Goal: Task Accomplishment & Management: Manage account settings

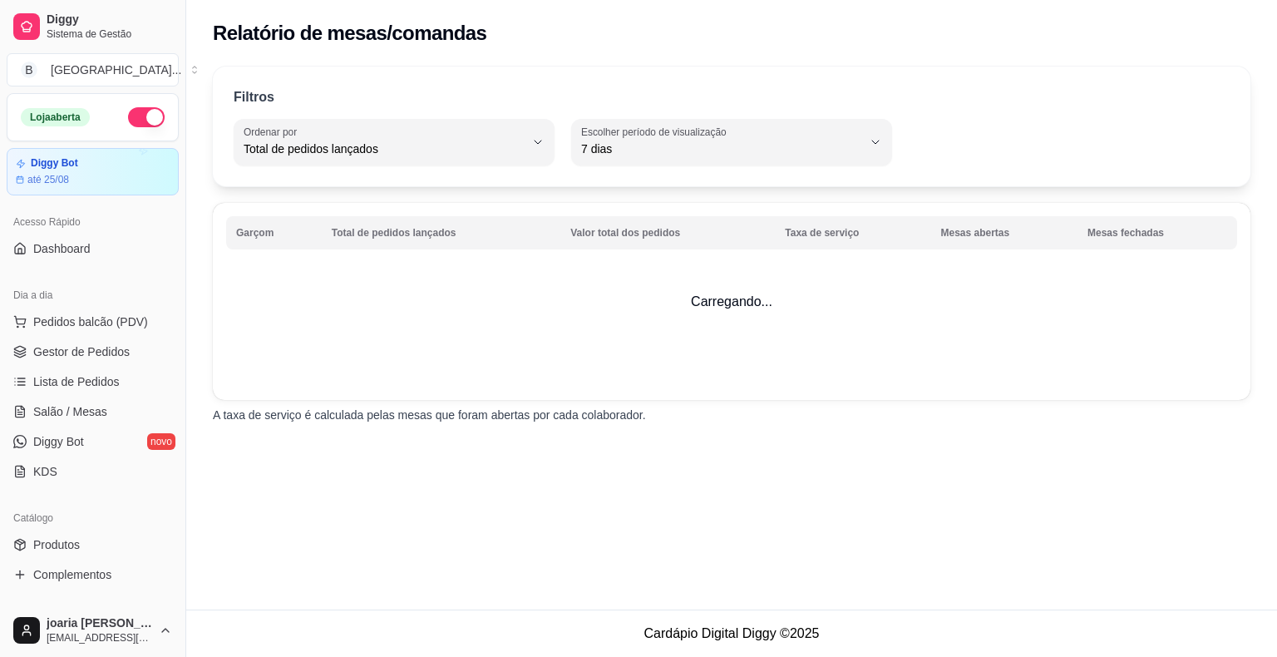
select select "TOTAL_OF_ORDERS"
select select "7"
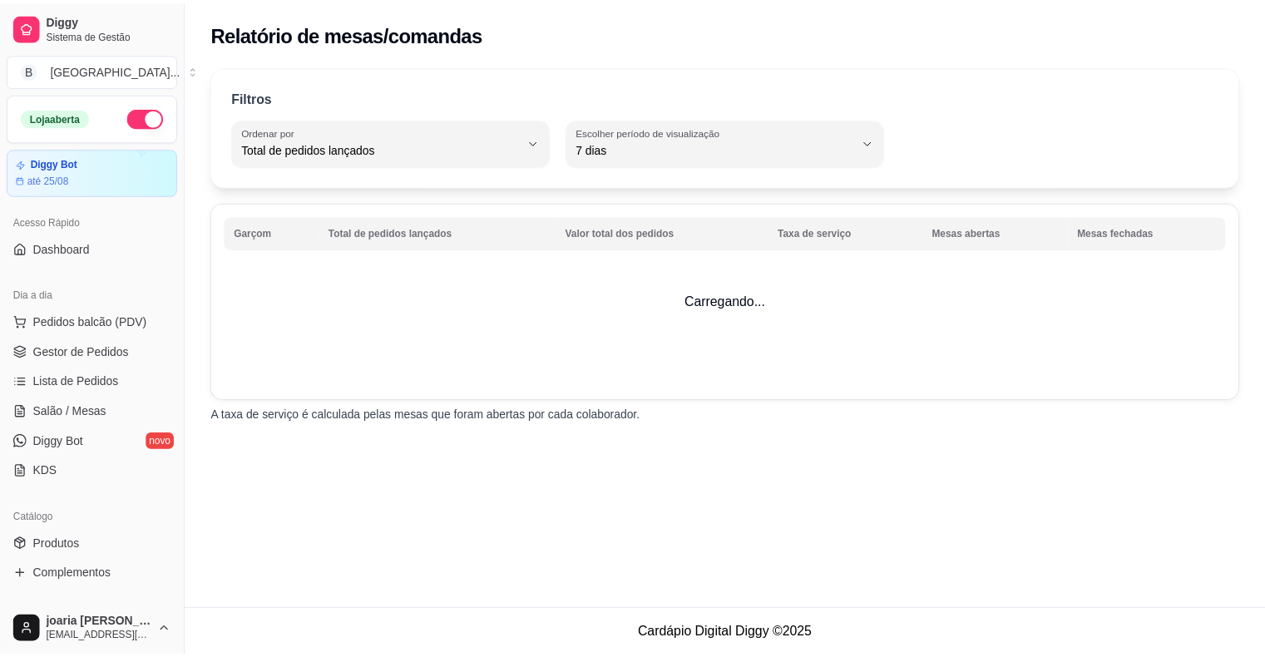
scroll to position [539, 0]
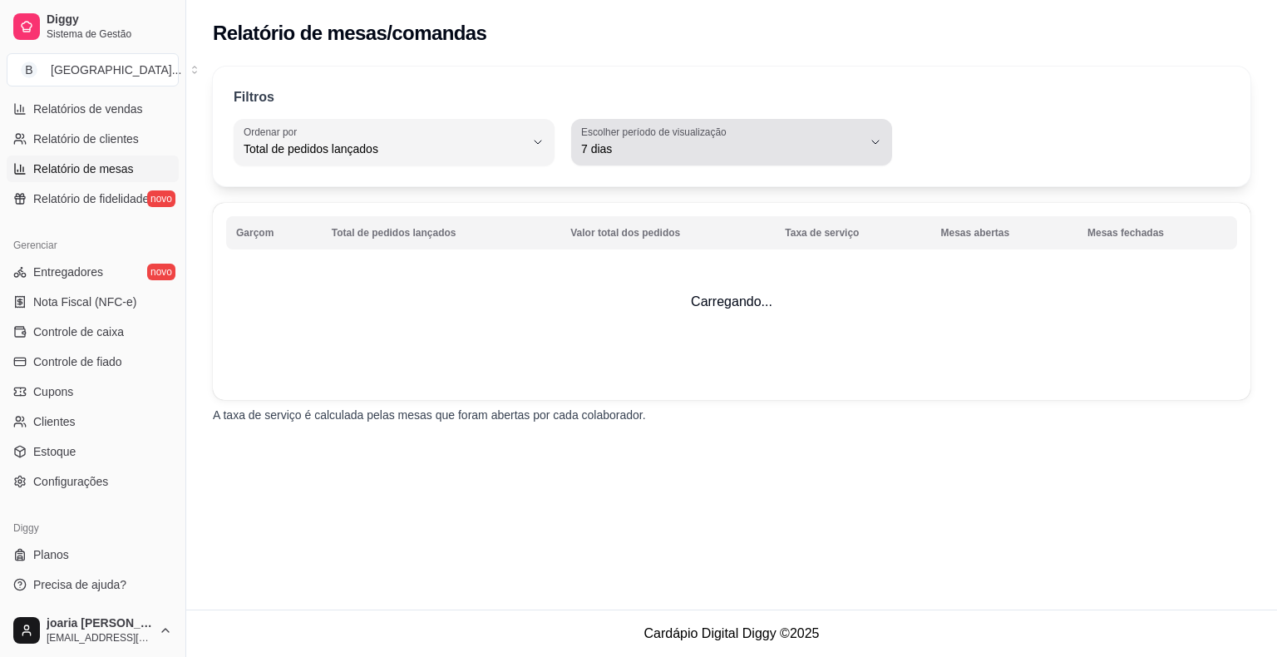
click at [805, 150] on span "7 dias" at bounding box center [721, 149] width 281 height 17
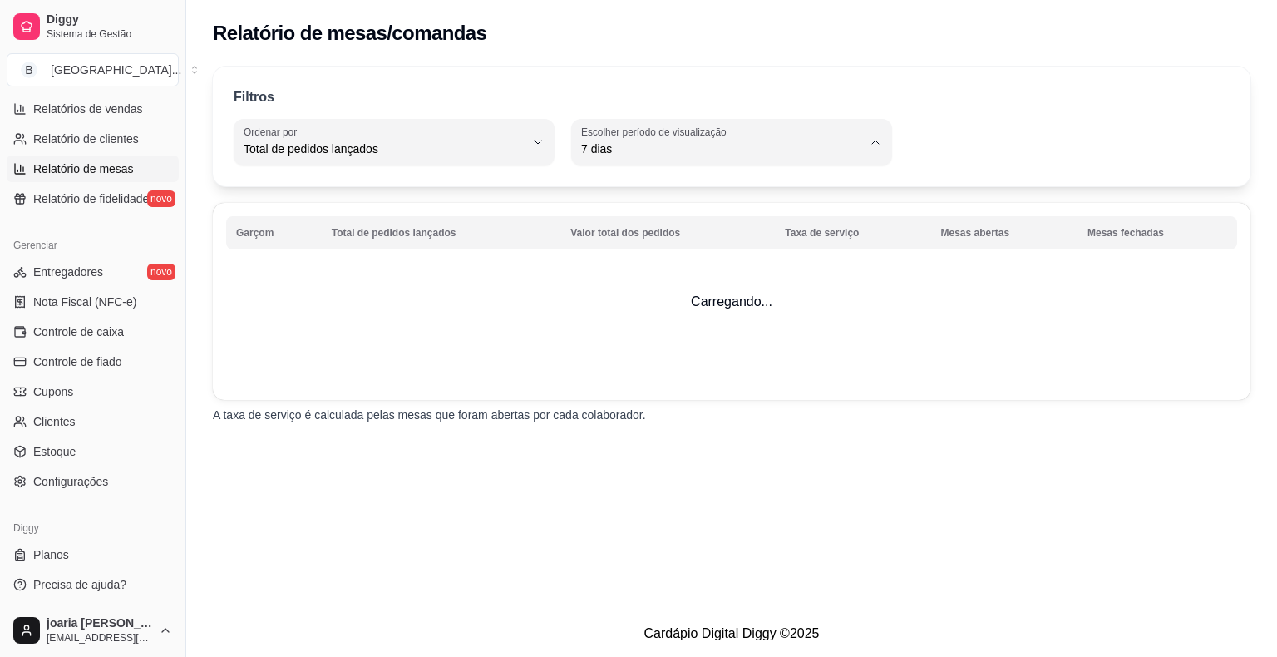
click at [745, 274] on span "15 dias" at bounding box center [723, 269] width 267 height 16
type input "15"
select select "15"
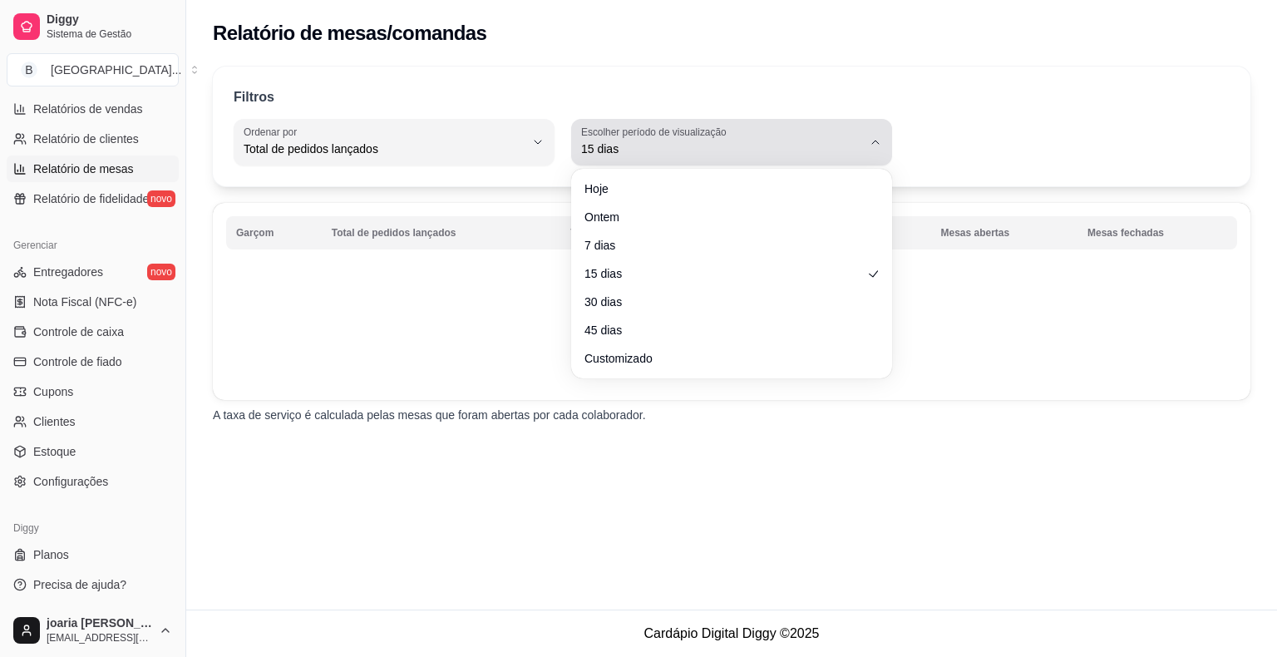
click at [699, 144] on span "15 dias" at bounding box center [721, 149] width 281 height 17
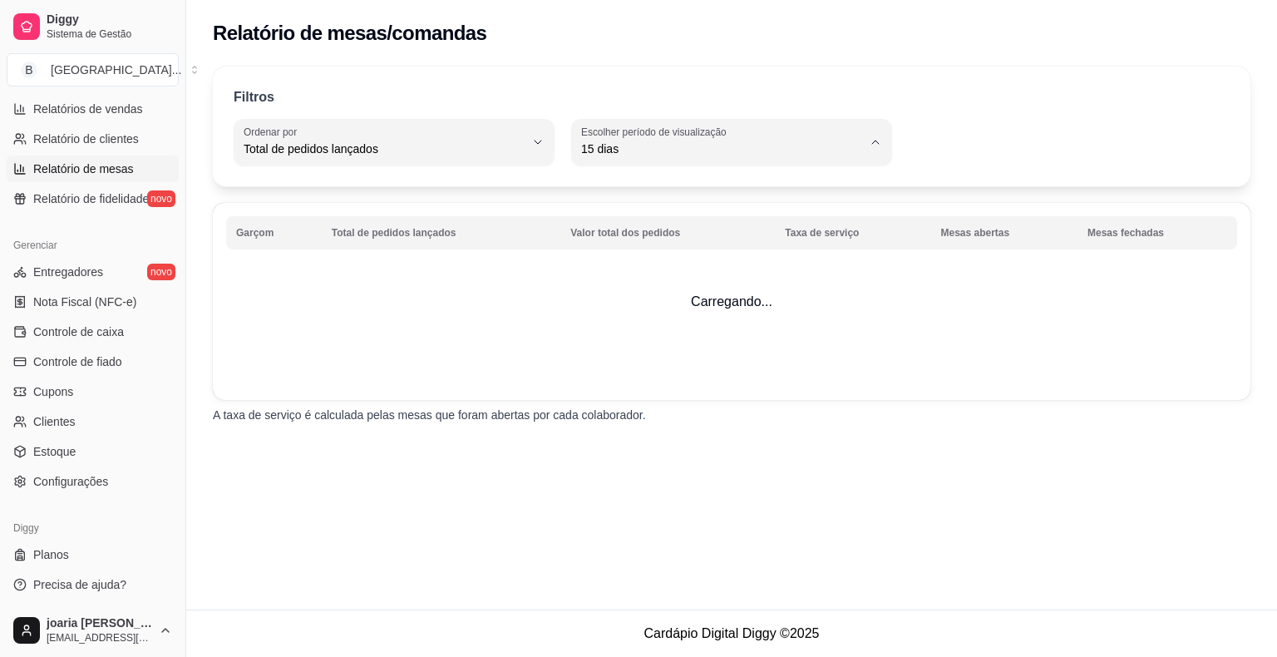
click at [707, 195] on span "Hoje" at bounding box center [723, 188] width 267 height 16
type input "0"
select select "0"
click at [689, 171] on div "Filtros TOTAL_OF_ORDERS Ordenar por Total de pedidos lançados Valor total dos p…" at bounding box center [732, 127] width 1038 height 120
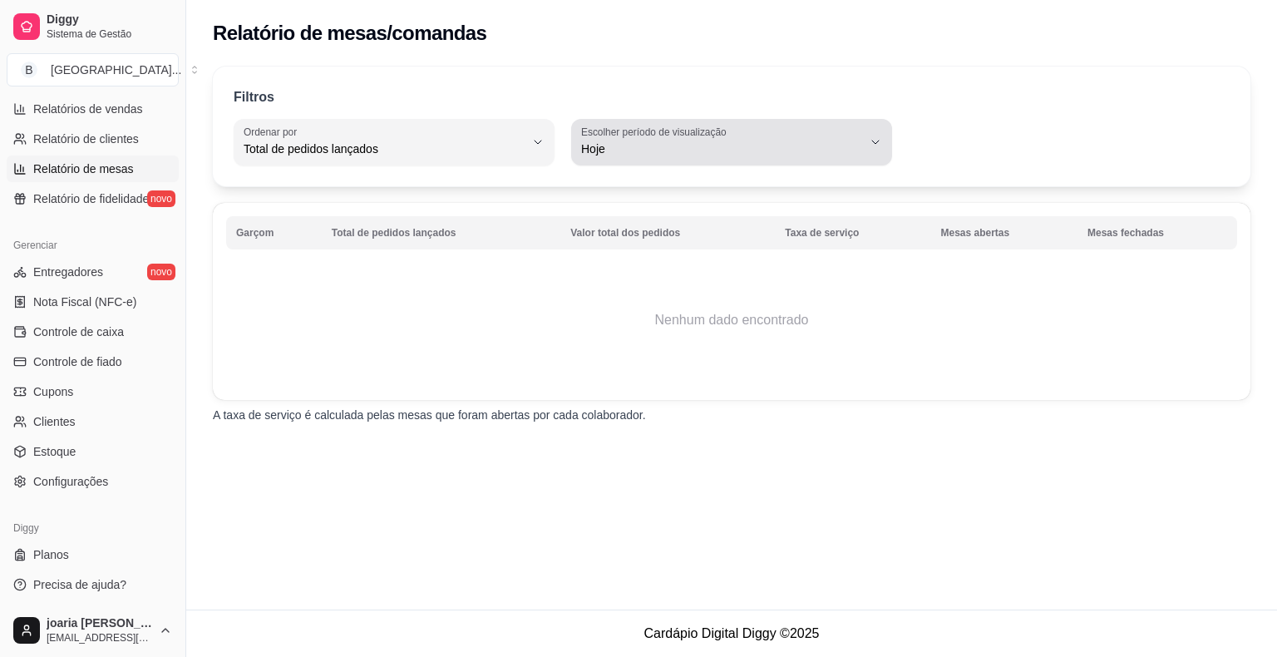
click at [698, 159] on button "Escolher período de visualização Hoje" at bounding box center [731, 142] width 321 height 47
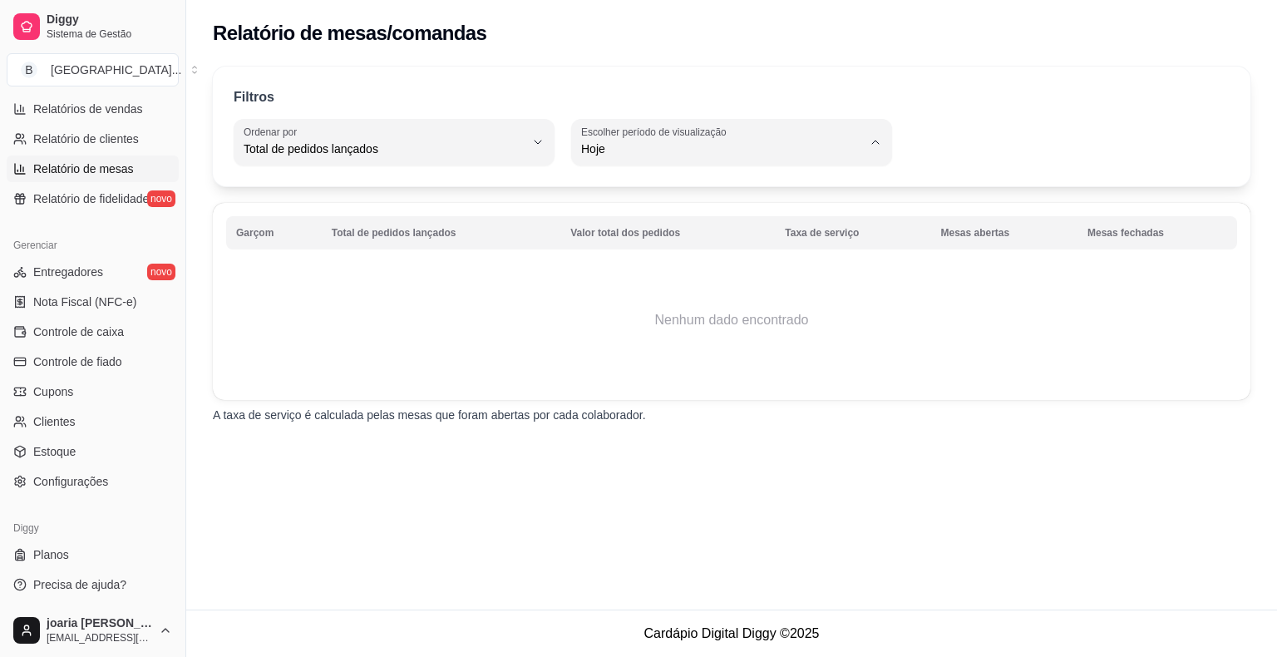
click at [733, 264] on span "15 dias" at bounding box center [723, 269] width 267 height 16
type input "15"
select select "15"
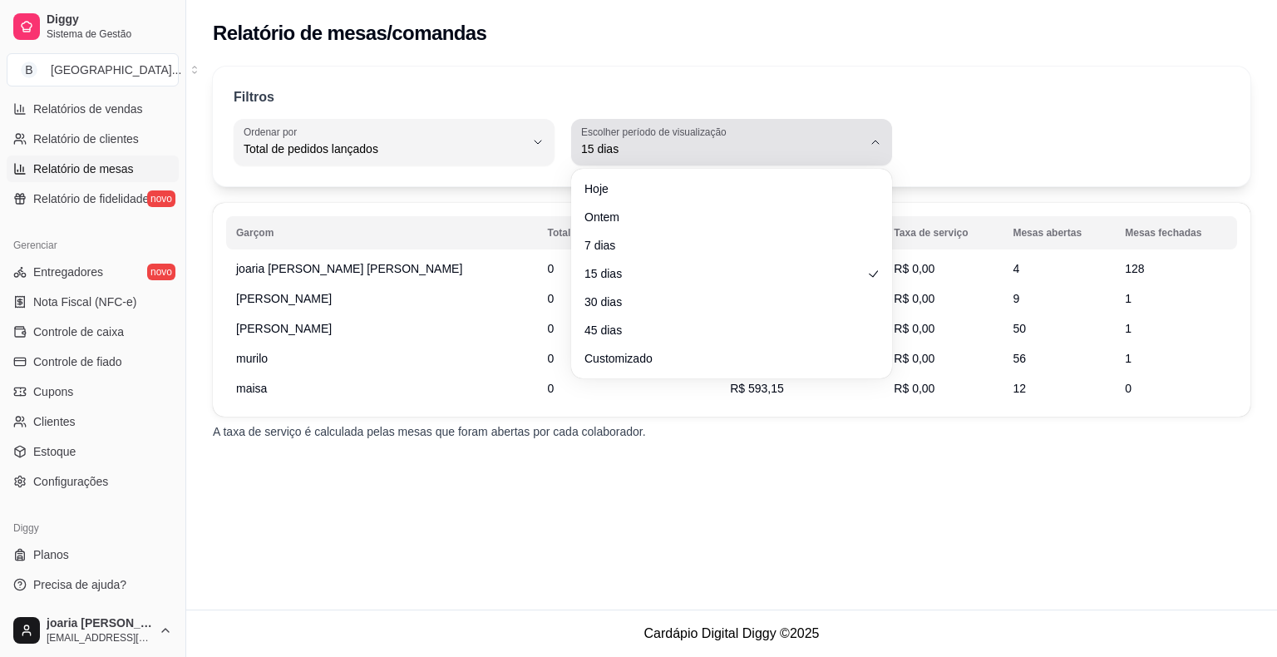
click at [689, 161] on button "Escolher período de visualização 15 dias" at bounding box center [731, 142] width 321 height 47
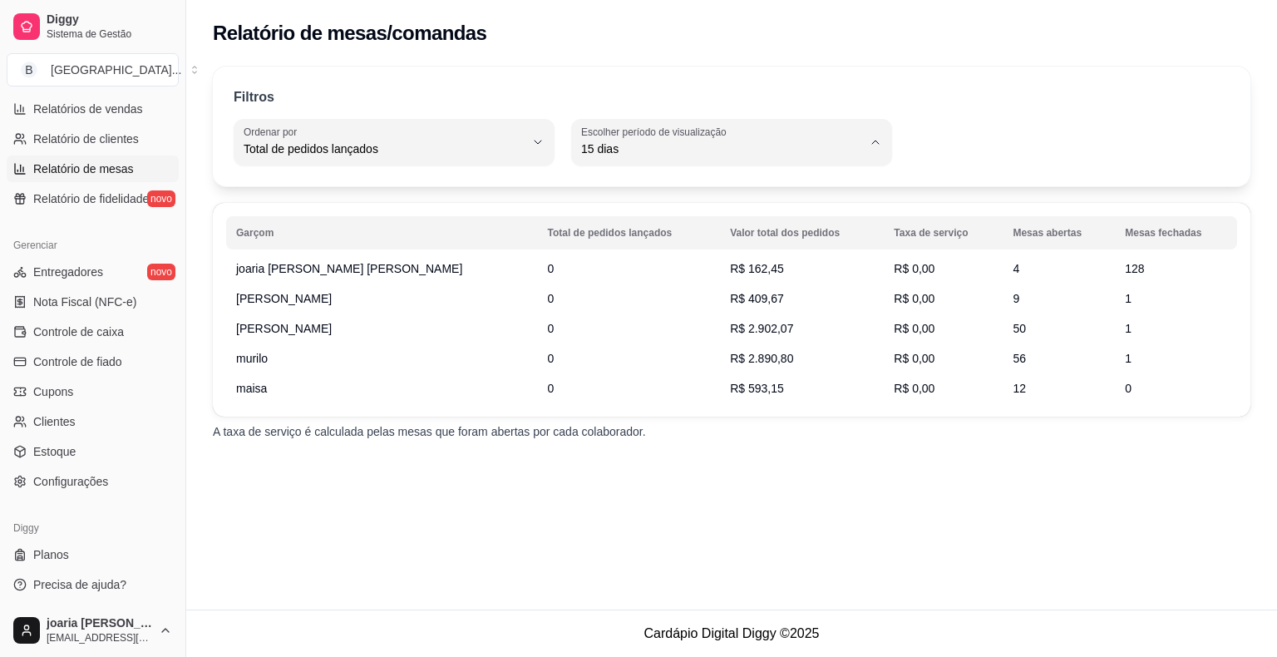
click at [652, 195] on span "Hoje" at bounding box center [723, 188] width 267 height 16
type input "0"
select select "0"
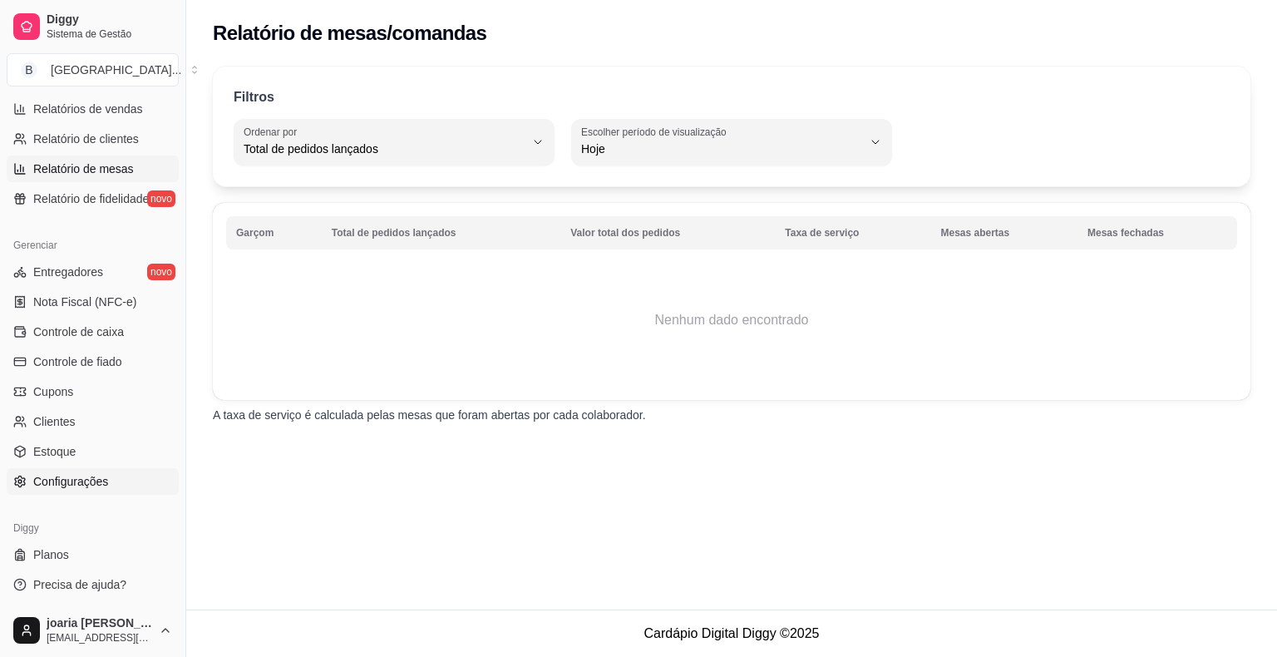
click at [57, 468] on link "Configurações" at bounding box center [93, 481] width 172 height 27
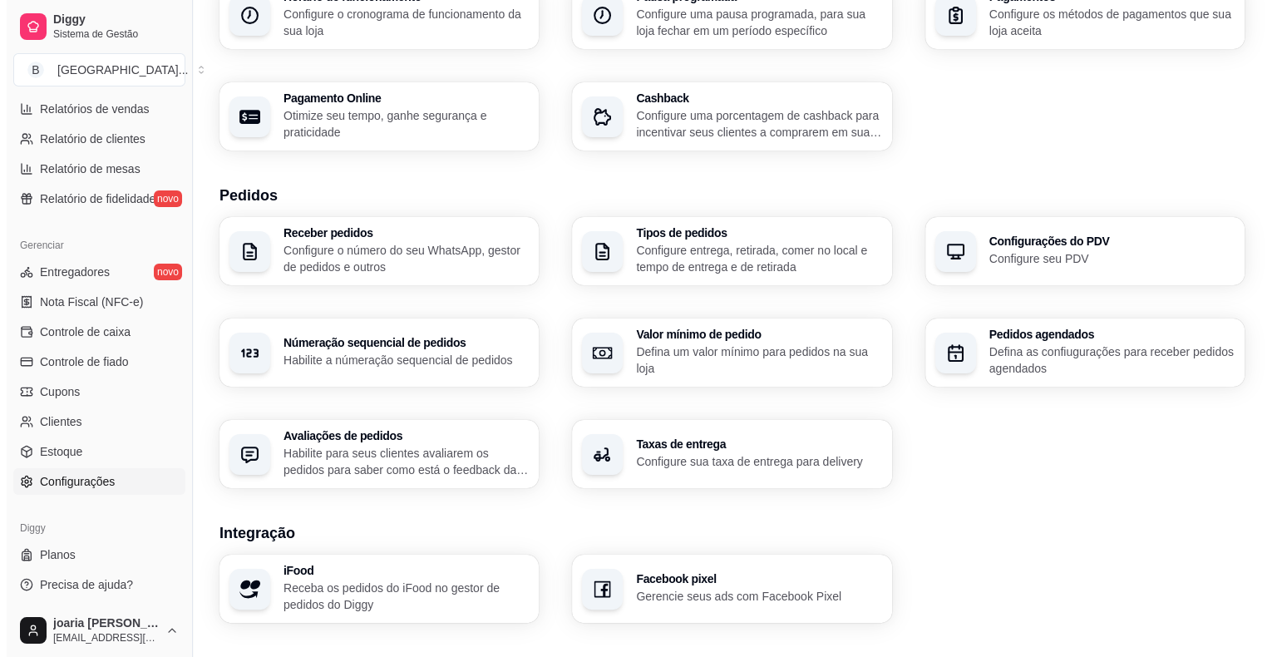
scroll to position [249, 0]
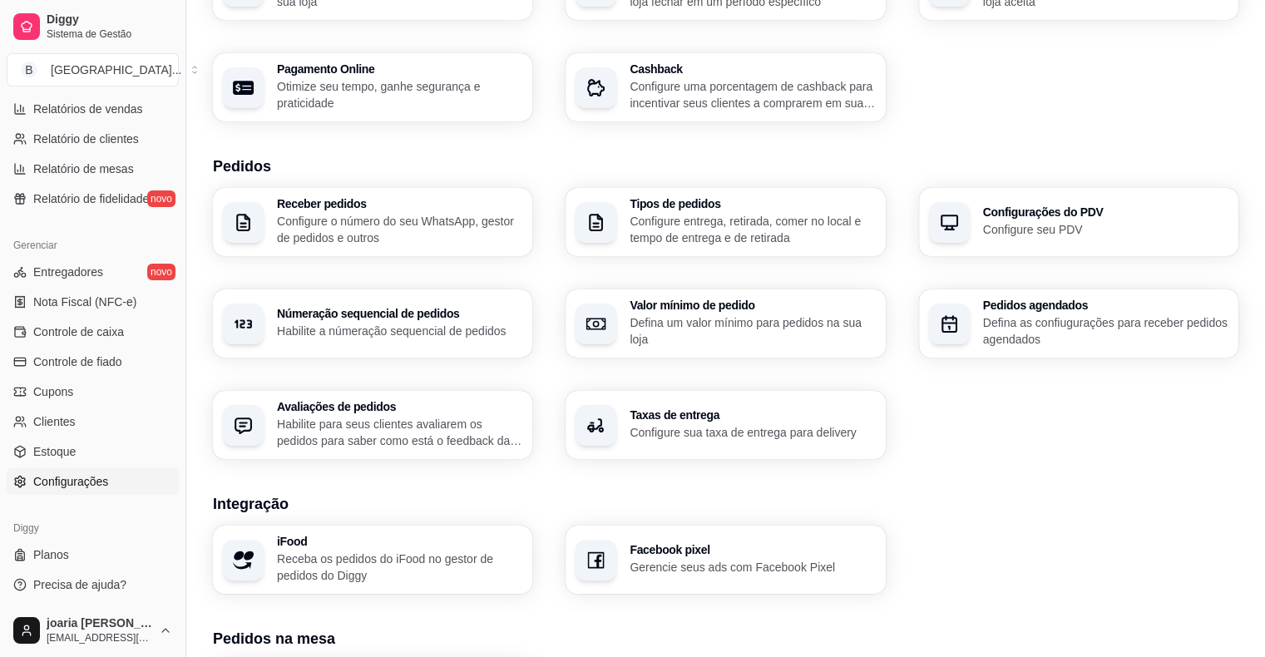
click at [426, 423] on p "Habilite para seus clientes avaliarem os pedidos para saber como está o feedbac…" at bounding box center [399, 432] width 245 height 33
click at [785, 244] on p "Configure entrega, retirada, comer no local e tempo de entrega e de retirada" at bounding box center [752, 229] width 238 height 32
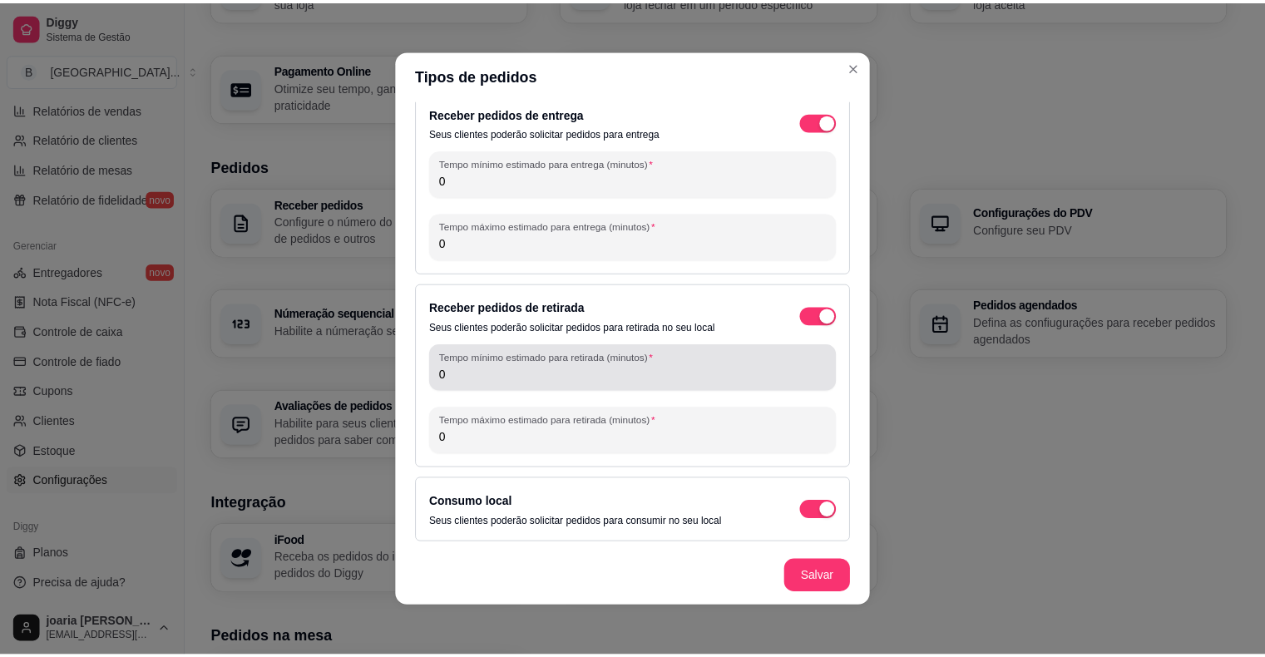
scroll to position [18, 0]
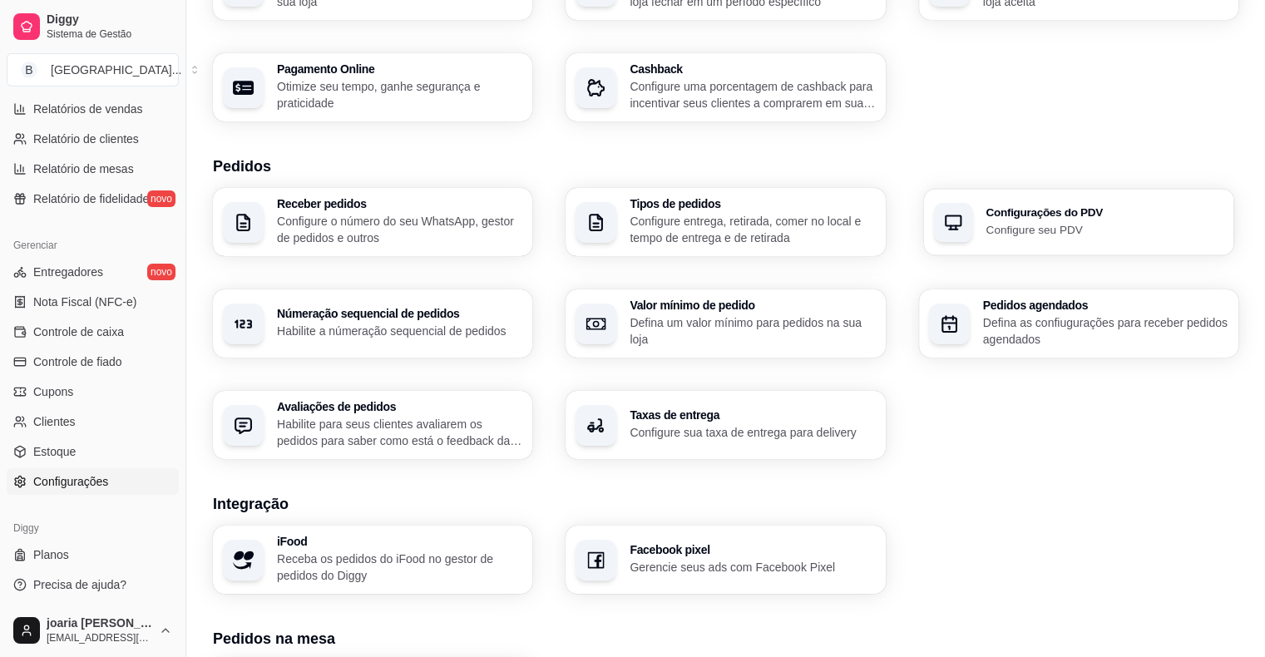
click at [1079, 228] on p "Configure seu PDV" at bounding box center [1104, 229] width 238 height 16
click at [1157, 319] on p "Defina as confiugurações para receber pedidos agendados" at bounding box center [1104, 330] width 238 height 32
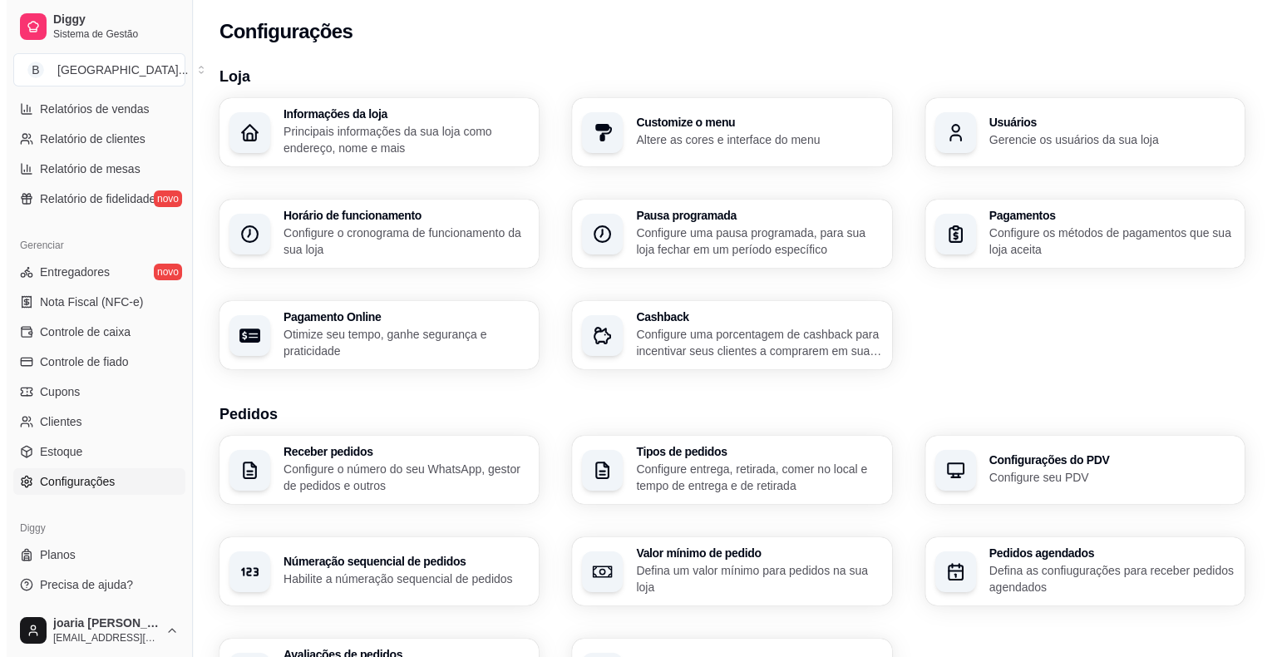
scroll to position [0, 0]
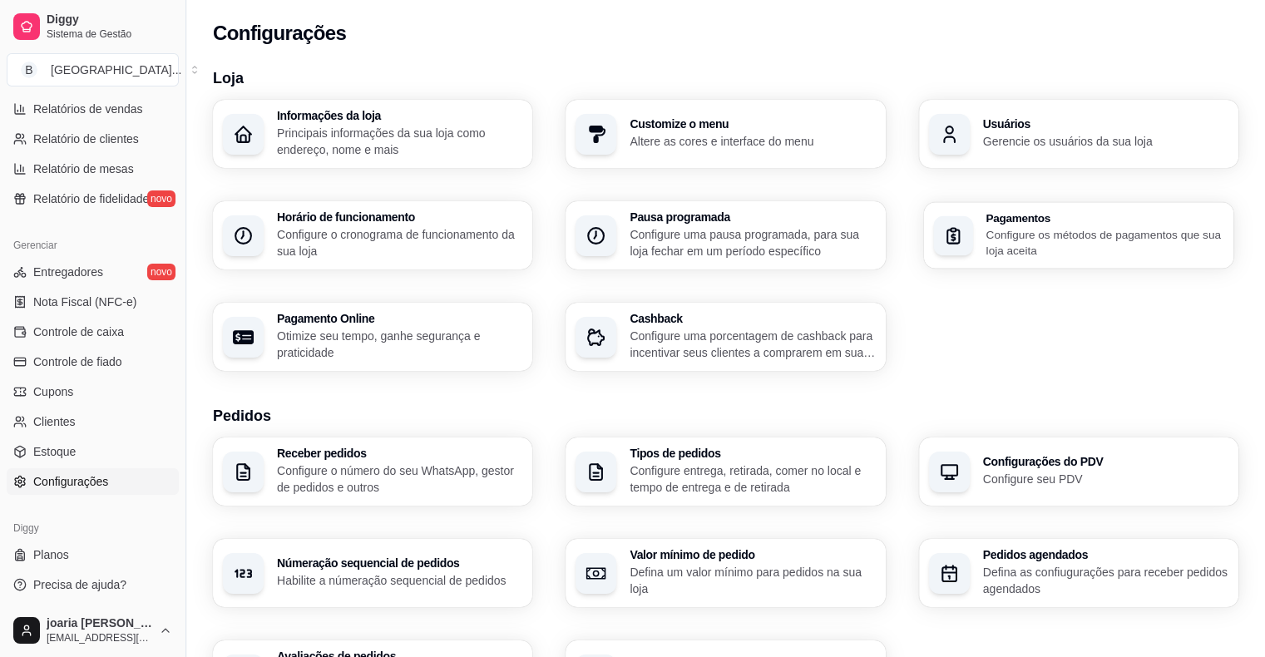
click at [1014, 234] on p "Configure os métodos de pagamentos que sua loja aceita" at bounding box center [1104, 242] width 238 height 32
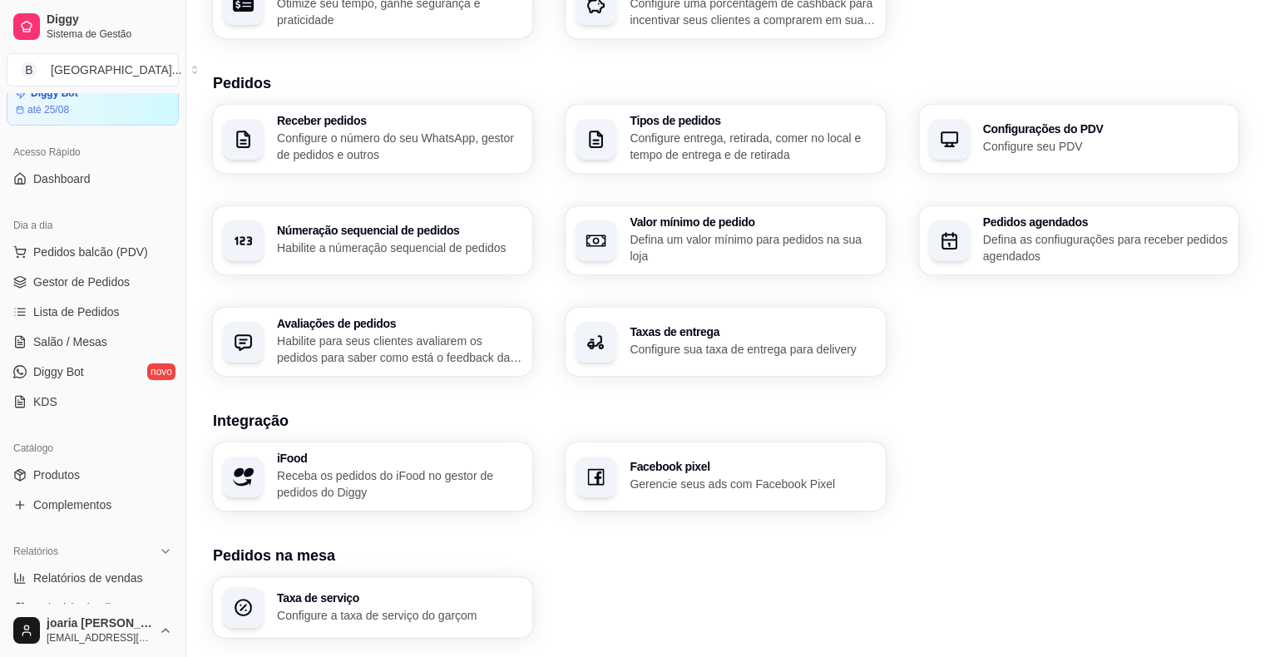
scroll to position [40, 0]
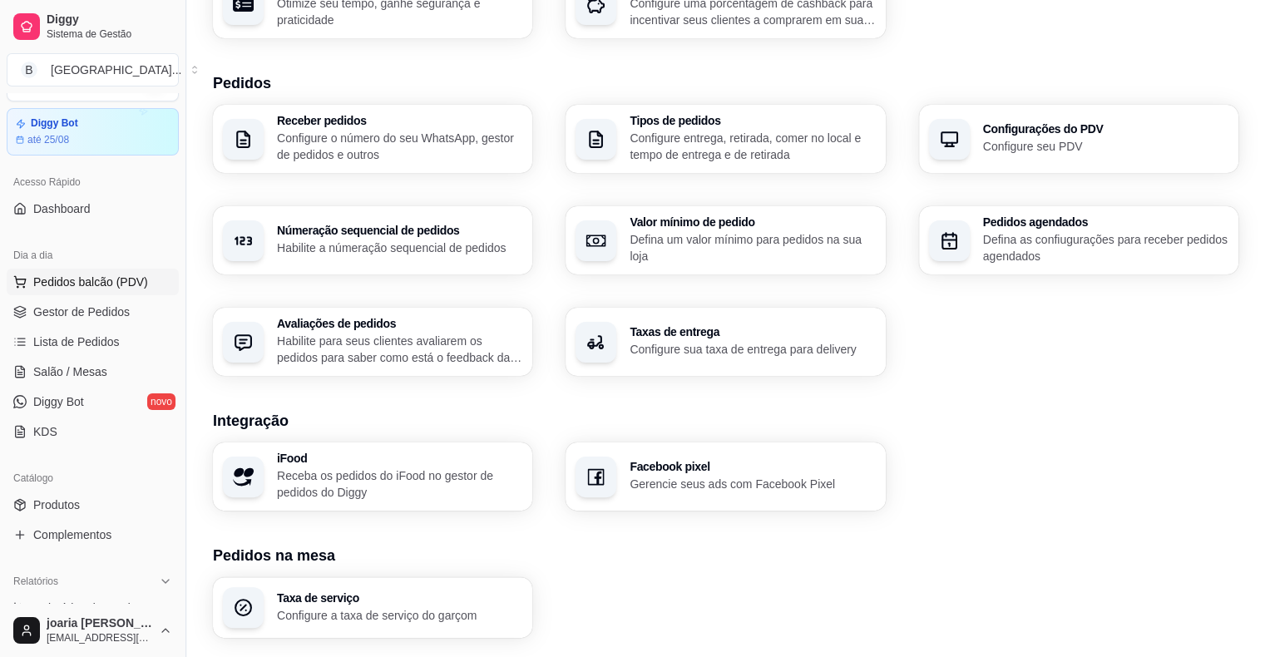
click at [121, 291] on button "Pedidos balcão (PDV)" at bounding box center [93, 282] width 172 height 27
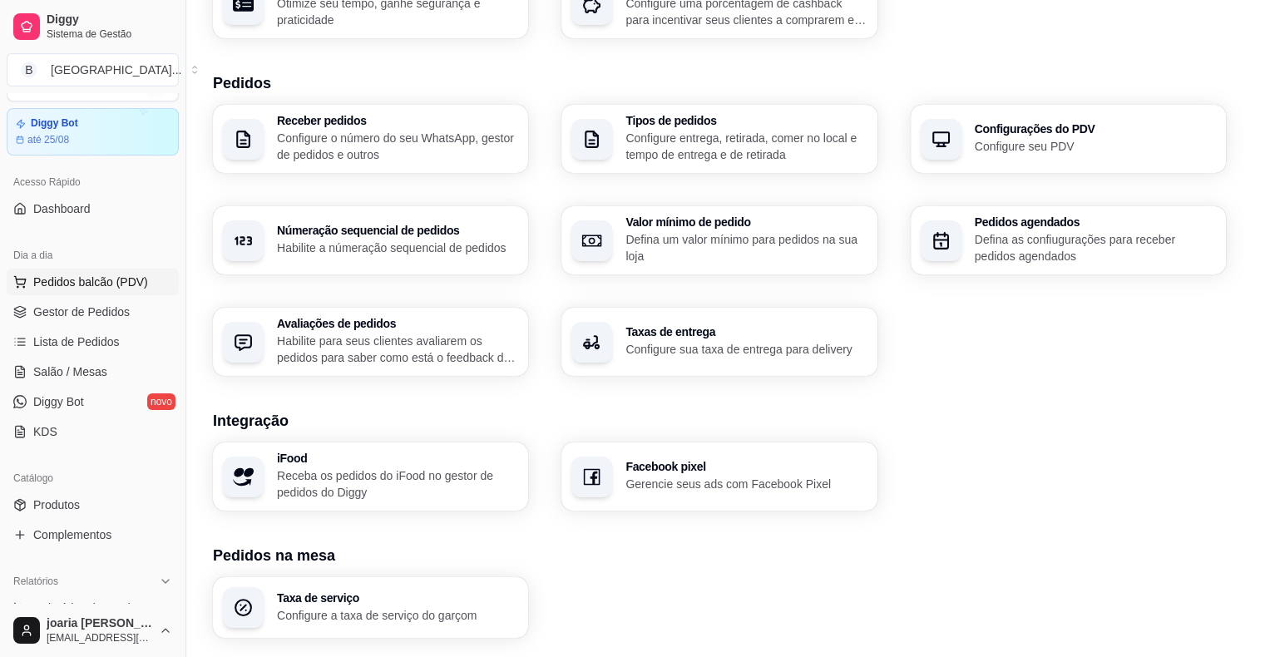
click at [99, 323] on img at bounding box center [115, 315] width 155 height 106
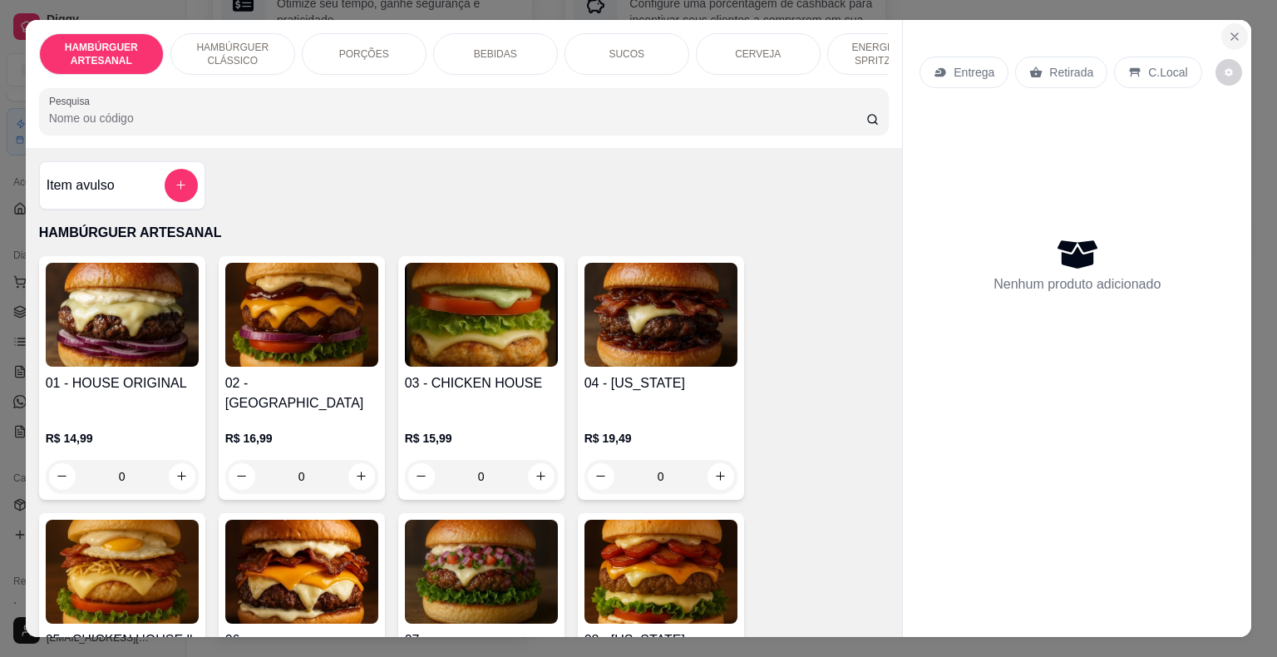
click at [1228, 33] on icon "Close" at bounding box center [1234, 36] width 13 height 13
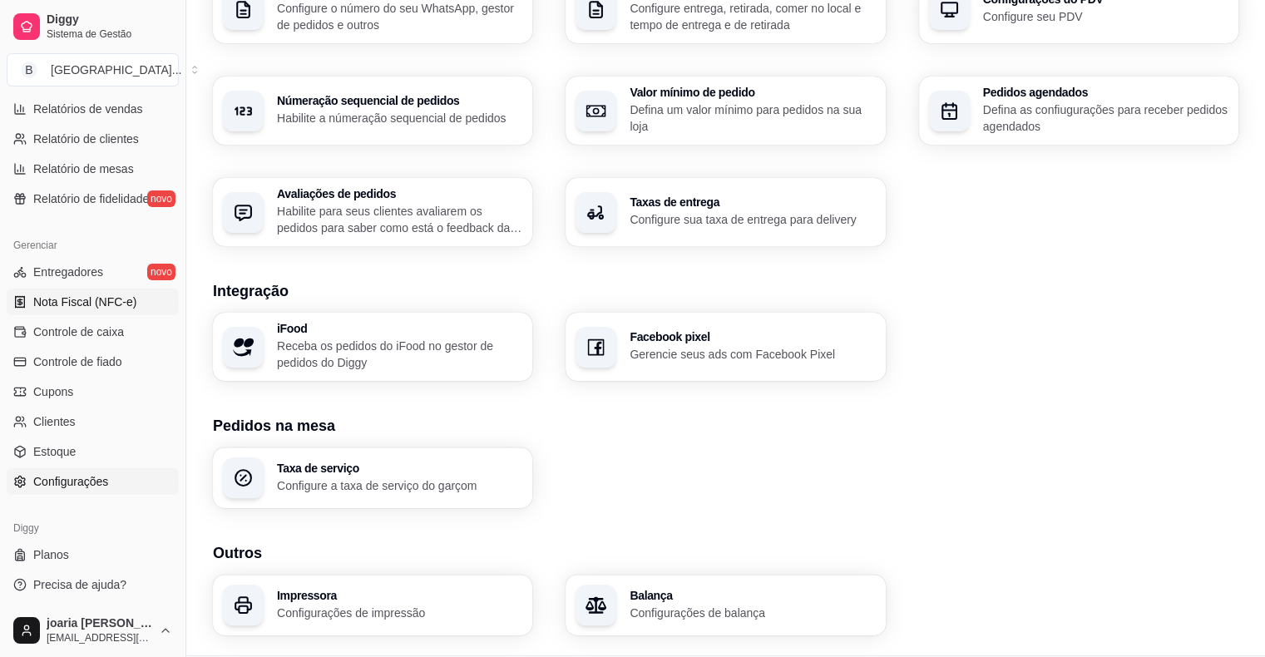
scroll to position [507, 0]
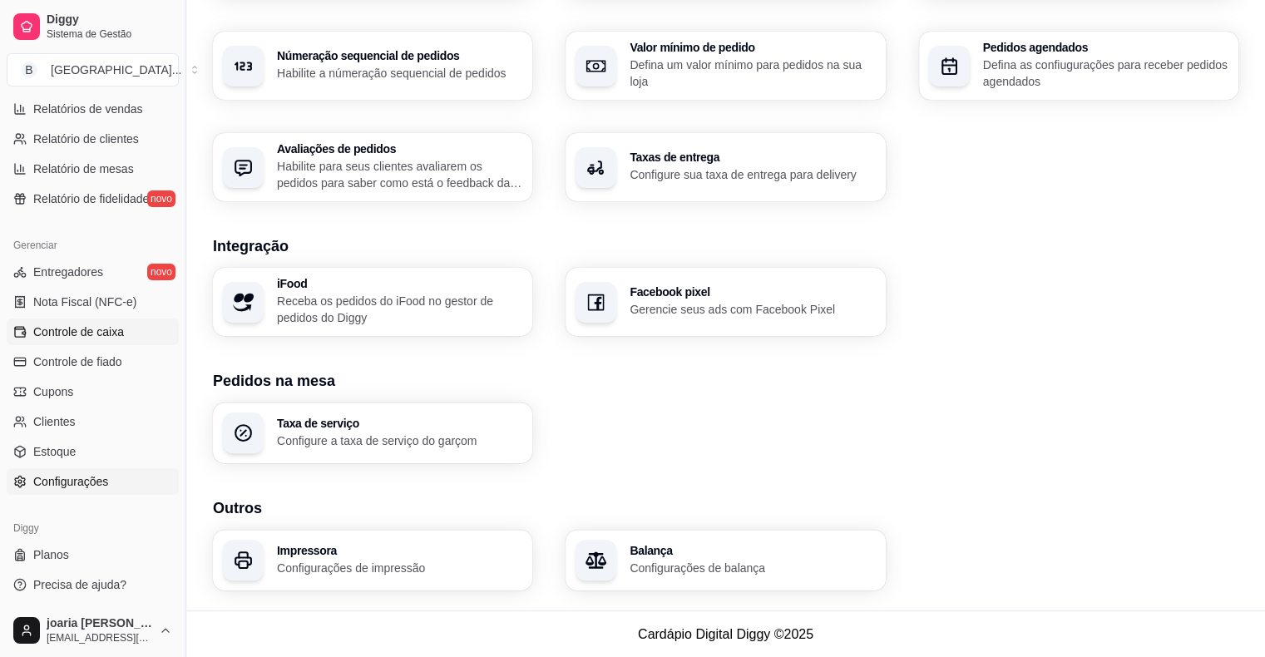
click at [126, 325] on link "Controle de caixa" at bounding box center [93, 331] width 172 height 27
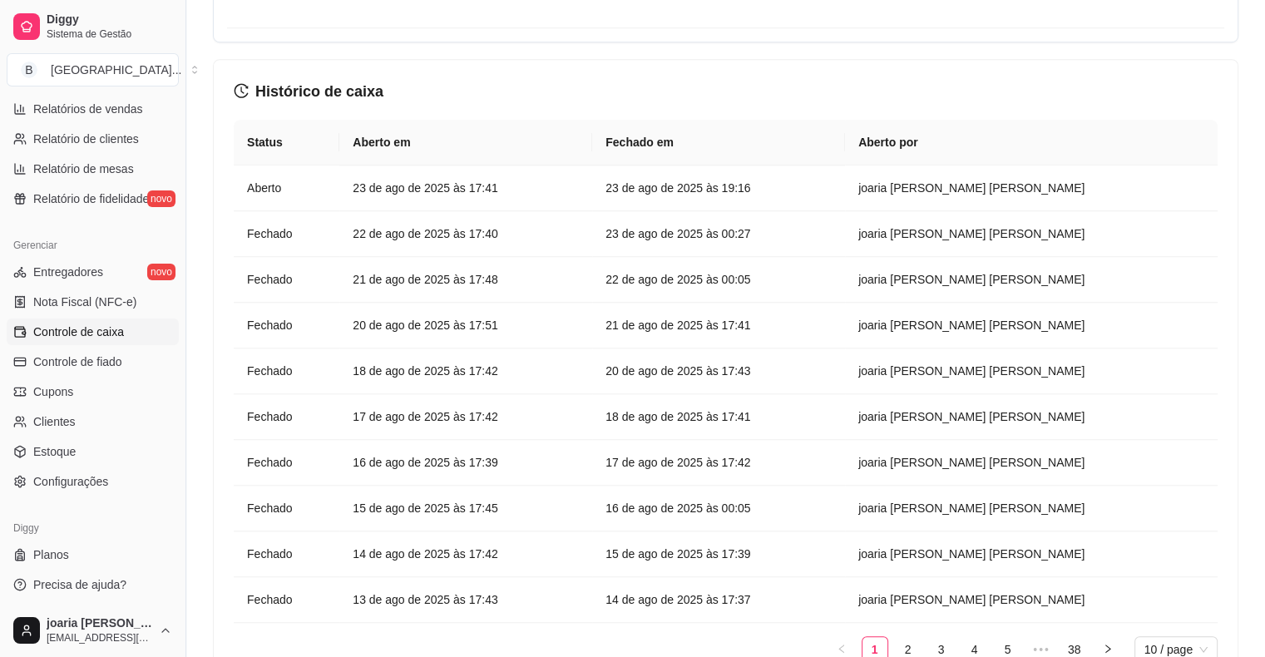
scroll to position [1331, 0]
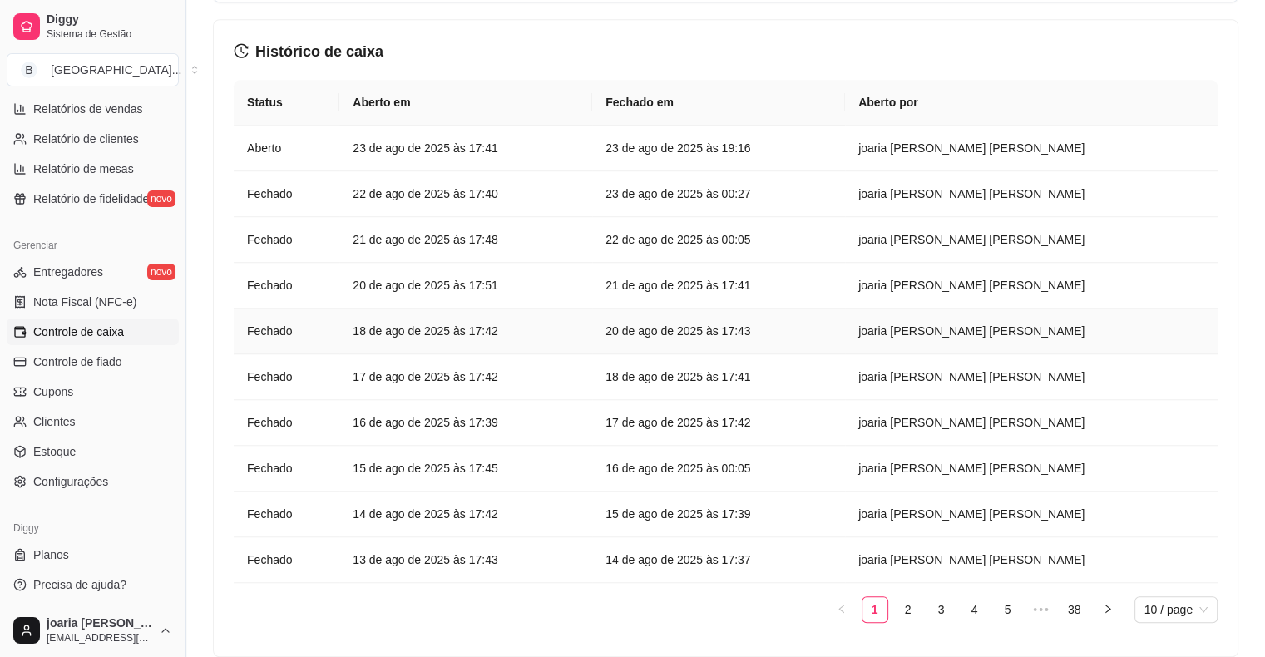
click at [579, 331] on article "[DATE] 17:42" at bounding box center [466, 331] width 226 height 18
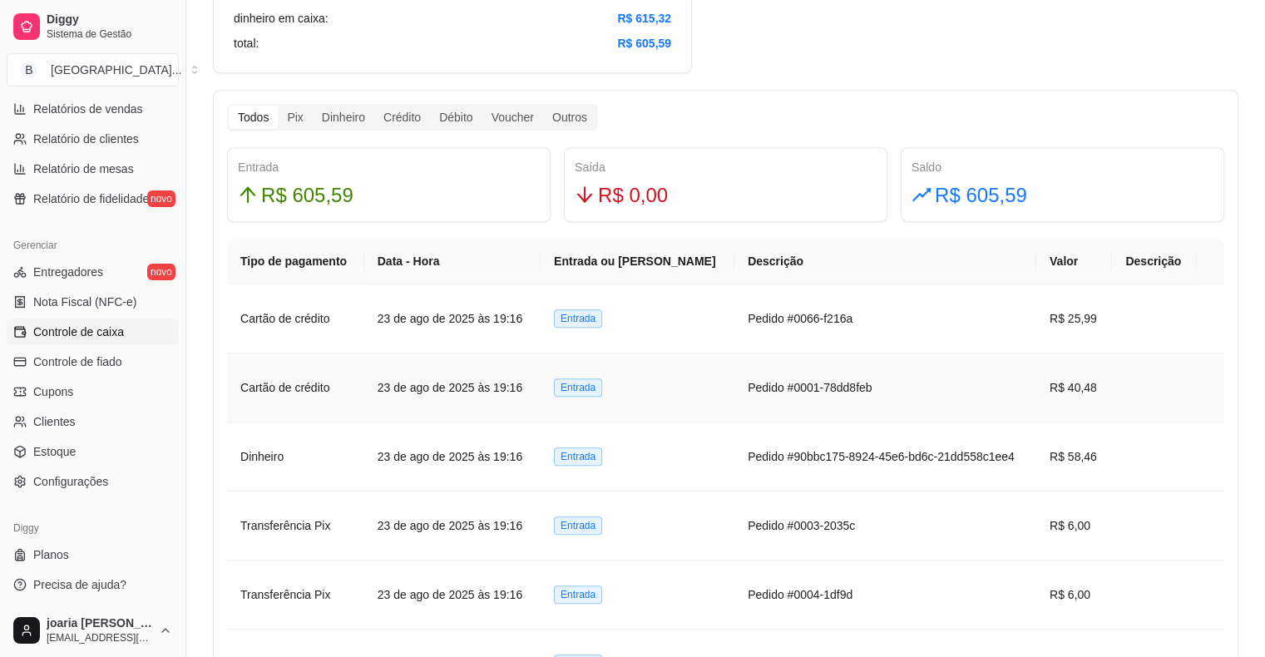
scroll to position [915, 0]
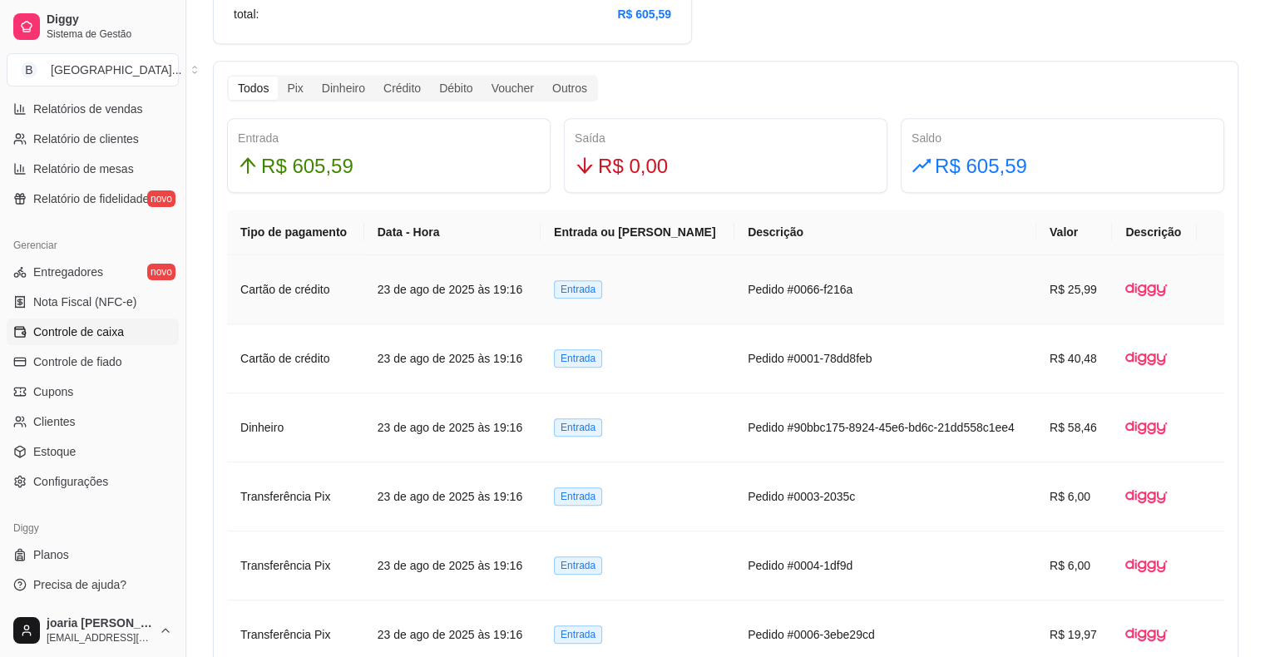
click at [821, 300] on td "Pedido #0066-f216a" at bounding box center [885, 289] width 302 height 69
click at [601, 293] on span "Entrada" at bounding box center [578, 289] width 48 height 18
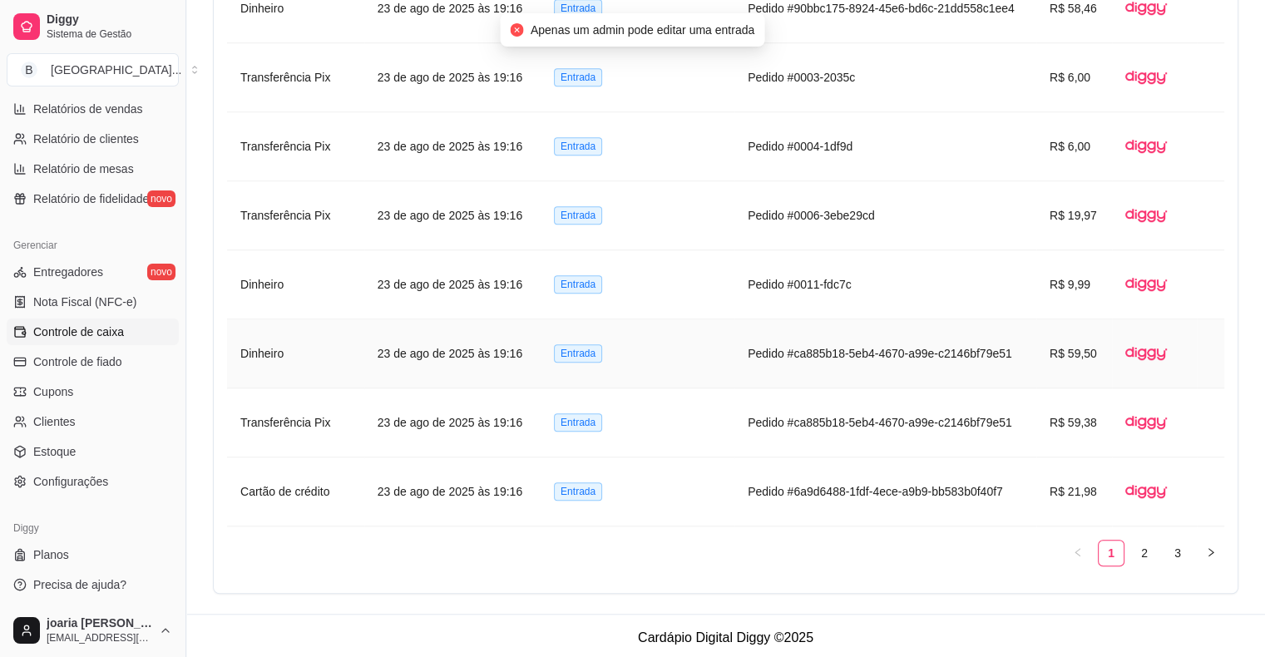
scroll to position [1334, 0]
click at [914, 310] on td "Pedido #0011-fdc7c" at bounding box center [885, 284] width 302 height 69
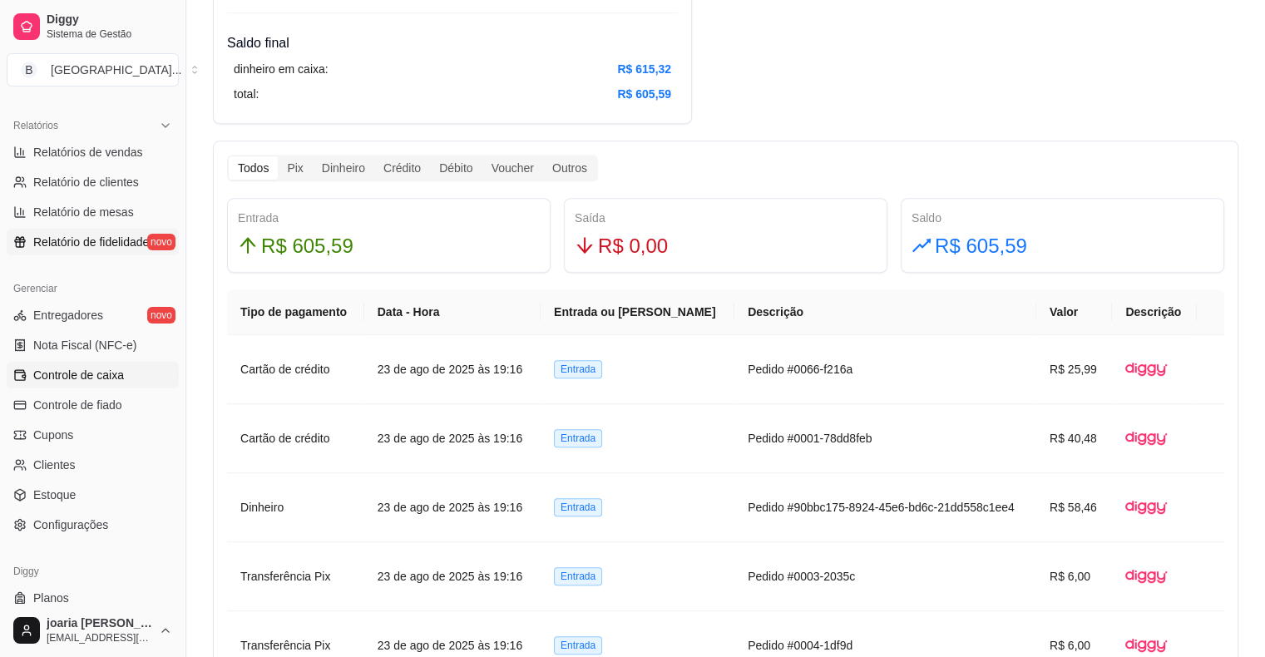
scroll to position [456, 0]
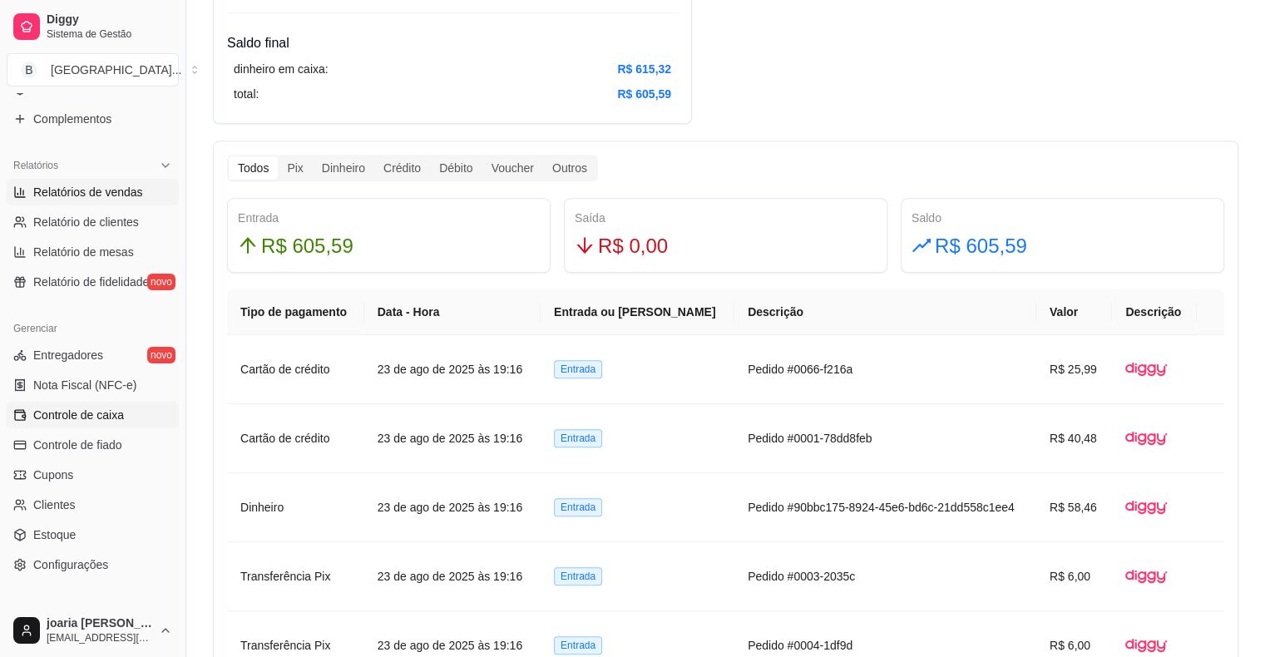
click at [57, 191] on span "Relatórios de vendas" at bounding box center [88, 192] width 110 height 17
select select "ALL"
select select "0"
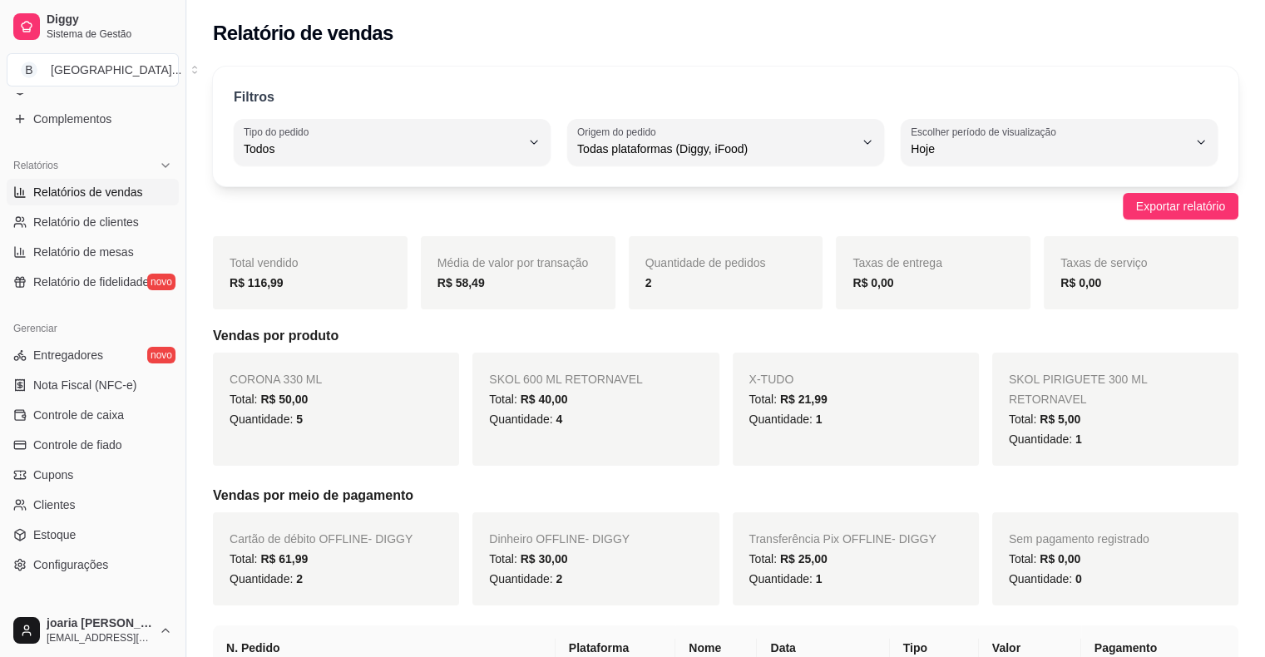
click at [1051, 176] on div "Filtros ALL Tipo do pedido Todos Entrega Retirada Mesa Consumo local Tipo do pe…" at bounding box center [725, 127] width 1025 height 120
click at [1051, 170] on div "Filtros ALL Tipo do pedido Todos Entrega Retirada Mesa Consumo local Tipo do pe…" at bounding box center [725, 127] width 1025 height 120
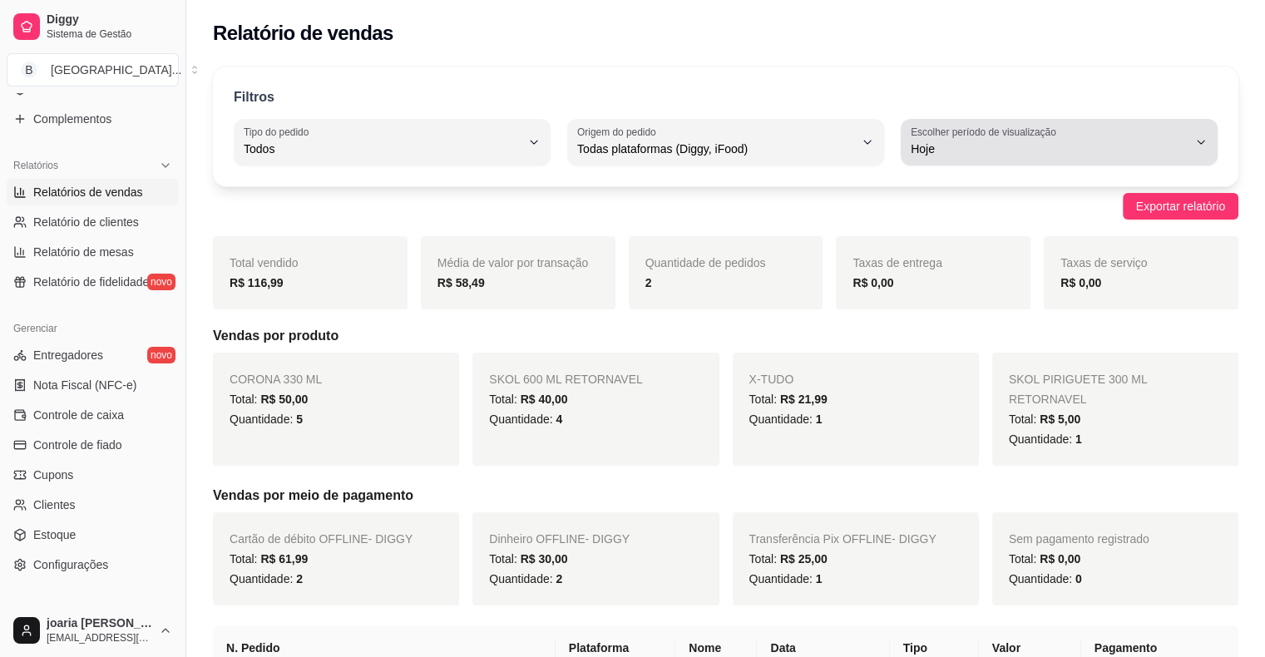
click at [1051, 145] on span "Hoje" at bounding box center [1049, 149] width 277 height 17
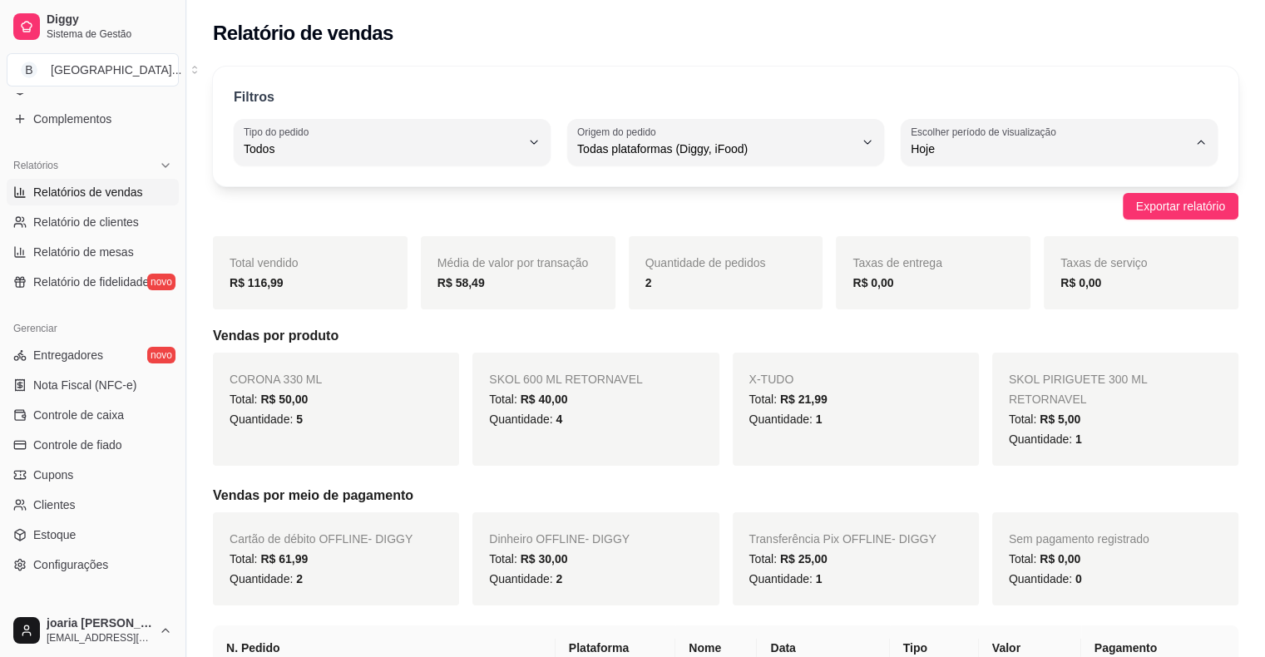
click at [1022, 186] on span "Hoje" at bounding box center [1051, 188] width 263 height 16
click at [133, 406] on link "Controle de caixa" at bounding box center [93, 415] width 172 height 27
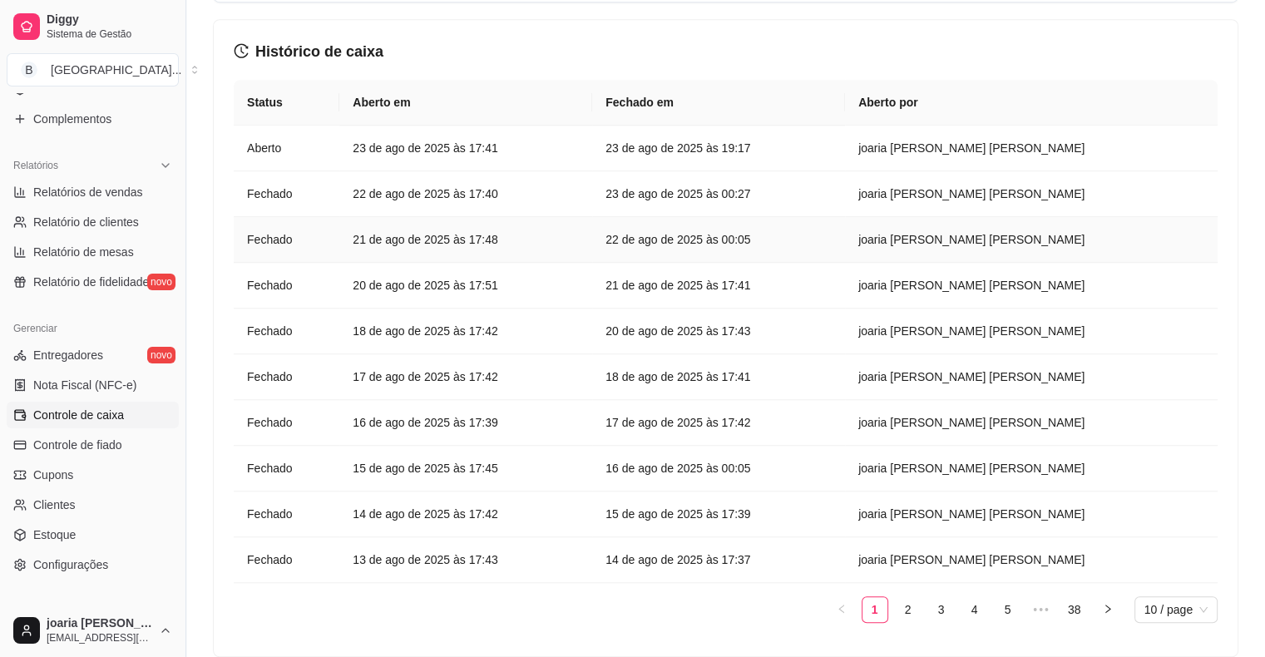
scroll to position [1394, 0]
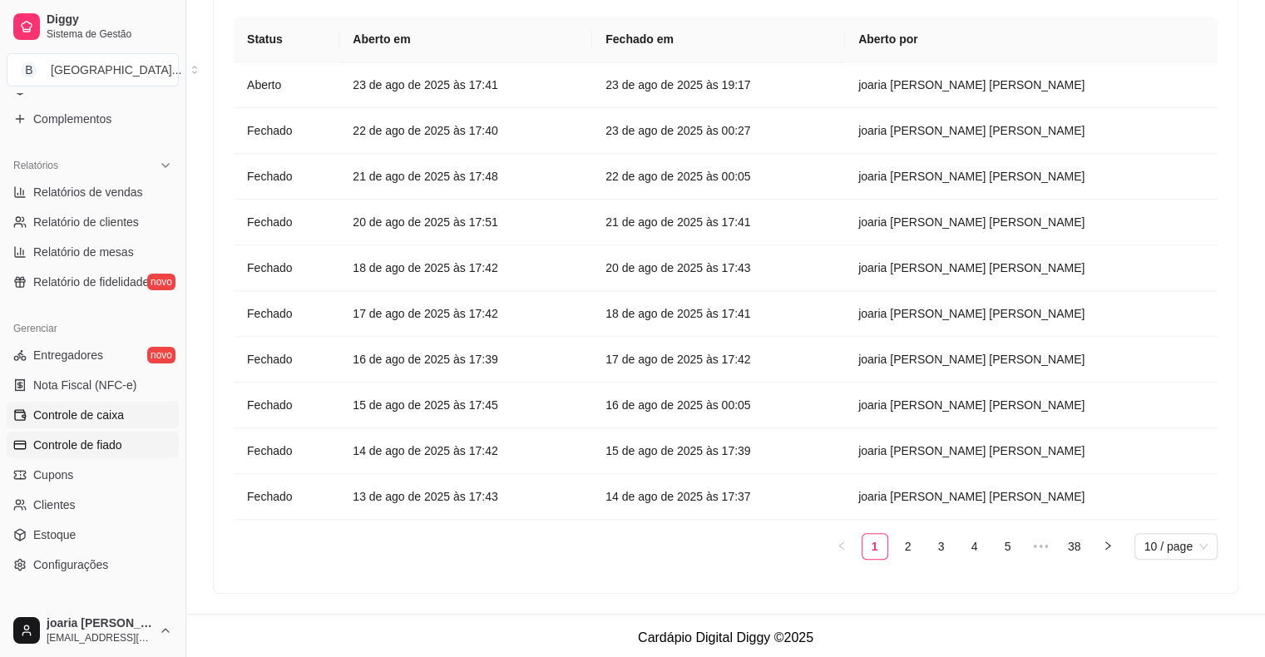
click at [90, 437] on span "Controle de fiado" at bounding box center [77, 445] width 89 height 17
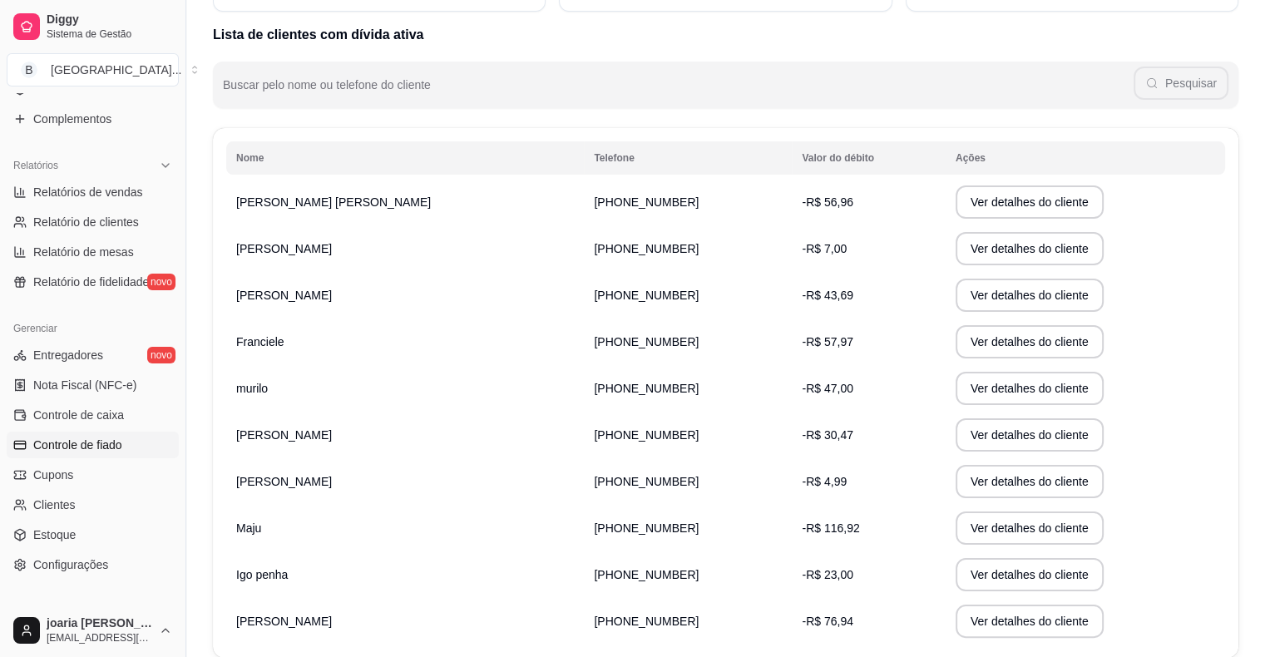
scroll to position [166, 0]
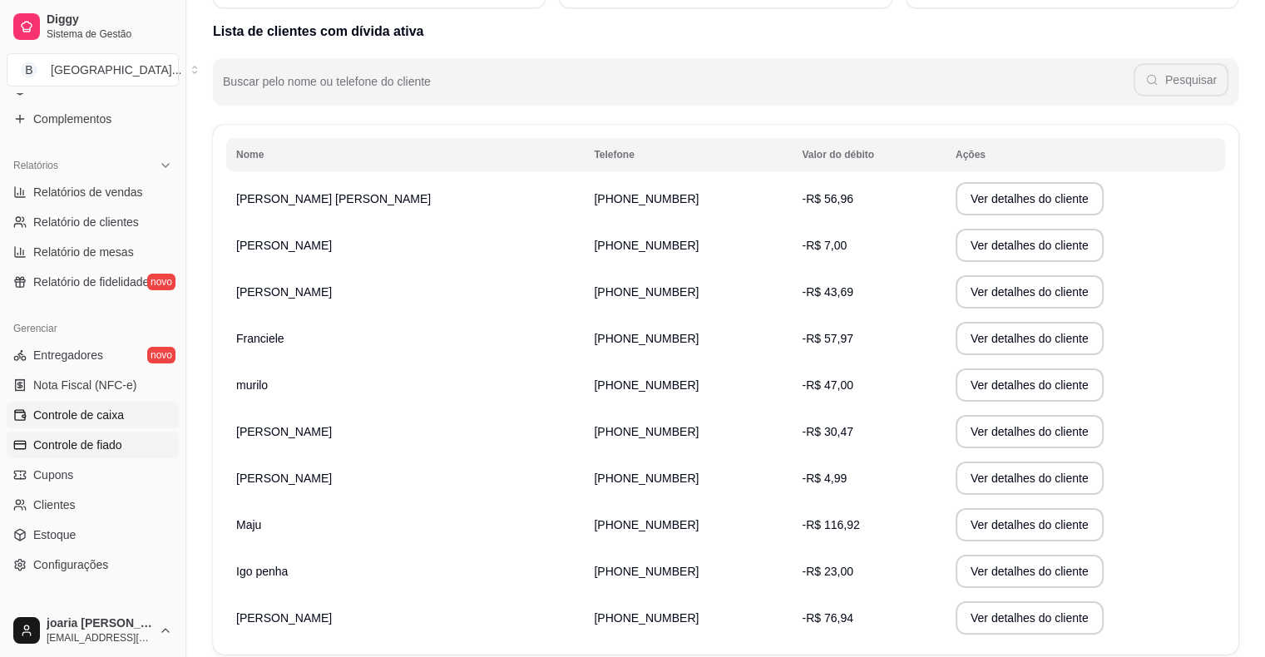
click at [129, 421] on link "Controle de caixa" at bounding box center [93, 415] width 172 height 27
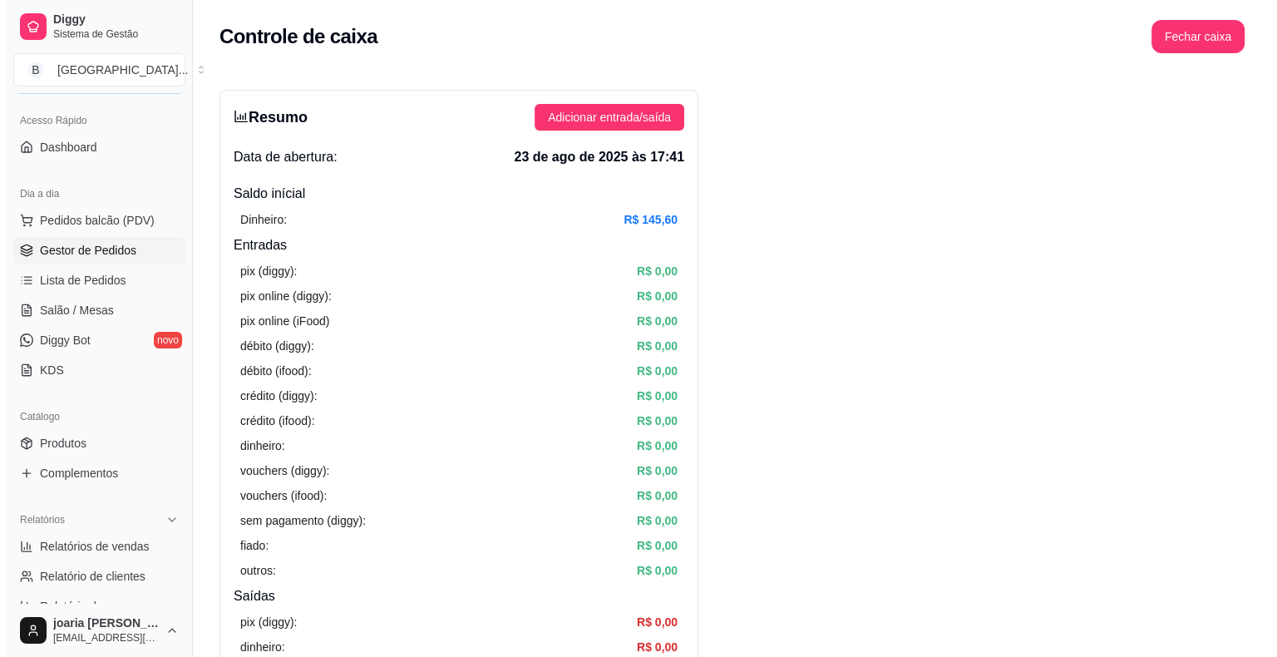
scroll to position [40, 0]
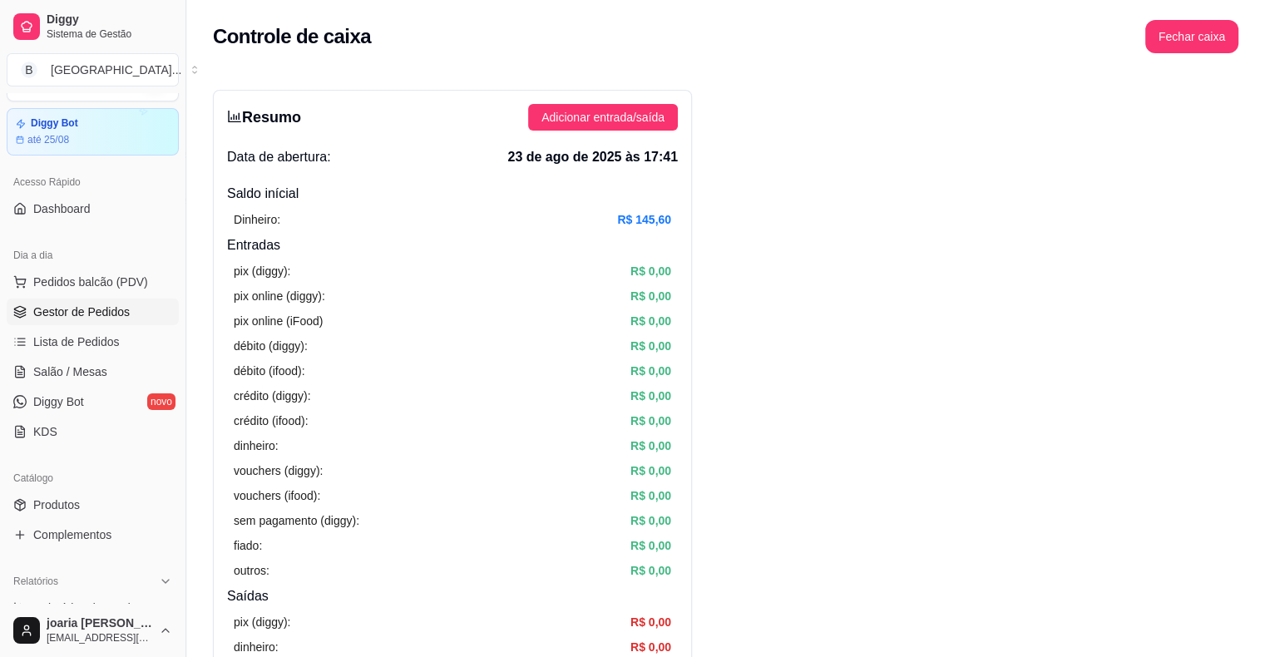
click at [101, 306] on span "Gestor de Pedidos" at bounding box center [81, 312] width 96 height 17
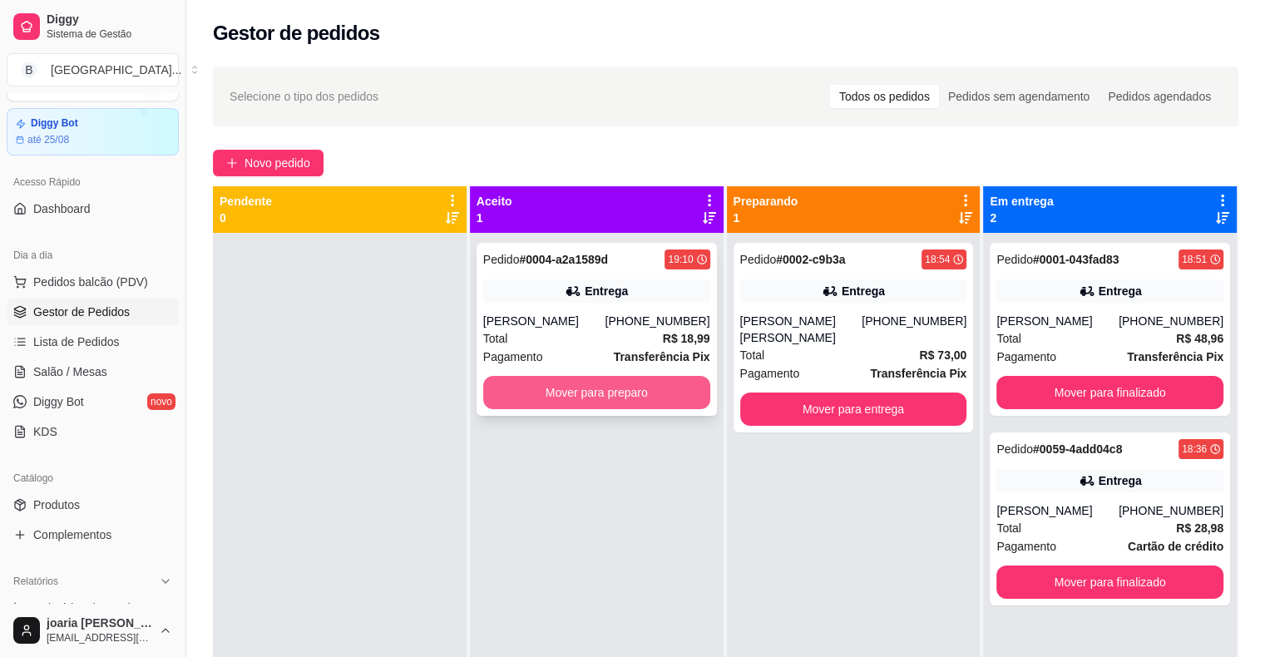
click at [568, 393] on button "Mover para preparo" at bounding box center [596, 392] width 227 height 33
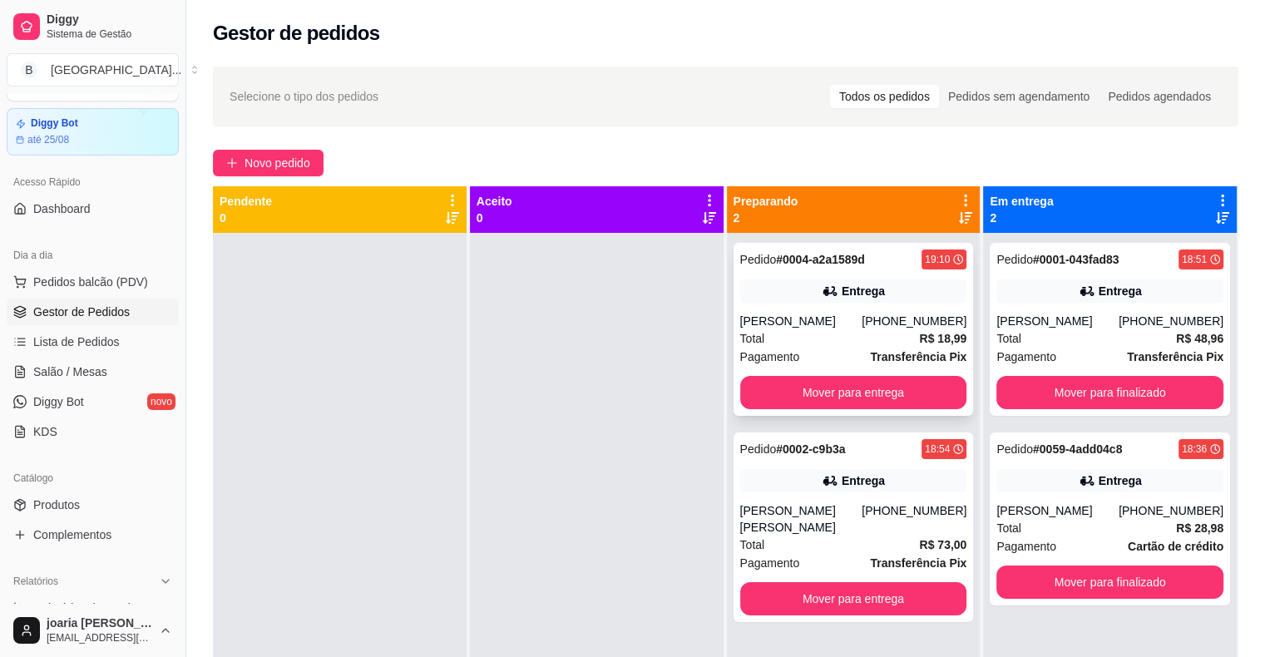
click at [786, 315] on div "[PERSON_NAME]" at bounding box center [801, 321] width 122 height 17
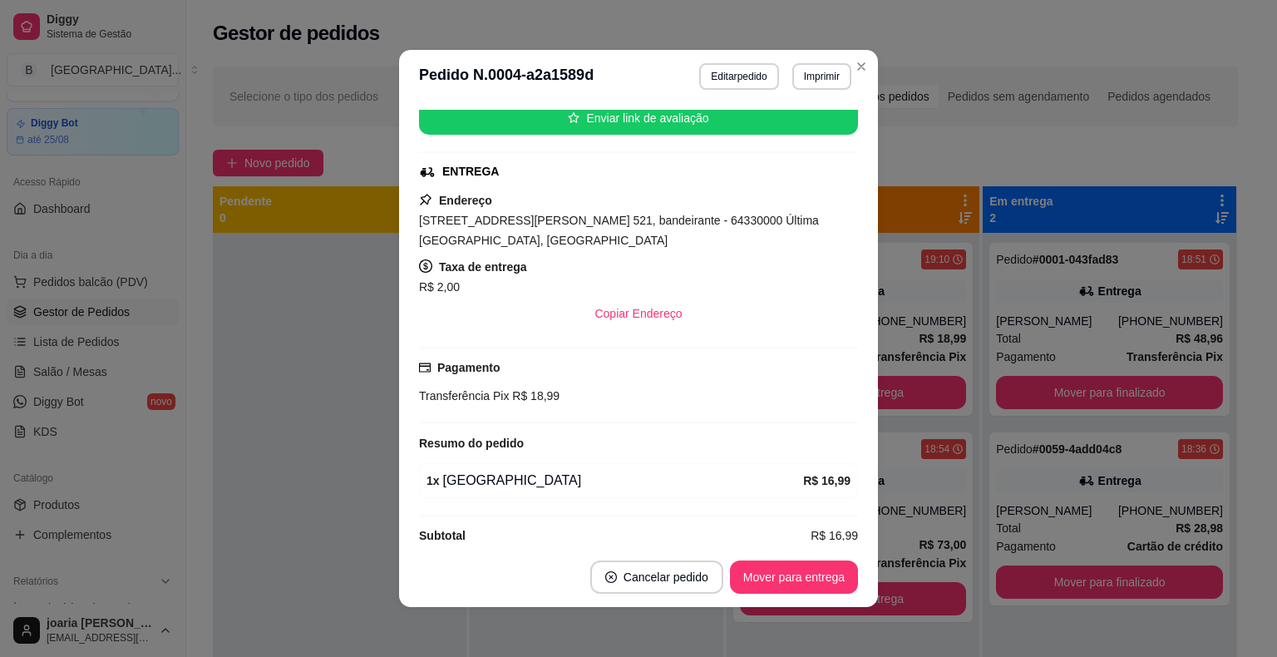
scroll to position [3, 0]
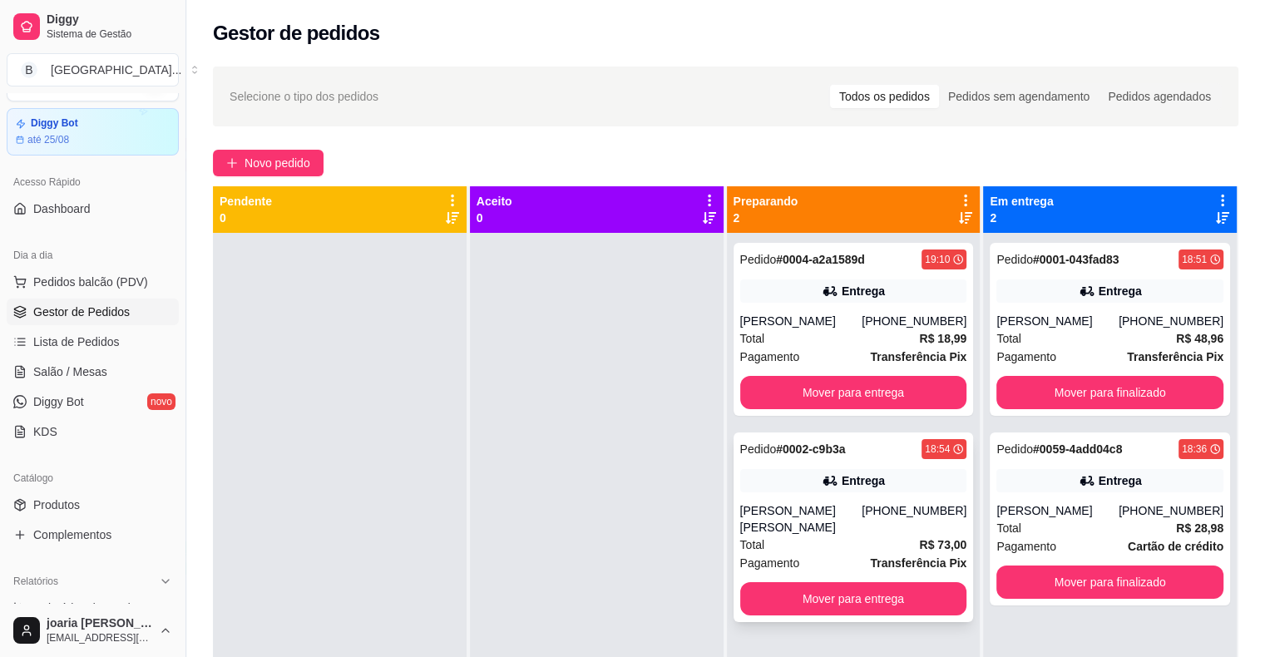
click at [832, 487] on div "Entrega" at bounding box center [853, 480] width 227 height 23
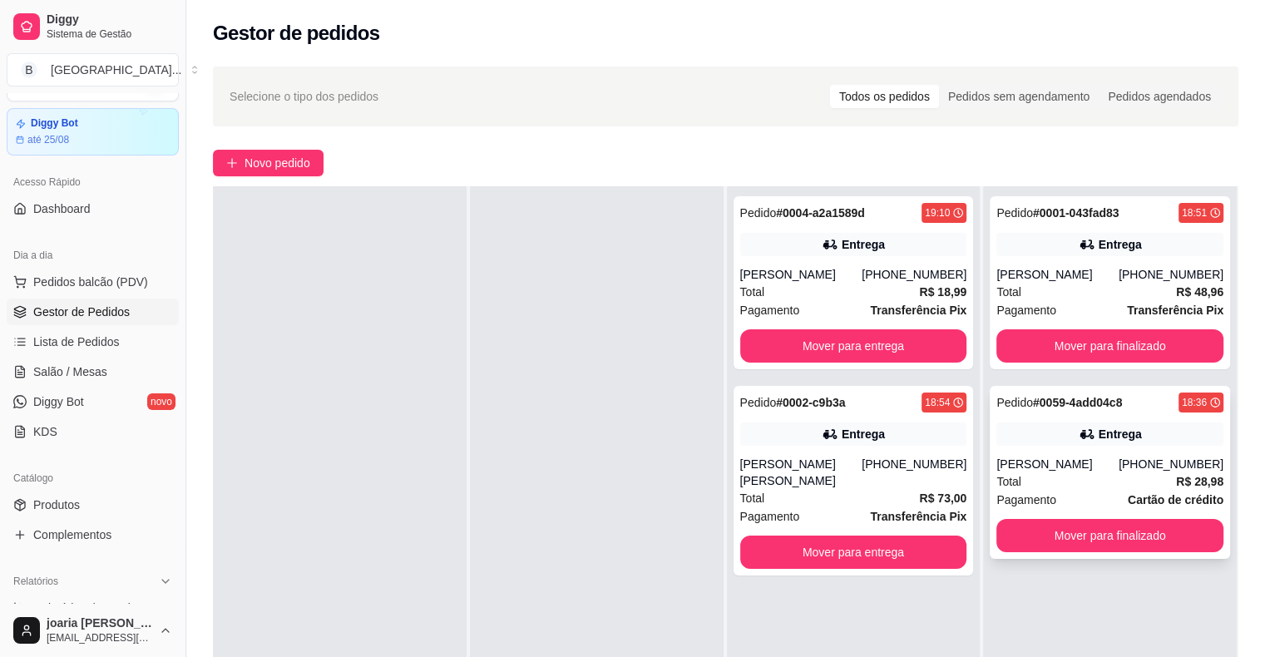
scroll to position [0, 0]
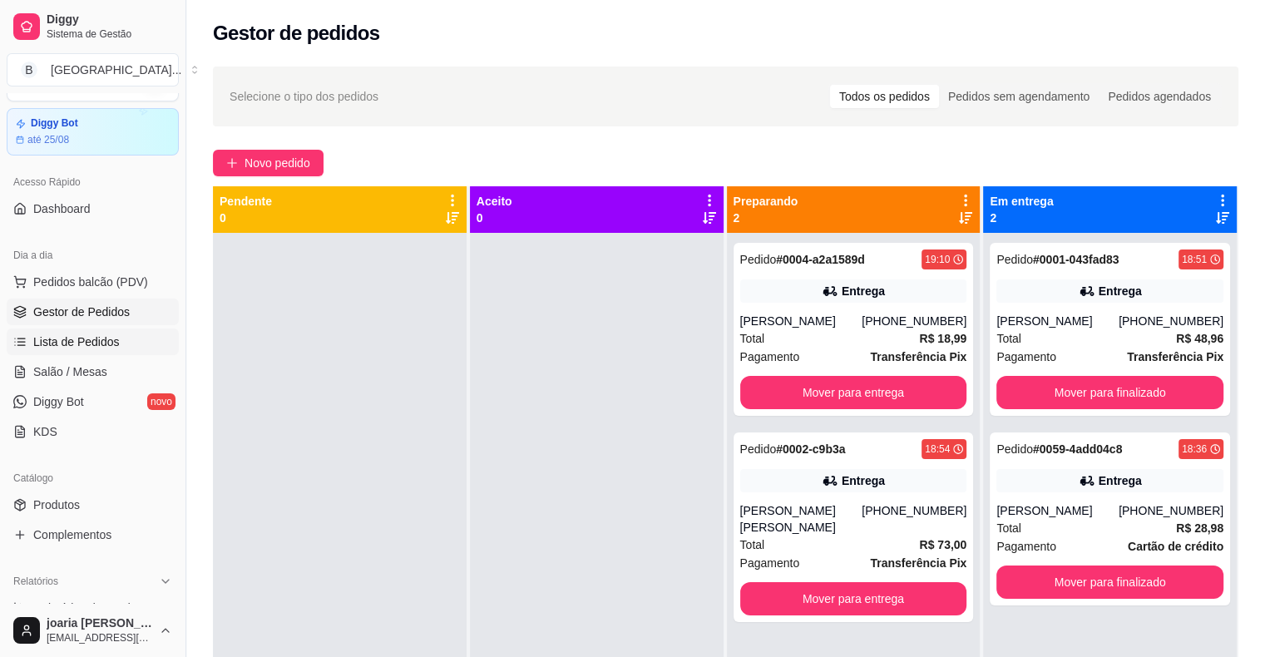
click at [67, 353] on link "Lista de Pedidos" at bounding box center [93, 341] width 172 height 27
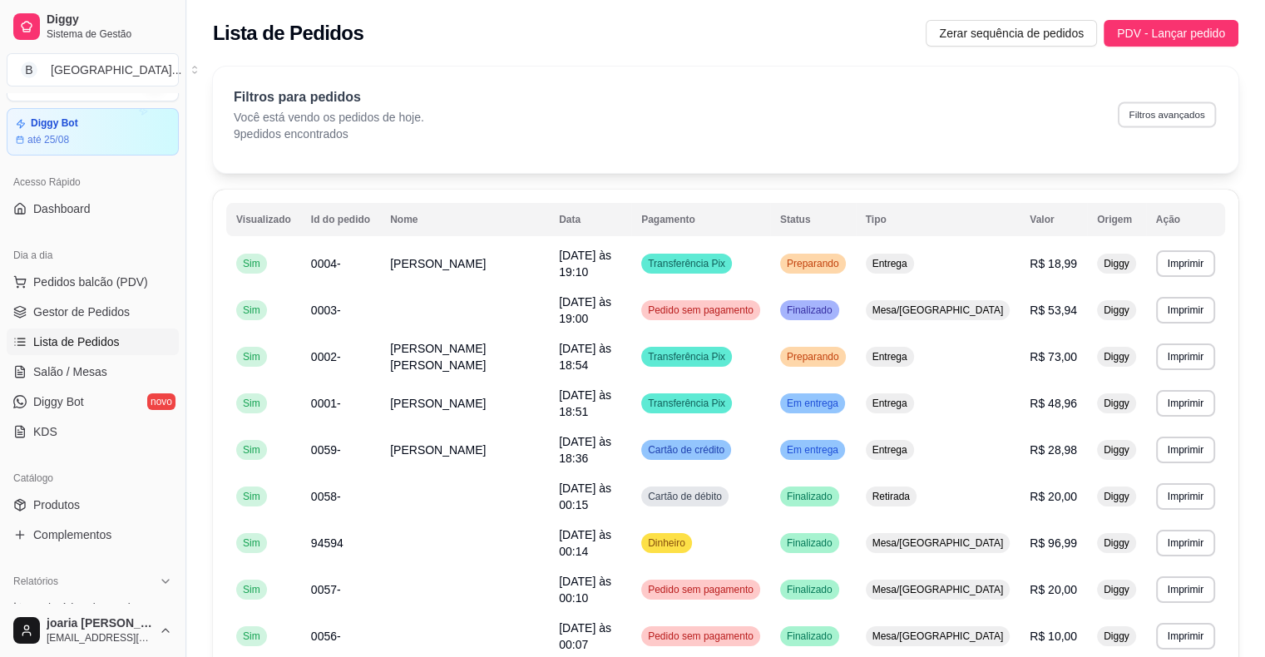
click at [1148, 119] on button "Filtros avançados" at bounding box center [1167, 114] width 98 height 26
select select "0"
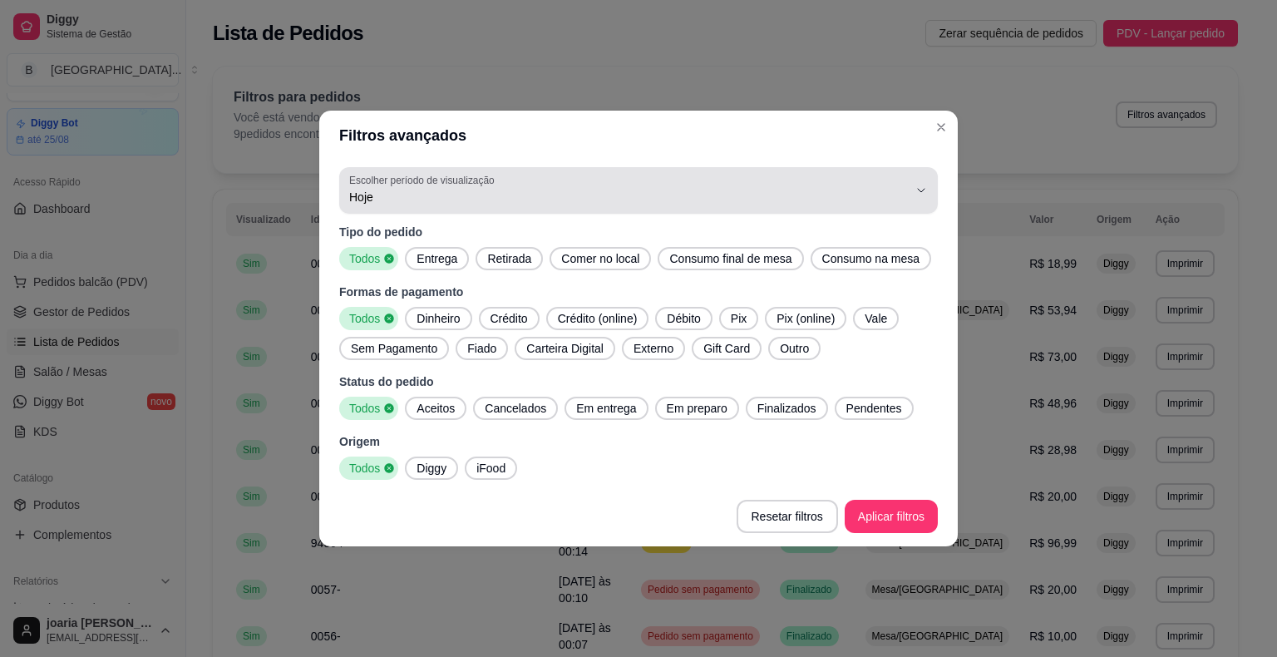
click at [864, 196] on span "Hoje" at bounding box center [628, 197] width 559 height 17
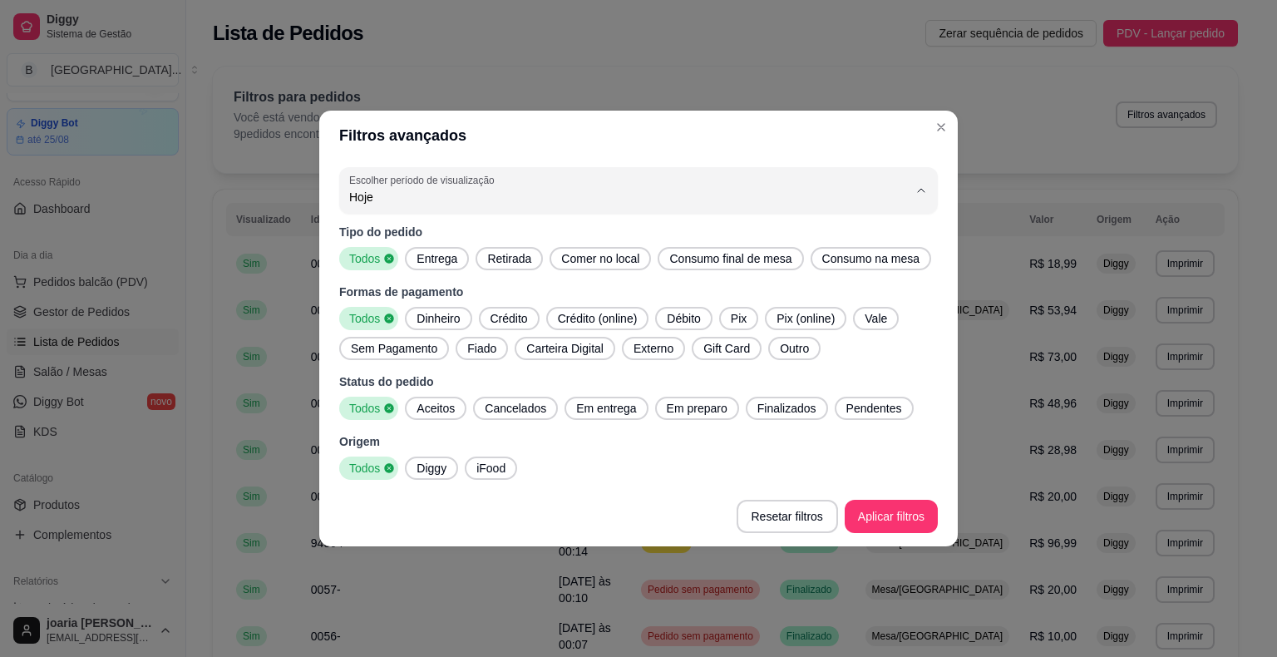
click at [789, 321] on span "15 dias" at bounding box center [630, 318] width 533 height 16
type input "15"
select select "15"
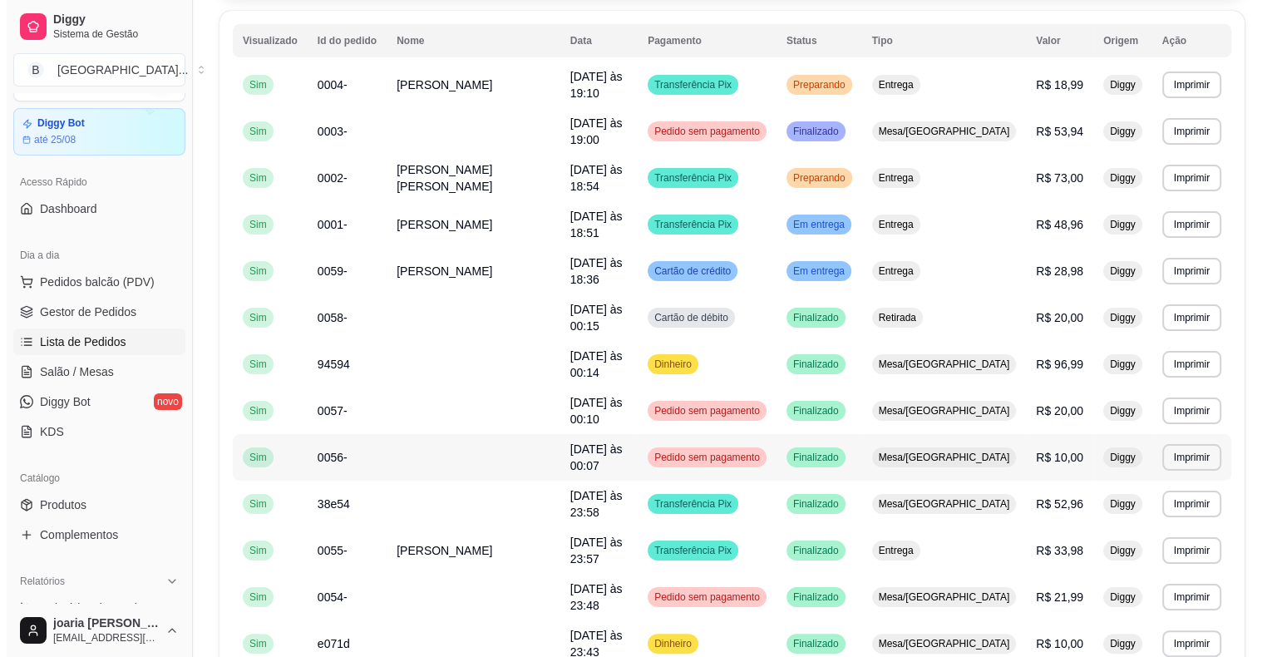
scroll to position [83, 0]
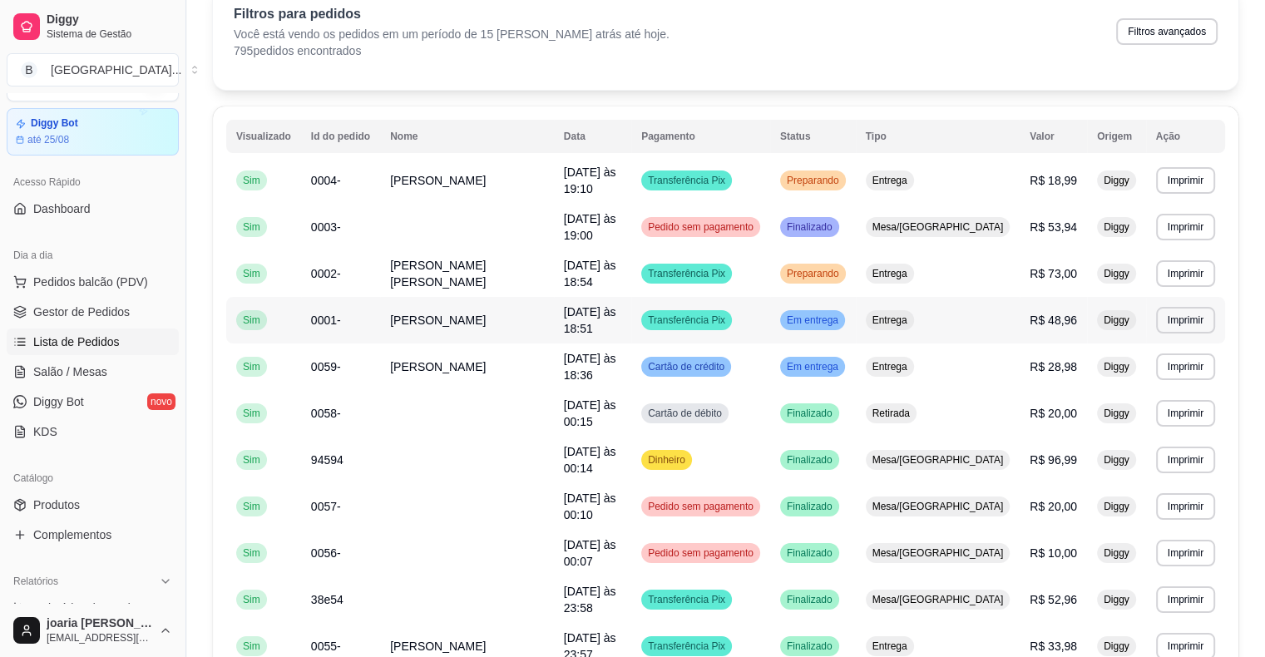
click at [661, 302] on td "Transferência Pix" at bounding box center [700, 320] width 139 height 47
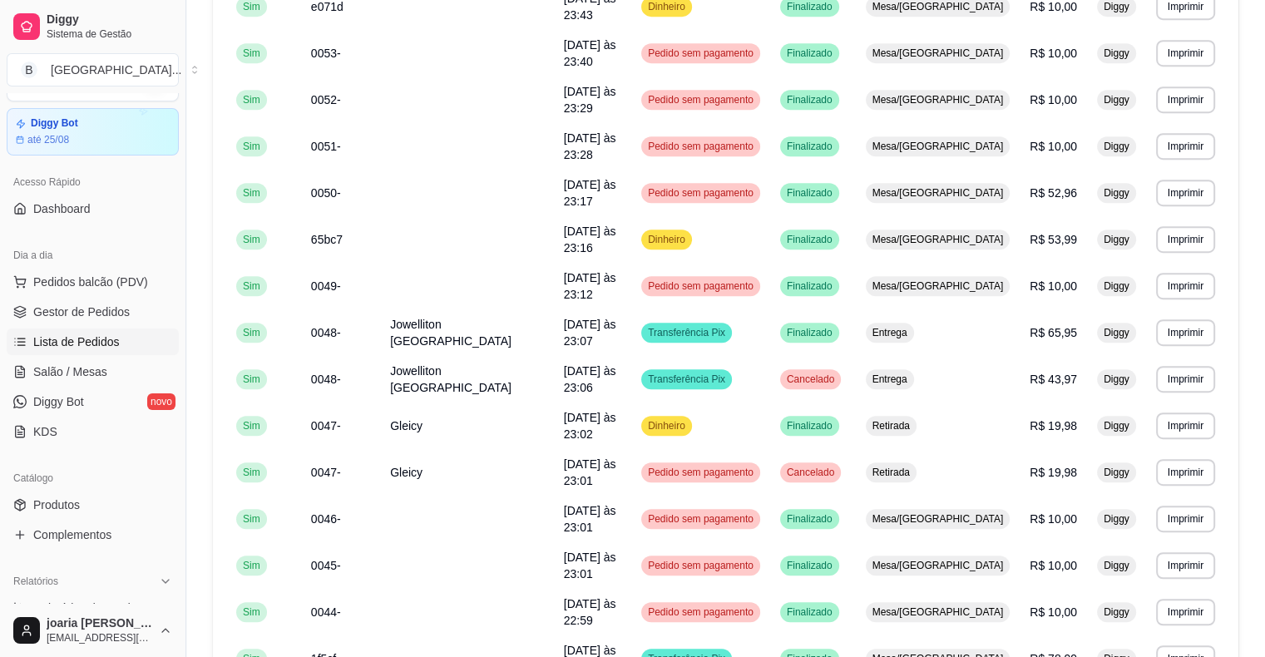
scroll to position [901, 0]
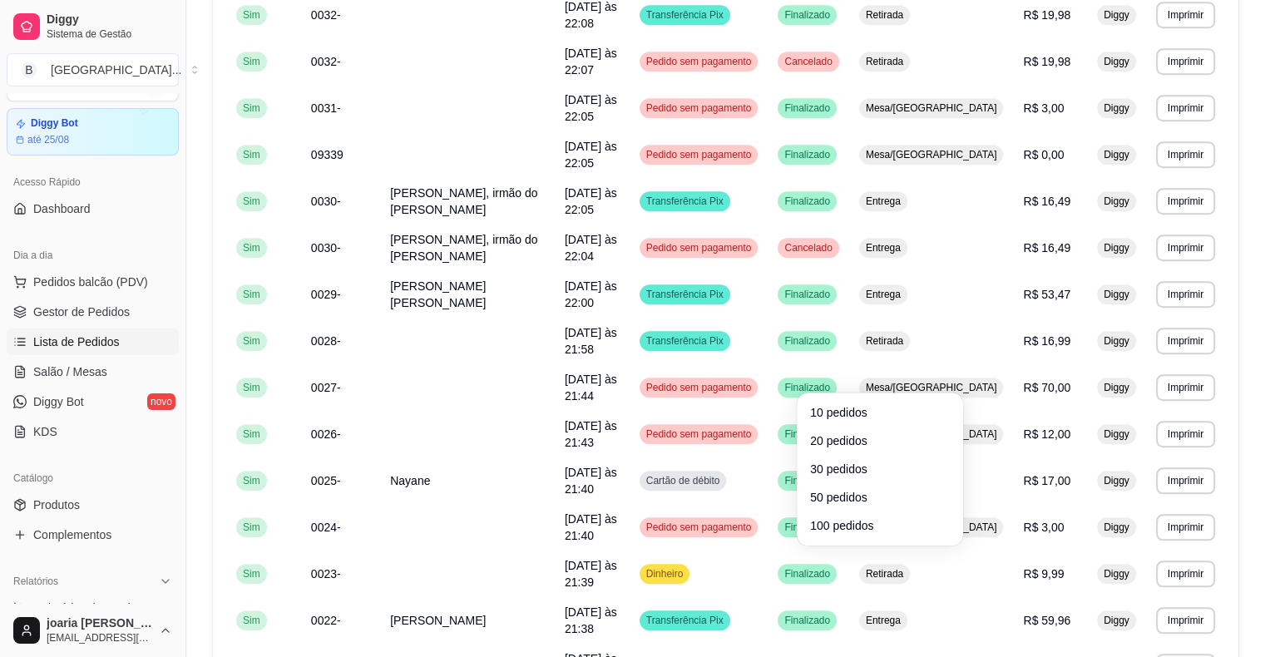
click at [595, 543] on div "**********" at bounding box center [725, 39] width 1025 height 1501
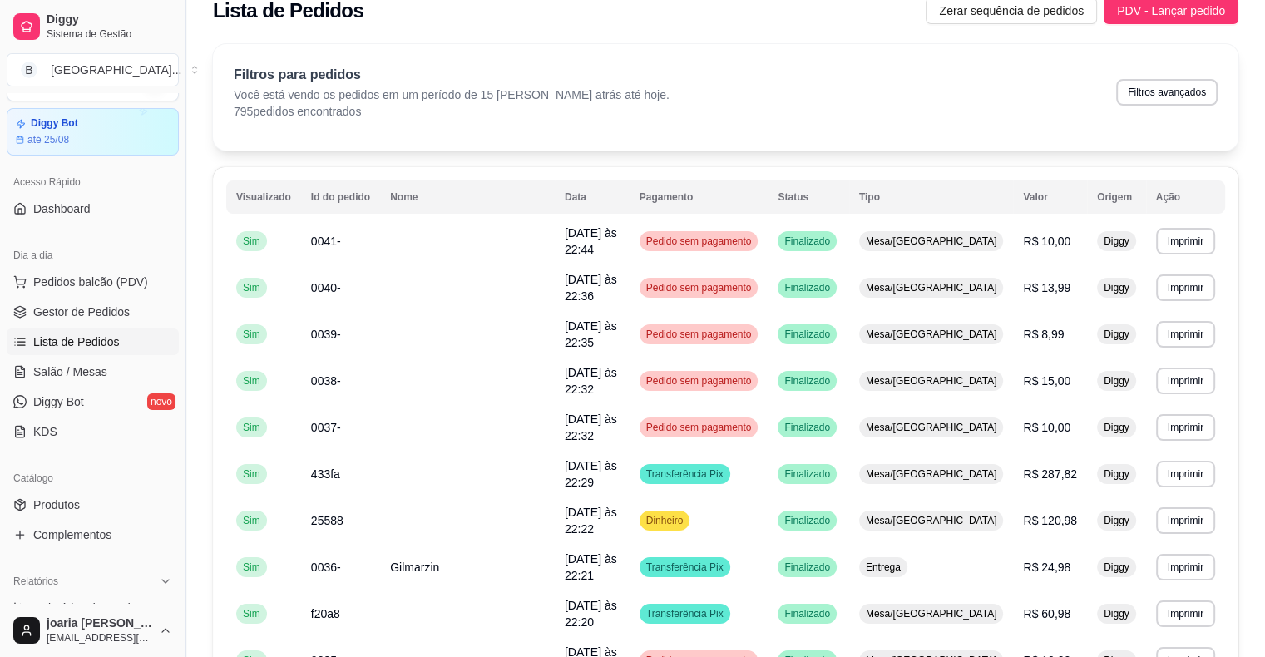
scroll to position [0, 0]
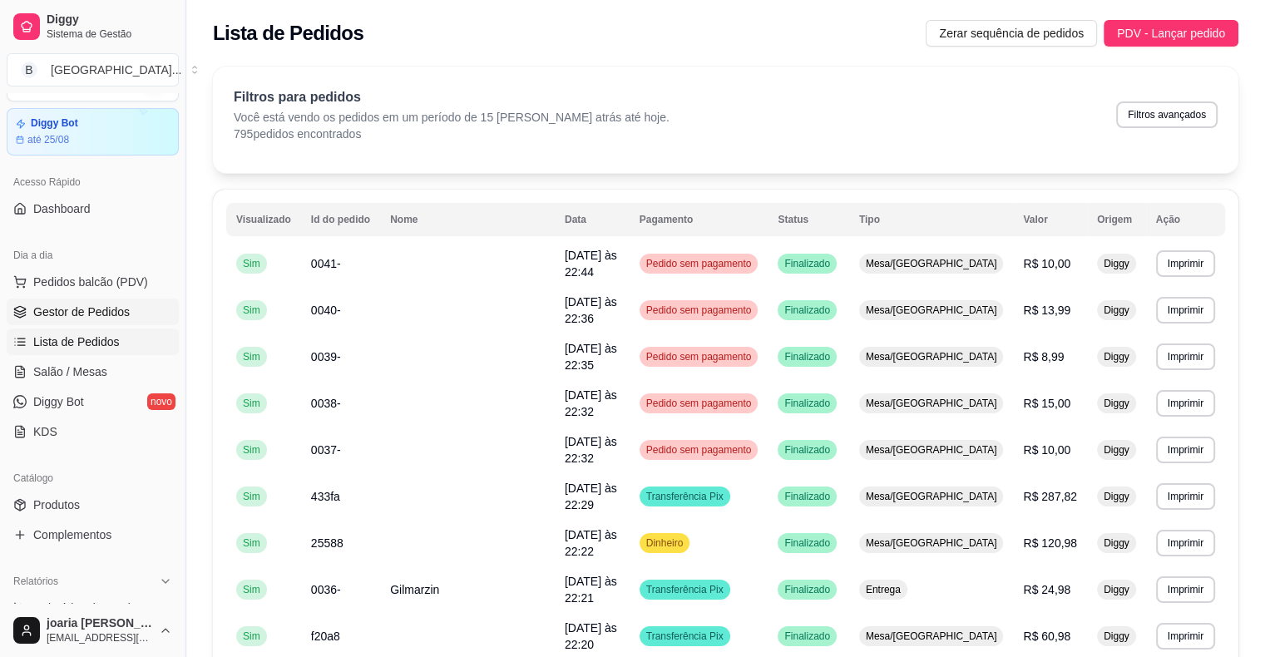
click at [83, 304] on span "Gestor de Pedidos" at bounding box center [81, 312] width 96 height 17
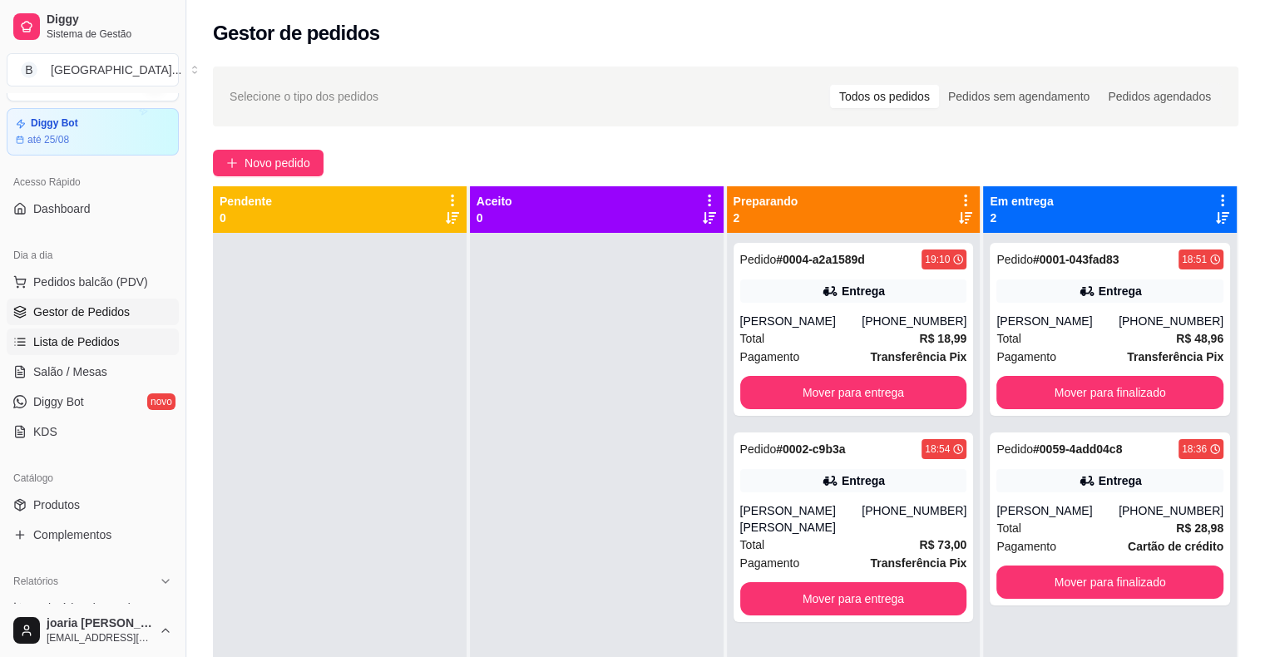
click at [59, 339] on span "Lista de Pedidos" at bounding box center [76, 341] width 86 height 17
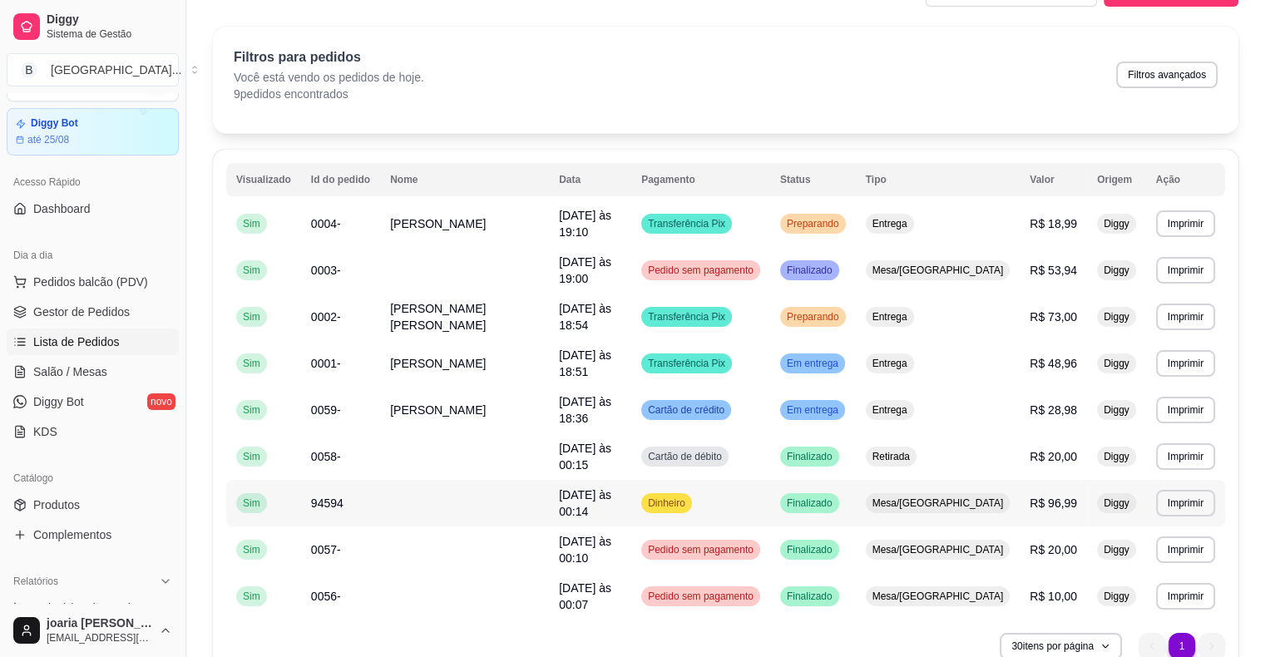
scroll to position [62, 0]
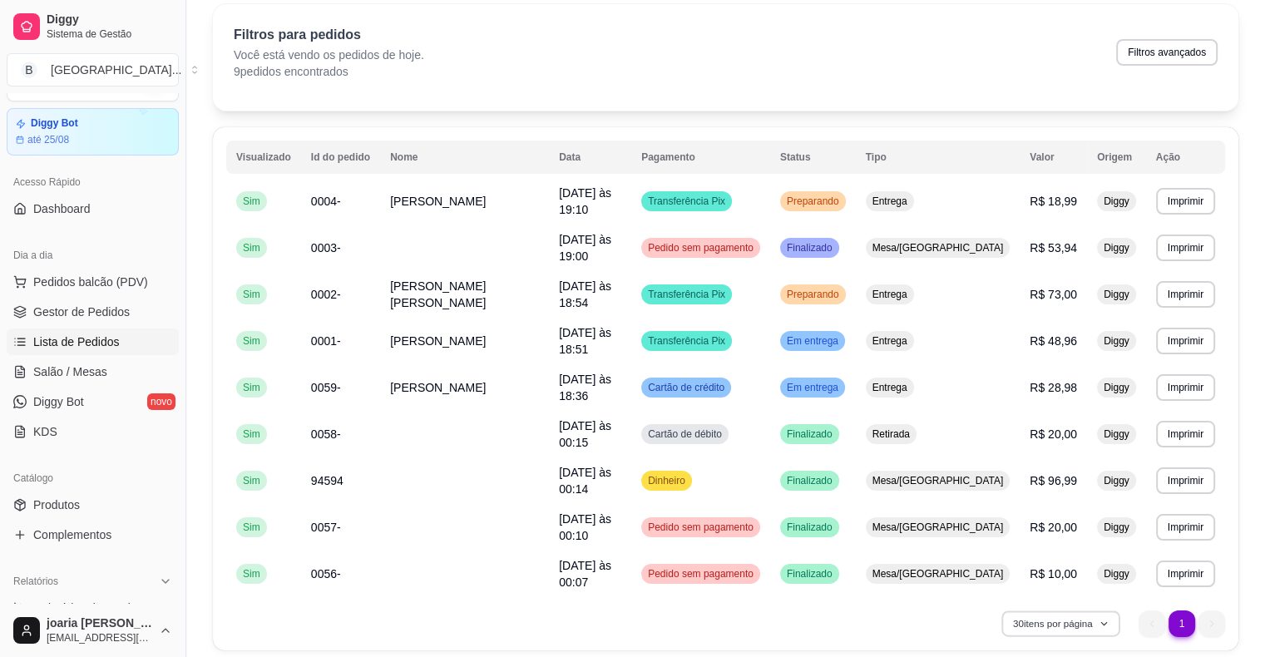
click at [1061, 610] on button "30 itens por página" at bounding box center [1060, 623] width 118 height 26
click at [837, 610] on div "30 itens por página 1 1" at bounding box center [725, 623] width 999 height 27
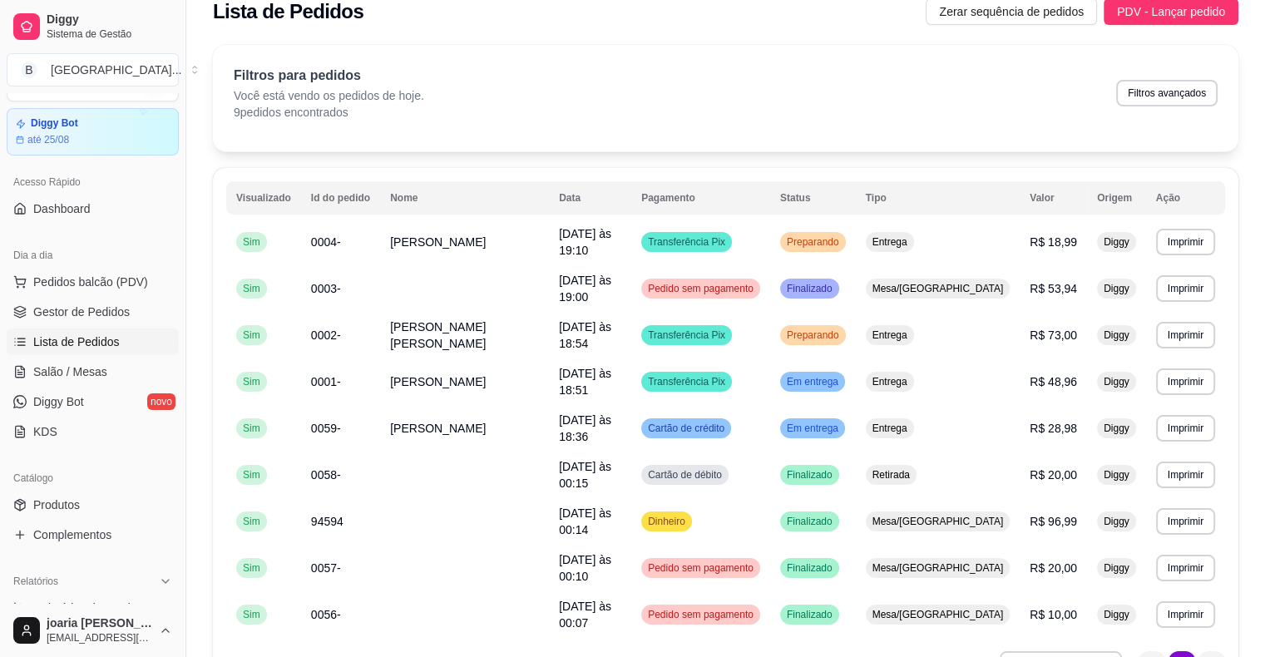
scroll to position [0, 0]
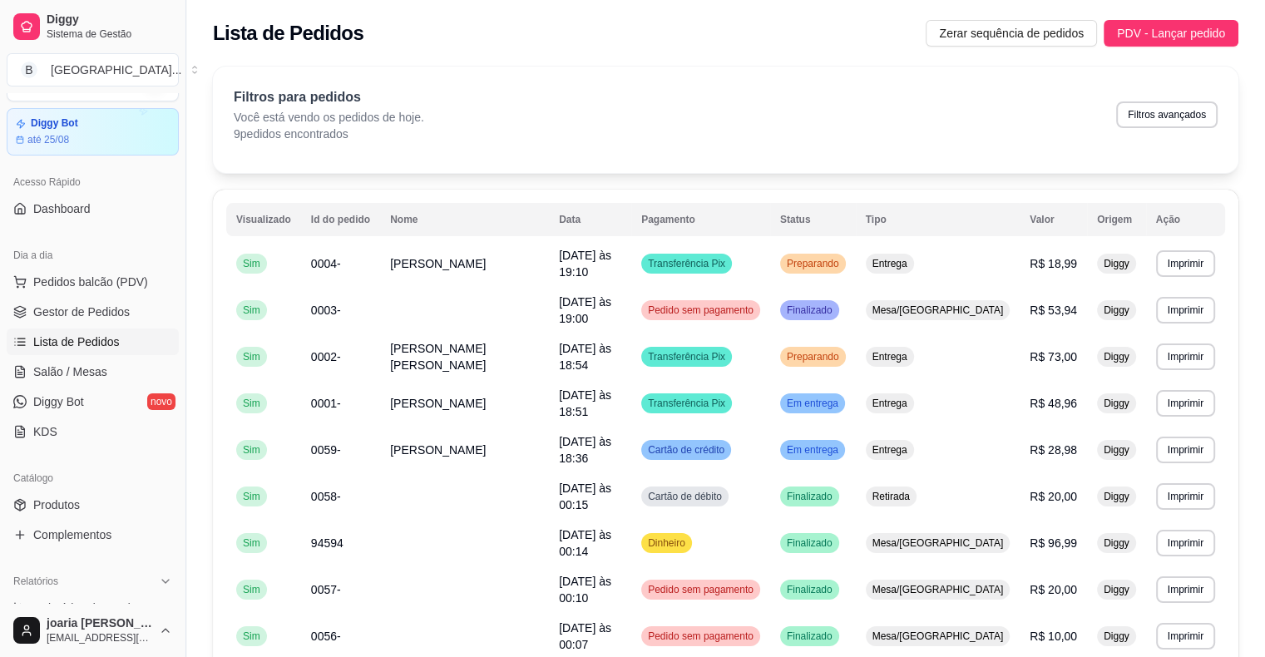
click at [963, 101] on div "Filtros para pedidos Você está vendo os pedidos de hoje. 9 pedidos encontrados …" at bounding box center [726, 114] width 984 height 55
click at [279, 136] on p "9 pedidos encontrados" at bounding box center [329, 134] width 190 height 17
click at [96, 314] on span "Gestor de Pedidos" at bounding box center [81, 312] width 96 height 17
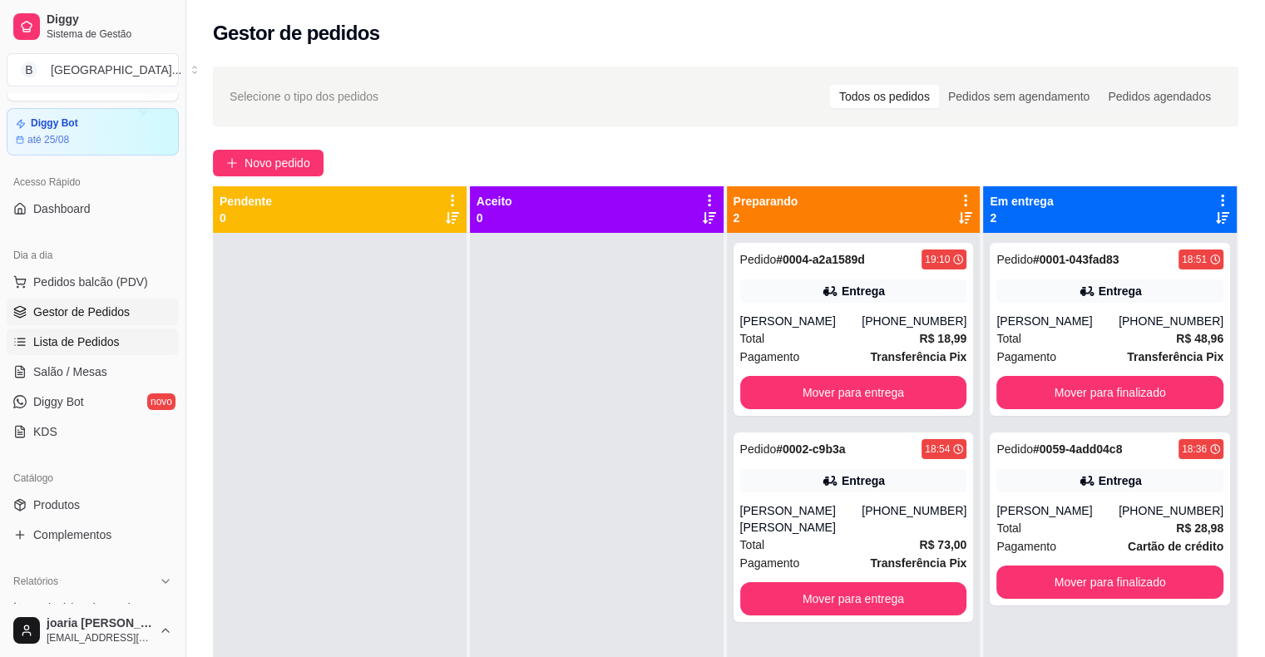
click at [90, 347] on span "Lista de Pedidos" at bounding box center [76, 341] width 86 height 17
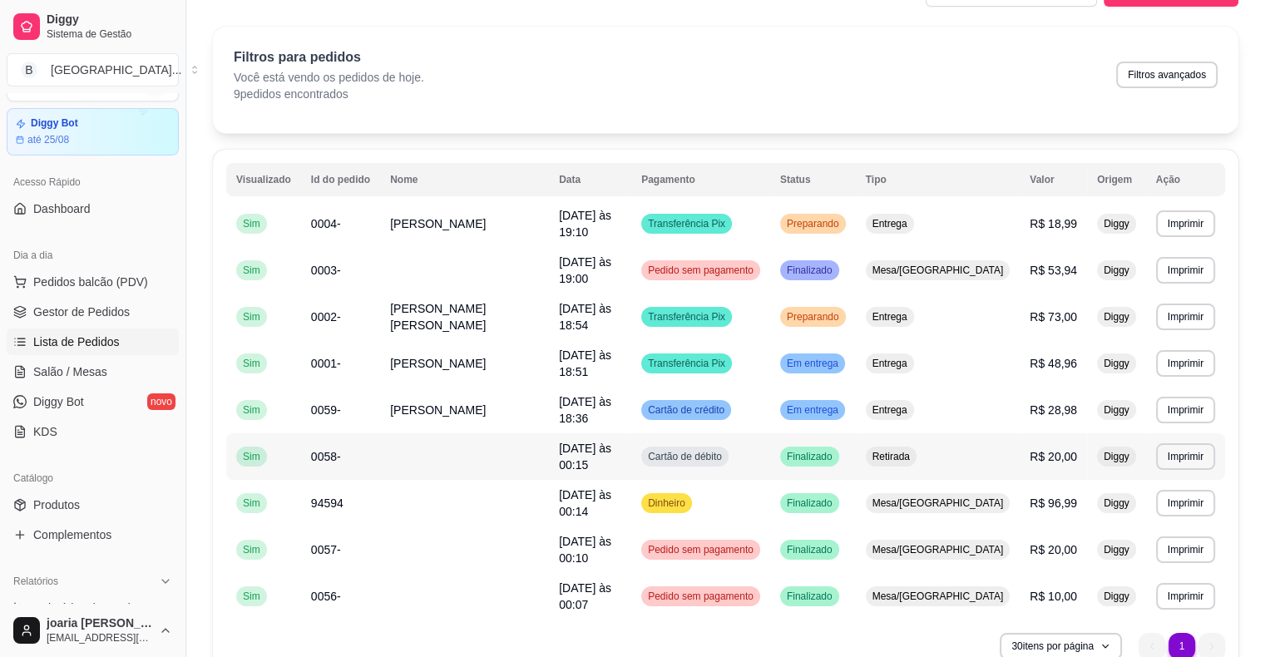
scroll to position [62, 0]
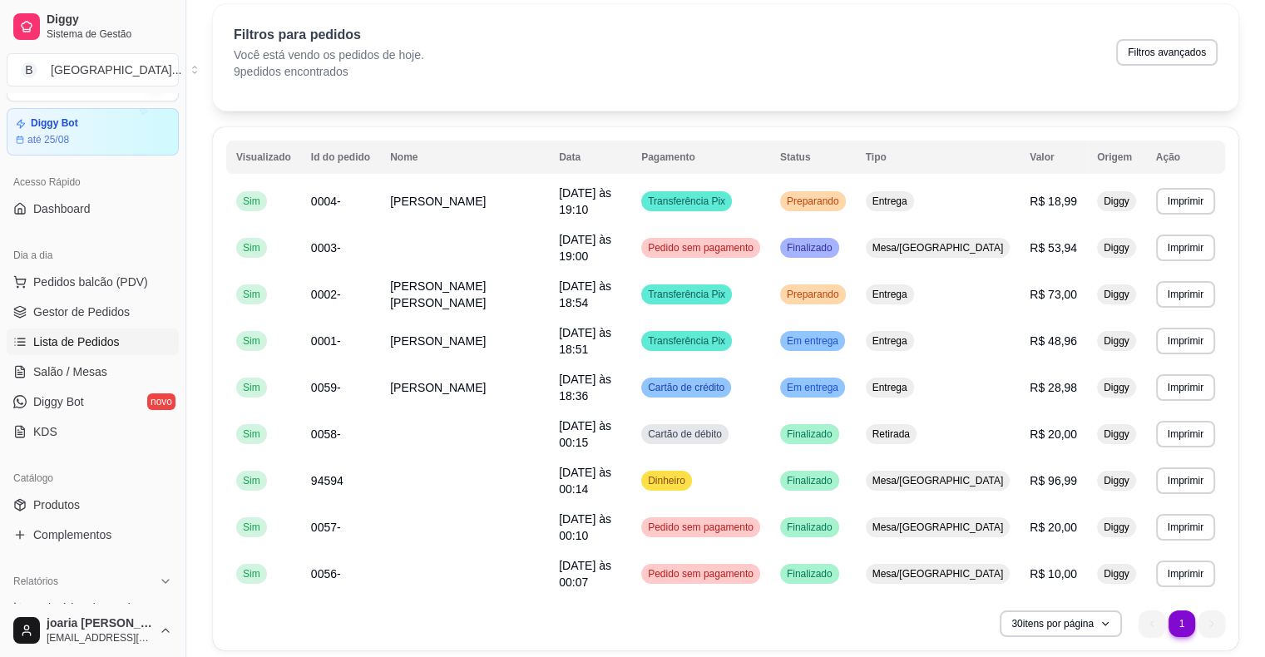
click at [1190, 610] on li "1" at bounding box center [1181, 623] width 26 height 26
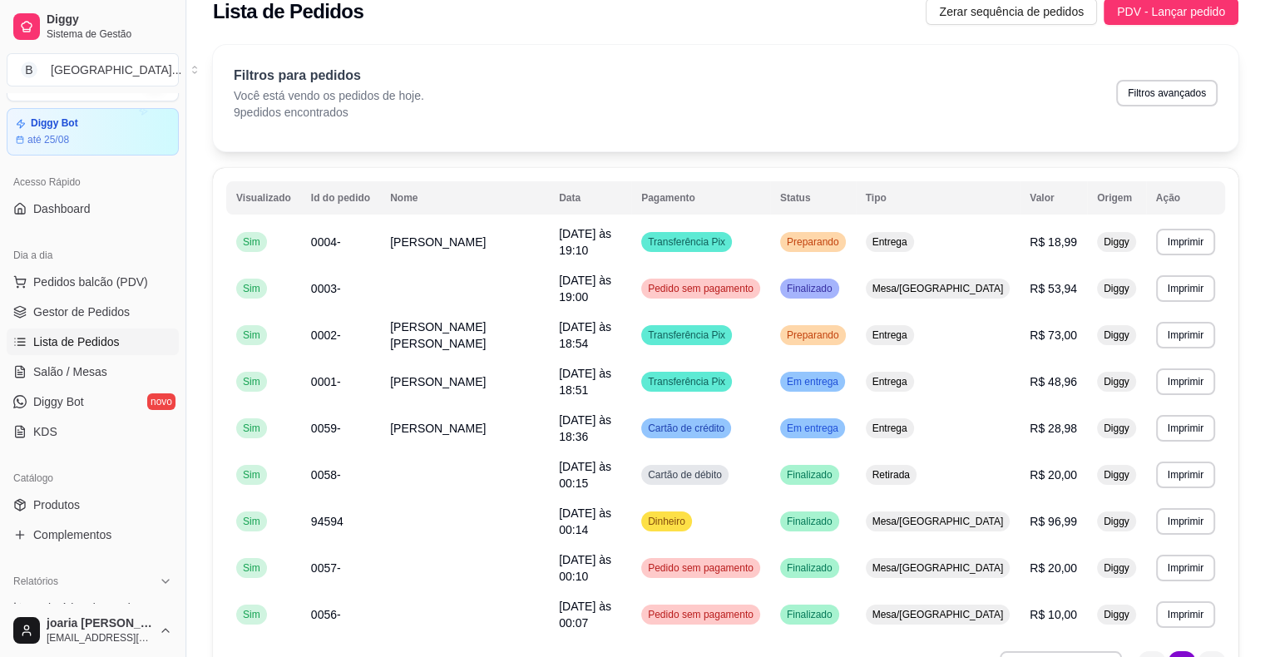
scroll to position [0, 0]
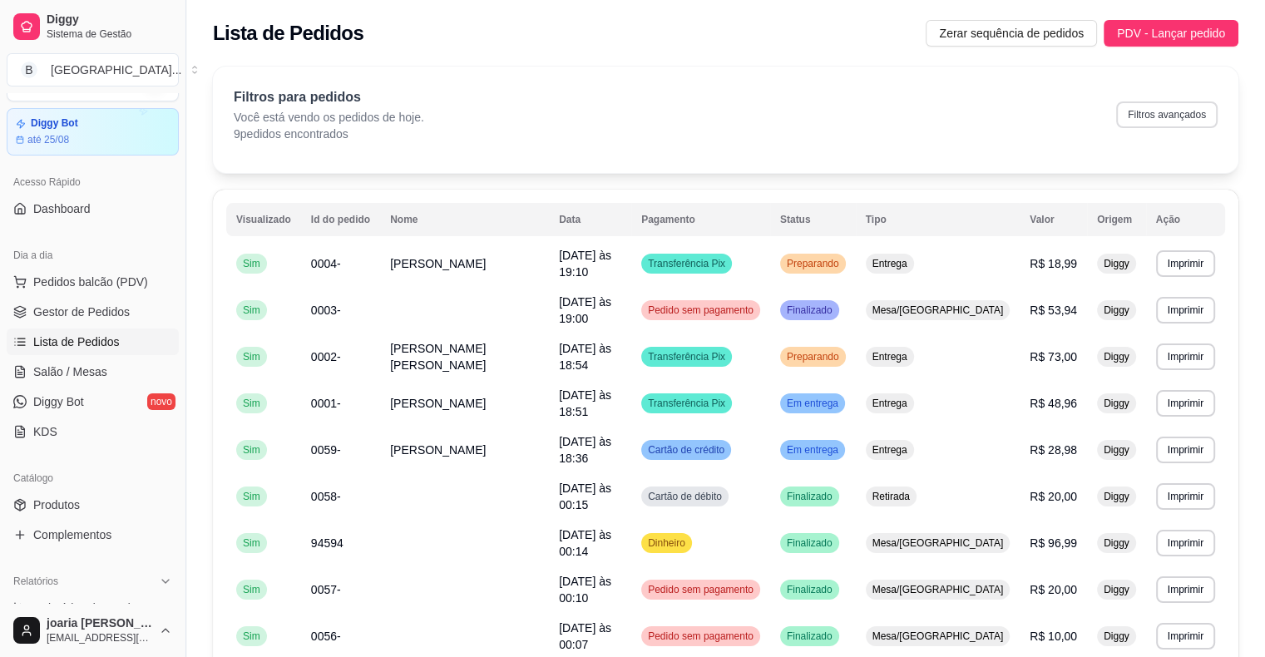
click at [1168, 126] on button "Filtros avançados" at bounding box center [1166, 114] width 101 height 27
select select "0"
click at [1171, 112] on button "Filtros avançados" at bounding box center [1166, 114] width 101 height 27
select select "0"
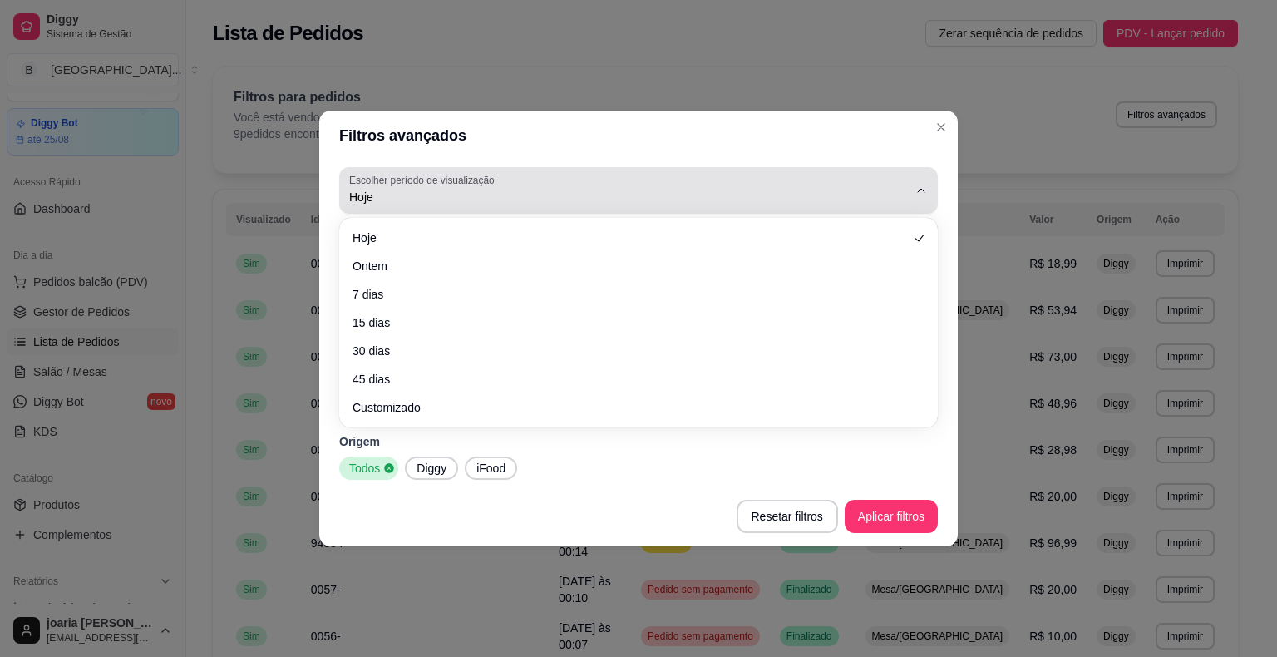
click at [867, 188] on div "Hoje" at bounding box center [628, 190] width 559 height 33
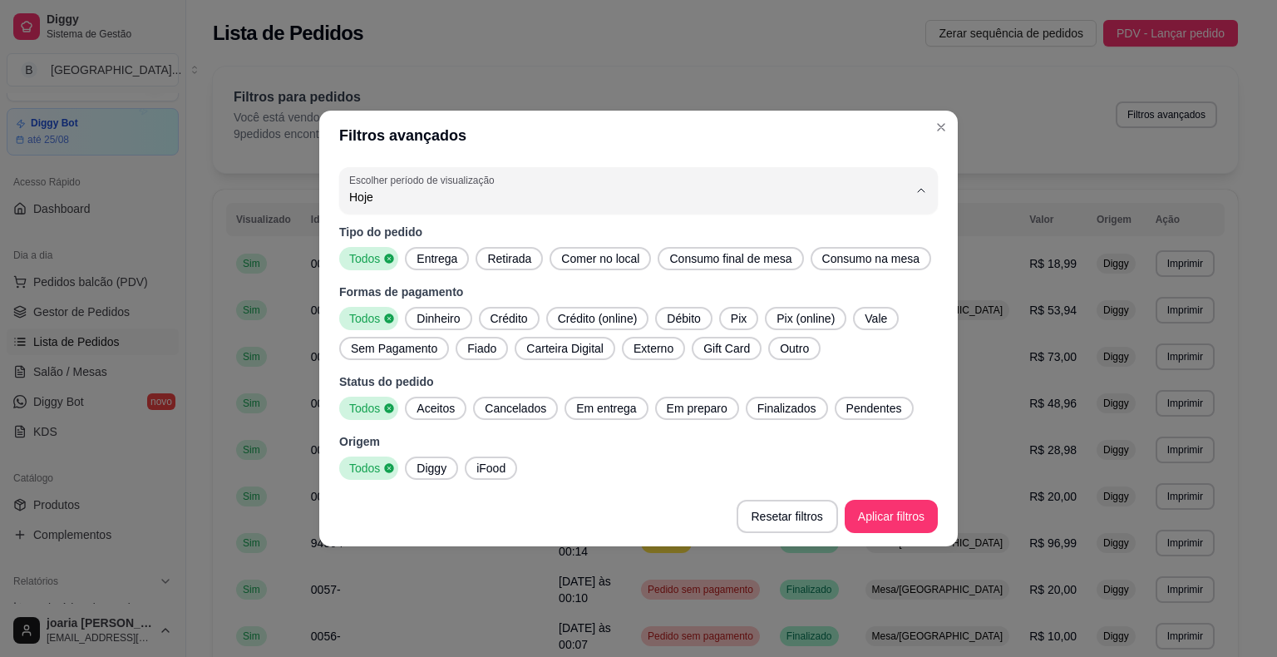
click at [169, 324] on div "Filtros avançados 0 Escolher período de visualização Hoje Ontem 7 dias 15 dias …" at bounding box center [638, 328] width 1277 height 657
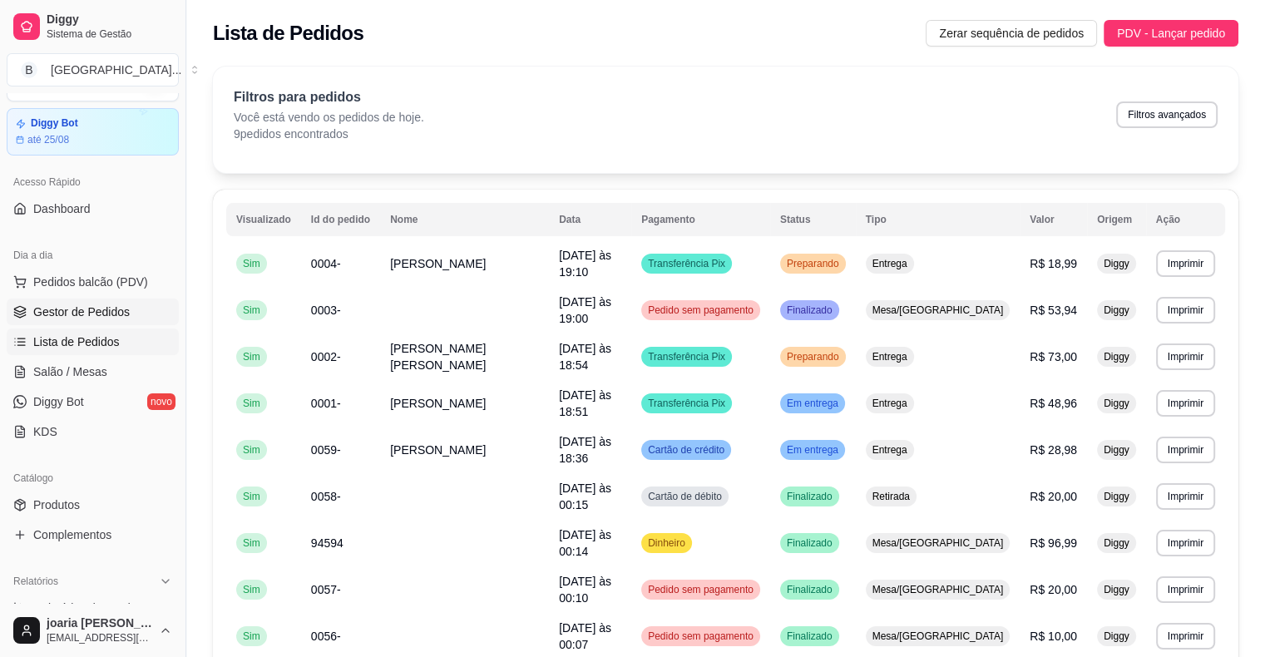
click at [120, 304] on span "Gestor de Pedidos" at bounding box center [81, 312] width 96 height 17
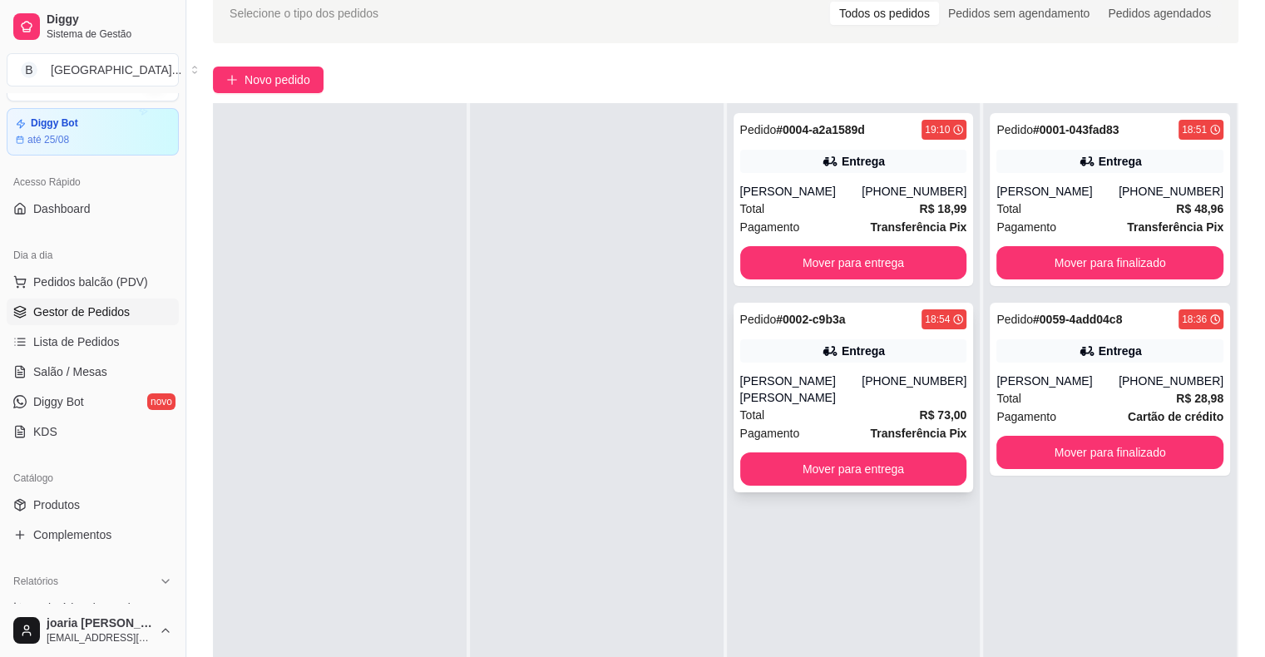
scroll to position [253, 0]
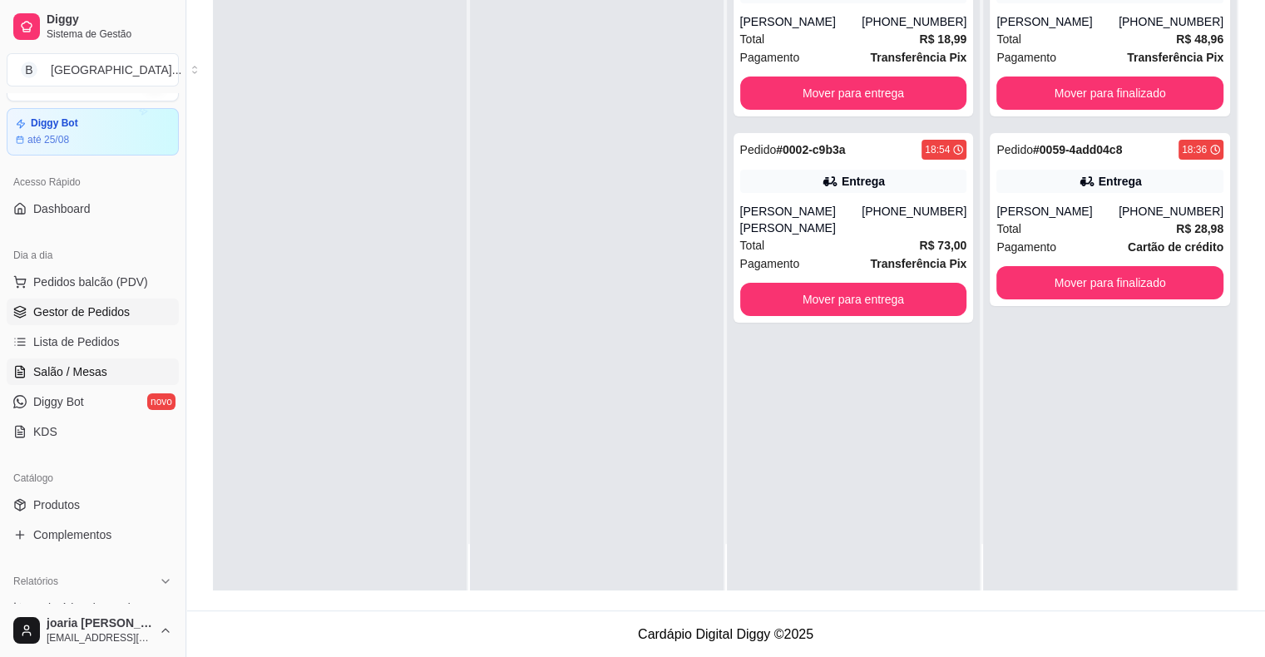
click at [80, 374] on span "Salão / Mesas" at bounding box center [70, 371] width 74 height 17
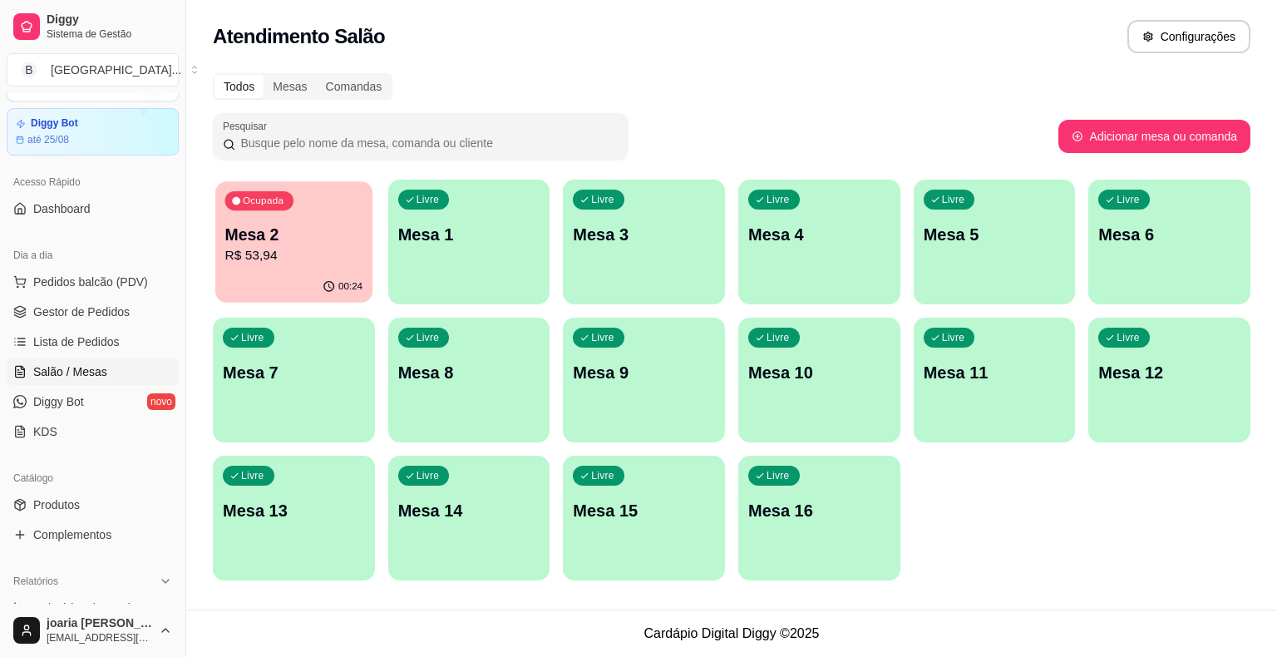
click at [303, 268] on div "Ocupada Mesa 2 R$ 53,94" at bounding box center [293, 226] width 157 height 90
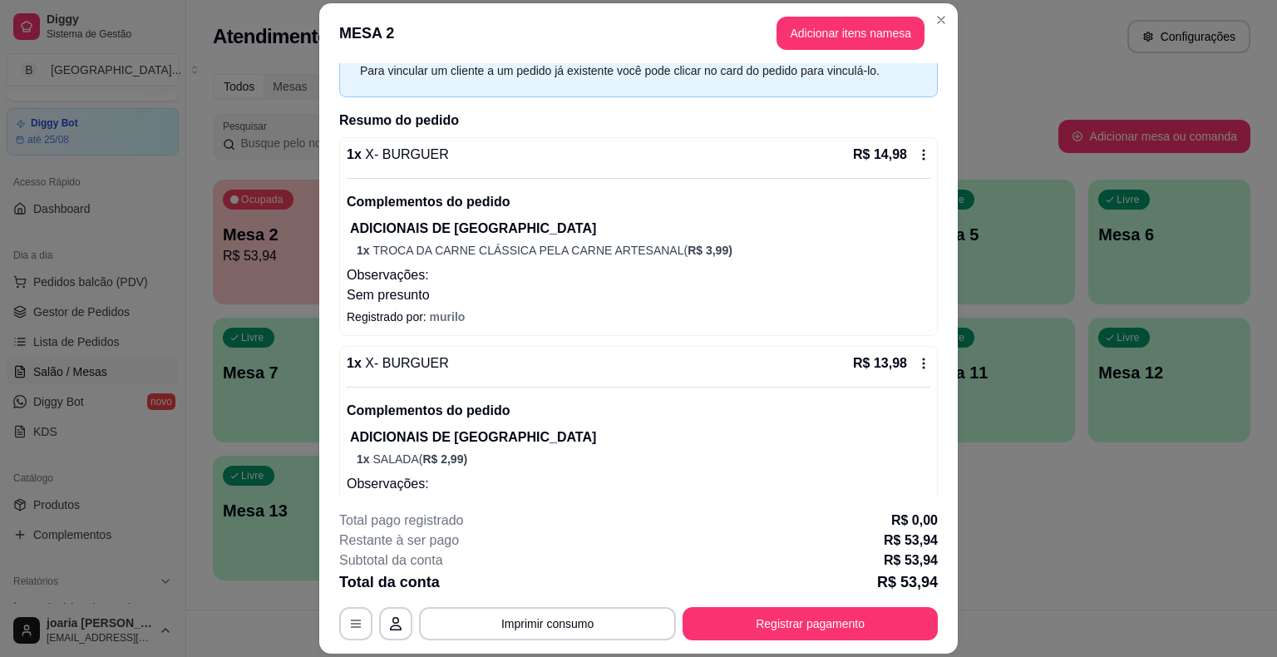
scroll to position [249, 0]
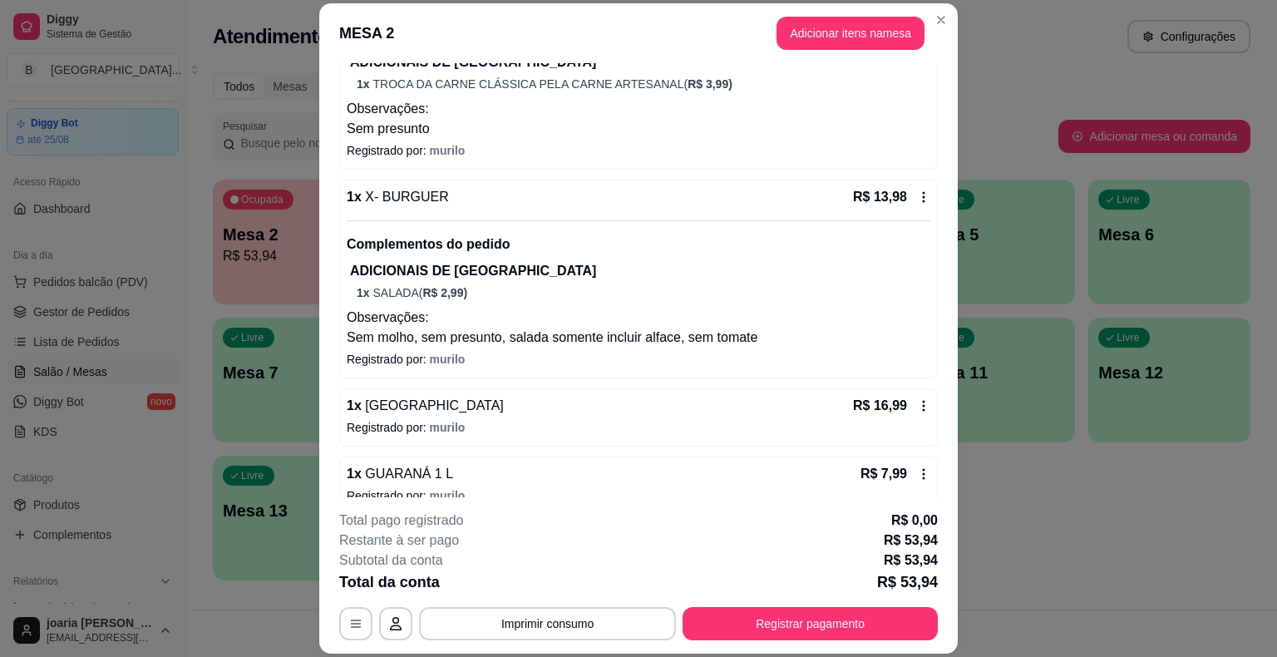
click at [906, 207] on div "1 x X- BURGUER R$ 13,98 Complementos do pedido ADICIONAIS DE HAMBURGUER 1 x SAL…" at bounding box center [639, 267] width 584 height 160
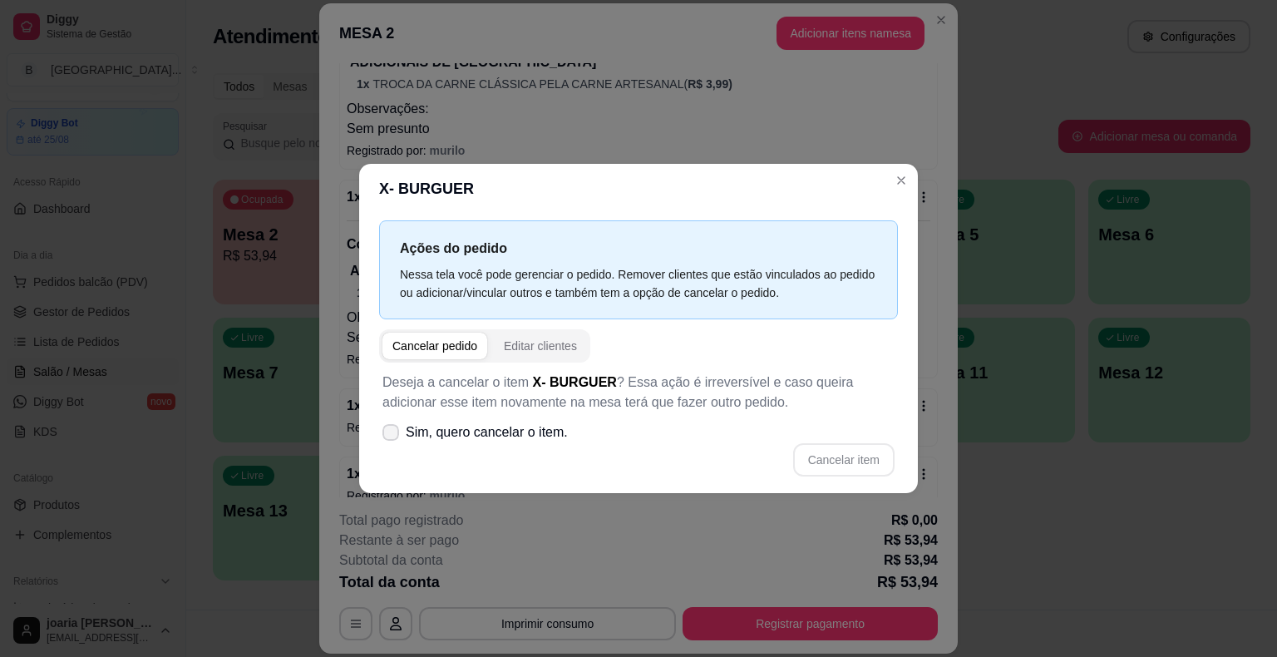
click at [522, 437] on span "Sim, quero cancelar o item." at bounding box center [487, 432] width 162 height 20
click at [393, 437] on input "Sim, quero cancelar o item." at bounding box center [387, 441] width 11 height 11
checkbox input "true"
click at [842, 451] on button "Cancelar item" at bounding box center [843, 460] width 99 height 32
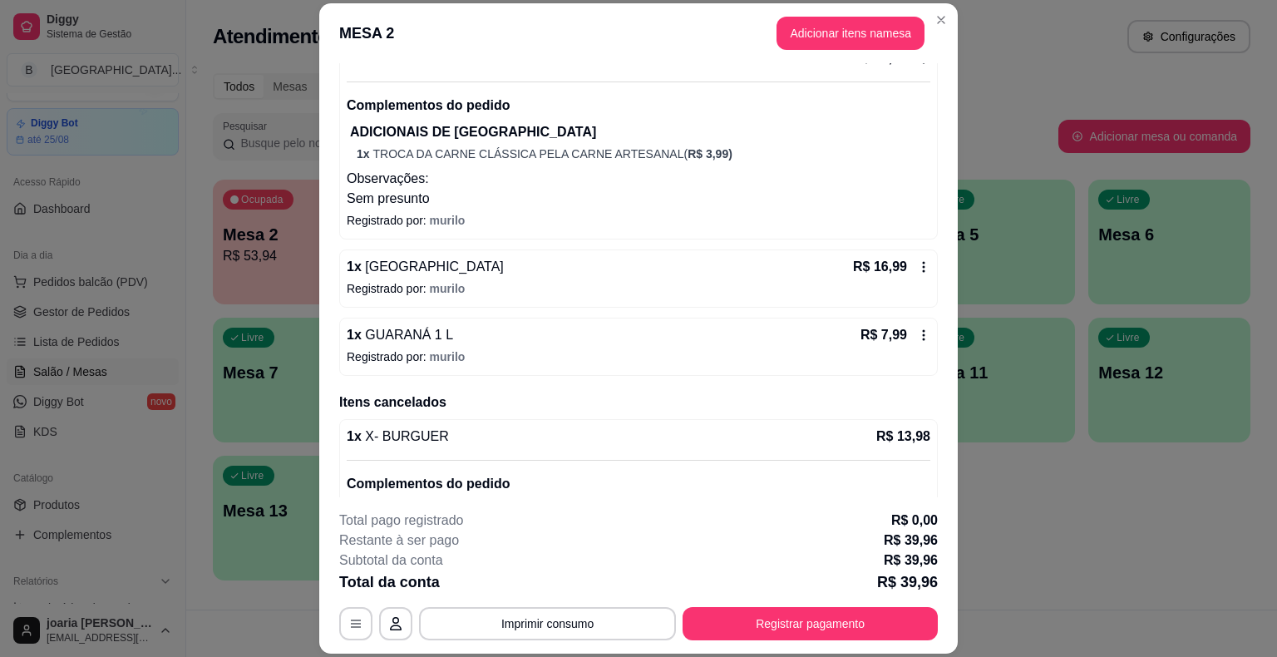
scroll to position [131, 0]
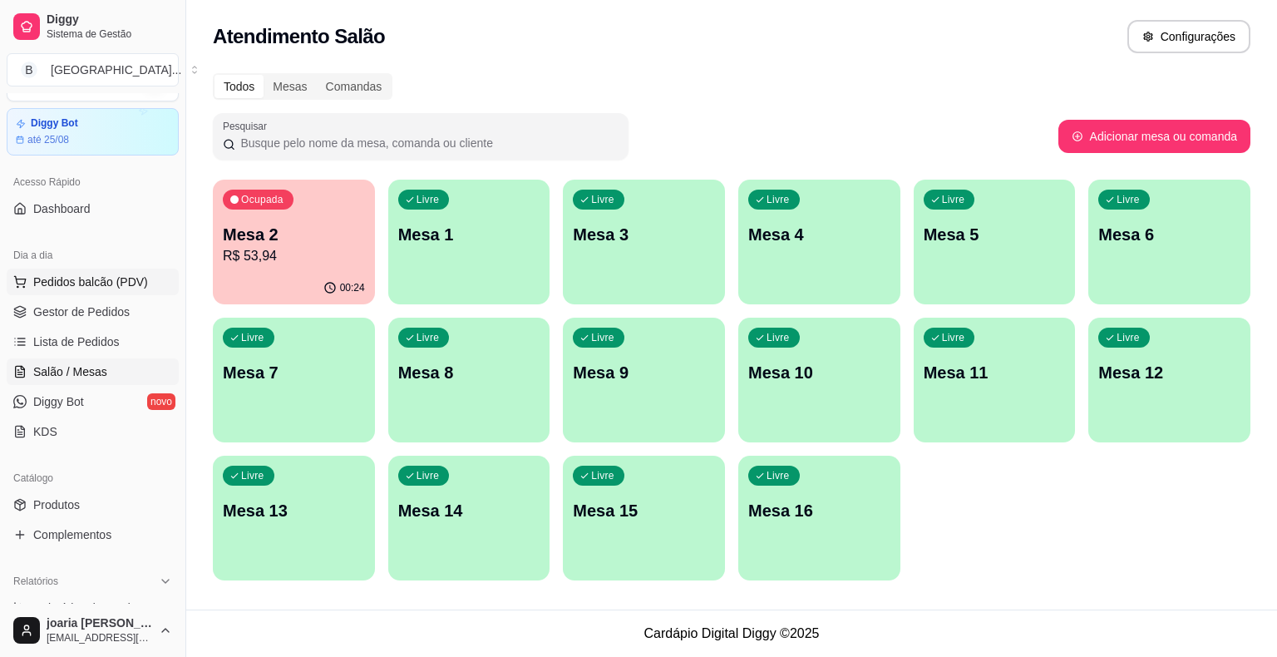
click at [139, 294] on ul "Pedidos balcão (PDV) Gestor de Pedidos Lista de Pedidos Salão / Mesas Diggy Bot…" at bounding box center [93, 357] width 172 height 176
click at [111, 311] on span "Gestor de Pedidos" at bounding box center [81, 312] width 96 height 17
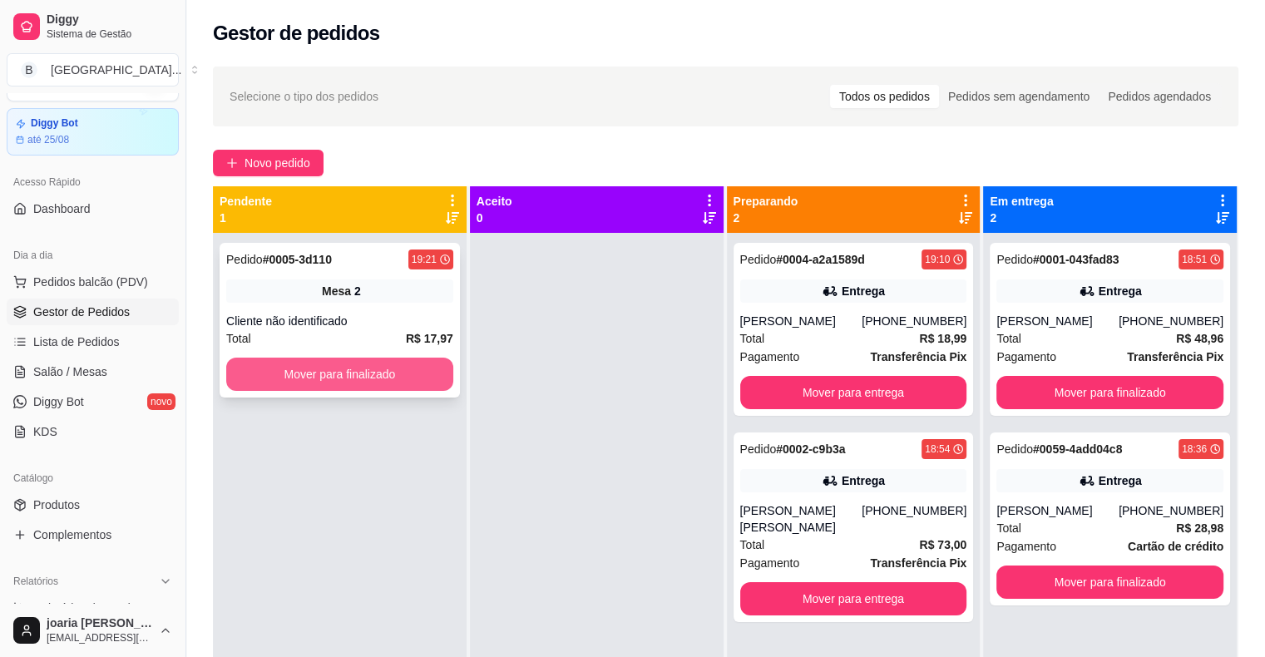
click at [374, 370] on button "Mover para finalizado" at bounding box center [339, 374] width 227 height 33
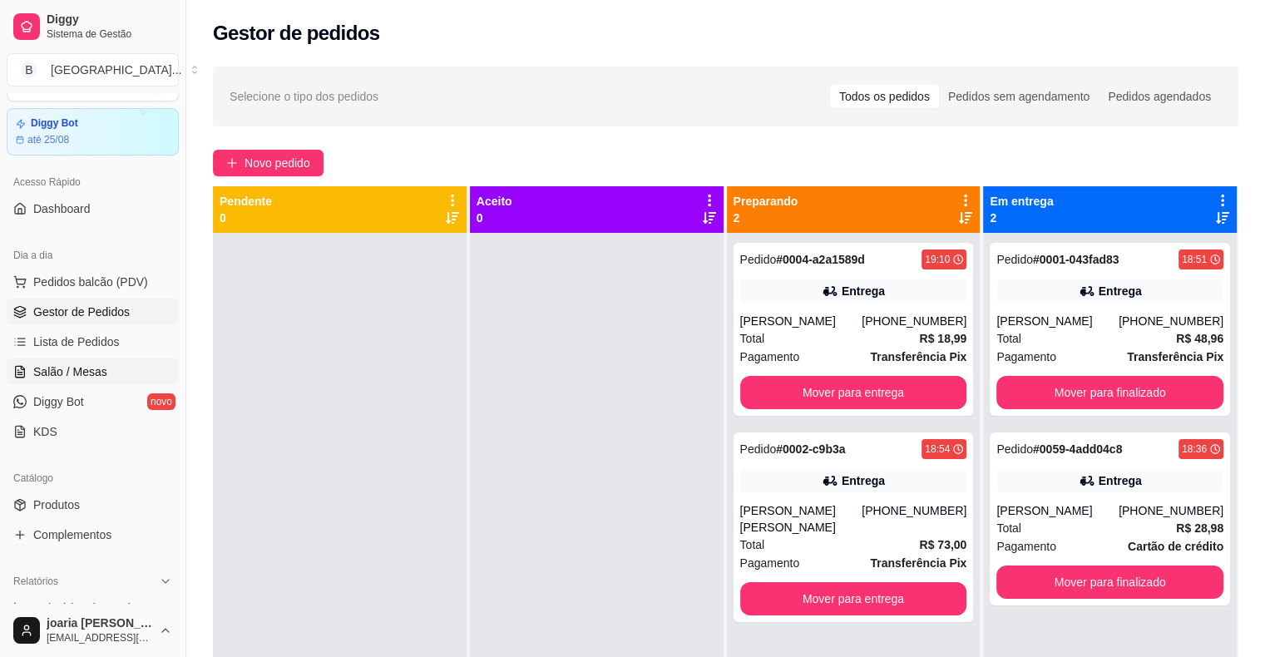
click at [84, 371] on span "Salão / Mesas" at bounding box center [70, 371] width 74 height 17
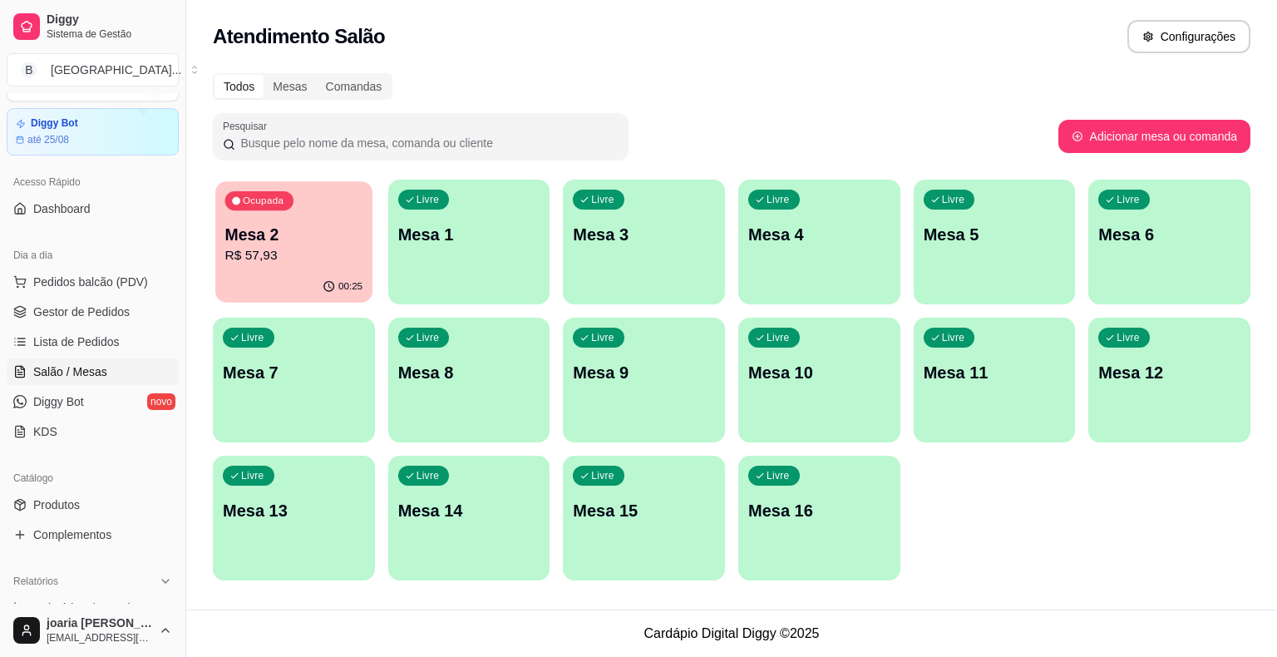
click at [309, 268] on div "Ocupada Mesa 2 R$ 57,93" at bounding box center [293, 226] width 157 height 90
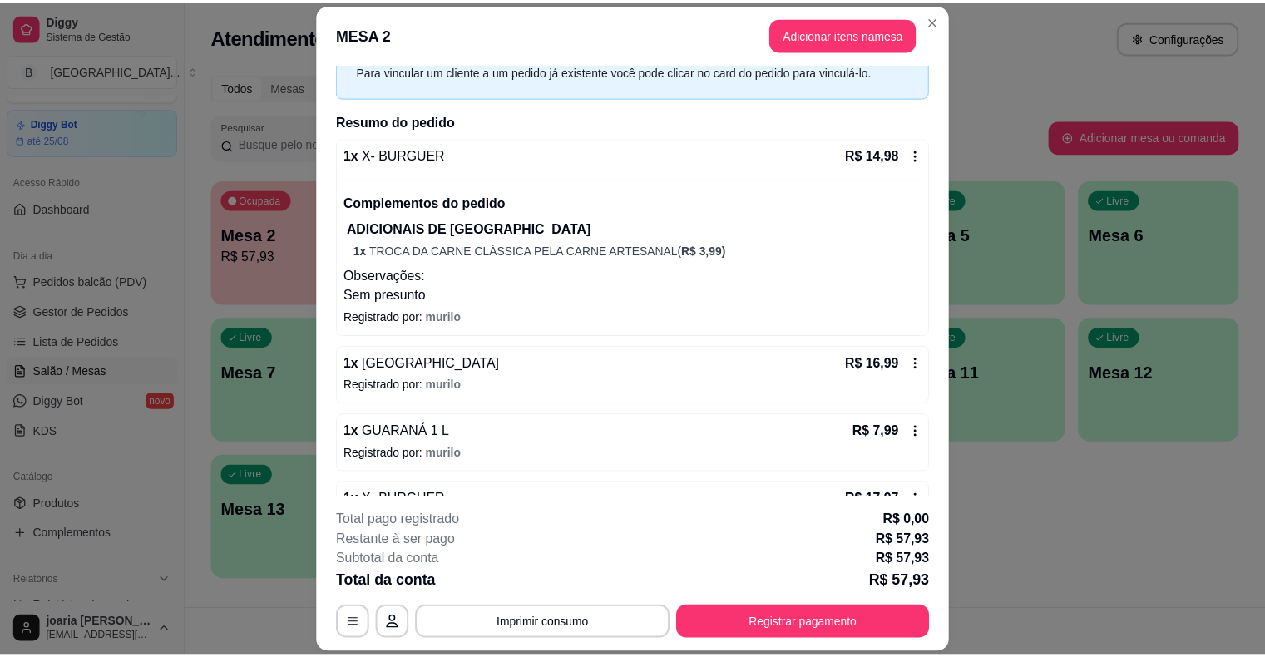
scroll to position [166, 0]
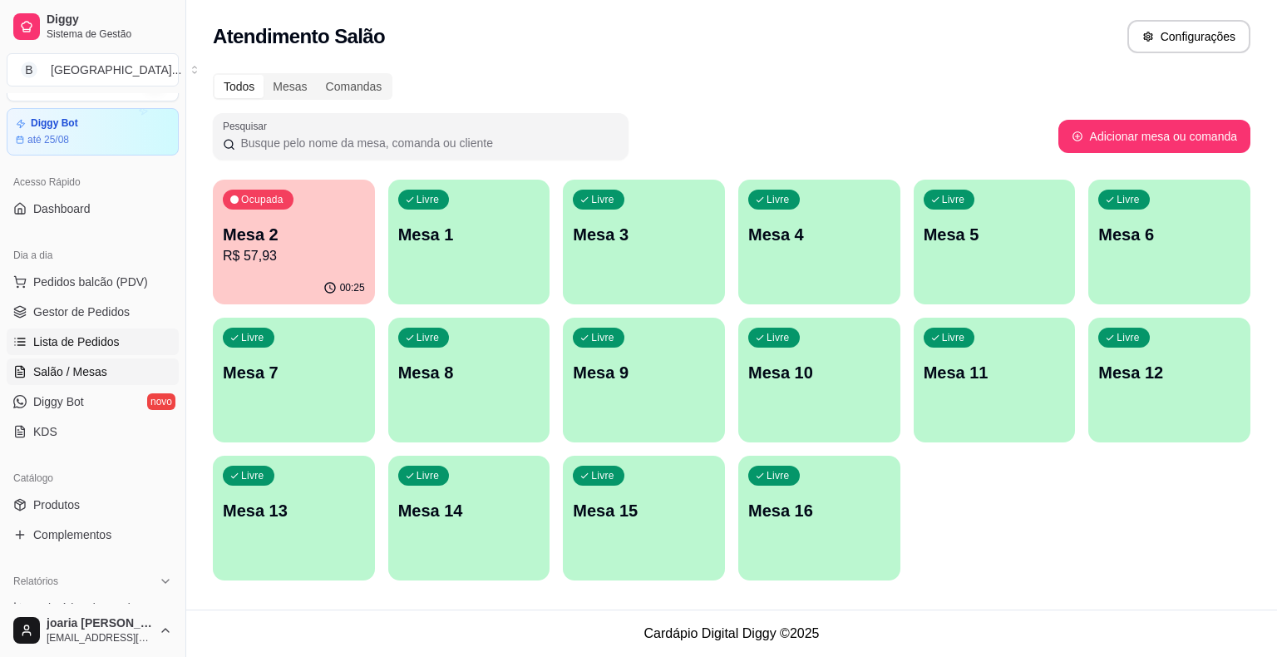
click at [77, 330] on link "Lista de Pedidos" at bounding box center [93, 341] width 172 height 27
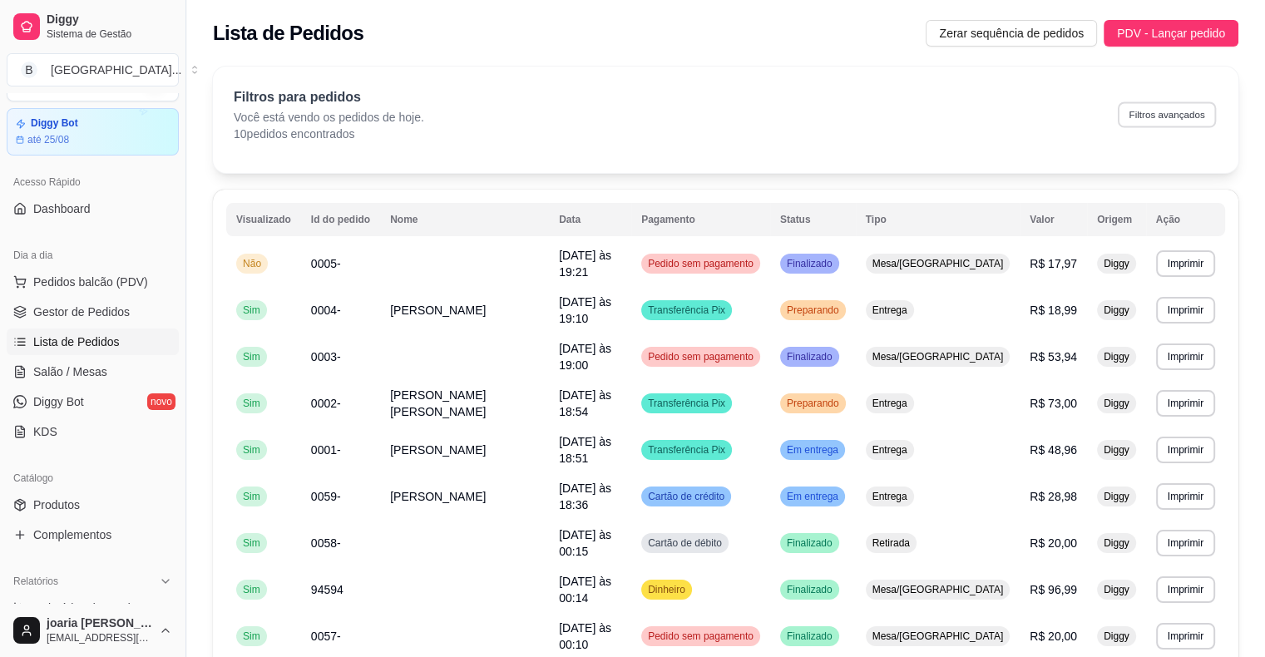
click at [1213, 117] on button "Filtros avançados" at bounding box center [1167, 114] width 98 height 26
select select "0"
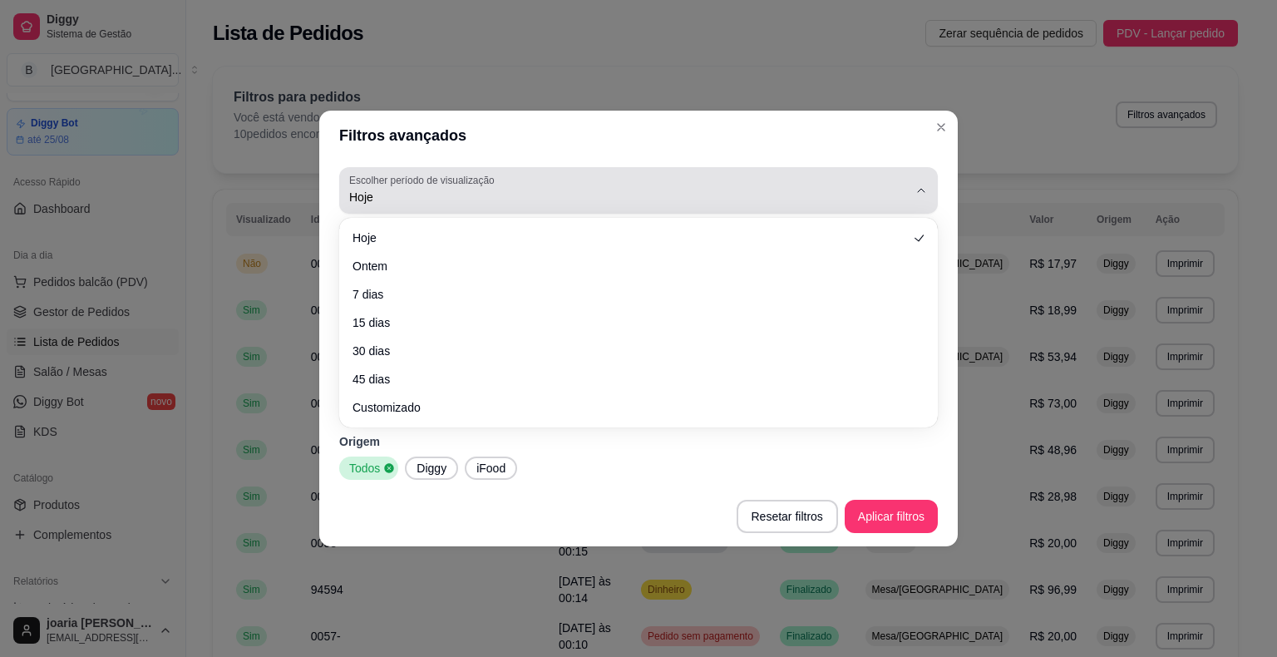
click at [529, 198] on span "Hoje" at bounding box center [628, 197] width 559 height 17
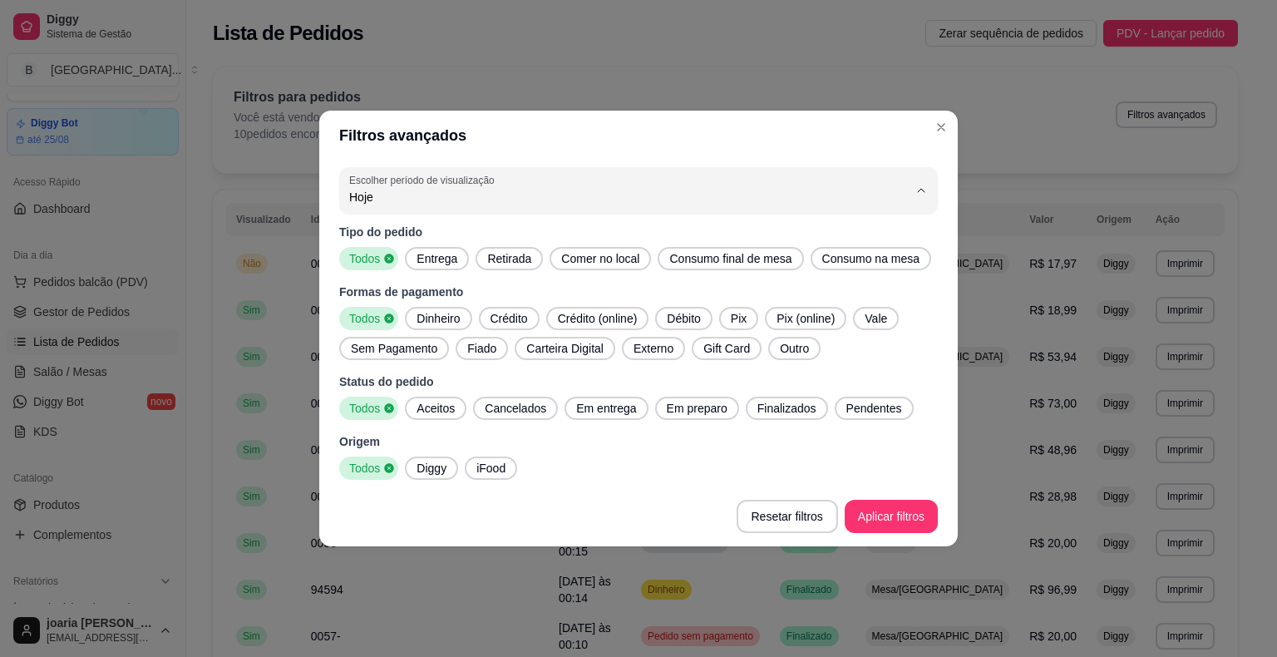
click at [519, 264] on span "Ontem" at bounding box center [630, 264] width 533 height 16
type input "1"
select select "1"
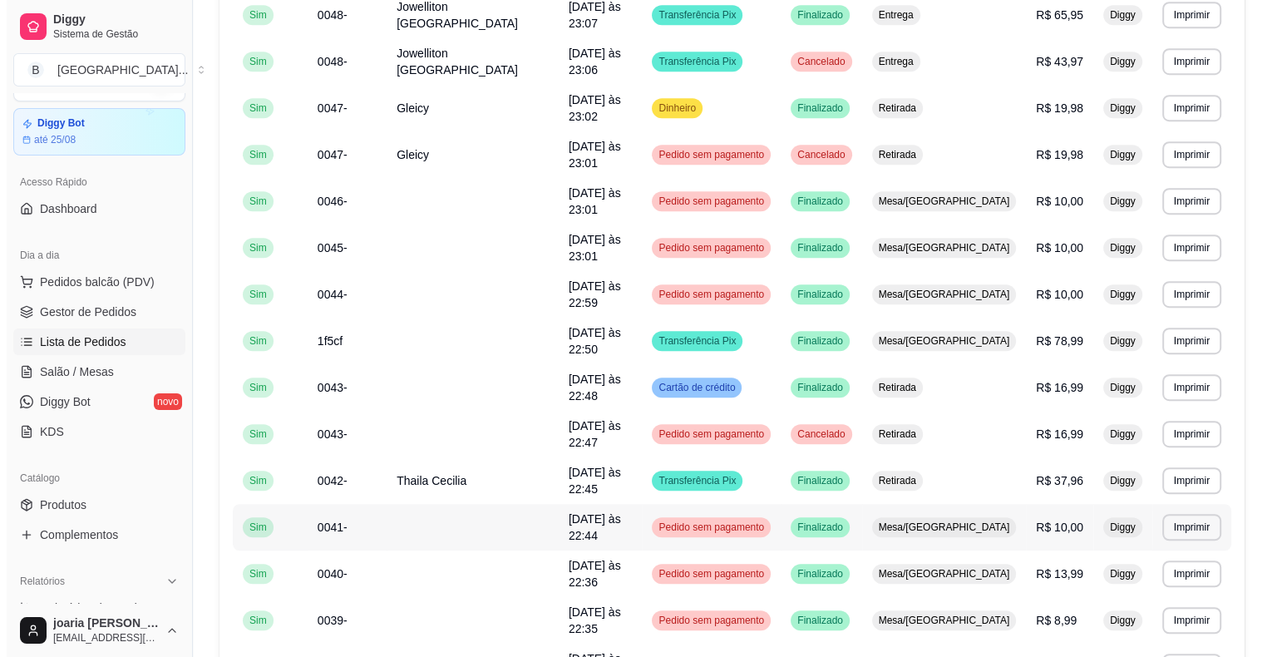
scroll to position [817, 0]
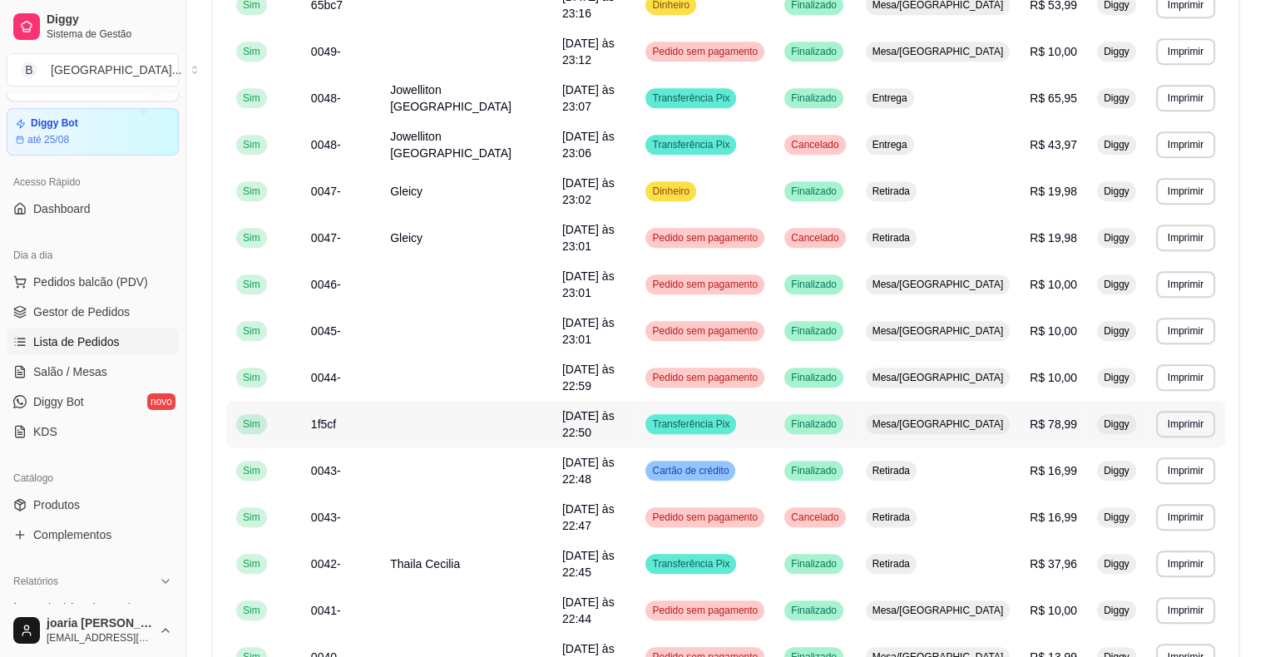
click at [1087, 401] on td "Diggy" at bounding box center [1116, 424] width 59 height 47
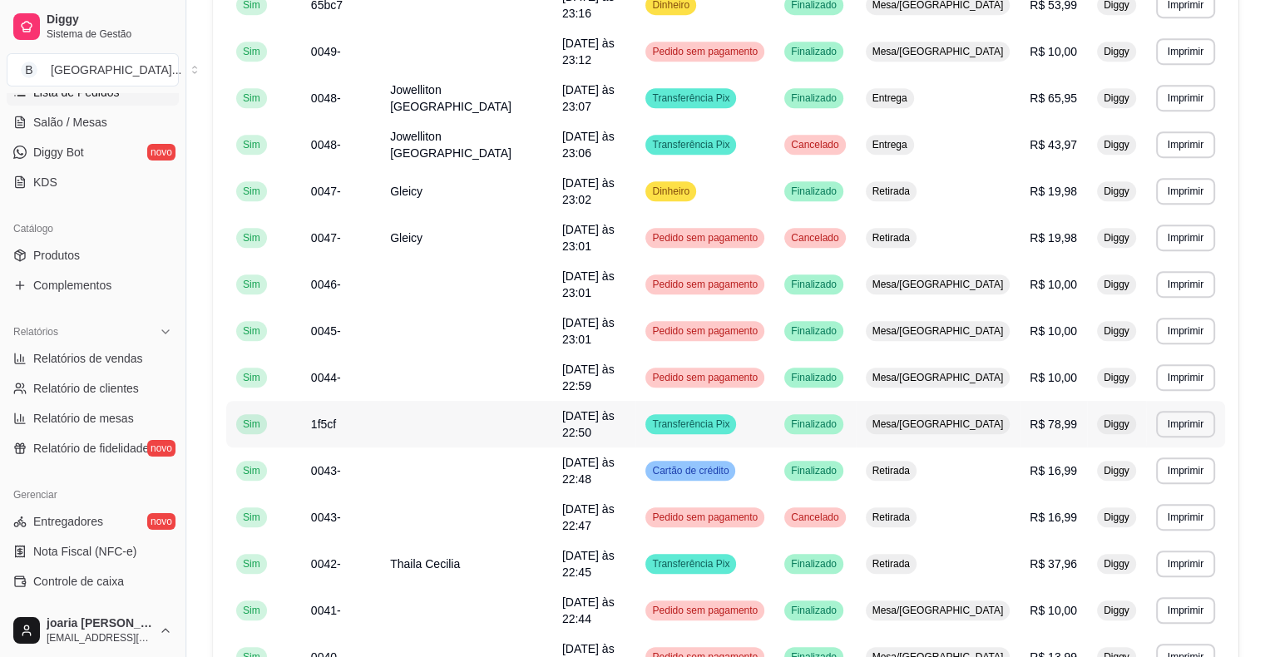
click at [1053, 417] on span "R$ 78,99" at bounding box center [1053, 423] width 47 height 13
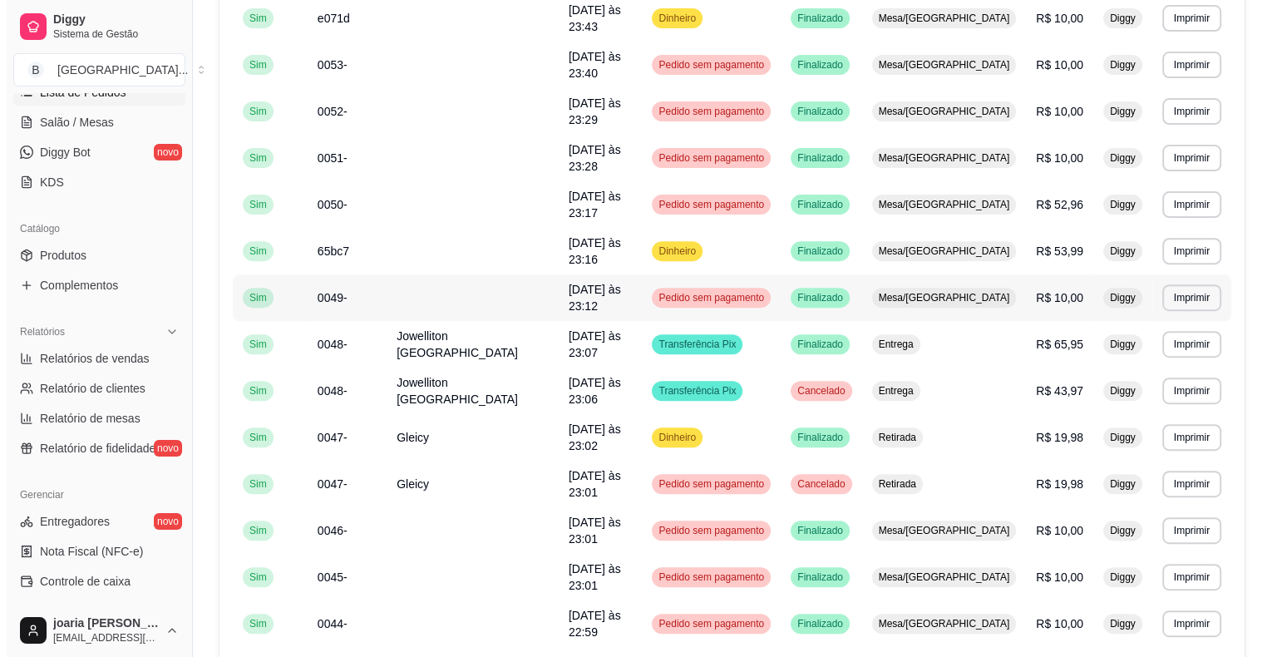
scroll to position [582, 0]
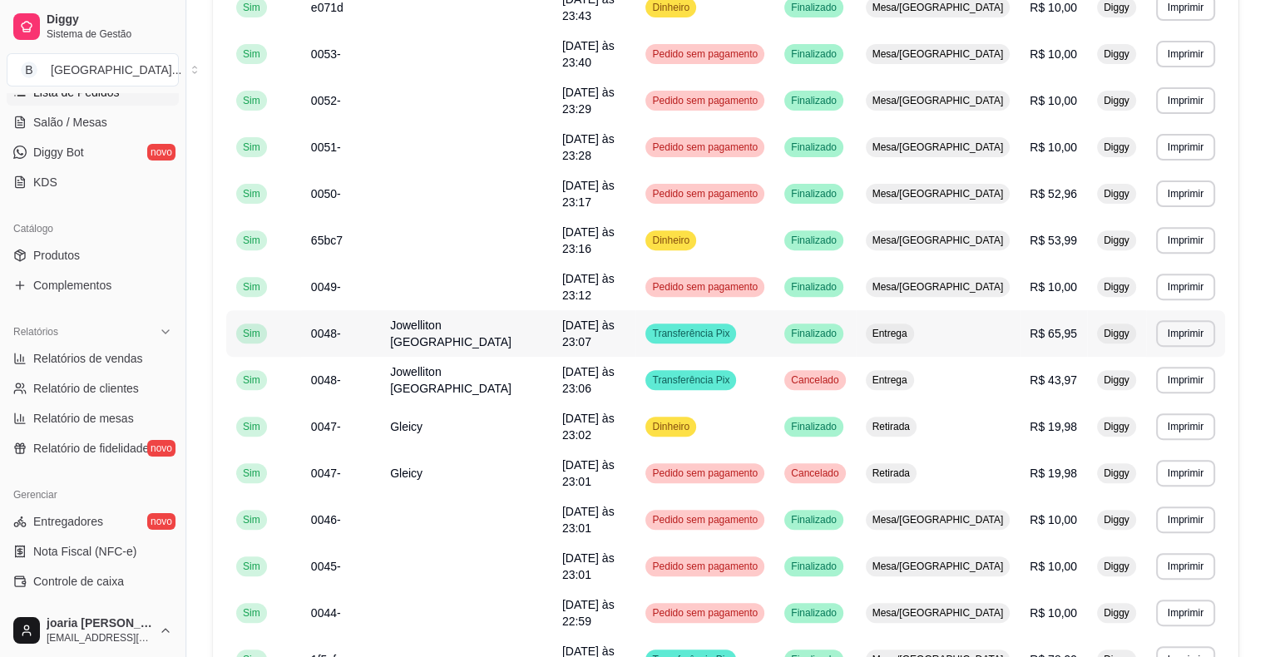
click at [981, 310] on td "Entrega" at bounding box center [938, 333] width 165 height 47
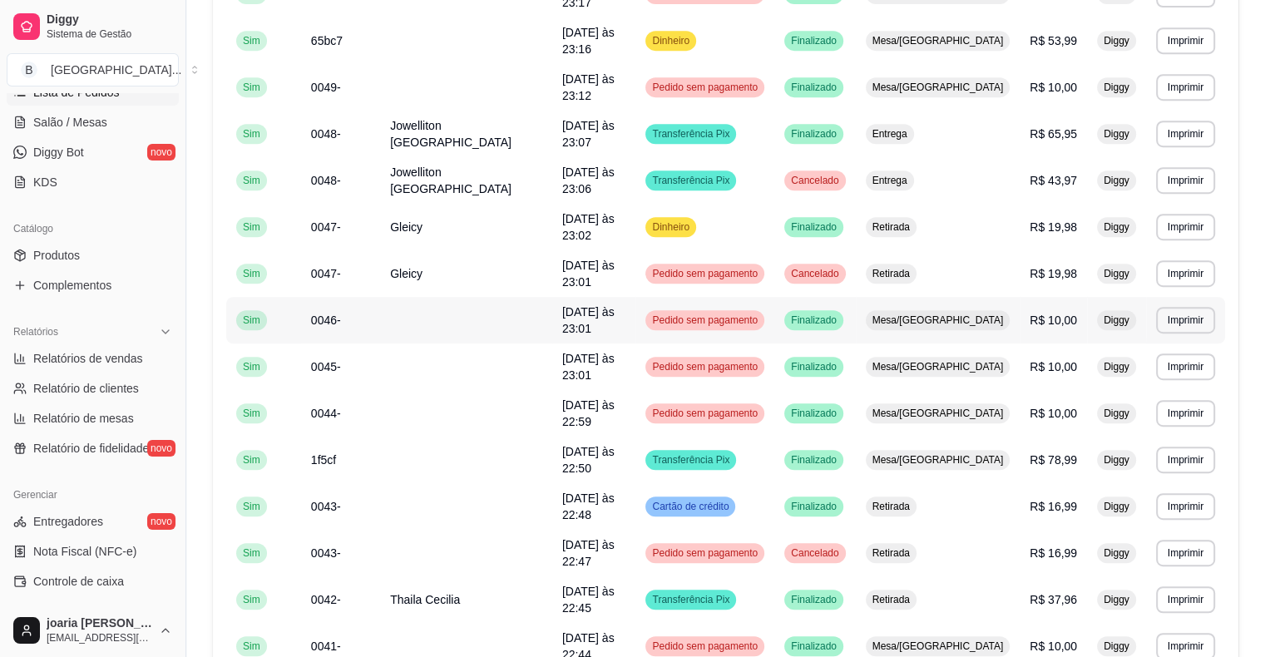
scroll to position [832, 0]
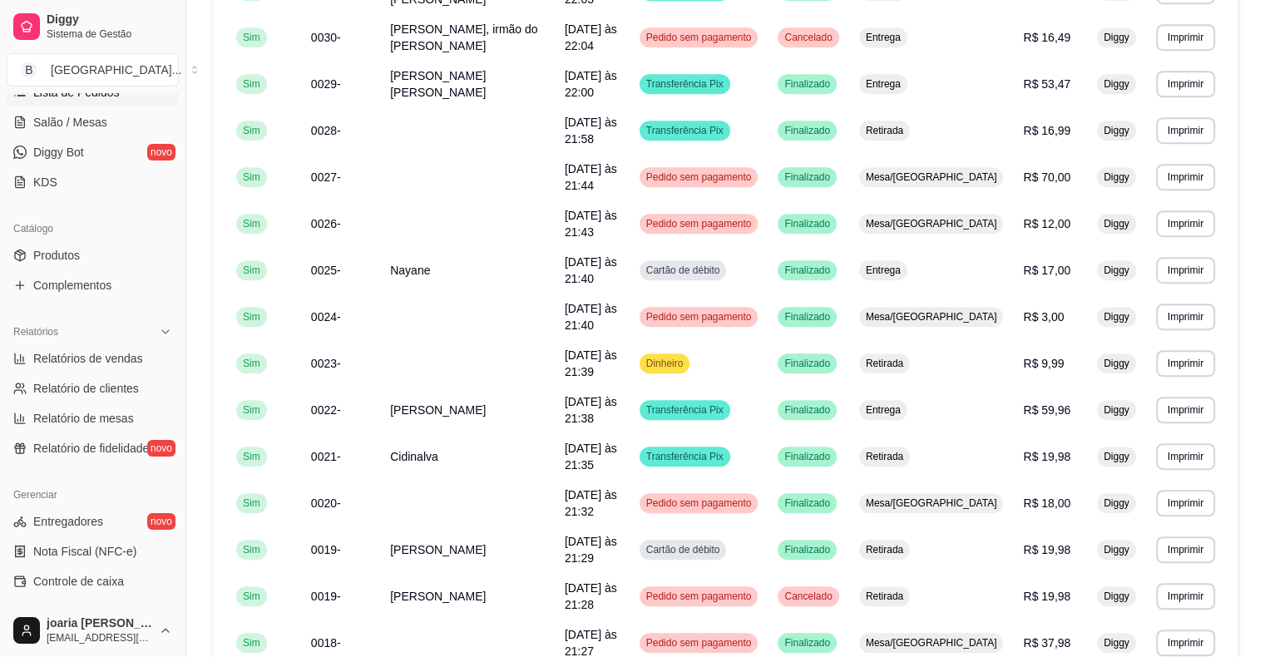
scroll to position [901, 0]
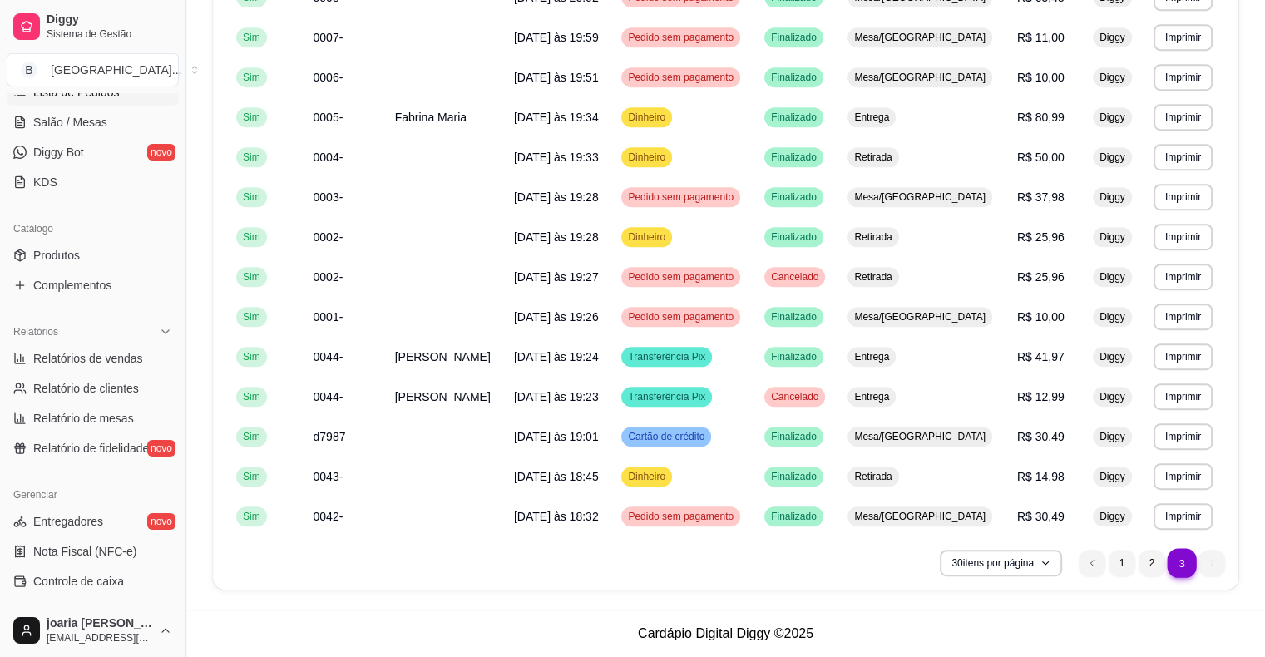
scroll to position [781, 0]
click at [1205, 562] on ul "3 1 2 3" at bounding box center [1152, 564] width 146 height 27
click at [1154, 565] on li "2" at bounding box center [1151, 564] width 26 height 26
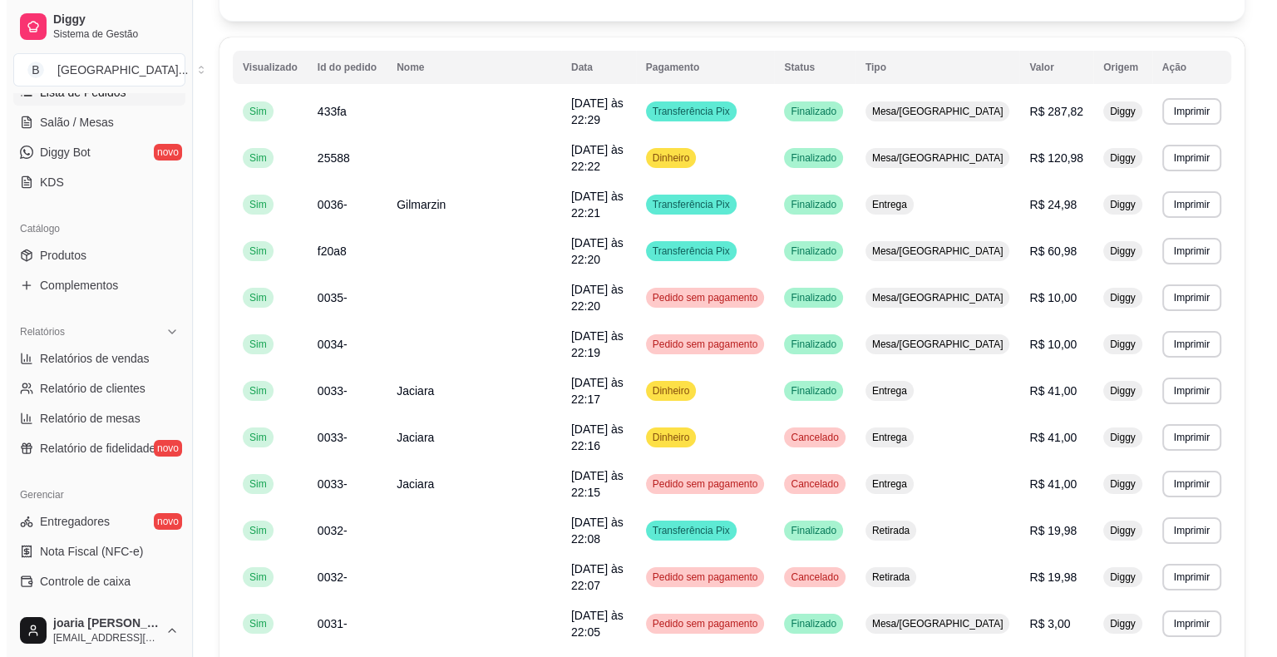
scroll to position [69, 0]
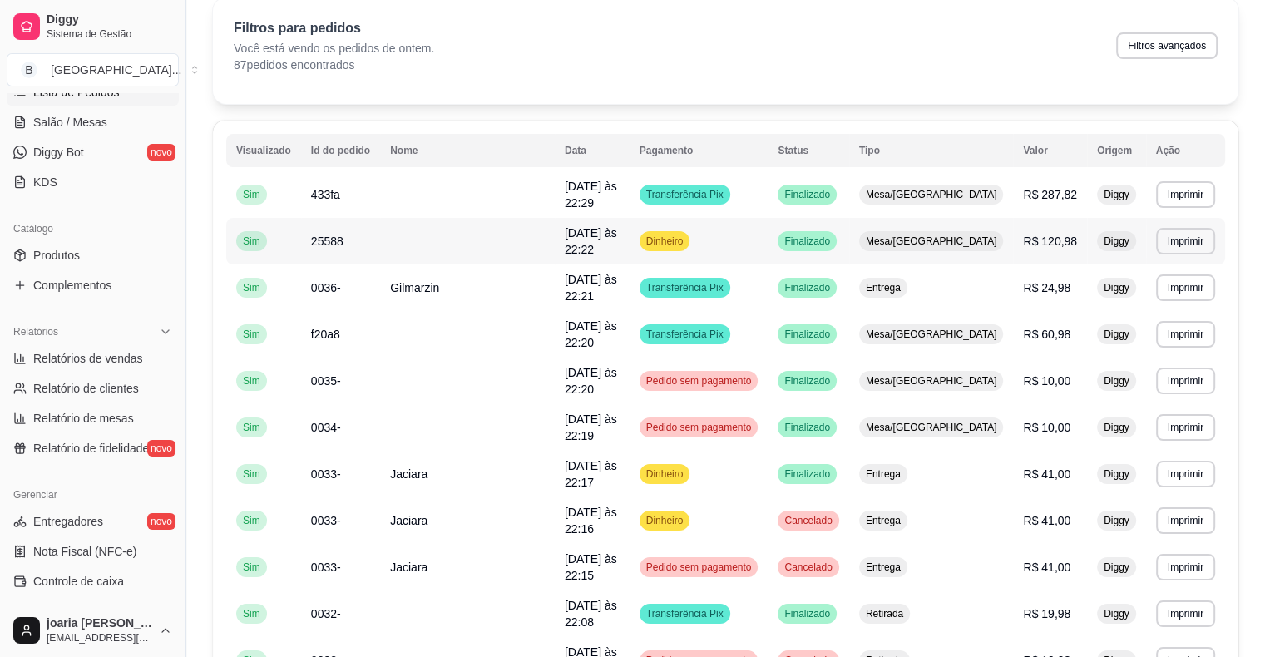
click at [993, 235] on td "Mesa/[GEOGRAPHIC_DATA]" at bounding box center [931, 241] width 165 height 47
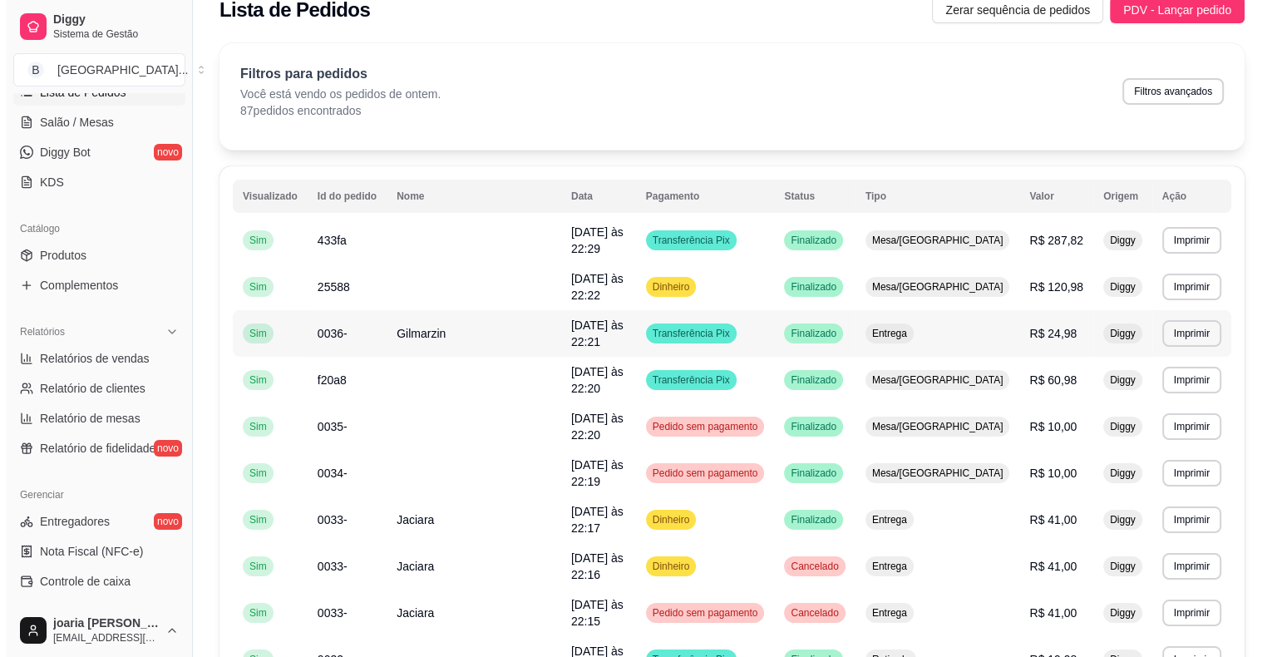
scroll to position [0, 0]
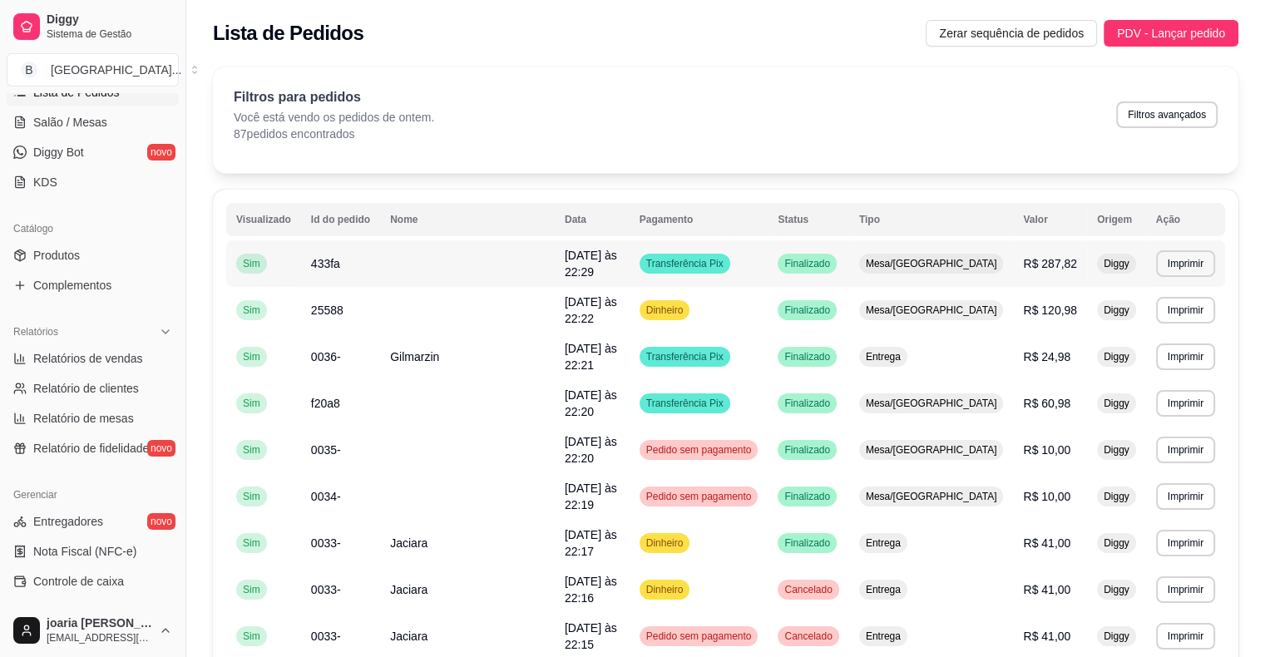
click at [1027, 245] on td "R$ 287,82" at bounding box center [1050, 263] width 74 height 47
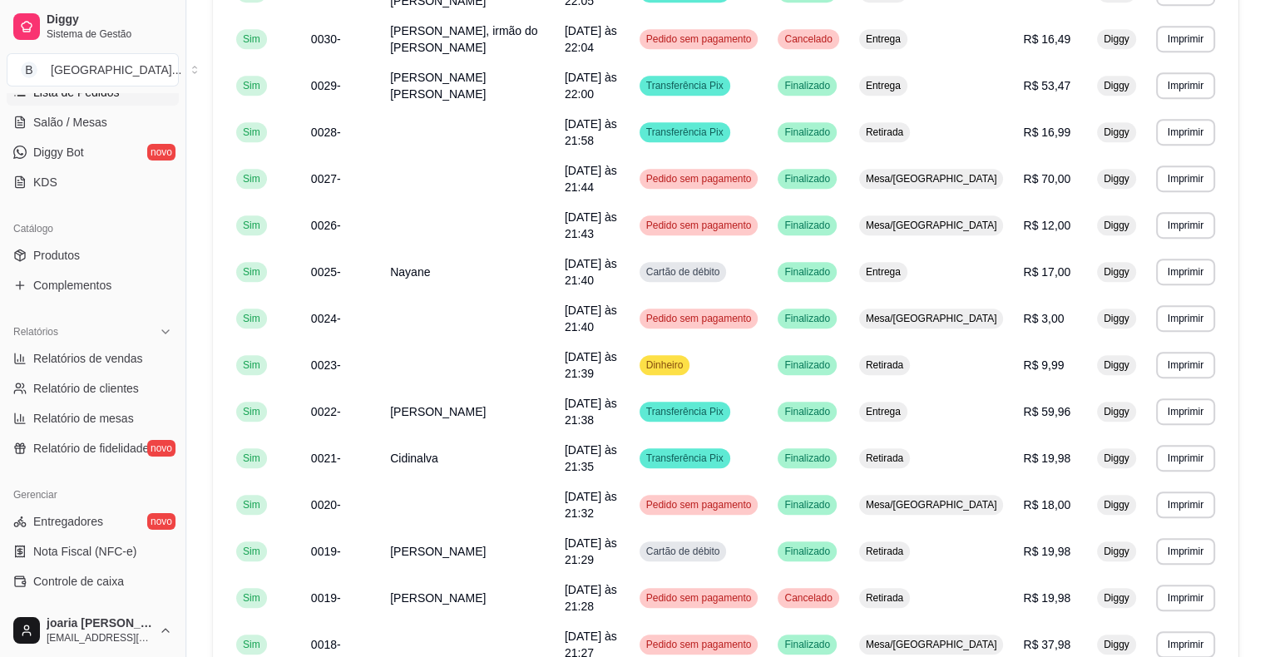
scroll to position [901, 0]
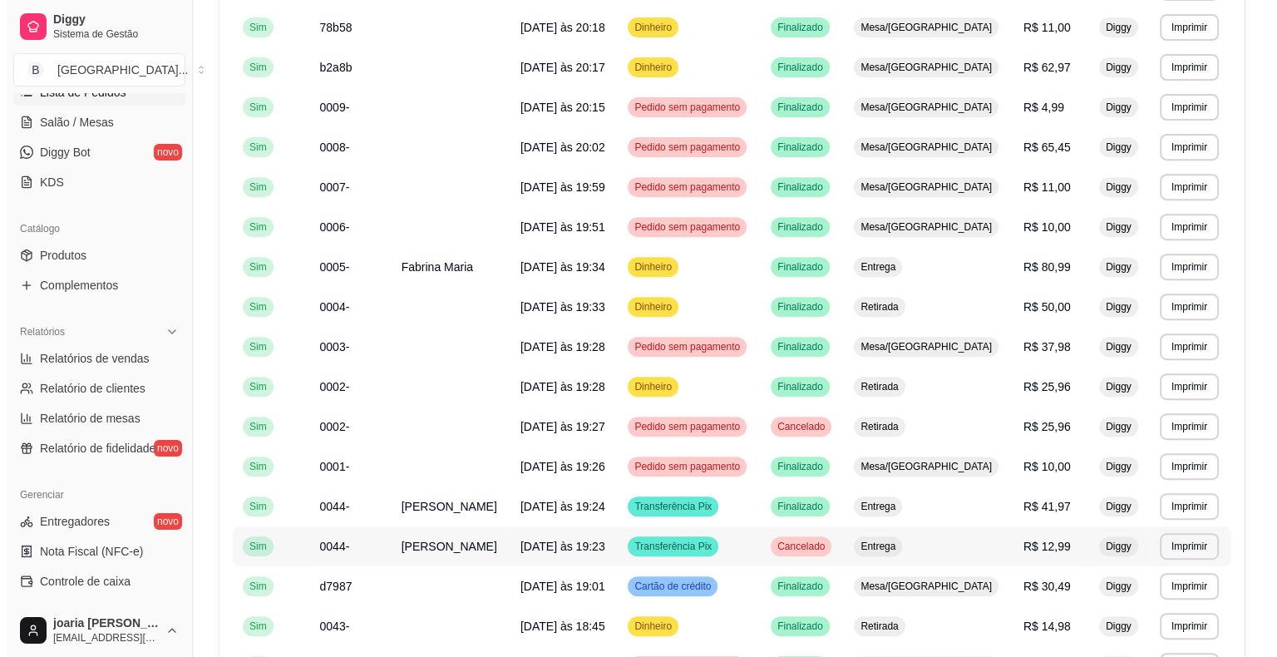
scroll to position [615, 0]
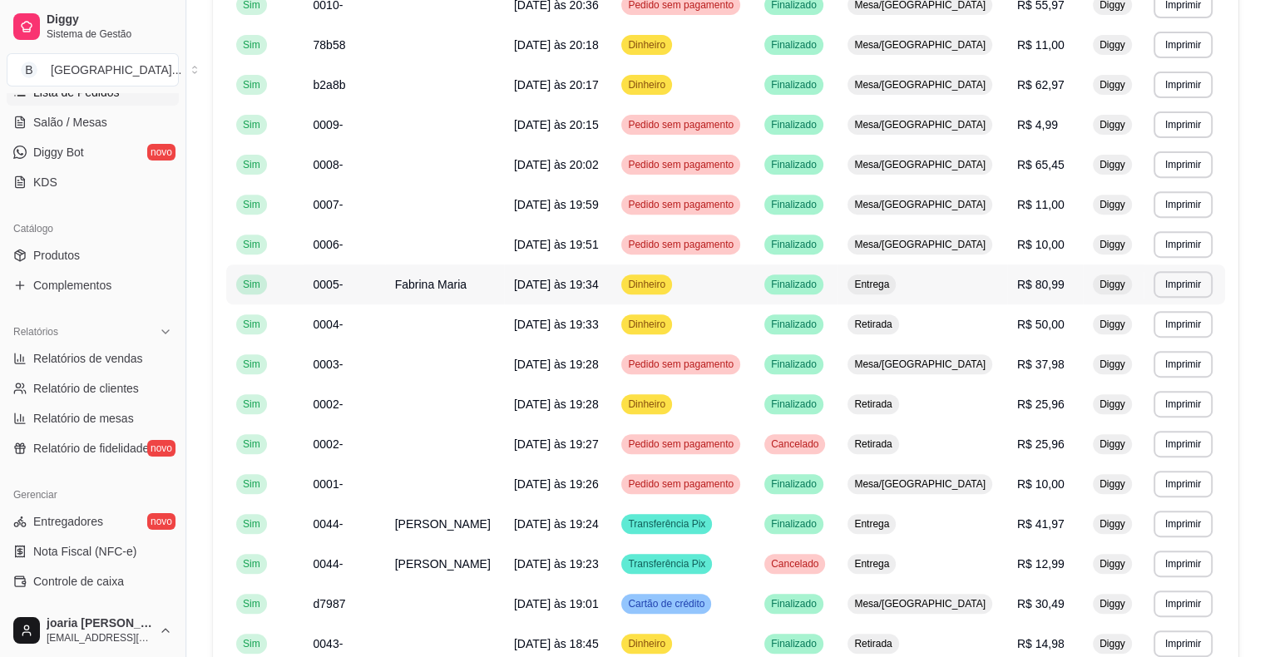
click at [1034, 302] on td "R$ 80,99" at bounding box center [1045, 284] width 76 height 40
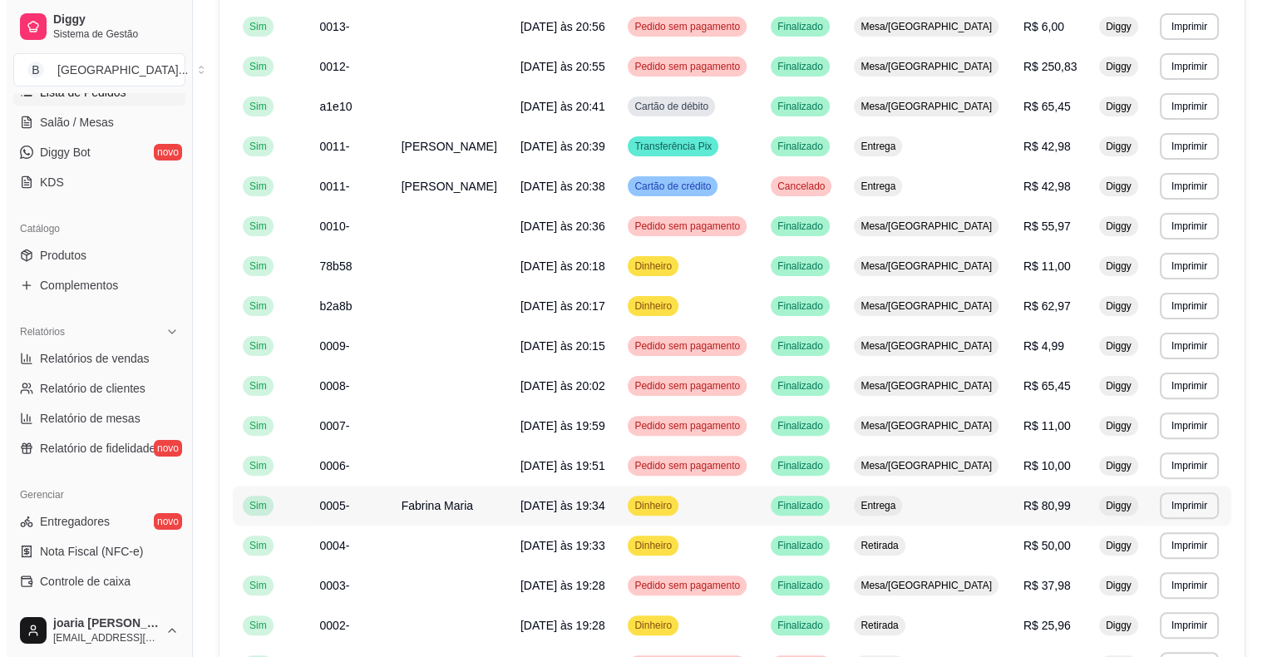
scroll to position [365, 0]
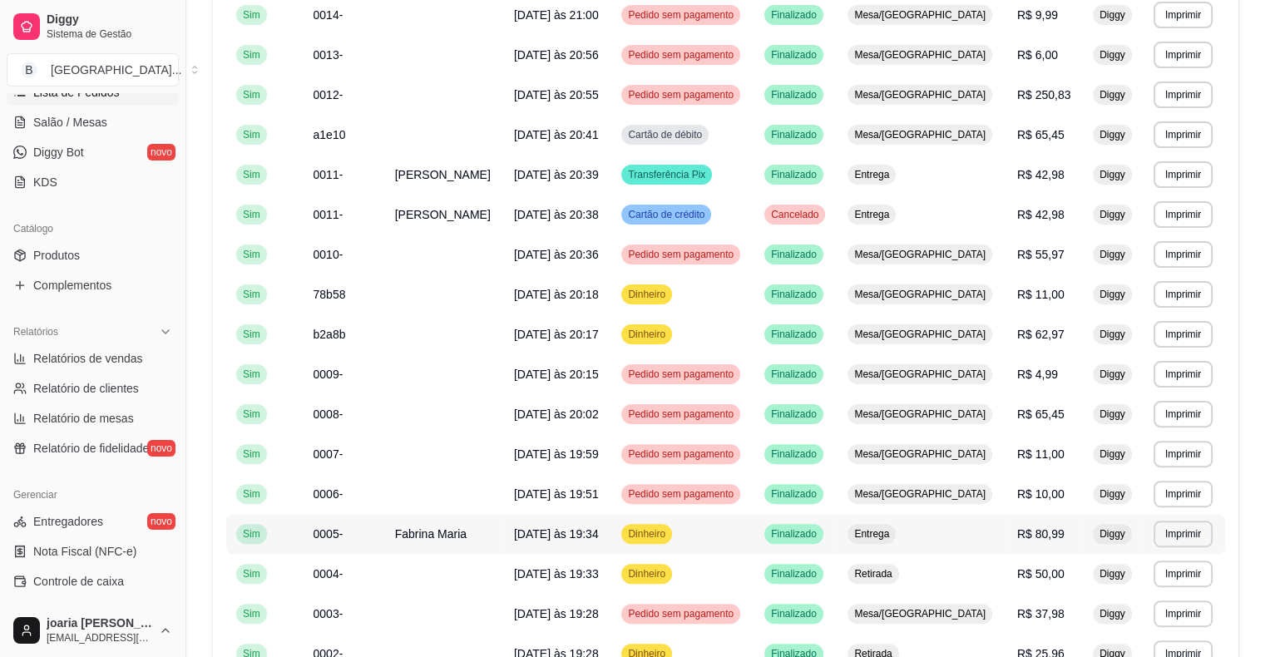
click at [1042, 544] on td "R$ 80,99" at bounding box center [1045, 534] width 76 height 40
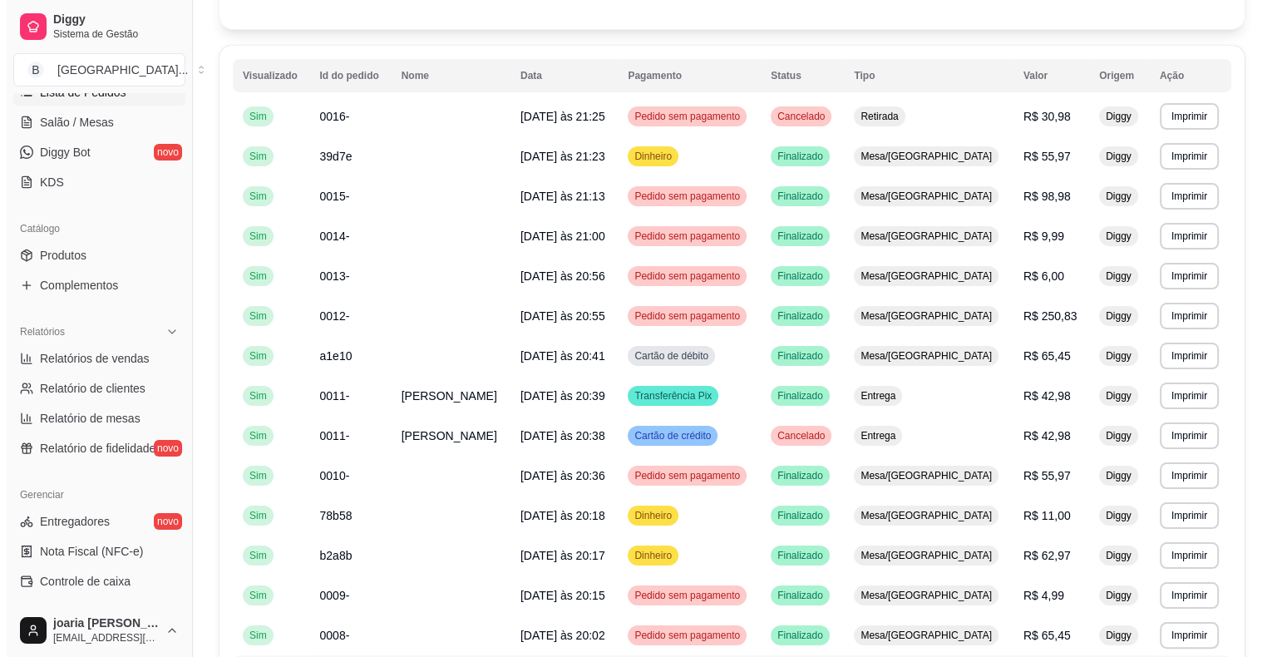
scroll to position [116, 0]
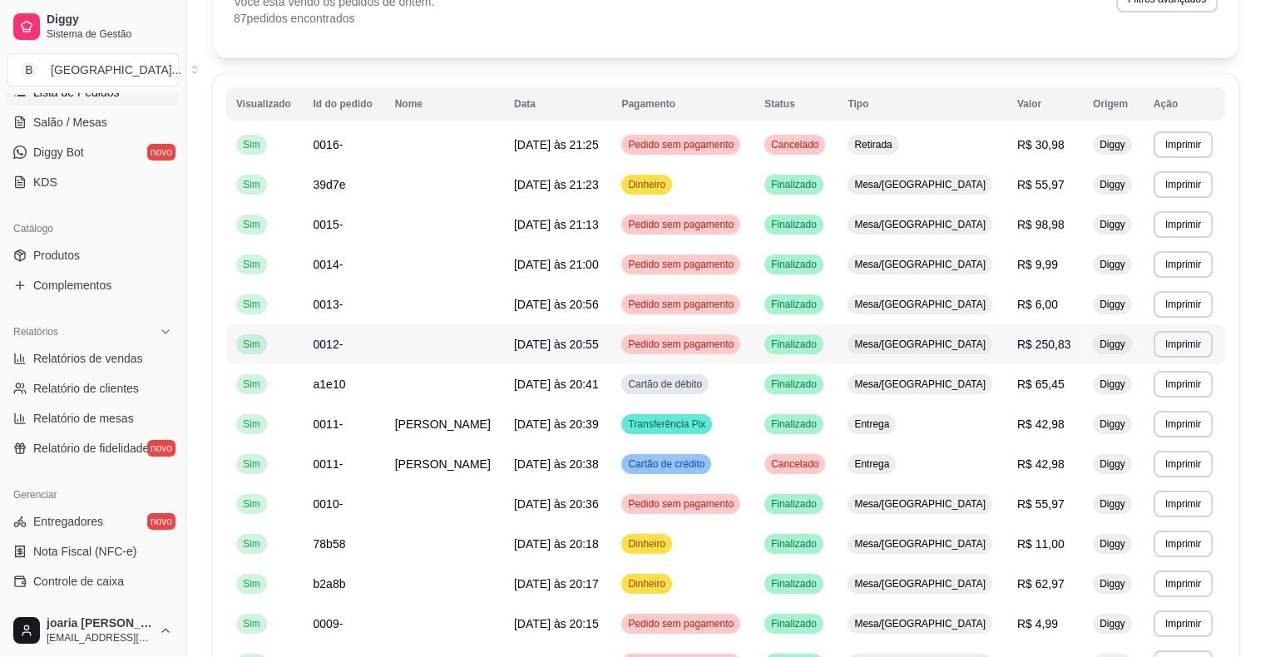
click at [1017, 344] on span "R$ 250,83" at bounding box center [1044, 344] width 54 height 13
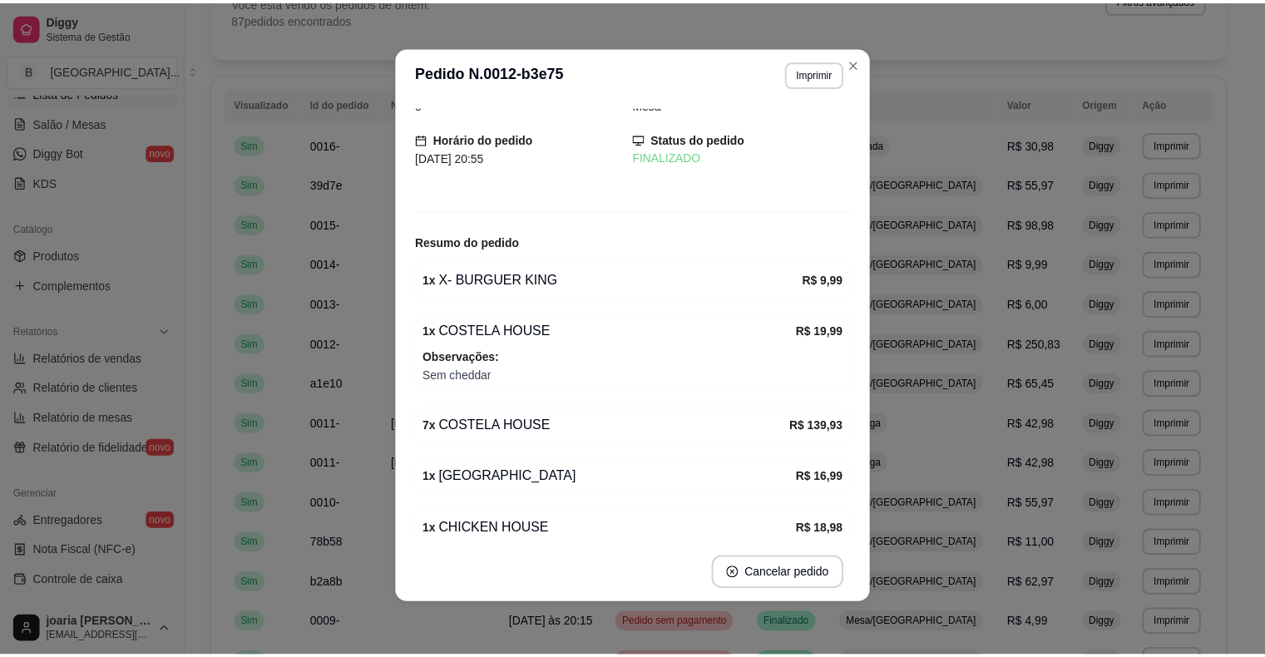
scroll to position [0, 0]
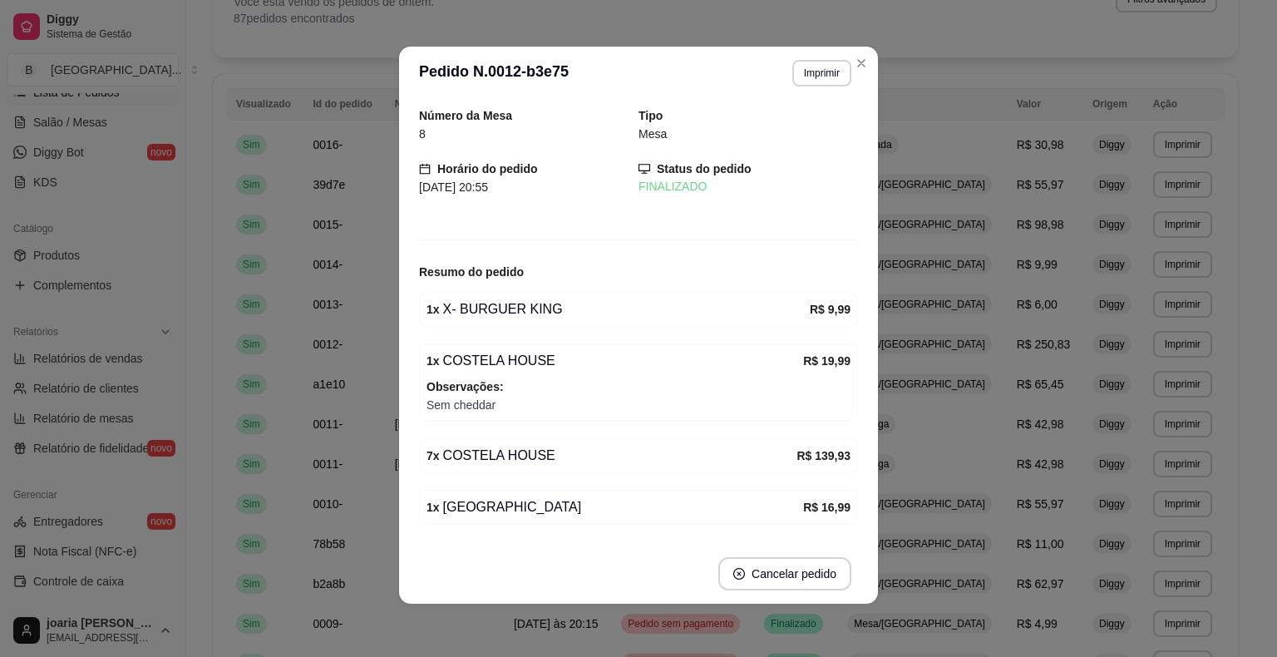
click at [1017, 338] on span "R$ 250,83" at bounding box center [1044, 344] width 54 height 13
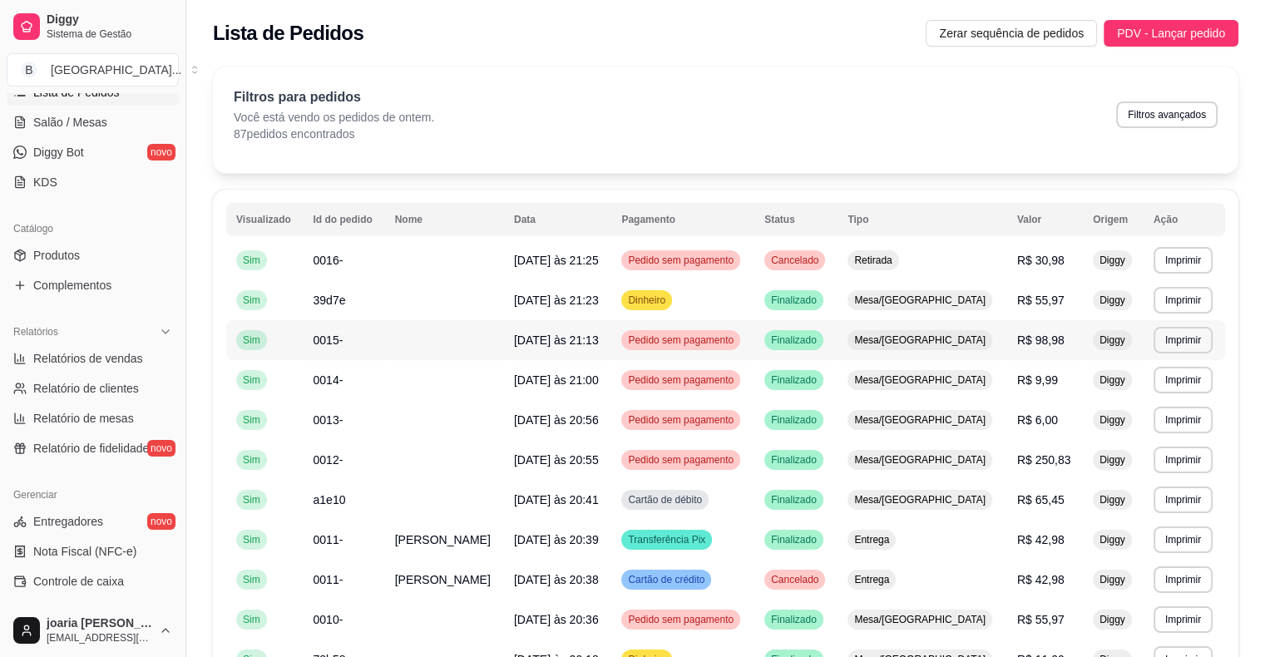
click at [955, 358] on td "Mesa/[GEOGRAPHIC_DATA]" at bounding box center [921, 340] width 169 height 40
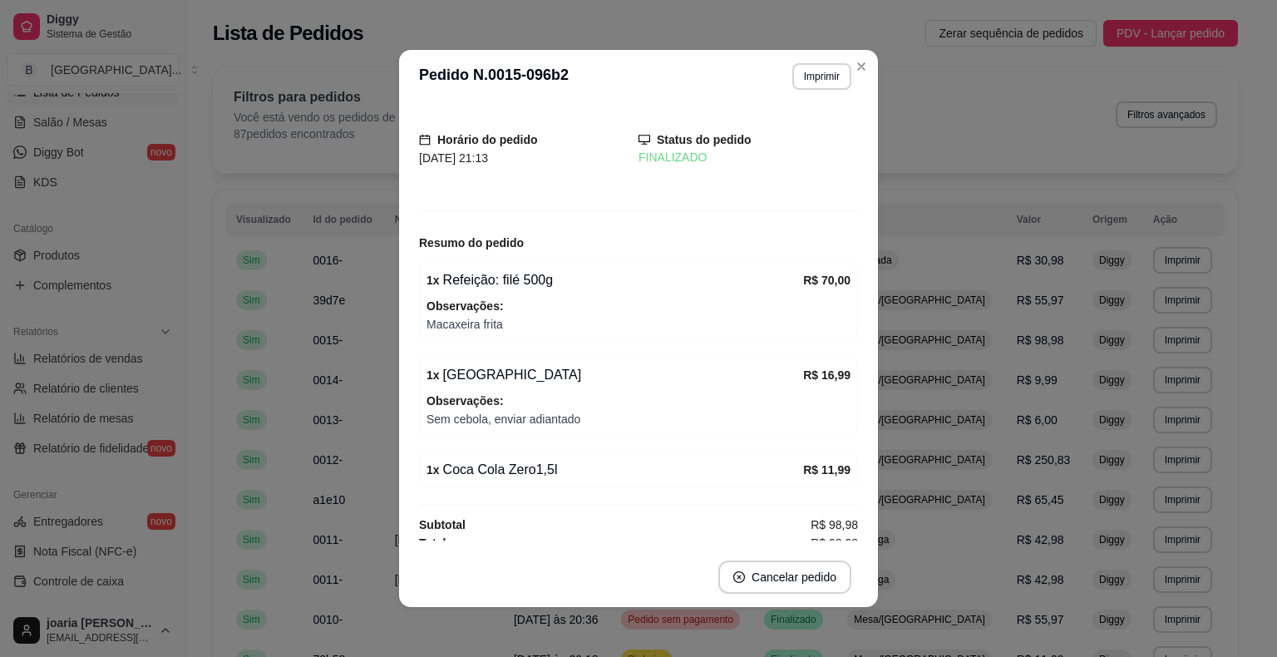
scroll to position [42, 0]
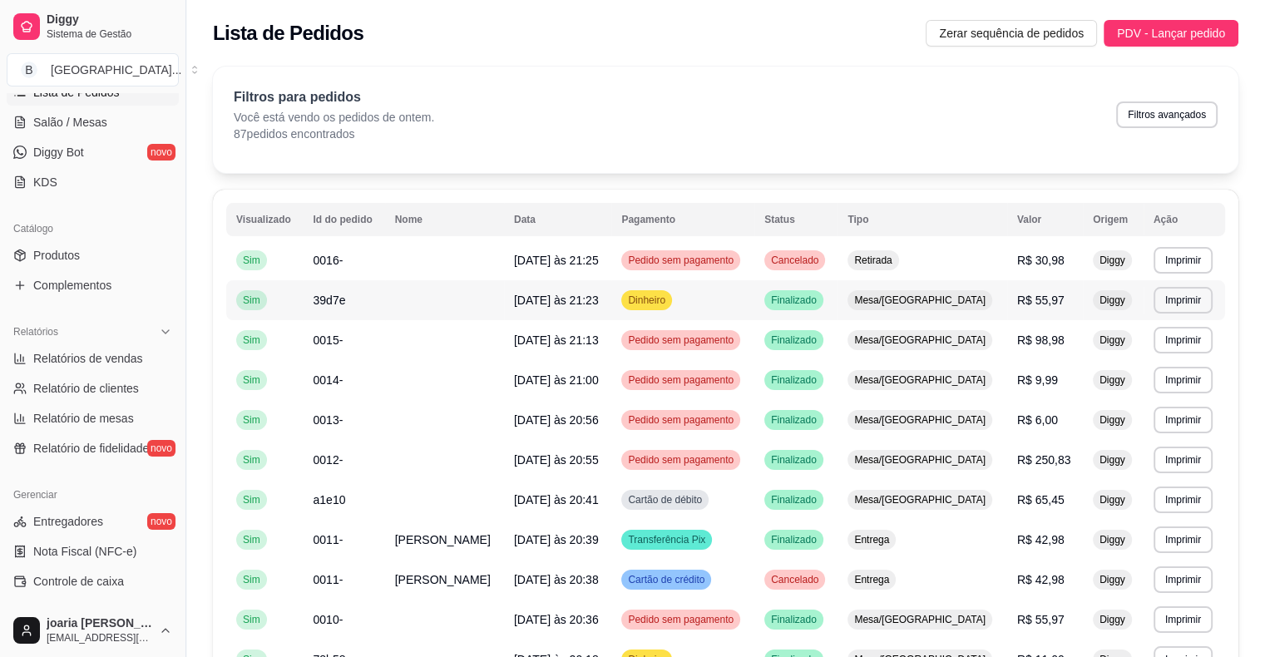
click at [935, 309] on div "Mesa/[GEOGRAPHIC_DATA]" at bounding box center [919, 300] width 145 height 20
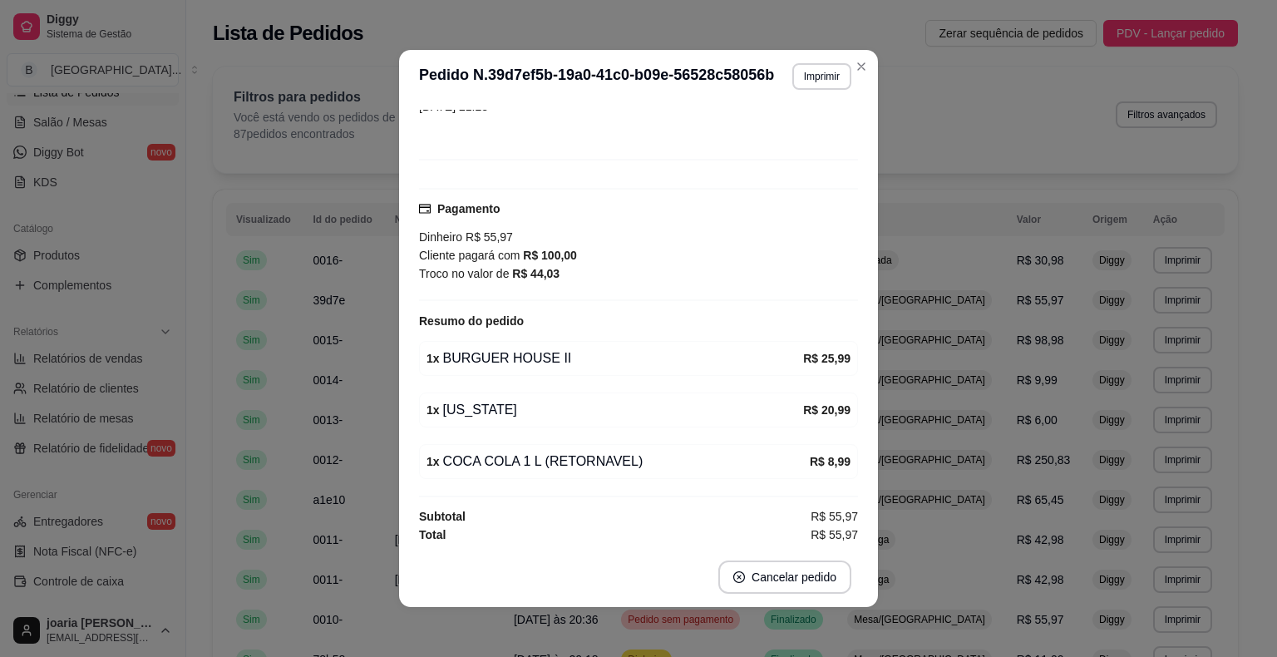
scroll to position [1, 0]
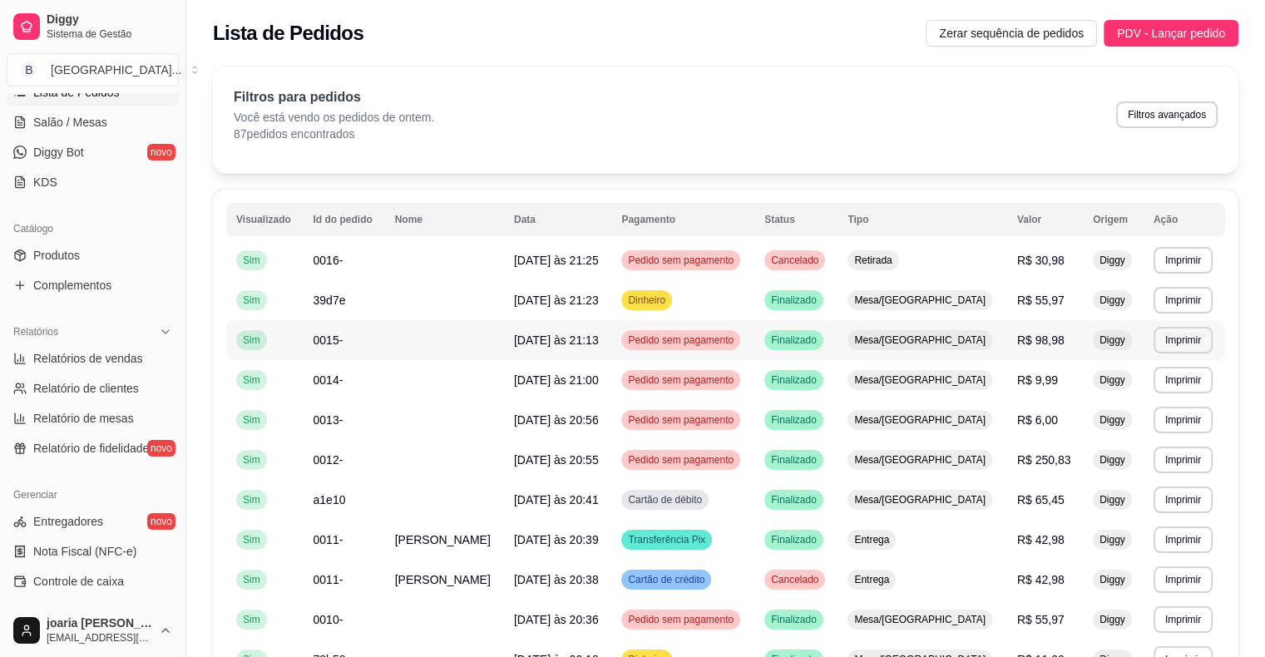
click at [1034, 358] on td "R$ 98,98" at bounding box center [1045, 340] width 76 height 40
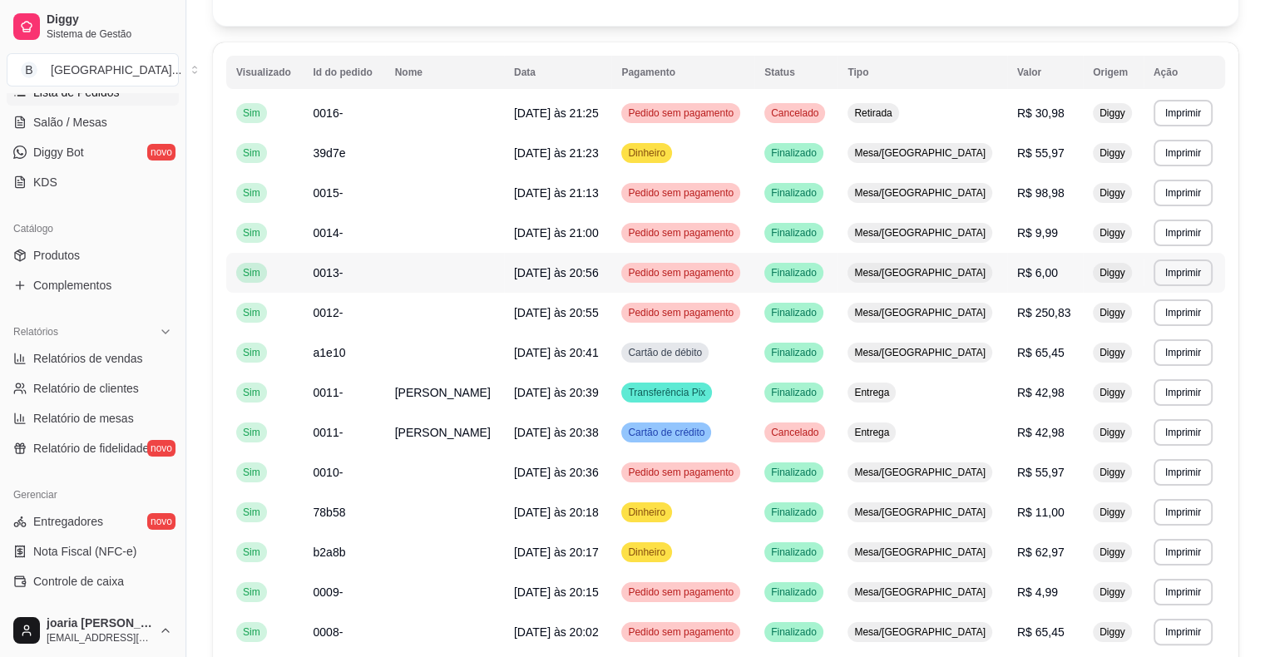
scroll to position [0, 0]
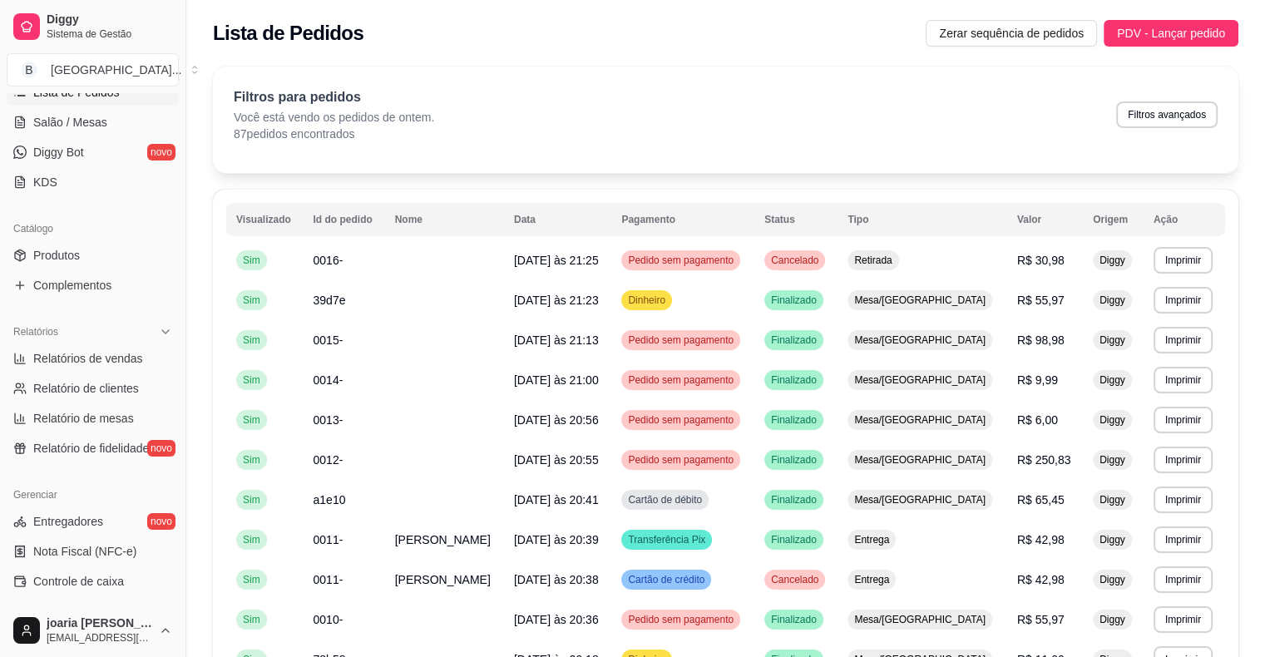
click at [706, 144] on div "Filtros para pedidos Você está vendo os pedidos de ontem. 87 pedidos encontrado…" at bounding box center [725, 120] width 1025 height 106
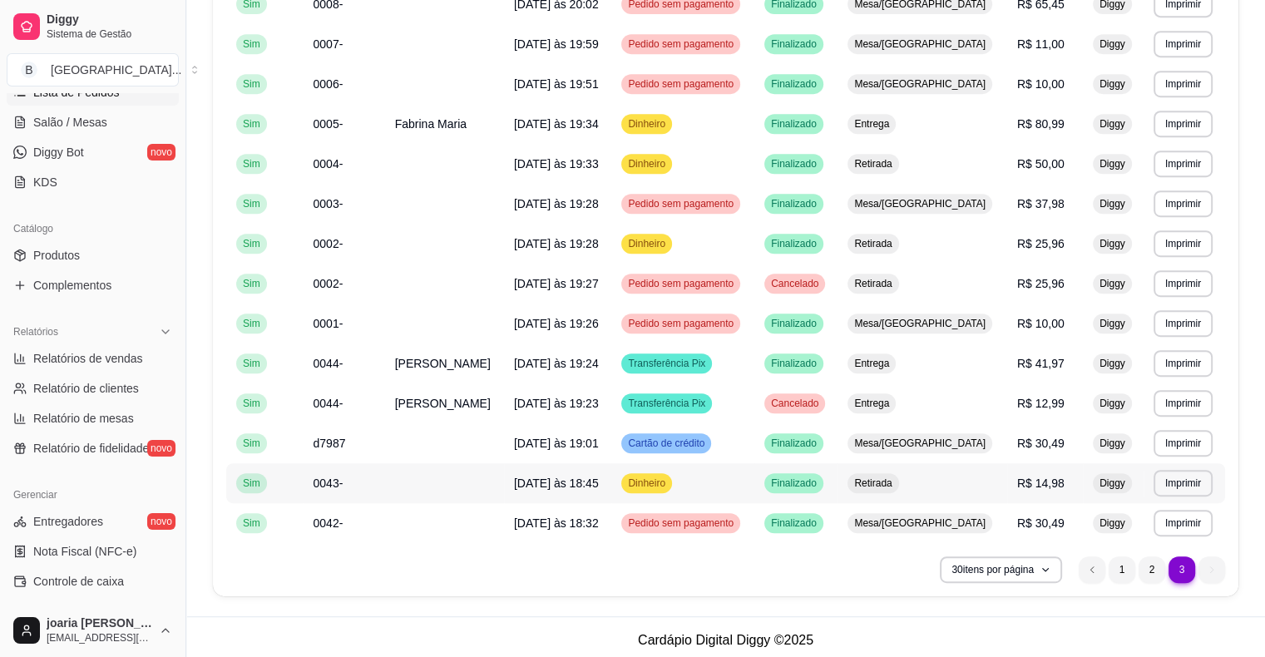
scroll to position [781, 0]
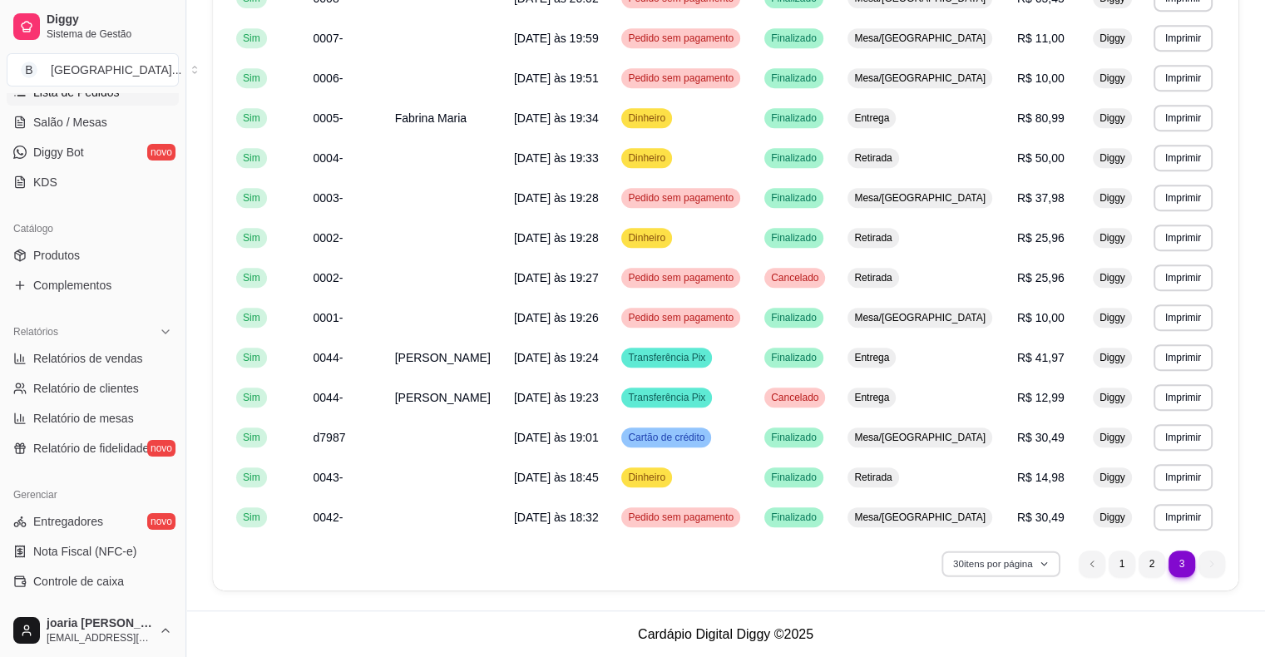
click at [1054, 555] on button "30 itens por página" at bounding box center [1000, 564] width 118 height 26
click at [869, 577] on div "**********" at bounding box center [725, 0] width 1025 height 1182
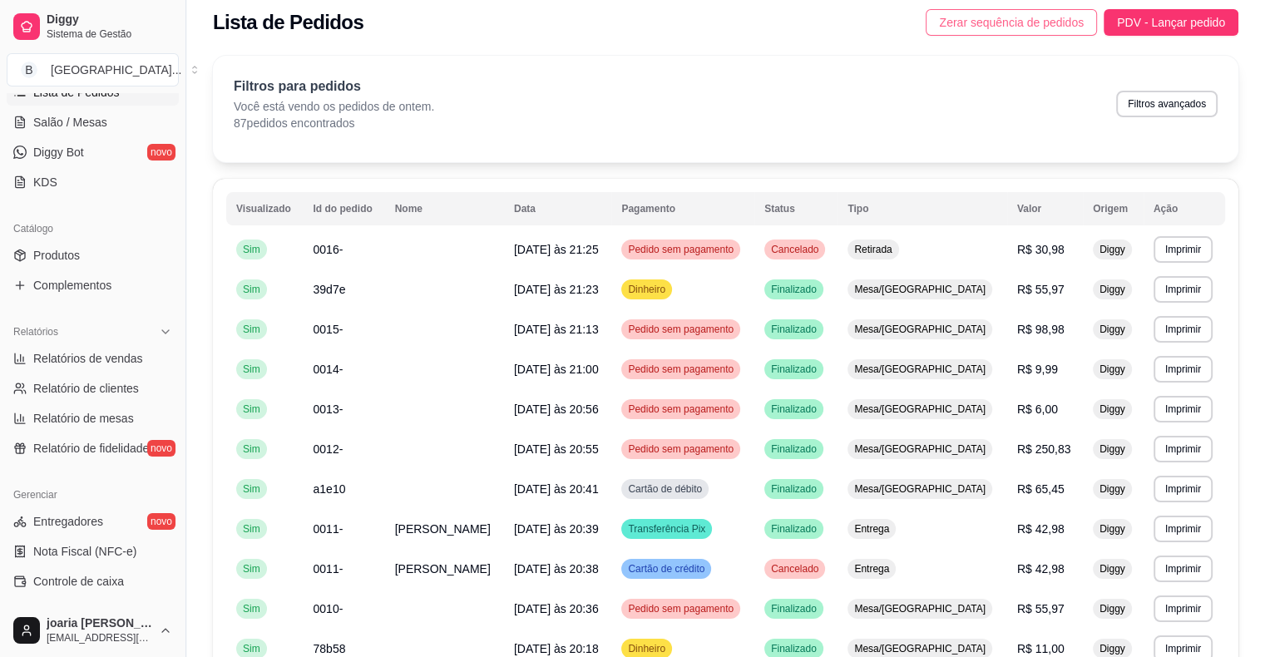
scroll to position [0, 0]
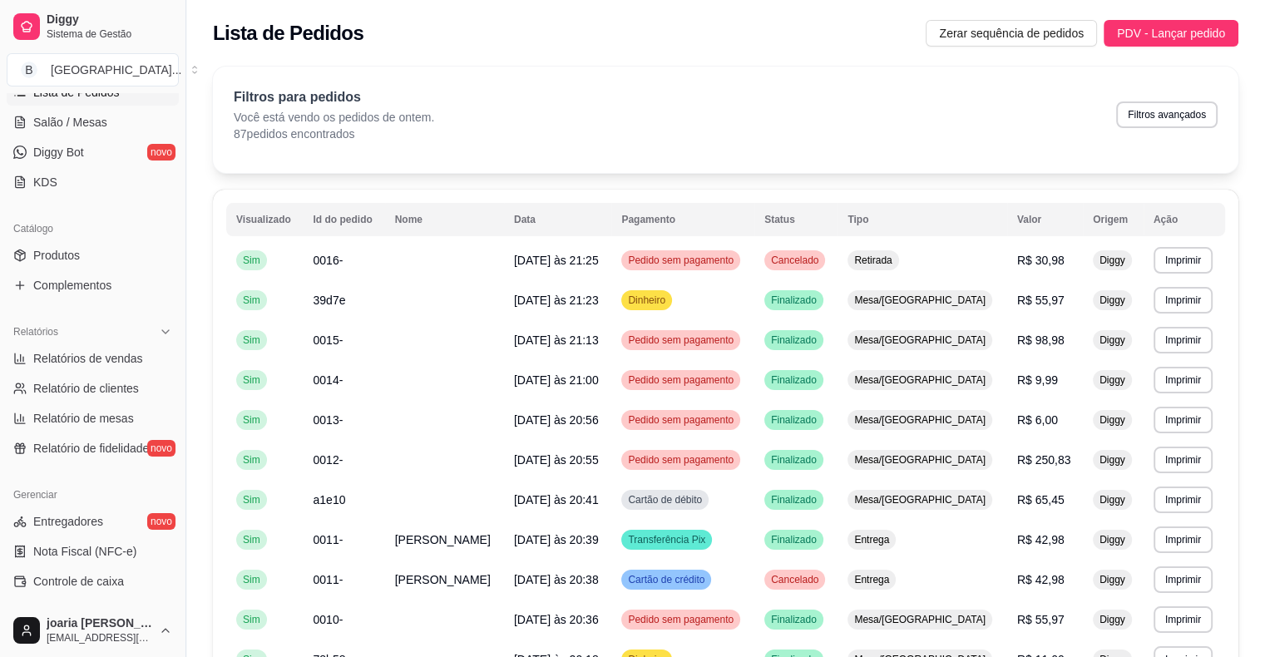
click at [419, 151] on div "Filtros para pedidos Você está vendo os pedidos de ontem. 87 pedidos encontrado…" at bounding box center [725, 120] width 1025 height 106
click at [1194, 109] on button "Filtros avançados" at bounding box center [1167, 114] width 98 height 26
select select "1"
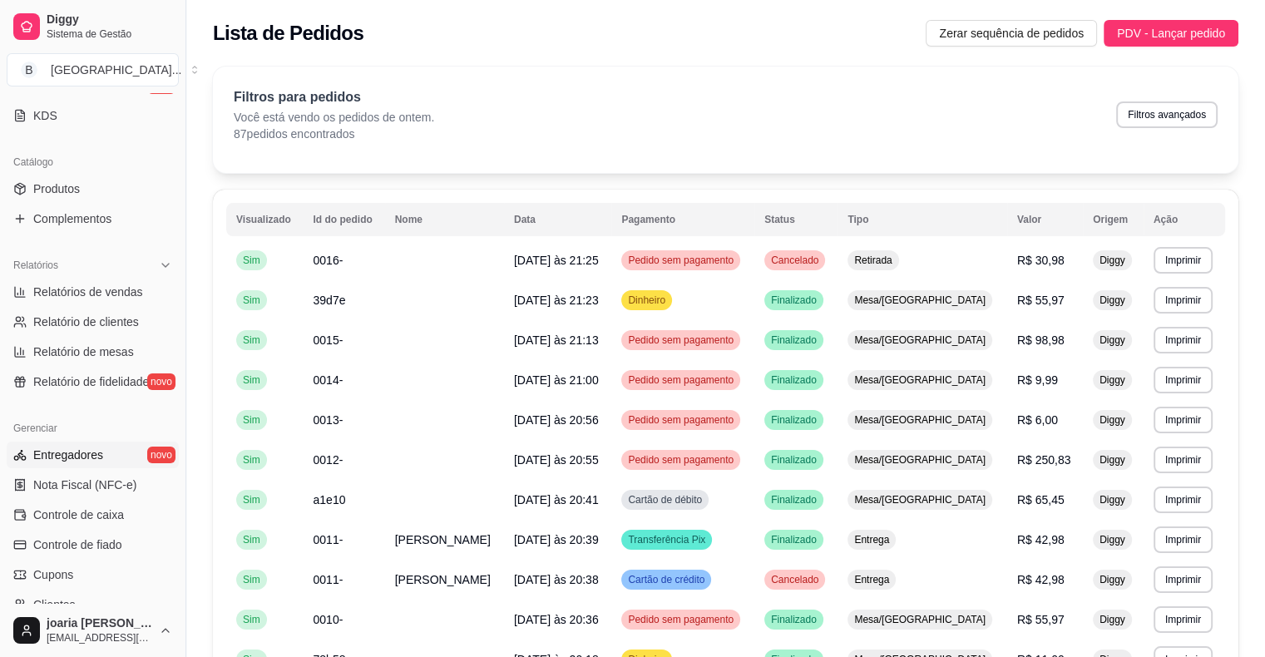
scroll to position [456, 0]
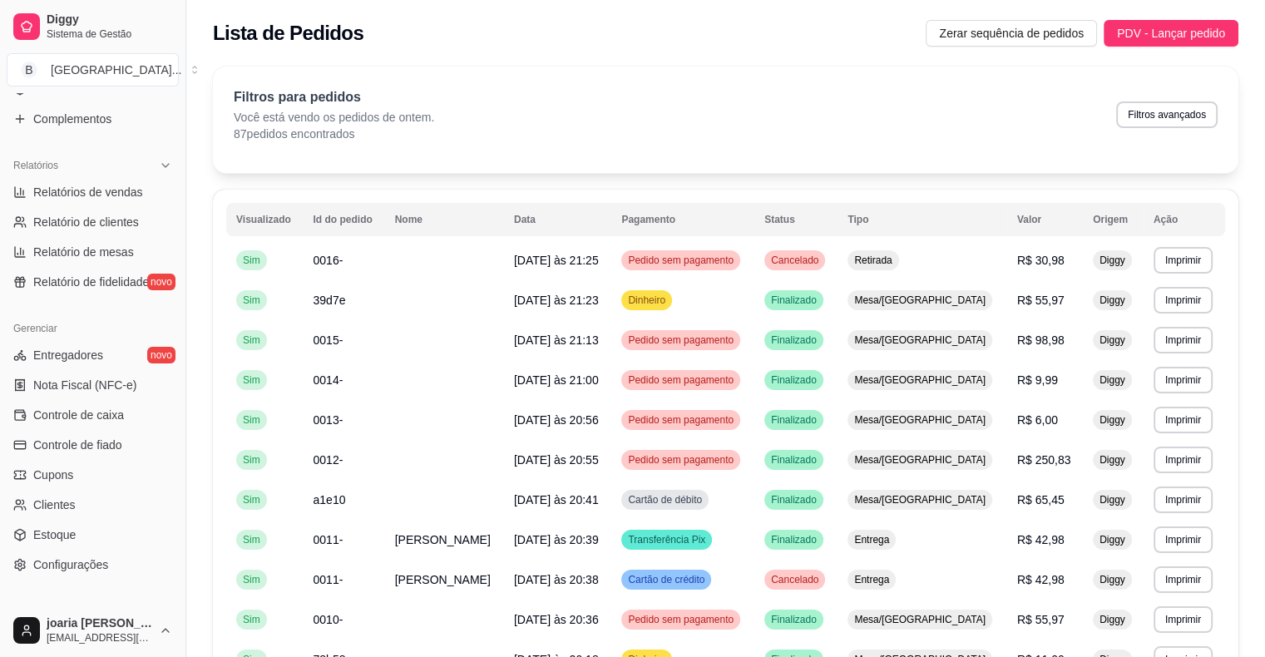
click at [794, 125] on div "Filtros para pedidos Você está vendo os pedidos de ontem. 87 pedidos encontrado…" at bounding box center [726, 114] width 984 height 55
click at [350, 230] on th "Id do pedido" at bounding box center [343, 219] width 81 height 33
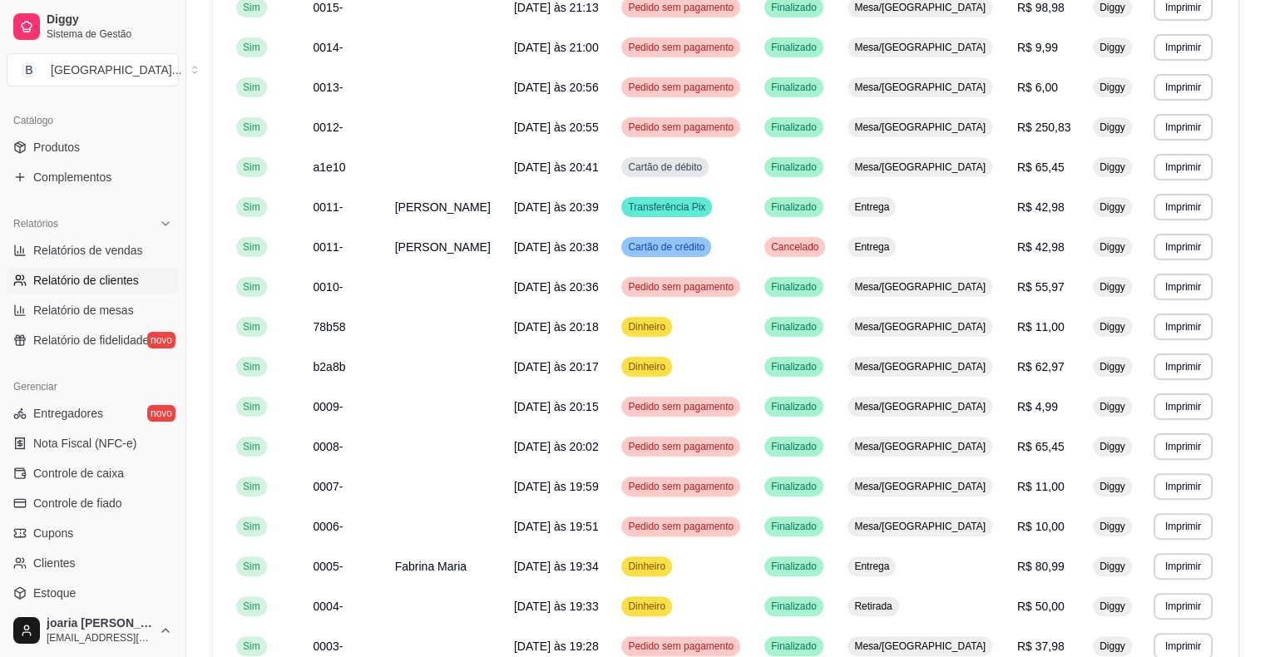
scroll to position [373, 0]
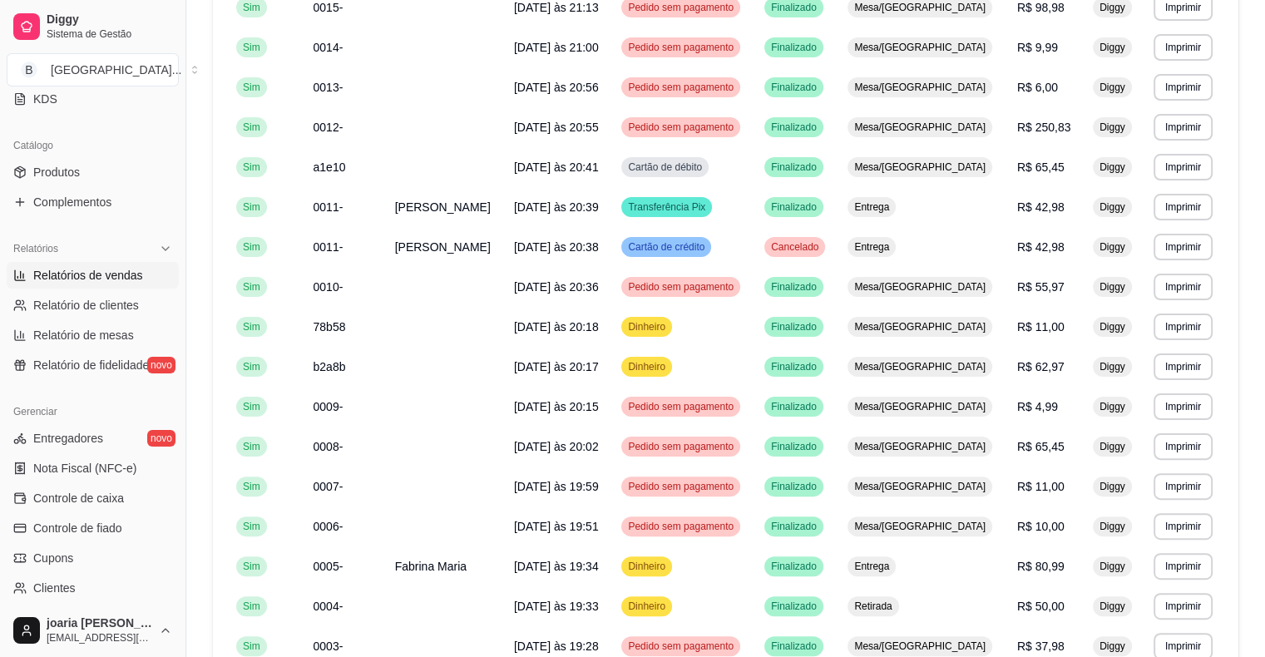
click at [159, 274] on link "Relatórios de vendas" at bounding box center [93, 275] width 172 height 27
select select "ALL"
select select "0"
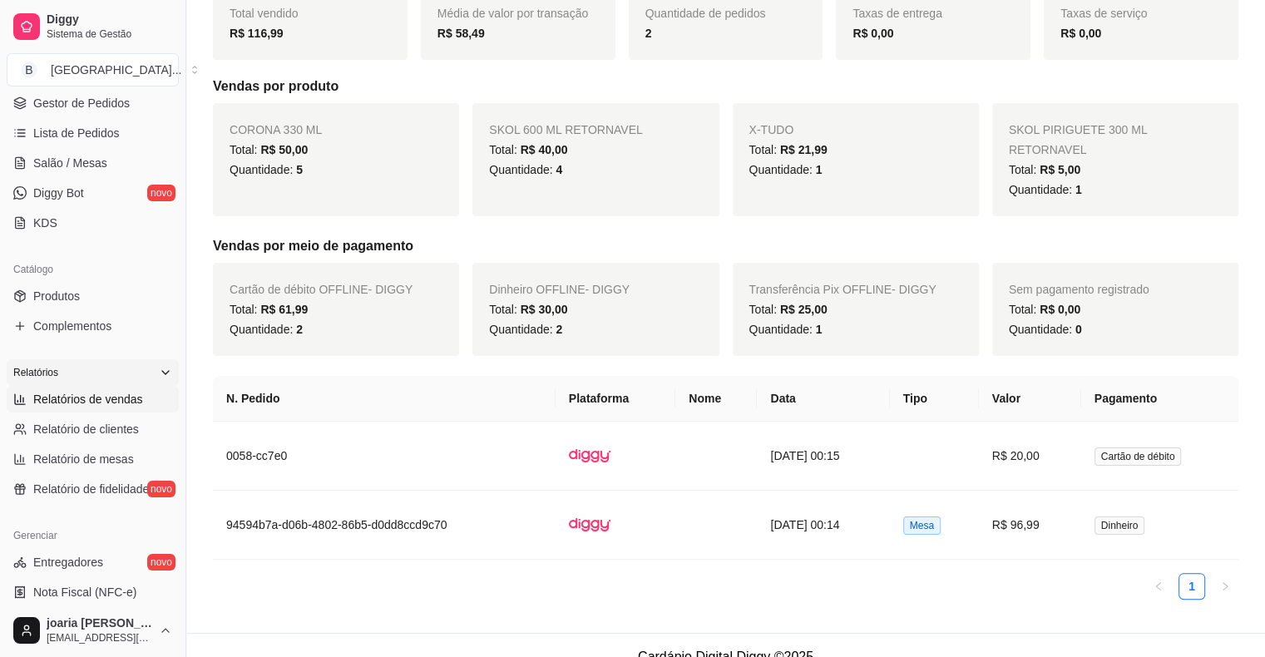
scroll to position [249, 0]
click at [83, 408] on link "Relatórios de vendas" at bounding box center [93, 398] width 172 height 27
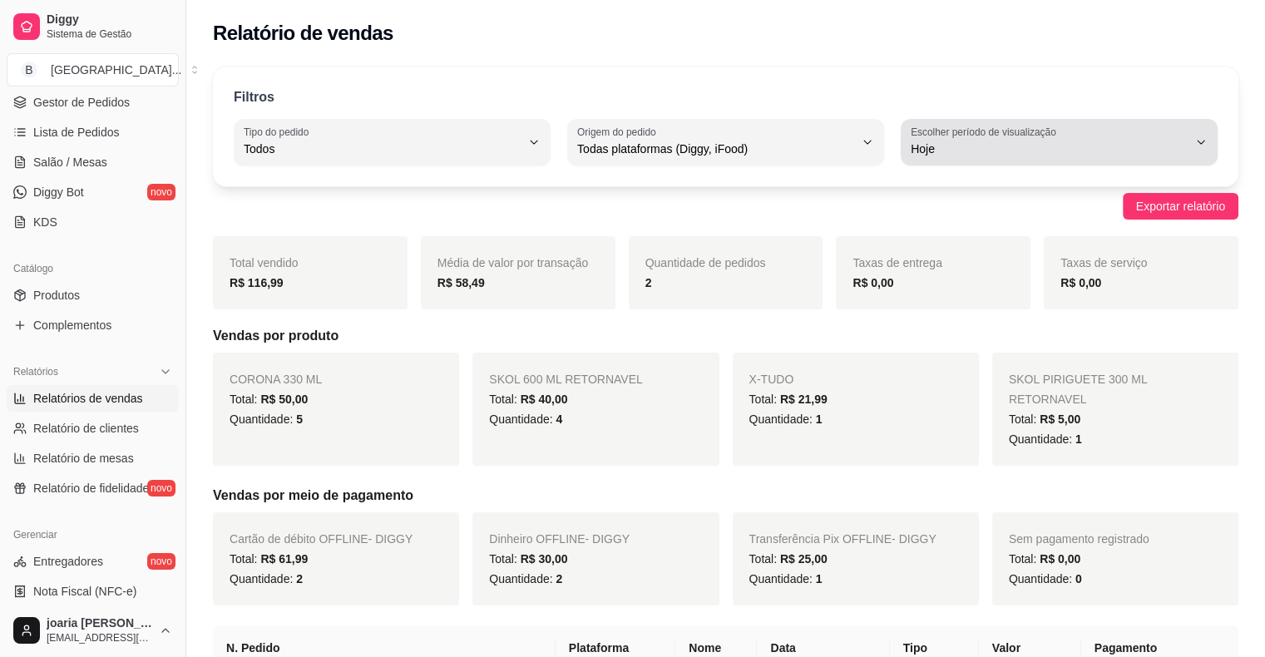
click at [1190, 148] on button "Escolher período de visualização Hoje" at bounding box center [1059, 142] width 317 height 47
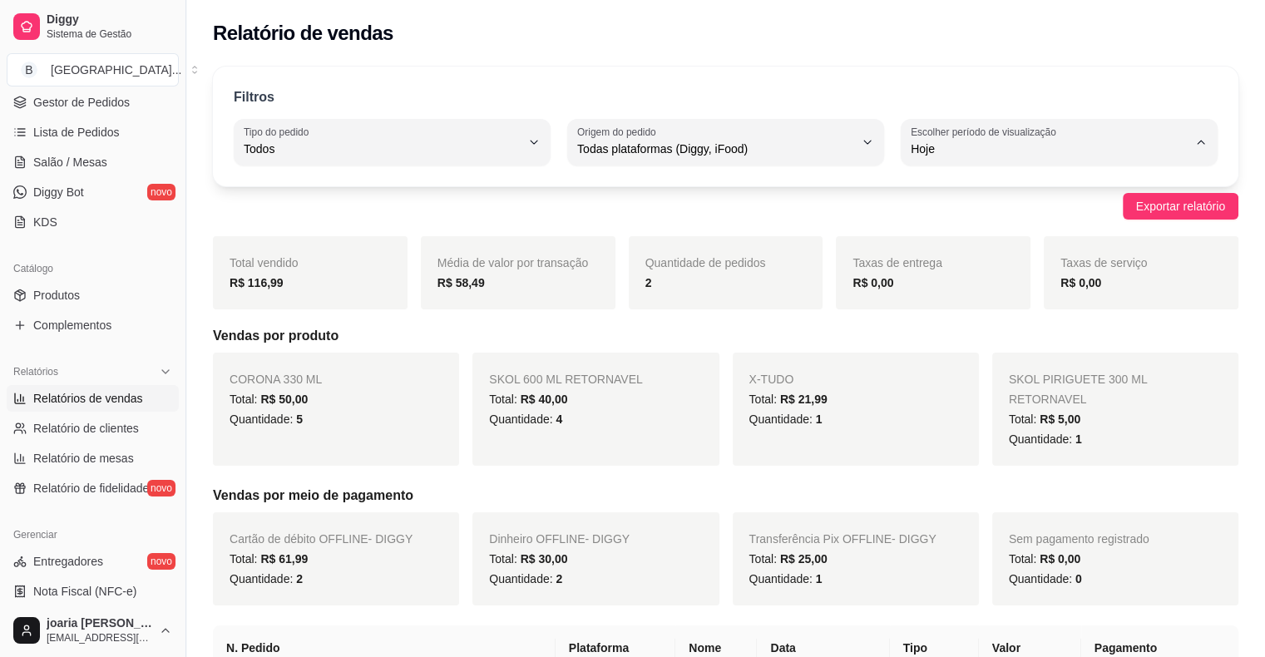
click at [958, 250] on span "7 dias" at bounding box center [1051, 243] width 263 height 16
type input "7"
select select "7"
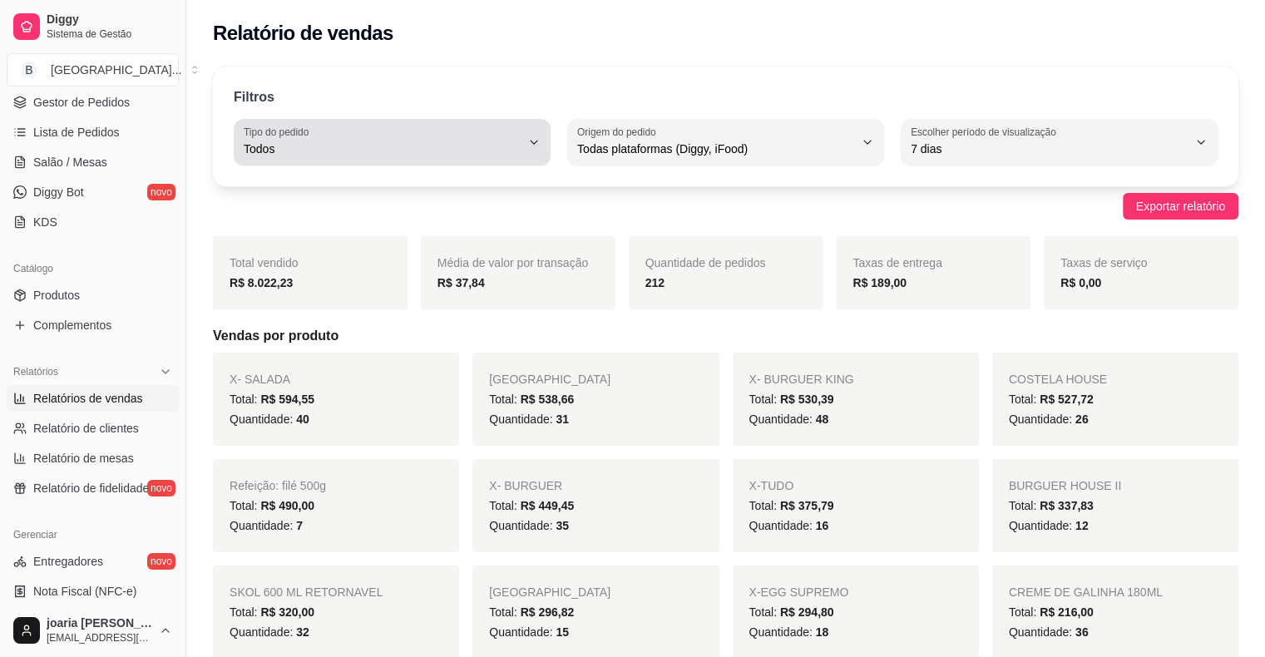
click at [530, 135] on button "Tipo do pedido Todos" at bounding box center [392, 142] width 317 height 47
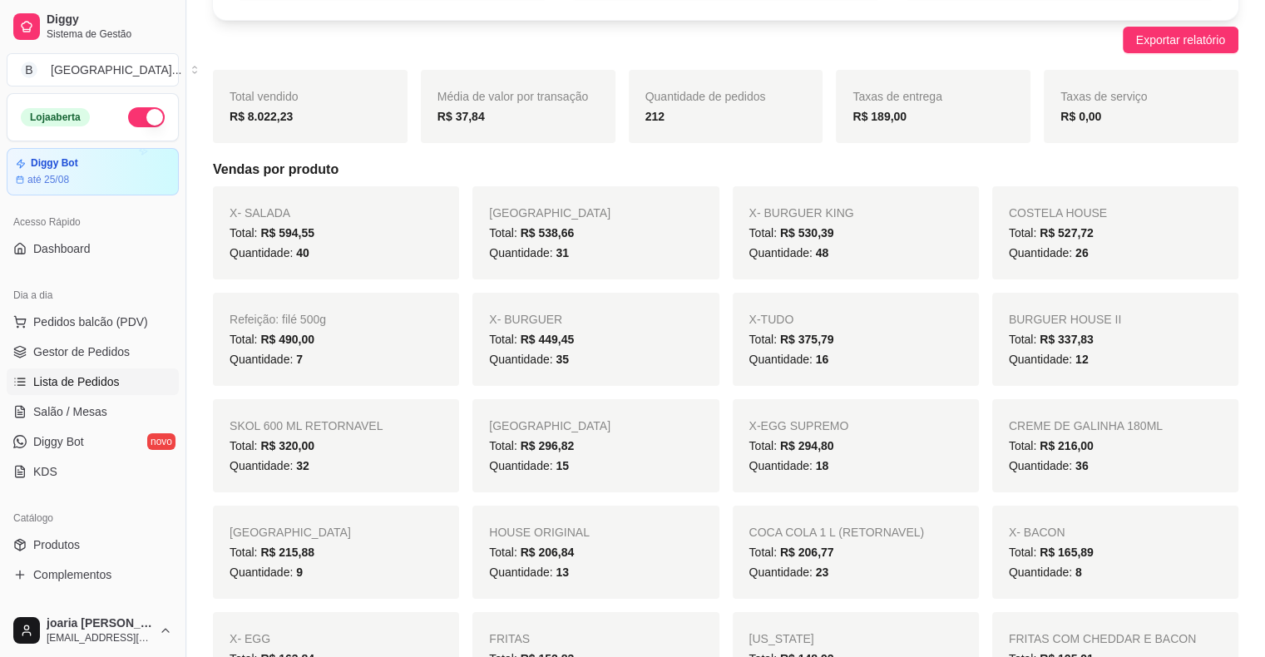
click at [97, 383] on span "Lista de Pedidos" at bounding box center [76, 381] width 86 height 17
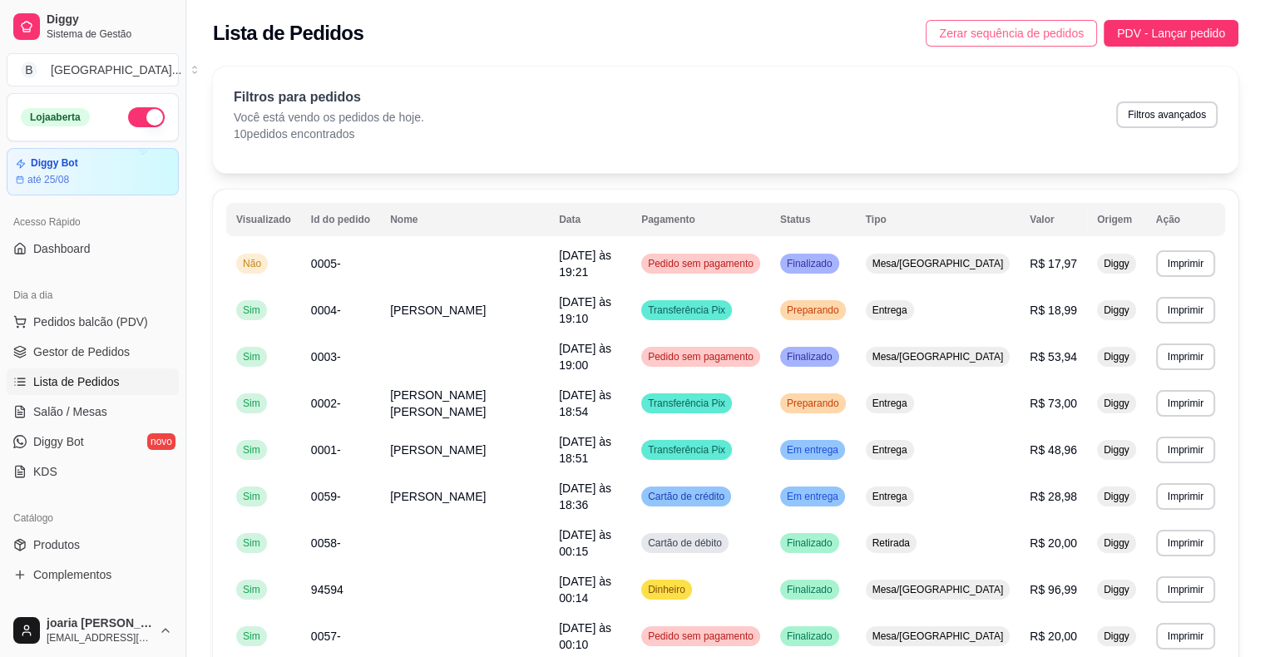
click at [1029, 34] on span "Zerar sequência de pedidos" at bounding box center [1011, 33] width 145 height 18
click at [1182, 115] on button "Filtros avançados" at bounding box center [1166, 114] width 101 height 27
select select "0"
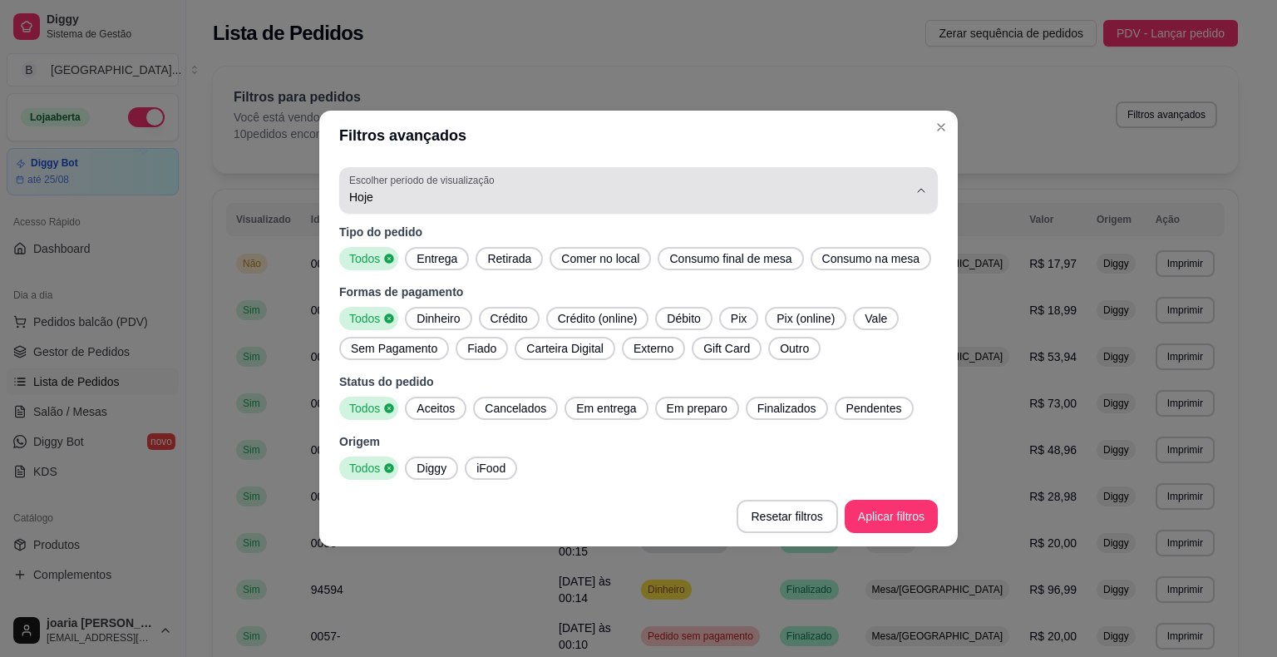
click at [755, 195] on span "Hoje" at bounding box center [628, 197] width 559 height 17
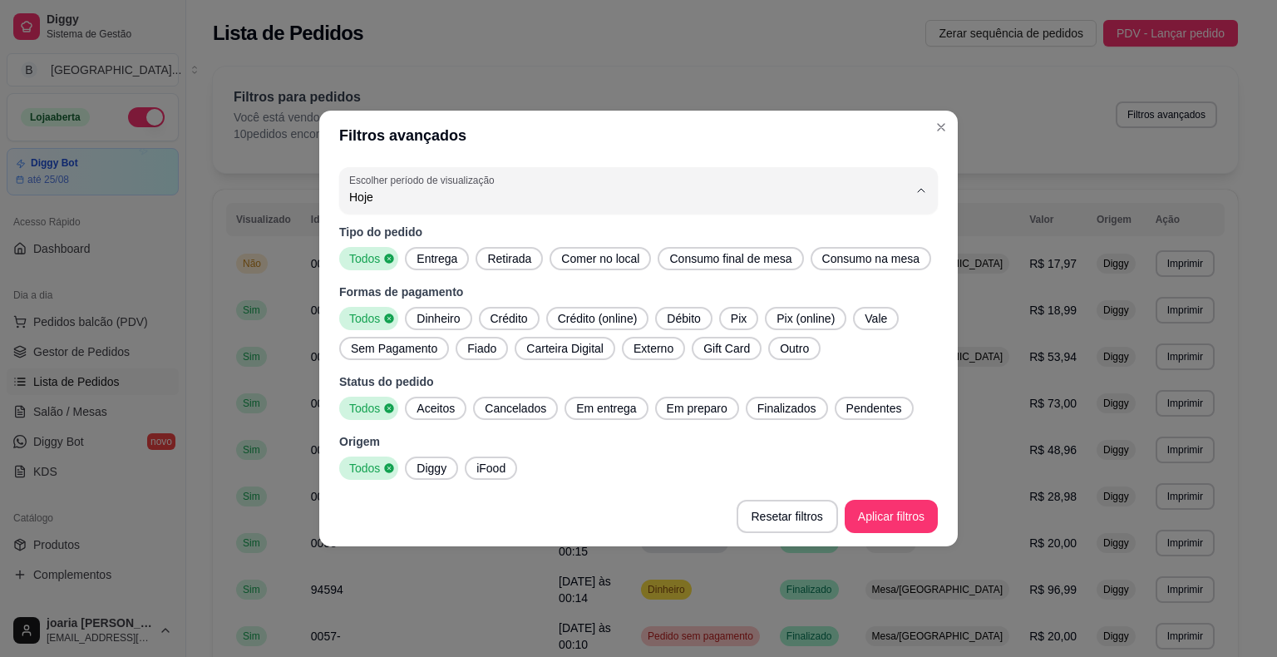
click at [364, 289] on span "7 dias" at bounding box center [630, 292] width 533 height 16
type input "7"
select select "7"
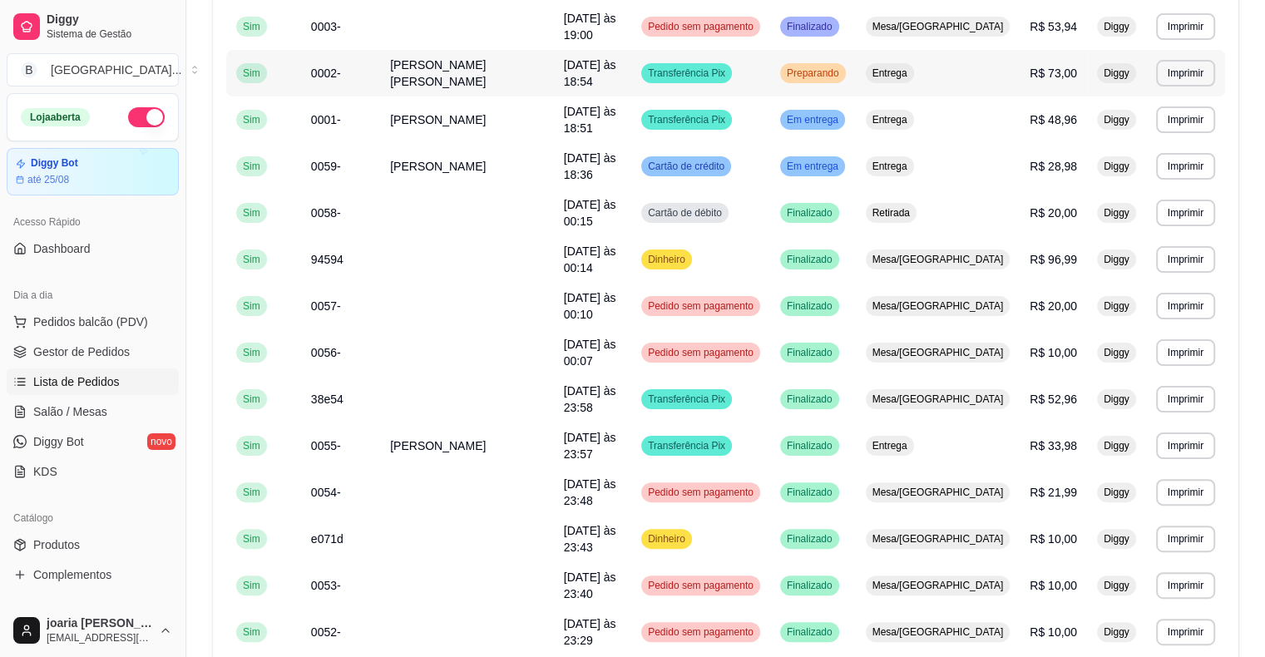
scroll to position [333, 0]
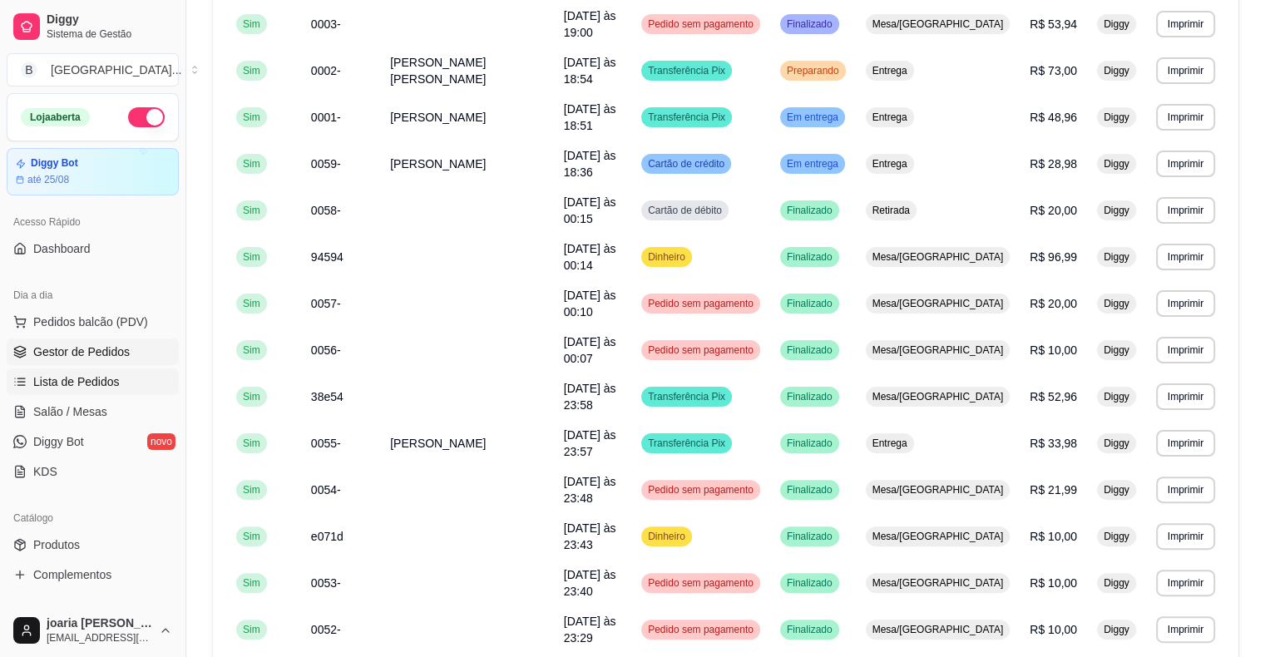
click at [77, 338] on link "Gestor de Pedidos" at bounding box center [93, 351] width 172 height 27
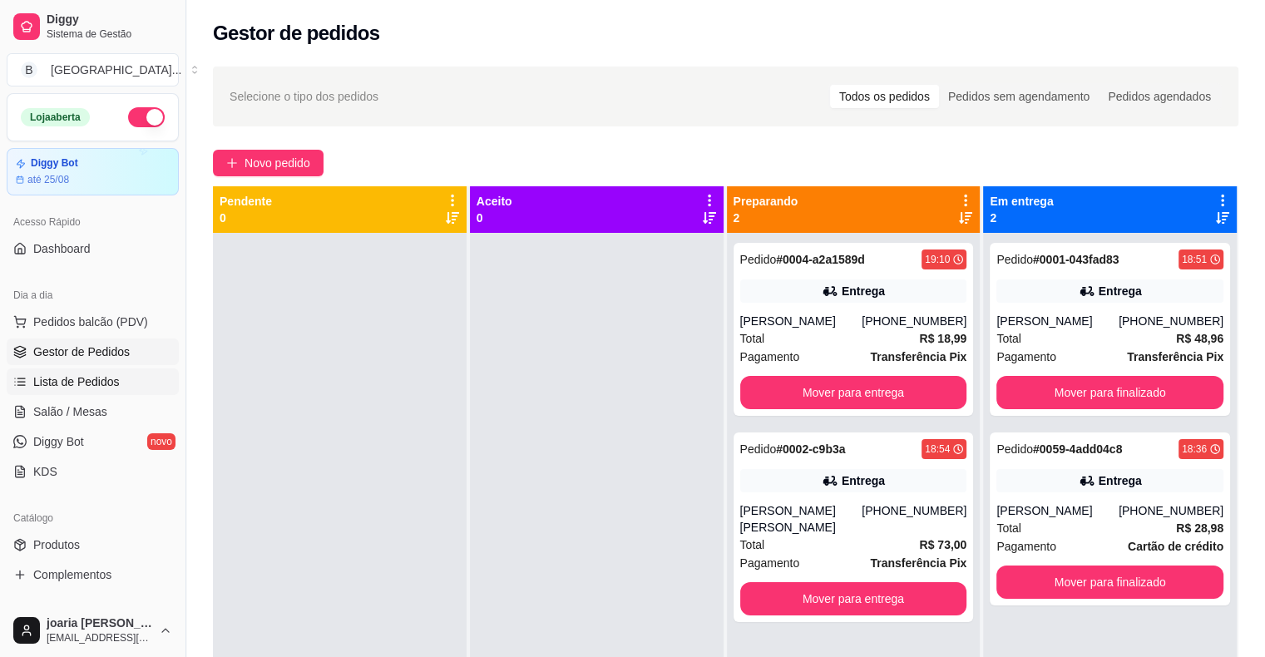
click at [141, 375] on link "Lista de Pedidos" at bounding box center [93, 381] width 172 height 27
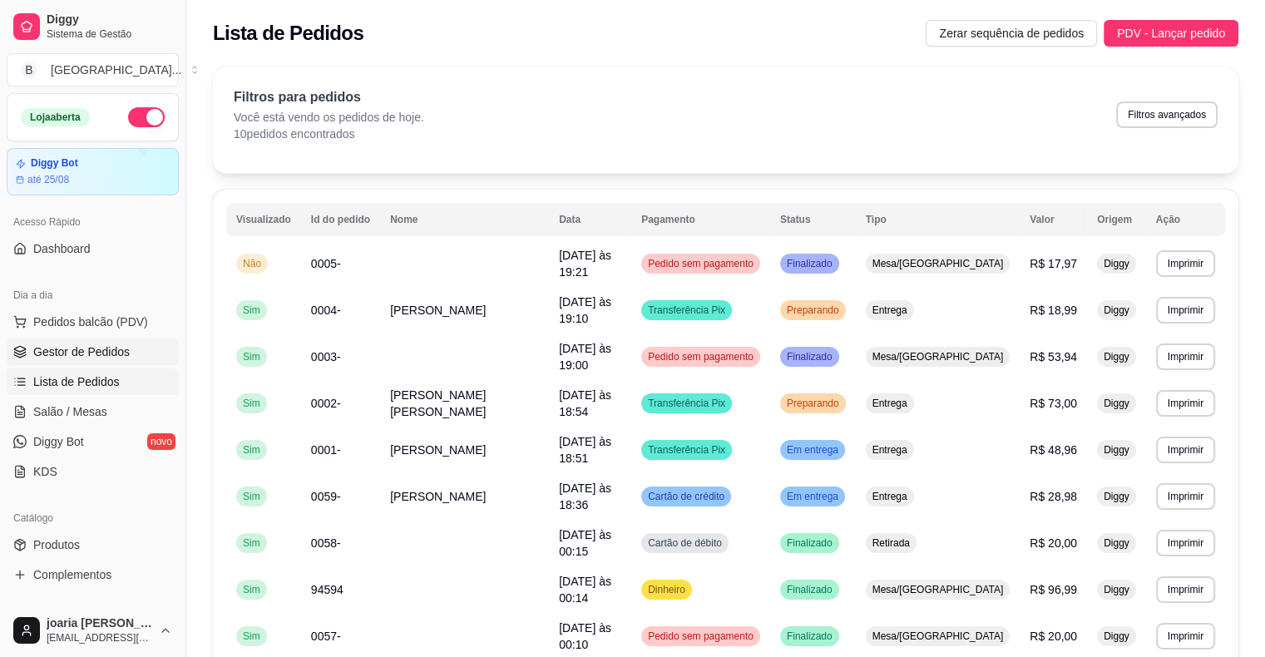
click at [79, 341] on link "Gestor de Pedidos" at bounding box center [93, 351] width 172 height 27
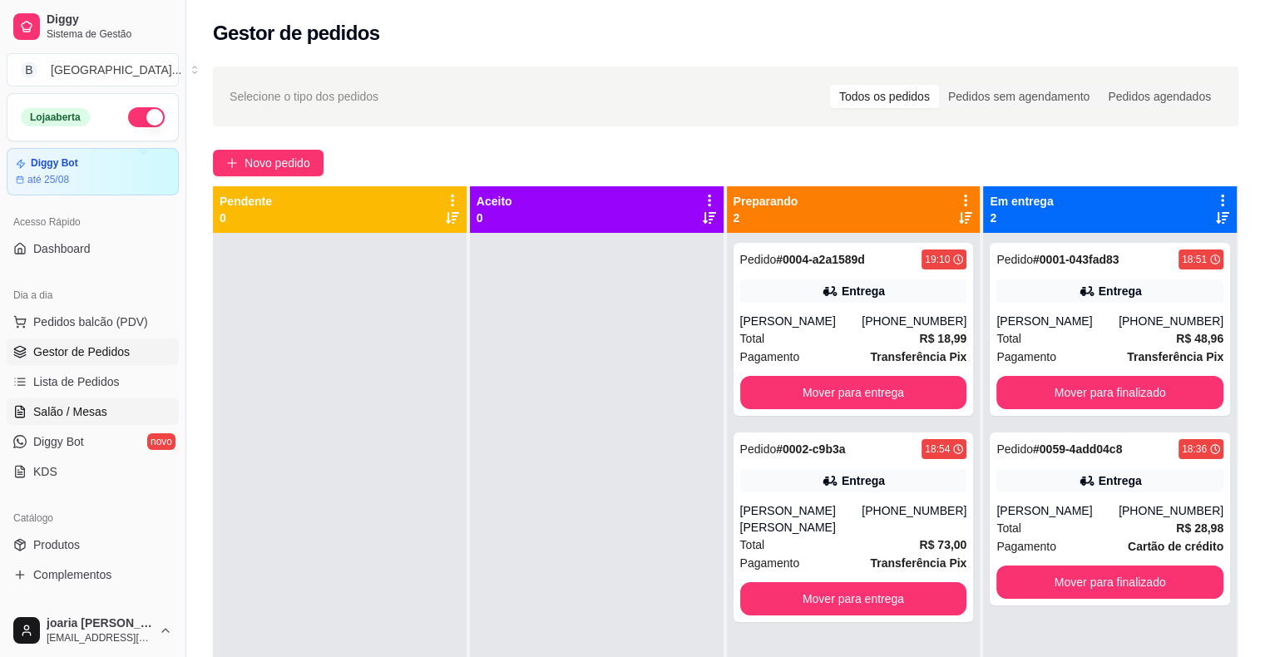
click at [123, 409] on link "Salão / Mesas" at bounding box center [93, 411] width 172 height 27
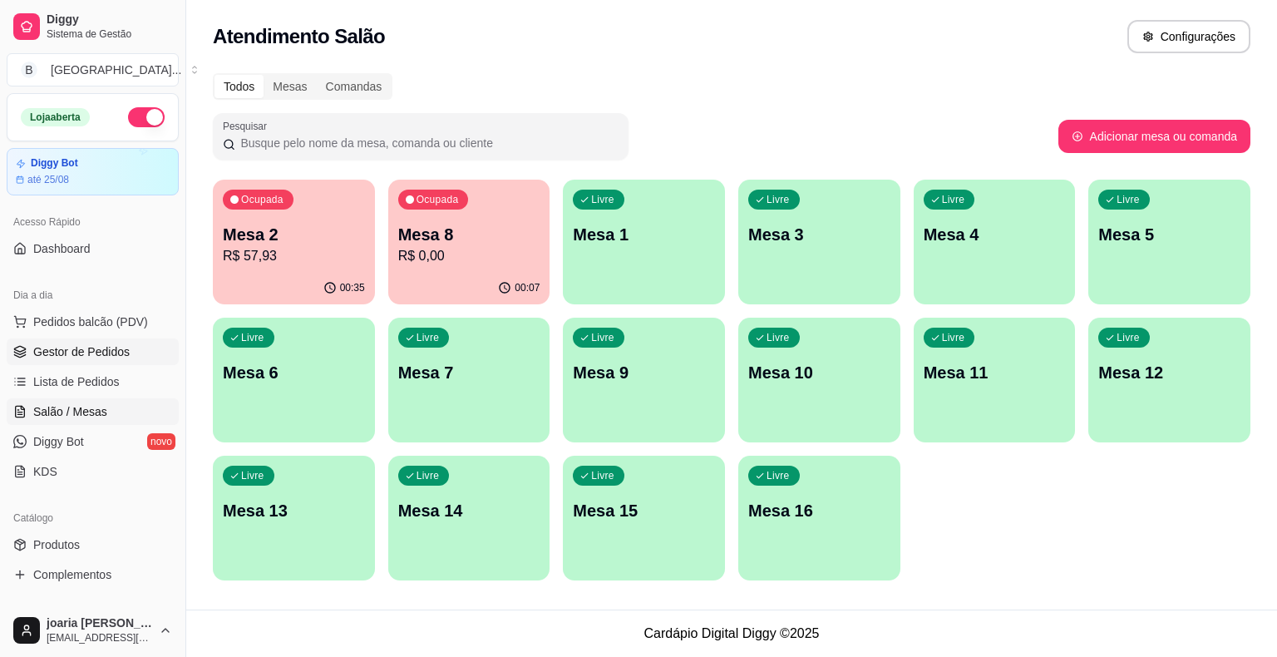
click at [116, 353] on span "Gestor de Pedidos" at bounding box center [81, 351] width 96 height 17
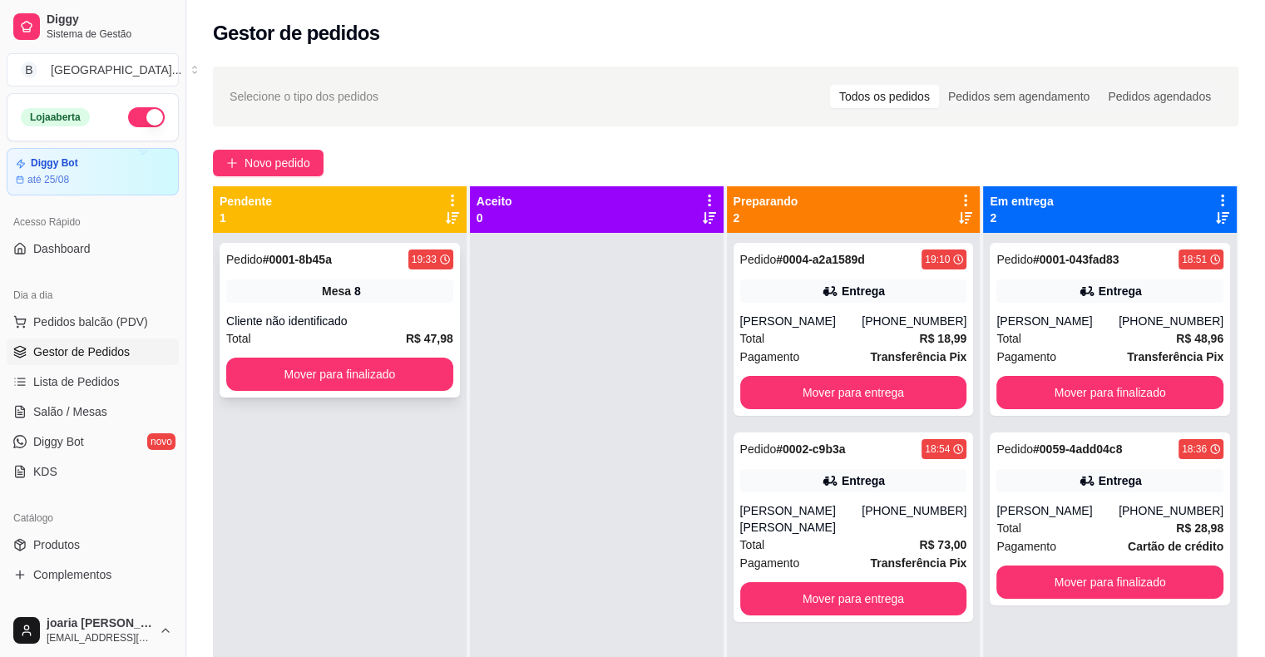
click at [412, 314] on div "Pedido # 0001-8b45a 19:33 Mesa 8 Cliente não identificado Total R$ 47,98 Mover …" at bounding box center [340, 561] width 254 height 657
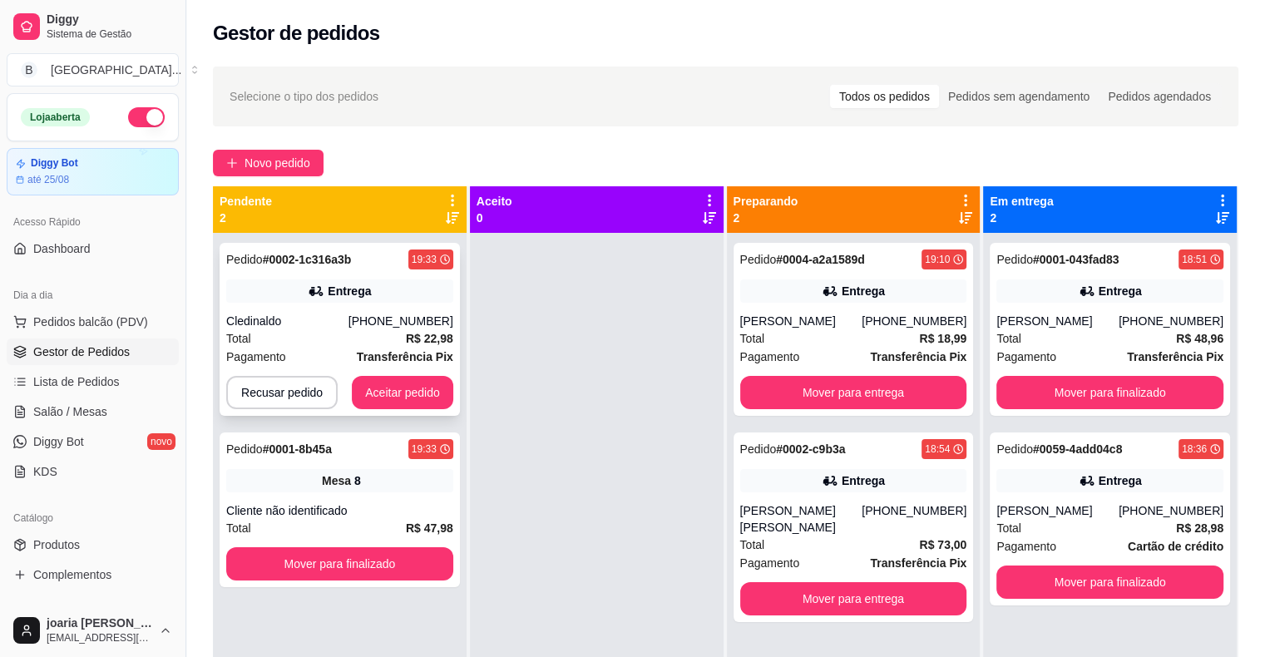
click at [322, 310] on div "Pedido # 0002-1c316a3b 19:33 Entrega Cledinaldo (11) 95500-3607 Total R$ 22,98 …" at bounding box center [340, 329] width 240 height 173
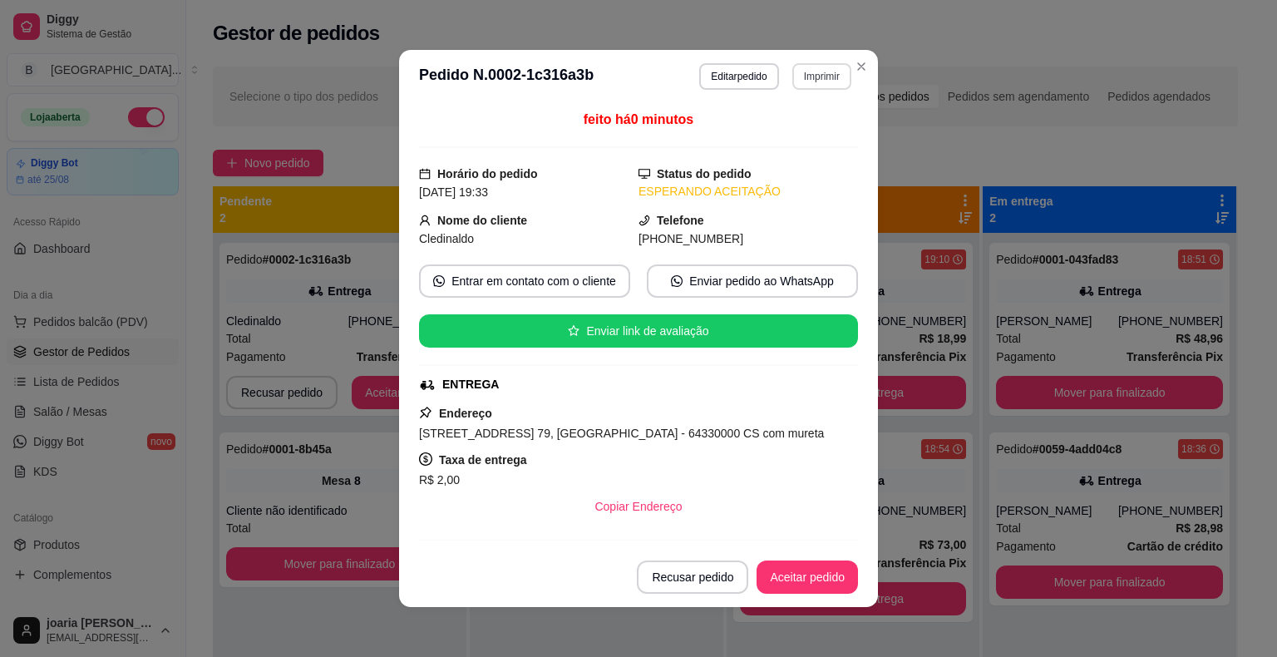
click at [796, 76] on button "Imprimir" at bounding box center [822, 76] width 59 height 27
click at [788, 131] on button "IMPRESSORA" at bounding box center [786, 134] width 116 height 26
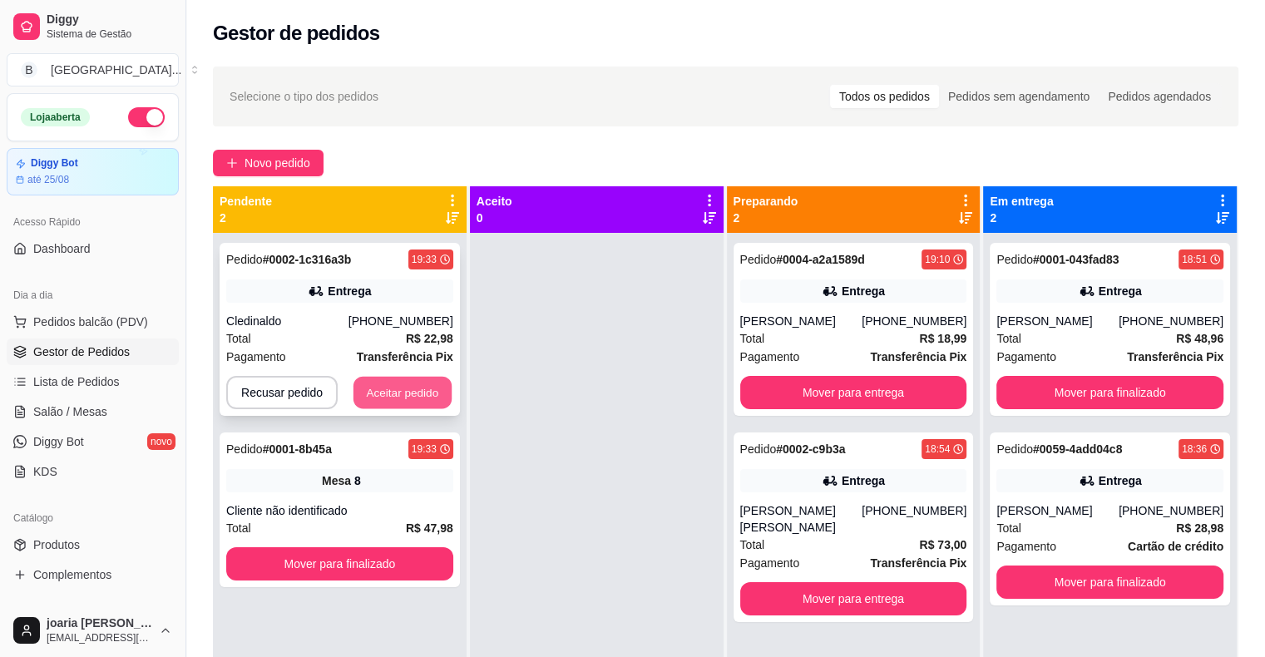
click at [402, 394] on button "Aceitar pedido" at bounding box center [402, 393] width 98 height 32
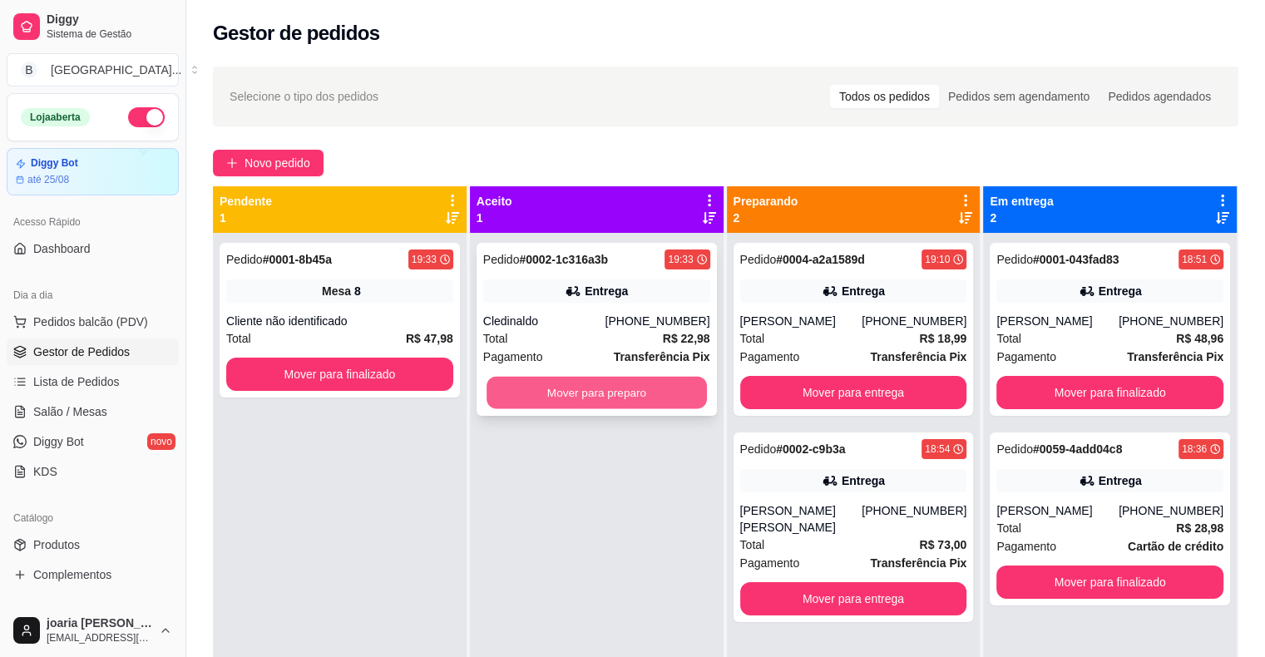
click at [546, 383] on button "Mover para preparo" at bounding box center [596, 393] width 220 height 32
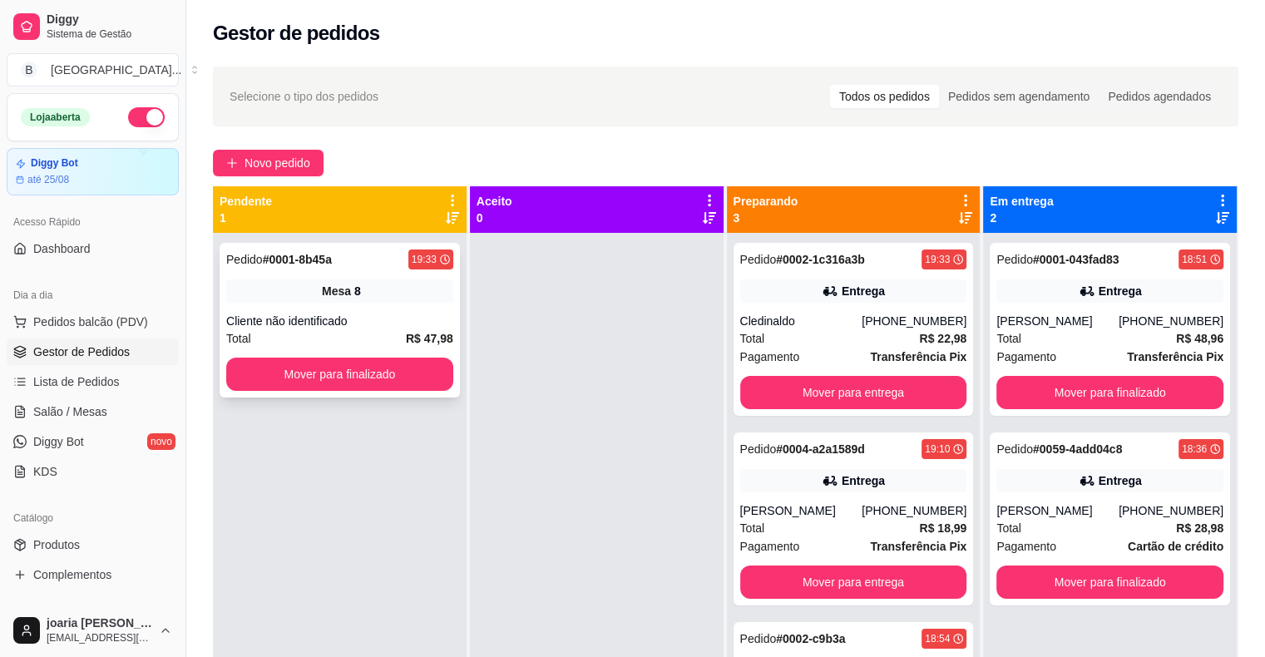
click at [376, 297] on div "Mesa 8" at bounding box center [339, 290] width 227 height 23
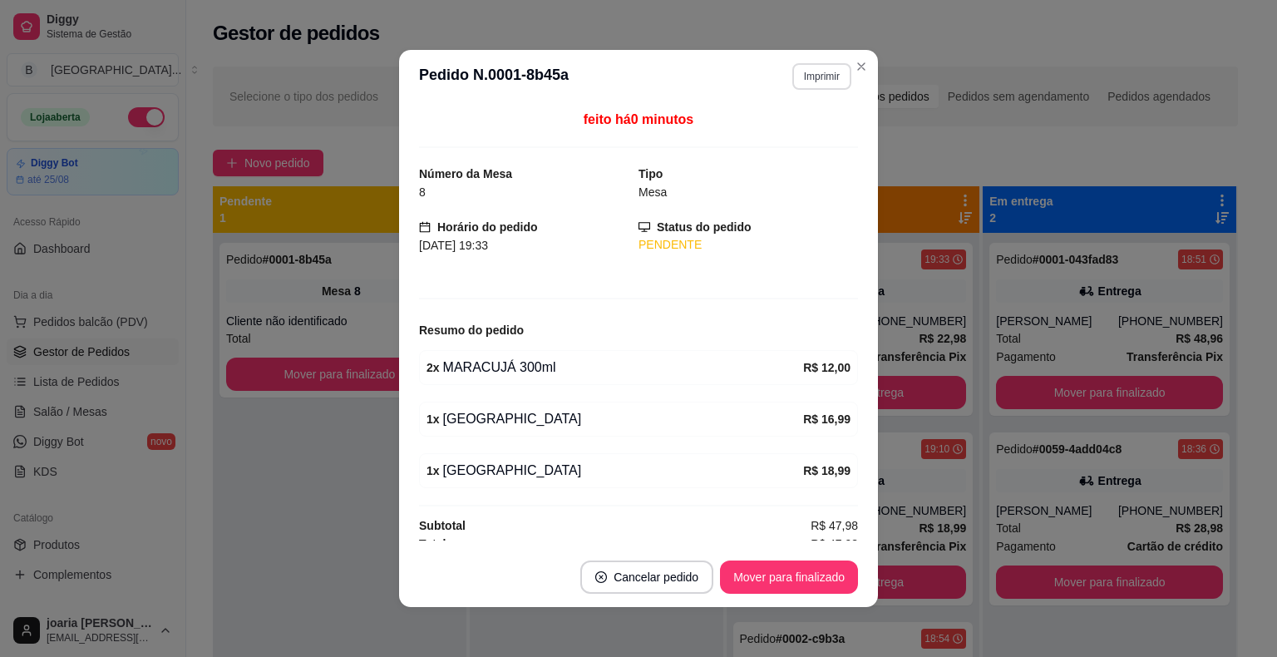
click at [813, 84] on button "Imprimir" at bounding box center [822, 76] width 59 height 27
click at [814, 131] on button "IMPRESSORA" at bounding box center [786, 134] width 121 height 27
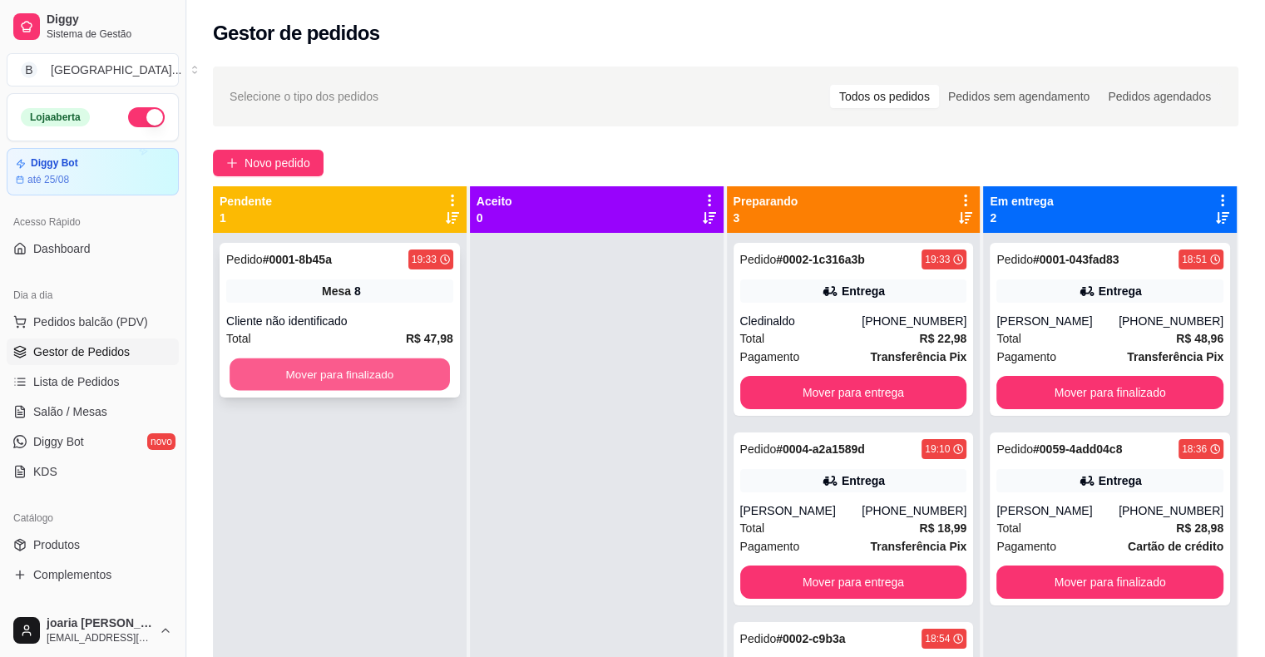
click at [328, 378] on button "Mover para finalizado" at bounding box center [340, 374] width 220 height 32
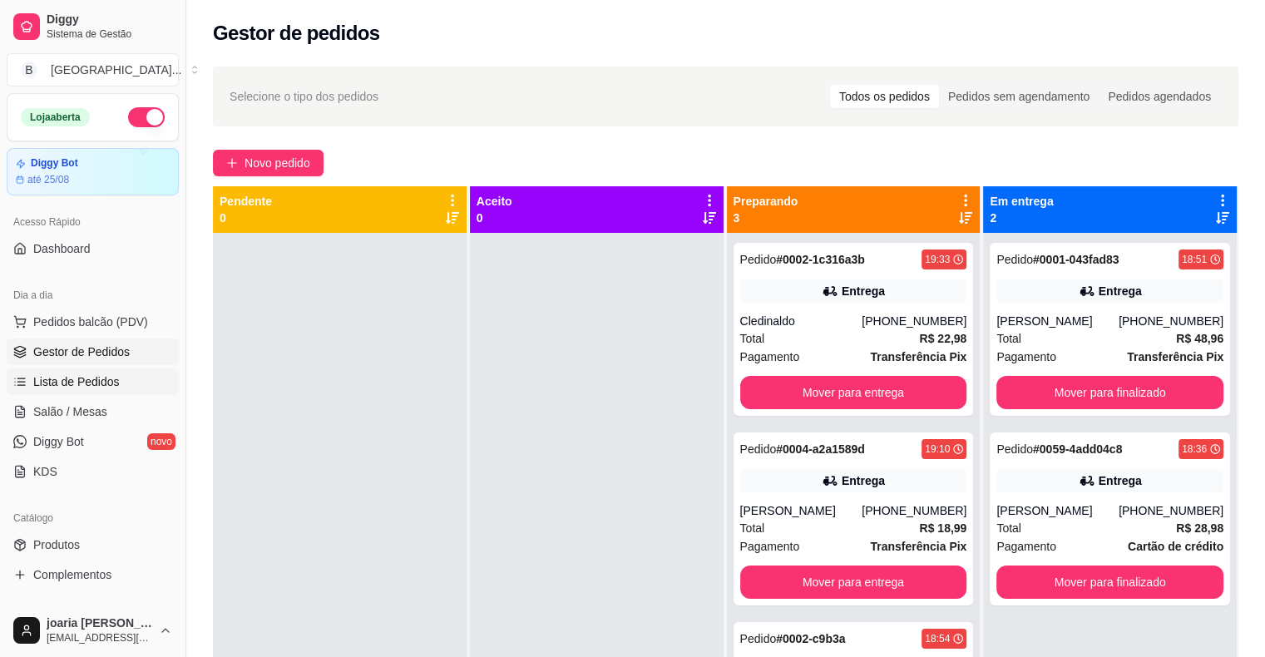
click at [140, 377] on link "Lista de Pedidos" at bounding box center [93, 381] width 172 height 27
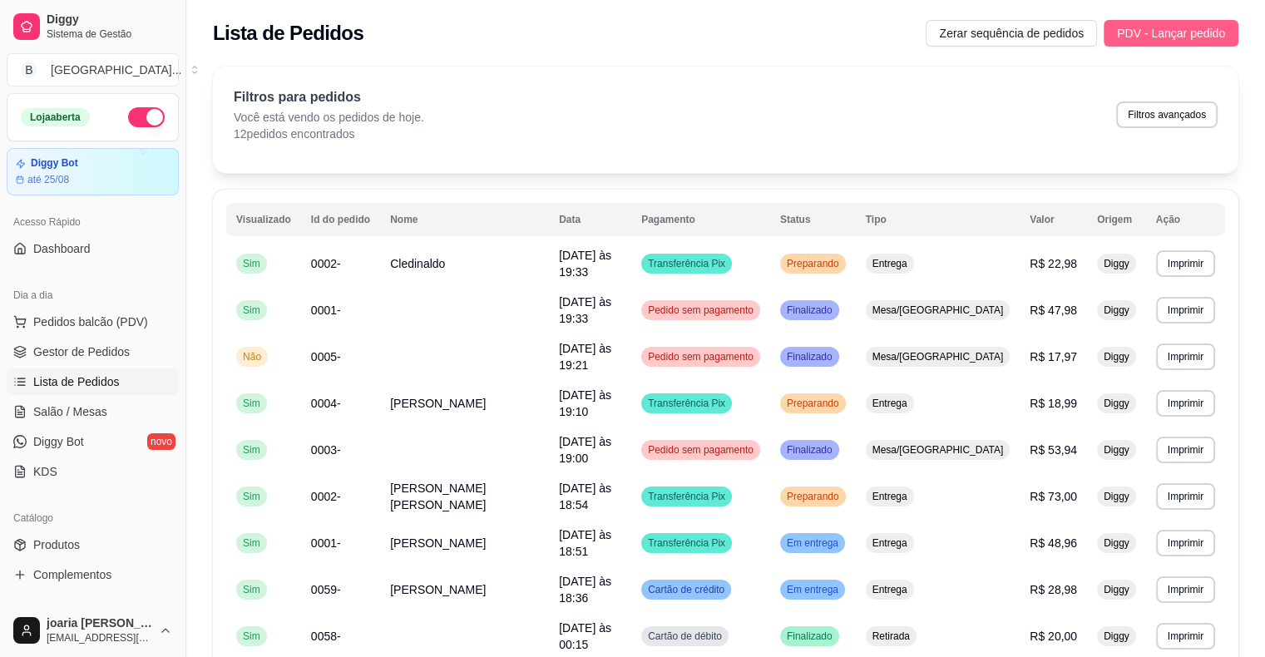
click at [1163, 38] on span "PDV - Lançar pedido" at bounding box center [1171, 33] width 108 height 18
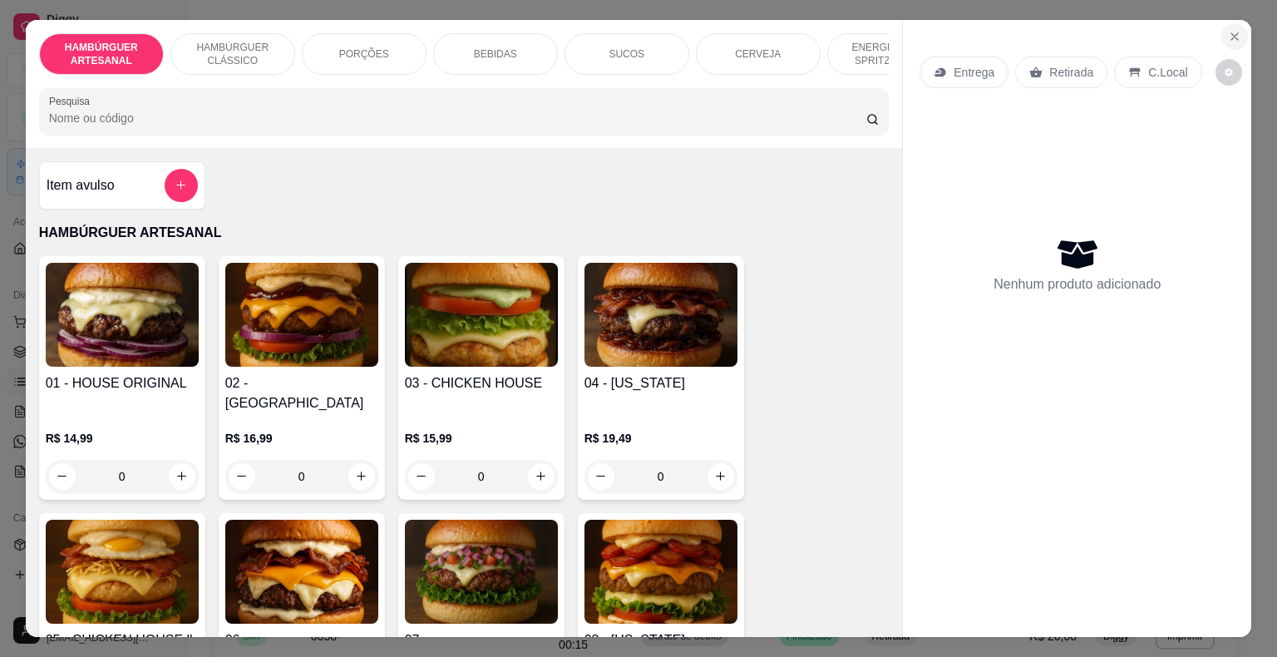
click at [1228, 30] on icon "Close" at bounding box center [1234, 36] width 13 height 13
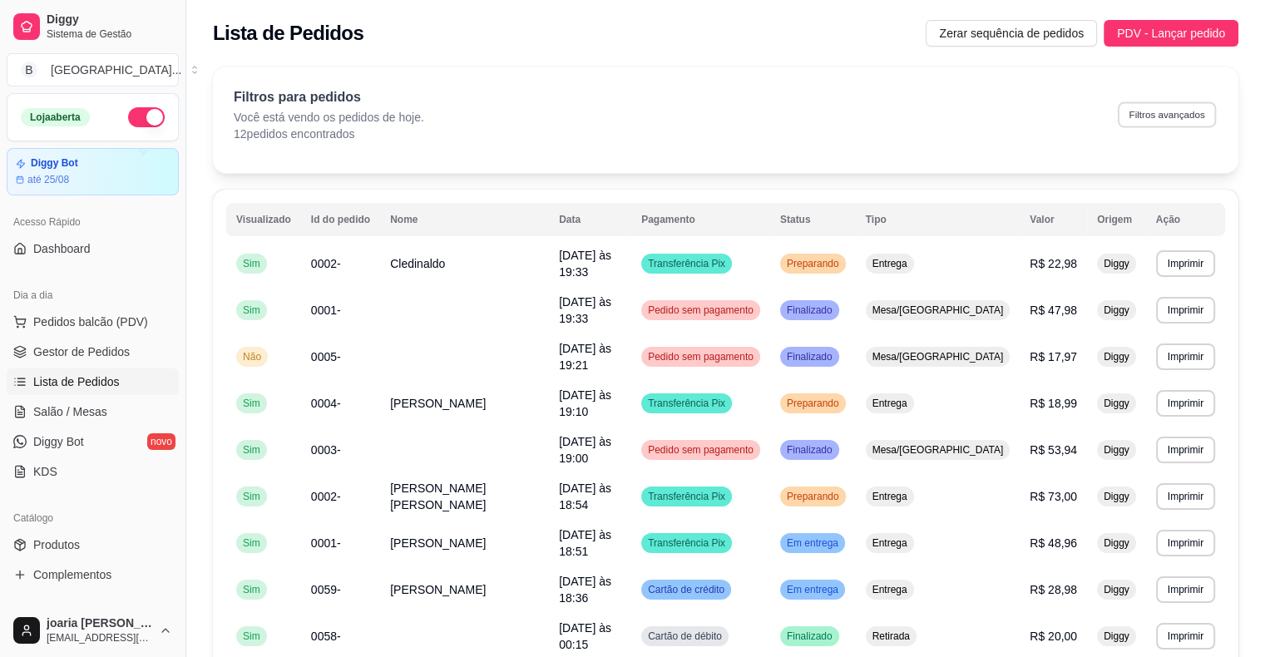
click at [1173, 120] on button "Filtros avançados" at bounding box center [1167, 114] width 98 height 26
select select "0"
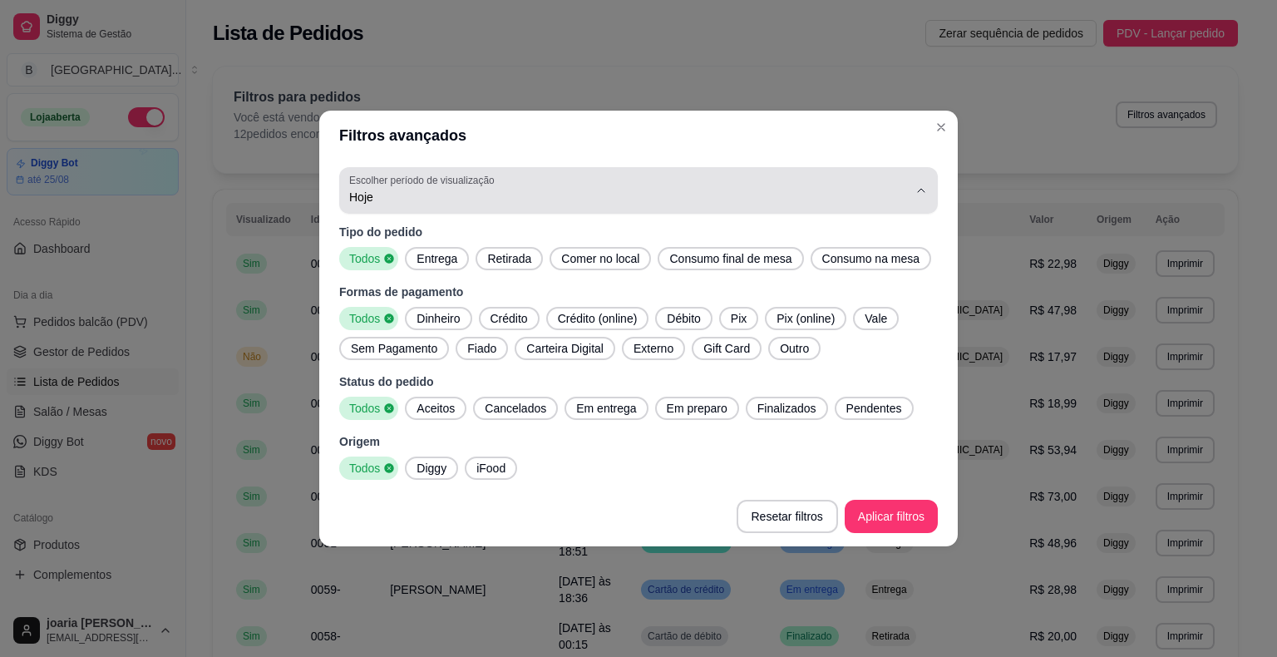
click at [695, 206] on div "Hoje" at bounding box center [628, 190] width 559 height 33
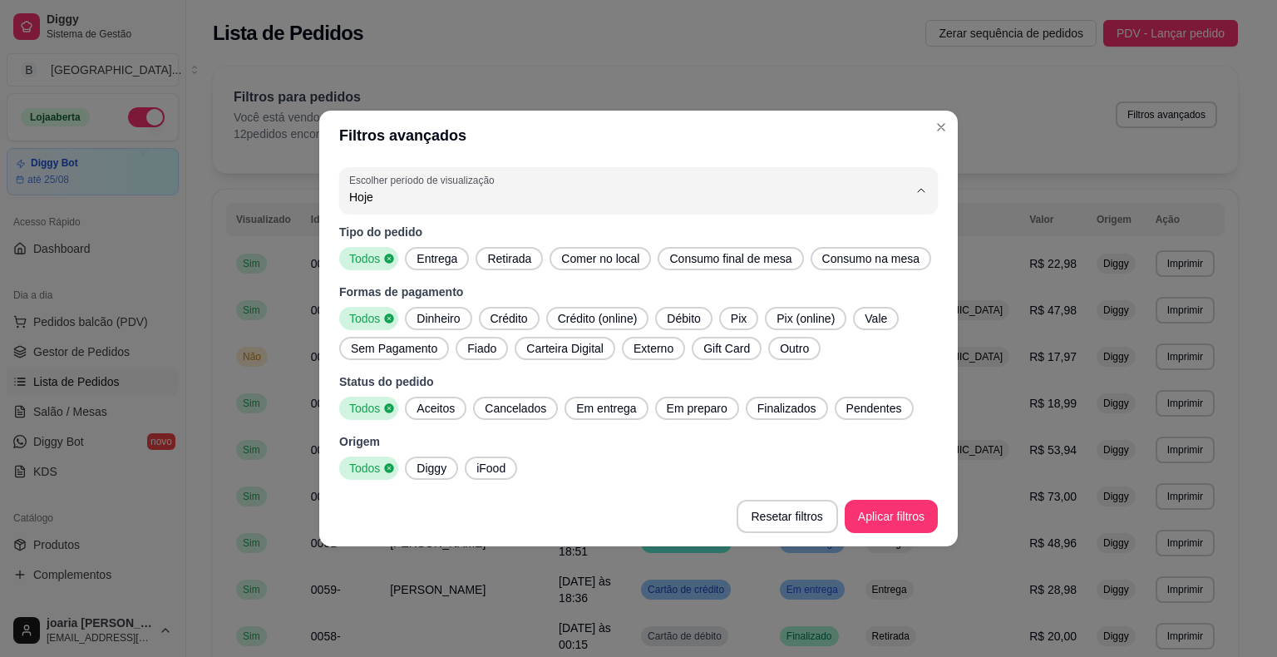
click at [699, 290] on span "7 dias" at bounding box center [630, 292] width 533 height 16
type input "7"
select select "7"
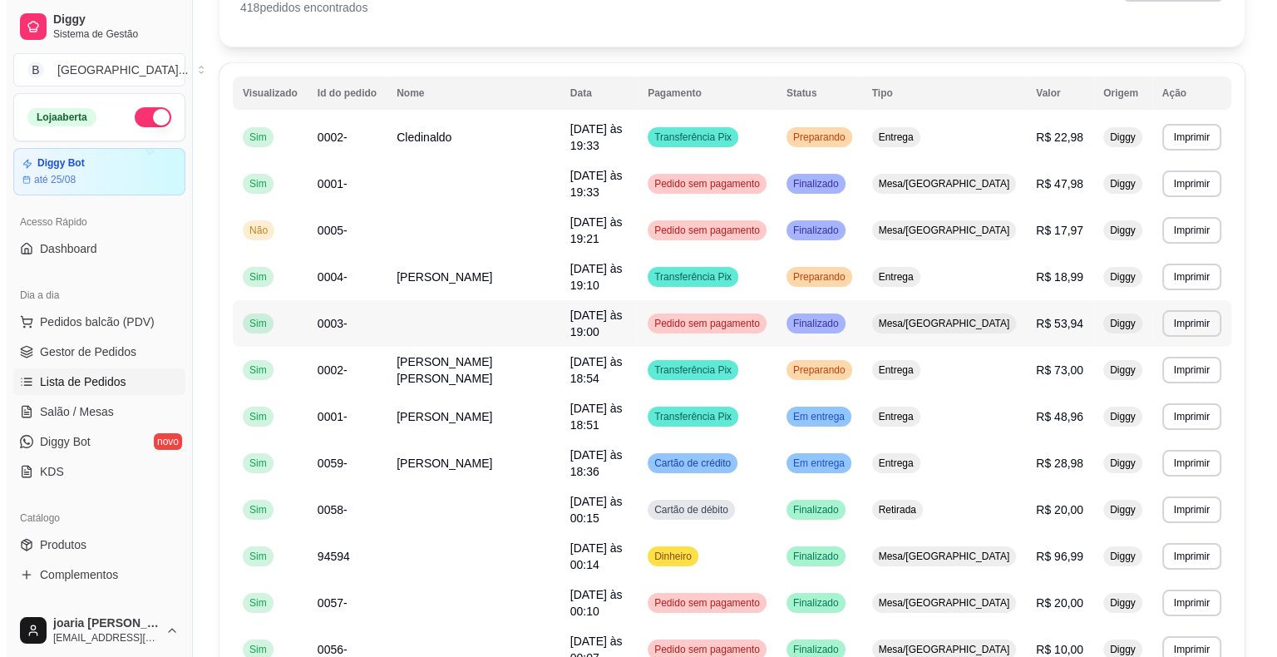
scroll to position [166, 0]
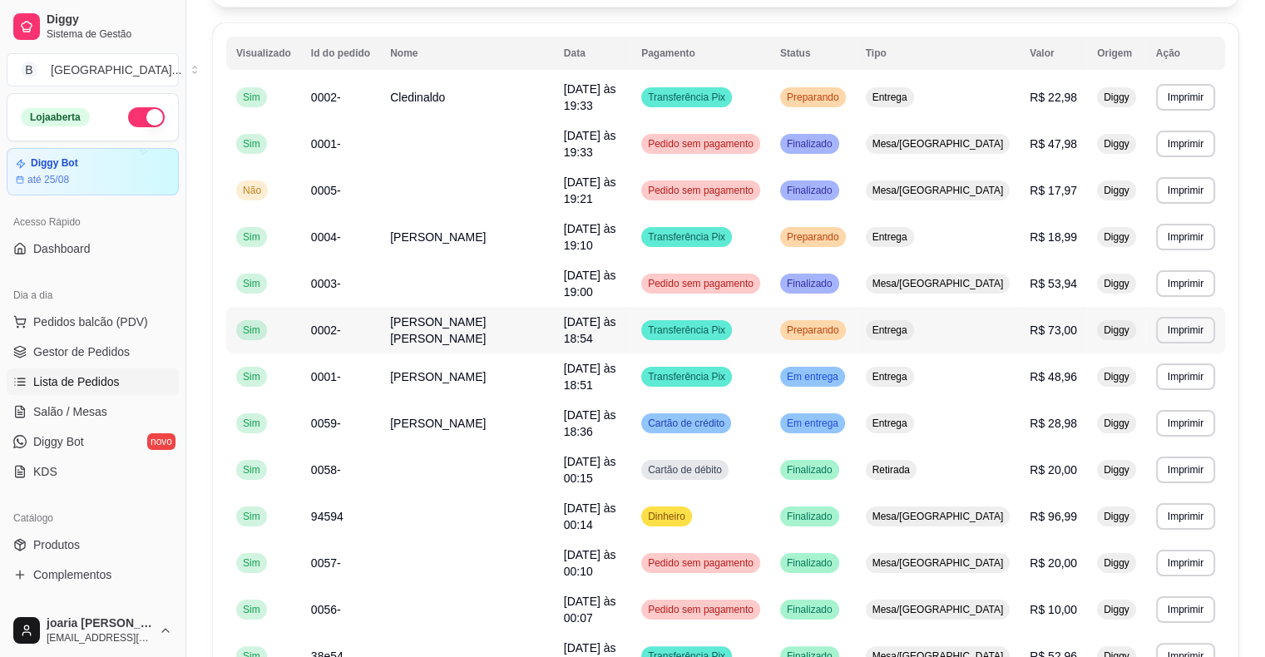
click at [1030, 323] on span "R$ 73,00" at bounding box center [1053, 329] width 47 height 13
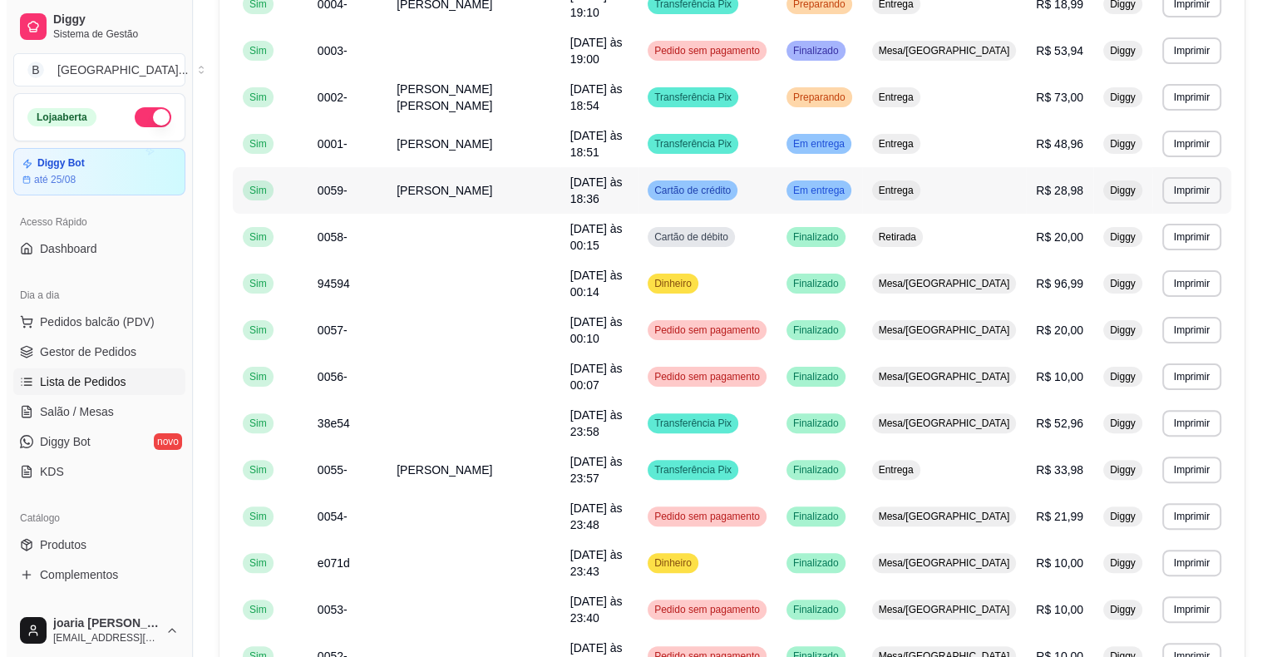
scroll to position [416, 0]
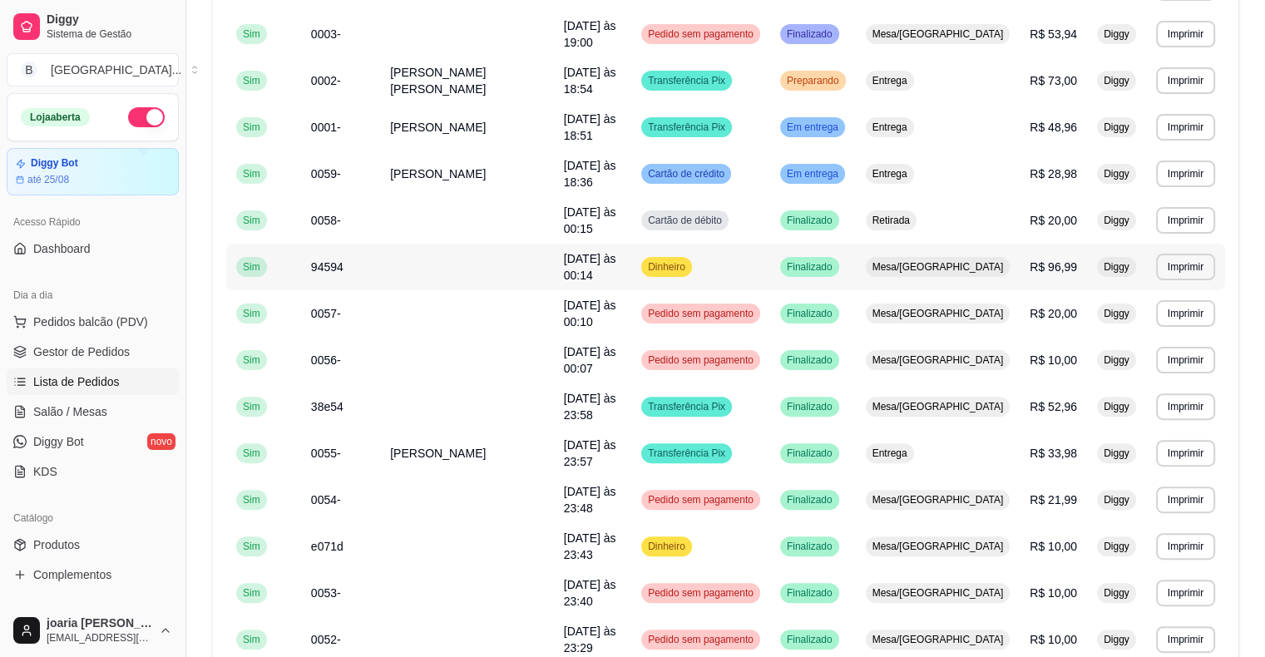
click at [1101, 244] on td "Diggy" at bounding box center [1116, 267] width 59 height 47
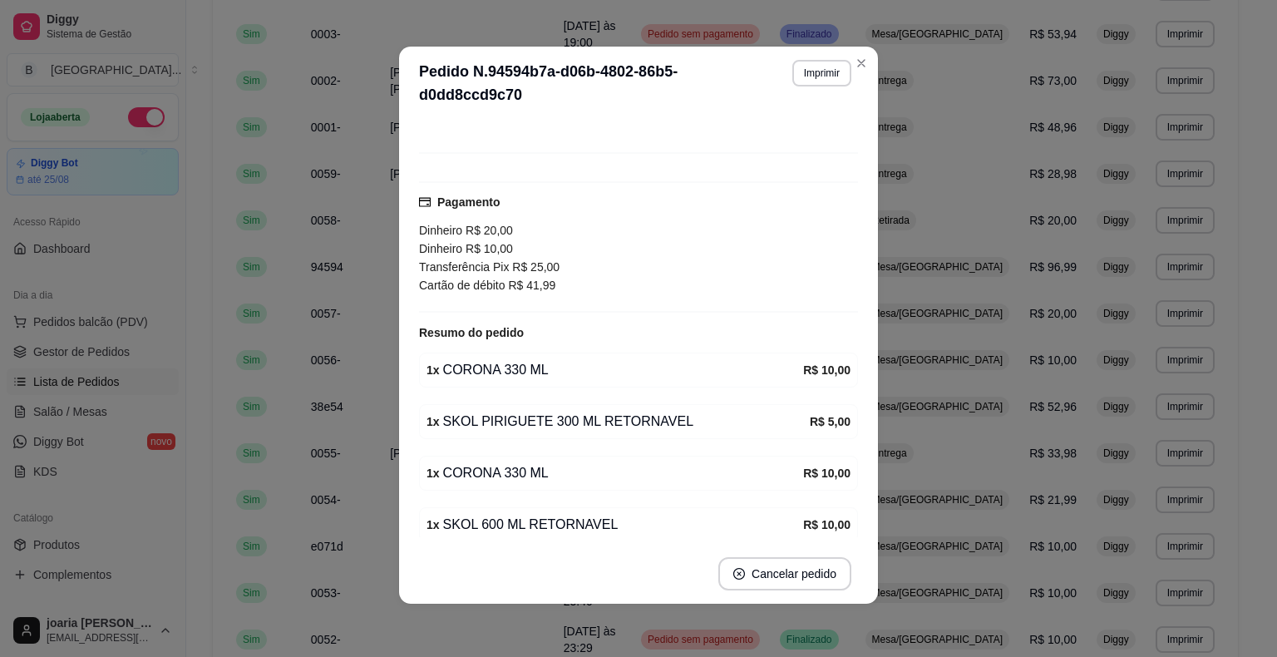
scroll to position [82, 0]
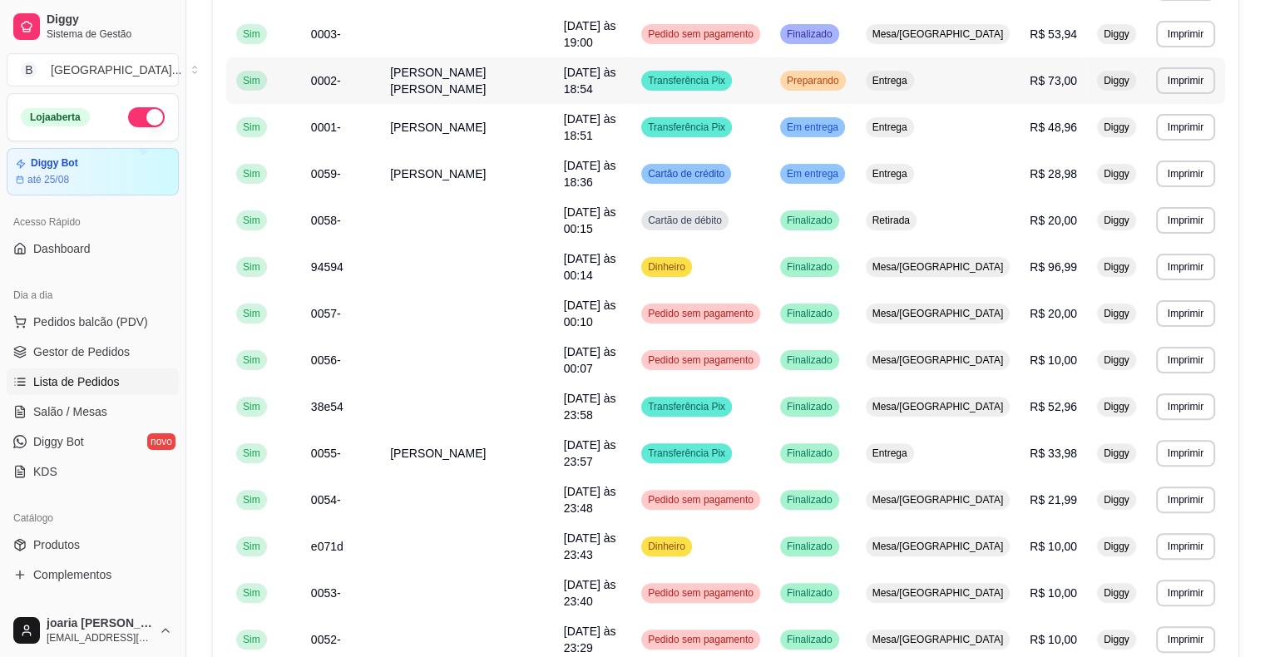
click at [1038, 74] on span "R$ 73,00" at bounding box center [1053, 80] width 47 height 13
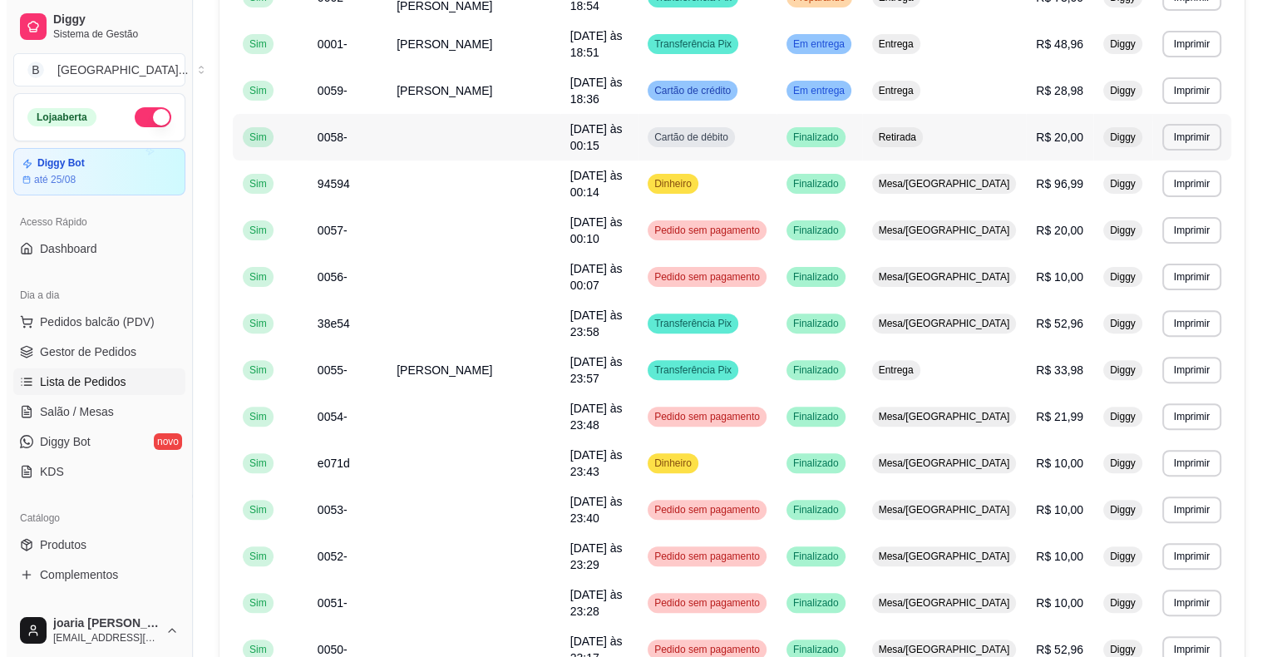
scroll to position [582, 0]
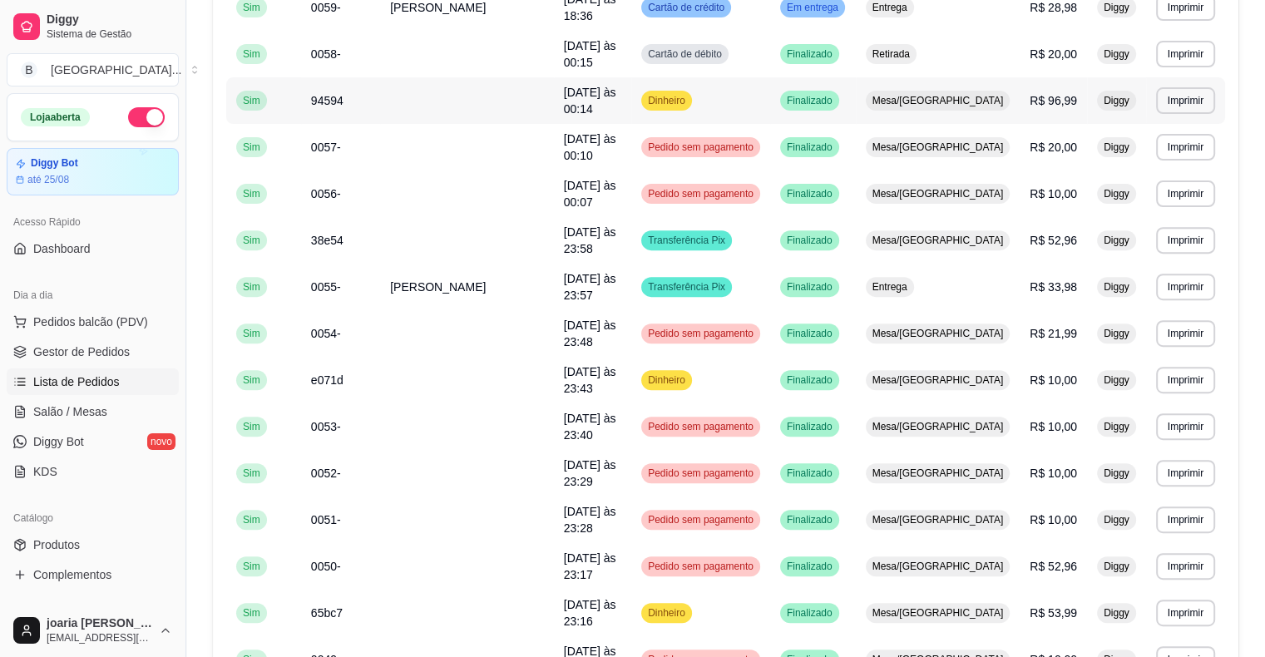
click at [986, 77] on td "Mesa/[GEOGRAPHIC_DATA]" at bounding box center [938, 100] width 165 height 47
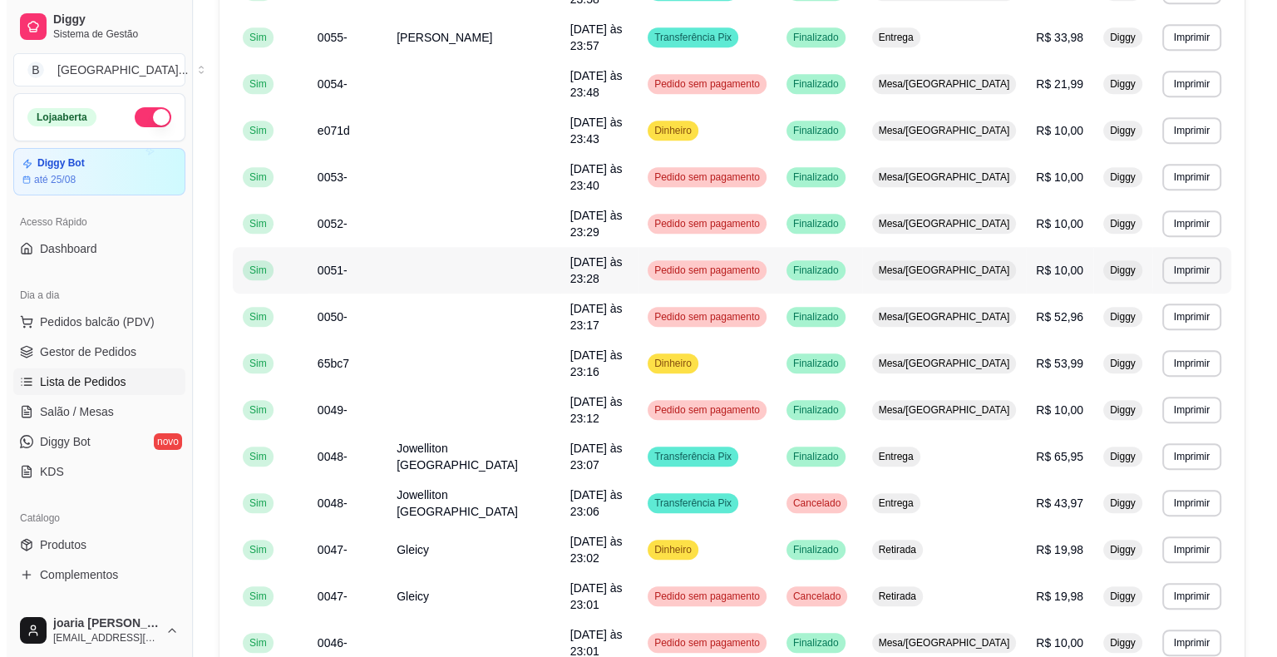
scroll to position [901, 0]
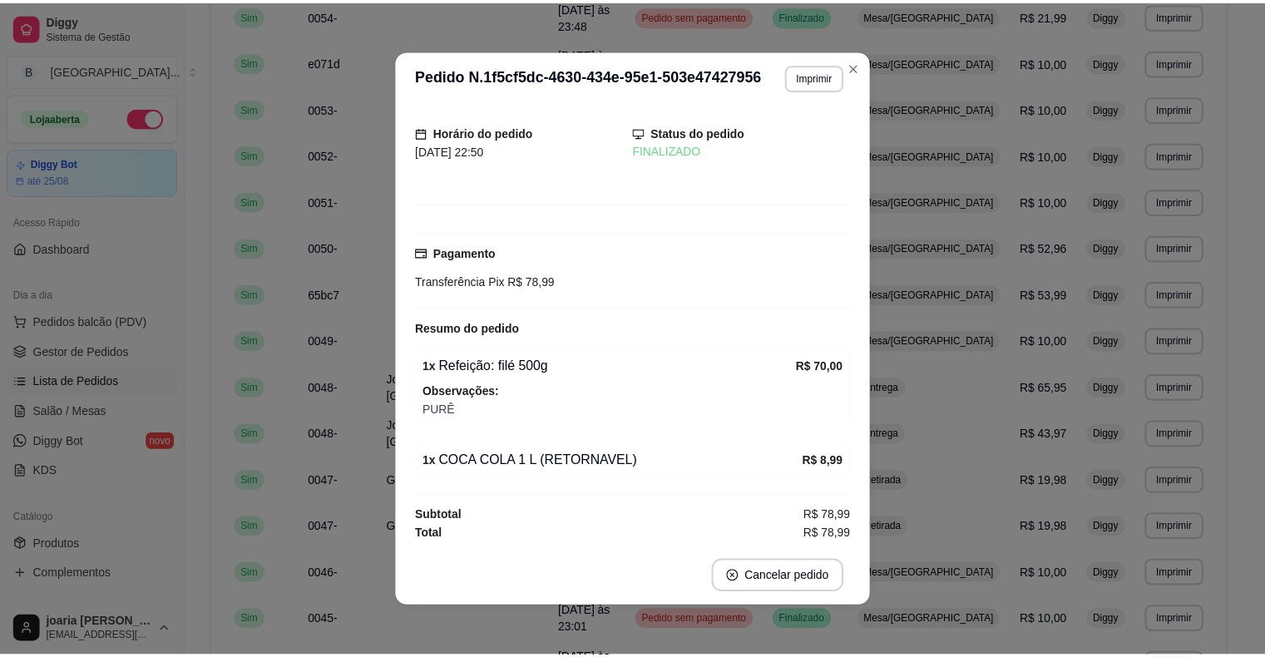
scroll to position [3, 0]
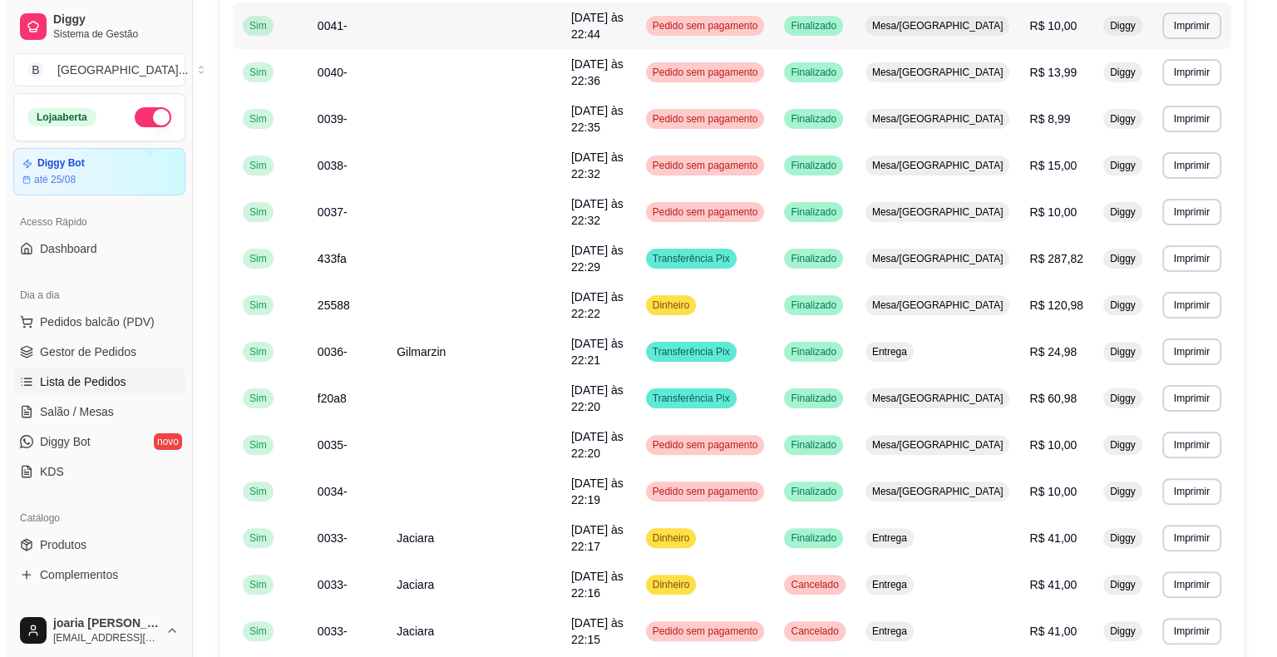
scroll to position [402, 0]
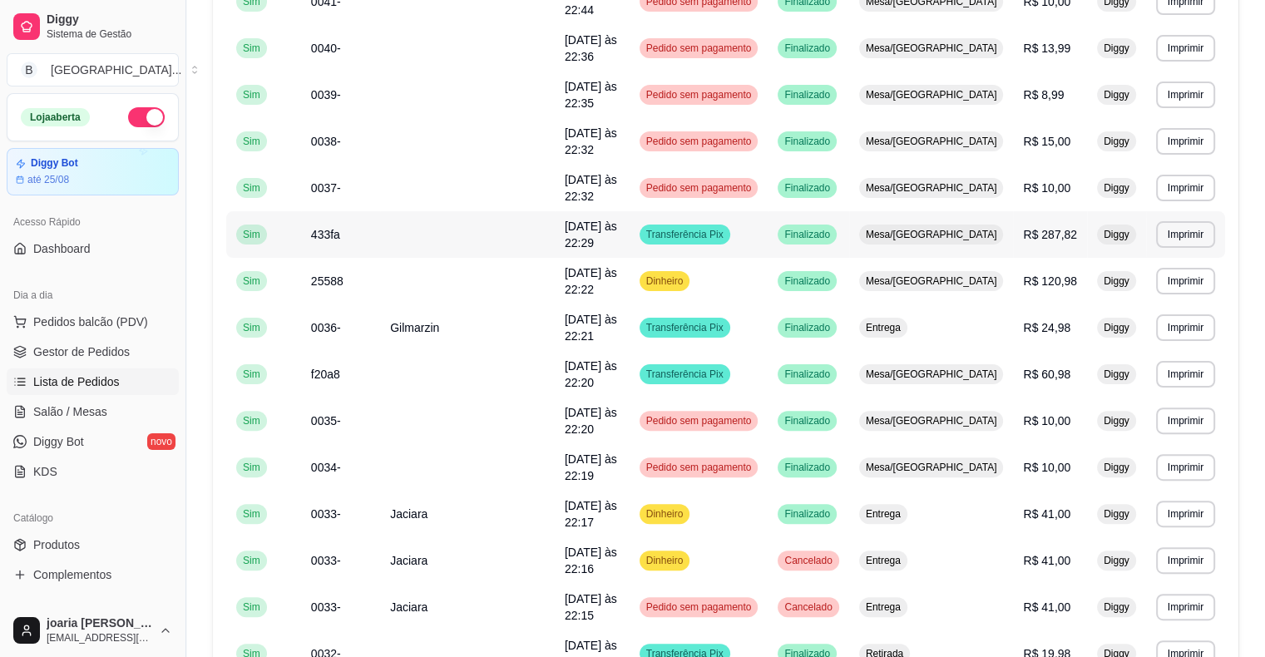
click at [1054, 228] on span "R$ 287,82" at bounding box center [1050, 234] width 54 height 13
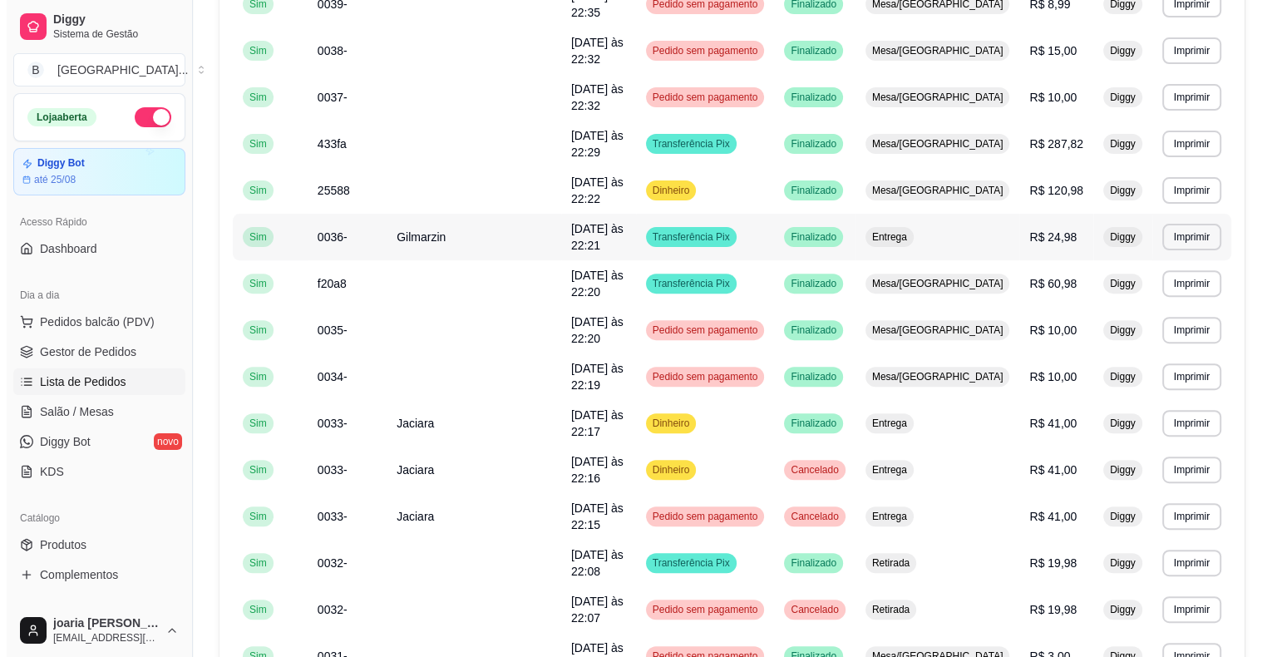
scroll to position [568, 0]
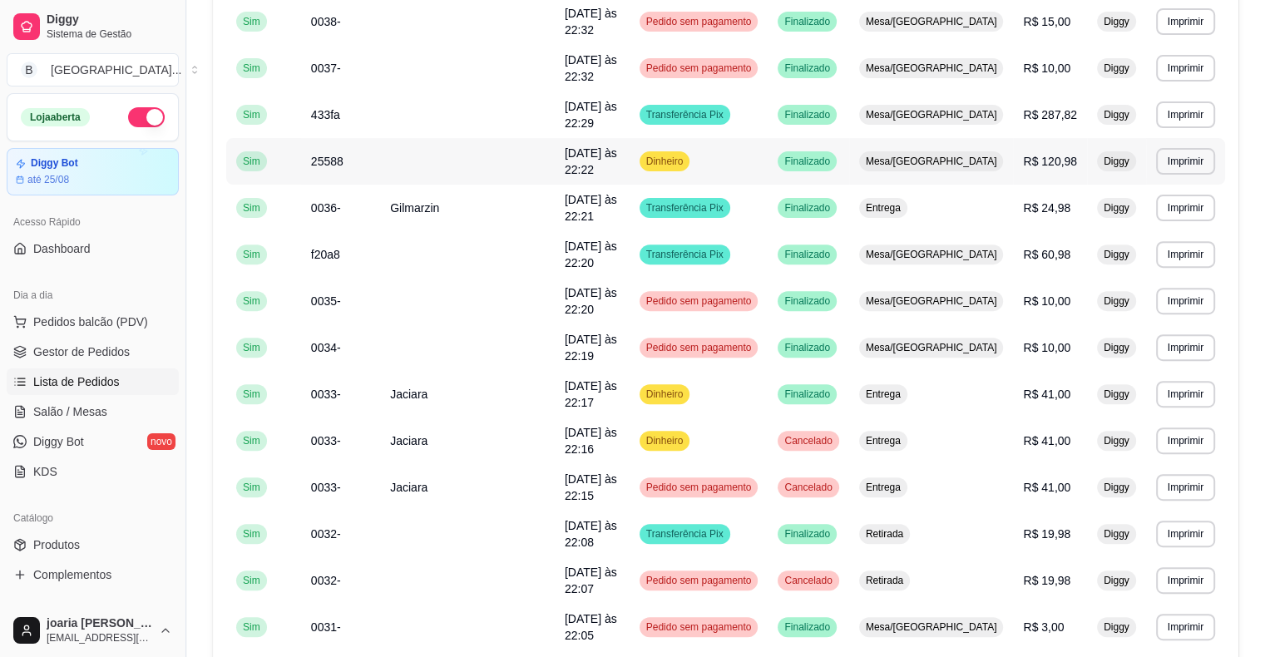
click at [1034, 138] on td "R$ 120,98" at bounding box center [1050, 161] width 74 height 47
click at [1024, 155] on span "R$ 120,98" at bounding box center [1050, 161] width 54 height 13
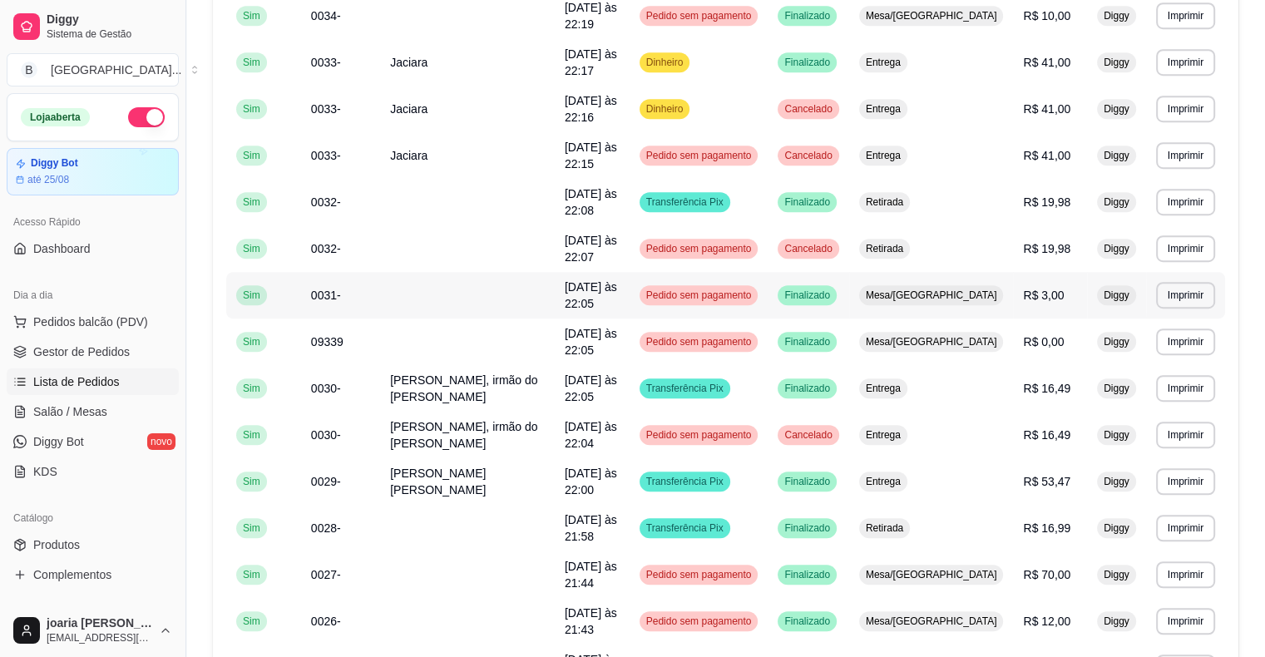
scroll to position [901, 0]
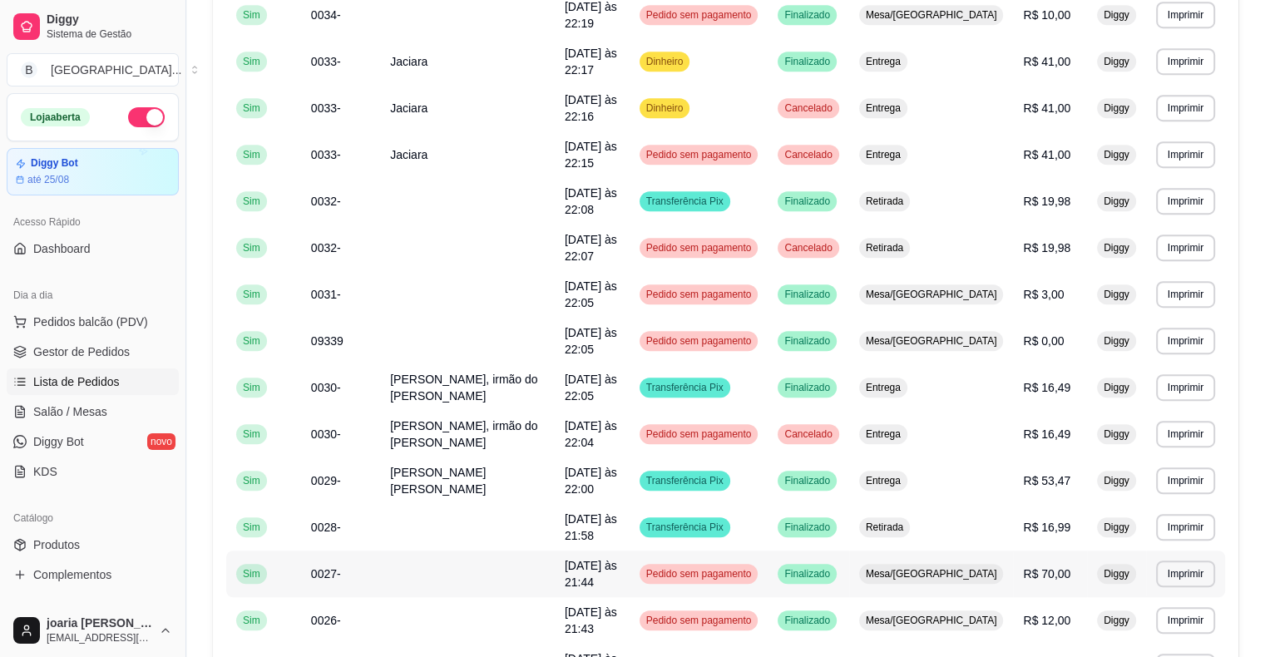
click at [973, 564] on div "Mesa/[GEOGRAPHIC_DATA]" at bounding box center [931, 574] width 145 height 20
click at [929, 567] on span "Mesa/[GEOGRAPHIC_DATA]" at bounding box center [931, 573] width 138 height 13
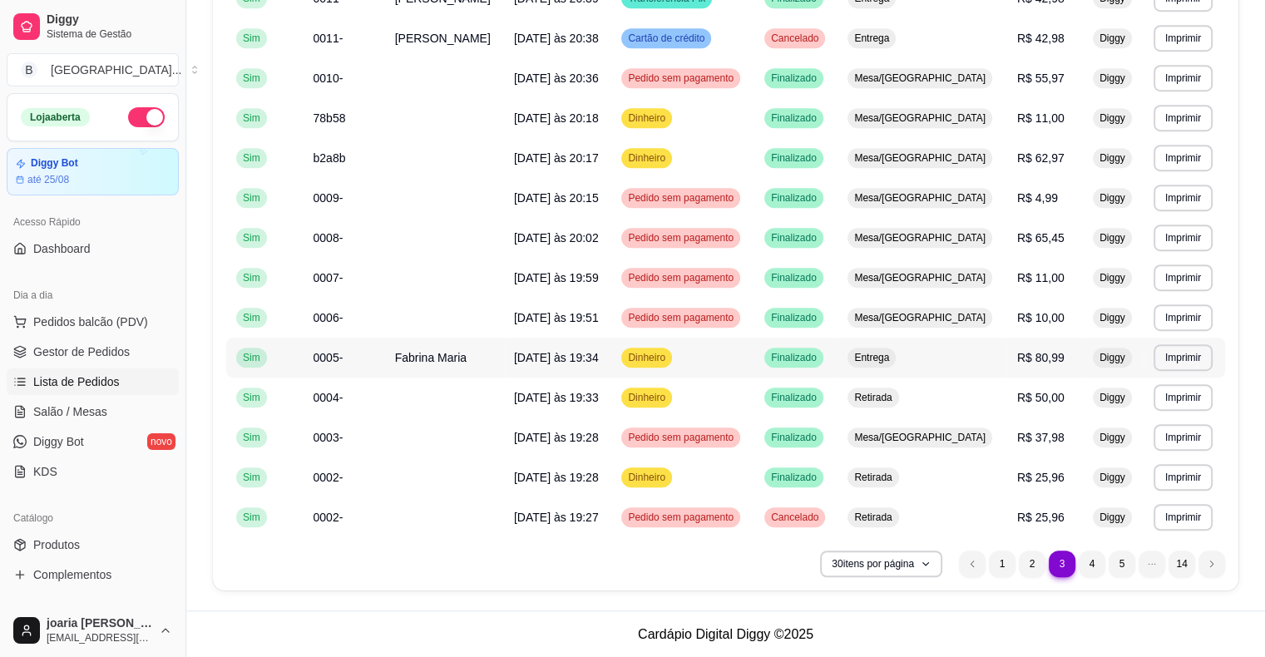
click at [966, 363] on td "Entrega" at bounding box center [921, 358] width 169 height 40
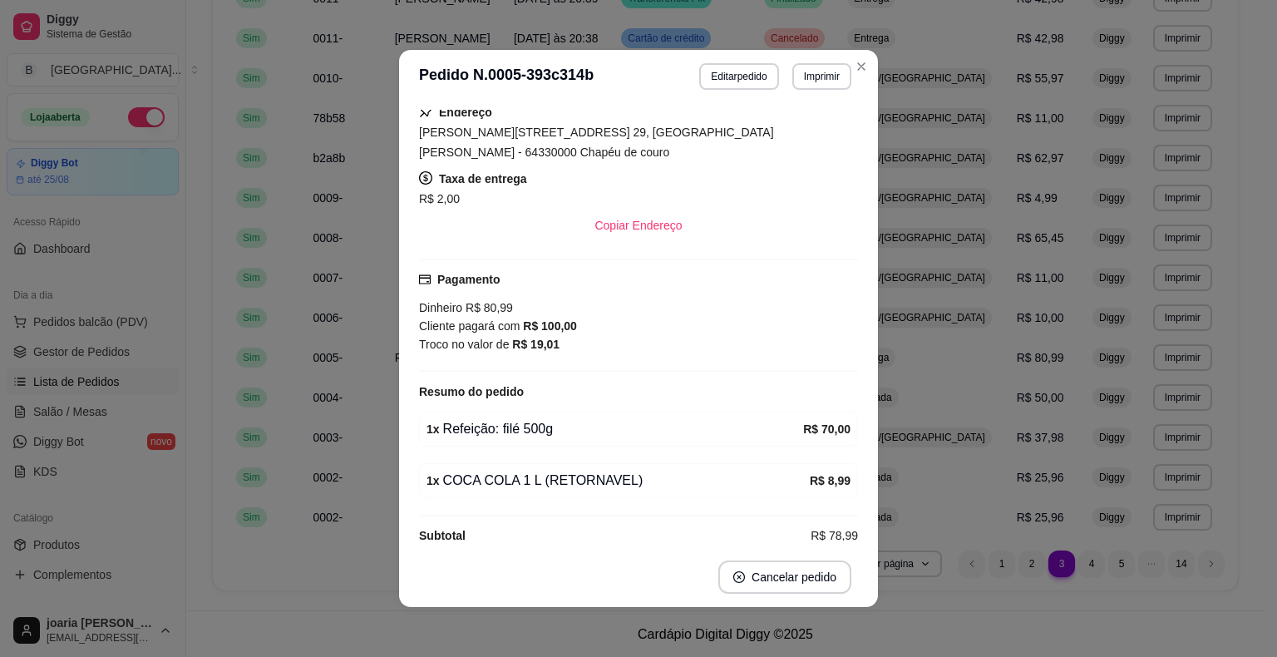
scroll to position [3, 0]
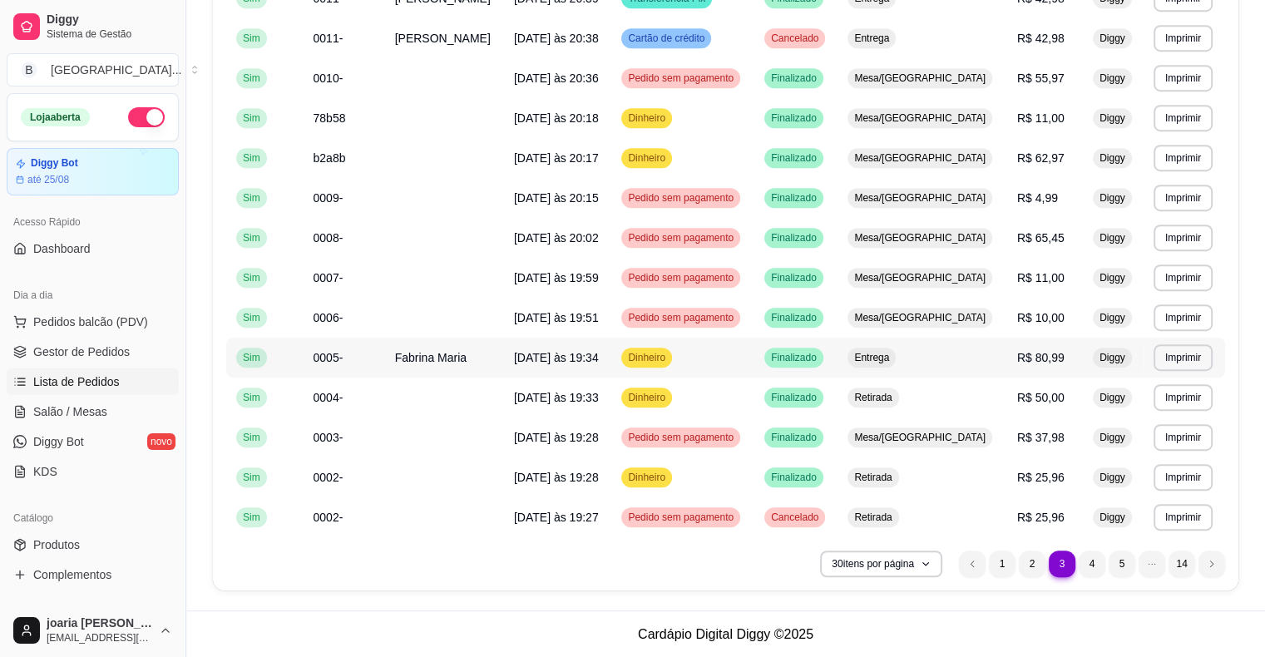
click at [958, 366] on td "Entrega" at bounding box center [921, 358] width 169 height 40
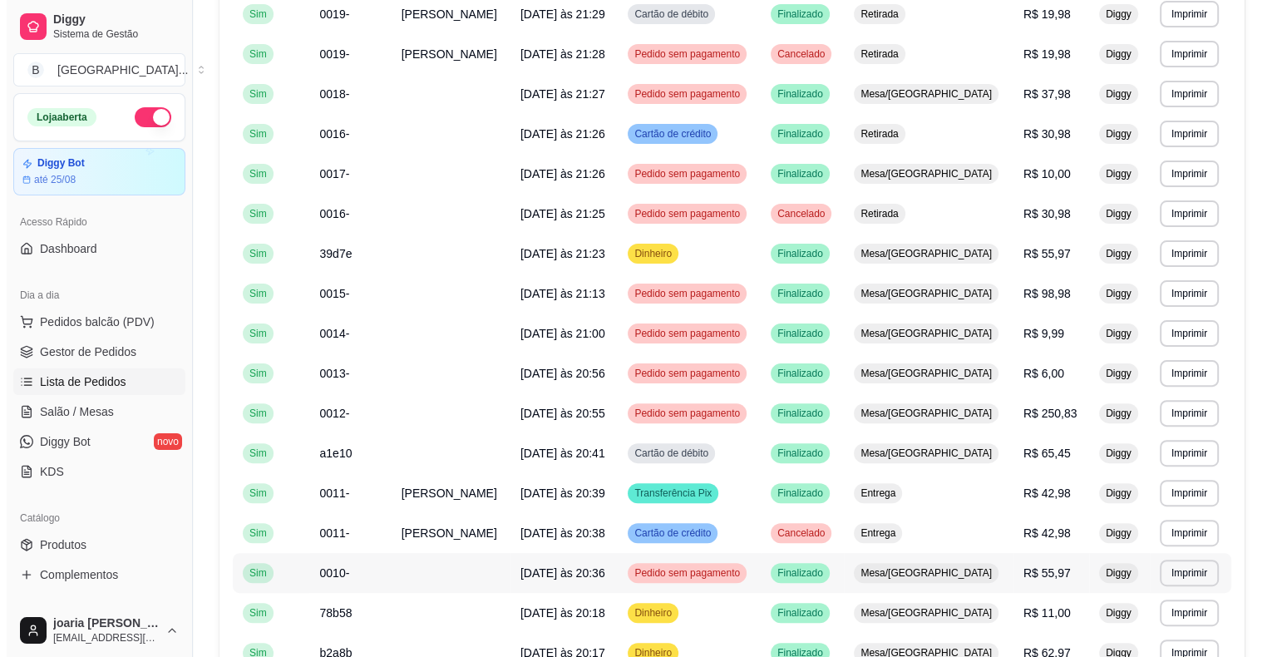
scroll to position [402, 0]
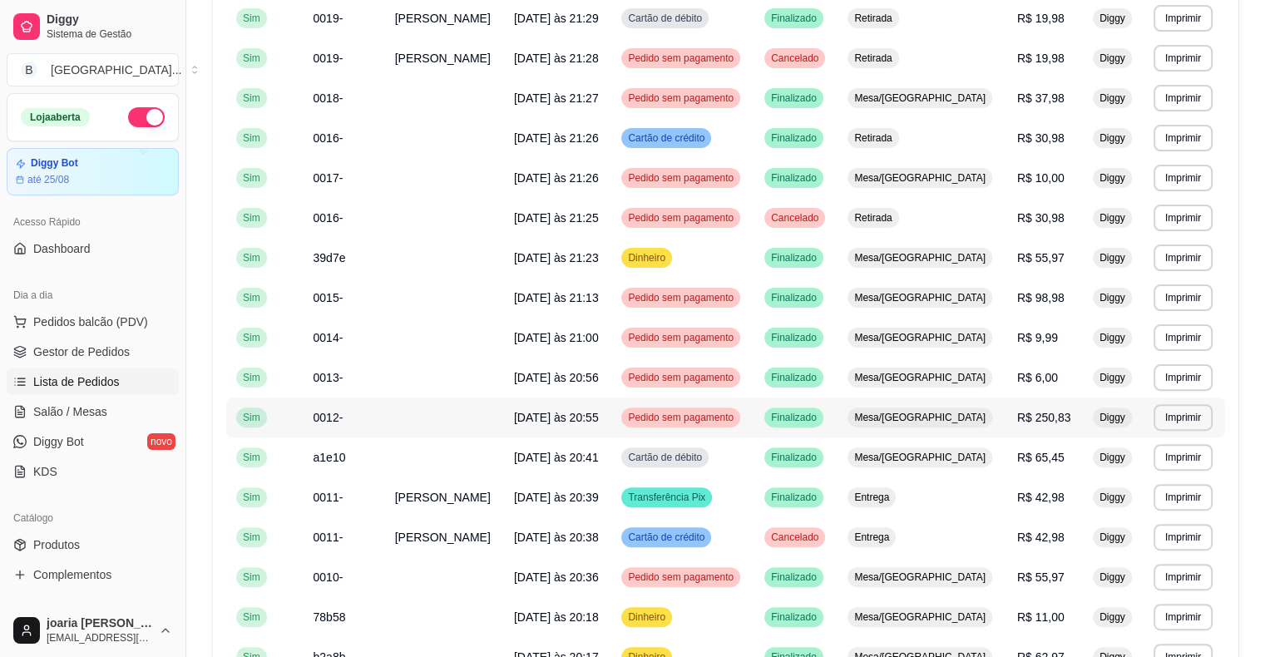
click at [1055, 407] on td "R$ 250,83" at bounding box center [1045, 417] width 76 height 40
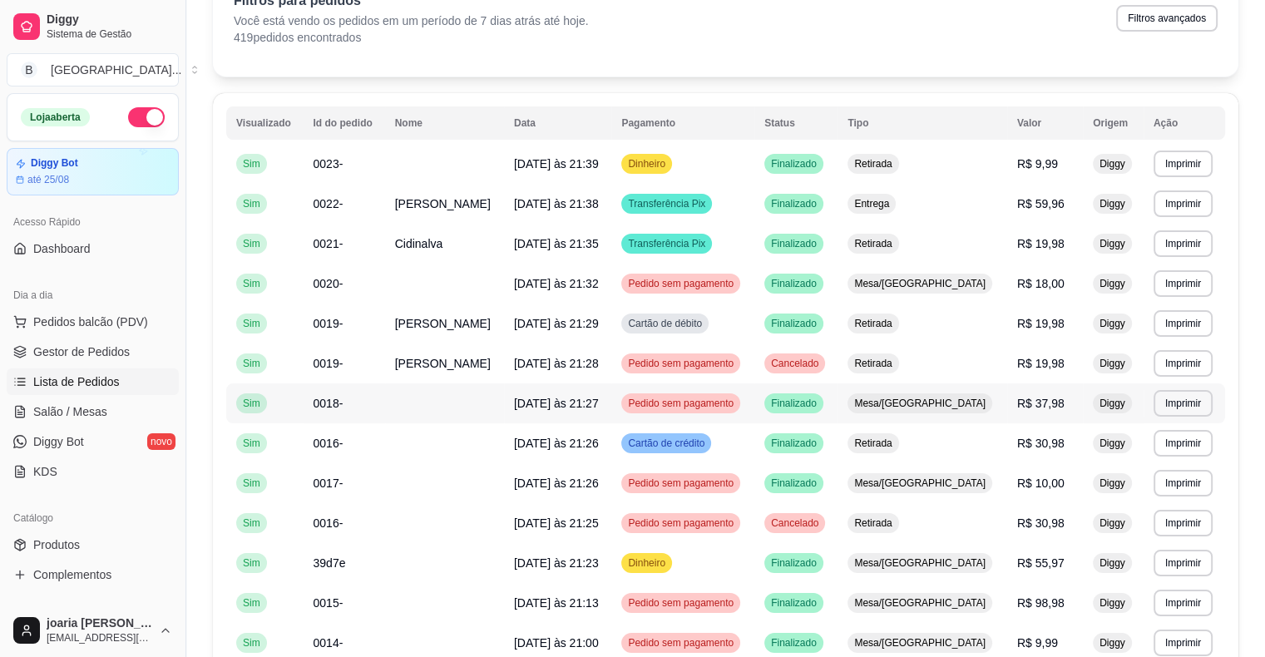
scroll to position [69, 0]
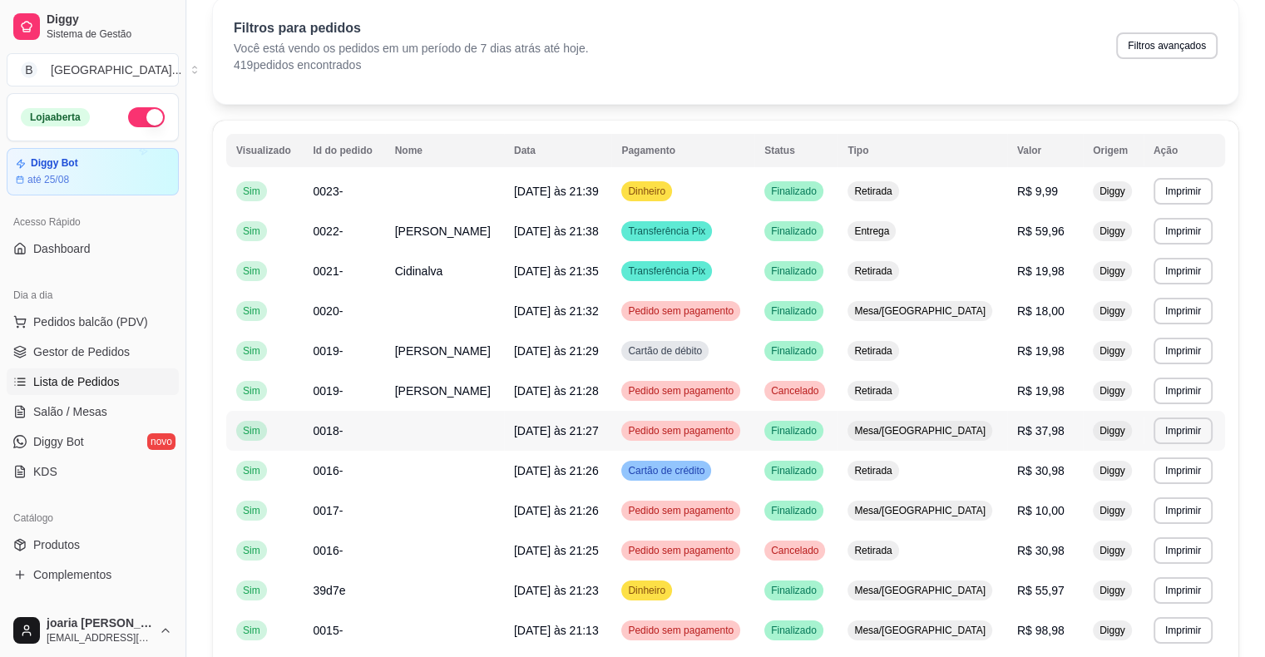
click at [1017, 431] on span "R$ 37,98" at bounding box center [1040, 430] width 47 height 13
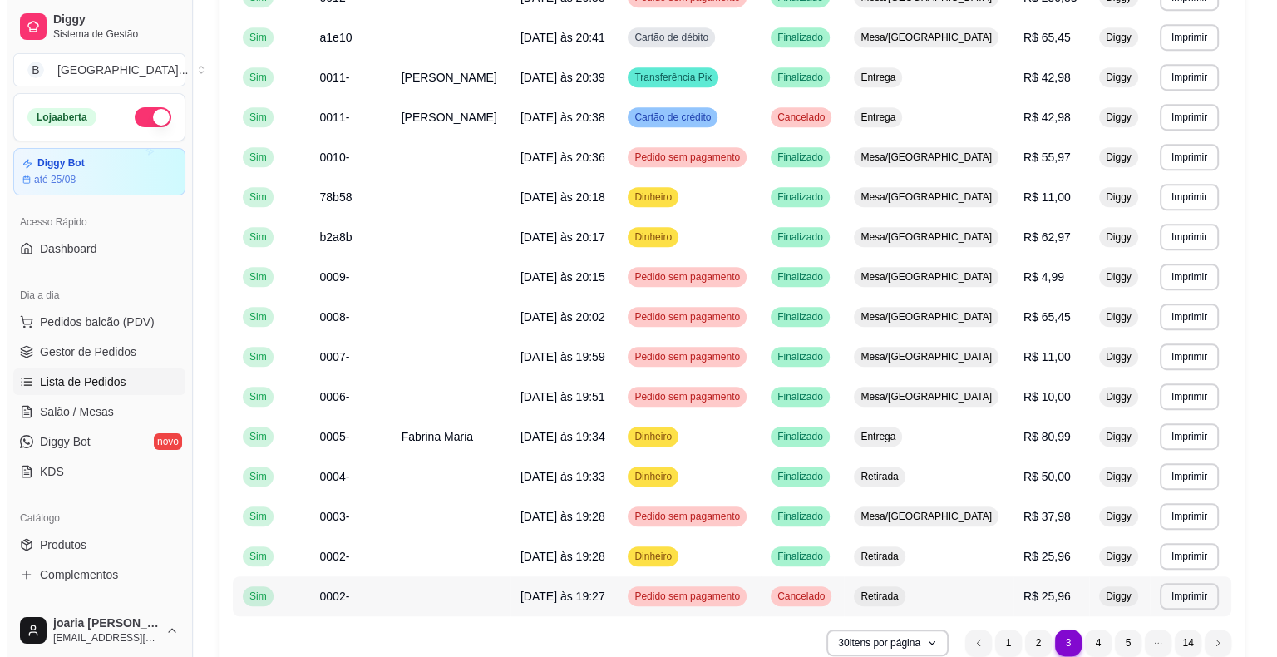
scroll to position [901, 0]
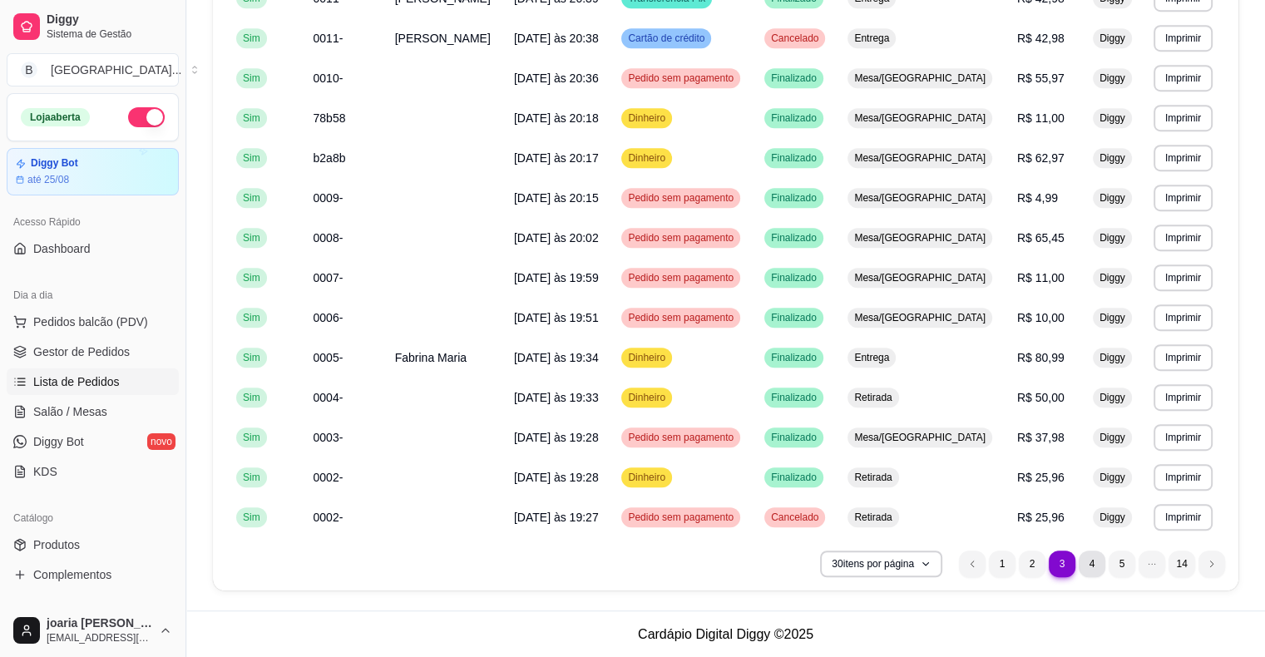
click at [1096, 566] on li "4" at bounding box center [1092, 564] width 27 height 27
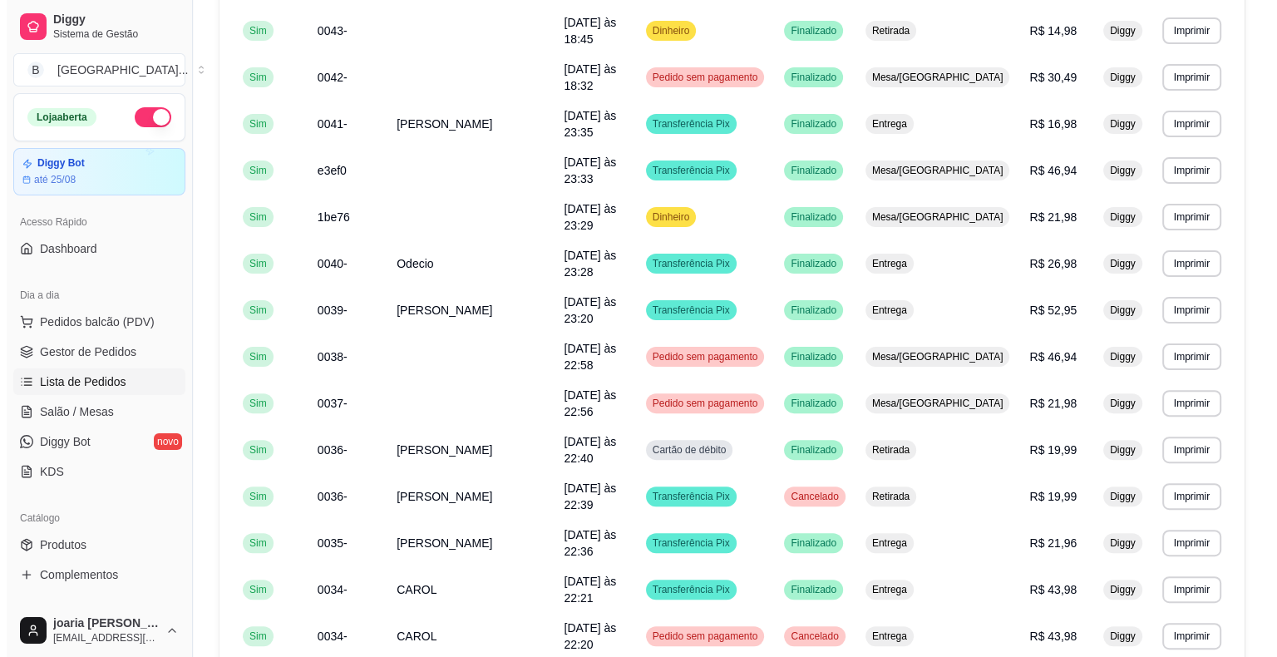
scroll to position [402, 0]
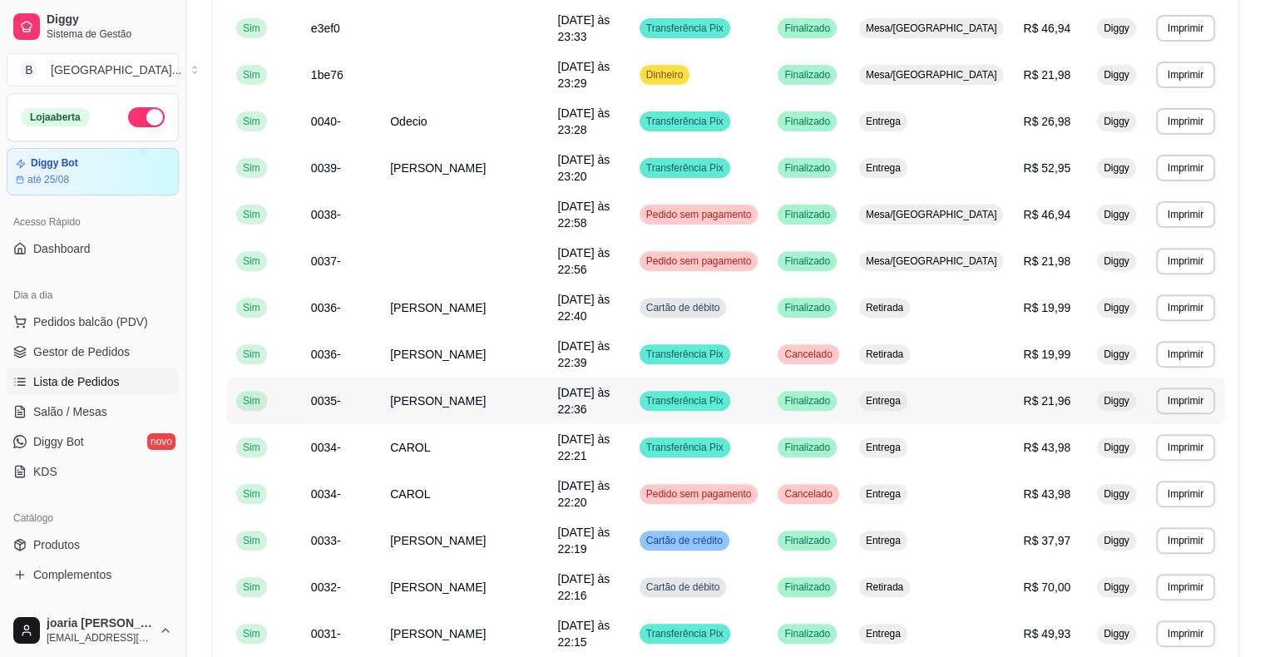
scroll to position [568, 0]
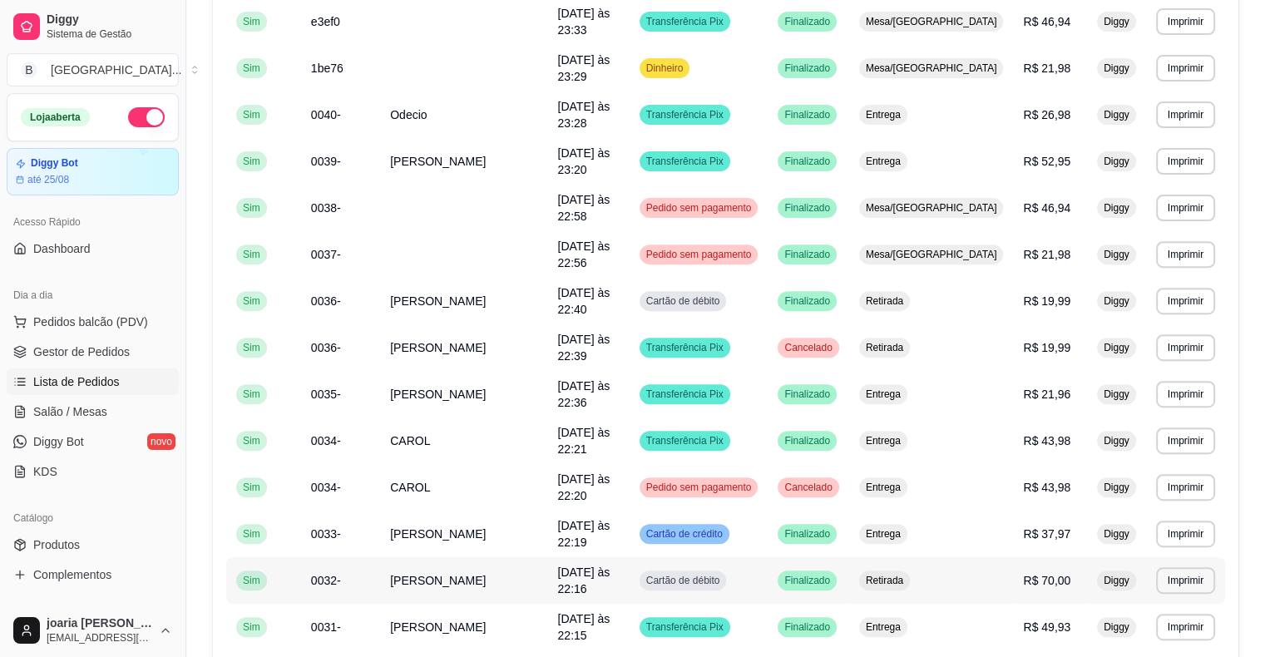
click at [1044, 557] on td "R$ 70,00" at bounding box center [1050, 580] width 74 height 47
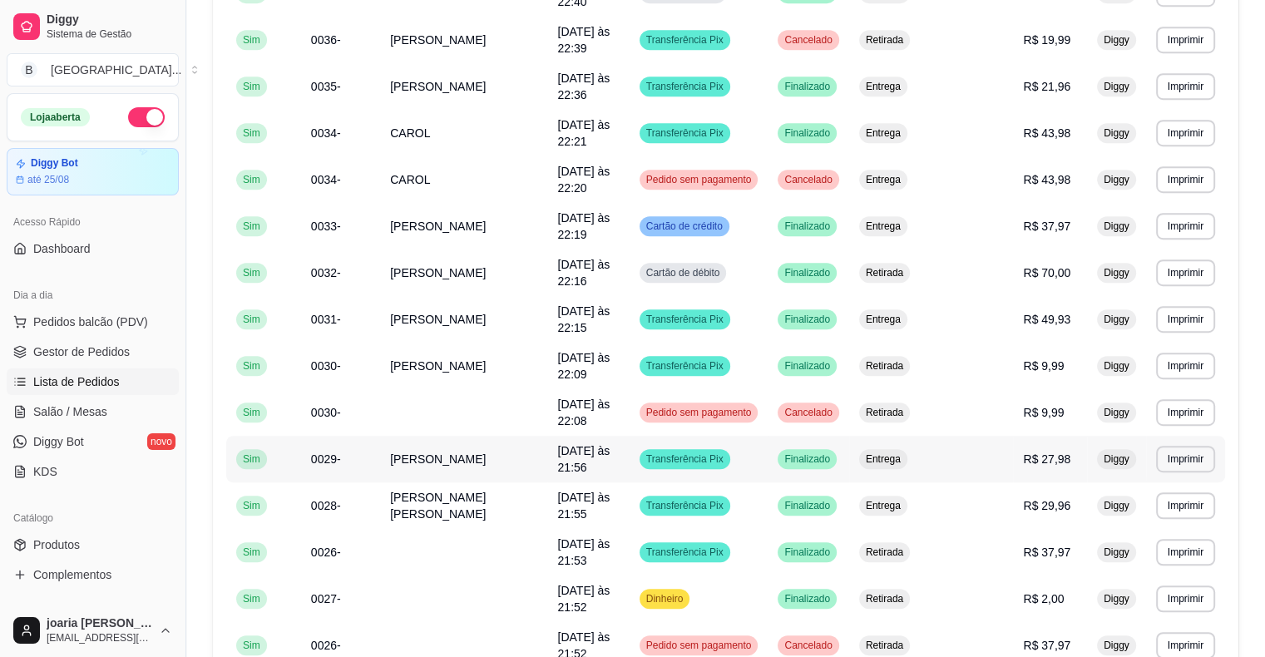
scroll to position [901, 0]
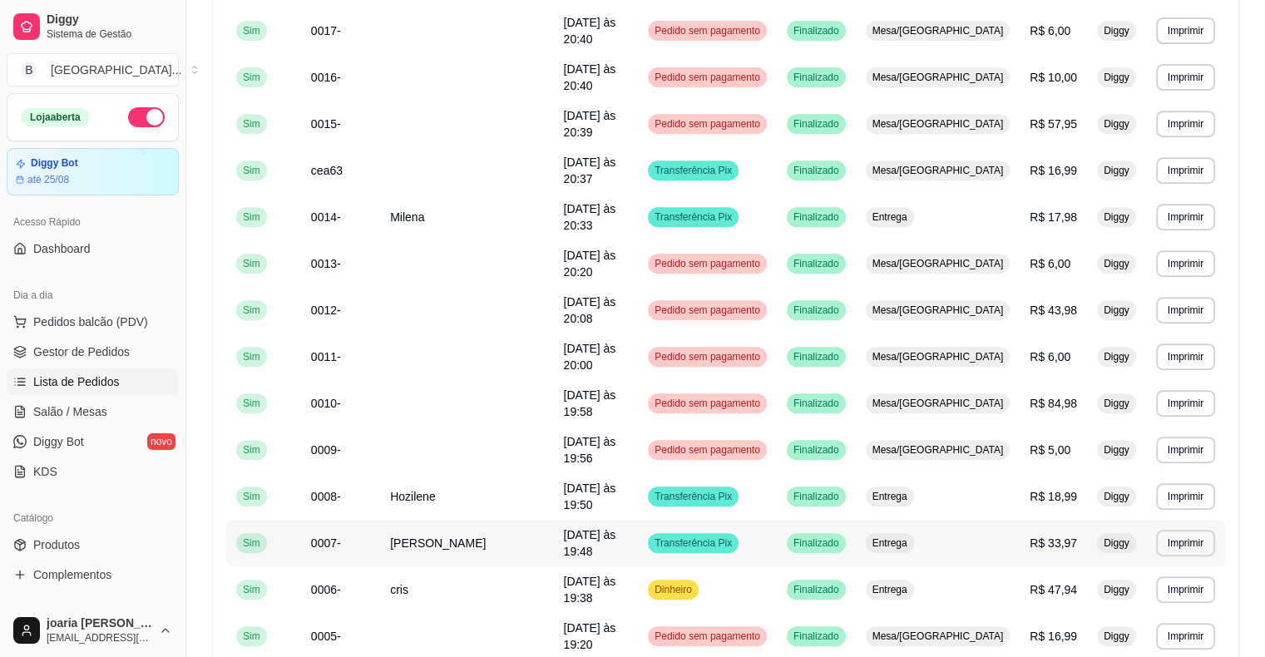
scroll to position [651, 0]
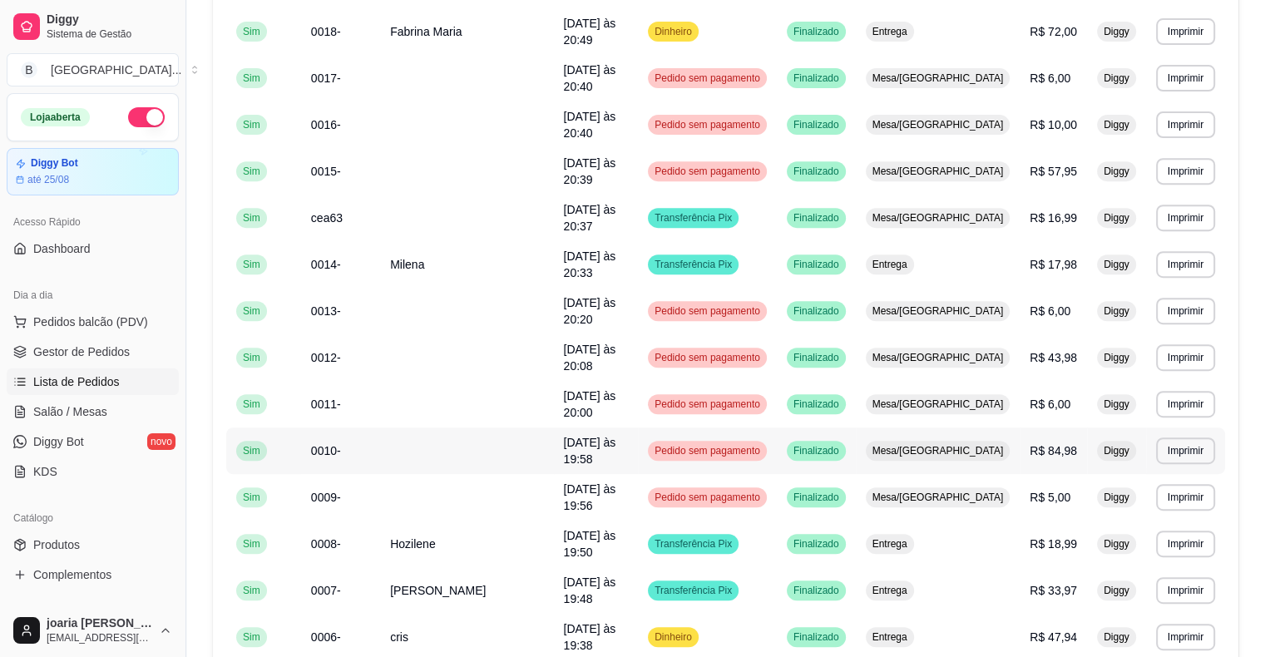
click at [1054, 427] on td "R$ 84,98" at bounding box center [1053, 450] width 67 height 47
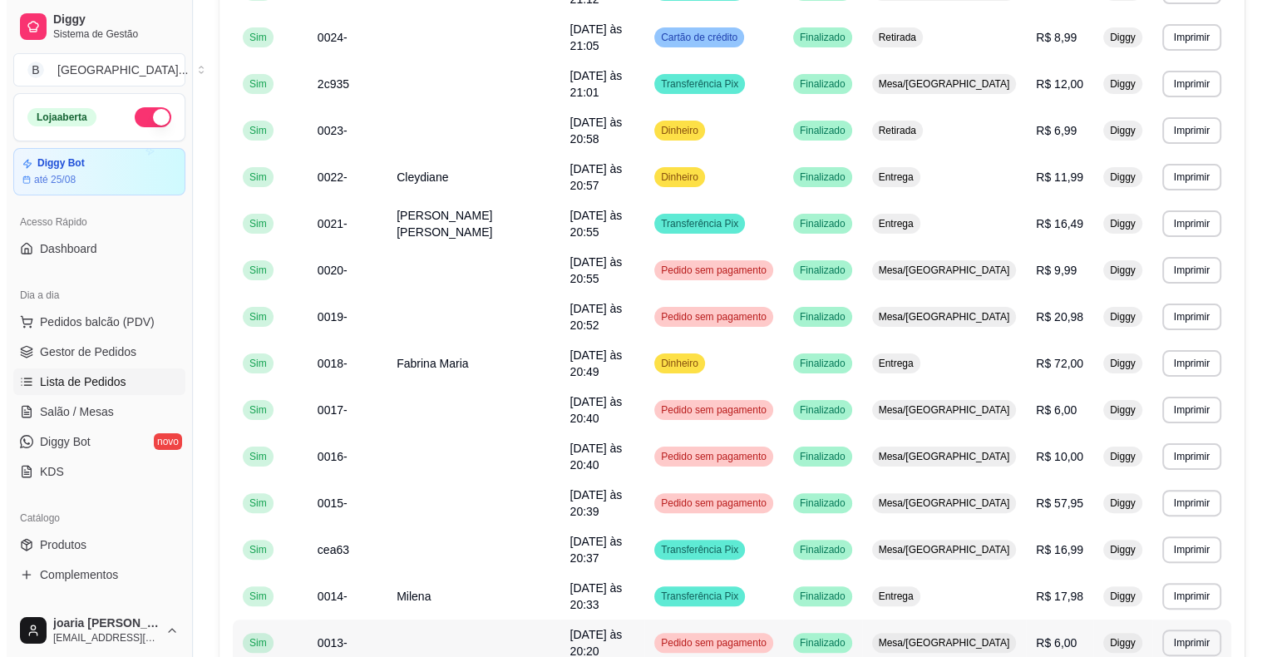
scroll to position [318, 0]
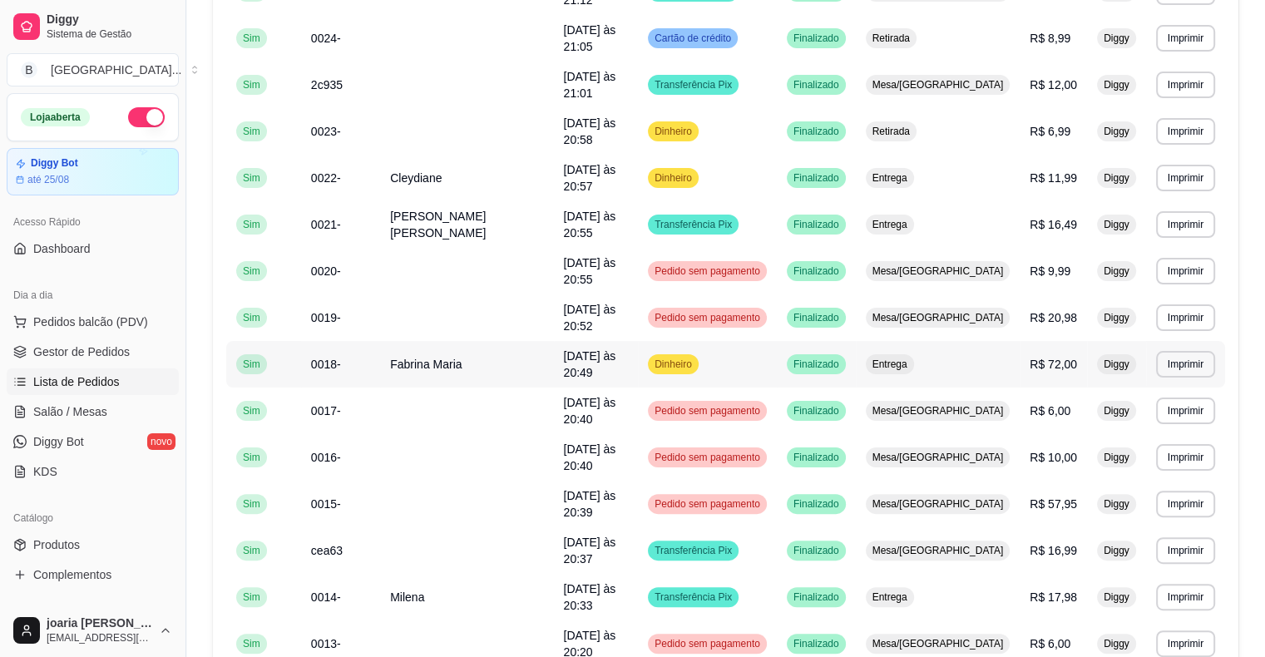
click at [1030, 358] on span "R$ 72,00" at bounding box center [1053, 364] width 47 height 13
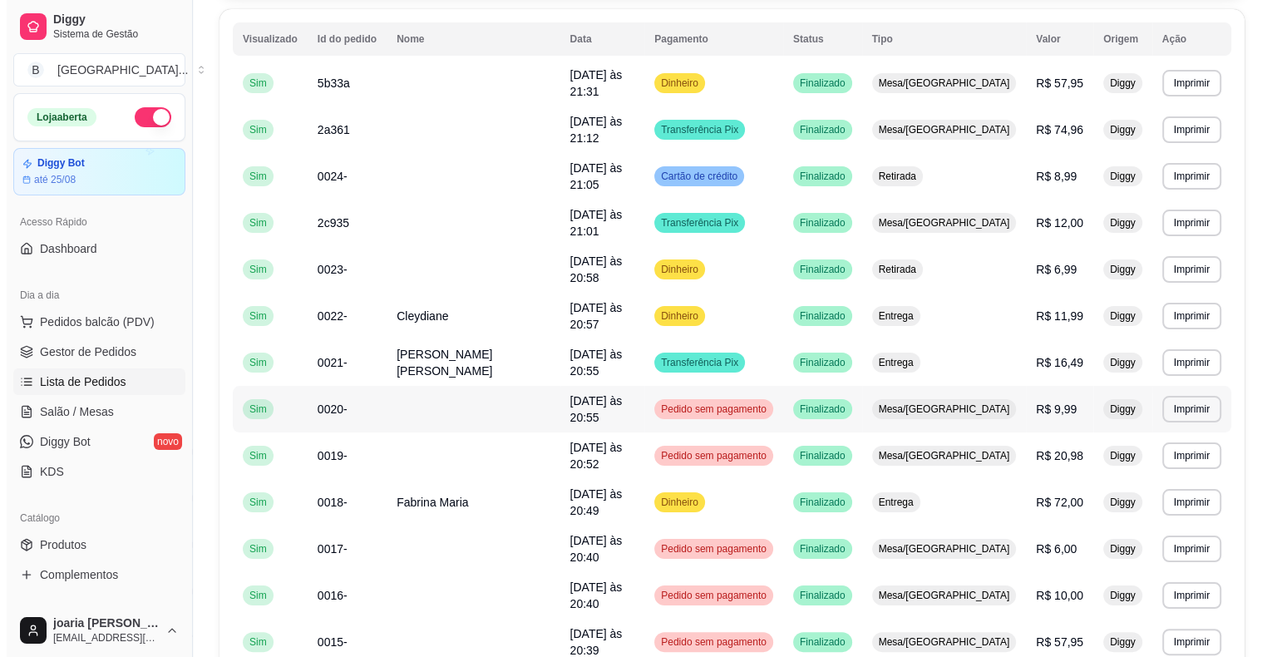
scroll to position [152, 0]
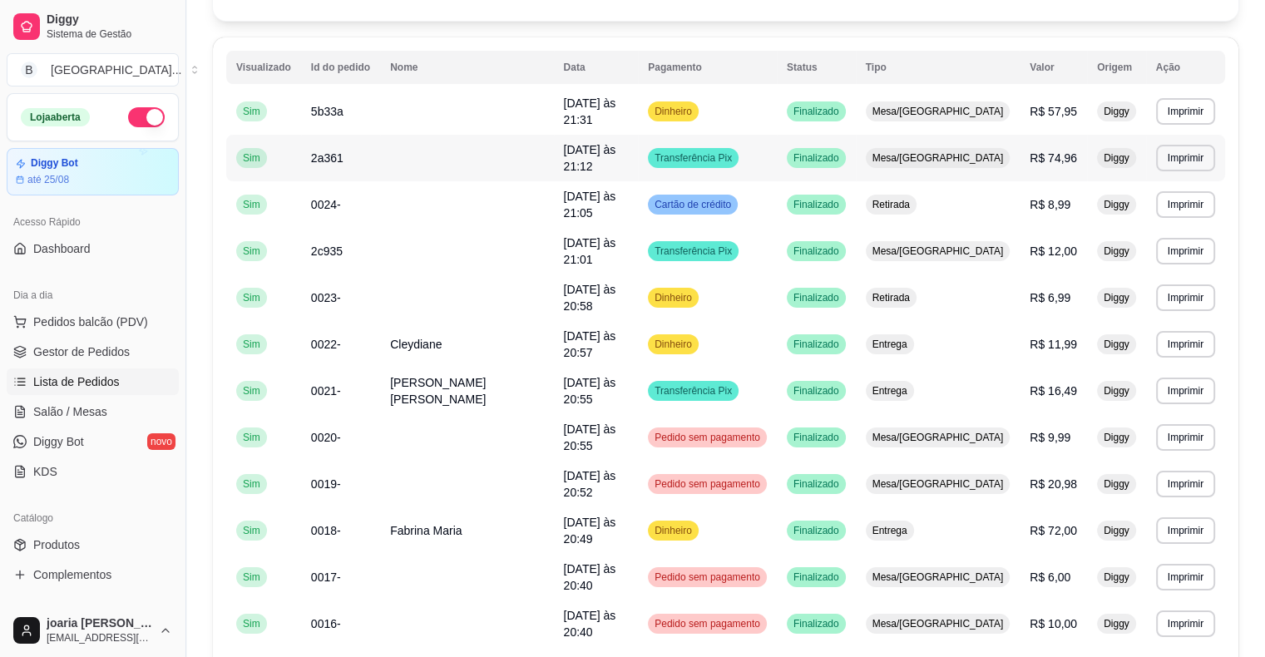
click at [1020, 162] on td "R$ 74,96" at bounding box center [1053, 158] width 67 height 47
click at [965, 141] on td "Mesa/[GEOGRAPHIC_DATA]" at bounding box center [938, 158] width 165 height 47
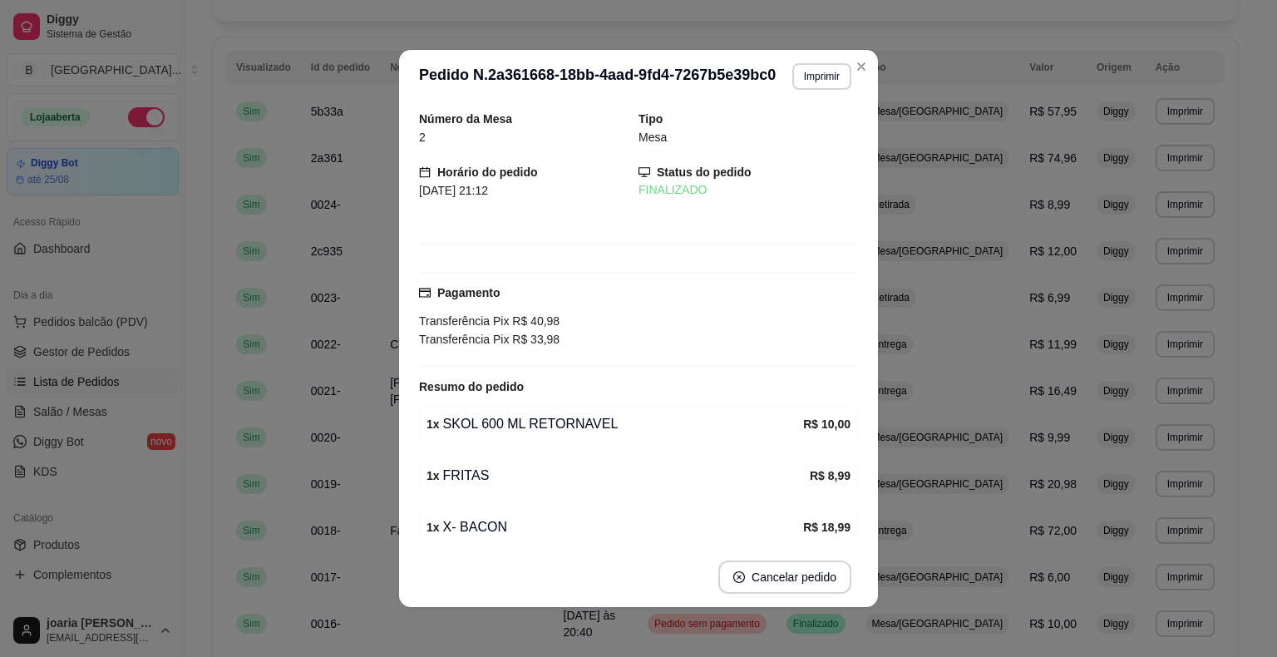
scroll to position [3, 0]
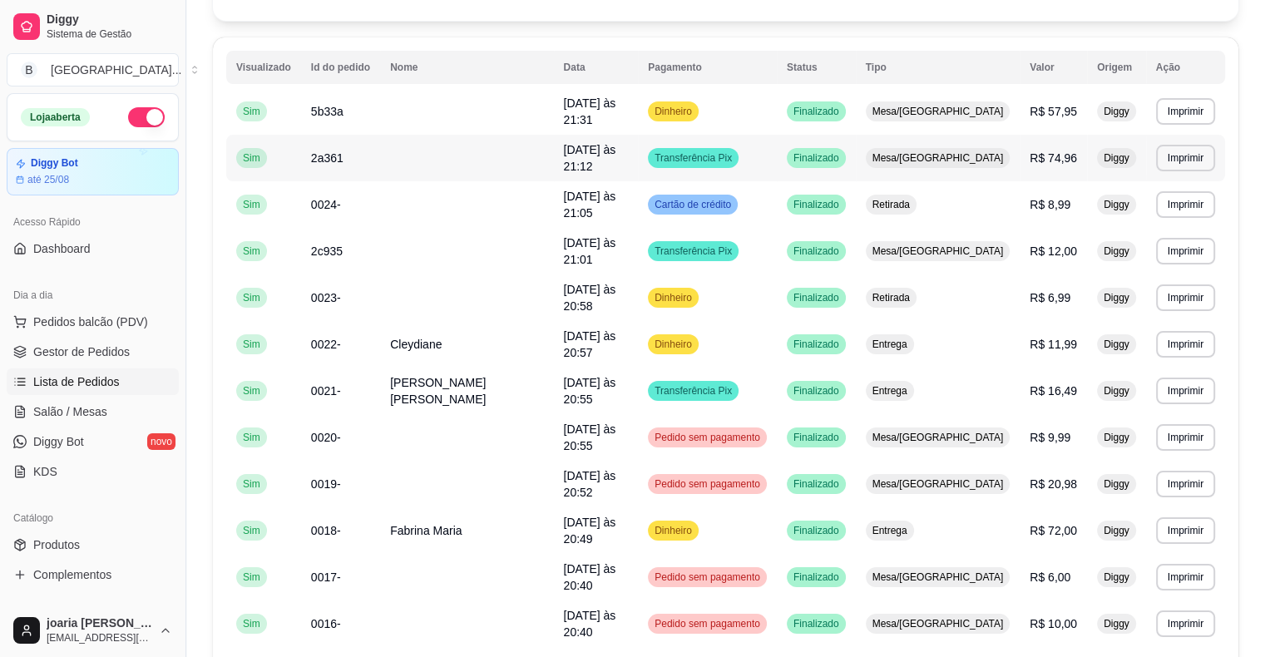
click at [1030, 151] on span "R$ 74,96" at bounding box center [1053, 157] width 47 height 13
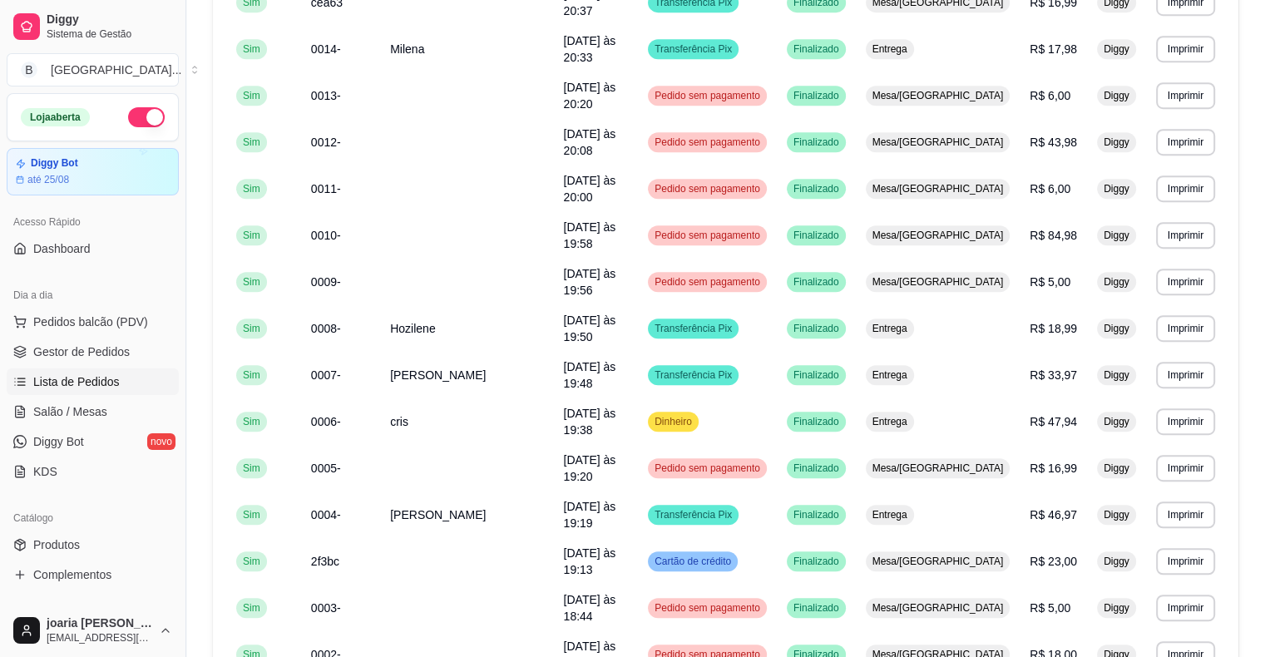
scroll to position [901, 0]
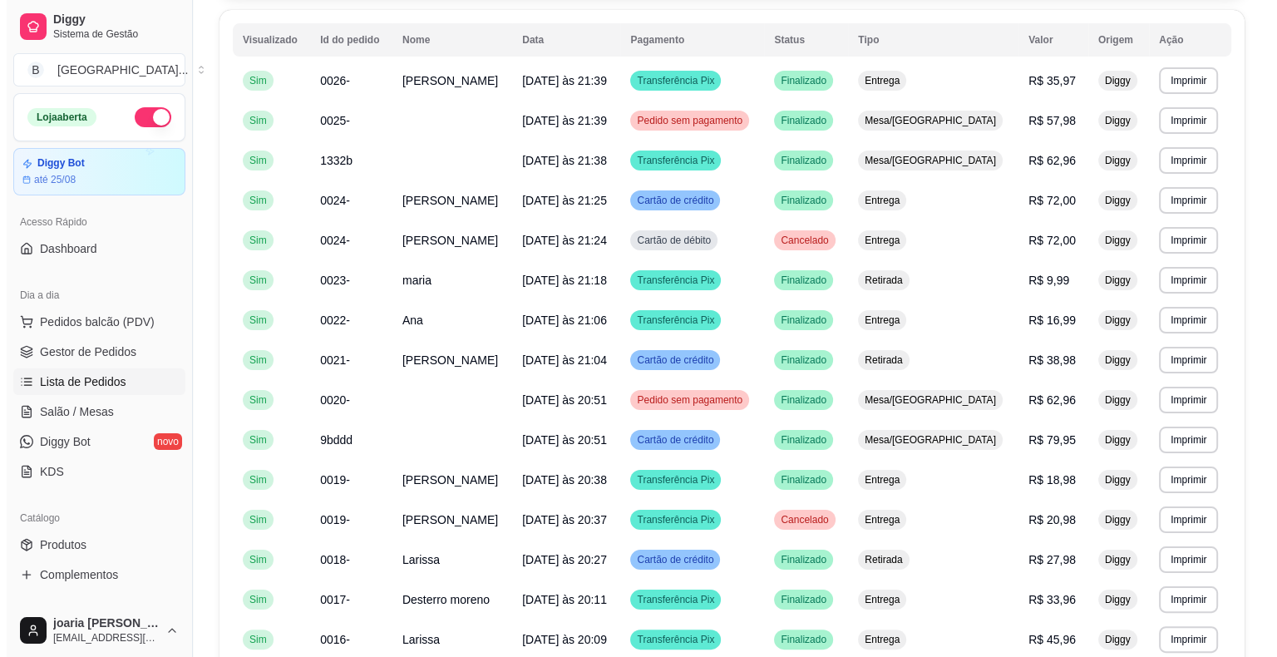
scroll to position [152, 0]
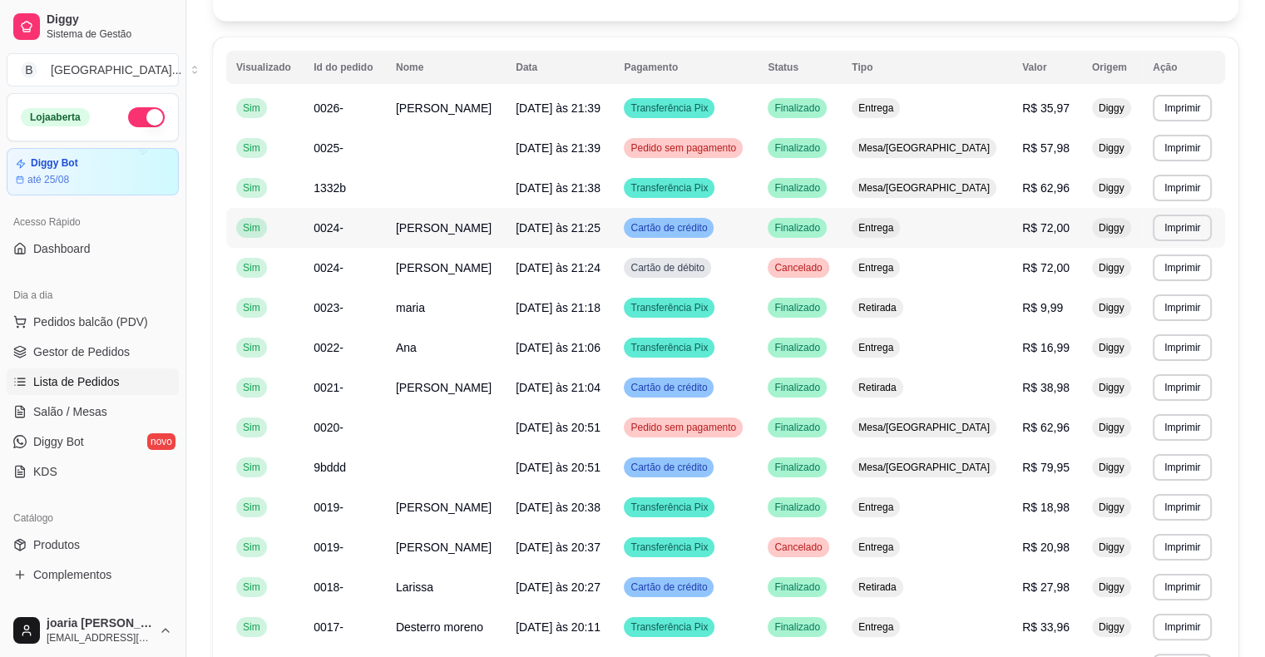
click at [1044, 227] on span "R$ 72,00" at bounding box center [1045, 227] width 47 height 13
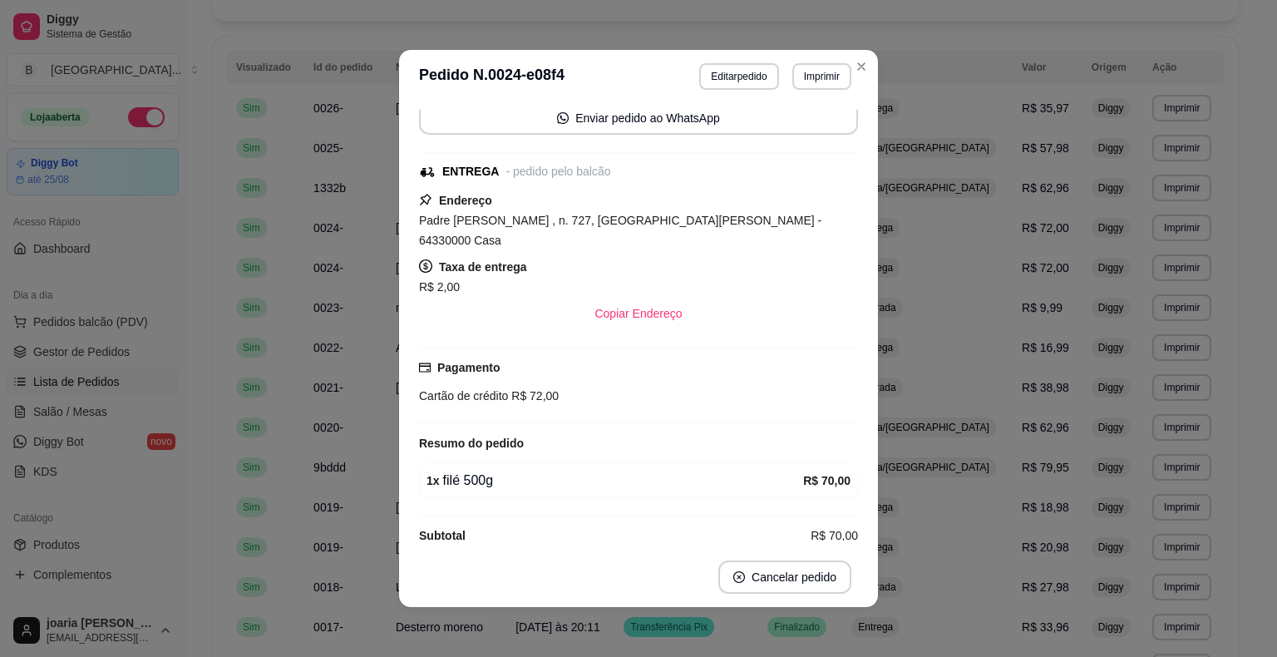
scroll to position [3, 0]
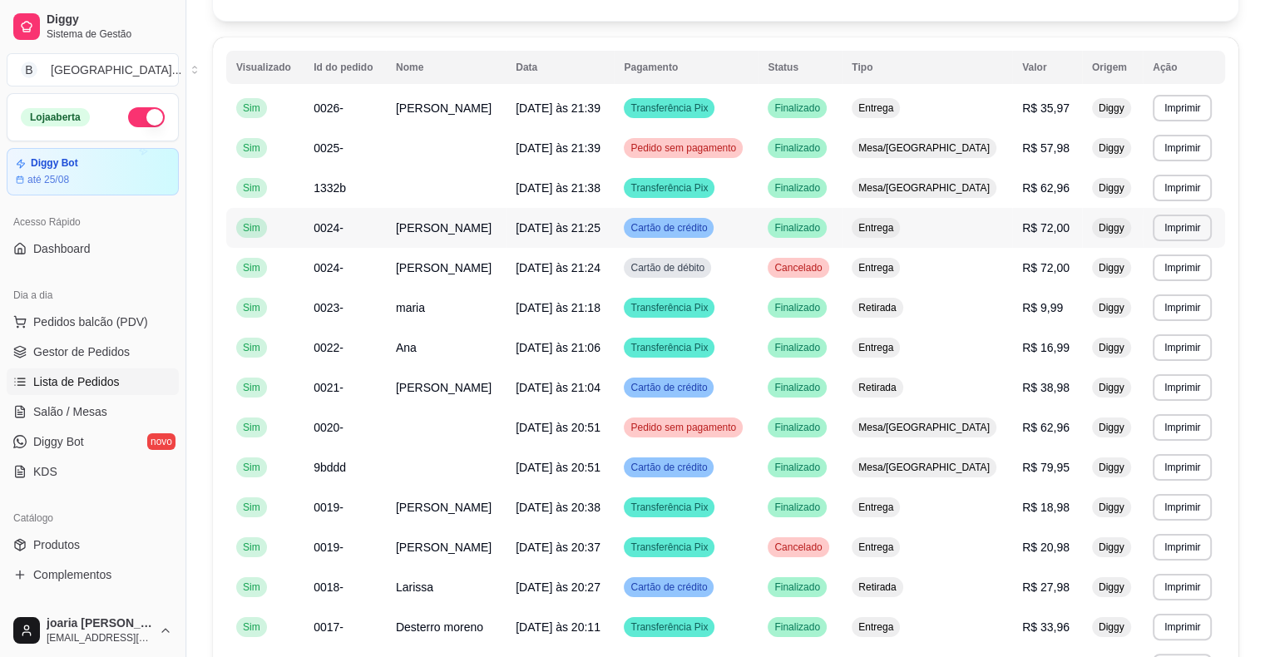
click at [1012, 241] on td "R$ 72,00" at bounding box center [1047, 228] width 70 height 40
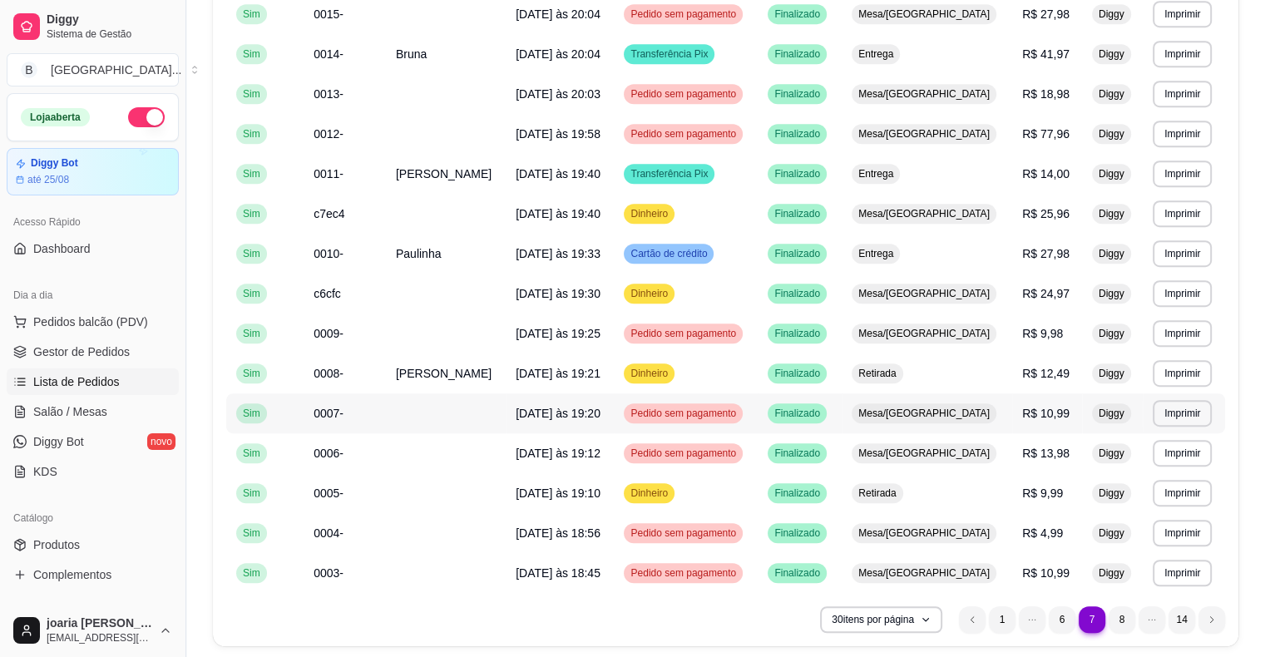
scroll to position [901, 0]
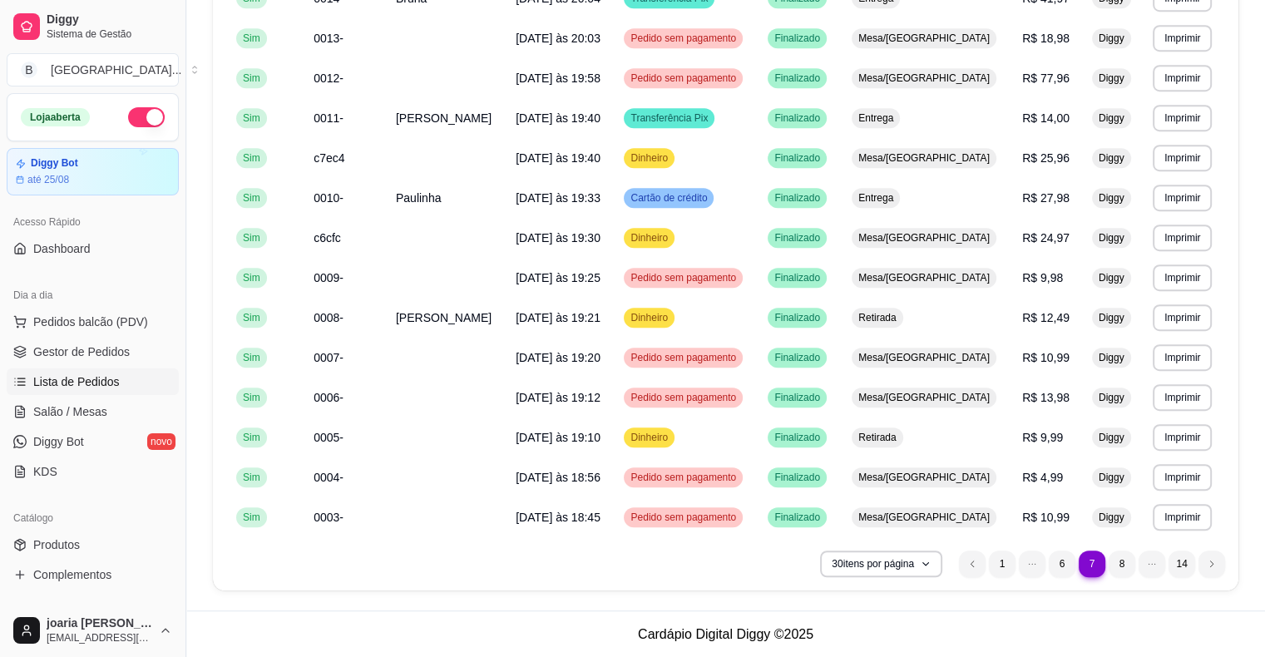
click at [1197, 563] on ul "7 1 6 7 8 14" at bounding box center [1092, 564] width 266 height 27
click at [1205, 557] on li "next page button" at bounding box center [1211, 564] width 27 height 27
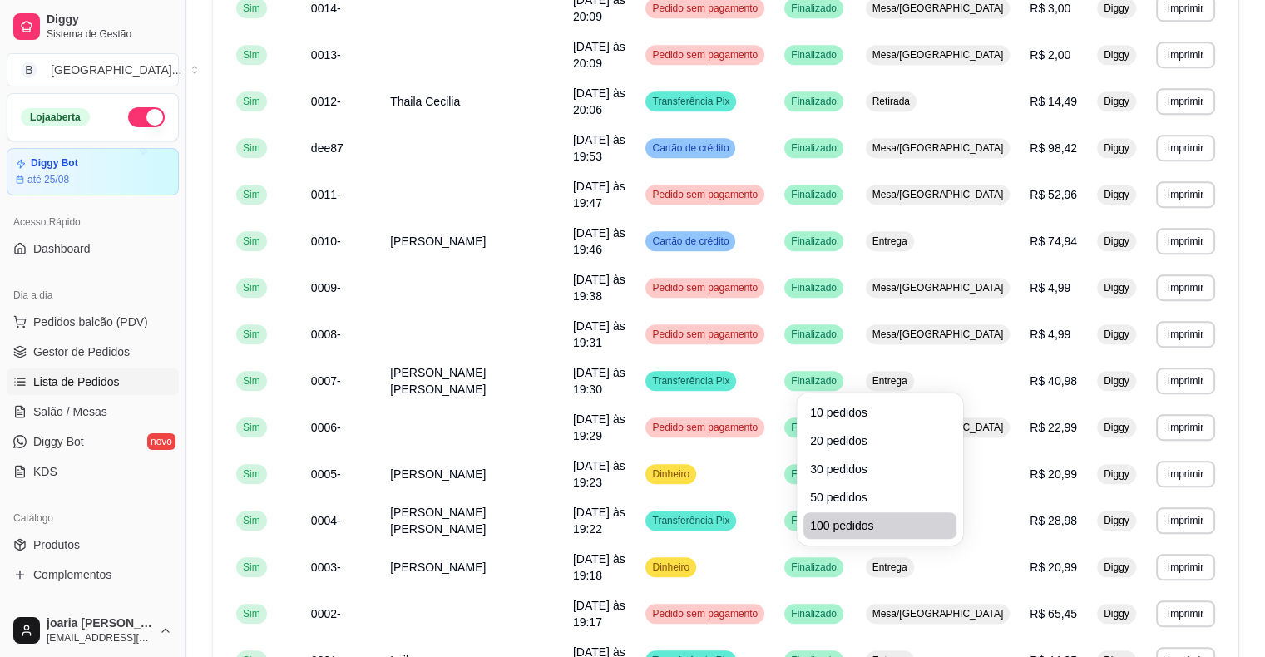
click at [891, 531] on span "100 pedidos" at bounding box center [880, 525] width 140 height 17
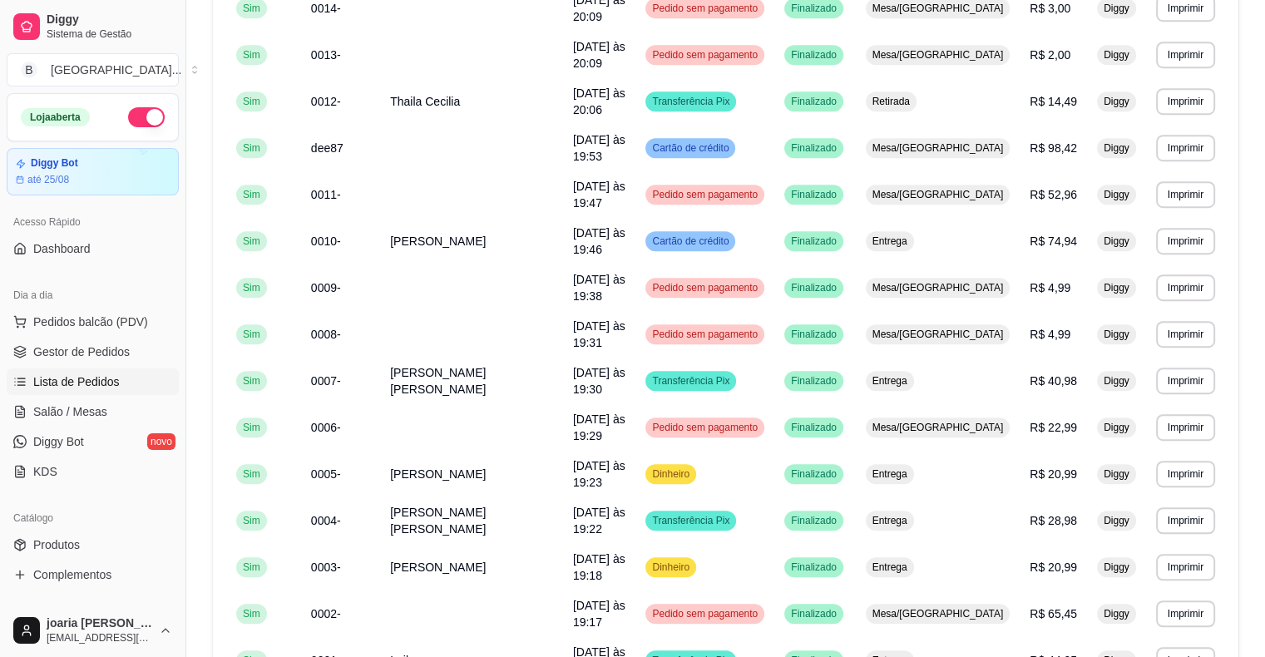
click at [891, 531] on span "100 pedidos" at bounding box center [879, 526] width 134 height 16
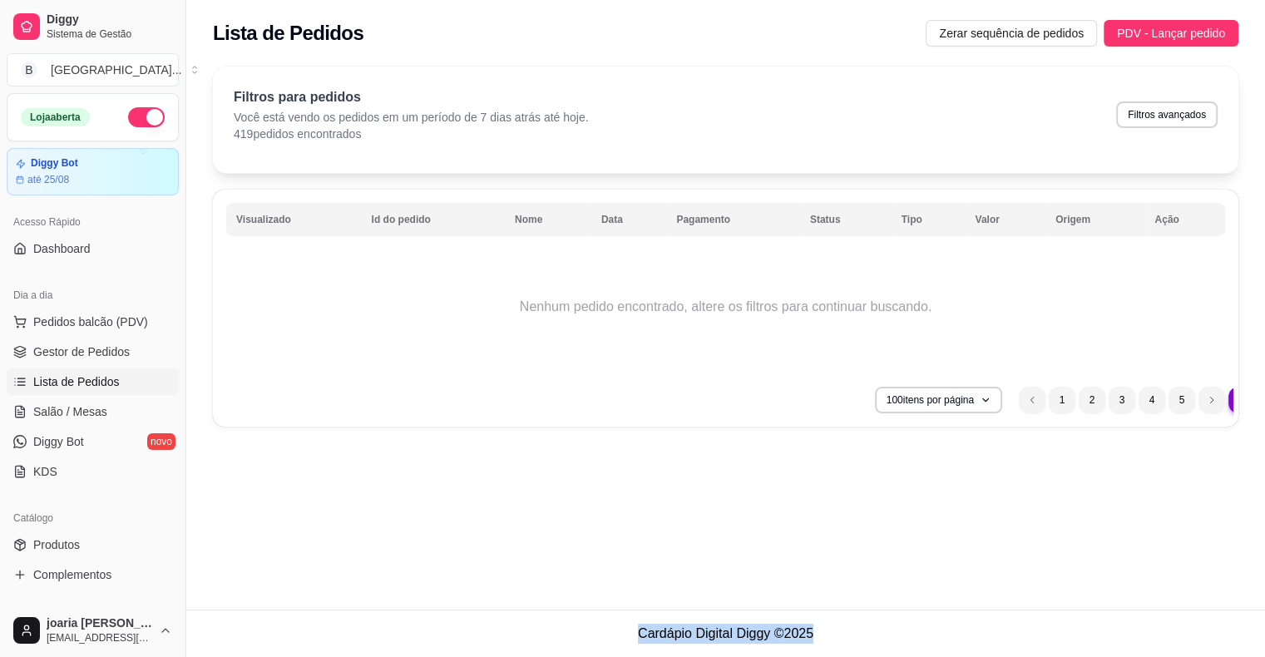
scroll to position [0, 0]
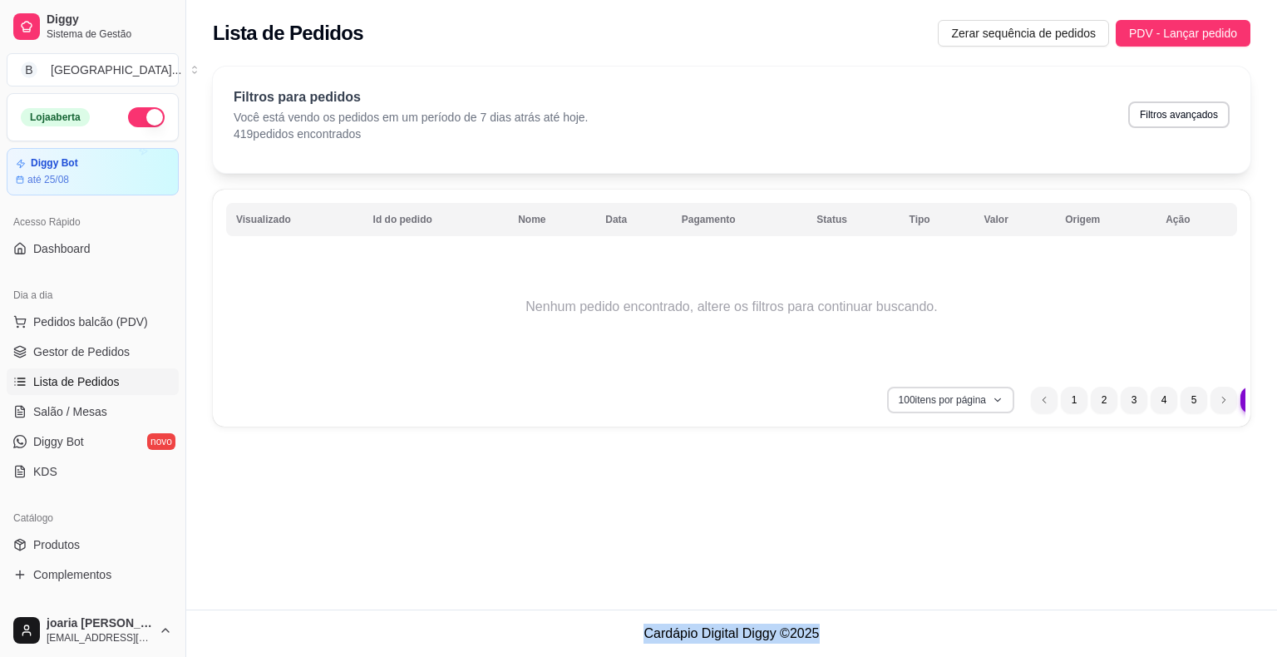
click at [1000, 395] on icon "button" at bounding box center [998, 400] width 10 height 10
click at [995, 399] on icon "button" at bounding box center [998, 400] width 10 height 10
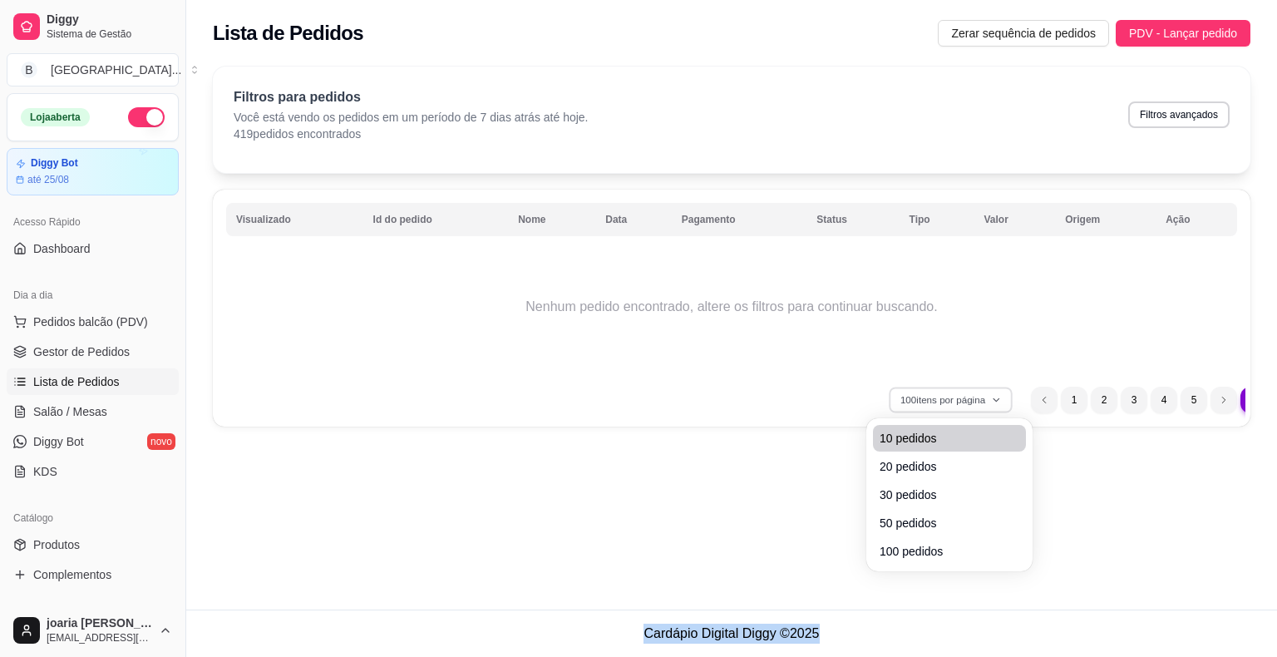
click at [981, 447] on li "10 pedidos" at bounding box center [949, 438] width 153 height 27
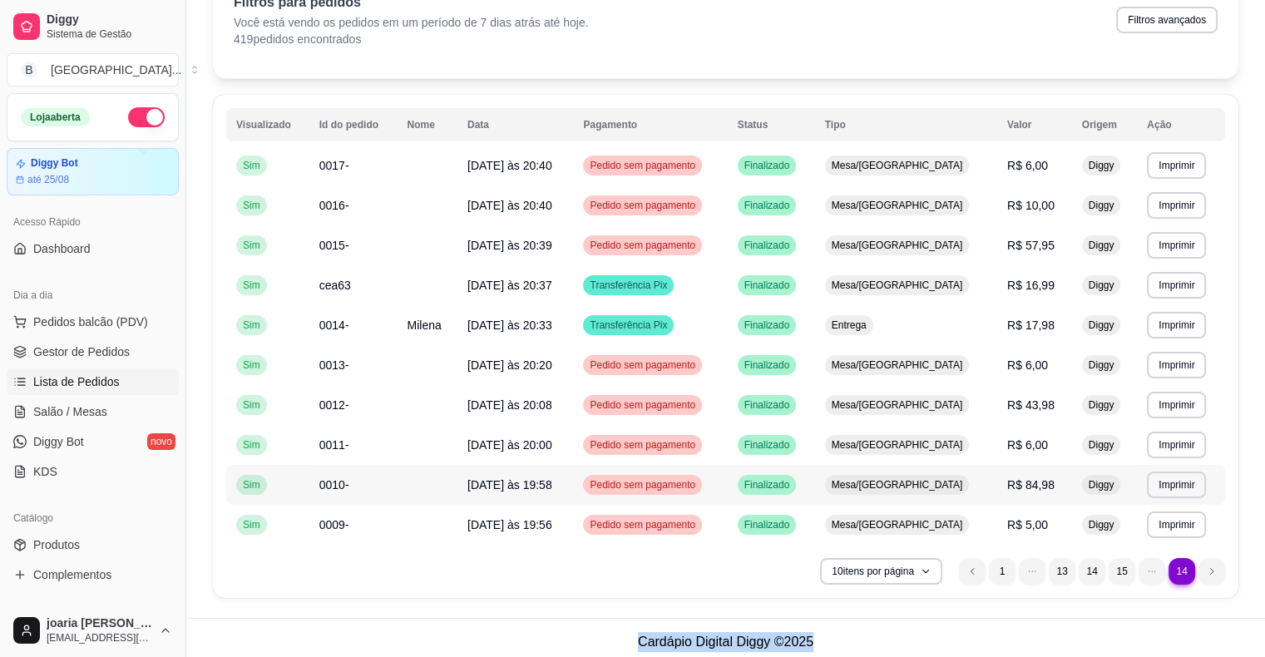
scroll to position [102, 0]
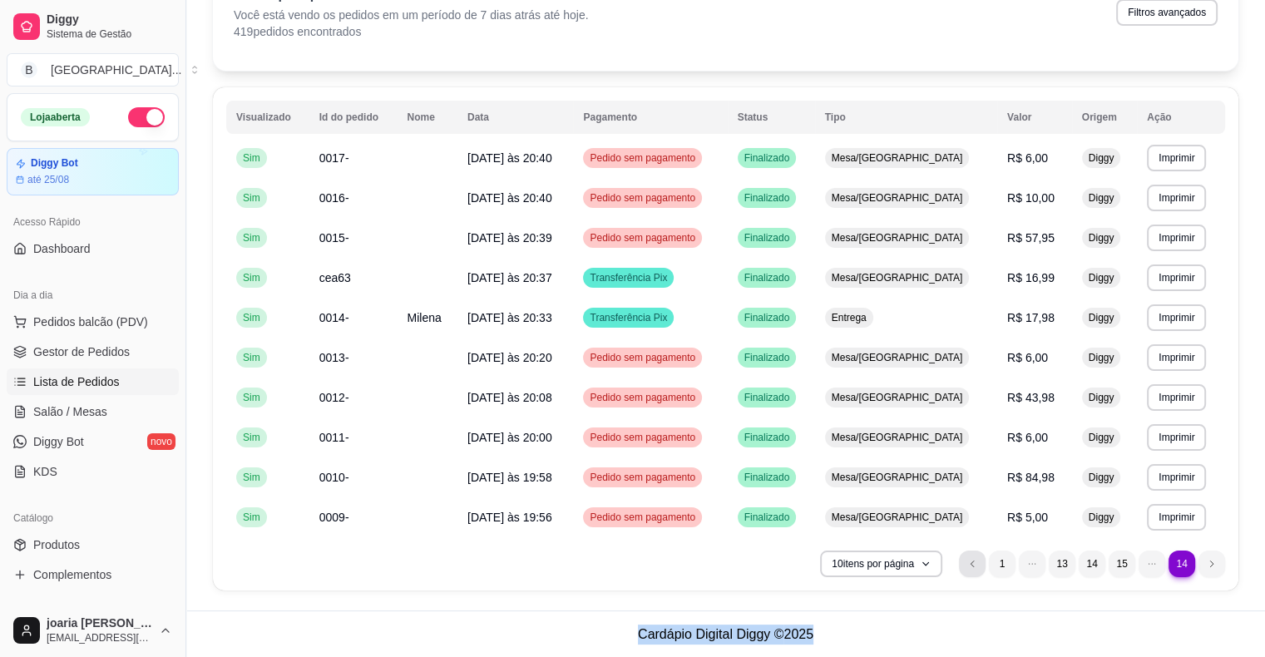
click at [972, 564] on icon "previous page button" at bounding box center [972, 564] width 10 height 10
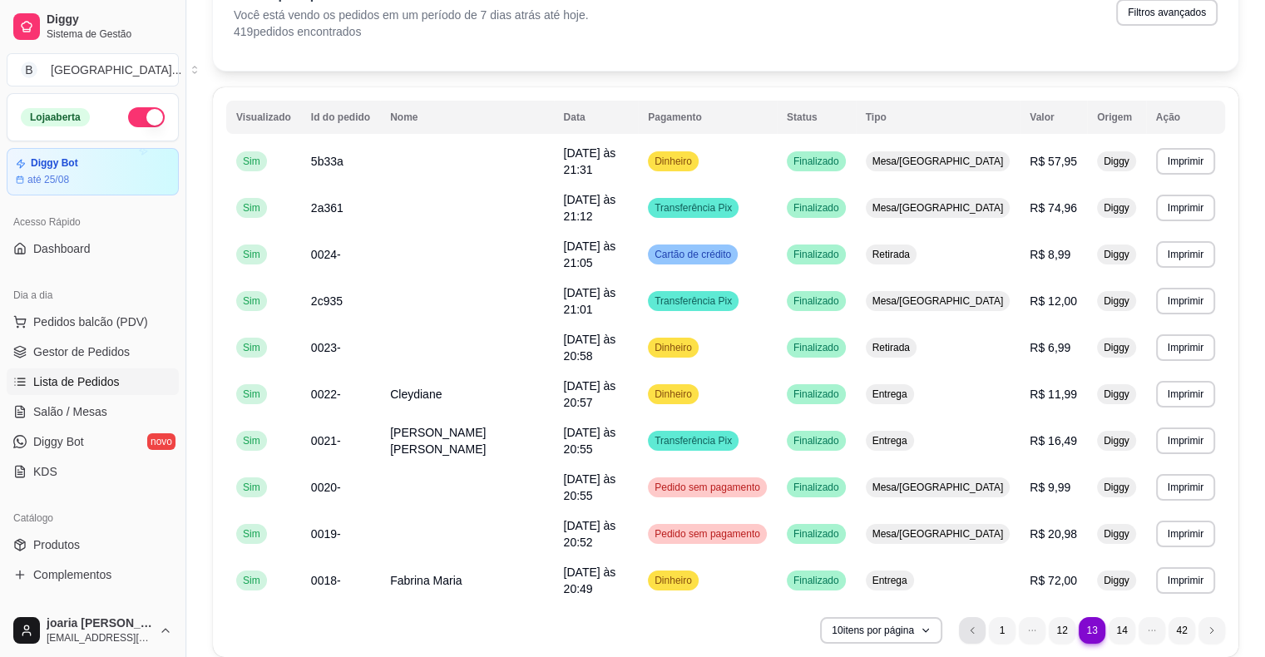
click at [978, 617] on li "previous page button" at bounding box center [972, 630] width 27 height 27
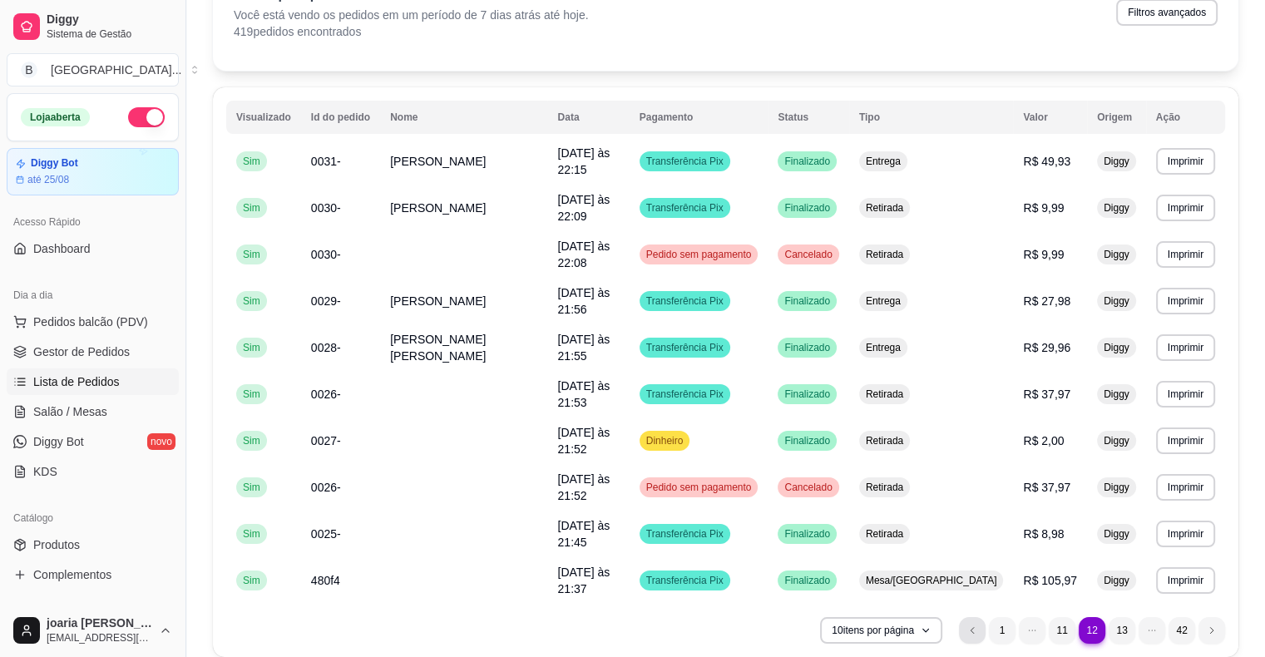
click at [978, 617] on li "previous page button" at bounding box center [972, 630] width 27 height 27
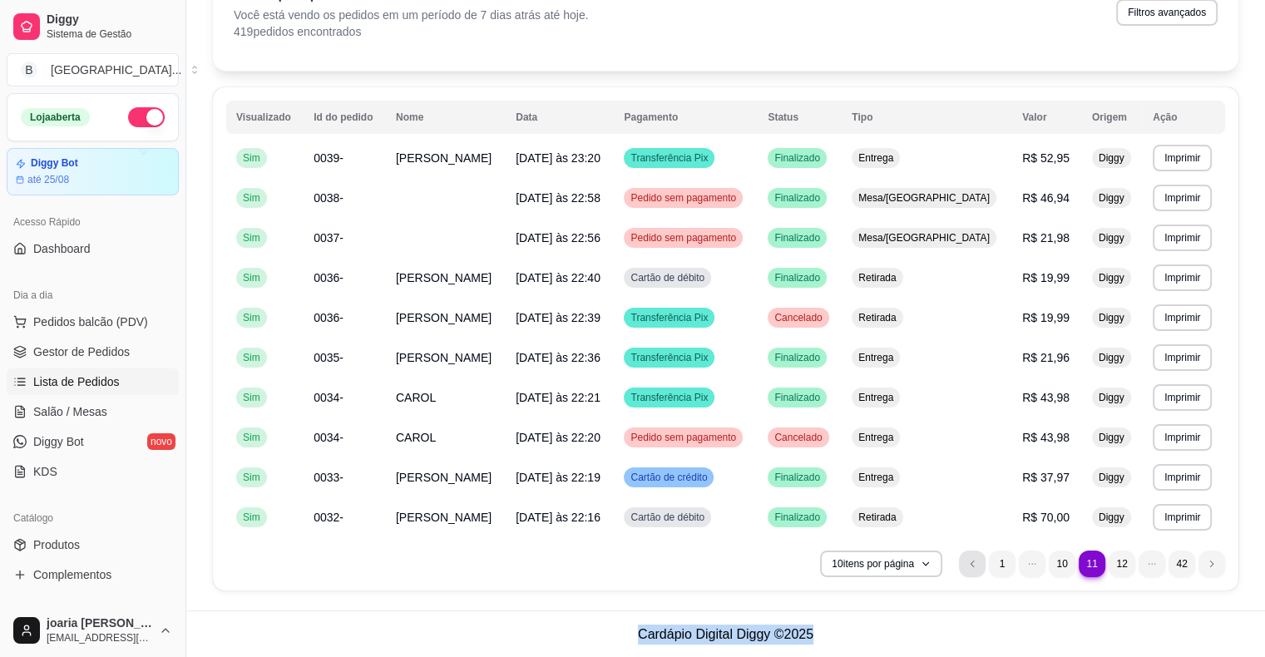
click at [977, 558] on li "previous page button" at bounding box center [972, 564] width 27 height 27
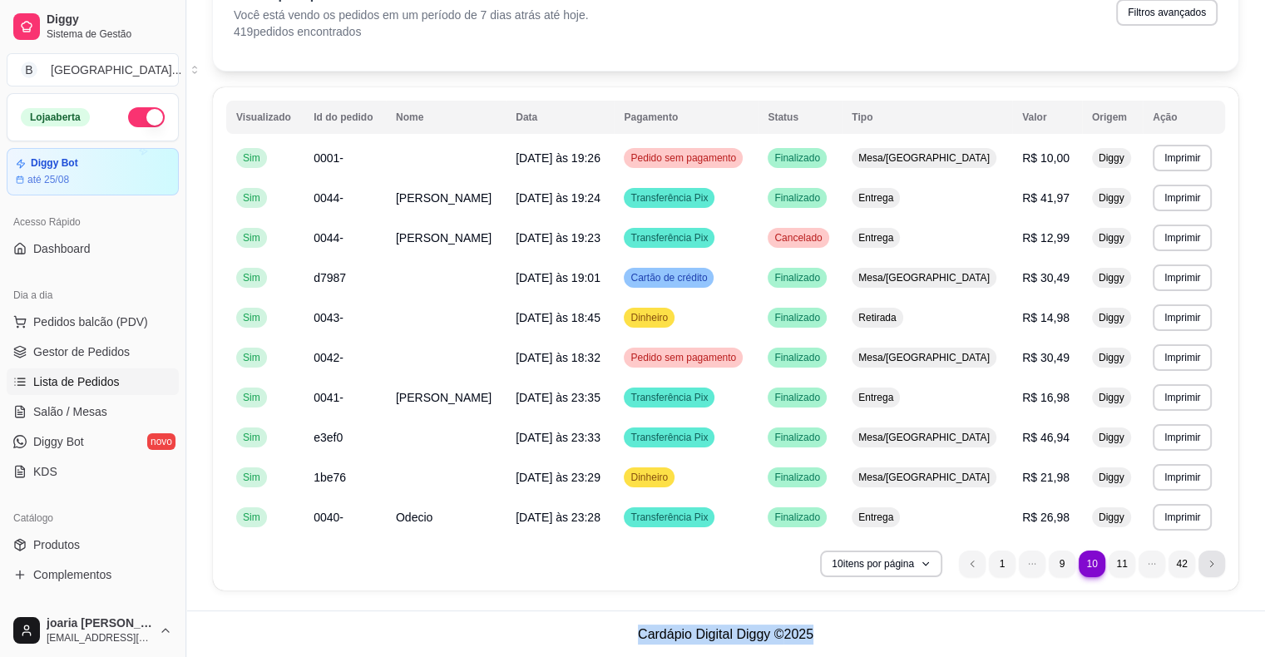
click at [1220, 558] on li "next page button" at bounding box center [1211, 564] width 27 height 27
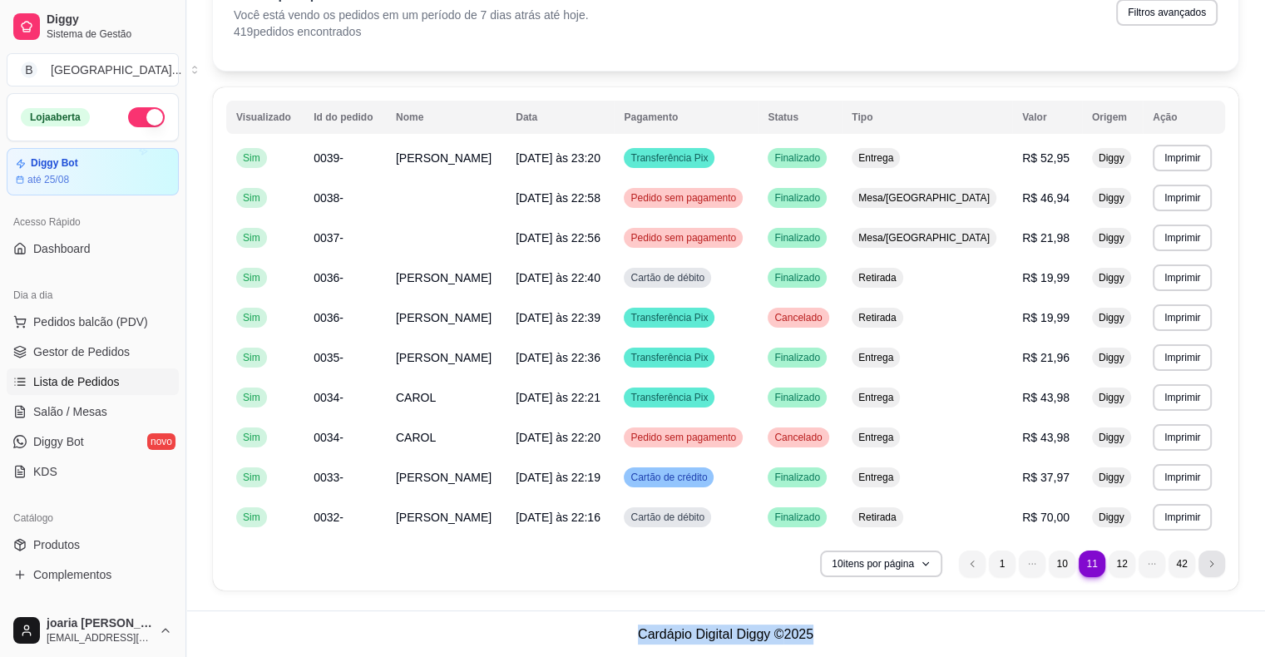
click at [1220, 558] on li "next page button" at bounding box center [1211, 564] width 27 height 27
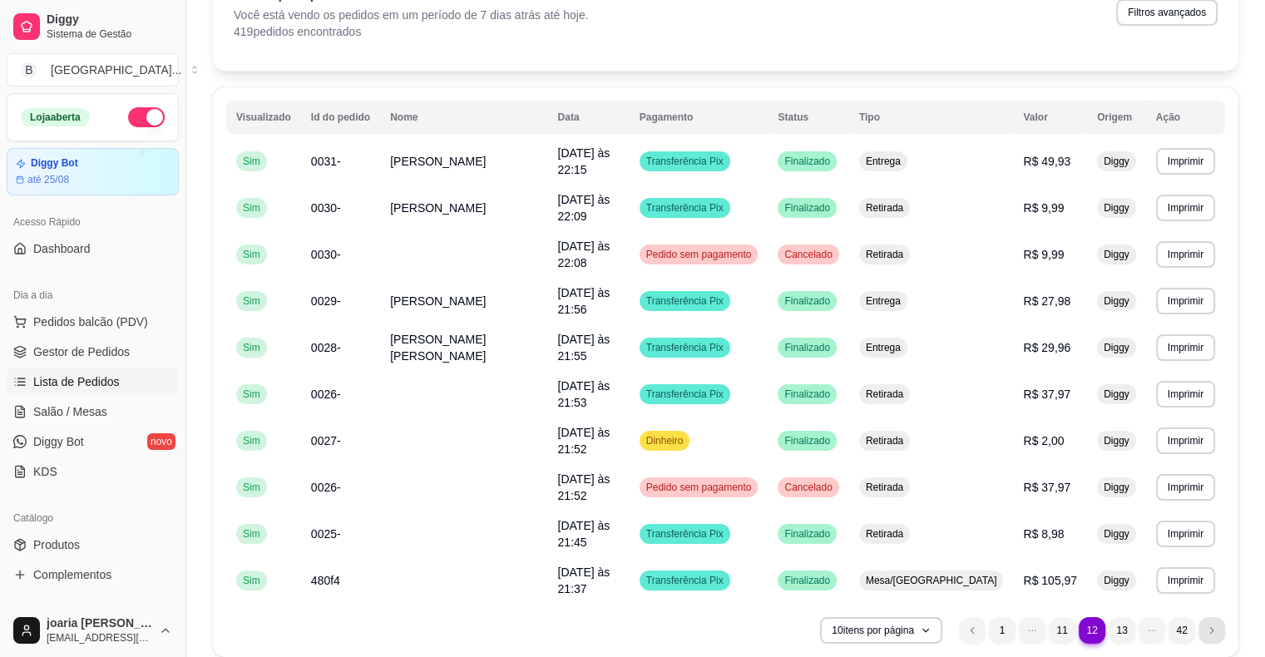
click at [1220, 617] on li "next page button" at bounding box center [1211, 630] width 27 height 27
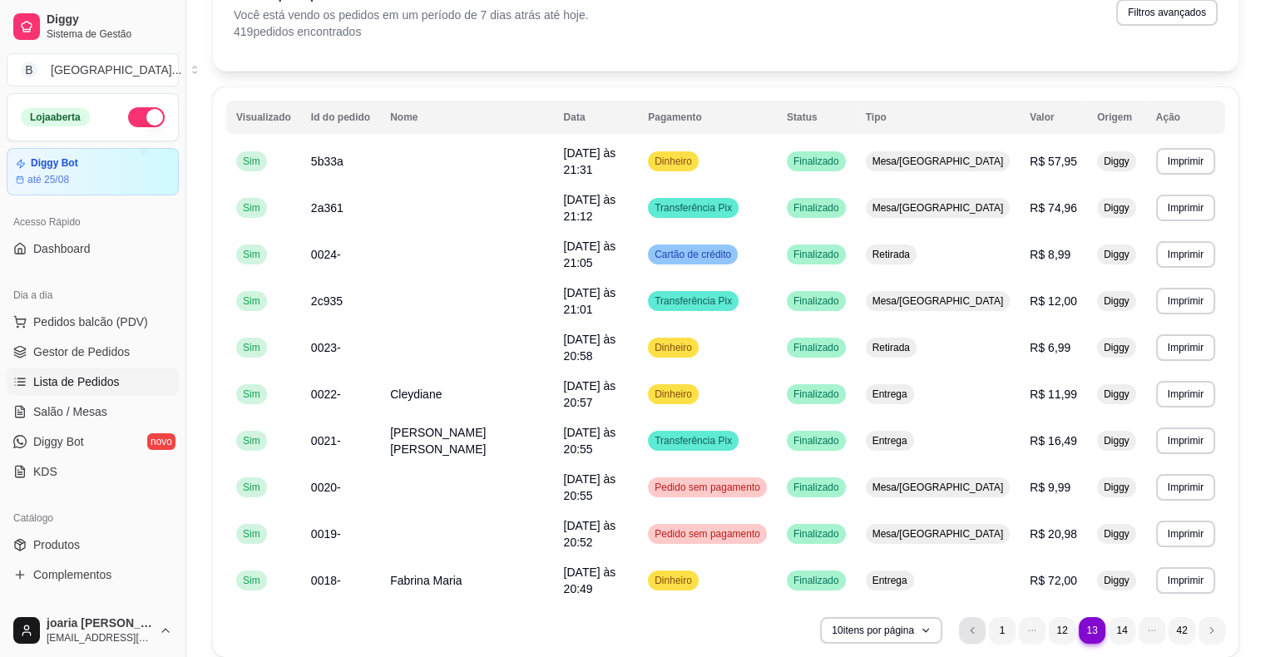
click at [975, 625] on icon "previous page button" at bounding box center [972, 630] width 10 height 10
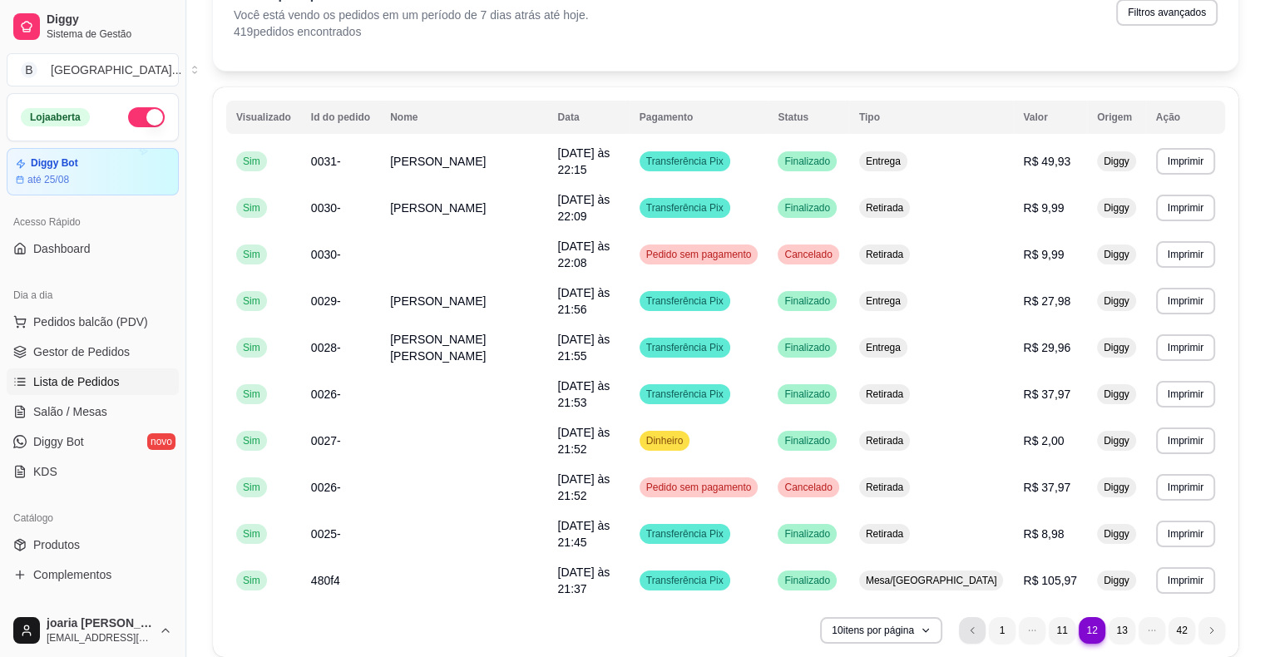
click at [980, 617] on li "previous page button" at bounding box center [972, 630] width 27 height 27
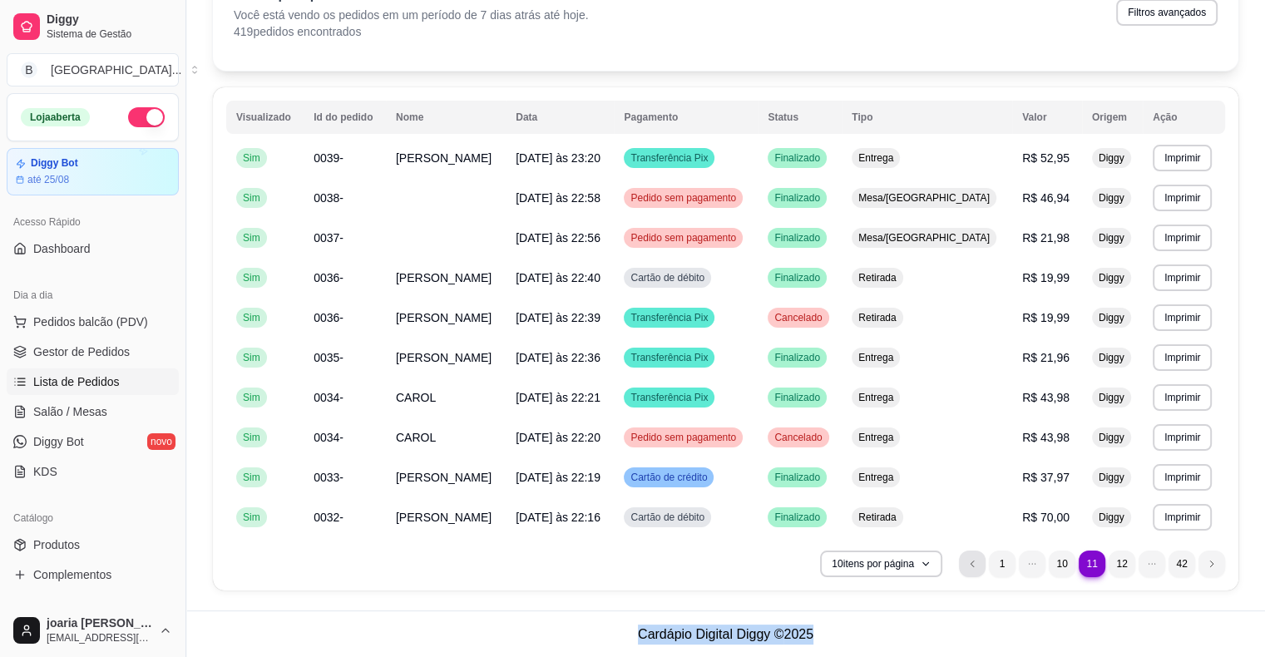
click at [981, 565] on li "previous page button" at bounding box center [972, 564] width 27 height 27
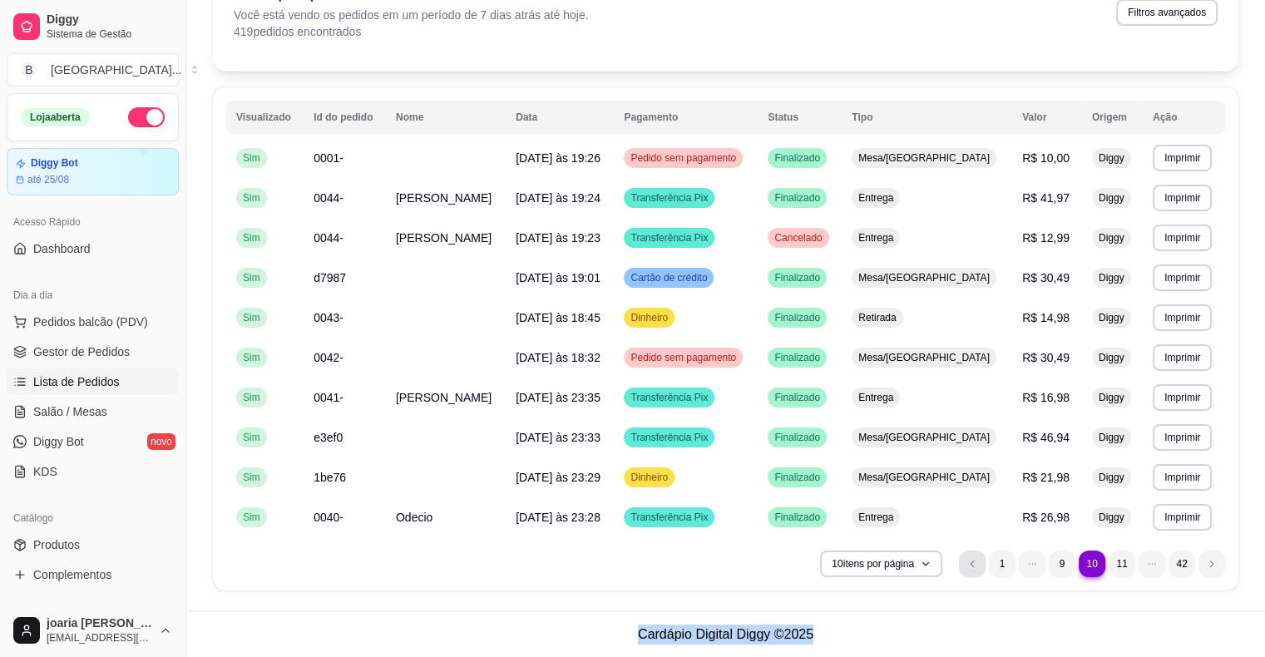
click at [981, 565] on li "previous page button" at bounding box center [972, 564] width 27 height 27
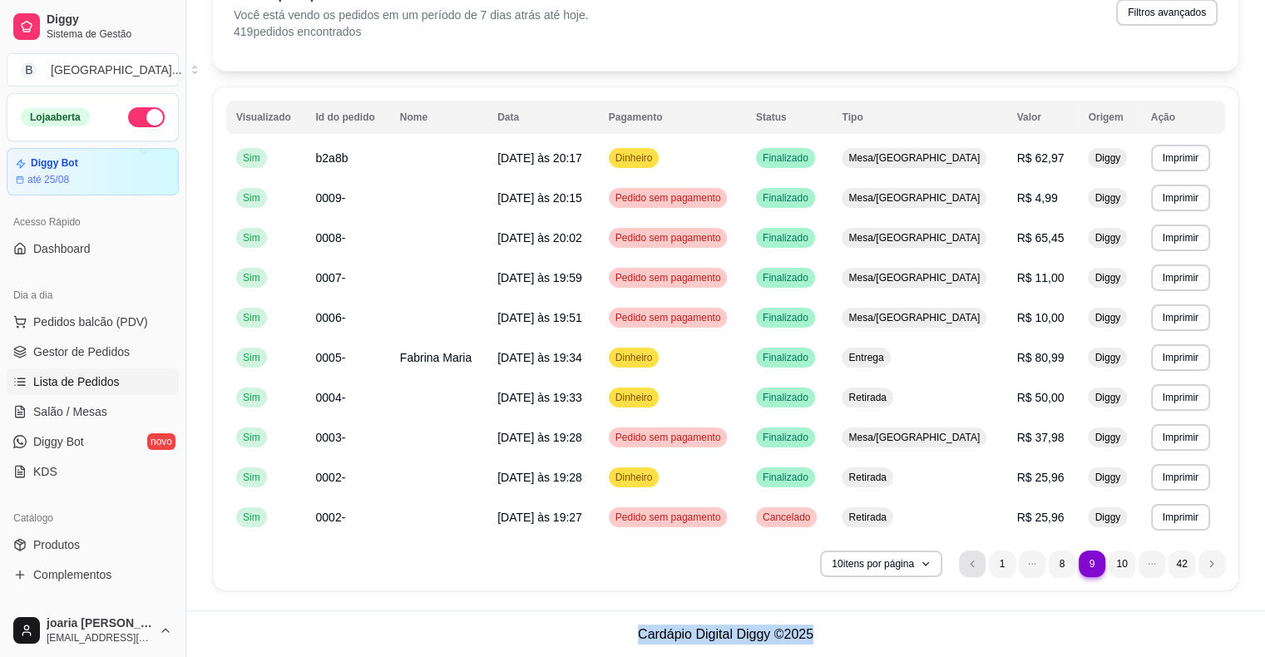
click at [981, 565] on li "previous page button" at bounding box center [972, 564] width 27 height 27
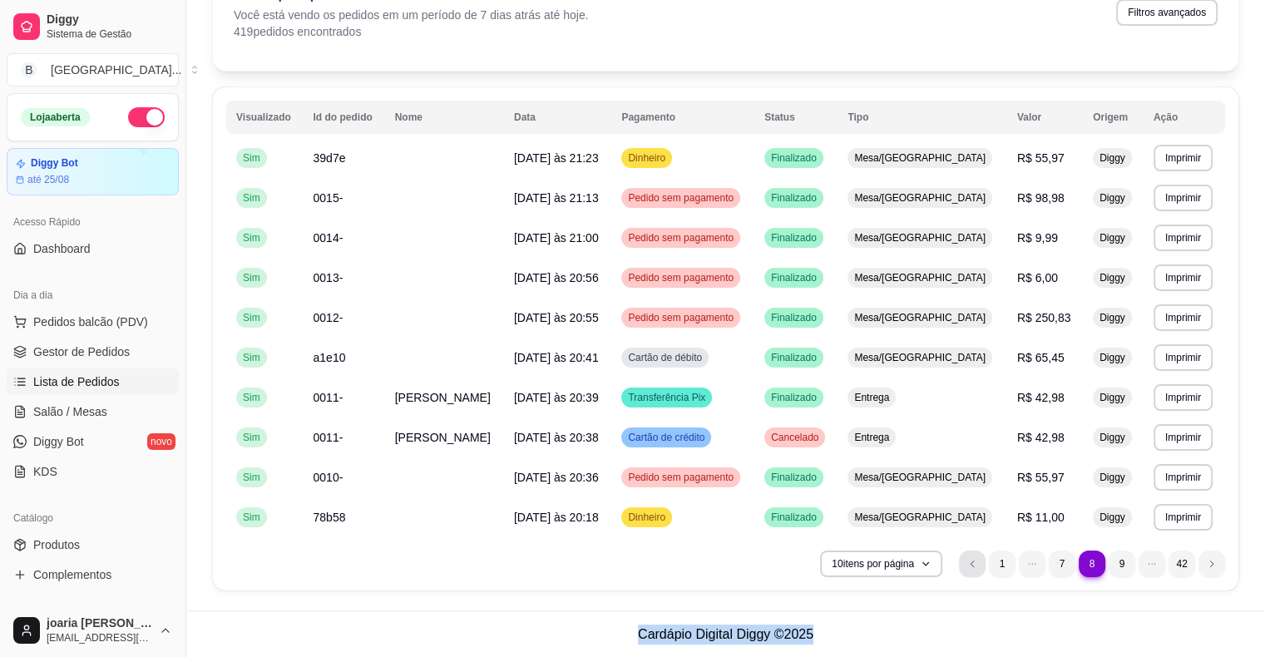
click at [981, 565] on li "previous page button" at bounding box center [972, 564] width 27 height 27
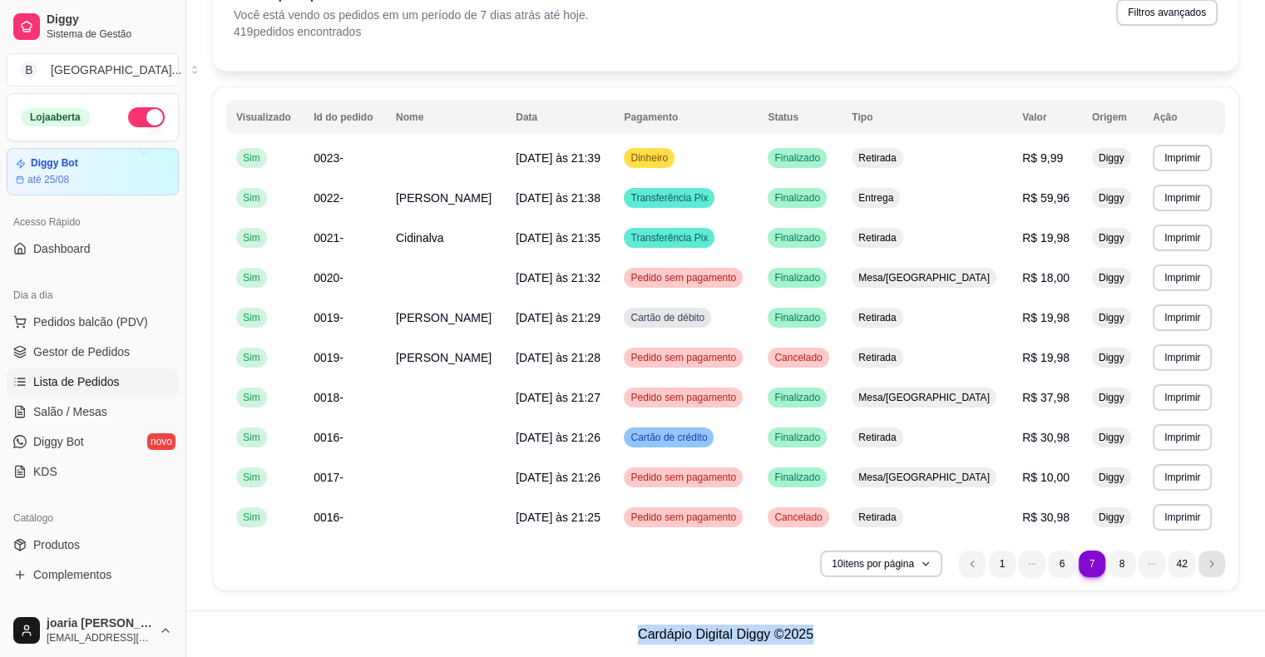
click at [1211, 561] on icon "next page button" at bounding box center [1212, 564] width 10 height 10
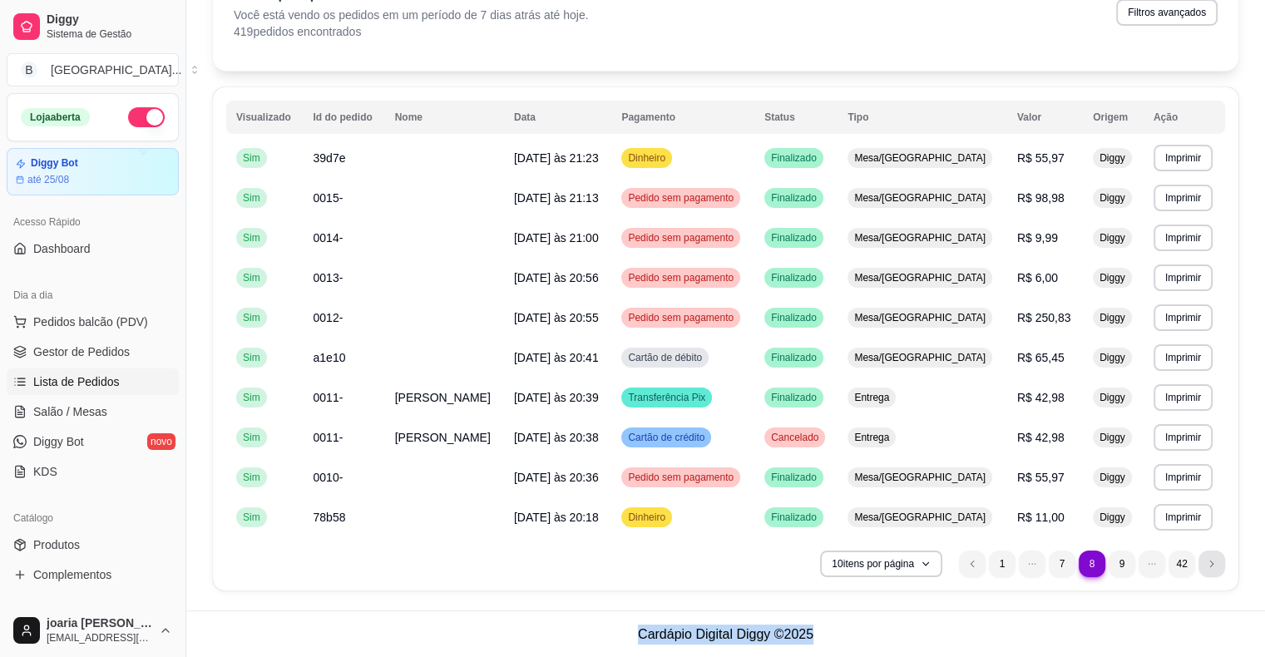
click at [1211, 561] on icon "next page button" at bounding box center [1212, 564] width 10 height 10
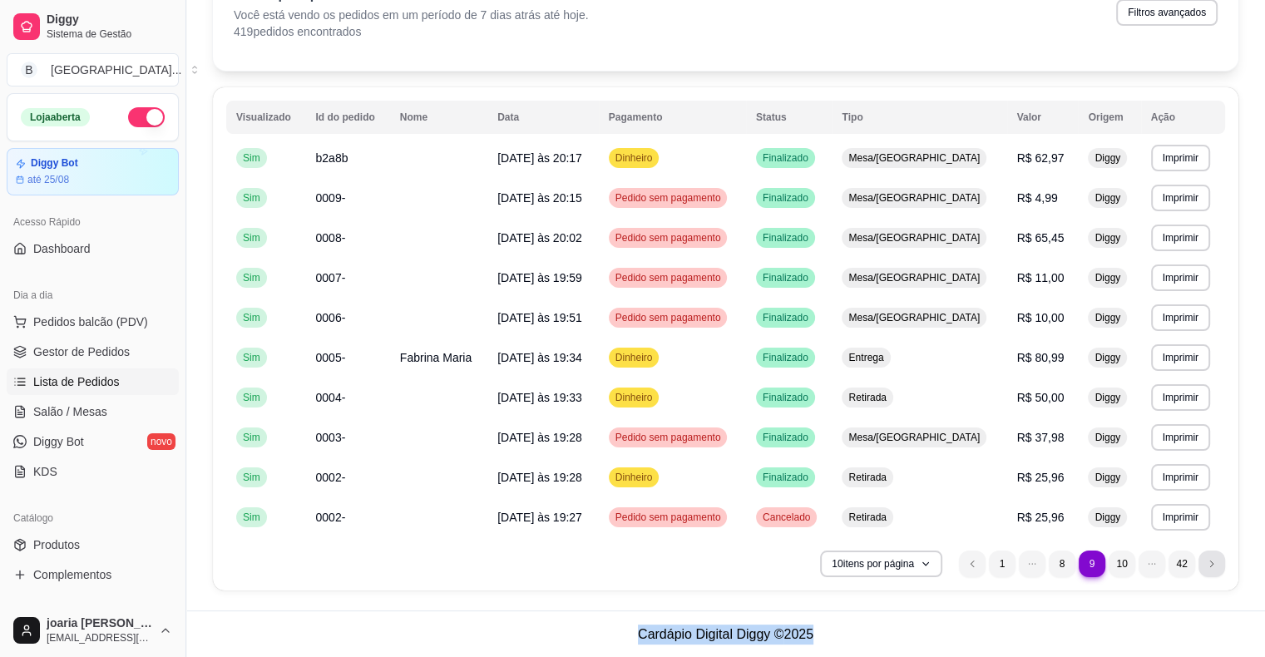
click at [1211, 561] on icon "next page button" at bounding box center [1212, 564] width 10 height 10
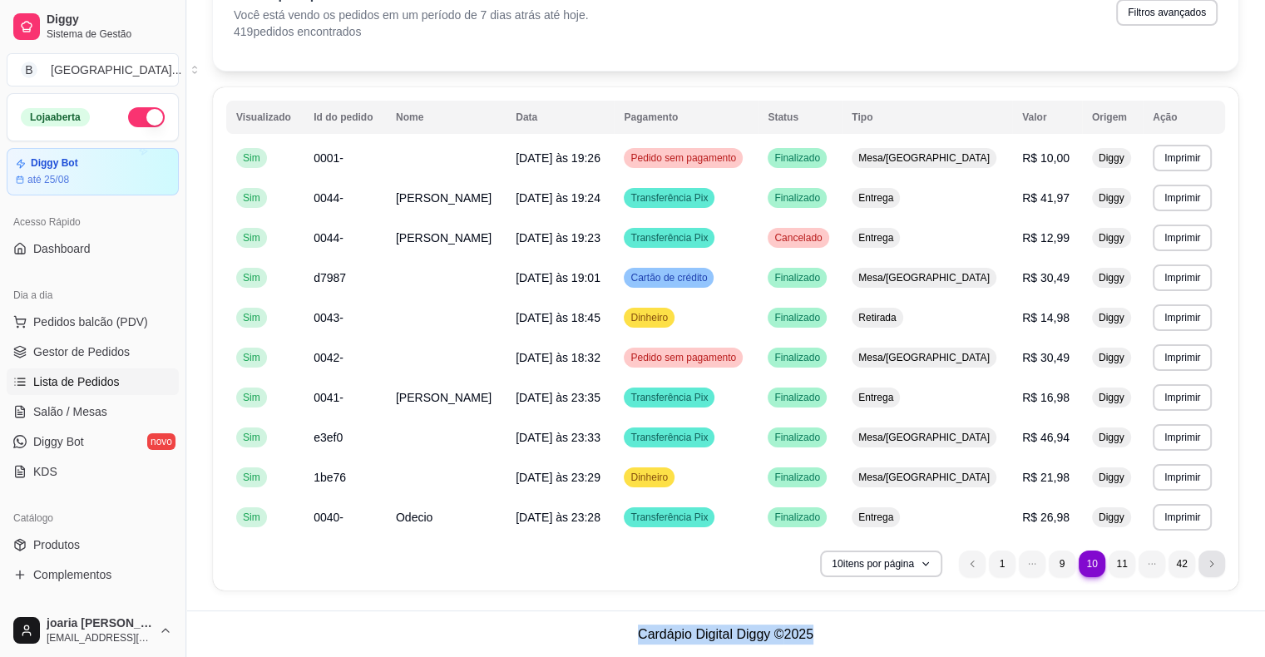
click at [1211, 561] on icon "next page button" at bounding box center [1212, 564] width 10 height 10
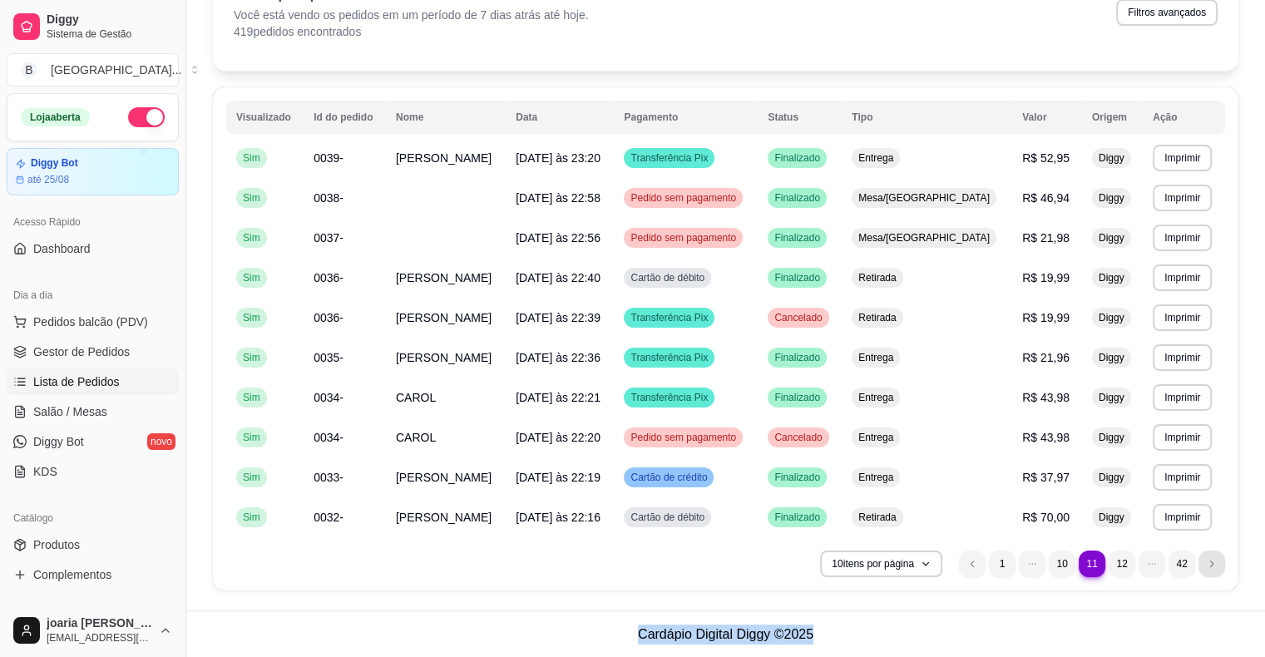
click at [1211, 561] on icon "next page button" at bounding box center [1212, 564] width 10 height 10
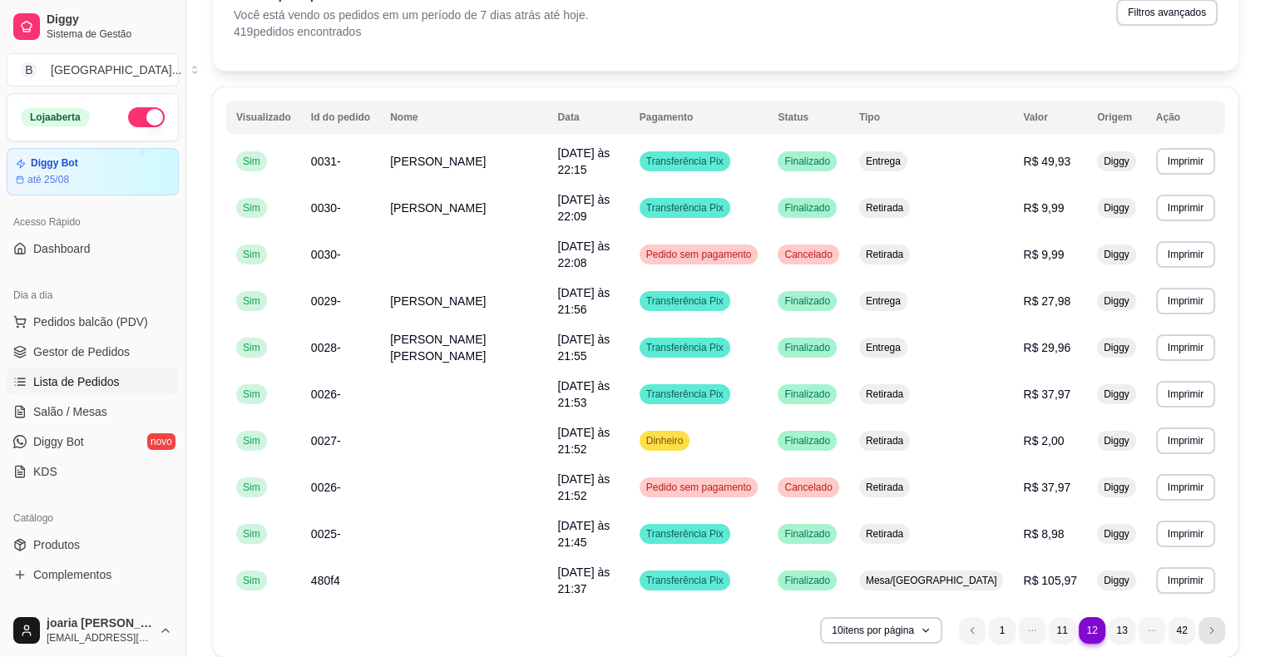
click at [1211, 625] on icon "next page button" at bounding box center [1212, 630] width 10 height 10
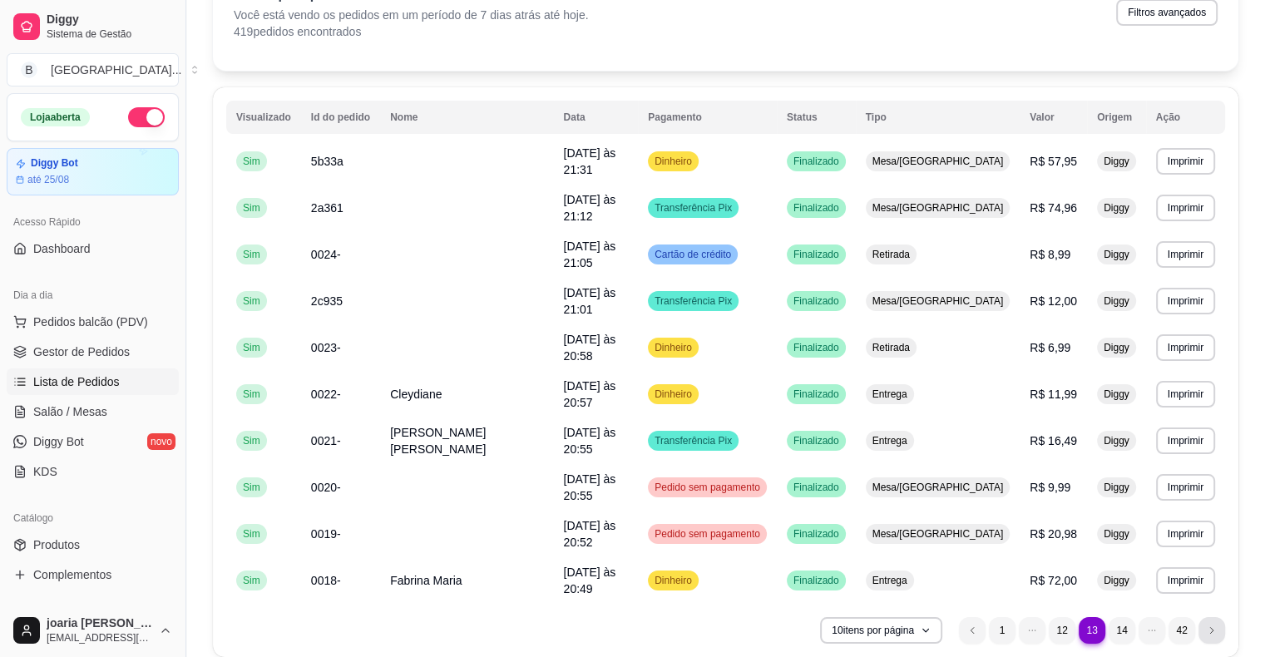
click at [1211, 625] on icon "next page button" at bounding box center [1212, 630] width 10 height 10
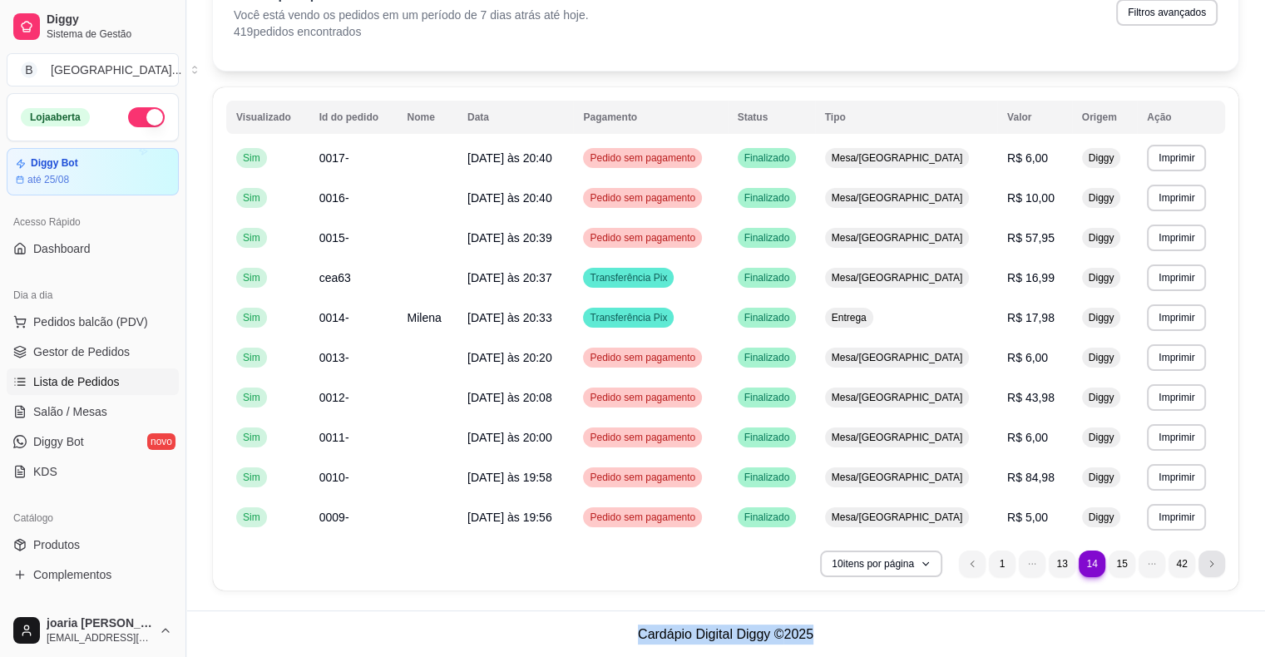
click at [1211, 561] on icon "next page button" at bounding box center [1212, 564] width 10 height 10
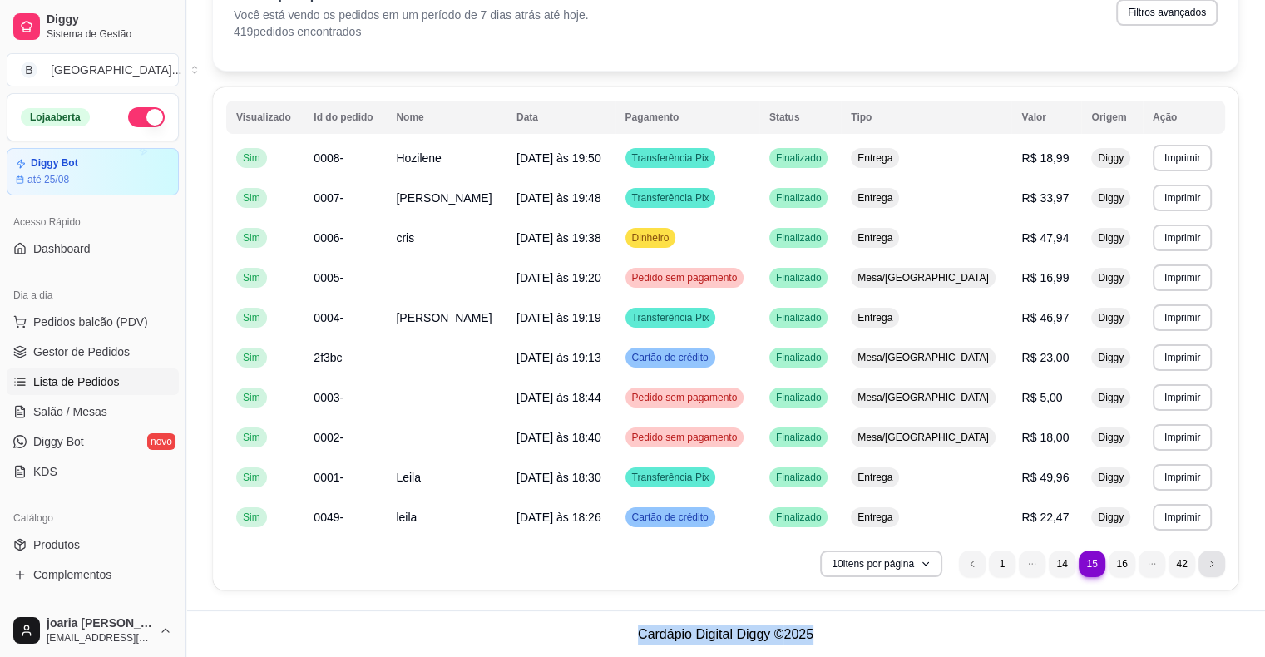
click at [1211, 561] on icon "next page button" at bounding box center [1212, 564] width 10 height 10
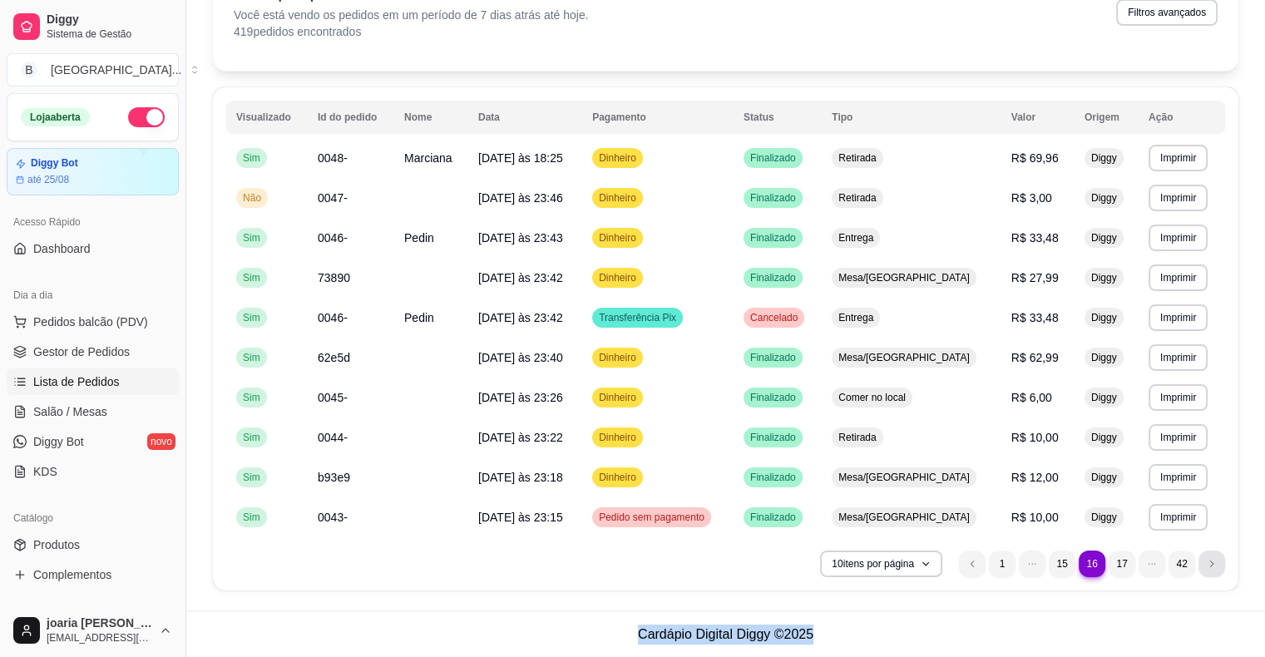
click at [1211, 561] on icon "next page button" at bounding box center [1212, 564] width 10 height 10
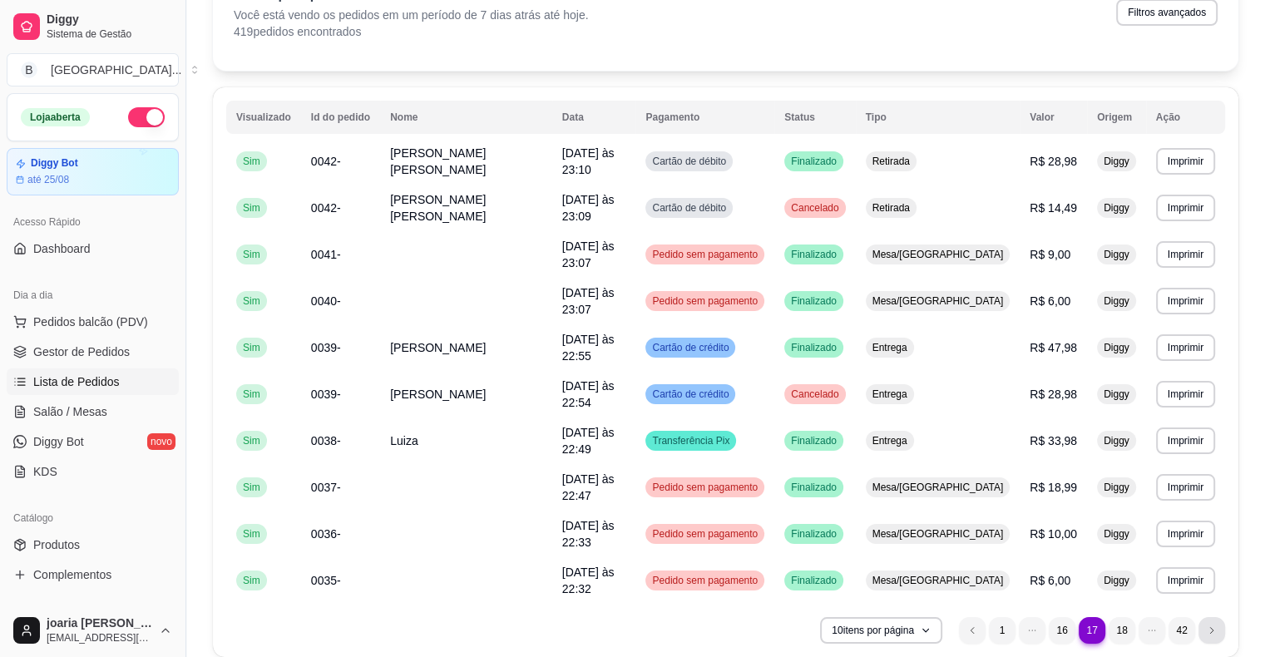
click at [1199, 617] on li "next page button" at bounding box center [1211, 630] width 27 height 27
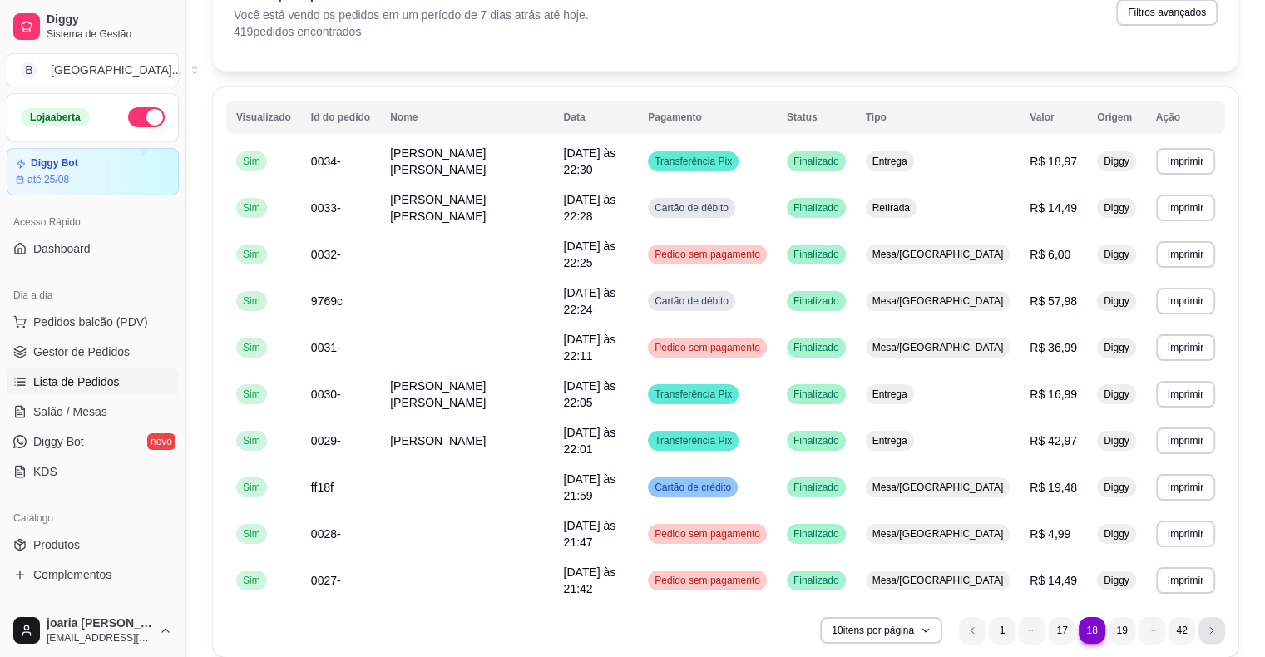
click at [1199, 617] on li "next page button" at bounding box center [1211, 630] width 27 height 27
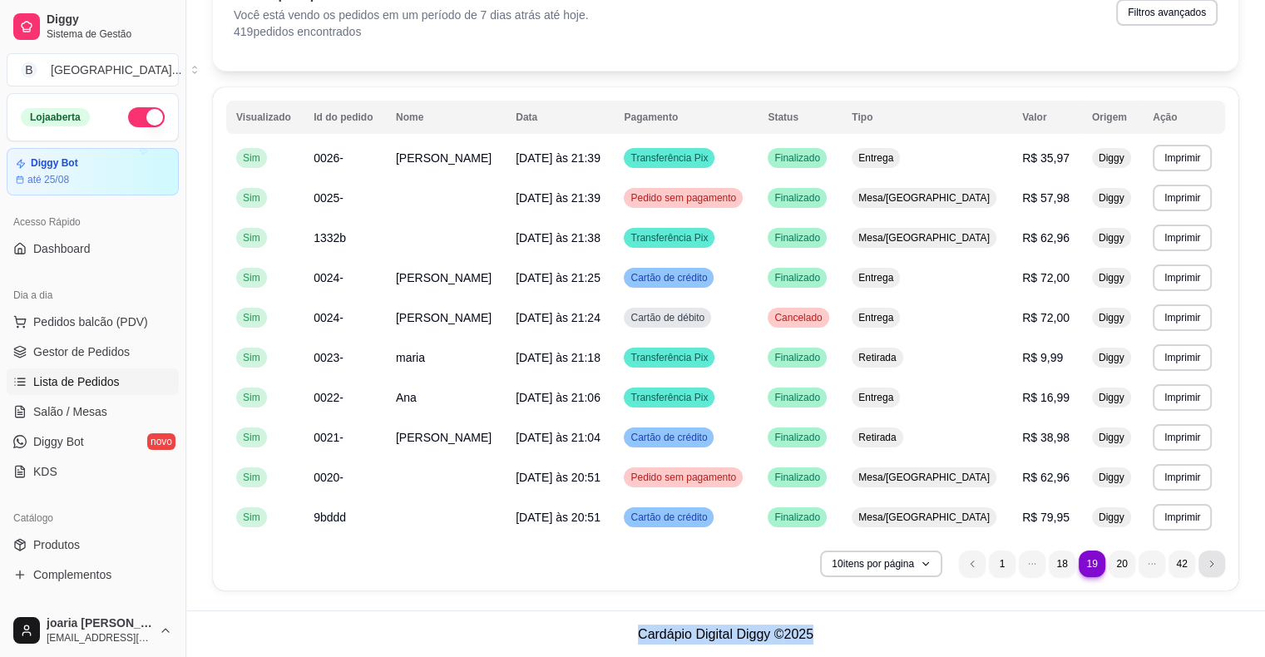
click at [1203, 560] on li "next page button" at bounding box center [1211, 564] width 27 height 27
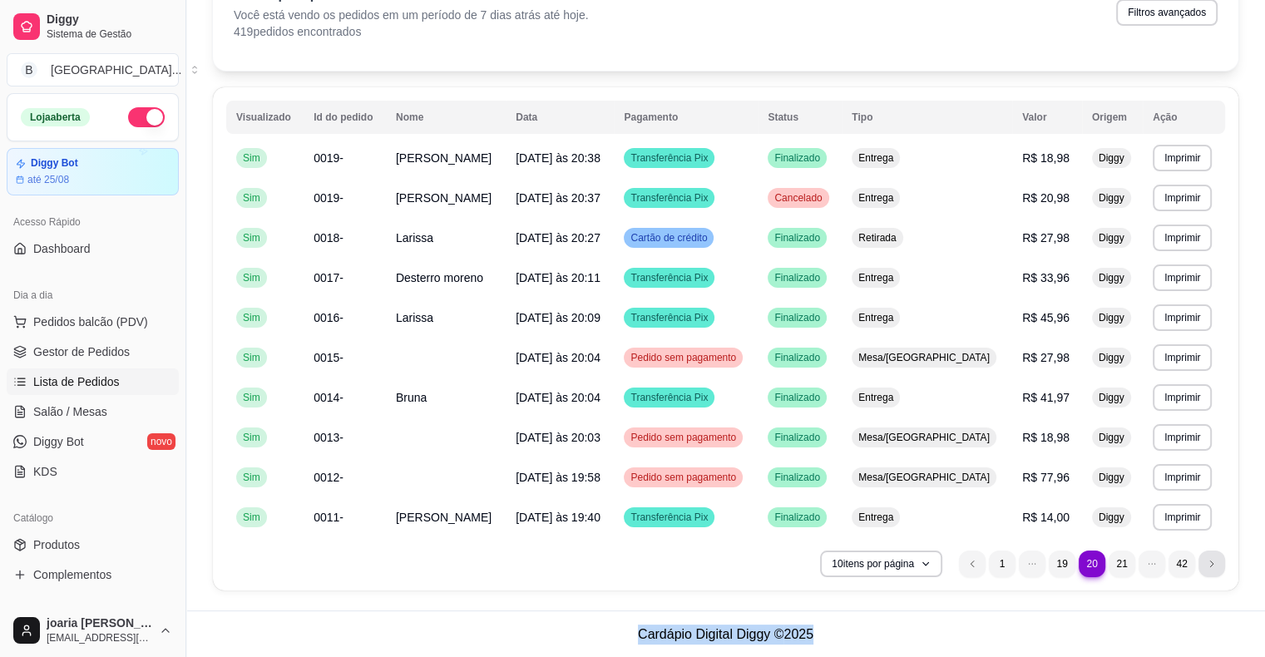
click at [1203, 560] on li "next page button" at bounding box center [1211, 564] width 27 height 27
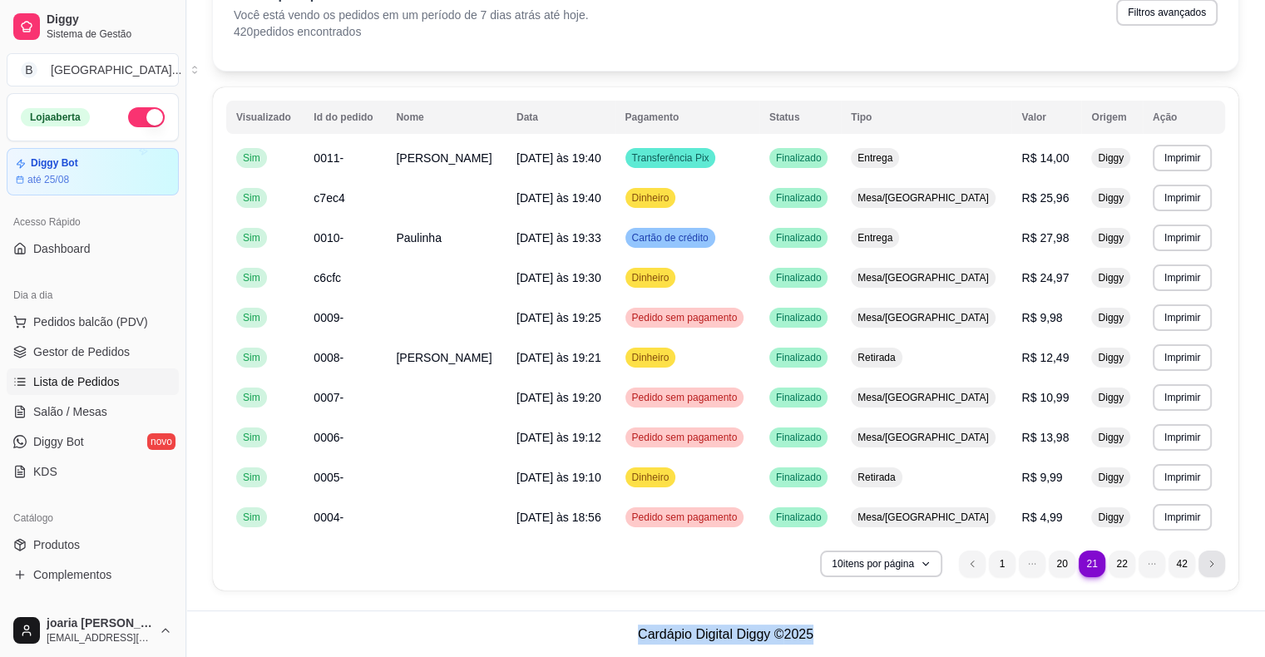
click at [1203, 560] on li "next page button" at bounding box center [1211, 564] width 27 height 27
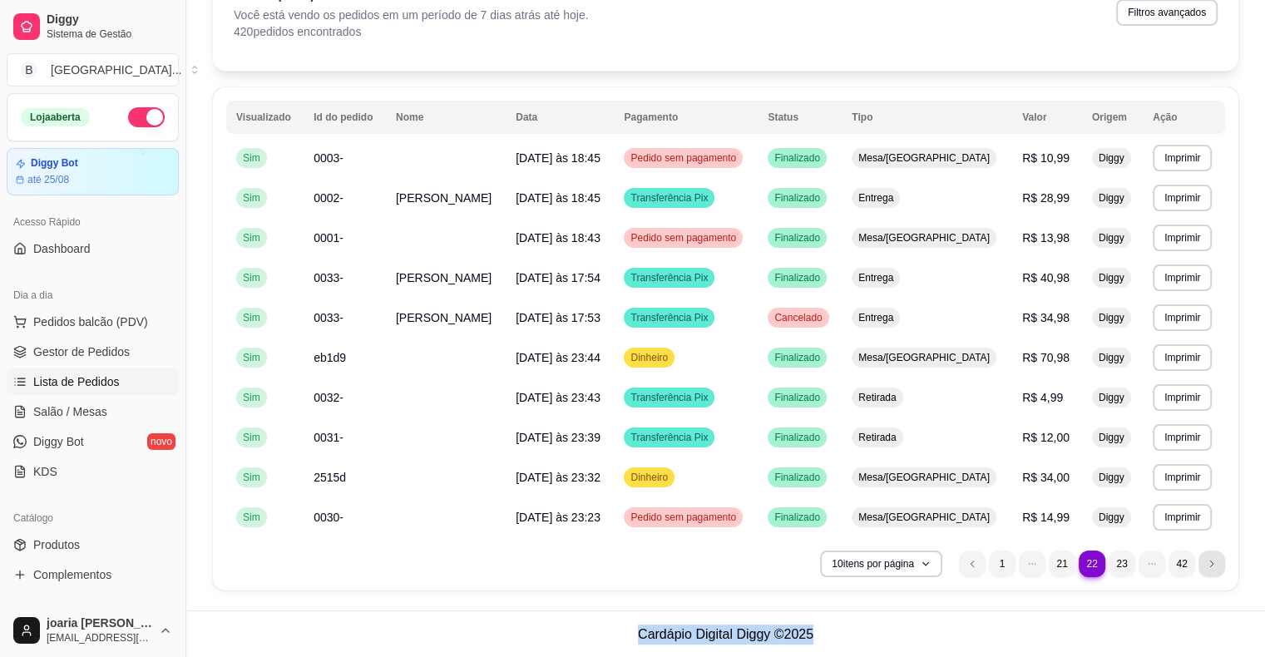
click at [1203, 560] on li "next page button" at bounding box center [1211, 564] width 27 height 27
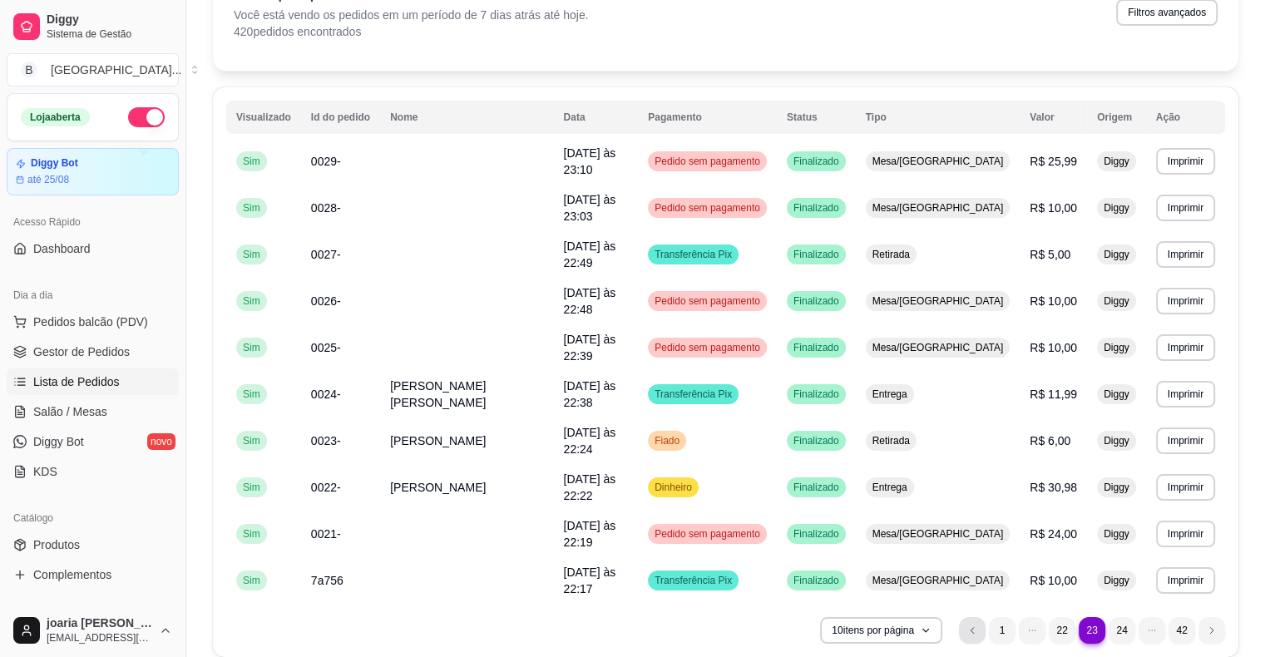
click at [976, 625] on icon "previous page button" at bounding box center [972, 630] width 10 height 10
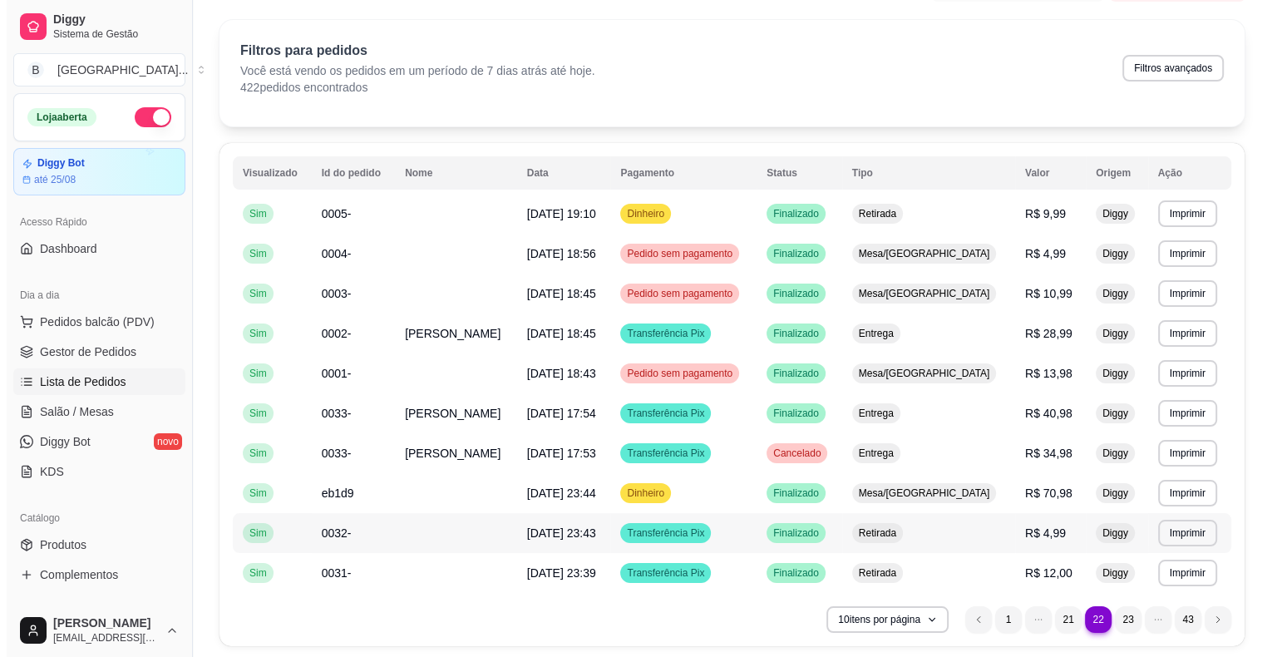
scroll to position [19, 0]
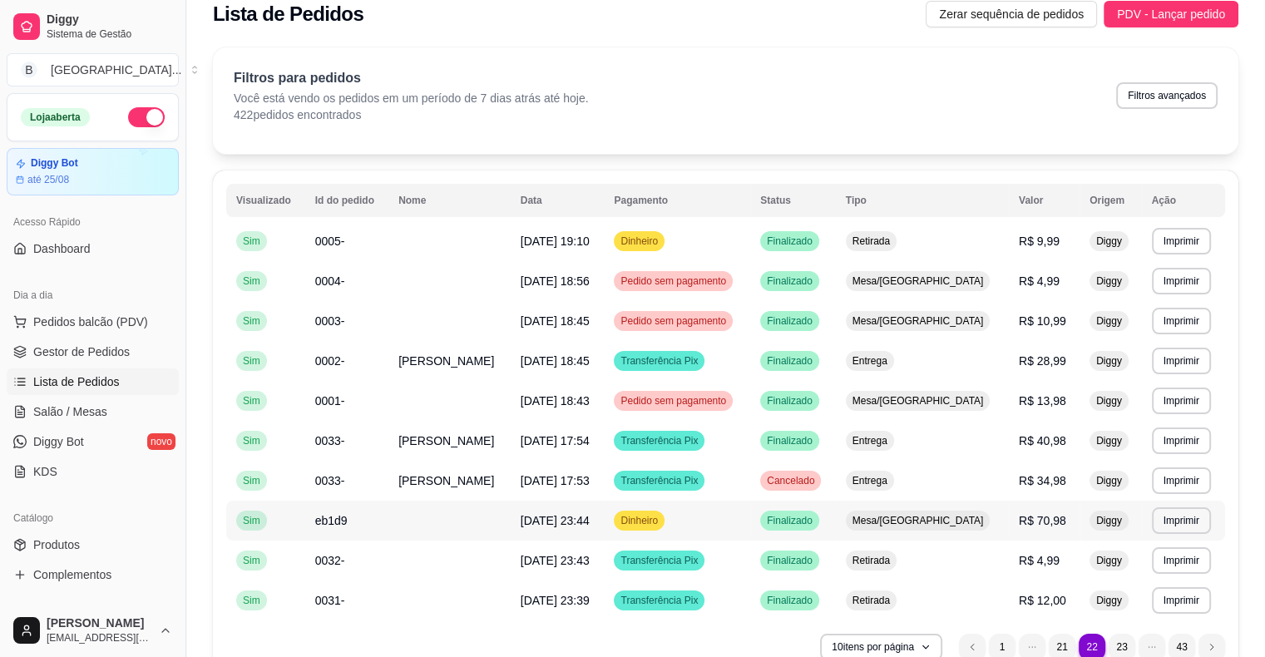
click at [995, 522] on td "Mesa/[GEOGRAPHIC_DATA]" at bounding box center [922, 521] width 173 height 40
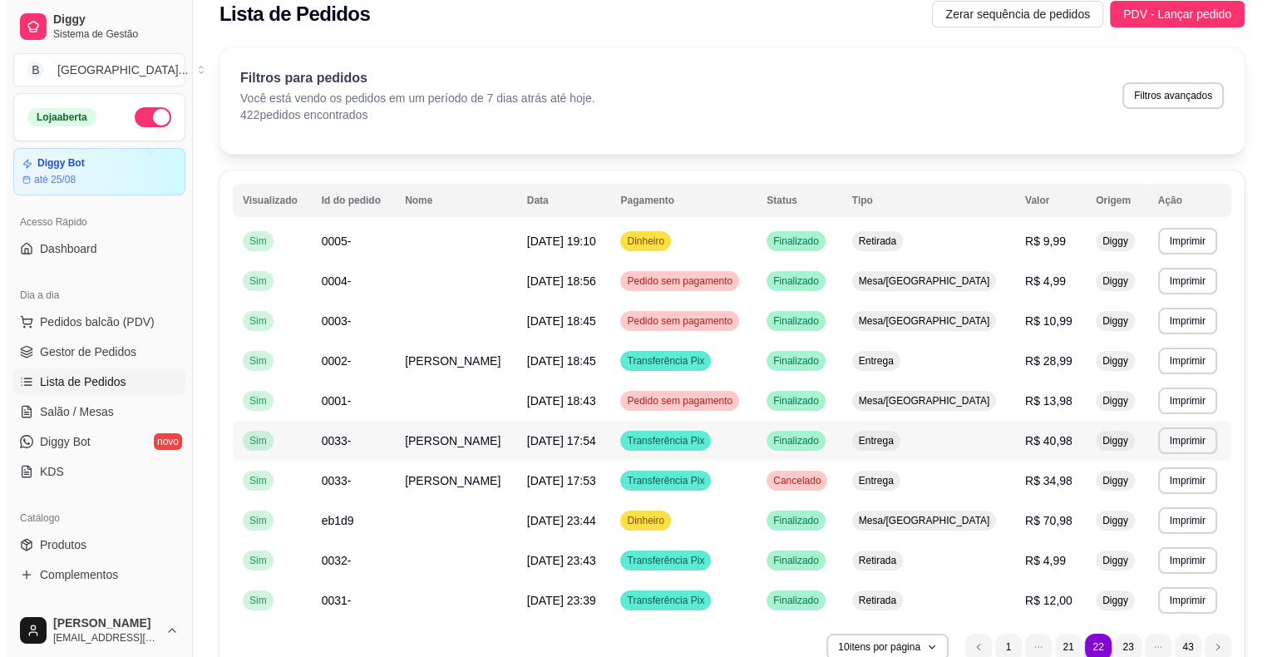
scroll to position [102, 0]
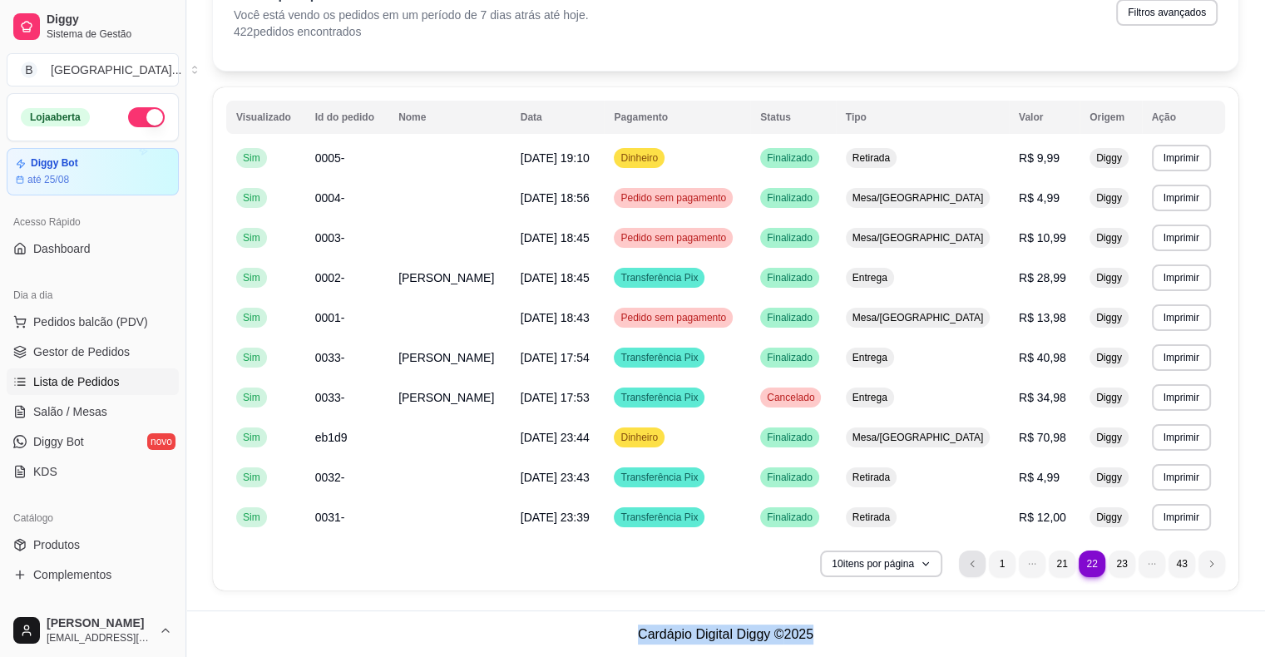
click at [966, 569] on li "previous page button" at bounding box center [972, 564] width 27 height 27
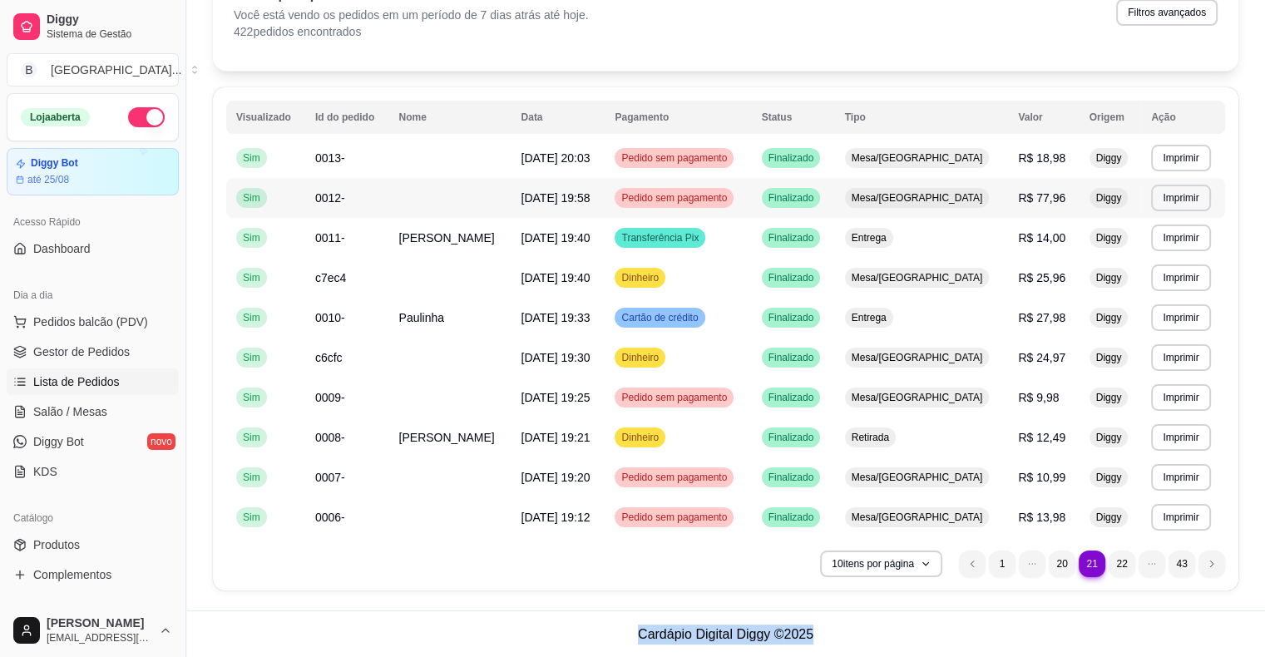
click at [1030, 198] on span "R$ 77,96" at bounding box center [1041, 197] width 47 height 13
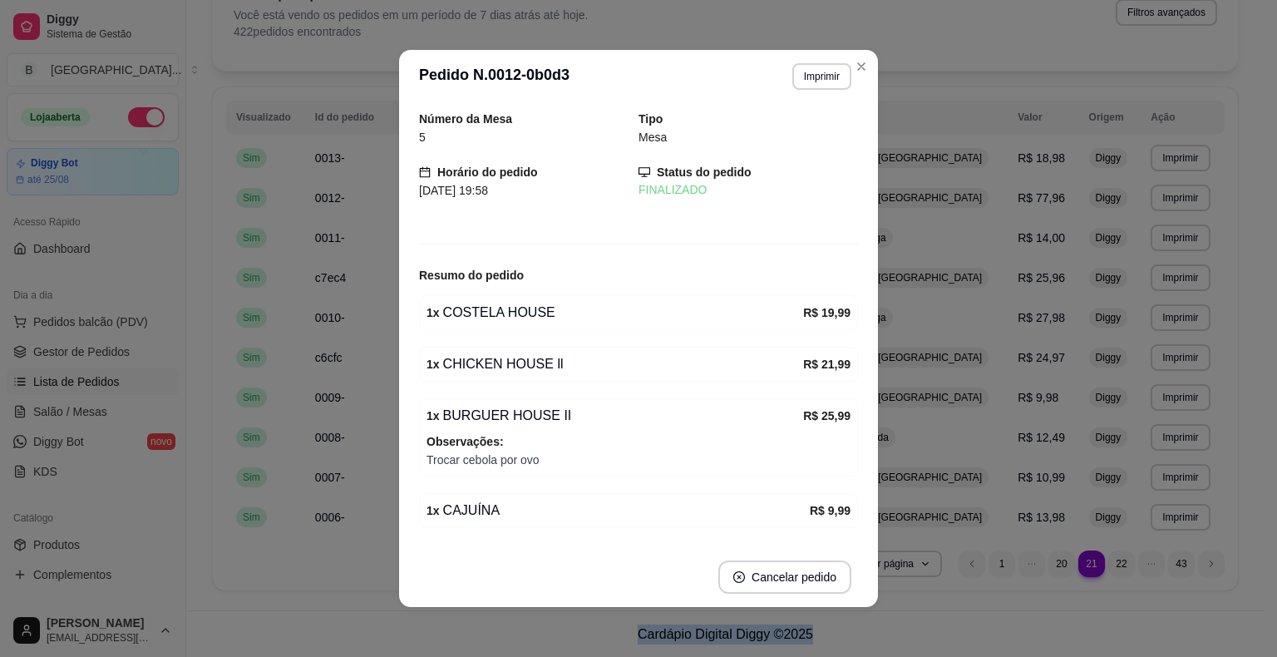
scroll to position [50, 0]
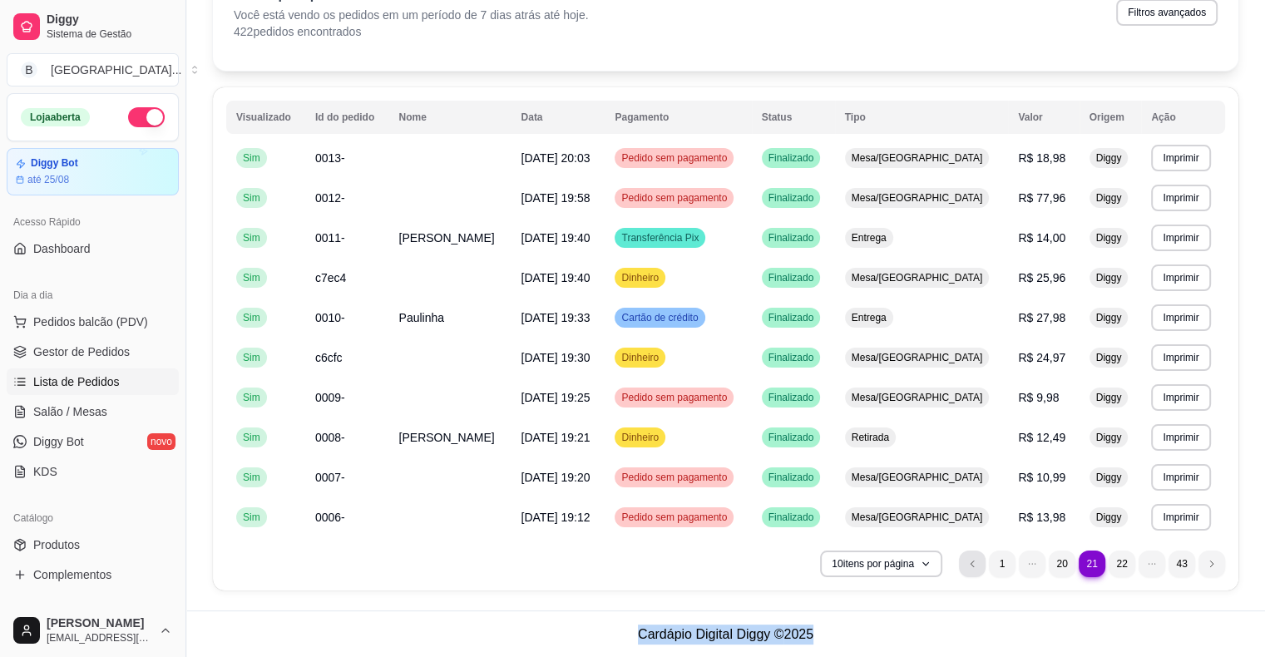
click at [979, 561] on li "previous page button" at bounding box center [972, 564] width 27 height 27
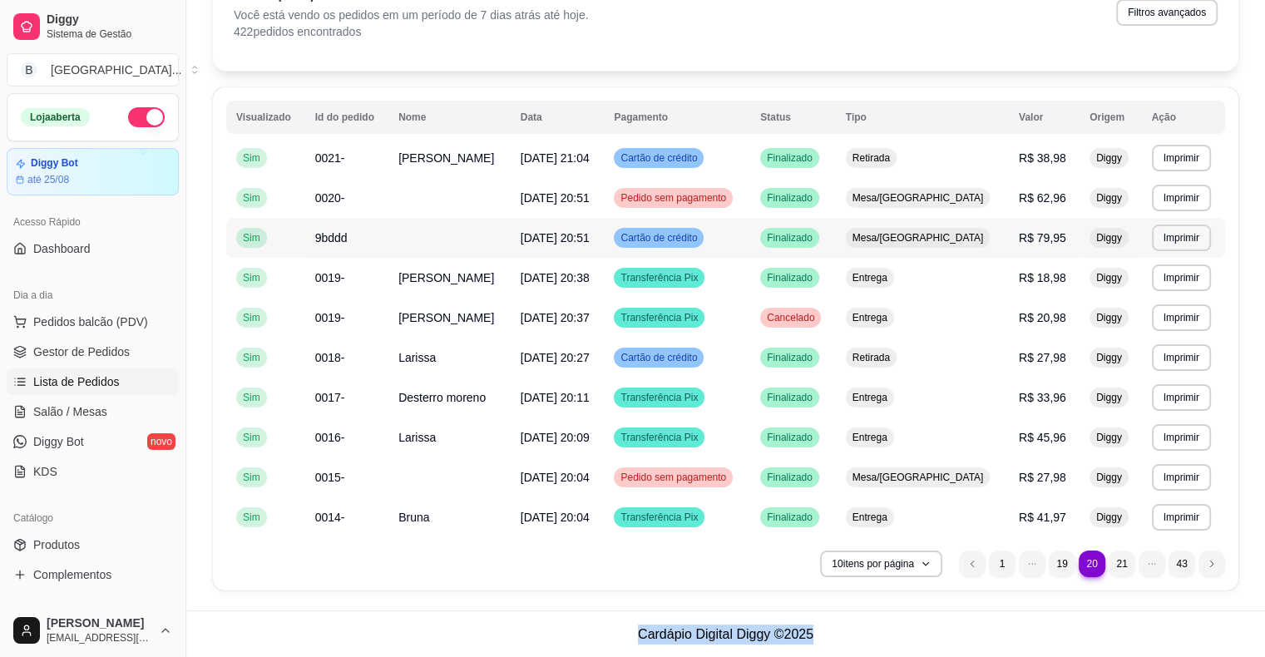
click at [1034, 239] on span "R$ 79,95" at bounding box center [1042, 237] width 47 height 13
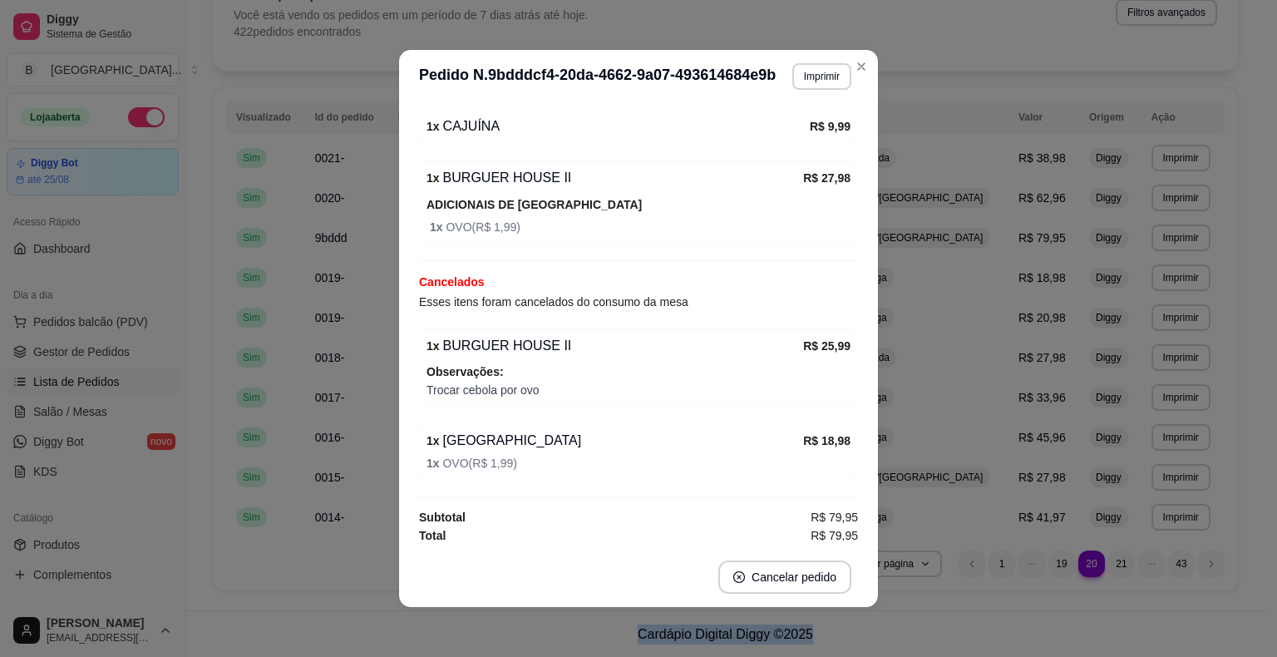
scroll to position [3, 0]
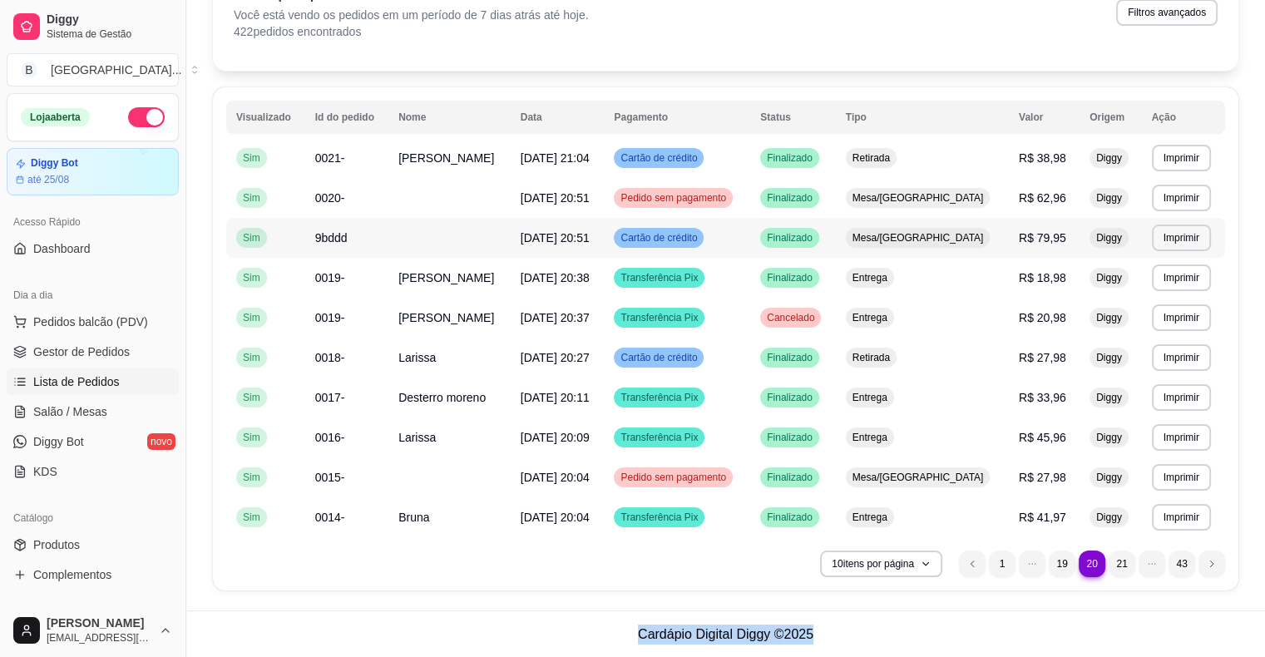
click at [1019, 235] on span "R$ 79,95" at bounding box center [1042, 237] width 47 height 13
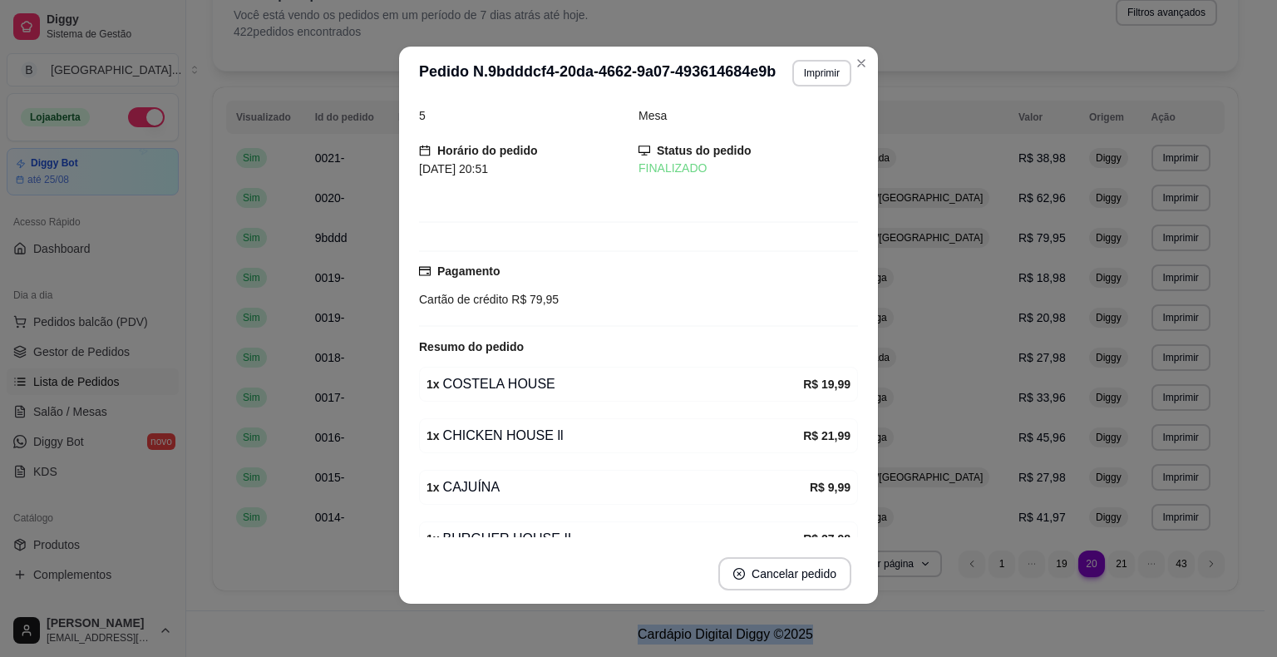
scroll to position [0, 0]
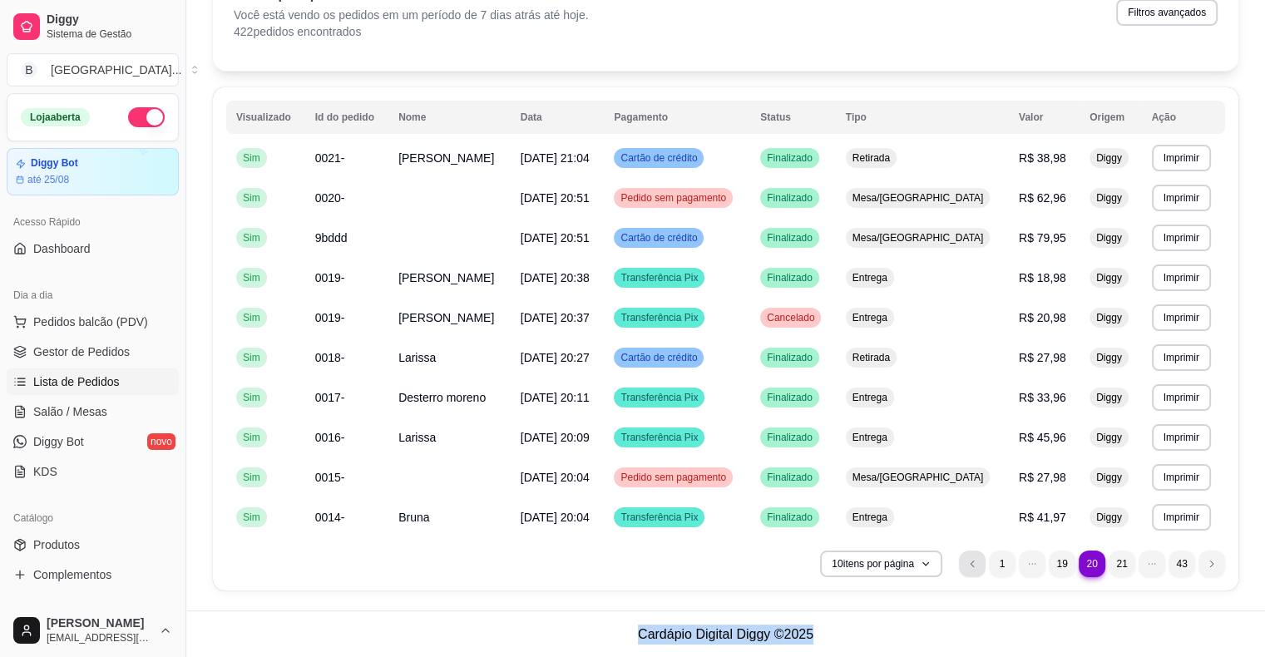
click at [977, 569] on li "previous page button" at bounding box center [972, 564] width 27 height 27
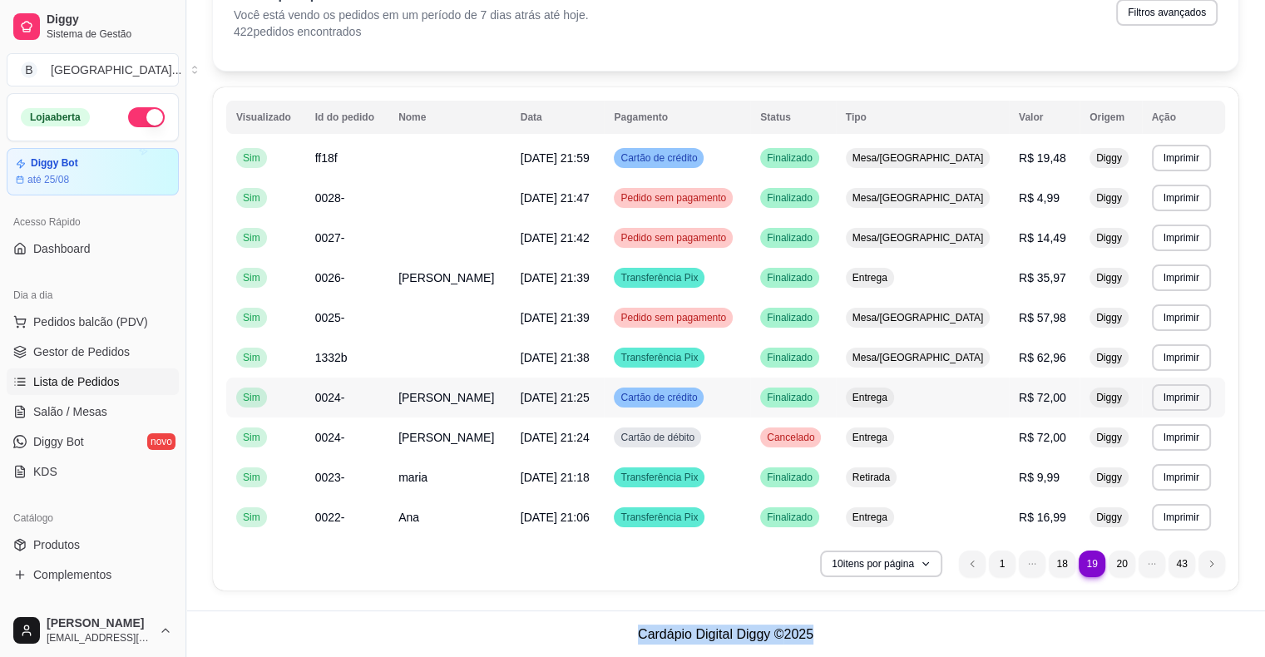
click at [1039, 391] on span "R$ 72,00" at bounding box center [1042, 397] width 47 height 13
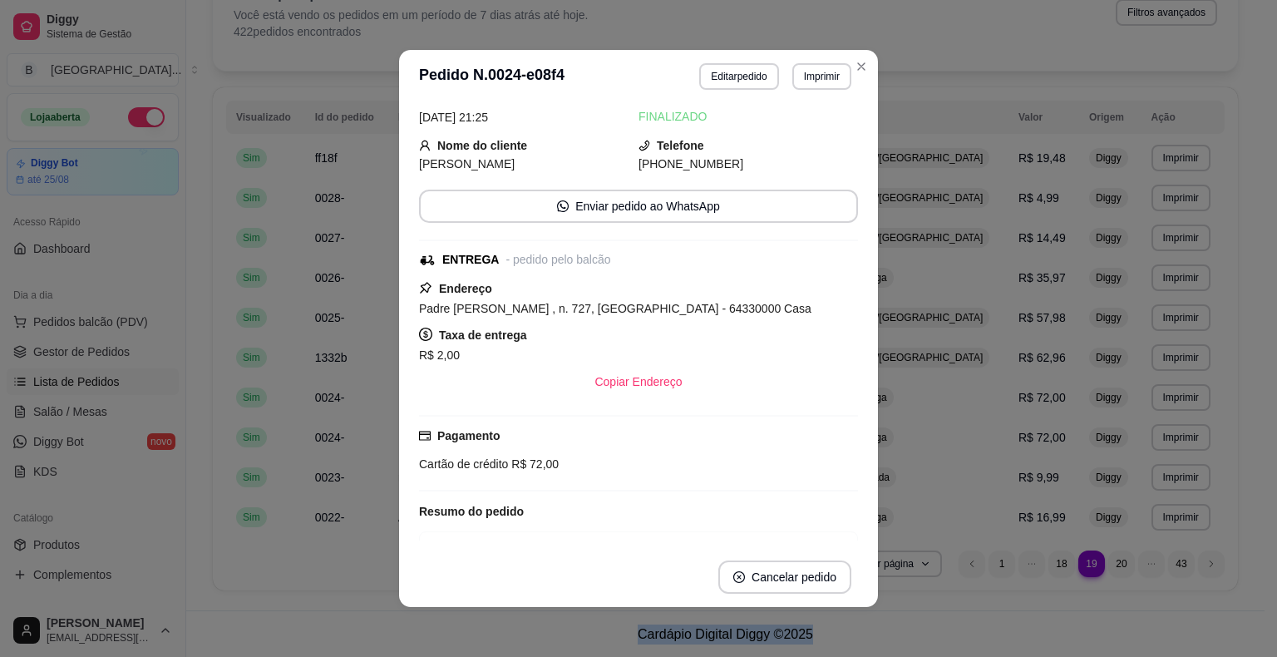
scroll to position [145, 0]
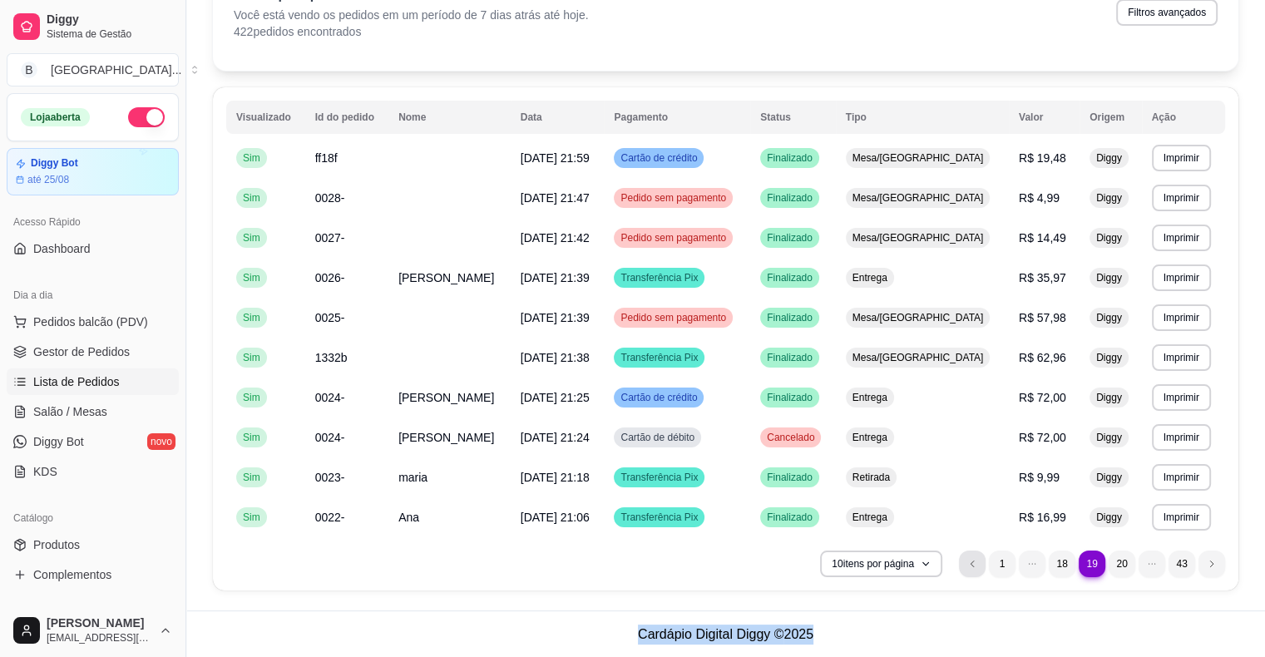
click at [981, 564] on li "previous page button" at bounding box center [972, 564] width 27 height 27
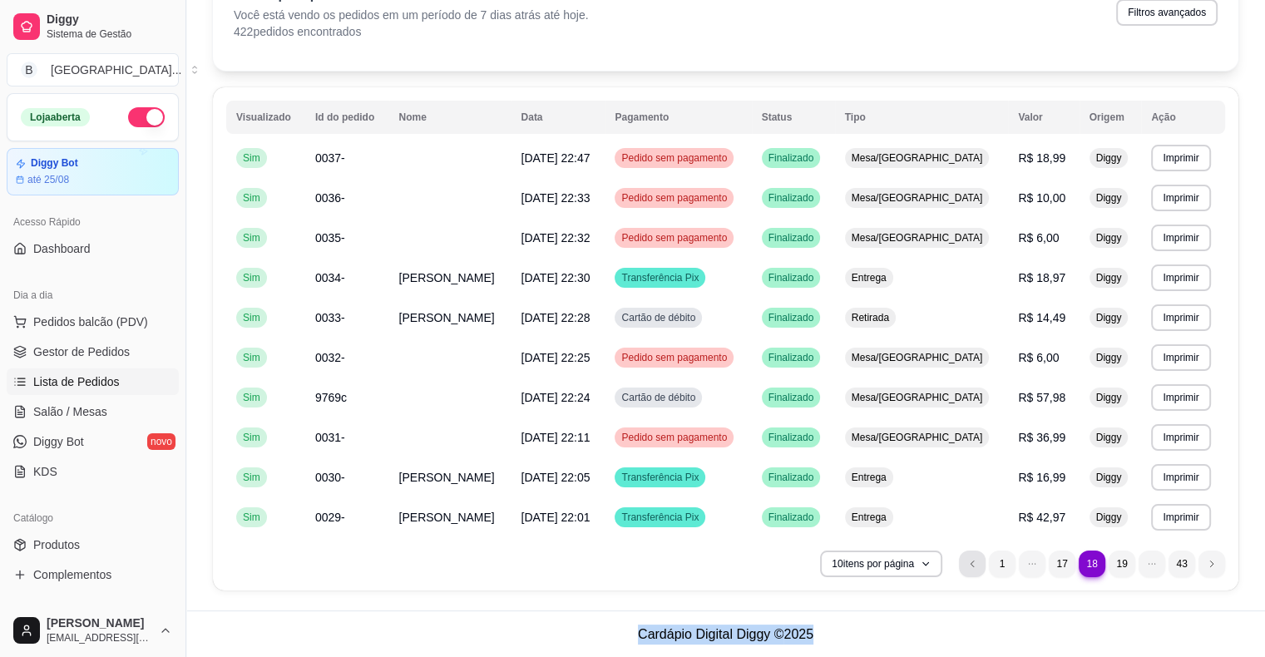
click at [971, 560] on icon "previous page button" at bounding box center [972, 564] width 10 height 10
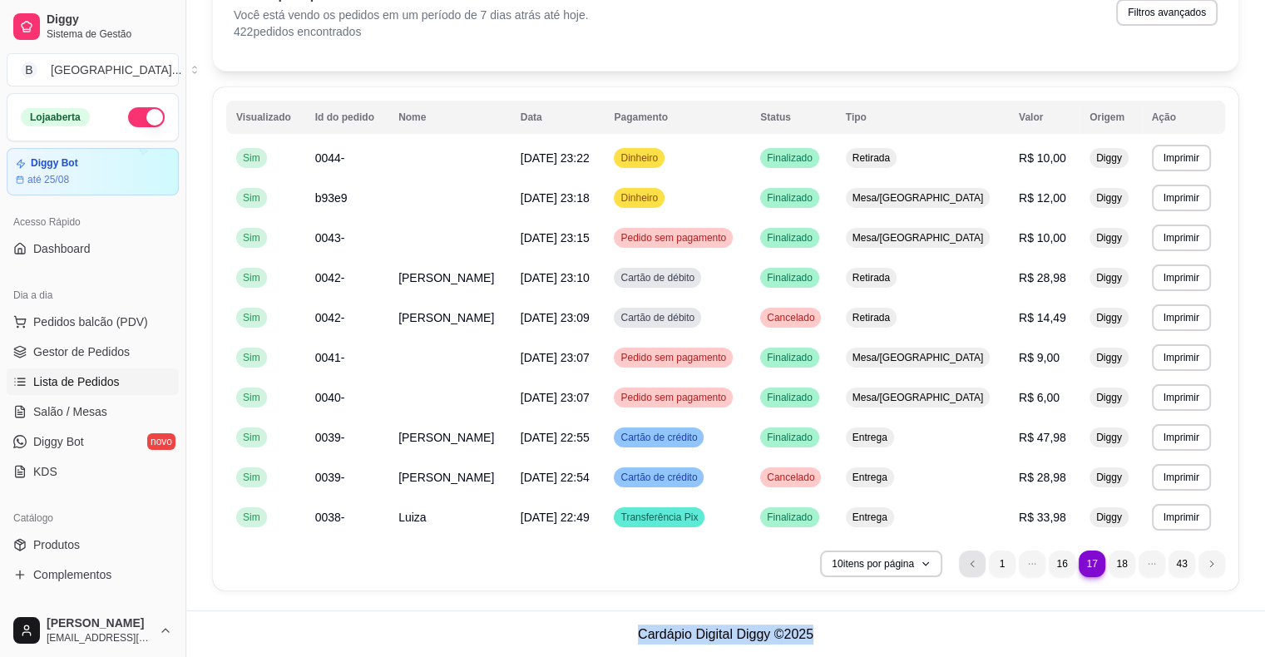
click at [975, 568] on li "previous page button" at bounding box center [972, 564] width 27 height 27
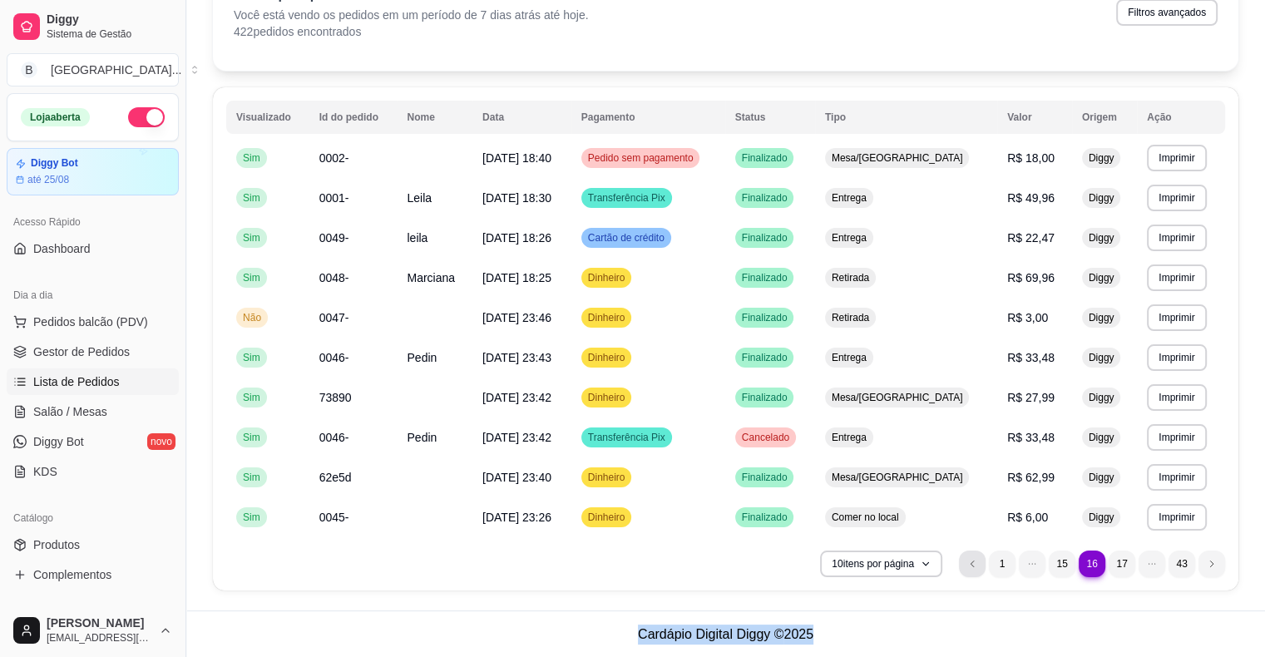
click at [975, 557] on li "previous page button" at bounding box center [972, 564] width 27 height 27
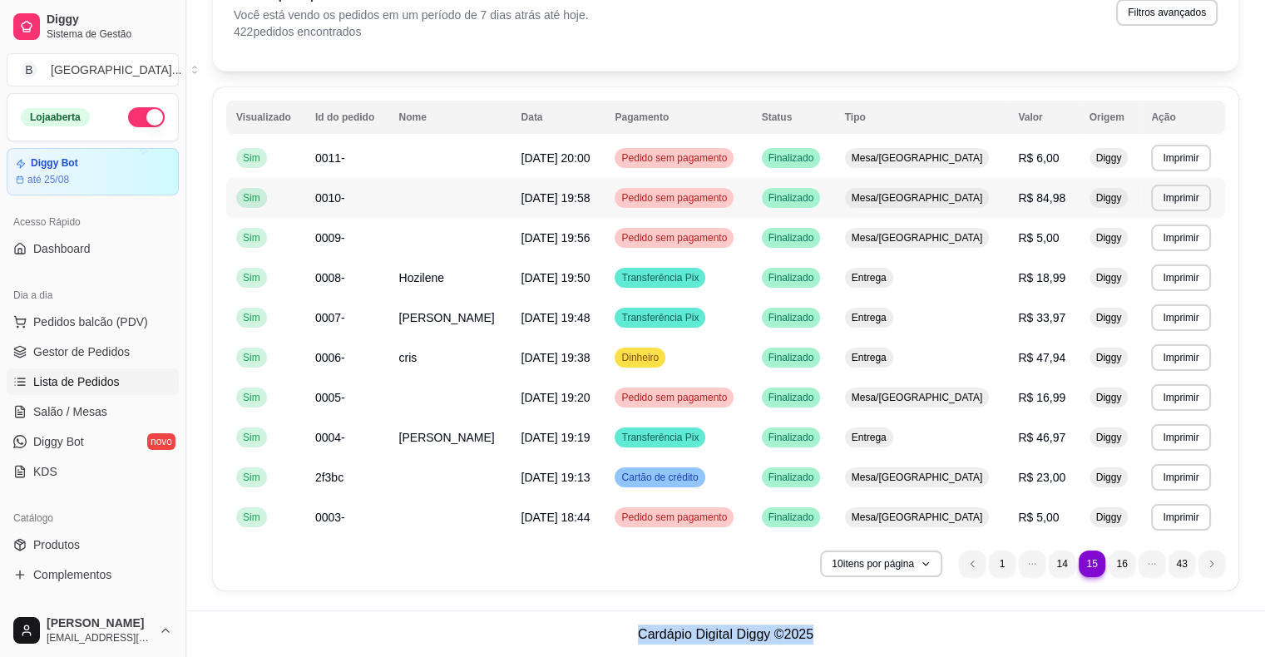
click at [1008, 213] on td "R$ 84,98" at bounding box center [1043, 198] width 71 height 40
click at [970, 209] on td "Mesa/[GEOGRAPHIC_DATA]" at bounding box center [922, 198] width 174 height 40
click at [963, 208] on td "Mesa/[GEOGRAPHIC_DATA]" at bounding box center [922, 198] width 174 height 40
click at [983, 567] on li "previous page button" at bounding box center [972, 564] width 27 height 27
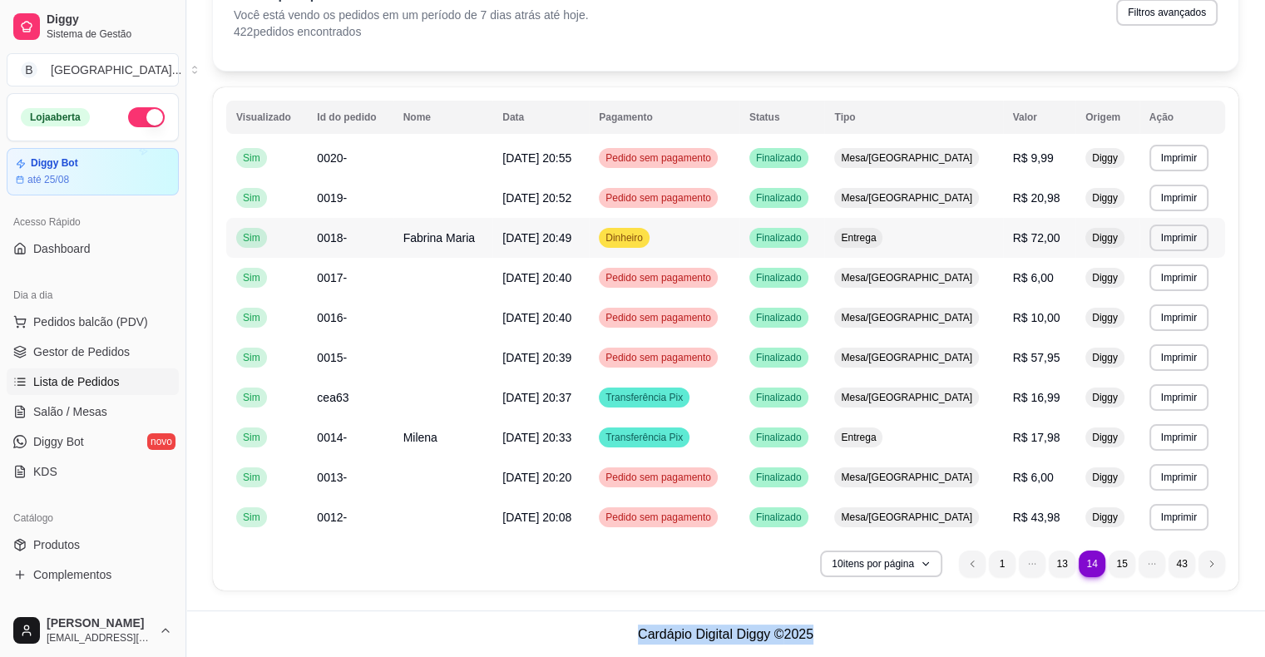
click at [1019, 241] on span "R$ 72,00" at bounding box center [1036, 237] width 47 height 13
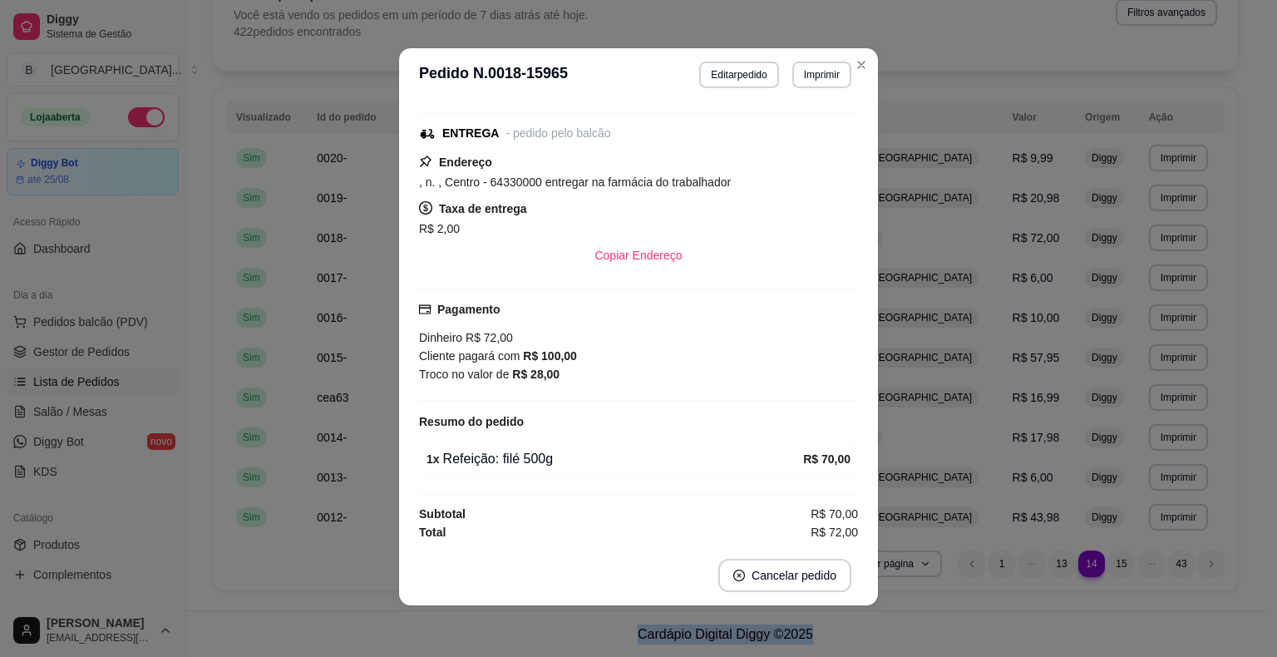
scroll to position [3, 0]
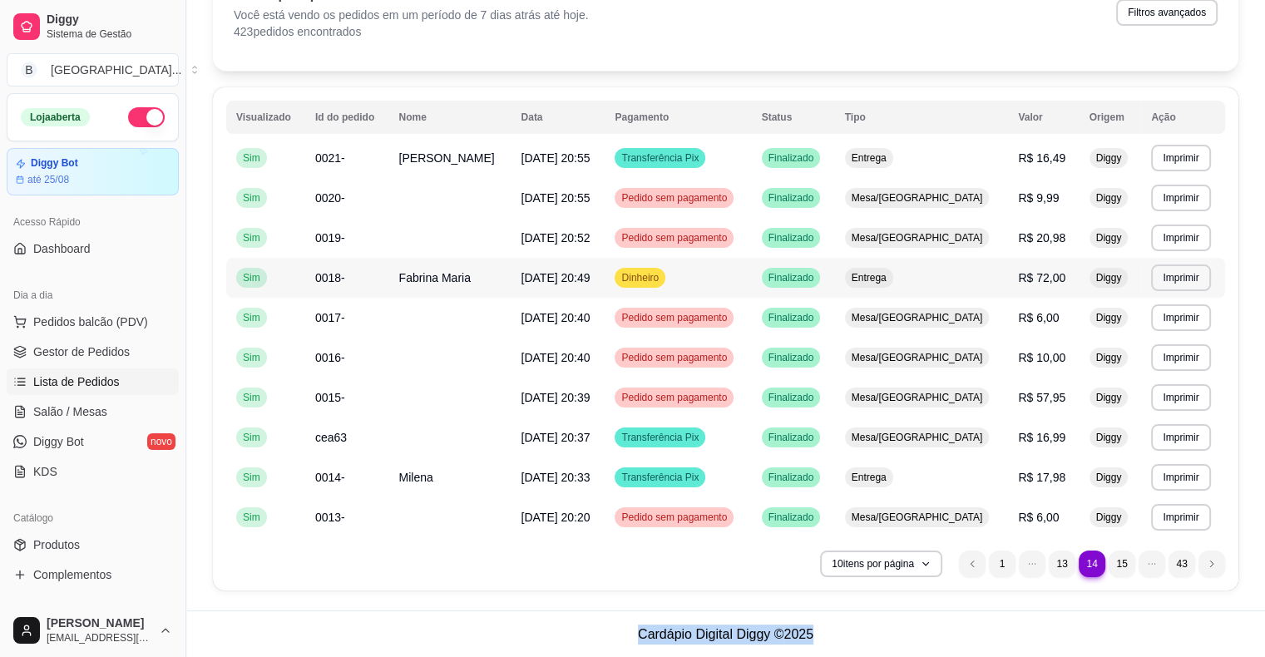
click at [751, 275] on td "Dinheiro" at bounding box center [678, 278] width 146 height 40
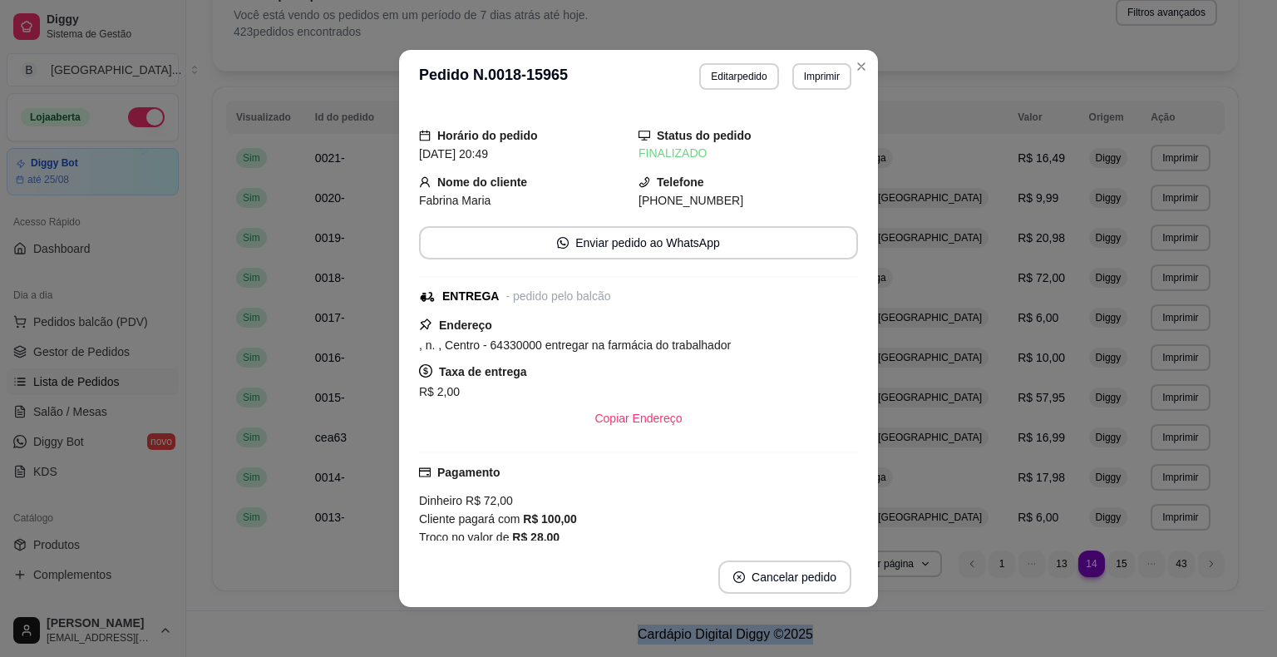
scroll to position [161, 0]
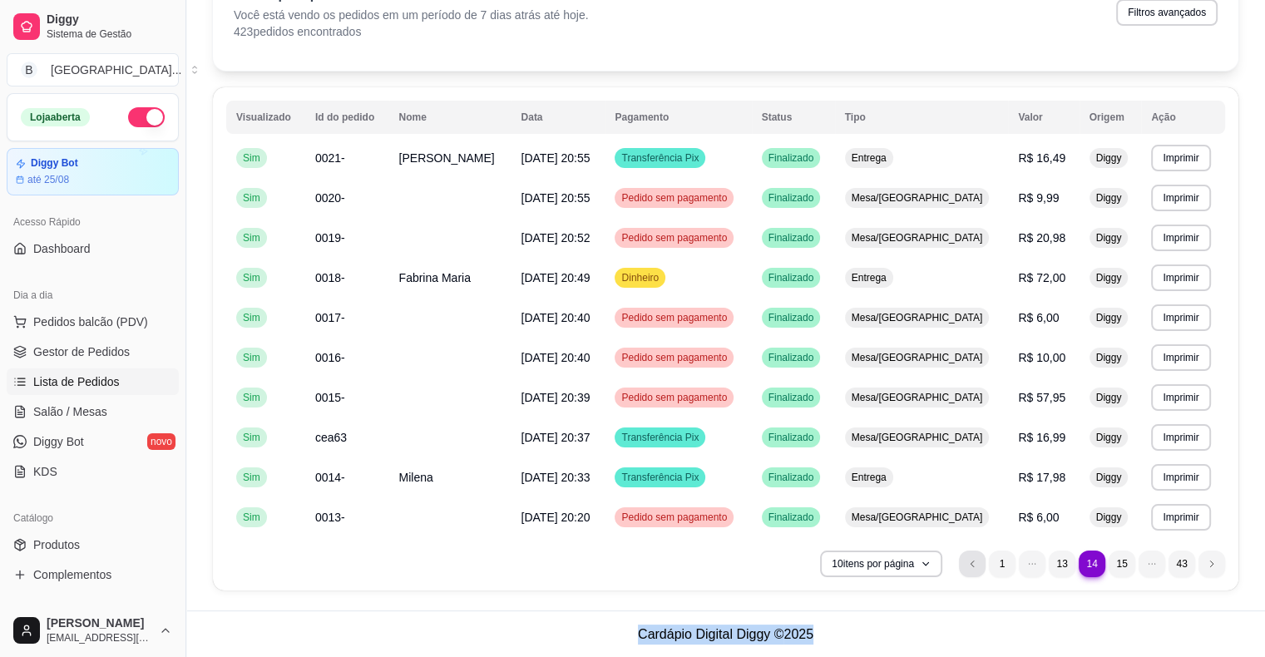
click at [982, 562] on li "previous page button" at bounding box center [972, 564] width 27 height 27
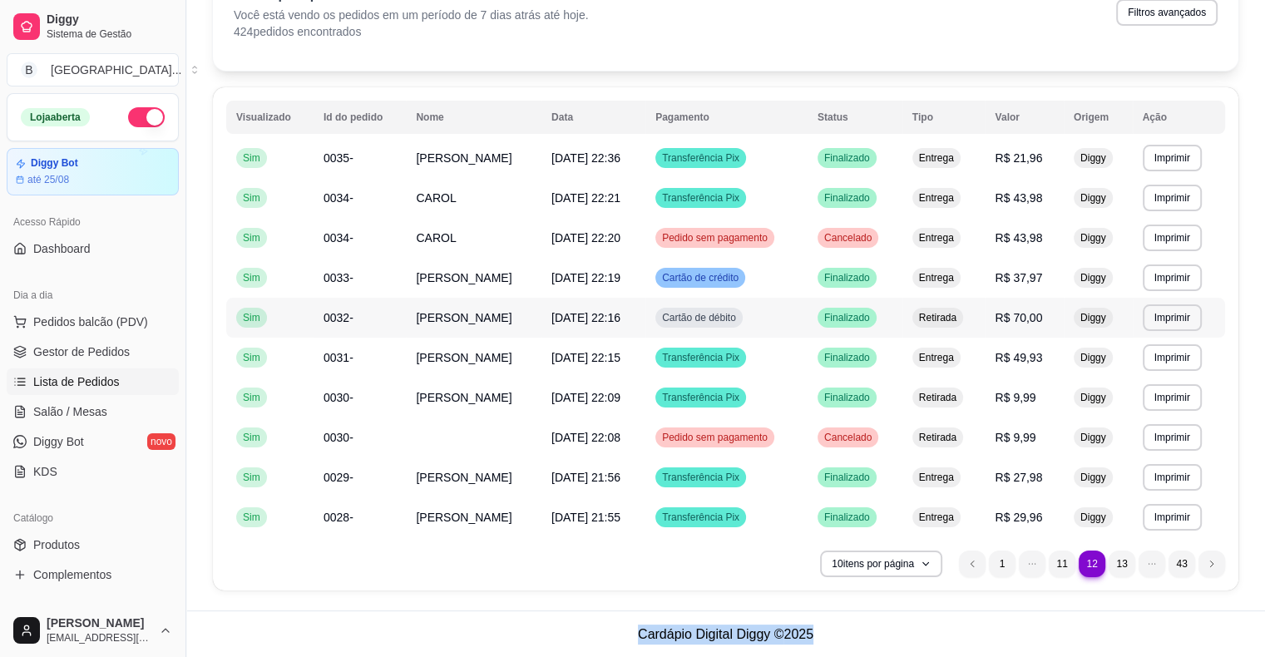
click at [1025, 322] on span "R$ 70,00" at bounding box center [1018, 317] width 47 height 13
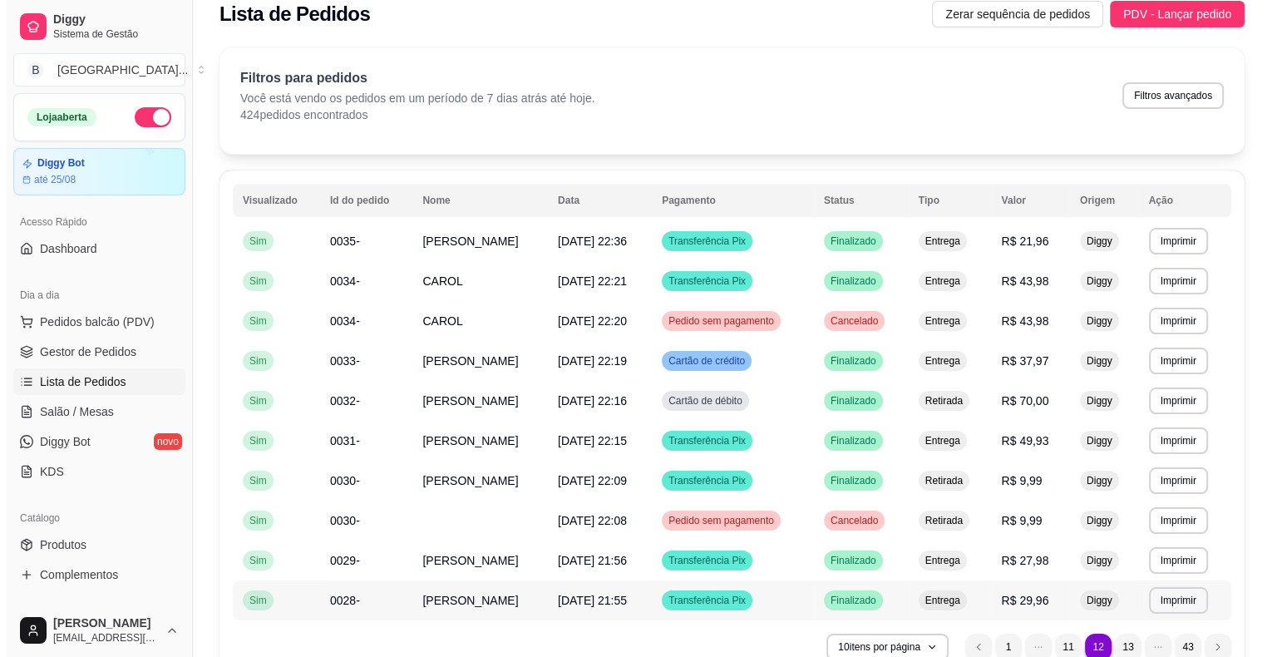
scroll to position [102, 0]
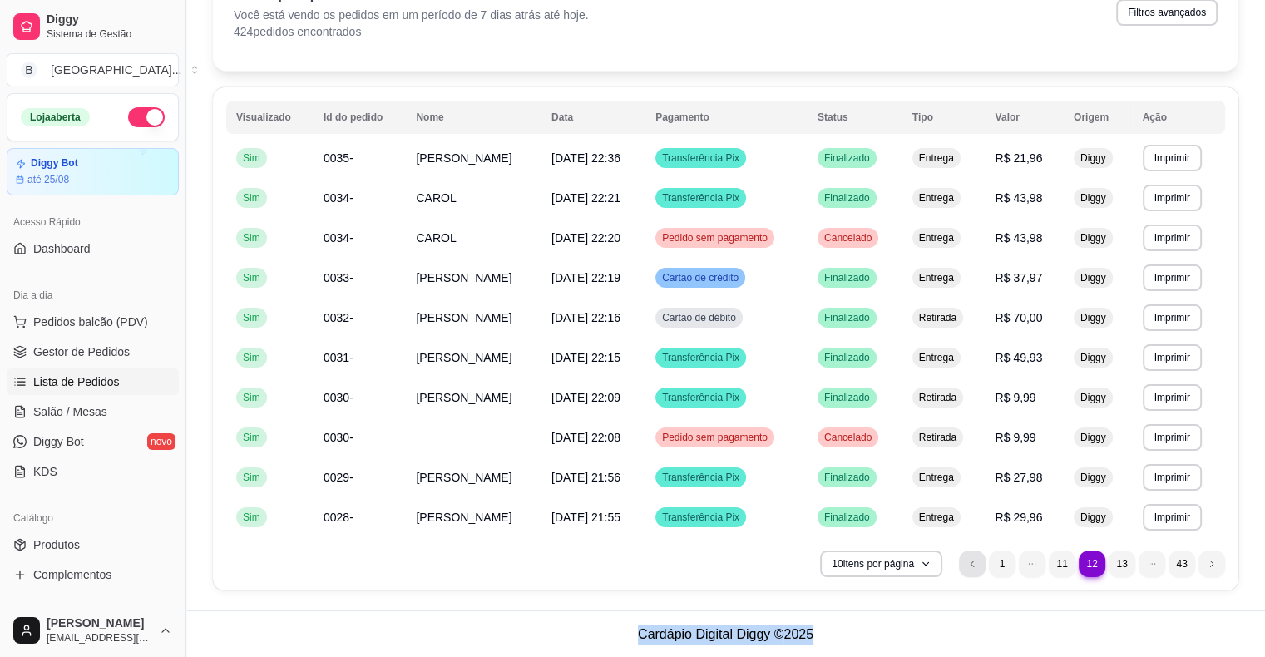
click at [978, 557] on li "previous page button" at bounding box center [972, 564] width 27 height 27
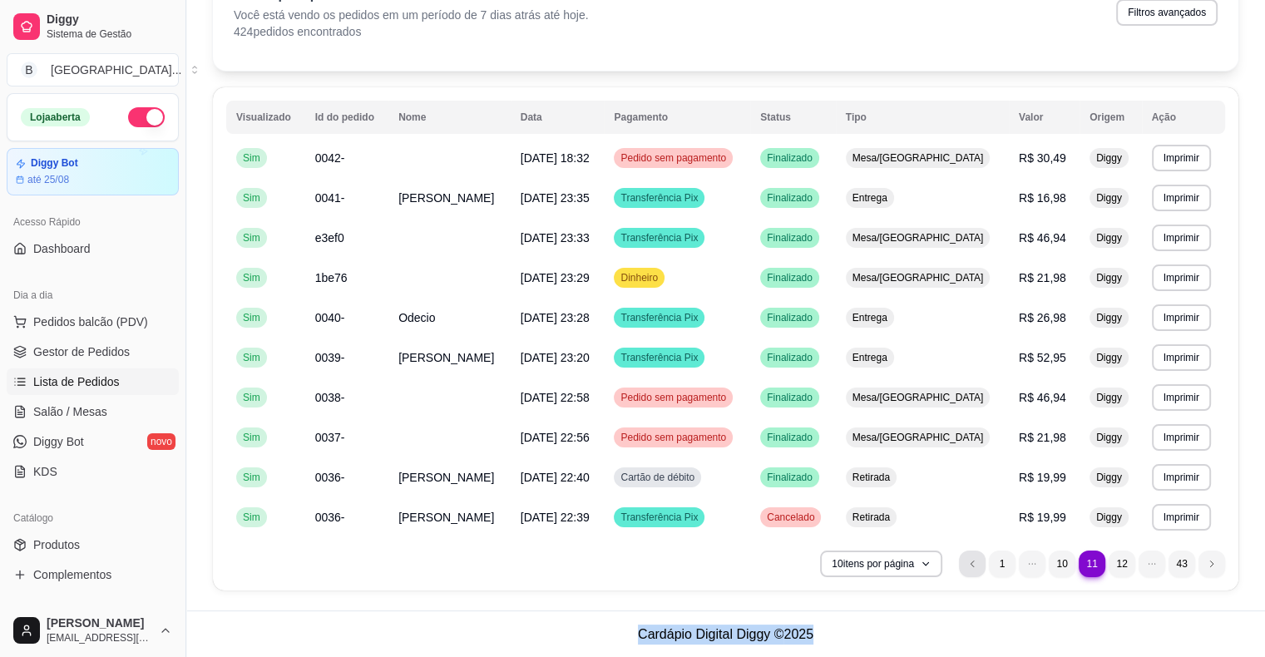
click at [975, 568] on li "previous page button" at bounding box center [972, 564] width 27 height 27
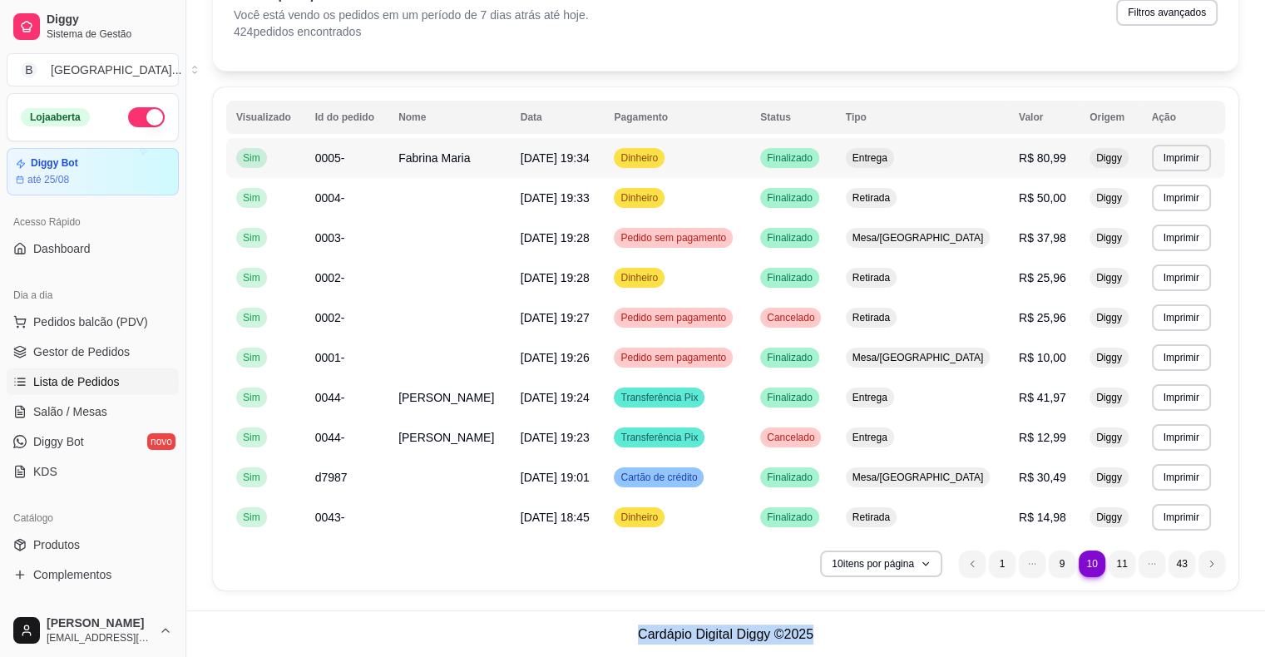
click at [1019, 158] on span "R$ 80,99" at bounding box center [1042, 157] width 47 height 13
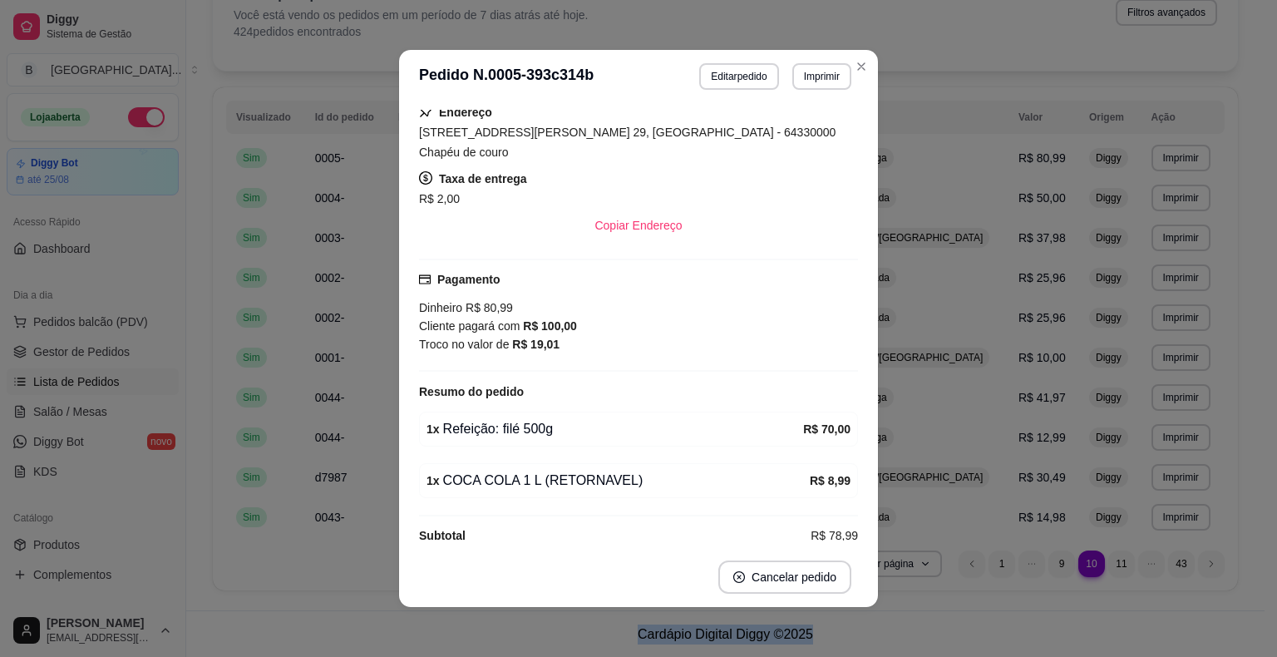
scroll to position [3, 0]
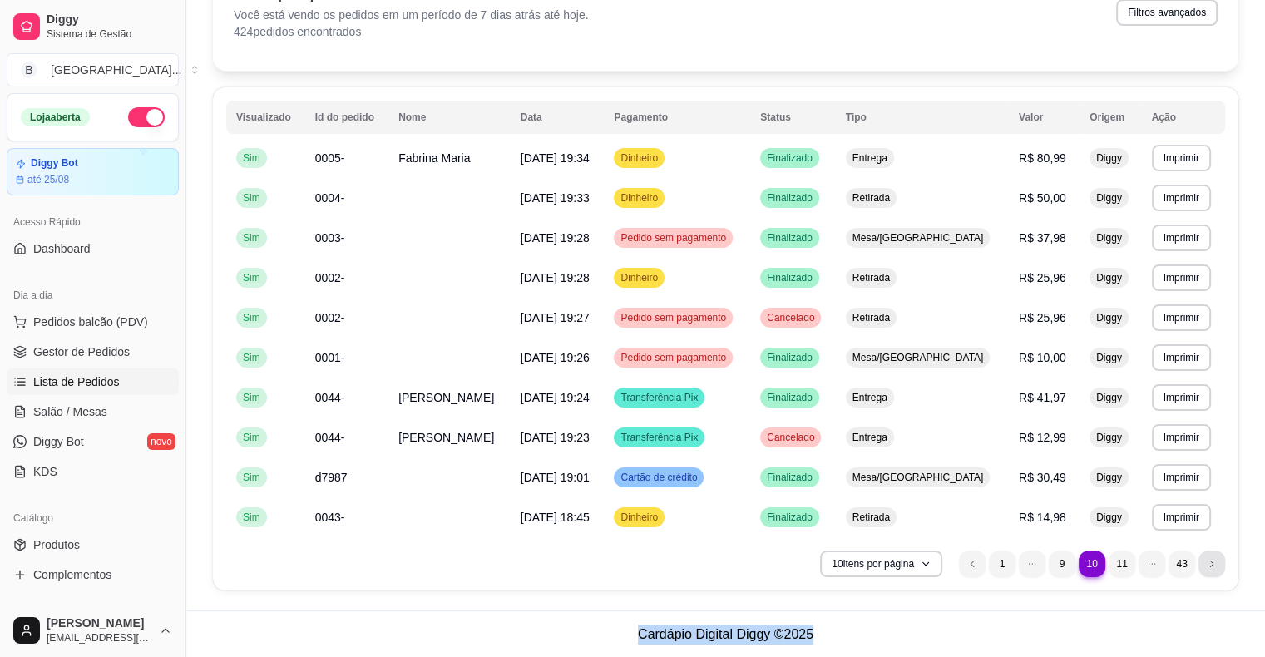
click at [1207, 559] on icon "next page button" at bounding box center [1212, 564] width 10 height 10
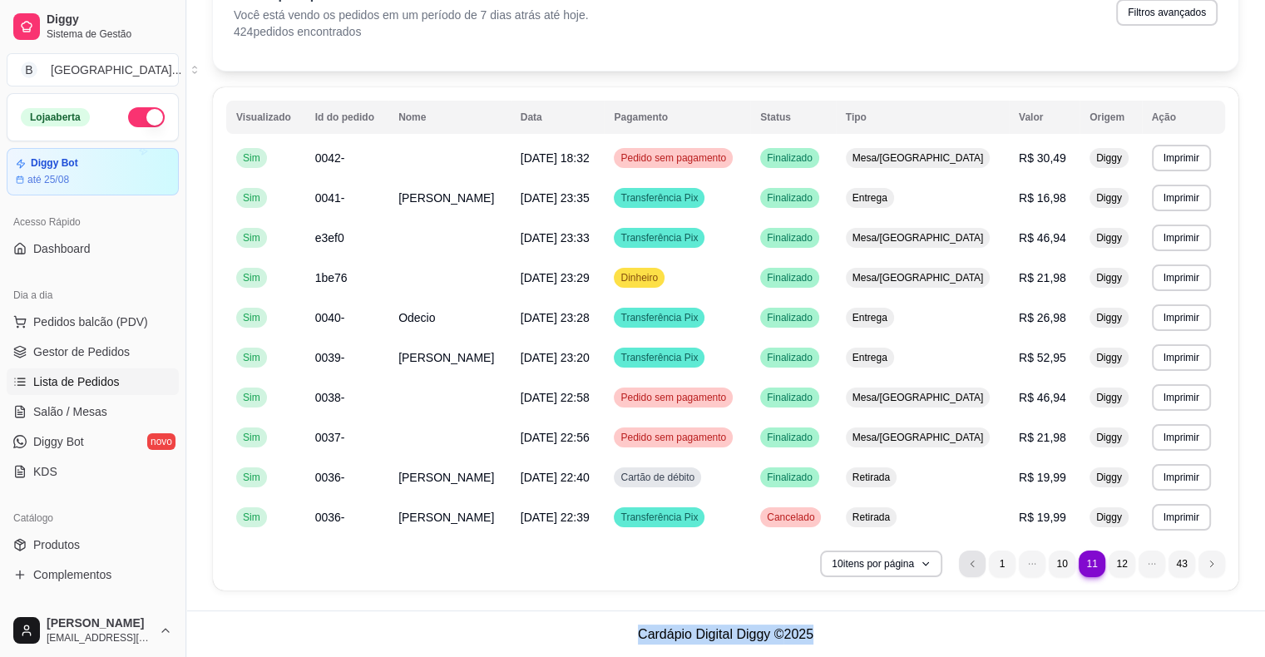
click at [959, 567] on li "previous page button" at bounding box center [972, 564] width 27 height 27
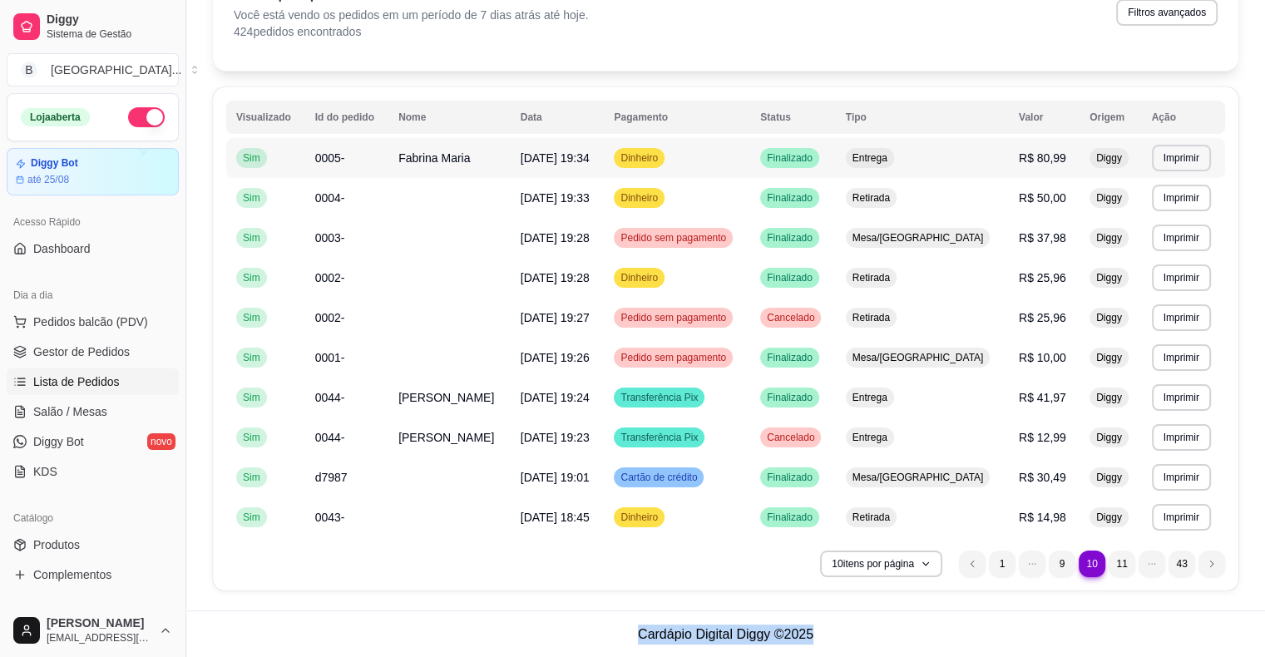
click at [1009, 151] on td "R$ 80,99" at bounding box center [1044, 158] width 71 height 40
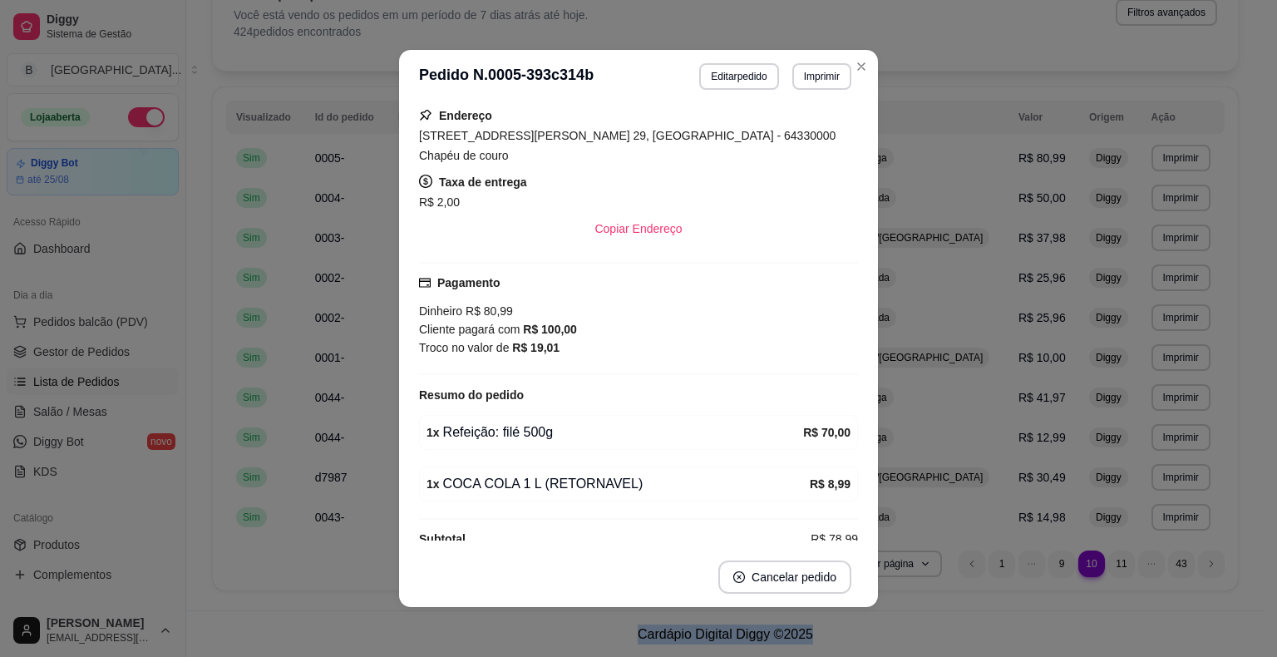
scroll to position [263, 0]
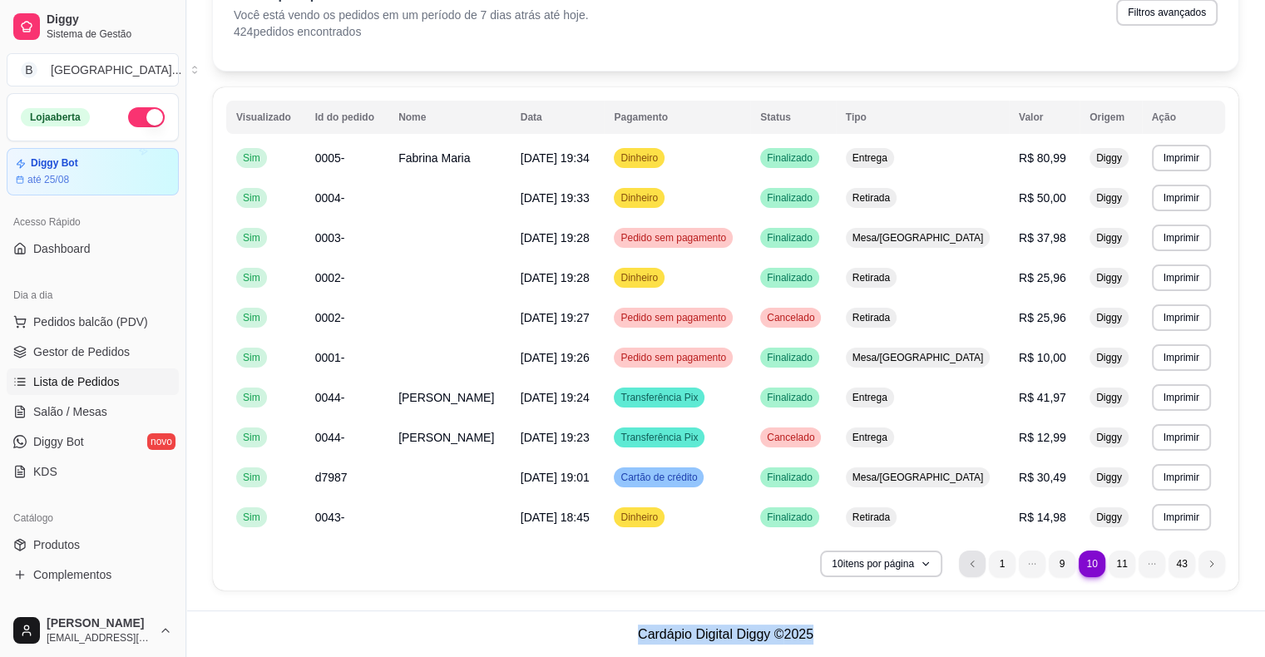
click at [968, 557] on li "previous page button" at bounding box center [972, 564] width 27 height 27
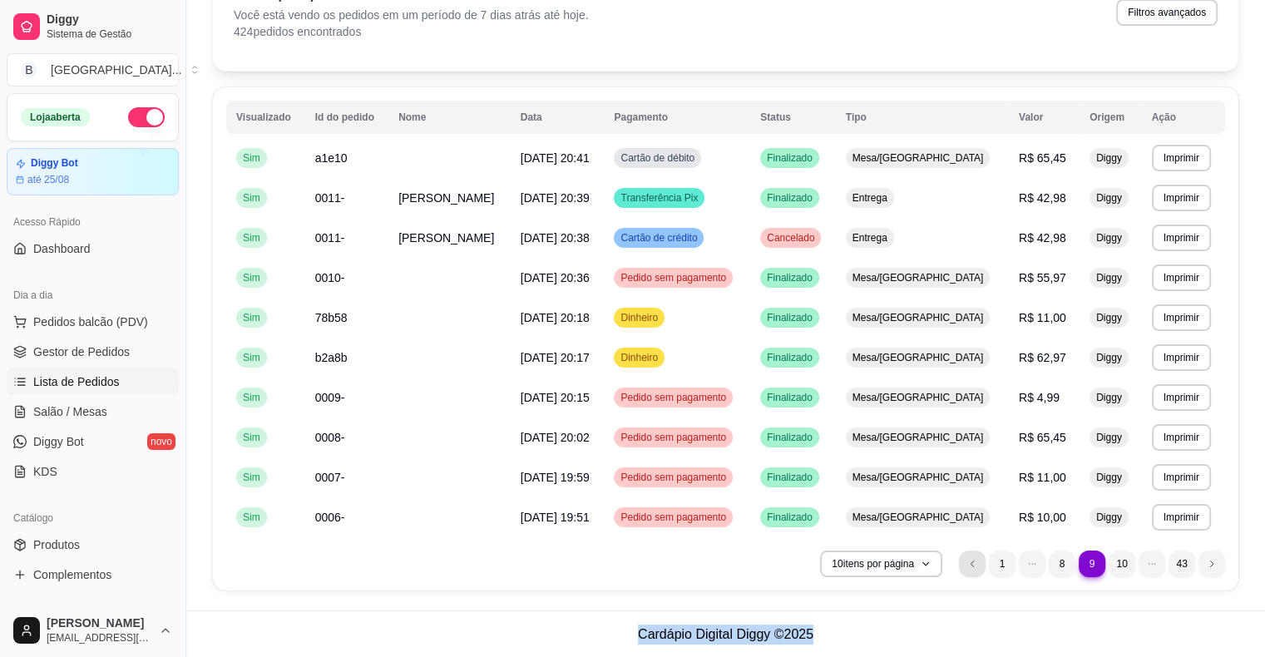
click at [980, 574] on li "previous page button" at bounding box center [972, 564] width 27 height 27
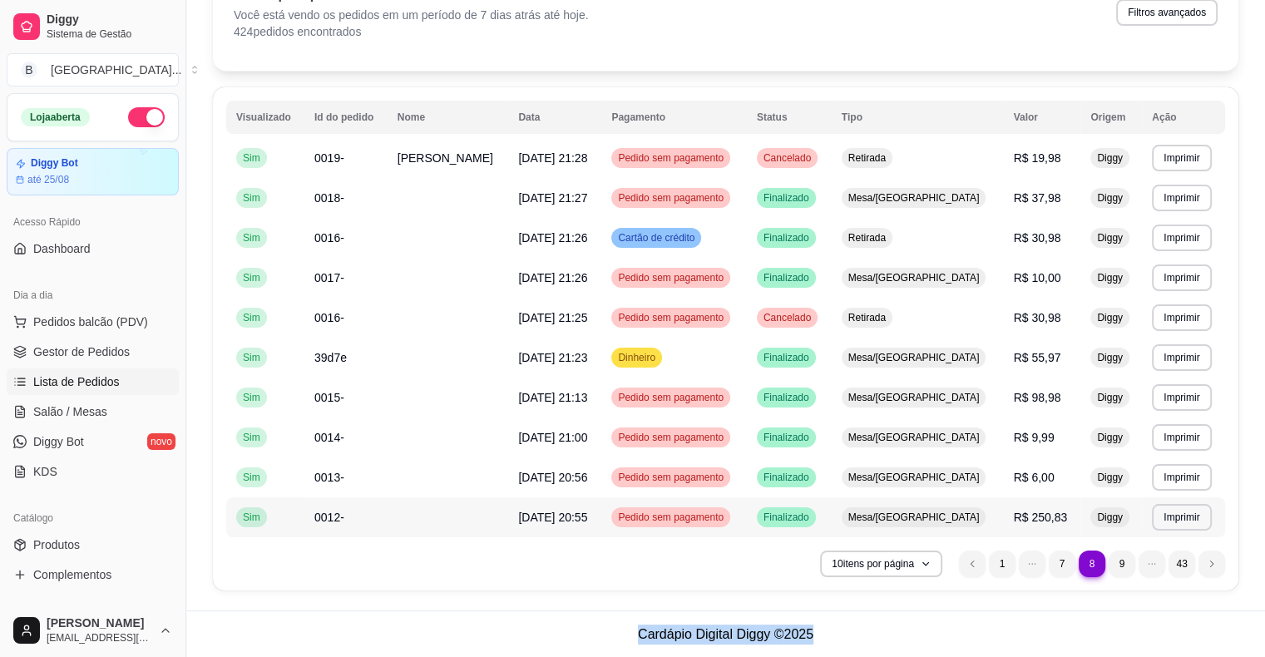
click at [1003, 528] on td "R$ 250,83" at bounding box center [1041, 517] width 77 height 40
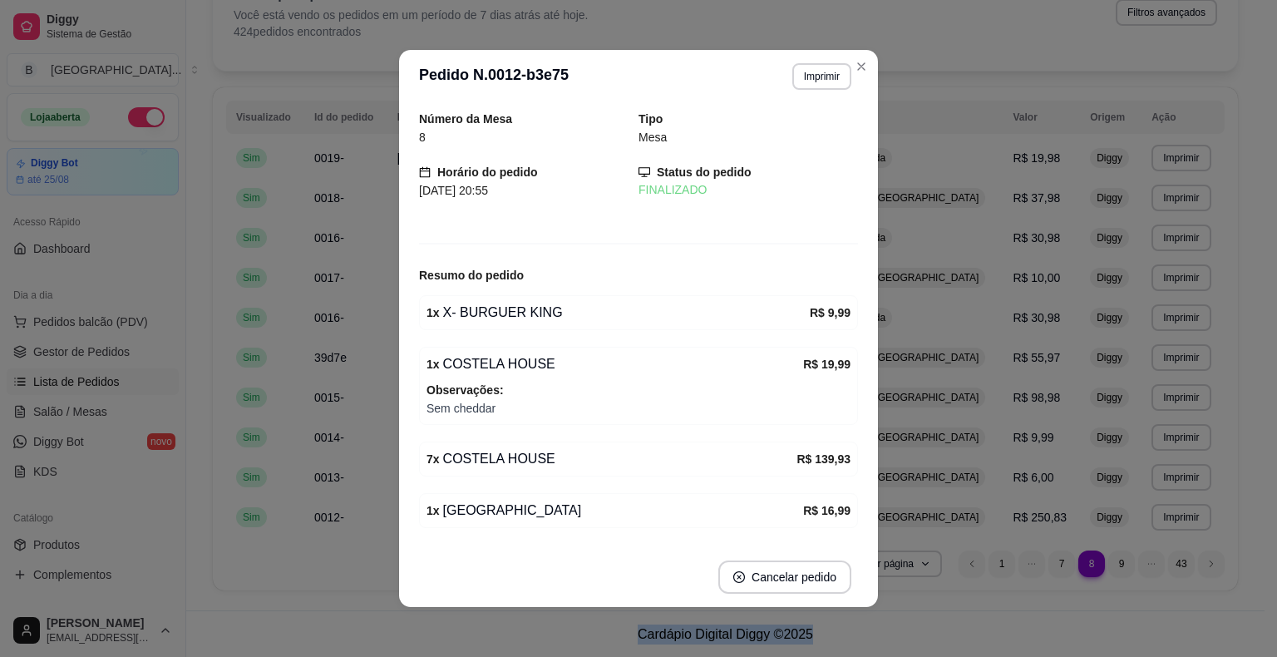
scroll to position [200, 0]
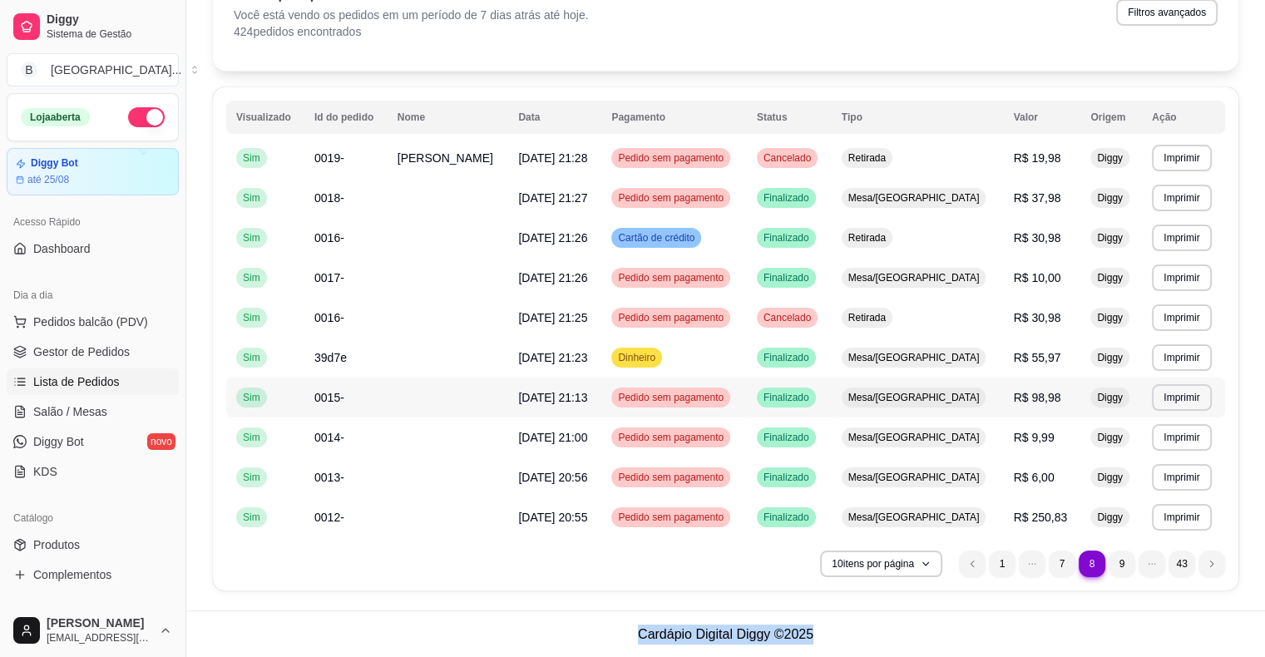
click at [971, 399] on td "Mesa/[GEOGRAPHIC_DATA]" at bounding box center [918, 398] width 172 height 40
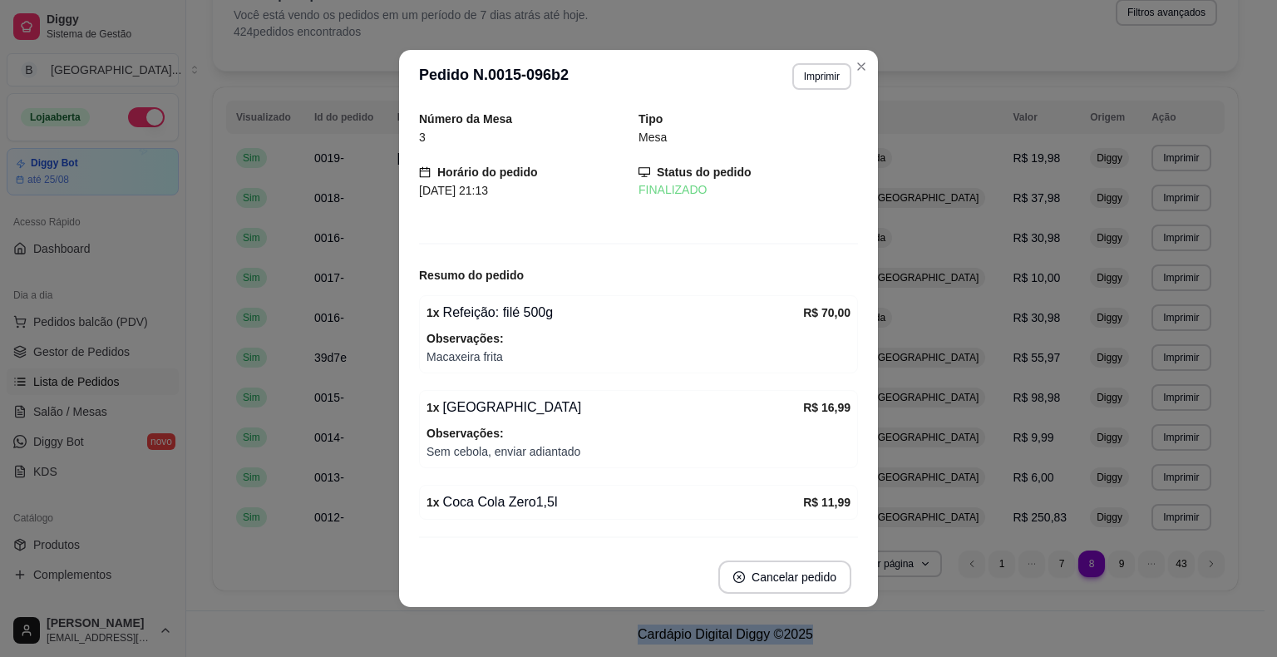
scroll to position [3, 0]
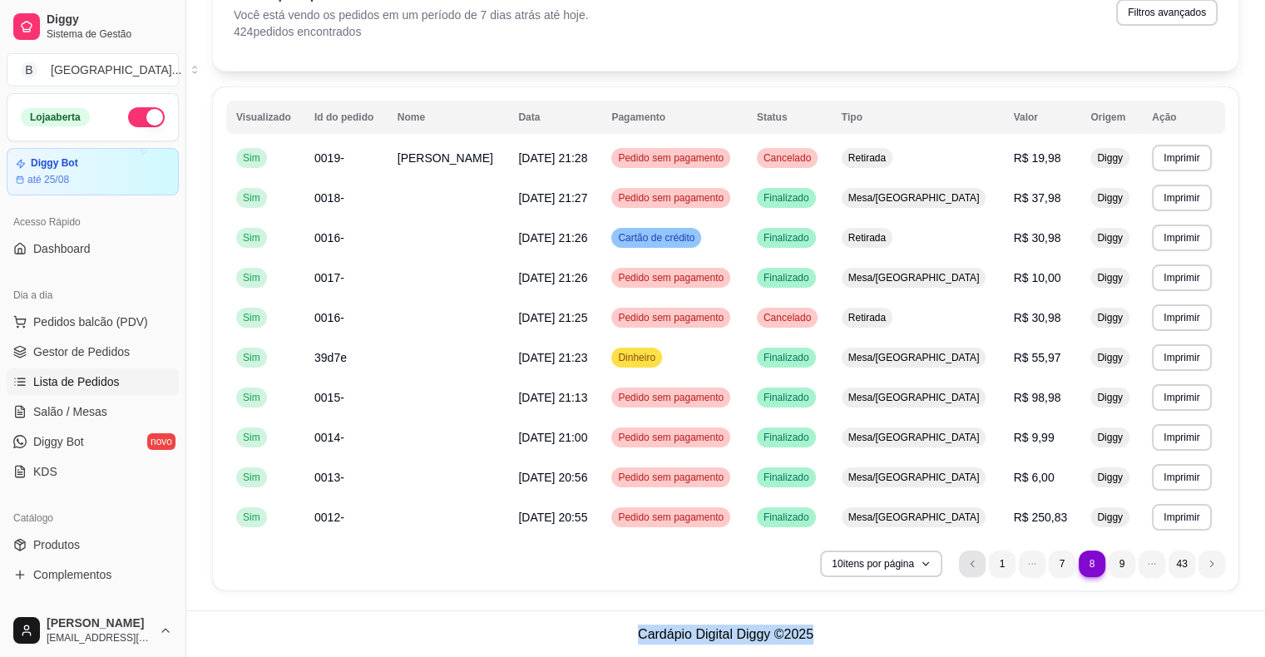
click at [970, 554] on li "previous page button" at bounding box center [972, 564] width 27 height 27
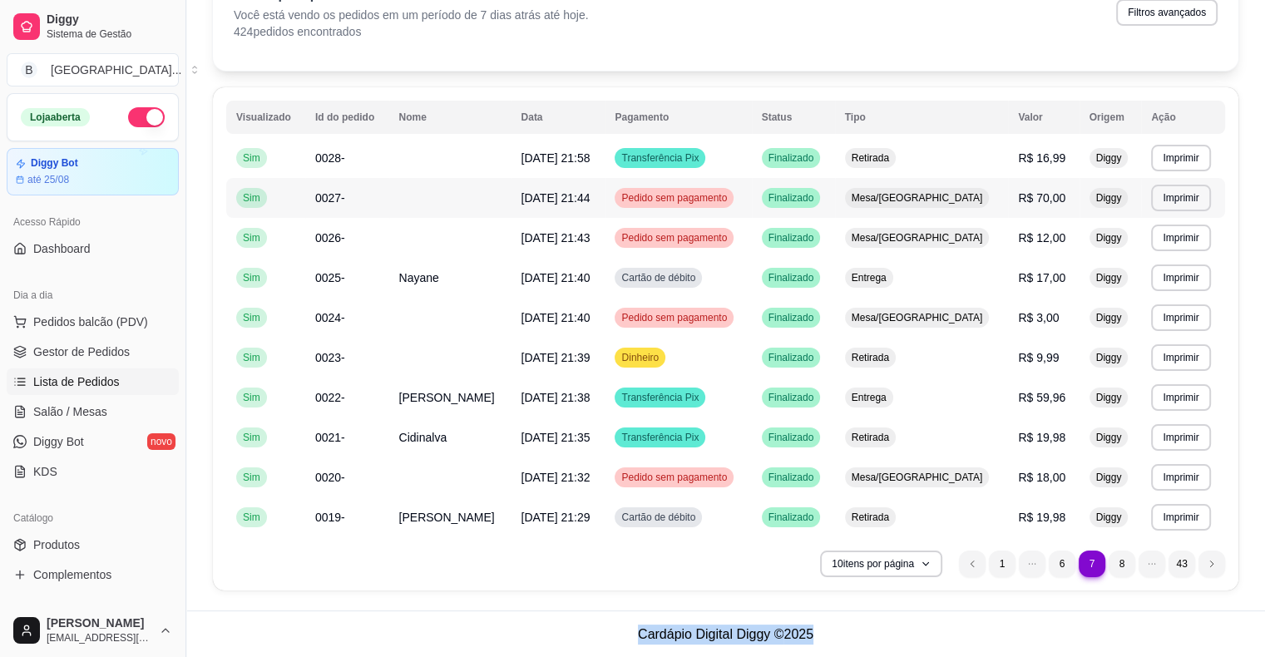
click at [1079, 197] on td "Diggy" at bounding box center [1110, 198] width 62 height 40
click at [962, 560] on li "previous page button" at bounding box center [972, 564] width 27 height 27
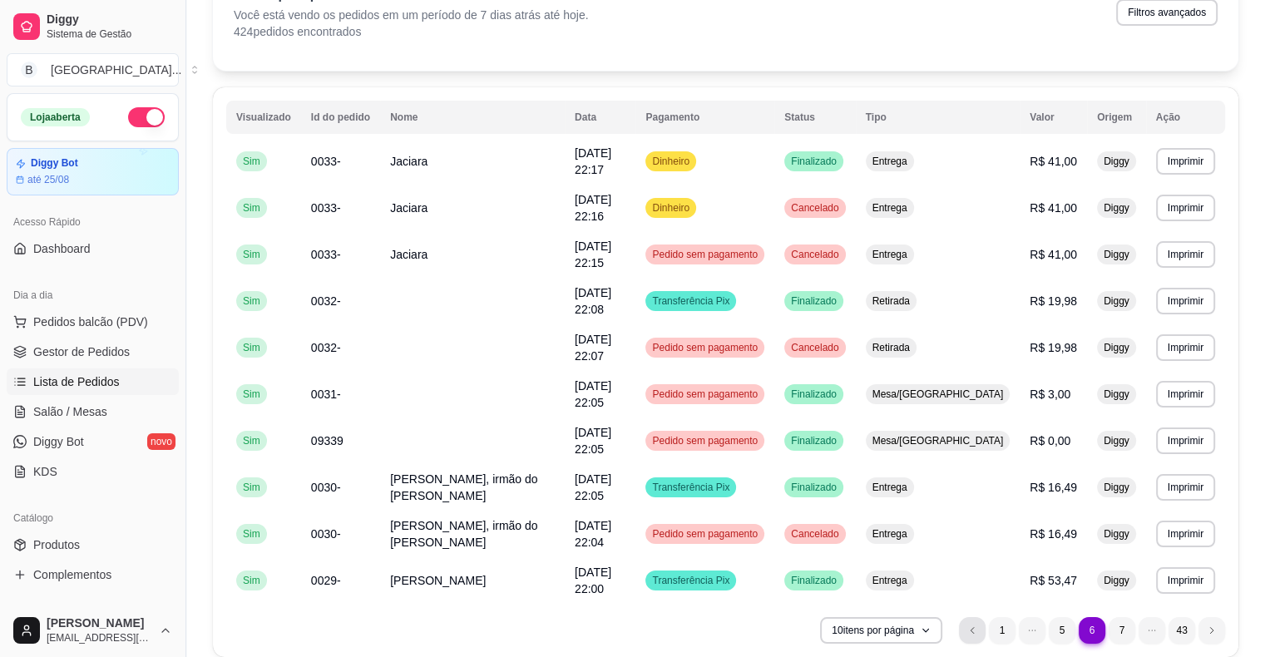
click at [983, 617] on li "previous page button" at bounding box center [972, 630] width 27 height 27
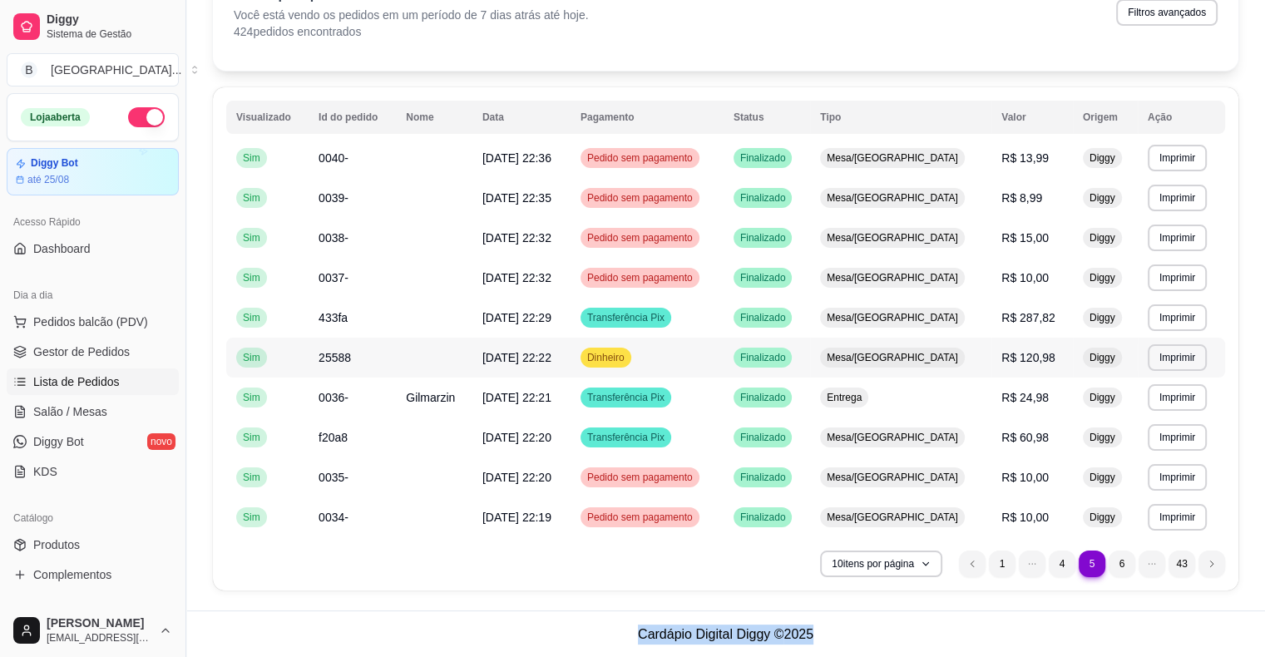
click at [1001, 358] on span "R$ 120,98" at bounding box center [1028, 357] width 54 height 13
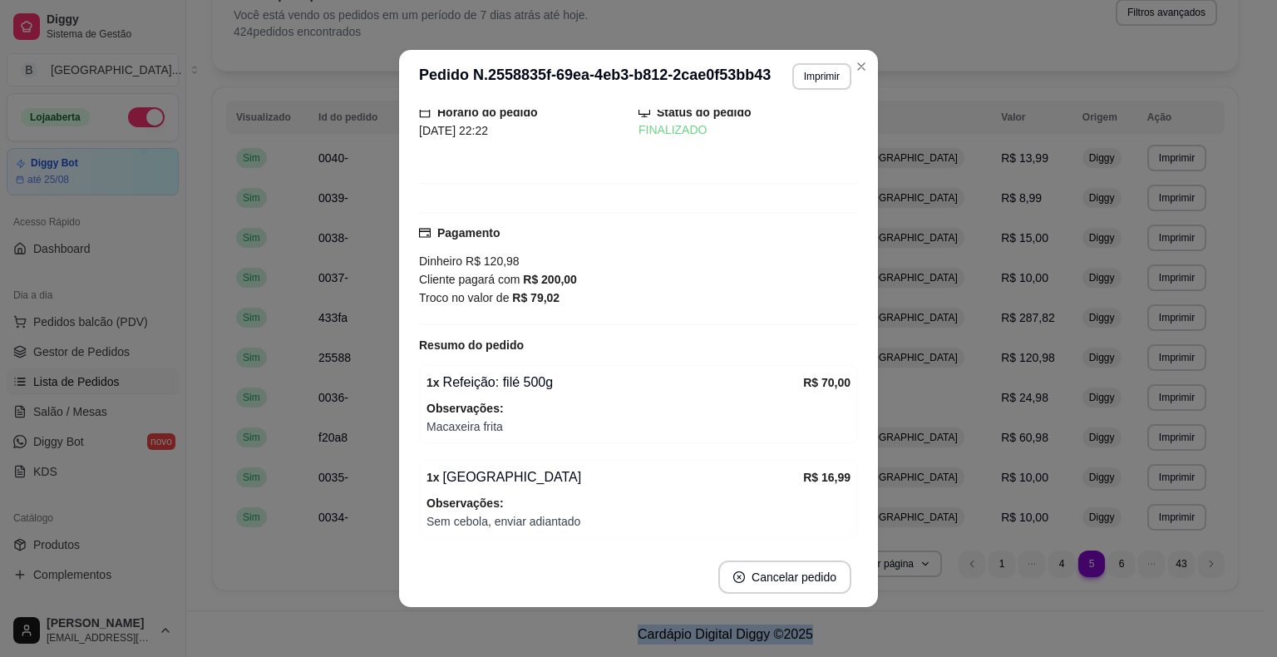
scroll to position [166, 0]
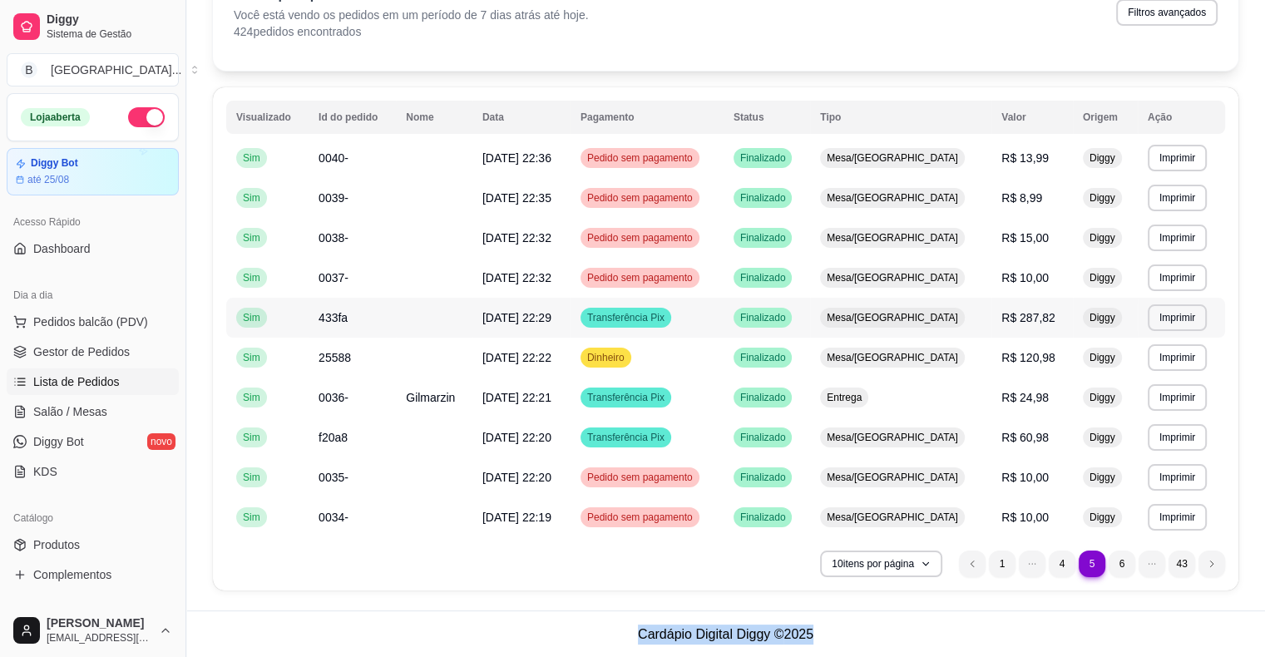
click at [961, 304] on td "Mesa/[GEOGRAPHIC_DATA]" at bounding box center [900, 318] width 181 height 40
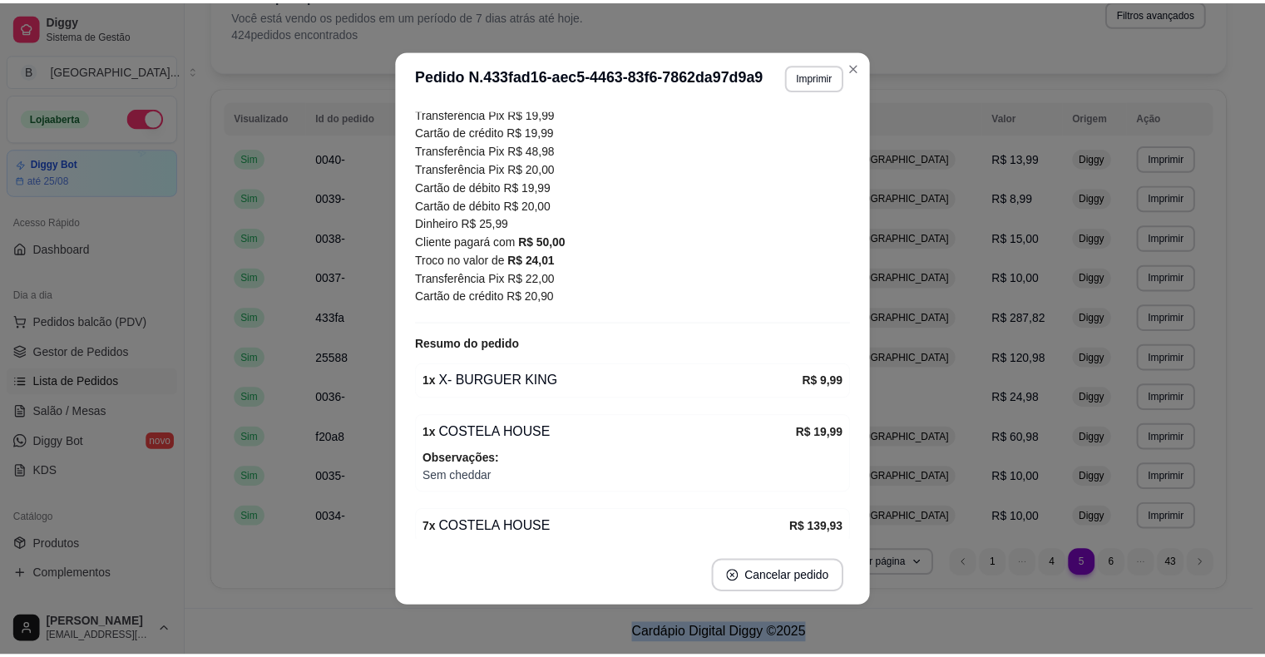
scroll to position [416, 0]
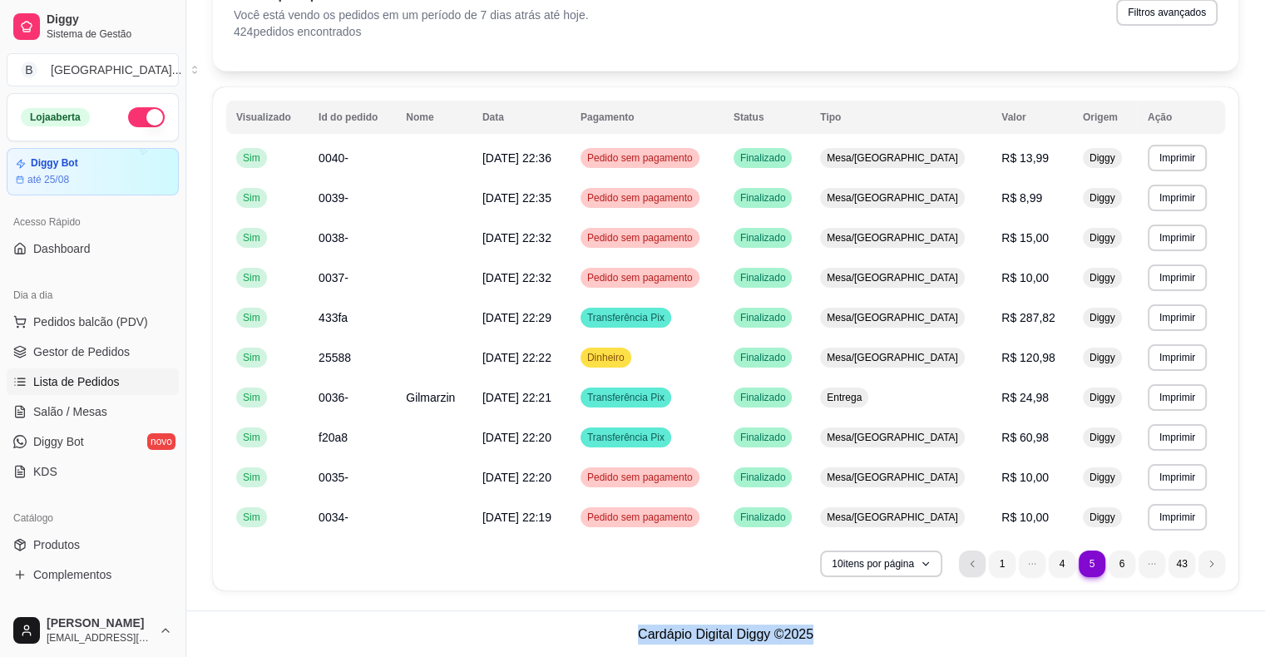
click at [971, 570] on li "previous page button" at bounding box center [972, 564] width 27 height 27
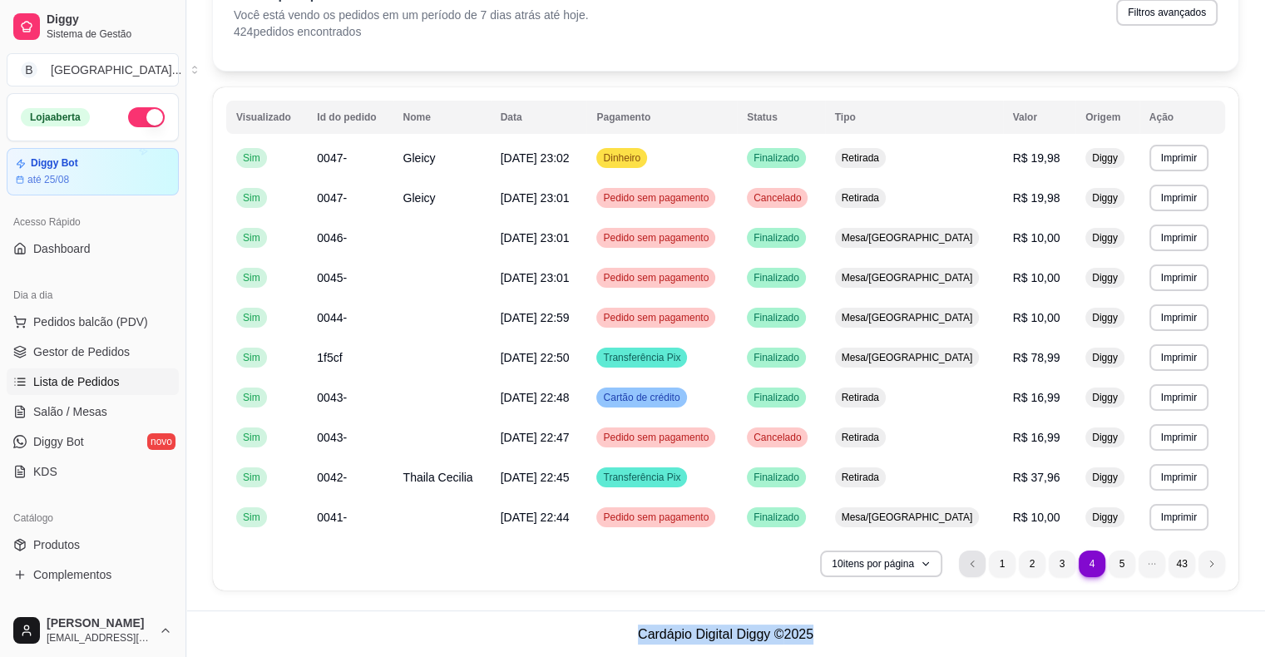
click at [967, 560] on icon "previous page button" at bounding box center [972, 564] width 10 height 10
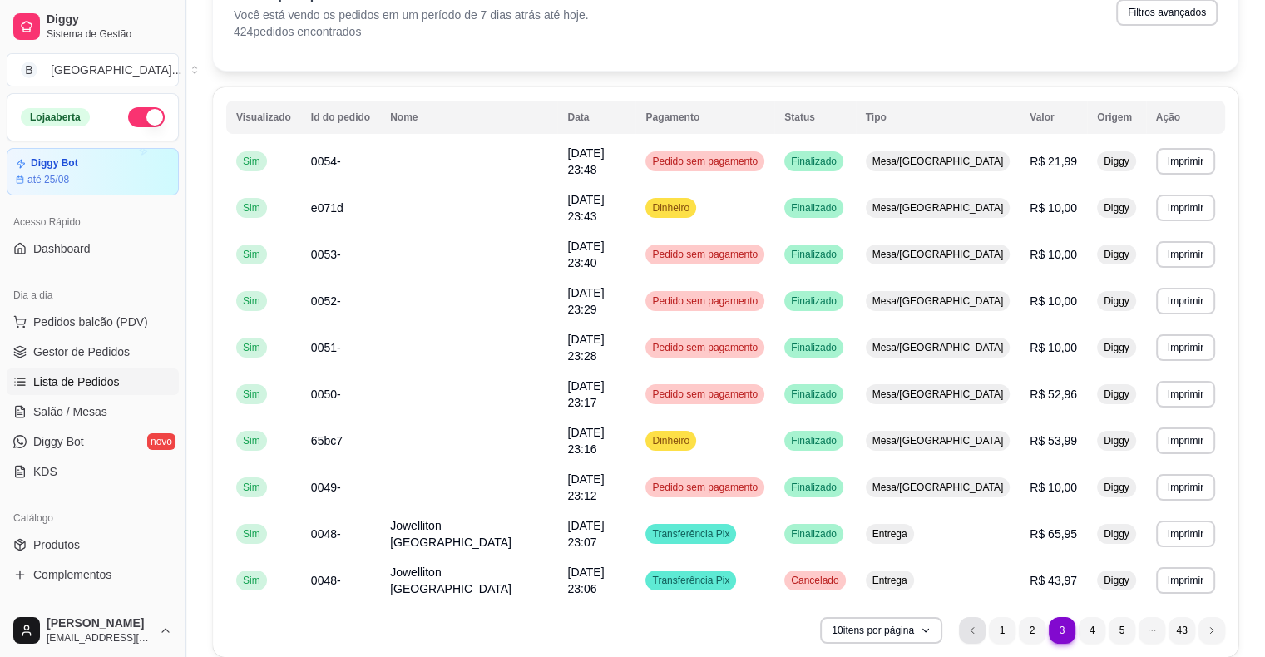
click at [964, 617] on li "previous page button" at bounding box center [972, 630] width 27 height 27
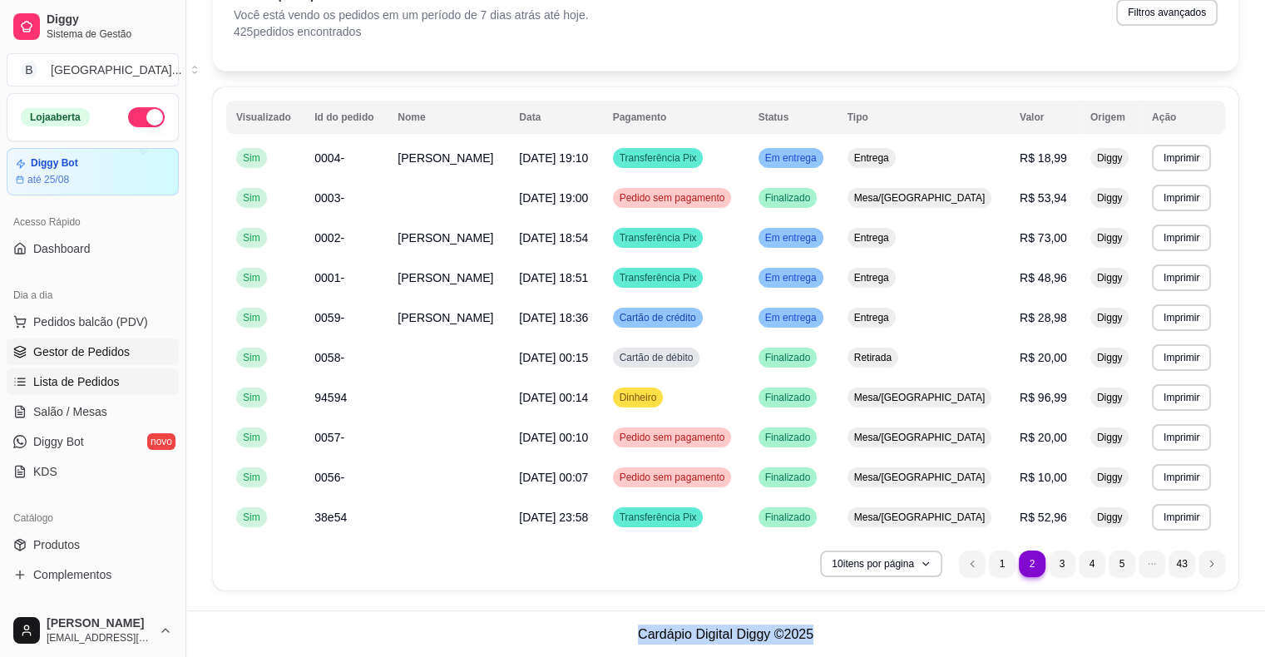
click at [133, 354] on link "Gestor de Pedidos" at bounding box center [93, 351] width 172 height 27
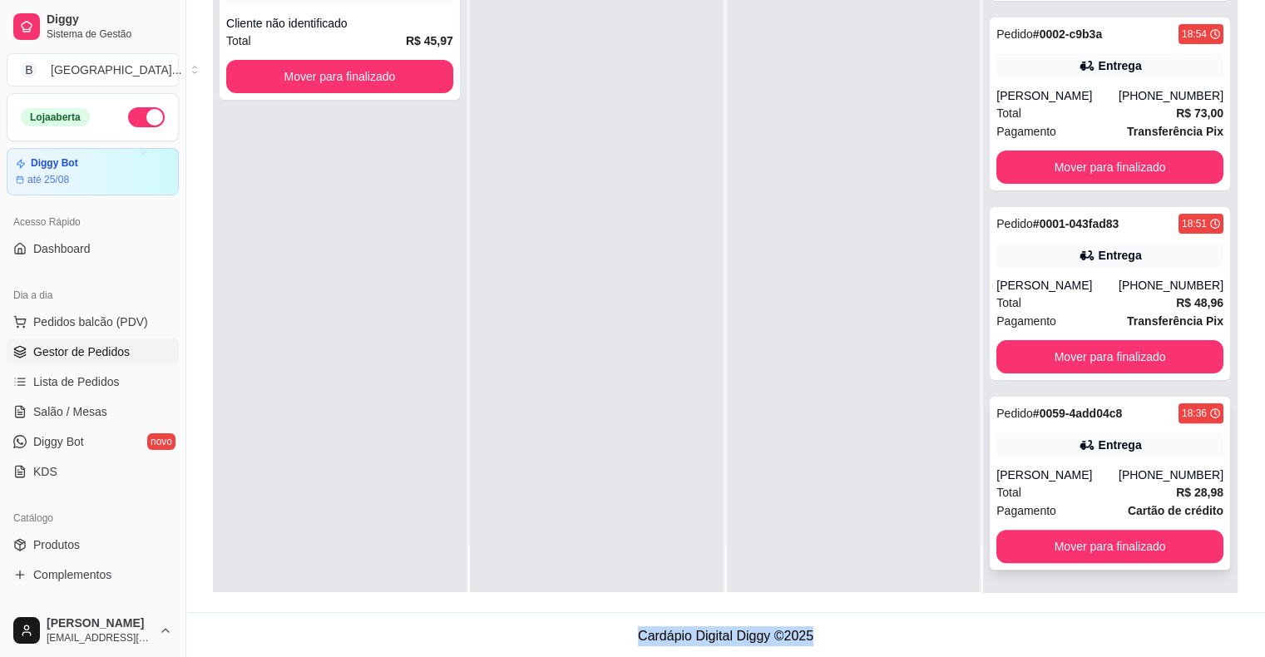
scroll to position [253, 0]
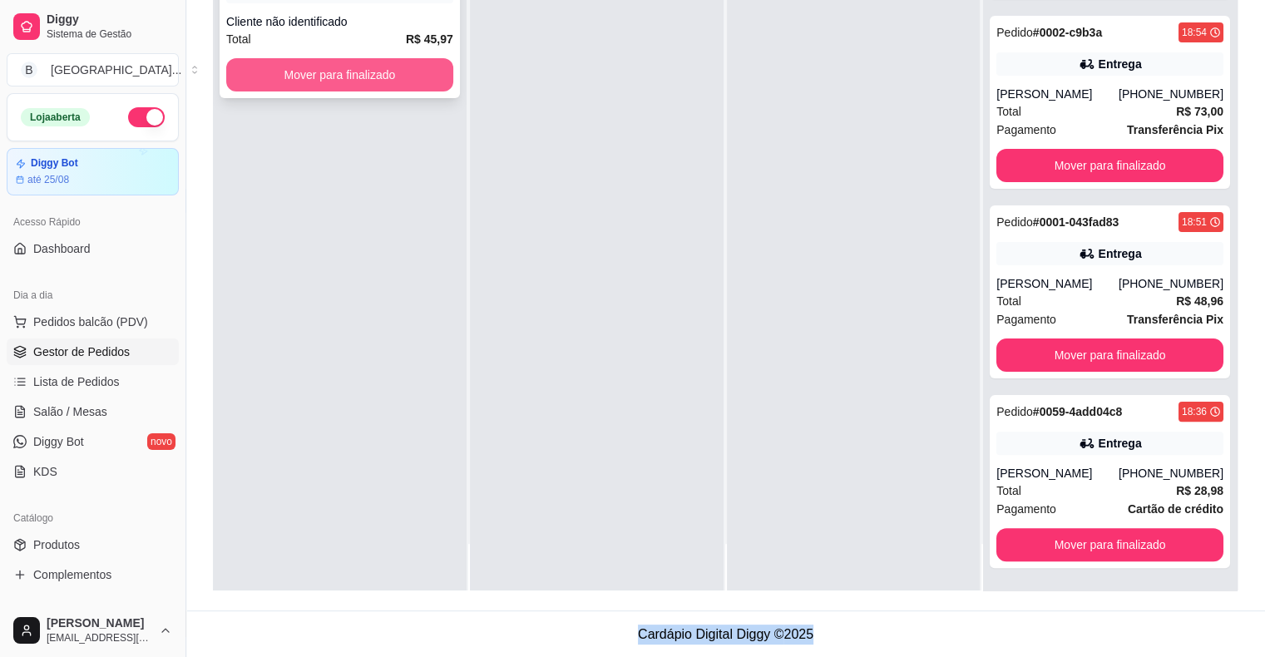
click at [426, 72] on button "Mover para finalizado" at bounding box center [339, 74] width 227 height 33
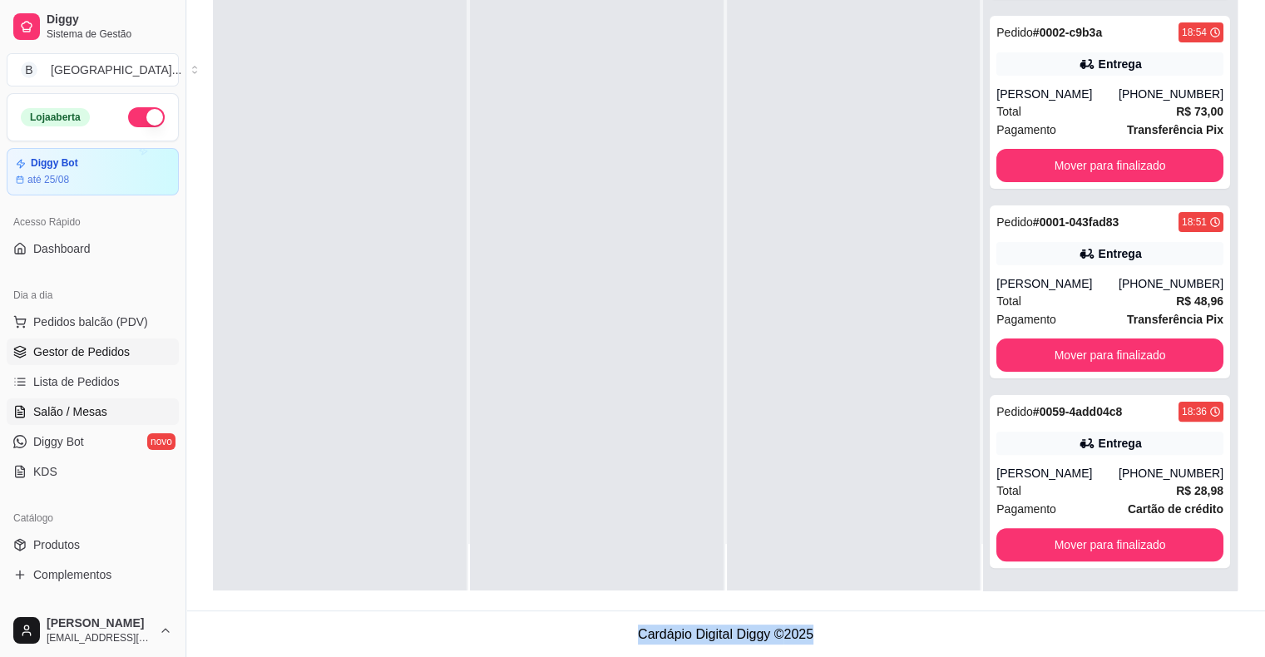
click at [104, 408] on link "Salão / Mesas" at bounding box center [93, 411] width 172 height 27
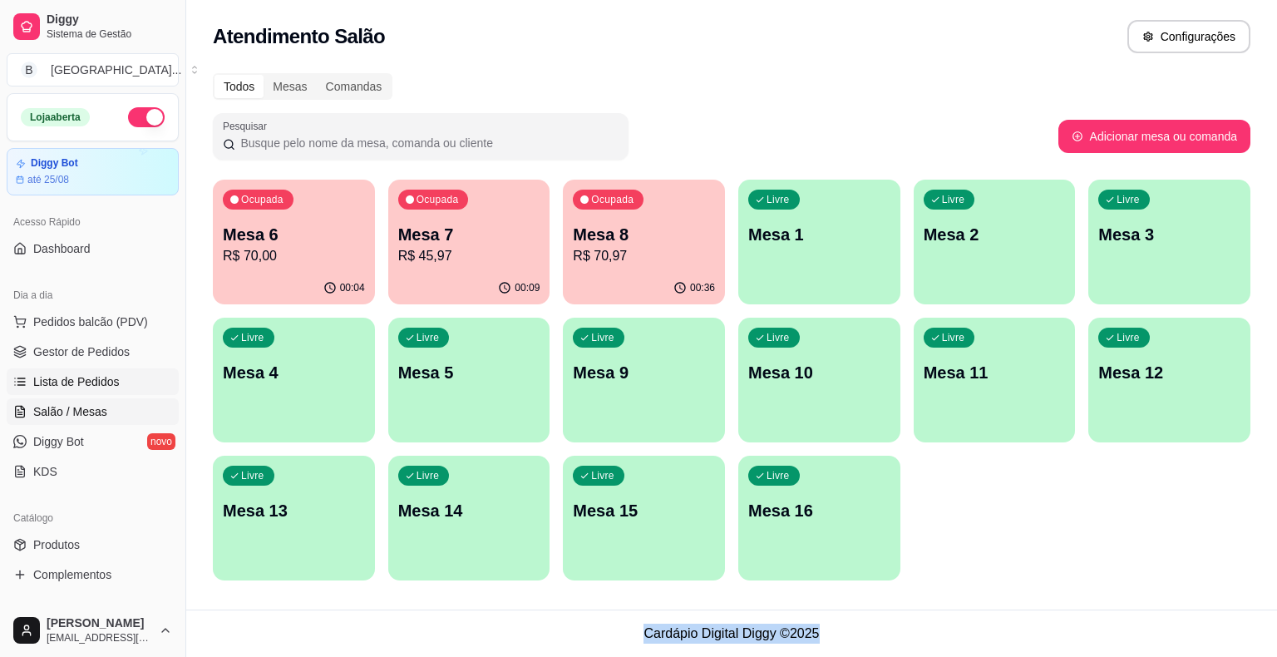
click at [104, 383] on span "Lista de Pedidos" at bounding box center [76, 381] width 86 height 17
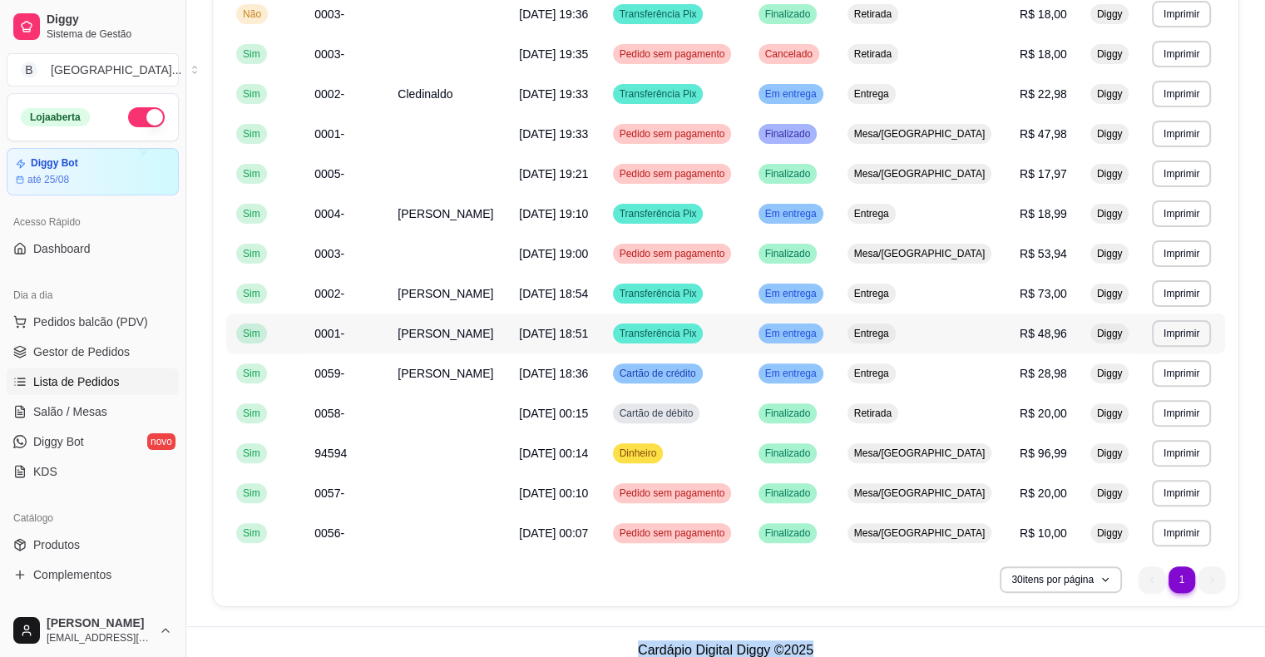
scroll to position [462, 0]
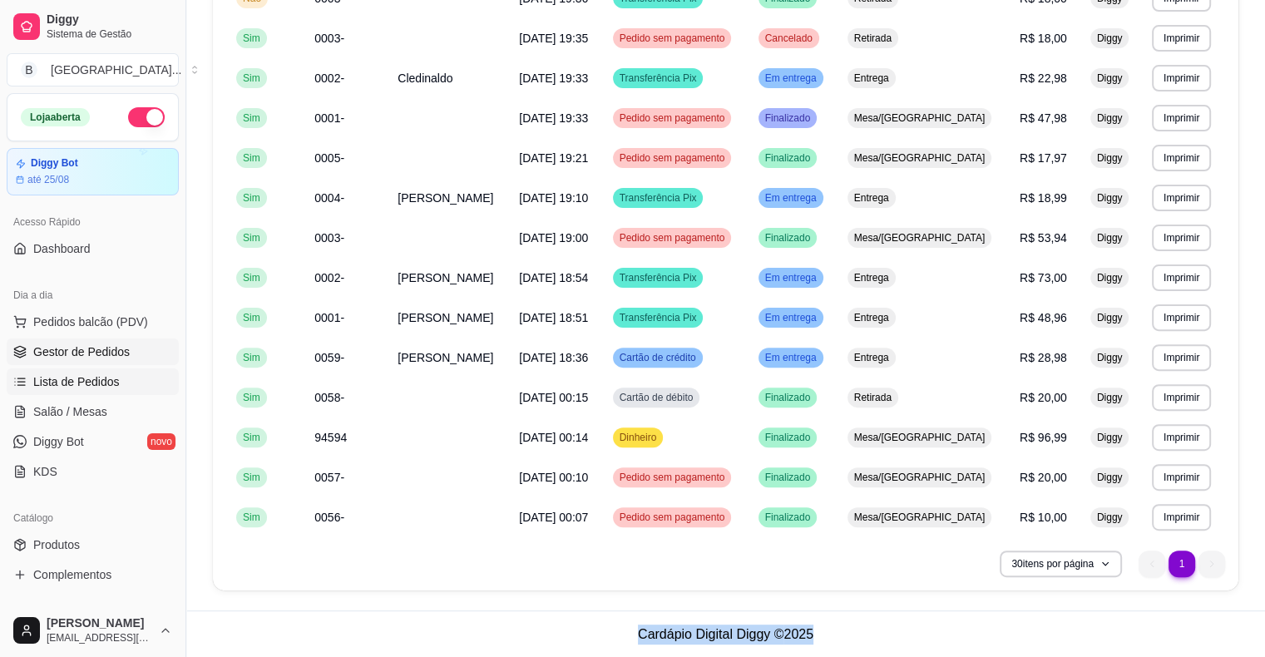
click at [100, 361] on link "Gestor de Pedidos" at bounding box center [93, 351] width 172 height 27
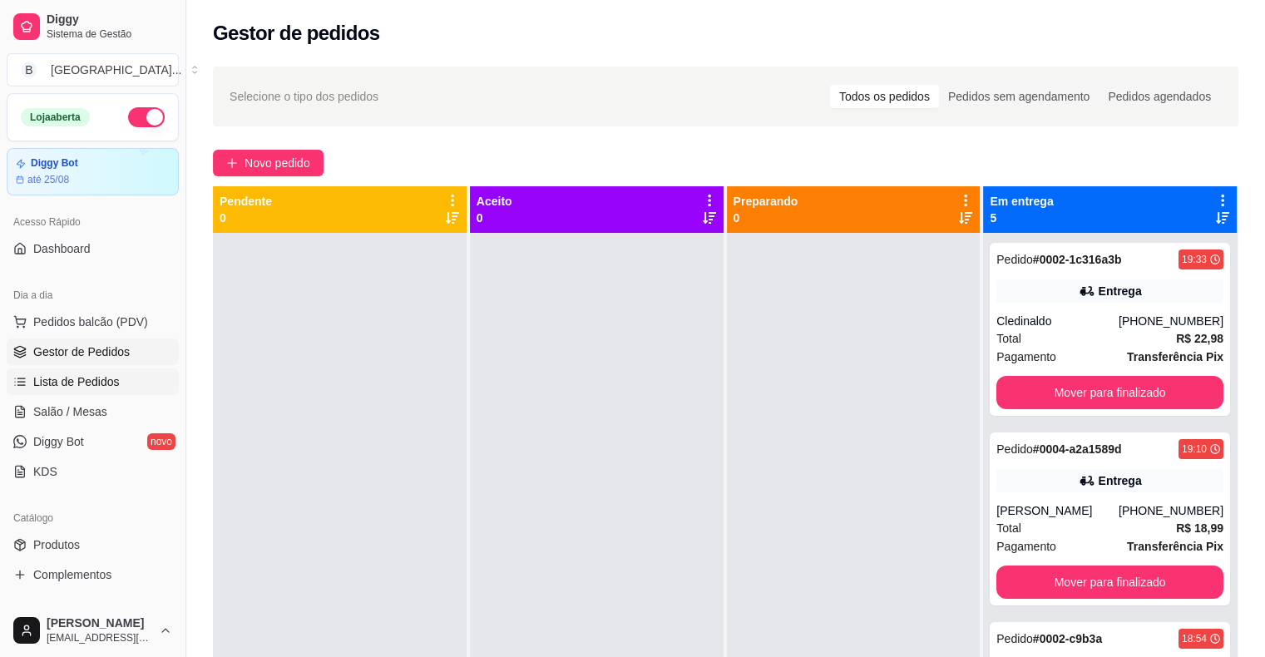
click at [117, 378] on link "Lista de Pedidos" at bounding box center [93, 381] width 172 height 27
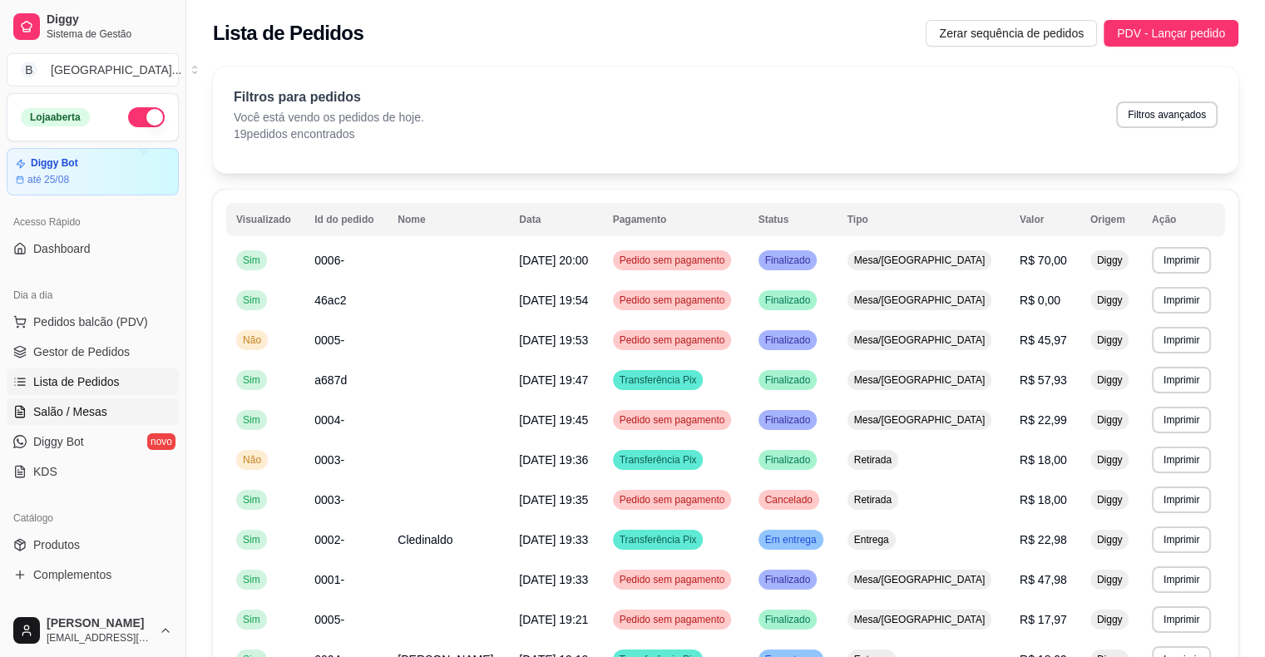
click at [79, 412] on span "Salão / Mesas" at bounding box center [70, 411] width 74 height 17
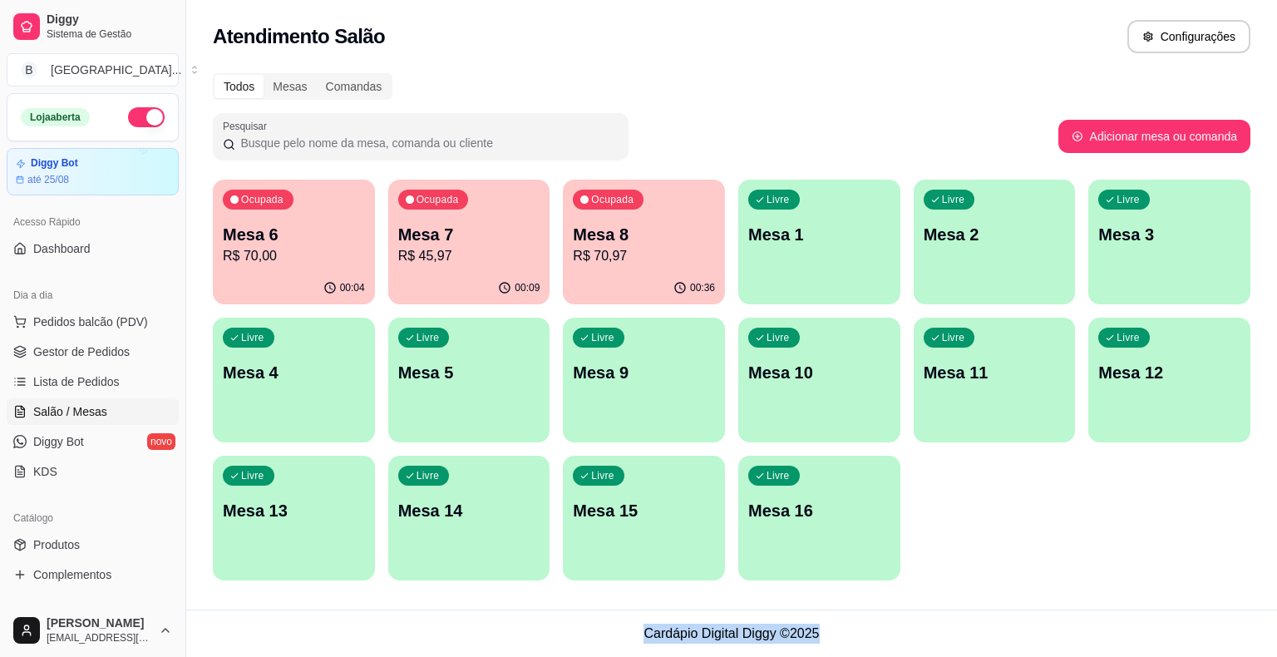
click at [422, 252] on p "R$ 45,97" at bounding box center [469, 256] width 142 height 20
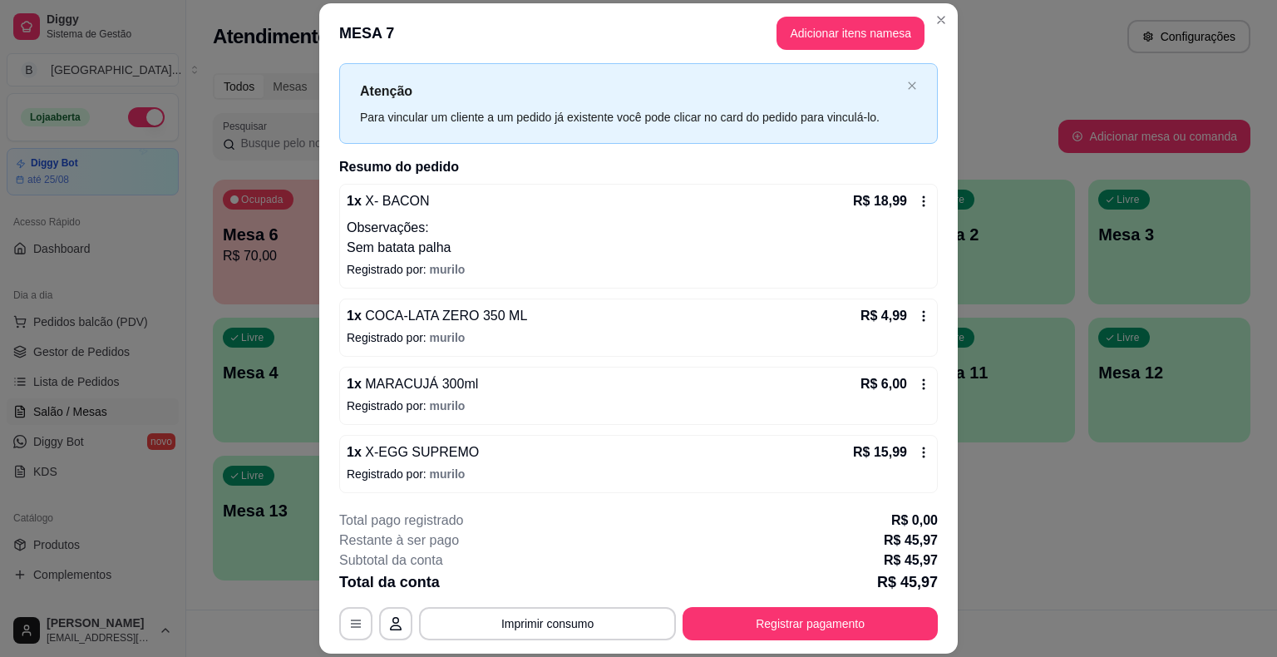
scroll to position [50, 0]
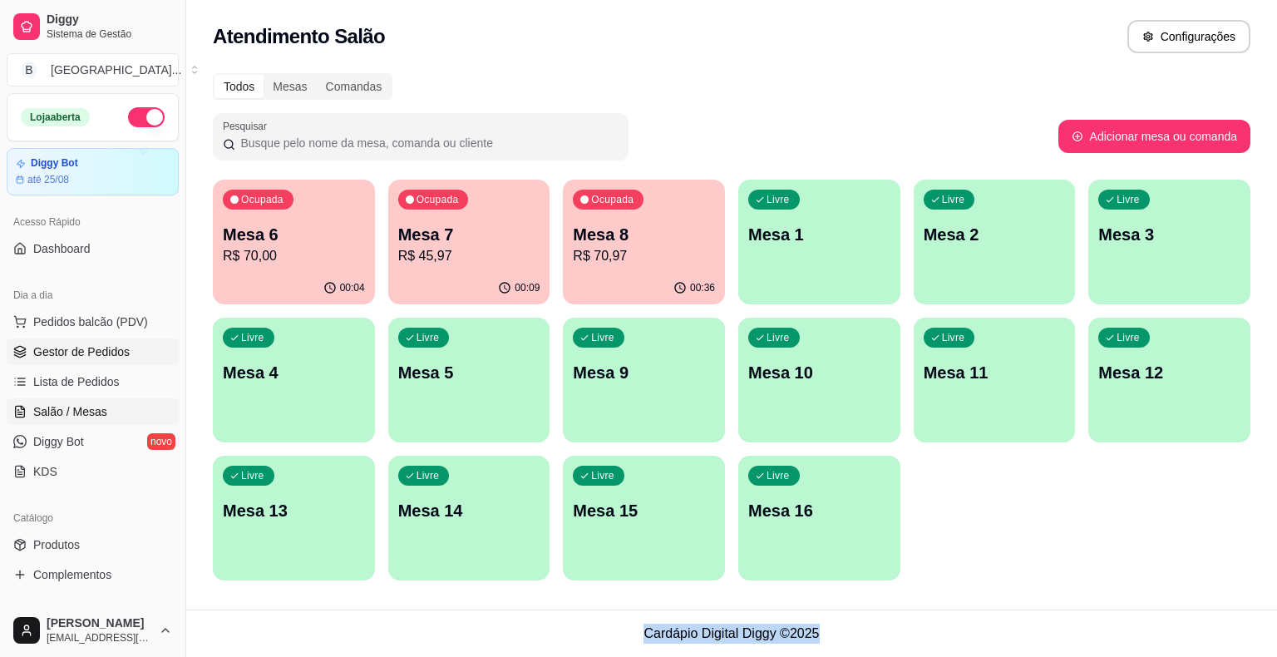
click at [69, 345] on span "Gestor de Pedidos" at bounding box center [81, 351] width 96 height 17
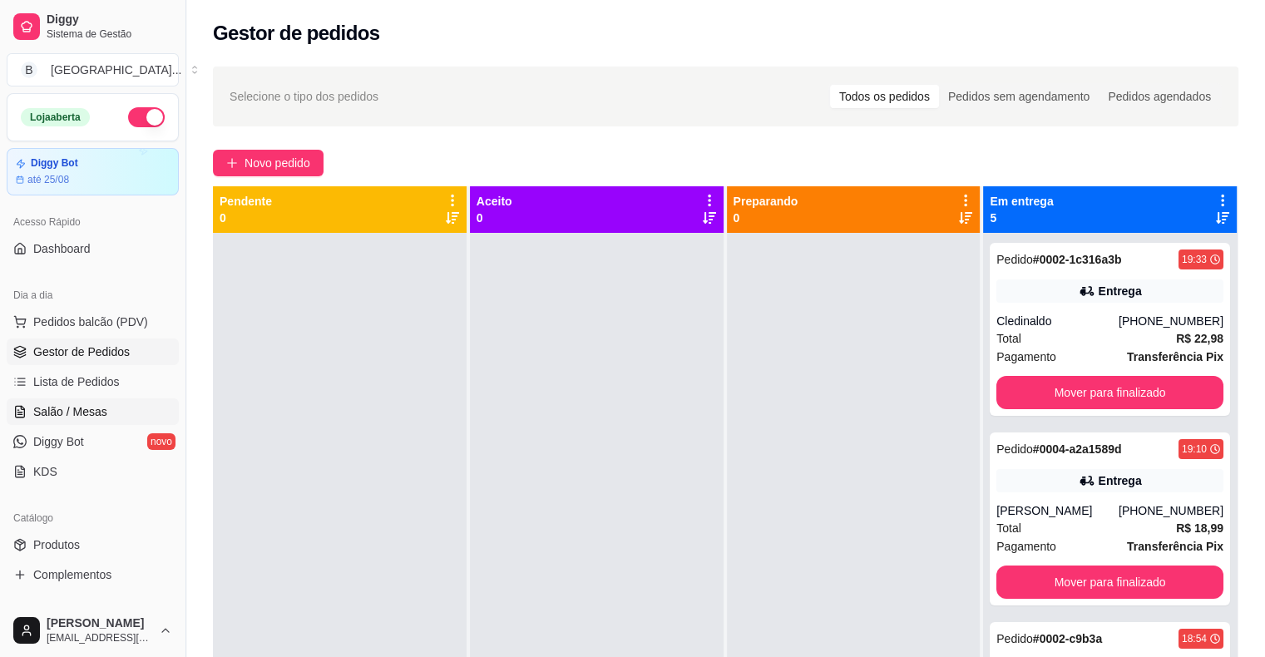
click at [110, 418] on link "Salão / Mesas" at bounding box center [93, 411] width 172 height 27
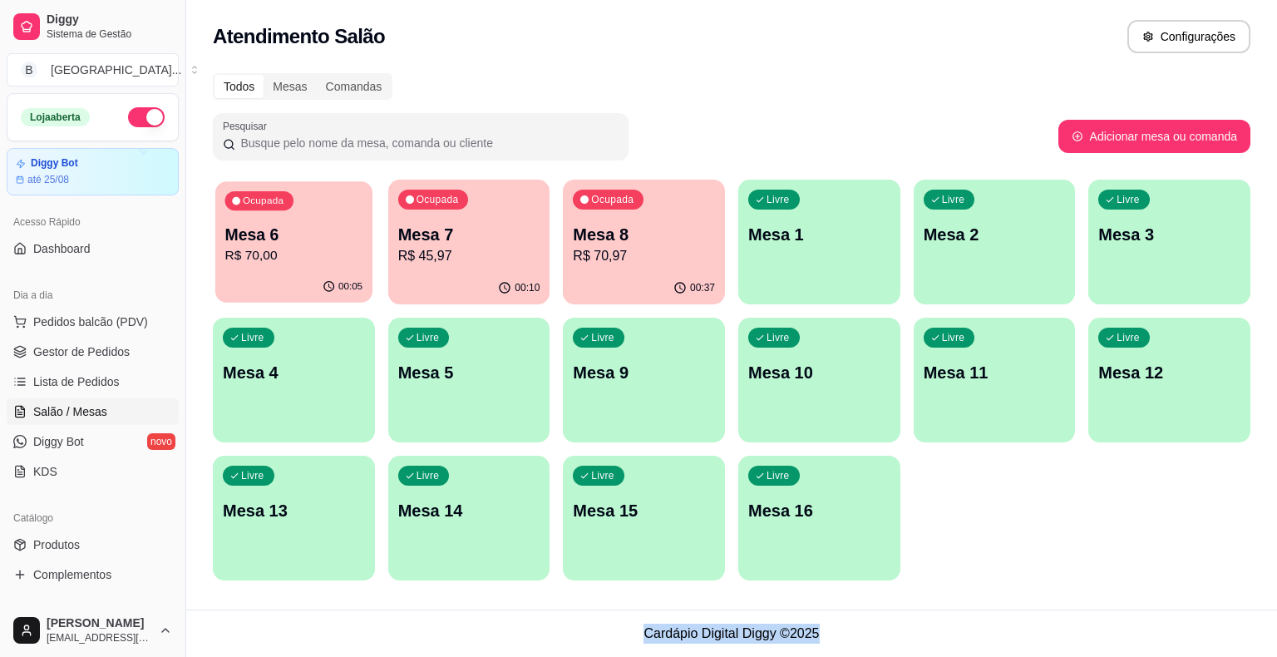
click at [349, 260] on p "R$ 70,00" at bounding box center [294, 255] width 138 height 19
click at [467, 259] on p "R$ 45,97" at bounding box center [469, 255] width 138 height 19
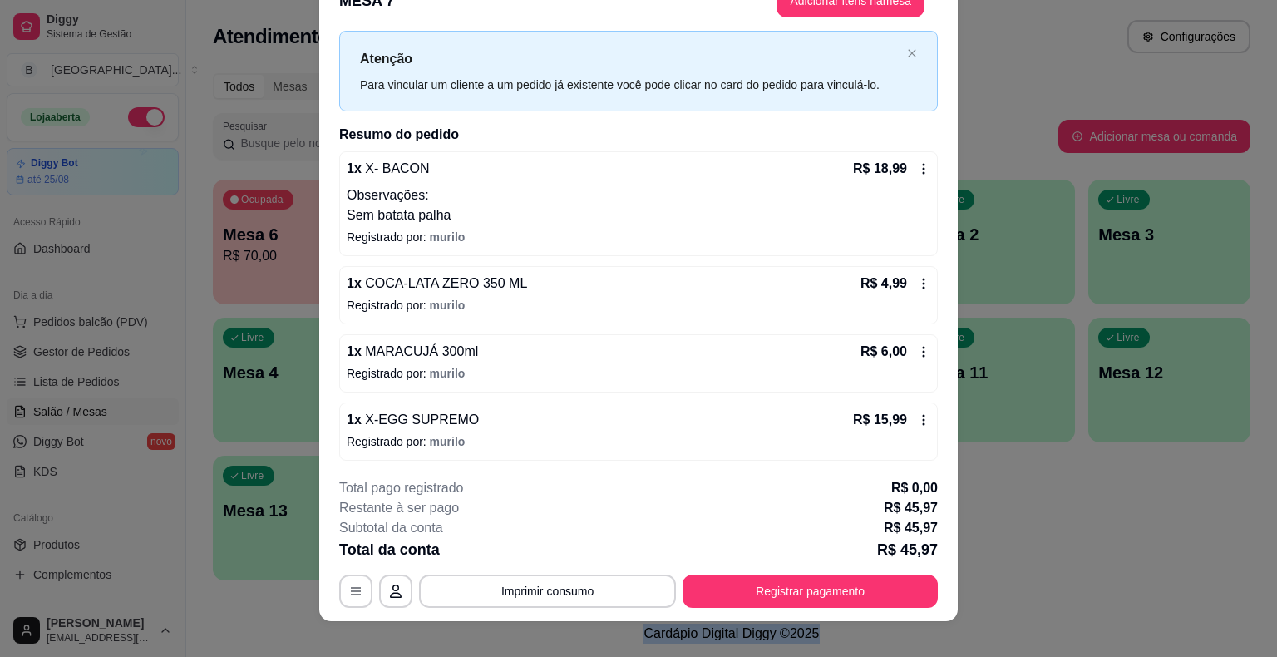
scroll to position [50, 0]
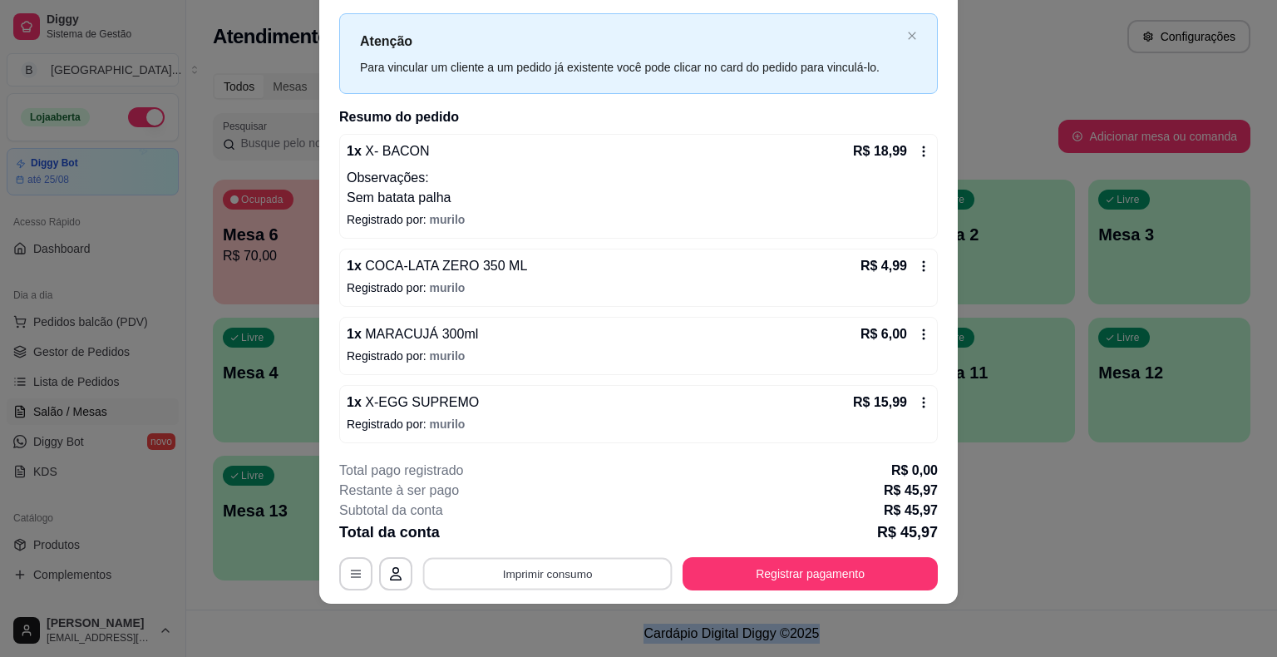
click at [516, 582] on button "Imprimir consumo" at bounding box center [547, 574] width 249 height 32
click at [323, 403] on div "Iniciada 23/08/2025 às 19:08 Atenção Para vincular um cliente a um pedido já ex…" at bounding box center [638, 230] width 639 height 434
click at [328, 351] on div "Iniciada 23/08/2025 às 19:08 Atenção Para vincular um cliente a um pedido já ex…" at bounding box center [638, 230] width 639 height 434
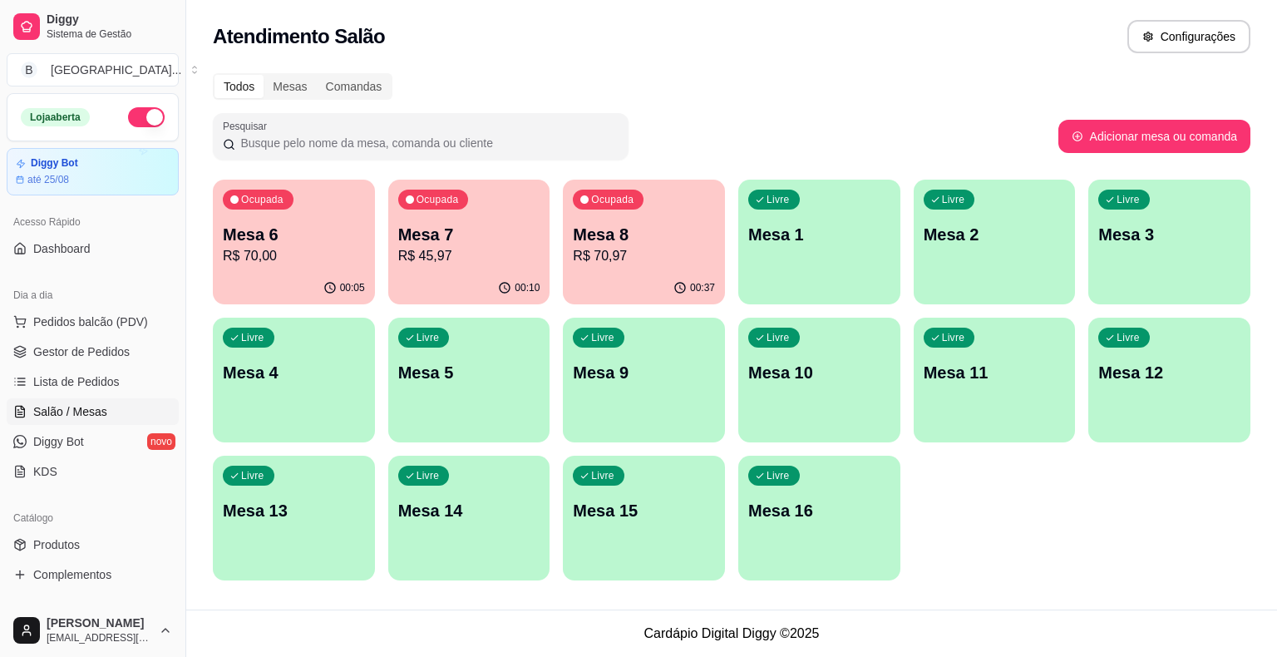
click at [536, 266] on div "Ocupada Mesa 7 R$ 45,97" at bounding box center [469, 226] width 162 height 92
click at [123, 371] on link "Lista de Pedidos" at bounding box center [93, 381] width 172 height 27
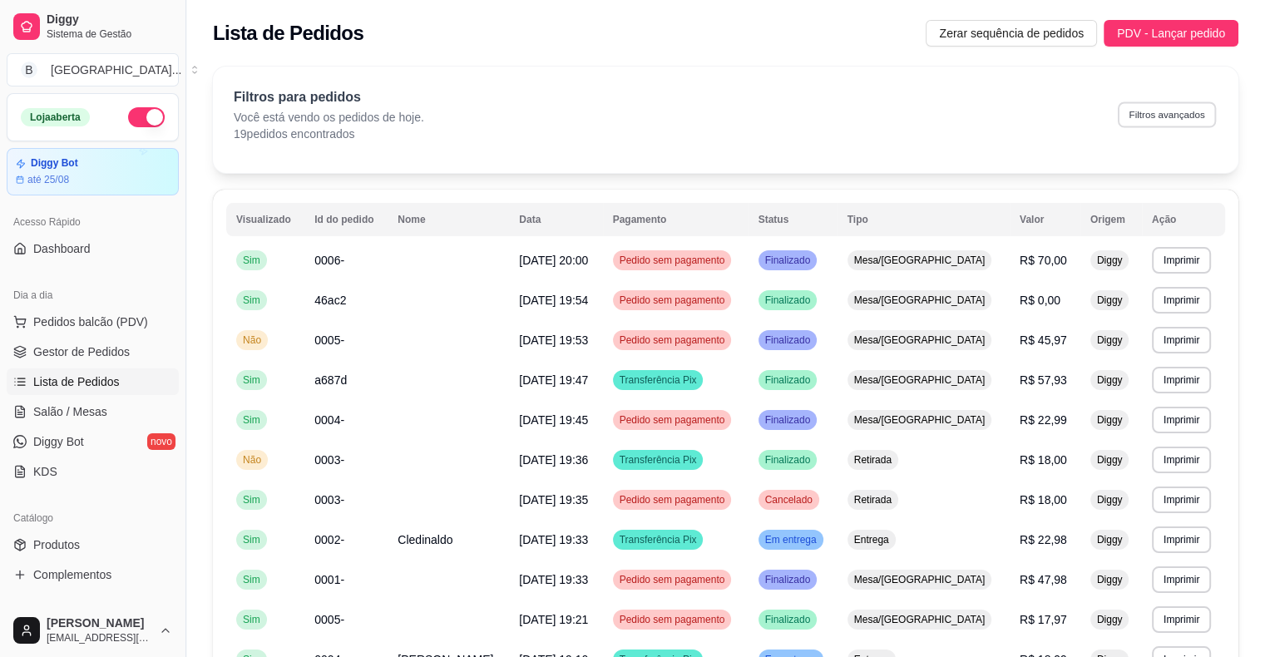
click at [1153, 112] on button "Filtros avançados" at bounding box center [1167, 114] width 98 height 26
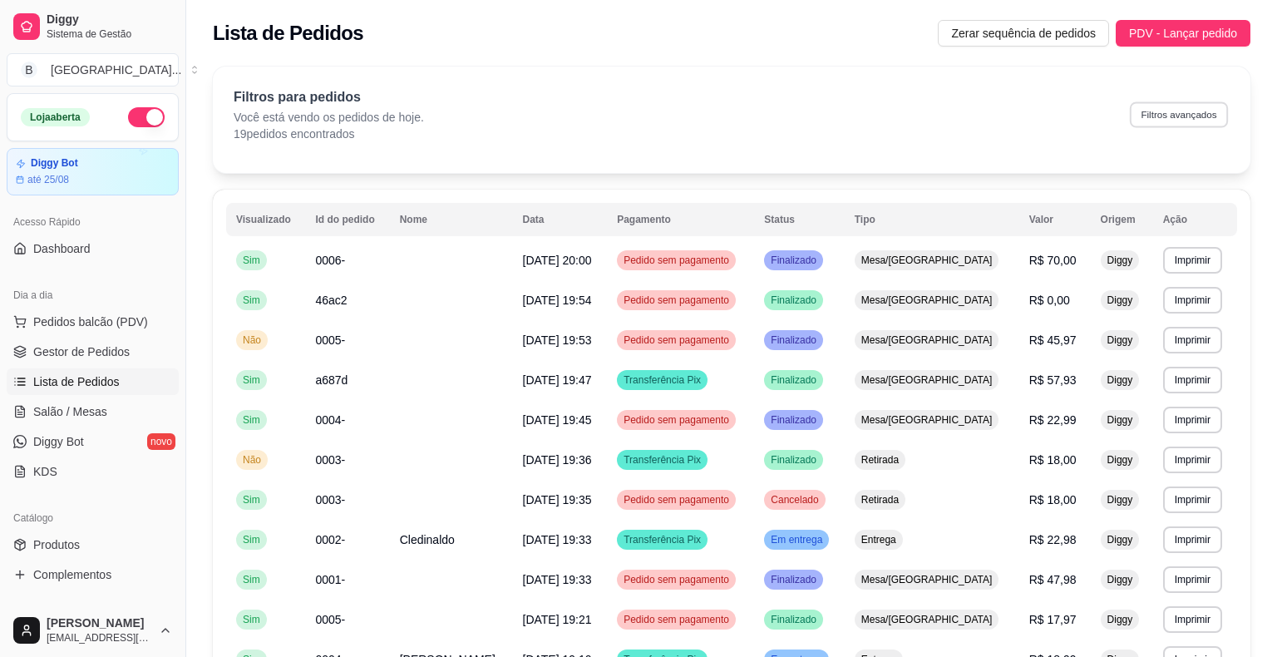
select select "0"
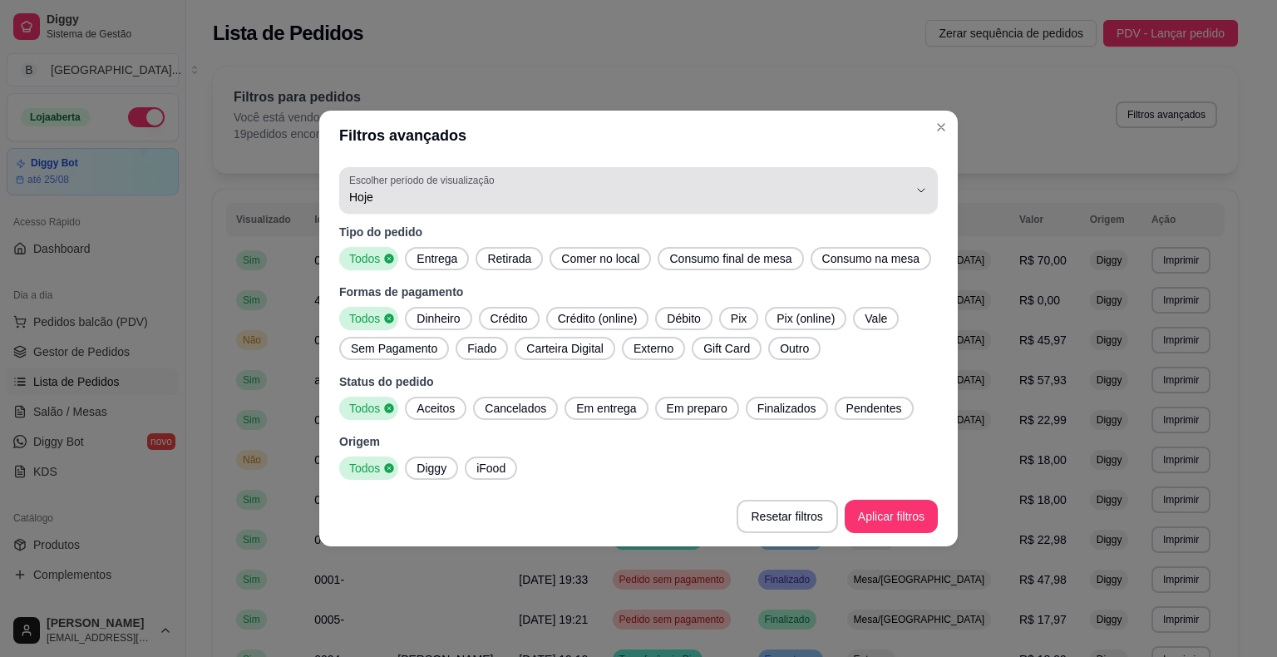
click at [876, 189] on span "Hoje" at bounding box center [628, 197] width 559 height 17
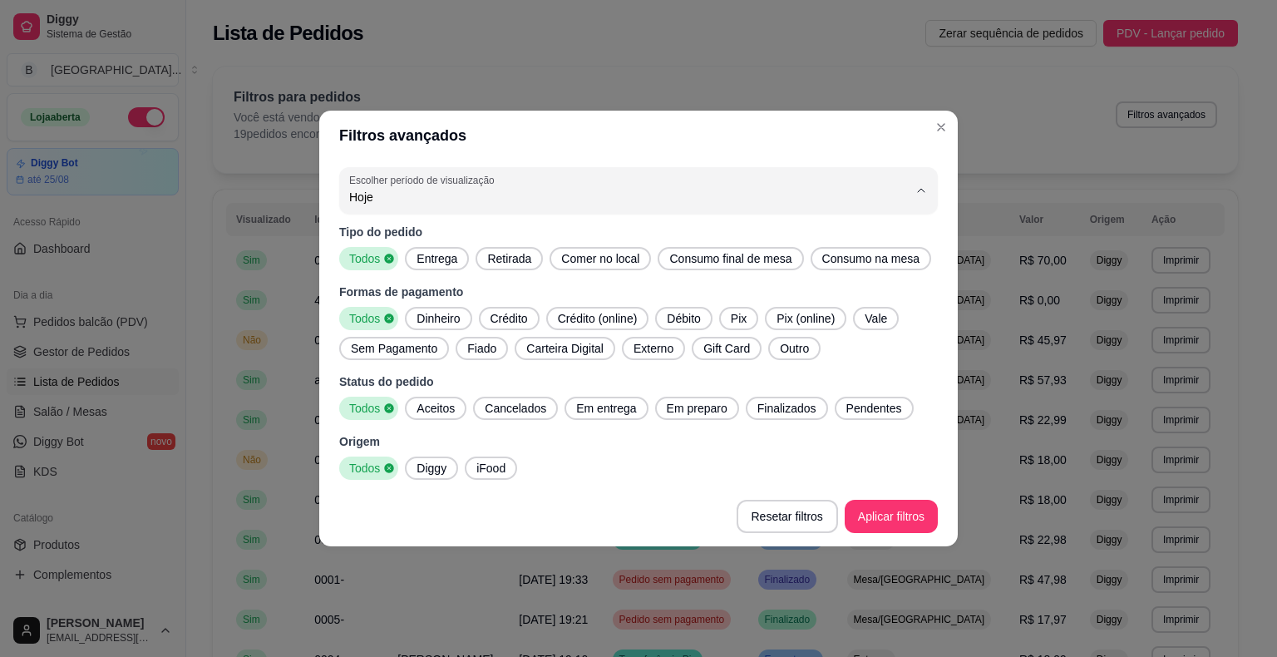
click at [1171, 311] on div "Filtros avançados 0 Escolher período de visualização Hoje Ontem 7 dias 15 dias …" at bounding box center [638, 328] width 1277 height 657
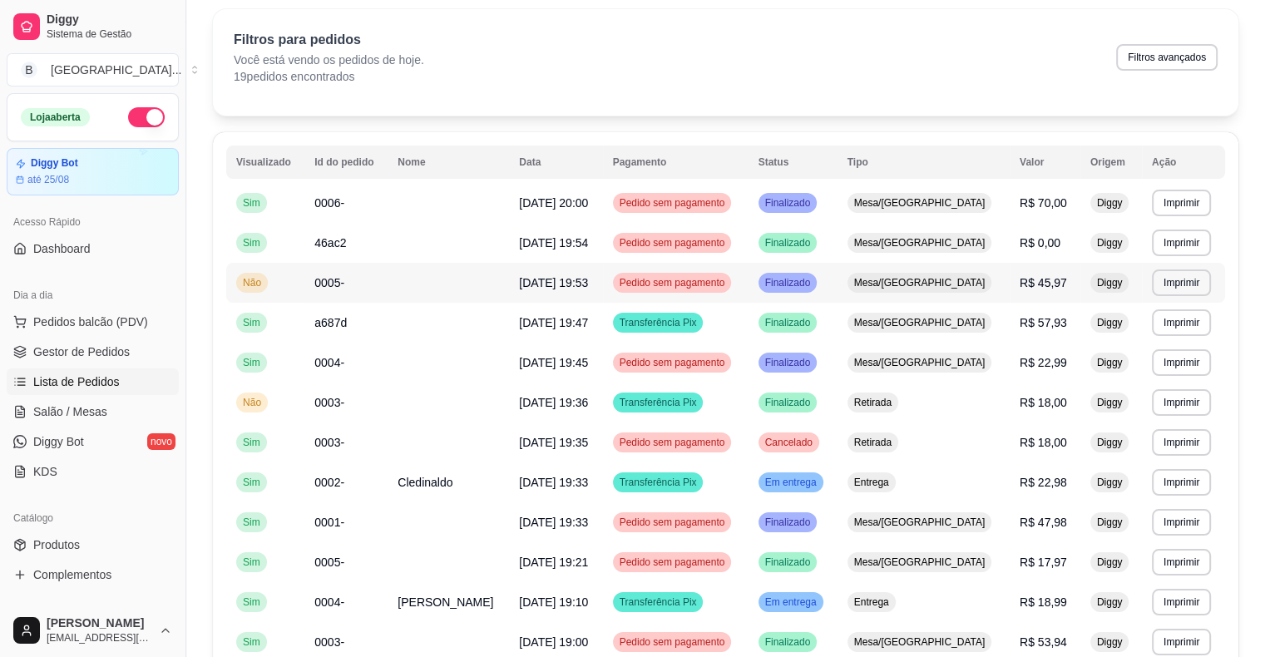
scroll to position [83, 0]
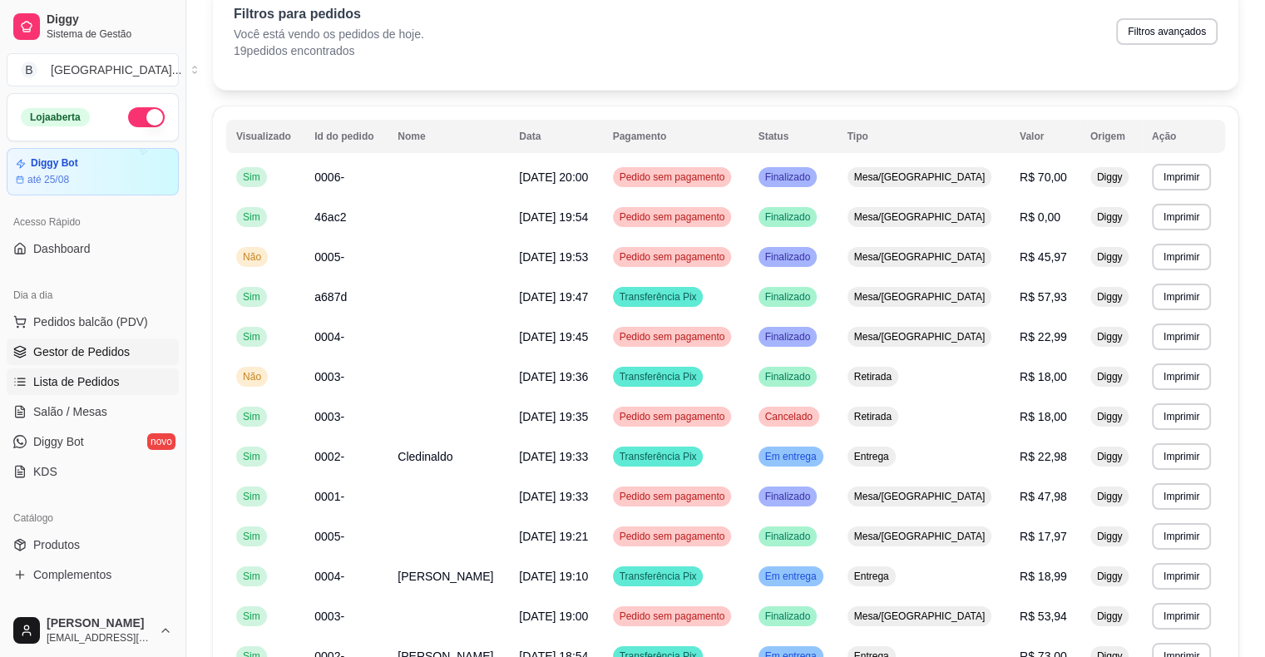
click at [124, 354] on span "Gestor de Pedidos" at bounding box center [81, 351] width 96 height 17
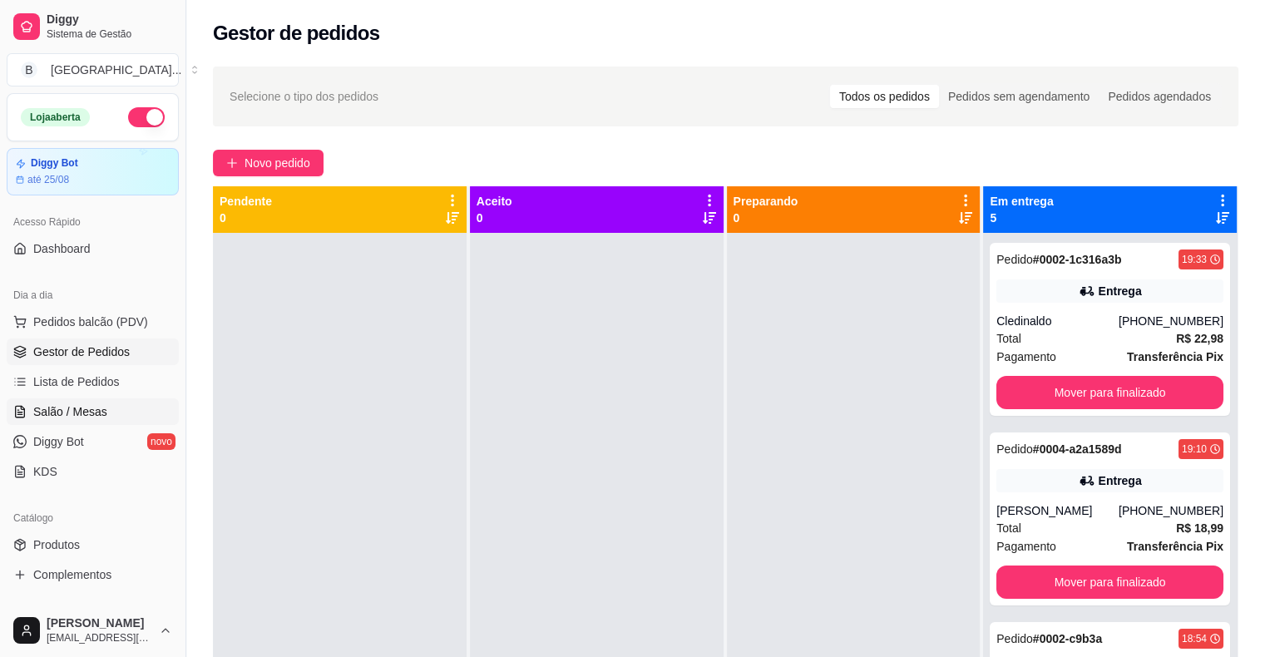
click at [106, 409] on link "Salão / Mesas" at bounding box center [93, 411] width 172 height 27
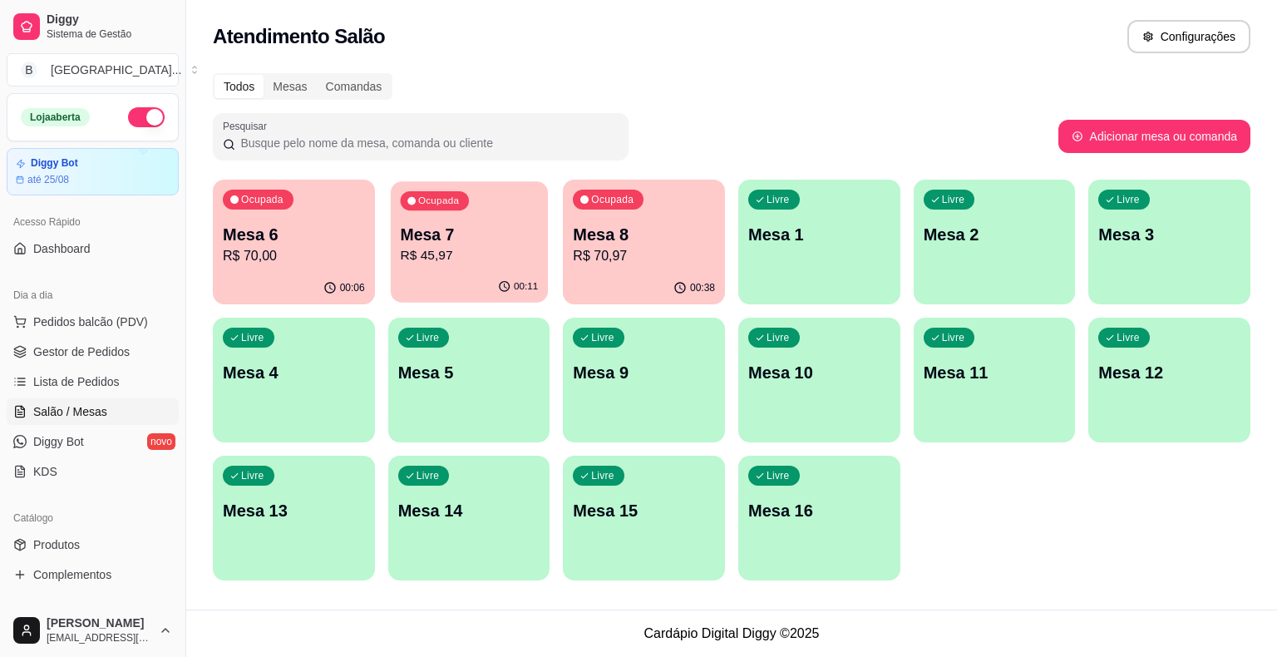
click at [485, 220] on div "Ocupada Mesa 7 R$ 45,97" at bounding box center [469, 226] width 157 height 90
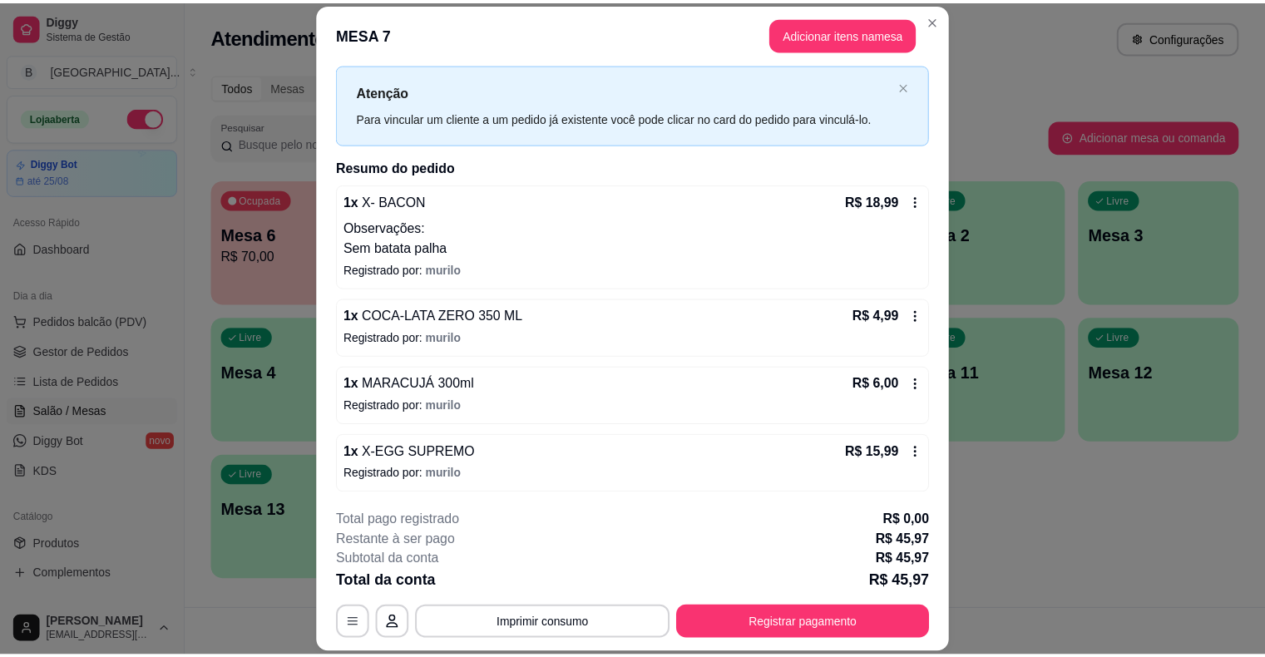
scroll to position [50, 0]
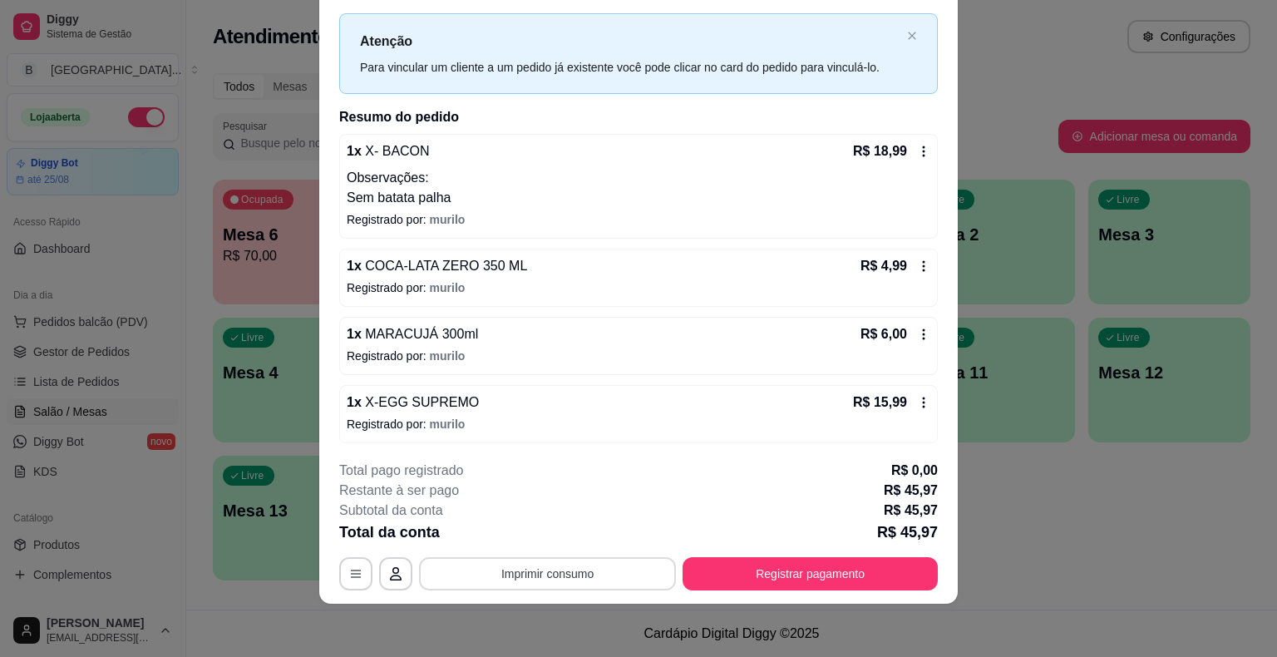
click at [532, 566] on button "Imprimir consumo" at bounding box center [547, 573] width 257 height 33
click at [541, 501] on button "IMPRESSORA" at bounding box center [546, 502] width 121 height 27
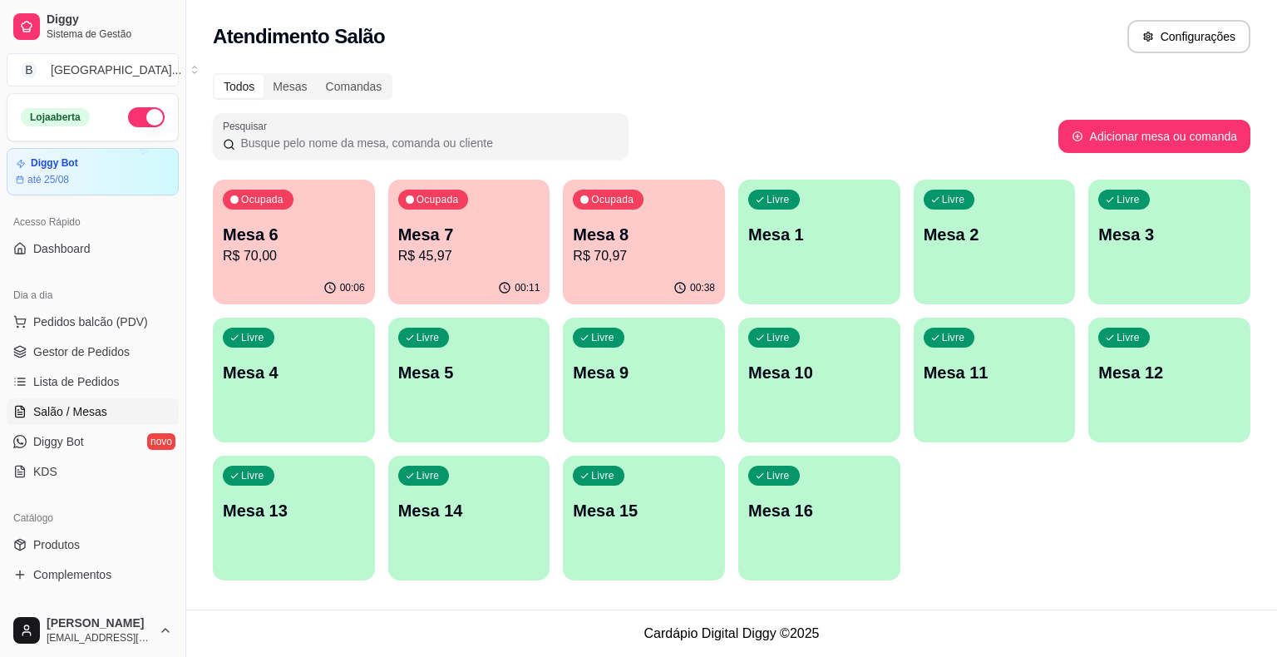
click at [110, 394] on ul "Pedidos balcão (PDV) Gestor de Pedidos Lista de Pedidos Salão / Mesas Diggy Bot…" at bounding box center [93, 397] width 172 height 176
click at [116, 393] on link "Lista de Pedidos" at bounding box center [93, 381] width 172 height 27
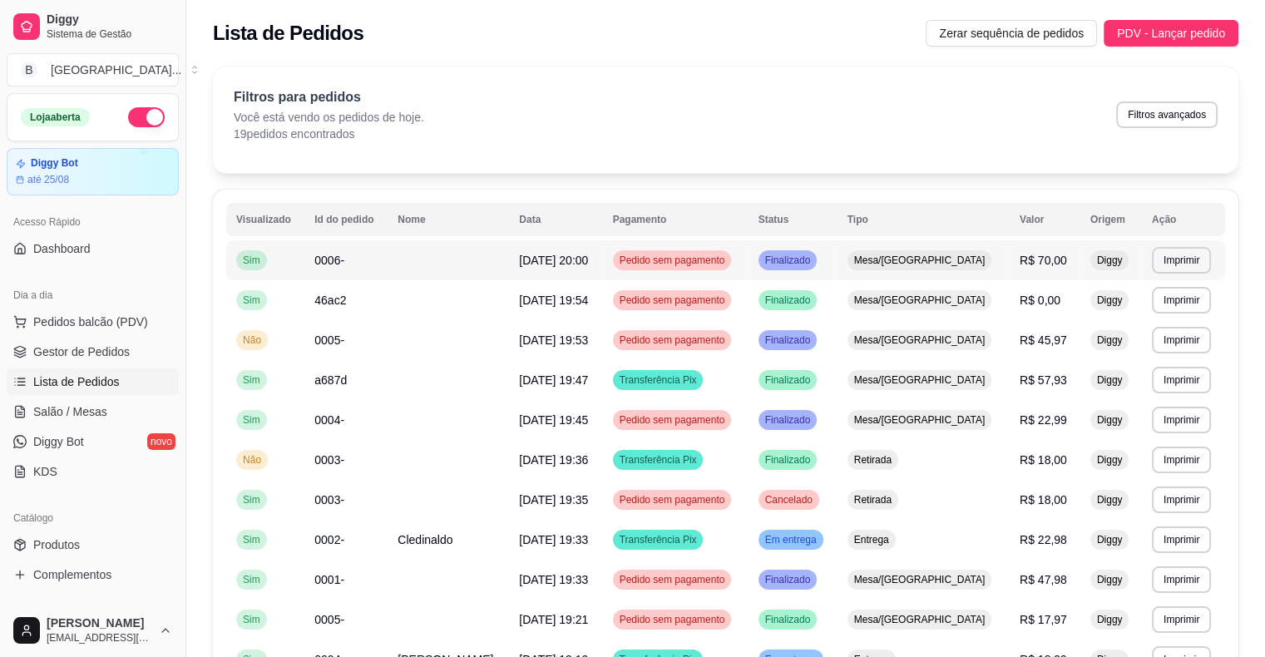
click at [960, 273] on td "Mesa/[GEOGRAPHIC_DATA]" at bounding box center [923, 260] width 172 height 40
click at [988, 348] on td "Mesa/[GEOGRAPHIC_DATA]" at bounding box center [923, 340] width 172 height 40
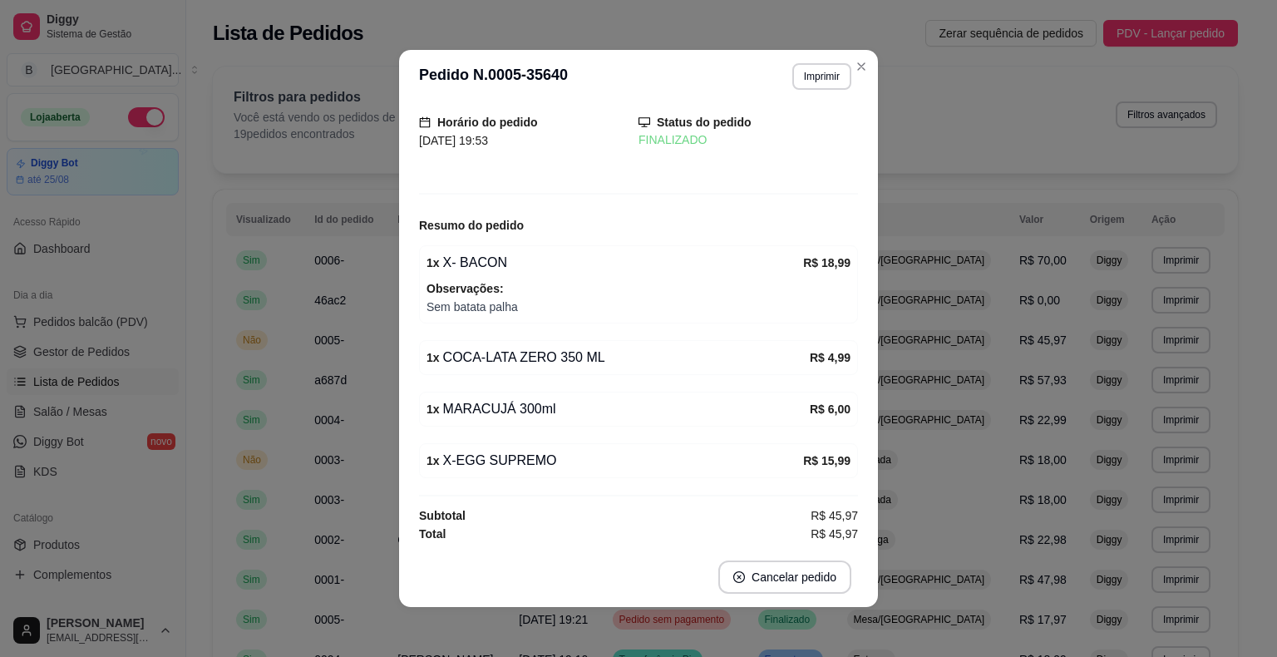
scroll to position [3, 0]
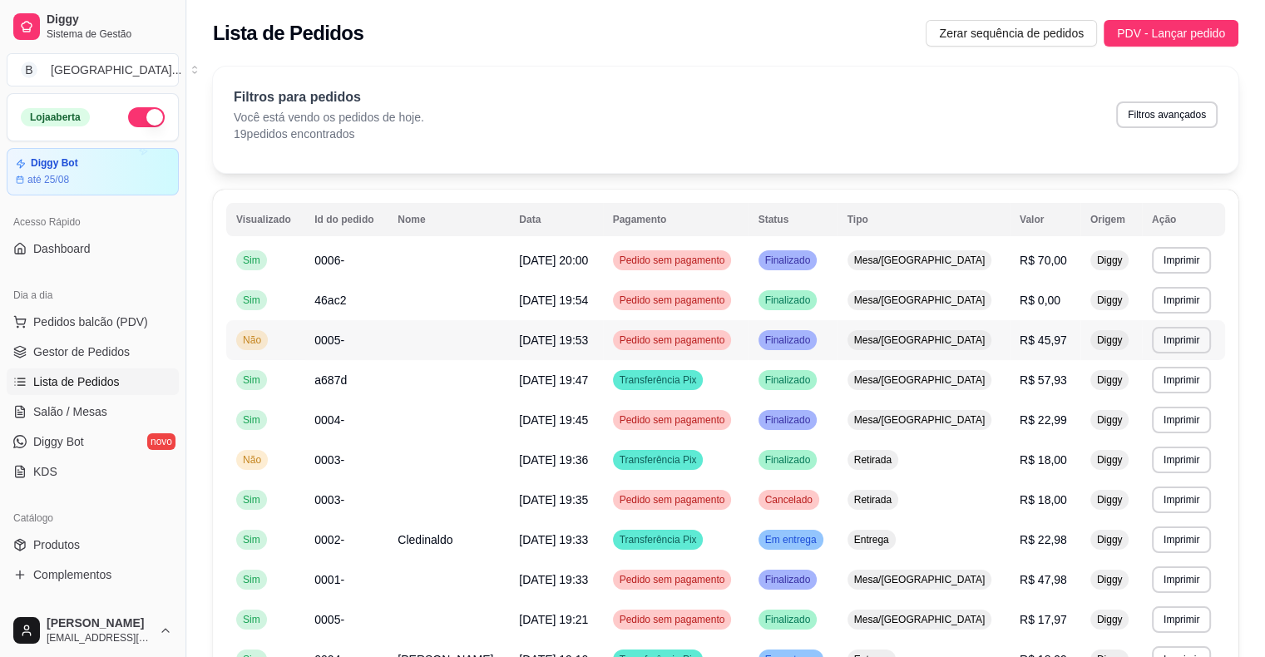
click at [1010, 335] on td "R$ 45,97" at bounding box center [1045, 340] width 71 height 40
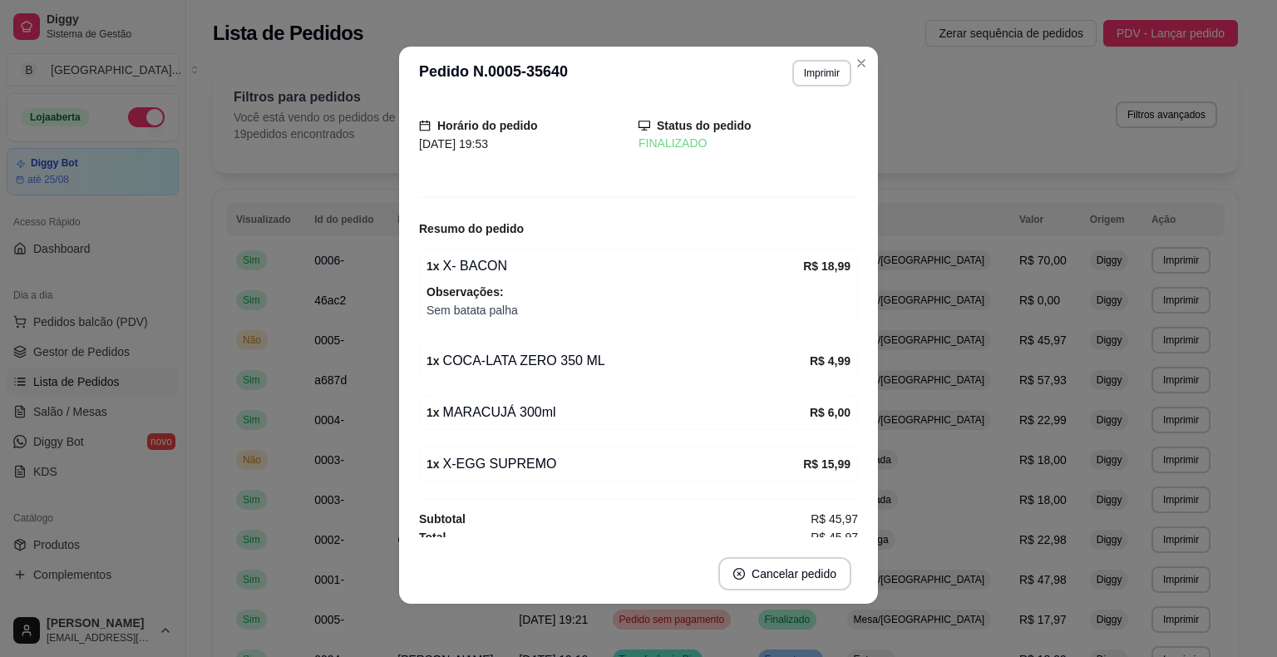
scroll to position [50, 0]
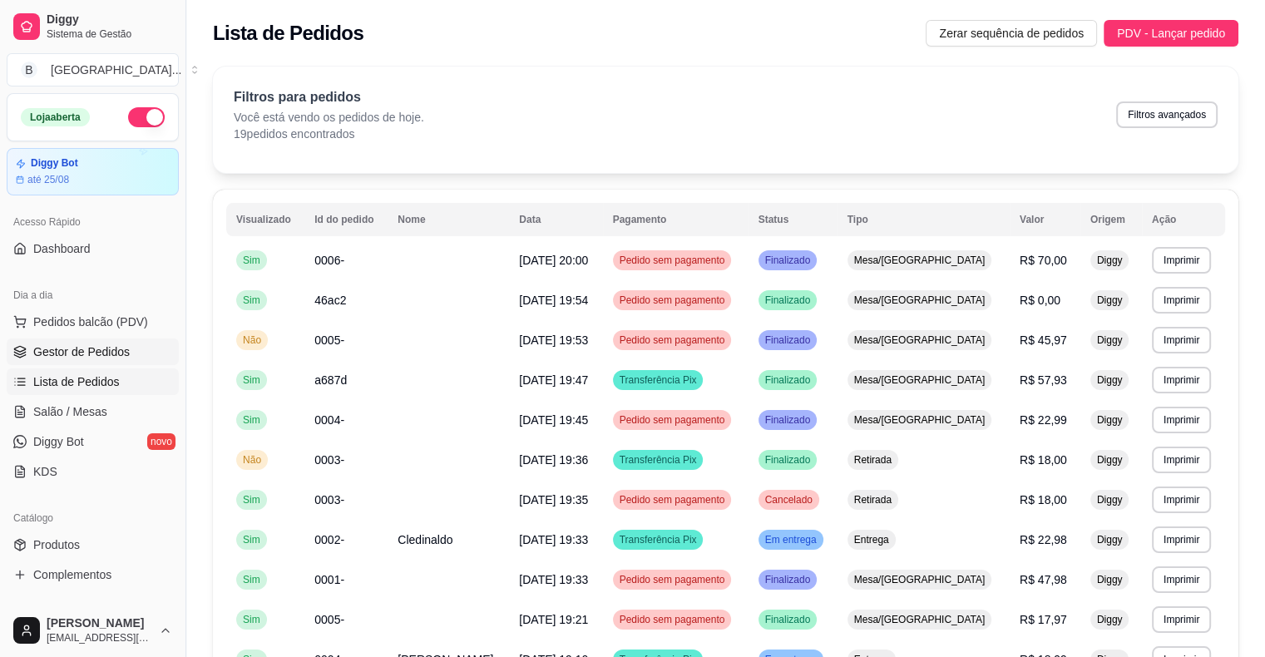
click at [55, 357] on span "Gestor de Pedidos" at bounding box center [81, 351] width 96 height 17
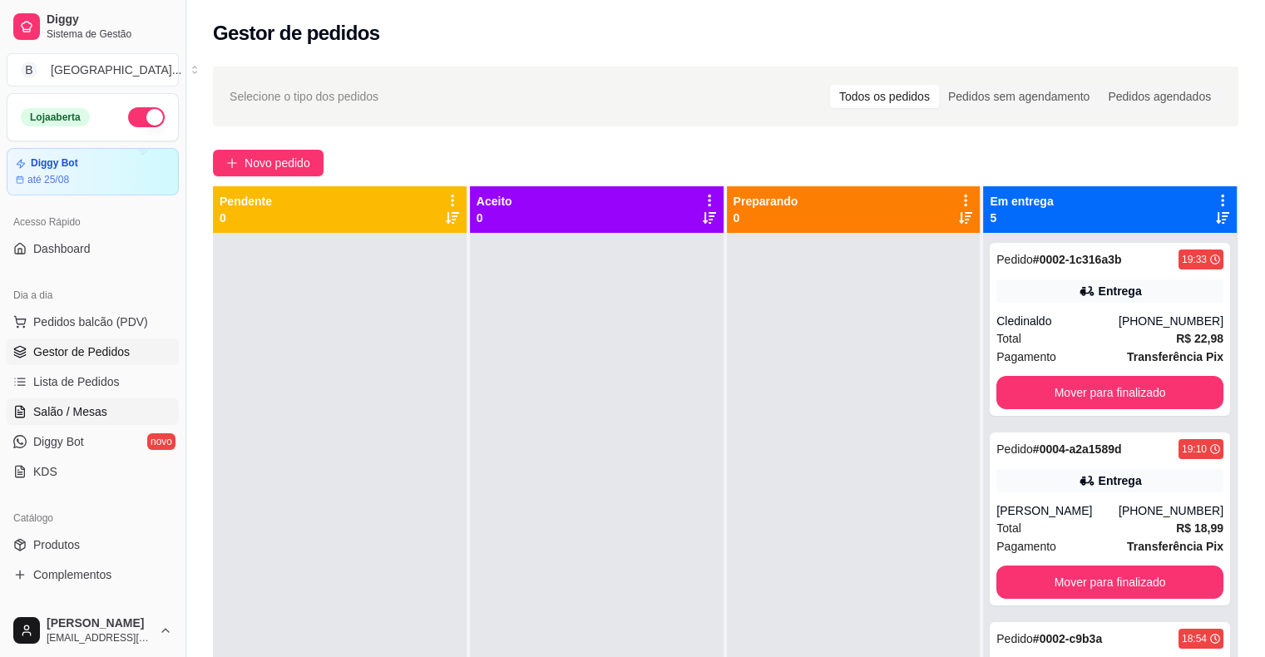
click at [90, 409] on span "Salão / Mesas" at bounding box center [70, 411] width 74 height 17
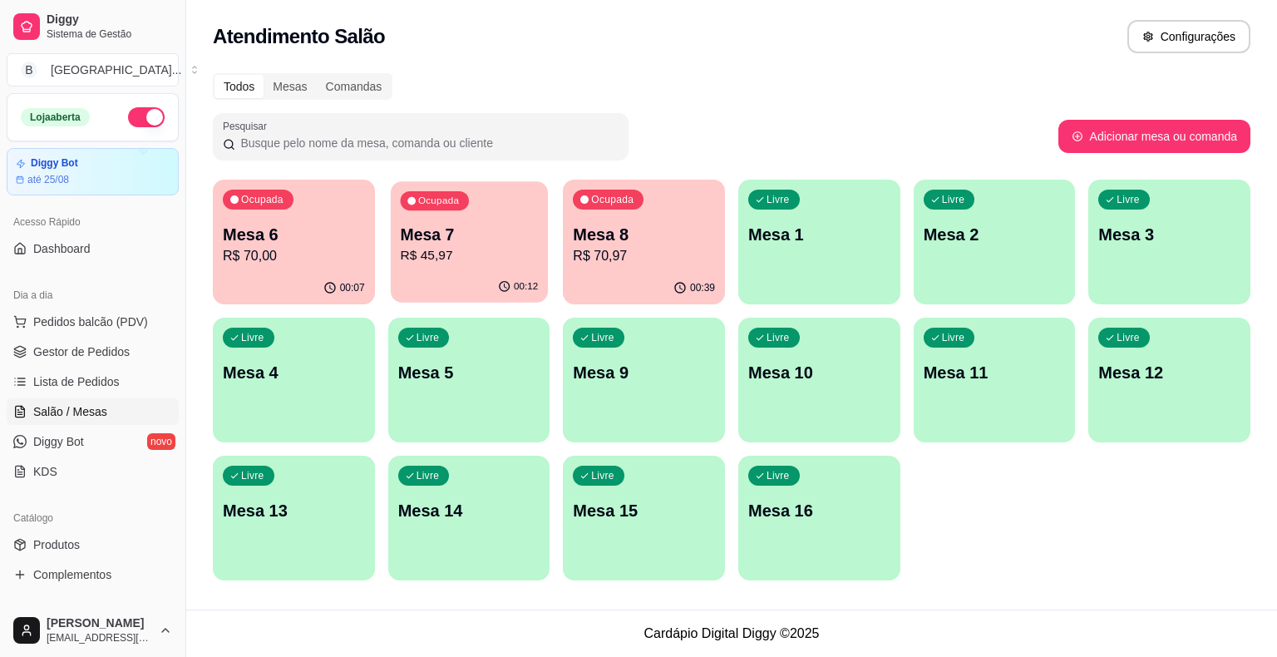
click at [486, 264] on p "R$ 45,97" at bounding box center [469, 255] width 138 height 19
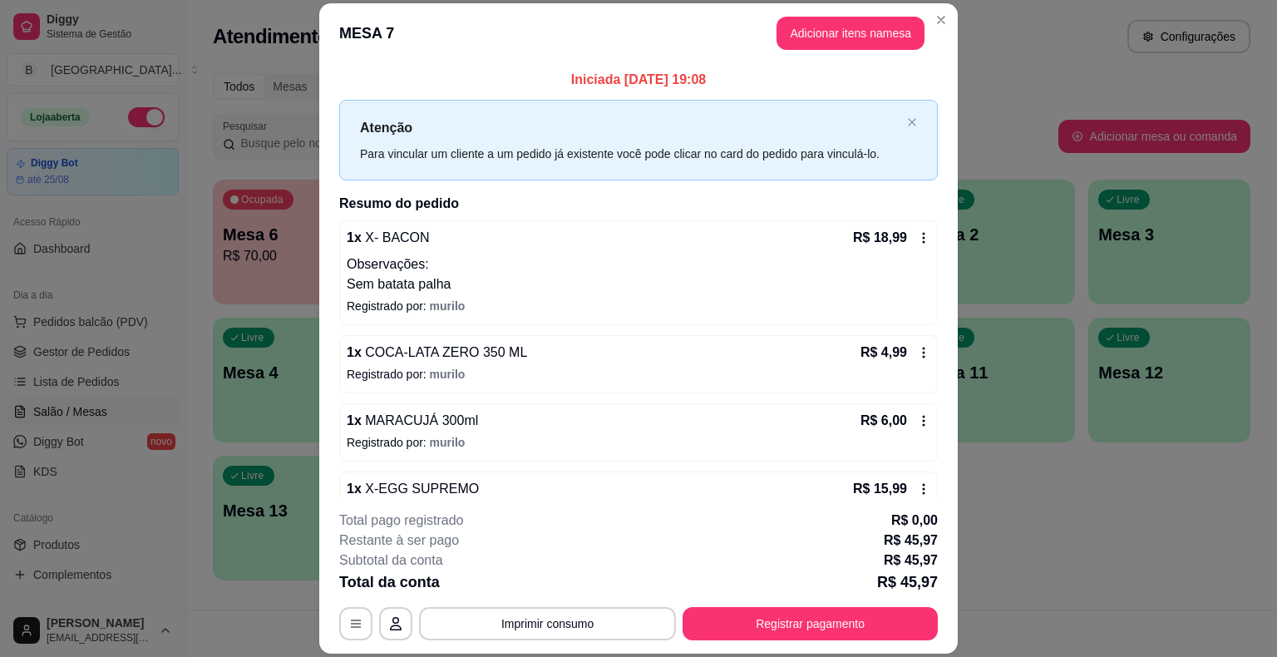
click at [1178, 153] on div "Pesquisar Adicionar mesa ou comanda" at bounding box center [732, 136] width 1038 height 47
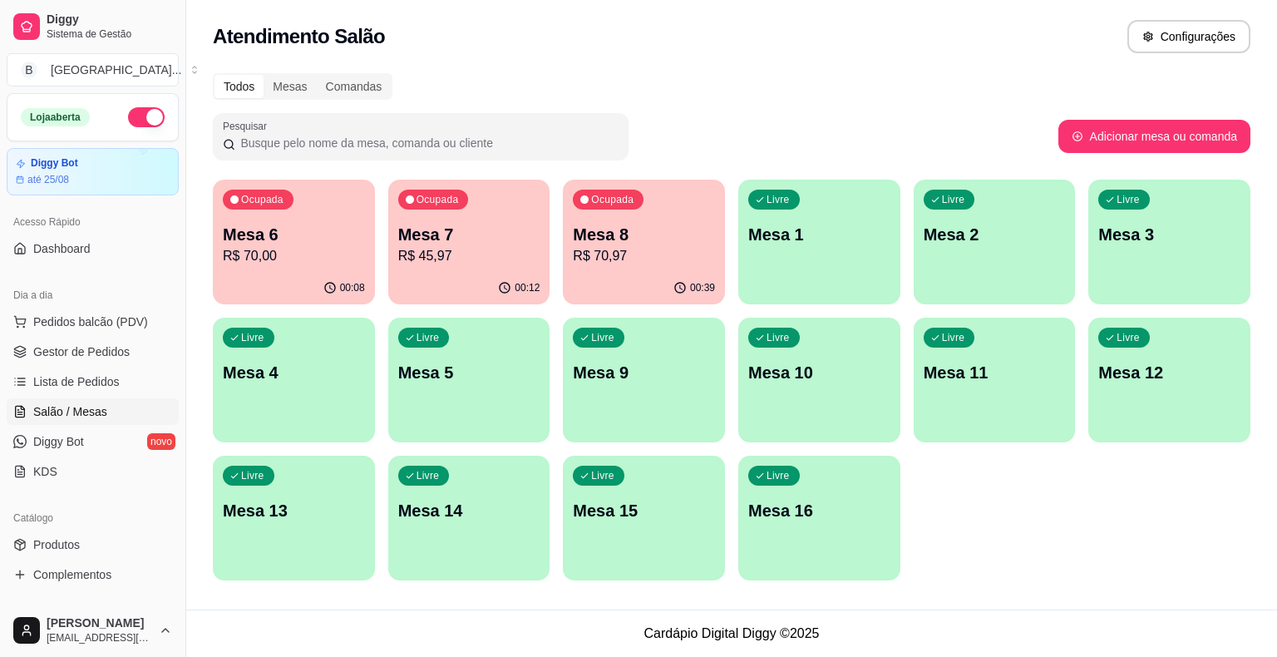
click at [494, 264] on p "R$ 45,97" at bounding box center [469, 256] width 142 height 20
click at [608, 244] on p "Mesa 8" at bounding box center [644, 235] width 138 height 22
click at [126, 348] on span "Gestor de Pedidos" at bounding box center [81, 351] width 96 height 17
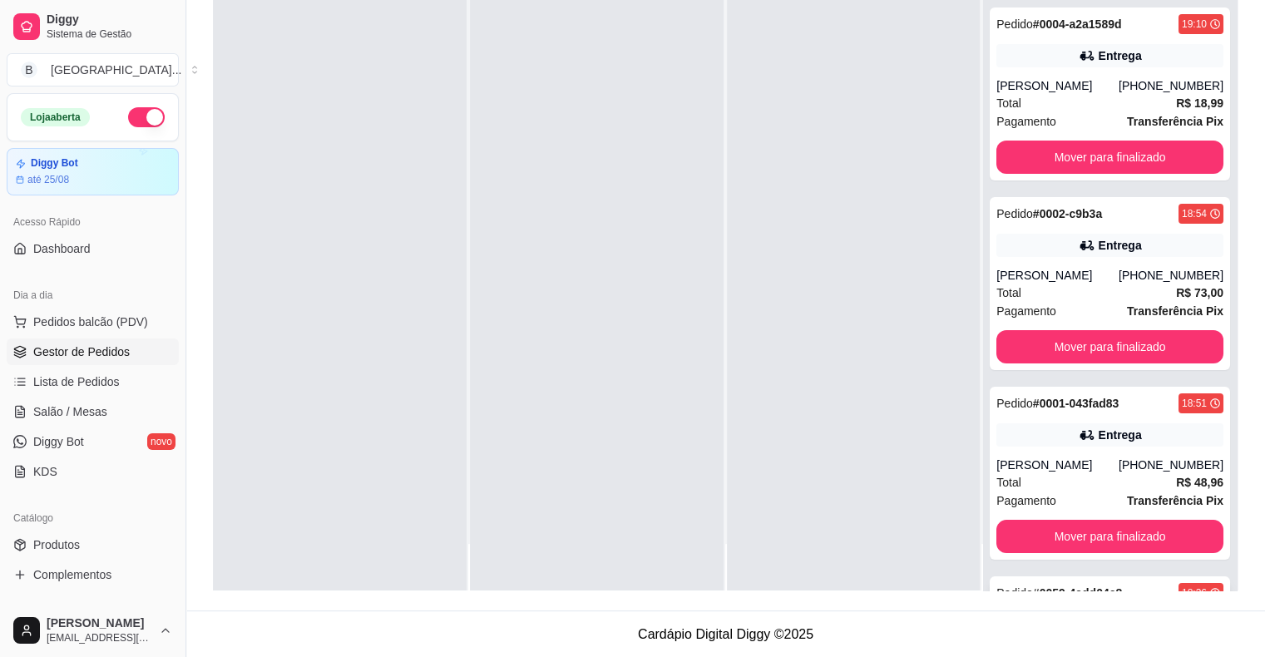
scroll to position [307, 0]
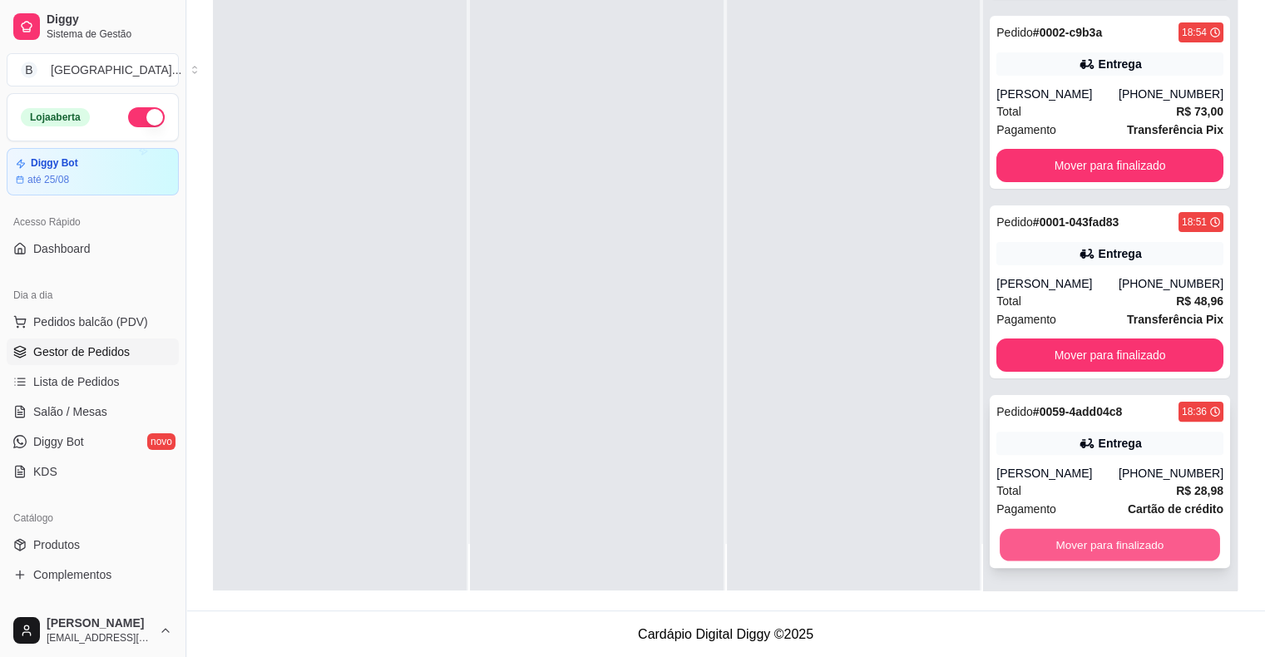
click at [1049, 547] on button "Mover para finalizado" at bounding box center [1110, 545] width 220 height 32
click at [1048, 547] on button "Mover para finalizado" at bounding box center [1110, 545] width 220 height 32
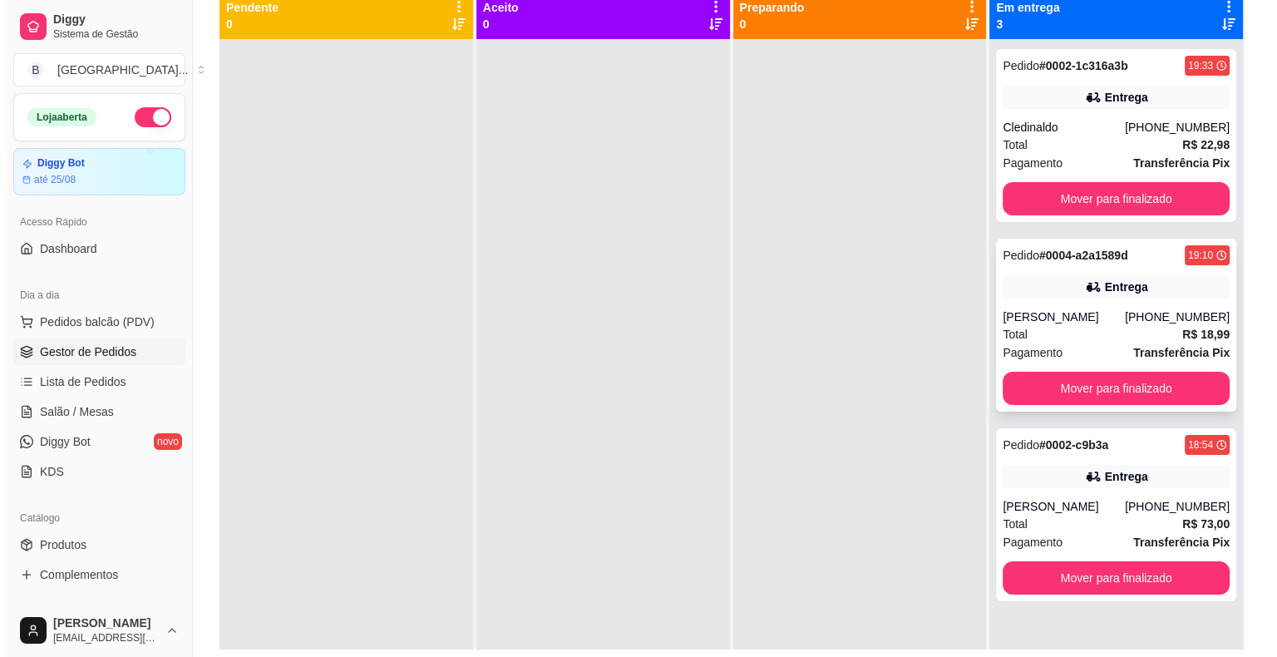
scroll to position [170, 0]
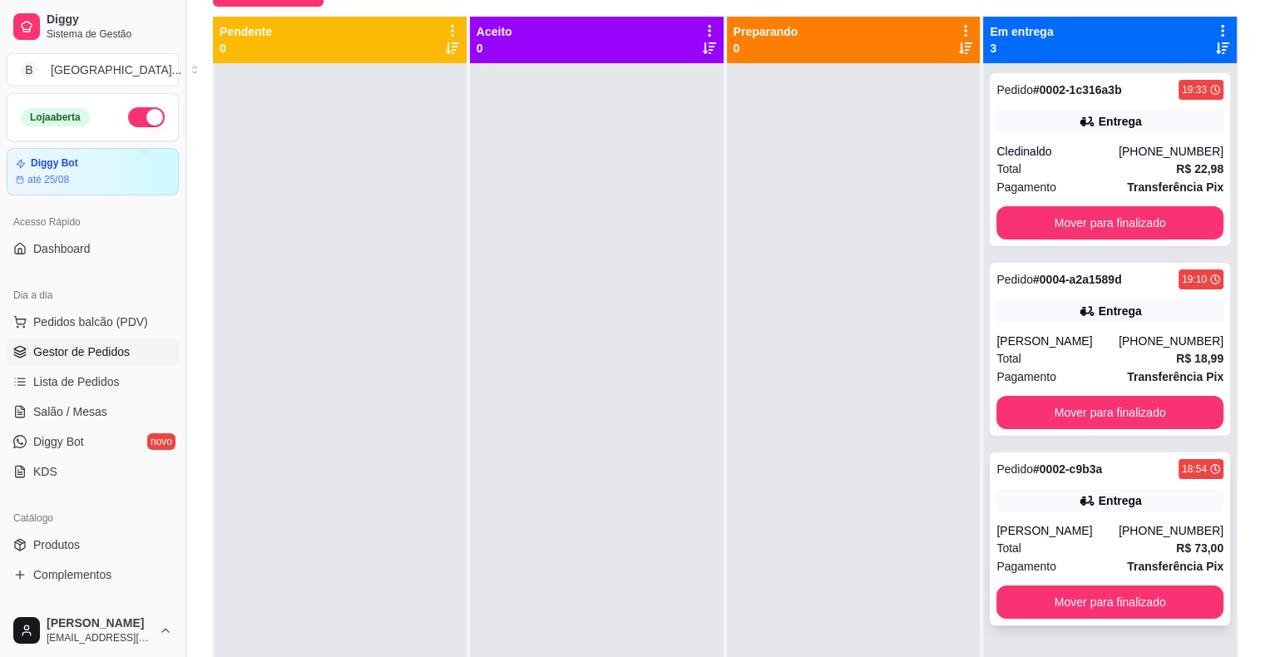
click at [1083, 554] on div "Total R$ 73,00" at bounding box center [1109, 548] width 227 height 18
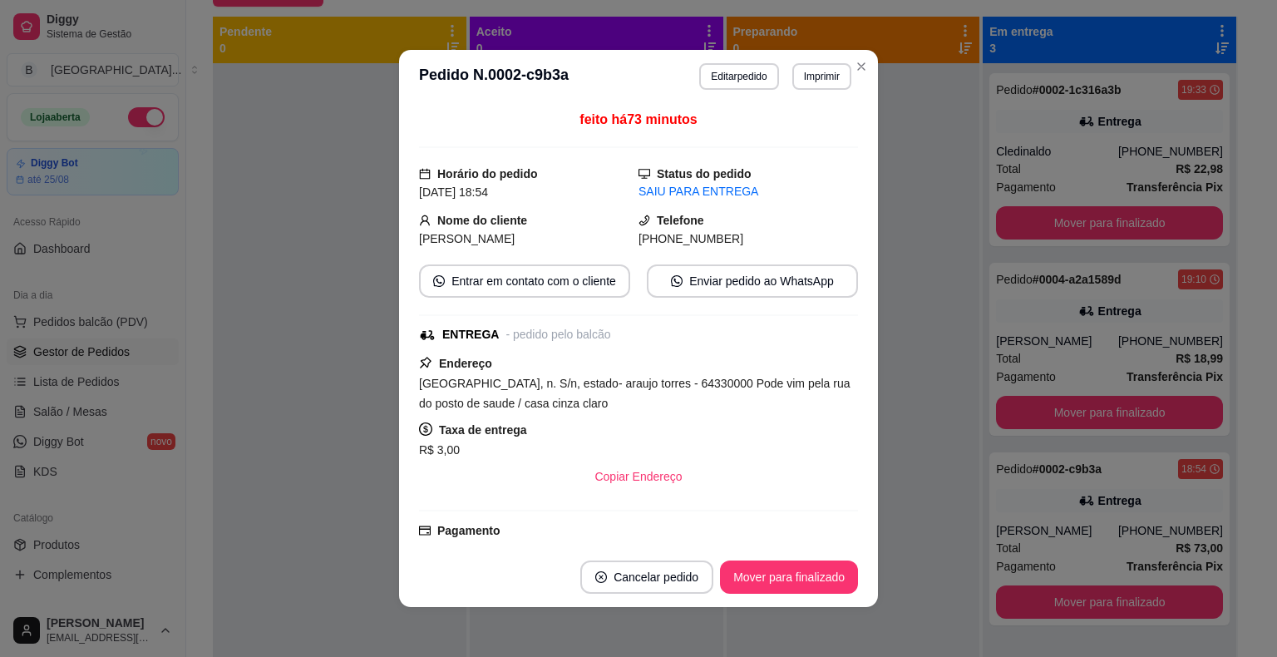
scroll to position [226, 0]
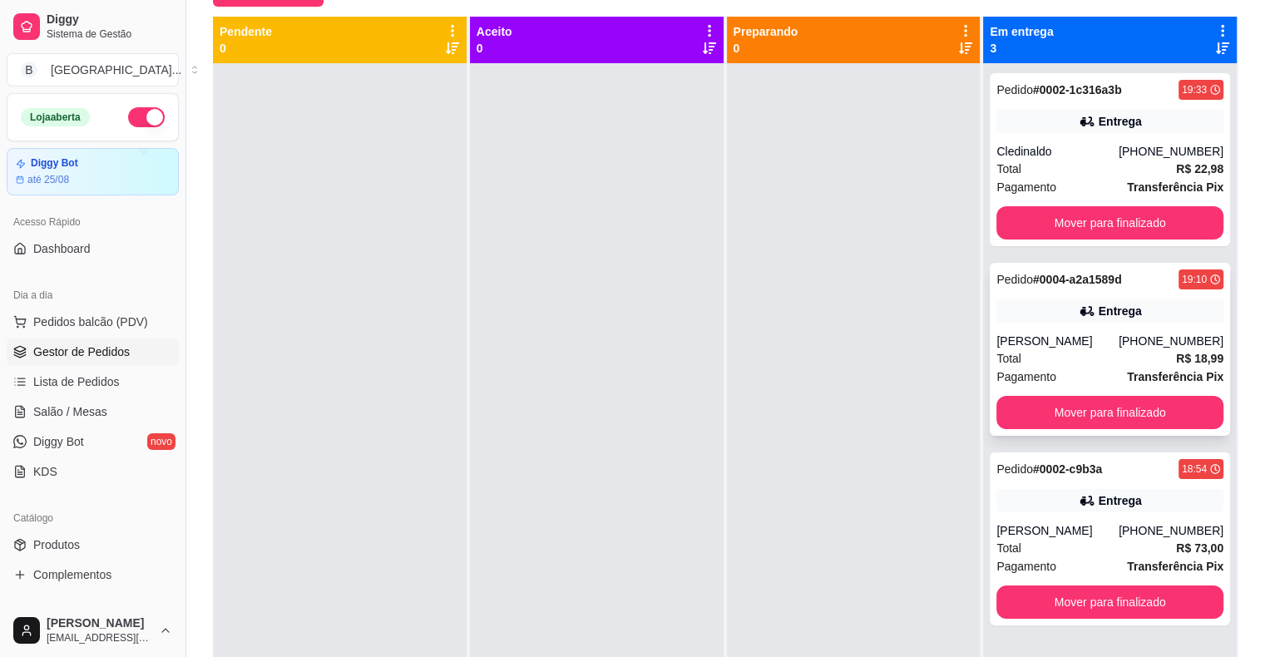
click at [1008, 361] on span "Total" at bounding box center [1008, 358] width 25 height 18
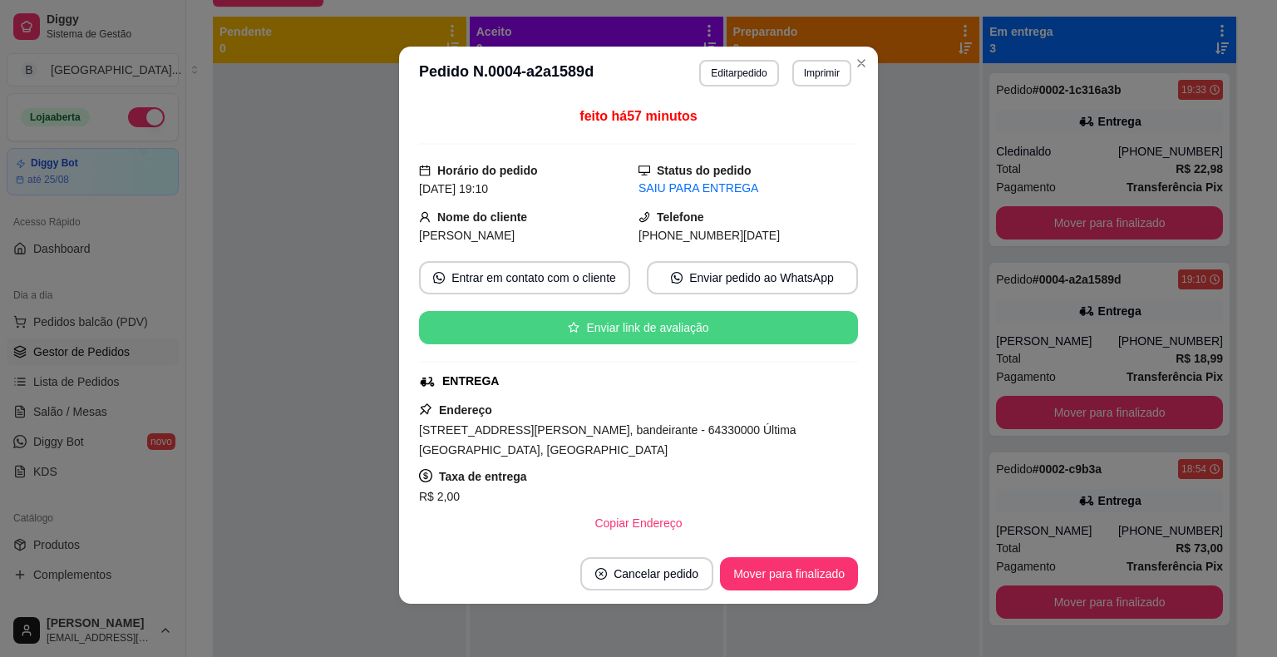
scroll to position [0, 0]
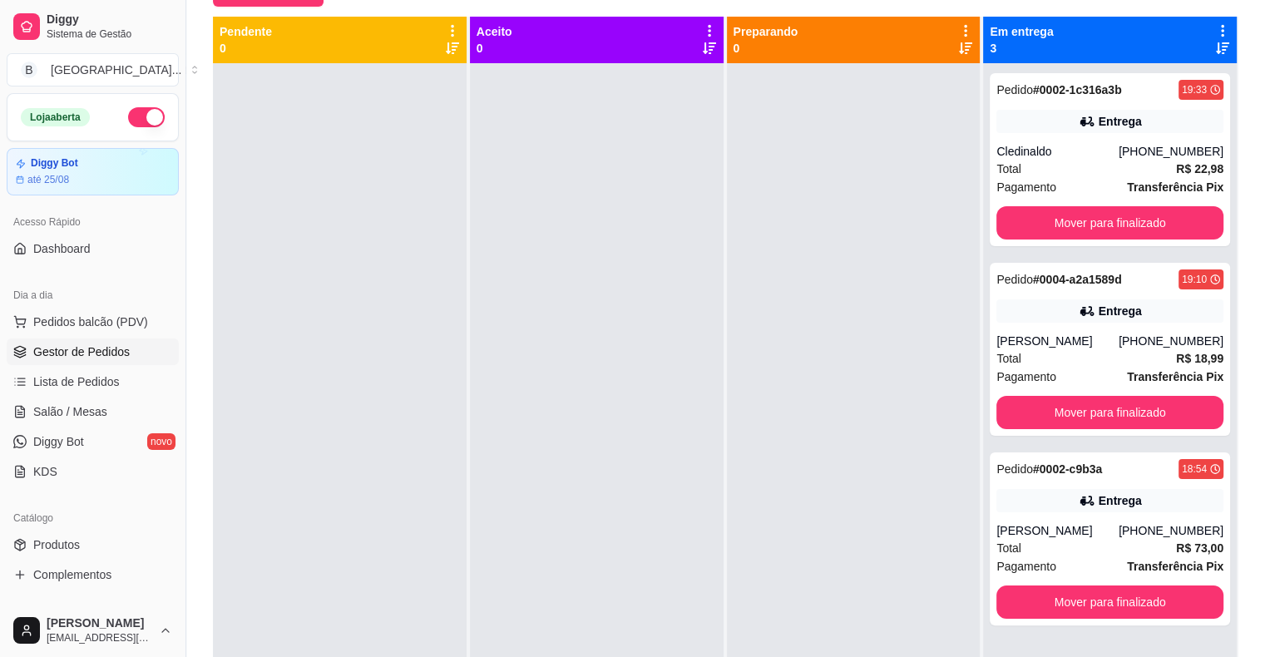
click at [1108, 338] on div "[PERSON_NAME]" at bounding box center [1057, 341] width 122 height 17
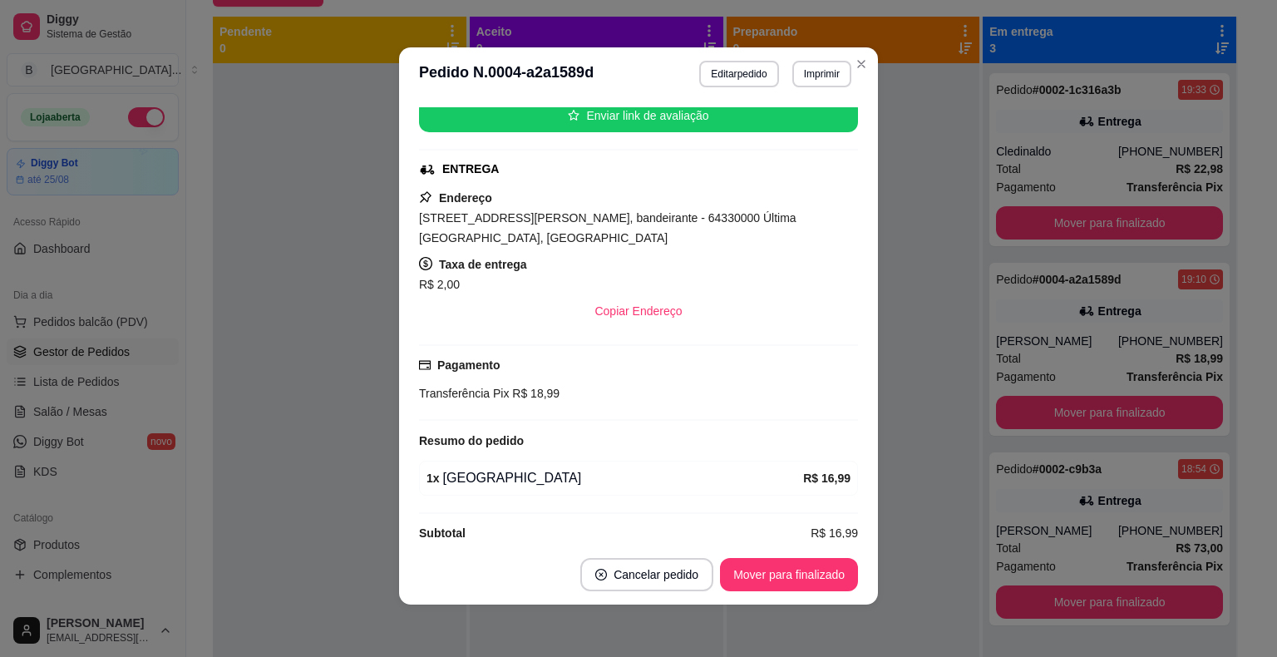
scroll to position [3, 0]
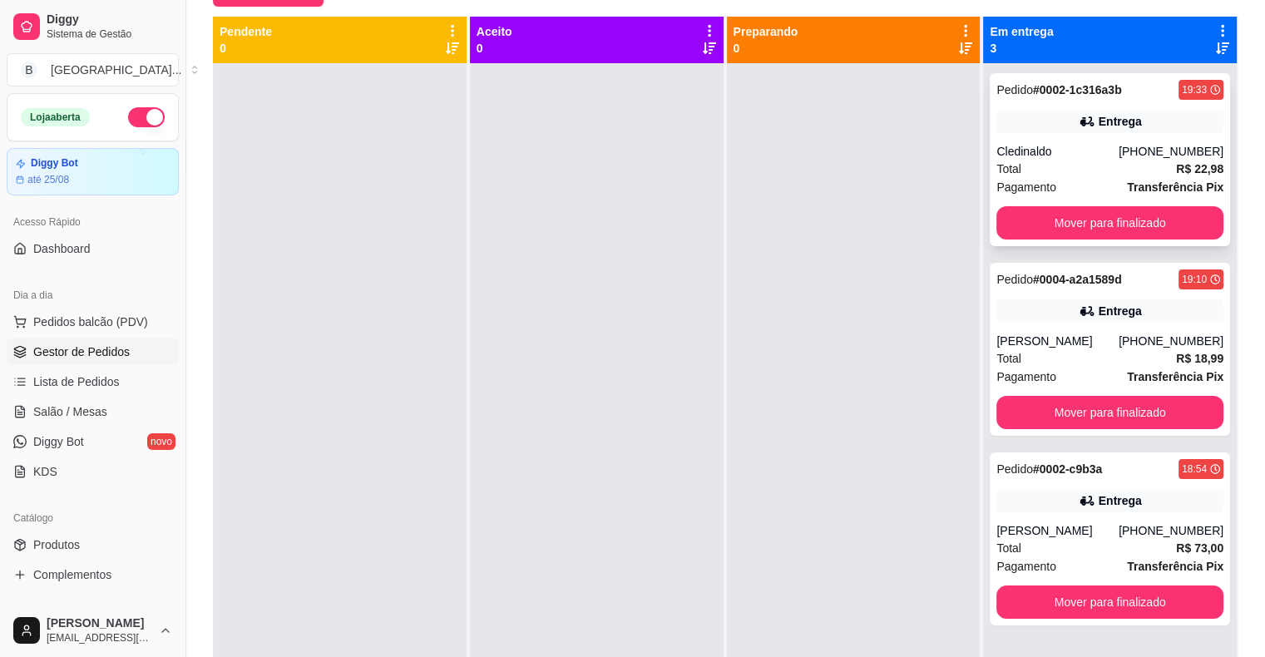
click at [1108, 160] on div "Total R$ 22,98" at bounding box center [1109, 169] width 227 height 18
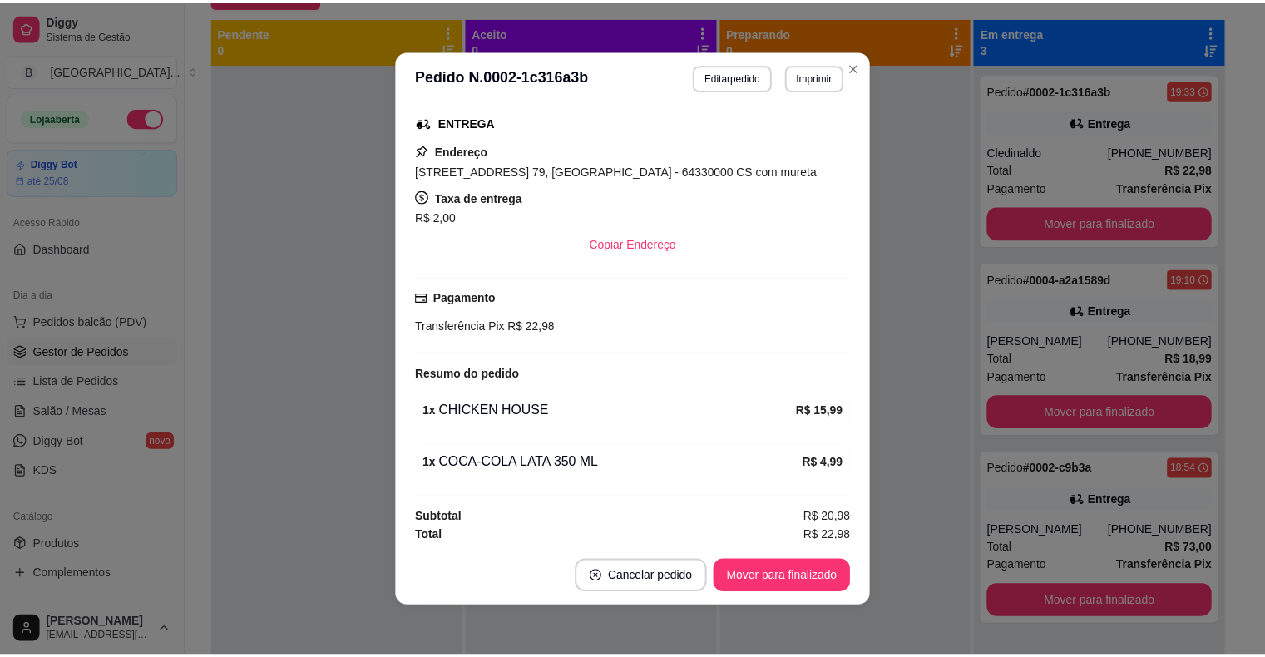
scroll to position [264, 0]
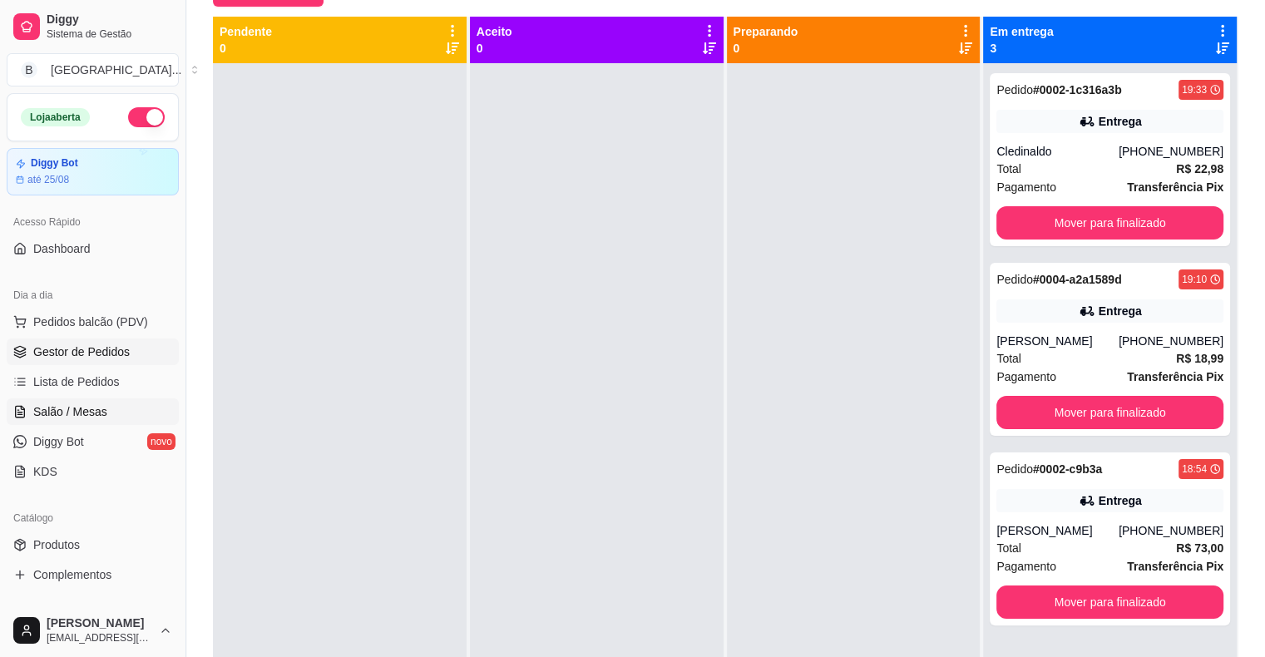
click at [96, 411] on span "Salão / Mesas" at bounding box center [70, 411] width 74 height 17
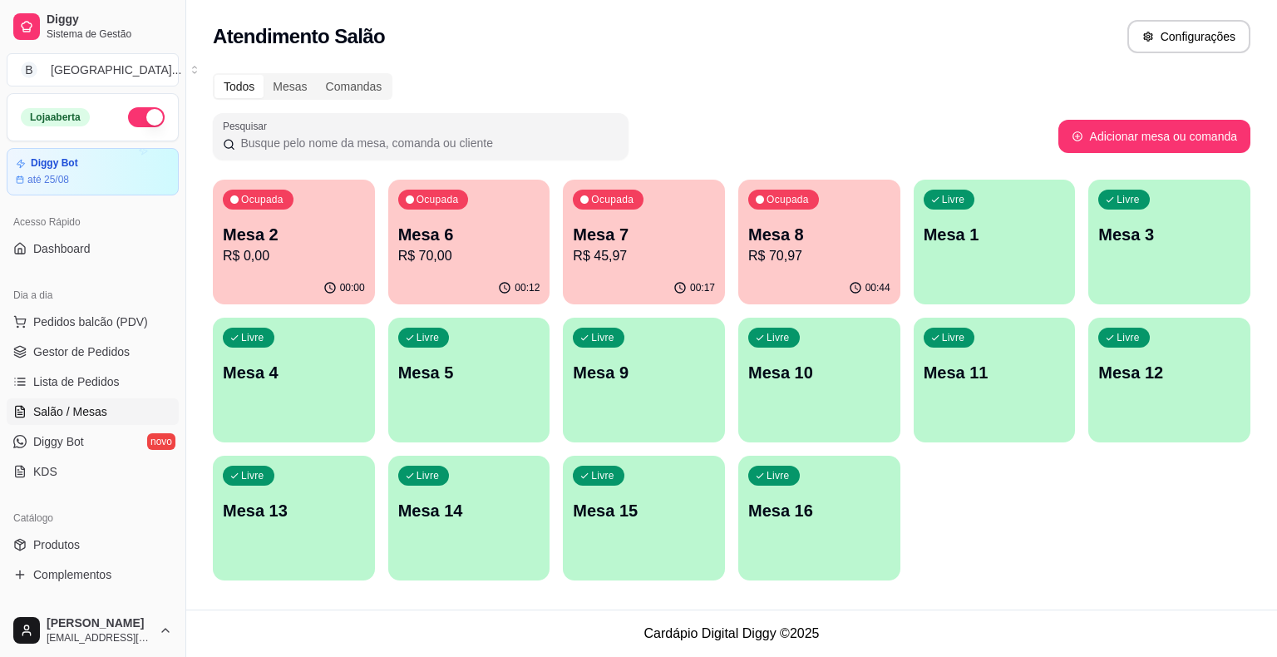
click at [449, 265] on div "Ocupada Mesa 6 R$ 70,00" at bounding box center [469, 226] width 162 height 92
click at [494, 248] on p "R$ 70,00" at bounding box center [469, 256] width 142 height 20
click at [691, 254] on p "R$ 45,97" at bounding box center [644, 255] width 138 height 19
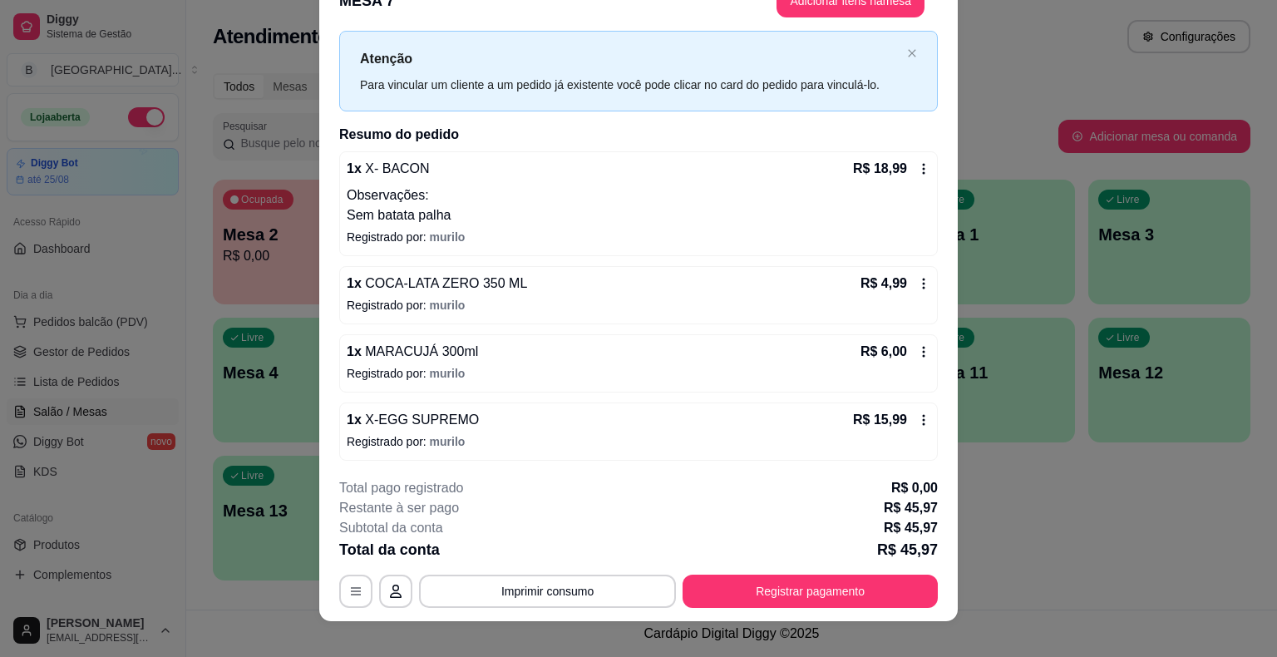
scroll to position [50, 0]
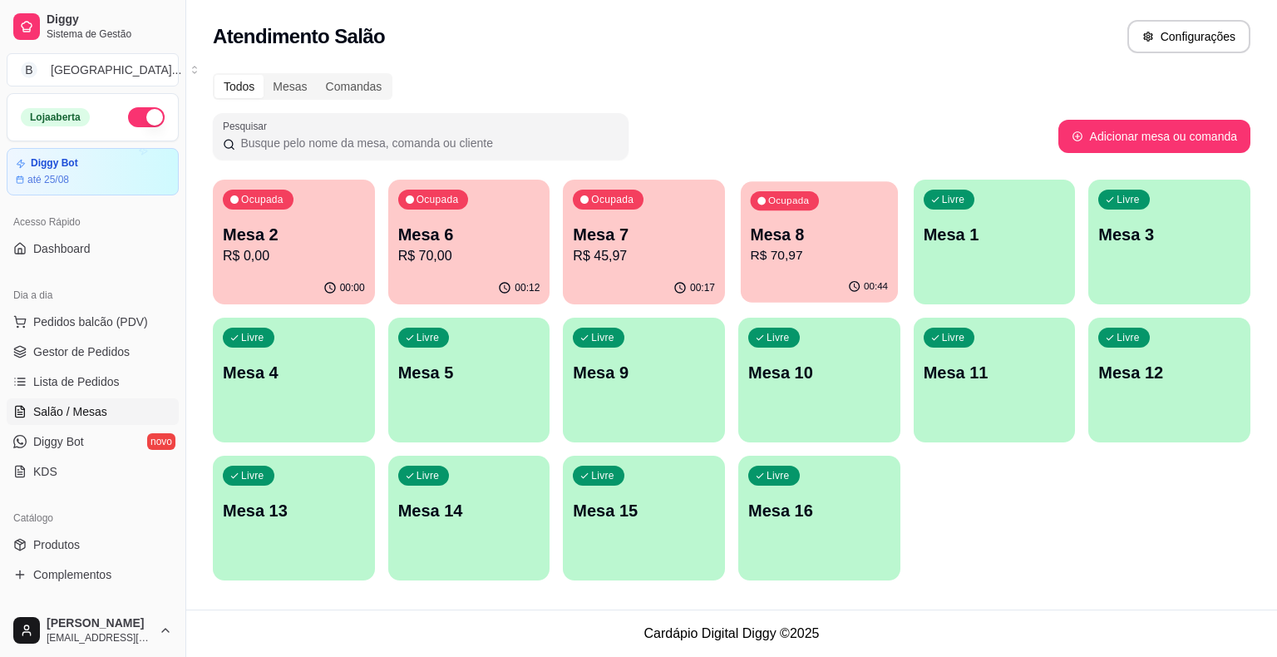
click at [846, 259] on p "R$ 70,97" at bounding box center [820, 255] width 138 height 19
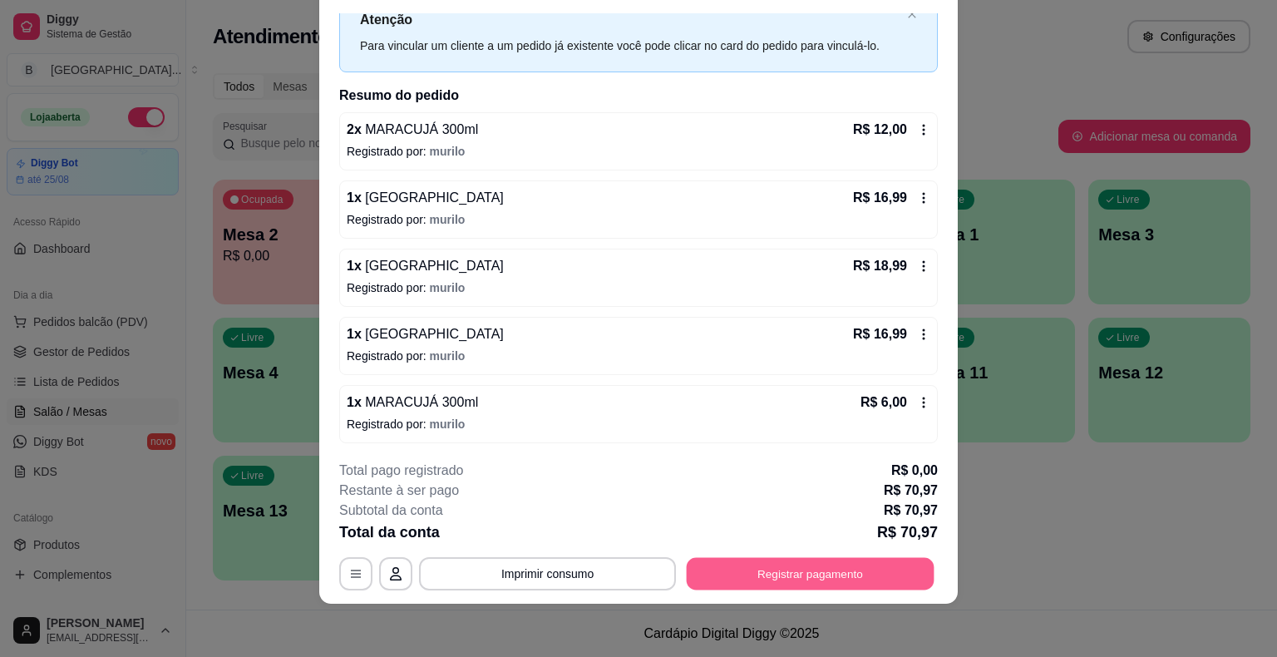
click at [828, 563] on button "Registrar pagamento" at bounding box center [811, 574] width 248 height 32
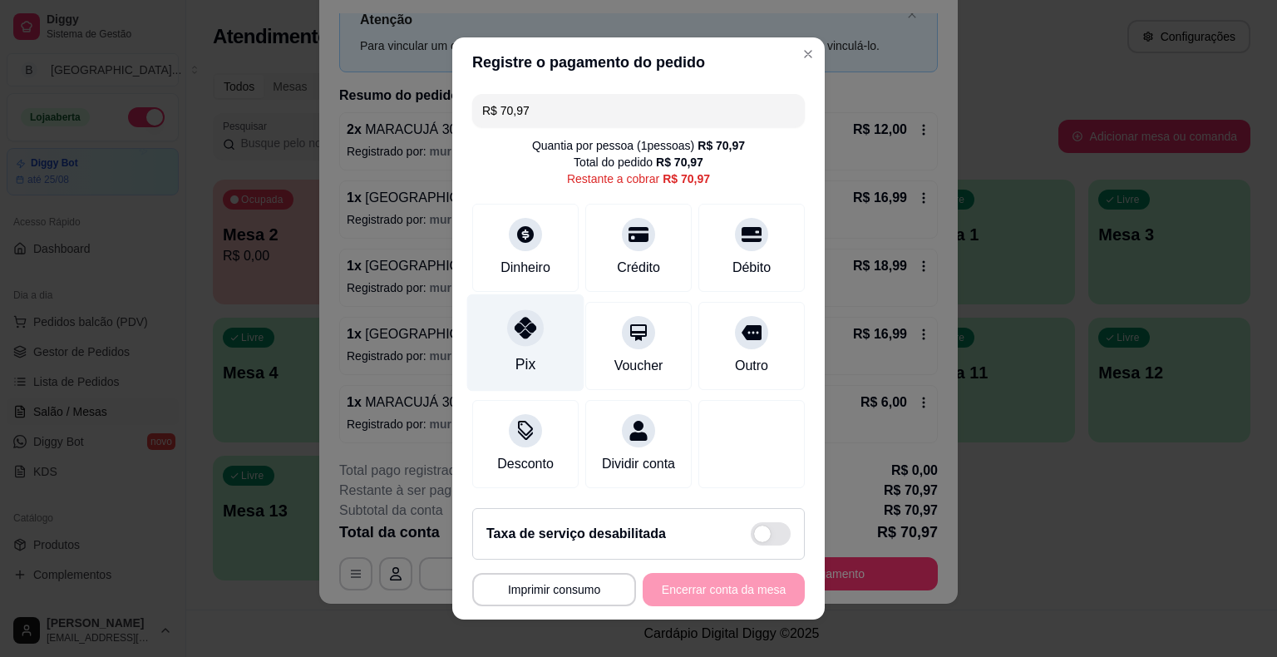
click at [529, 340] on div at bounding box center [525, 327] width 37 height 37
type input "R$ 0,00"
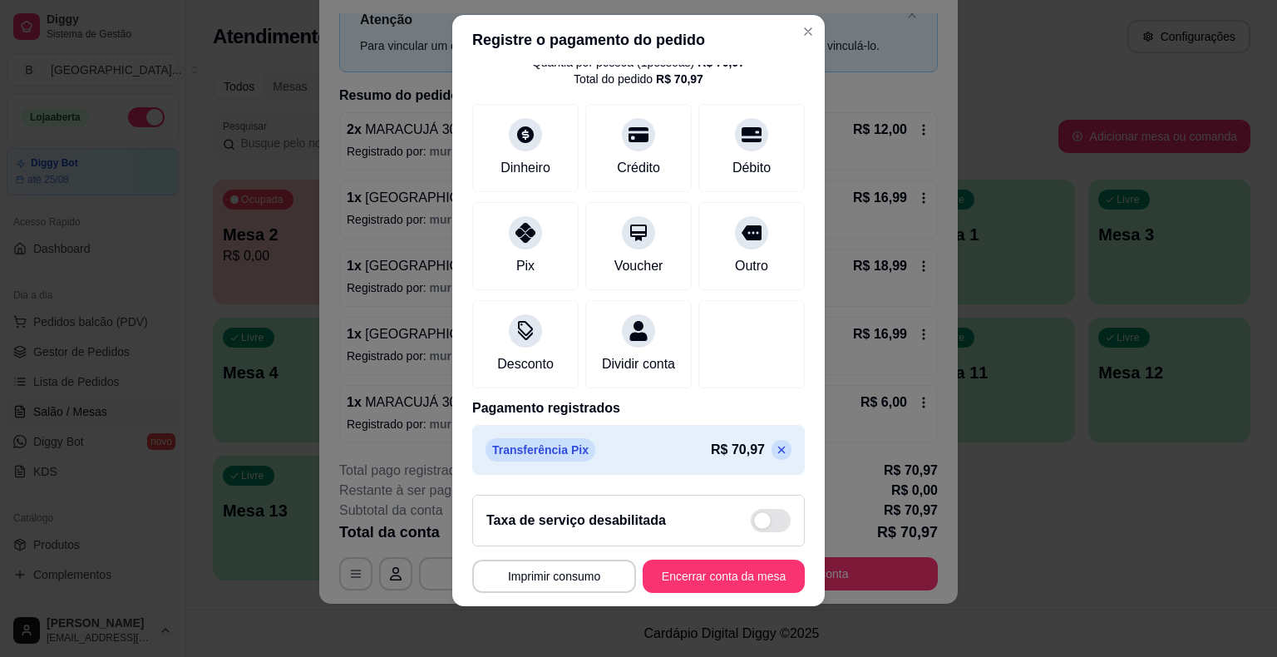
scroll to position [20, 0]
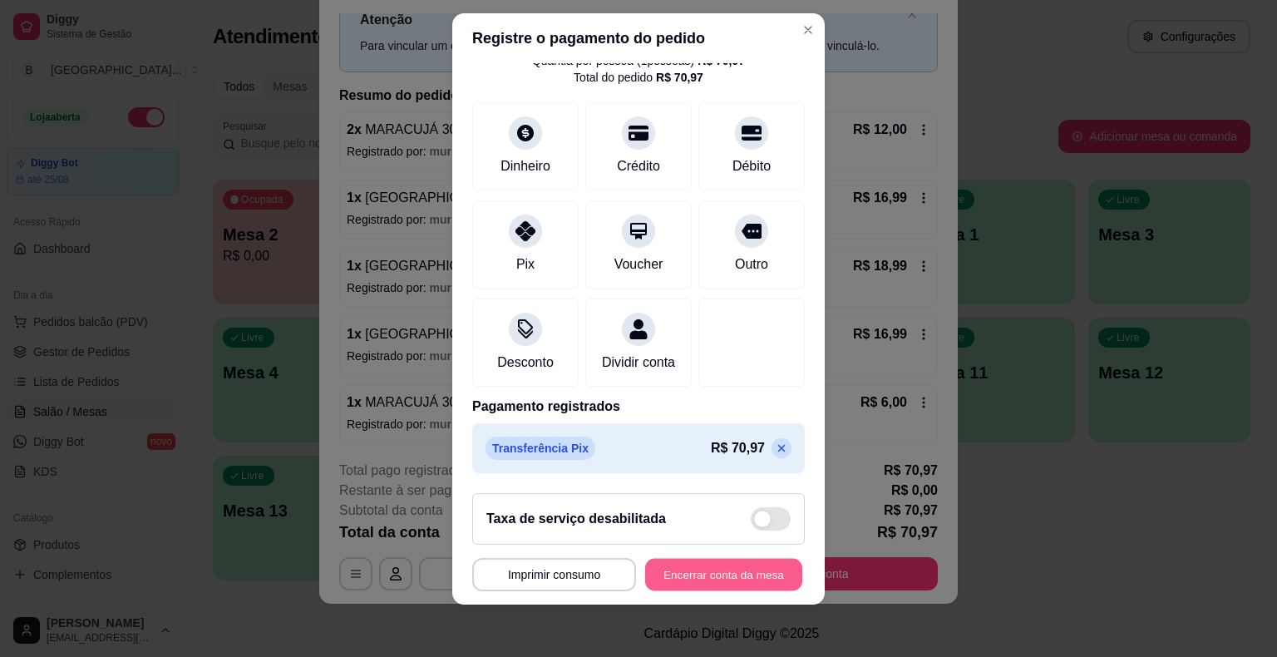
click at [772, 585] on button "Encerrar conta da mesa" at bounding box center [723, 574] width 157 height 32
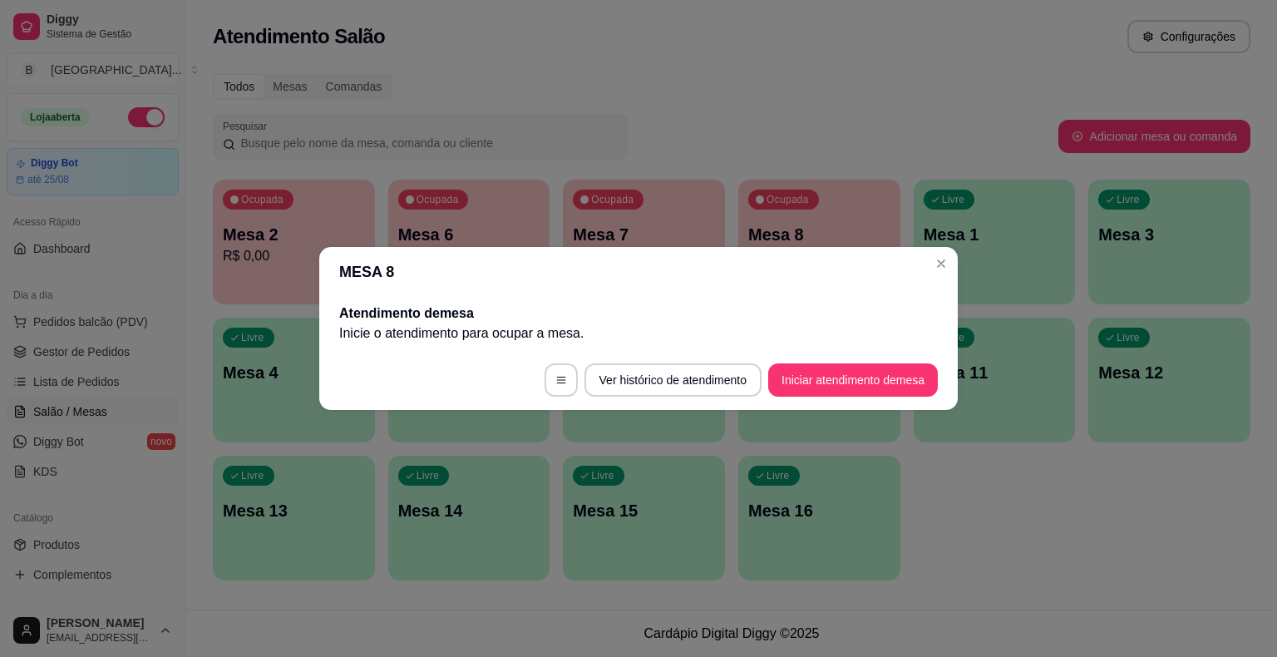
scroll to position [0, 0]
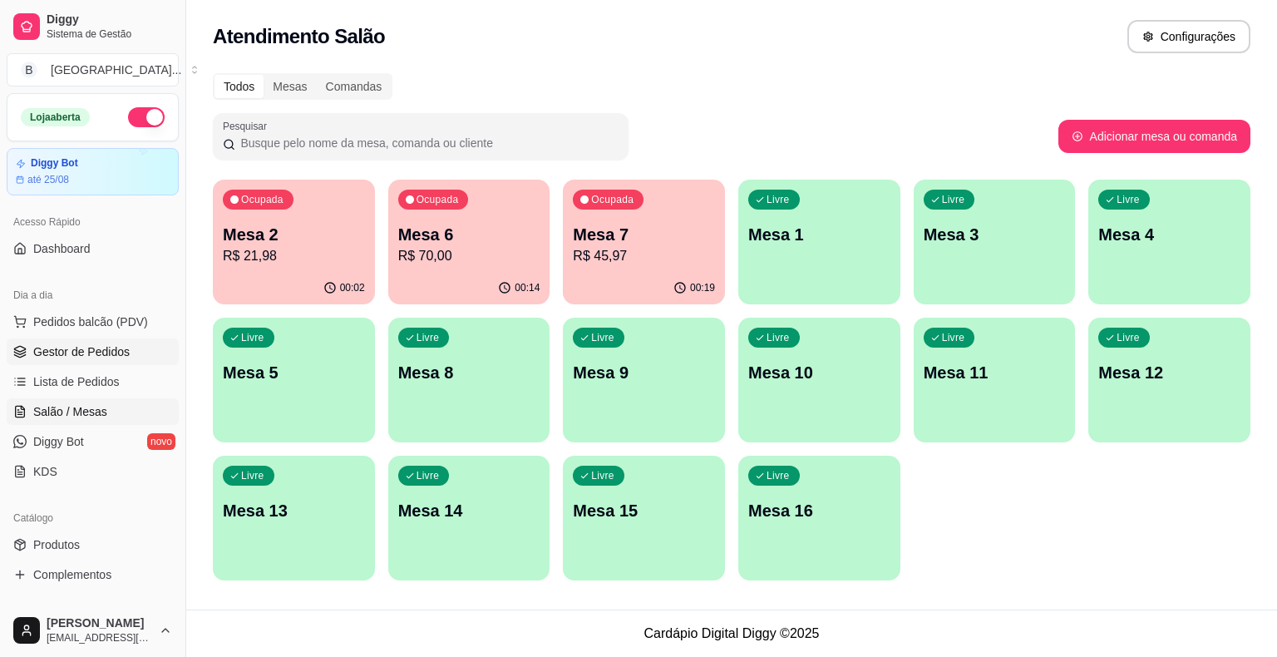
click at [123, 343] on span "Gestor de Pedidos" at bounding box center [81, 351] width 96 height 17
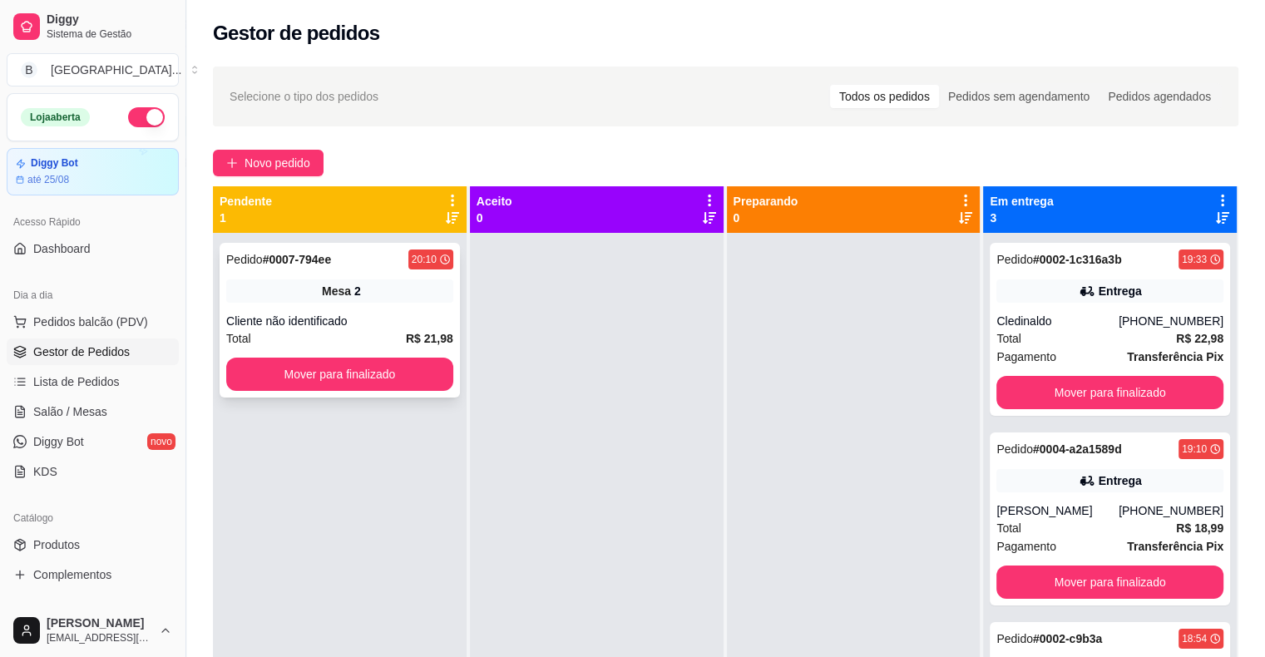
click at [403, 335] on div "Total R$ 21,98" at bounding box center [339, 338] width 227 height 18
click at [339, 378] on button "Mover para finalizado" at bounding box center [340, 374] width 220 height 32
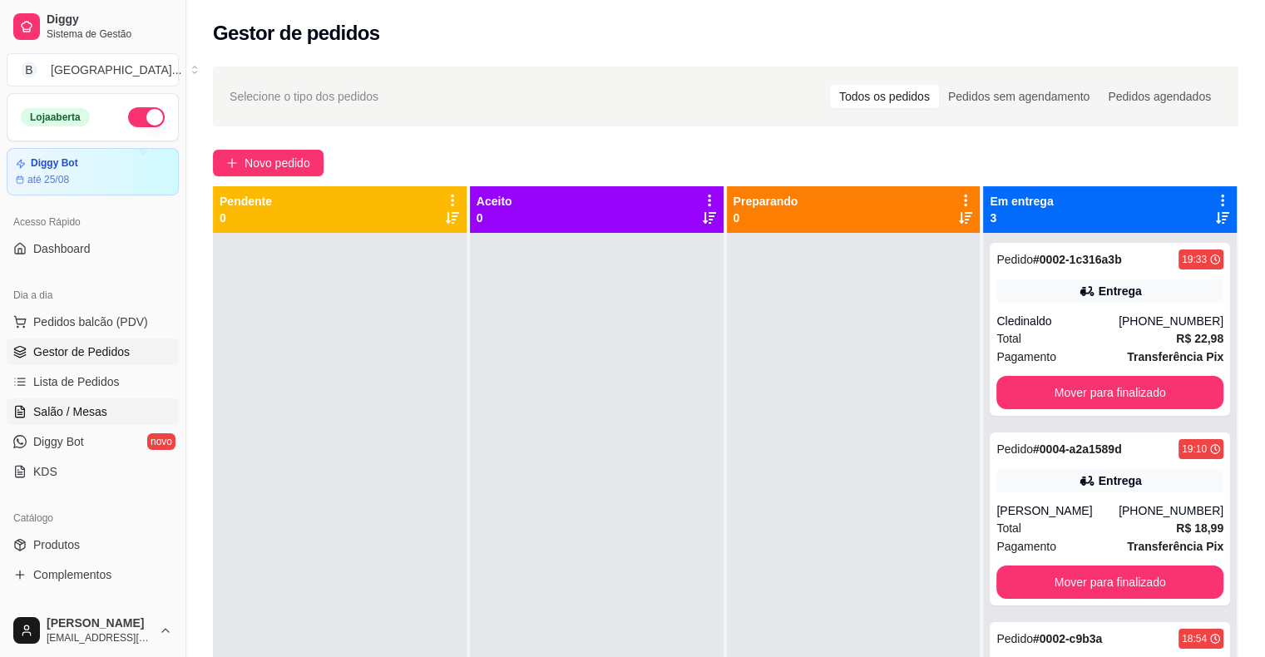
click at [125, 411] on link "Salão / Mesas" at bounding box center [93, 411] width 172 height 27
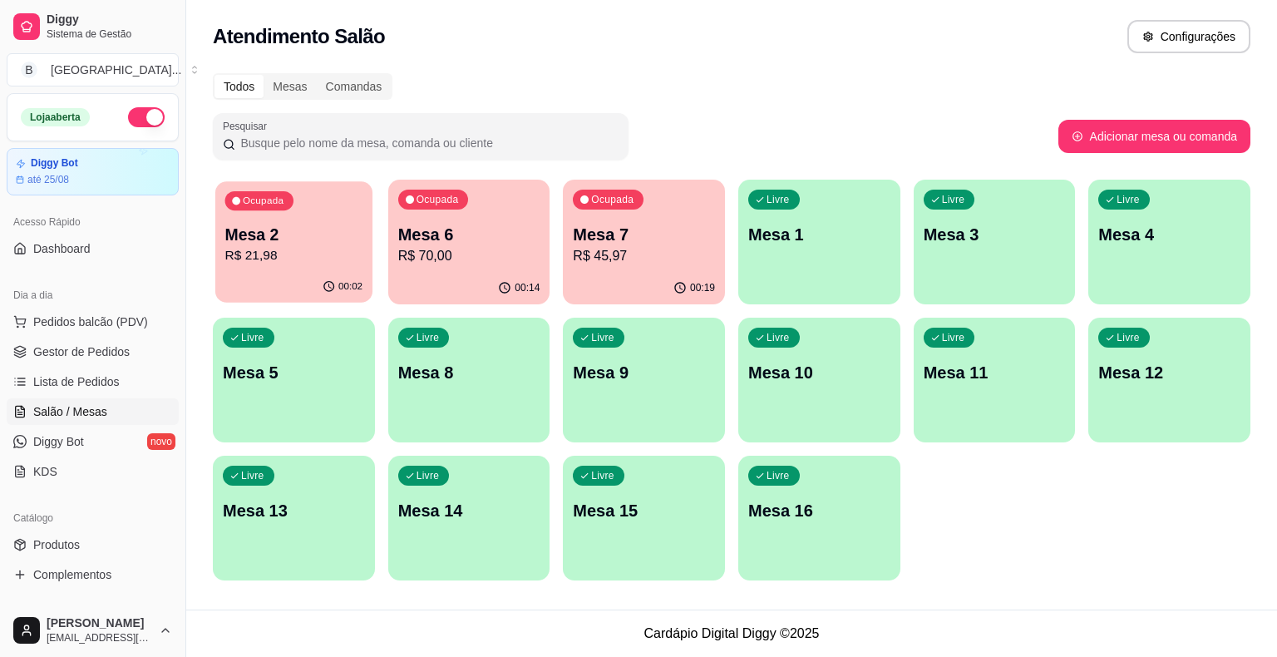
click at [276, 259] on p "R$ 21,98" at bounding box center [294, 255] width 138 height 19
click at [426, 255] on p "R$ 70,00" at bounding box center [469, 256] width 142 height 20
click at [676, 271] on button "Ocupada Mesa 7 R$ 45,97 00:19" at bounding box center [644, 242] width 162 height 125
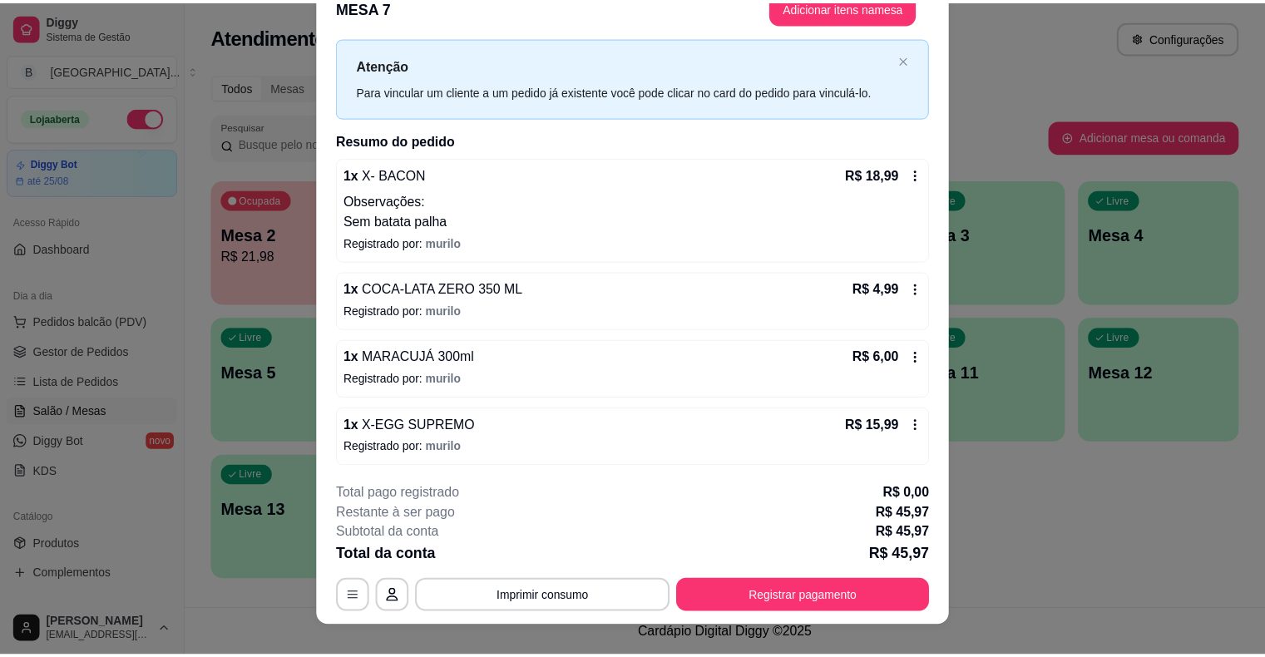
scroll to position [50, 0]
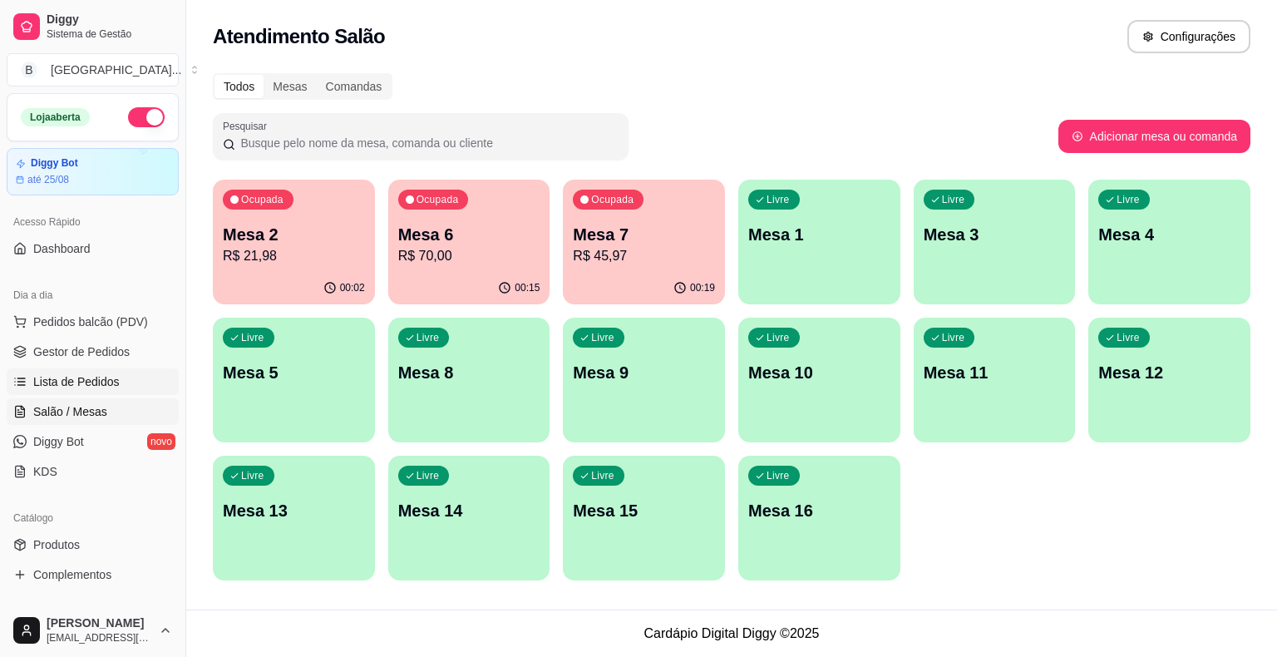
click at [101, 375] on span "Lista de Pedidos" at bounding box center [76, 381] width 86 height 17
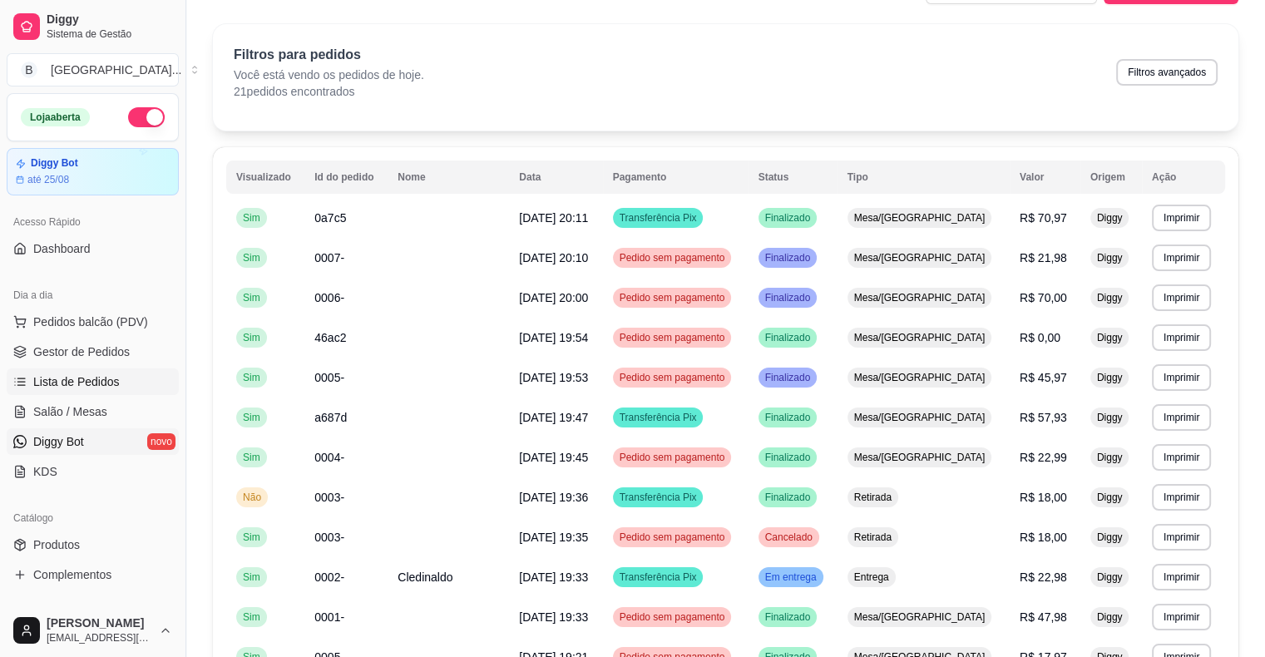
scroll to position [333, 0]
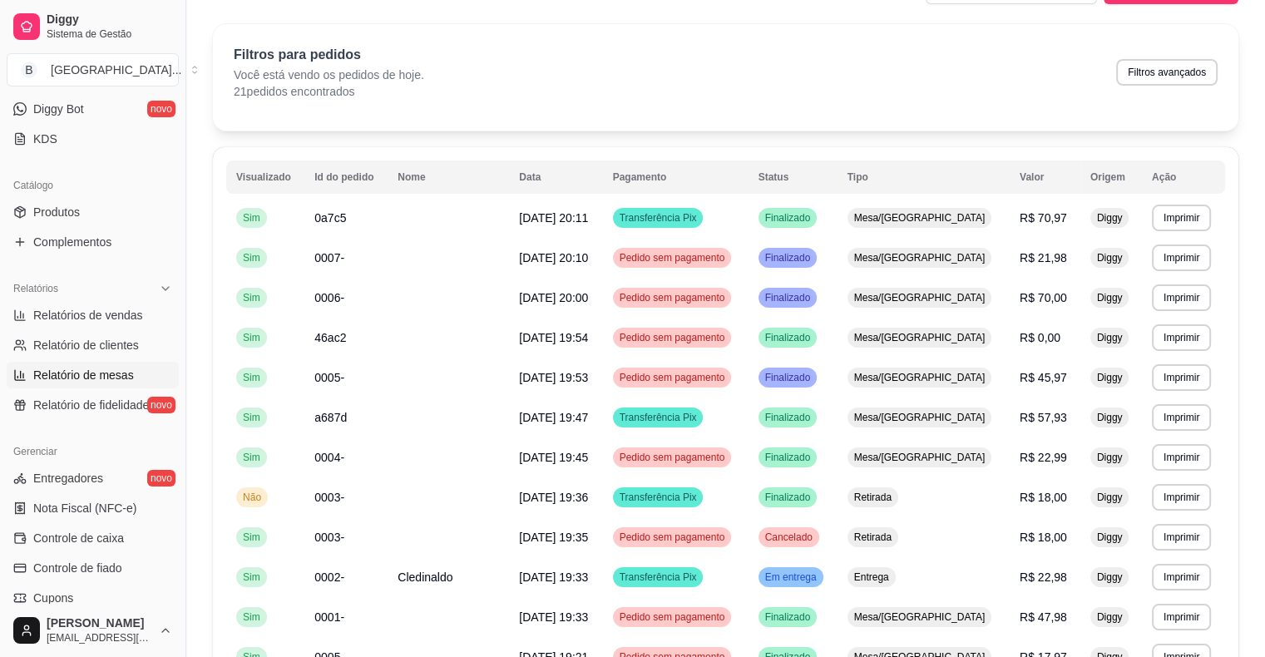
click at [85, 363] on link "Relatório de mesas" at bounding box center [93, 375] width 172 height 27
click at [77, 349] on span "Relatório de clientes" at bounding box center [86, 345] width 106 height 17
click at [130, 310] on span "Relatórios de vendas" at bounding box center [88, 315] width 110 height 17
click at [133, 317] on span "Relatórios de vendas" at bounding box center [88, 315] width 110 height 17
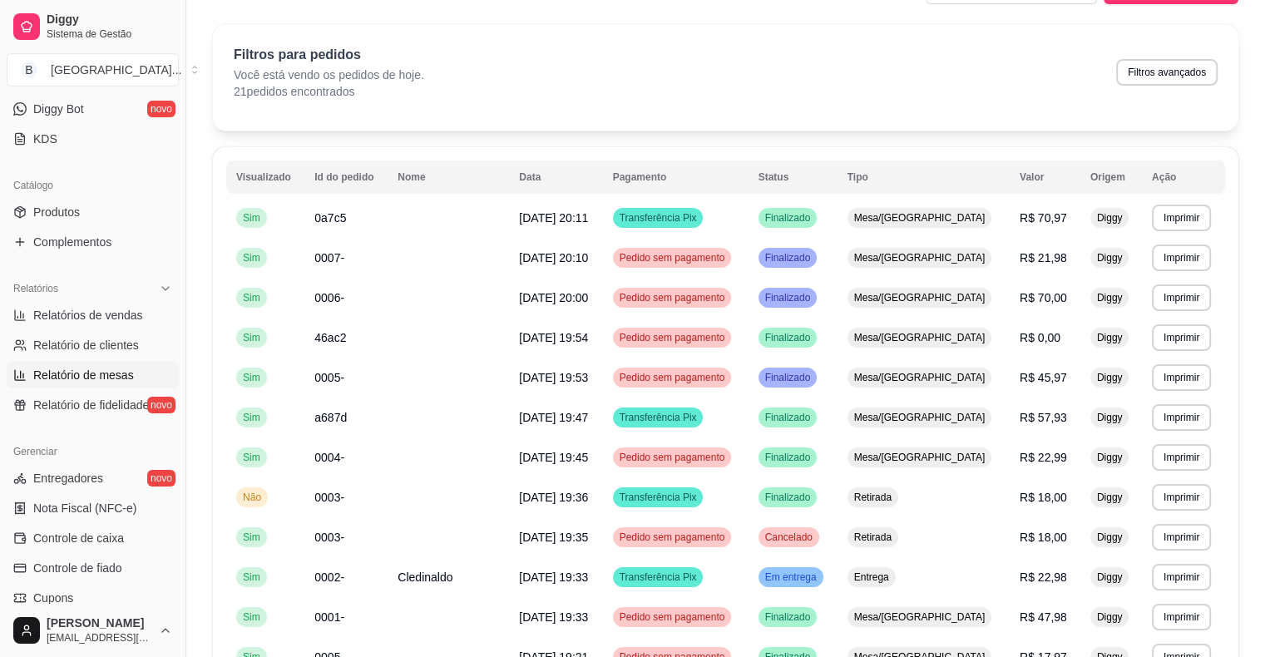
click at [146, 368] on link "Relatório de mesas" at bounding box center [93, 375] width 172 height 27
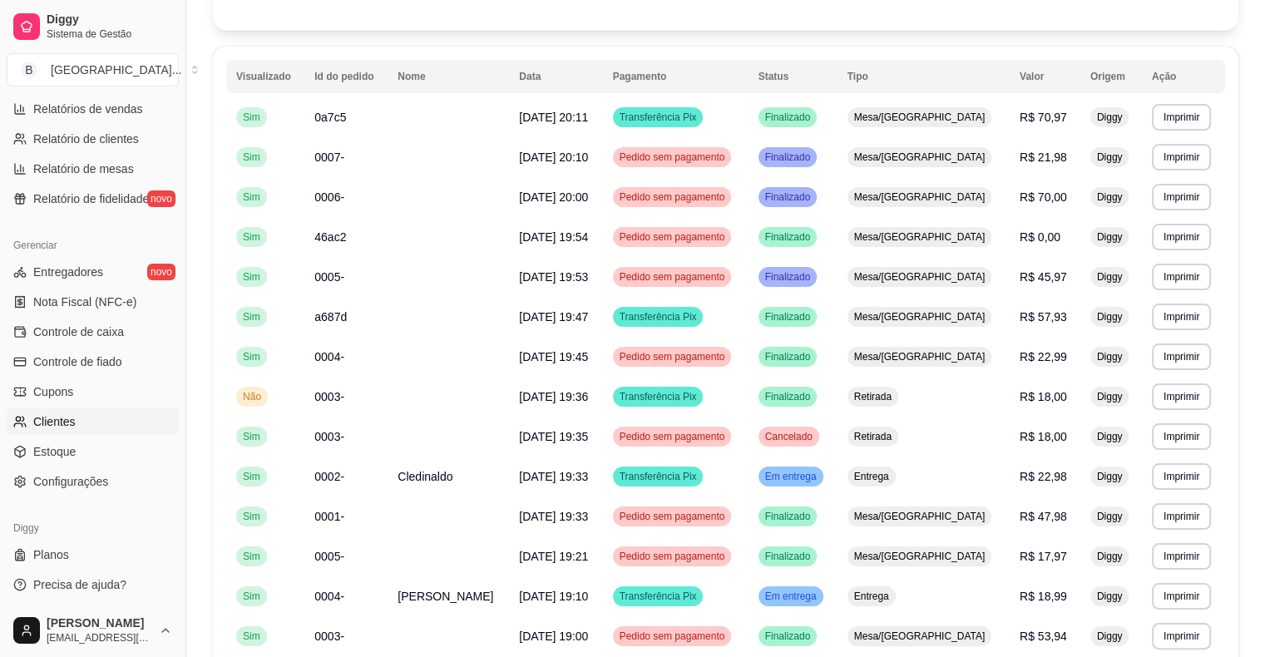
scroll to position [126, 0]
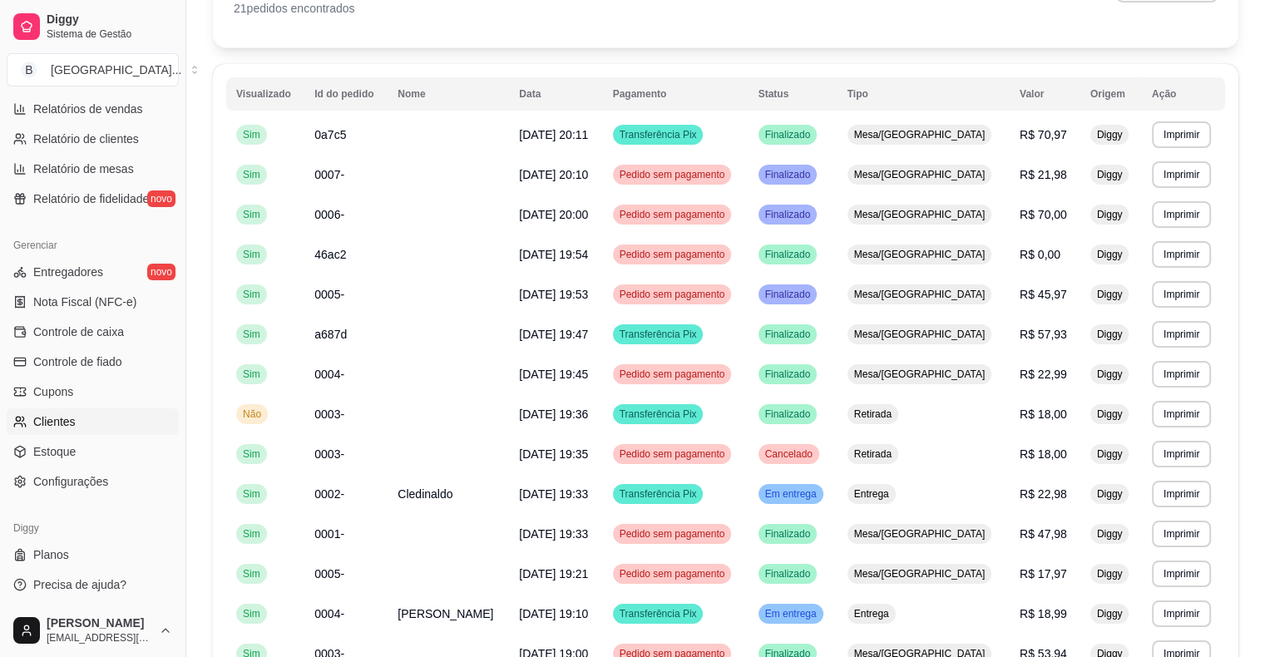
click at [144, 424] on link "Clientes" at bounding box center [93, 421] width 172 height 27
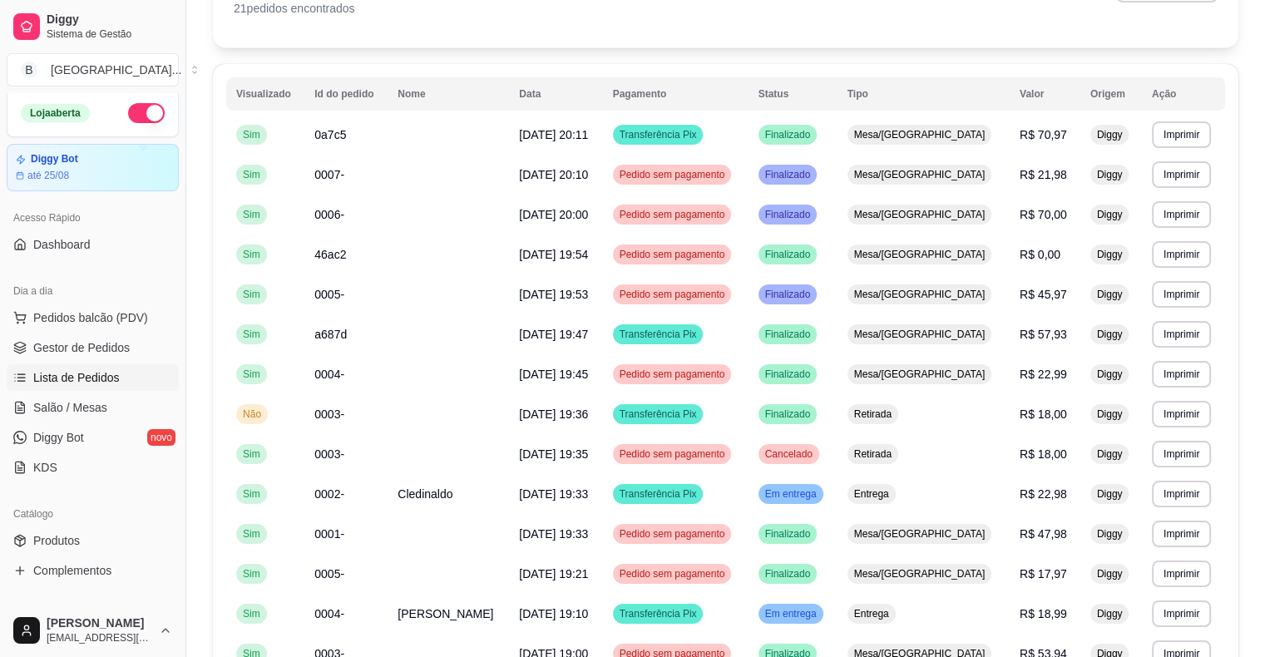
scroll to position [0, 0]
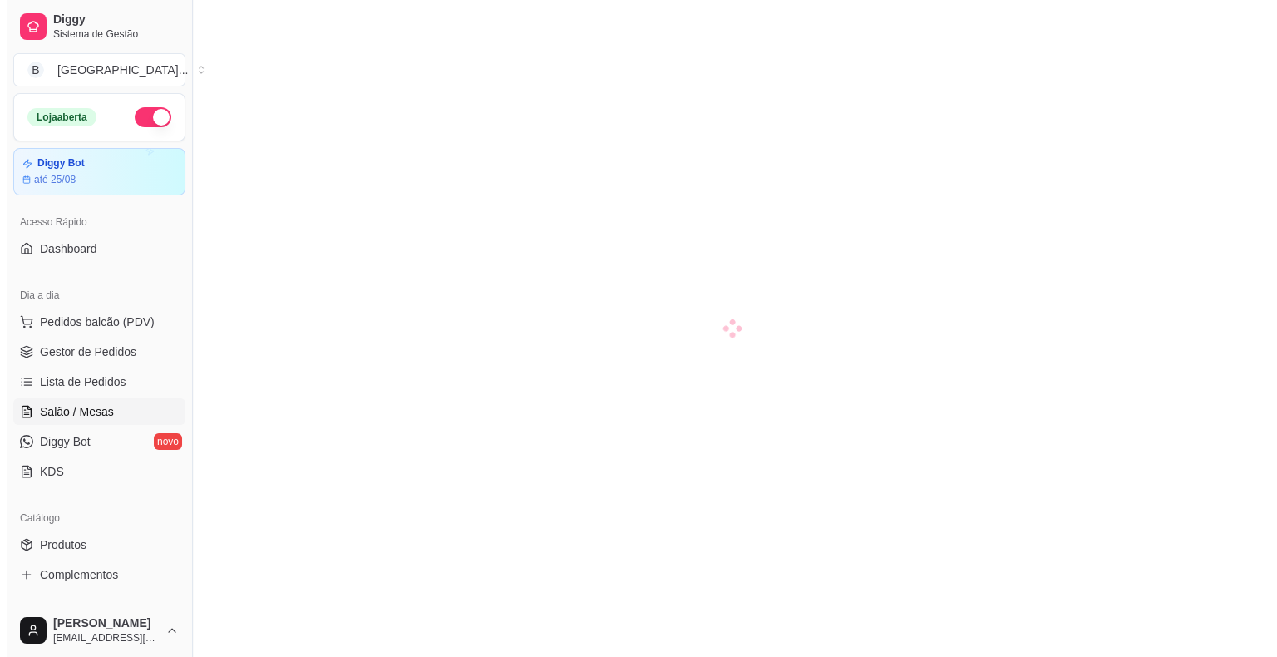
scroll to position [123, 0]
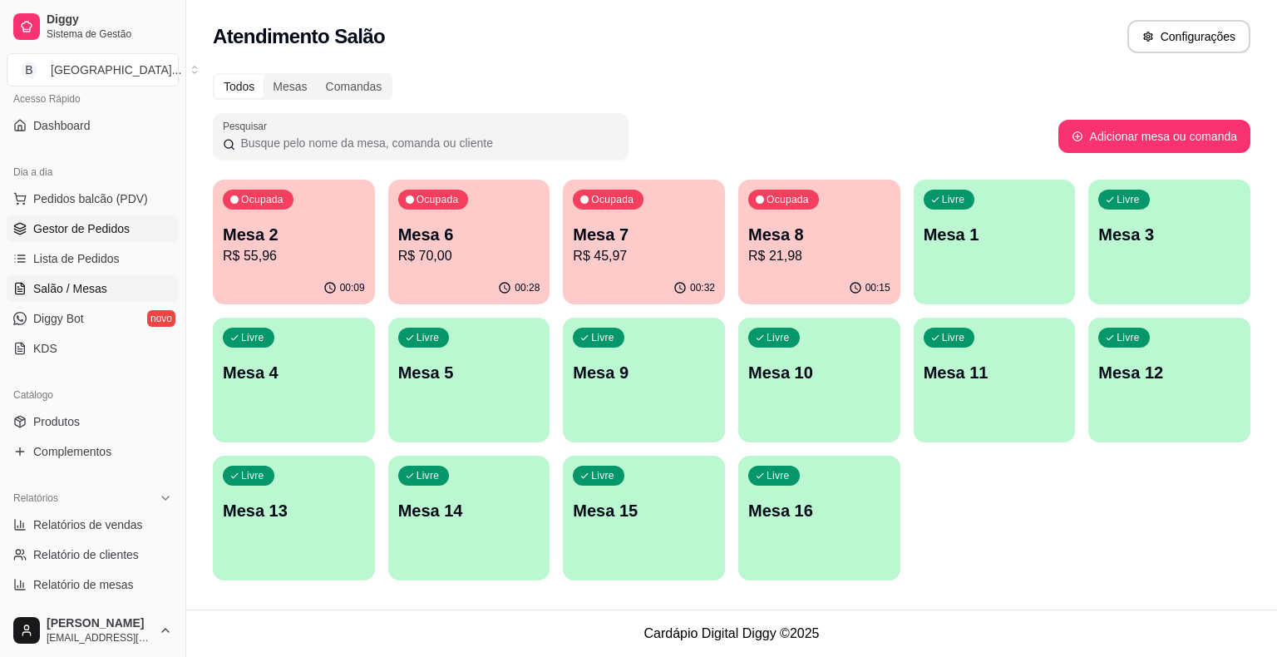
click at [115, 225] on span "Gestor de Pedidos" at bounding box center [81, 228] width 96 height 17
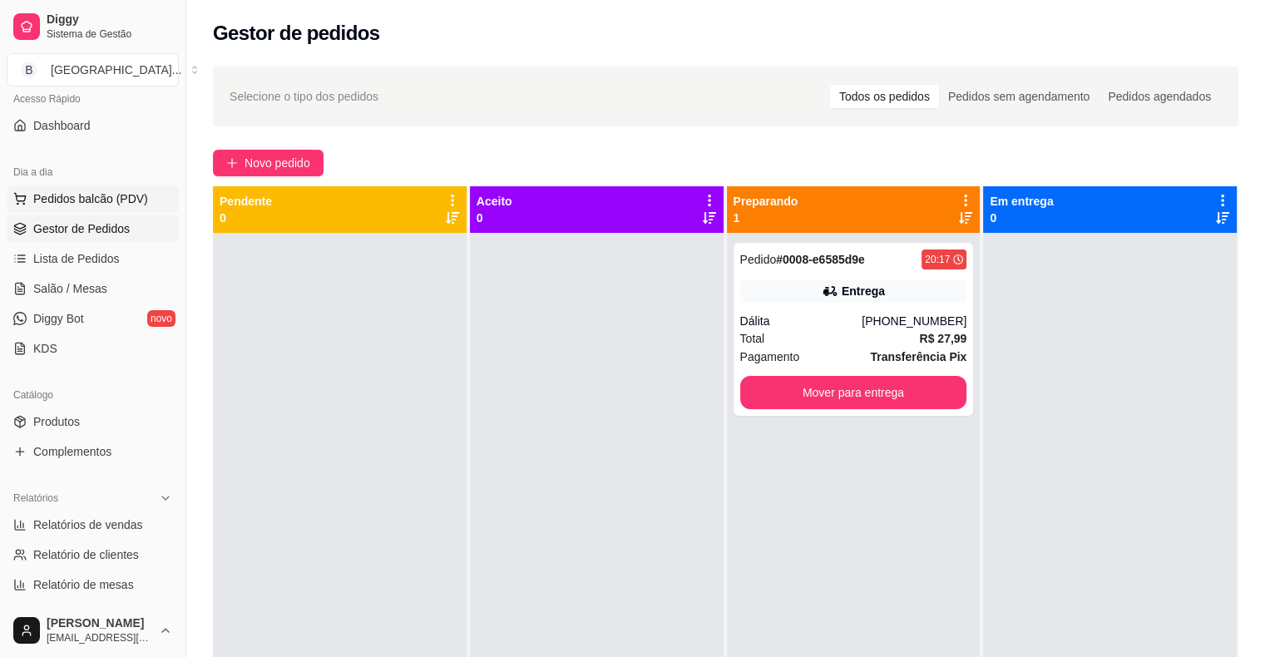
click at [131, 195] on span "Pedidos balcão (PDV)" at bounding box center [90, 198] width 115 height 17
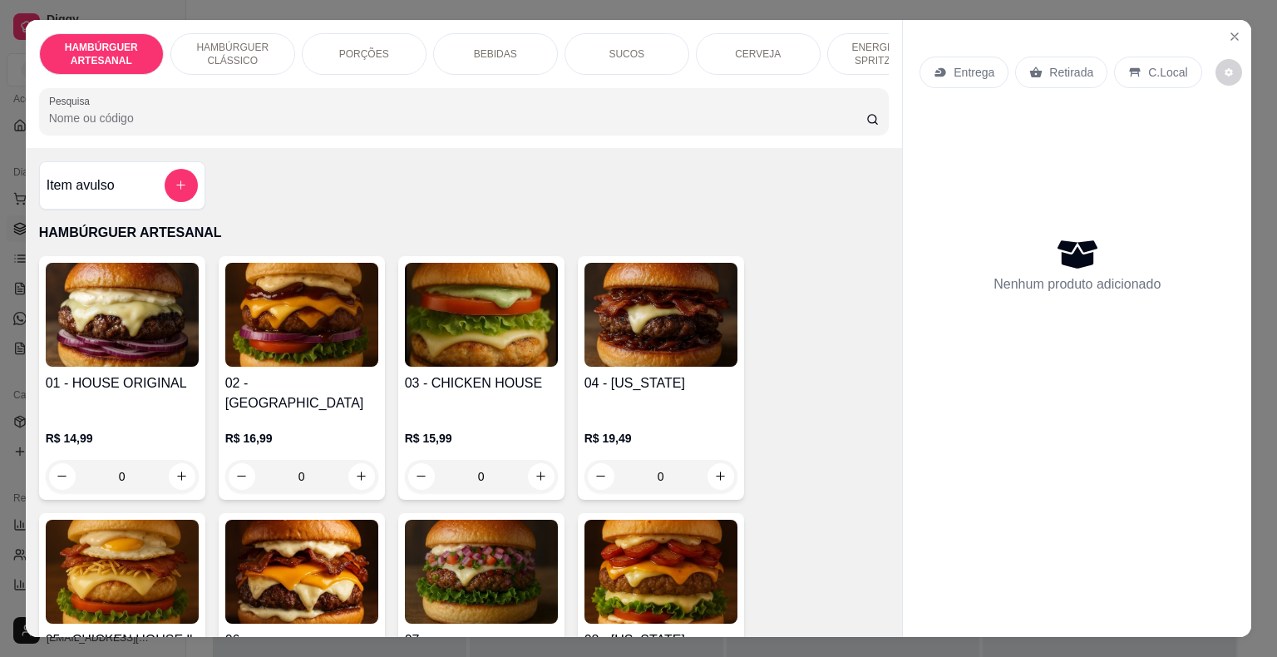
click at [163, 463] on div "0" at bounding box center [122, 476] width 153 height 33
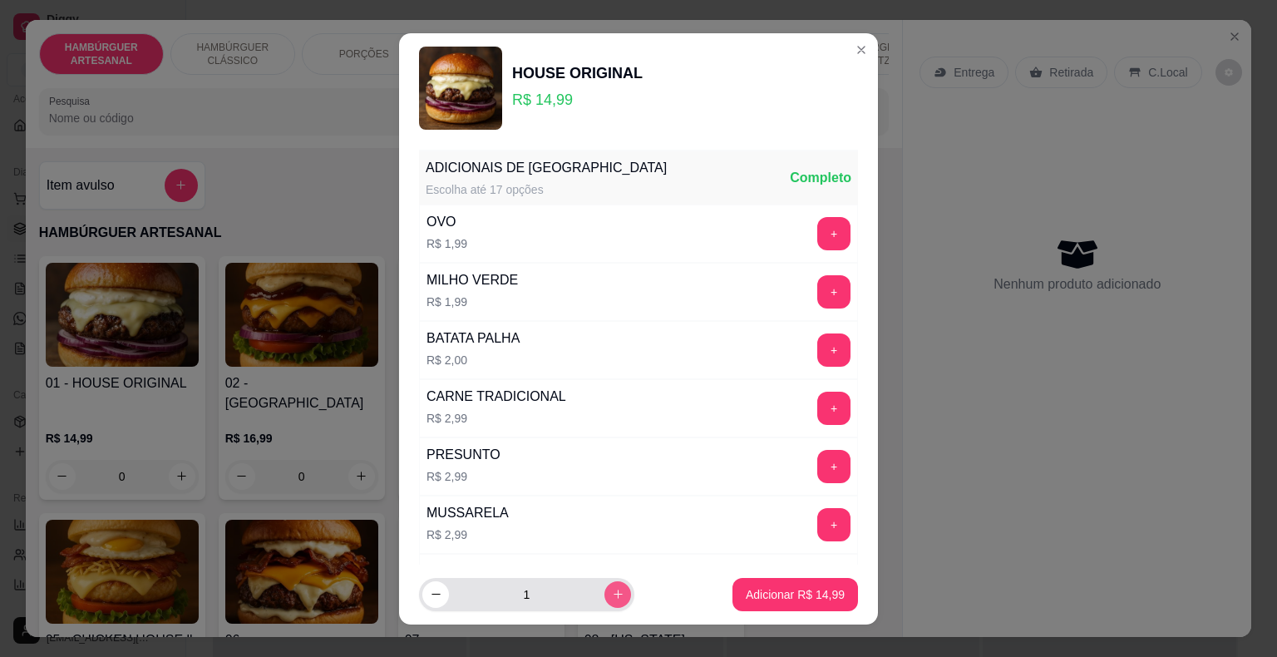
click at [605, 595] on button "increase-product-quantity" at bounding box center [618, 594] width 27 height 27
type input "2"
click at [747, 597] on p "Adicionar R$ 29,98" at bounding box center [795, 594] width 99 height 17
type input "2"
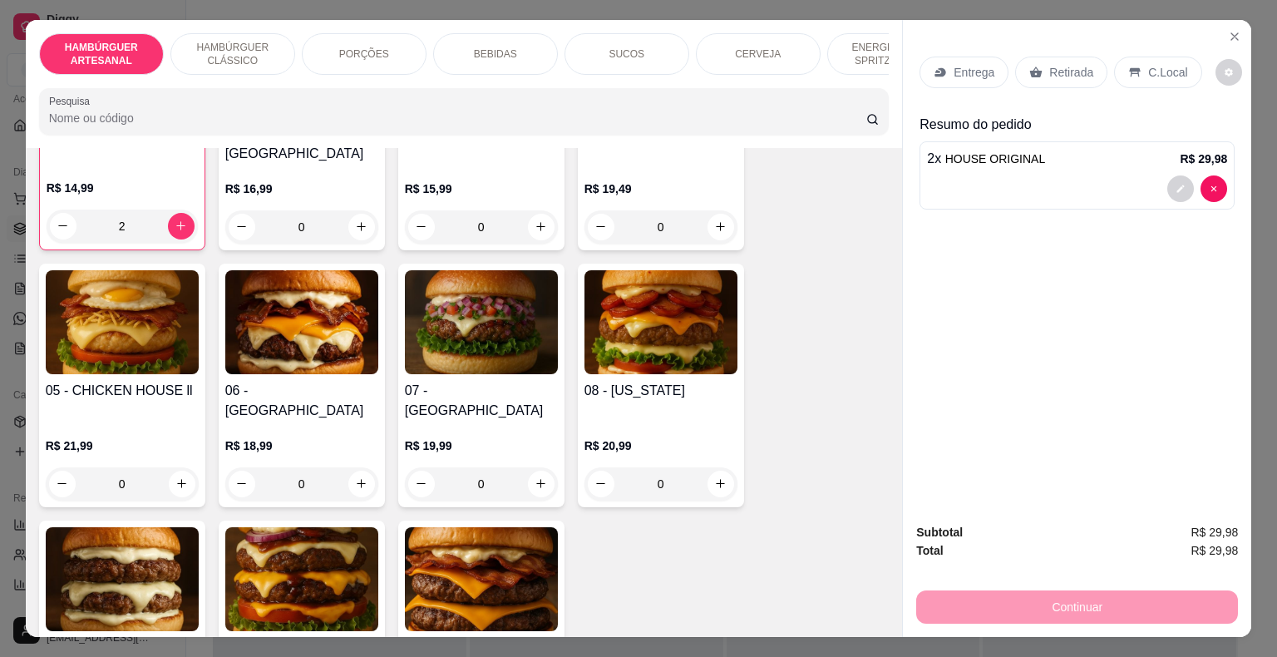
scroll to position [83, 0]
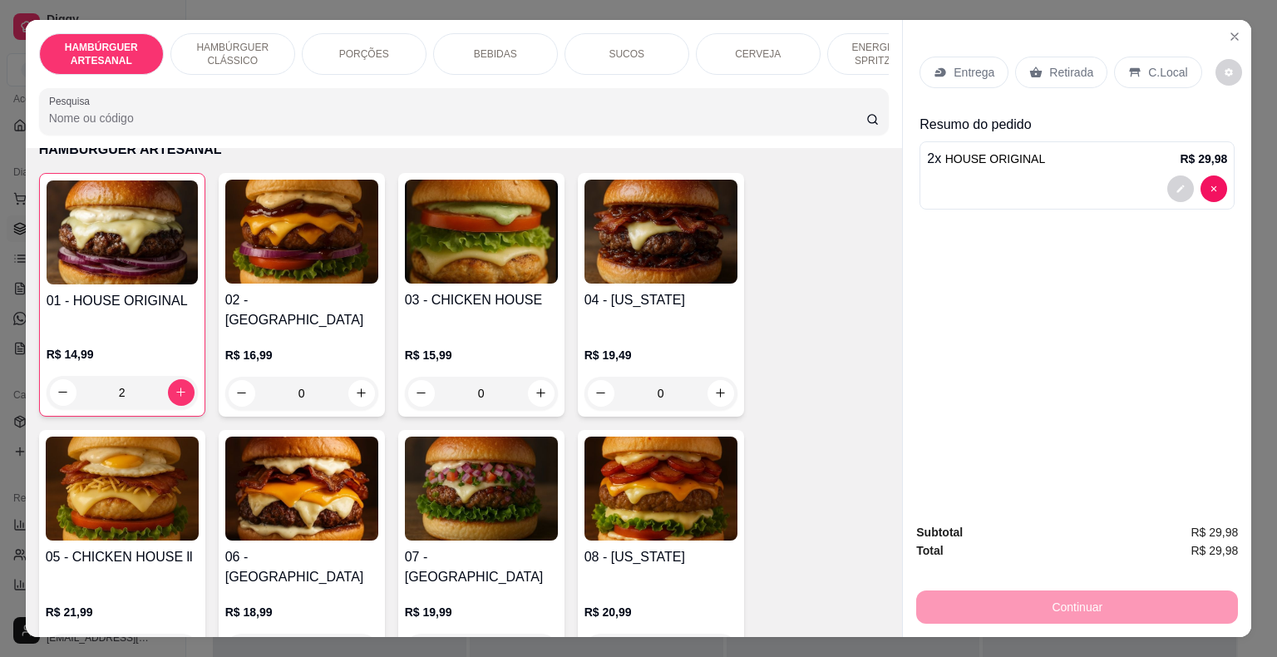
click at [709, 377] on div "0" at bounding box center [661, 393] width 153 height 33
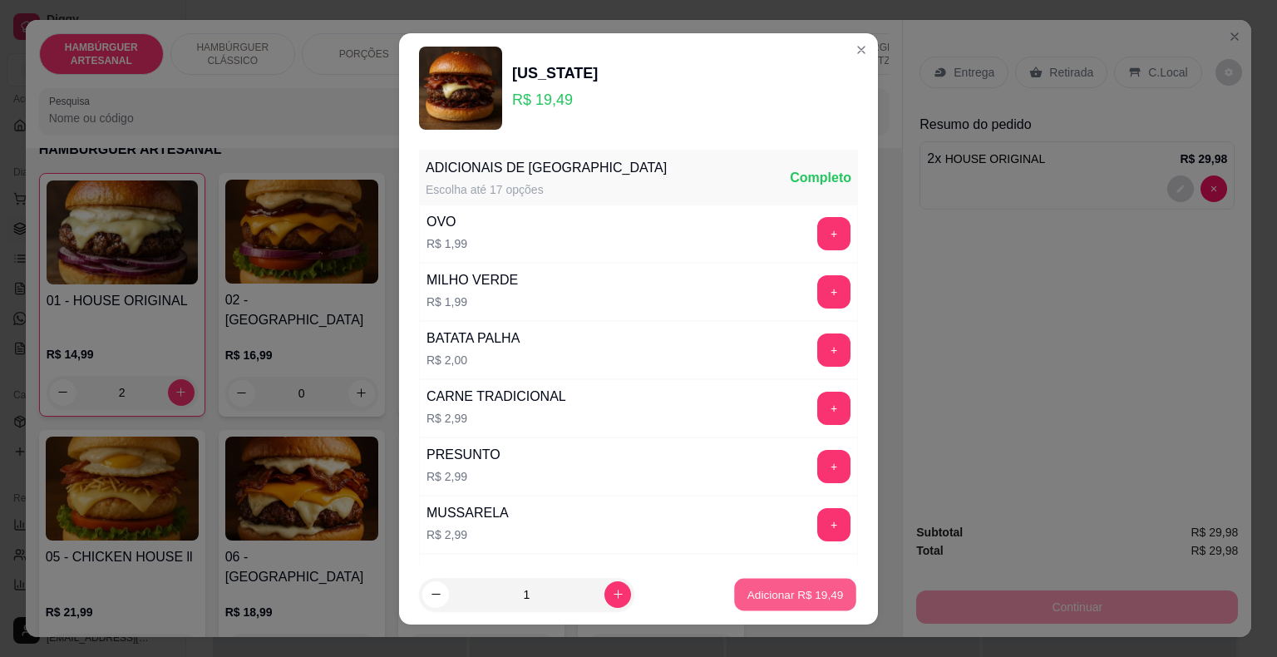
click at [762, 590] on p "Adicionar R$ 19,49" at bounding box center [796, 594] width 96 height 16
type input "1"
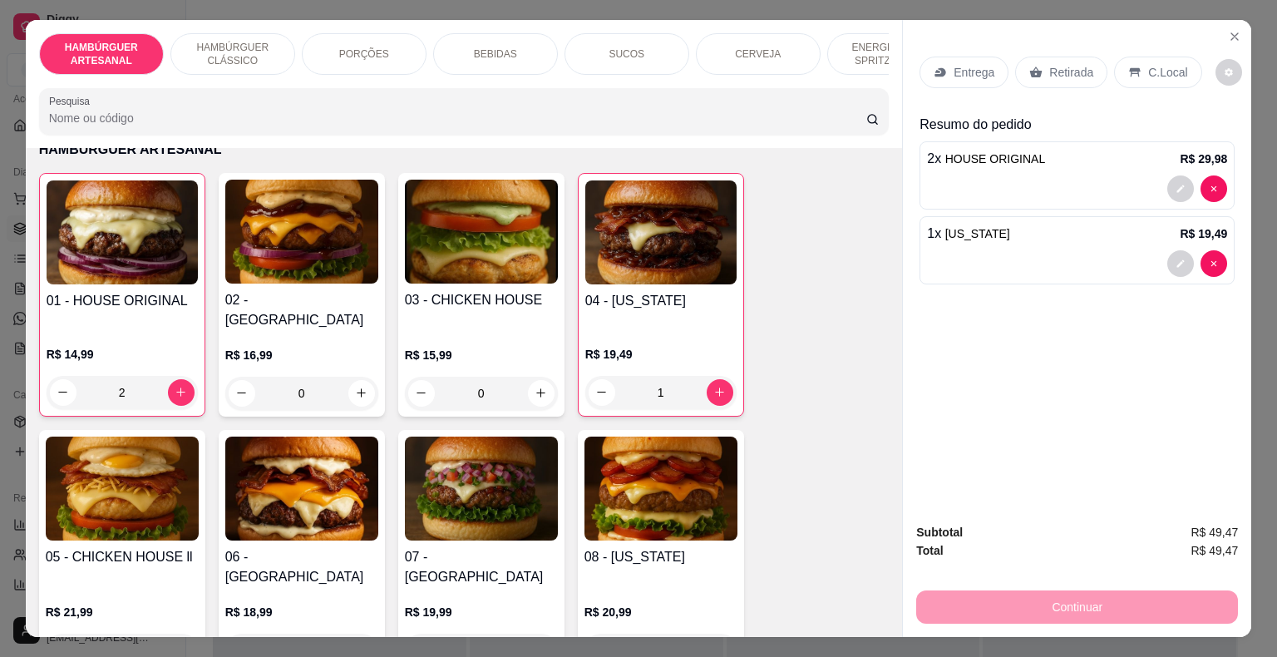
click at [968, 64] on p "Entrega" at bounding box center [974, 72] width 41 height 17
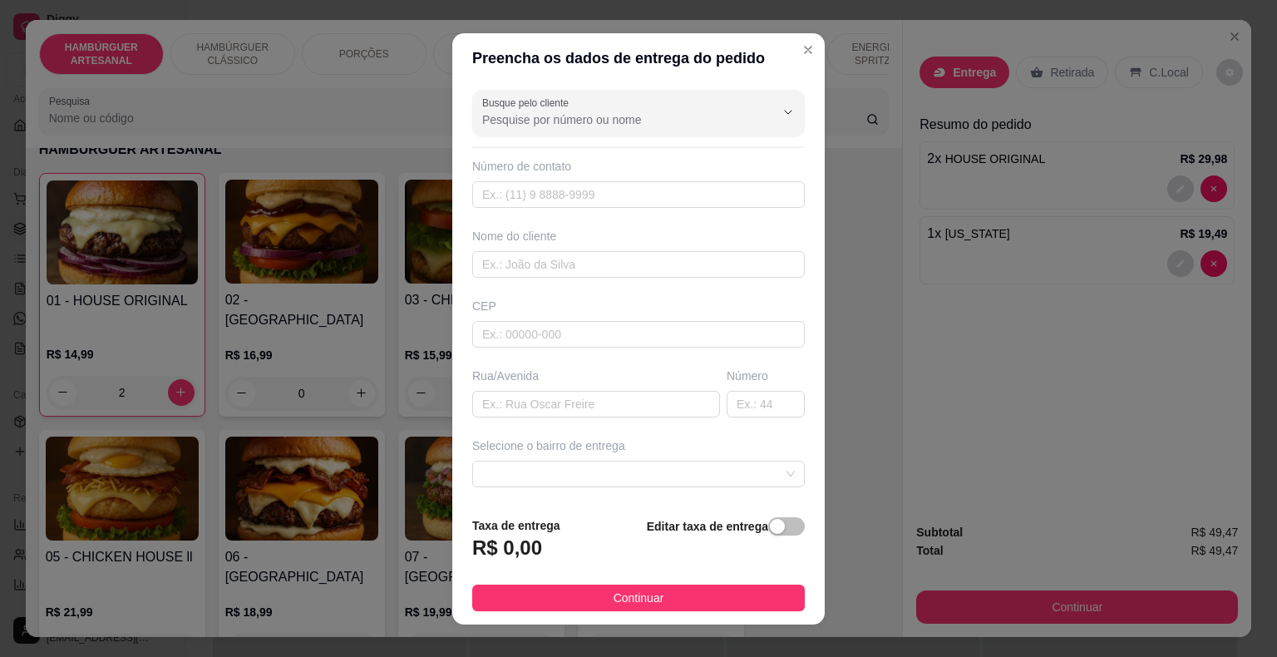
scroll to position [137, 0]
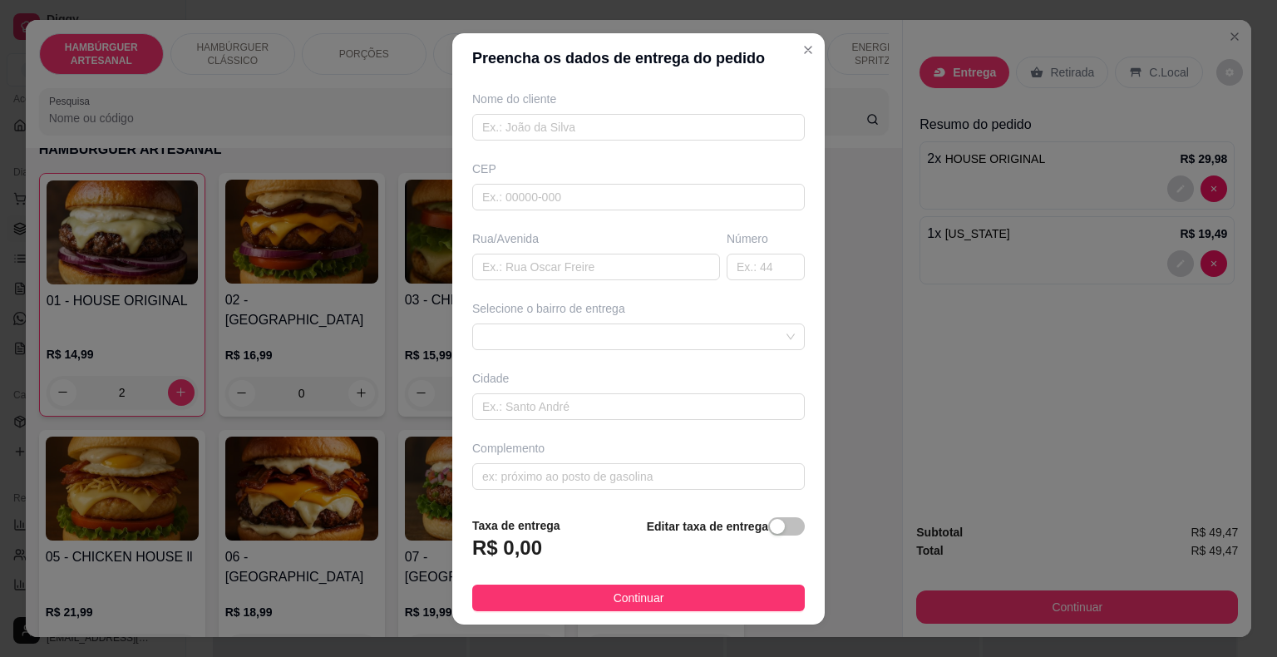
click at [695, 308] on div "Selecione o bairro de entrega" at bounding box center [638, 308] width 333 height 17
click at [690, 318] on div "Selecione o bairro de entrega" at bounding box center [638, 325] width 339 height 50
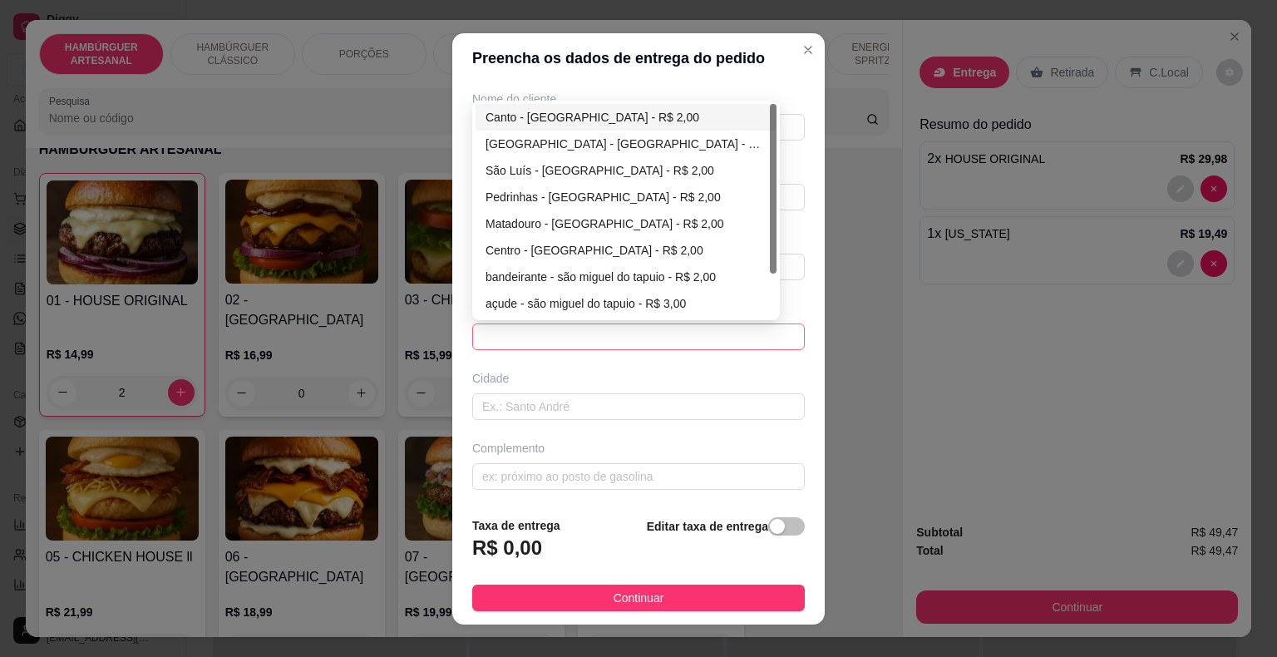
click at [685, 326] on span at bounding box center [638, 336] width 313 height 25
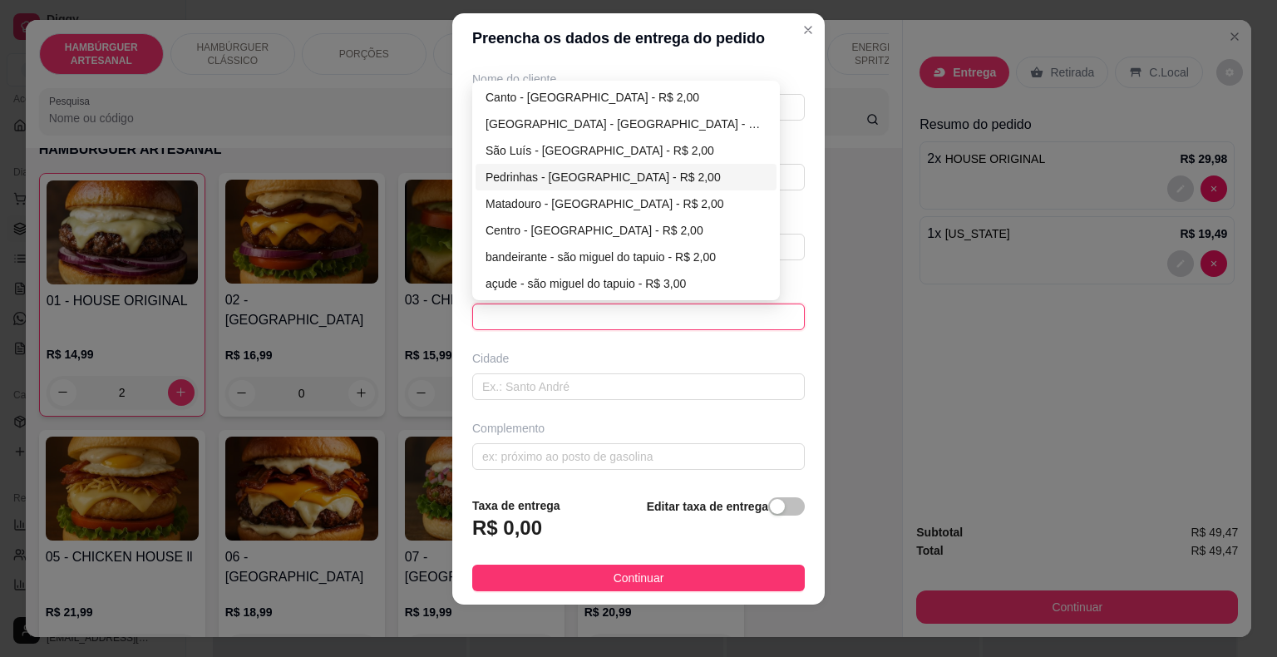
scroll to position [53, 0]
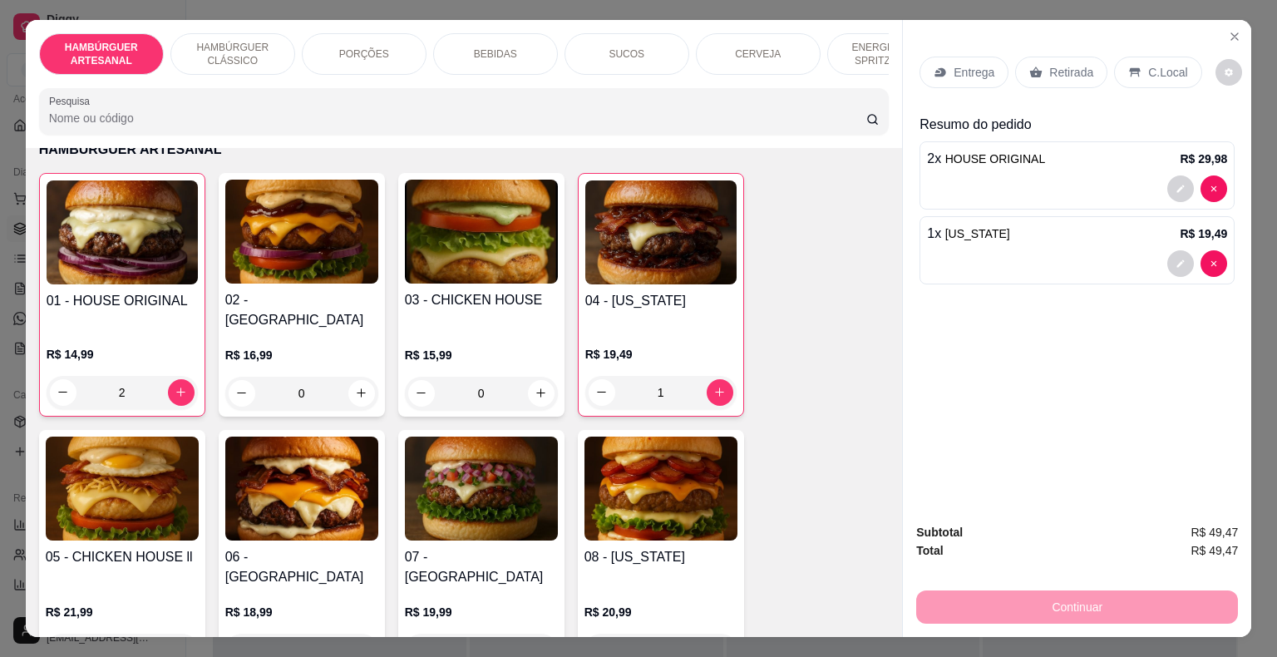
click at [980, 64] on p "Entrega" at bounding box center [974, 72] width 41 height 17
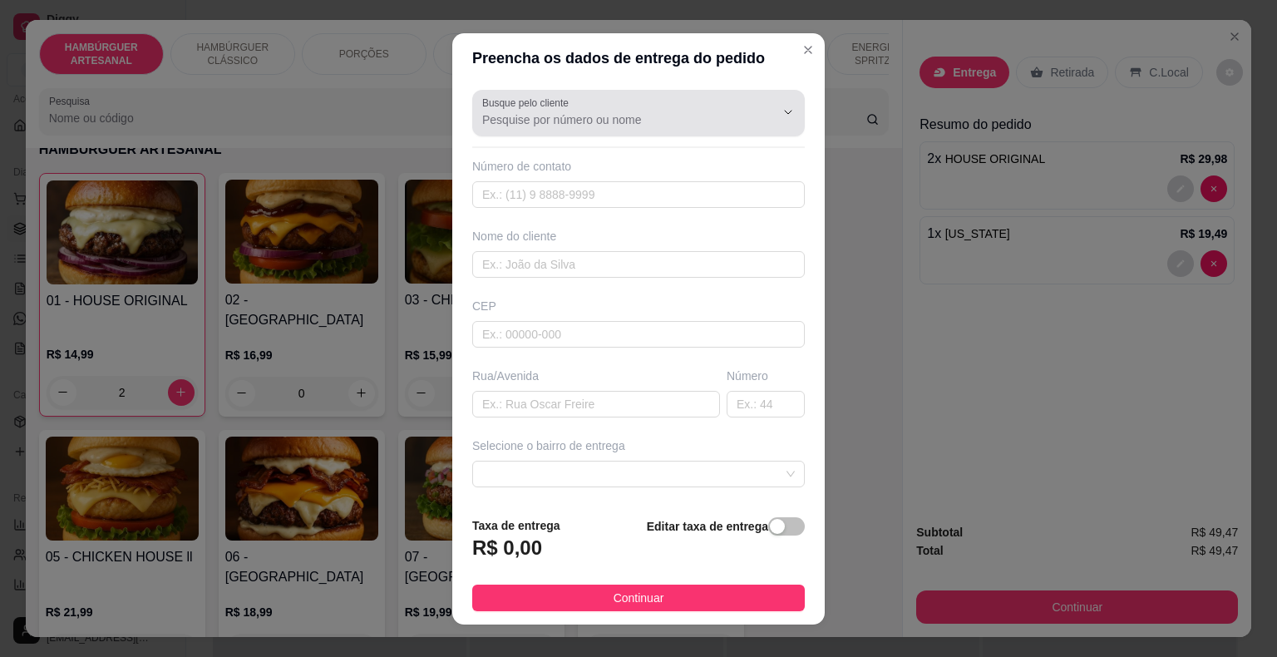
click at [685, 111] on input "Busque pelo cliente" at bounding box center [615, 119] width 266 height 17
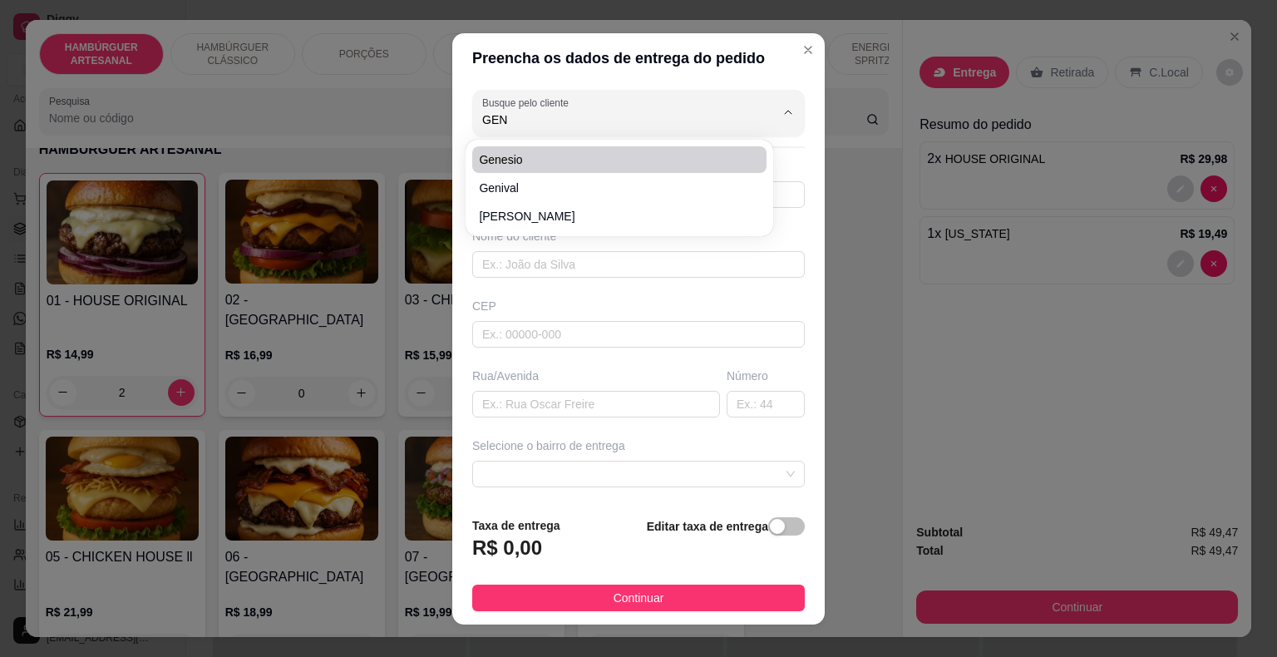
click at [587, 151] on span "genesio" at bounding box center [611, 159] width 264 height 17
type input "genesio"
type input "86988674778"
type input "genesio"
type input "64330000"
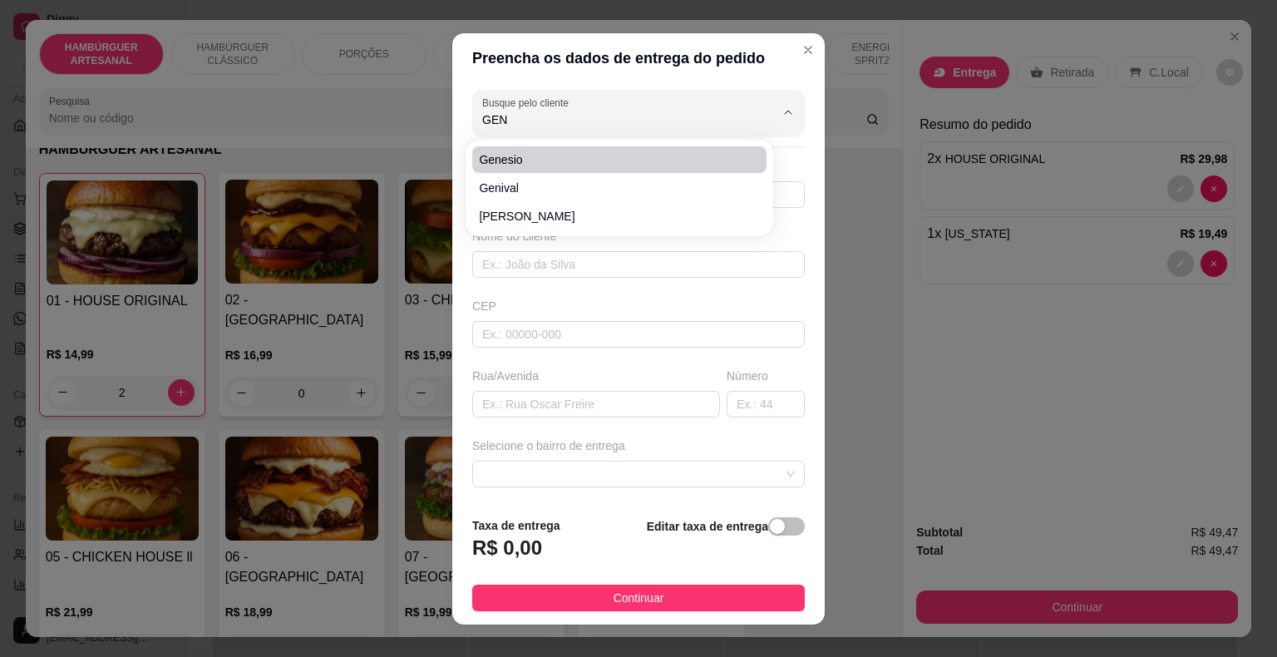
type input "sao jose"
type input "14"
type input "são miguel do tapuio"
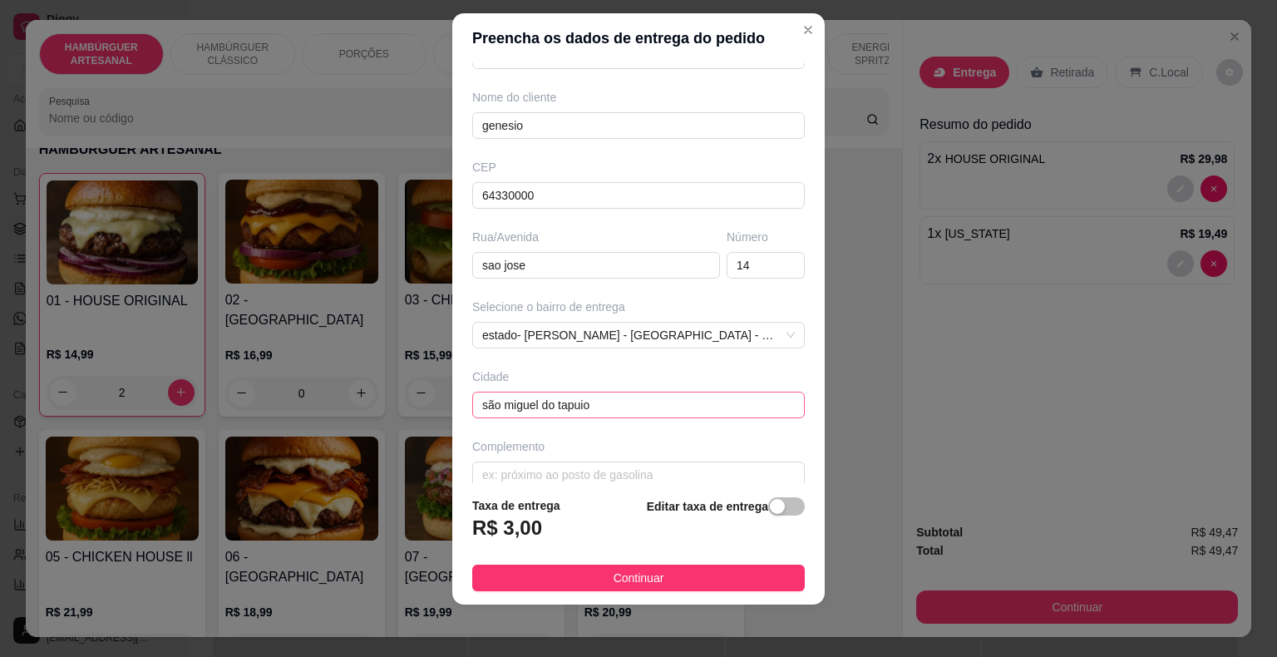
scroll to position [137, 0]
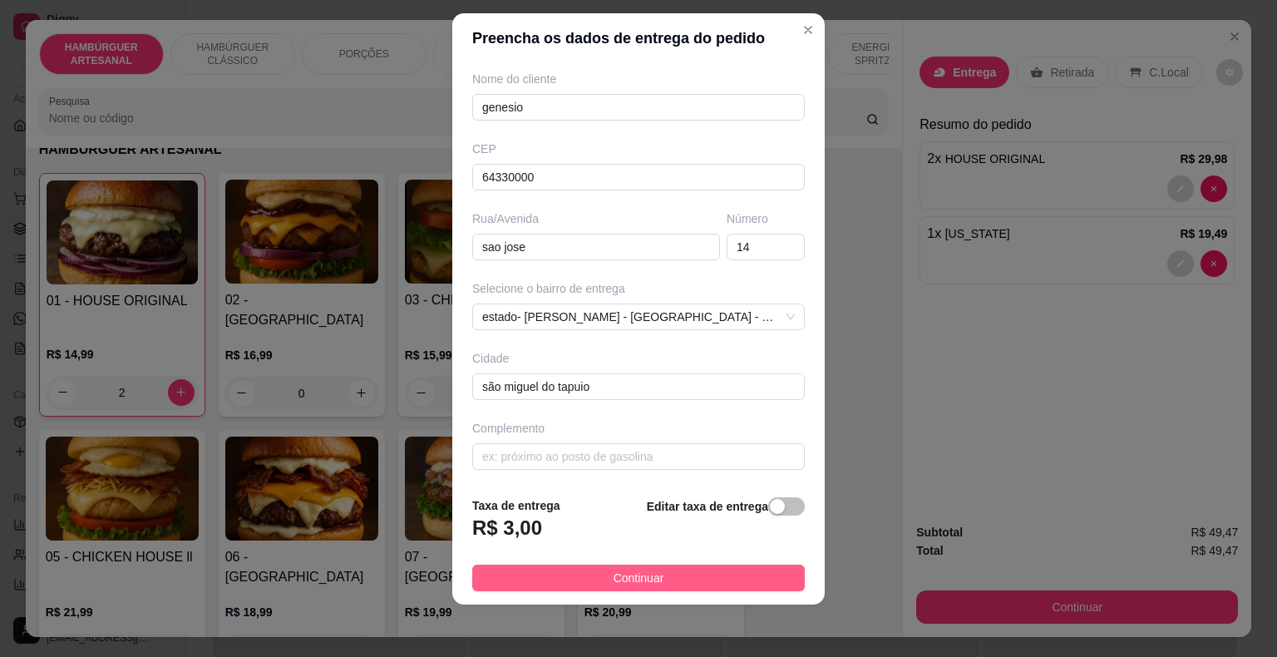
type input "genesio"
click at [679, 586] on button "Continuar" at bounding box center [638, 578] width 333 height 27
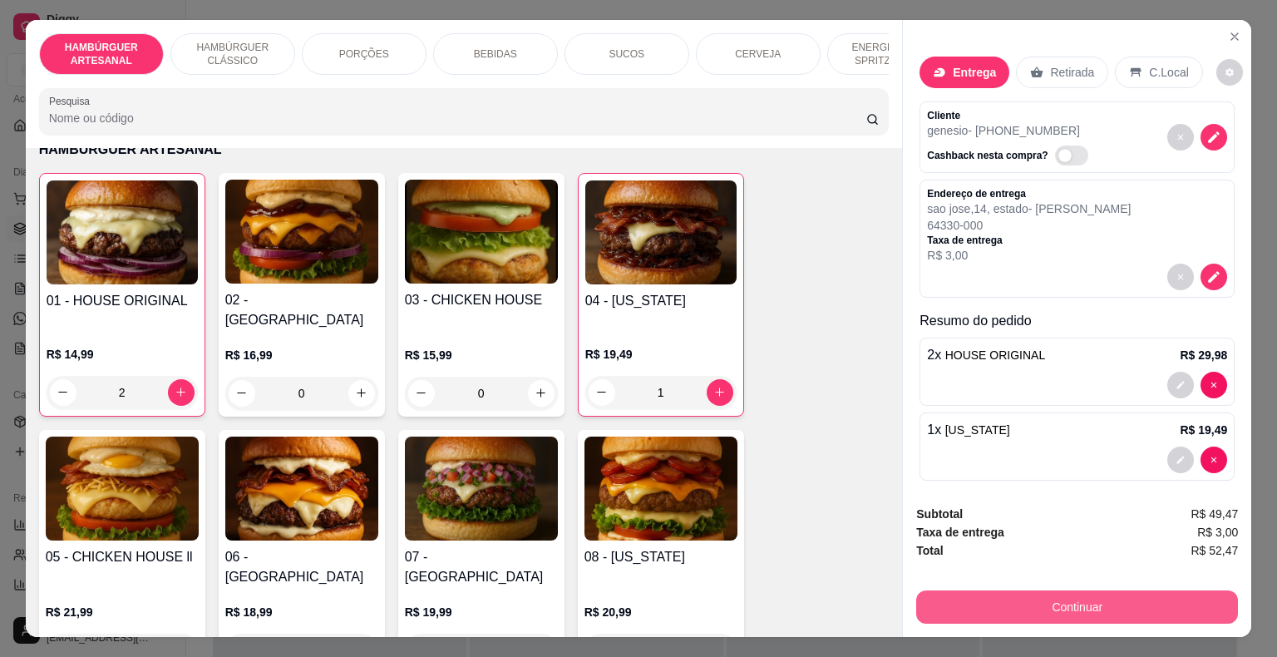
click at [1148, 610] on button "Continuar" at bounding box center [1077, 606] width 322 height 33
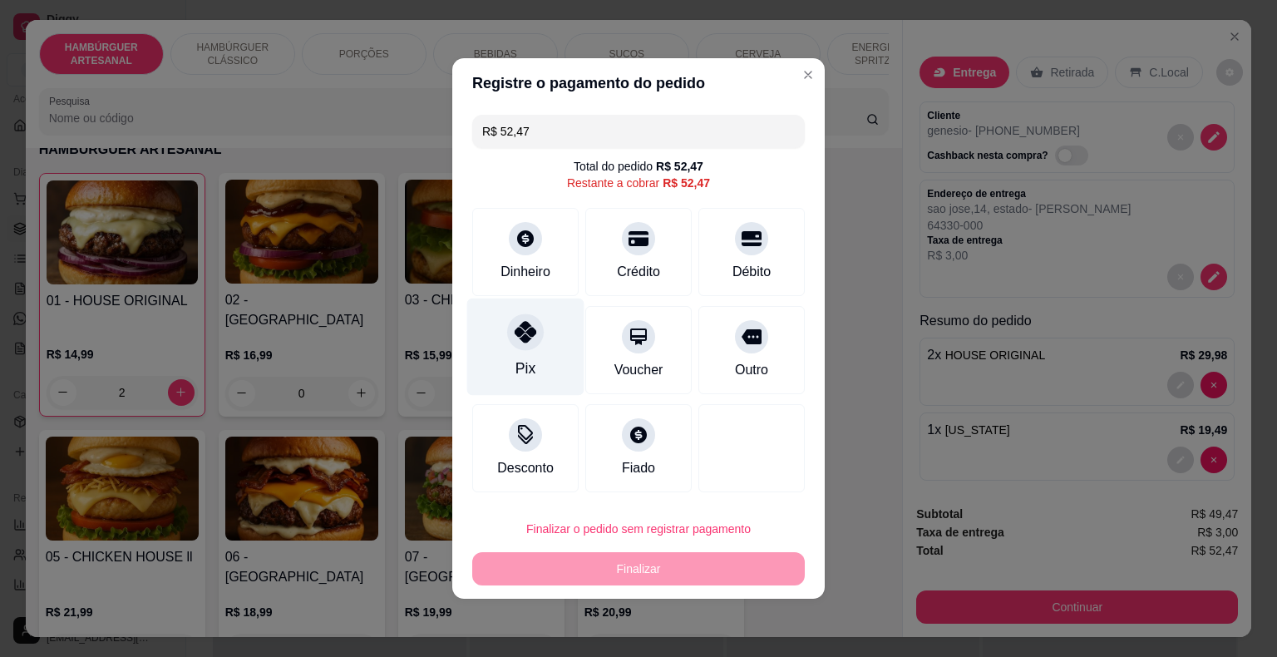
click at [520, 364] on div "Pix" at bounding box center [526, 369] width 20 height 22
type input "R$ 0,00"
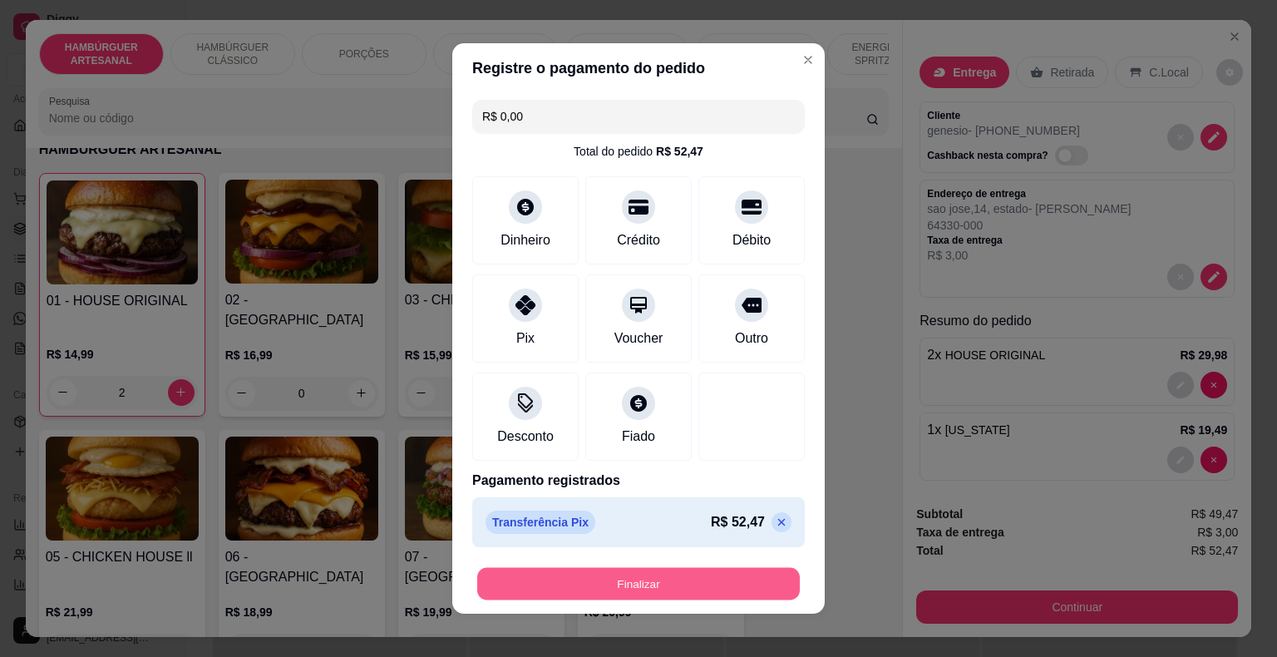
click at [625, 587] on button "Finalizar" at bounding box center [638, 584] width 323 height 32
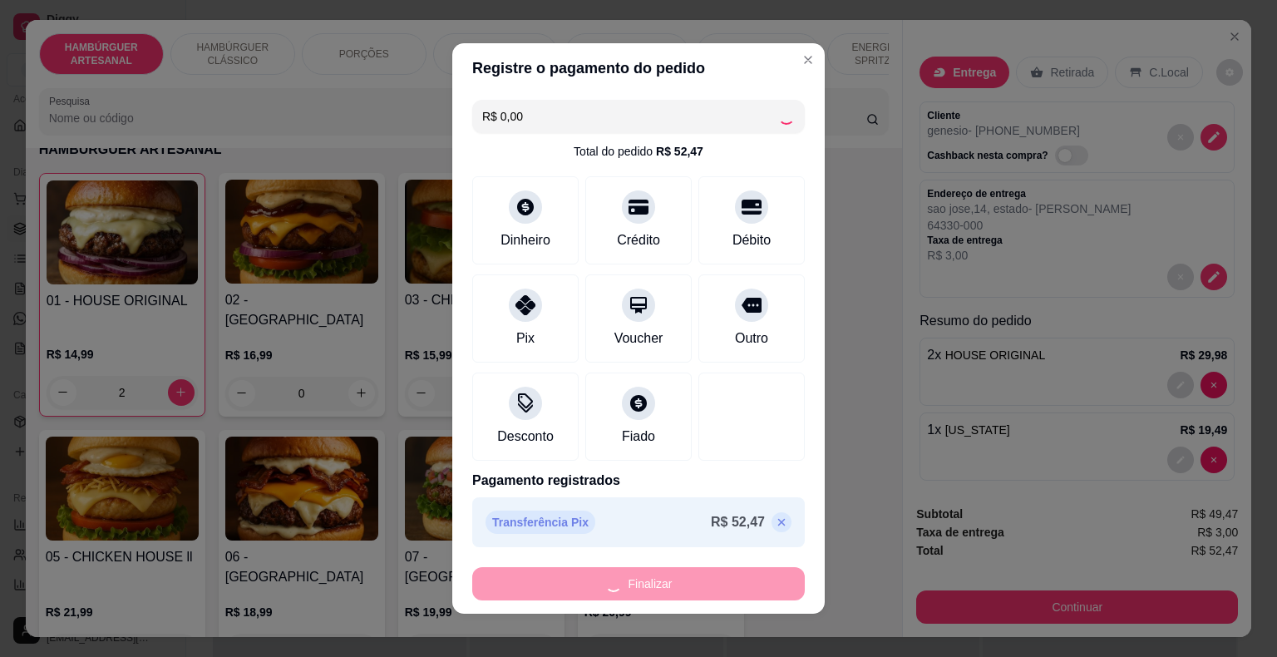
type input "0"
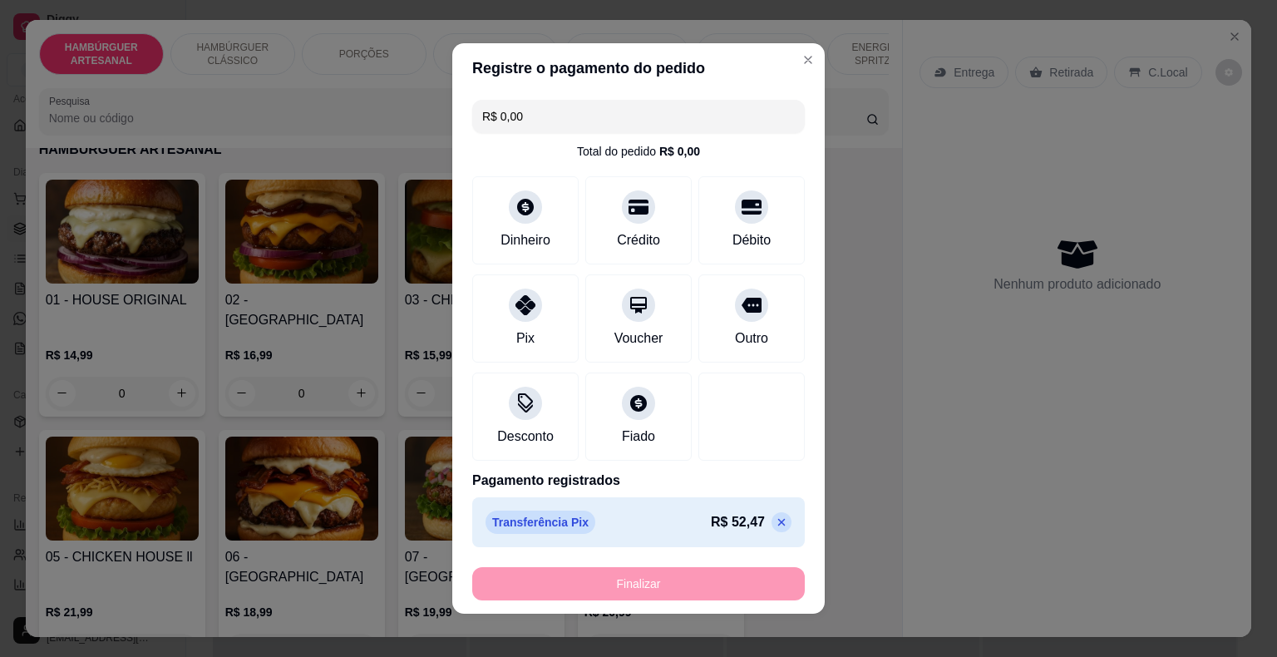
type input "-R$ 52,47"
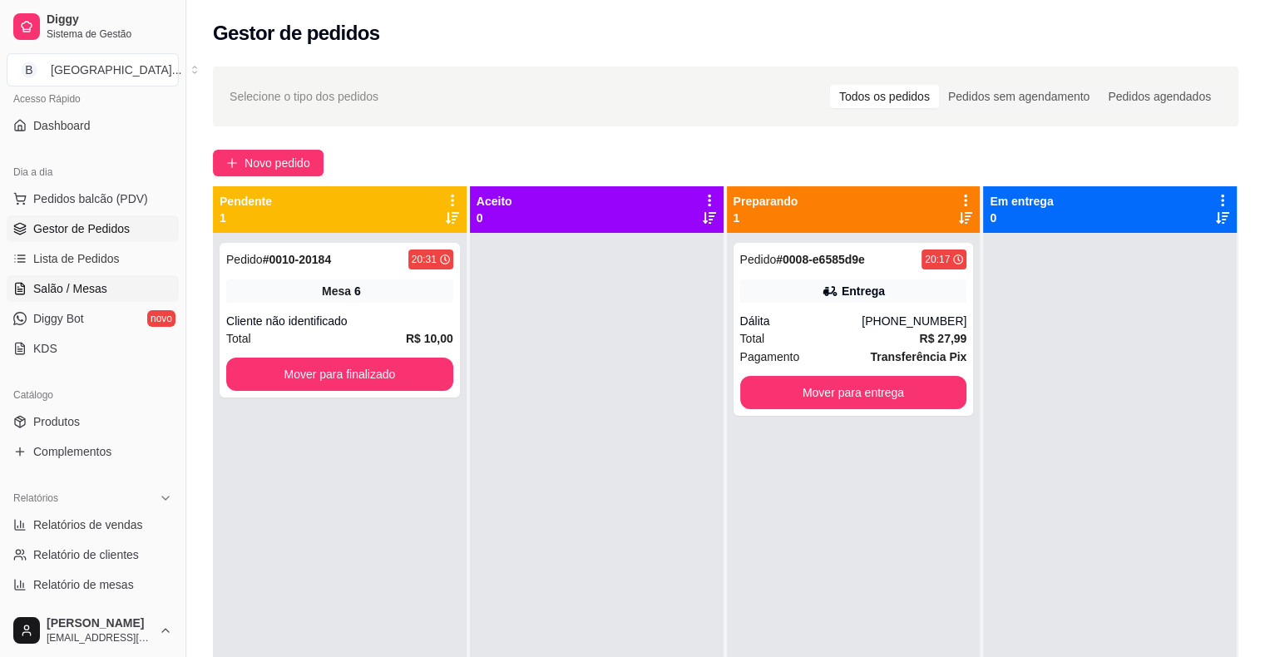
click at [64, 282] on span "Salão / Mesas" at bounding box center [70, 288] width 74 height 17
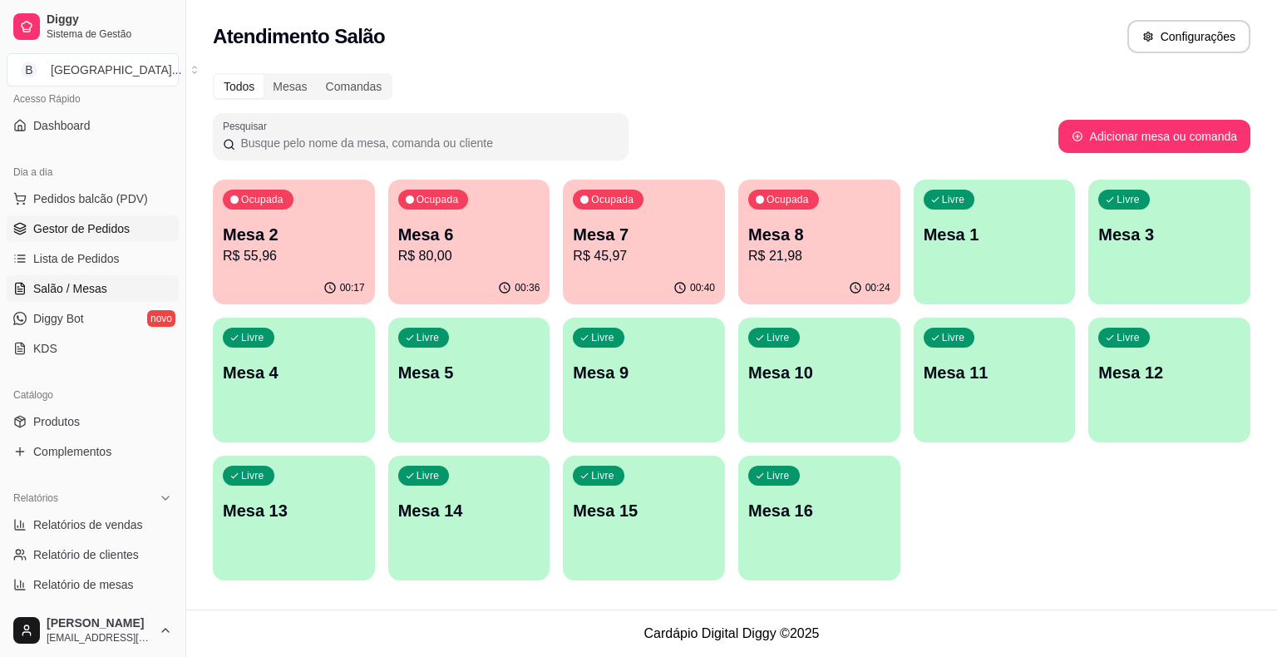
click at [83, 232] on span "Gestor de Pedidos" at bounding box center [81, 228] width 96 height 17
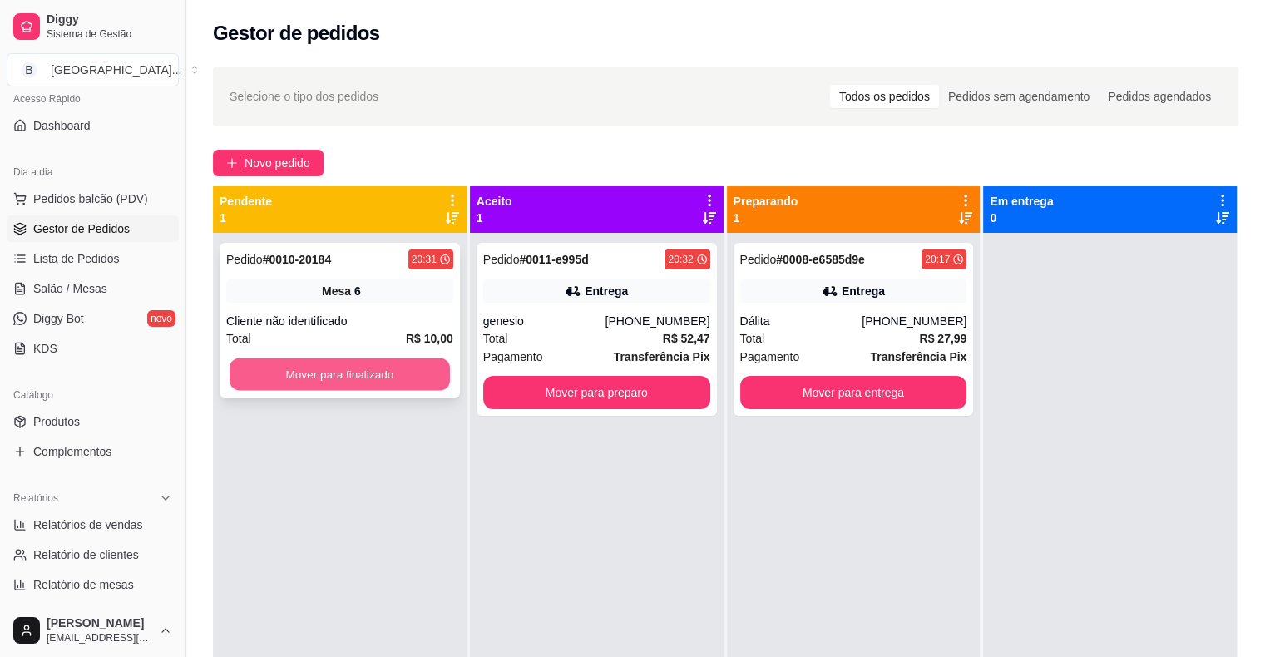
click at [399, 377] on button "Mover para finalizado" at bounding box center [340, 374] width 220 height 32
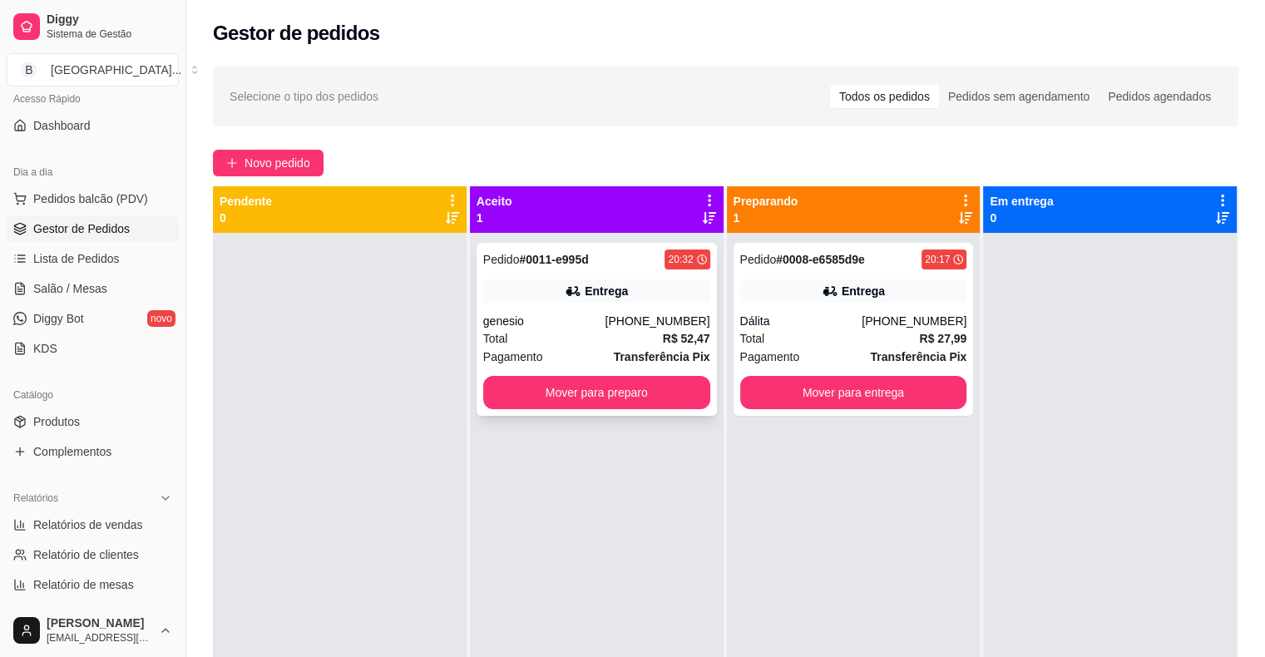
click at [522, 344] on div "Total R$ 52,47" at bounding box center [596, 338] width 227 height 18
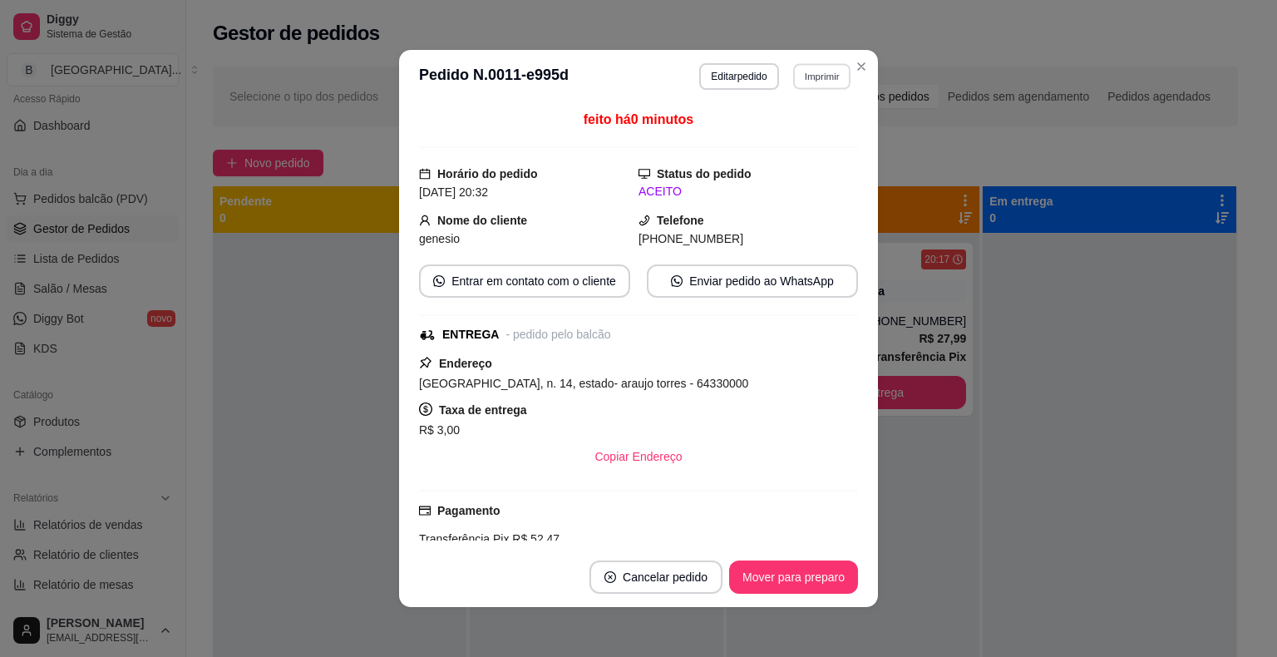
click at [817, 77] on button "Imprimir" at bounding box center [821, 76] width 57 height 26
click at [806, 141] on button "IMPRESSORA" at bounding box center [786, 134] width 116 height 26
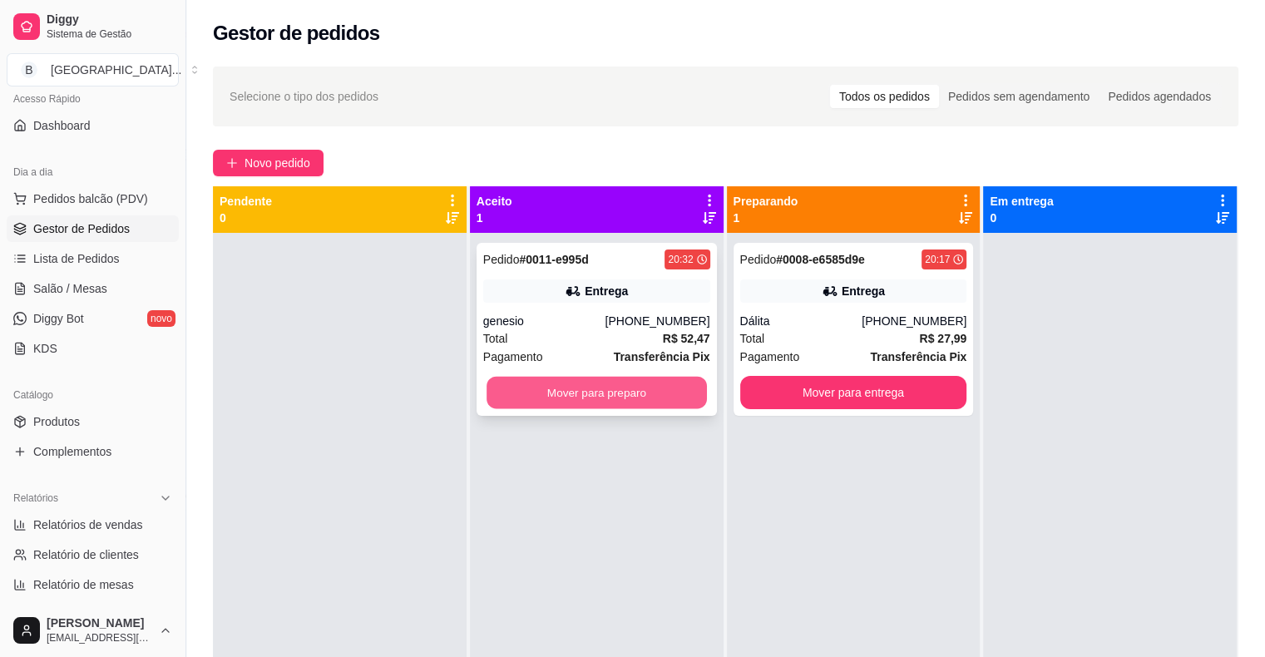
click at [614, 386] on button "Mover para preparo" at bounding box center [596, 393] width 220 height 32
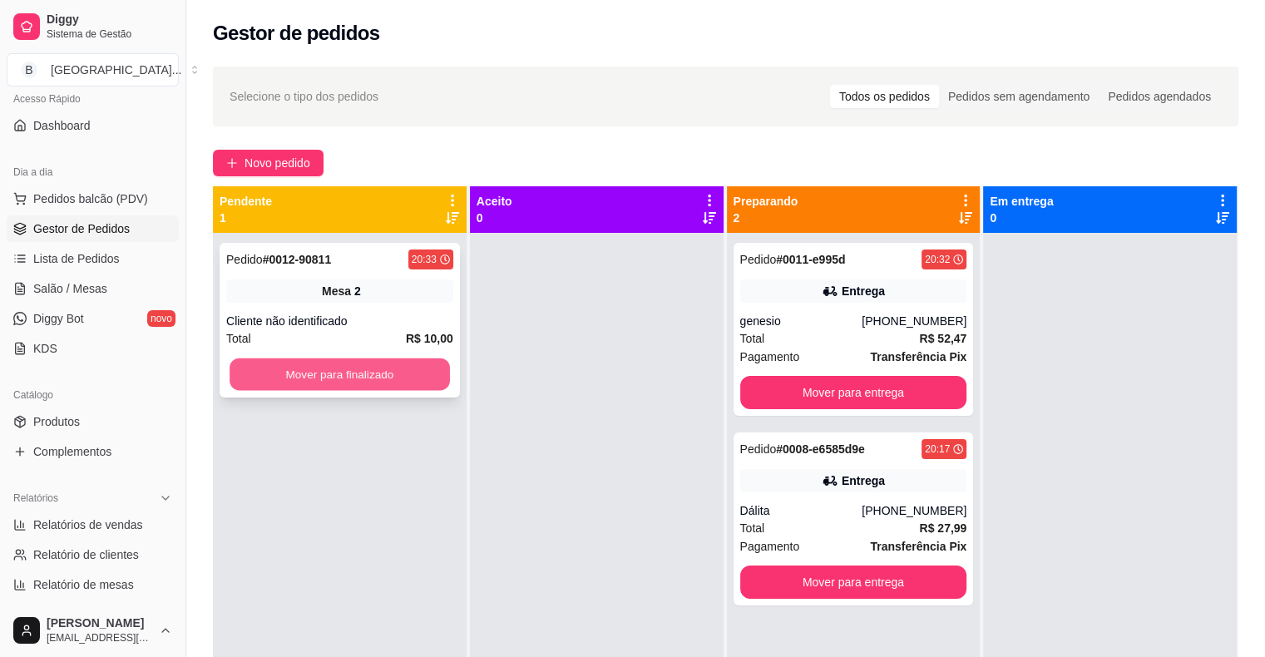
click at [359, 380] on button "Mover para finalizado" at bounding box center [340, 374] width 220 height 32
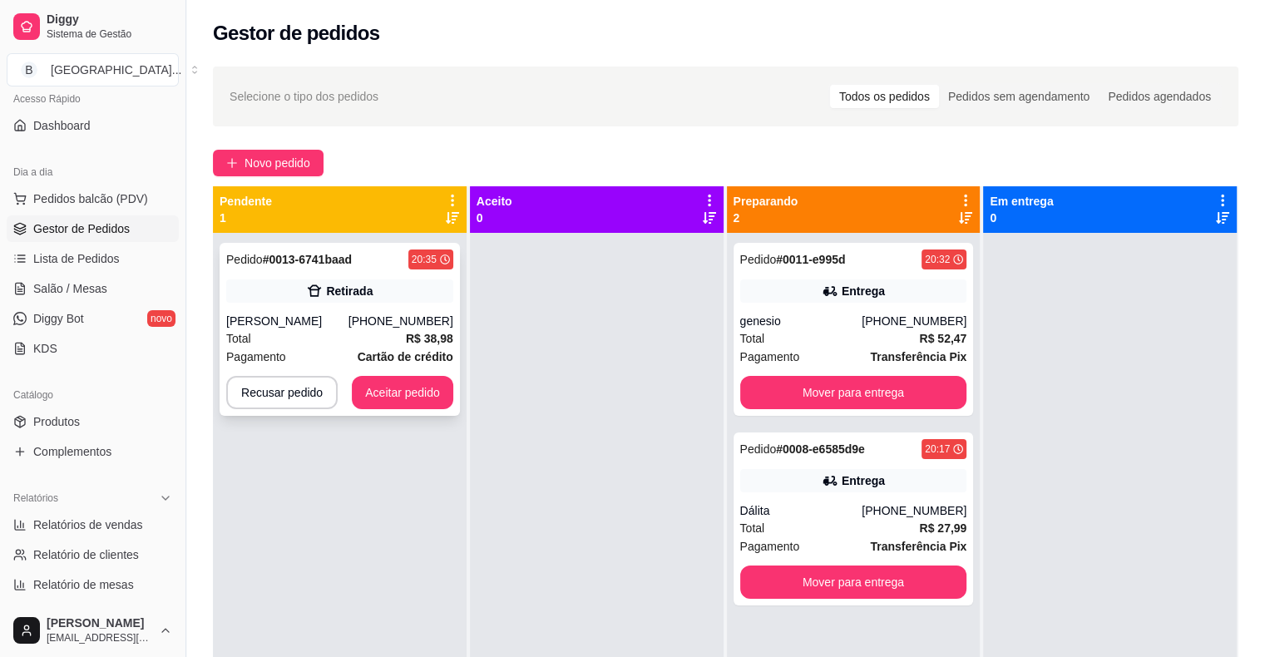
click at [383, 314] on div "[PHONE_NUMBER]" at bounding box center [400, 321] width 105 height 17
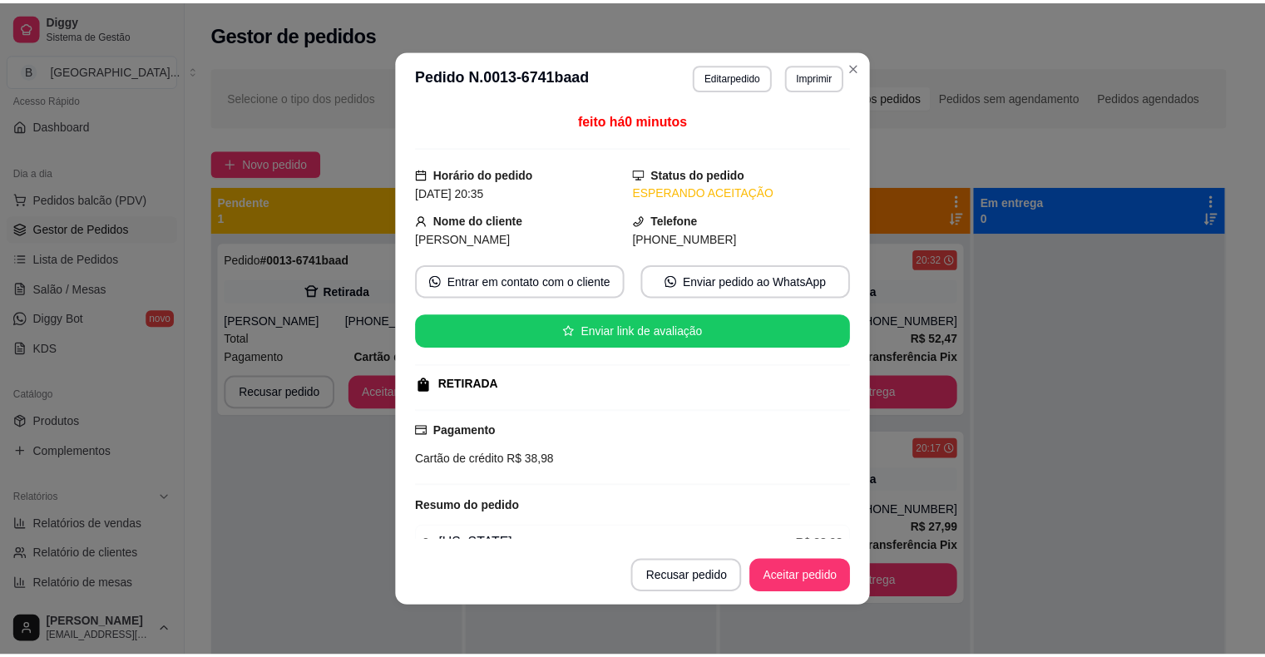
scroll to position [83, 0]
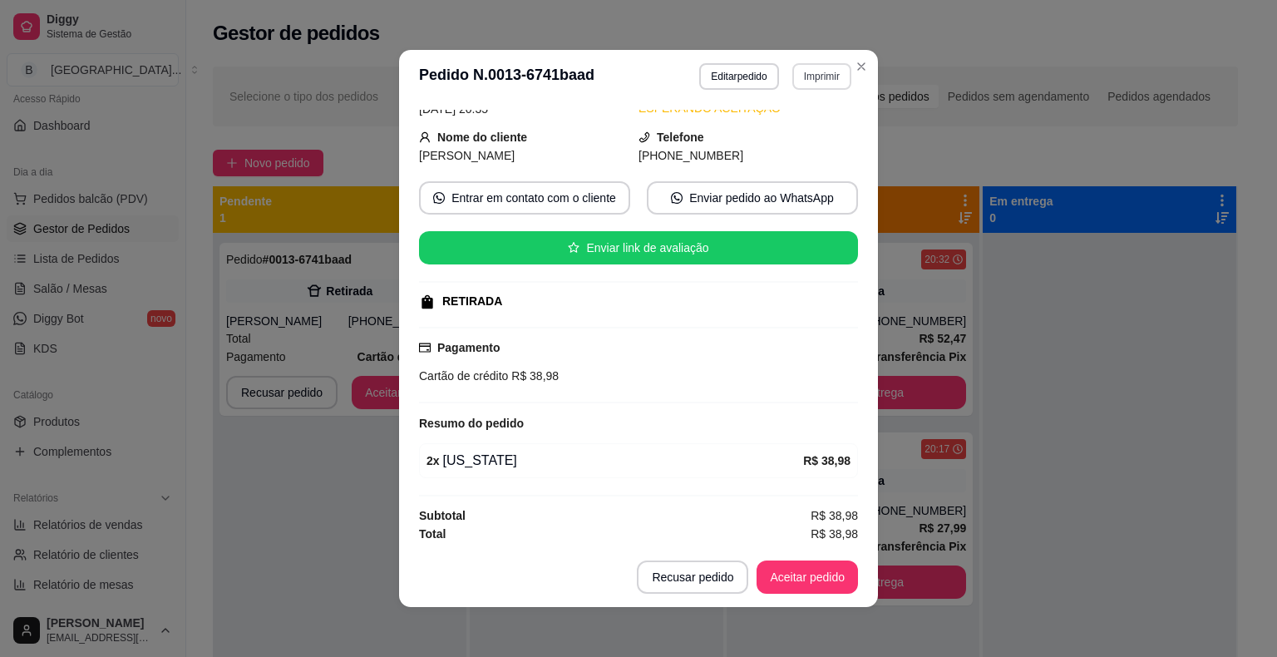
click at [833, 72] on button "Imprimir" at bounding box center [822, 76] width 59 height 27
click at [810, 136] on button "IMPRESSORA" at bounding box center [786, 134] width 116 height 26
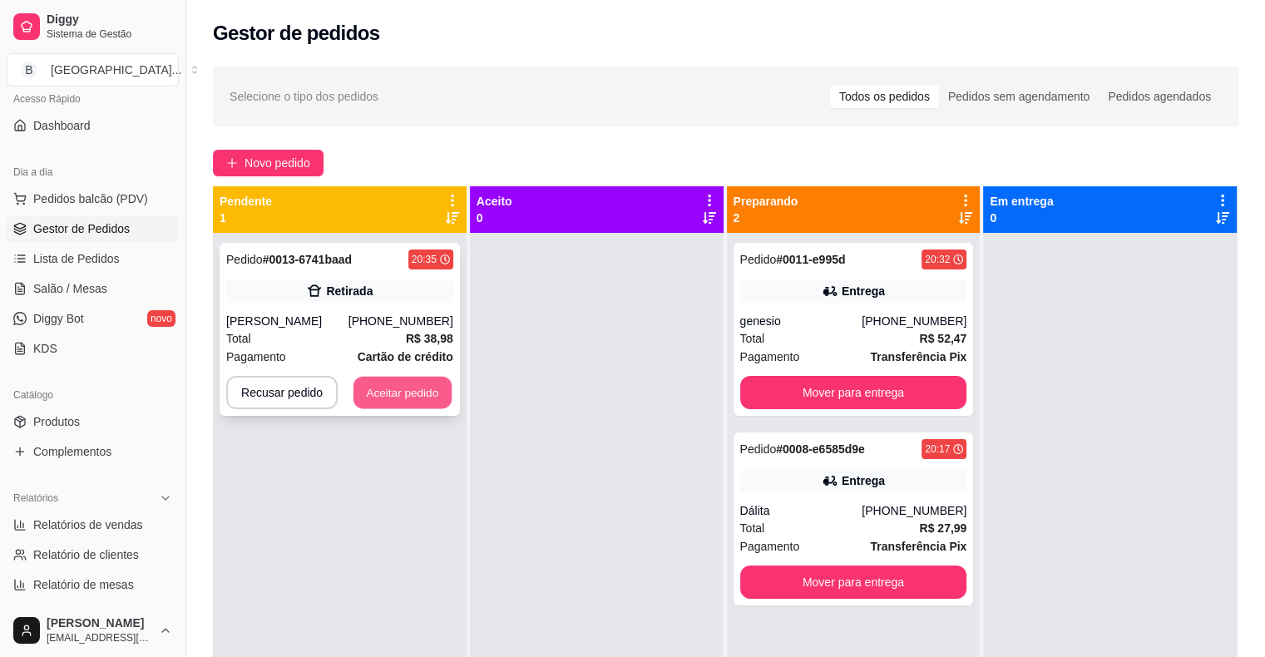
click at [419, 384] on button "Aceitar pedido" at bounding box center [402, 393] width 98 height 32
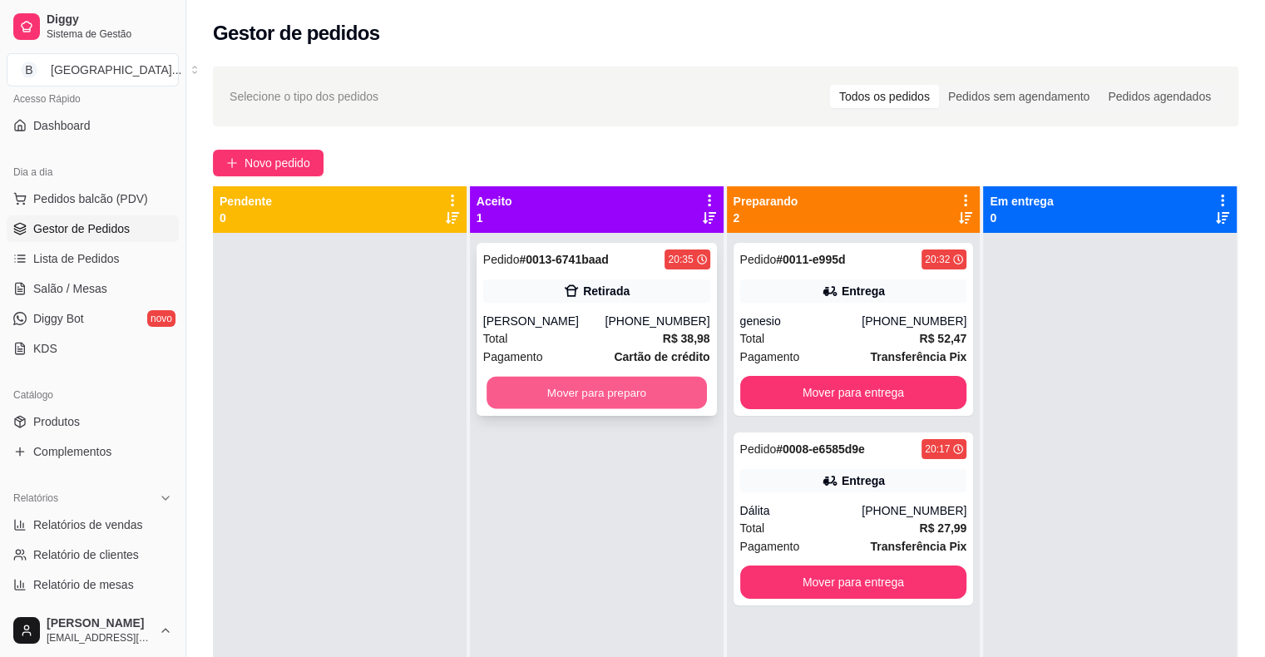
click at [535, 381] on button "Mover para preparo" at bounding box center [596, 393] width 220 height 32
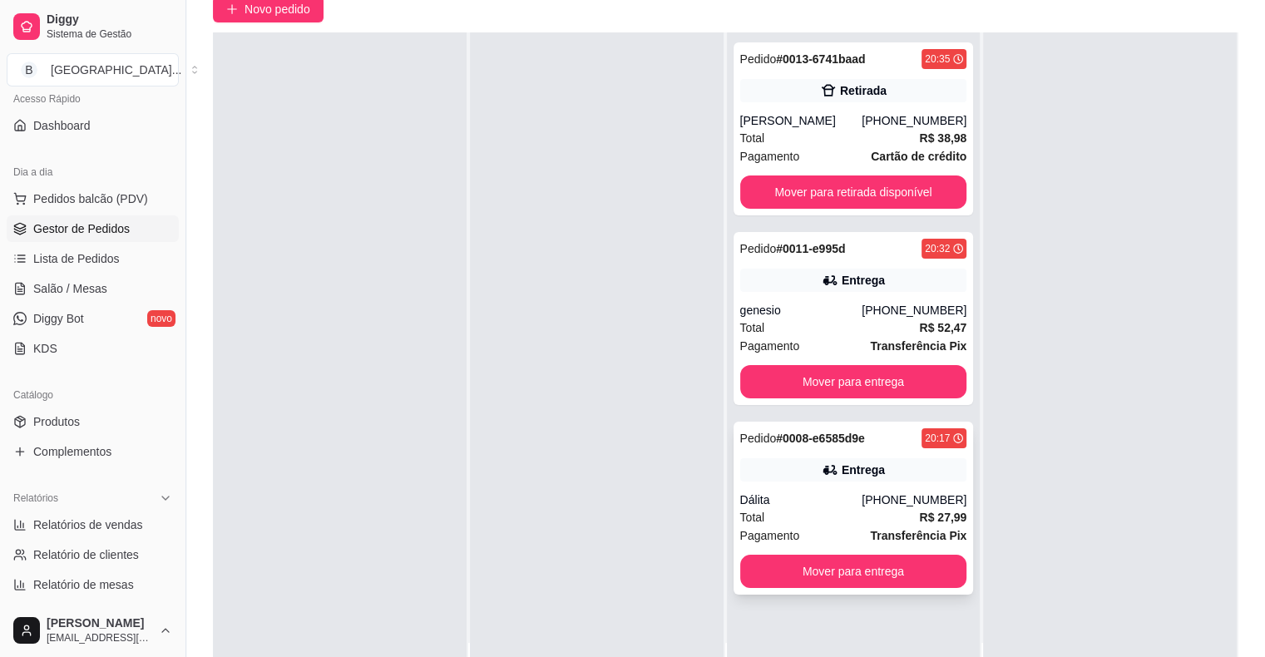
scroll to position [253, 0]
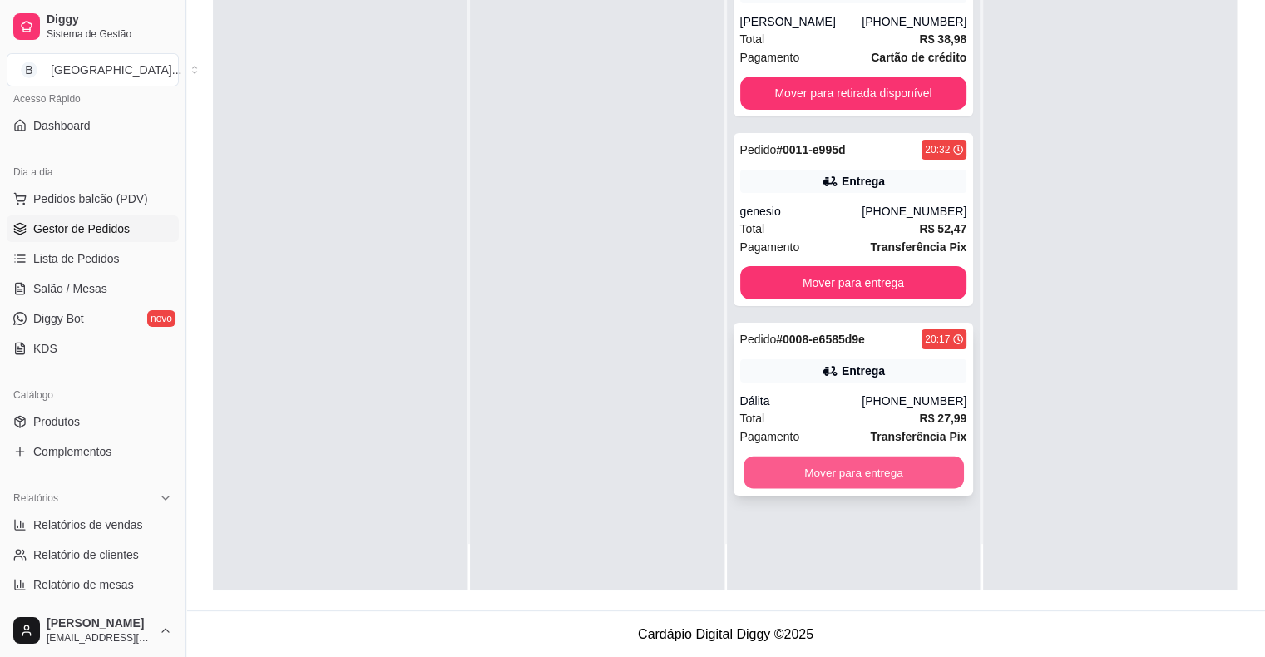
click at [836, 467] on button "Mover para entrega" at bounding box center [853, 473] width 220 height 32
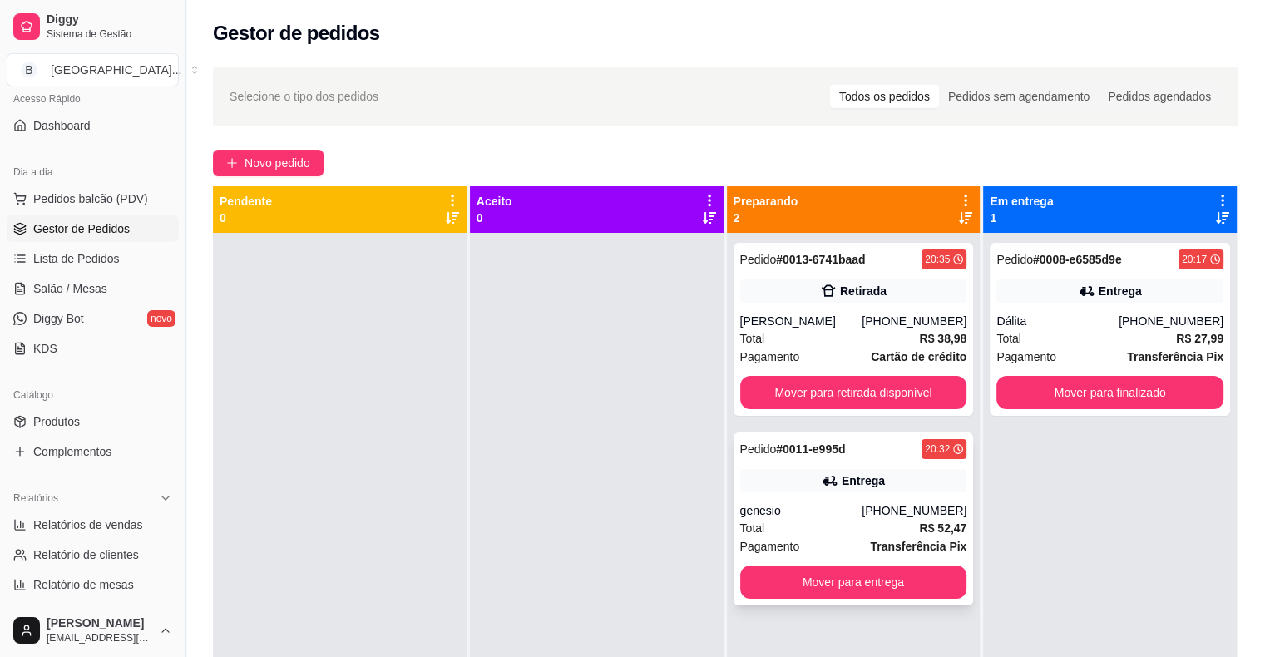
scroll to position [47, 0]
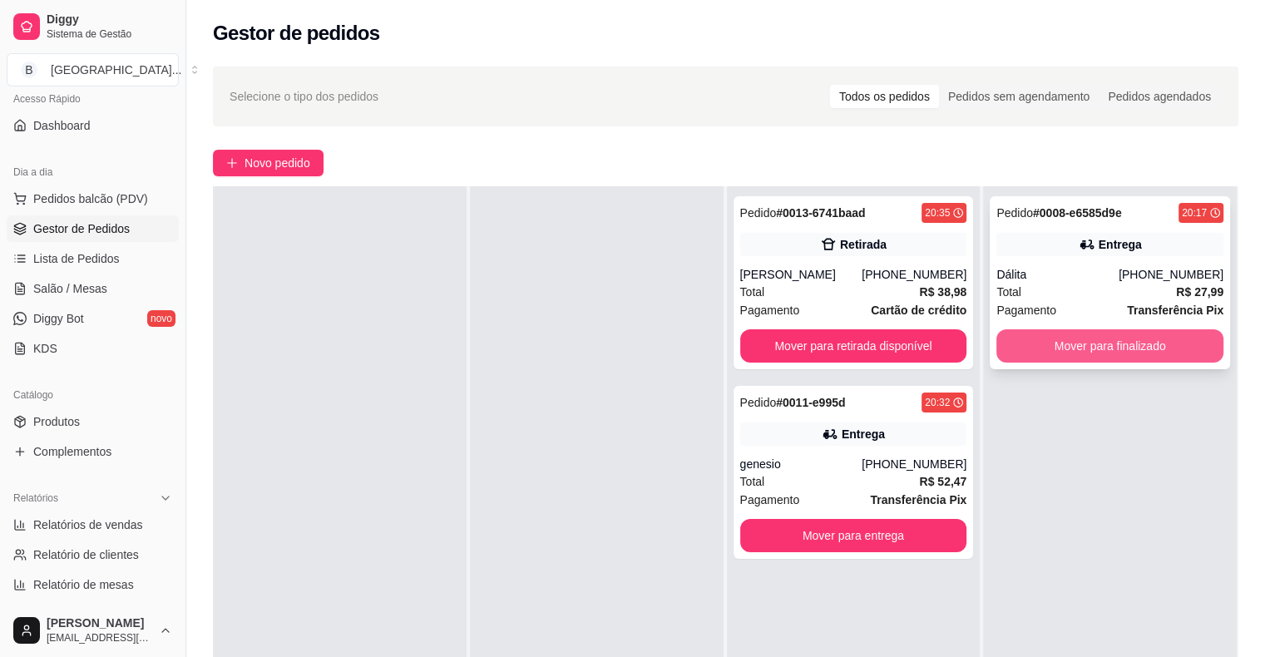
click at [1109, 358] on button "Mover para finalizado" at bounding box center [1109, 345] width 227 height 33
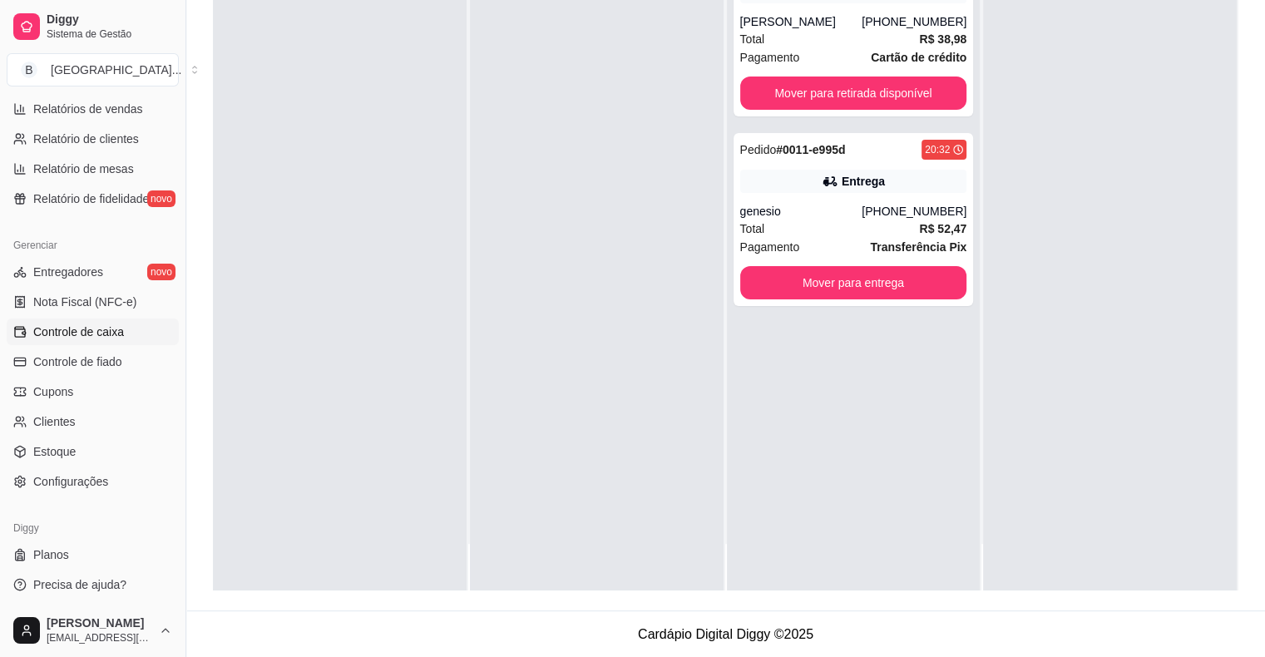
scroll to position [253, 0]
click at [111, 329] on span "Controle de caixa" at bounding box center [78, 331] width 91 height 17
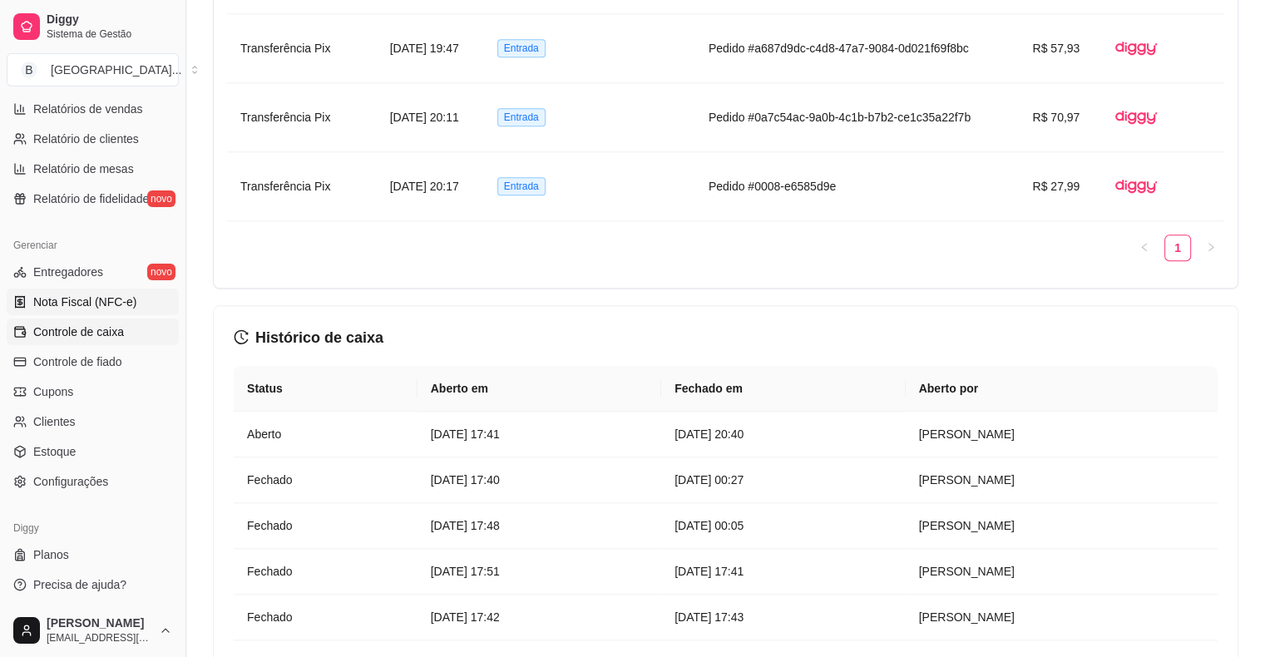
scroll to position [456, 0]
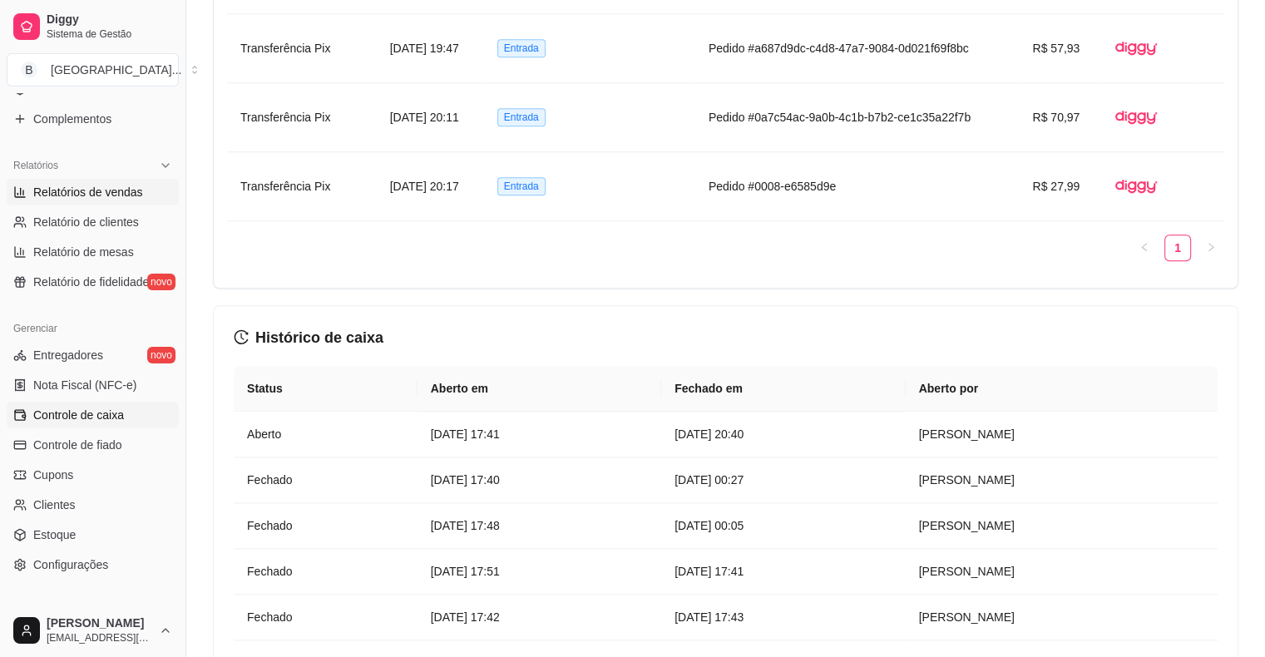
click at [128, 180] on link "Relatórios de vendas" at bounding box center [93, 192] width 172 height 27
select select "ALL"
select select "0"
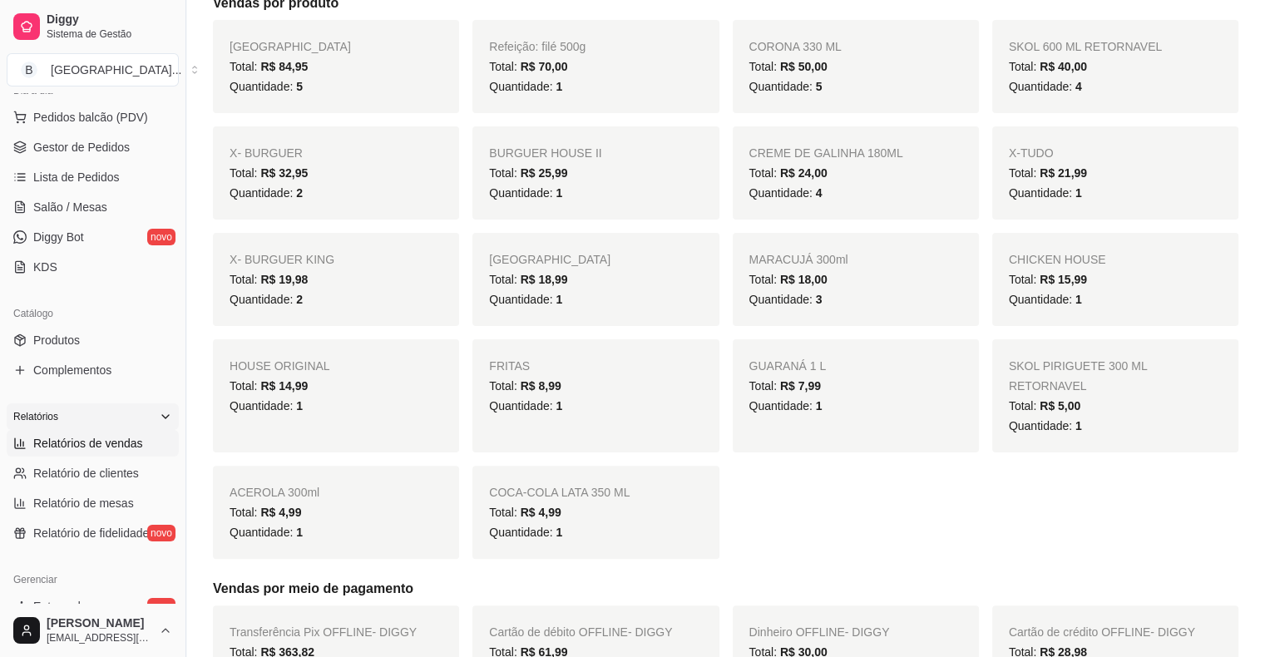
scroll to position [123, 0]
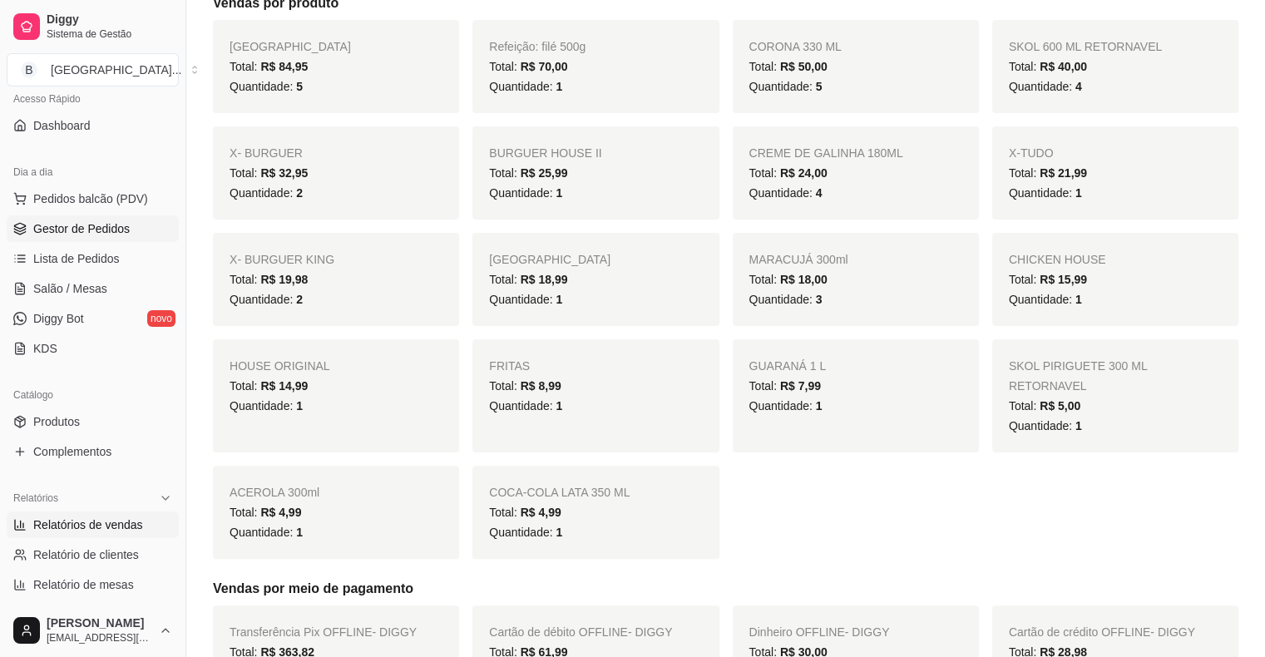
click at [124, 235] on span "Gestor de Pedidos" at bounding box center [81, 228] width 96 height 17
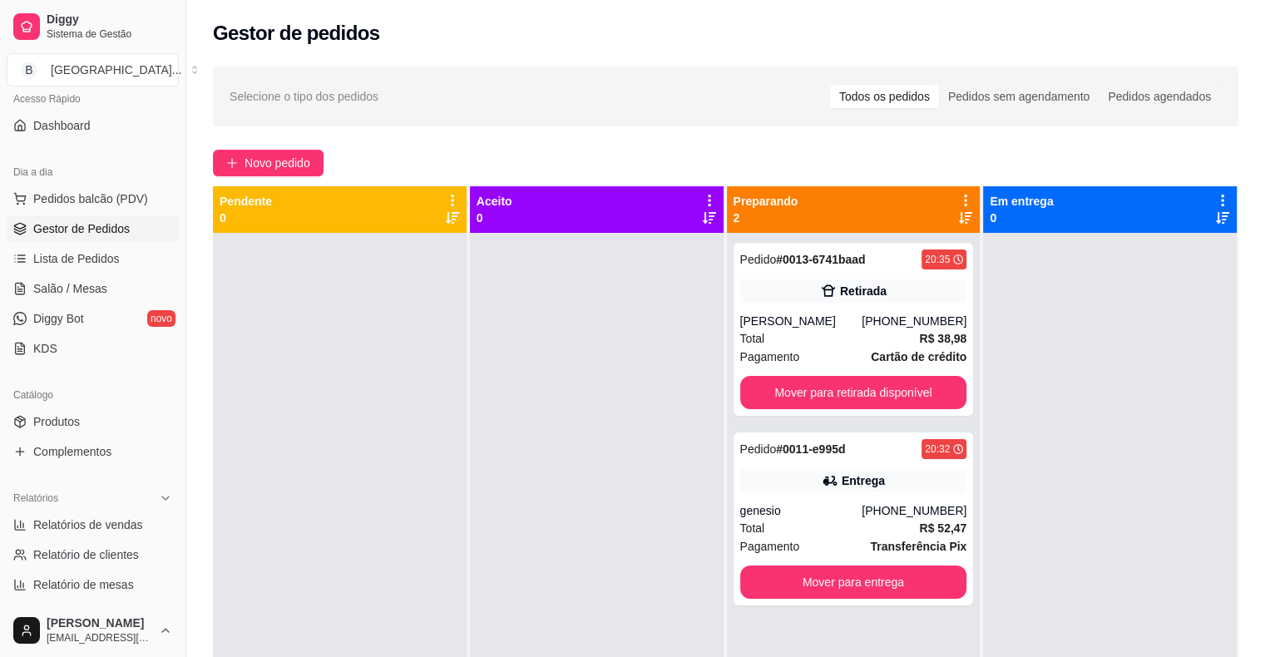
click at [37, 273] on ul "Pedidos balcão (PDV) Gestor de Pedidos Lista de Pedidos Salão / Mesas Diggy Bot…" at bounding box center [93, 273] width 172 height 176
click at [33, 285] on span "Salão / Mesas" at bounding box center [70, 288] width 74 height 17
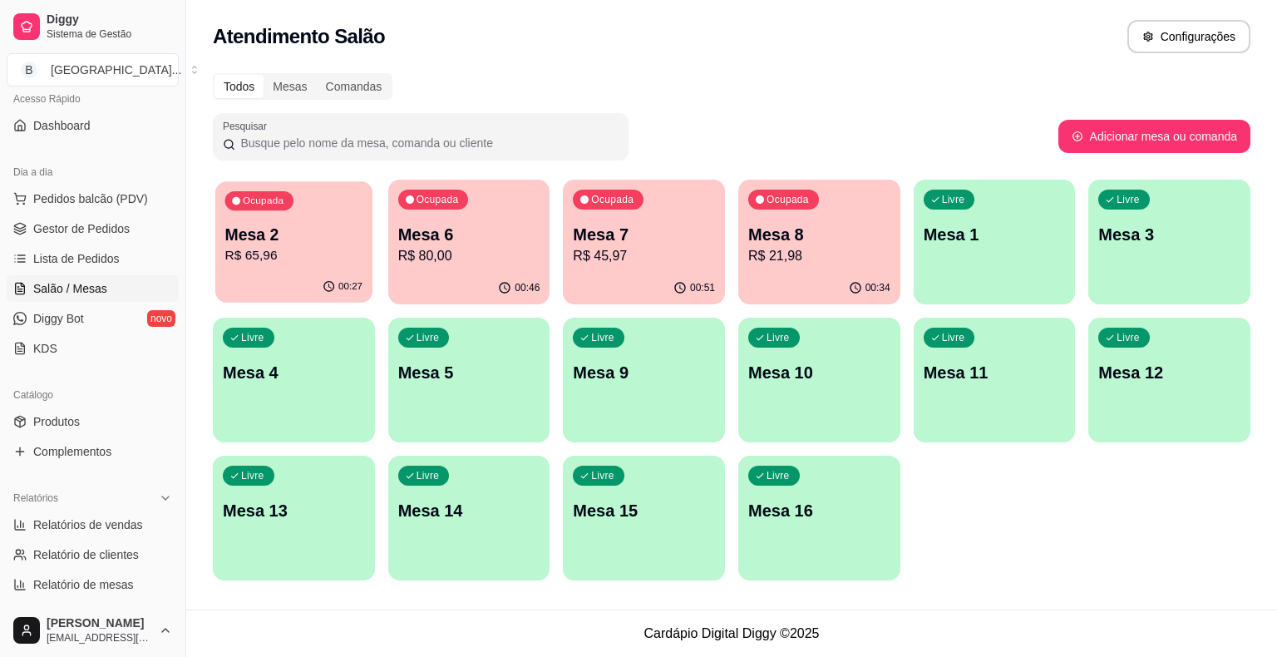
click at [259, 254] on p "R$ 65,96" at bounding box center [294, 255] width 138 height 19
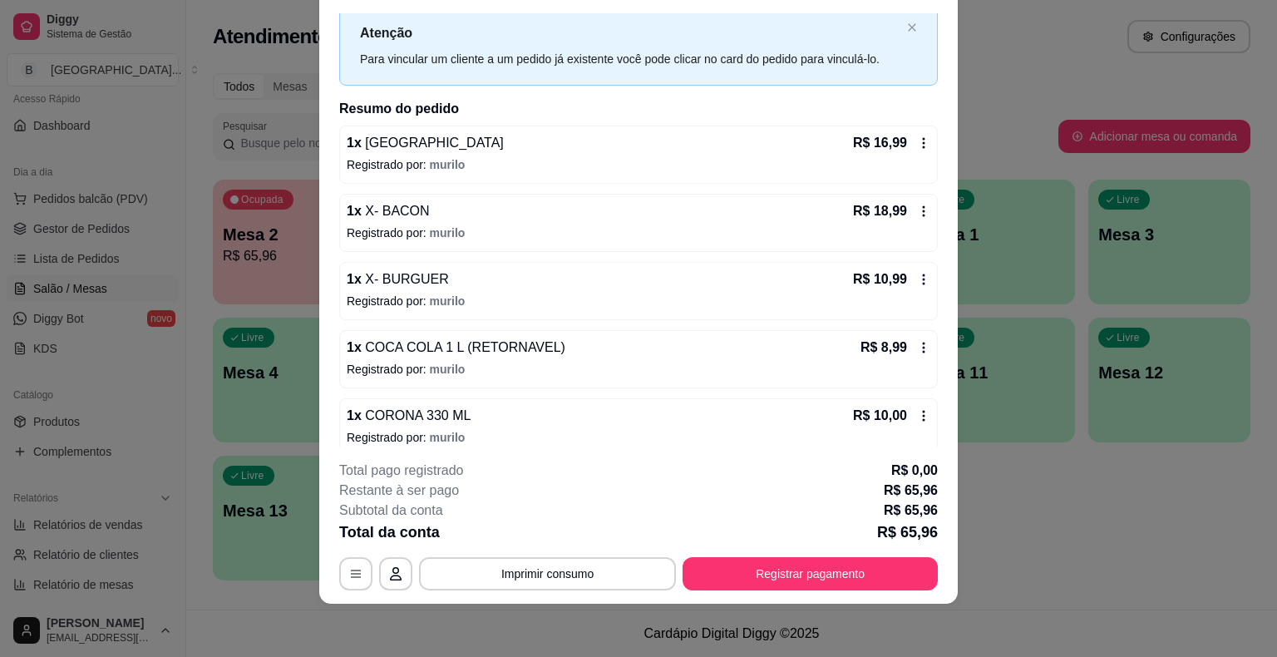
scroll to position [58, 0]
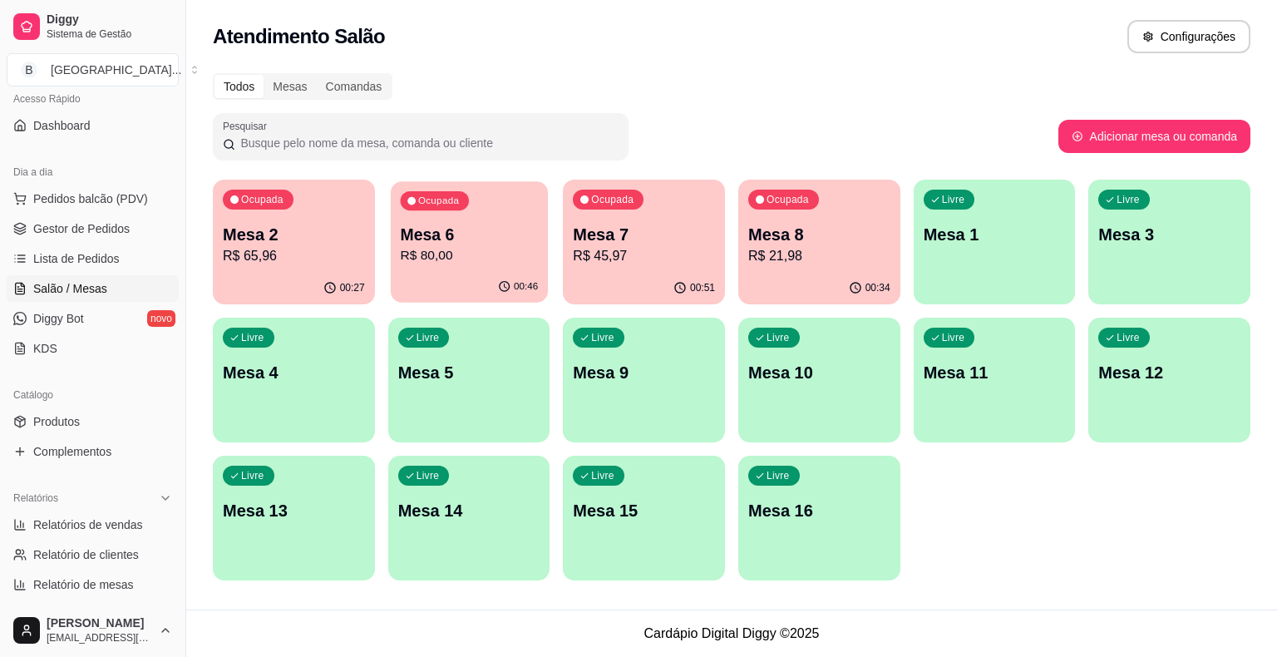
click at [448, 219] on div "Ocupada Mesa 6 R$ 80,00" at bounding box center [469, 226] width 157 height 90
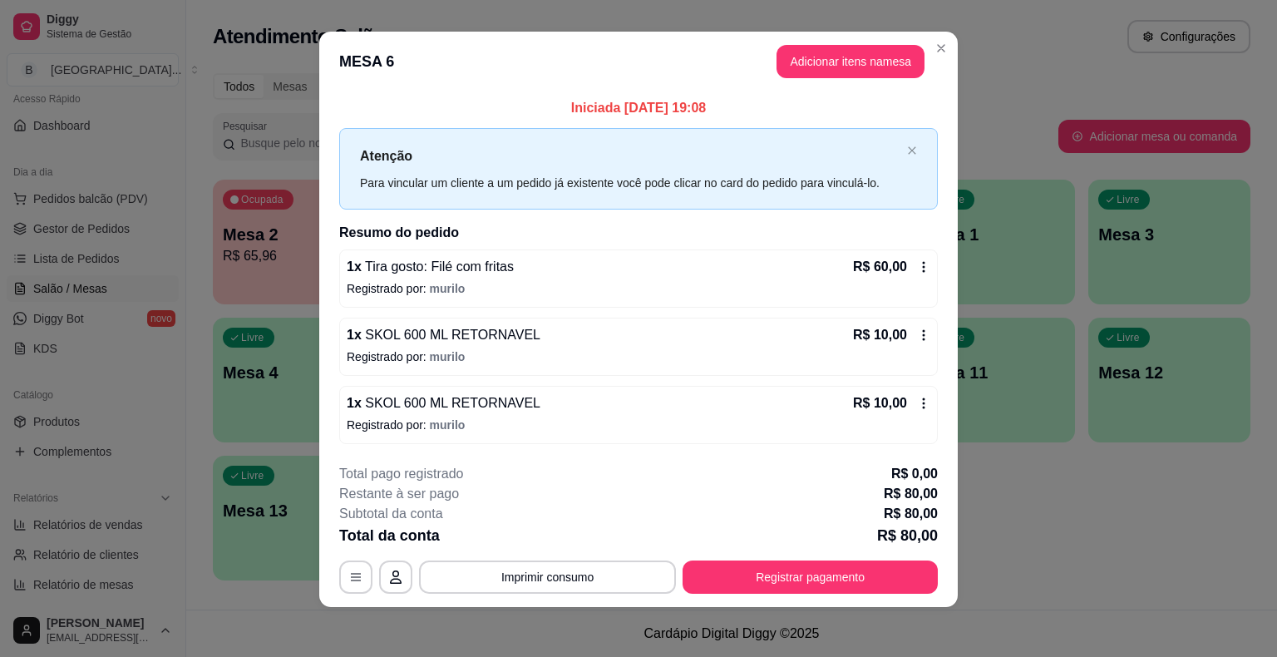
scroll to position [11, 0]
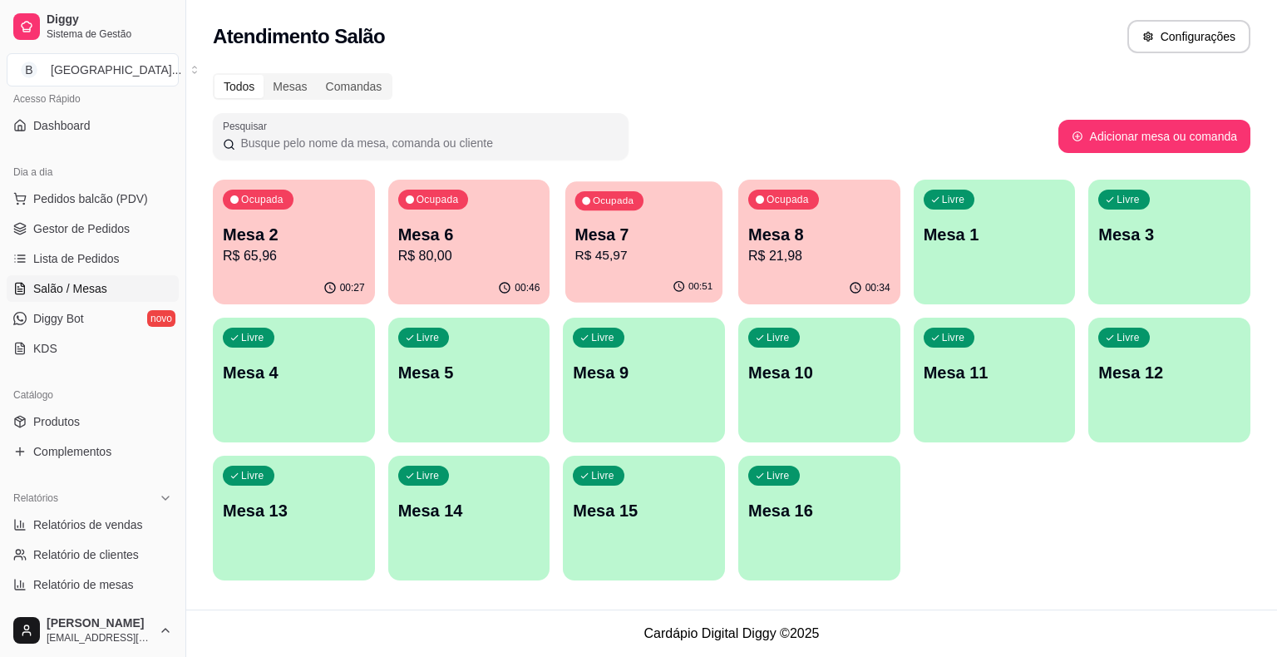
click at [658, 230] on p "Mesa 7" at bounding box center [644, 235] width 138 height 22
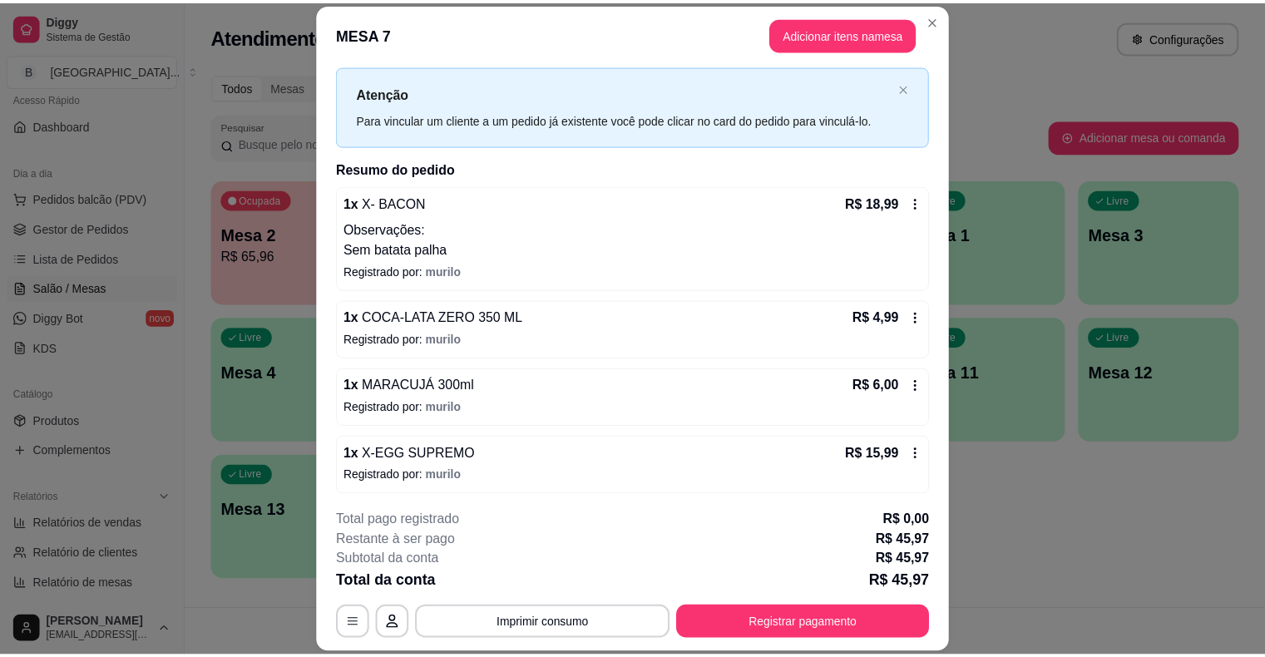
scroll to position [37, 0]
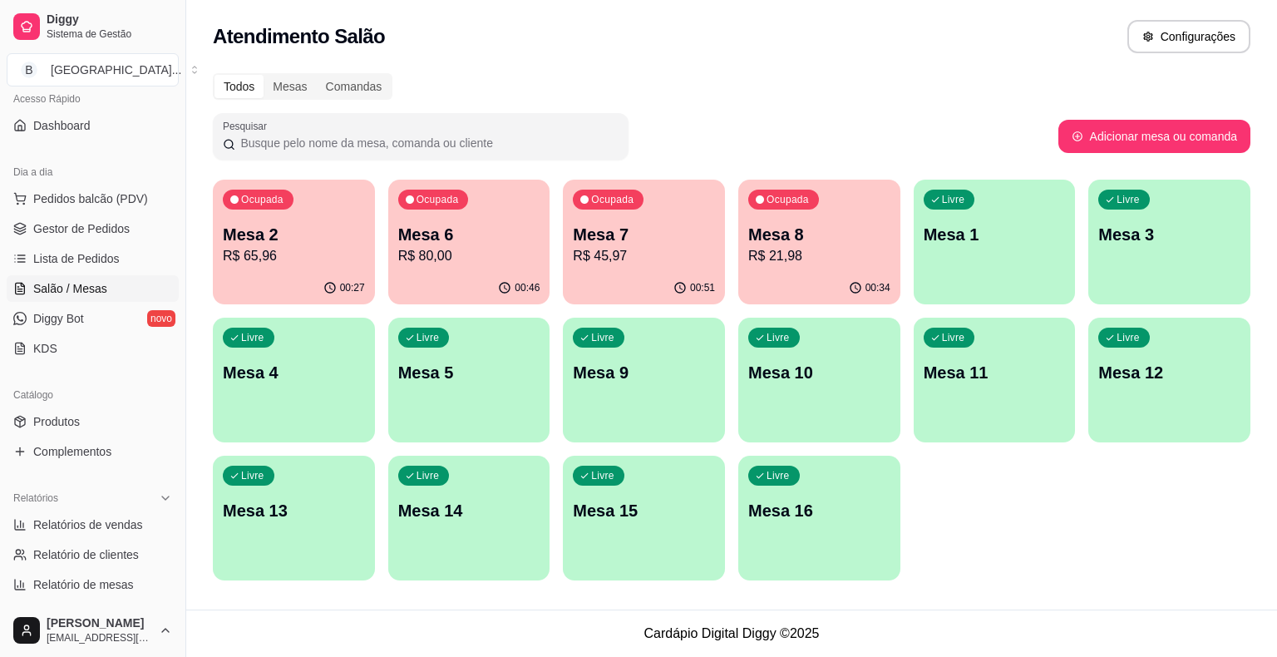
click at [802, 282] on div "00:34" at bounding box center [819, 288] width 162 height 32
click at [103, 238] on link "Gestor de Pedidos" at bounding box center [93, 228] width 172 height 27
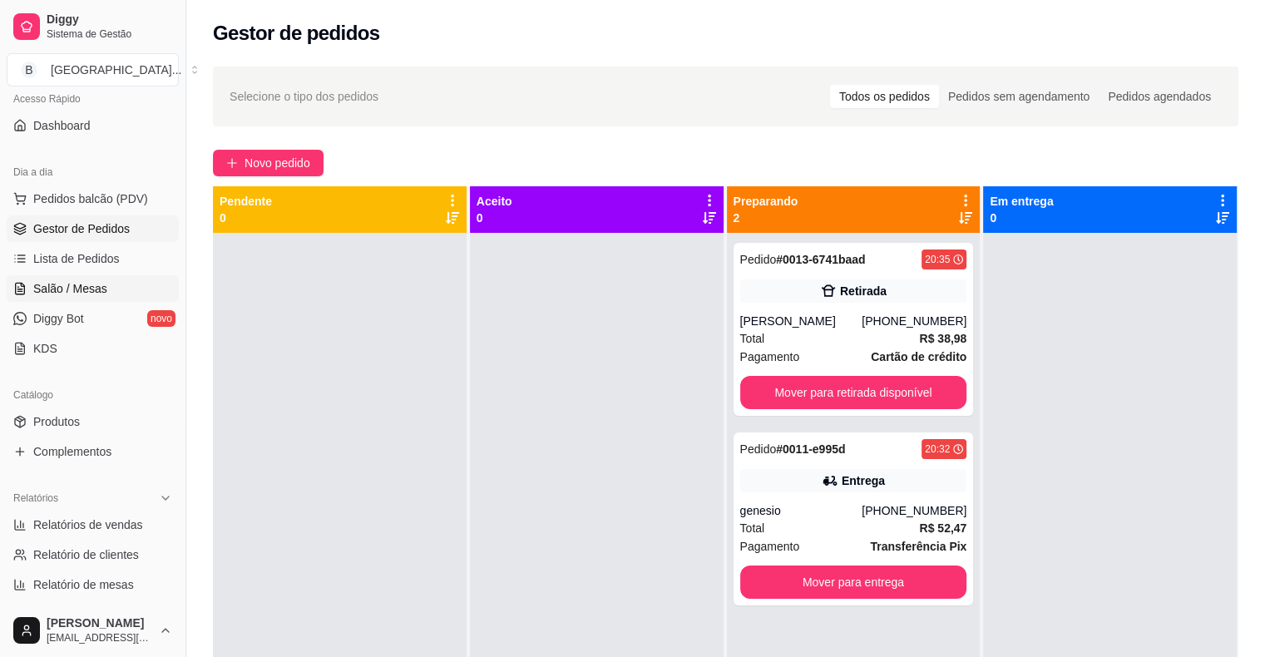
click at [81, 298] on link "Salão / Mesas" at bounding box center [93, 288] width 172 height 27
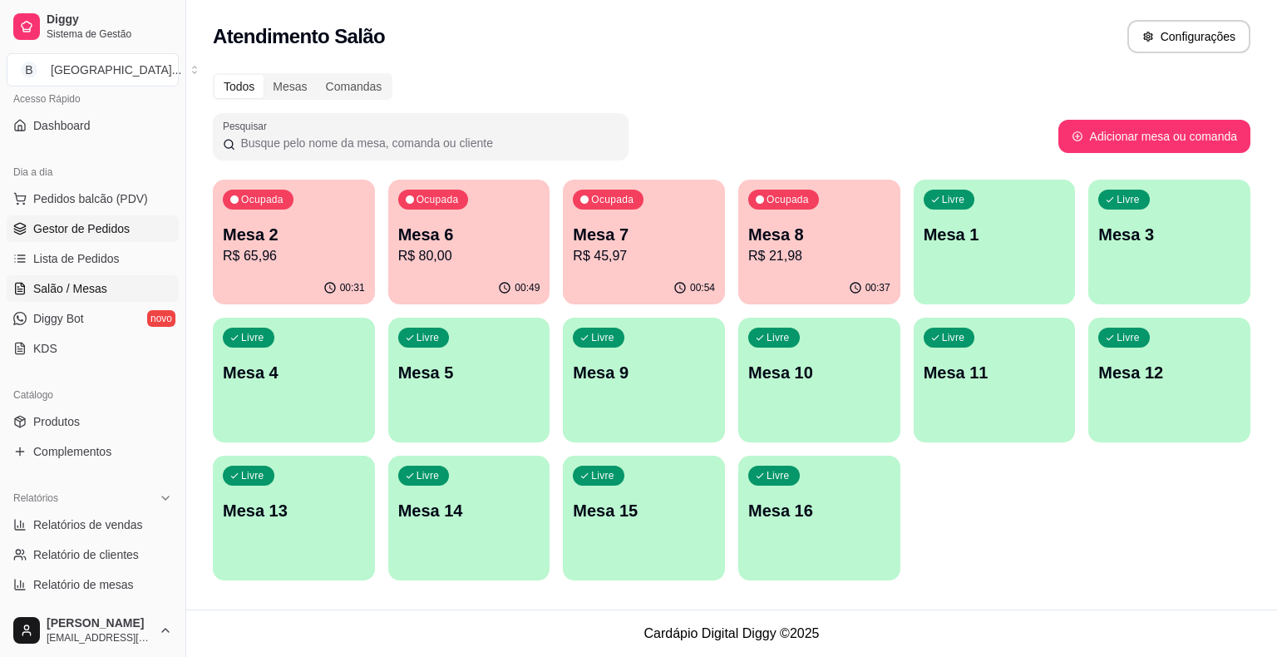
click at [116, 230] on span "Gestor de Pedidos" at bounding box center [81, 228] width 96 height 17
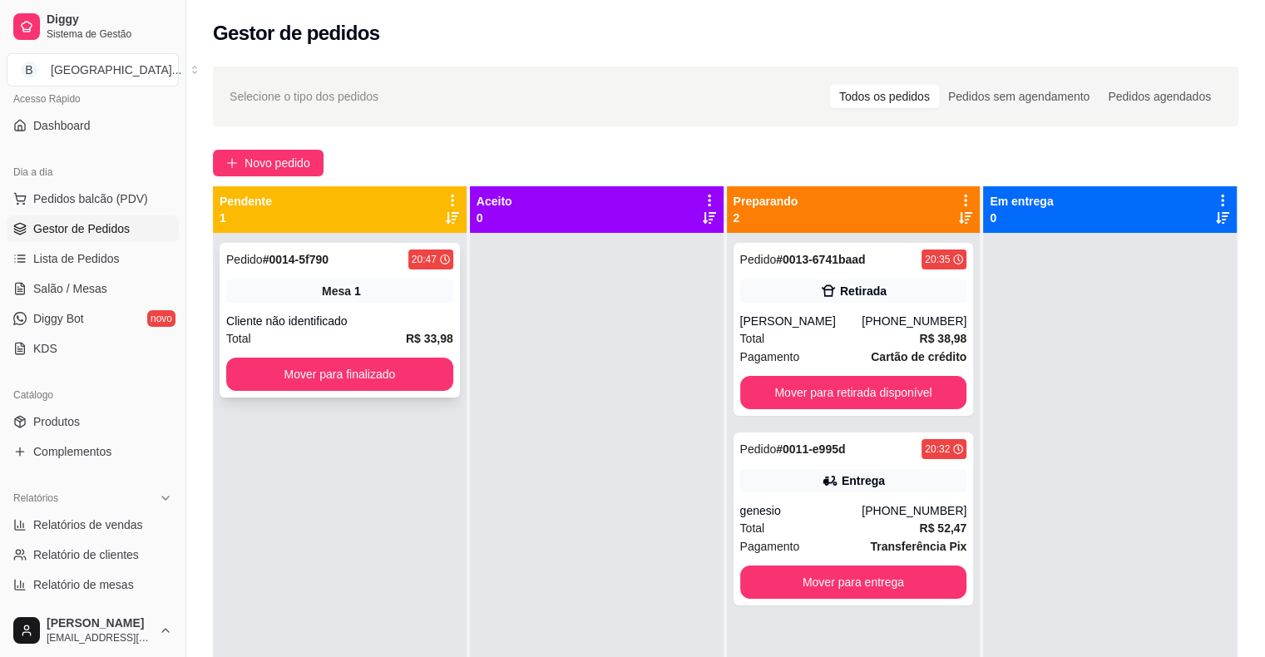
click at [264, 284] on div "Mesa 1" at bounding box center [339, 290] width 227 height 23
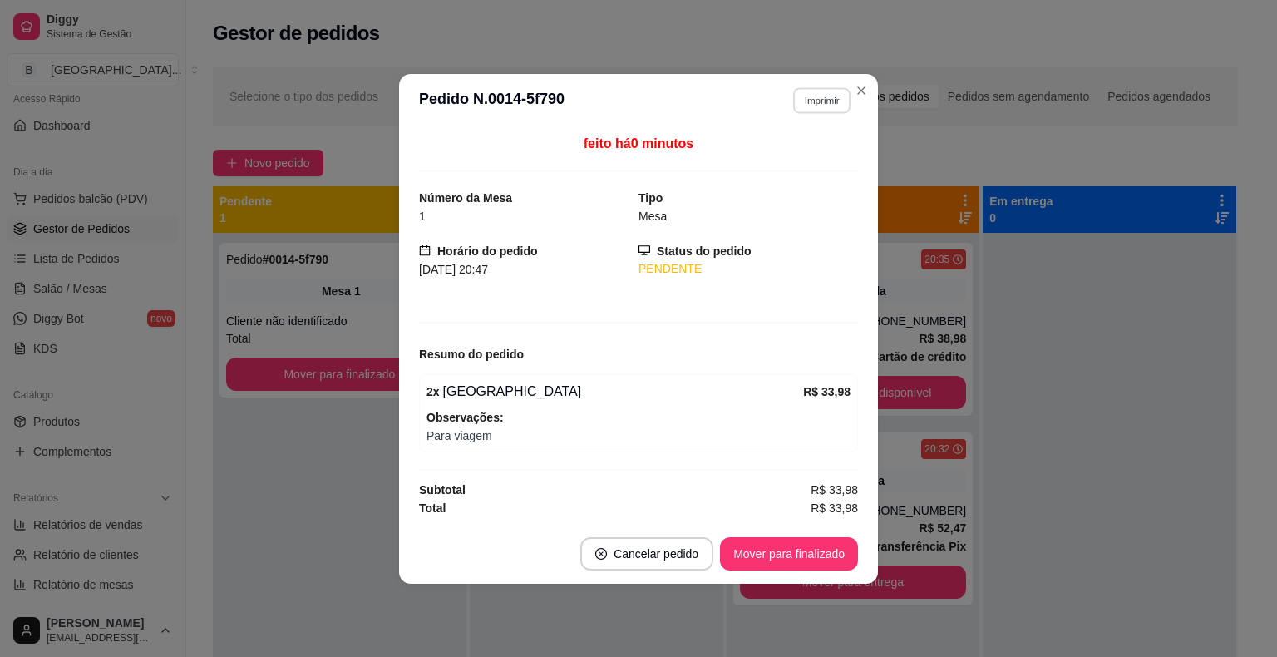
click at [813, 103] on button "Imprimir" at bounding box center [821, 100] width 57 height 26
click at [791, 148] on button "IMPRESSORA" at bounding box center [793, 159] width 121 height 27
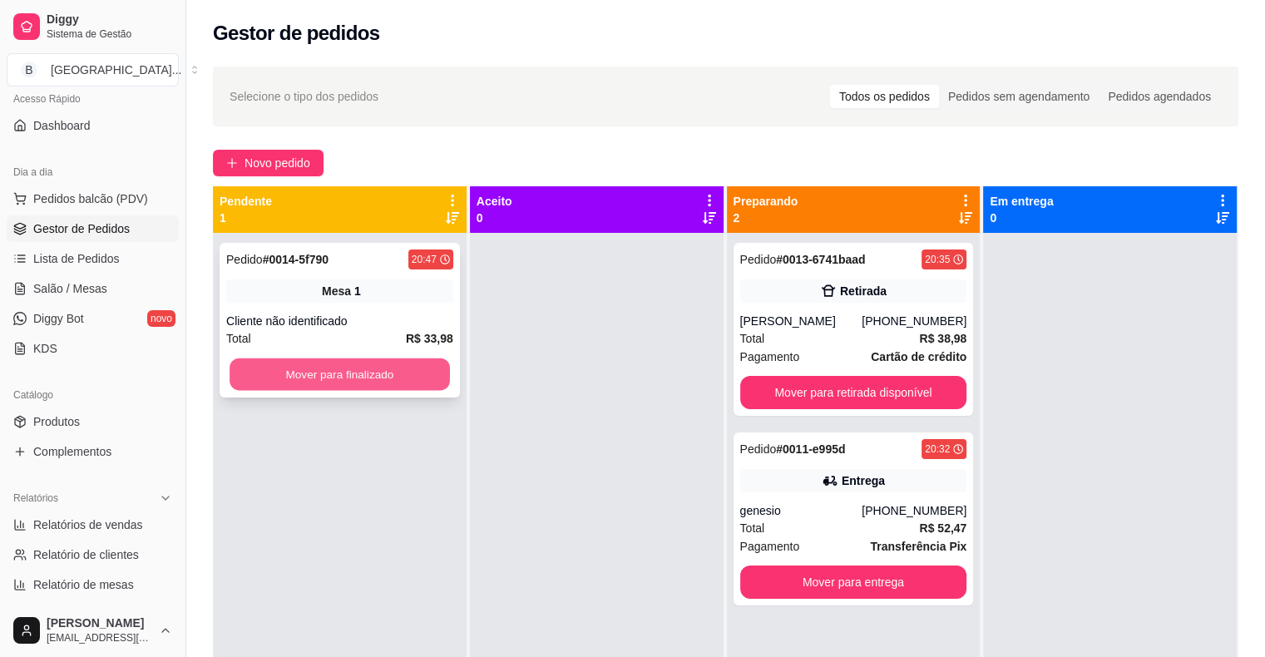
click at [318, 363] on button "Mover para finalizado" at bounding box center [340, 374] width 220 height 32
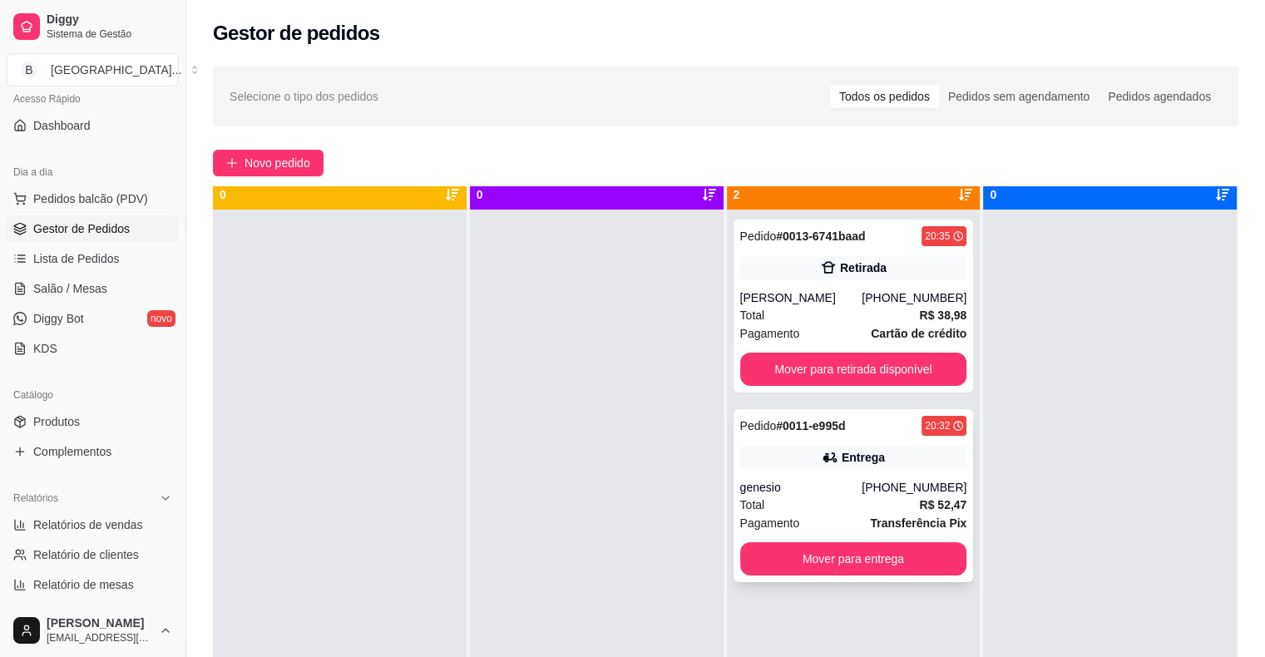
scroll to position [47, 0]
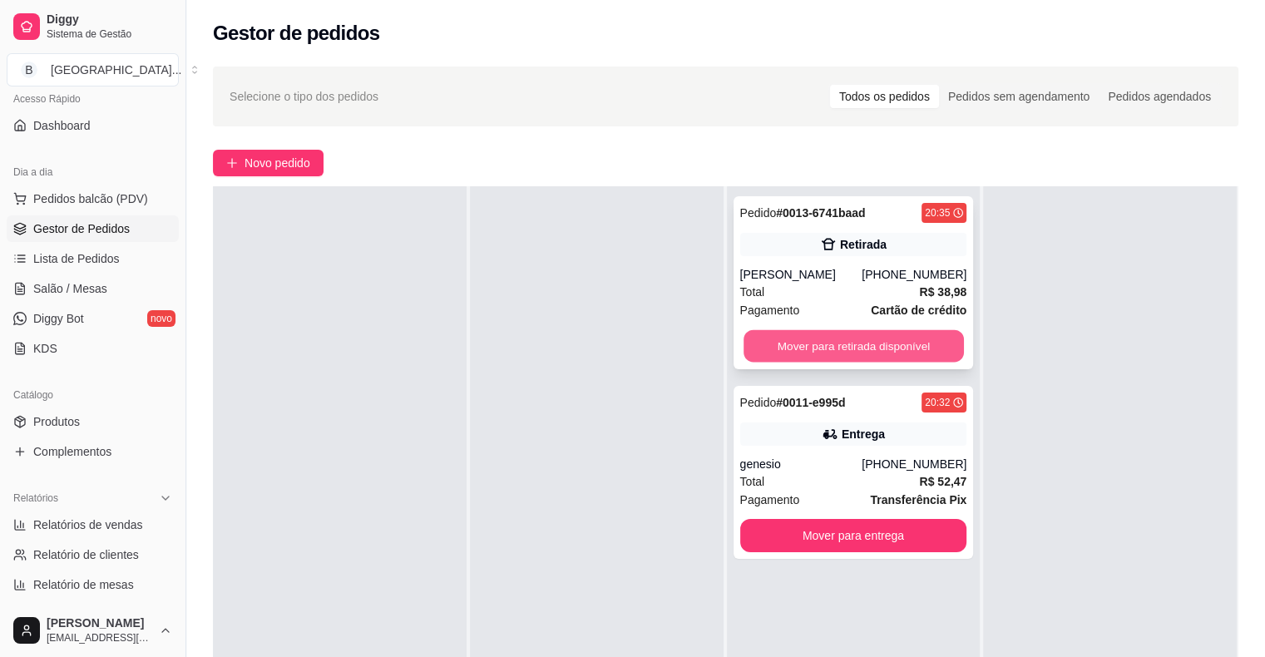
click at [842, 336] on button "Mover para retirada disponível" at bounding box center [853, 346] width 220 height 32
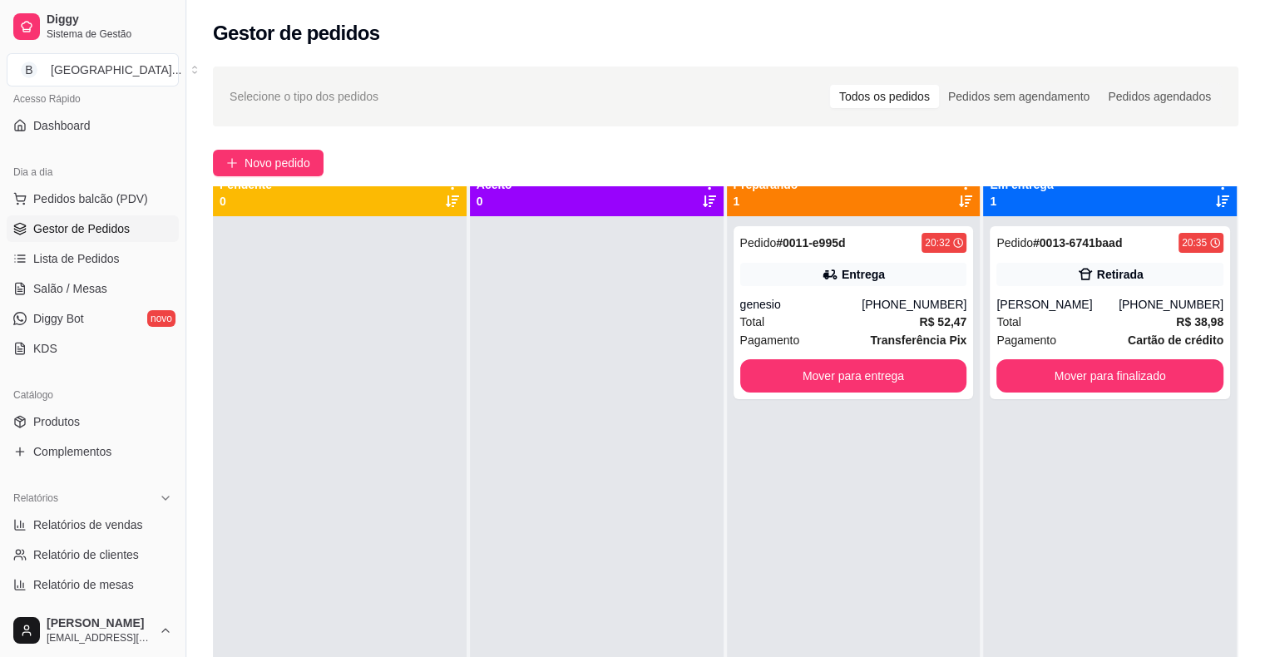
scroll to position [0, 0]
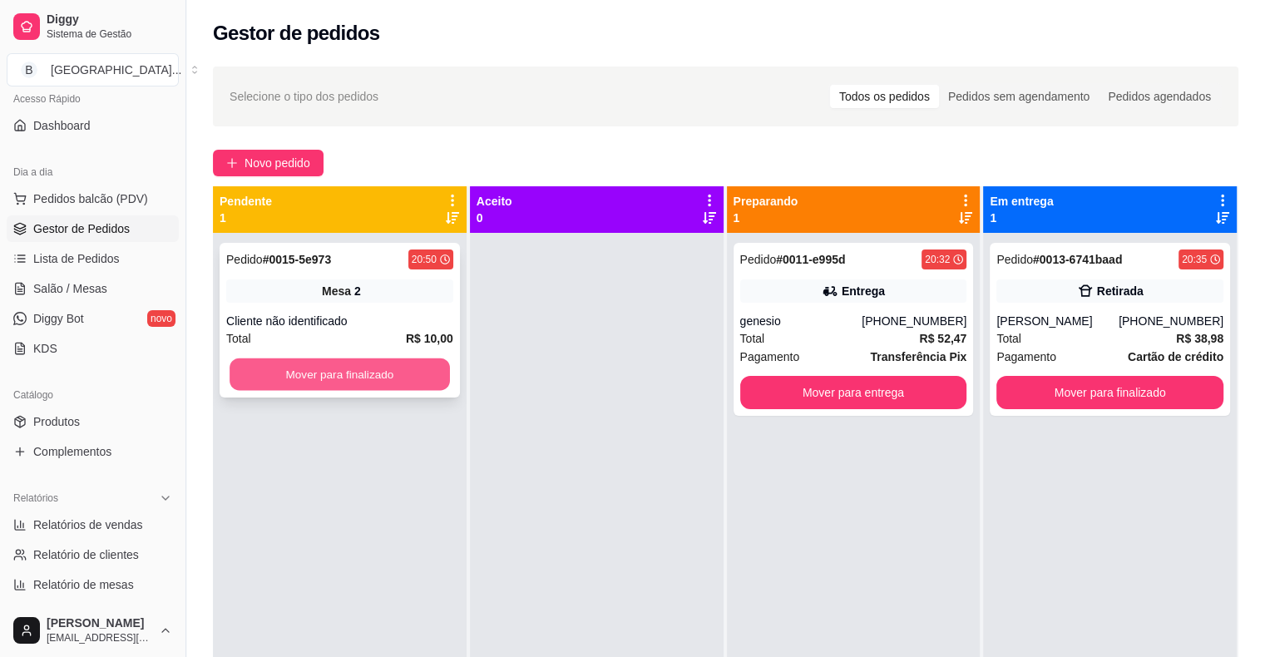
click at [259, 360] on button "Mover para finalizado" at bounding box center [340, 374] width 220 height 32
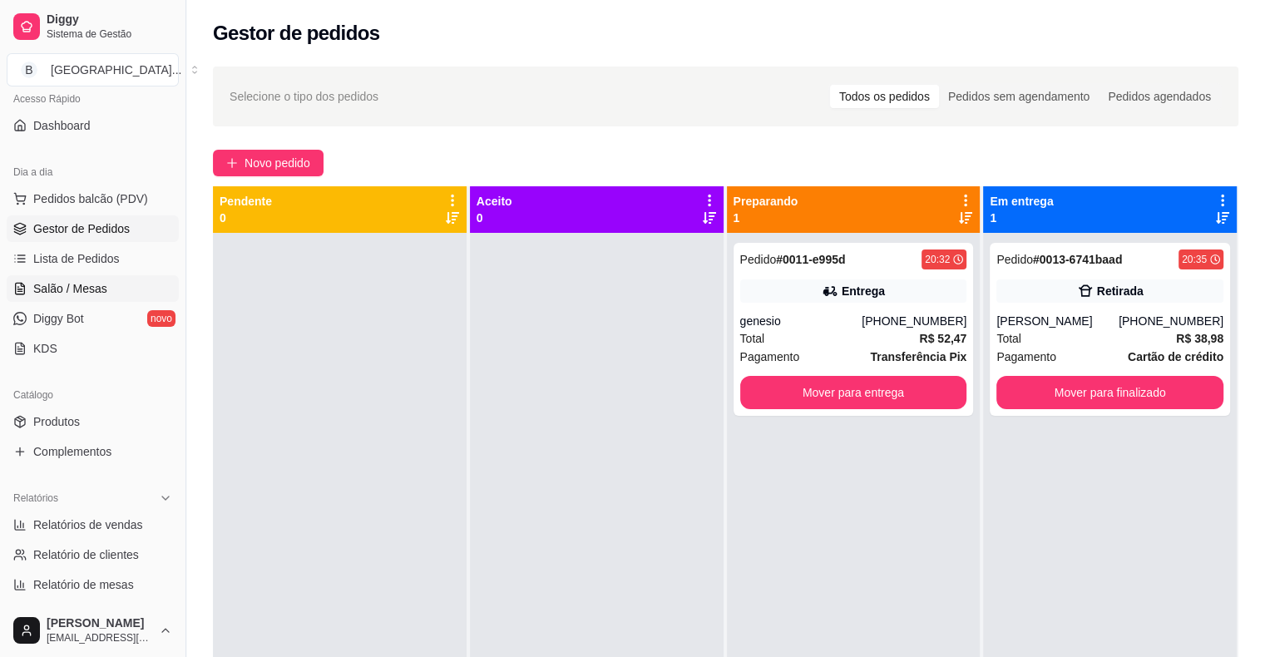
click at [103, 294] on span "Salão / Mesas" at bounding box center [70, 288] width 74 height 17
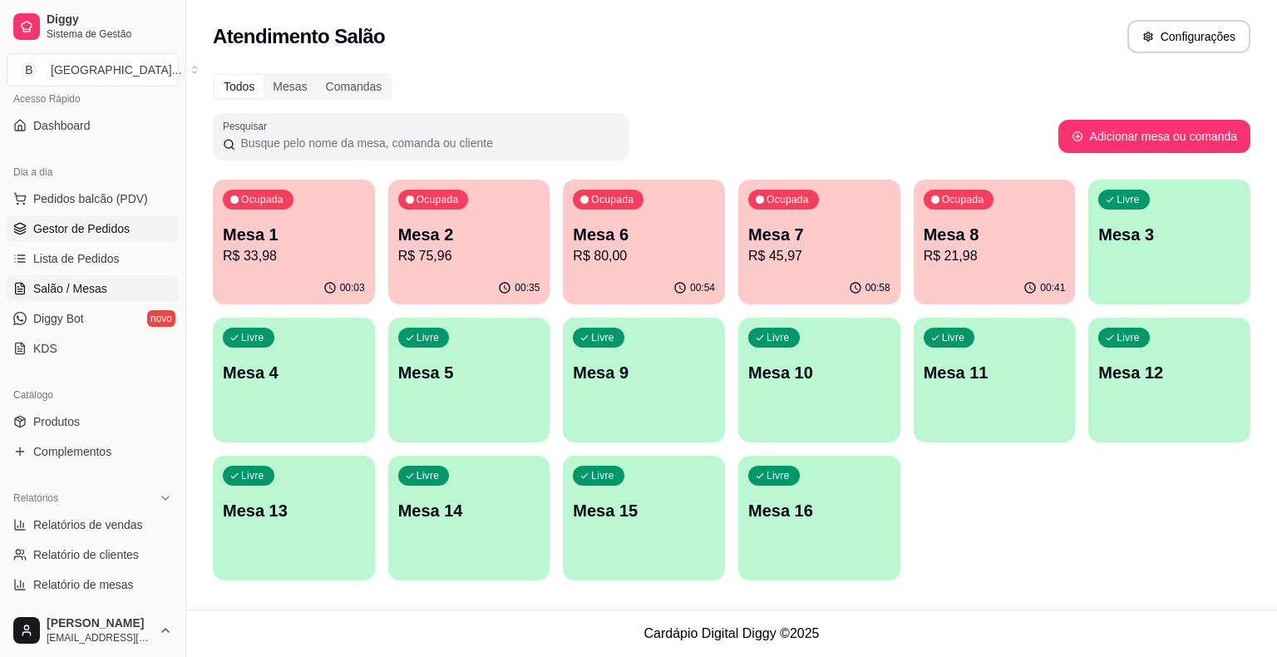
click at [116, 237] on link "Gestor de Pedidos" at bounding box center [93, 228] width 172 height 27
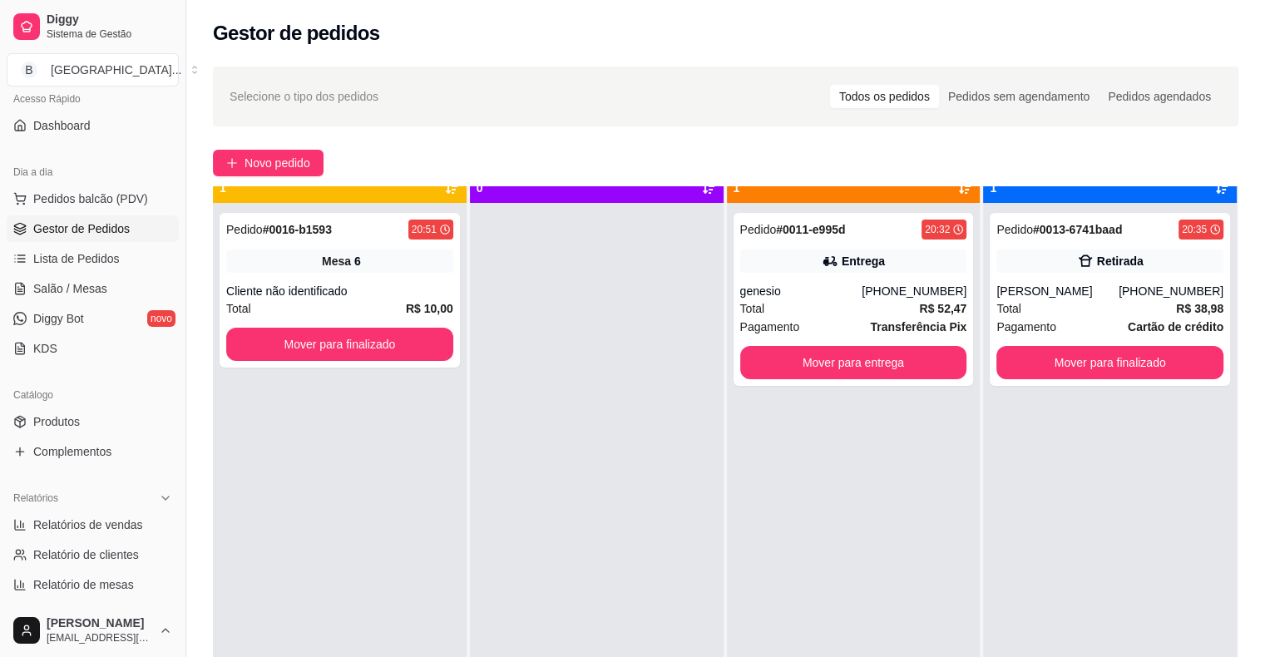
scroll to position [47, 0]
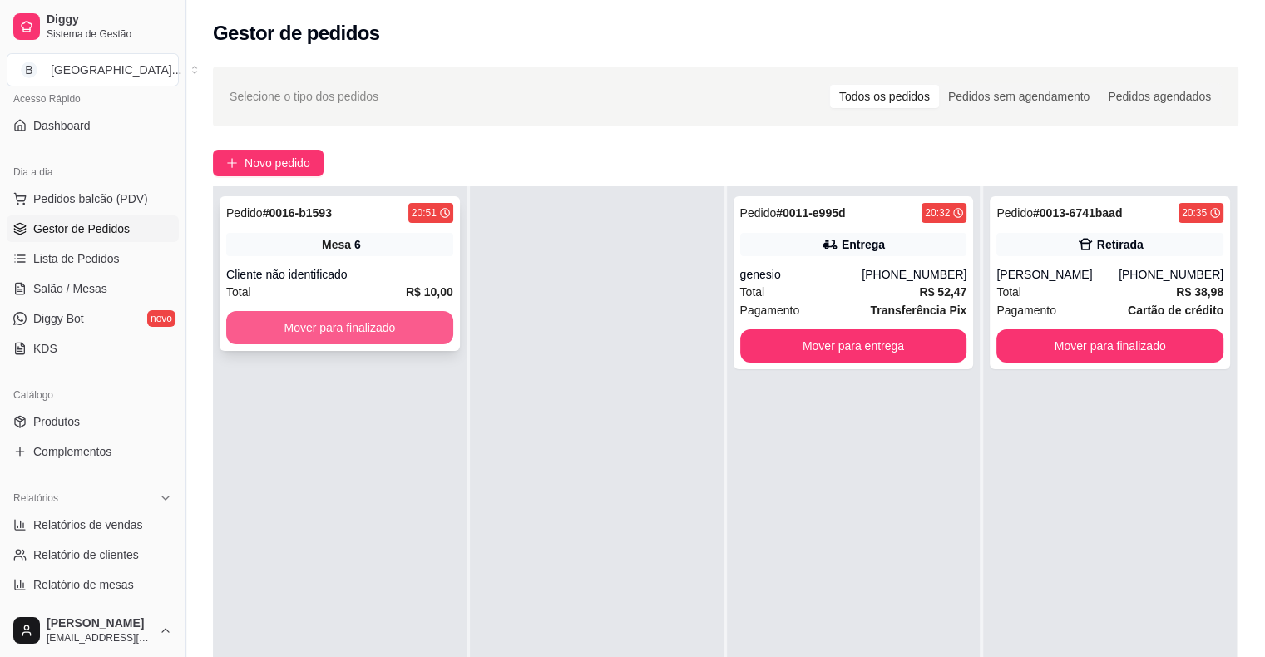
click at [395, 335] on button "Mover para finalizado" at bounding box center [339, 327] width 227 height 33
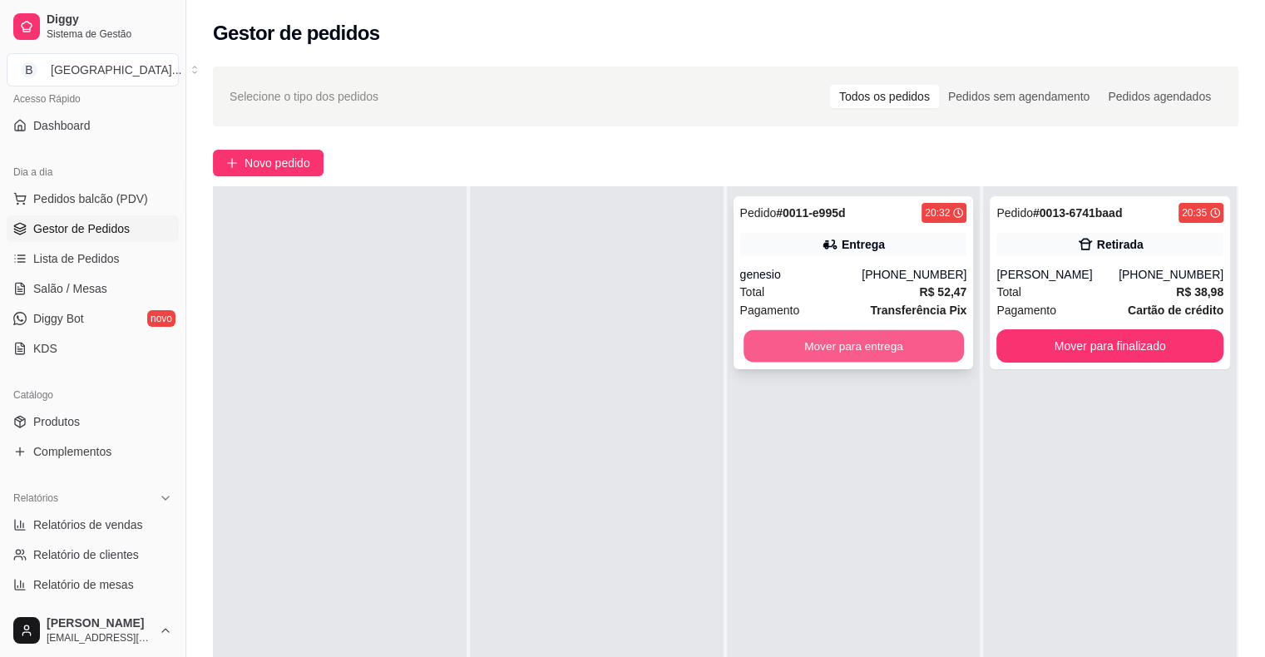
click at [808, 347] on button "Mover para entrega" at bounding box center [853, 346] width 220 height 32
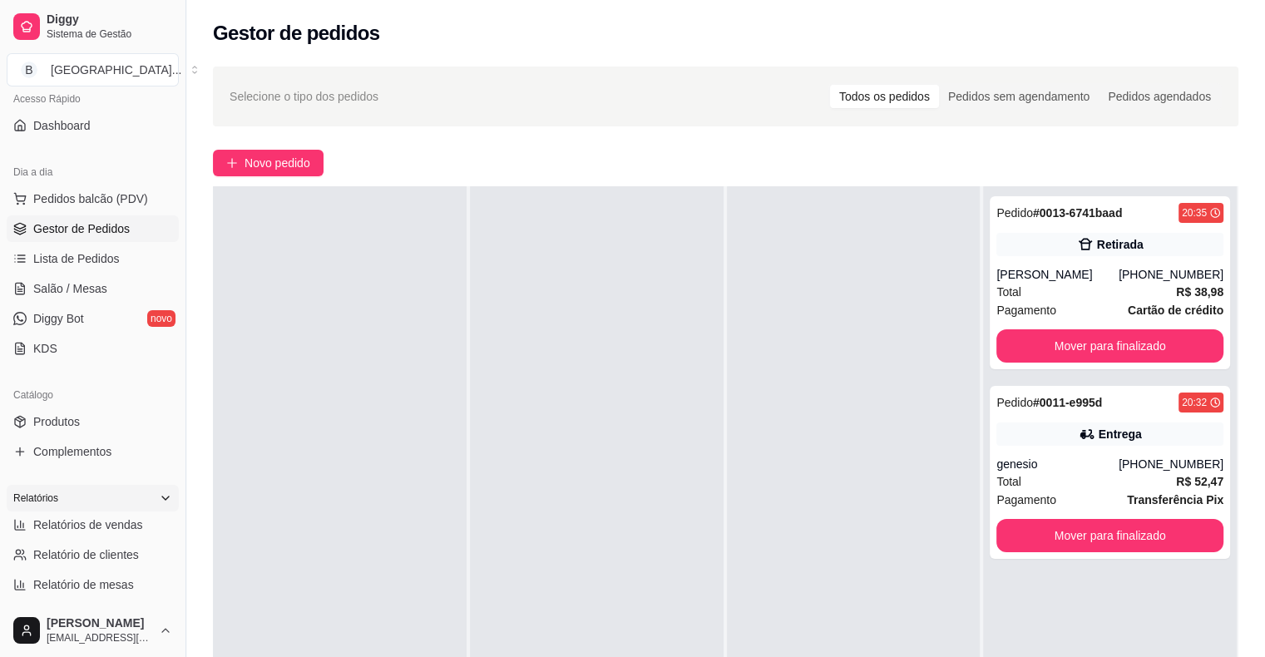
scroll to position [289, 0]
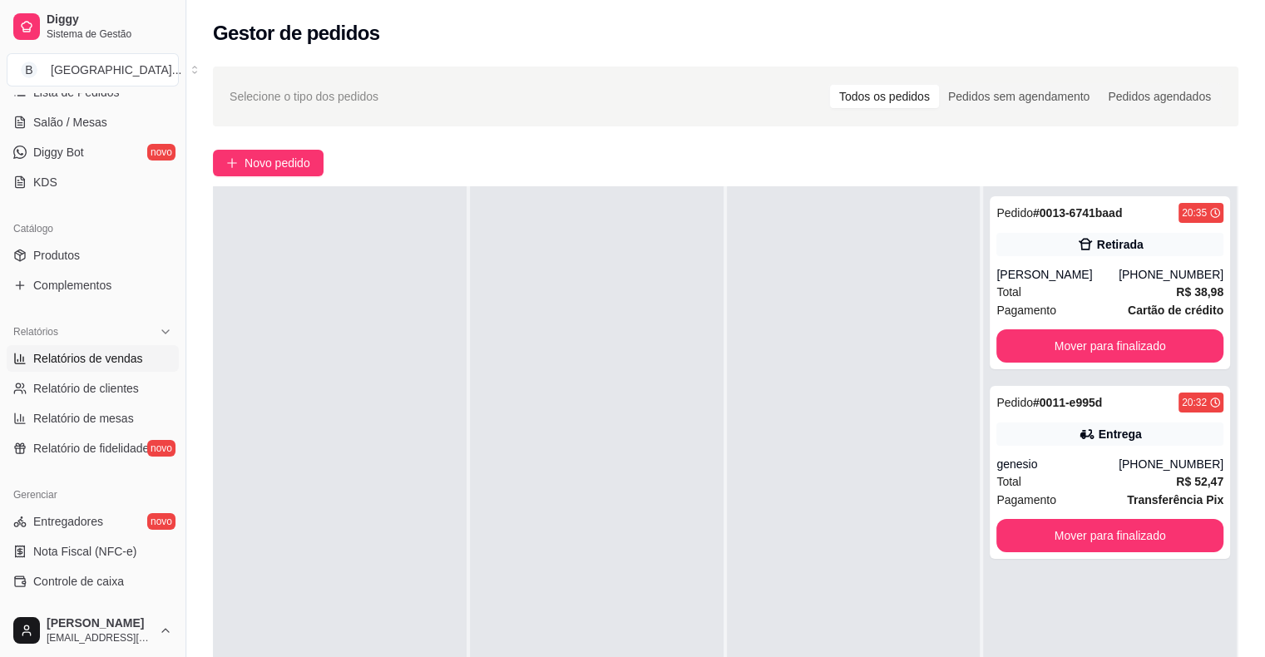
click at [133, 357] on span "Relatórios de vendas" at bounding box center [88, 358] width 110 height 17
select select "ALL"
select select "0"
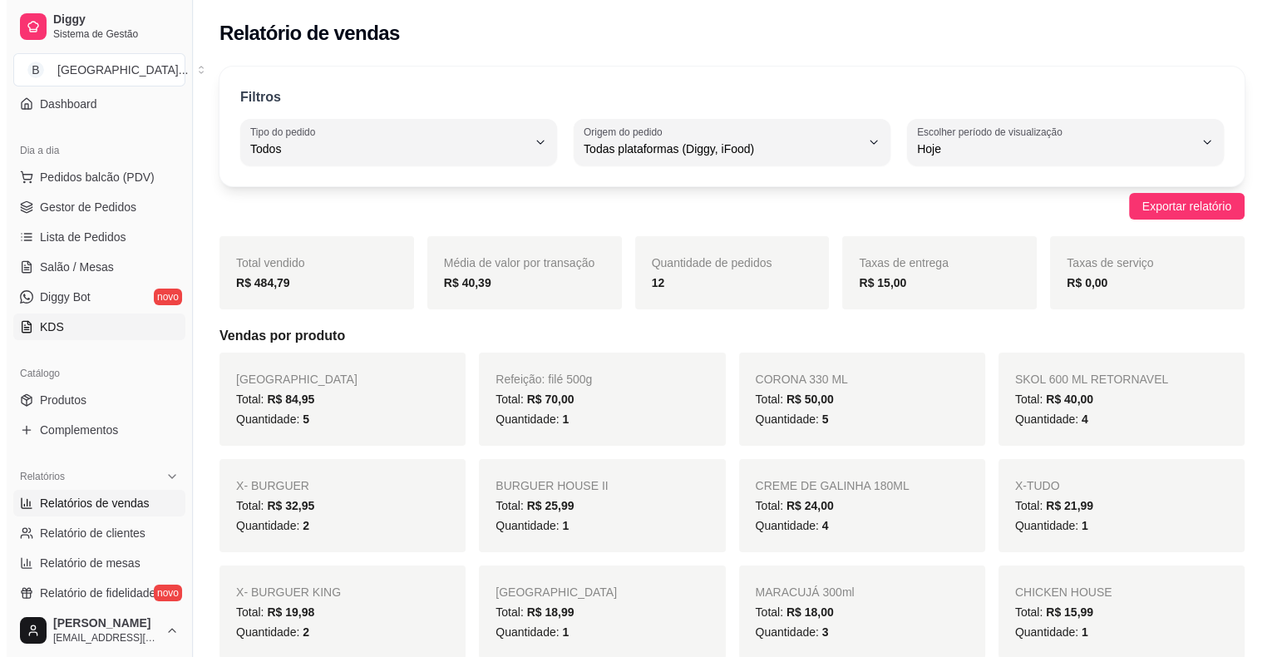
scroll to position [123, 0]
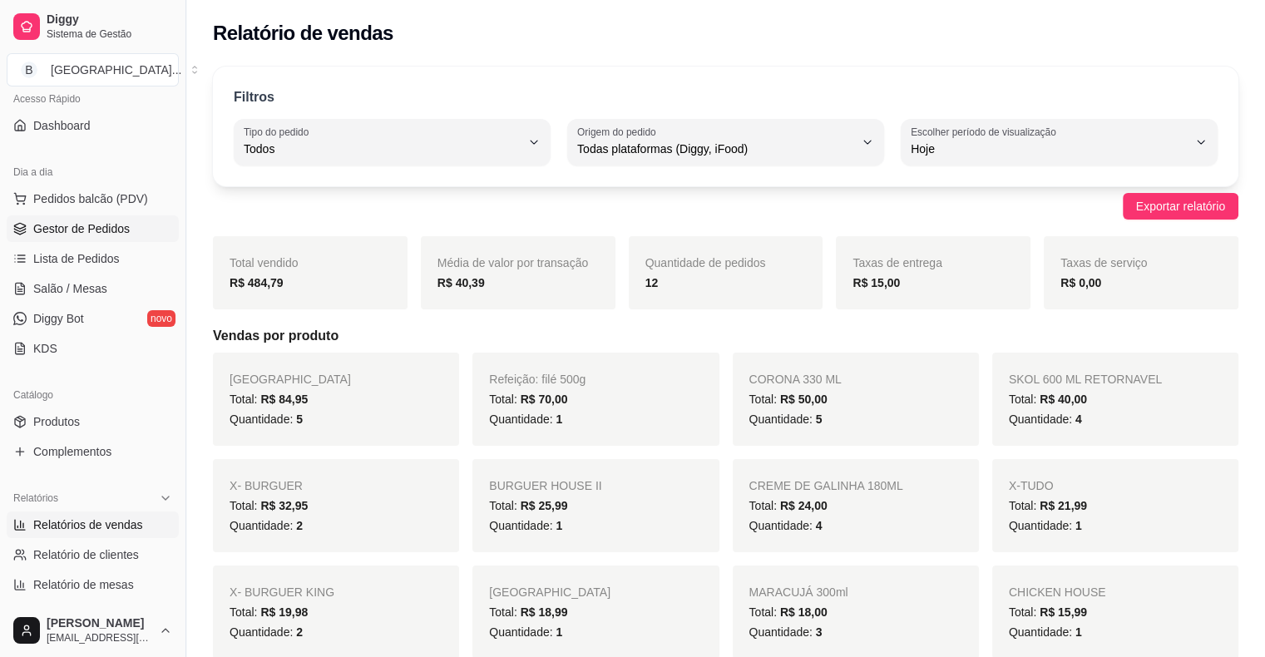
click at [147, 228] on link "Gestor de Pedidos" at bounding box center [93, 228] width 172 height 27
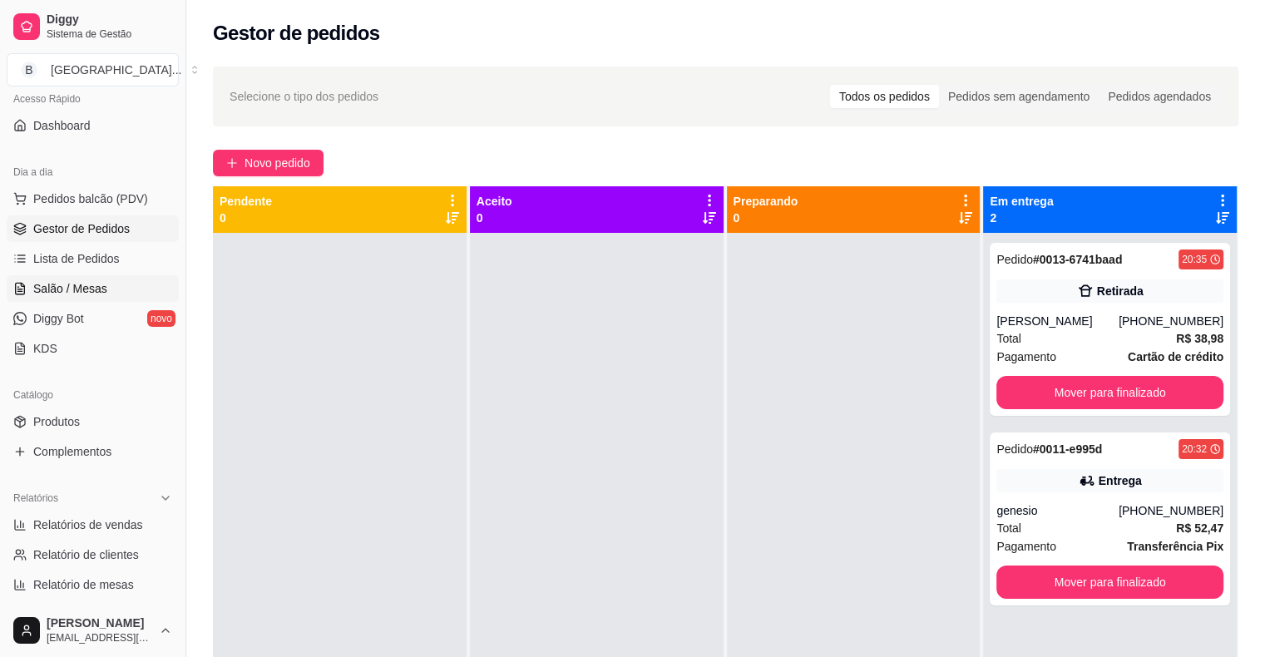
click at [101, 278] on link "Salão / Mesas" at bounding box center [93, 288] width 172 height 27
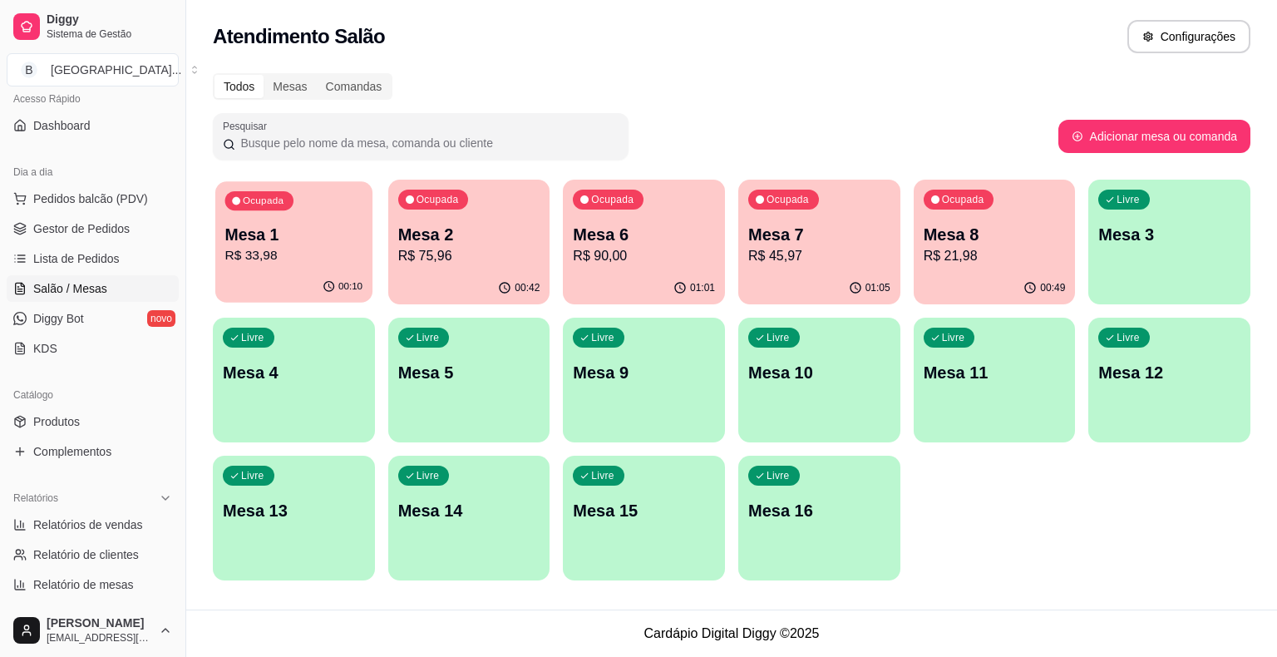
click at [323, 271] on button "Ocupada Mesa 1 R$ 33,98 00:10" at bounding box center [293, 241] width 157 height 121
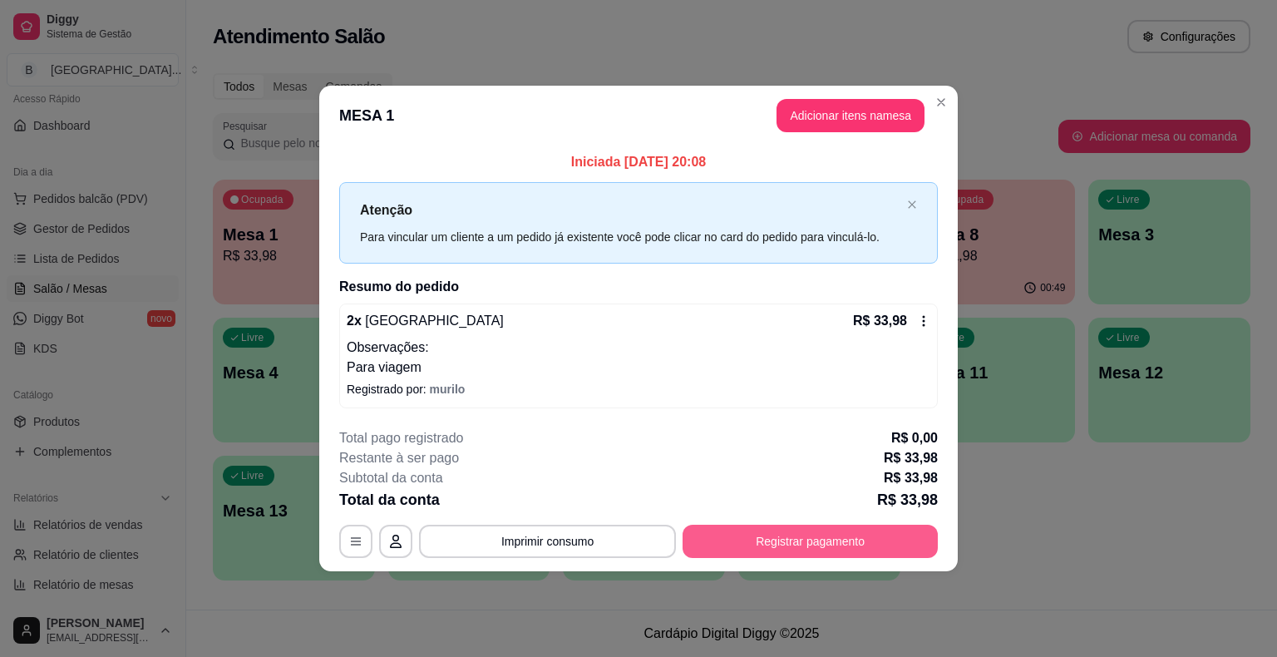
click at [689, 541] on button "Registrar pagamento" at bounding box center [810, 541] width 255 height 33
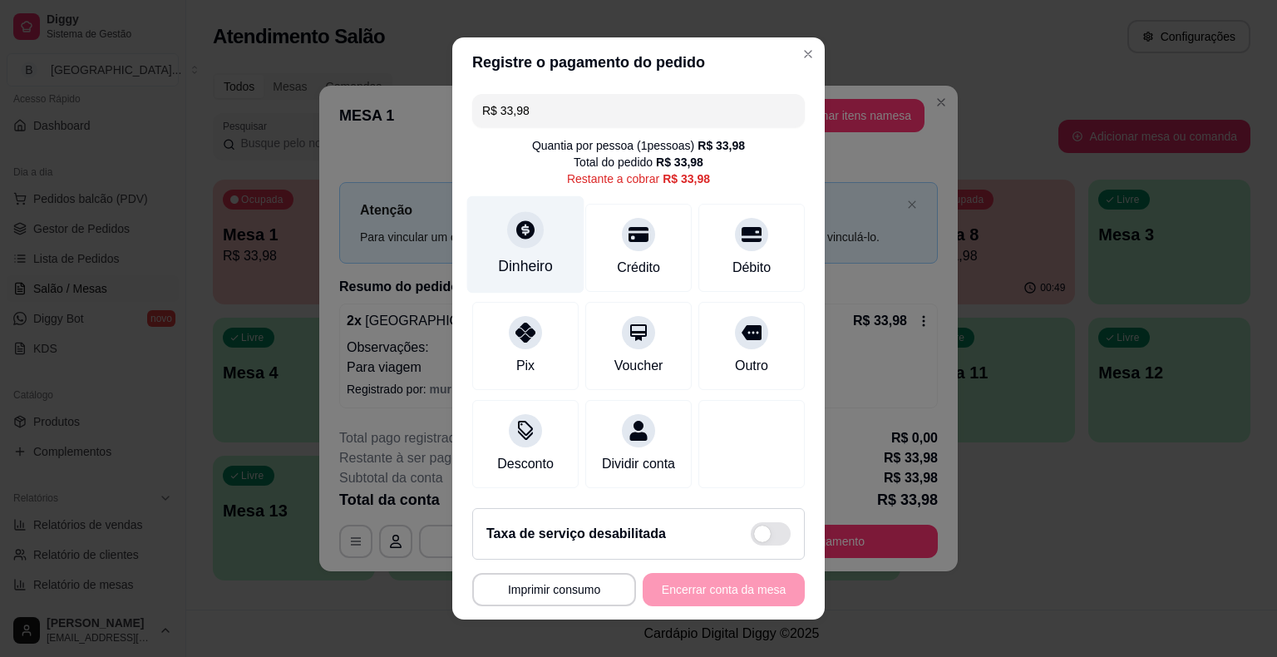
click at [540, 231] on div "Dinheiro" at bounding box center [525, 244] width 117 height 97
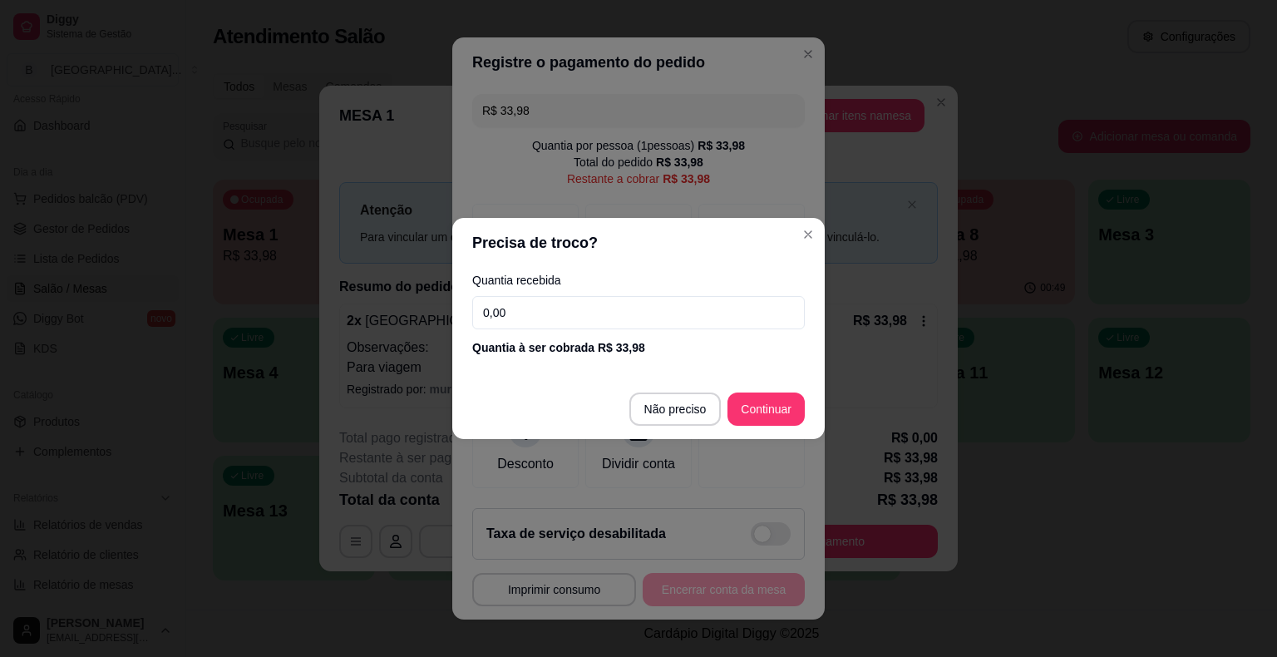
click at [540, 310] on input "0,00" at bounding box center [638, 312] width 333 height 33
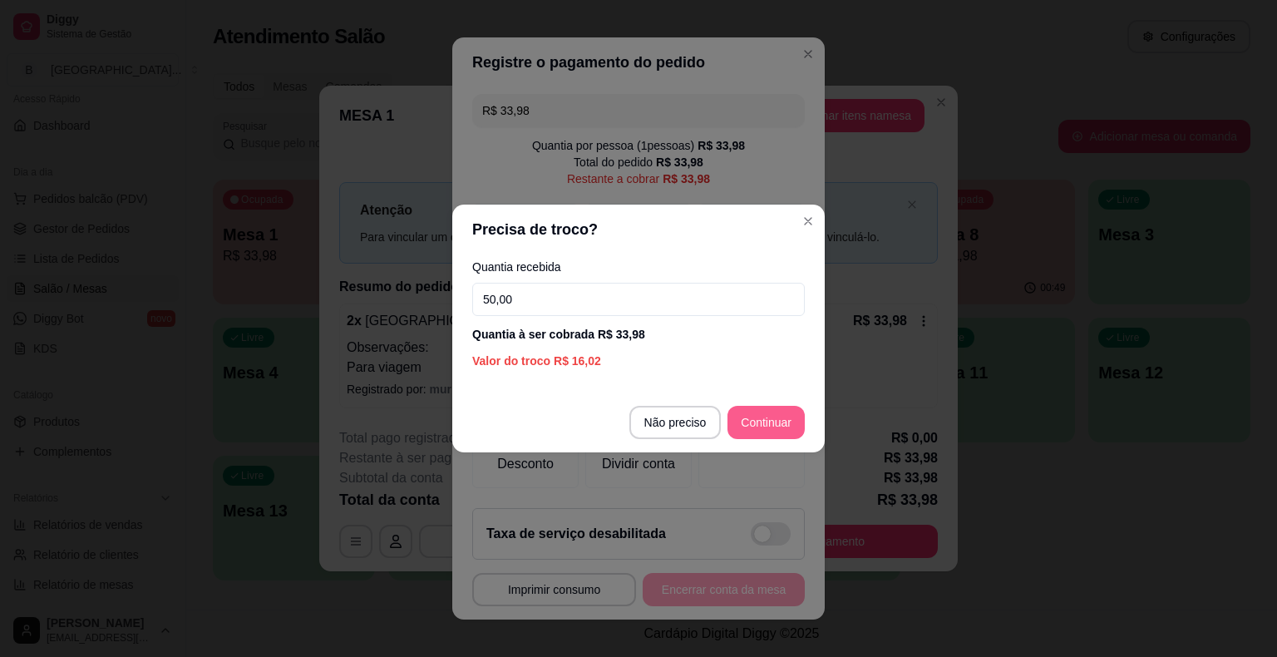
type input "50,00"
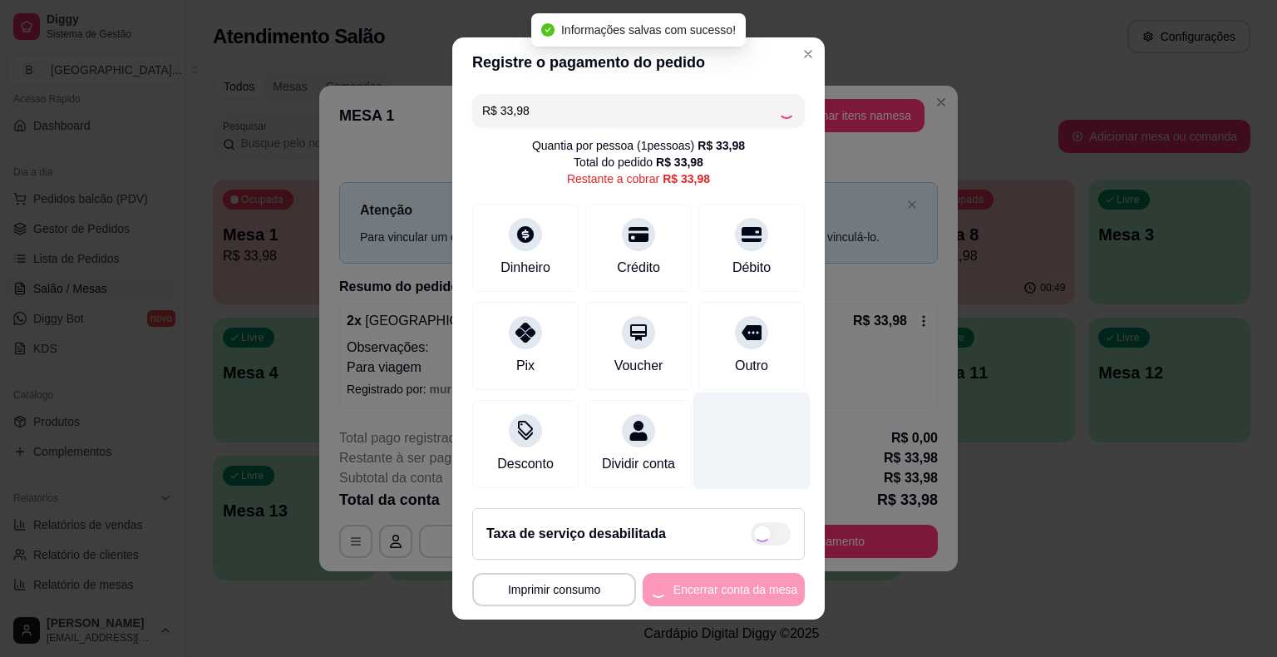
type input "R$ 0,00"
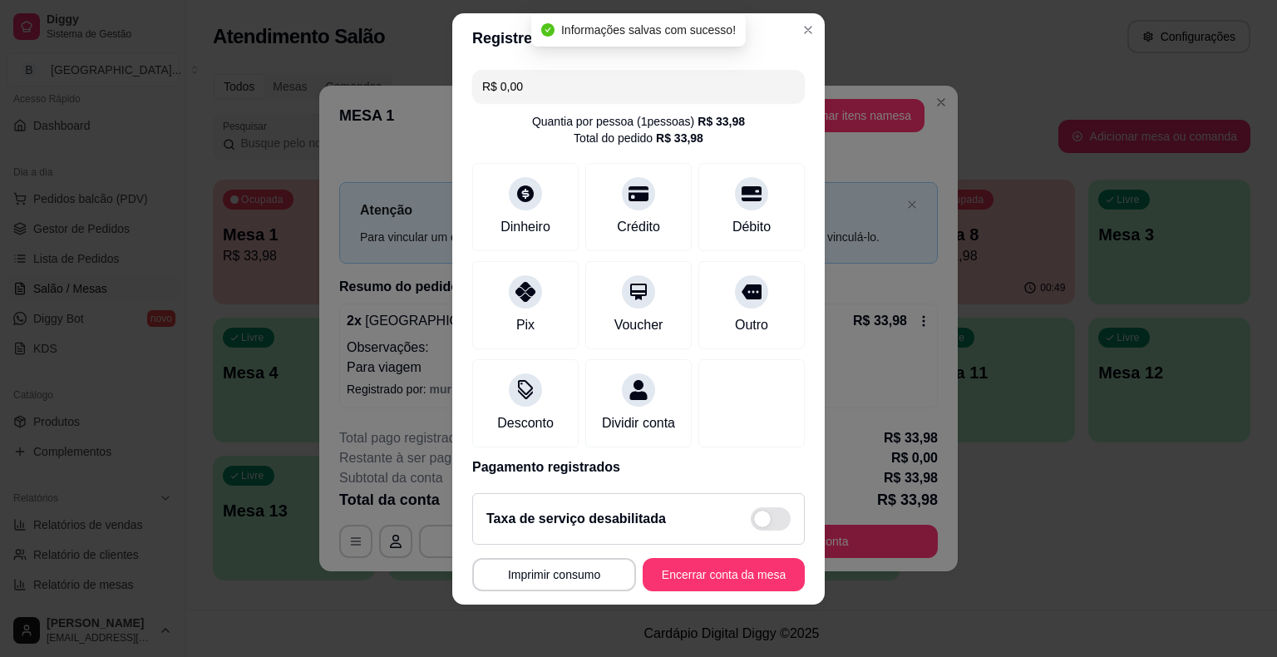
scroll to position [20, 0]
click at [766, 566] on button "Encerrar conta da mesa" at bounding box center [724, 574] width 162 height 33
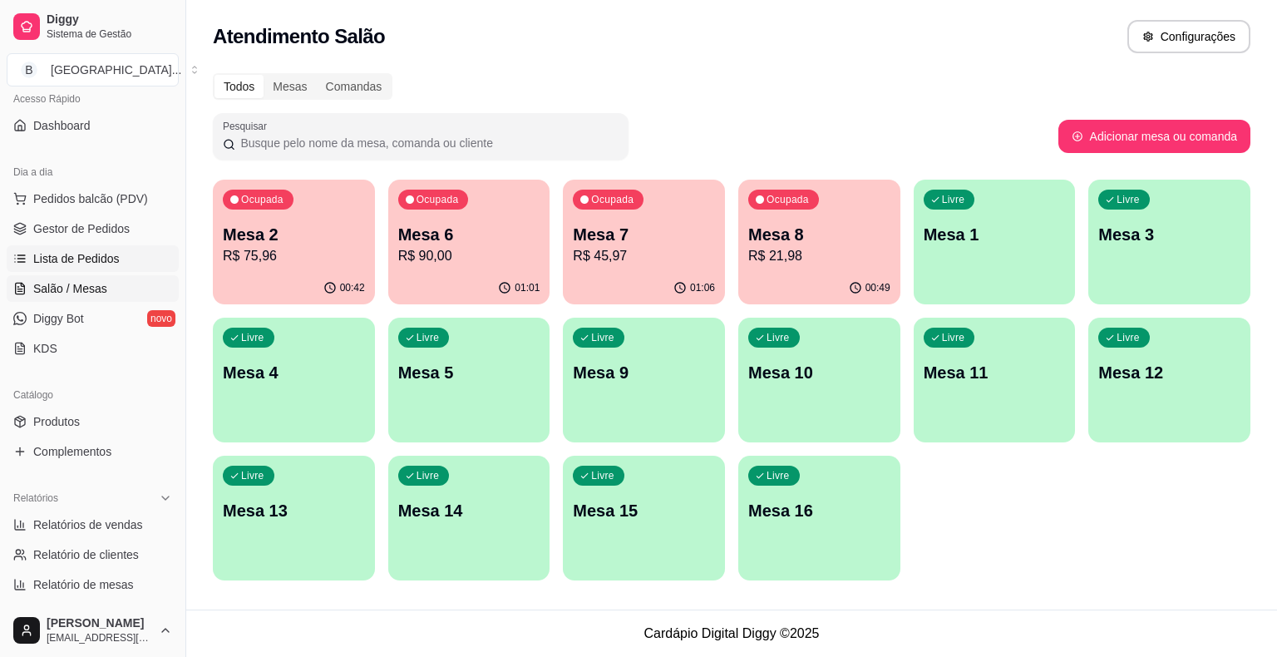
click at [81, 248] on link "Lista de Pedidos" at bounding box center [93, 258] width 172 height 27
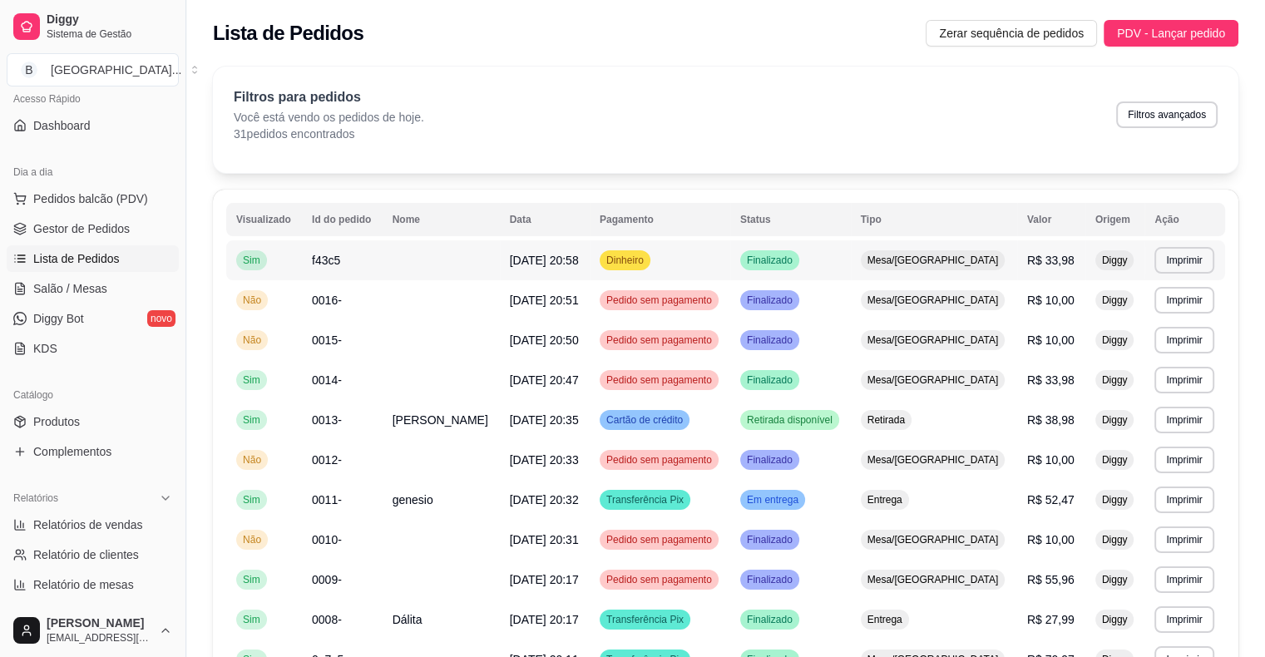
click at [407, 260] on td at bounding box center [441, 260] width 117 height 40
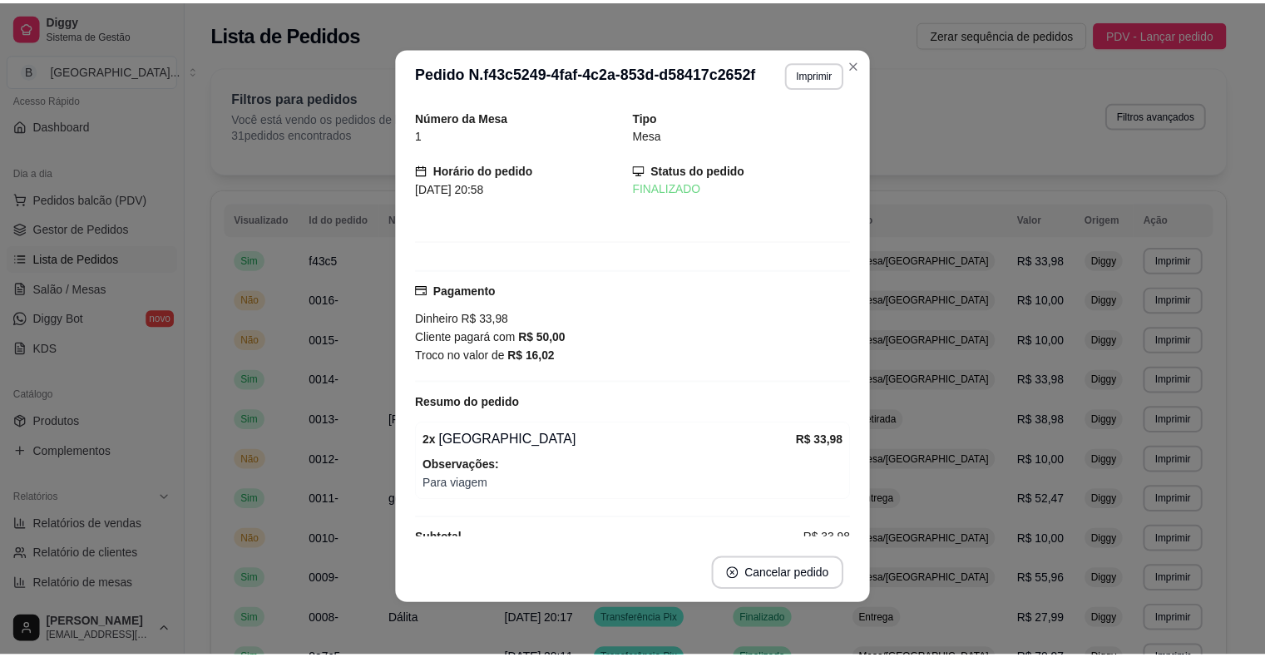
scroll to position [3, 0]
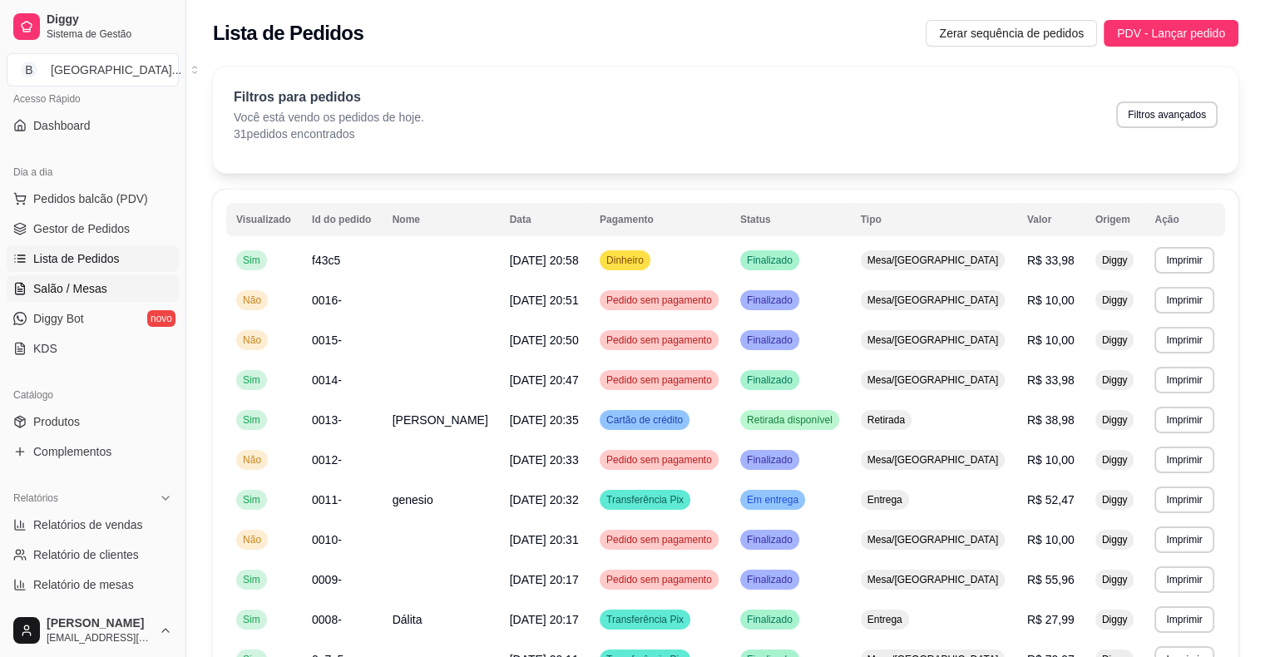
click at [91, 293] on span "Salão / Mesas" at bounding box center [70, 288] width 74 height 17
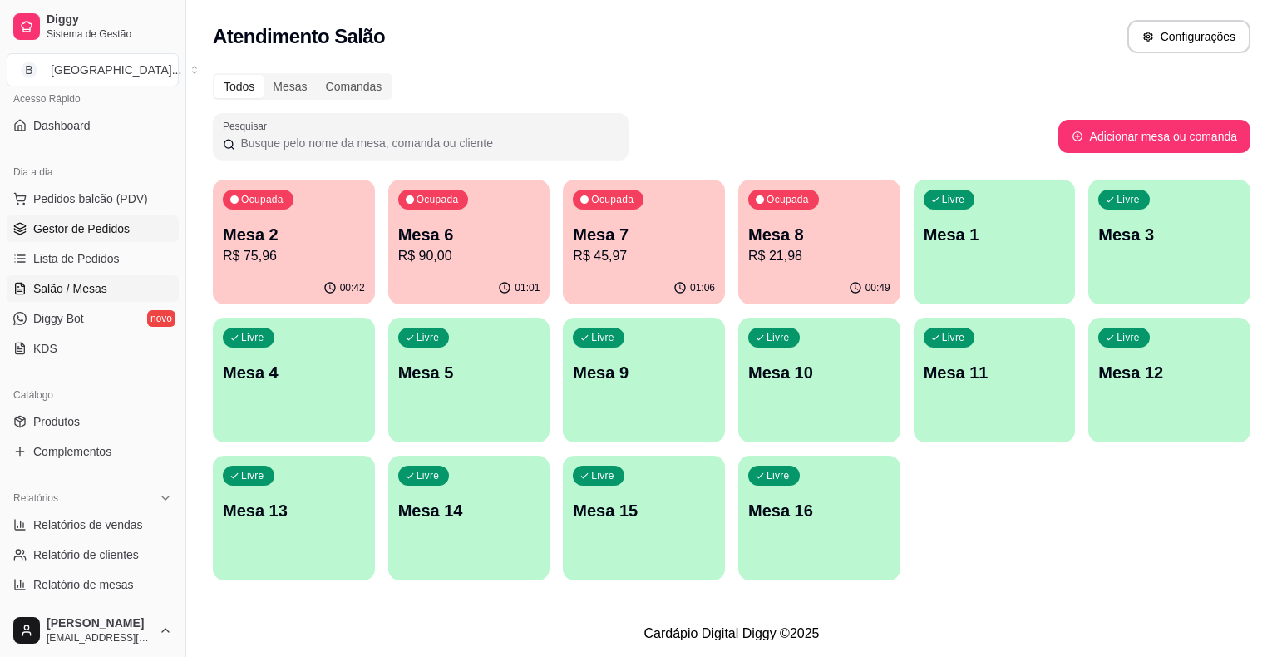
click at [60, 232] on span "Gestor de Pedidos" at bounding box center [81, 228] width 96 height 17
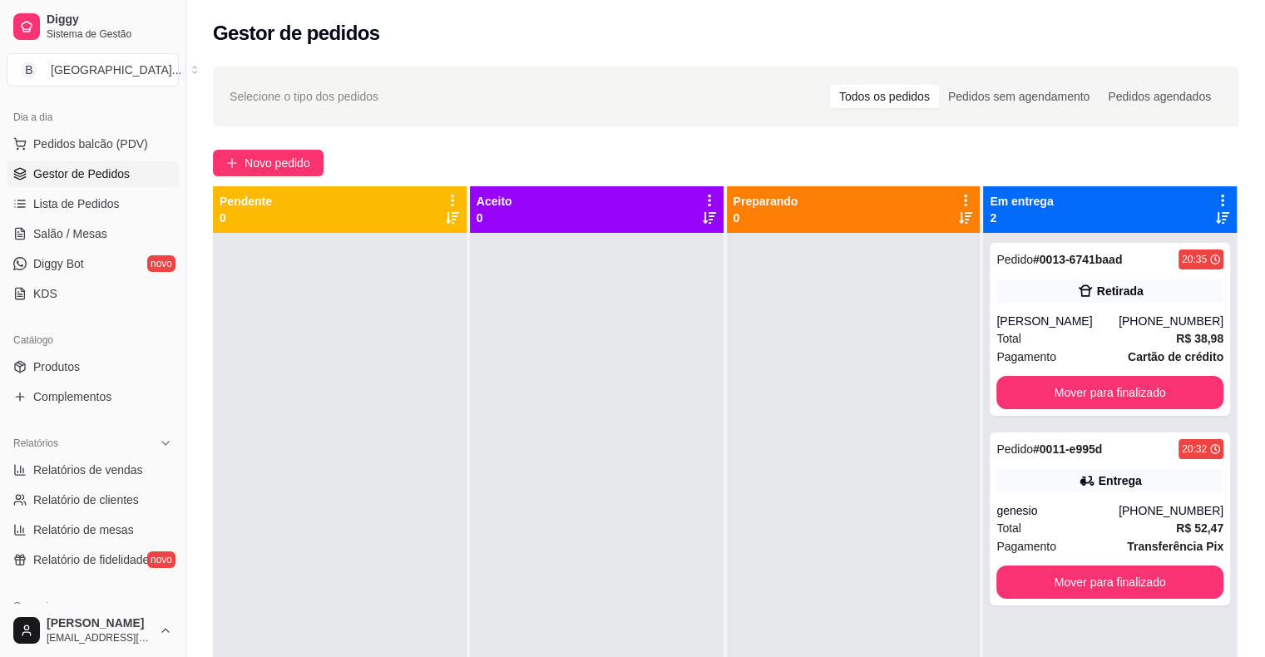
scroll to position [206, 0]
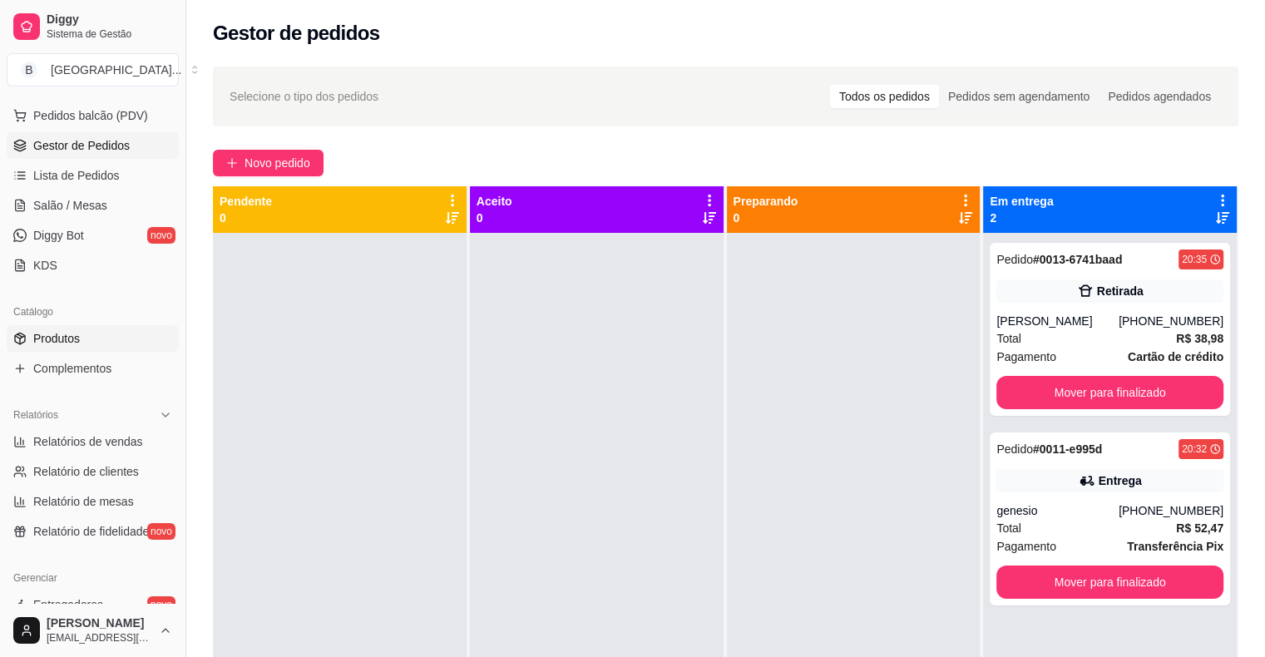
click at [80, 333] on link "Produtos" at bounding box center [93, 338] width 172 height 27
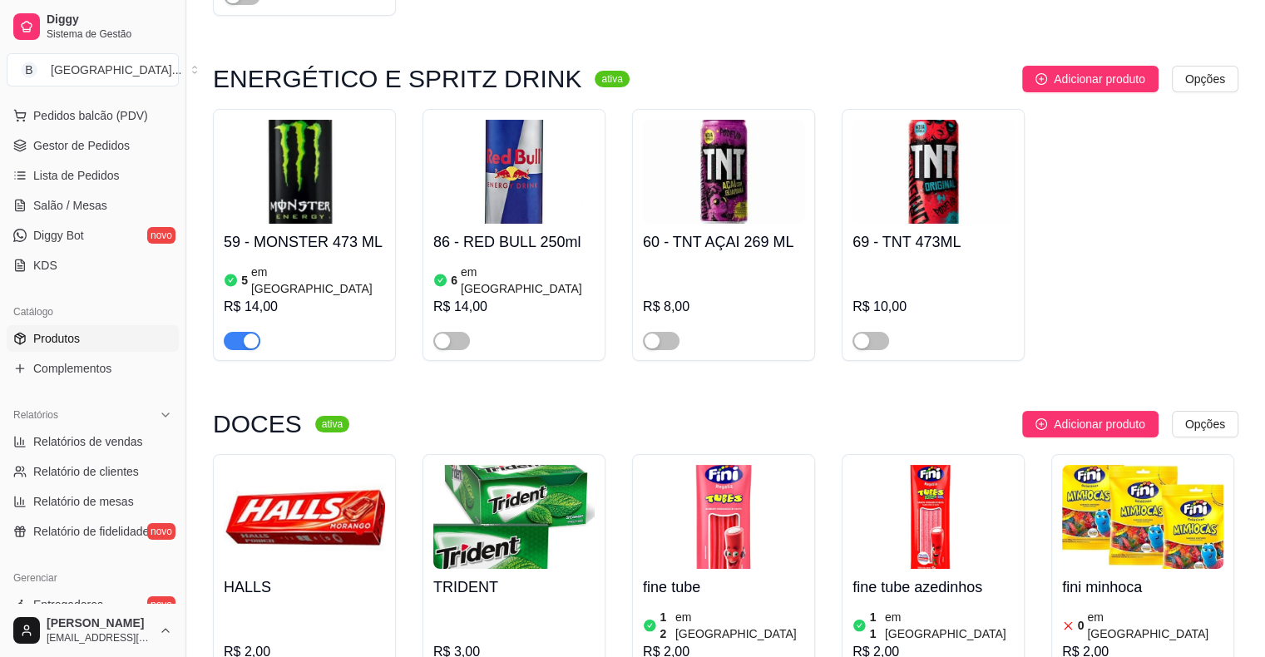
scroll to position [6486, 0]
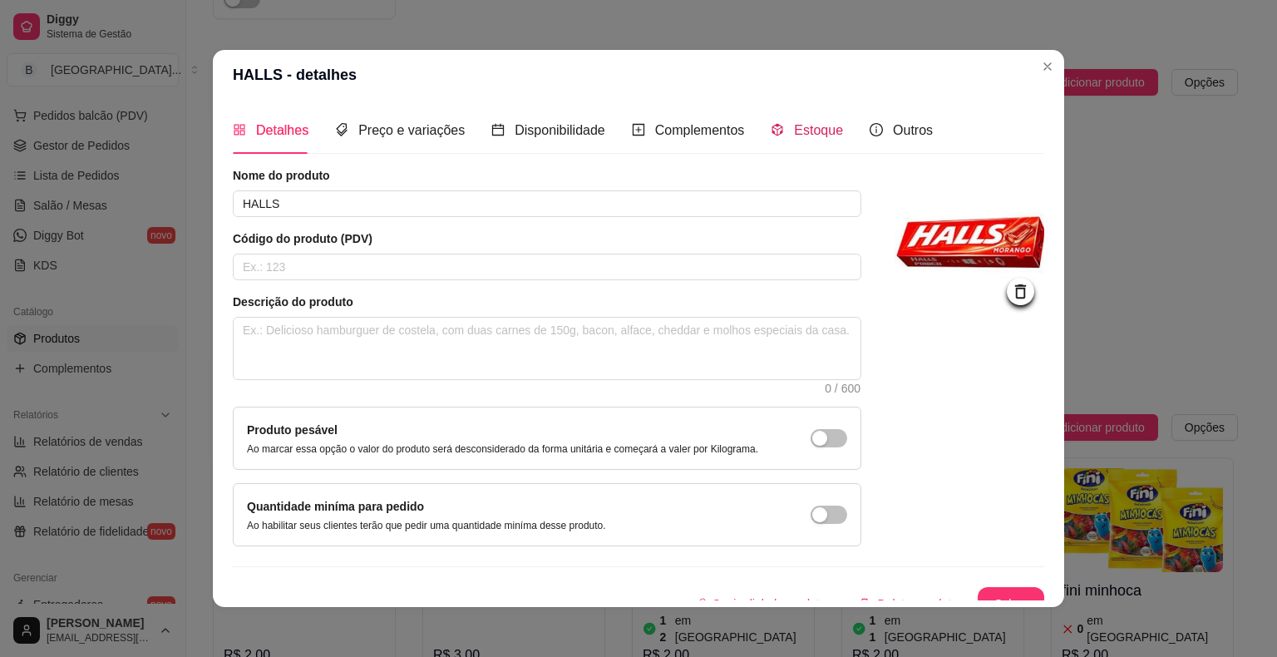
click at [822, 135] on span "Estoque" at bounding box center [818, 130] width 49 height 14
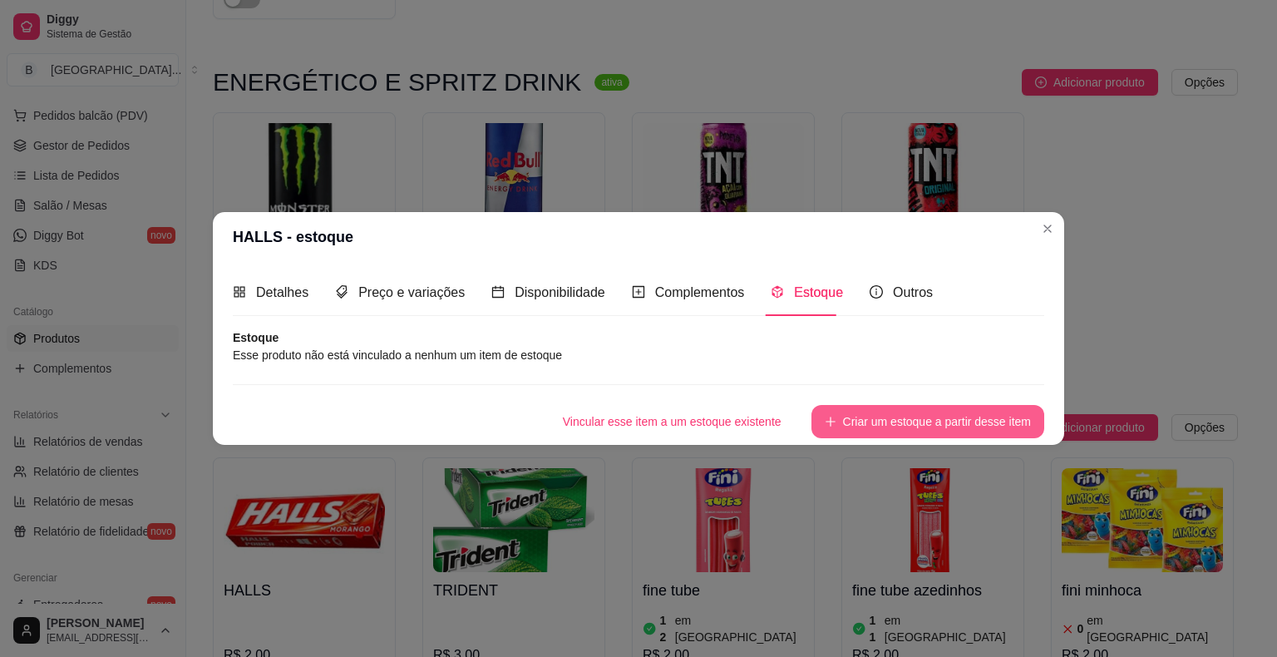
click at [912, 412] on button "Criar um estoque a partir desse item" at bounding box center [928, 421] width 233 height 33
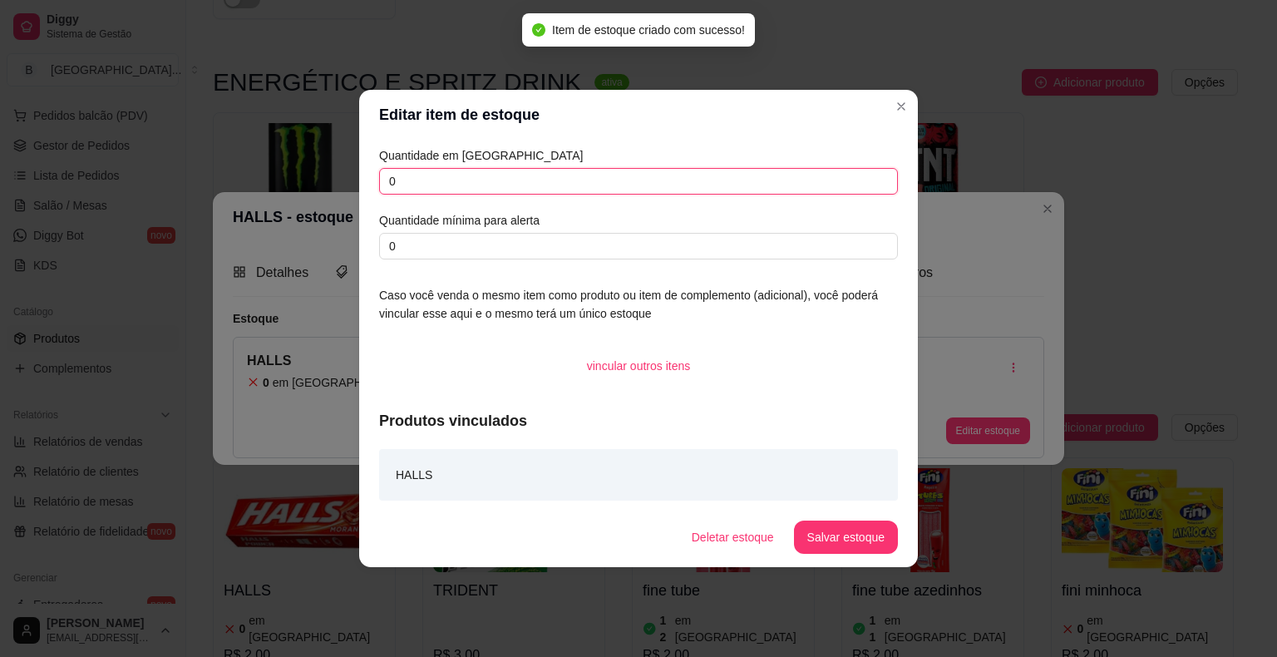
click at [649, 173] on input "0" at bounding box center [638, 181] width 519 height 27
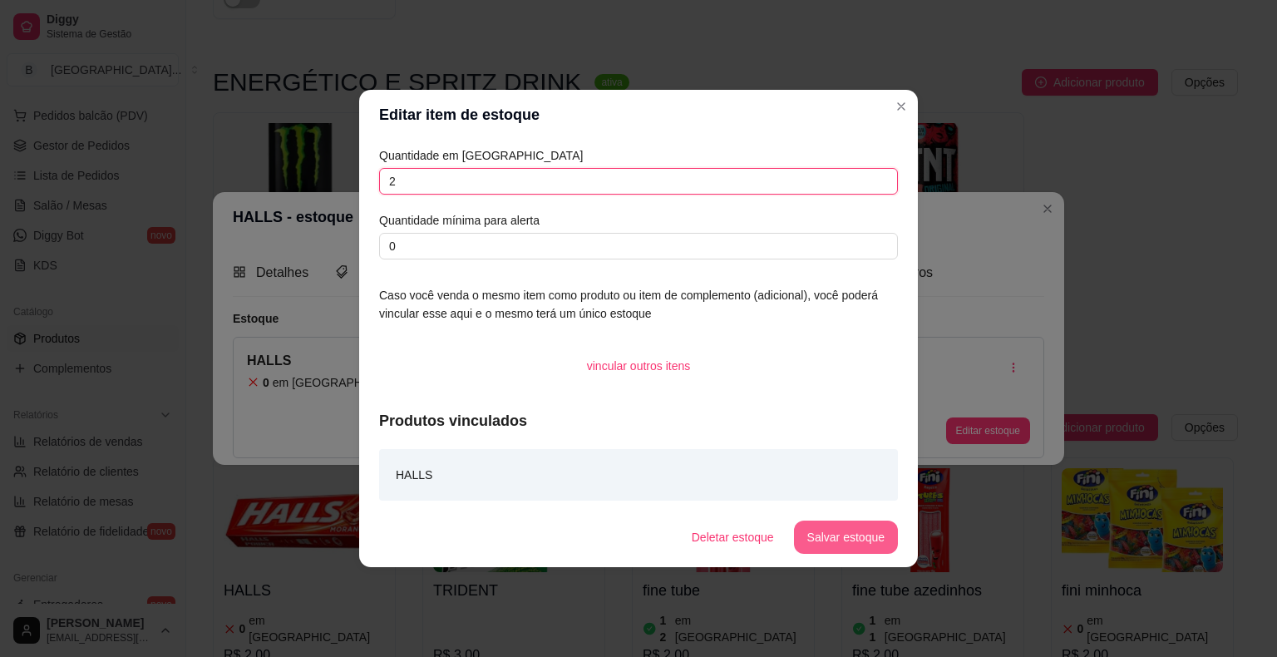
type input "2"
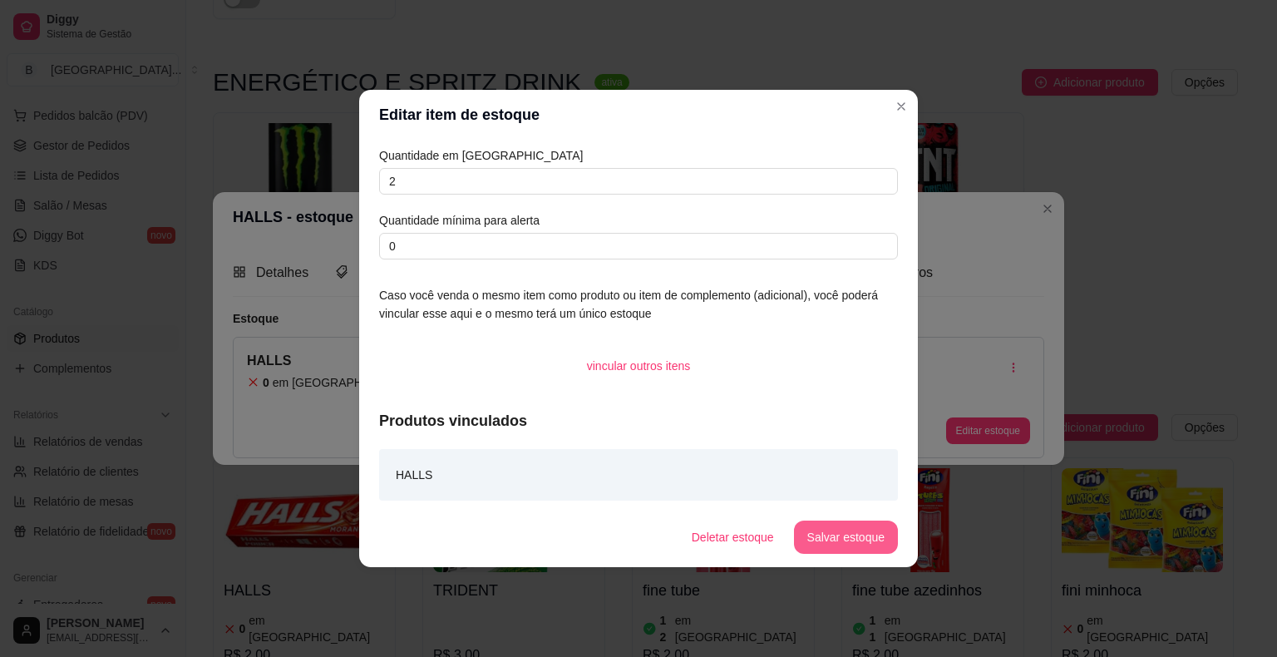
click at [825, 535] on button "Salvar estoque" at bounding box center [846, 537] width 104 height 33
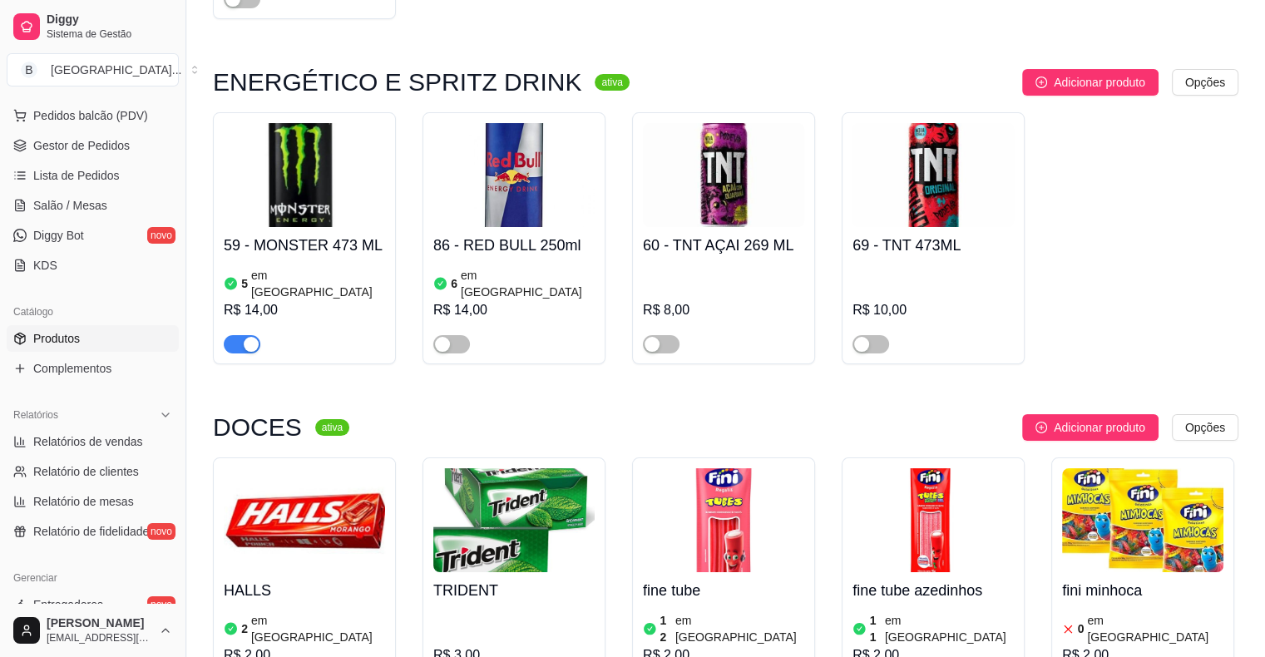
click at [756, 645] on div "R$ 2,00" at bounding box center [723, 655] width 161 height 20
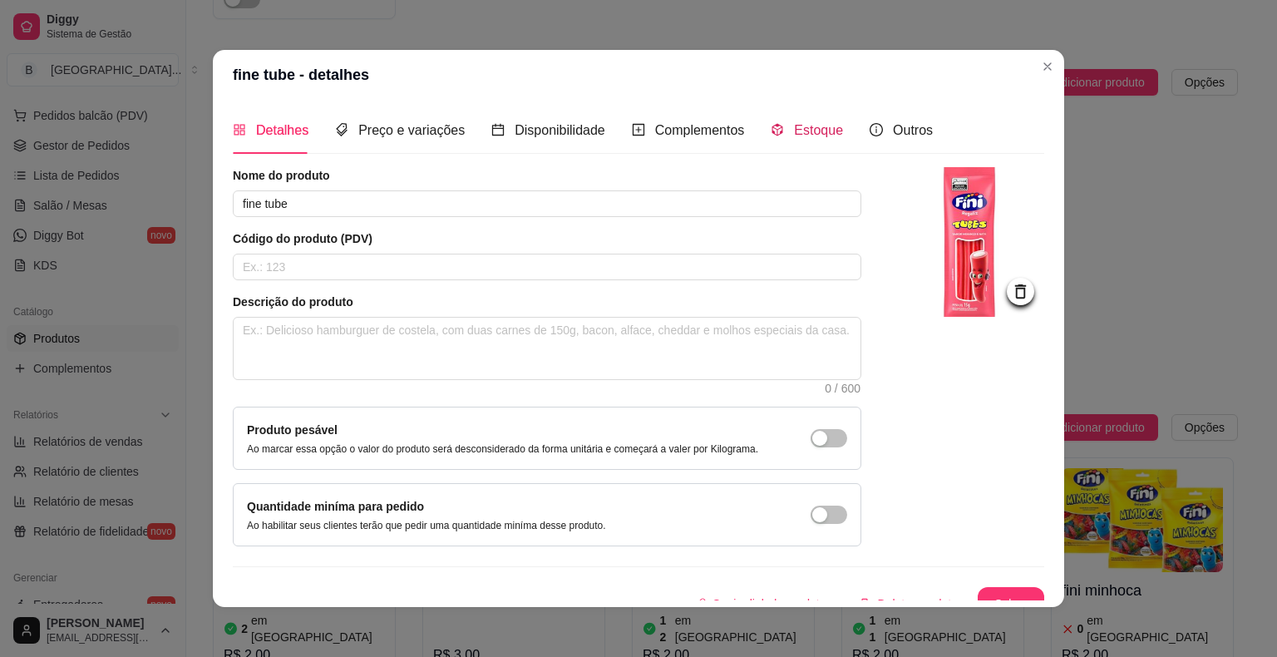
click at [828, 126] on span "Estoque" at bounding box center [818, 130] width 49 height 14
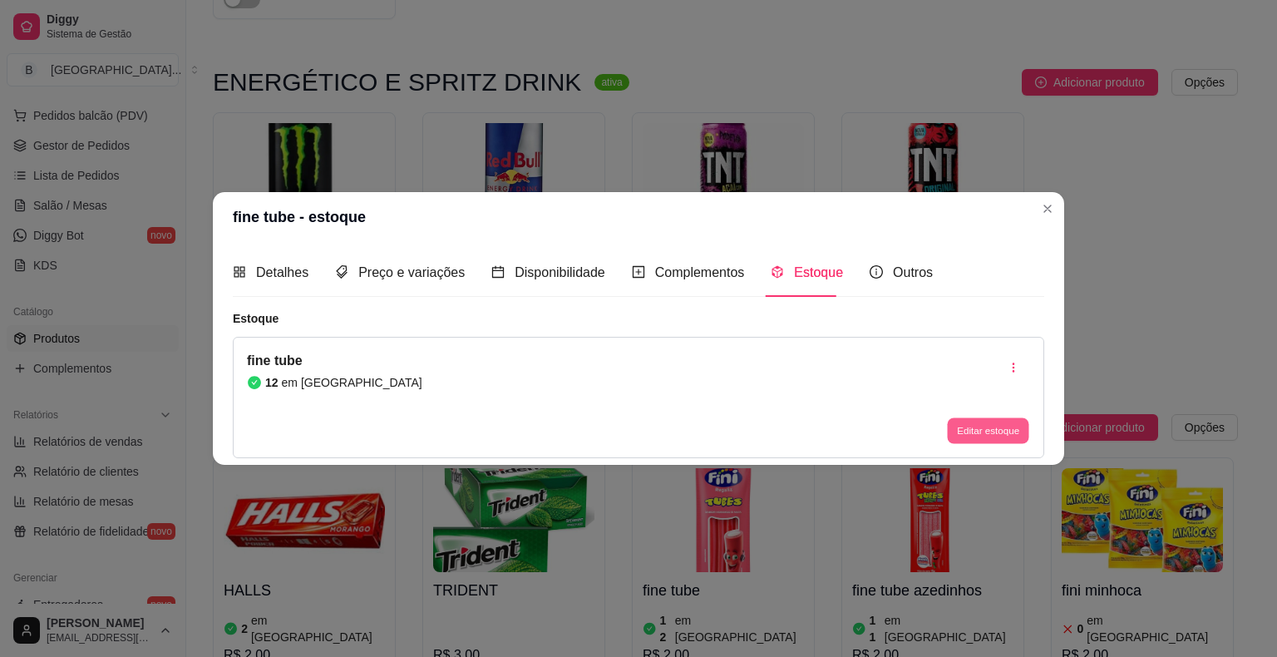
click at [1013, 423] on button "Editar estoque" at bounding box center [987, 430] width 81 height 26
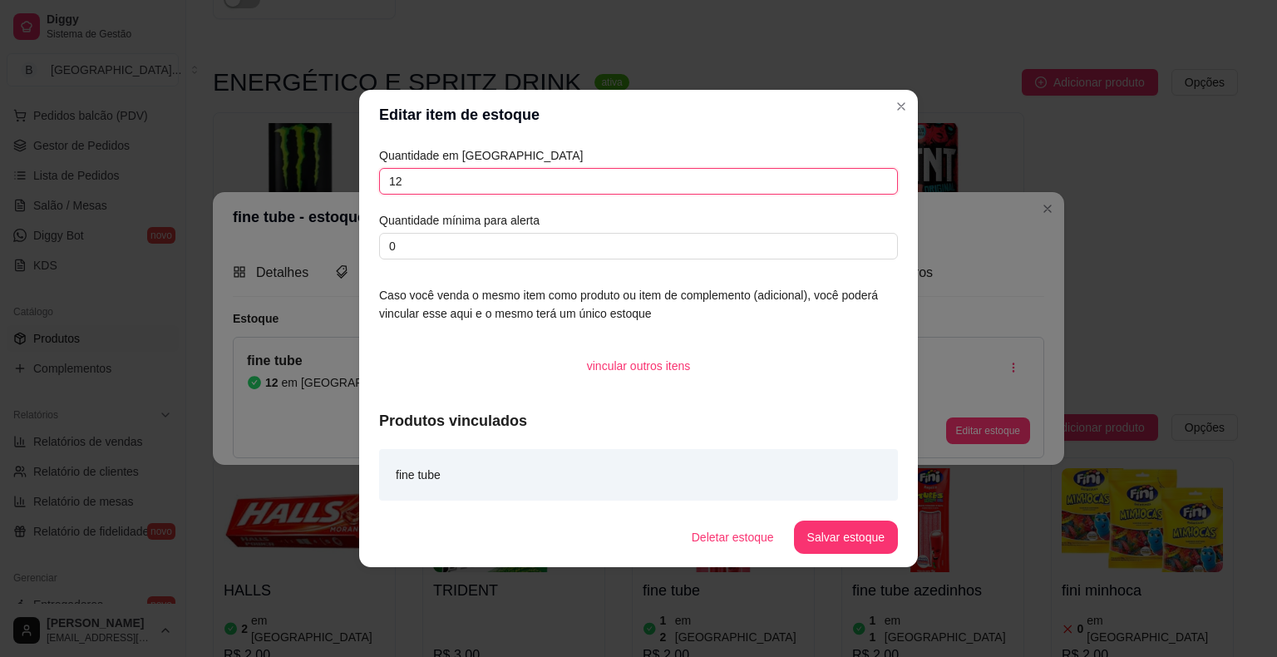
click at [802, 186] on input "12" at bounding box center [638, 181] width 519 height 27
type input "15"
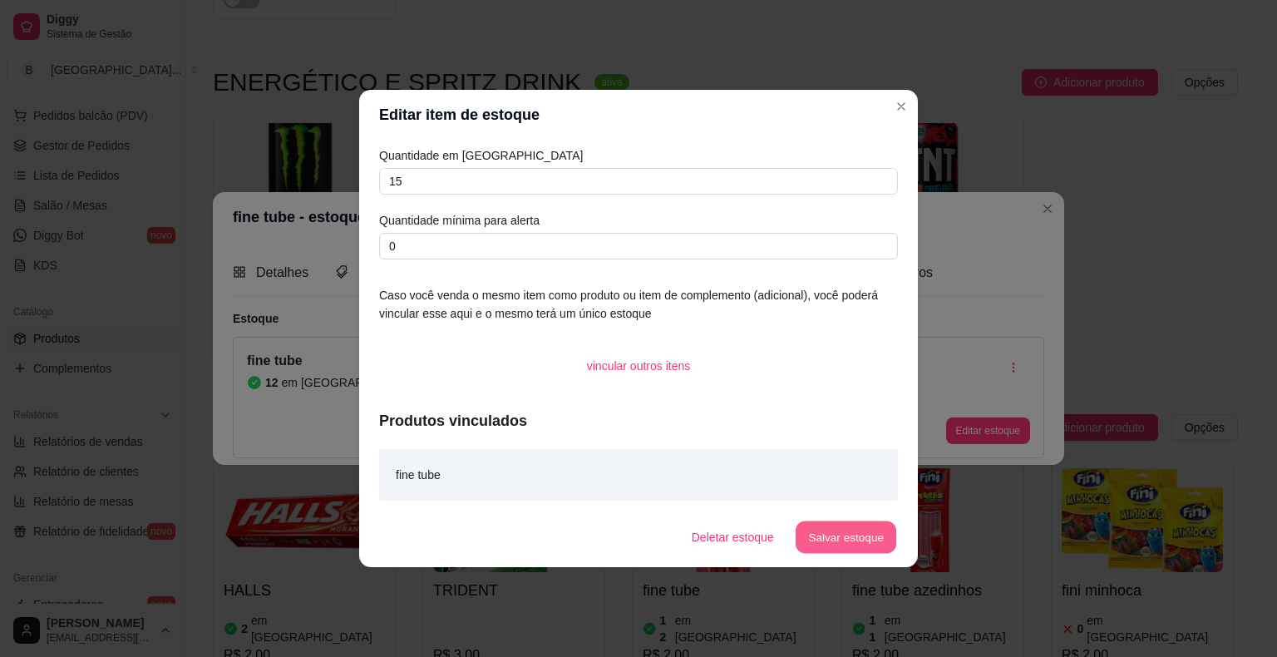
click at [842, 549] on button "Salvar estoque" at bounding box center [845, 537] width 101 height 32
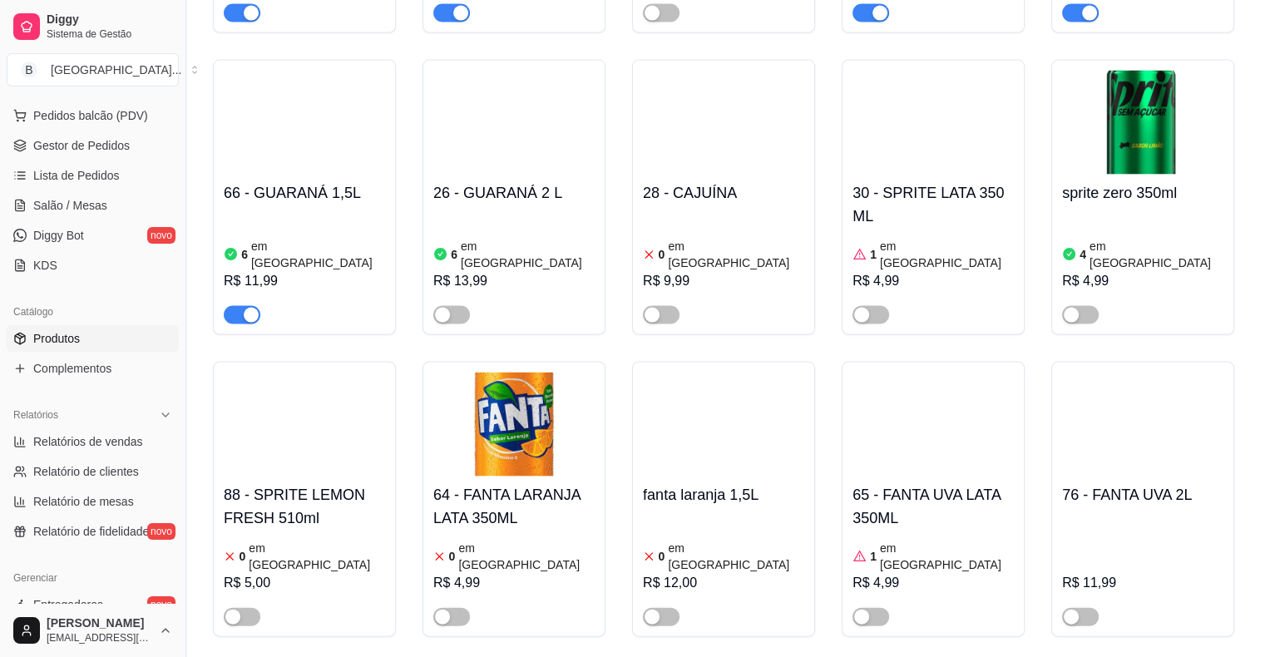
scroll to position [3160, 0]
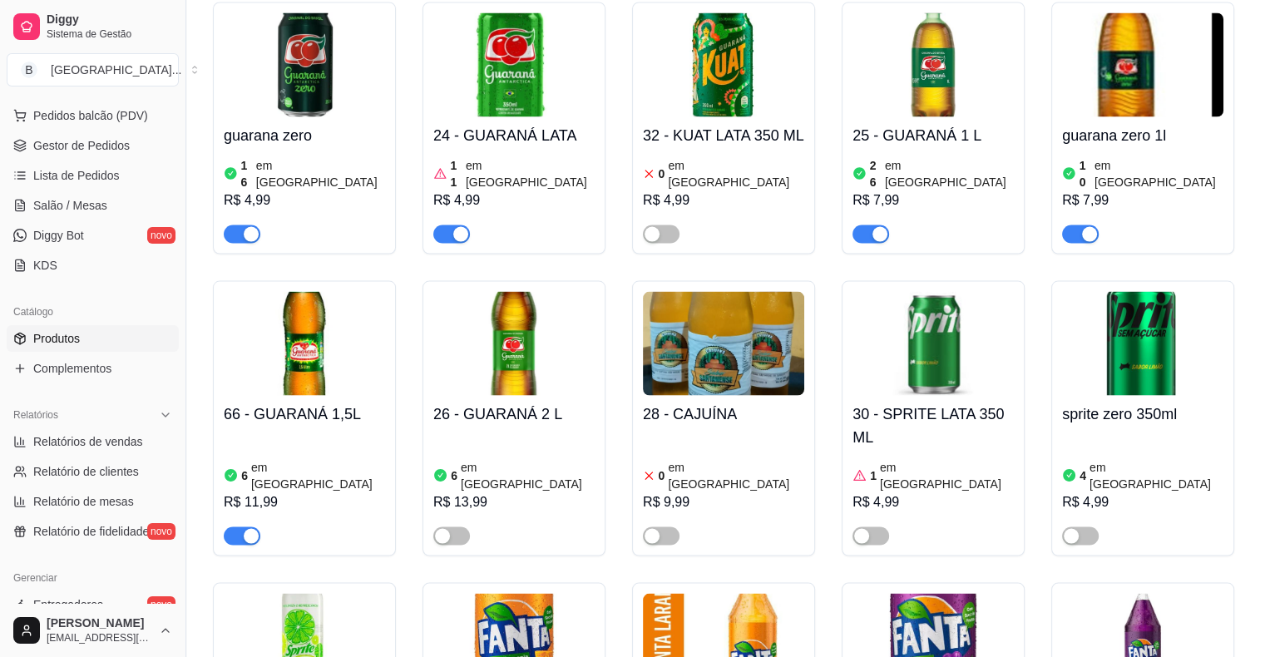
click at [738, 432] on div "0 em estoque R$ 9,99" at bounding box center [723, 488] width 161 height 113
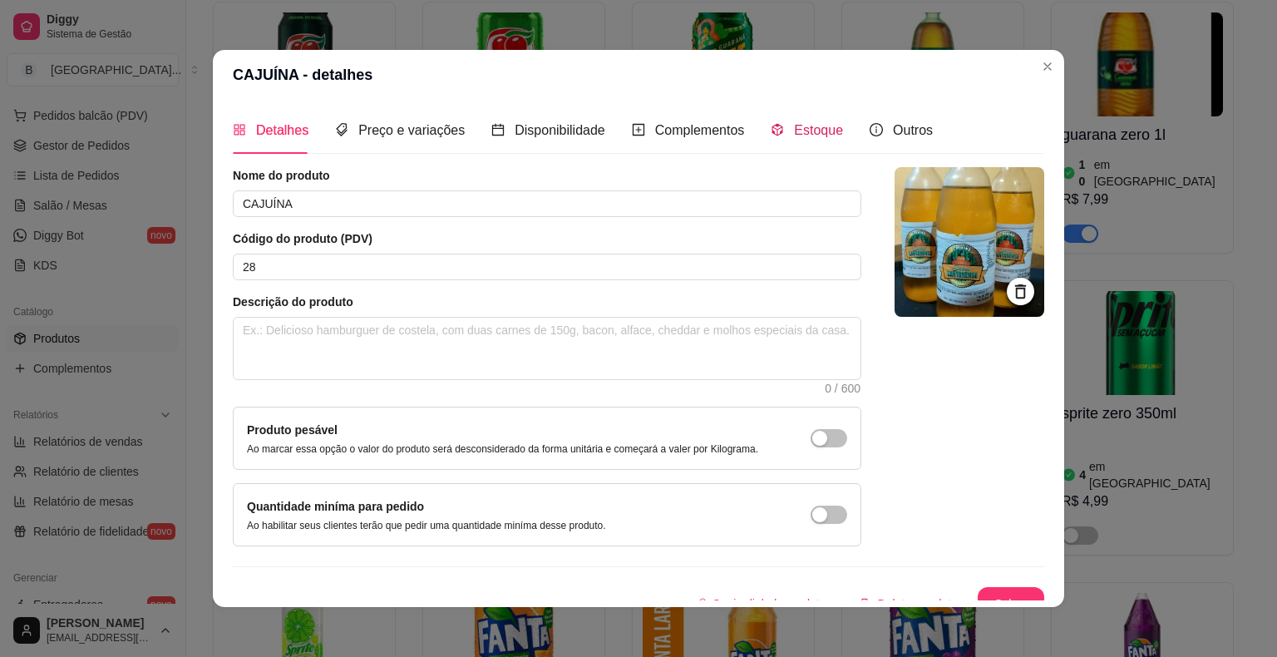
click at [773, 129] on icon "code-sandbox" at bounding box center [778, 130] width 11 height 12
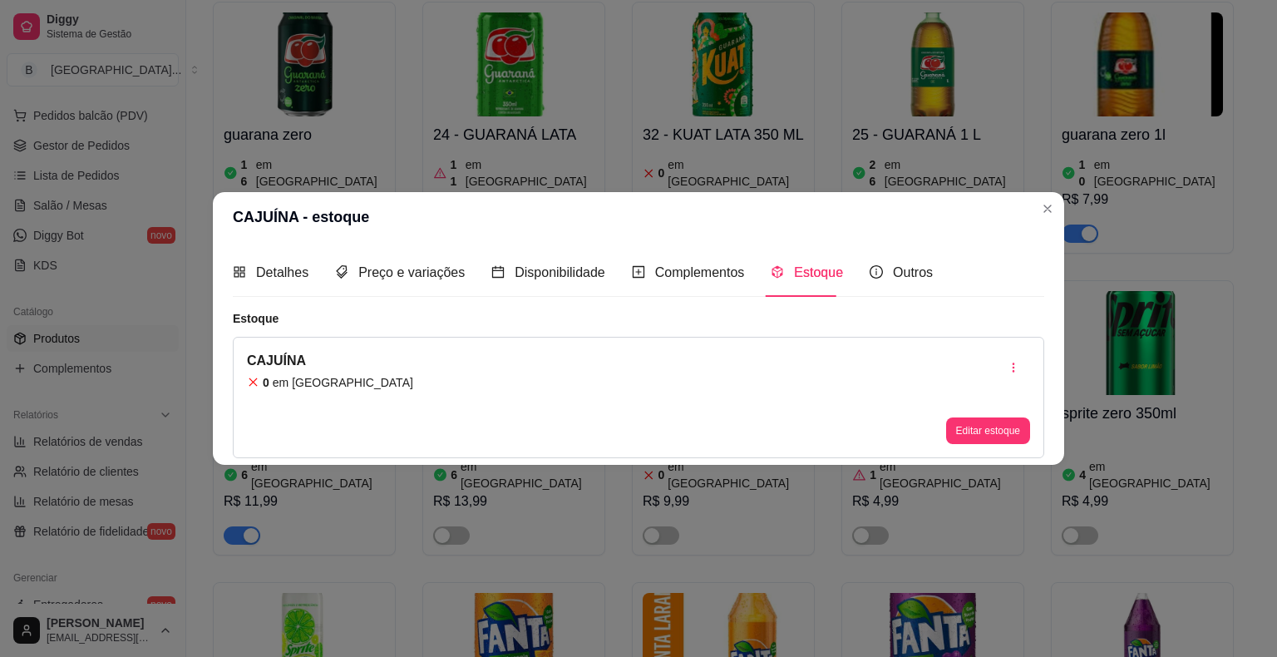
click at [946, 420] on div "Editar estoque" at bounding box center [988, 430] width 84 height 27
click at [1002, 415] on div "Editar estoque" at bounding box center [988, 397] width 84 height 93
click at [998, 426] on button "Editar estoque" at bounding box center [988, 430] width 84 height 27
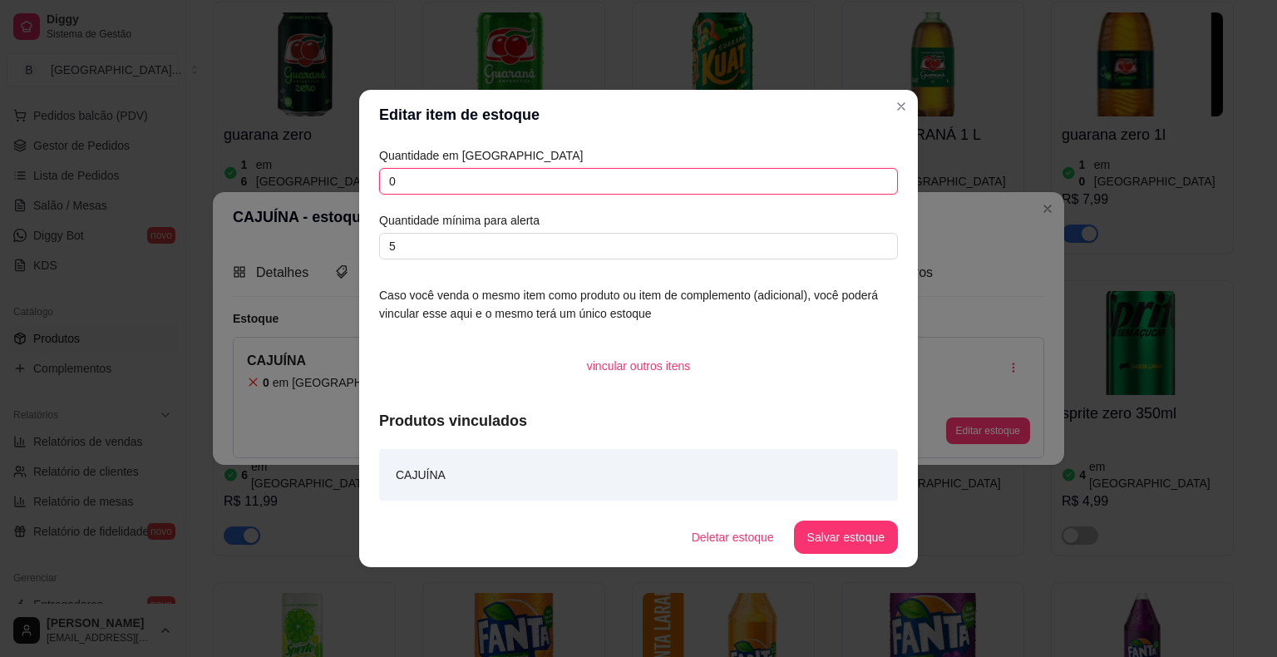
click at [819, 173] on input "0" at bounding box center [638, 181] width 519 height 27
type input "3"
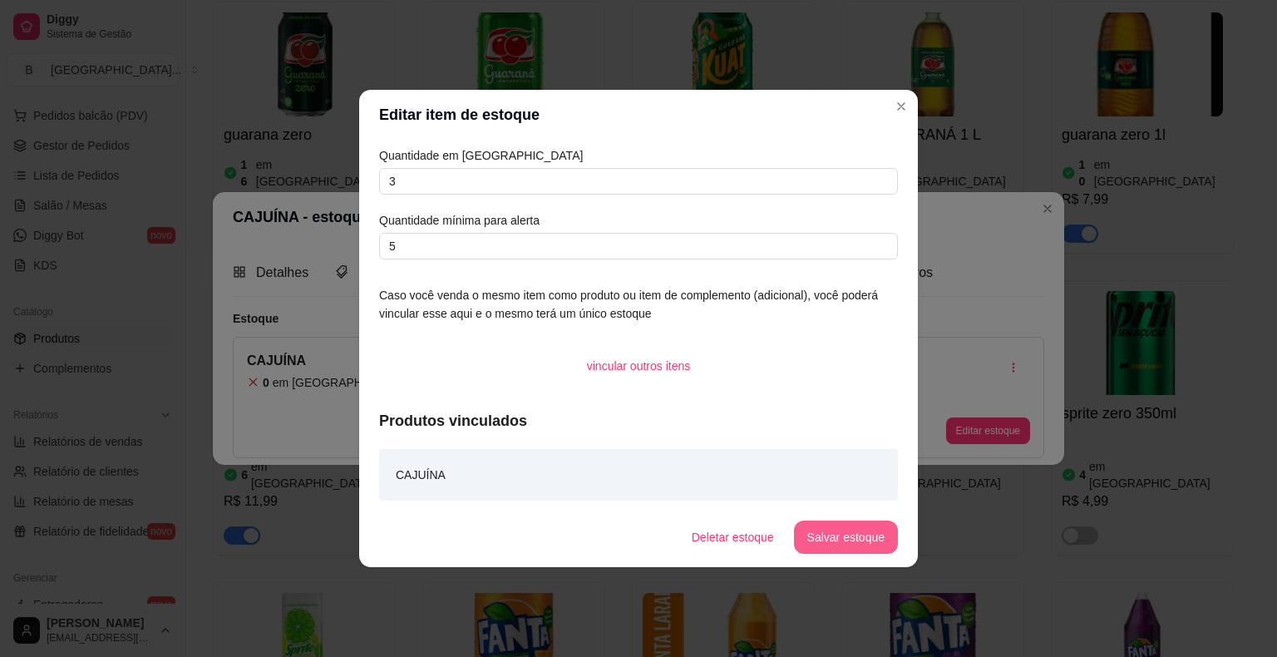
click at [881, 534] on button "Salvar estoque" at bounding box center [846, 537] width 104 height 33
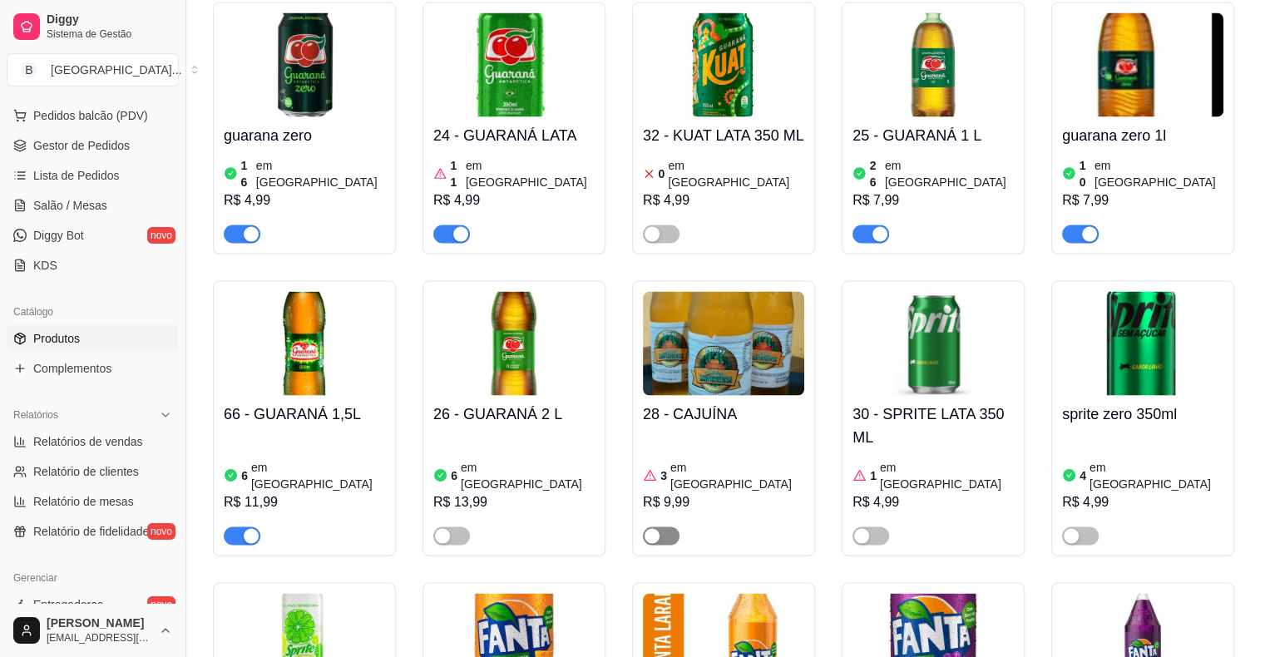
click at [663, 526] on span "button" at bounding box center [661, 535] width 37 height 18
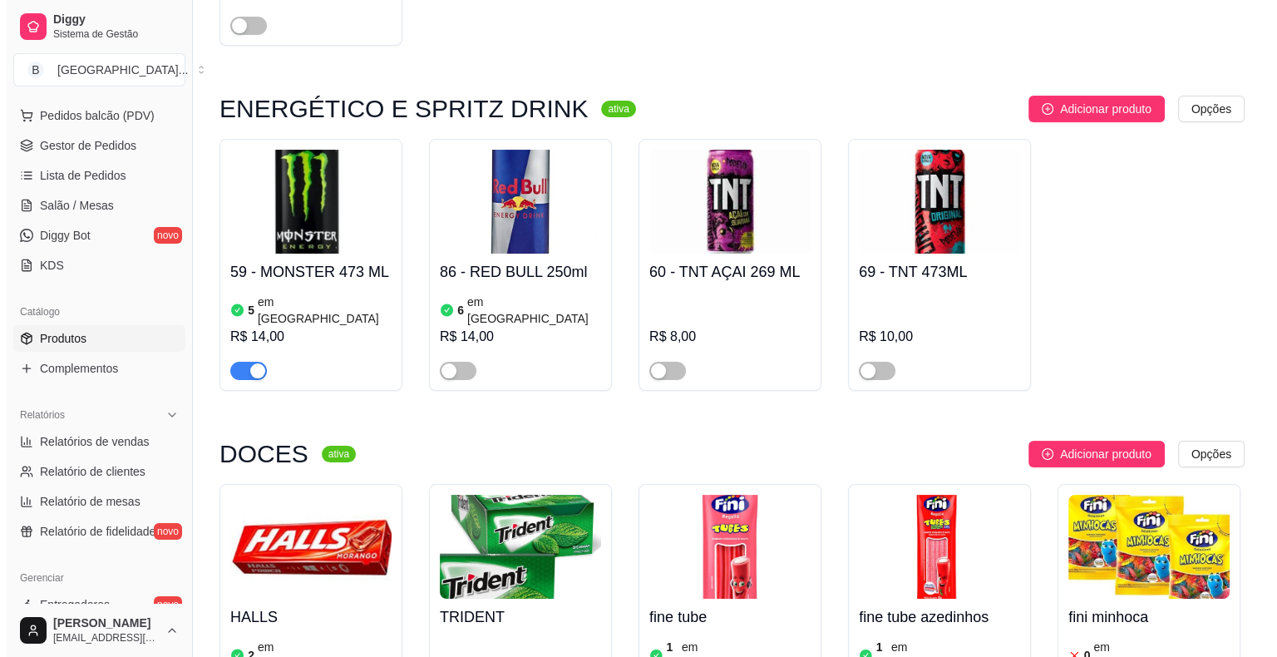
scroll to position [6486, 0]
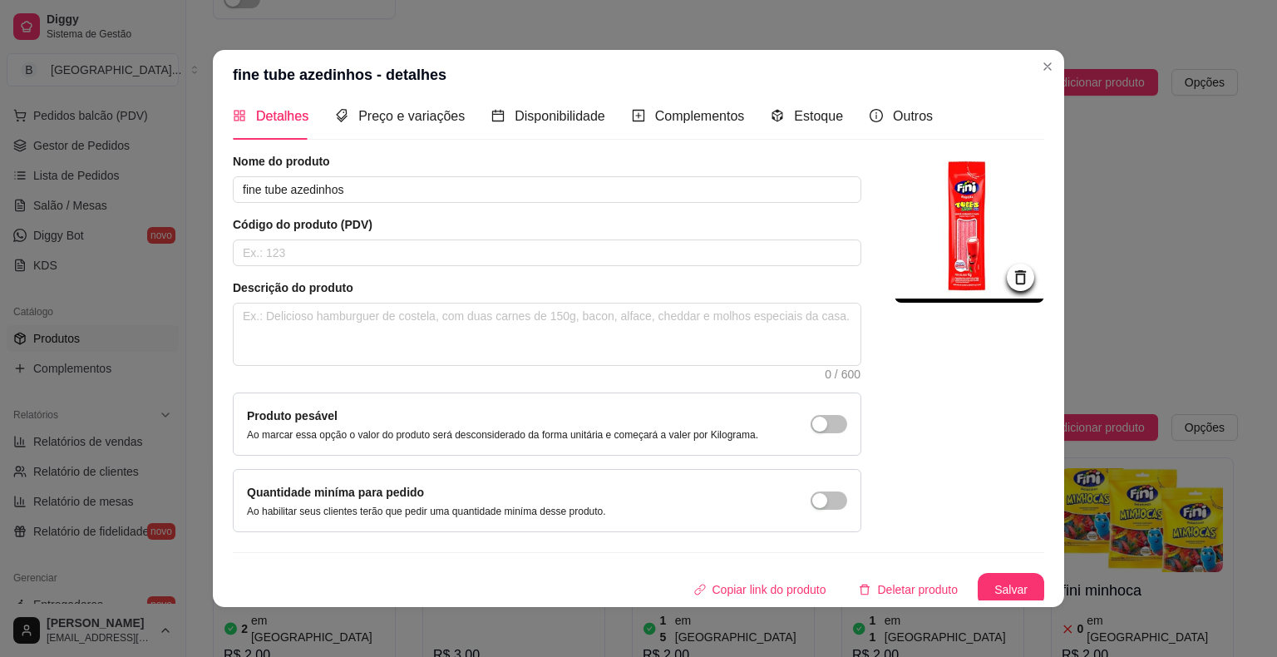
scroll to position [17, 0]
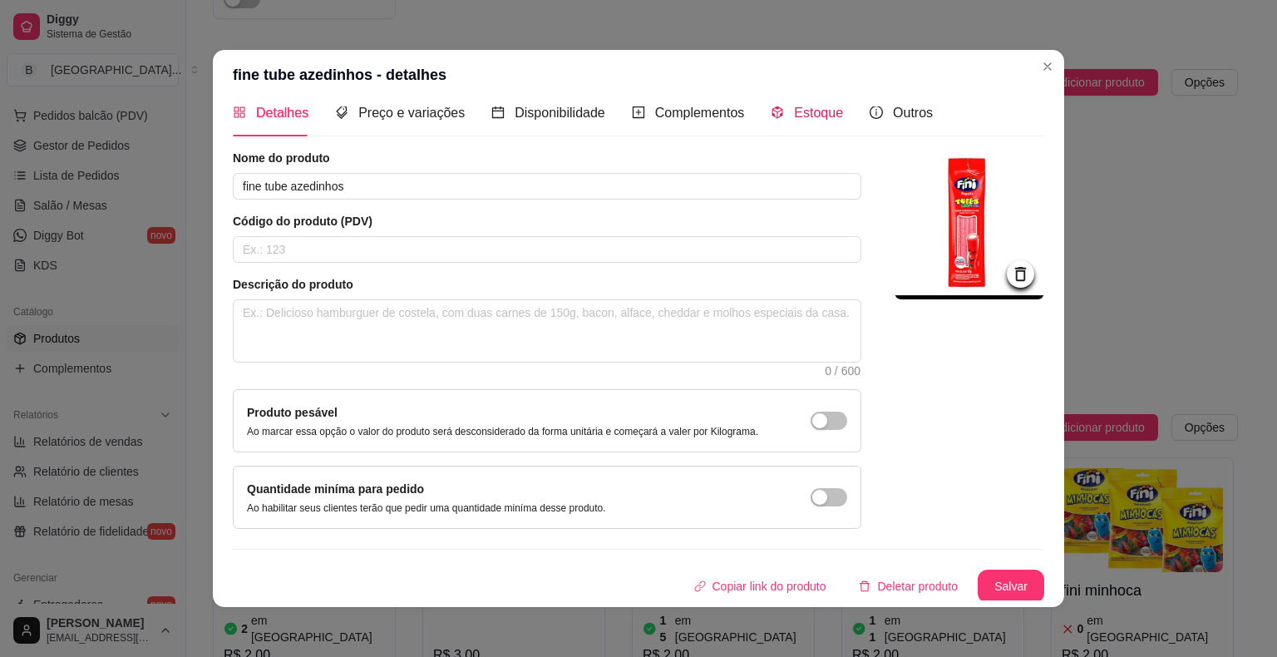
click at [794, 112] on span "Estoque" at bounding box center [818, 113] width 49 height 14
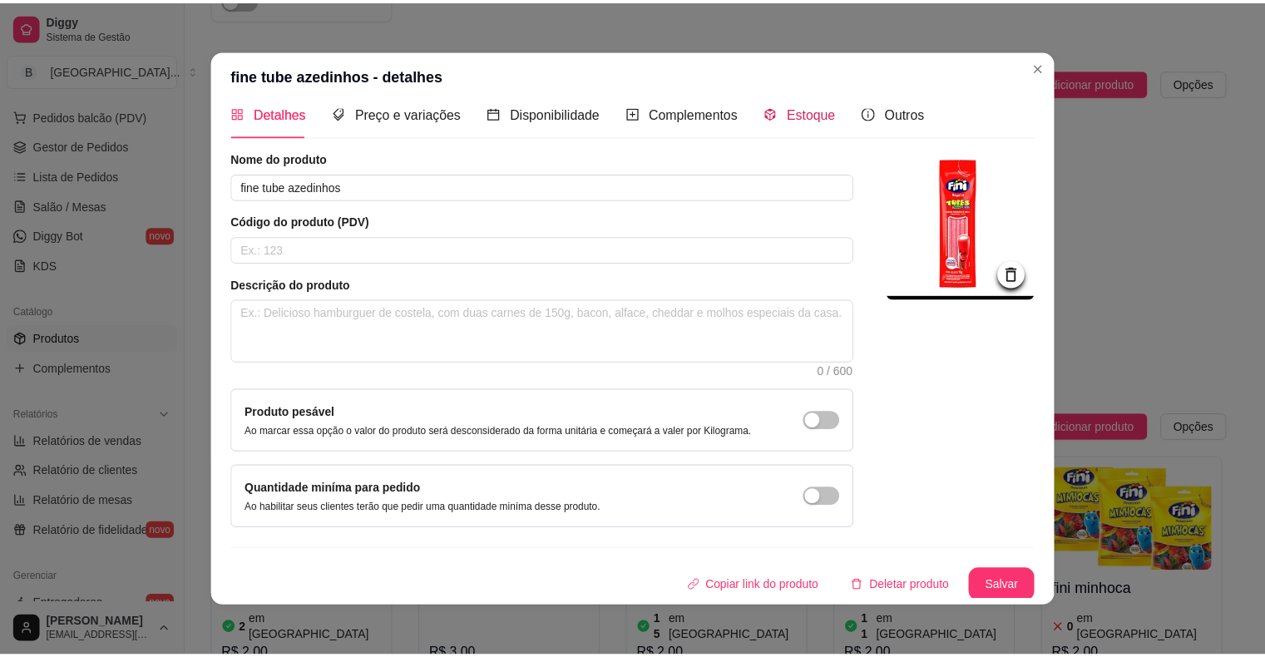
scroll to position [0, 0]
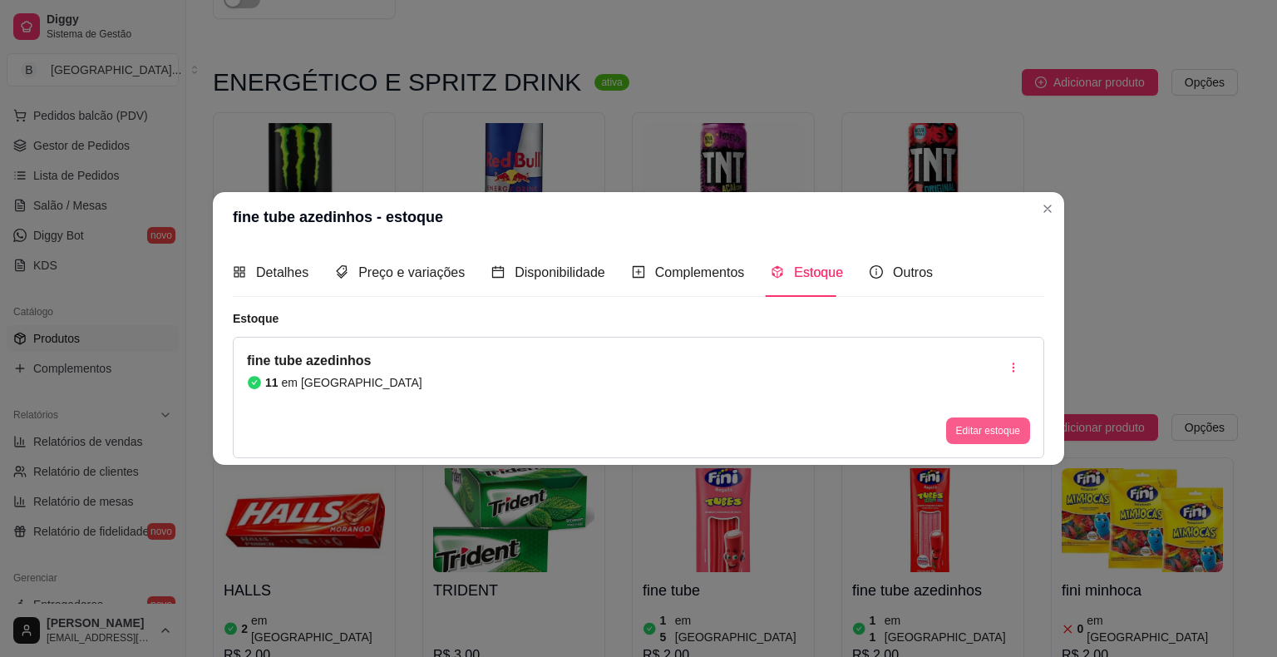
click at [965, 435] on button "Editar estoque" at bounding box center [988, 430] width 84 height 27
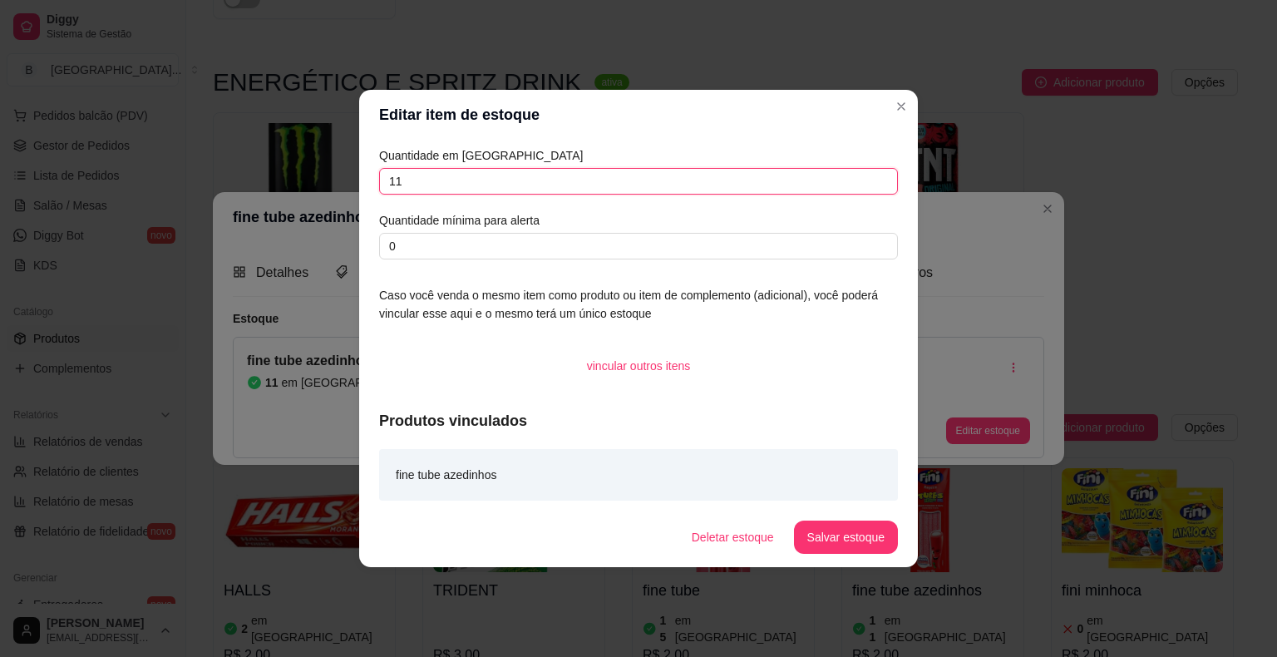
click at [823, 190] on input "11" at bounding box center [638, 181] width 519 height 27
type input "1"
type input "7"
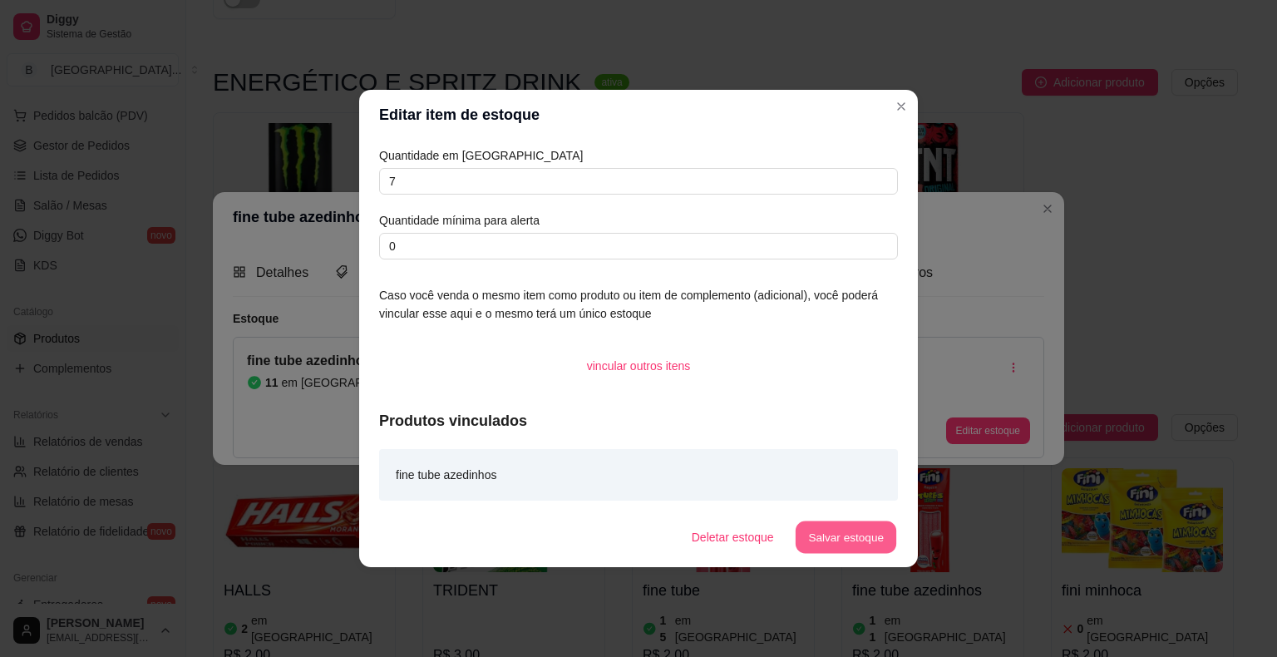
click at [852, 547] on button "Salvar estoque" at bounding box center [845, 537] width 101 height 32
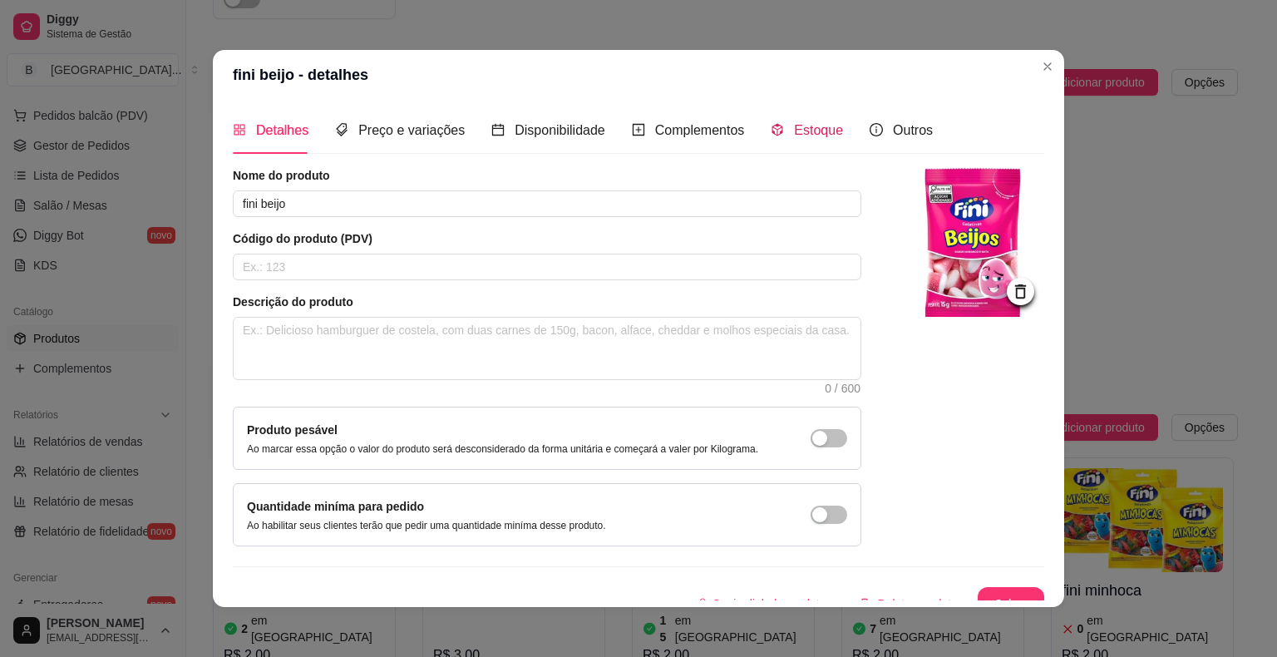
click at [827, 124] on span "Estoque" at bounding box center [818, 130] width 49 height 14
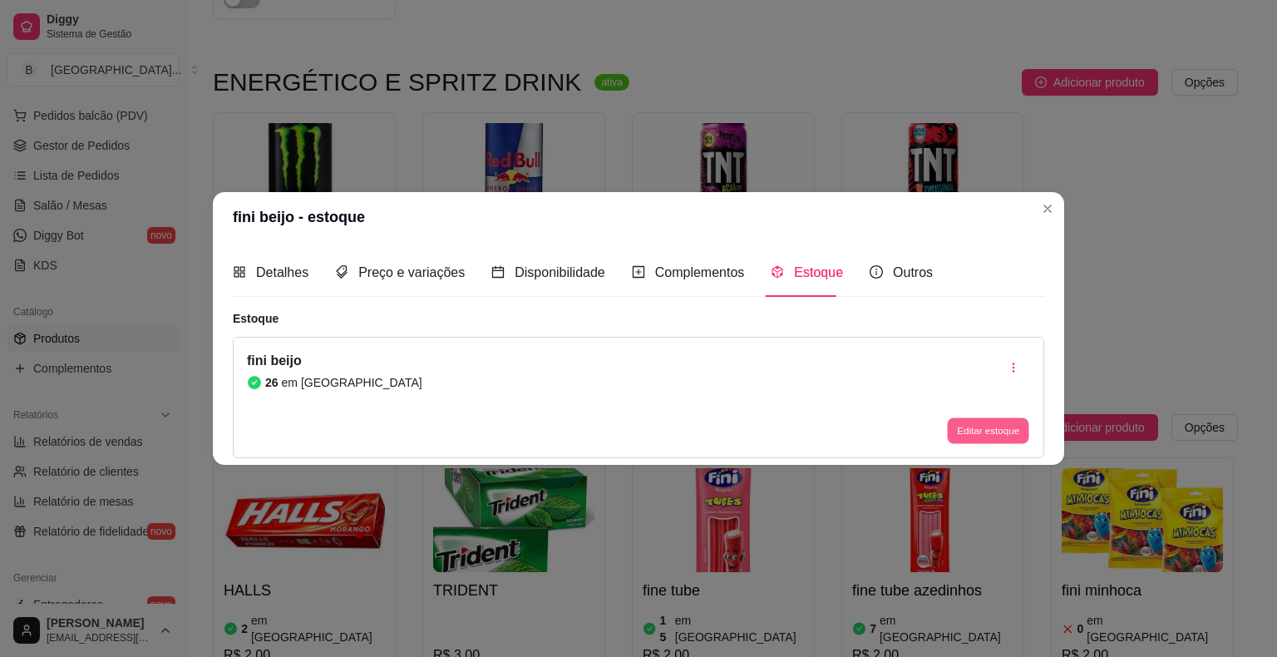
click at [956, 427] on button "Editar estoque" at bounding box center [987, 430] width 81 height 26
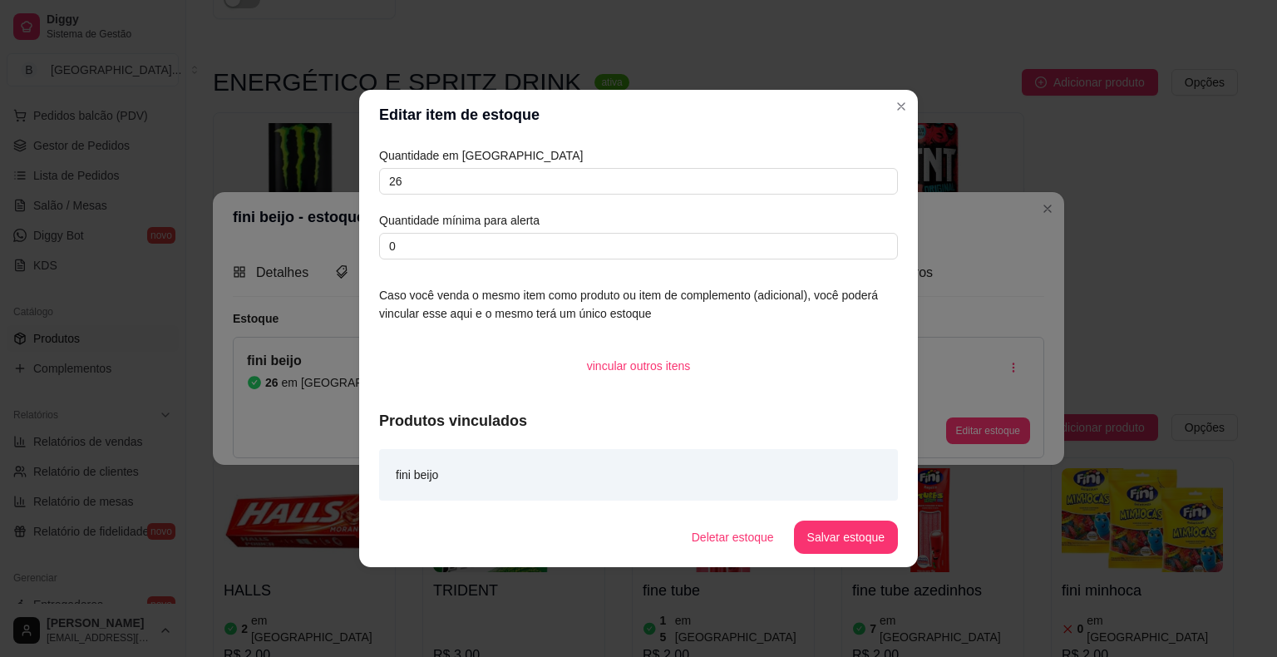
click at [709, 161] on article "Quantidade em [GEOGRAPHIC_DATA]" at bounding box center [638, 155] width 519 height 18
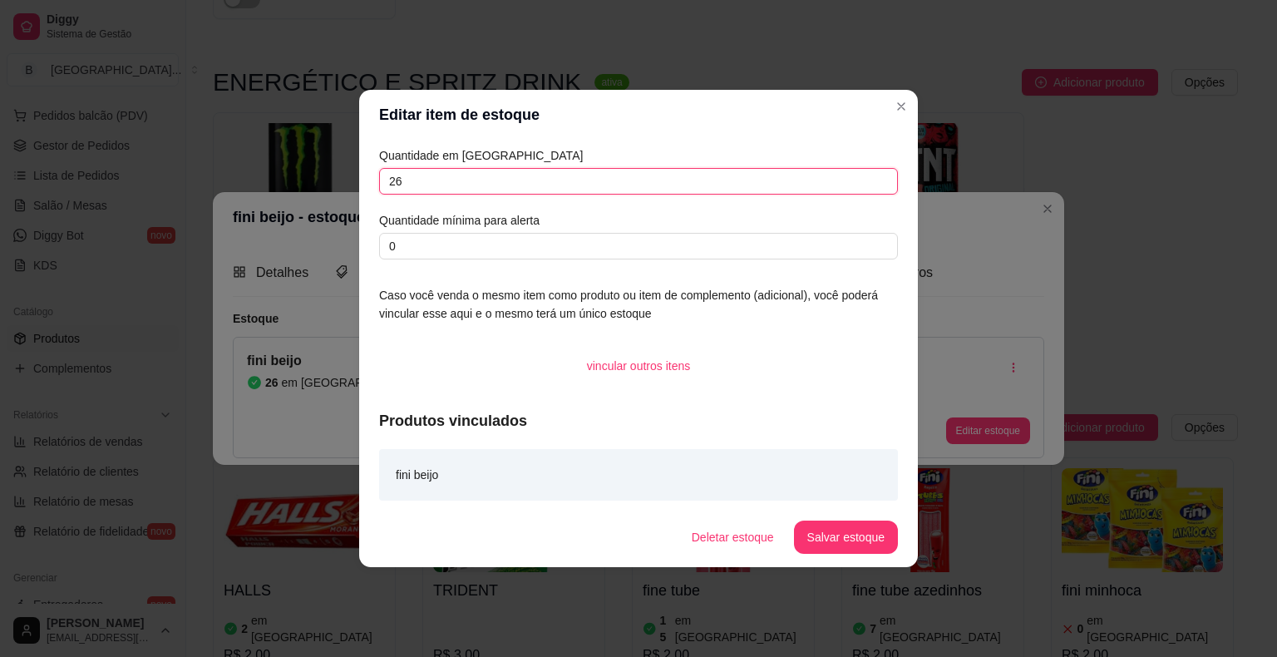
click at [704, 175] on input "26" at bounding box center [638, 181] width 519 height 27
type input "2"
type input "11"
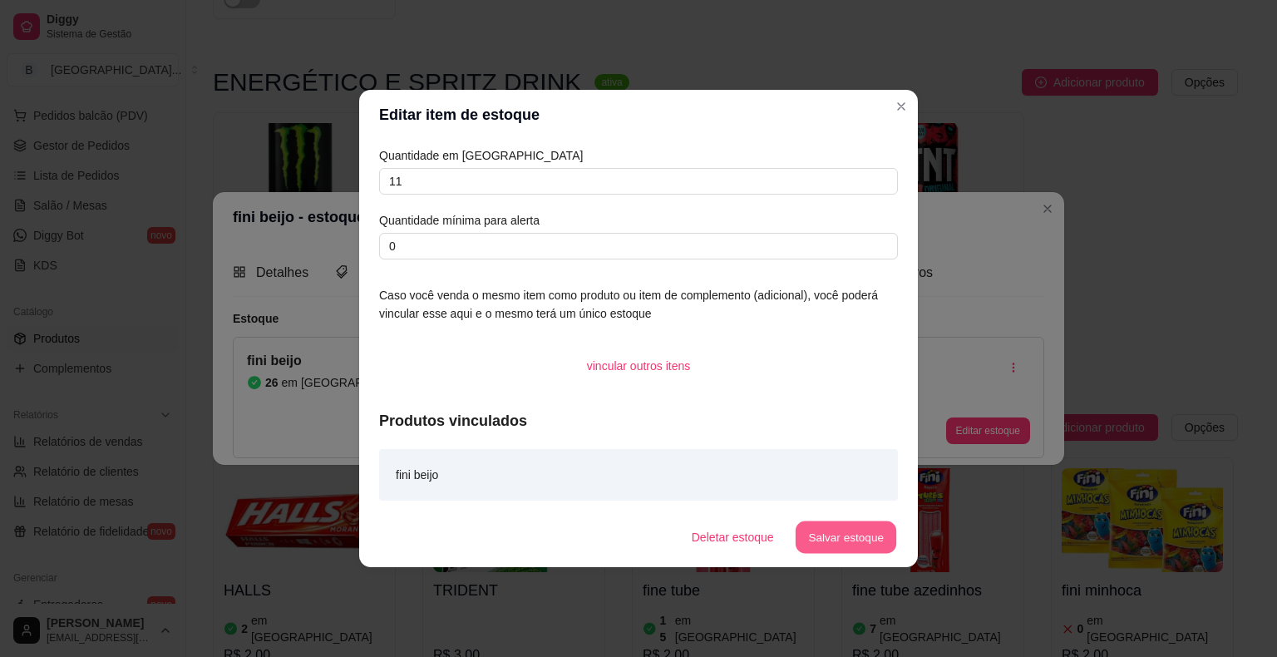
click at [852, 550] on button "Salvar estoque" at bounding box center [845, 537] width 101 height 32
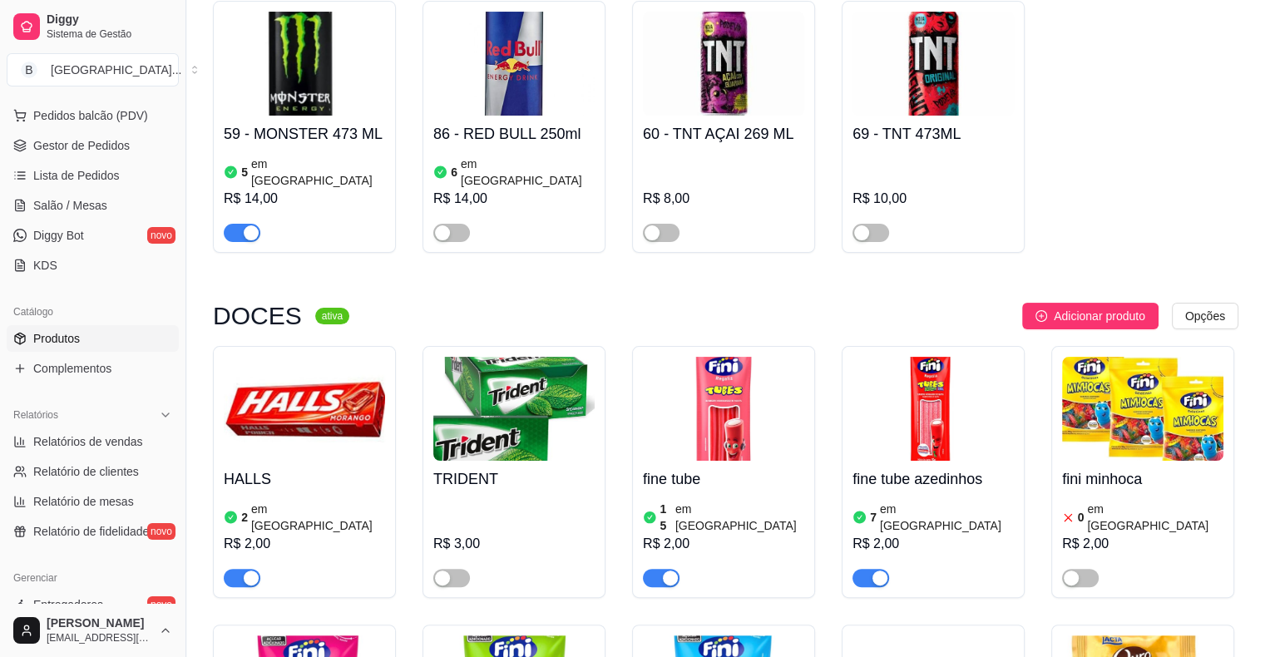
scroll to position [6570, 0]
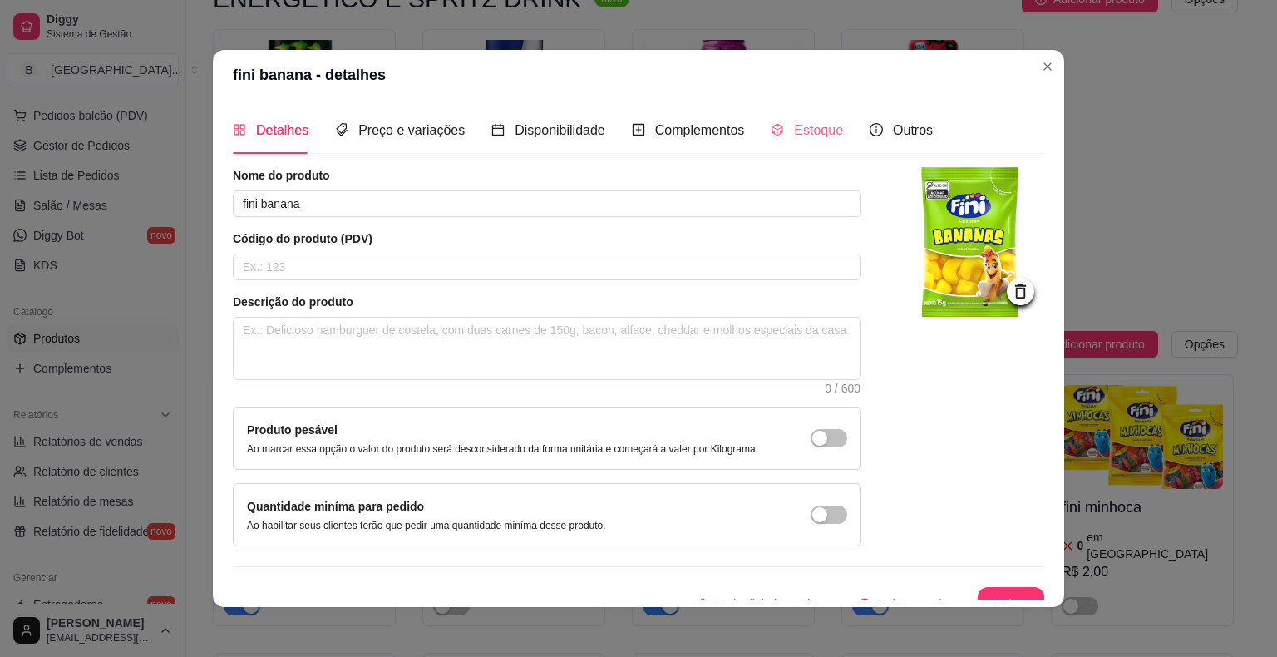
click at [800, 141] on div "Estoque" at bounding box center [807, 129] width 72 height 47
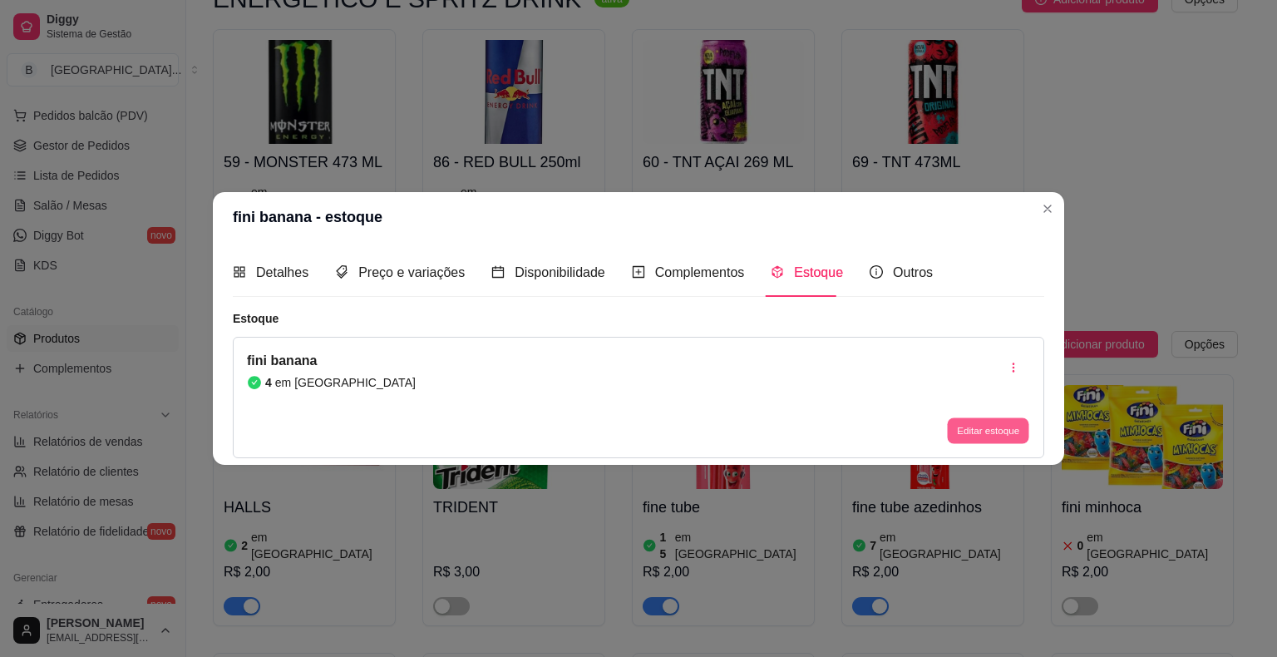
click at [1005, 429] on button "Editar estoque" at bounding box center [987, 430] width 81 height 26
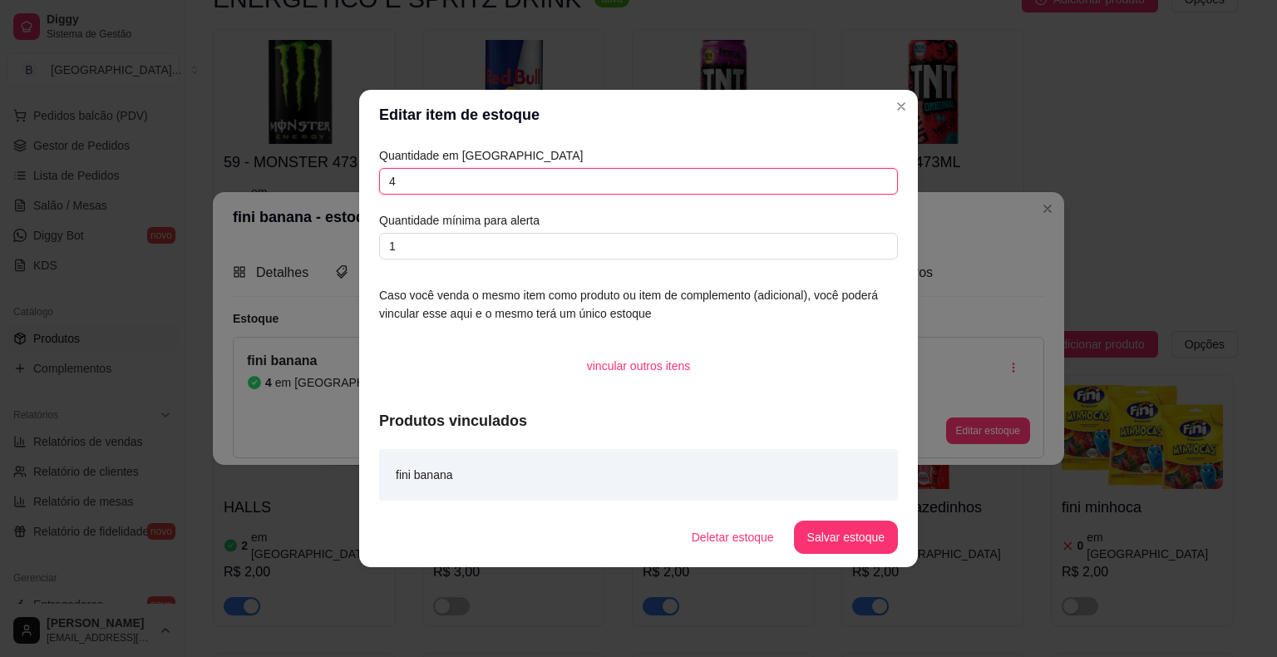
click at [734, 185] on input "4" at bounding box center [638, 181] width 519 height 27
type input "2"
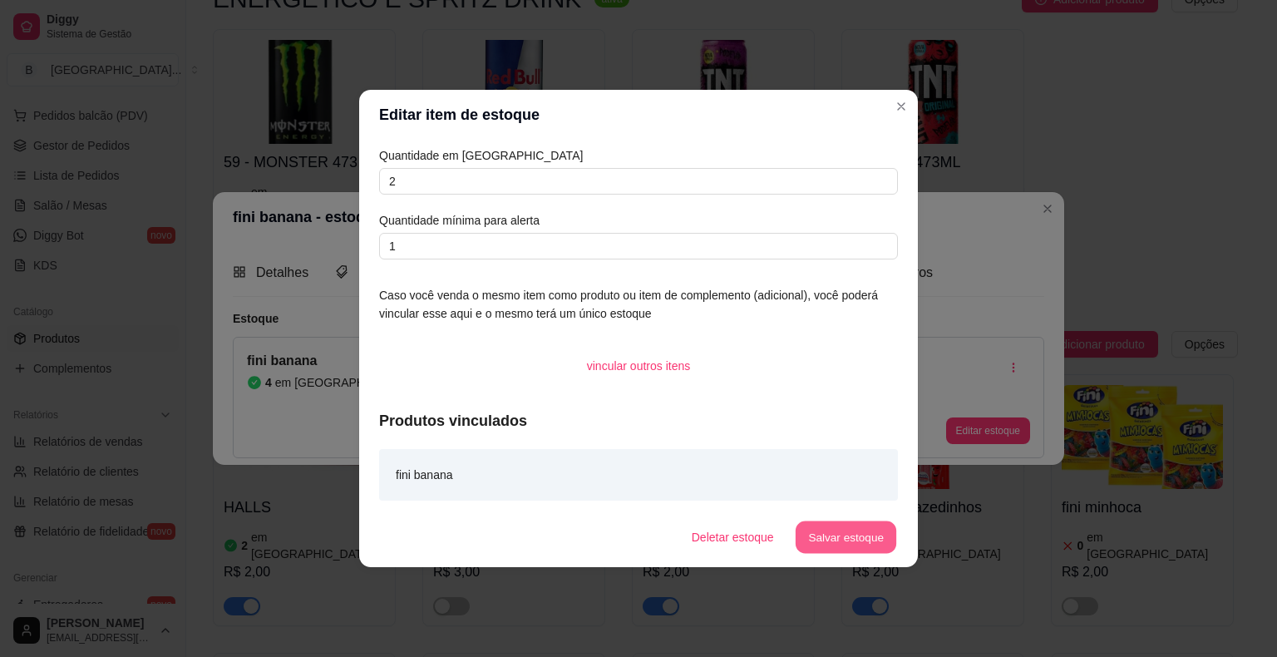
click at [867, 525] on button "Salvar estoque" at bounding box center [845, 537] width 101 height 32
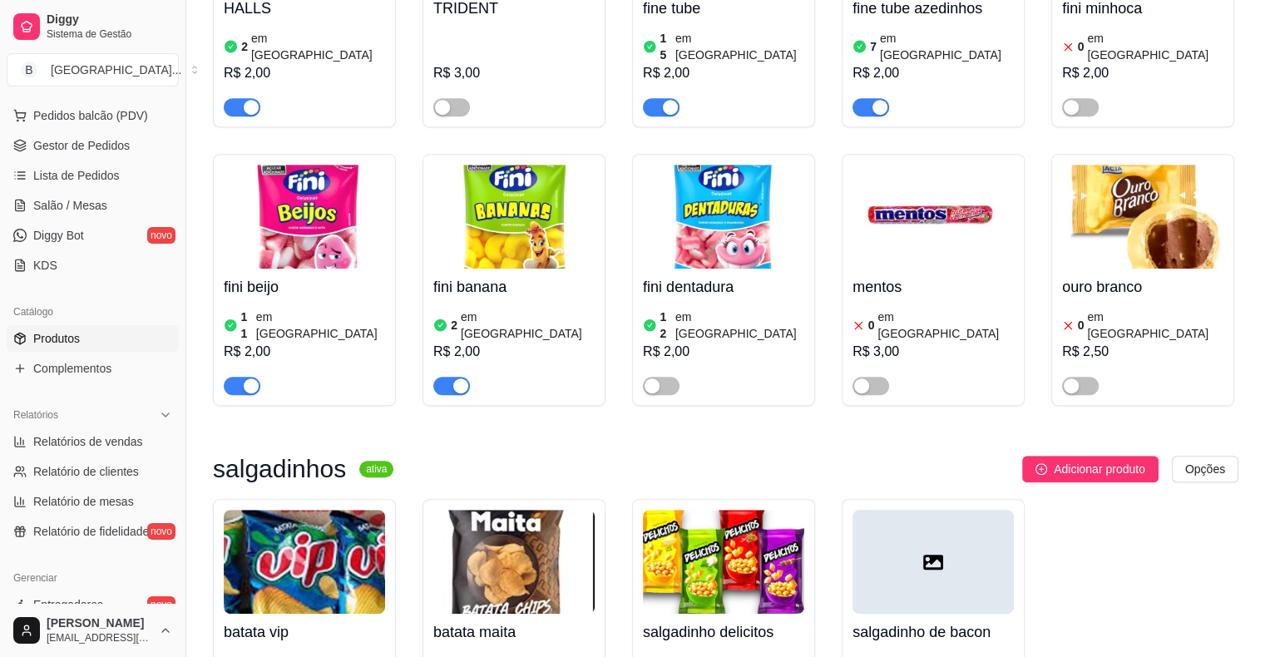
scroll to position [123, 0]
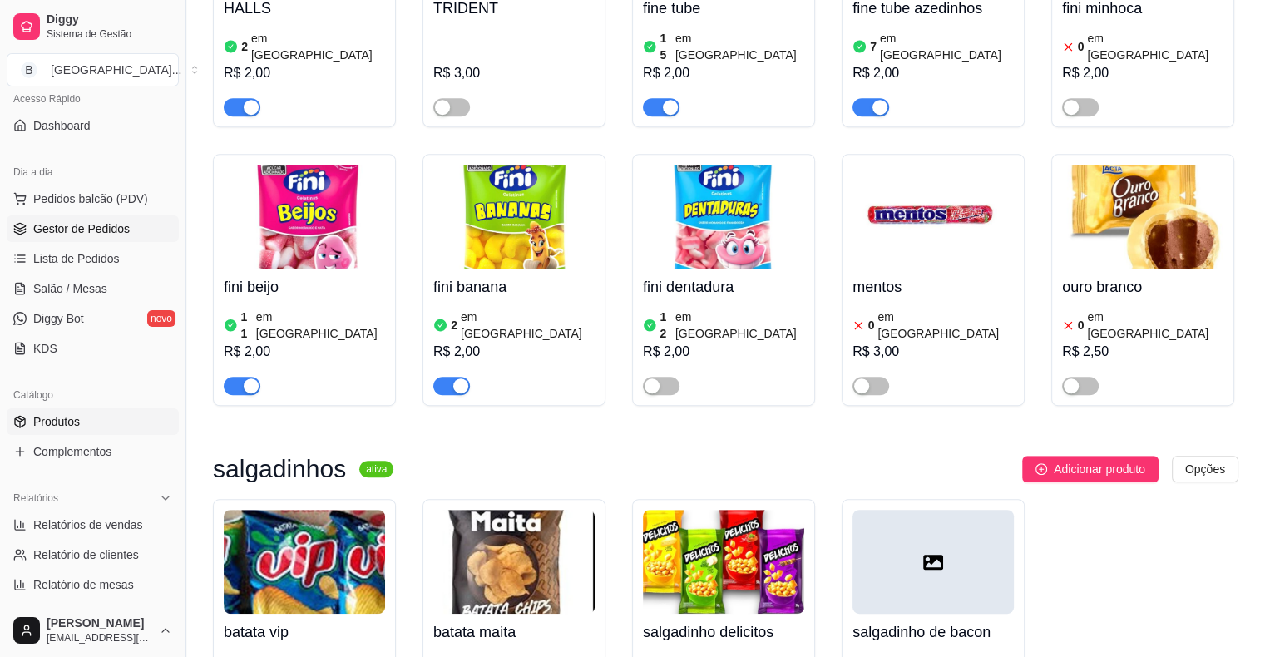
click at [127, 231] on link "Gestor de Pedidos" at bounding box center [93, 228] width 172 height 27
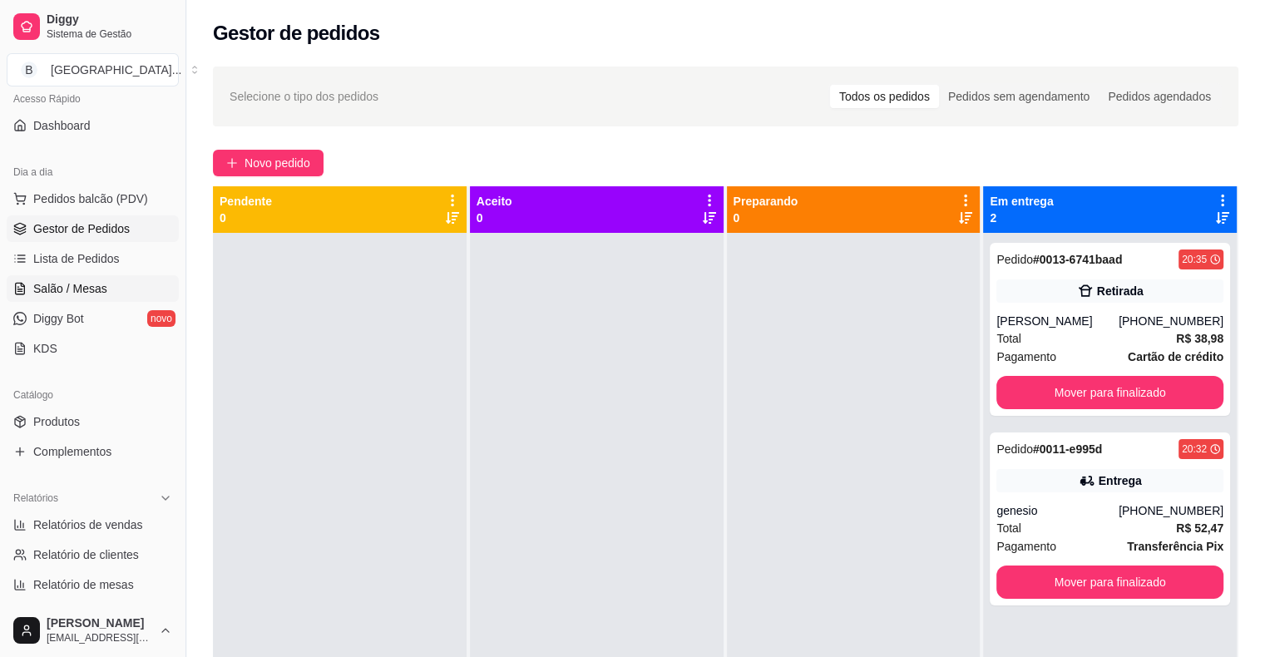
click at [119, 284] on link "Salão / Mesas" at bounding box center [93, 288] width 172 height 27
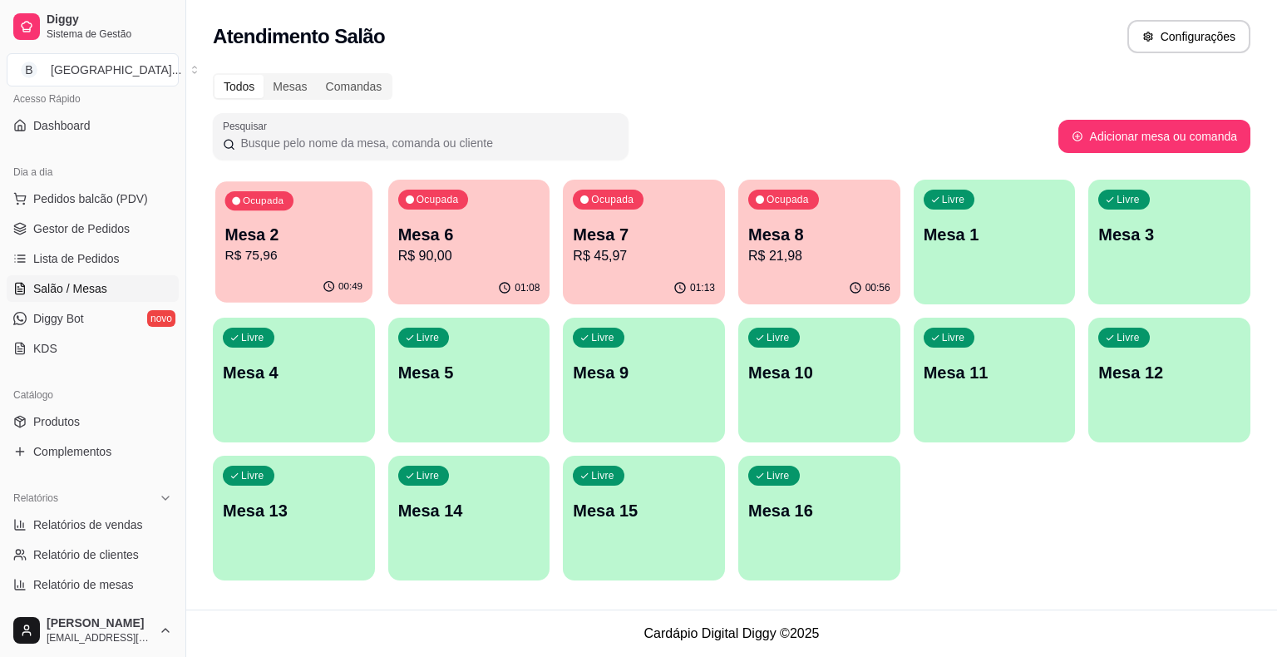
click at [278, 268] on div "Ocupada Mesa 2 R$ 75,96" at bounding box center [293, 226] width 157 height 90
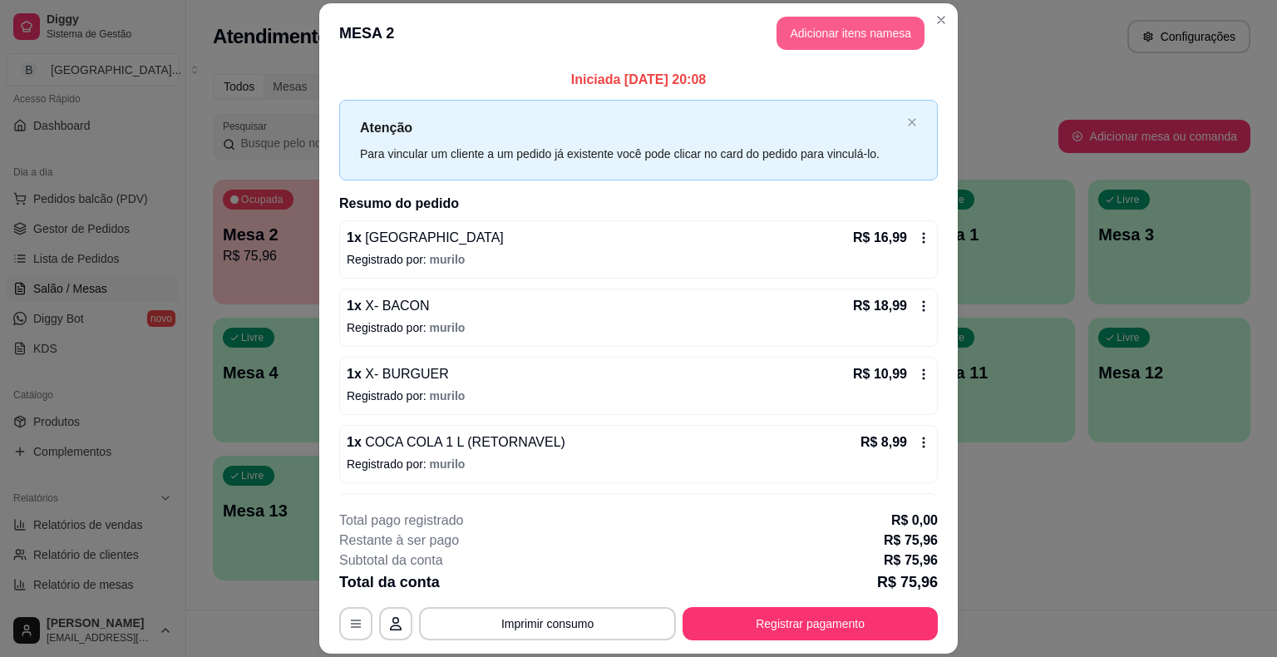
click at [827, 39] on button "Adicionar itens na mesa" at bounding box center [851, 33] width 148 height 33
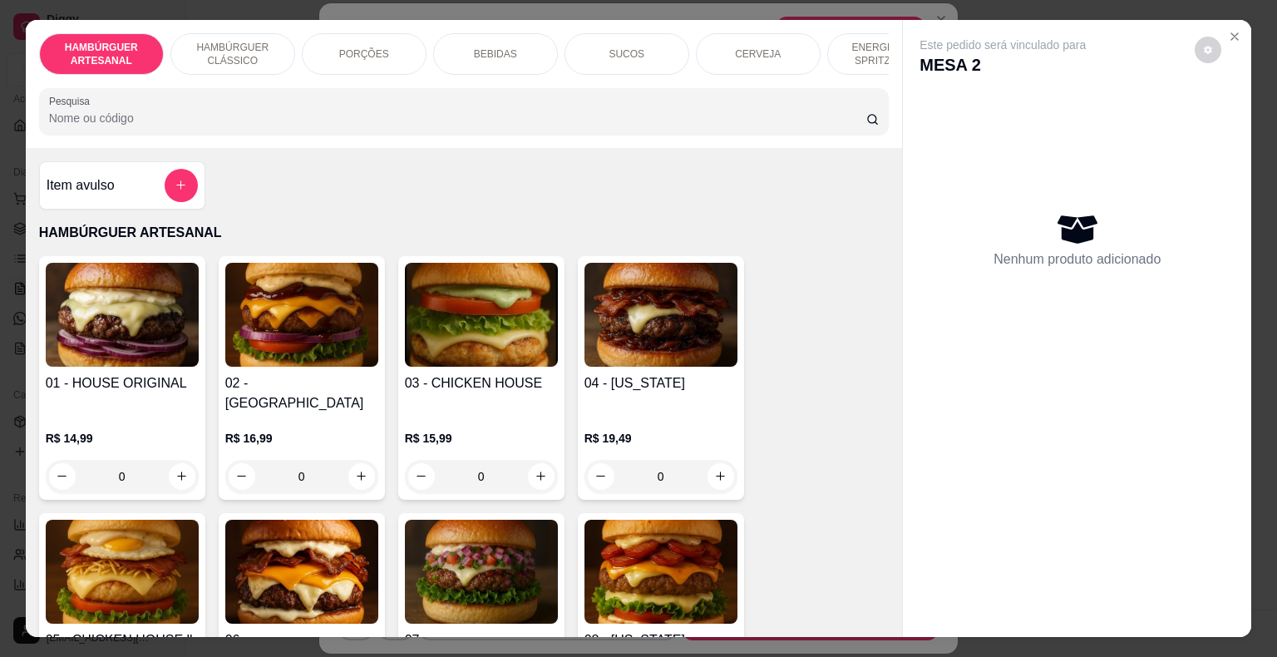
click at [515, 55] on div "BEBIDAS" at bounding box center [495, 54] width 125 height 42
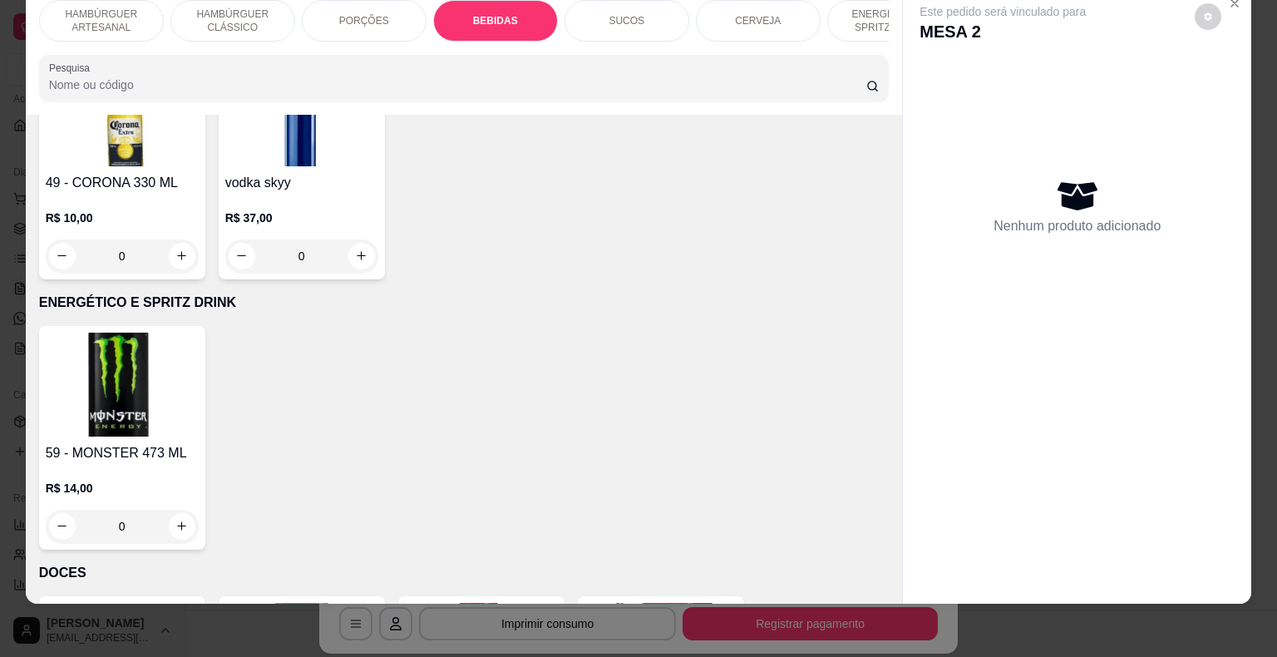
scroll to position [3785, 0]
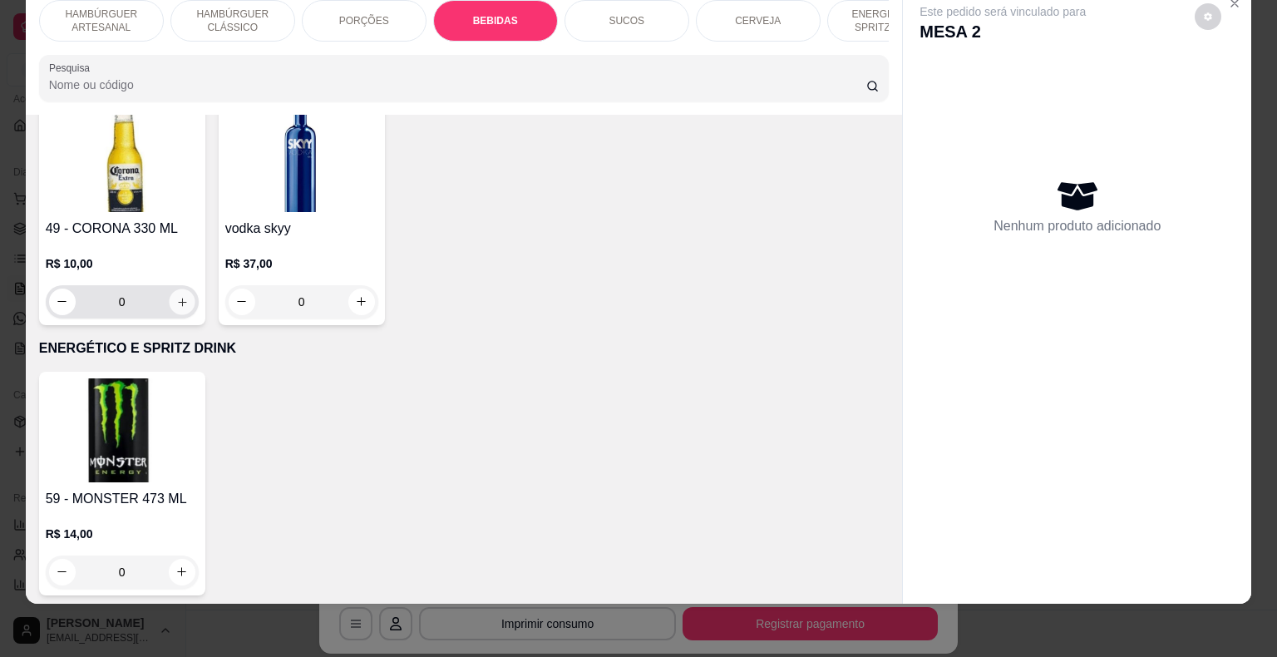
click at [178, 298] on icon "increase-product-quantity" at bounding box center [182, 302] width 8 height 8
type input "1"
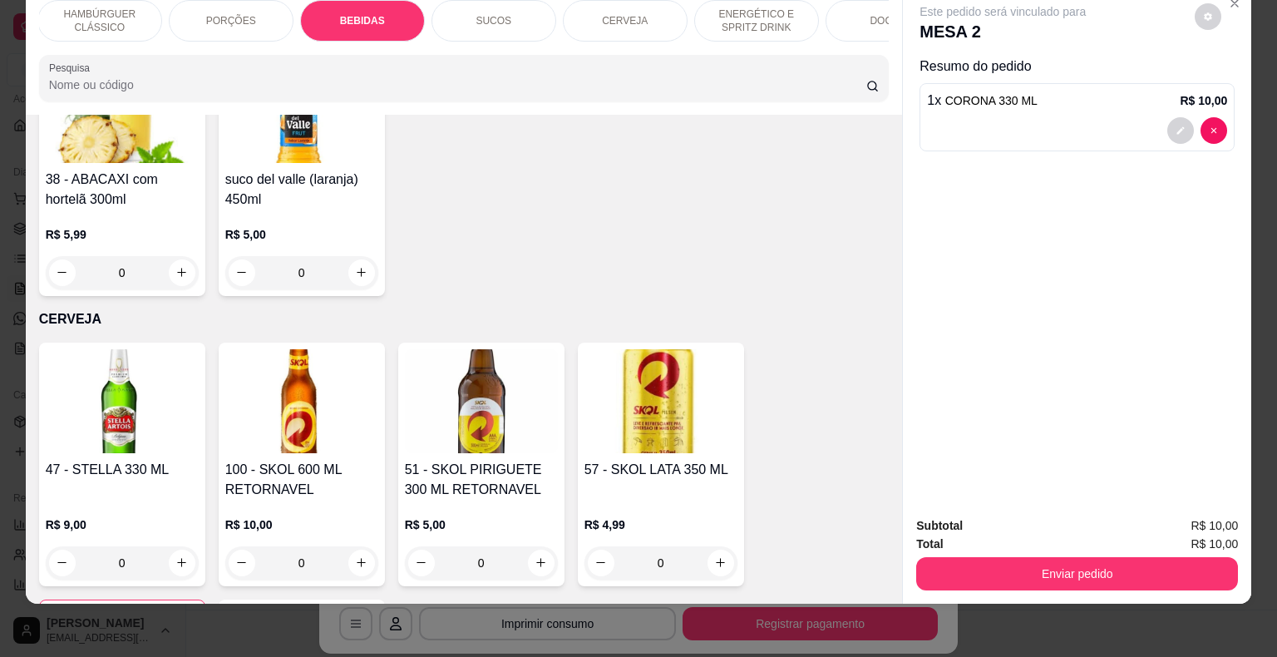
scroll to position [0, 166]
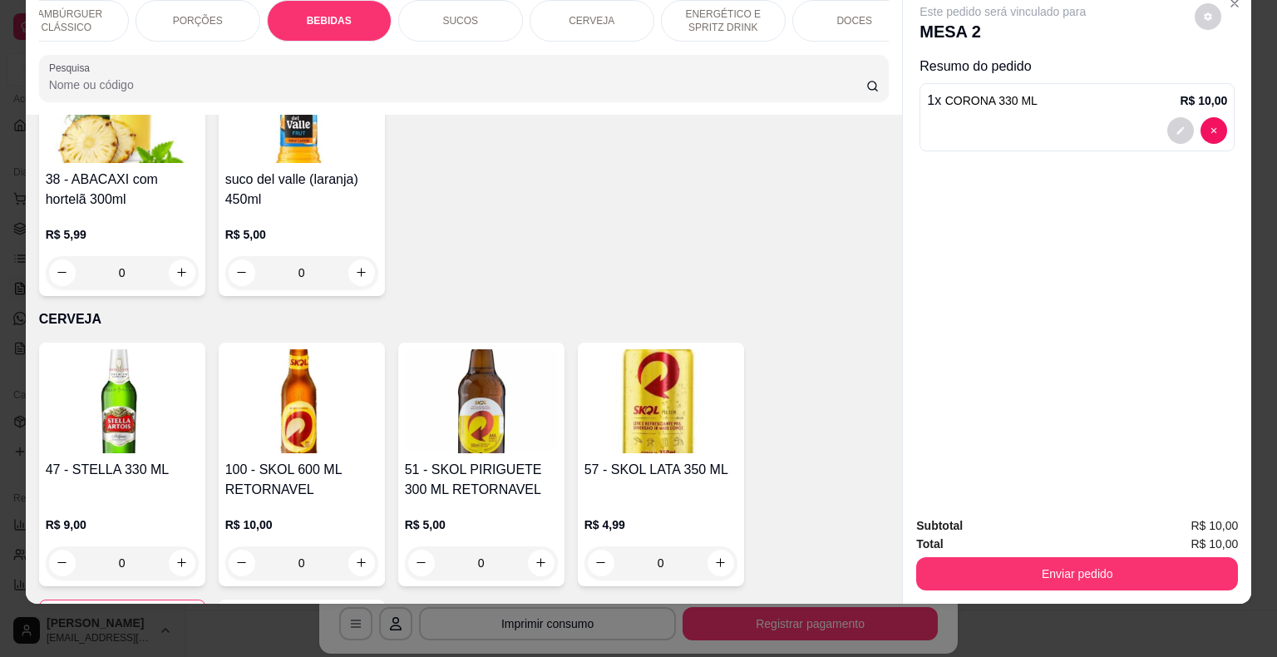
click at [862, 14] on p "DOCES" at bounding box center [855, 20] width 36 height 13
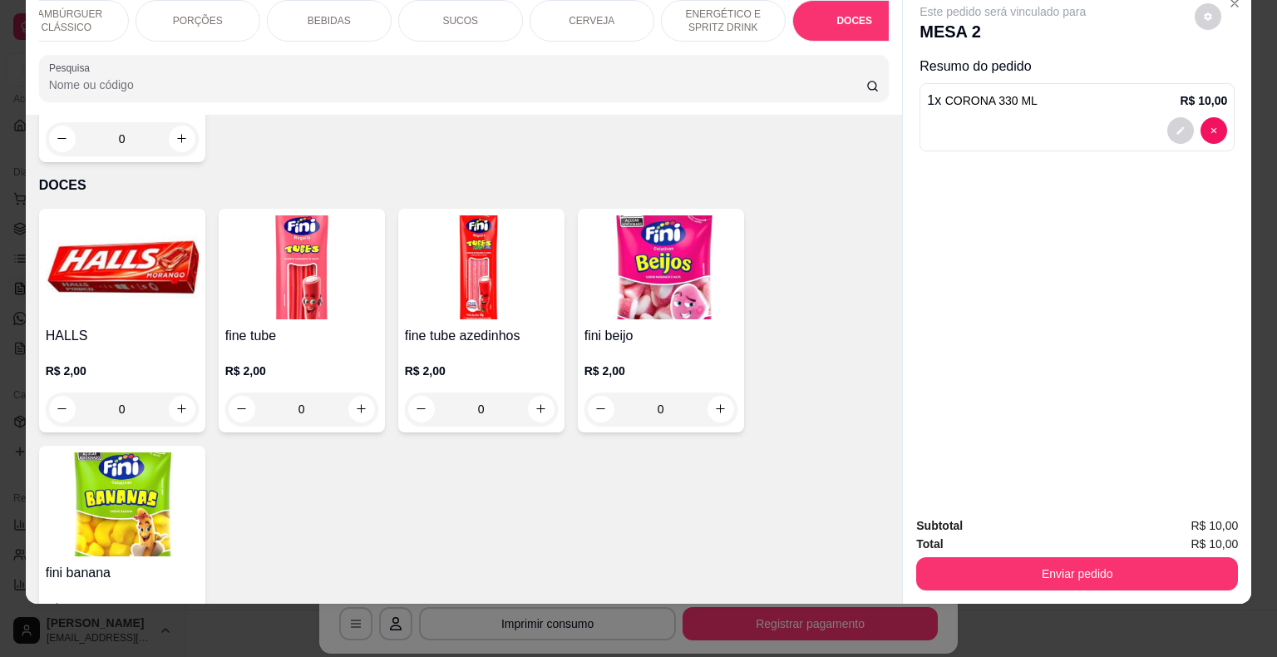
scroll to position [4303, 0]
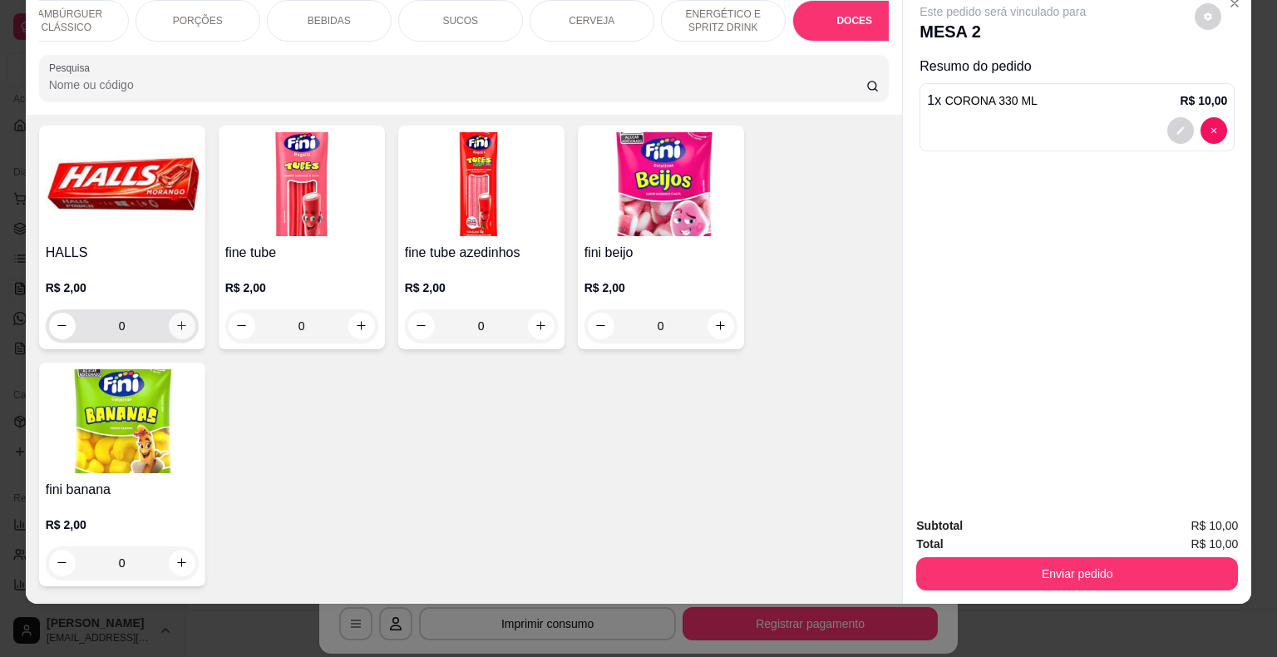
click at [175, 319] on icon "increase-product-quantity" at bounding box center [181, 325] width 12 height 12
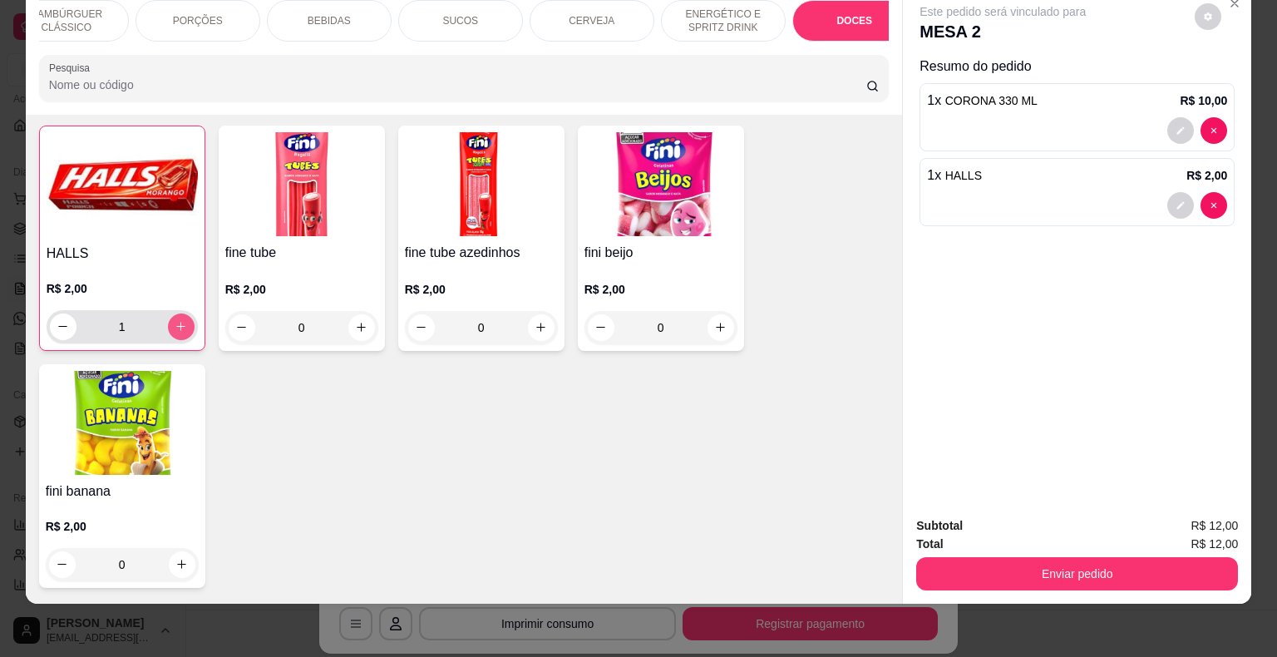
scroll to position [4304, 0]
click at [175, 319] on icon "increase-product-quantity" at bounding box center [181, 325] width 12 height 12
type input "2"
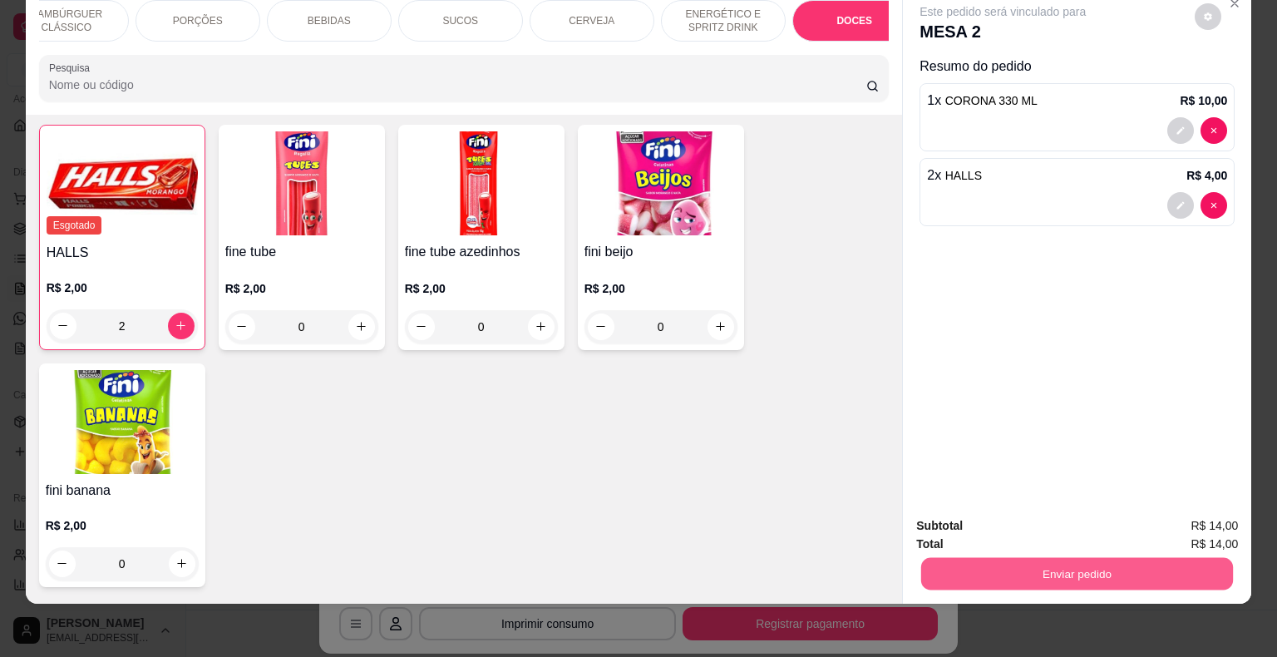
click at [970, 561] on button "Enviar pedido" at bounding box center [1077, 574] width 312 height 32
click at [975, 527] on button "Não registrar e enviar pedido" at bounding box center [1022, 520] width 168 height 31
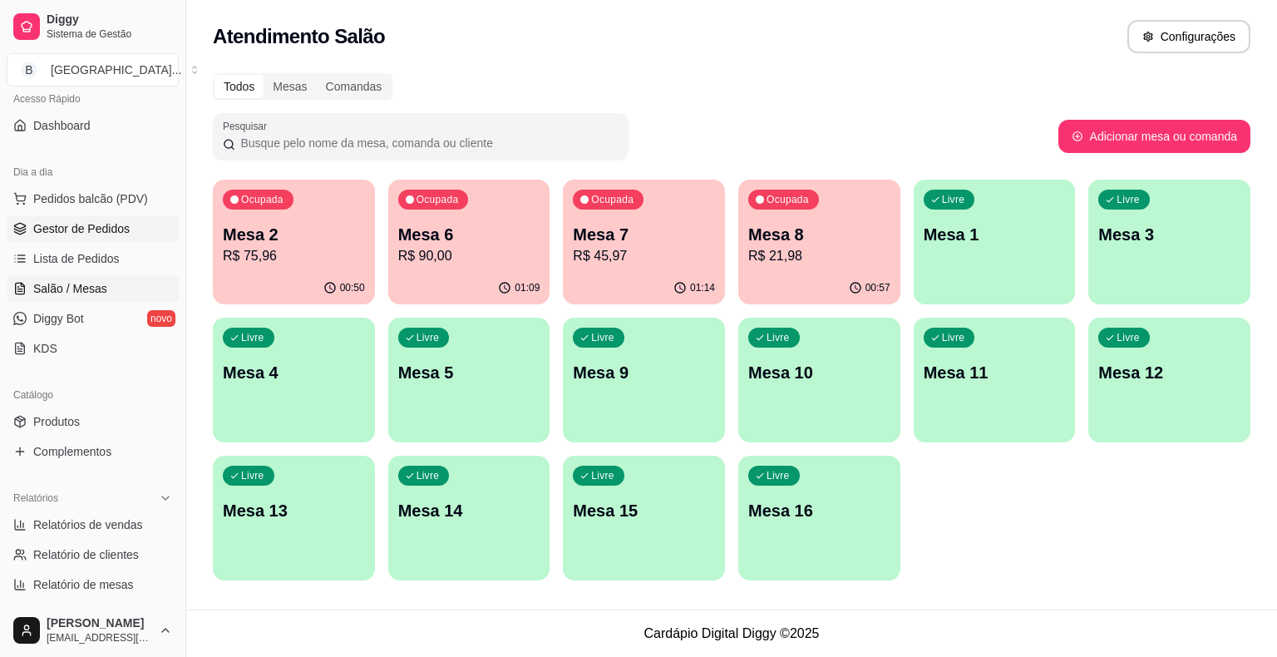
click at [93, 216] on link "Gestor de Pedidos" at bounding box center [93, 228] width 172 height 27
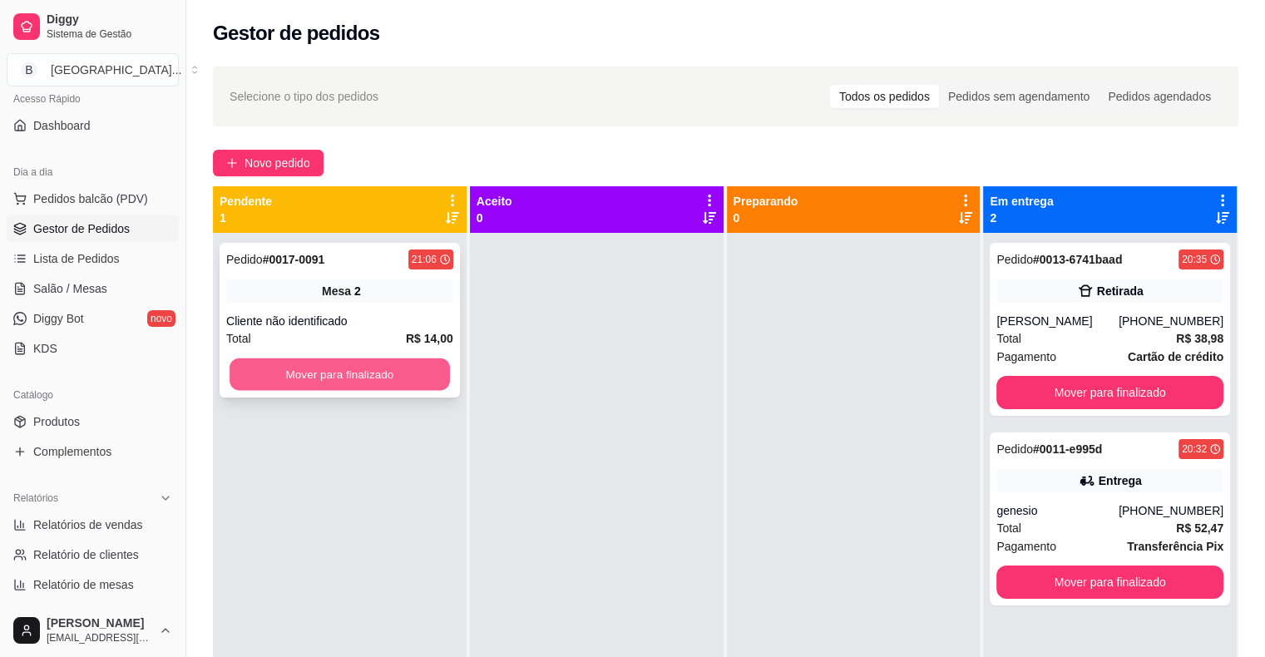
click at [361, 367] on button "Mover para finalizado" at bounding box center [340, 374] width 220 height 32
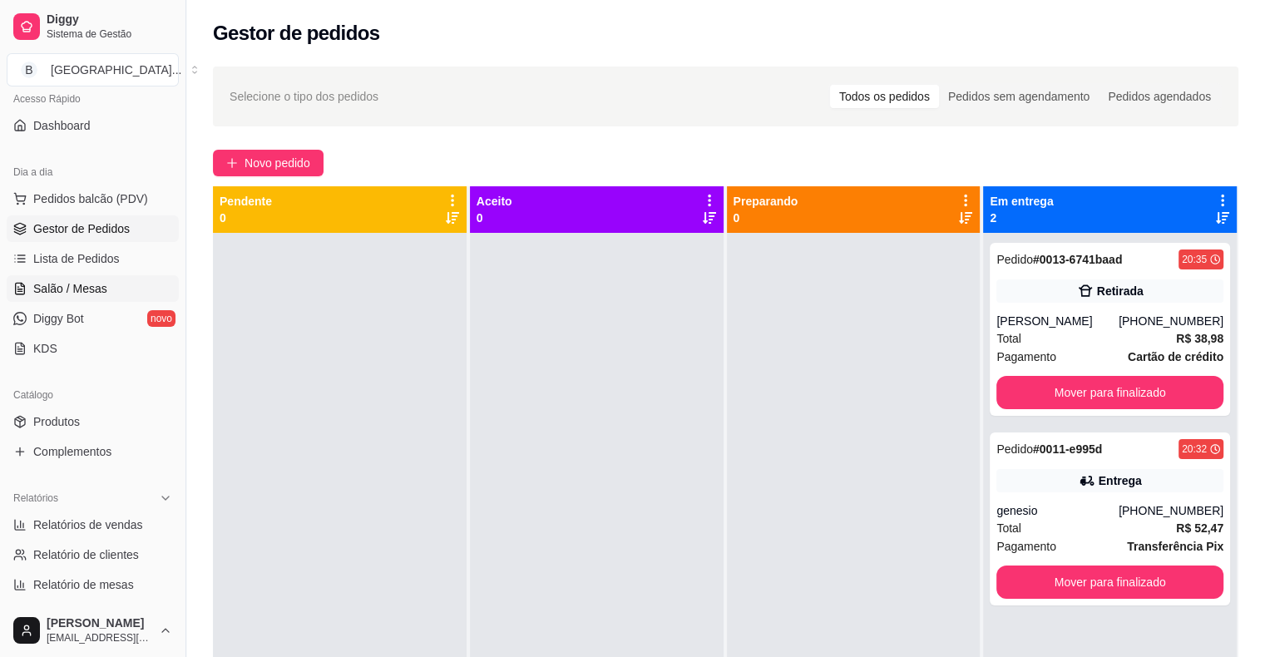
click at [104, 291] on link "Salão / Mesas" at bounding box center [93, 288] width 172 height 27
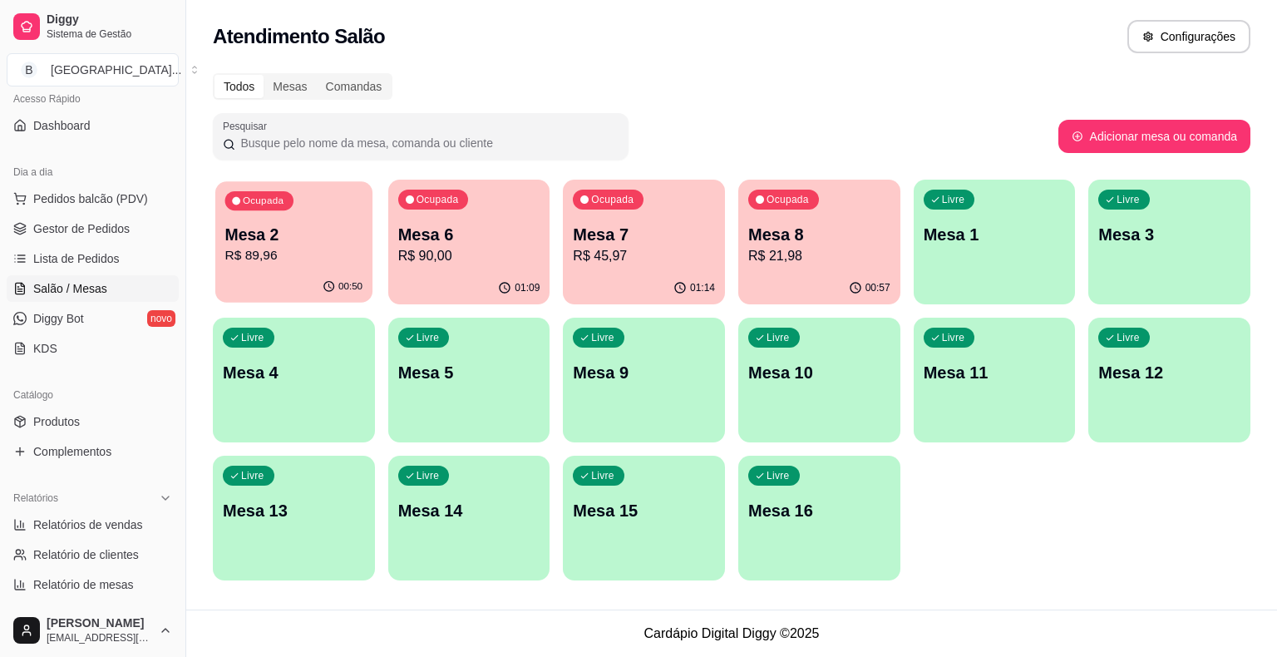
click at [286, 248] on p "R$ 89,96" at bounding box center [294, 255] width 138 height 19
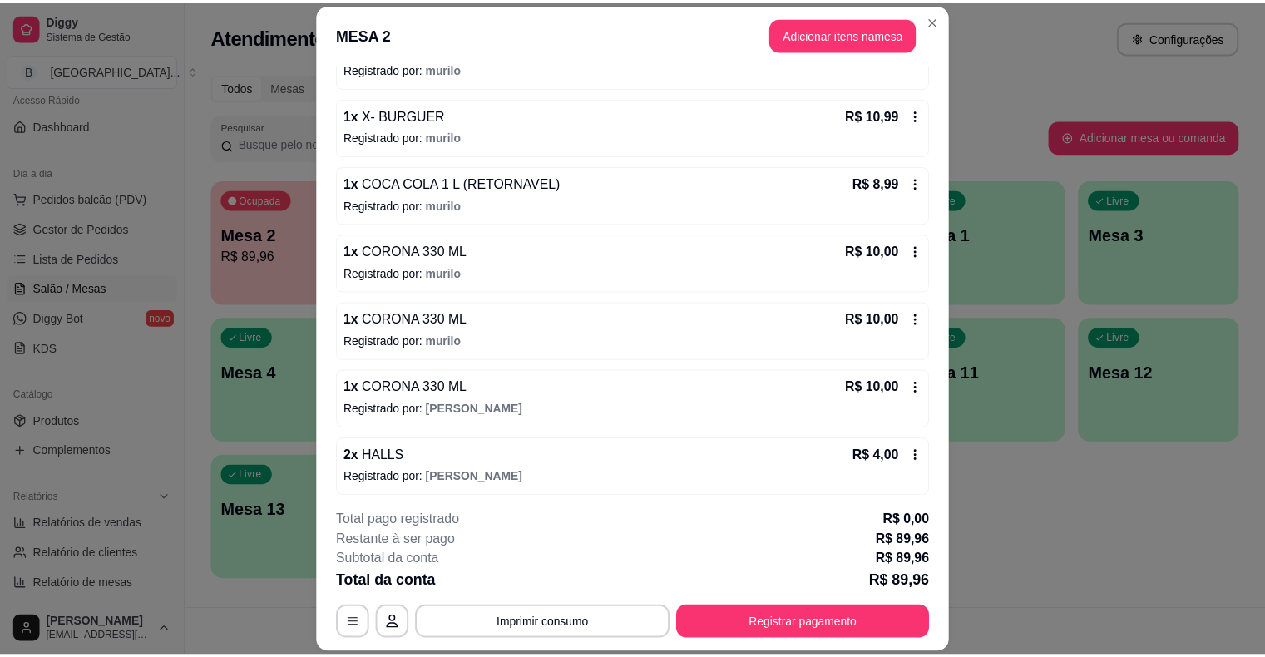
scroll to position [262, 0]
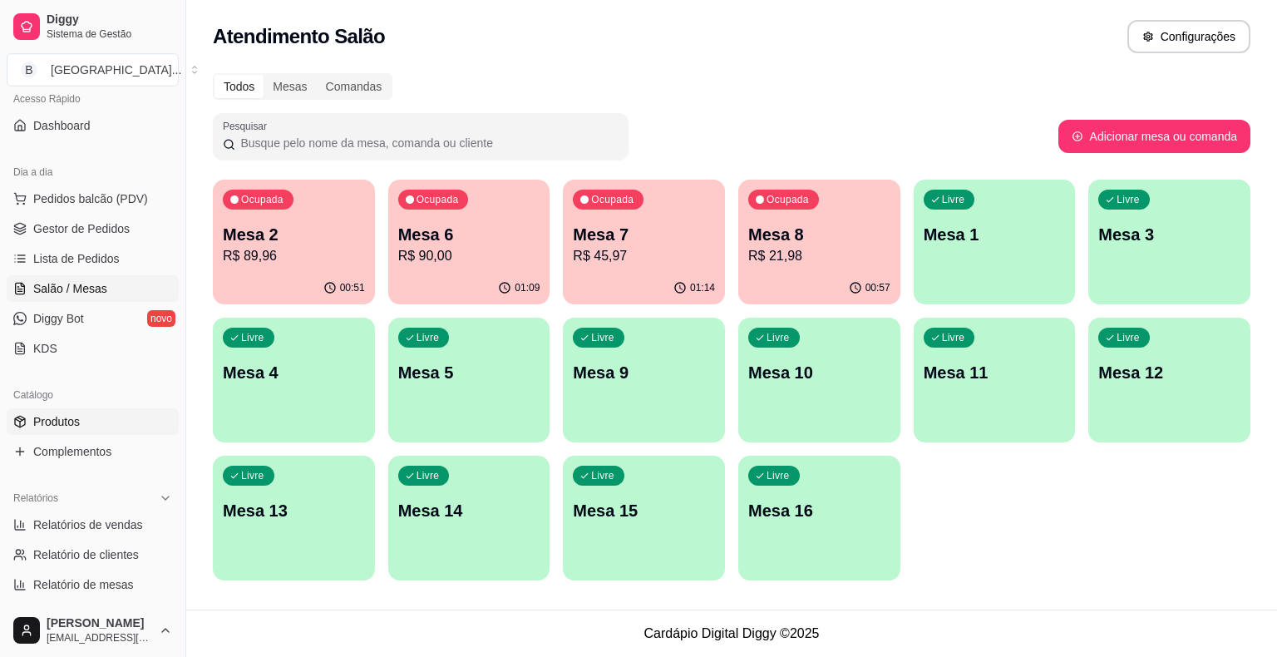
click at [92, 413] on link "Produtos" at bounding box center [93, 421] width 172 height 27
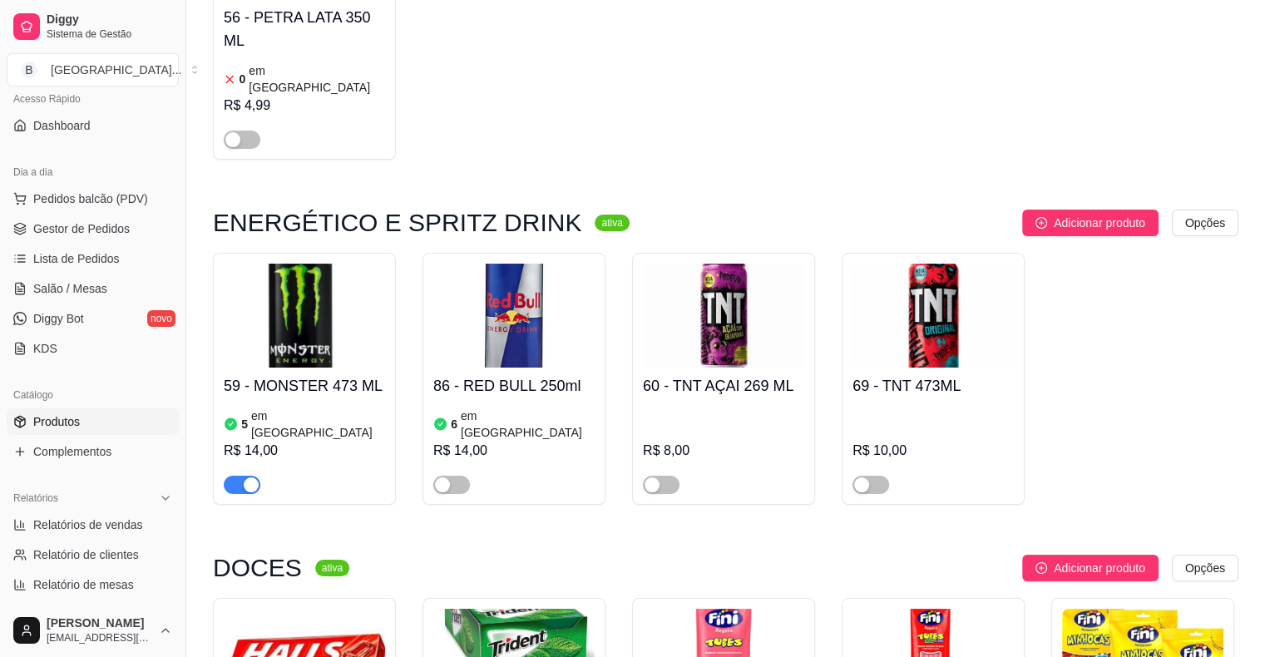
scroll to position [6320, 0]
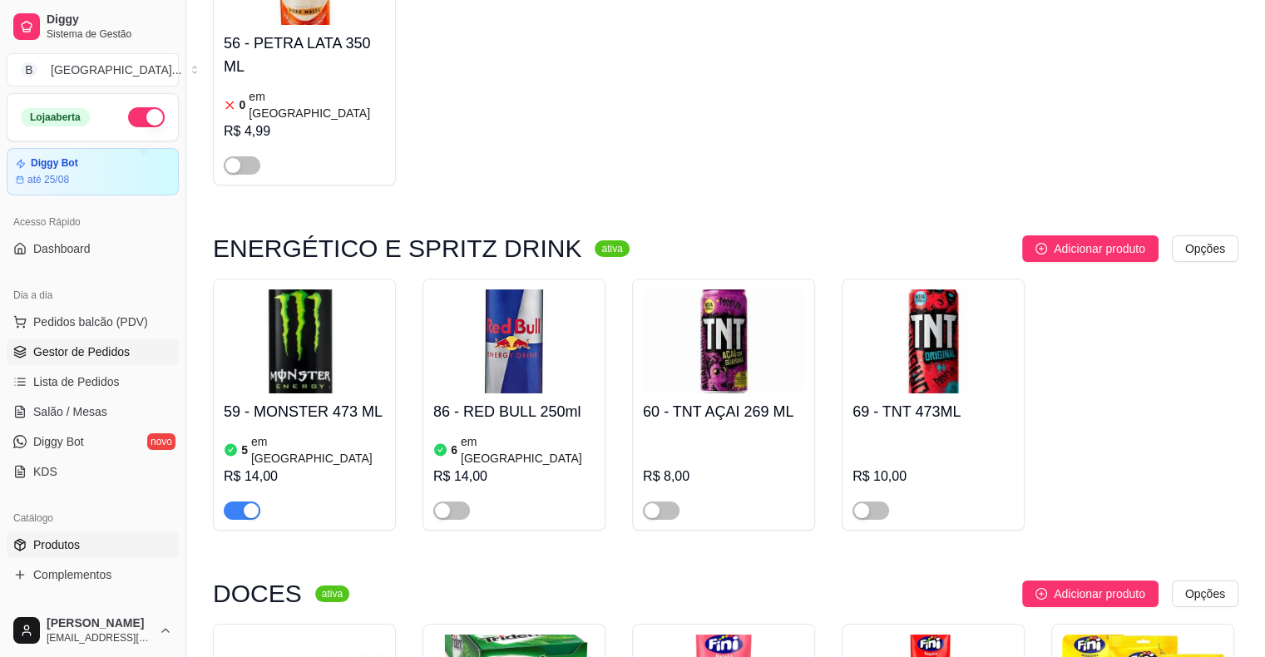
click at [83, 341] on link "Gestor de Pedidos" at bounding box center [93, 351] width 172 height 27
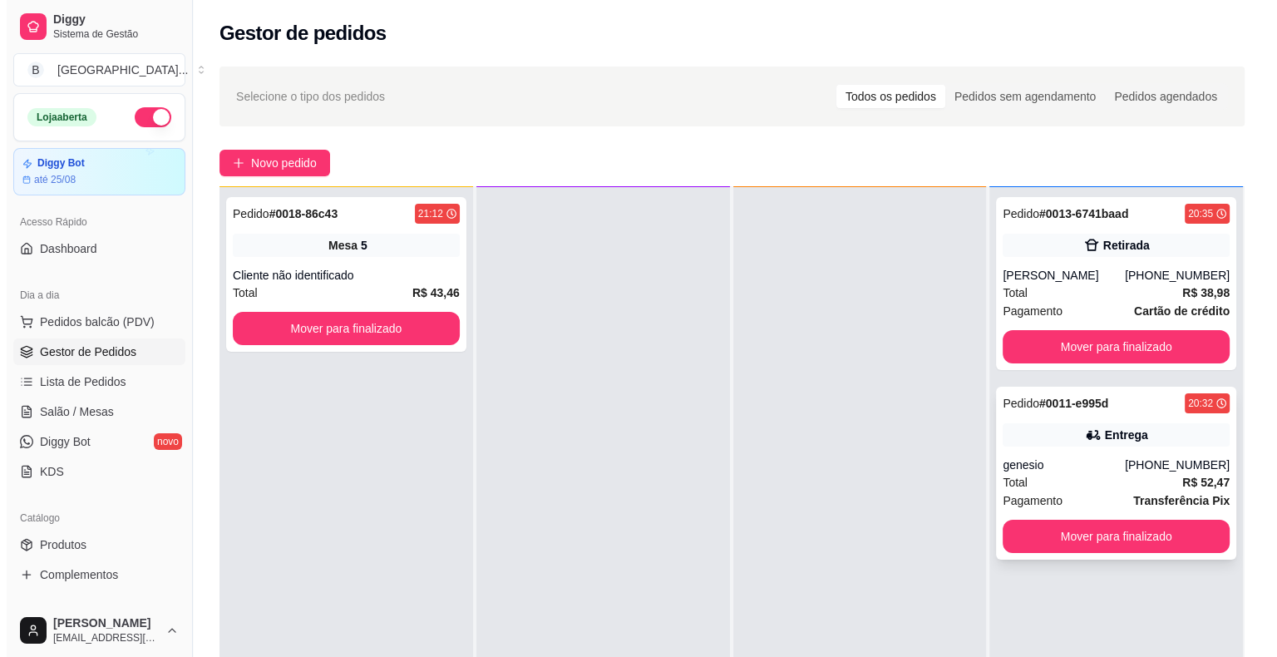
scroll to position [47, 0]
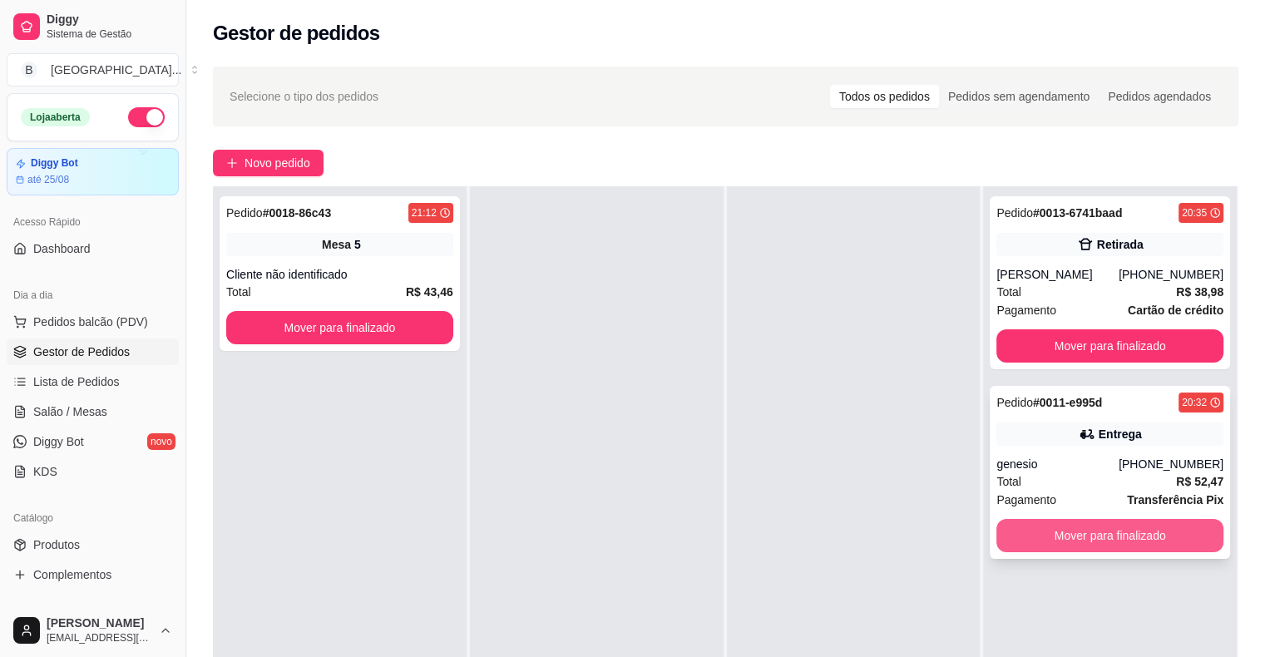
click at [1148, 539] on button "Mover para finalizado" at bounding box center [1109, 535] width 227 height 33
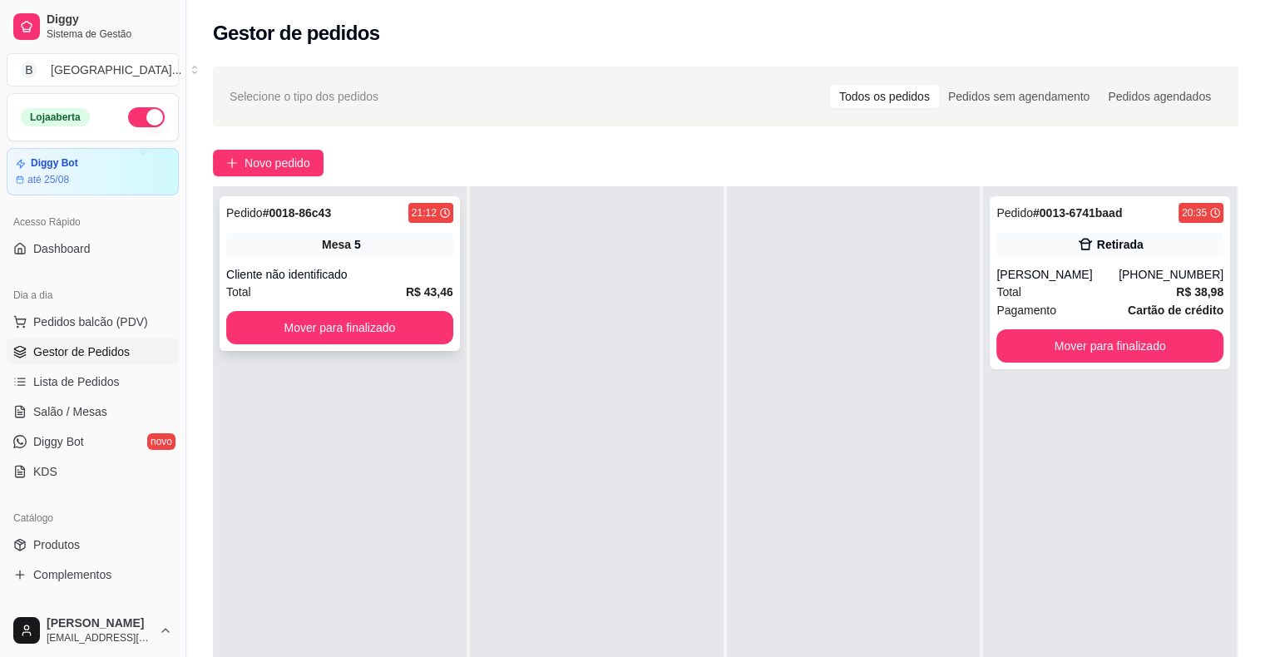
click at [409, 289] on strong "R$ 43,46" at bounding box center [429, 291] width 47 height 13
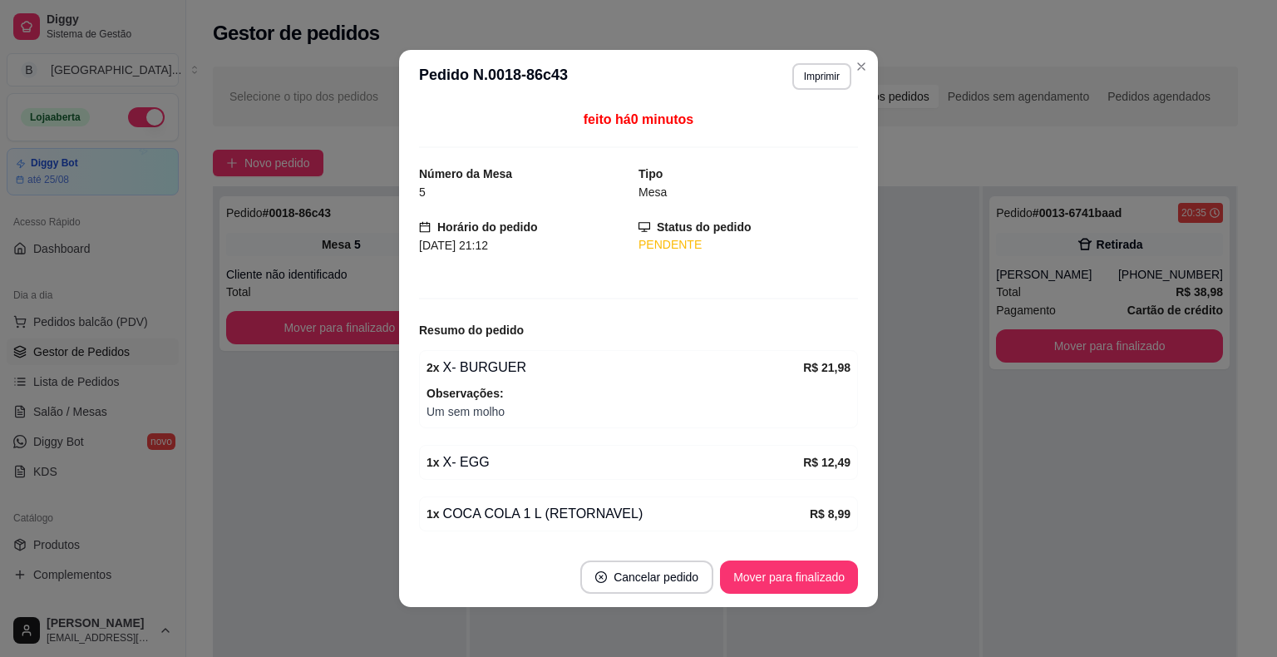
scroll to position [53, 0]
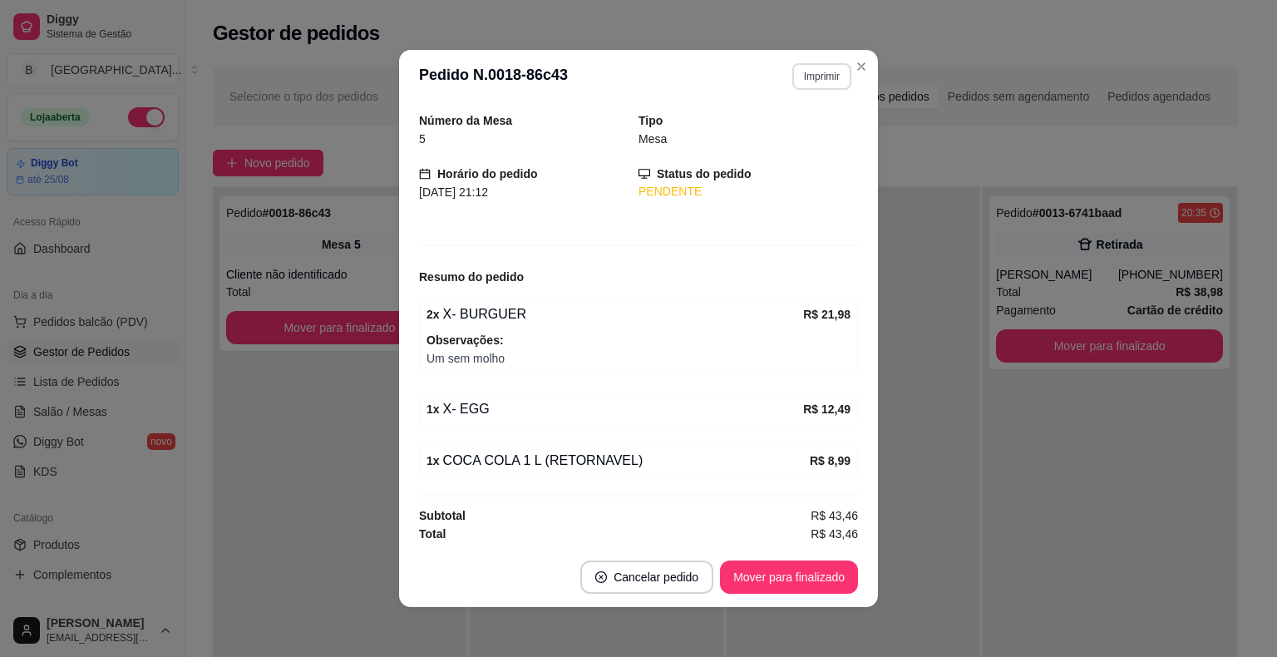
click at [832, 73] on button "Imprimir" at bounding box center [822, 76] width 59 height 27
click at [812, 128] on button "IMPRESSORA" at bounding box center [786, 134] width 121 height 27
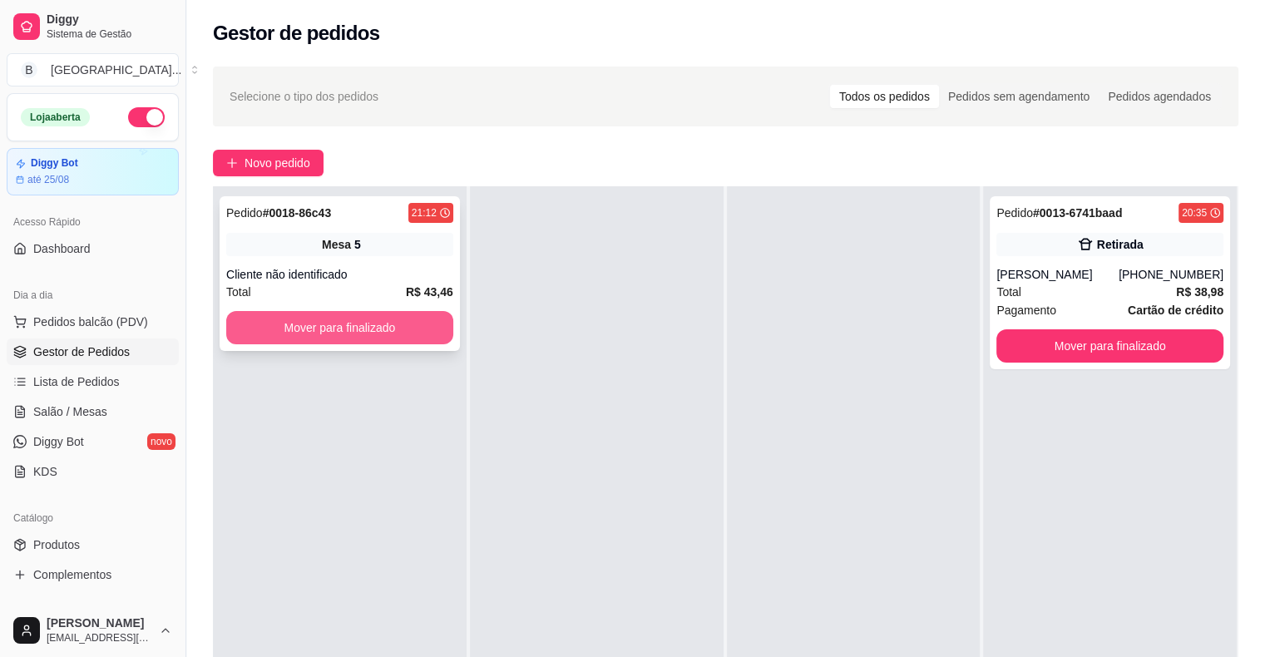
click at [410, 321] on button "Mover para finalizado" at bounding box center [339, 327] width 227 height 33
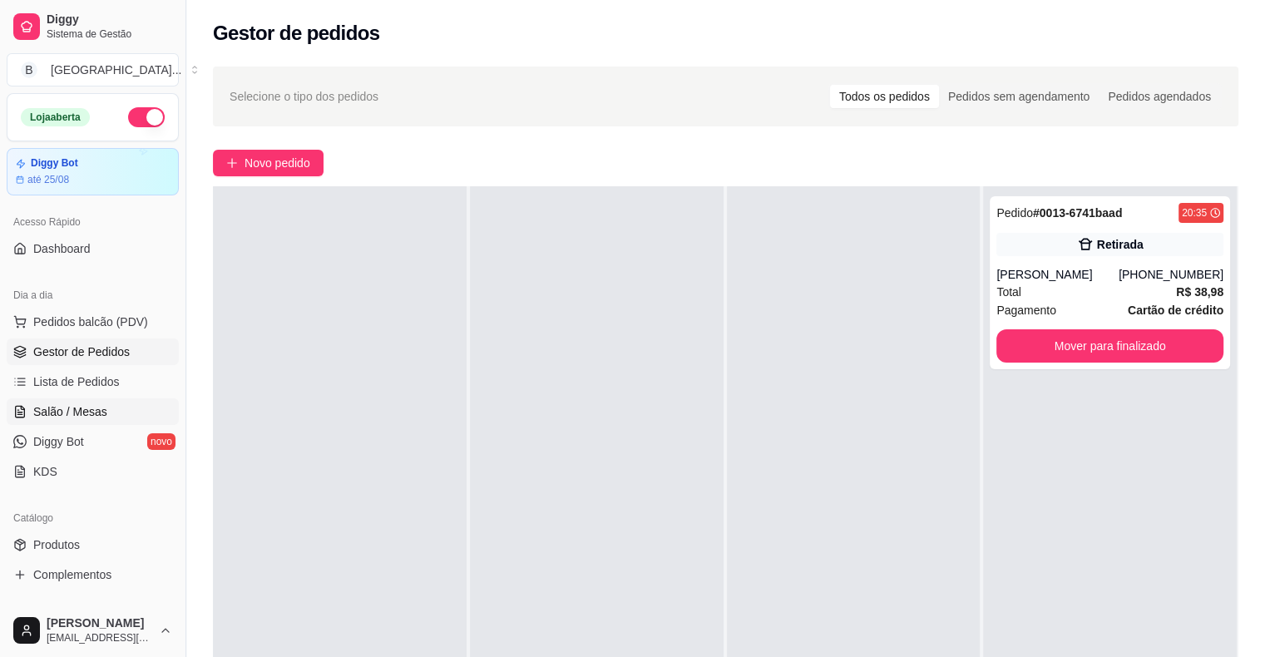
click at [57, 405] on span "Salão / Mesas" at bounding box center [70, 411] width 74 height 17
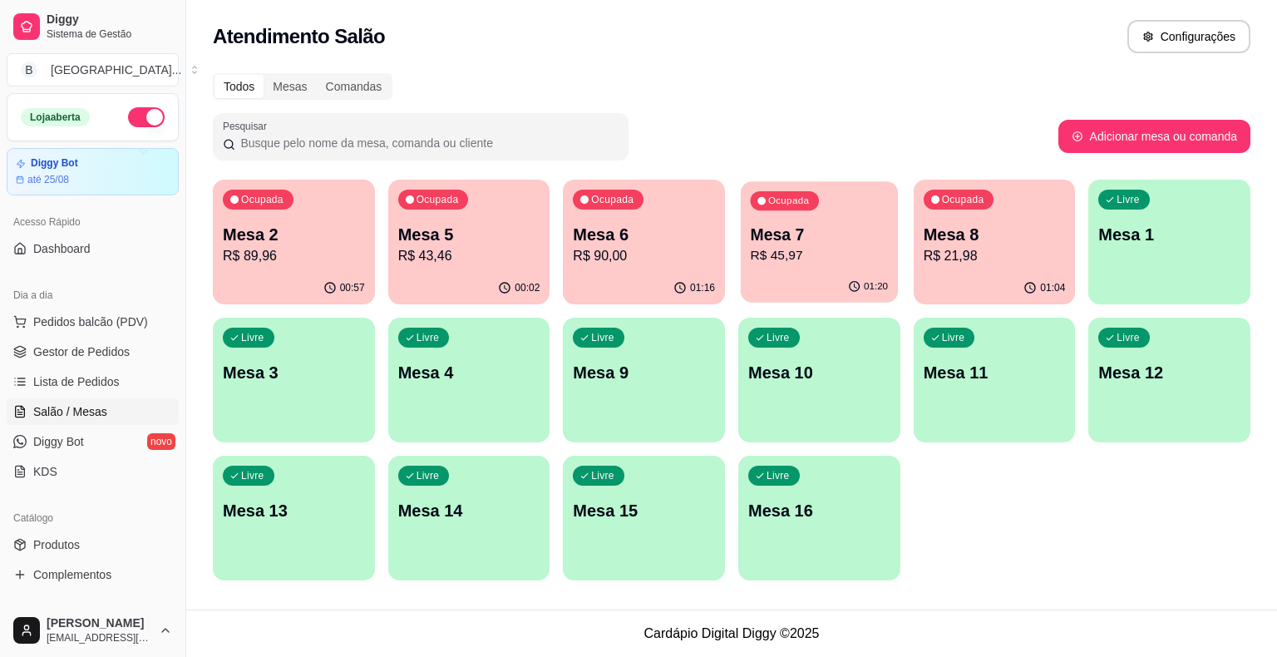
click at [840, 281] on div "01:20" at bounding box center [819, 287] width 157 height 32
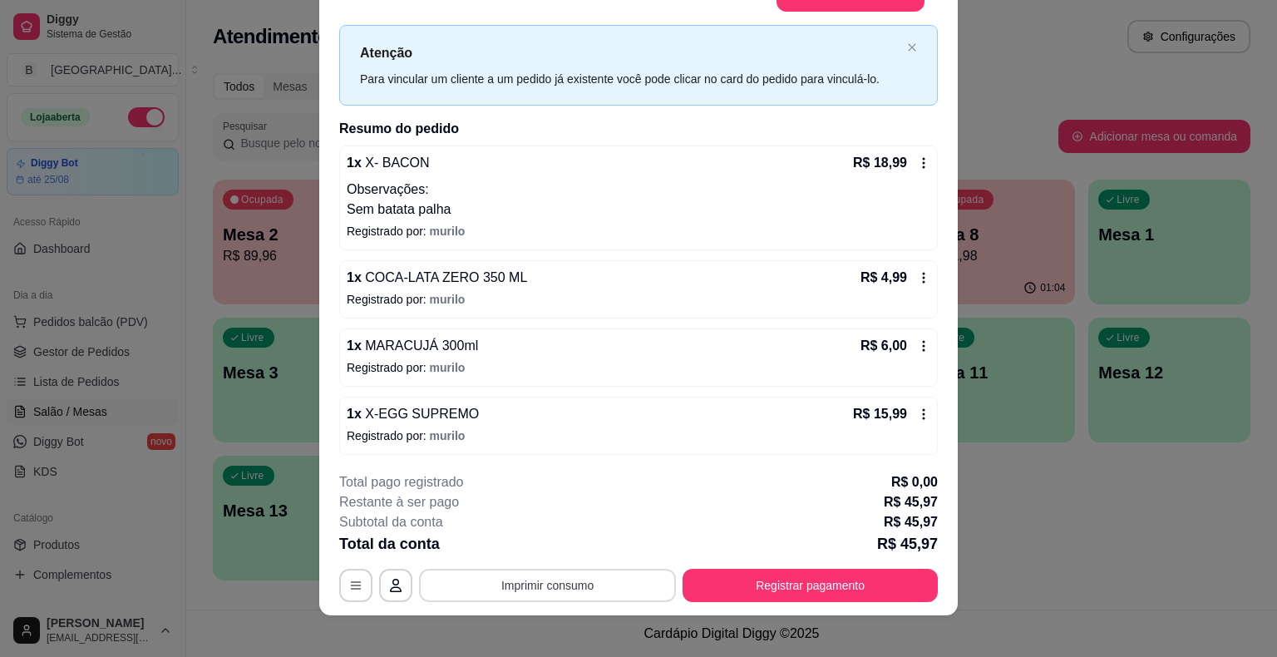
scroll to position [50, 0]
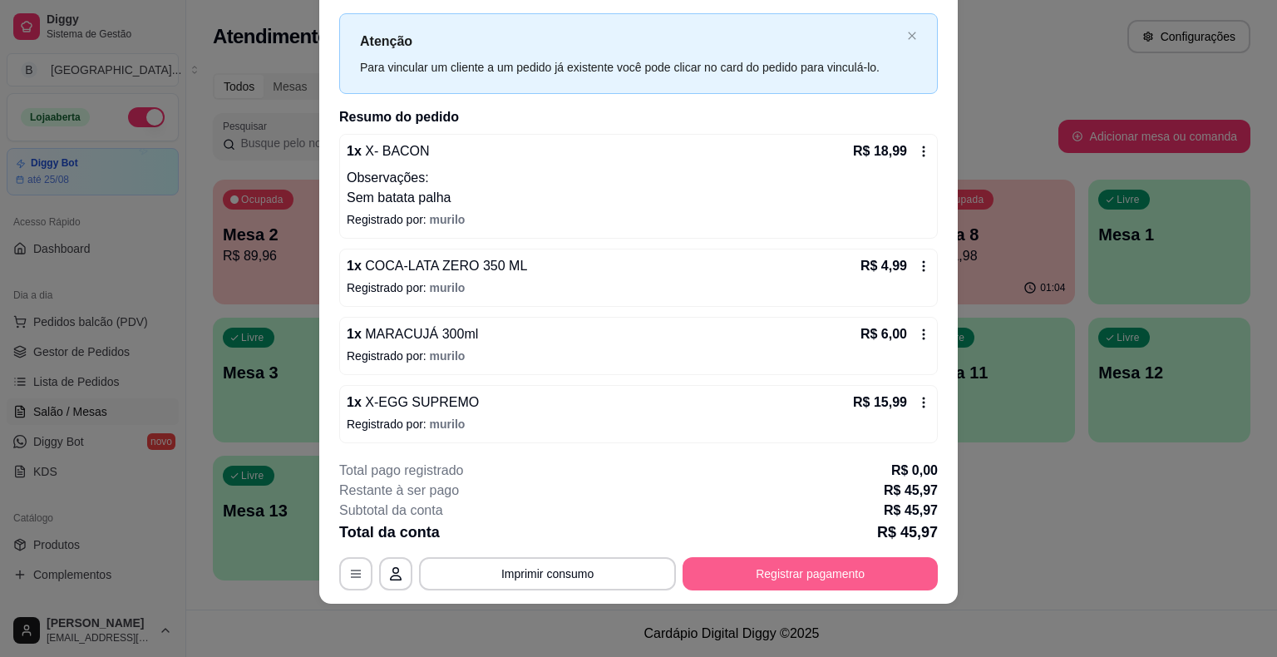
click at [816, 567] on button "Registrar pagamento" at bounding box center [810, 573] width 255 height 33
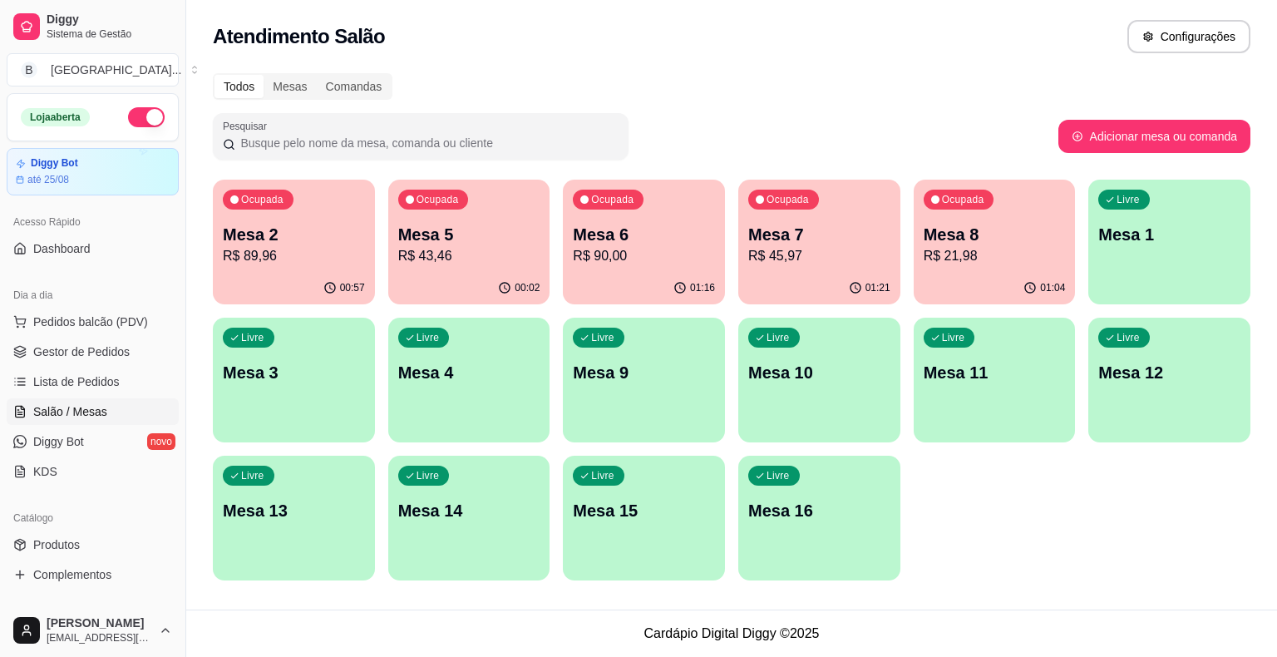
click at [622, 258] on p "R$ 90,00" at bounding box center [644, 256] width 142 height 20
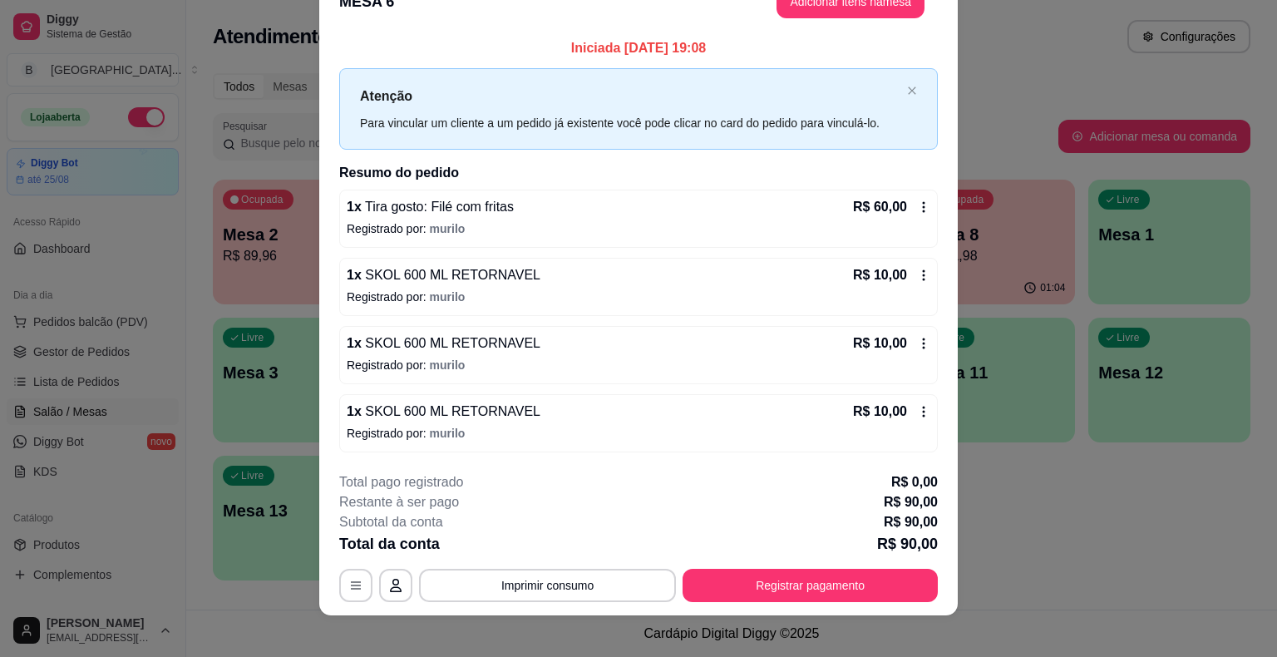
scroll to position [45, 0]
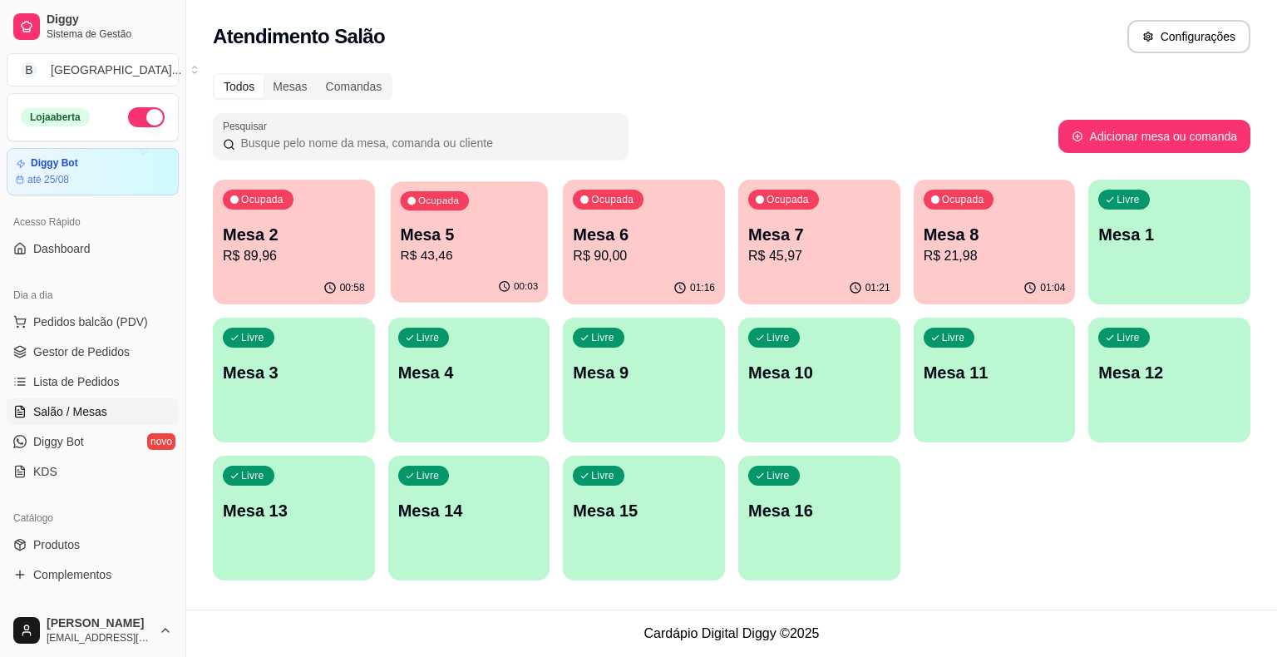
click at [479, 279] on div "00:03" at bounding box center [469, 287] width 157 height 32
click at [807, 213] on div "Ocupada Mesa 7 R$ 45,97" at bounding box center [819, 226] width 157 height 90
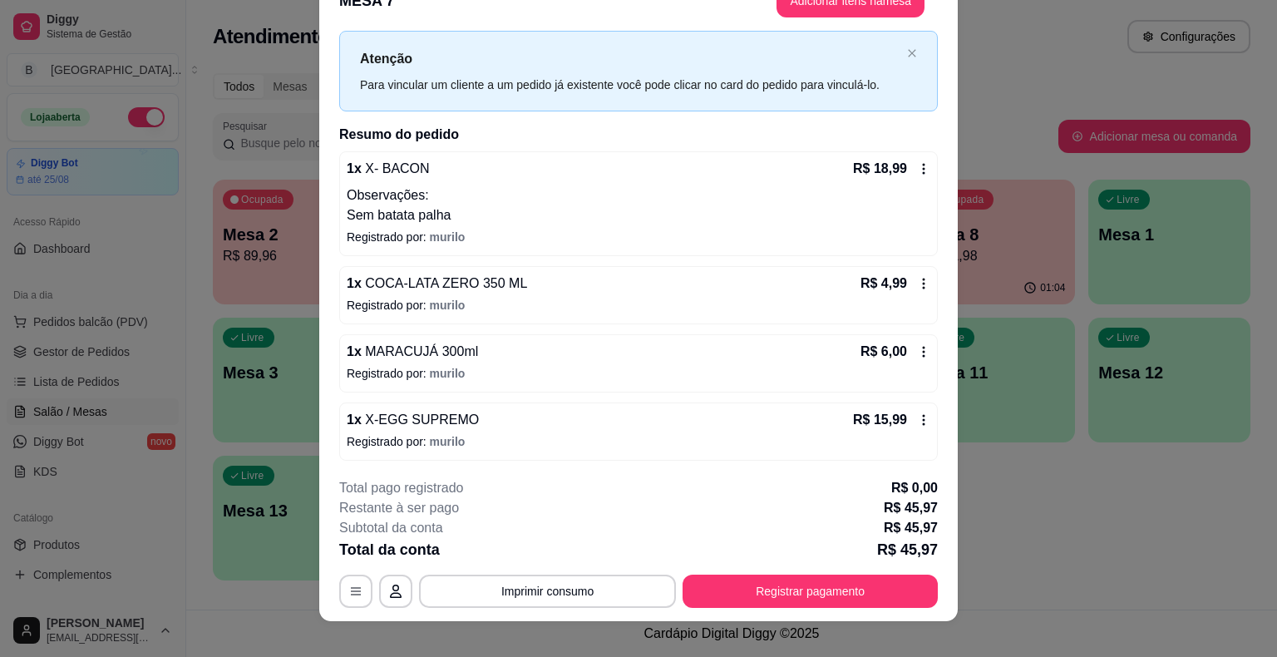
scroll to position [50, 0]
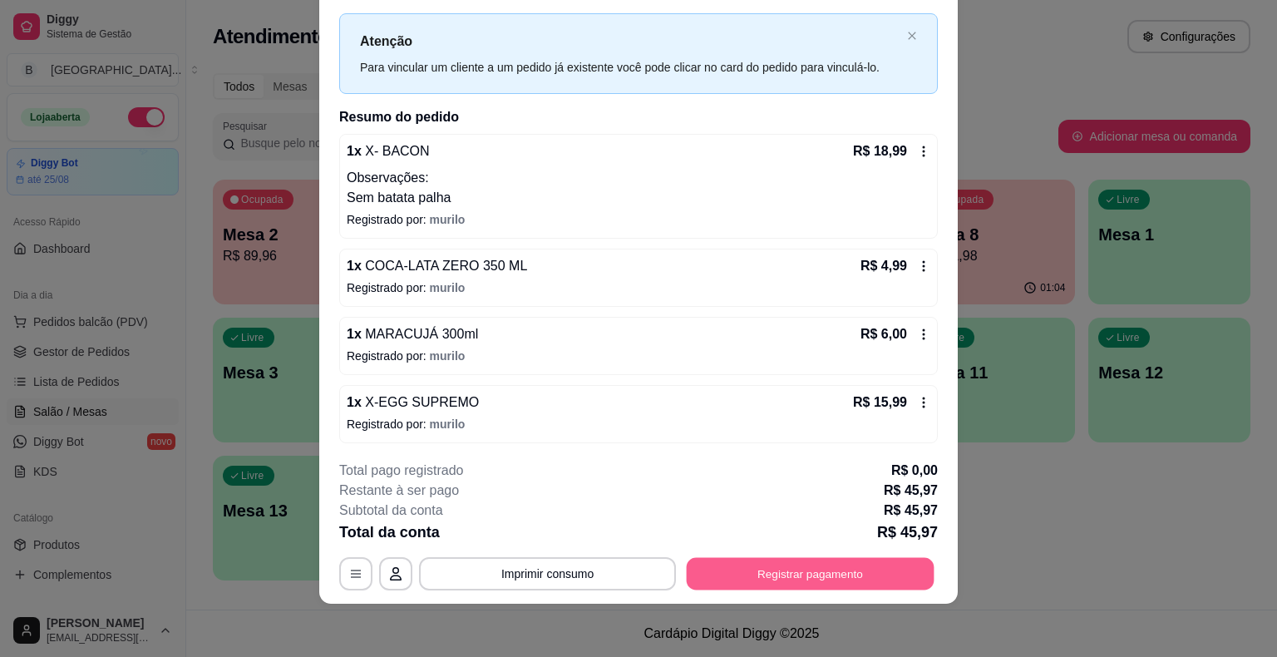
click at [788, 572] on button "Registrar pagamento" at bounding box center [811, 574] width 248 height 32
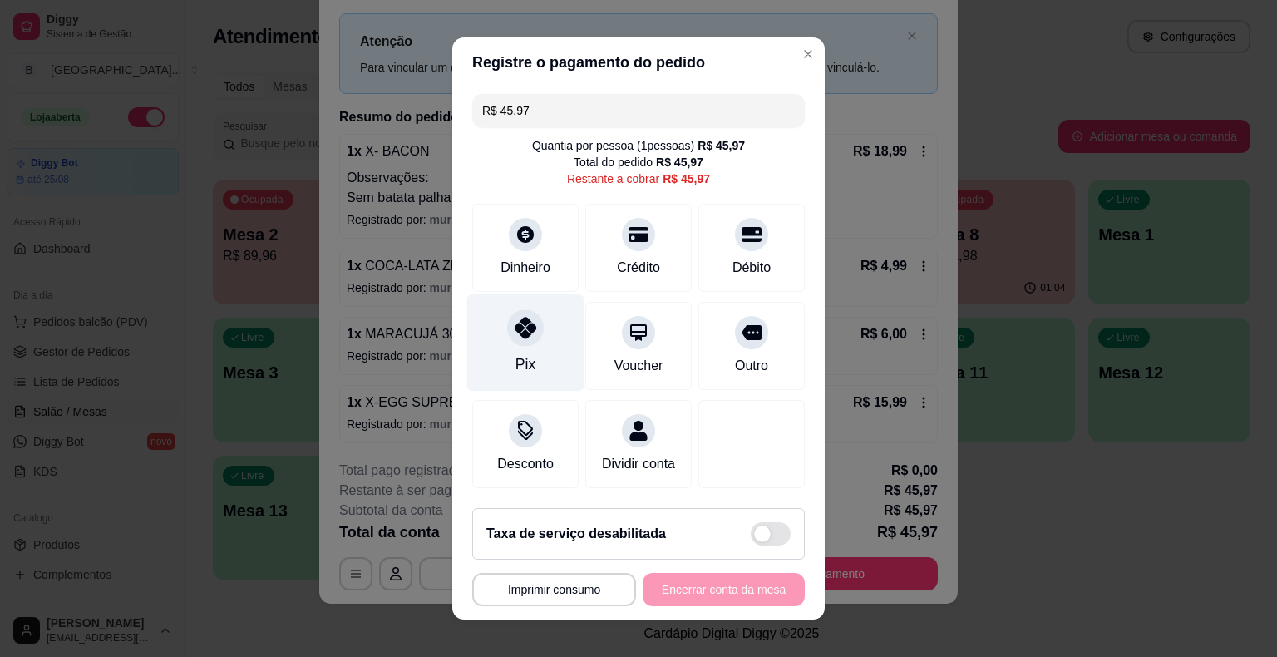
click at [536, 319] on div "Pix" at bounding box center [525, 342] width 117 height 97
type input "R$ 0,00"
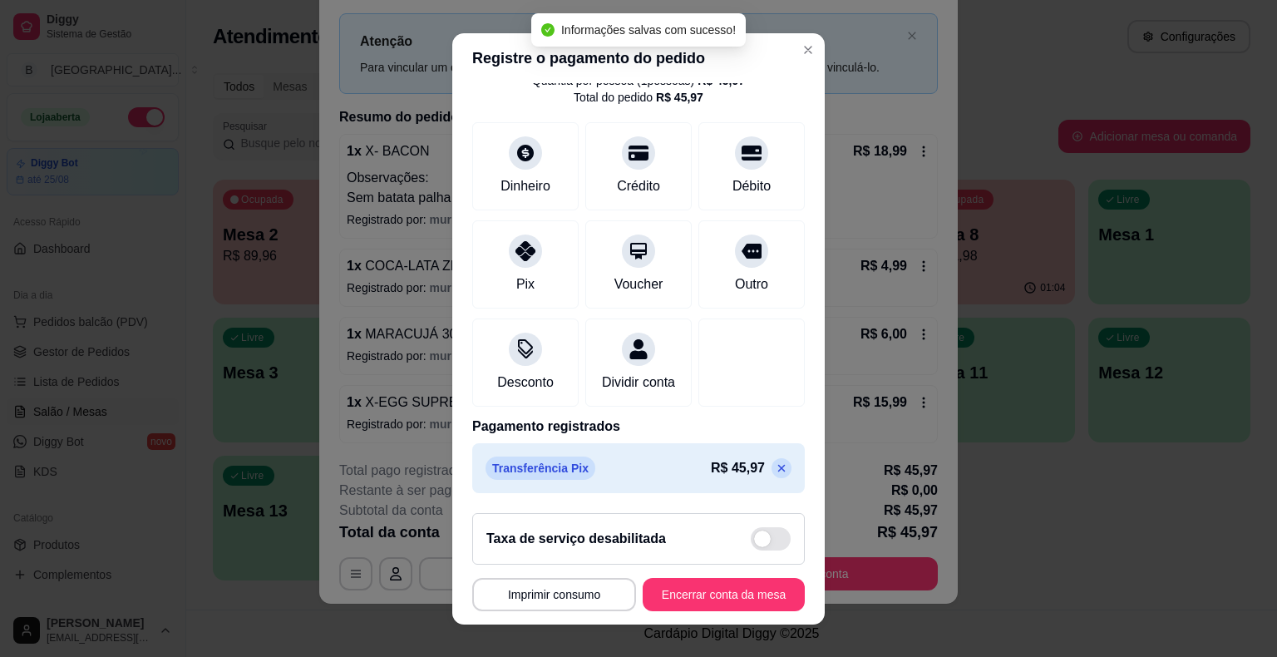
scroll to position [20, 0]
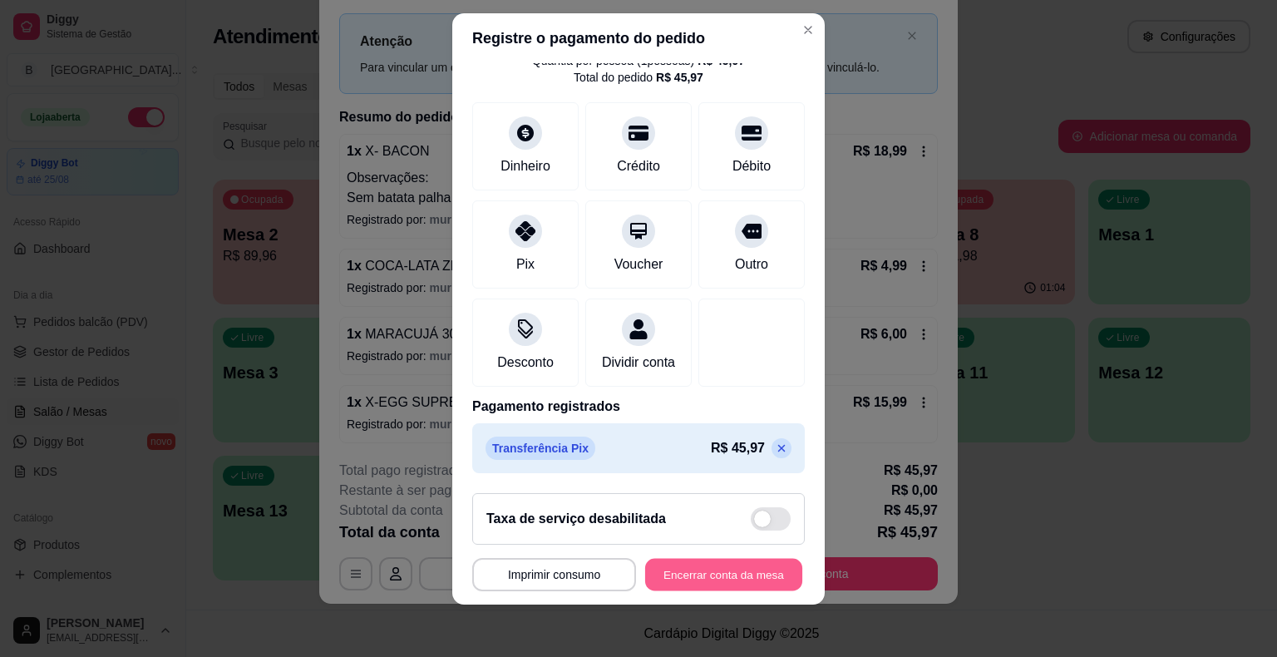
click at [772, 562] on button "Encerrar conta da mesa" at bounding box center [723, 574] width 157 height 32
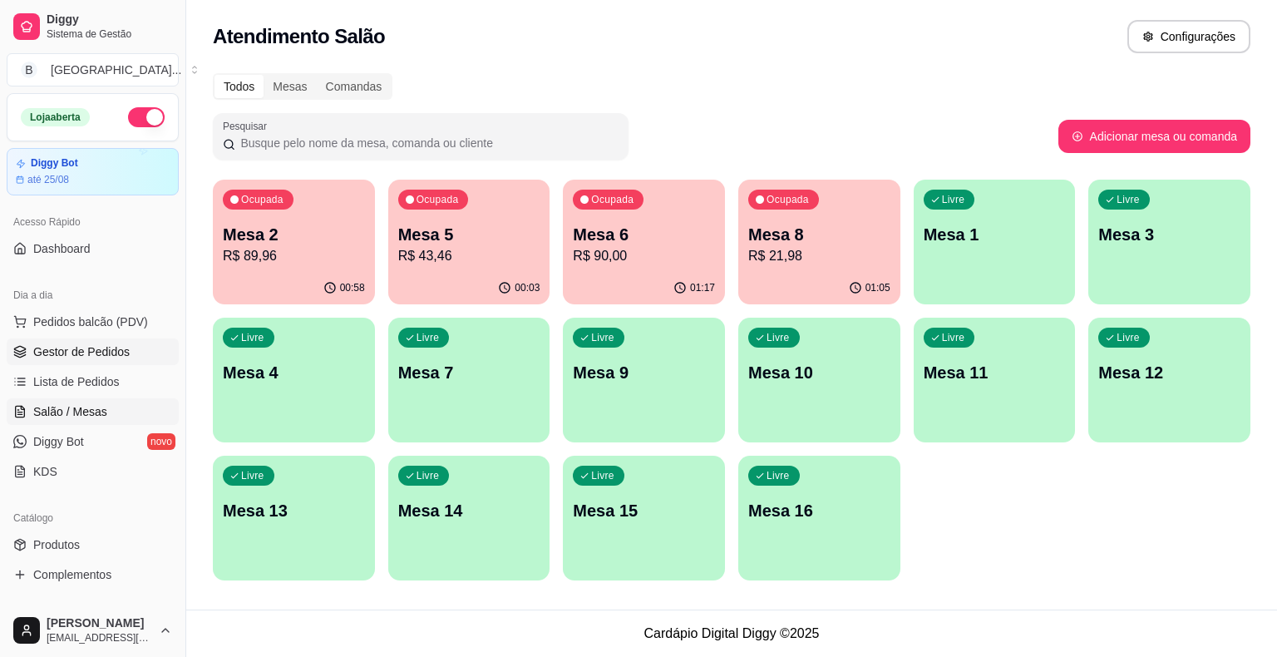
click at [99, 348] on span "Gestor de Pedidos" at bounding box center [81, 351] width 96 height 17
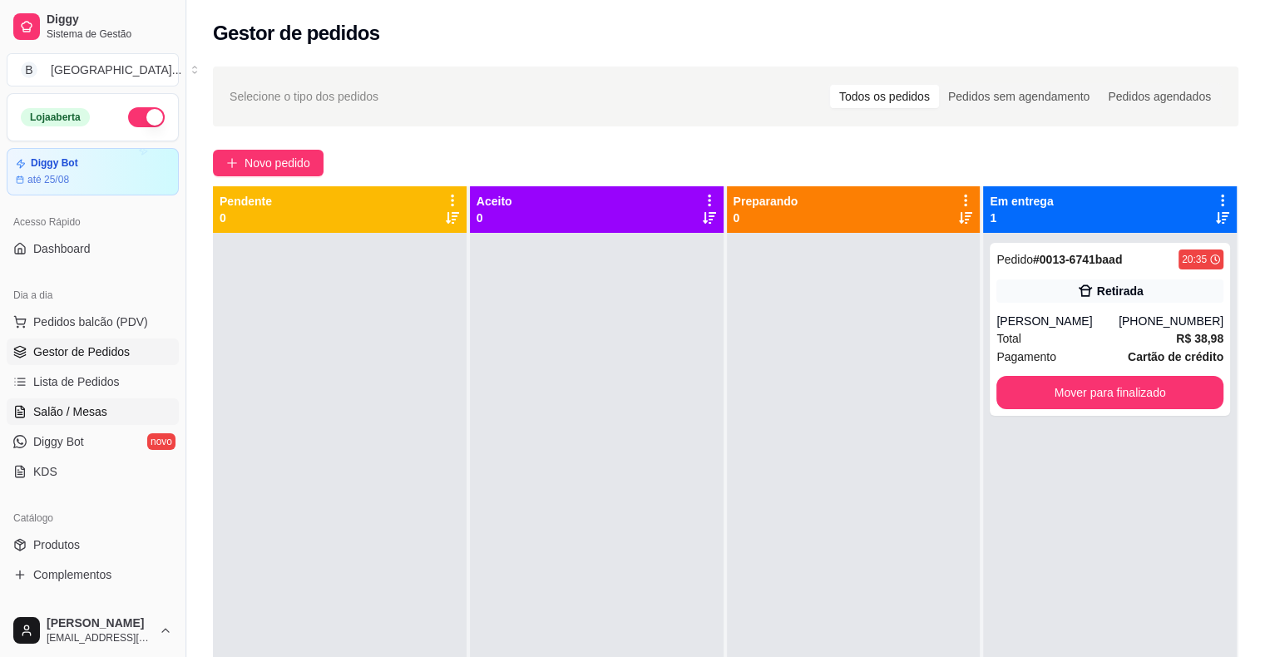
click at [72, 401] on link "Salão / Mesas" at bounding box center [93, 411] width 172 height 27
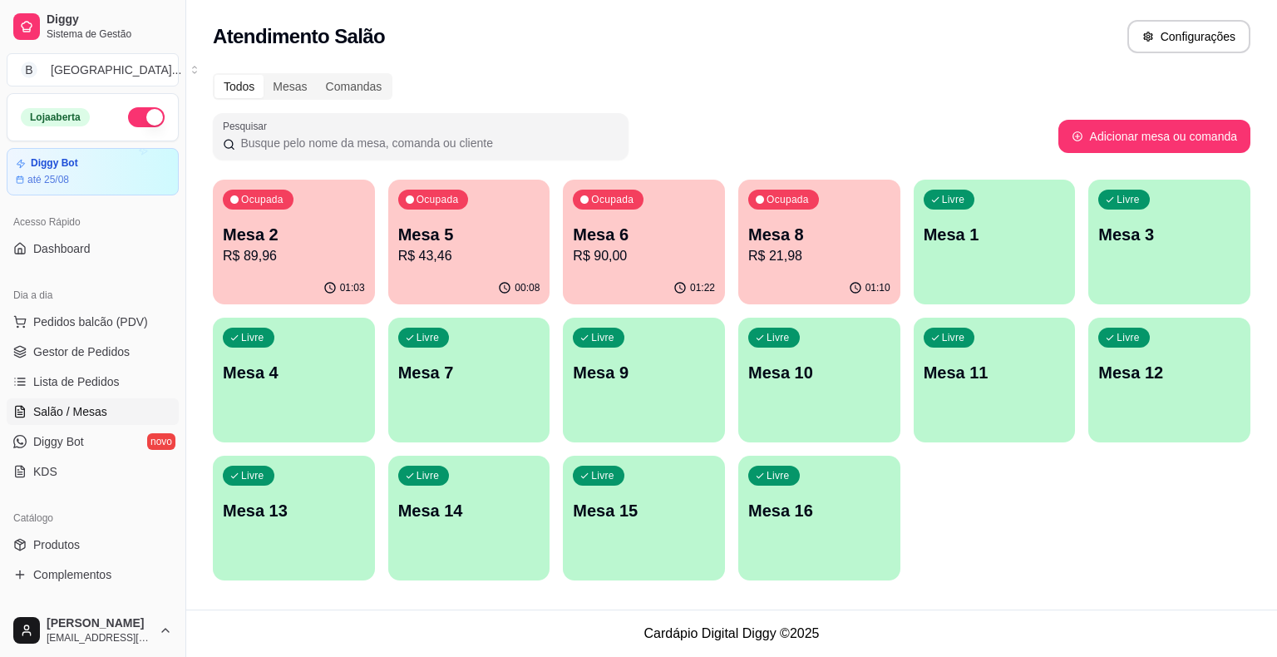
click at [610, 249] on p "R$ 90,00" at bounding box center [644, 256] width 142 height 20
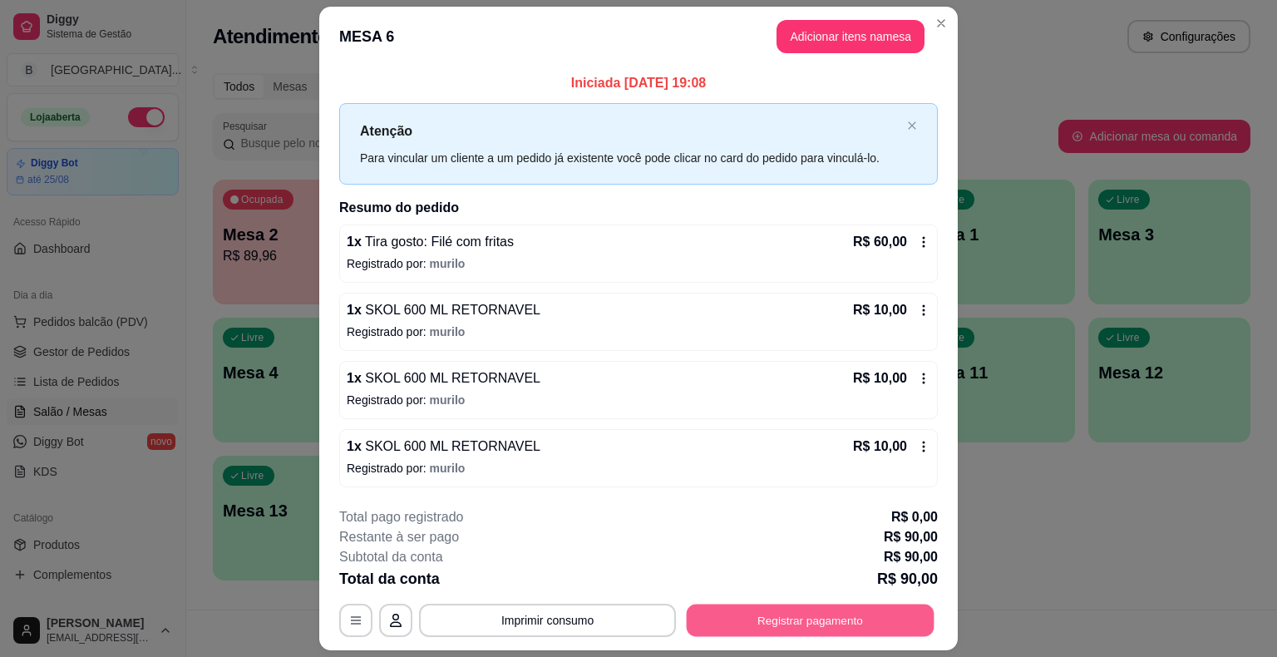
click at [819, 610] on button "Registrar pagamento" at bounding box center [811, 620] width 248 height 32
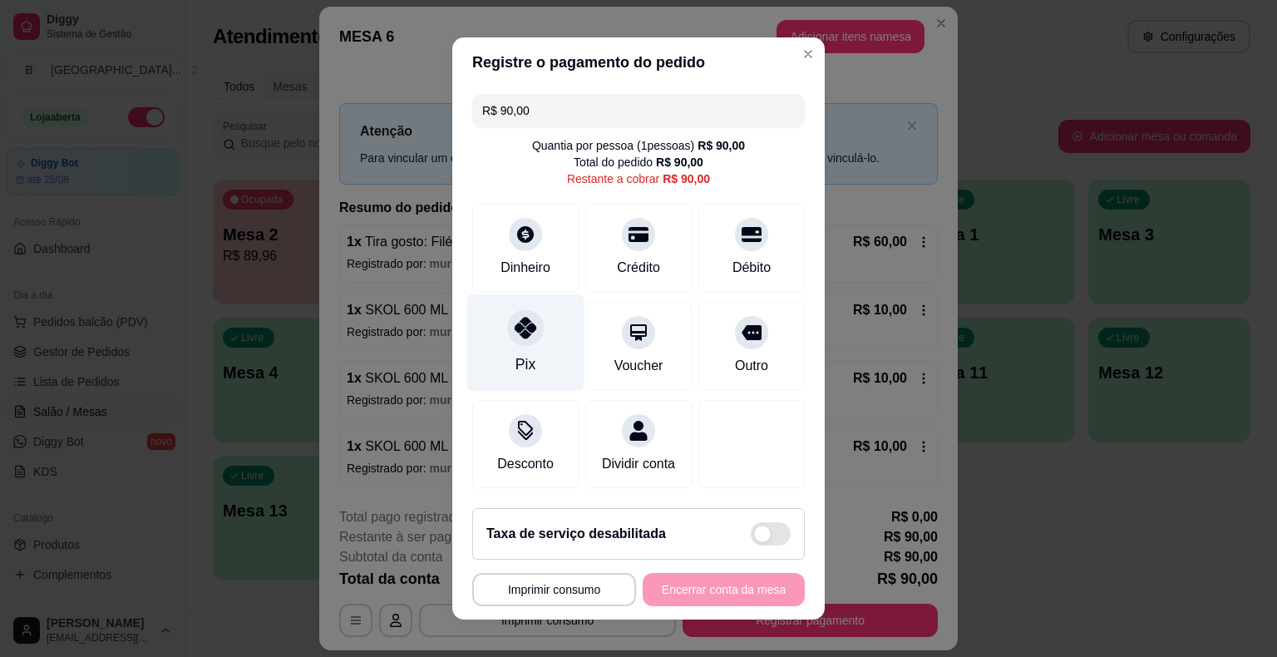
click at [526, 324] on icon at bounding box center [526, 328] width 22 height 22
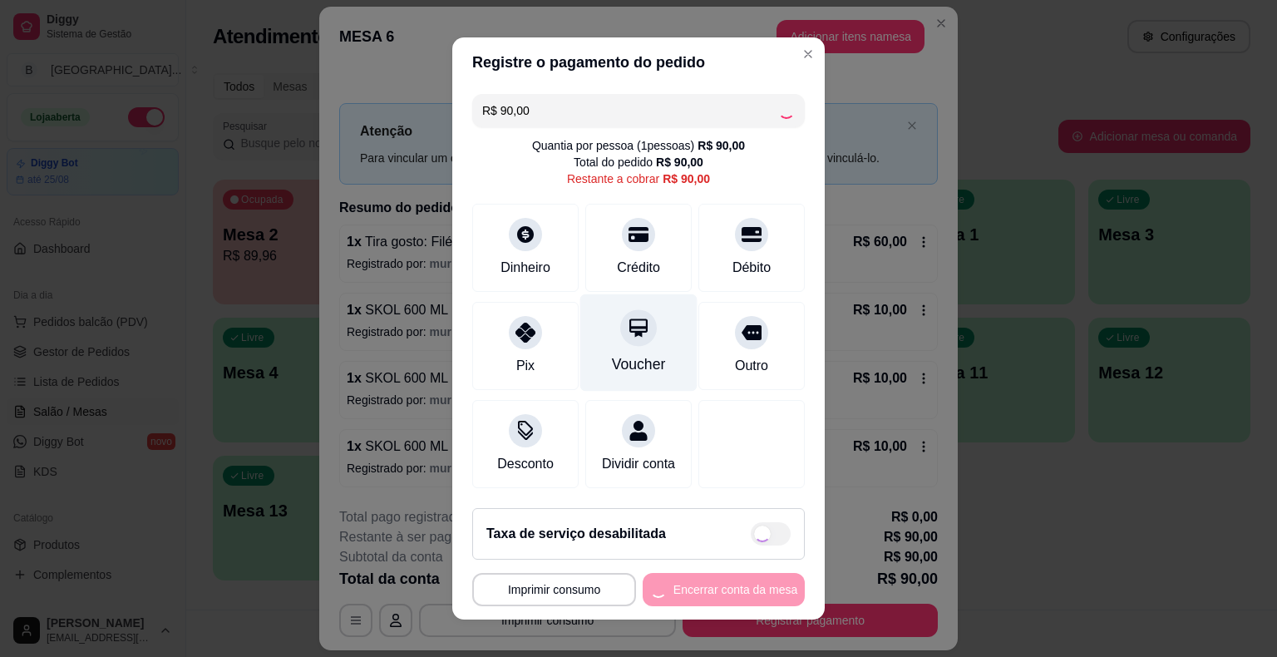
type input "R$ 0,00"
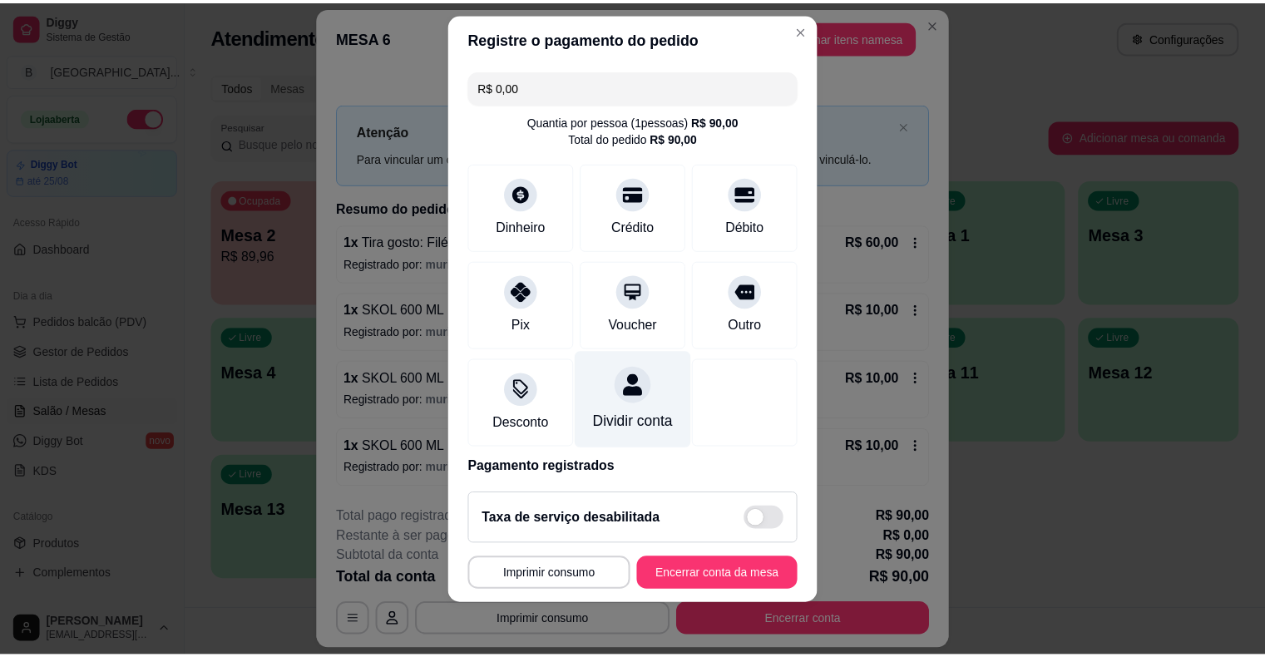
scroll to position [78, 0]
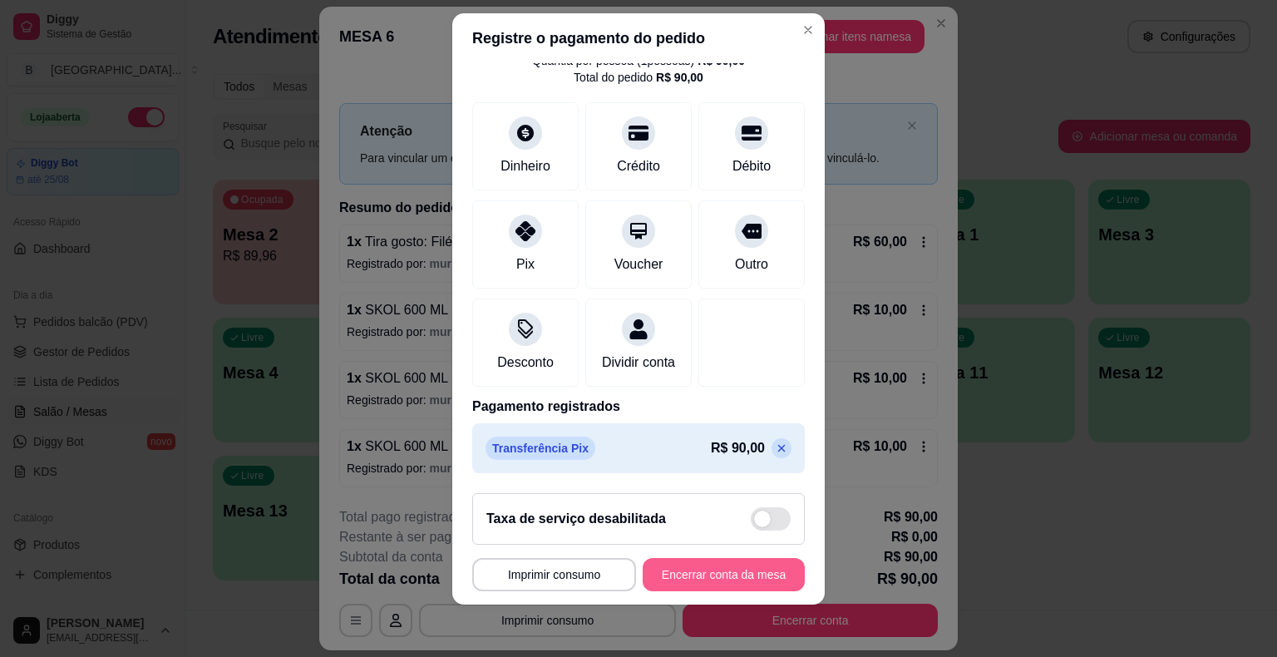
click at [701, 560] on button "Encerrar conta da mesa" at bounding box center [724, 574] width 162 height 33
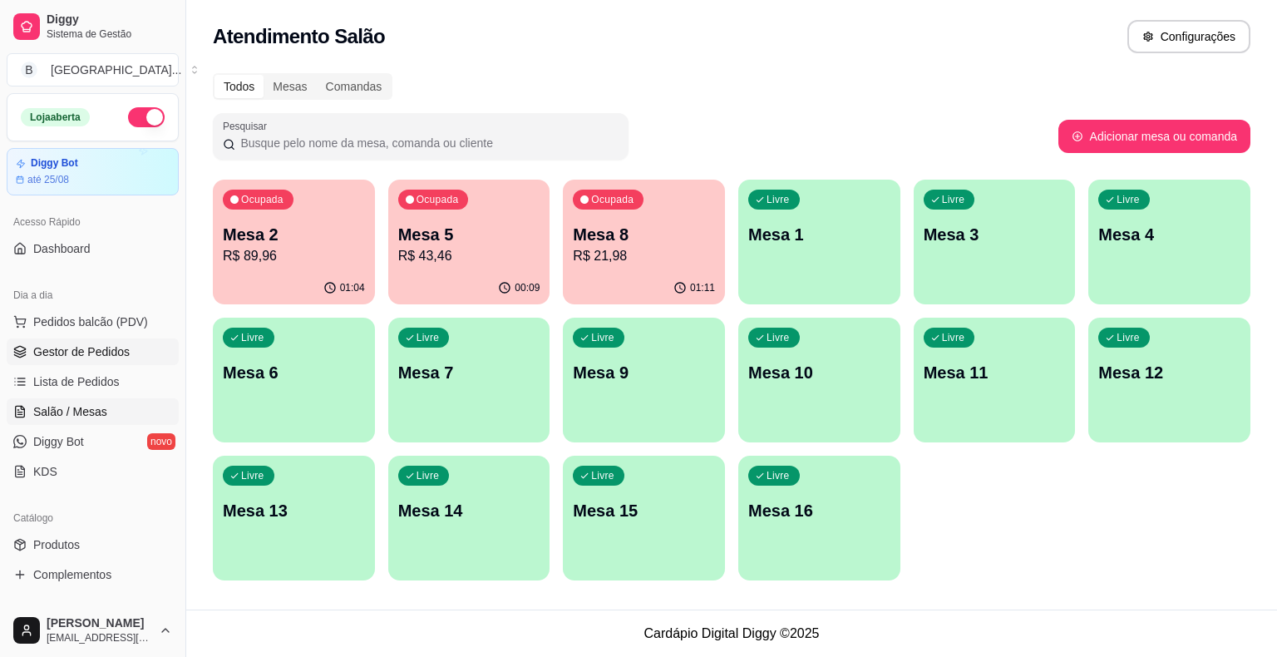
click at [96, 348] on span "Gestor de Pedidos" at bounding box center [81, 351] width 96 height 17
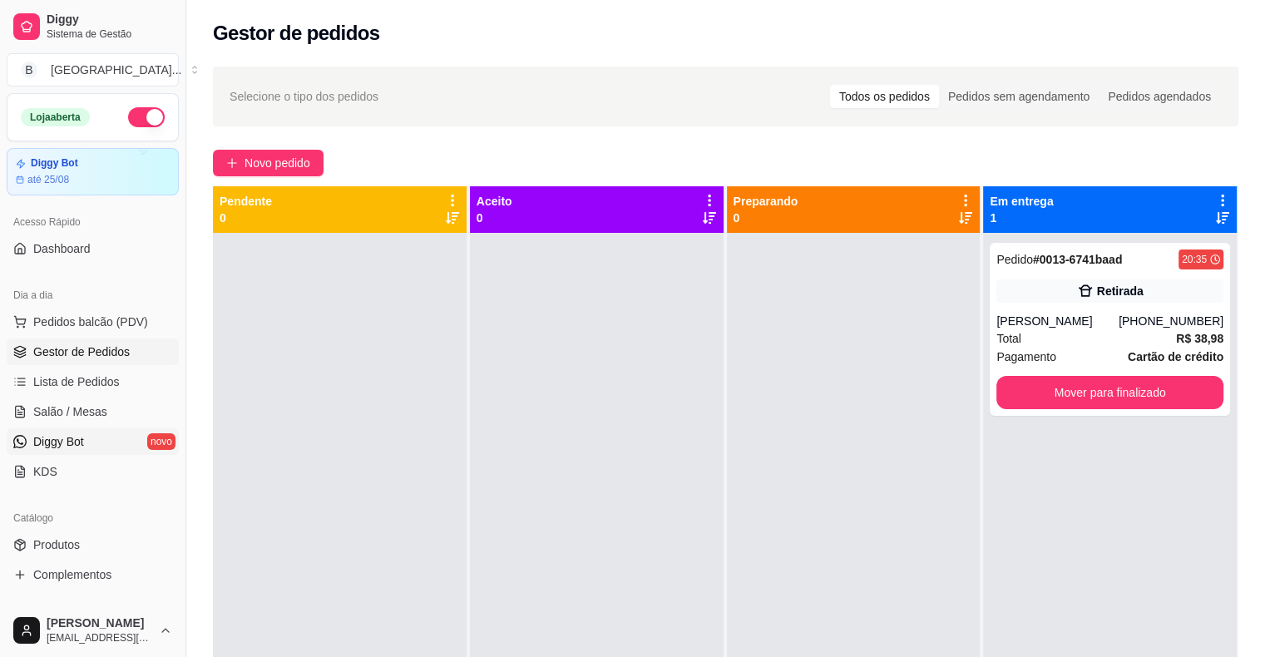
scroll to position [166, 0]
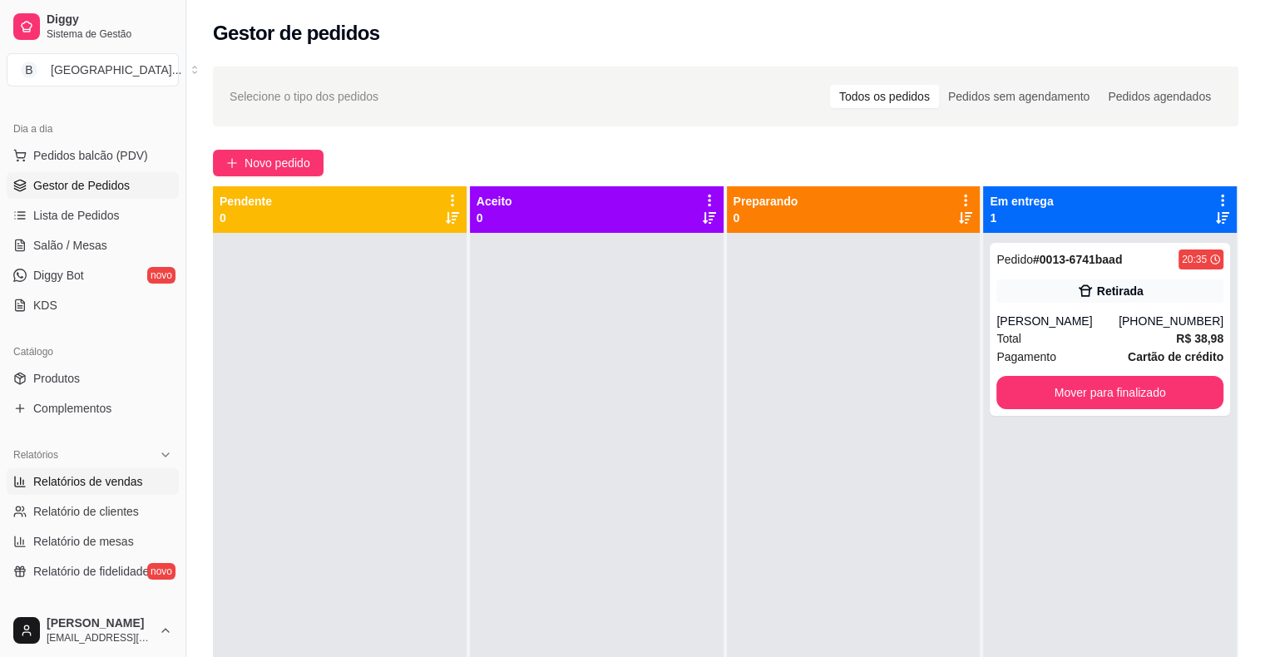
click at [50, 475] on span "Relatórios de vendas" at bounding box center [88, 481] width 110 height 17
select select "ALL"
select select "0"
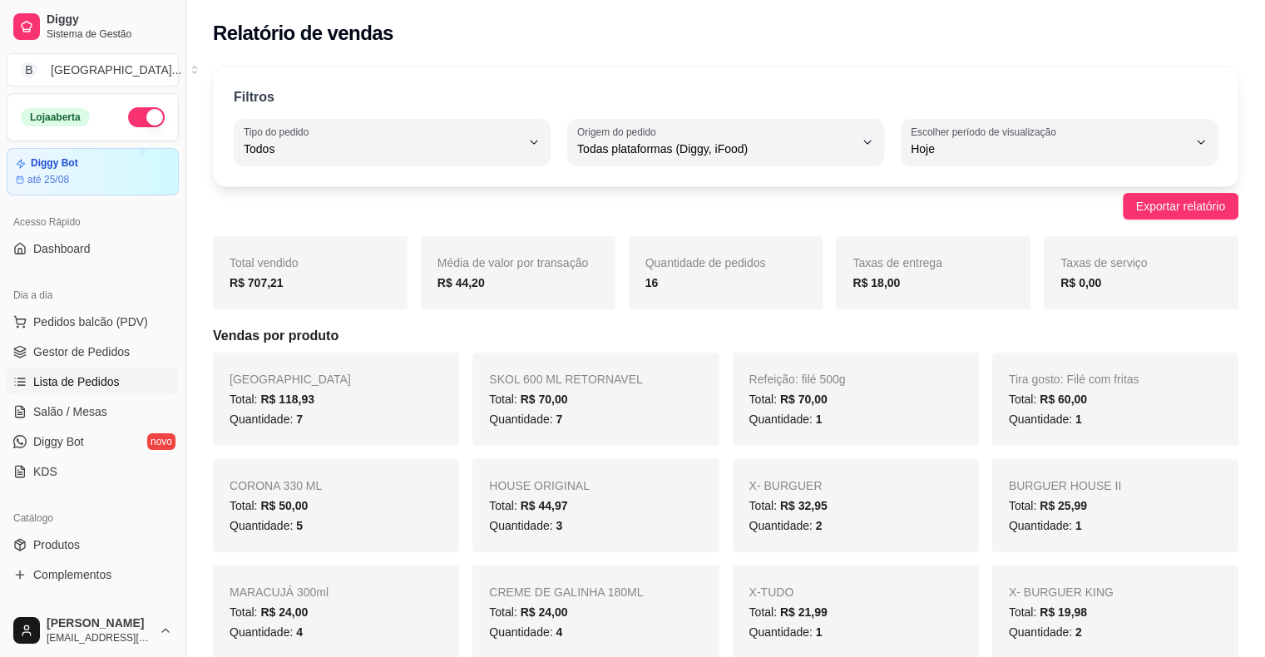
click at [81, 384] on span "Lista de Pedidos" at bounding box center [76, 381] width 86 height 17
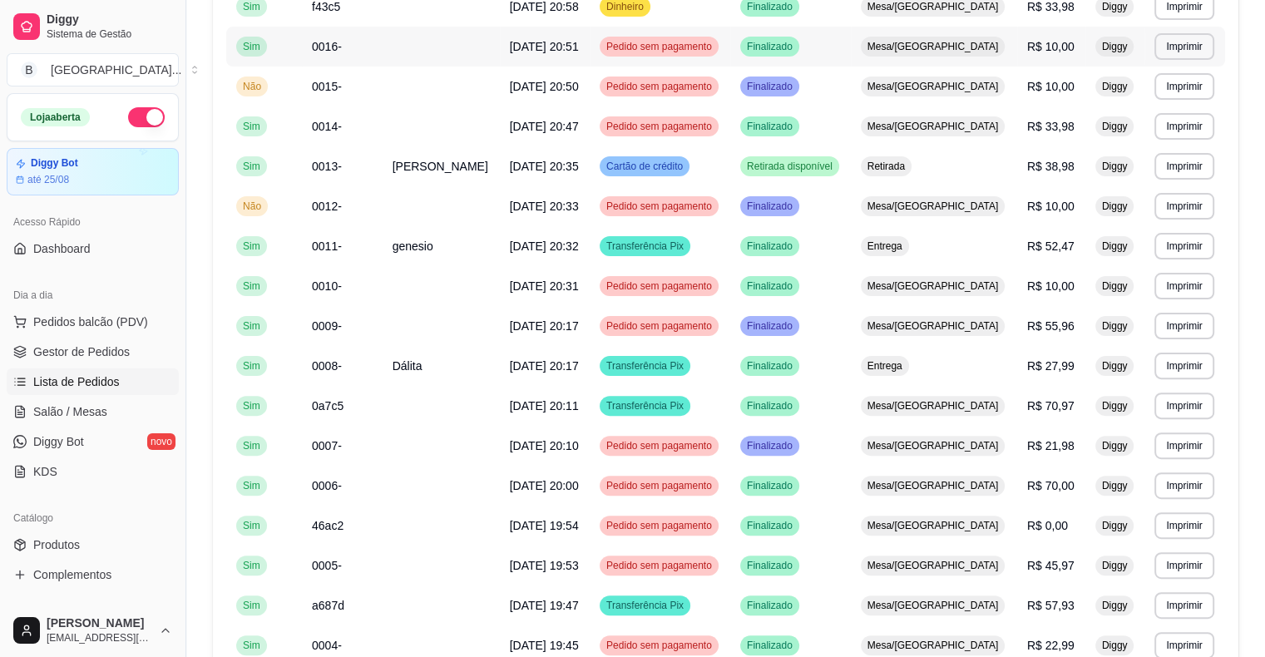
scroll to position [416, 0]
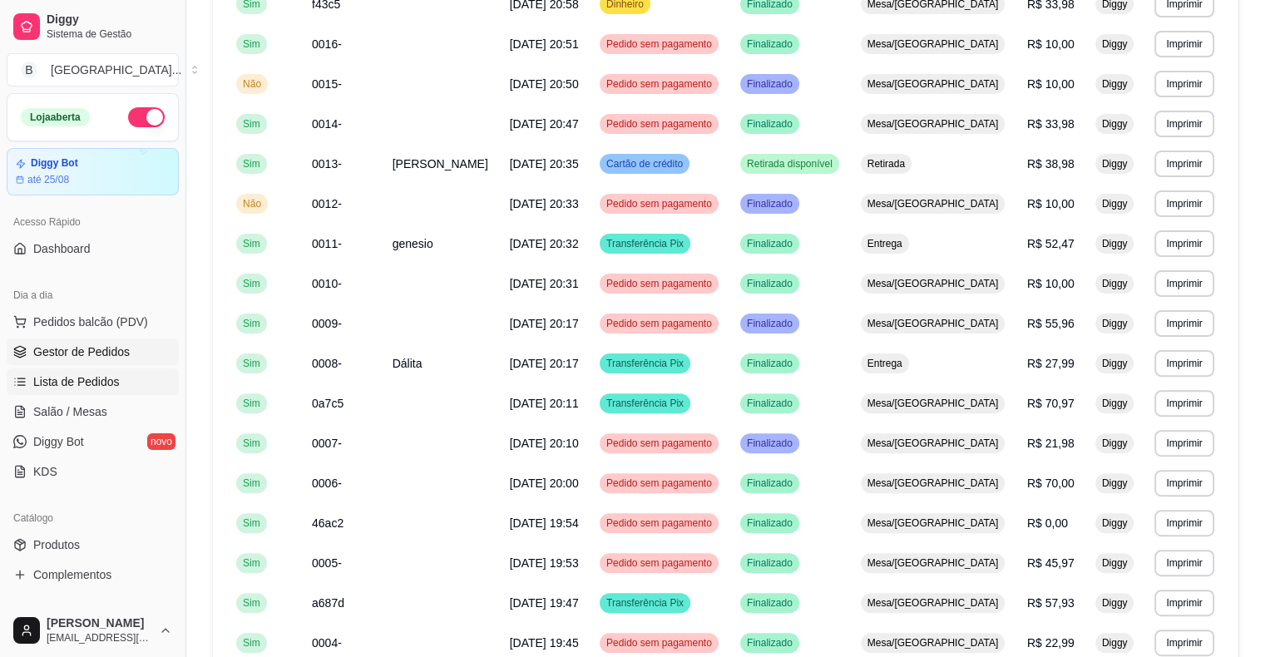
click at [42, 361] on link "Gestor de Pedidos" at bounding box center [93, 351] width 172 height 27
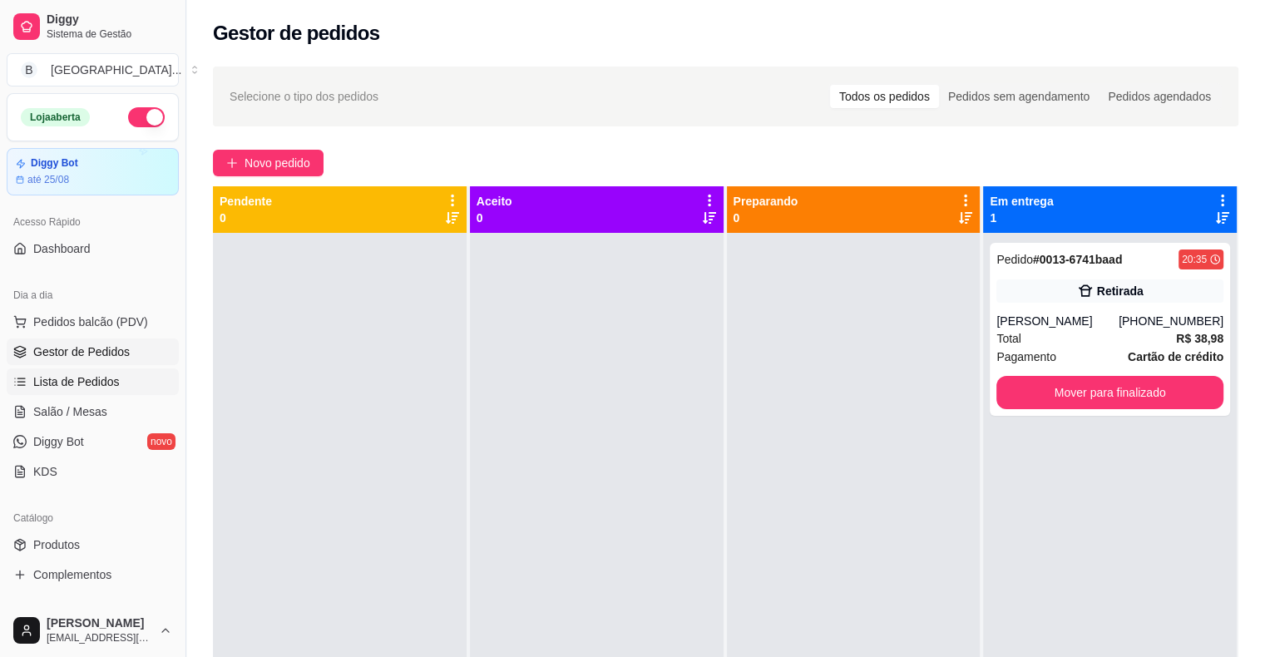
click at [91, 389] on link "Lista de Pedidos" at bounding box center [93, 381] width 172 height 27
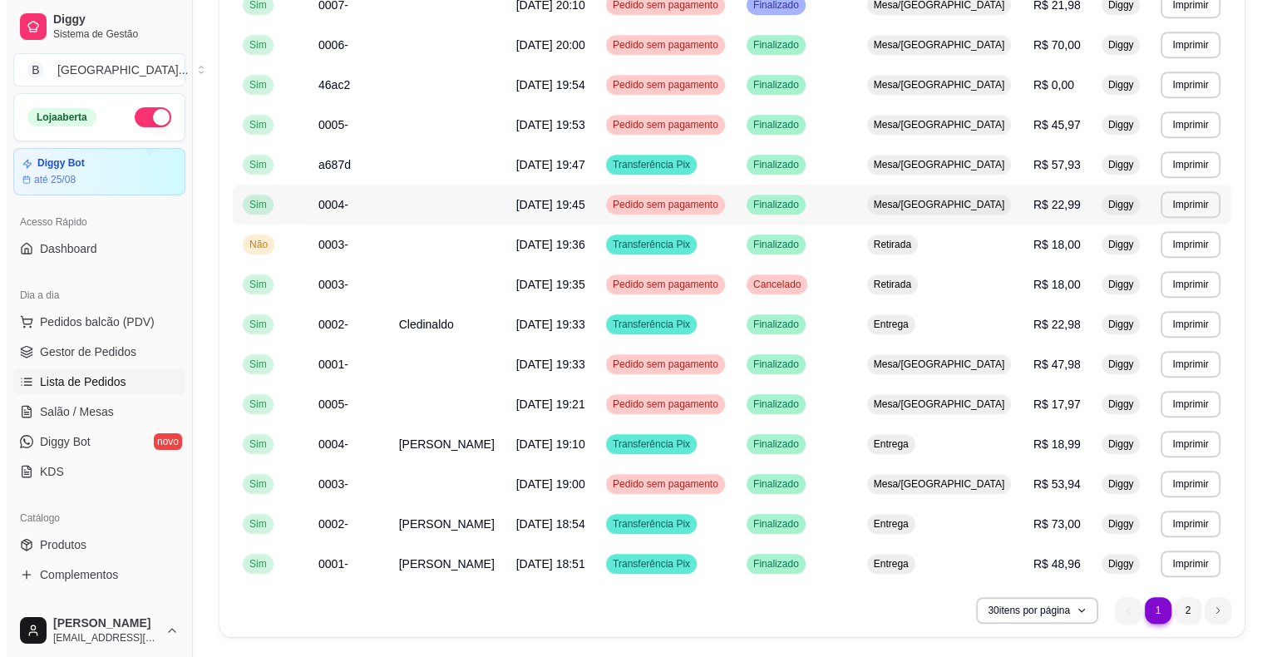
scroll to position [901, 0]
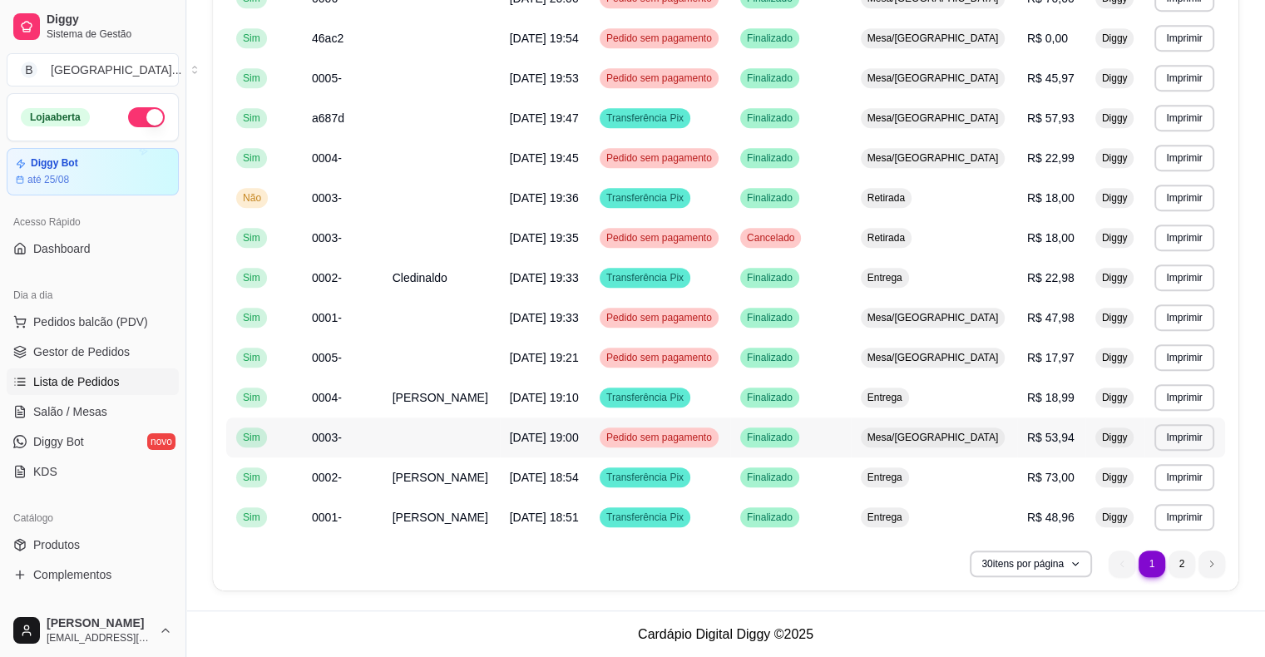
click at [851, 441] on td "Finalizado" at bounding box center [790, 437] width 121 height 40
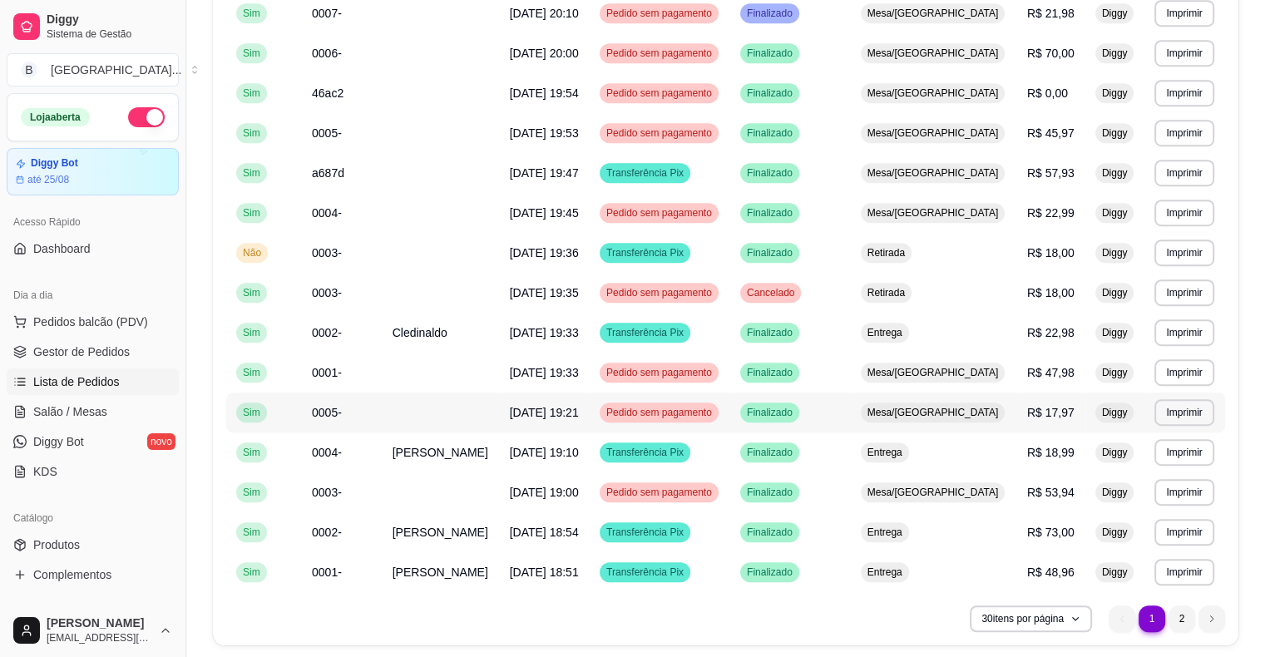
scroll to position [817, 0]
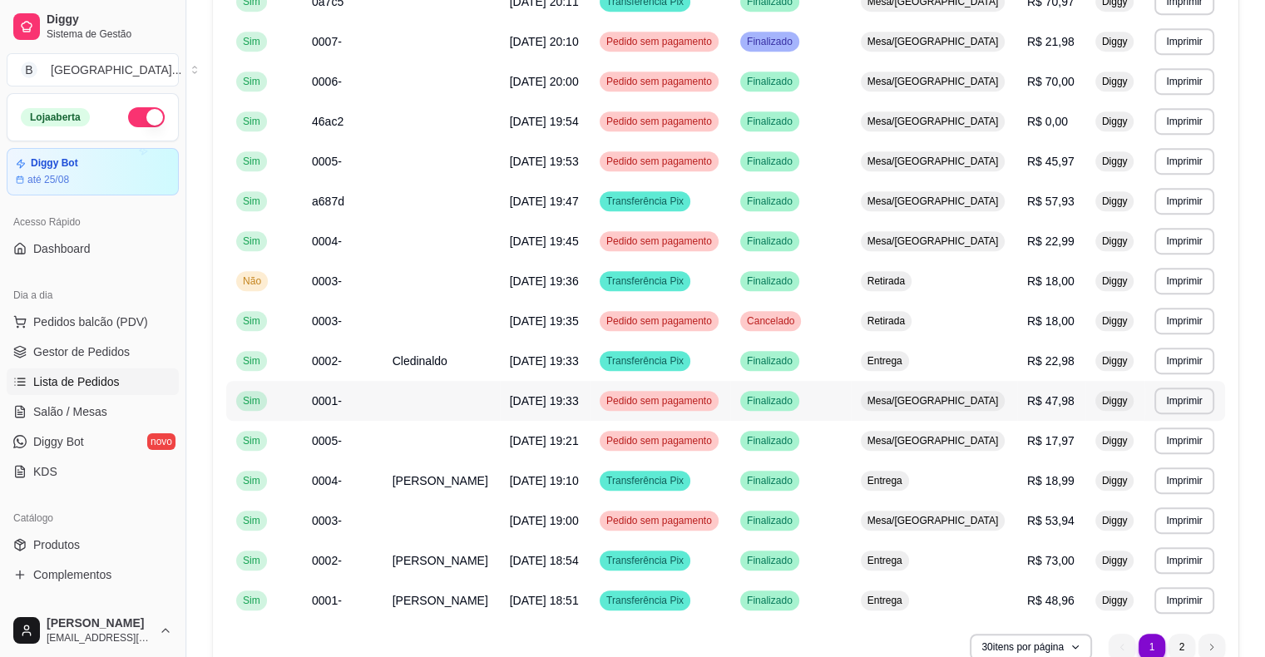
click at [976, 397] on span "Mesa/[GEOGRAPHIC_DATA]" at bounding box center [933, 400] width 138 height 13
click at [1026, 447] on td "R$ 17,97" at bounding box center [1051, 441] width 68 height 40
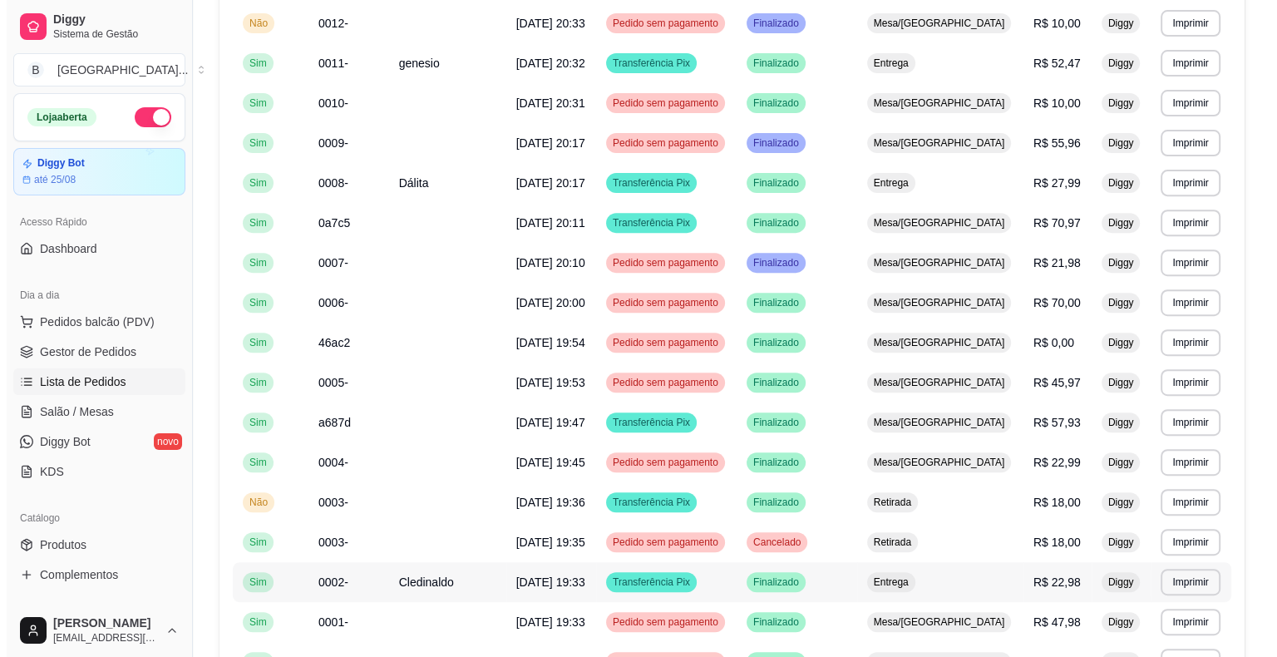
scroll to position [568, 0]
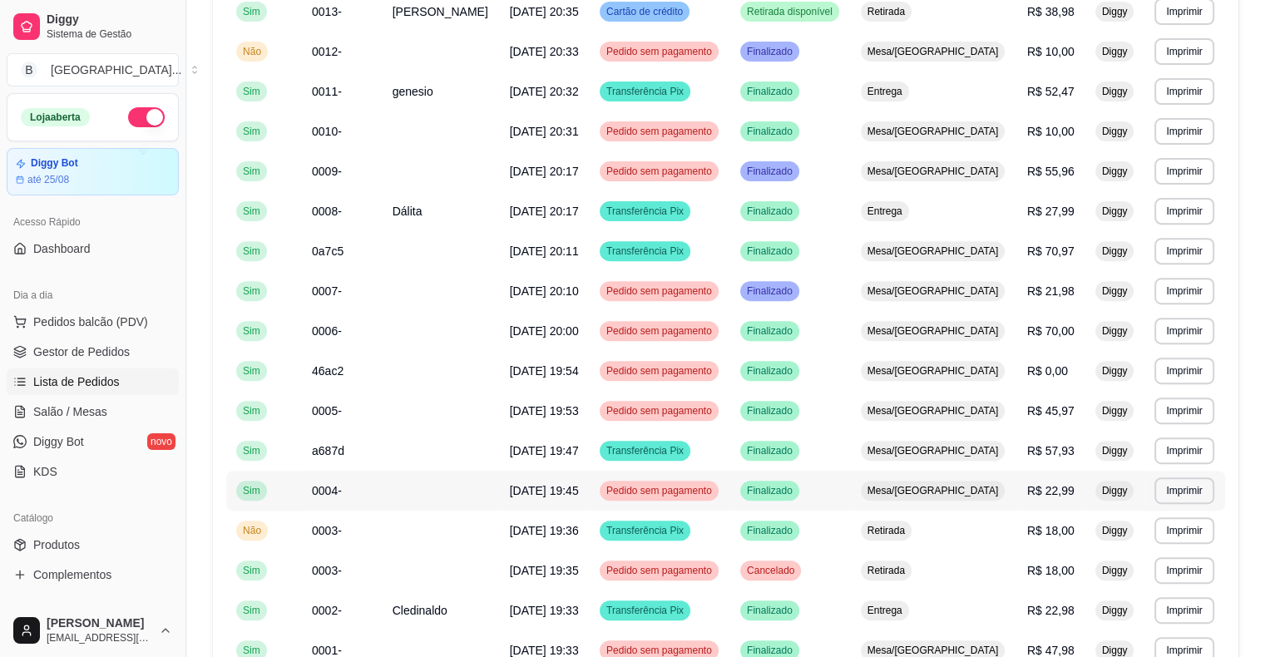
click at [1020, 479] on td "R$ 22,99" at bounding box center [1051, 491] width 68 height 40
click at [953, 444] on span "Mesa/[GEOGRAPHIC_DATA]" at bounding box center [933, 450] width 138 height 13
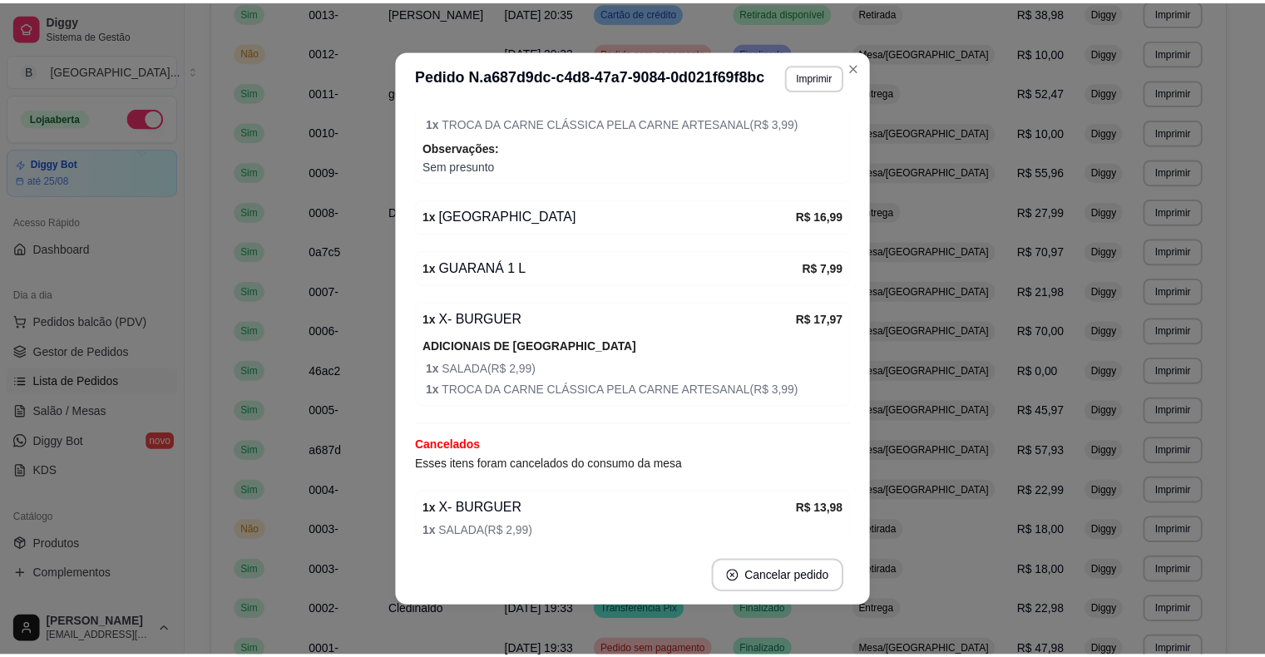
scroll to position [444, 0]
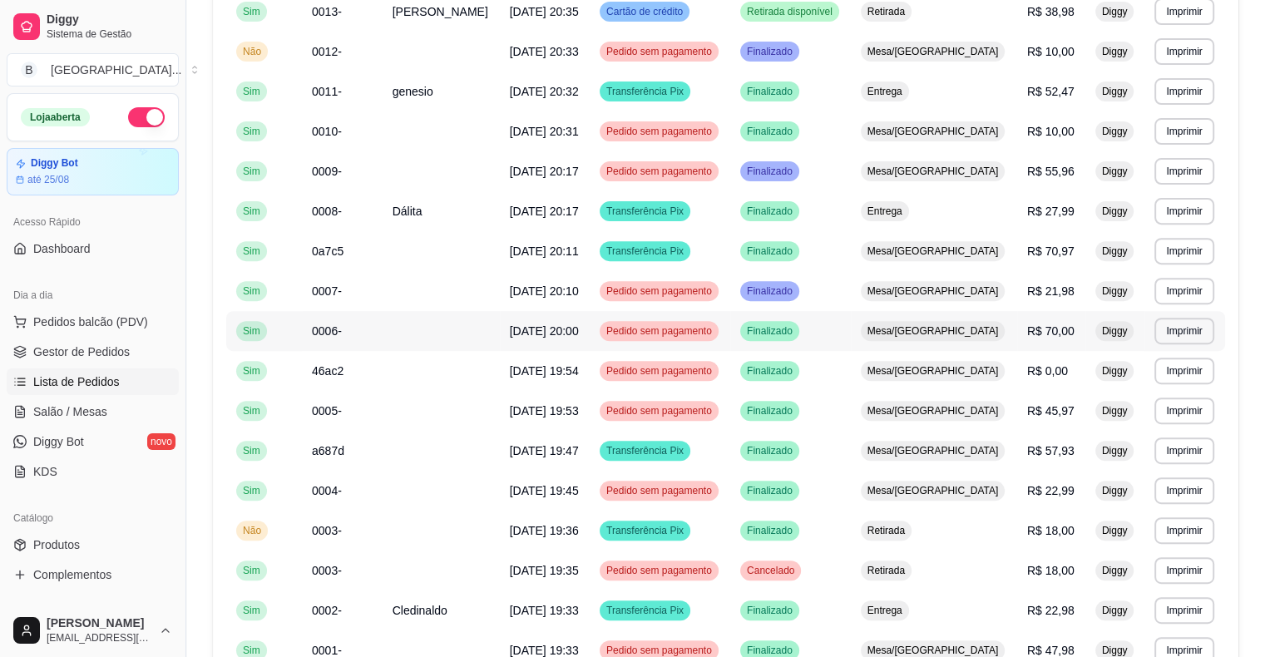
click at [1053, 336] on span "R$ 70,00" at bounding box center [1050, 330] width 47 height 13
click at [1021, 314] on td "R$ 70,00" at bounding box center [1051, 331] width 68 height 40
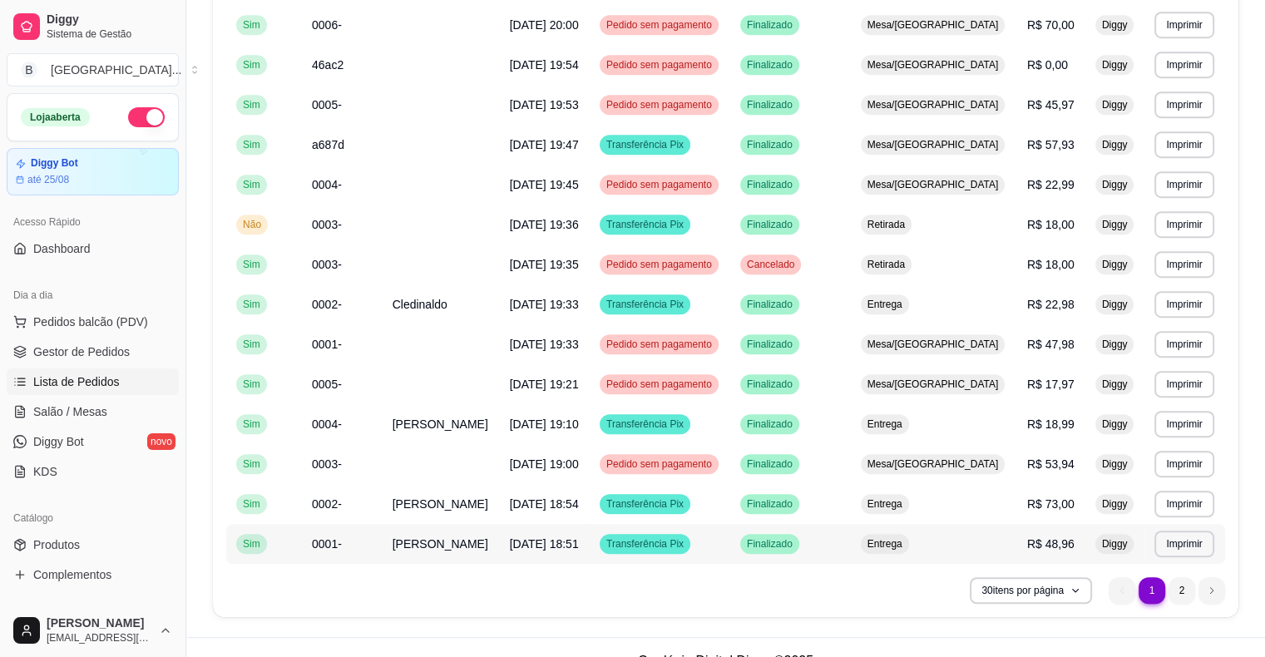
scroll to position [901, 0]
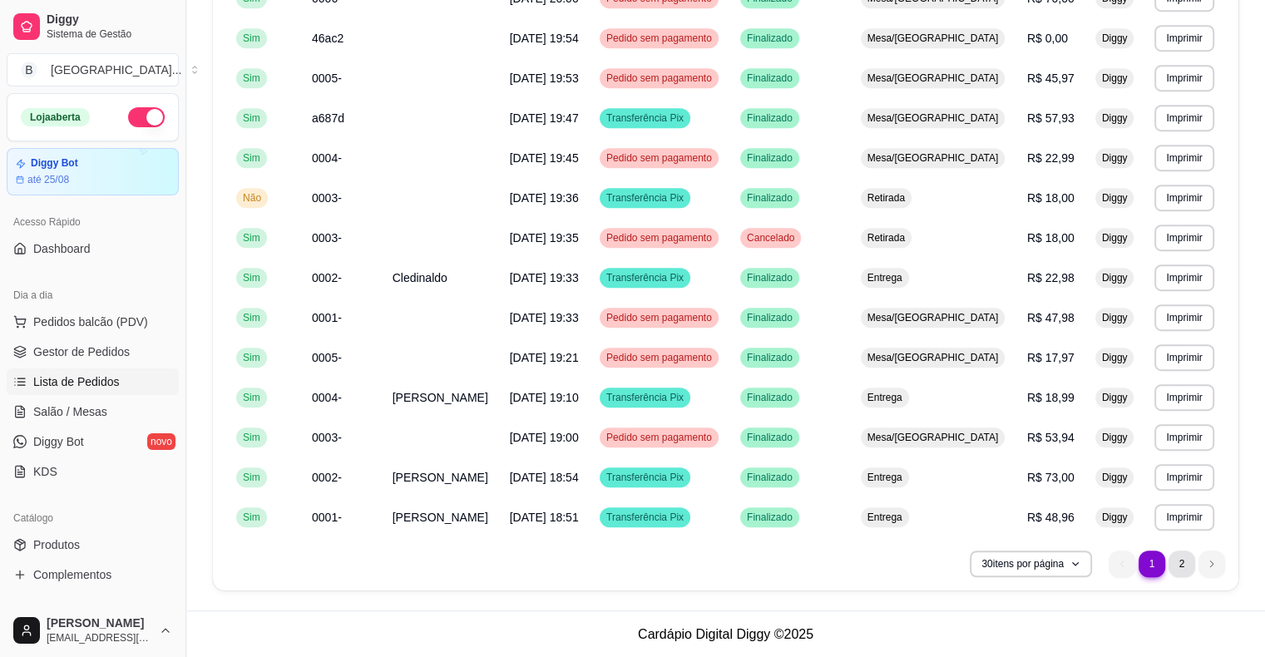
click at [1183, 566] on li "2" at bounding box center [1181, 564] width 27 height 27
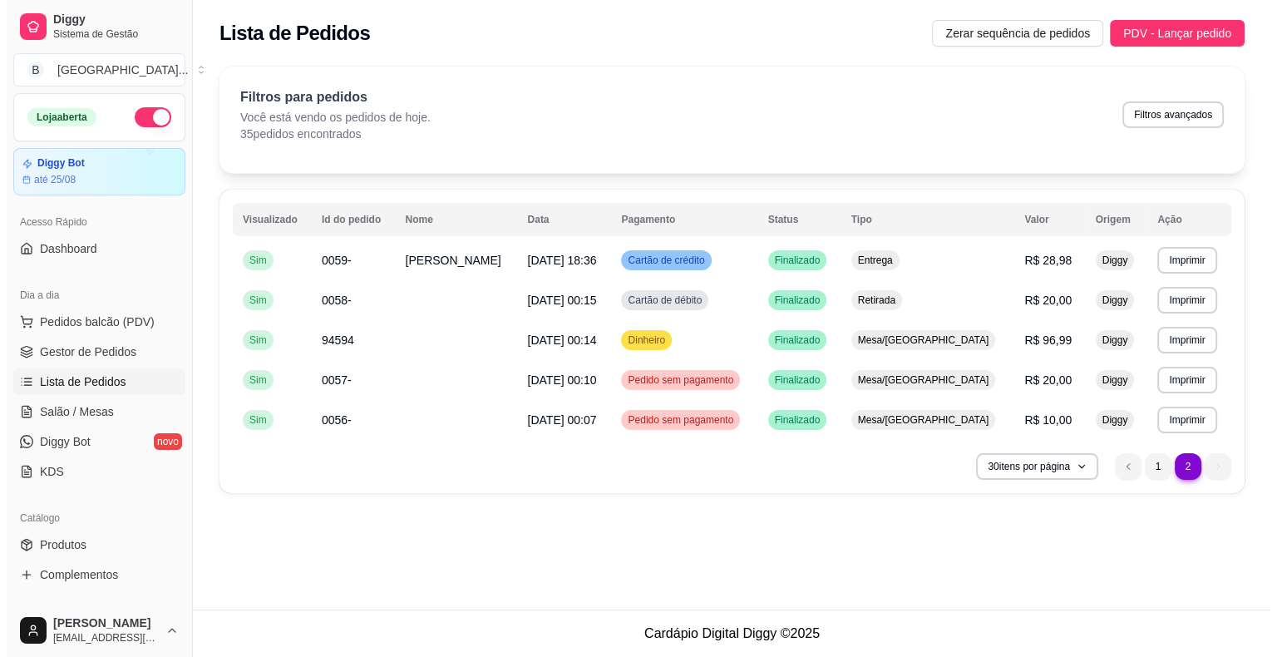
scroll to position [0, 0]
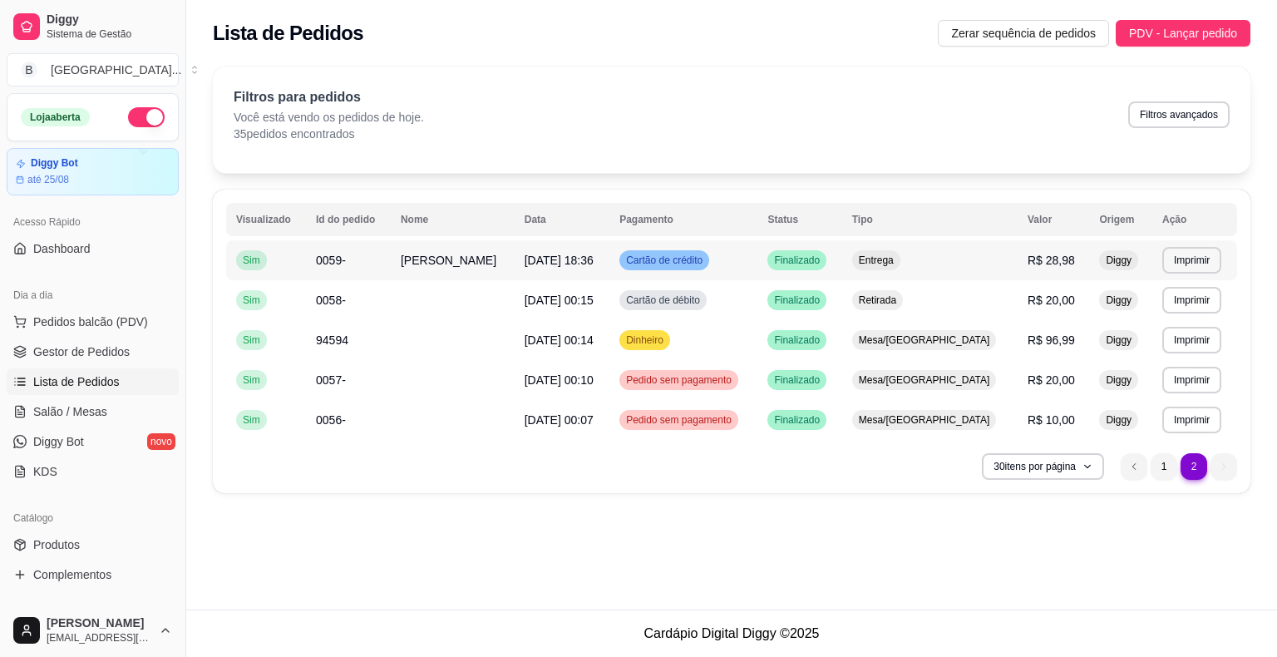
click at [525, 261] on span "[DATE] 18:36" at bounding box center [559, 260] width 69 height 13
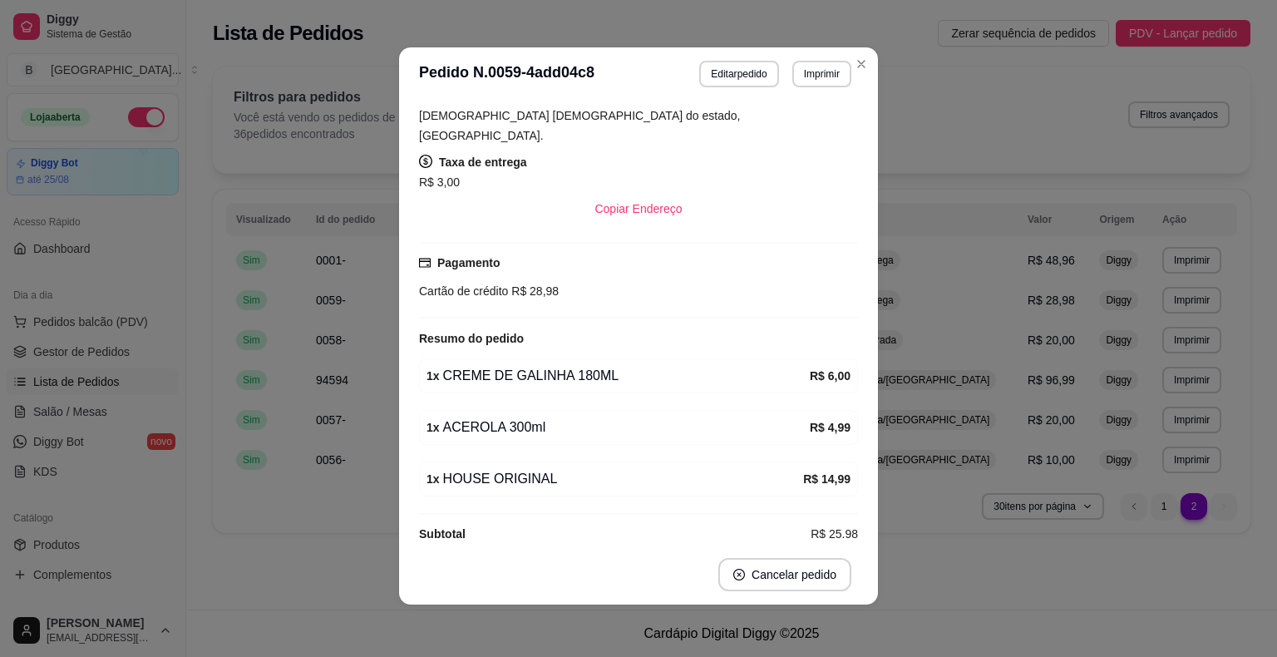
scroll to position [3, 0]
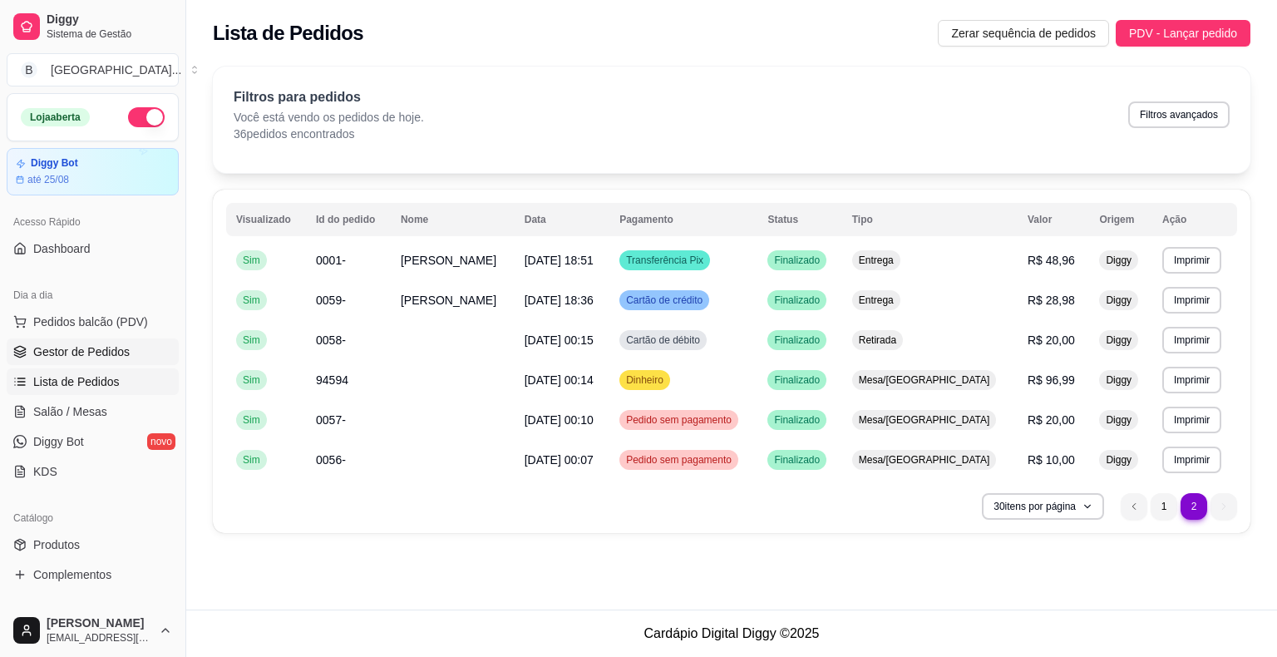
click at [127, 343] on link "Gestor de Pedidos" at bounding box center [93, 351] width 172 height 27
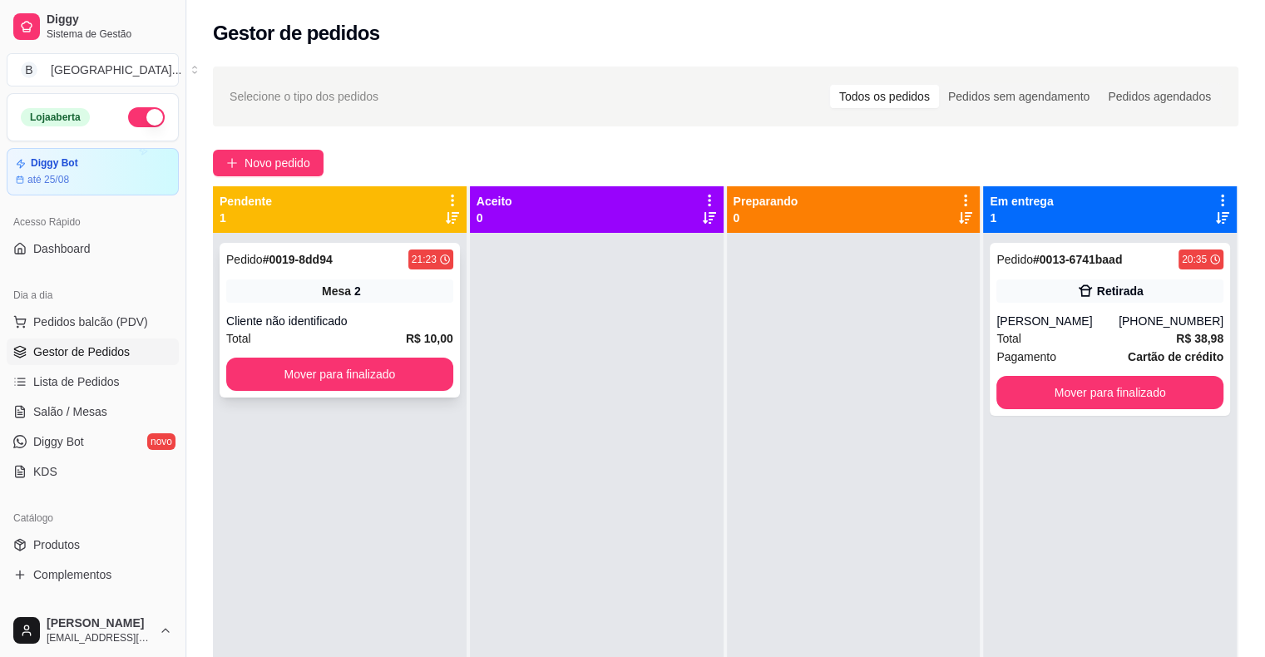
click at [377, 392] on div "Pedido # 0019-8dd94 21:23 Mesa 2 Cliente não identificado Total R$ 10,00 Mover …" at bounding box center [340, 320] width 240 height 155
click at [353, 358] on div "Mover para finalizado" at bounding box center [339, 374] width 227 height 33
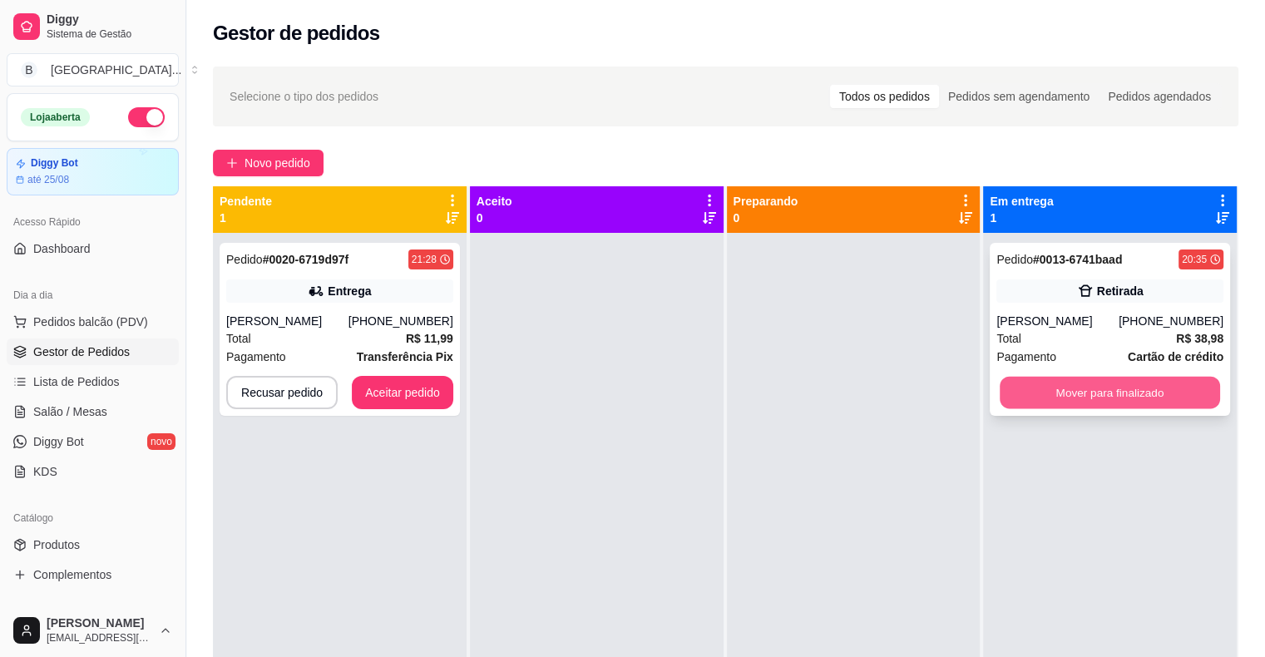
click at [1061, 394] on button "Mover para finalizado" at bounding box center [1110, 393] width 220 height 32
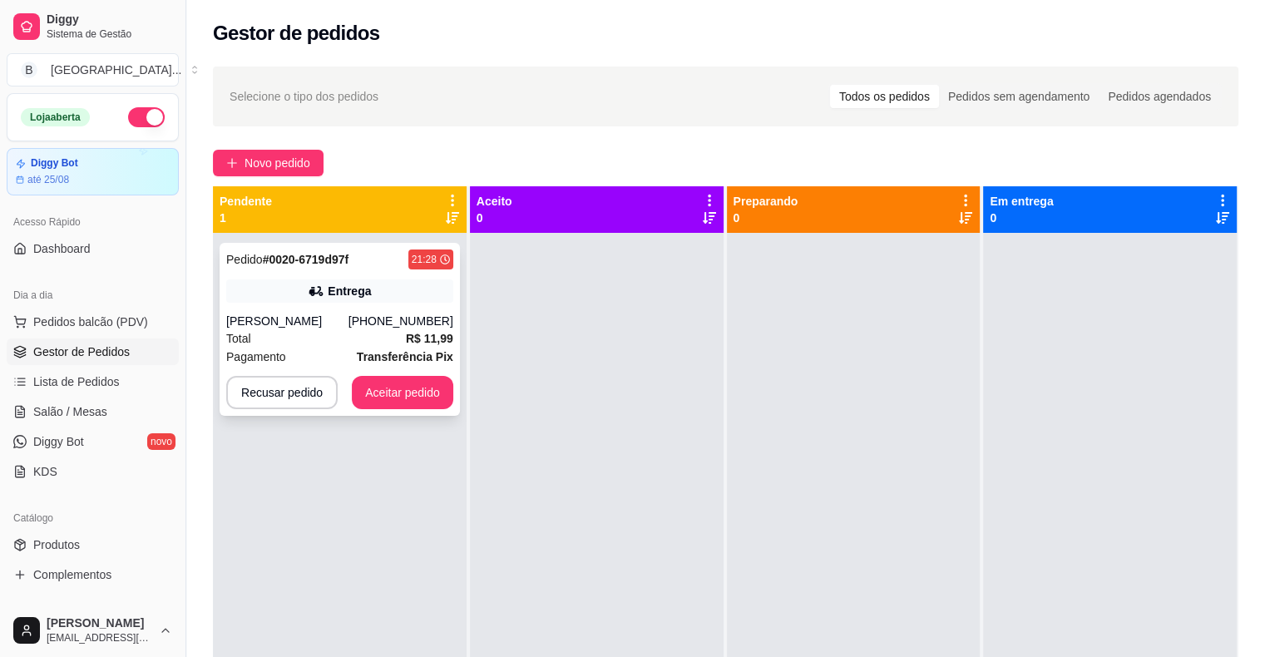
click at [329, 324] on div "[PERSON_NAME]" at bounding box center [287, 321] width 122 height 17
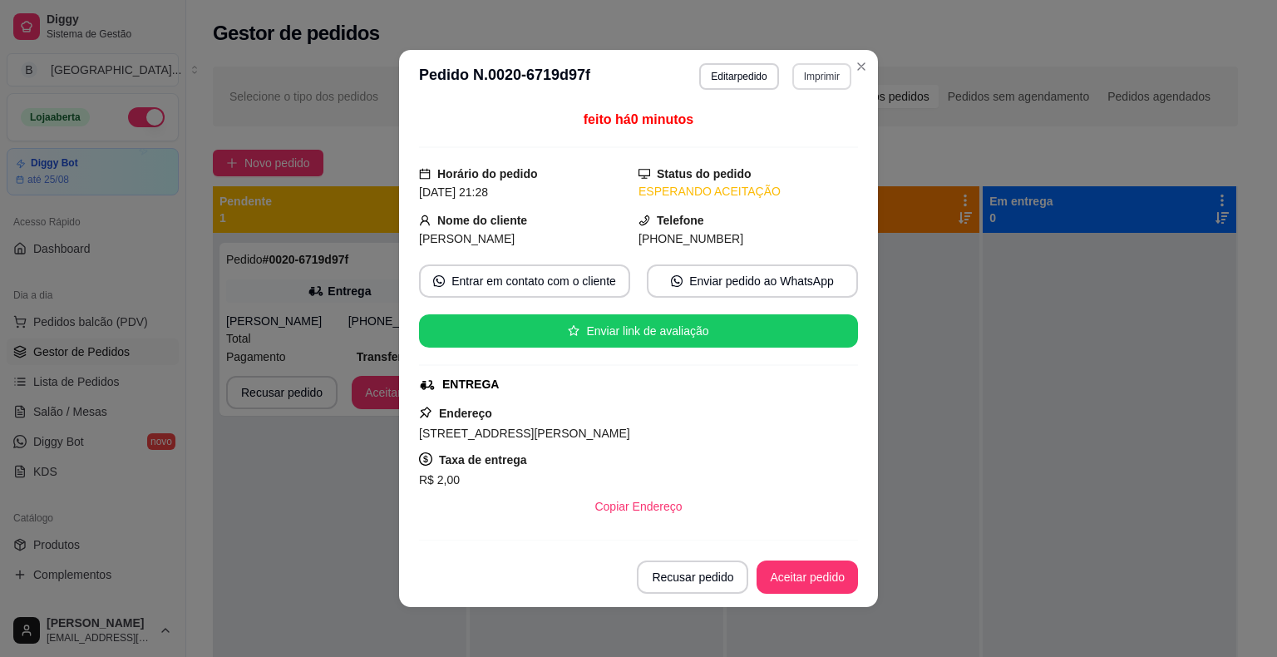
click at [816, 79] on button "Imprimir" at bounding box center [822, 76] width 59 height 27
click at [787, 135] on button "IMPRESSORA" at bounding box center [786, 134] width 116 height 26
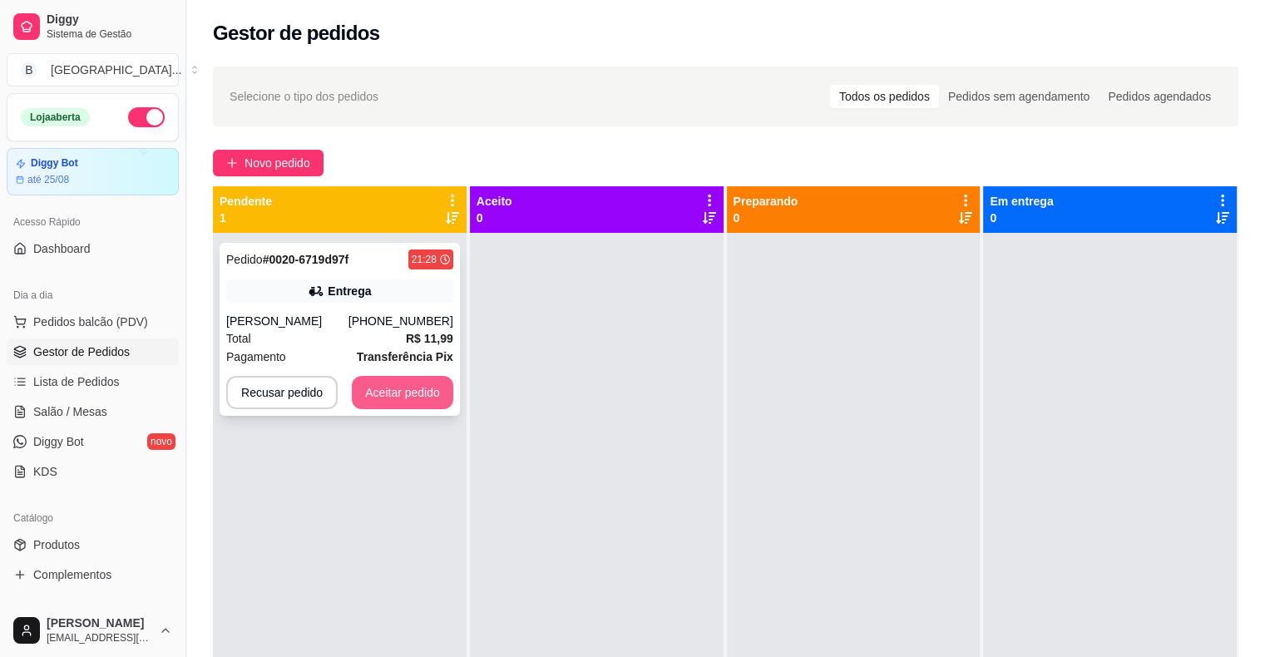
click at [369, 392] on button "Aceitar pedido" at bounding box center [402, 392] width 101 height 33
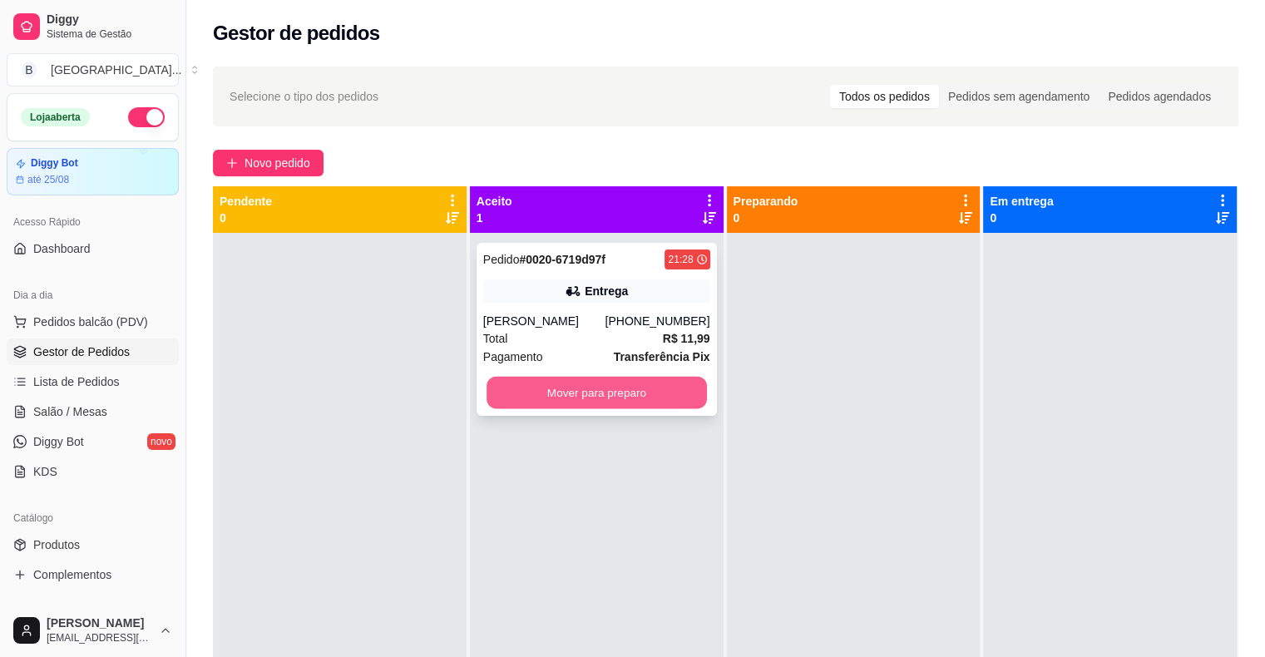
click at [559, 394] on button "Mover para preparo" at bounding box center [596, 393] width 220 height 32
click at [568, 397] on button "Mover para preparo" at bounding box center [596, 392] width 227 height 33
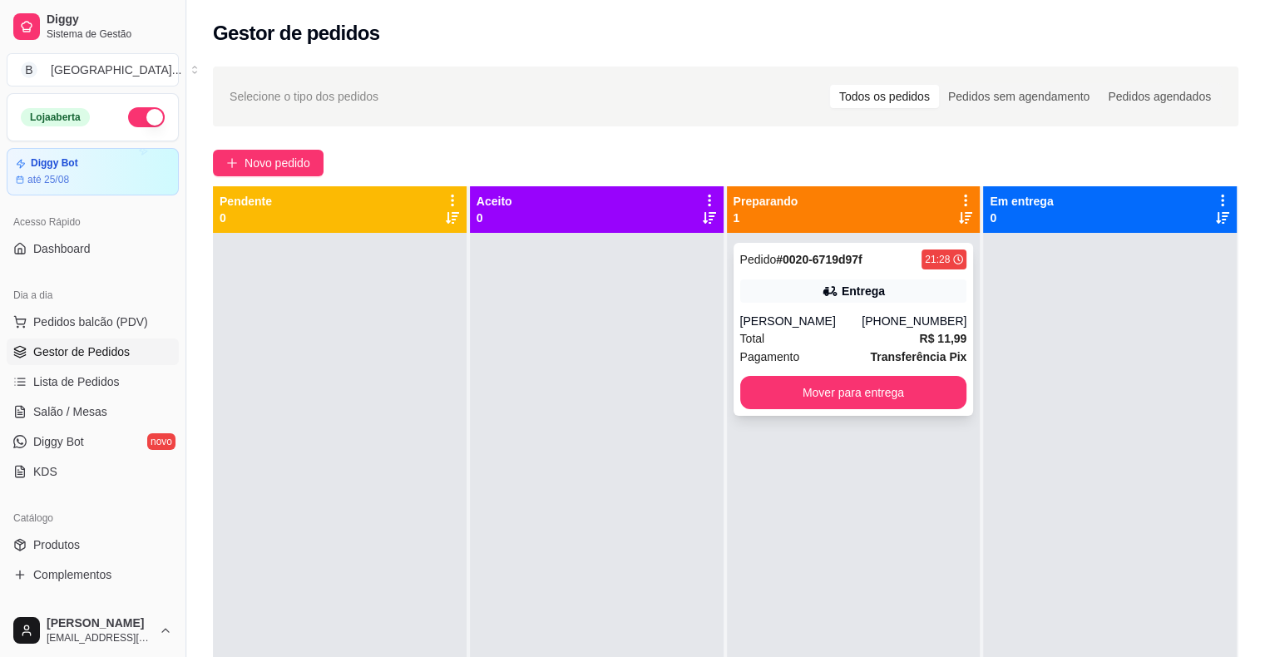
click at [905, 336] on div "Total R$ 11,99" at bounding box center [853, 338] width 227 height 18
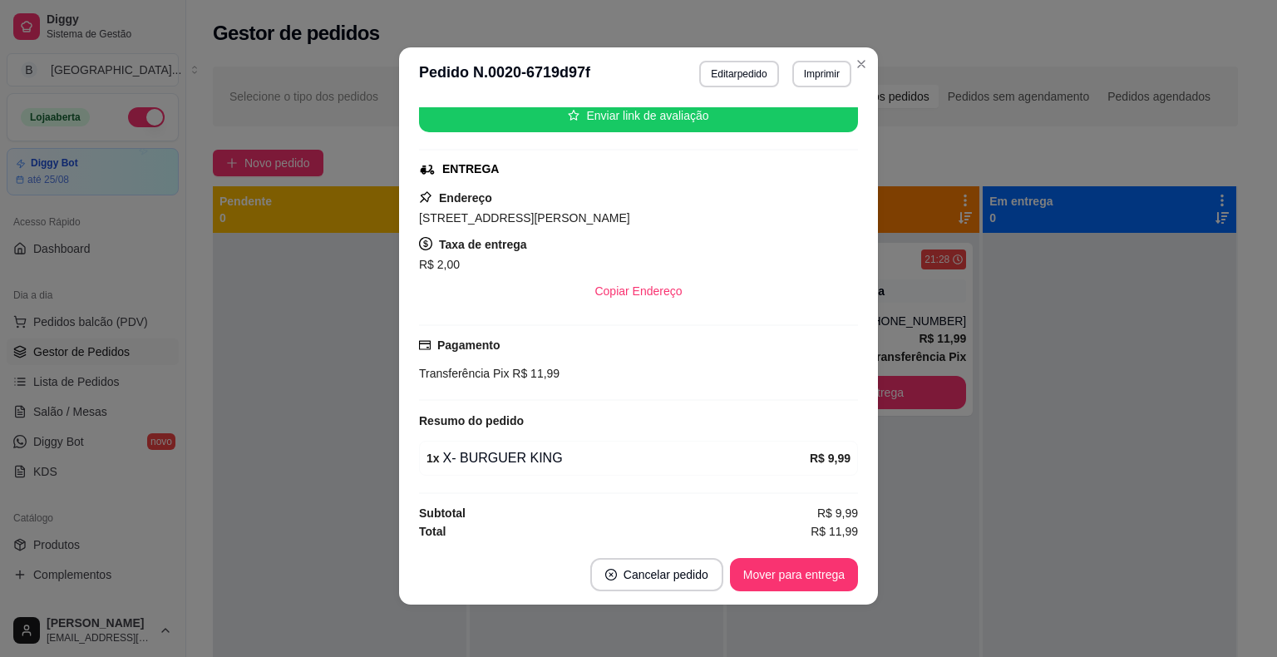
scroll to position [3, 0]
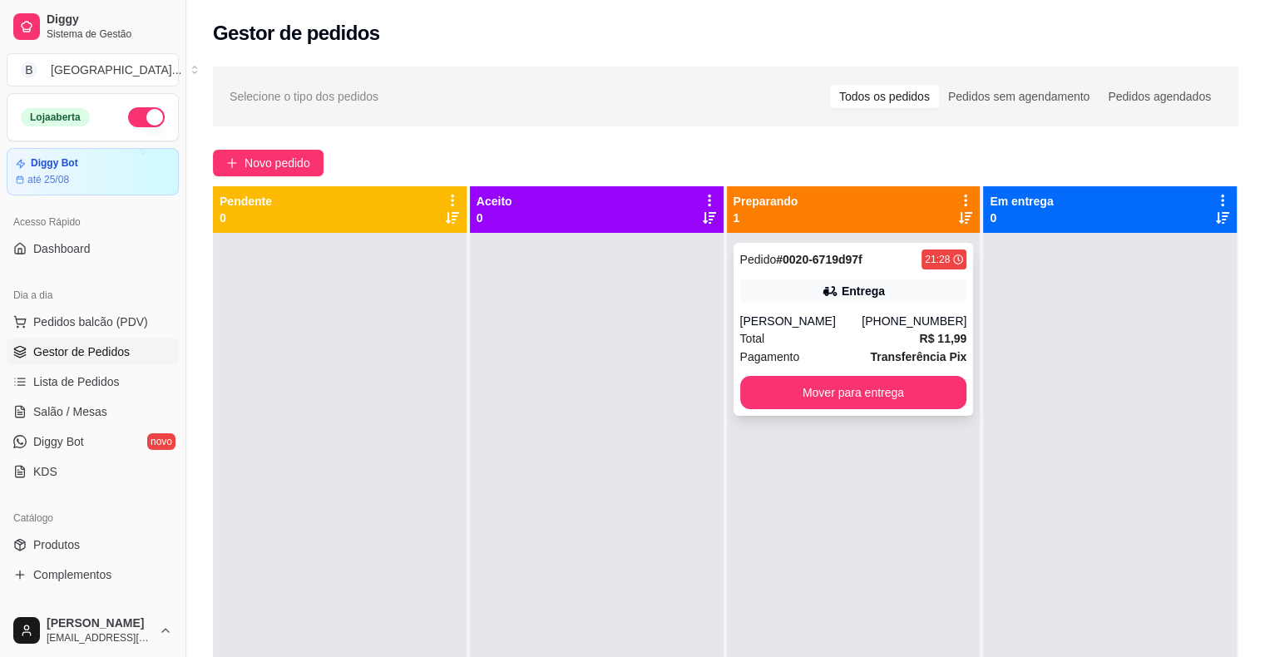
click at [893, 348] on span "Transferência Pix" at bounding box center [918, 357] width 96 height 18
click at [919, 344] on strong "R$ 11,99" at bounding box center [942, 338] width 47 height 13
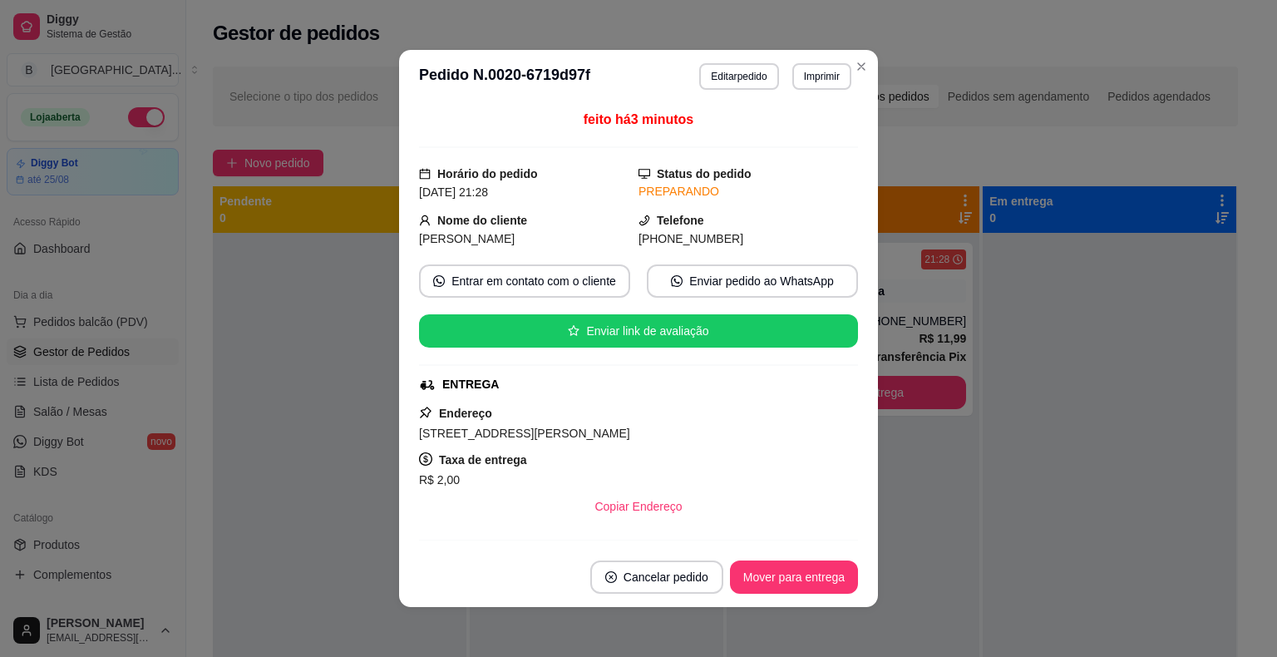
scroll to position [83, 0]
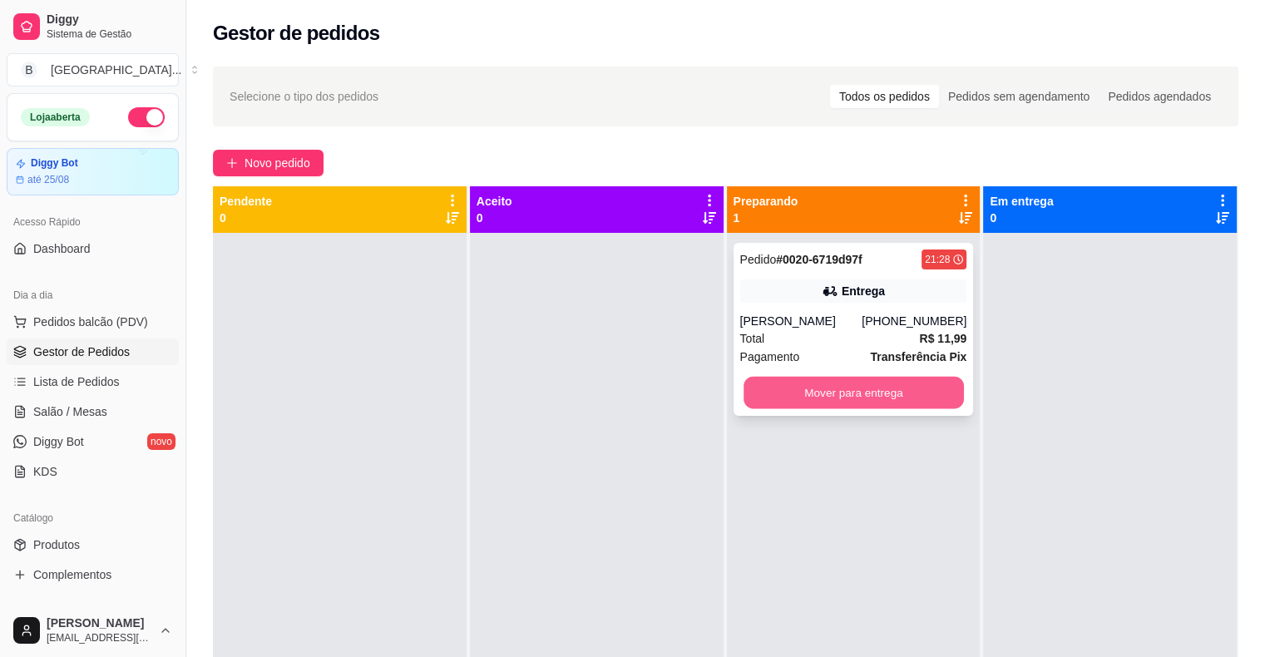
click at [800, 407] on button "Mover para entrega" at bounding box center [853, 393] width 220 height 32
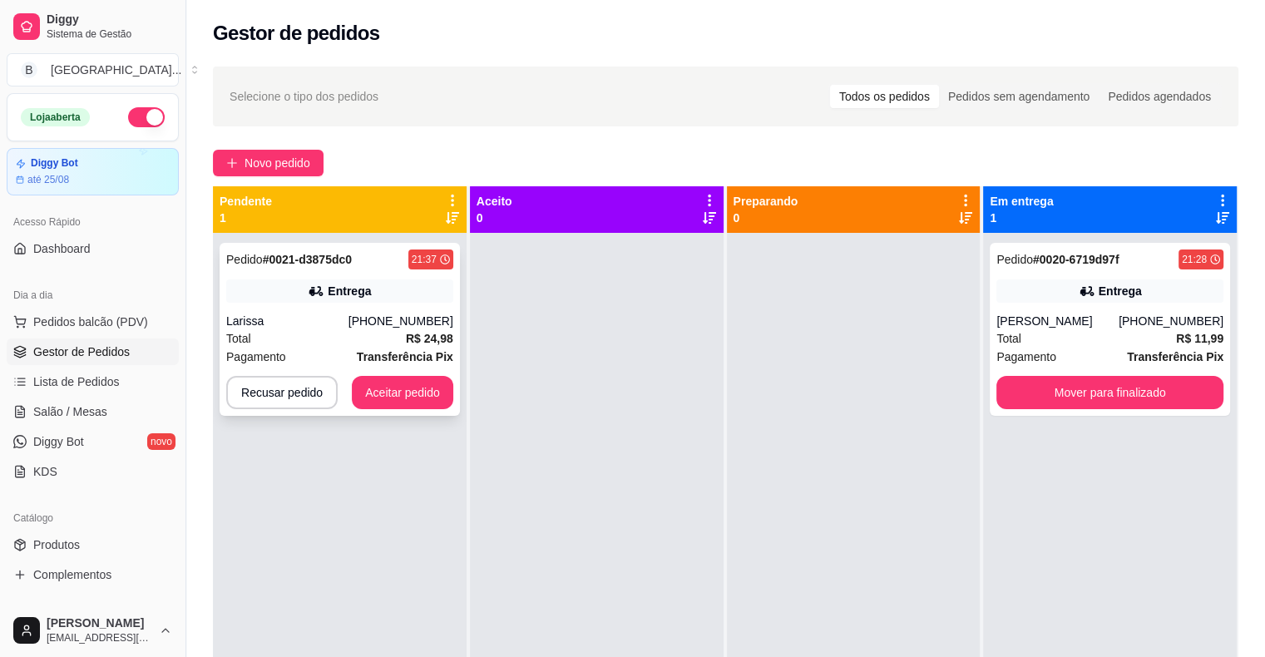
click at [381, 338] on div "Total R$ 24,98" at bounding box center [339, 338] width 227 height 18
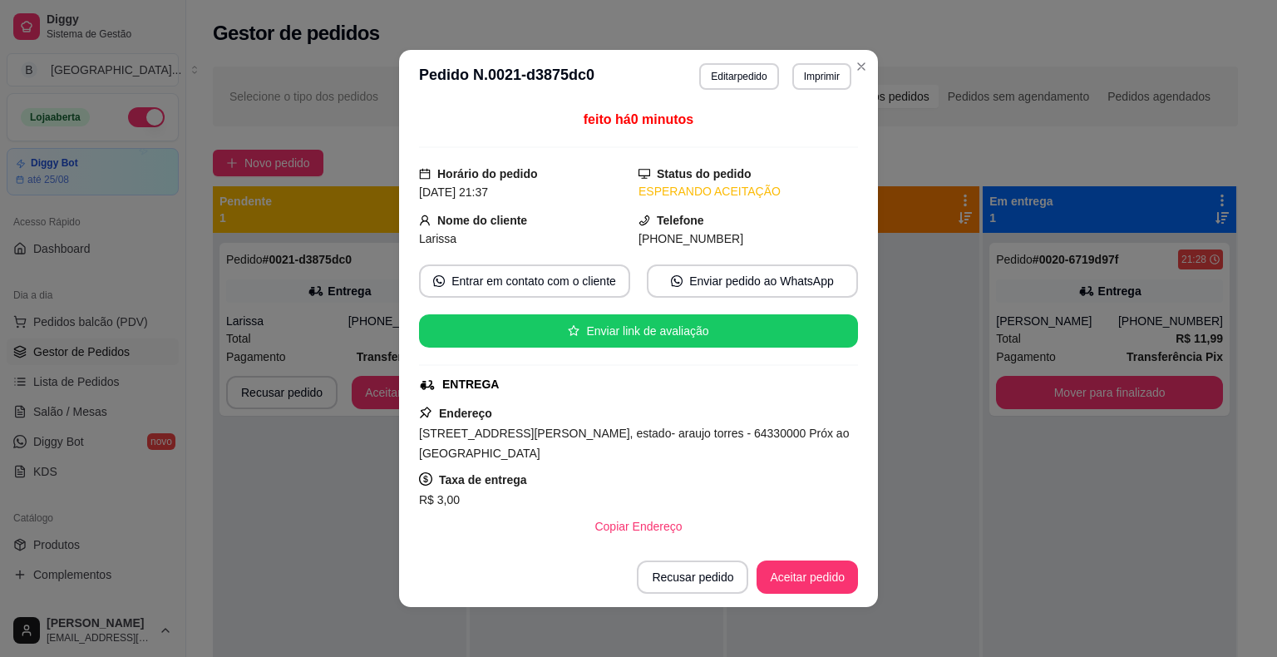
click at [826, 90] on header "**********" at bounding box center [638, 76] width 479 height 53
click at [825, 79] on button "Imprimir" at bounding box center [821, 76] width 57 height 26
click at [813, 137] on button "IMPRESSORA" at bounding box center [786, 134] width 116 height 26
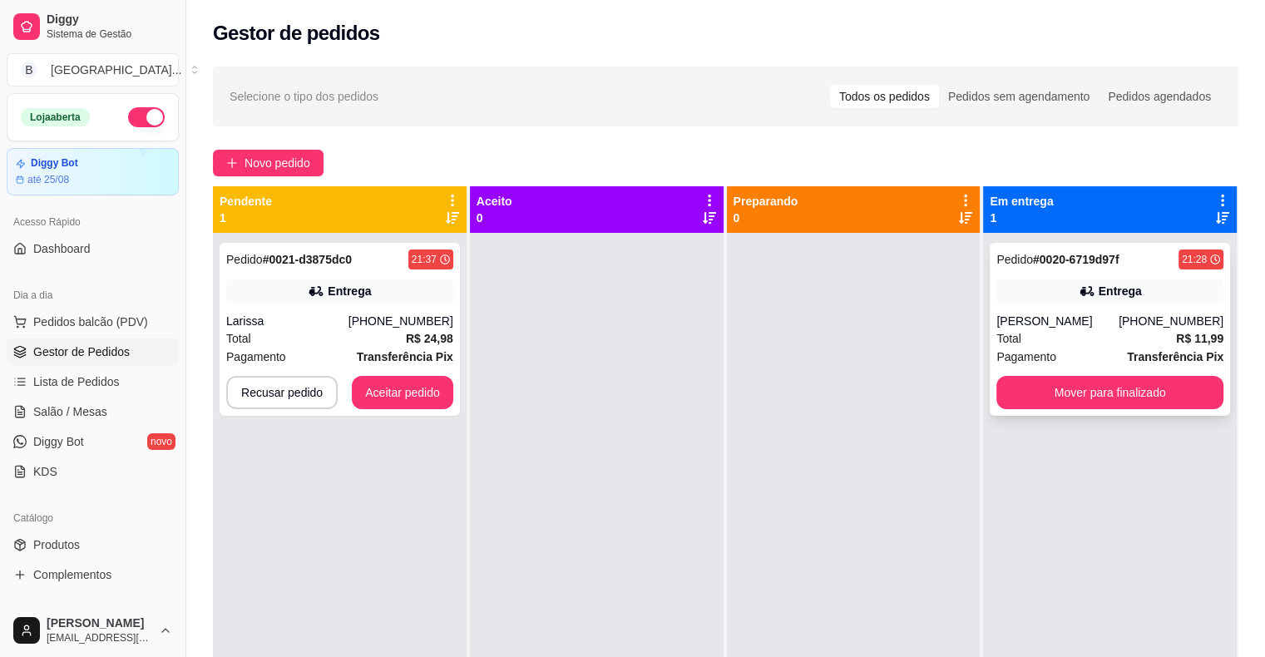
click at [1047, 314] on div "[PERSON_NAME]" at bounding box center [1057, 321] width 122 height 17
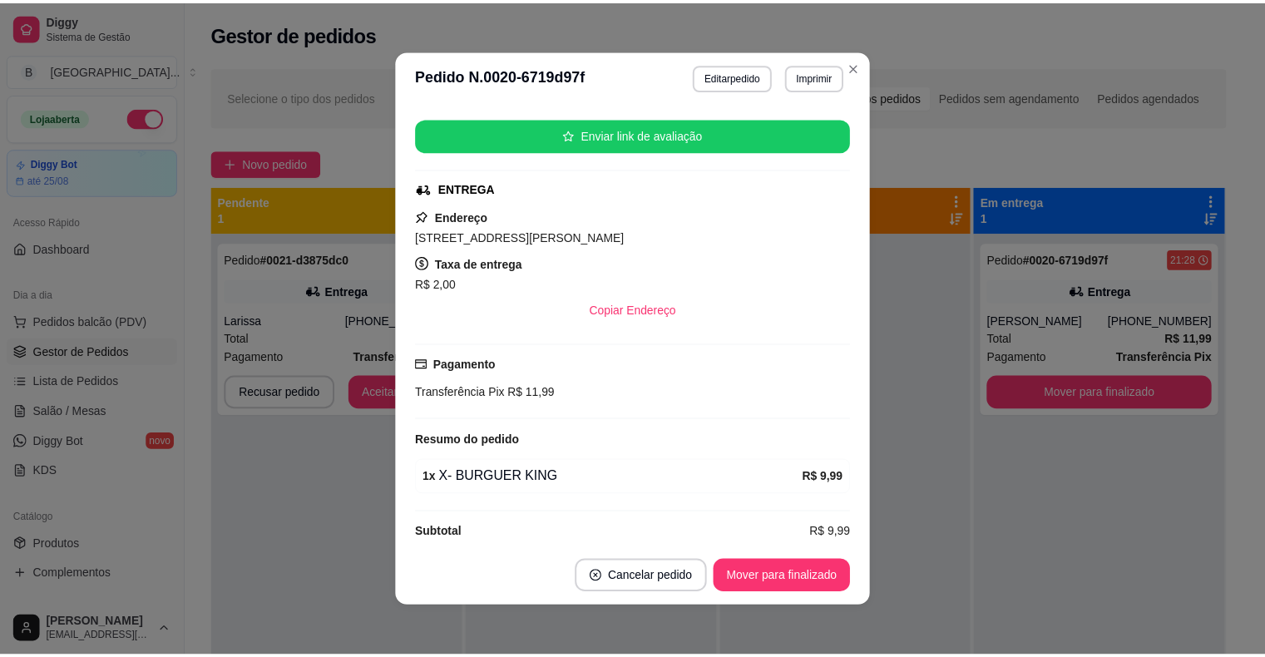
scroll to position [213, 0]
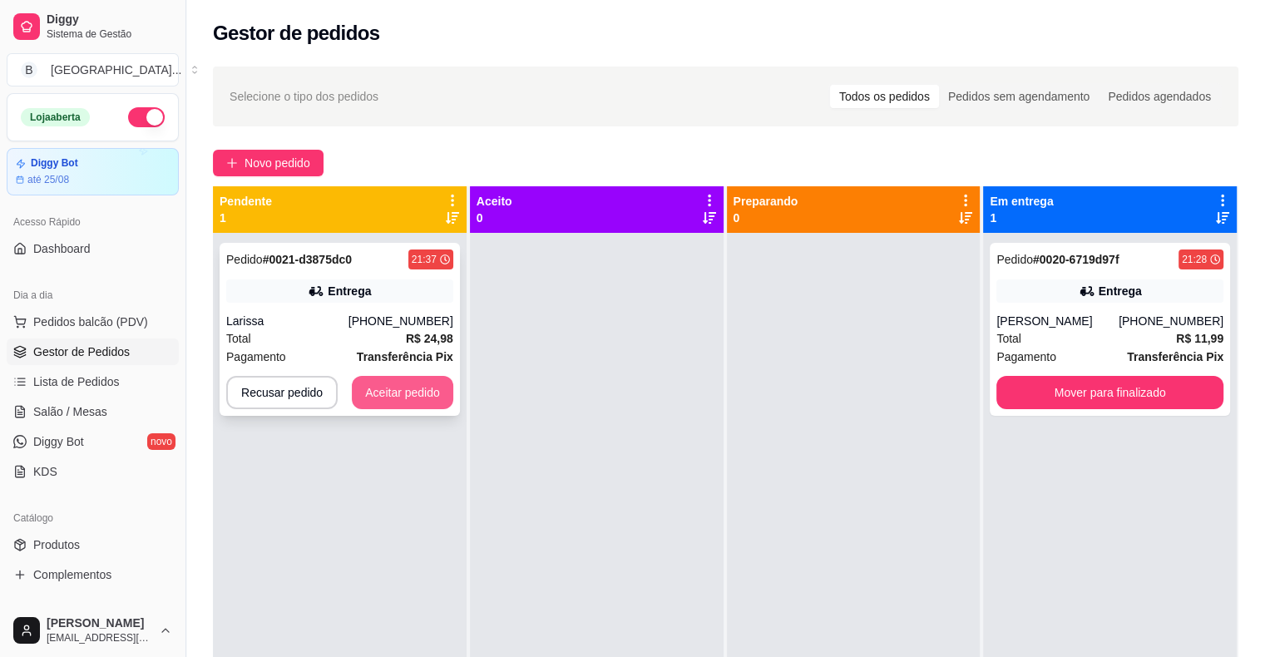
click at [412, 394] on button "Aceitar pedido" at bounding box center [402, 392] width 101 height 33
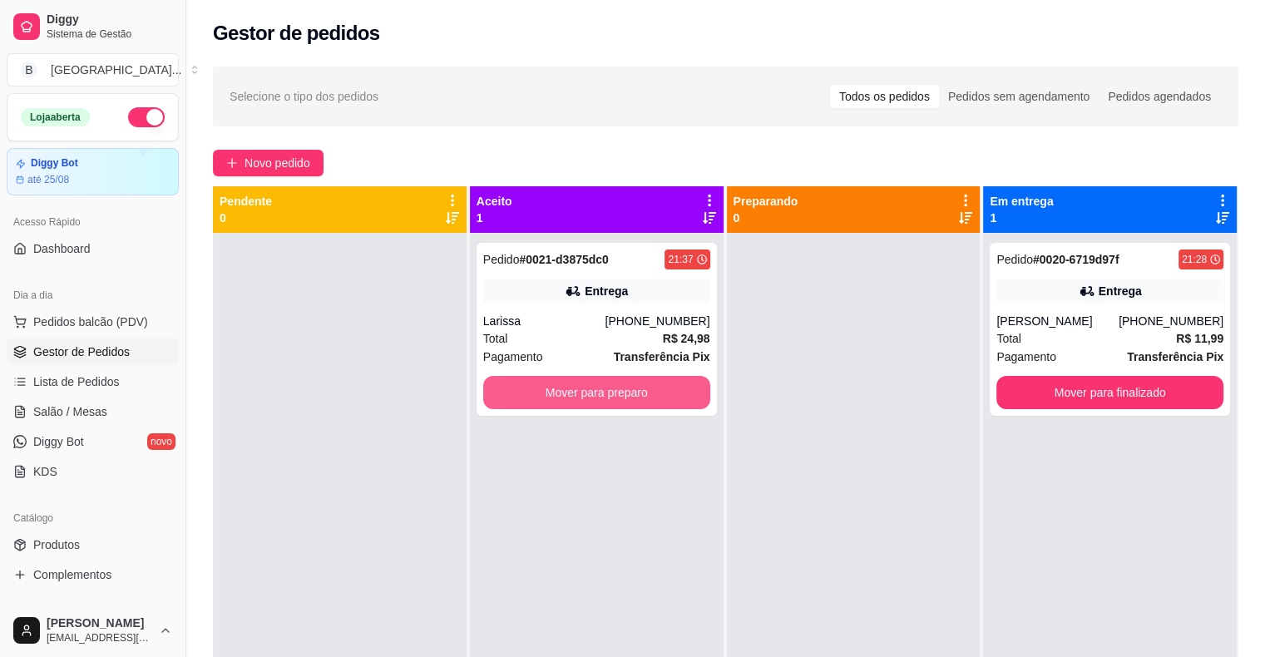
click at [536, 378] on button "Mover para preparo" at bounding box center [596, 392] width 227 height 33
click at [661, 398] on button "Mover para preparo" at bounding box center [596, 393] width 220 height 32
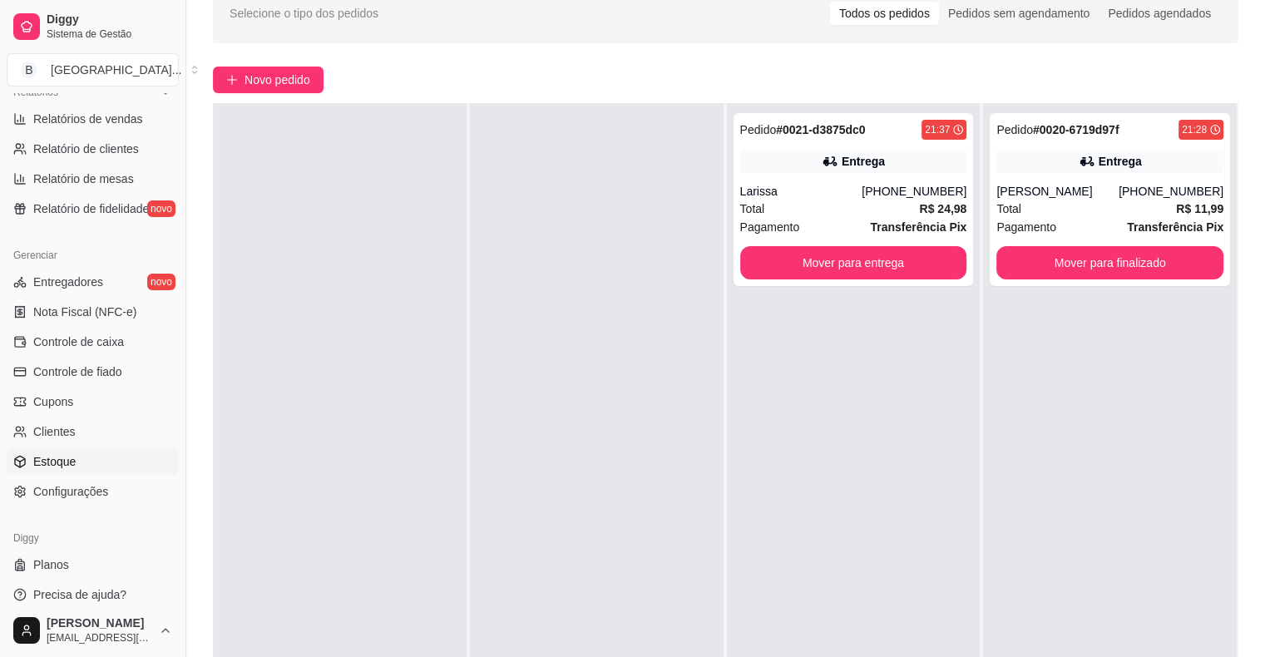
scroll to position [539, 0]
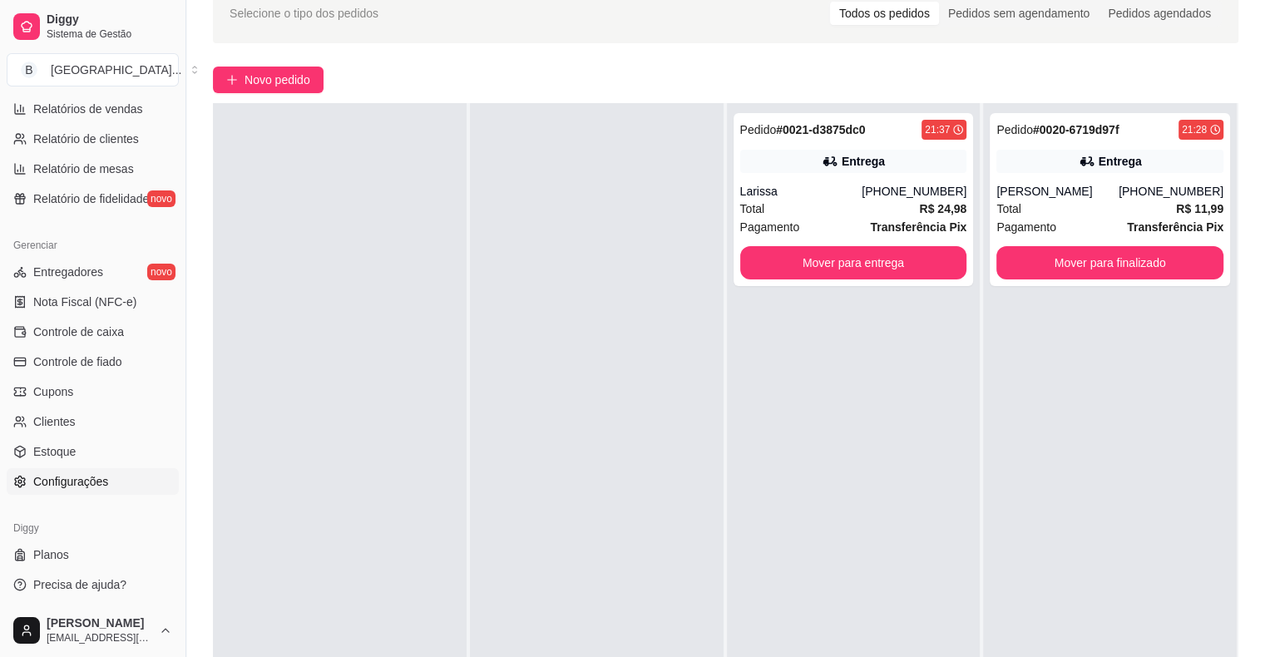
click at [67, 476] on span "Configurações" at bounding box center [70, 481] width 75 height 17
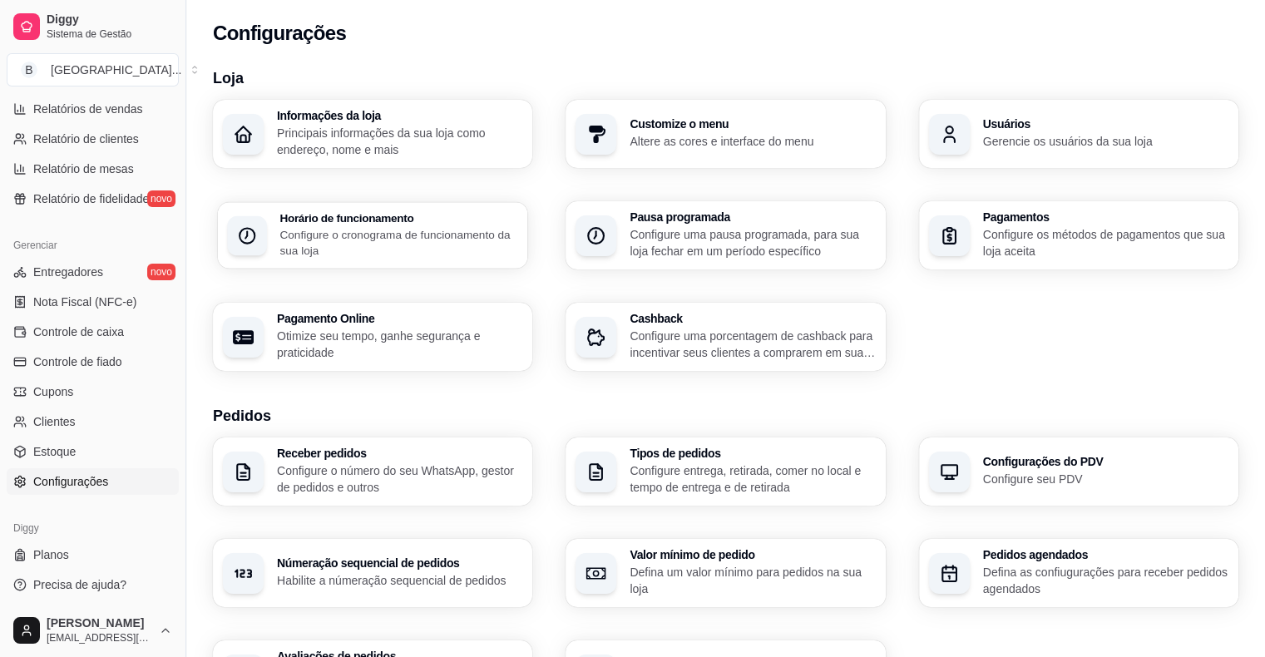
click at [466, 249] on p "Configure o cronograma de funcionamento da sua loja" at bounding box center [398, 242] width 238 height 32
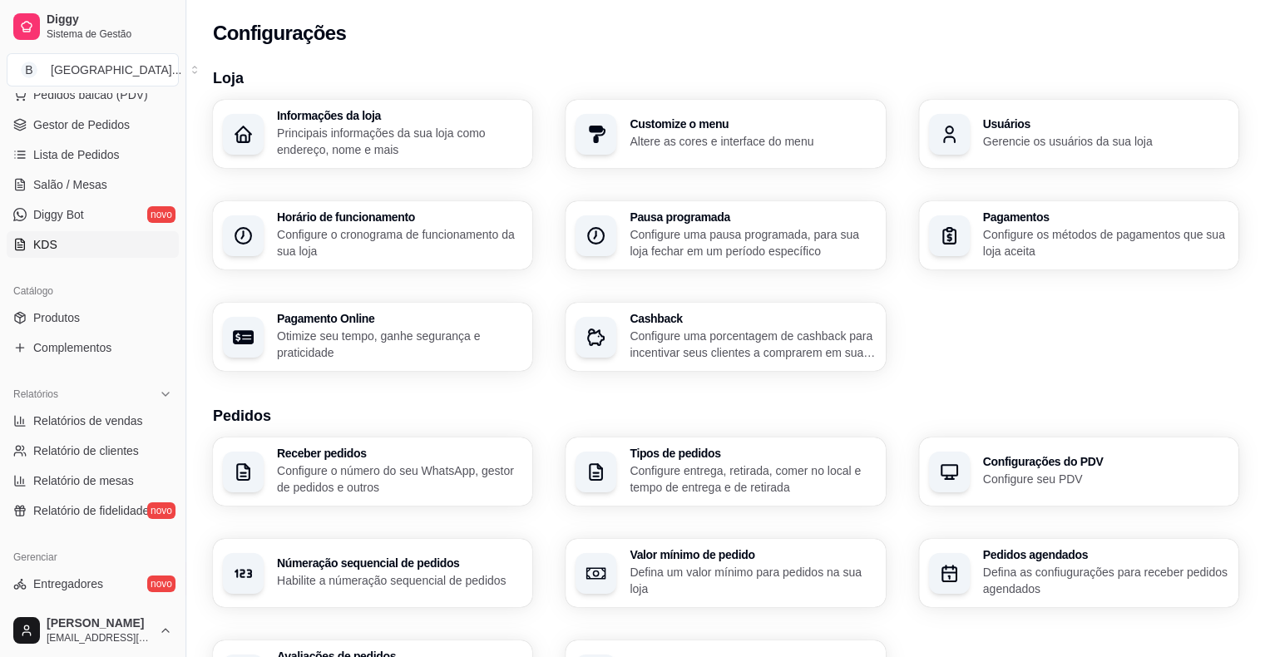
scroll to position [206, 0]
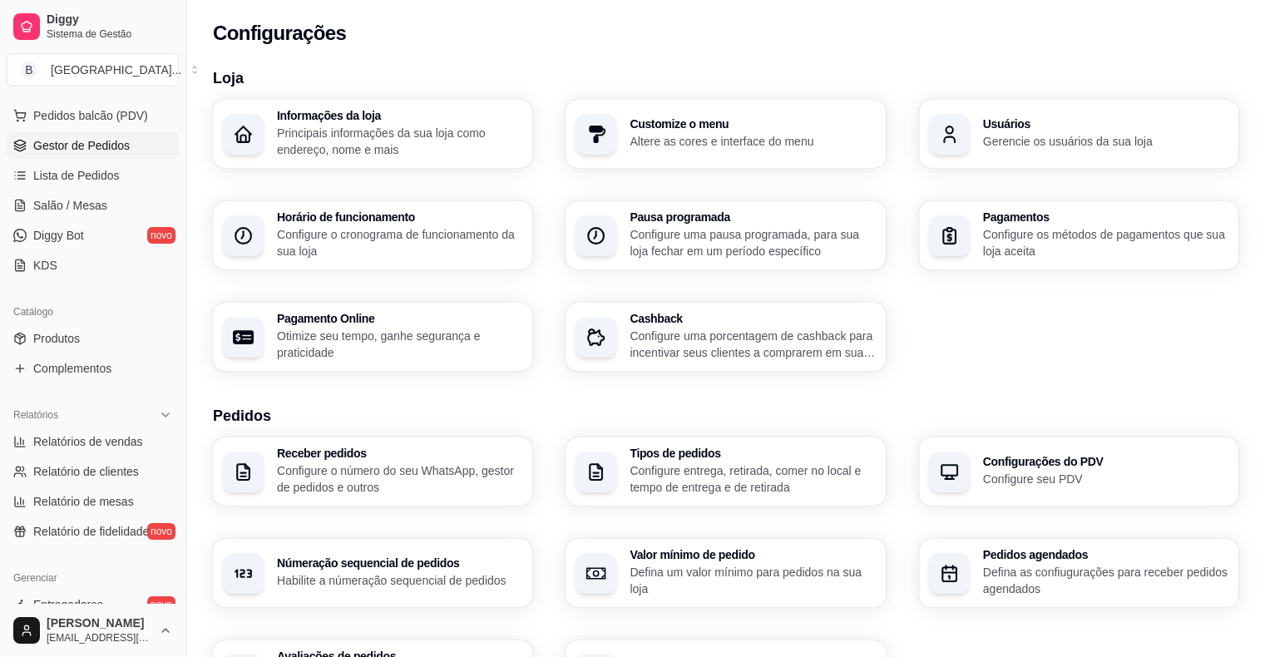
click at [63, 149] on span "Gestor de Pedidos" at bounding box center [81, 145] width 96 height 17
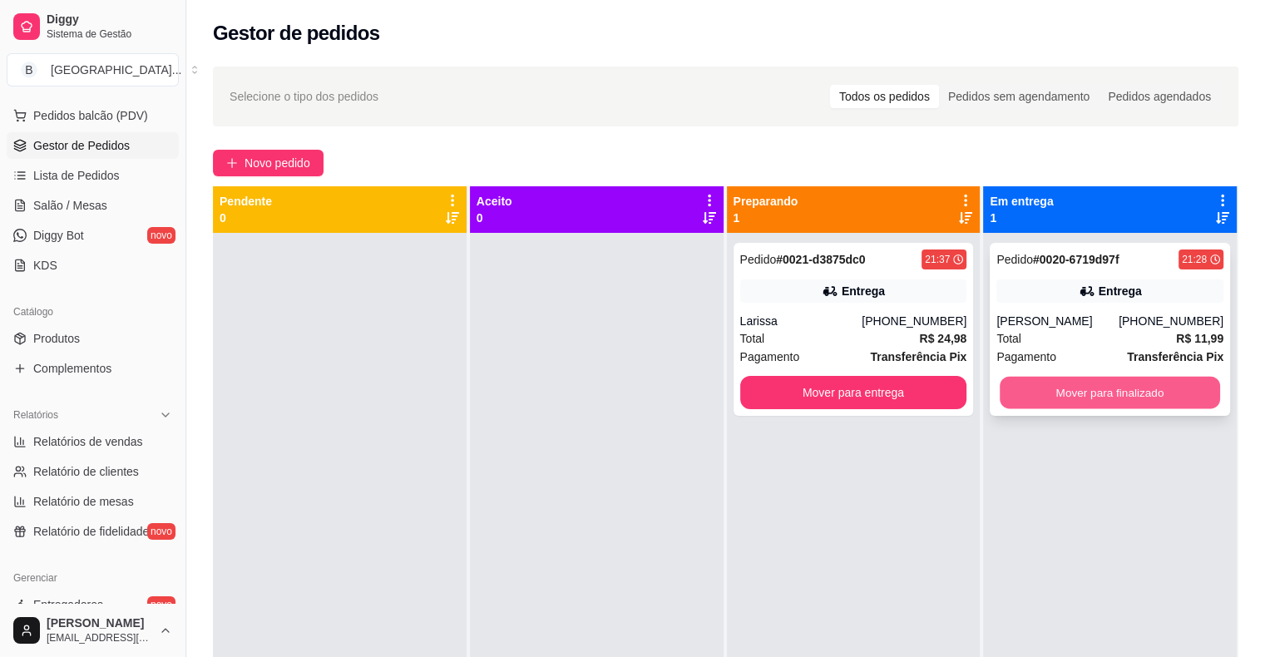
click at [1047, 398] on button "Mover para finalizado" at bounding box center [1110, 393] width 220 height 32
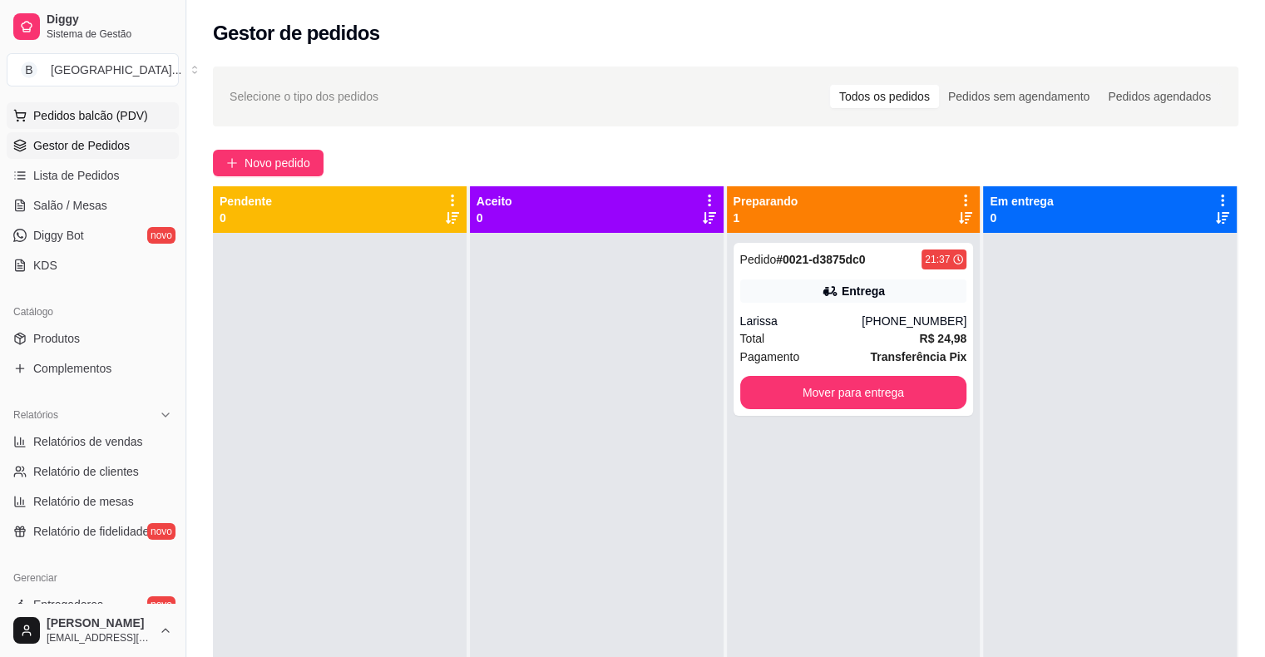
click at [96, 120] on span "Pedidos balcão (PDV)" at bounding box center [90, 115] width 115 height 17
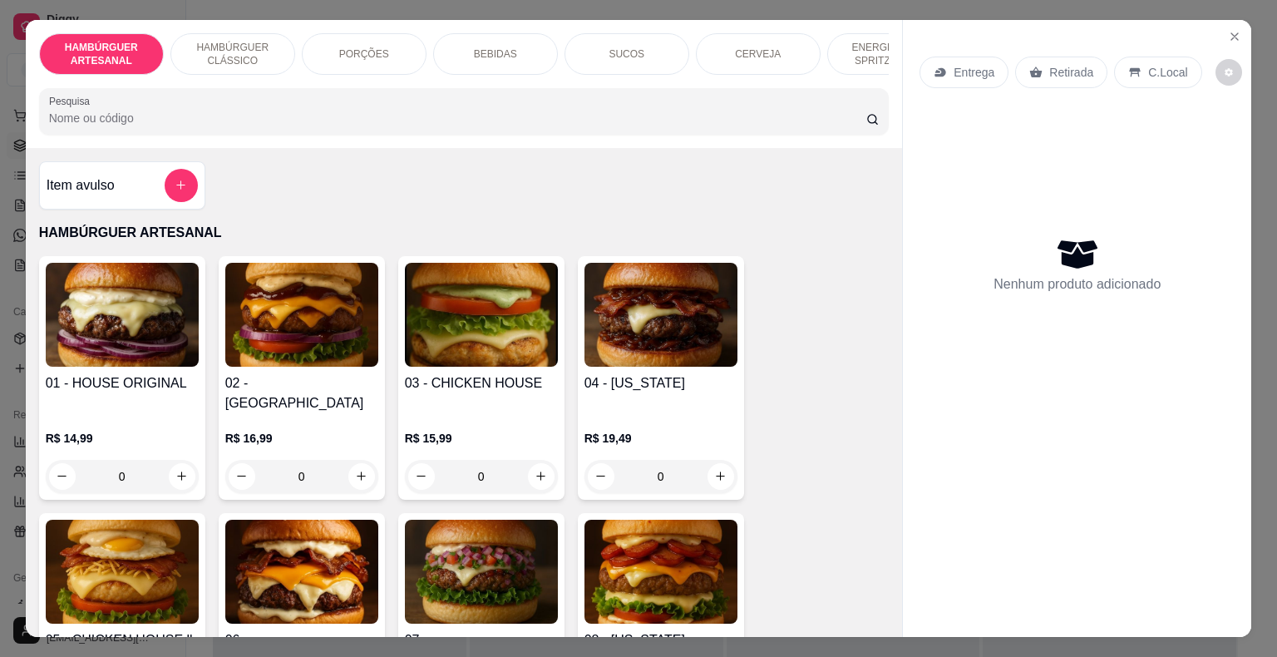
click at [354, 469] on div "0" at bounding box center [301, 476] width 153 height 33
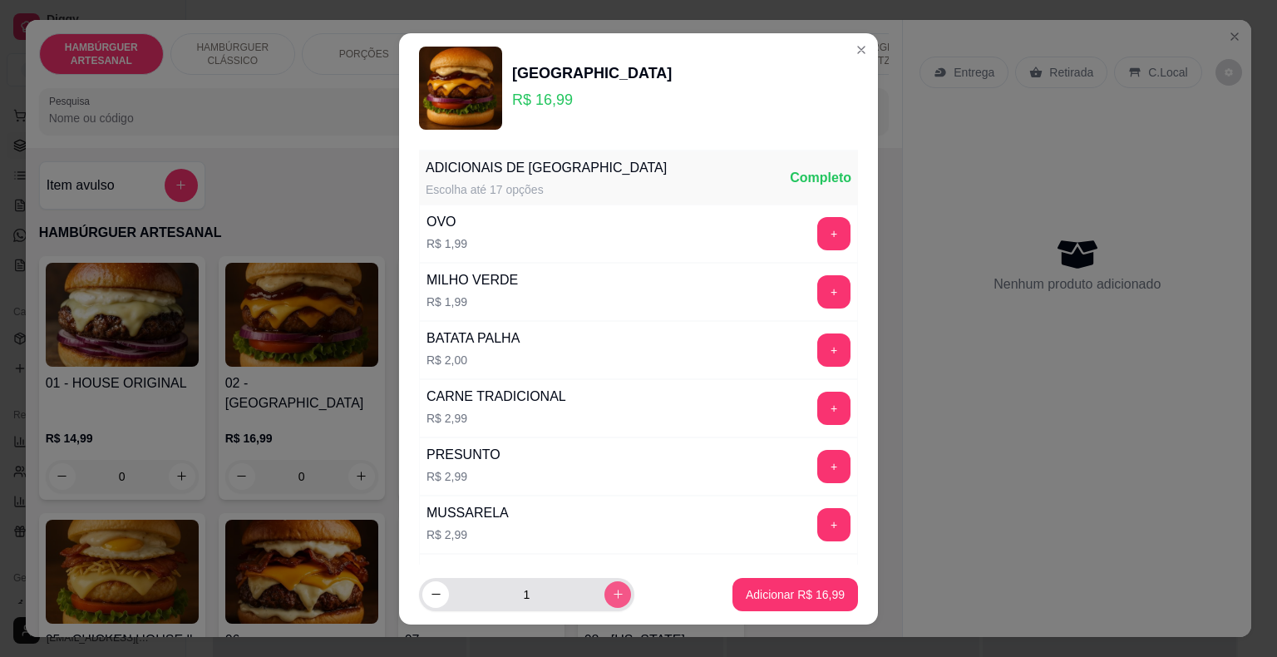
click at [608, 595] on button "increase-product-quantity" at bounding box center [618, 594] width 27 height 27
click at [608, 595] on button "increase-product-quantity" at bounding box center [618, 594] width 26 height 26
type input "3"
click at [775, 589] on p "Adicionar R$ 50,97" at bounding box center [796, 594] width 96 height 16
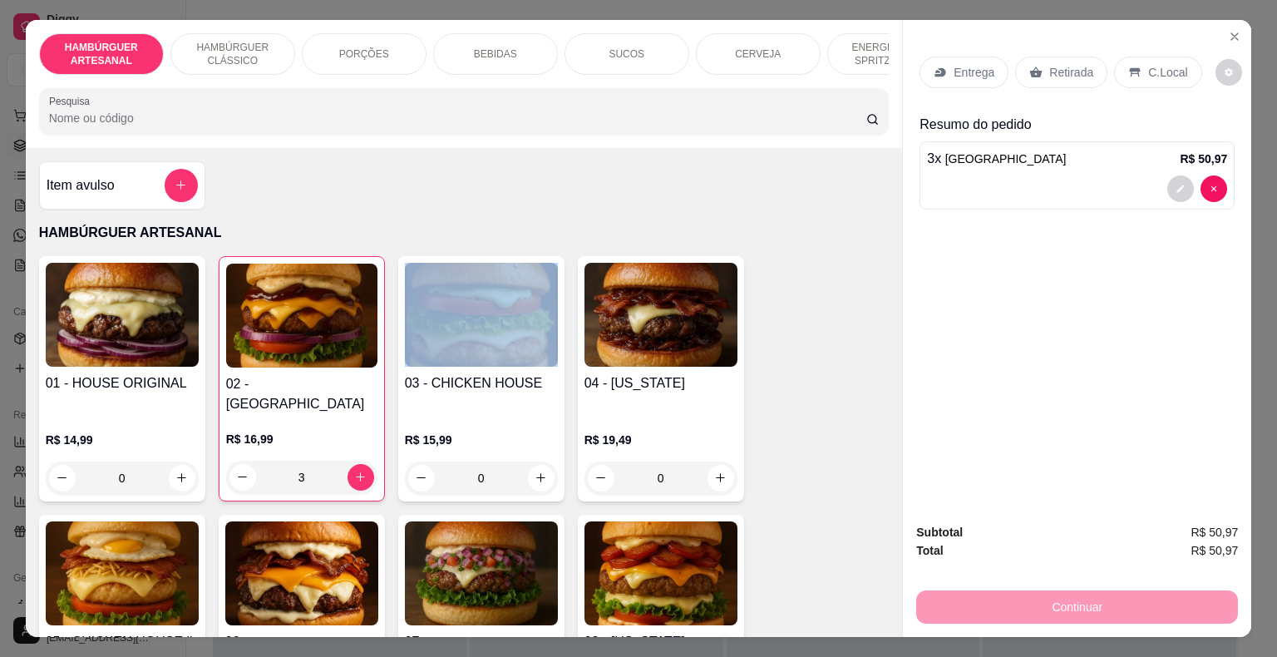
click at [1031, 66] on icon at bounding box center [1036, 72] width 13 height 13
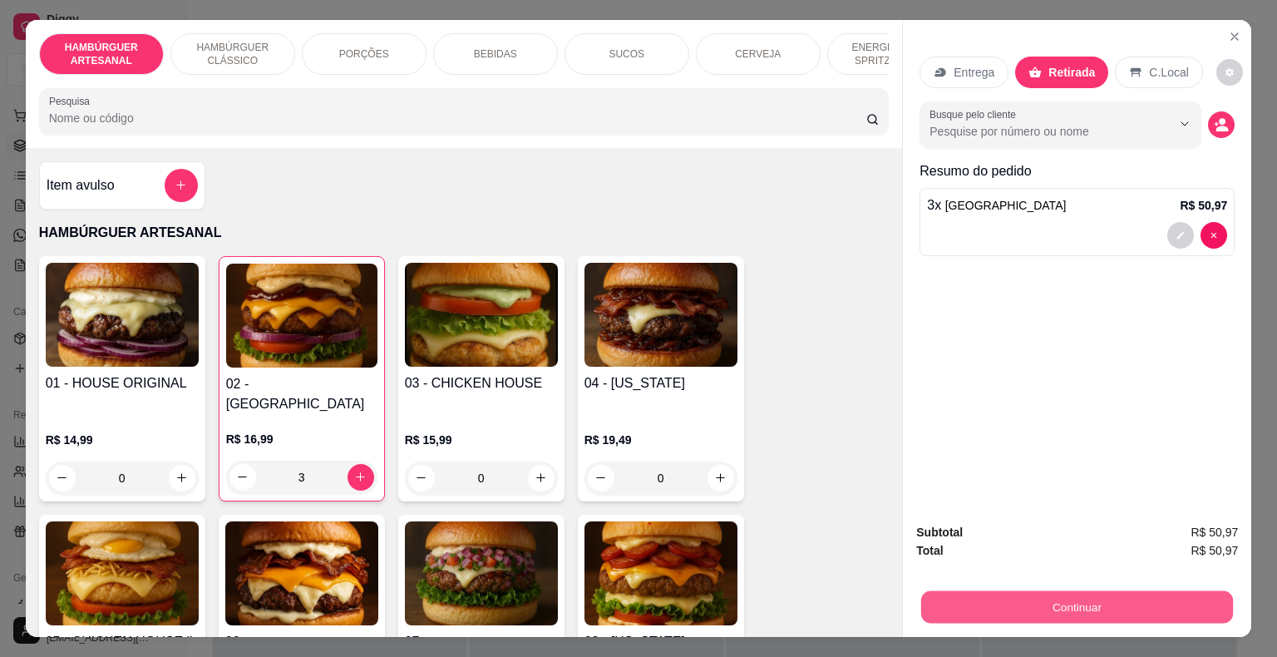
click at [1120, 607] on button "Continuar" at bounding box center [1077, 607] width 312 height 32
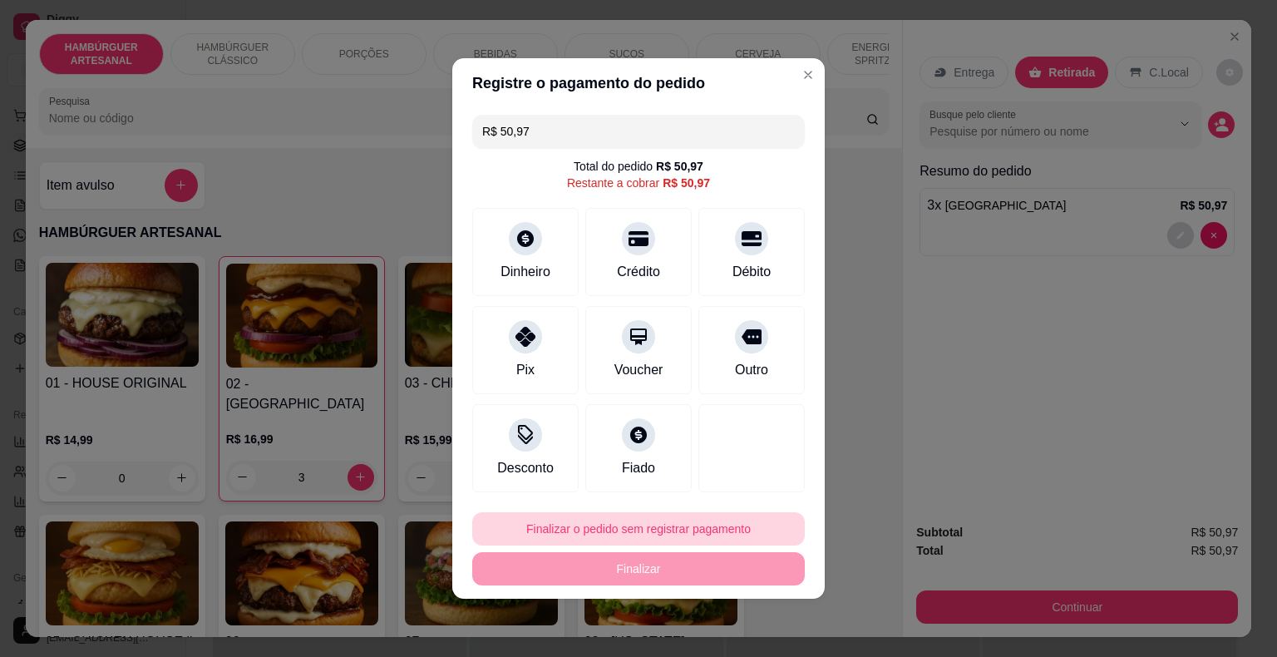
click at [625, 527] on button "Finalizar o pedido sem registrar pagamento" at bounding box center [638, 528] width 333 height 33
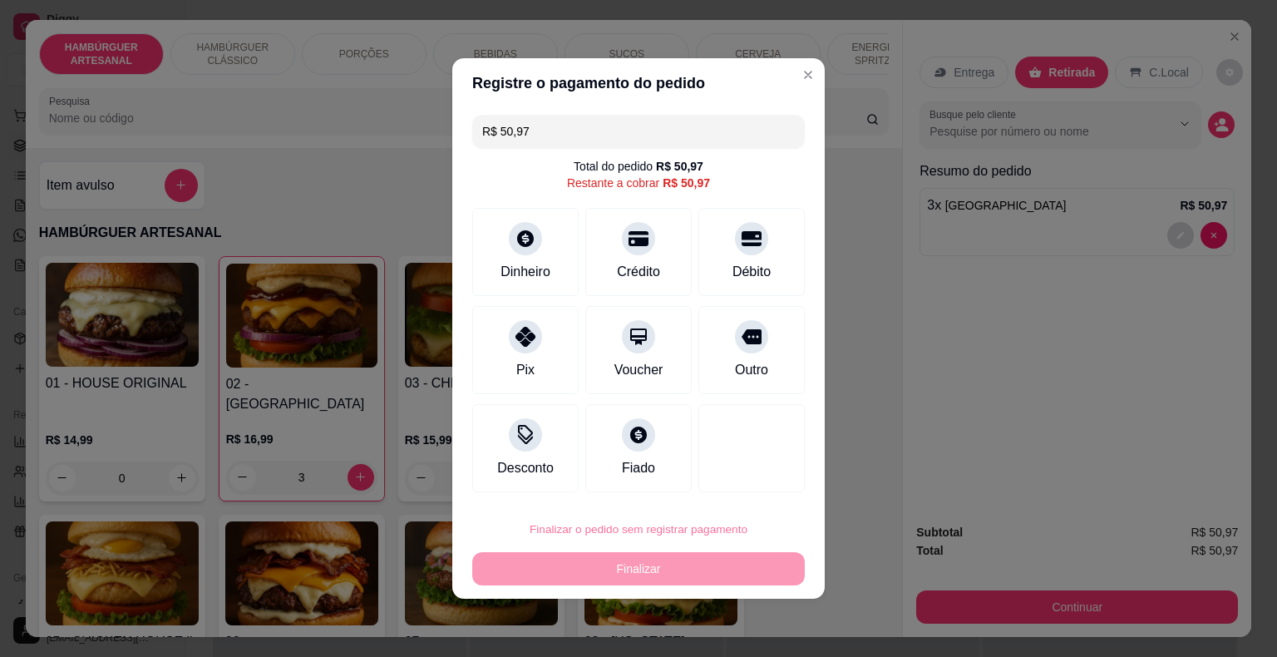
click at [744, 485] on button "Confirmar" at bounding box center [742, 481] width 62 height 26
type input "0"
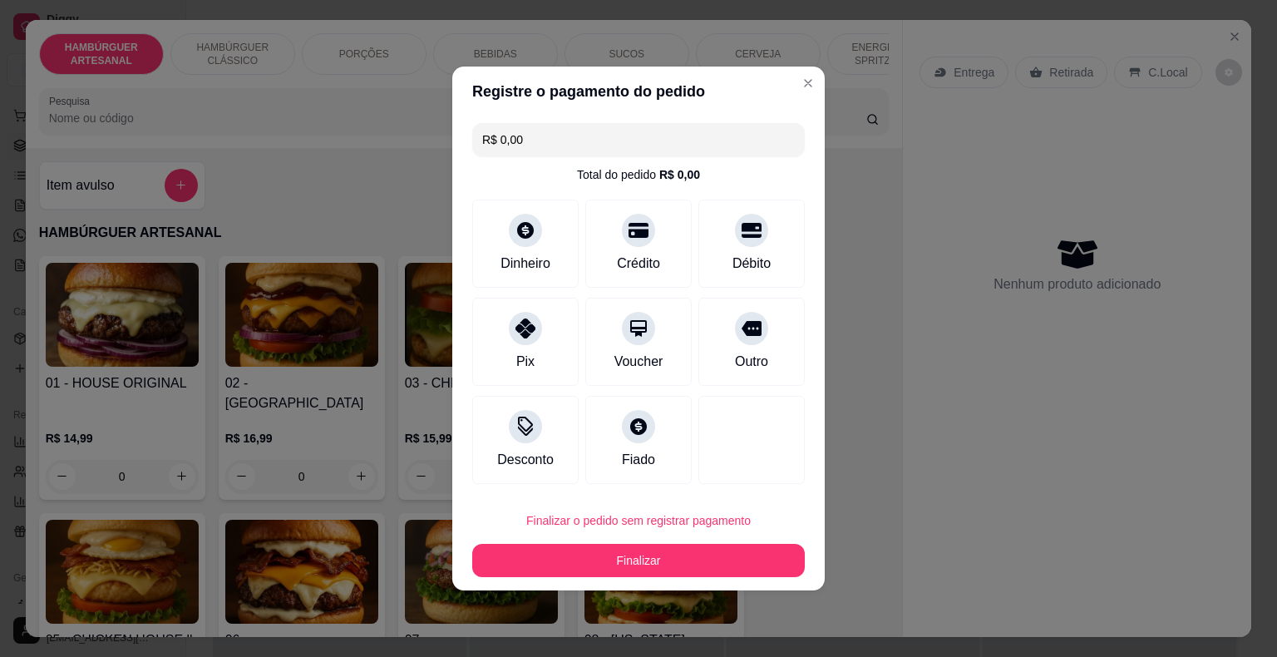
type input "R$ 0,00"
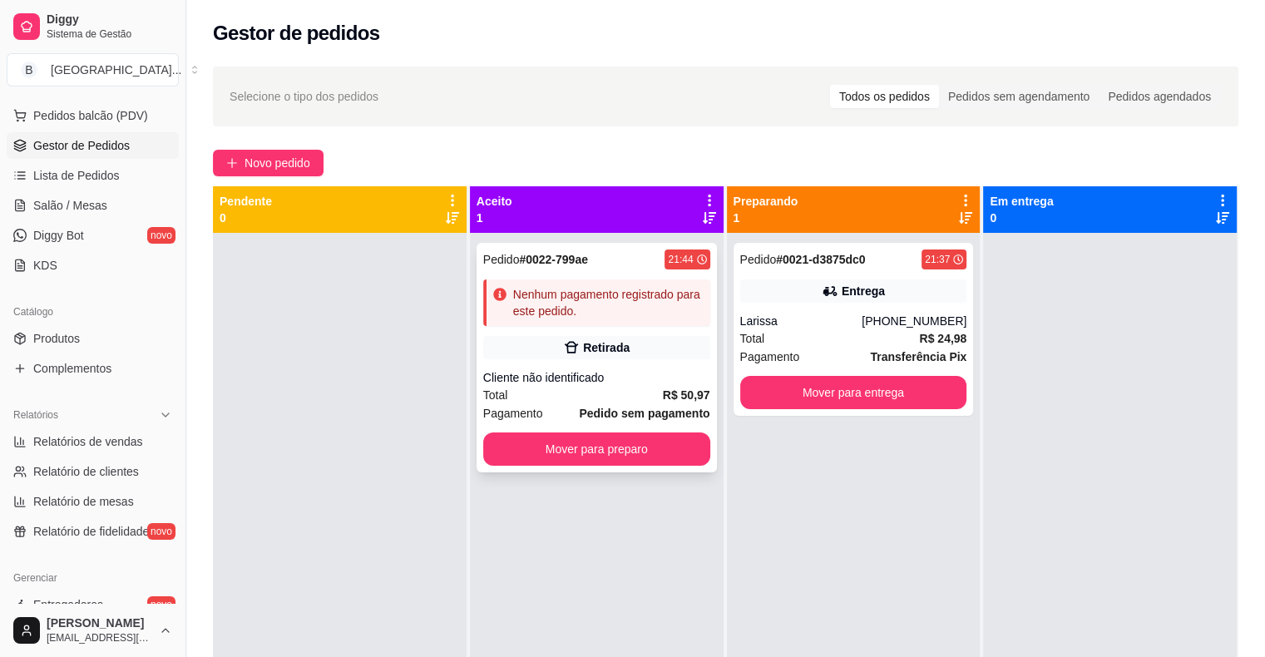
click at [635, 351] on div "Retirada" at bounding box center [596, 347] width 227 height 23
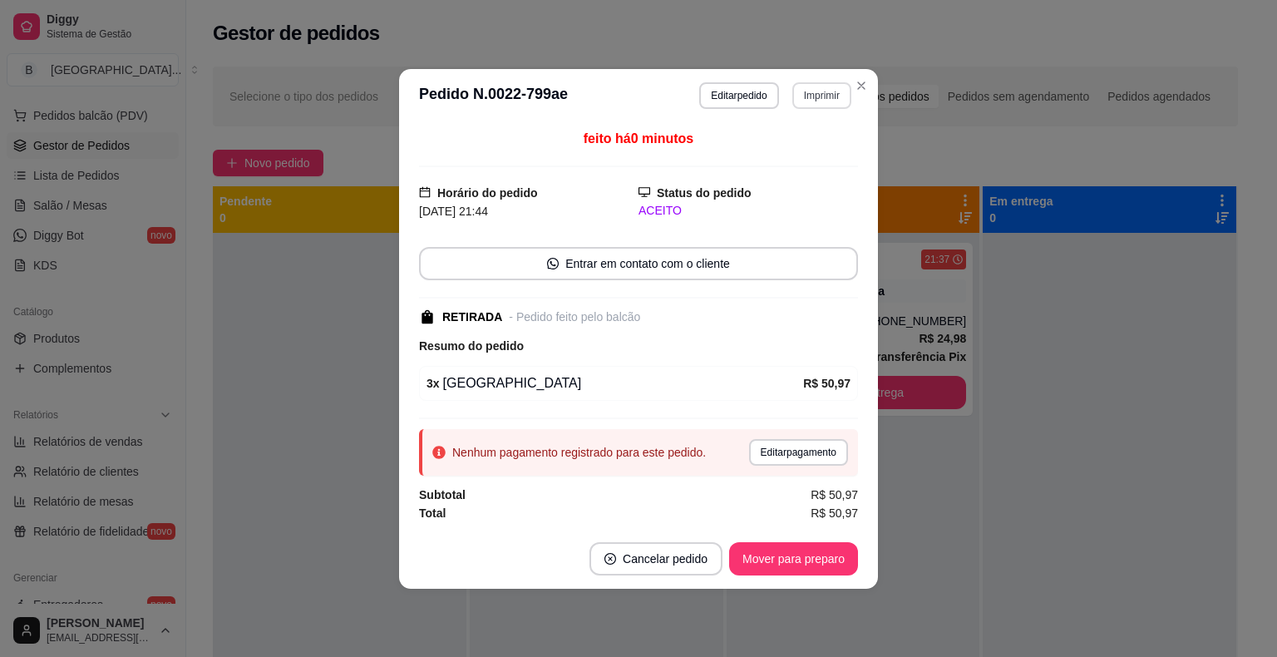
click at [812, 104] on button "Imprimir" at bounding box center [822, 95] width 59 height 27
click at [792, 155] on button "IMPRESSORA" at bounding box center [792, 154] width 116 height 26
click at [797, 560] on button "Mover para preparo" at bounding box center [793, 558] width 129 height 33
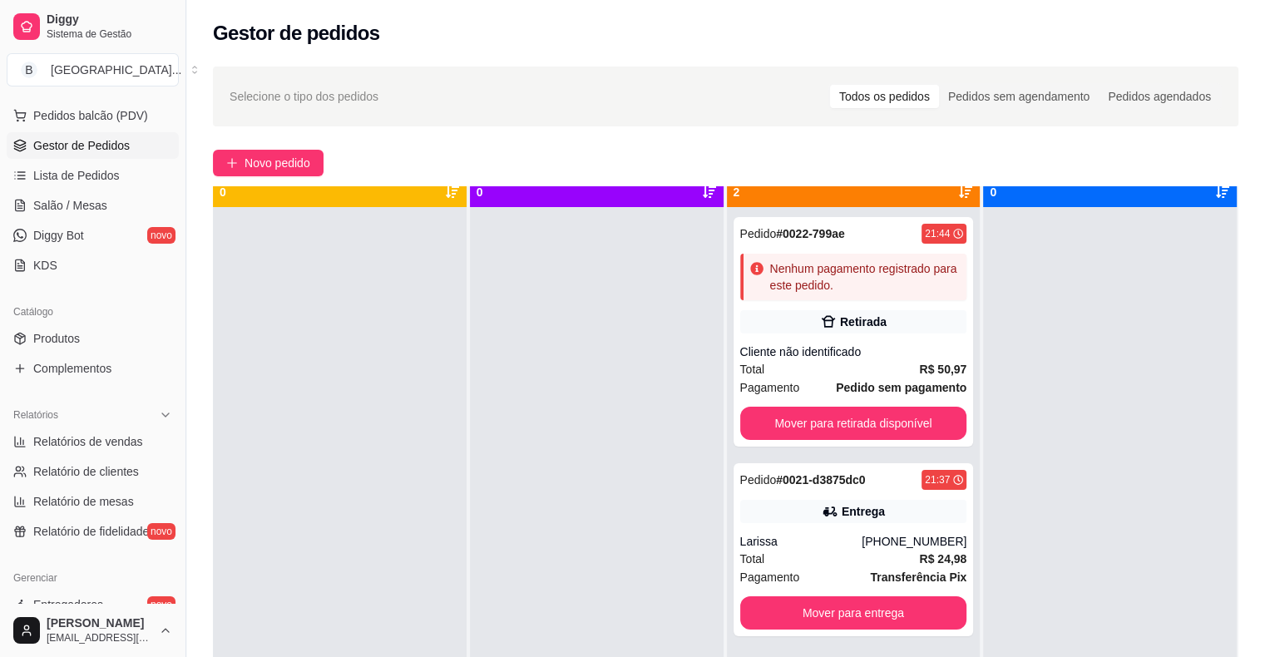
scroll to position [47, 0]
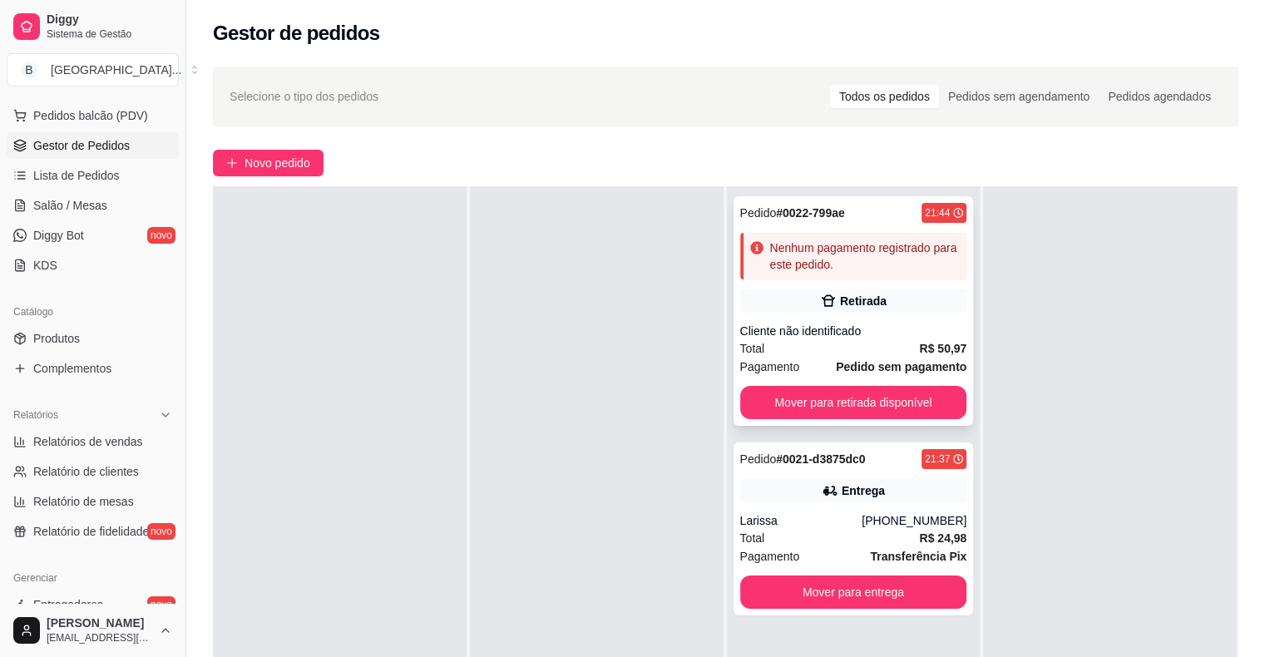
click at [862, 314] on div "Pedido # 0022-799ae 21:44 Nenhum pagamento registrado para este pedido. Retirad…" at bounding box center [853, 311] width 240 height 230
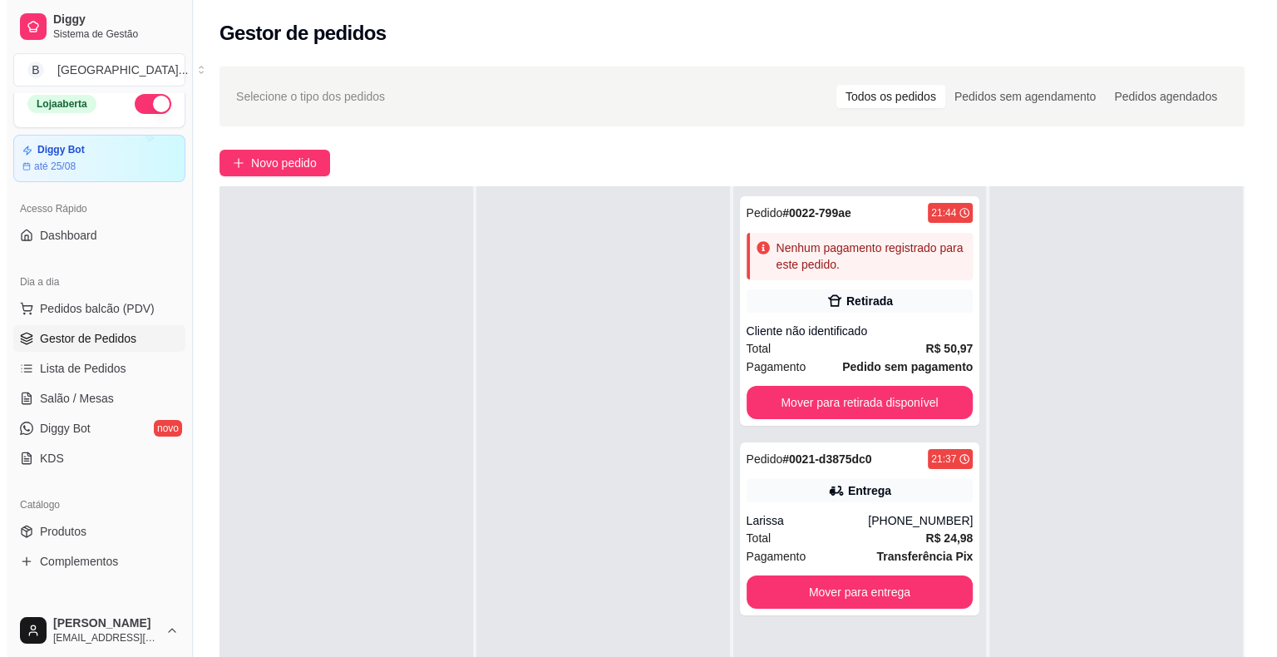
scroll to position [0, 0]
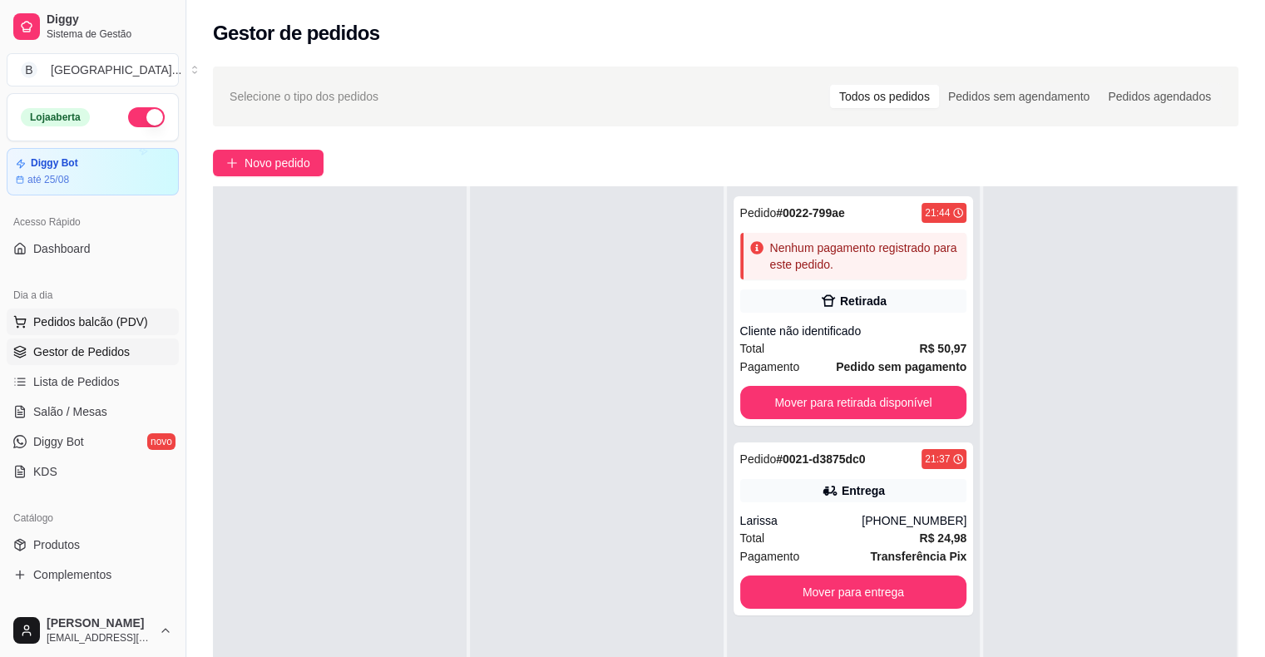
click at [72, 311] on button "Pedidos balcão (PDV)" at bounding box center [93, 322] width 172 height 27
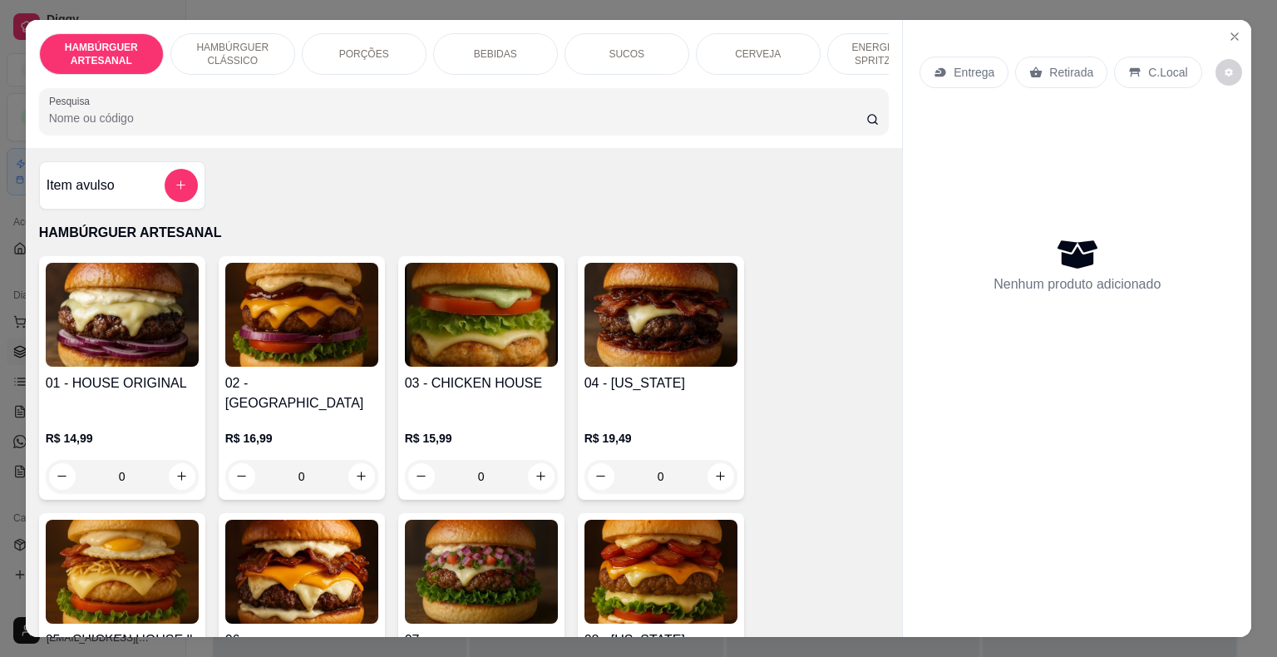
click at [495, 33] on div "BEBIDAS" at bounding box center [495, 54] width 125 height 42
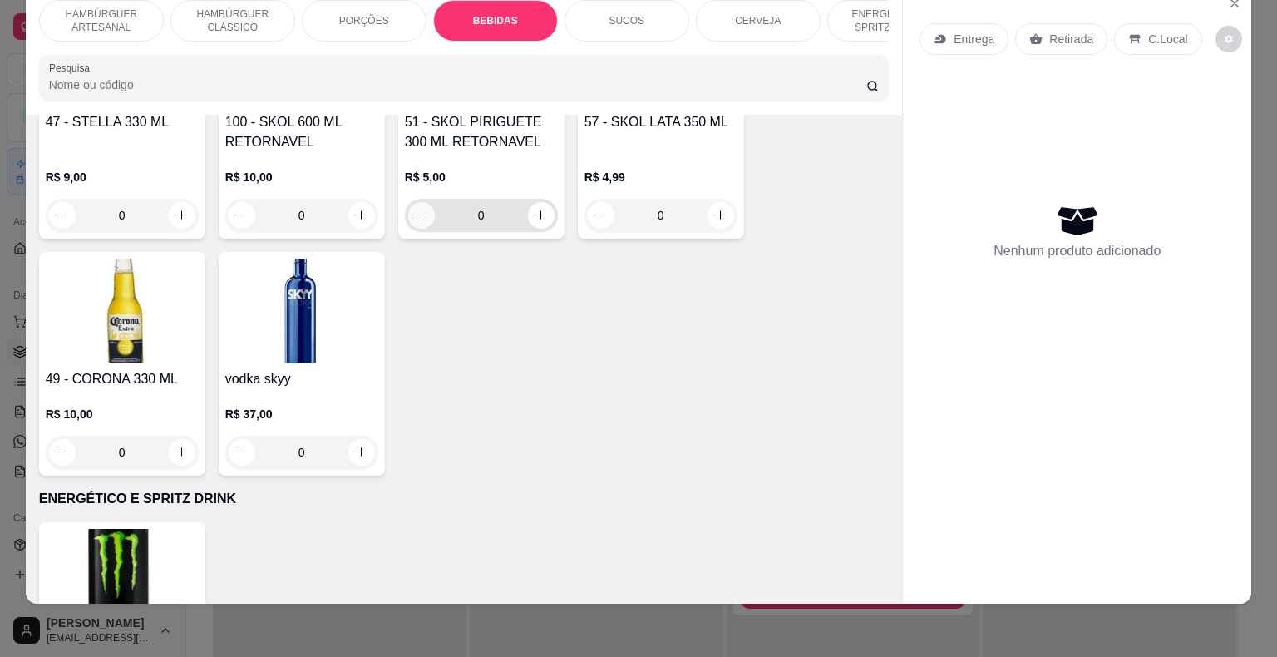
scroll to position [3536, 0]
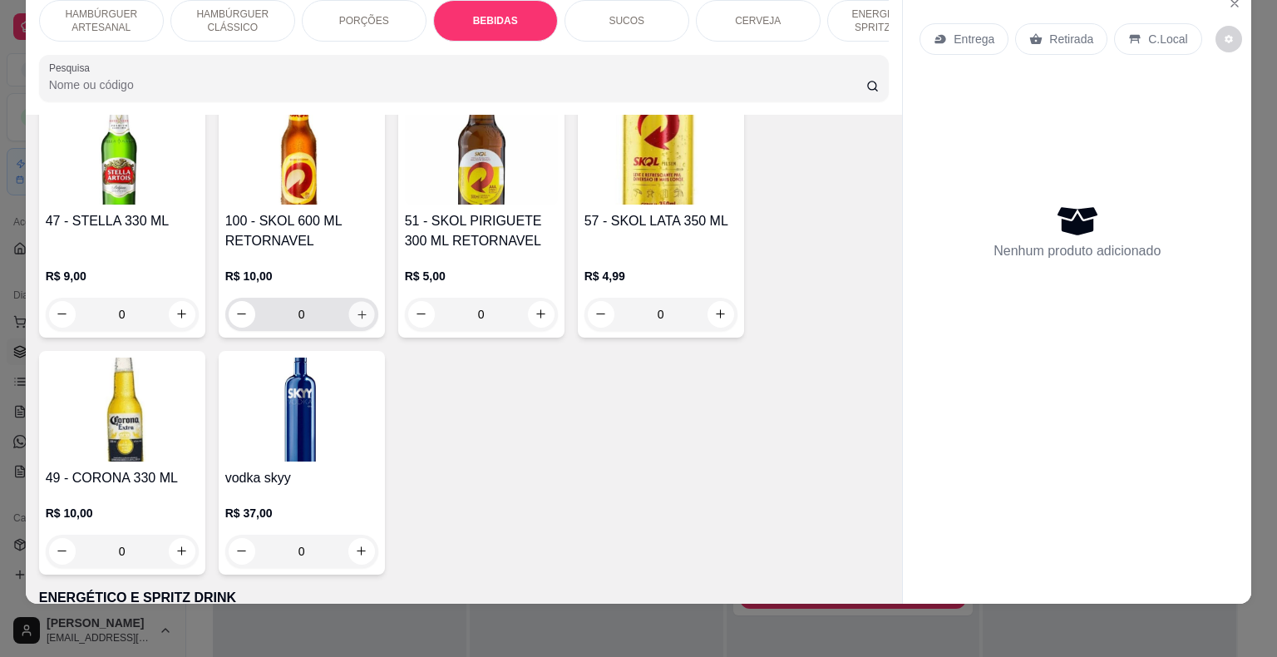
click at [356, 308] on icon "increase-product-quantity" at bounding box center [361, 314] width 12 height 12
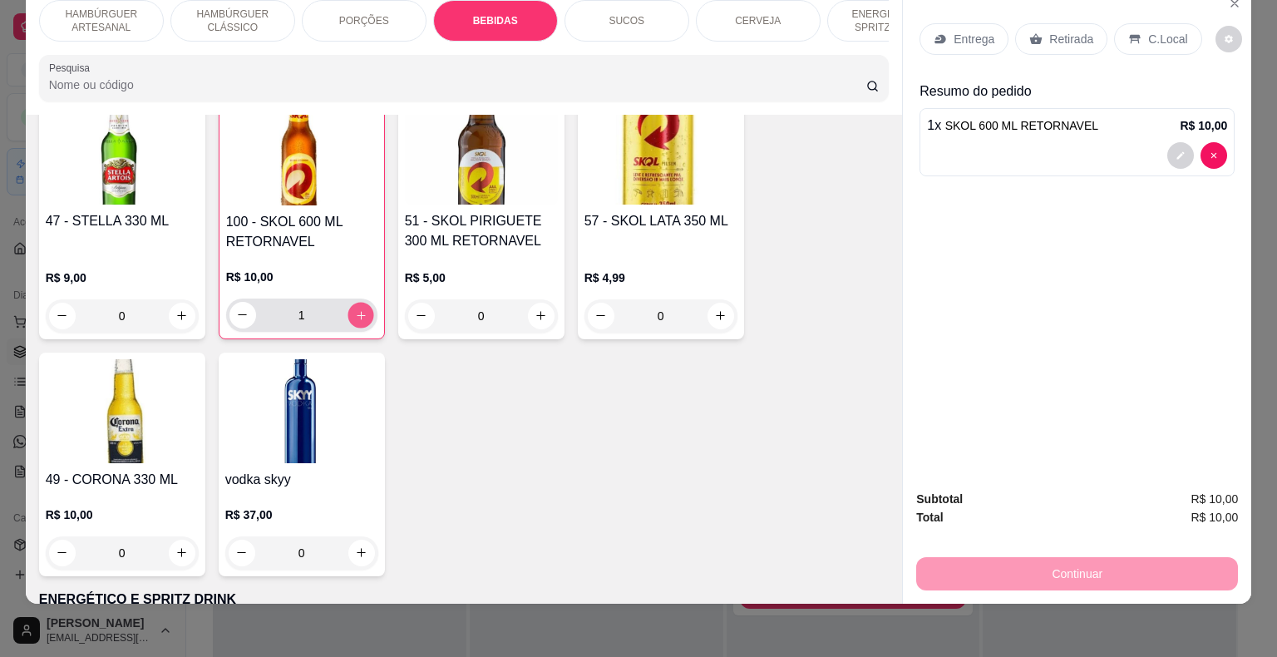
click at [356, 309] on icon "increase-product-quantity" at bounding box center [360, 315] width 12 height 12
type input "3"
click at [1066, 31] on p "Retirada" at bounding box center [1071, 39] width 44 height 17
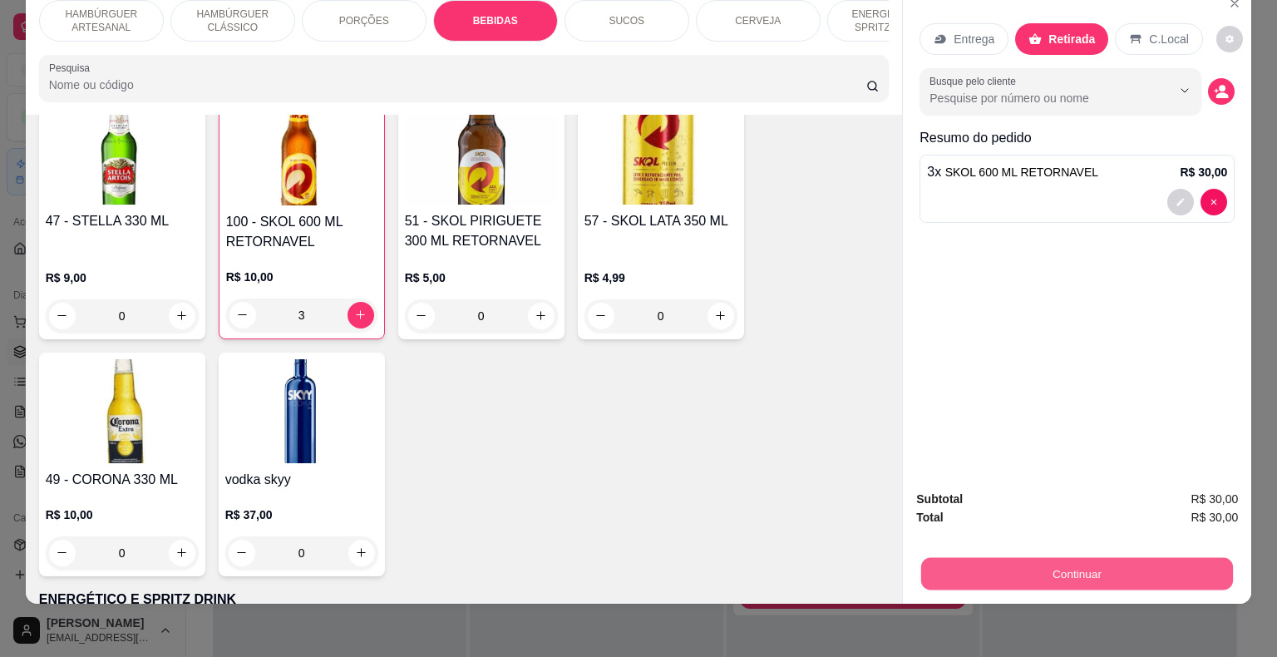
click at [1061, 558] on button "Continuar" at bounding box center [1077, 574] width 312 height 32
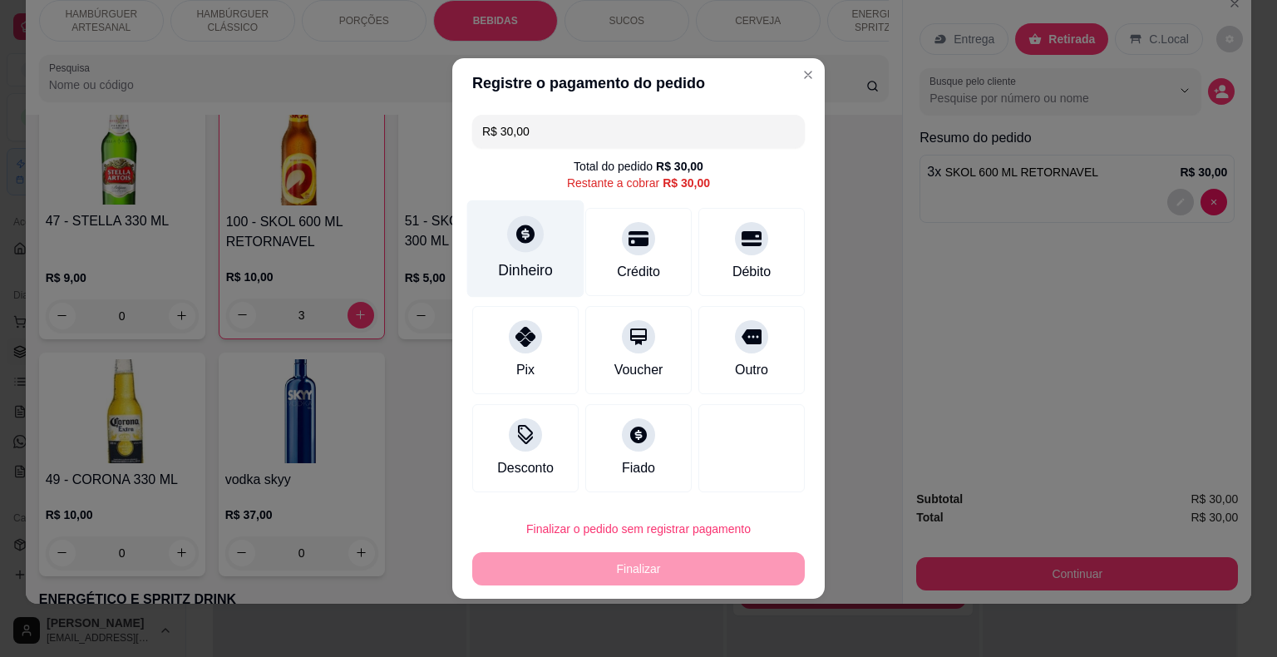
click at [549, 251] on div "Dinheiro" at bounding box center [525, 248] width 117 height 97
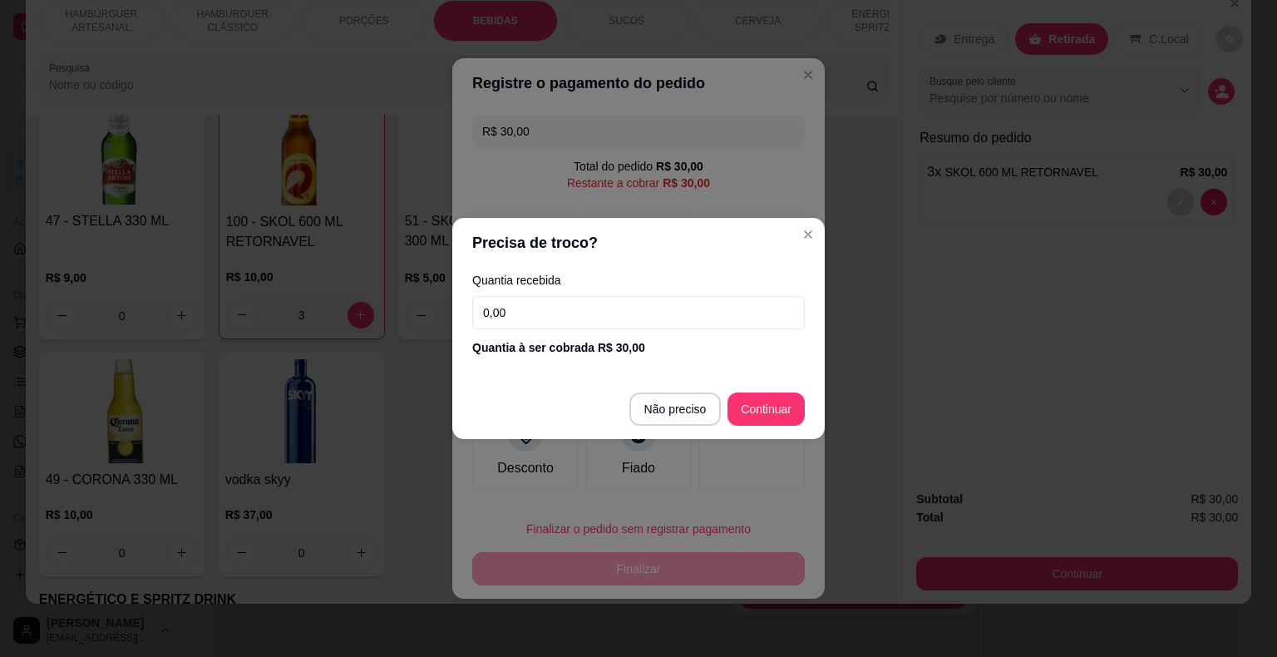
click at [600, 328] on input "0,00" at bounding box center [638, 312] width 333 height 33
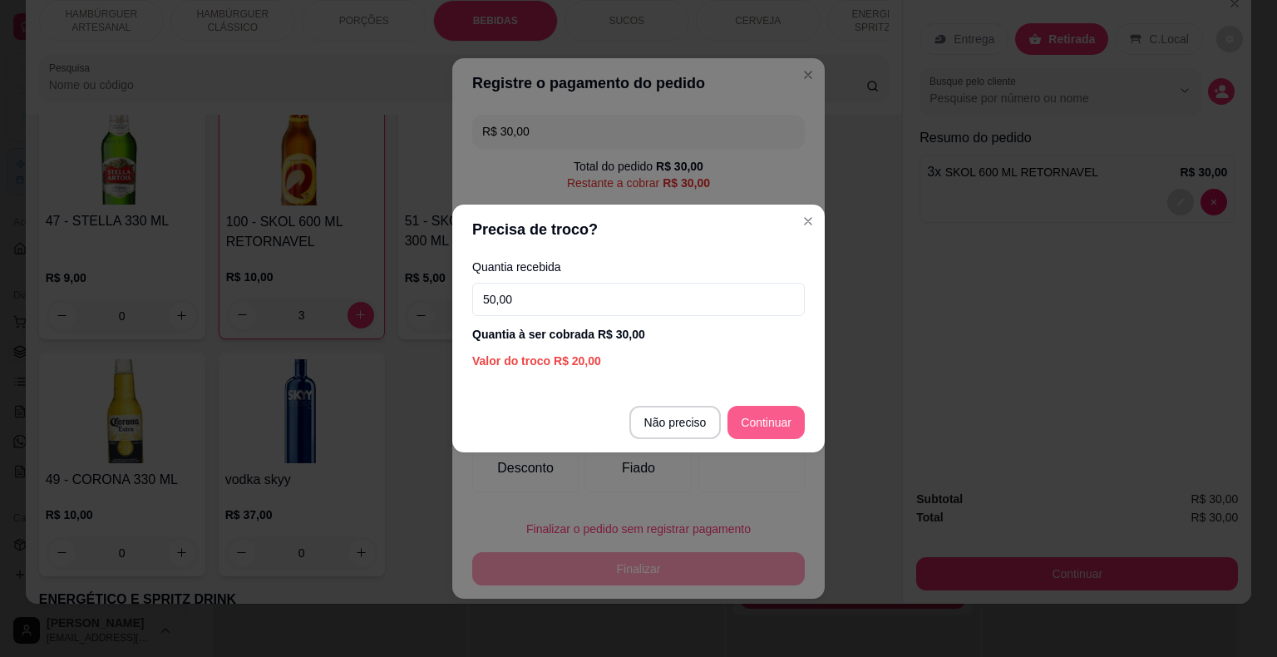
type input "50,00"
type input "R$ 0,00"
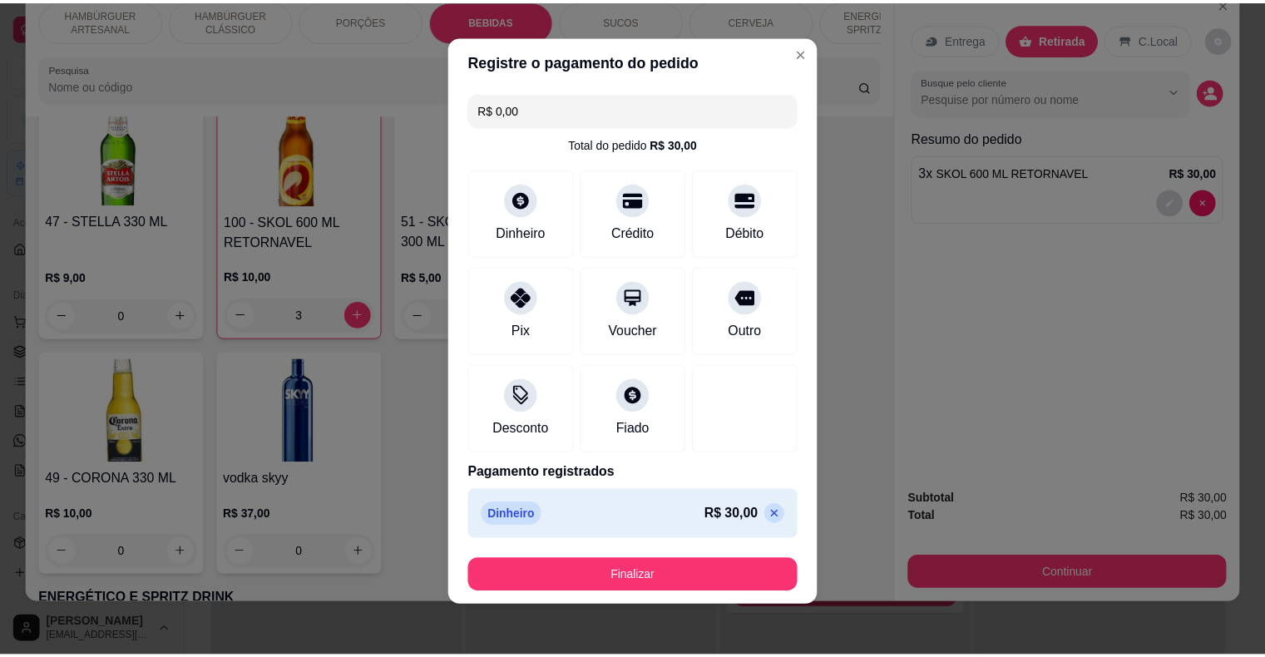
scroll to position [9, 0]
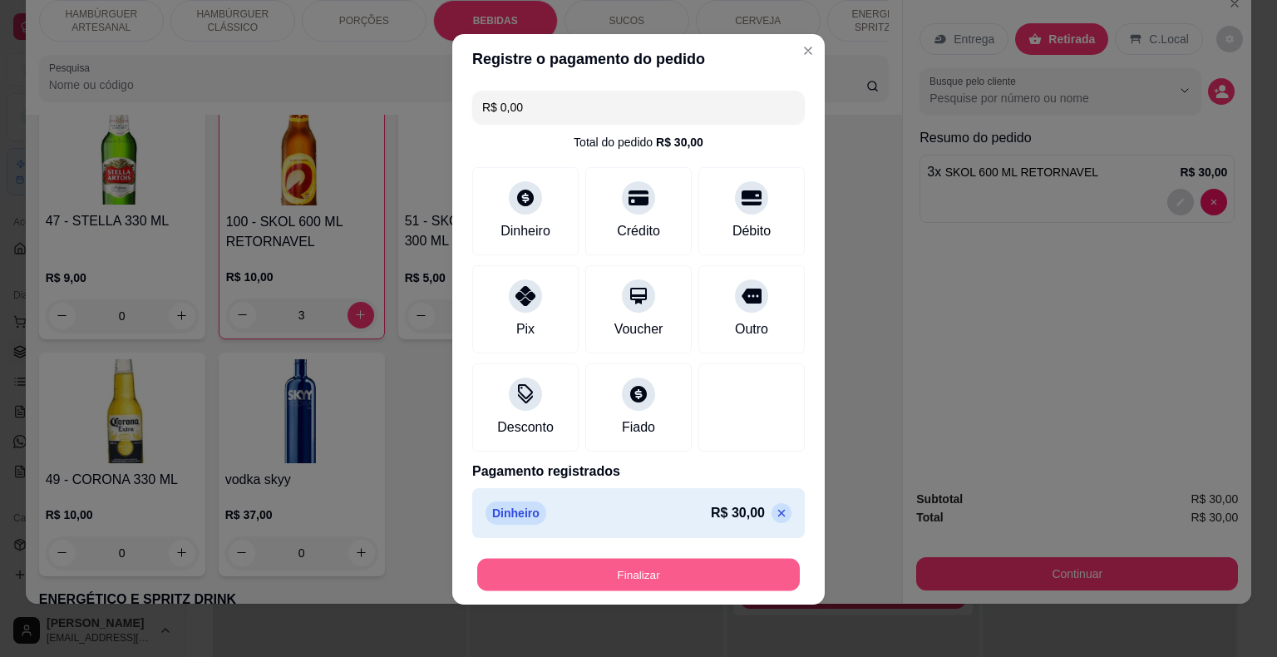
click at [722, 567] on button "Finalizar" at bounding box center [638, 575] width 323 height 32
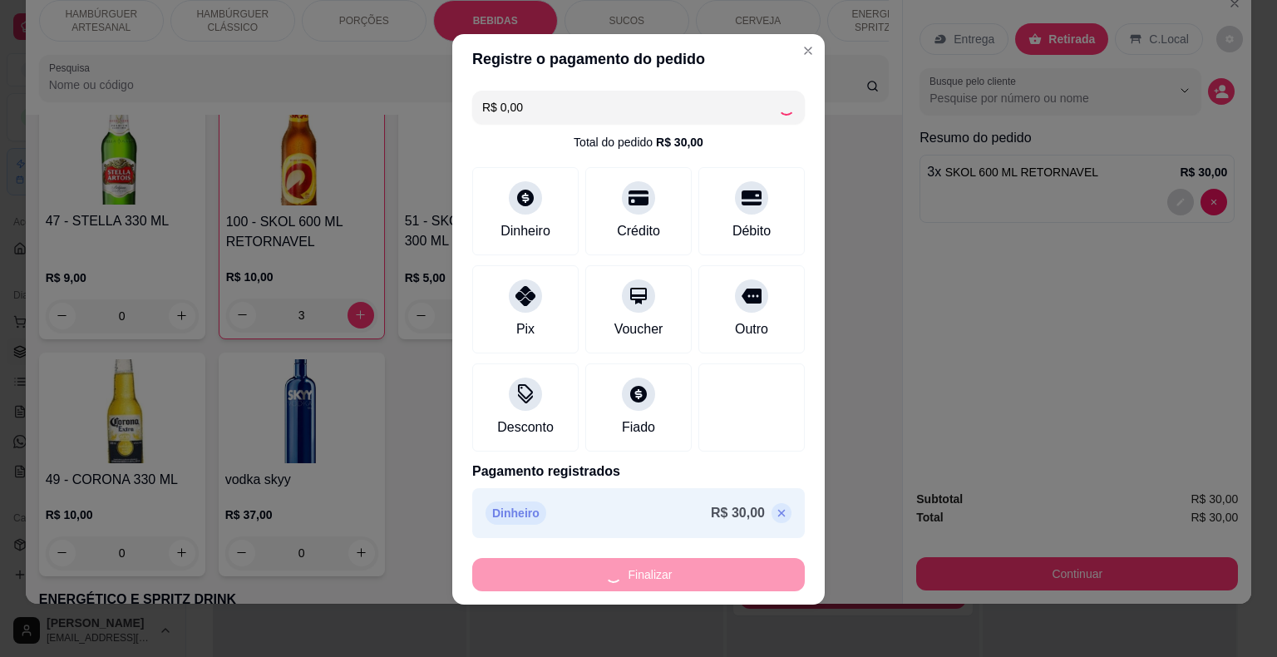
type input "0"
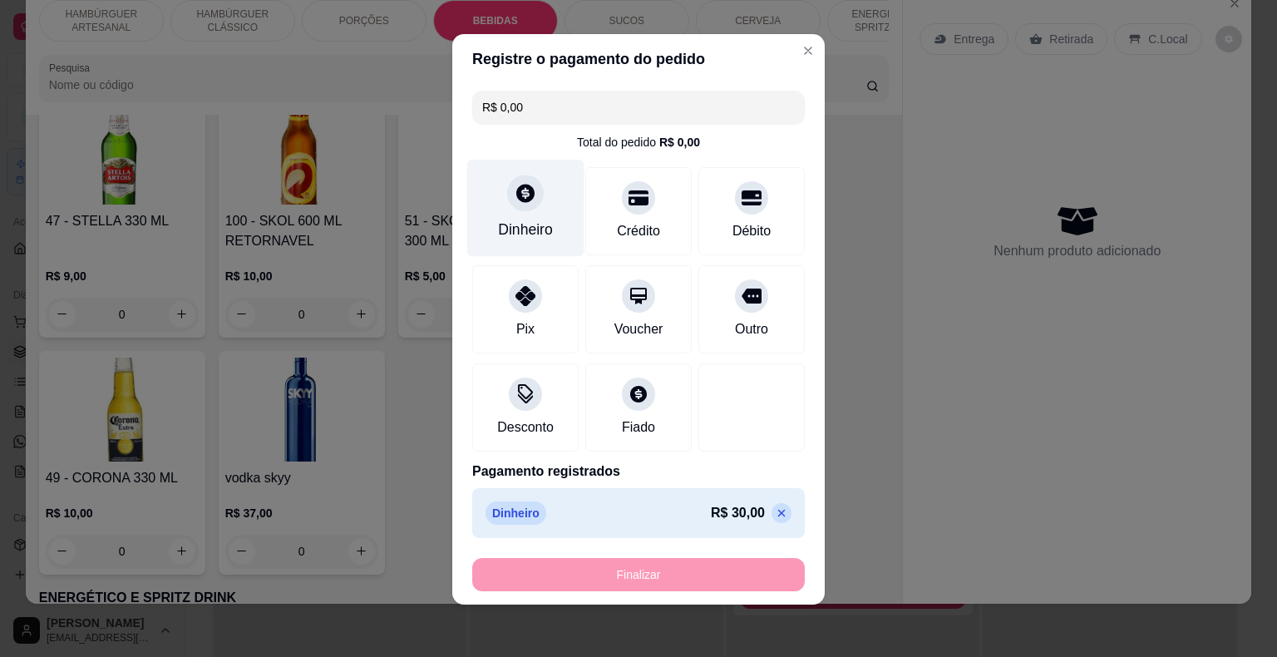
type input "-R$ 30,00"
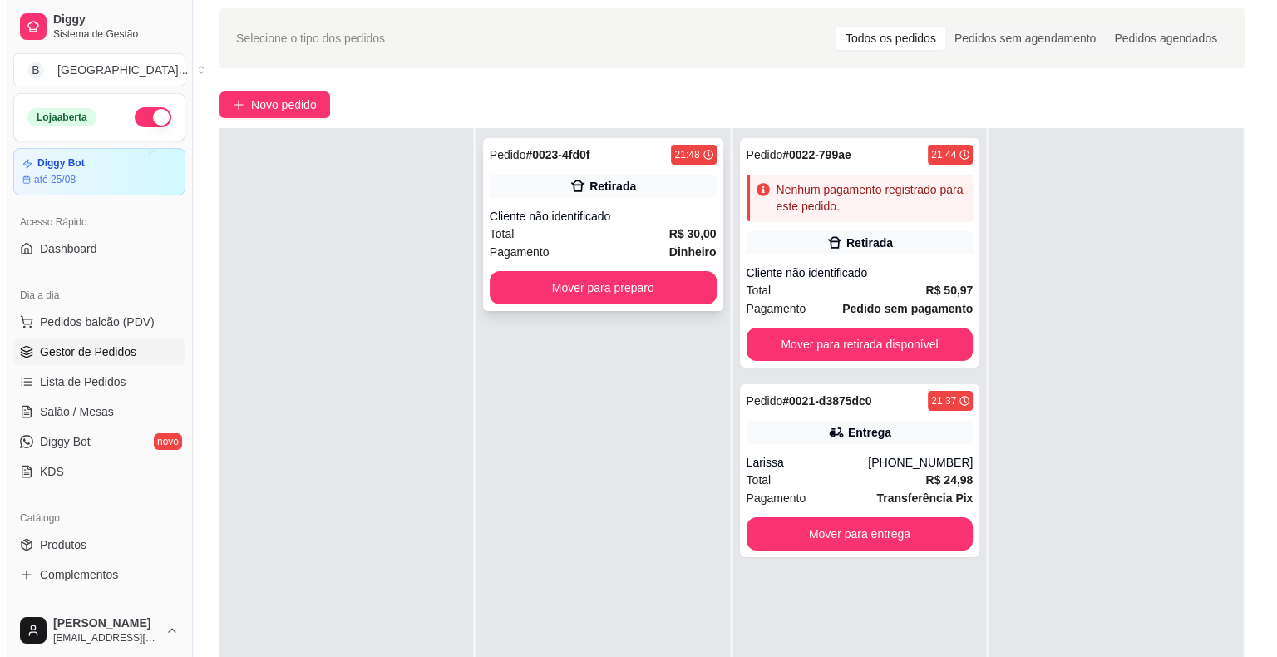
scroll to position [83, 0]
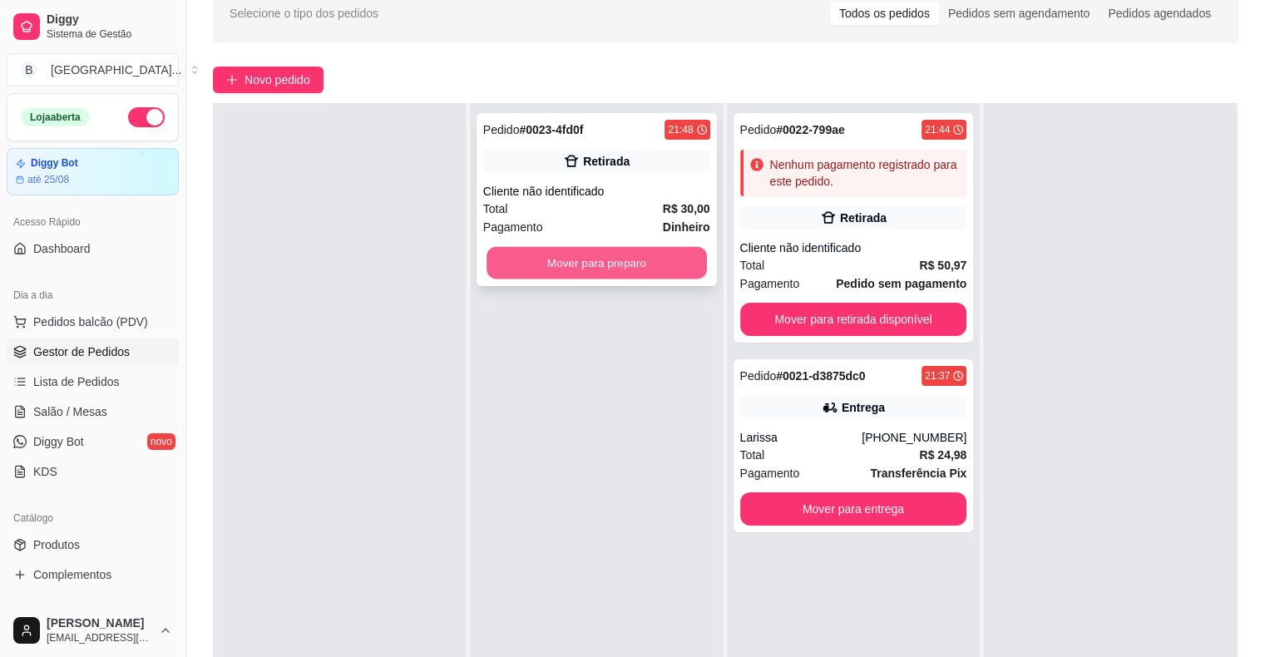
click at [564, 264] on button "Mover para preparo" at bounding box center [596, 263] width 220 height 32
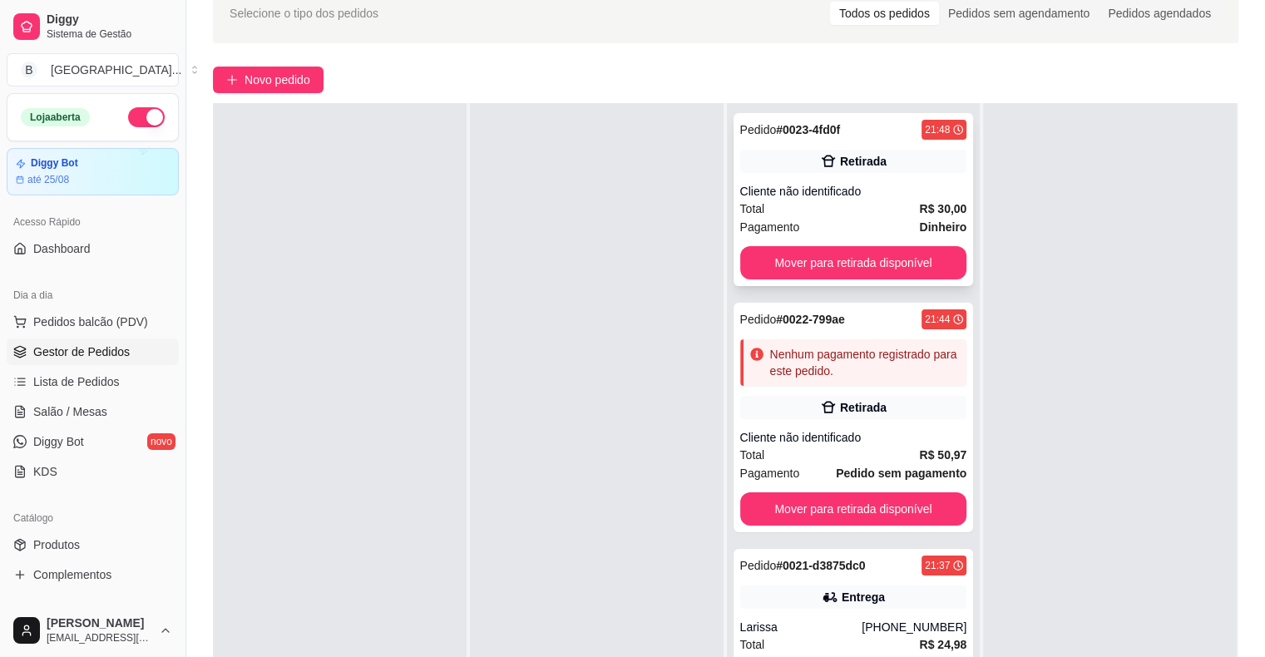
click at [821, 191] on div "Cliente não identificado" at bounding box center [853, 191] width 227 height 17
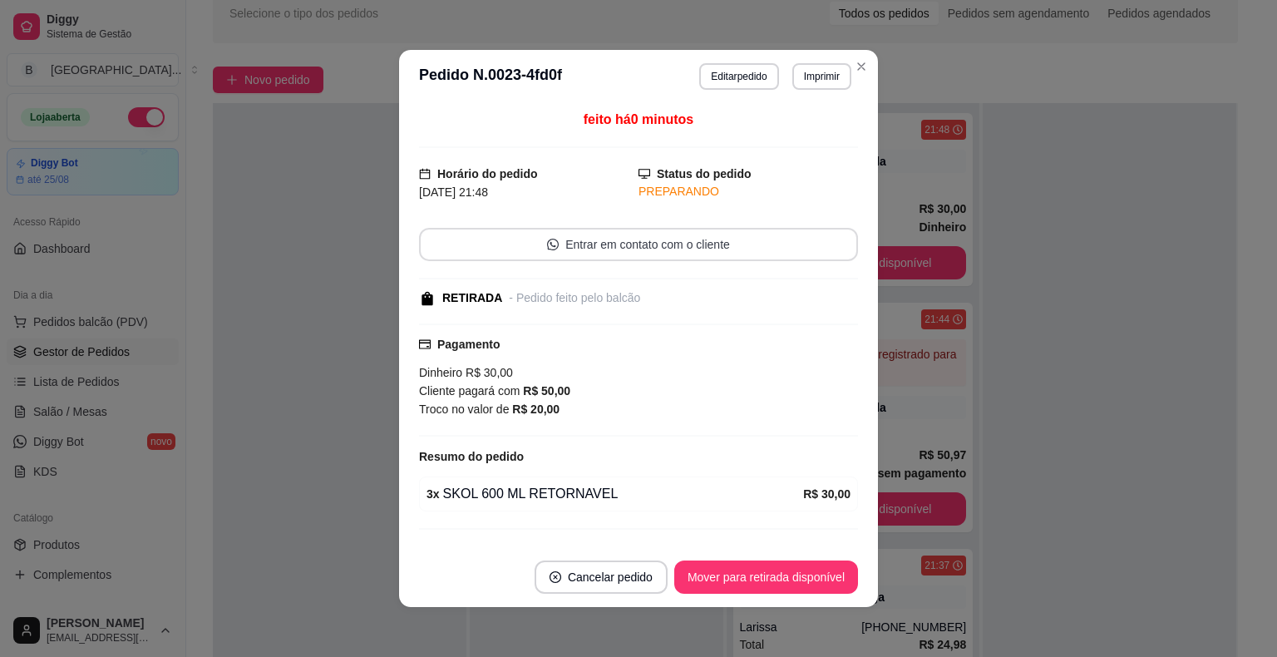
scroll to position [33, 0]
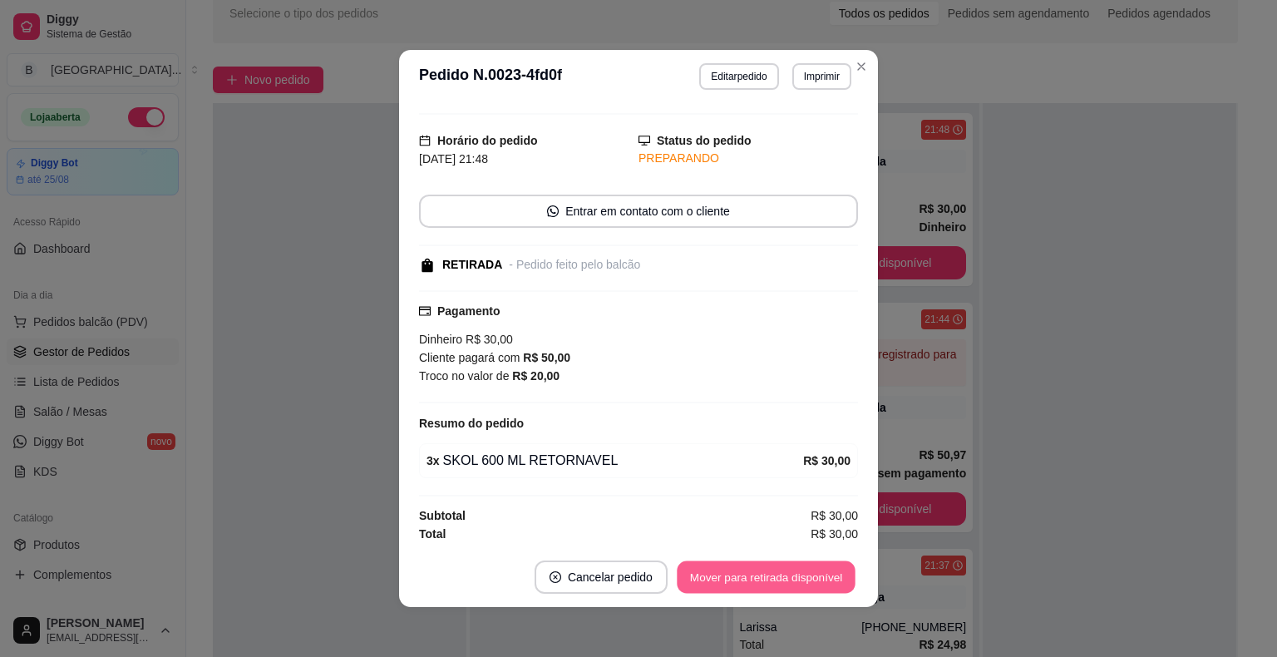
click at [787, 563] on button "Mover para retirada disponível" at bounding box center [766, 577] width 178 height 32
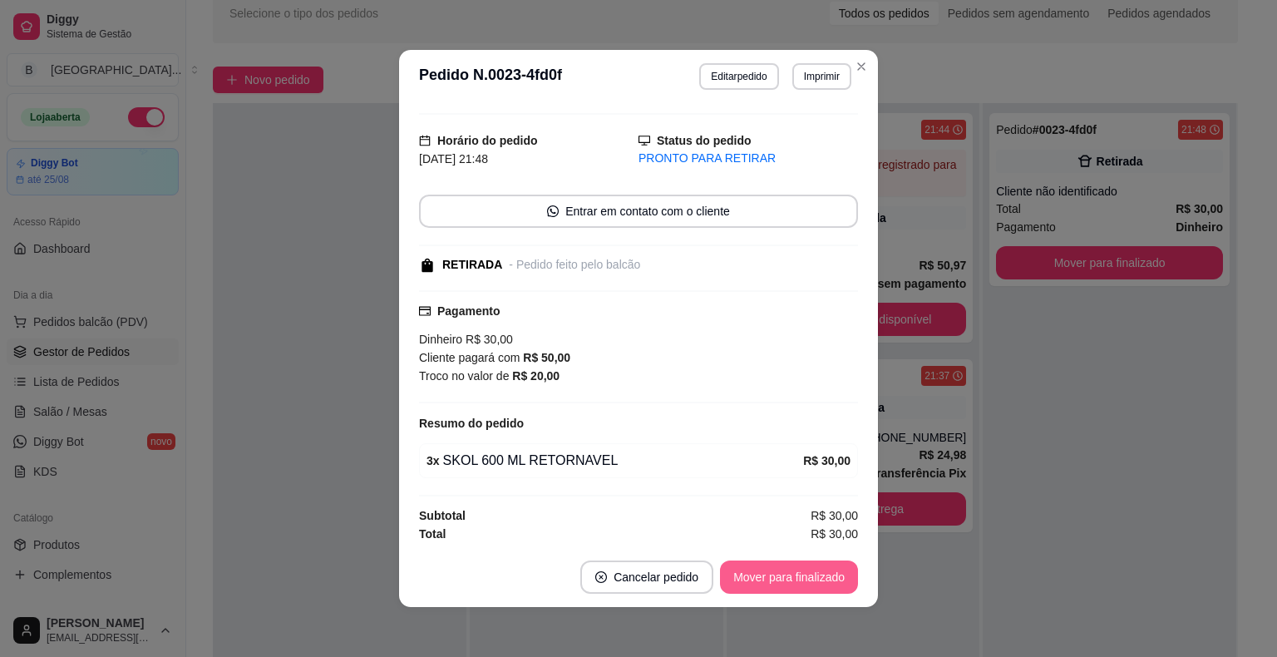
click at [787, 563] on button "Mover para finalizado" at bounding box center [789, 576] width 138 height 33
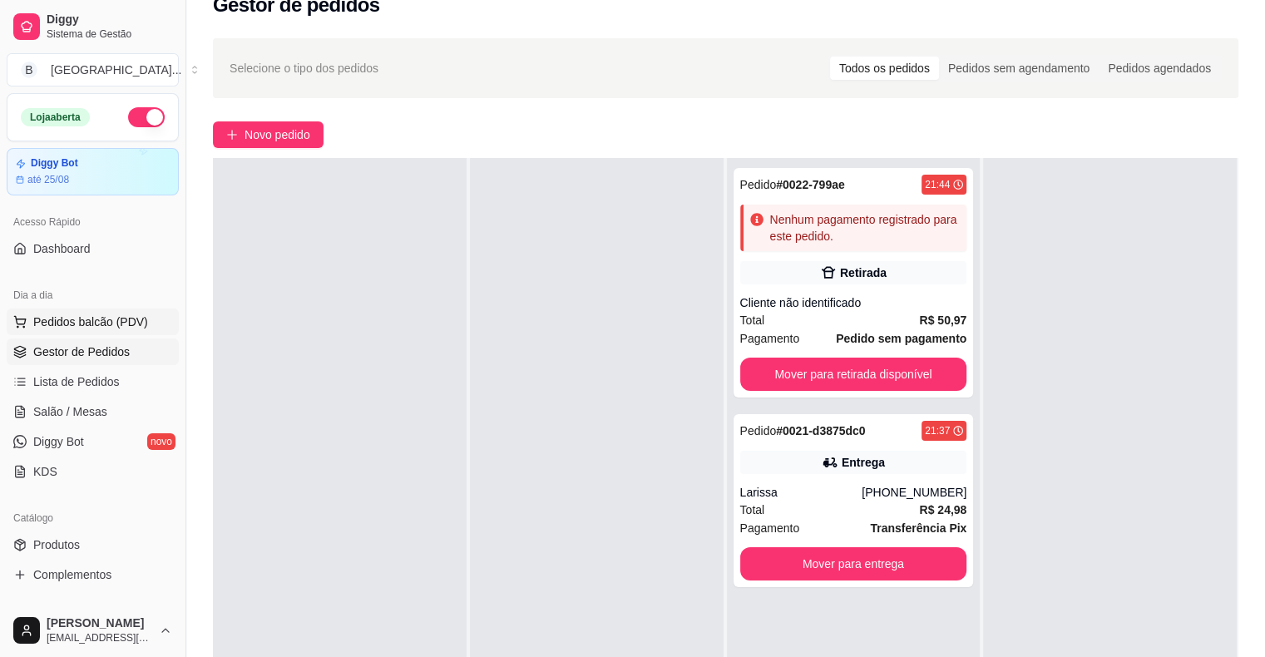
scroll to position [0, 0]
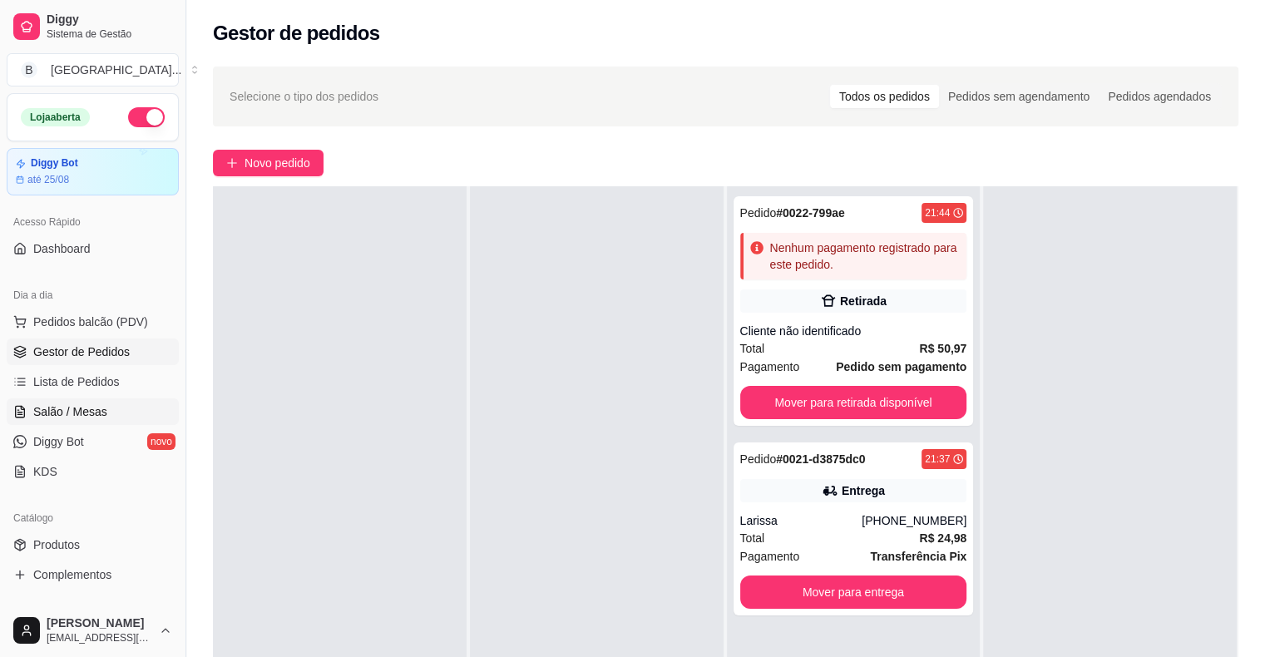
click at [77, 404] on span "Salão / Mesas" at bounding box center [70, 411] width 74 height 17
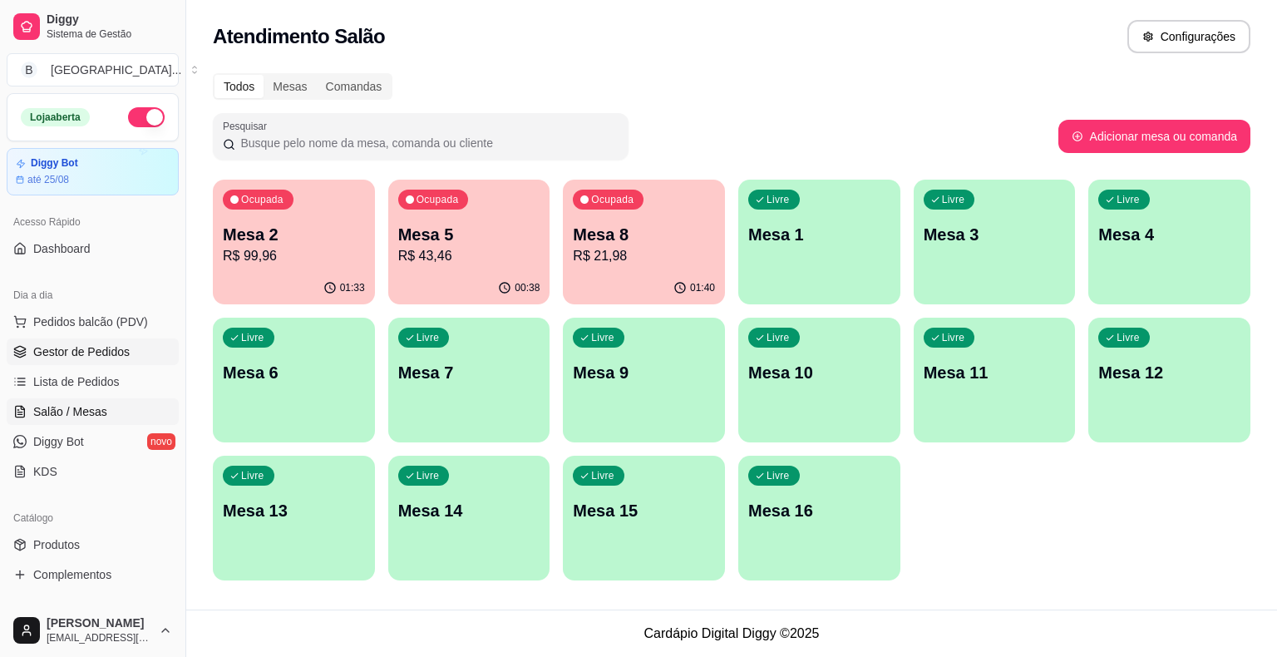
click at [86, 354] on span "Gestor de Pedidos" at bounding box center [81, 351] width 96 height 17
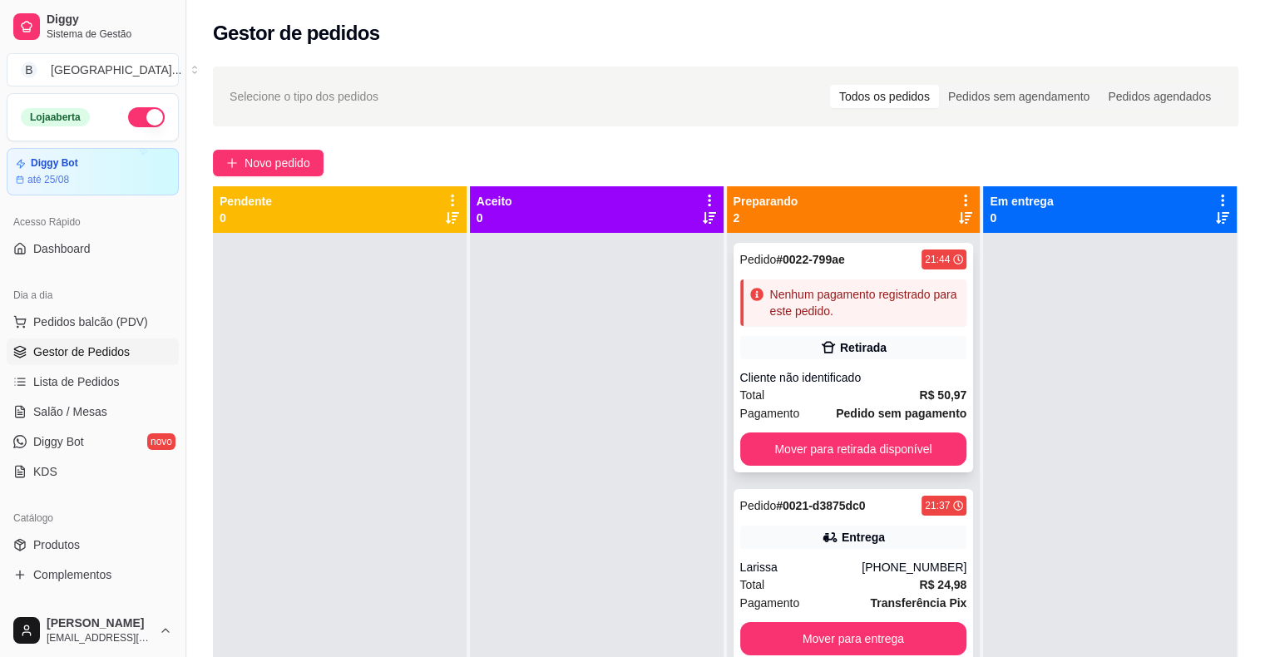
click at [948, 354] on div "Retirada" at bounding box center [853, 347] width 227 height 23
click at [890, 351] on div "Retirada" at bounding box center [853, 347] width 227 height 23
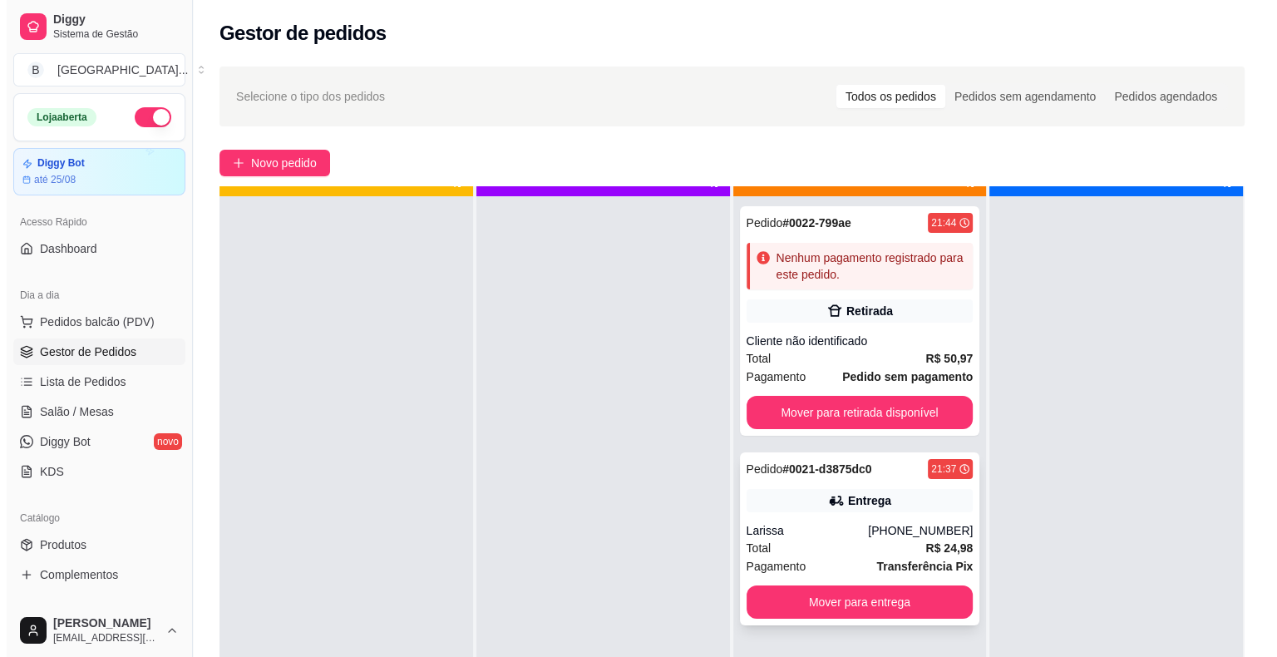
scroll to position [47, 0]
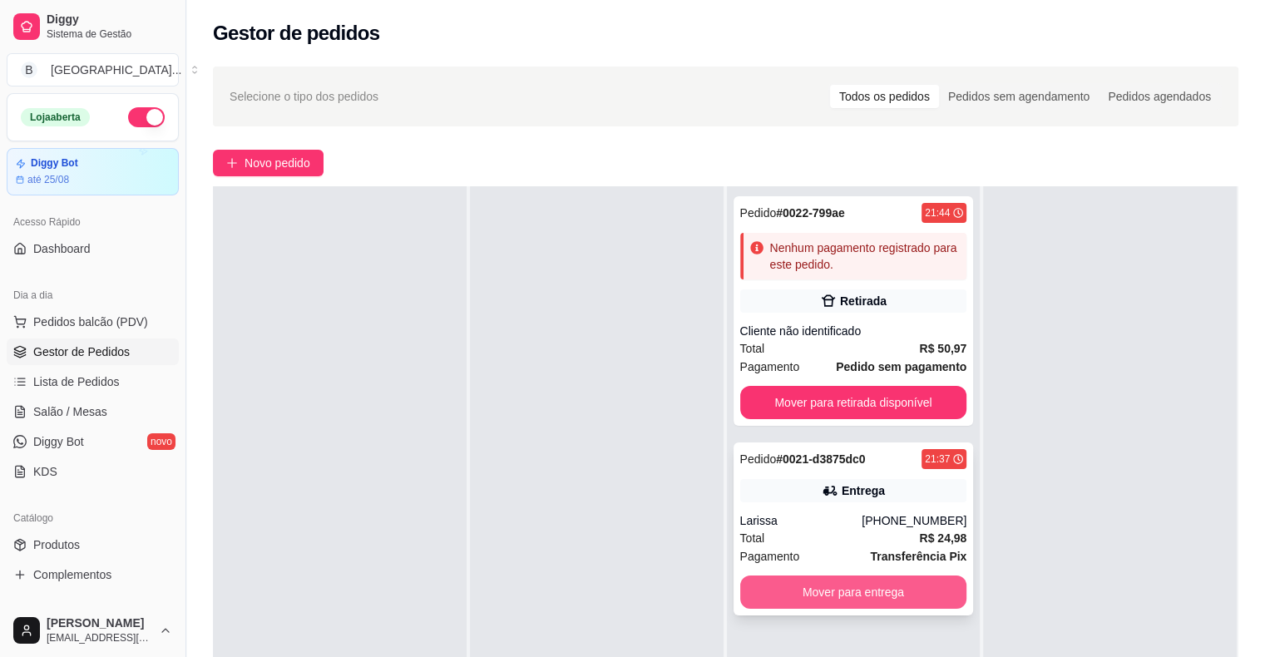
click at [812, 595] on button "Mover para entrega" at bounding box center [853, 591] width 227 height 33
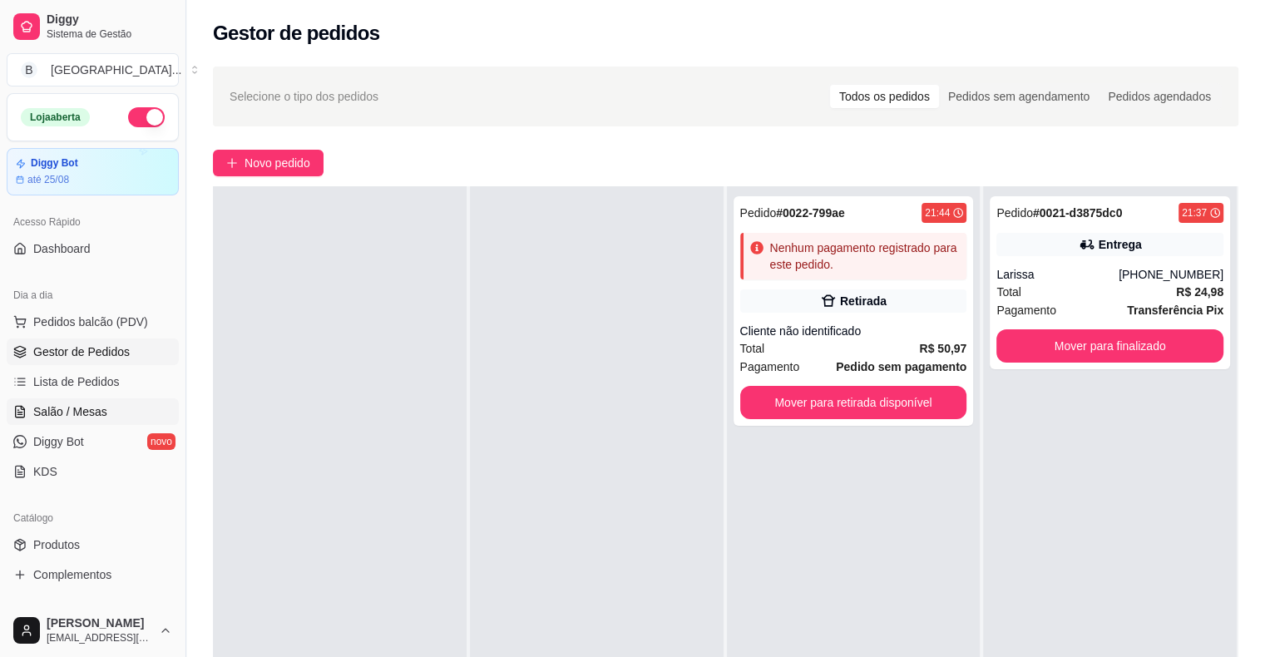
click at [43, 403] on span "Salão / Mesas" at bounding box center [70, 411] width 74 height 17
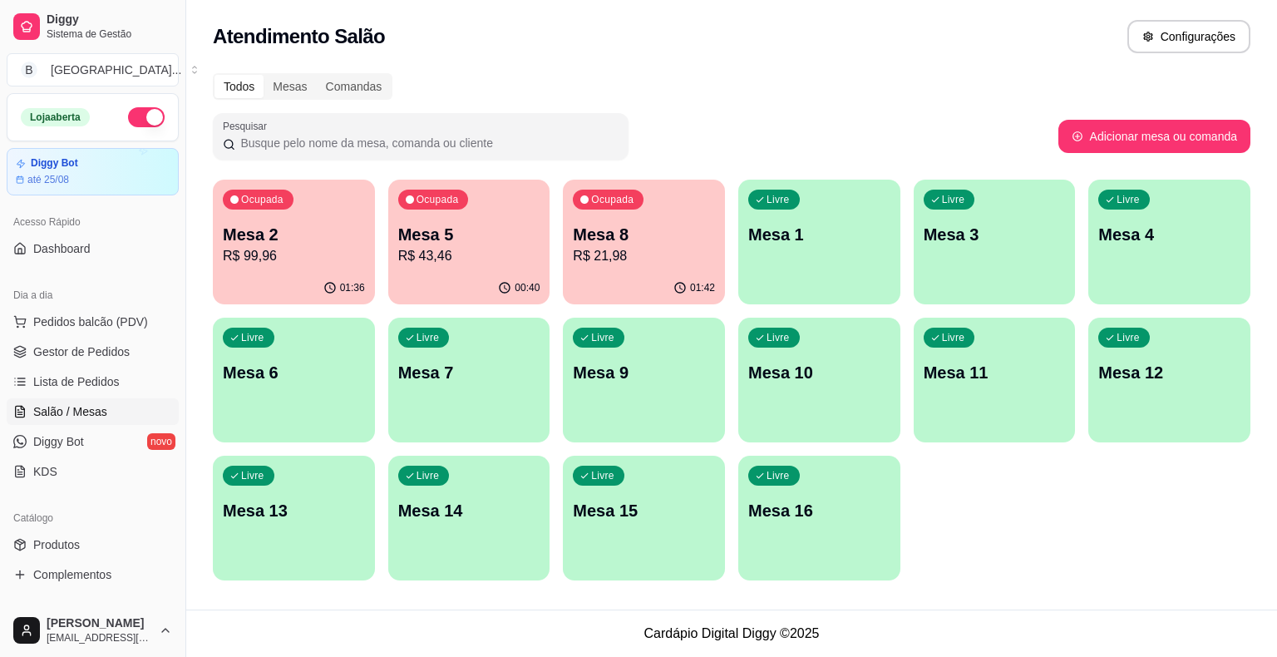
click at [602, 250] on p "R$ 21,98" at bounding box center [644, 256] width 142 height 20
click at [689, 248] on p "R$ 21,98" at bounding box center [644, 255] width 138 height 19
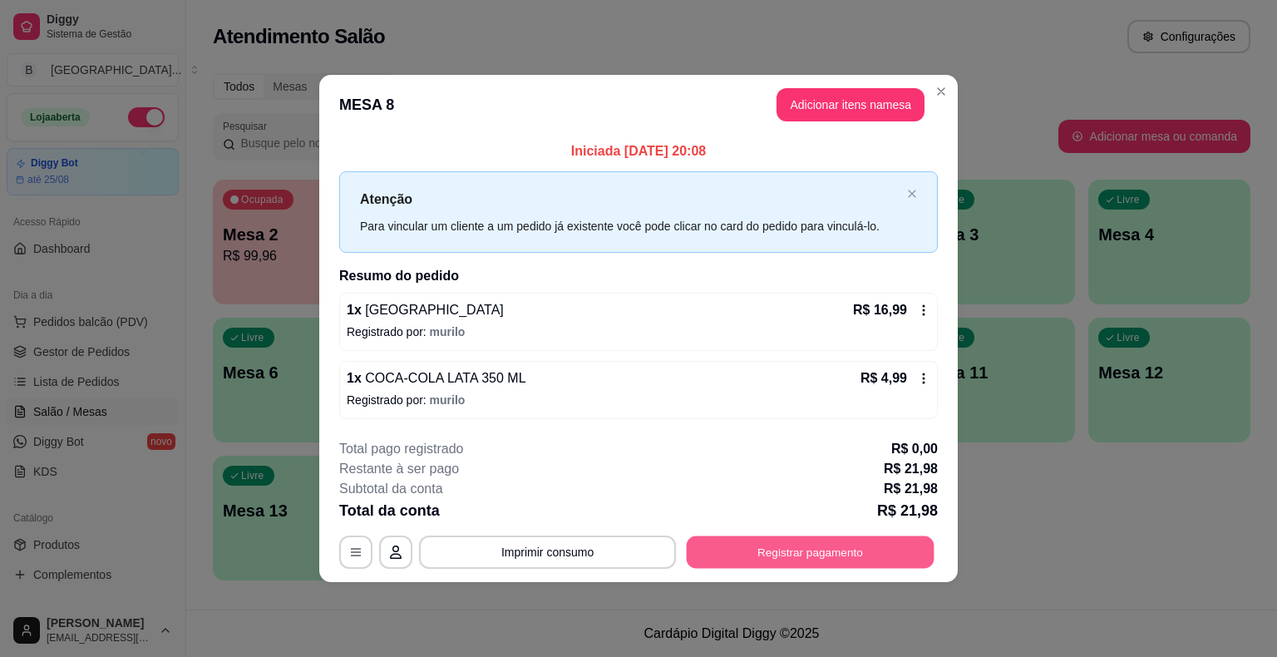
click at [793, 551] on button "Registrar pagamento" at bounding box center [811, 552] width 248 height 32
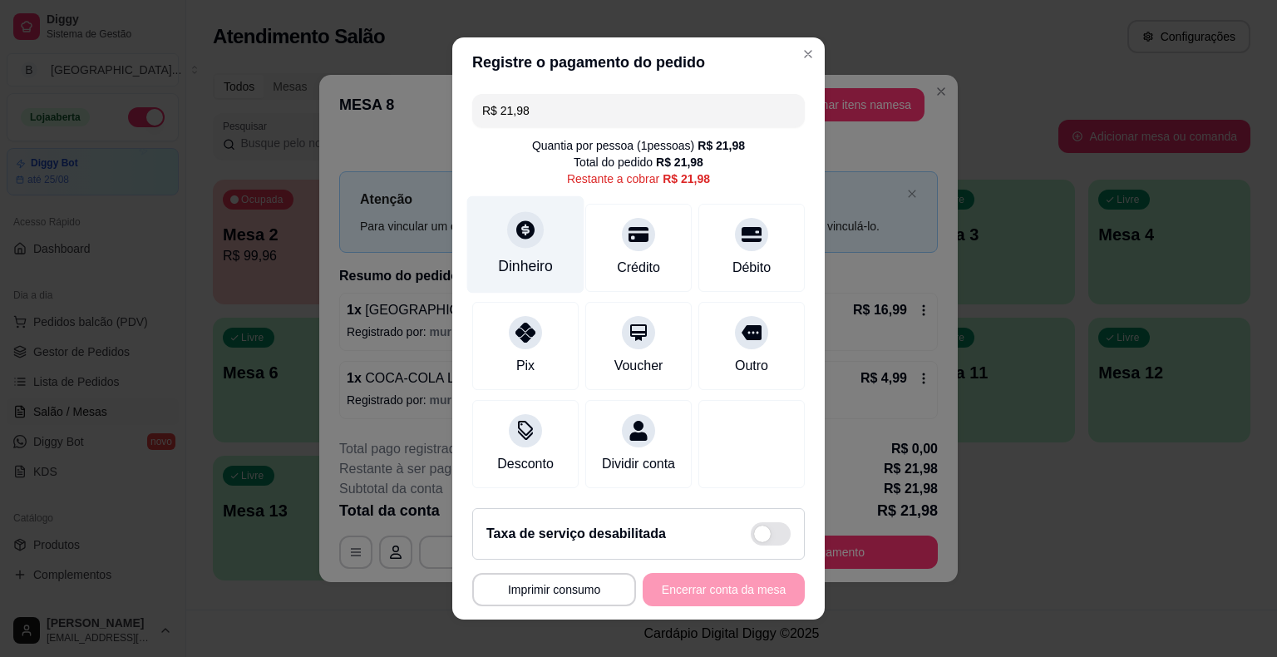
click at [540, 268] on div "Dinheiro" at bounding box center [525, 266] width 55 height 22
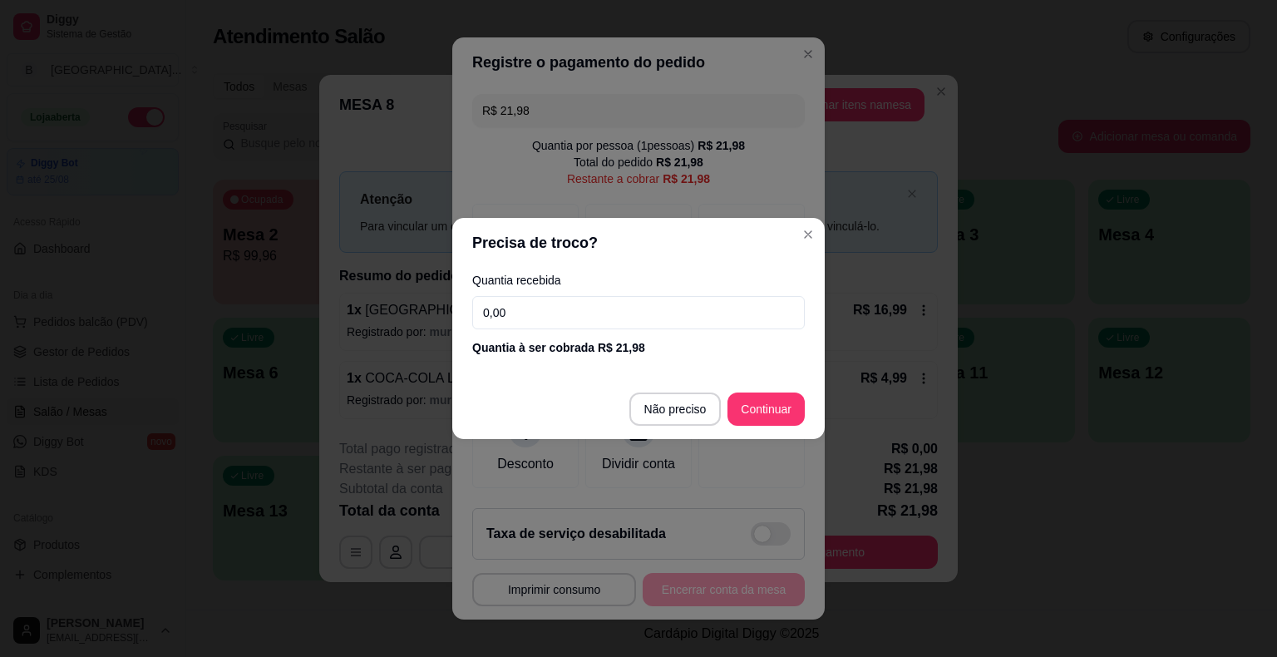
click at [600, 316] on input "0,00" at bounding box center [638, 312] width 333 height 33
type input "20,00"
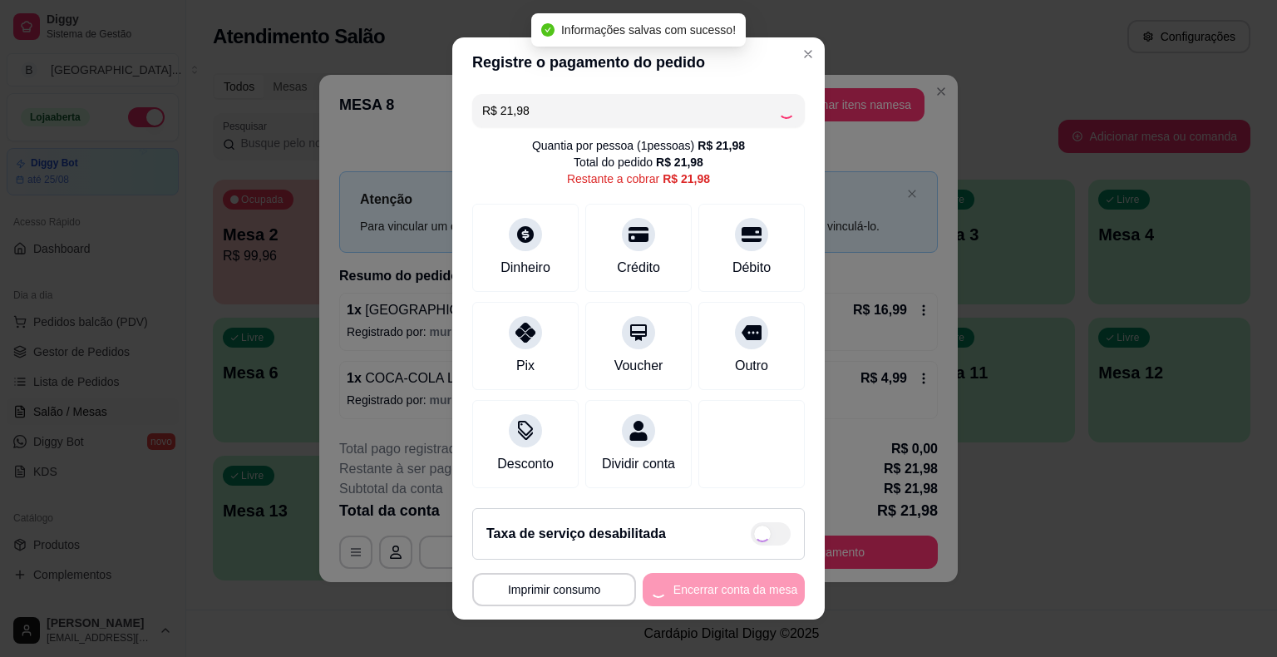
type input "R$ 0,00"
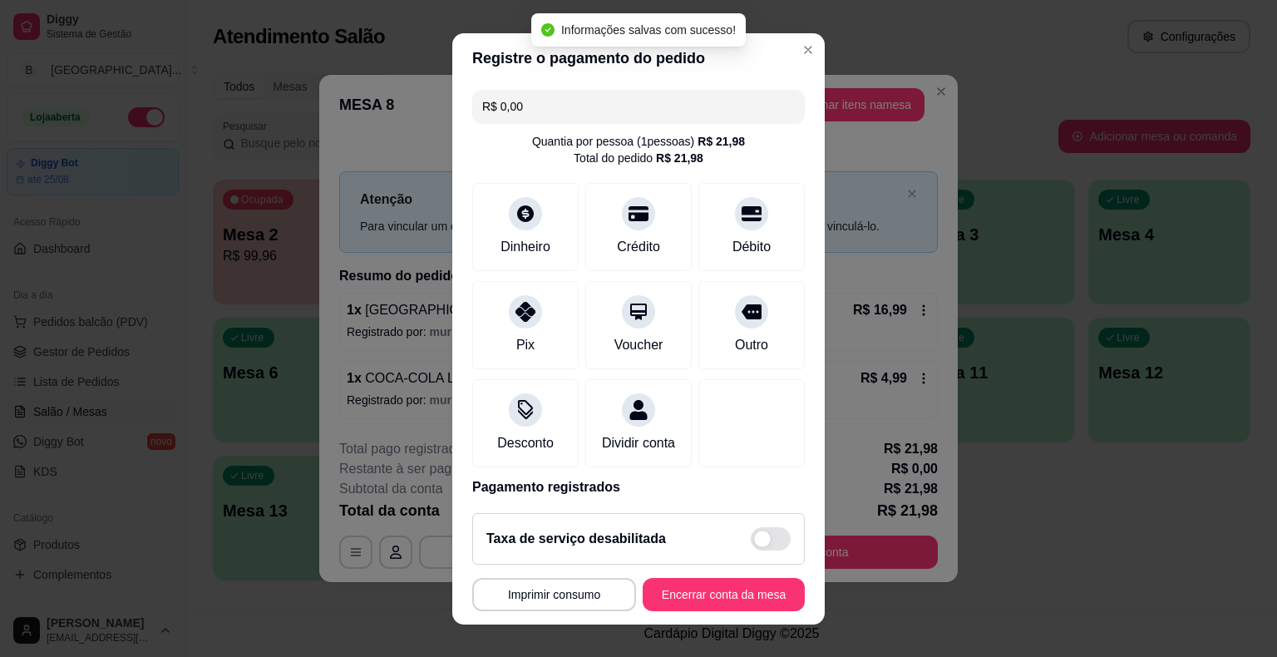
scroll to position [78, 0]
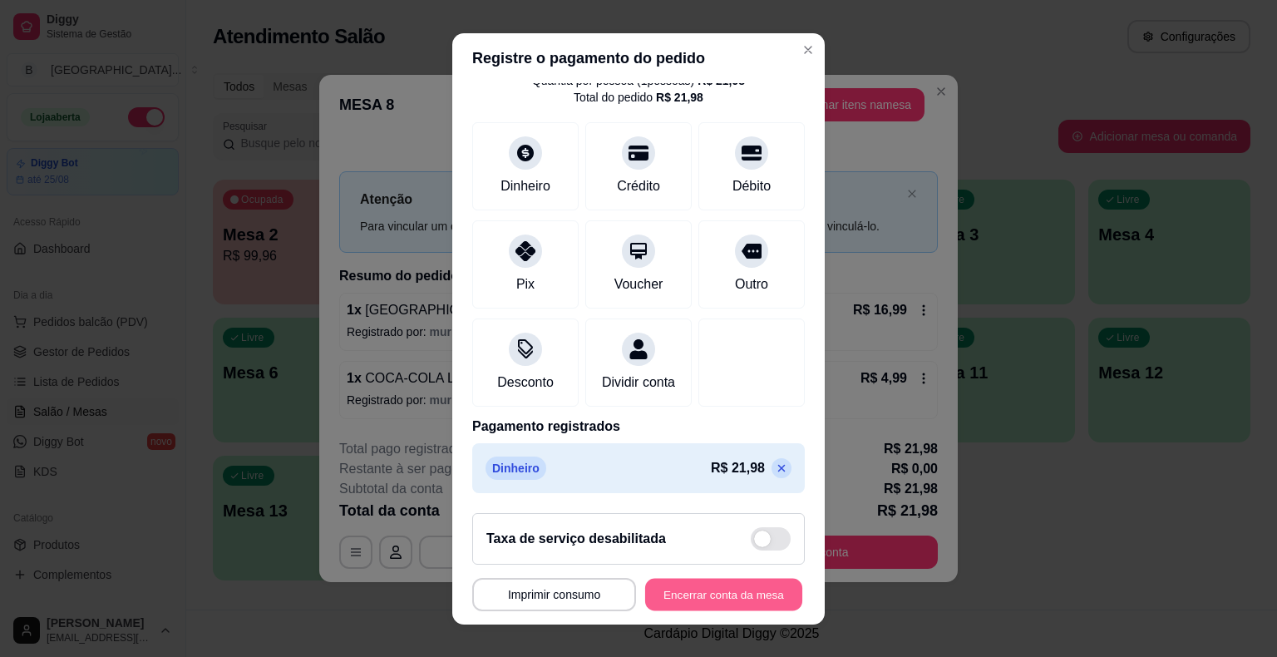
click at [715, 584] on button "Encerrar conta da mesa" at bounding box center [723, 594] width 157 height 32
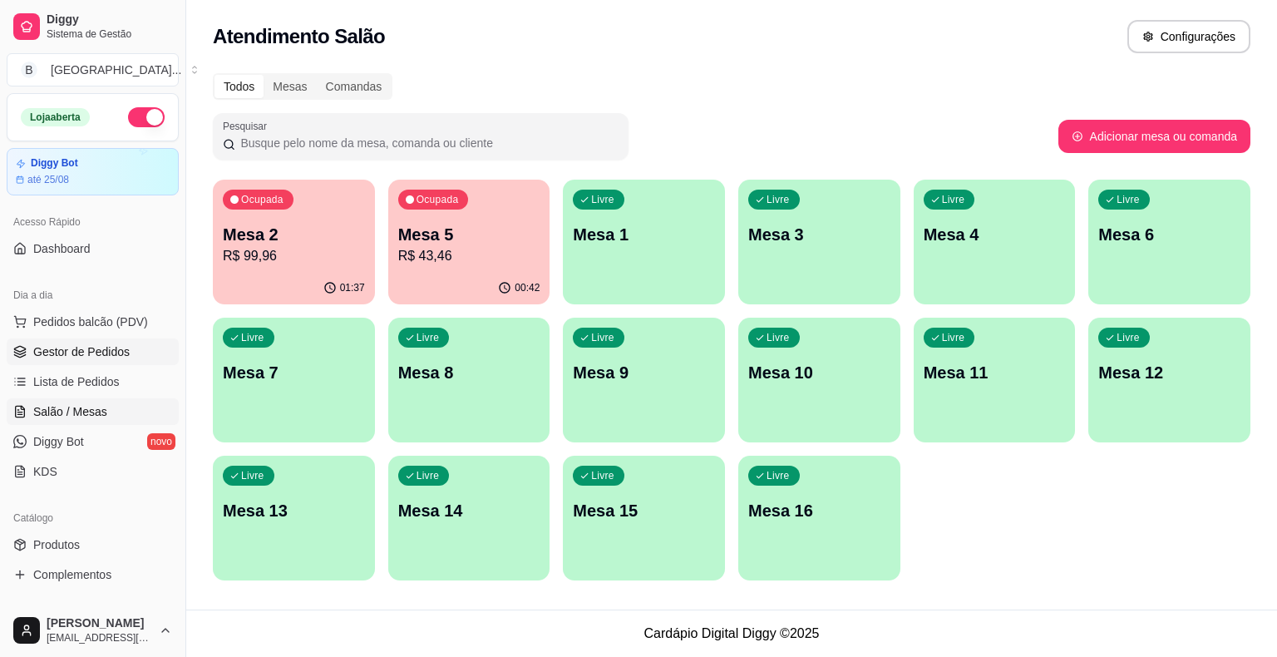
click at [70, 354] on span "Gestor de Pedidos" at bounding box center [81, 351] width 96 height 17
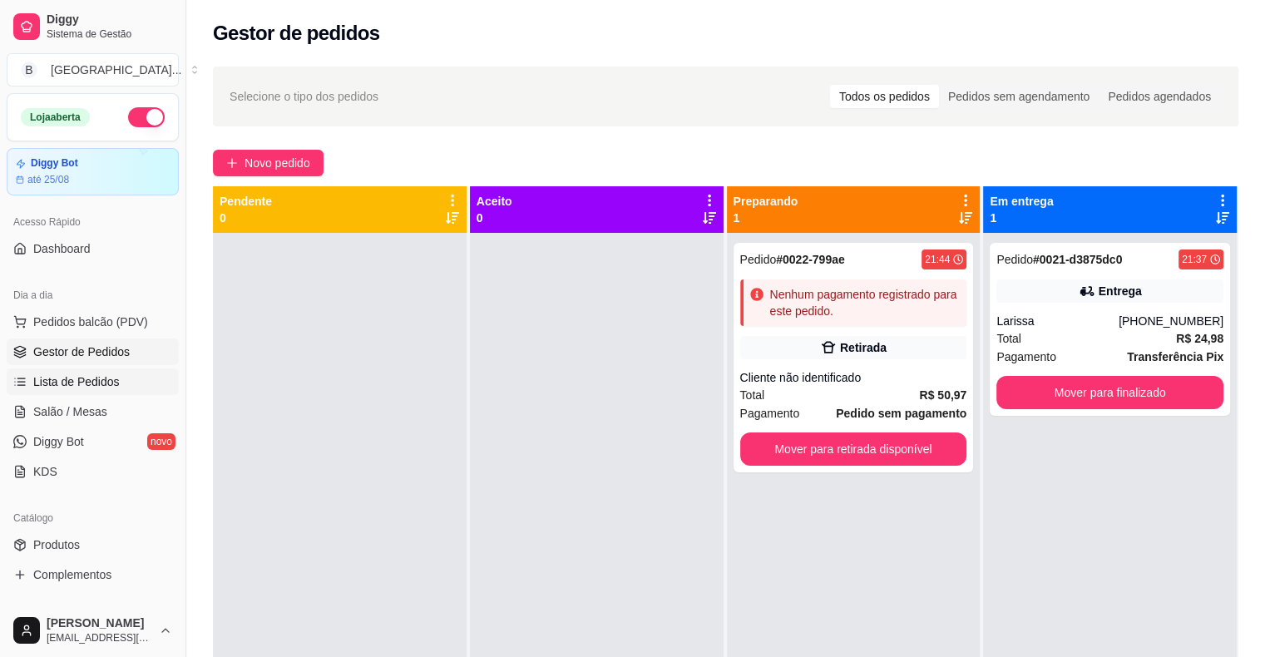
click at [94, 382] on span "Lista de Pedidos" at bounding box center [76, 381] width 86 height 17
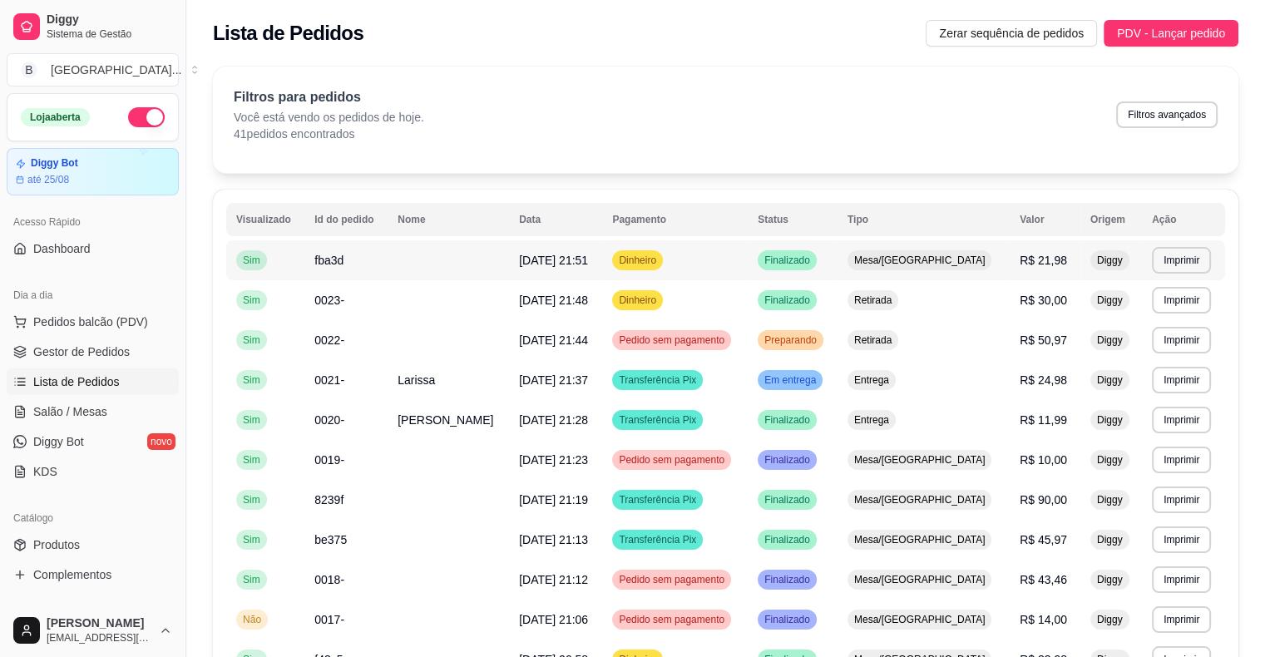
click at [394, 254] on td at bounding box center [448, 260] width 121 height 40
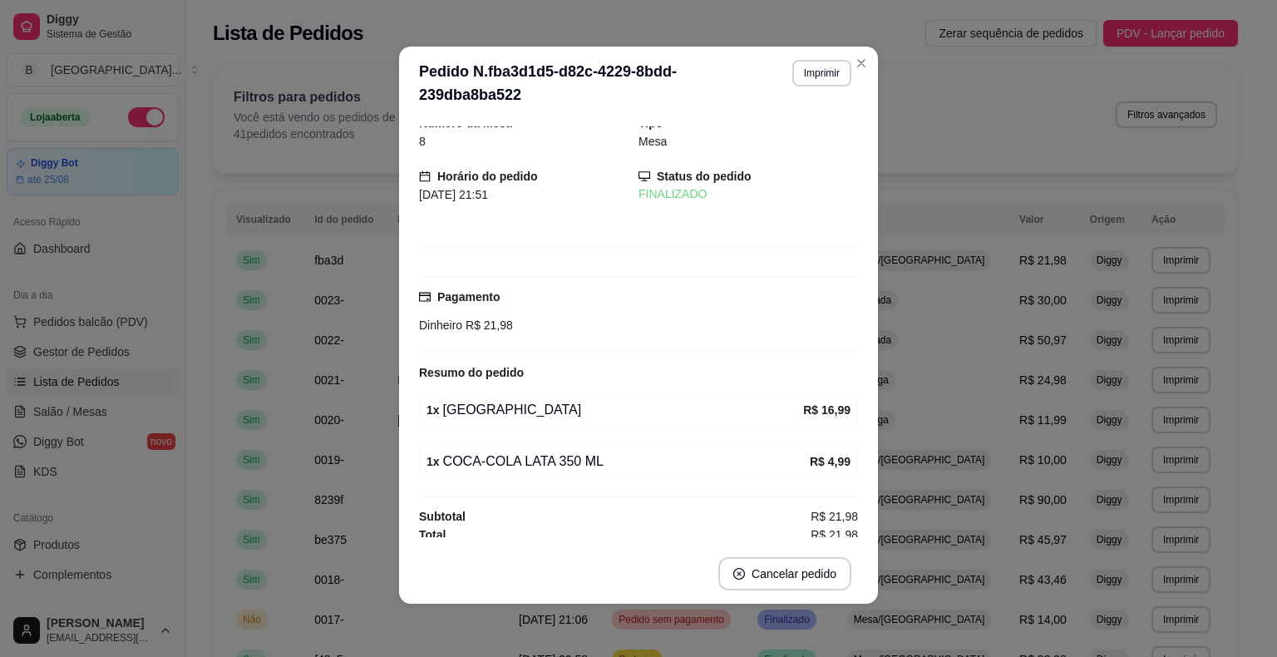
scroll to position [17, 0]
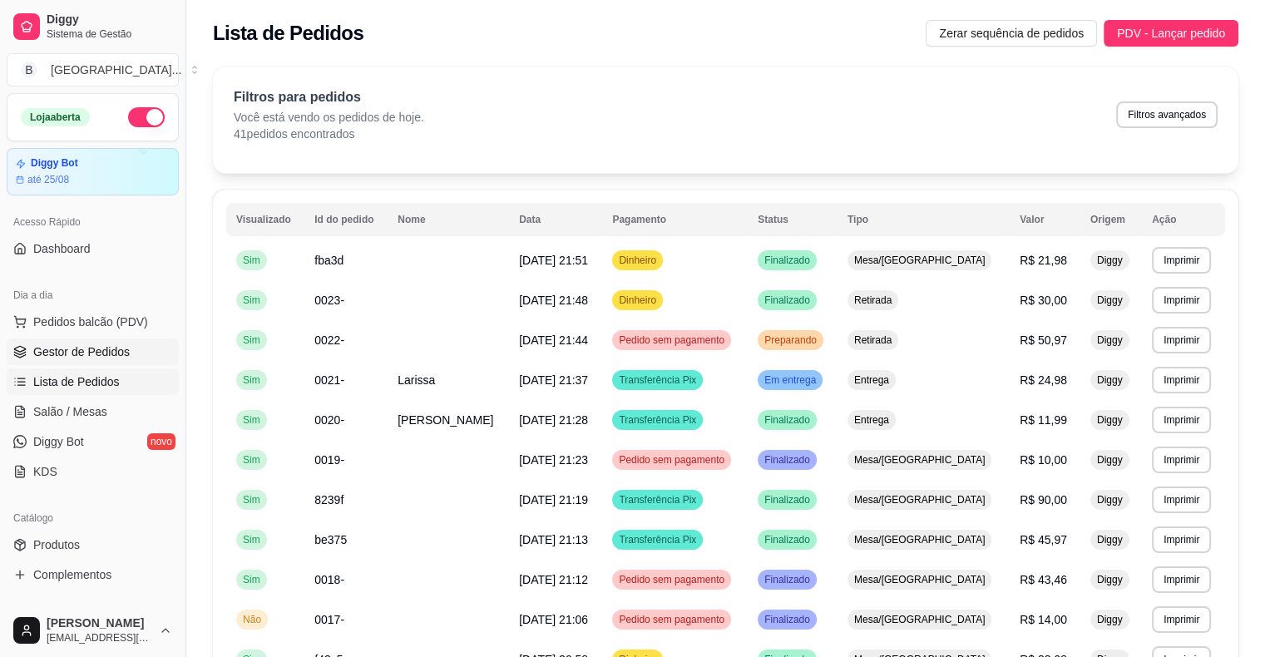
click at [135, 349] on link "Gestor de Pedidos" at bounding box center [93, 351] width 172 height 27
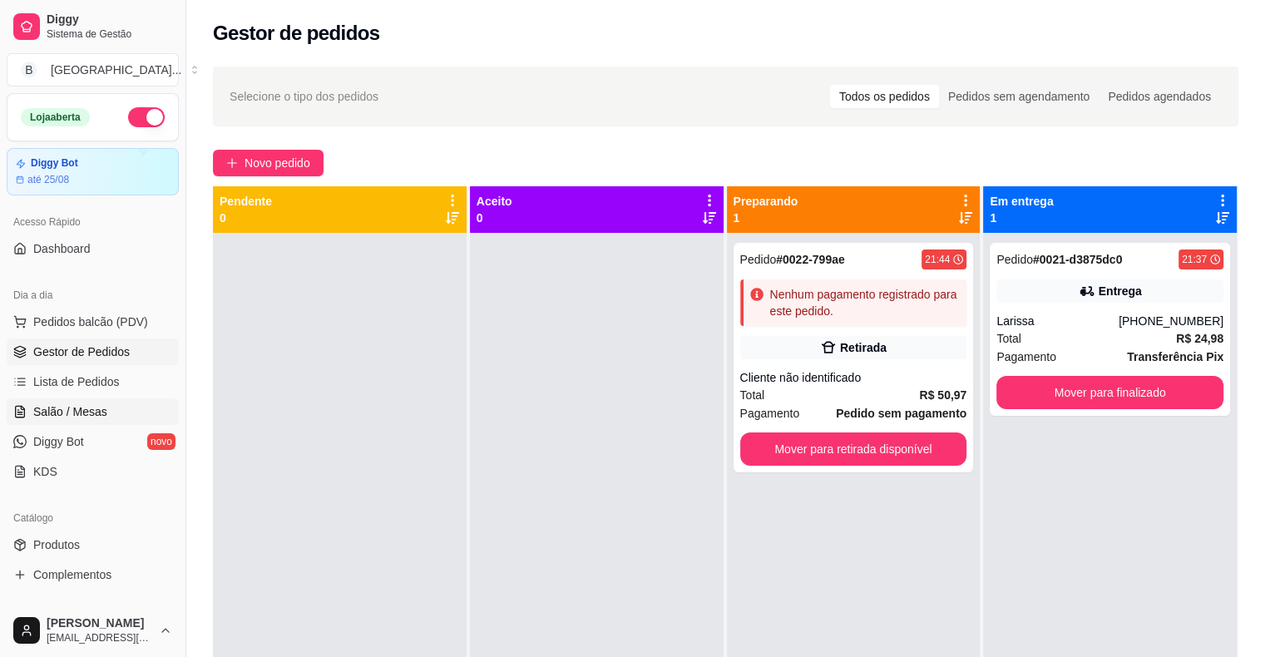
click at [30, 402] on link "Salão / Mesas" at bounding box center [93, 411] width 172 height 27
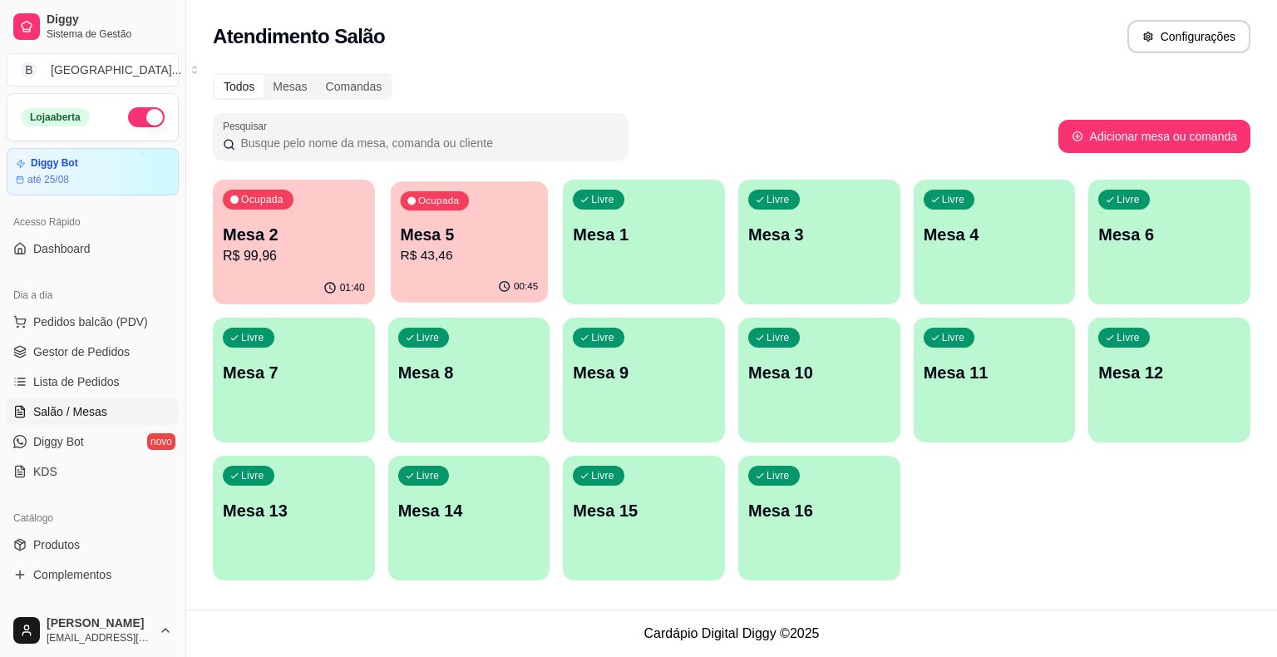
click at [431, 270] on div "Ocupada Mesa 5 R$ 43,46" at bounding box center [469, 226] width 157 height 90
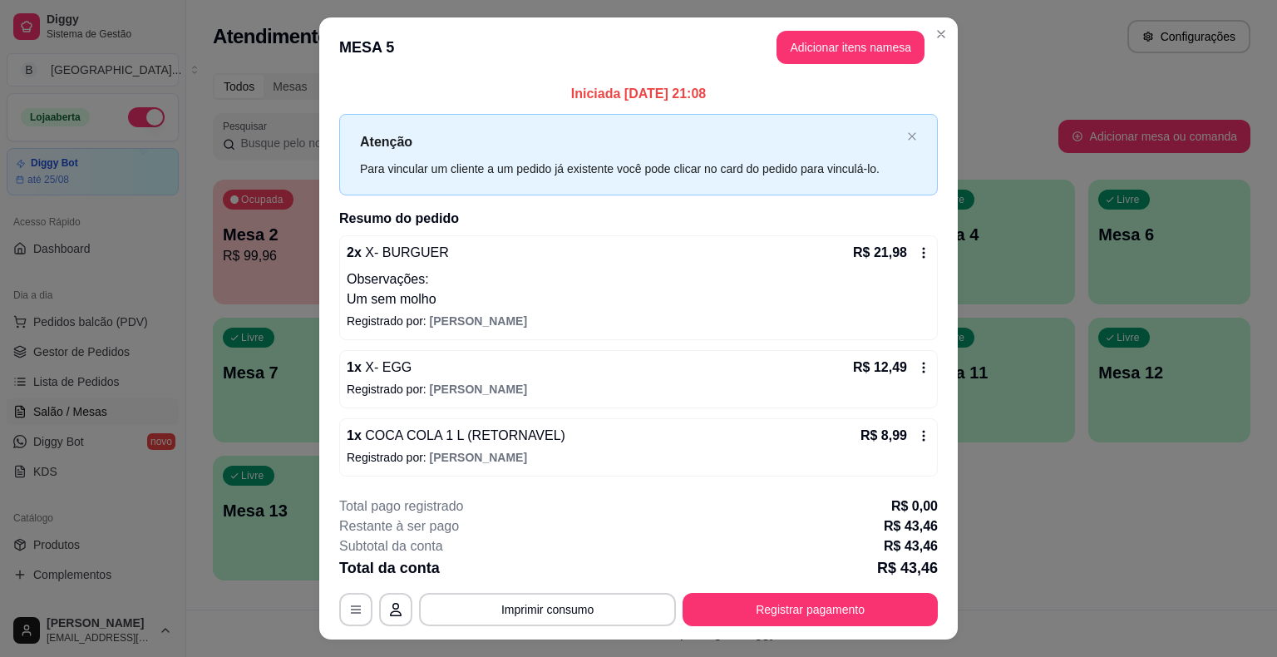
scroll to position [34, 0]
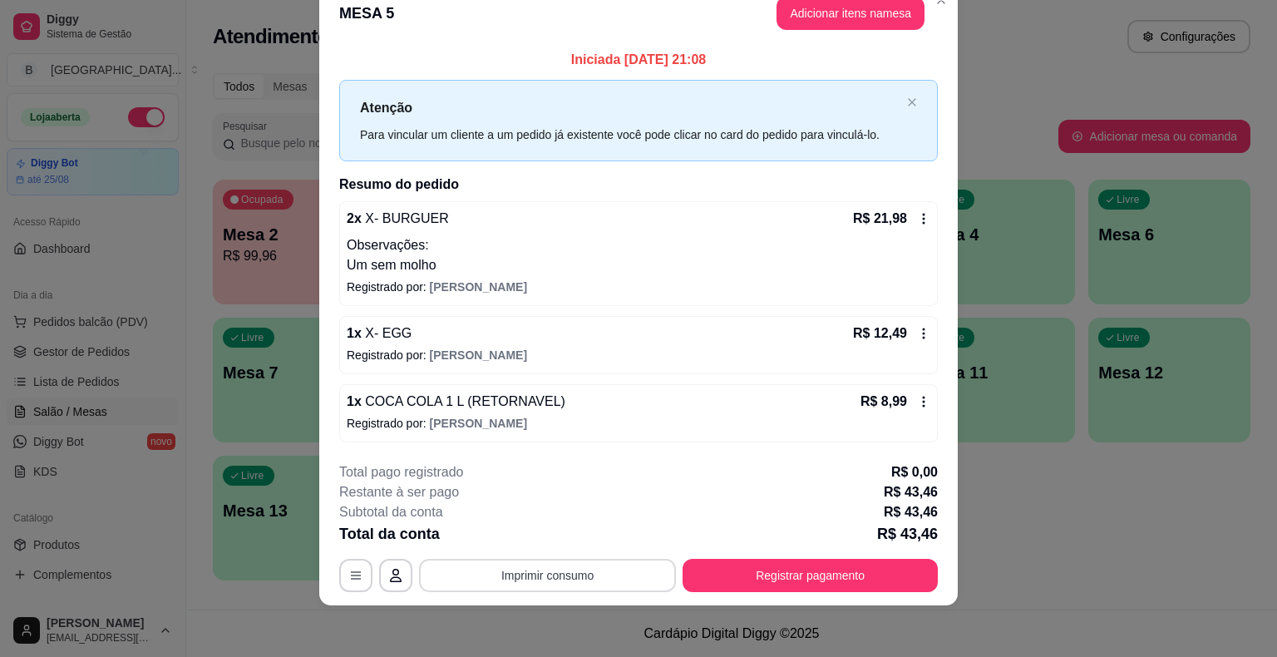
click at [530, 570] on button "Imprimir consumo" at bounding box center [547, 575] width 257 height 33
click at [522, 508] on button "IMPRESSORA" at bounding box center [546, 502] width 116 height 26
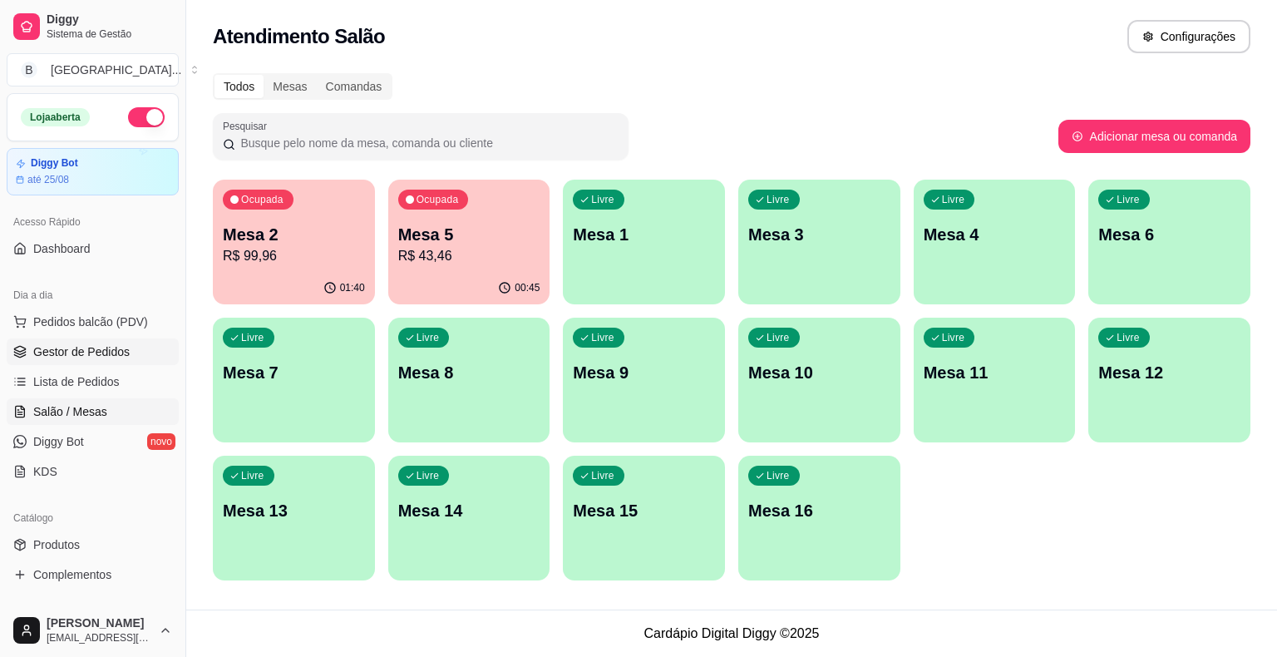
click at [90, 345] on span "Gestor de Pedidos" at bounding box center [81, 351] width 96 height 17
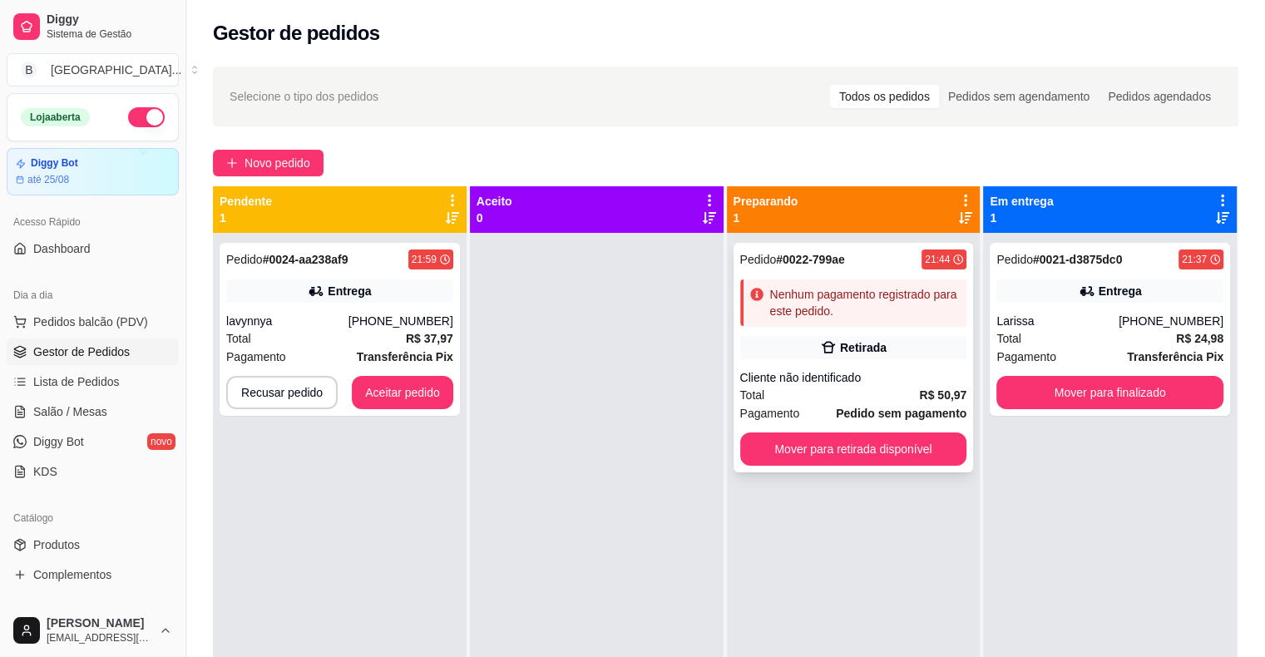
click at [831, 318] on div "Nenhum pagamento registrado para este pedido." at bounding box center [865, 302] width 190 height 33
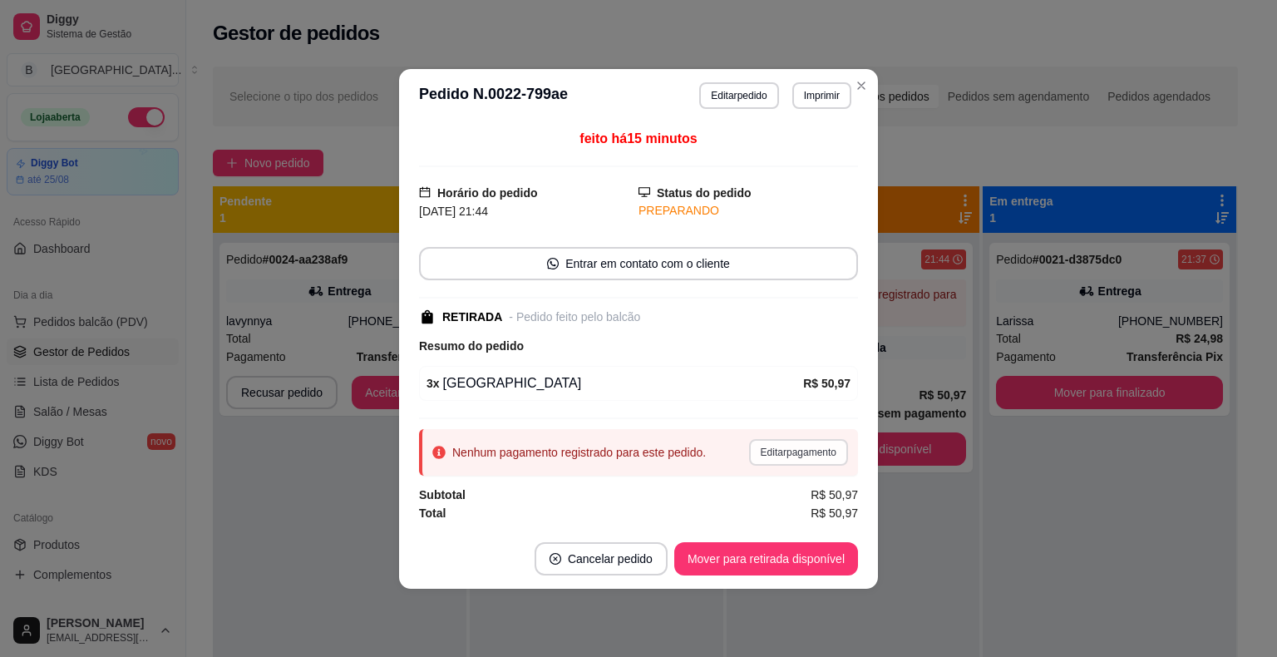
click at [803, 456] on button "Editar pagamento" at bounding box center [798, 452] width 99 height 27
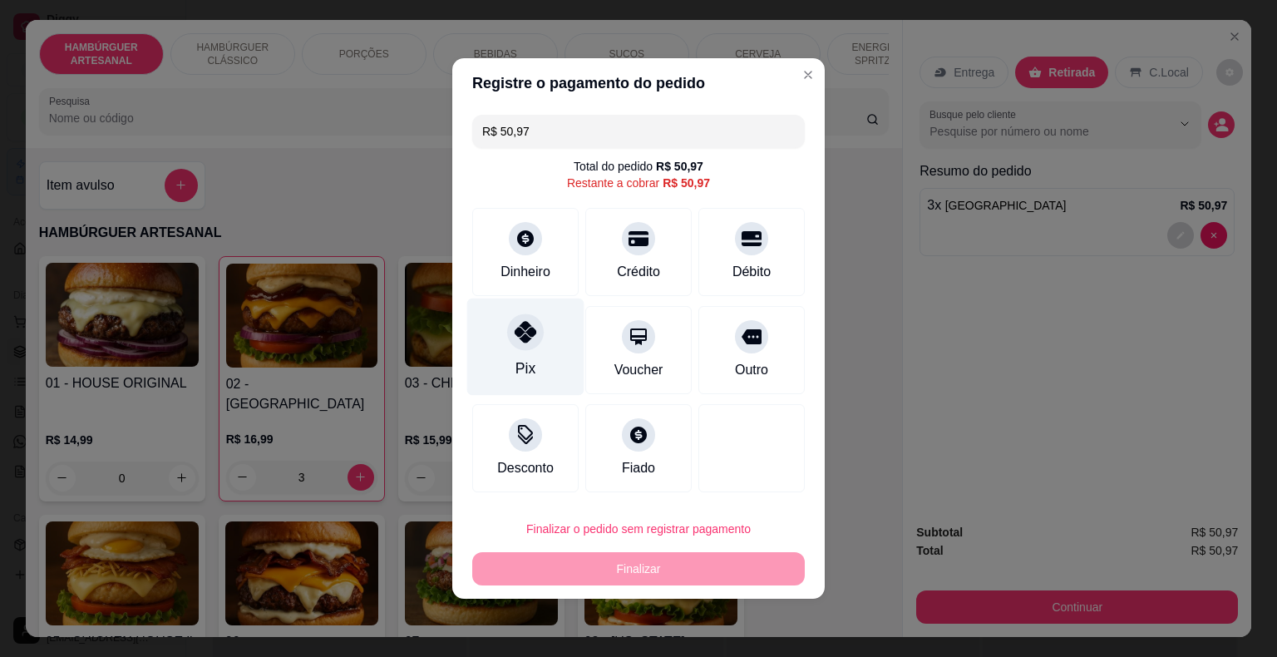
click at [510, 338] on div at bounding box center [525, 332] width 37 height 37
type input "R$ 0,00"
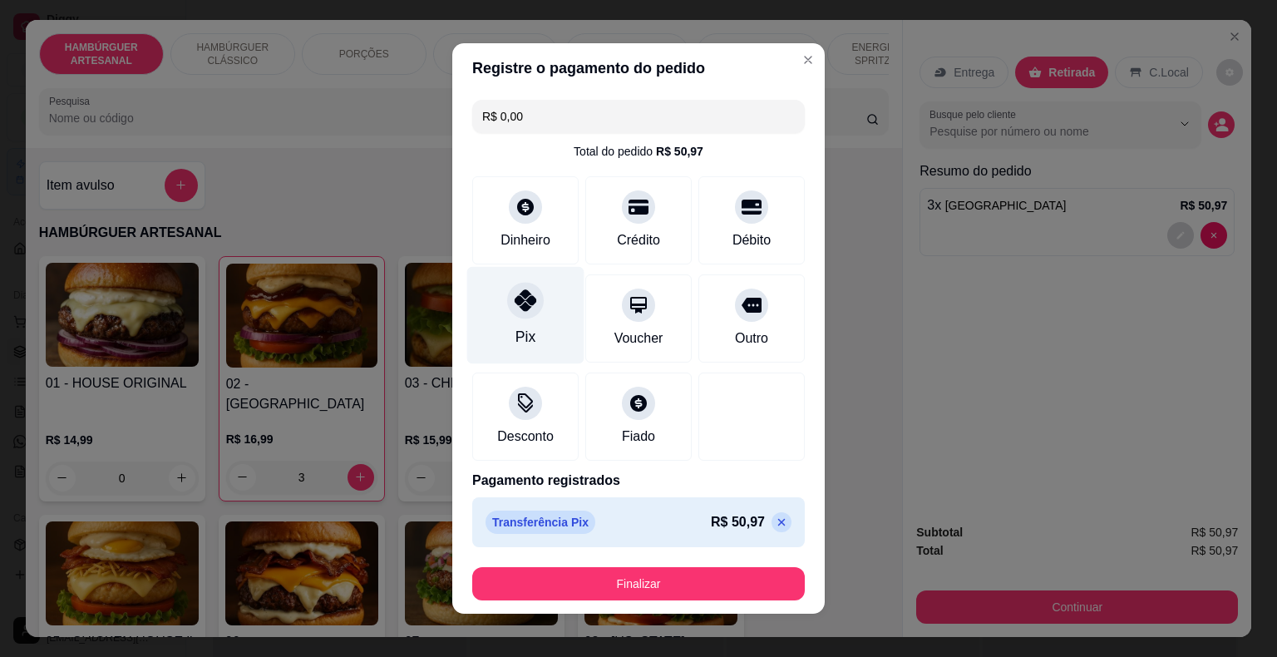
scroll to position [9, 0]
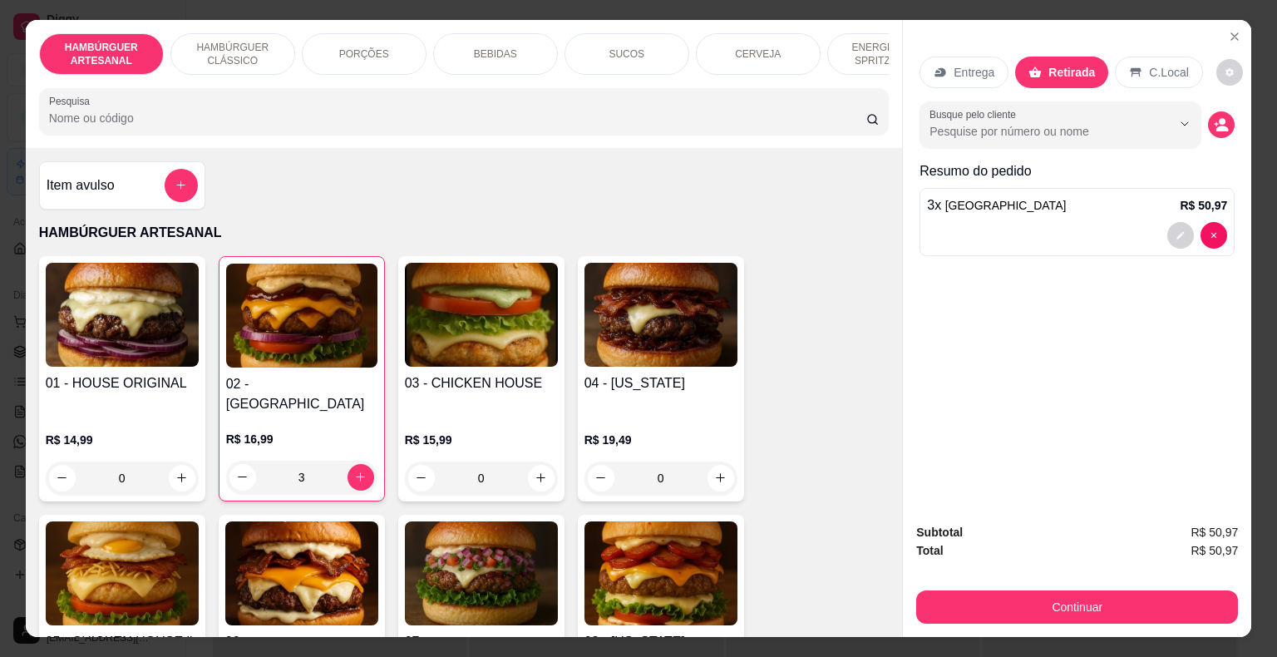
click at [494, 60] on div "BEBIDAS" at bounding box center [495, 54] width 125 height 42
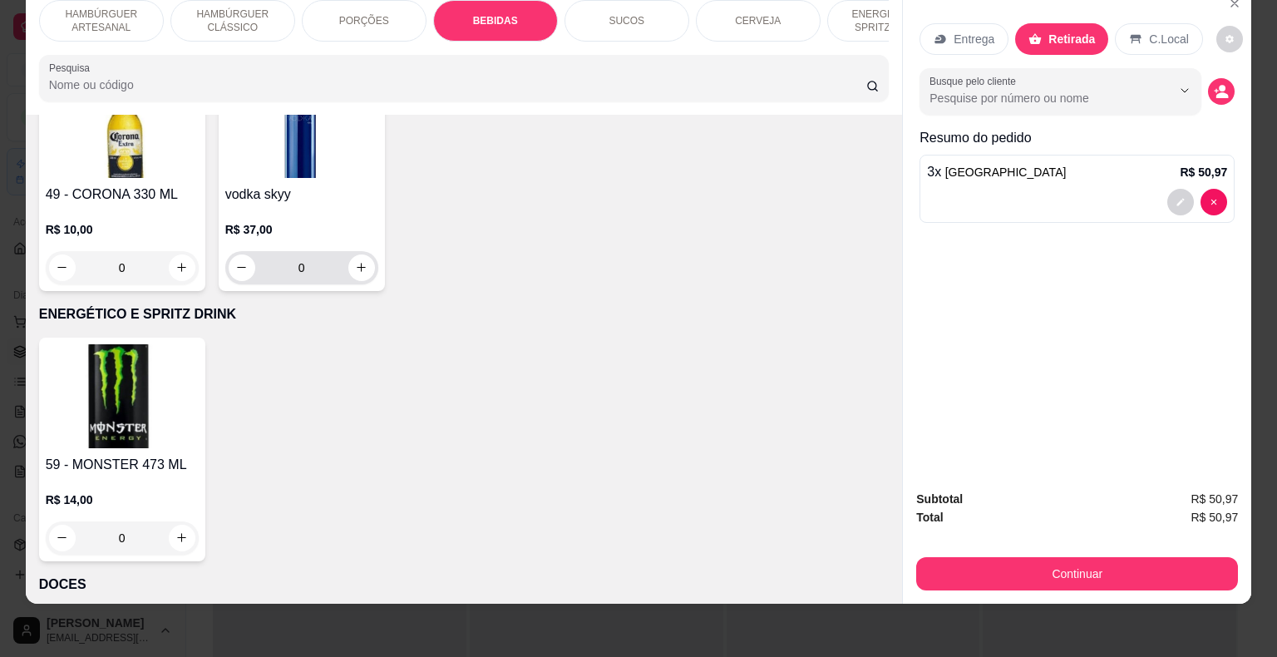
scroll to position [3792, 0]
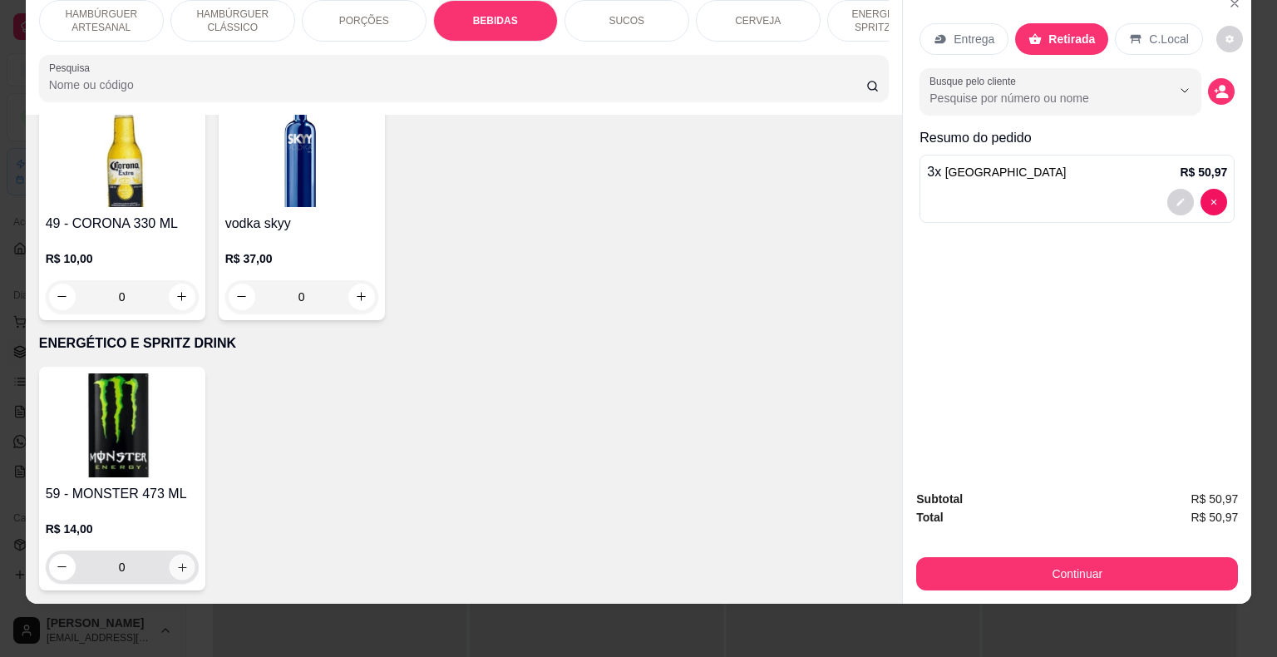
click at [169, 554] on button "increase-product-quantity" at bounding box center [182, 567] width 26 height 26
type input "1"
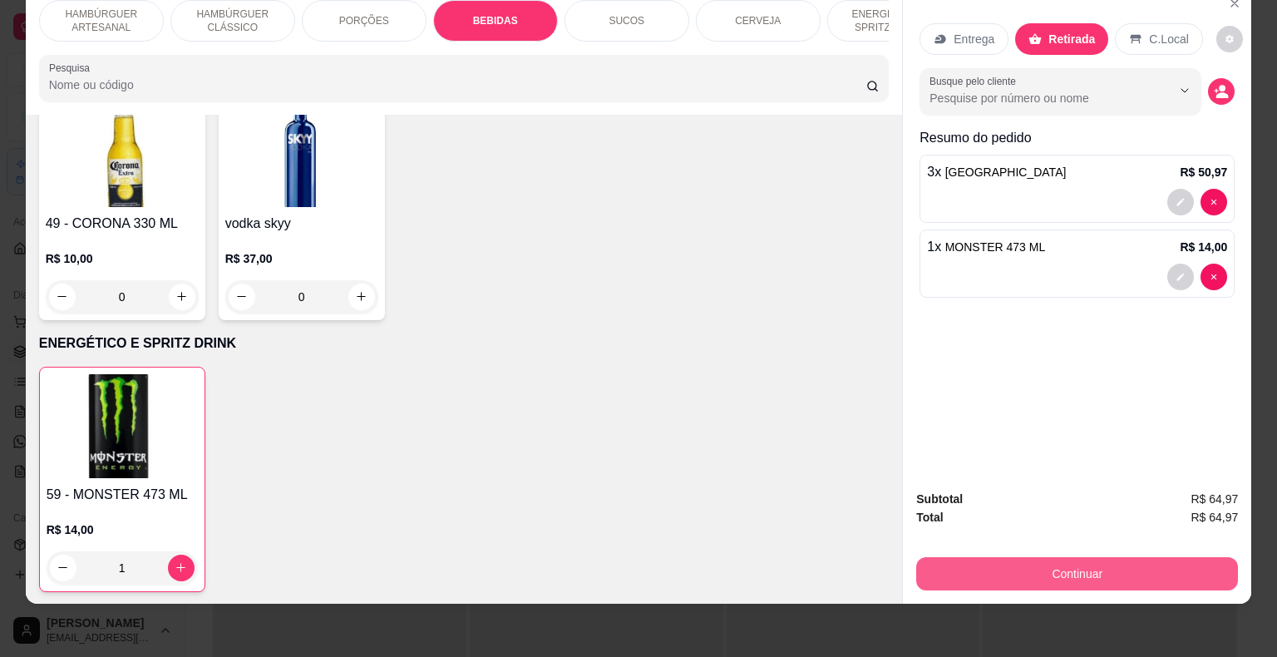
click at [943, 573] on button "Continuar" at bounding box center [1077, 573] width 322 height 33
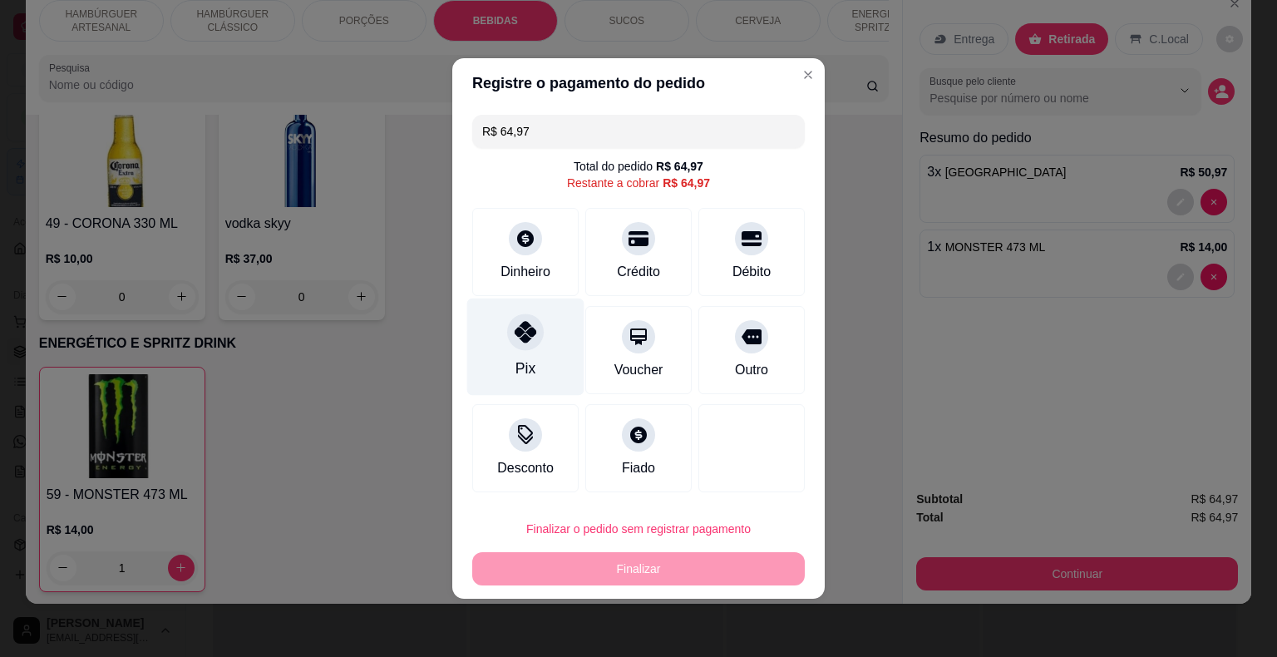
click at [542, 334] on div "Pix" at bounding box center [525, 347] width 117 height 97
type input "R$ 0,00"
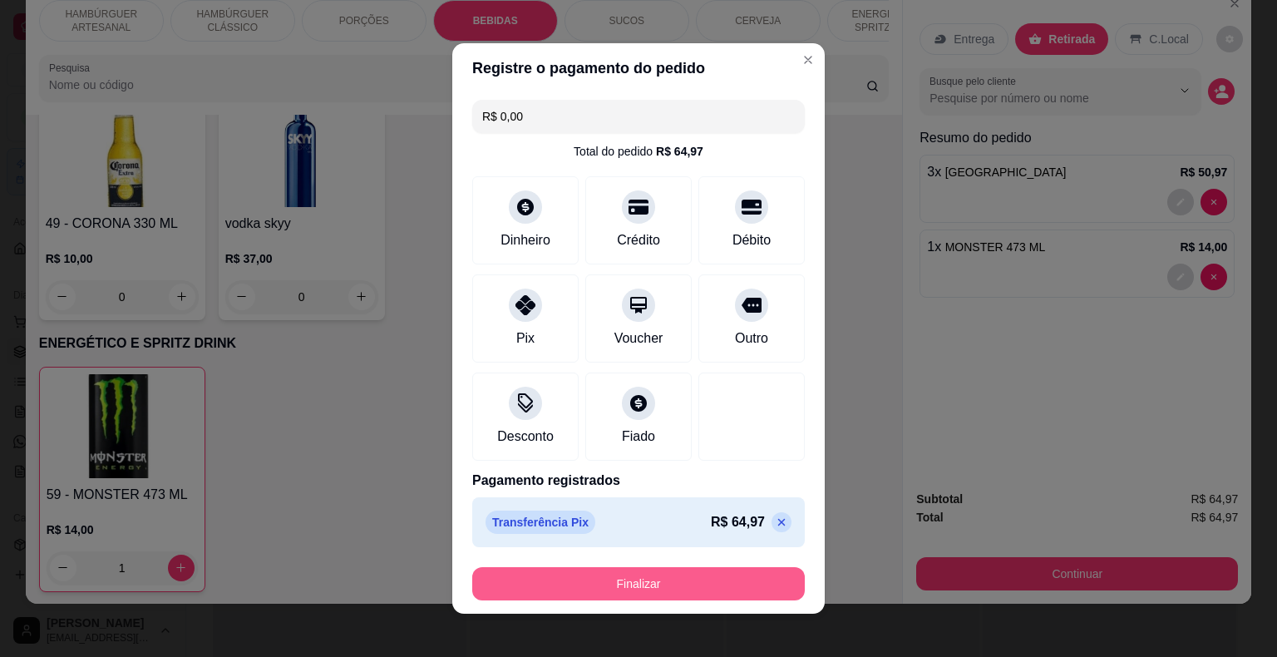
click at [582, 584] on button "Finalizar" at bounding box center [638, 583] width 333 height 33
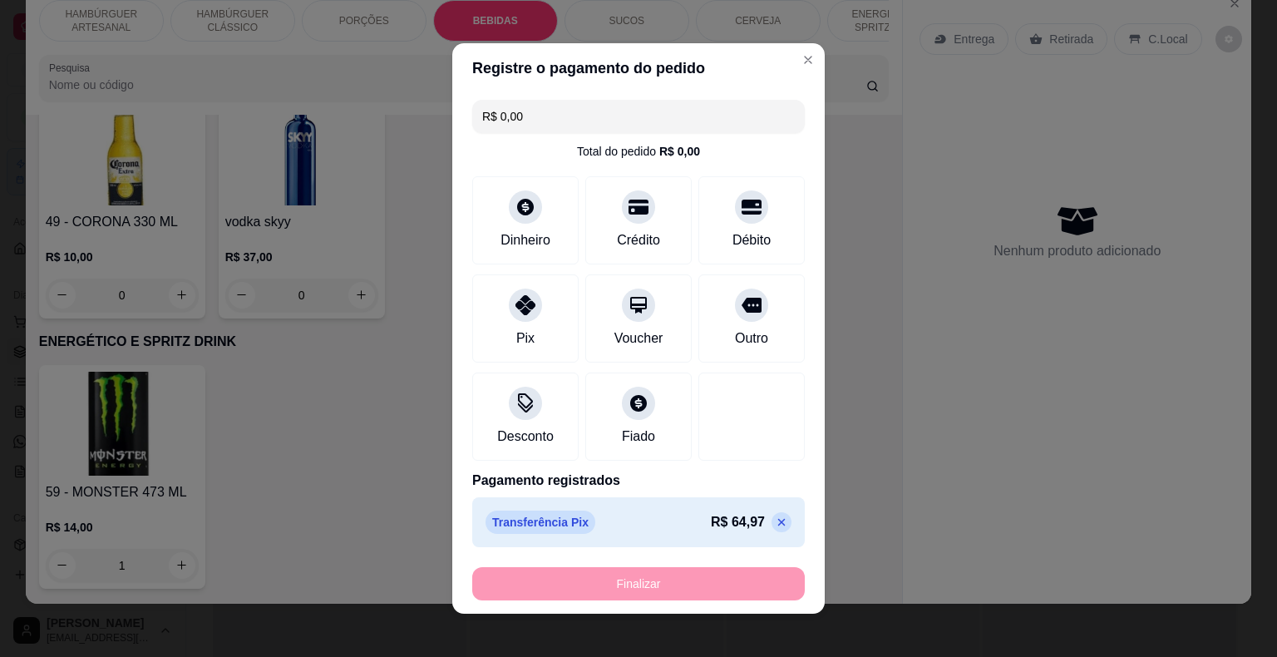
type input "0"
type input "-R$ 64,97"
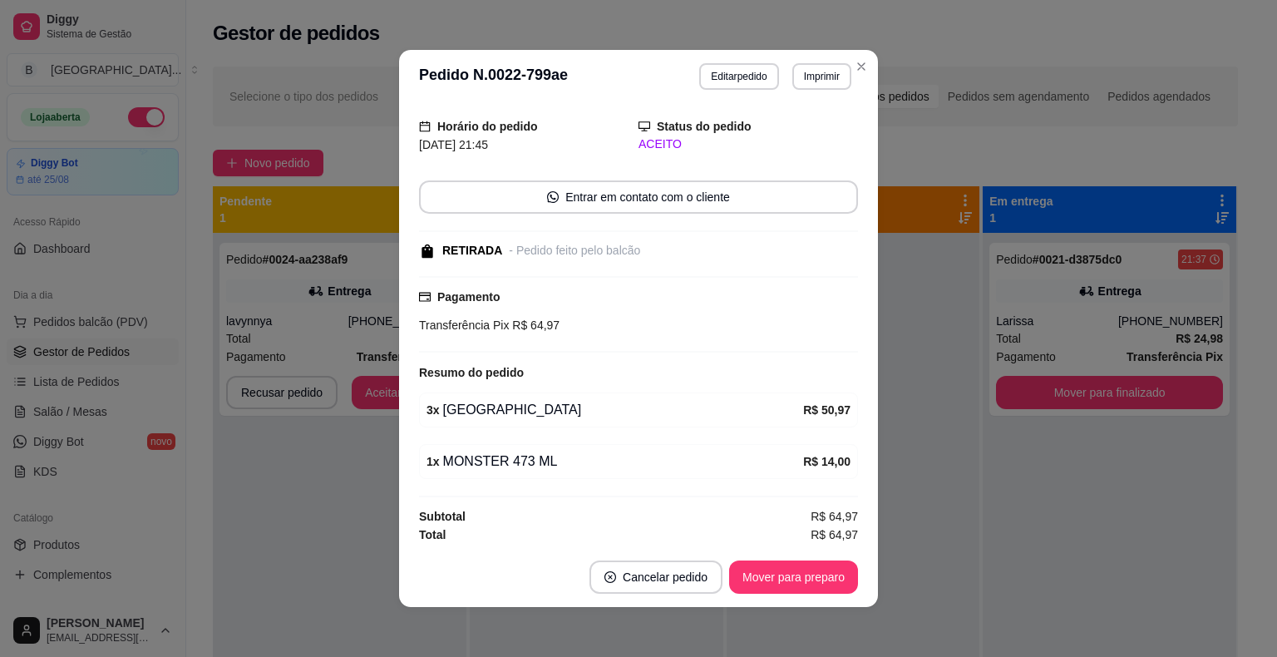
scroll to position [3, 0]
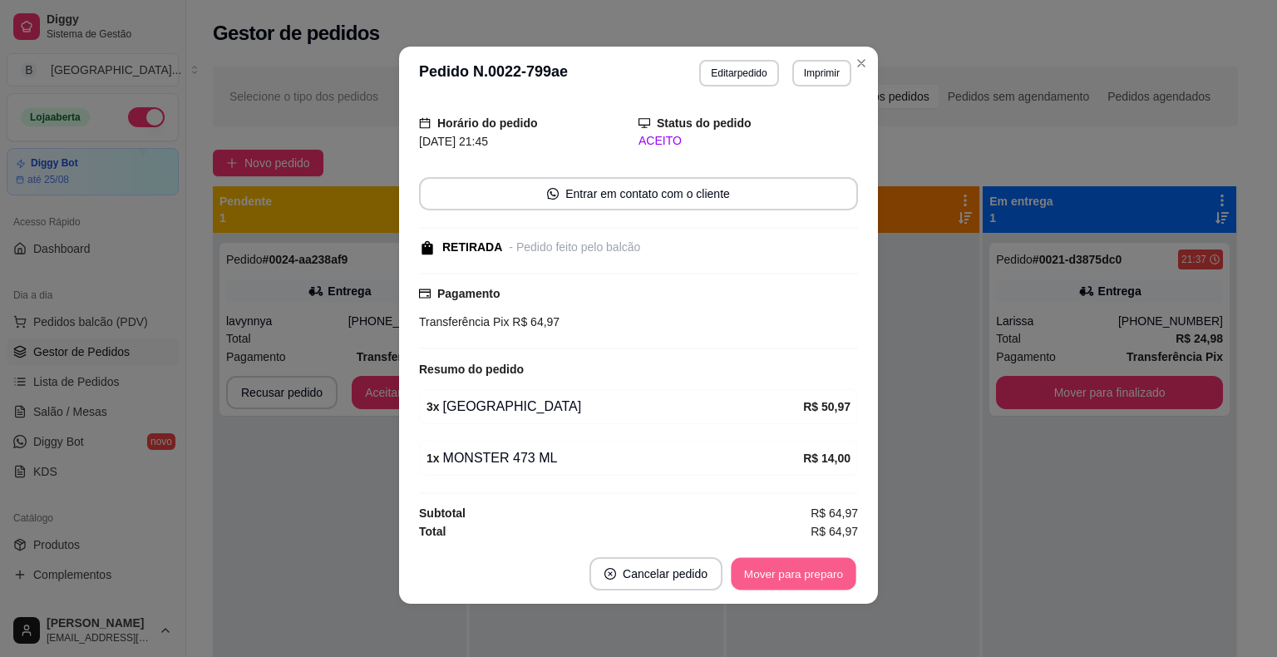
click at [798, 578] on button "Mover para preparo" at bounding box center [793, 574] width 125 height 32
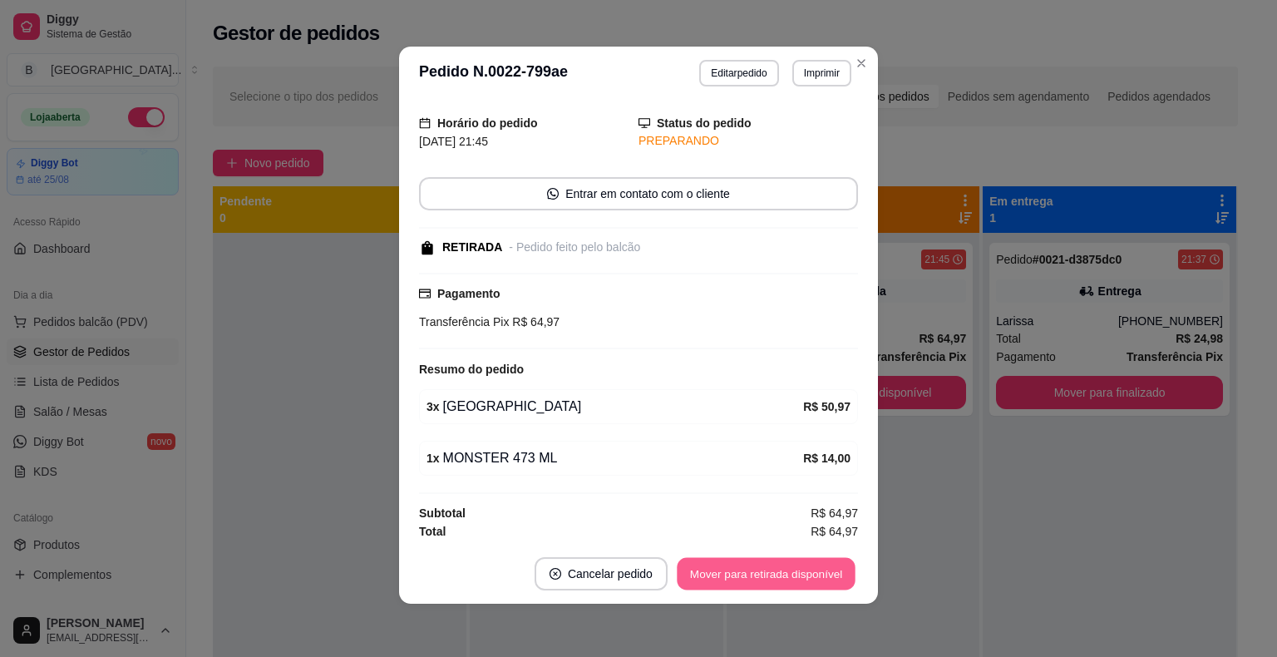
click at [808, 570] on button "Mover para retirada disponível" at bounding box center [766, 574] width 178 height 32
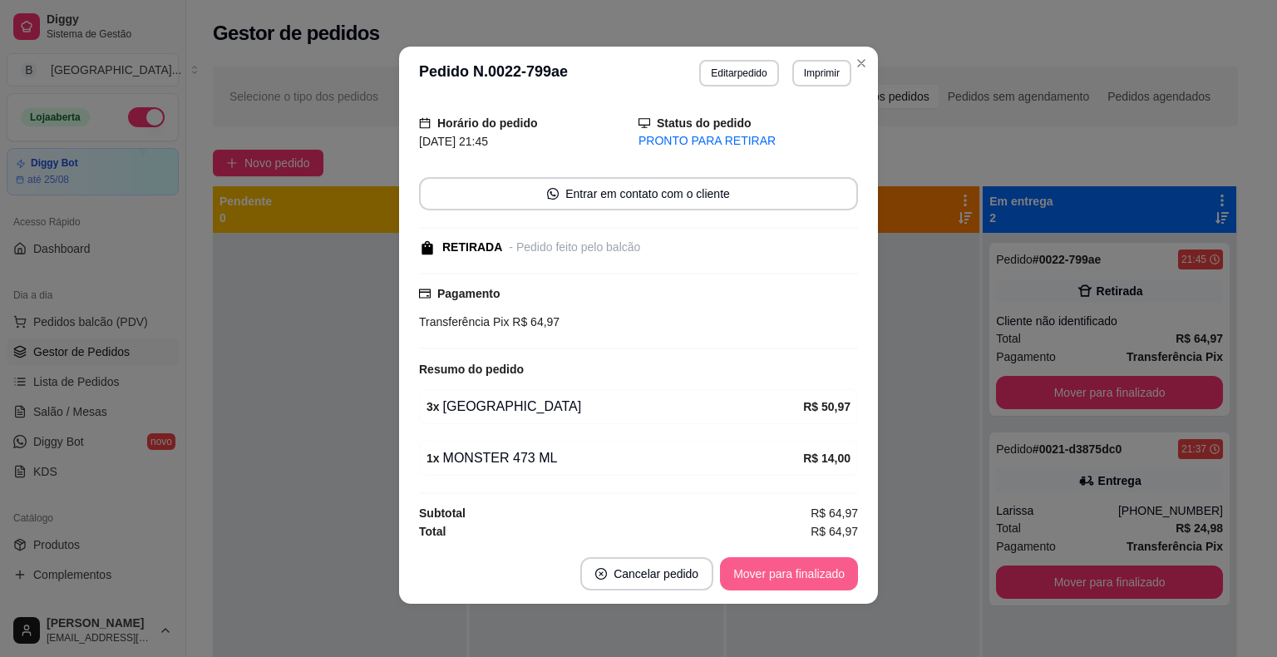
click at [808, 570] on button "Mover para finalizado" at bounding box center [789, 573] width 138 height 33
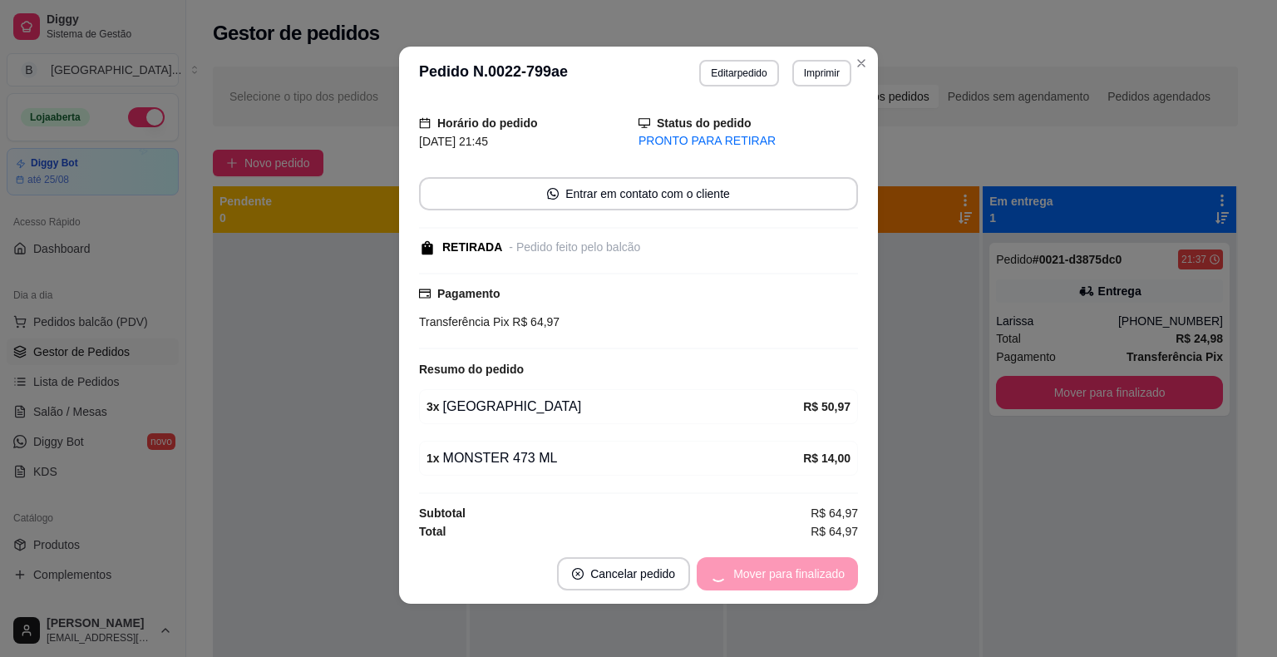
scroll to position [2, 0]
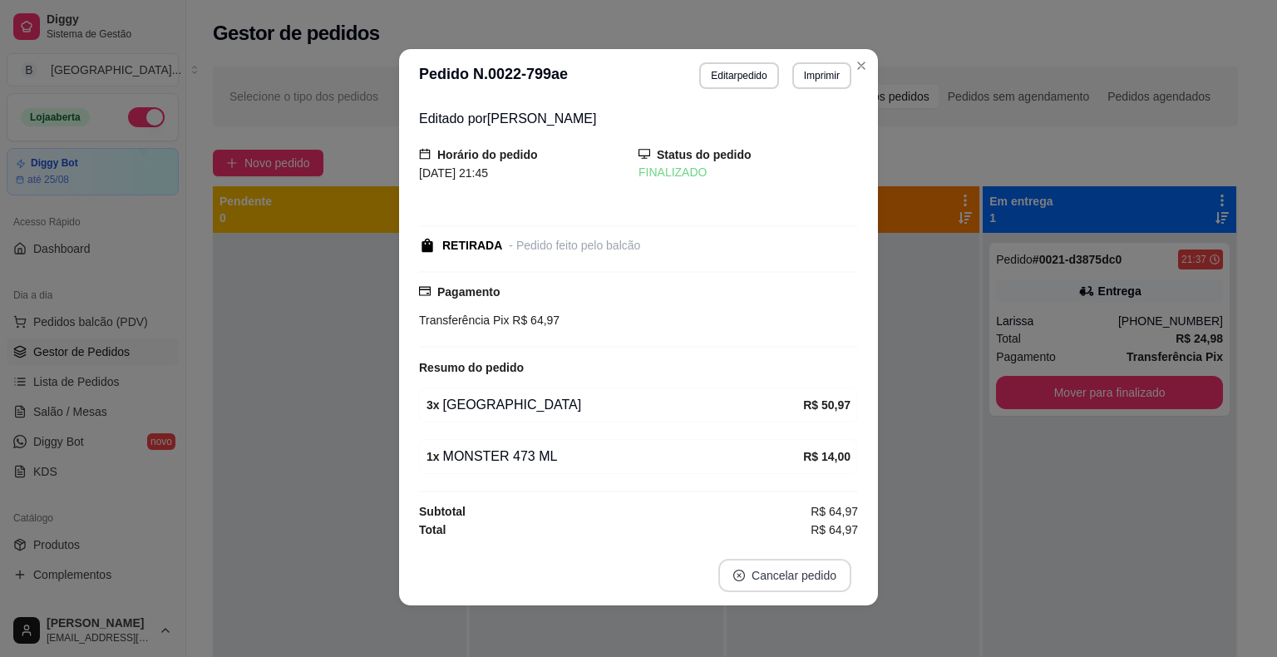
click at [808, 570] on button "Cancelar pedido" at bounding box center [784, 575] width 133 height 33
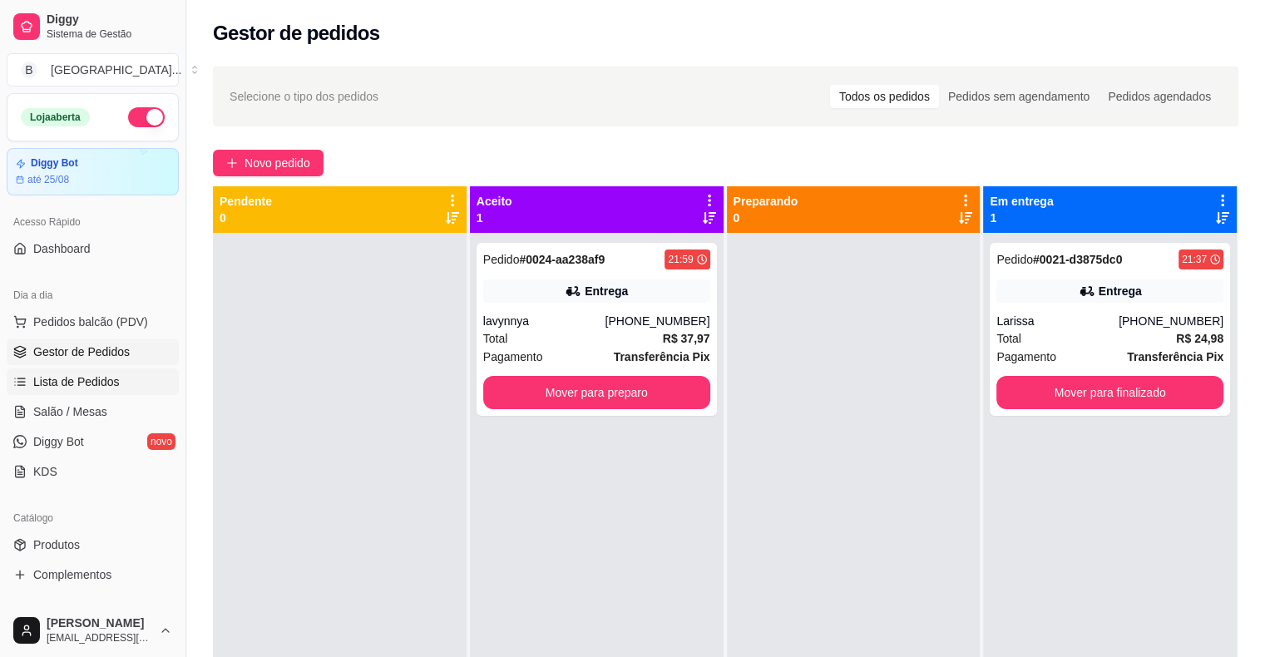
click at [120, 383] on link "Lista de Pedidos" at bounding box center [93, 381] width 172 height 27
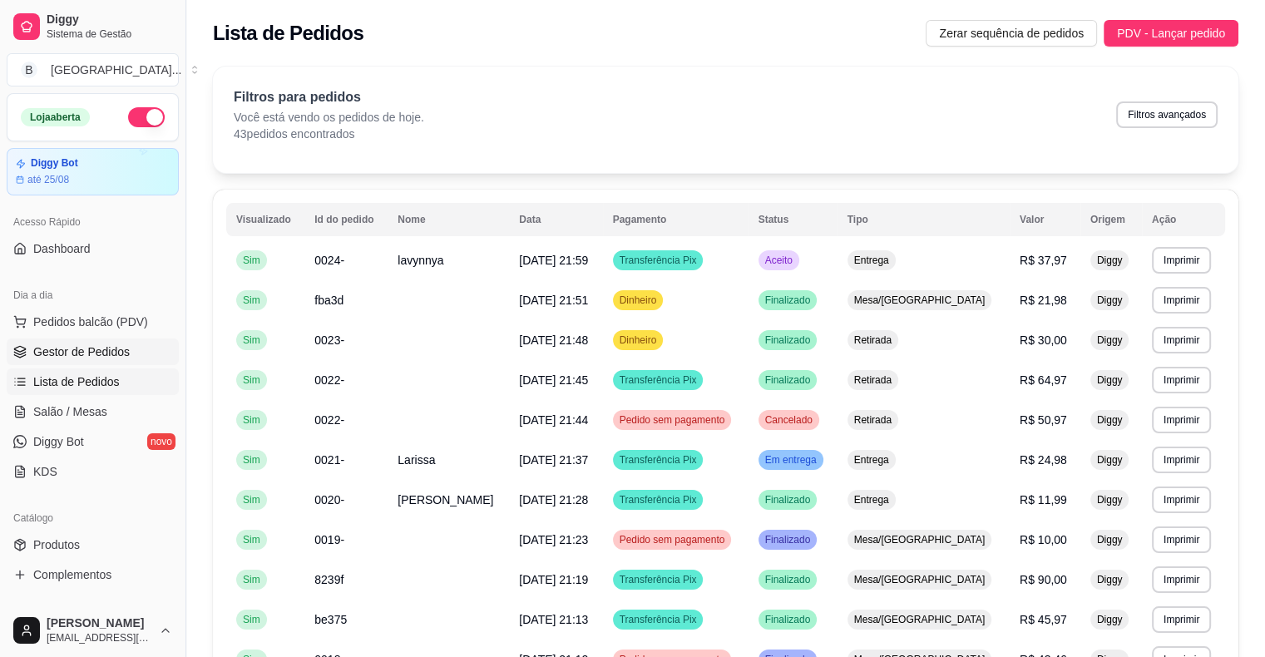
click at [105, 362] on link "Gestor de Pedidos" at bounding box center [93, 351] width 172 height 27
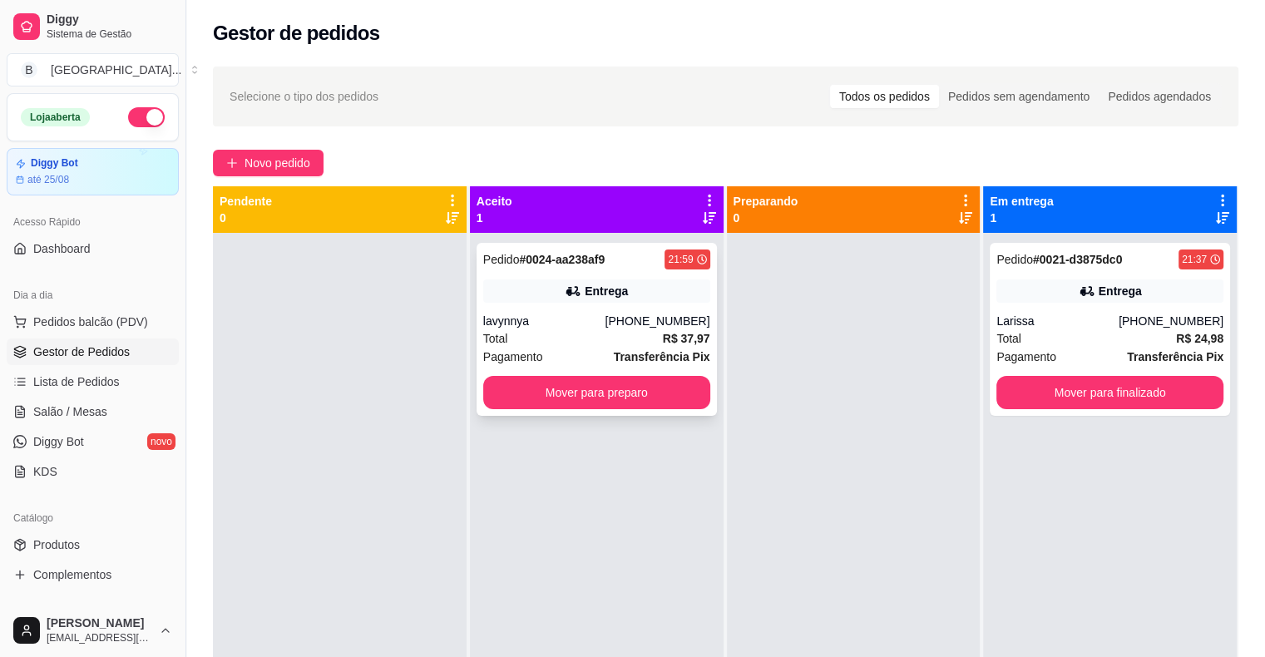
click at [620, 411] on div "Pedido # 0024-aa238af9 21:59 Entrega lavynnya [PHONE_NUMBER] Total R$ 37,97 Pag…" at bounding box center [596, 329] width 240 height 173
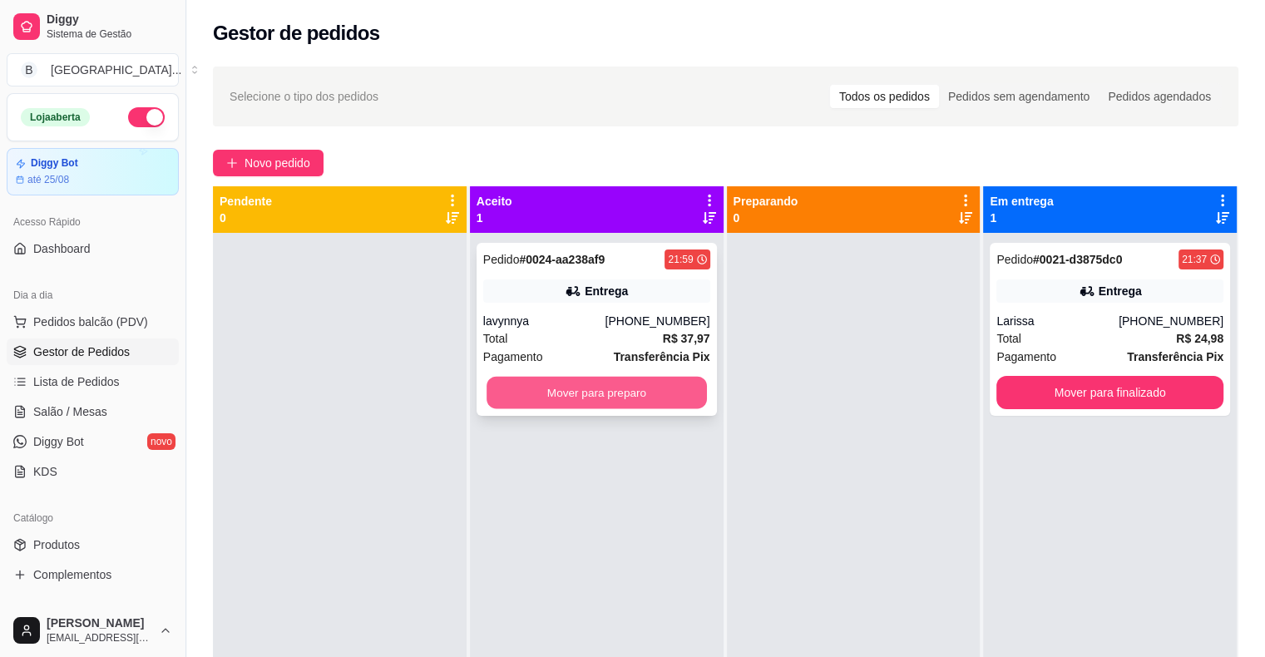
click at [623, 401] on button "Mover para preparo" at bounding box center [596, 393] width 220 height 32
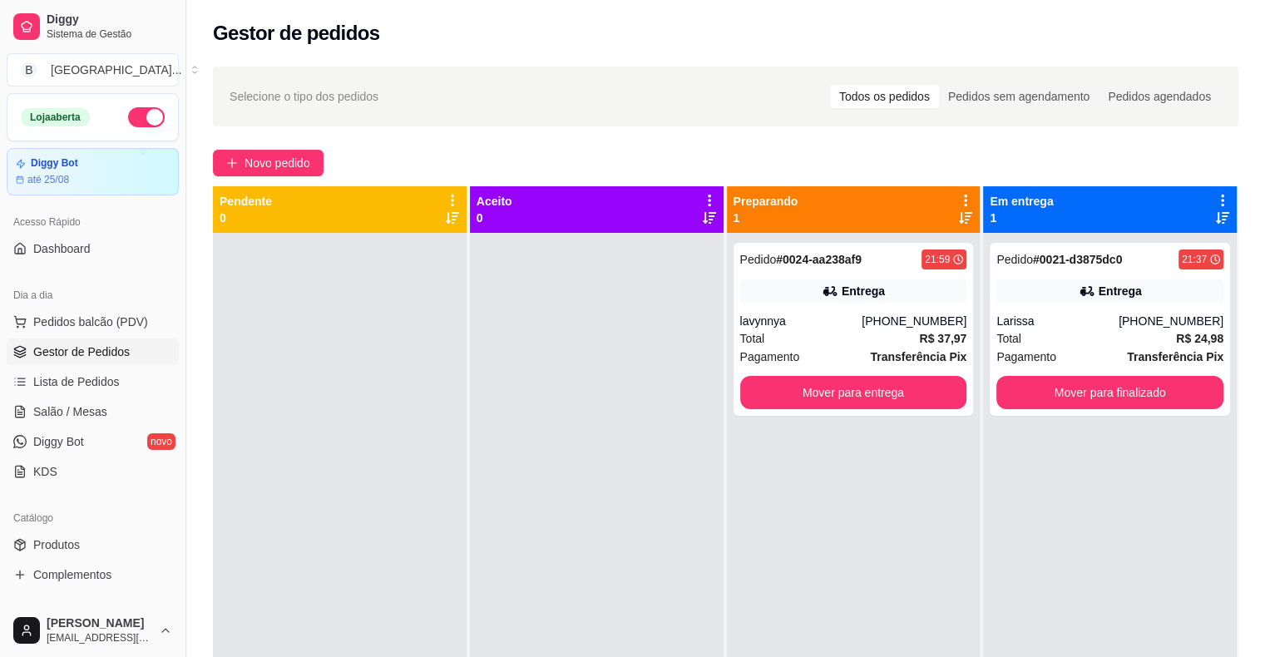
click at [116, 364] on link "Gestor de Pedidos" at bounding box center [93, 351] width 172 height 27
click at [108, 384] on span "Lista de Pedidos" at bounding box center [76, 381] width 86 height 17
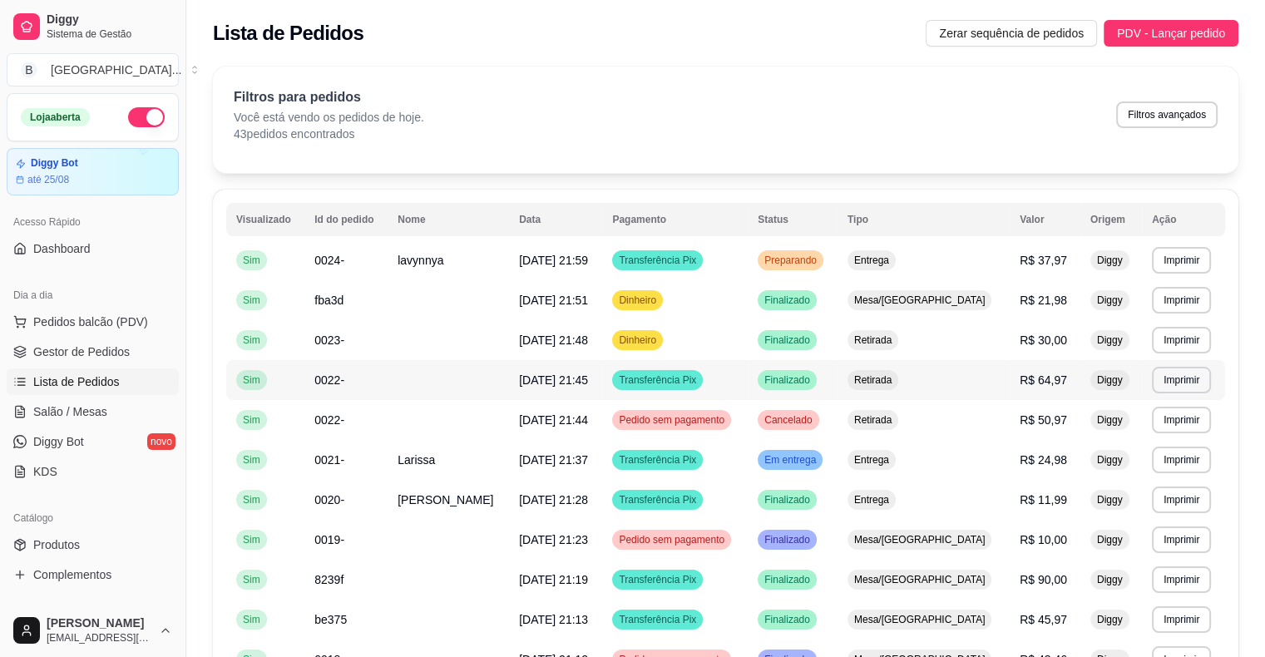
click at [895, 377] on span "Retirada" at bounding box center [873, 379] width 44 height 13
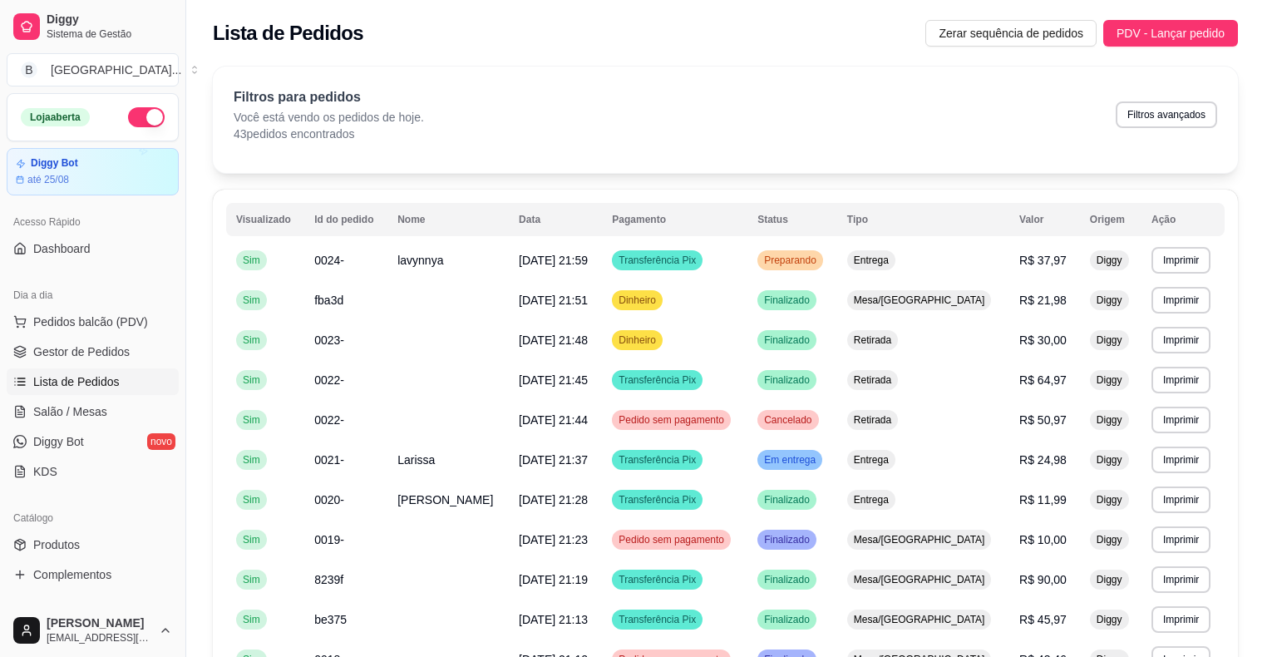
scroll to position [2, 0]
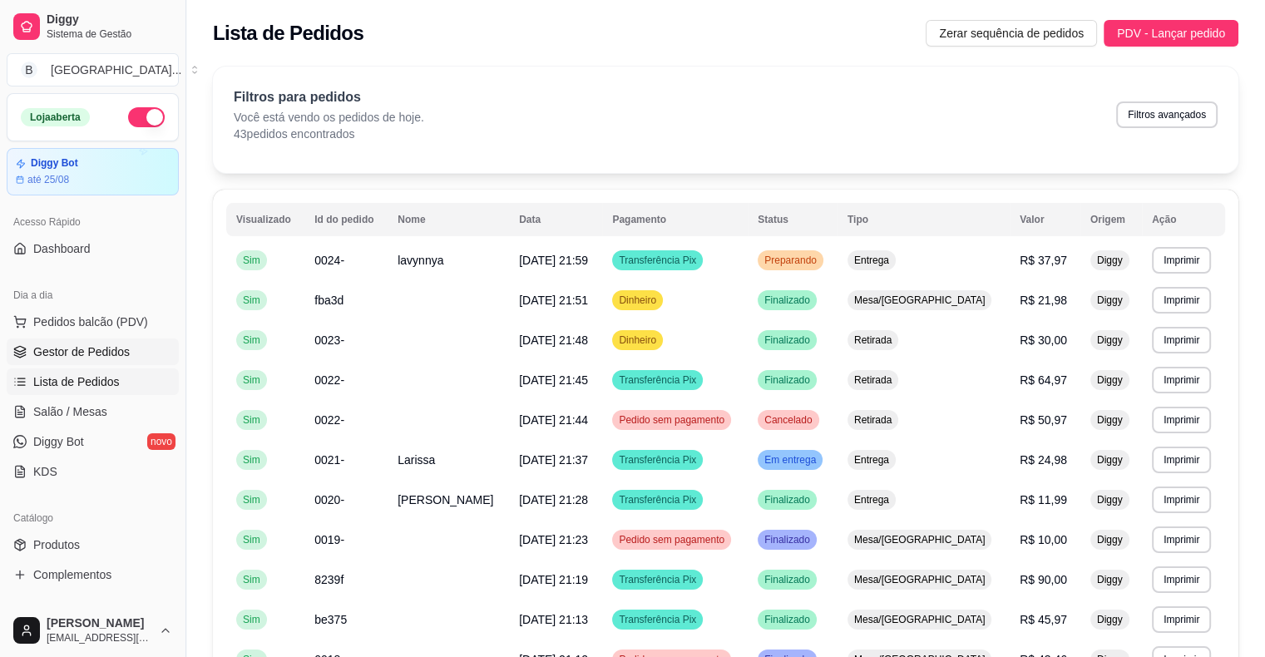
click at [47, 343] on span "Gestor de Pedidos" at bounding box center [81, 351] width 96 height 17
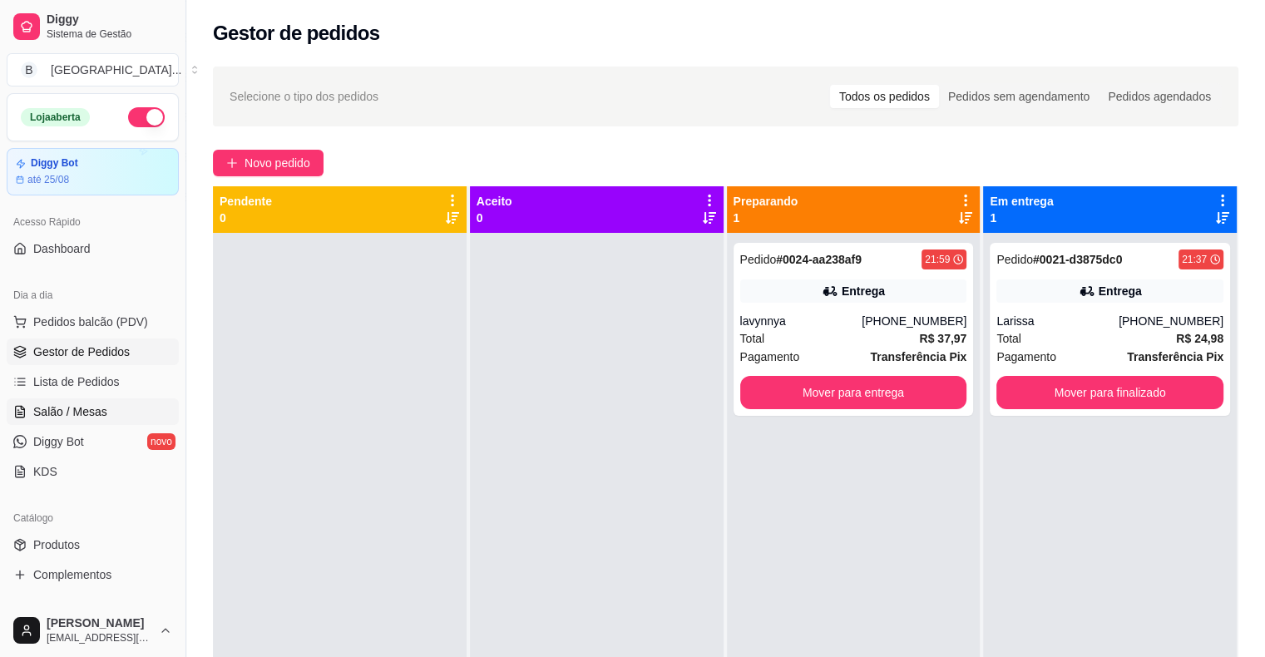
click at [118, 412] on link "Salão / Mesas" at bounding box center [93, 411] width 172 height 27
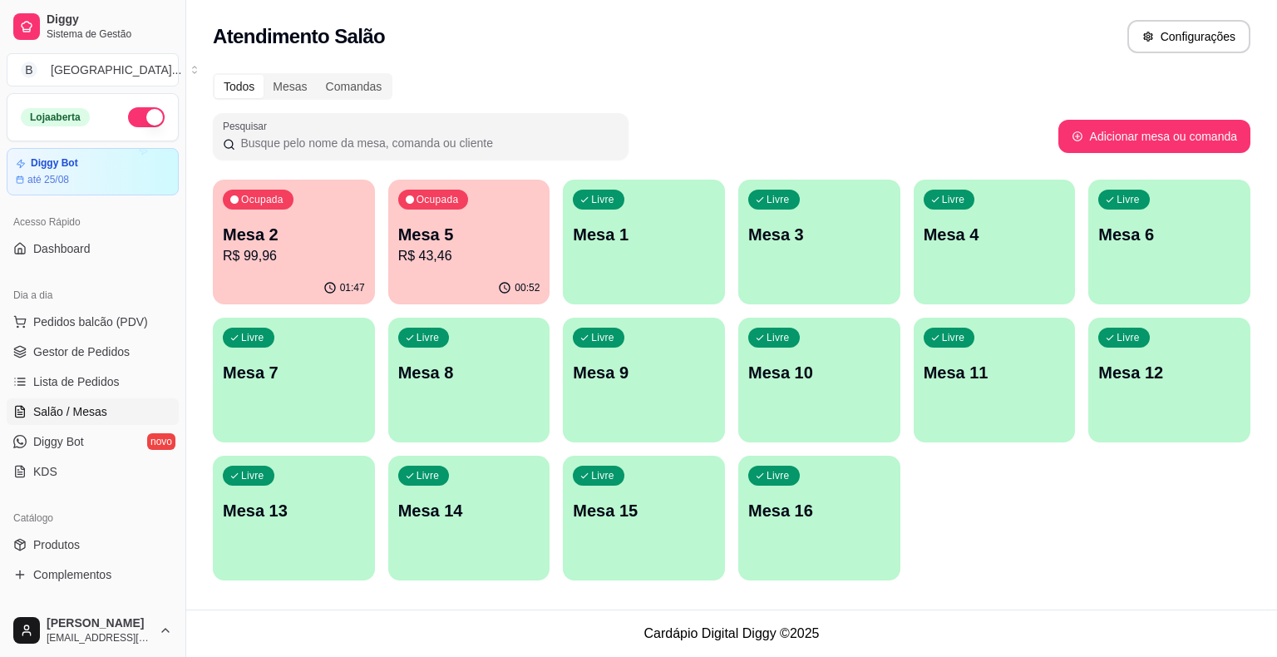
click at [405, 273] on div "00:52" at bounding box center [469, 288] width 162 height 32
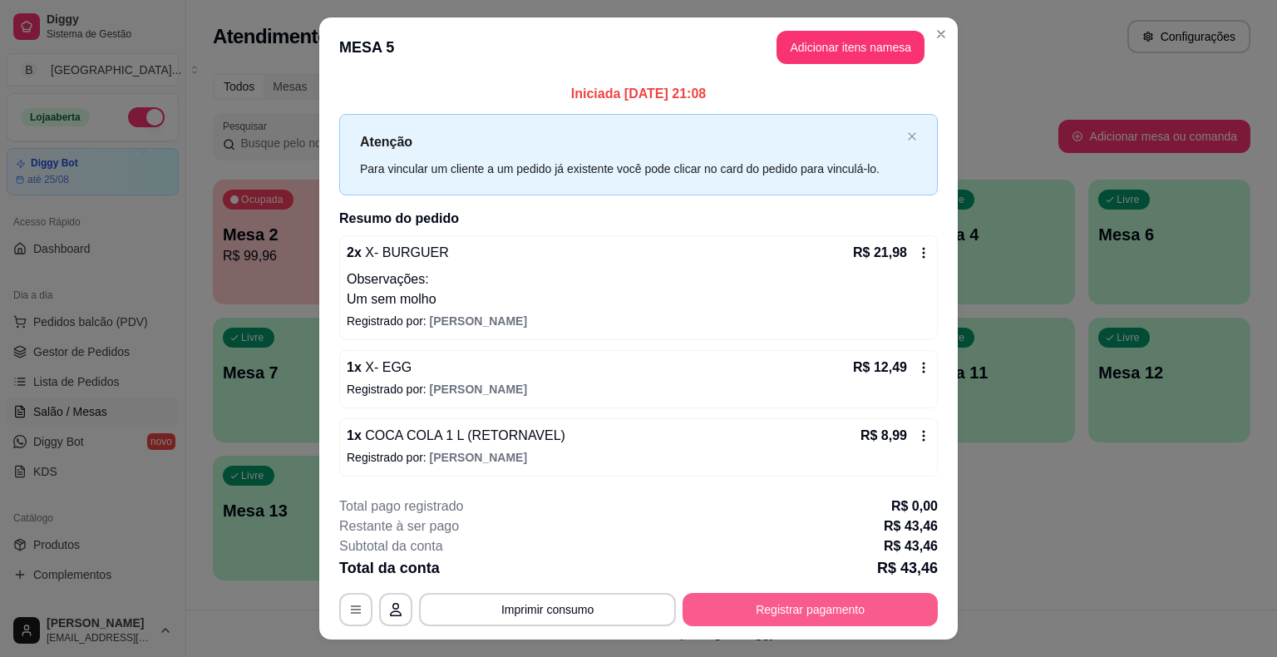
click at [785, 593] on button "Registrar pagamento" at bounding box center [810, 609] width 255 height 33
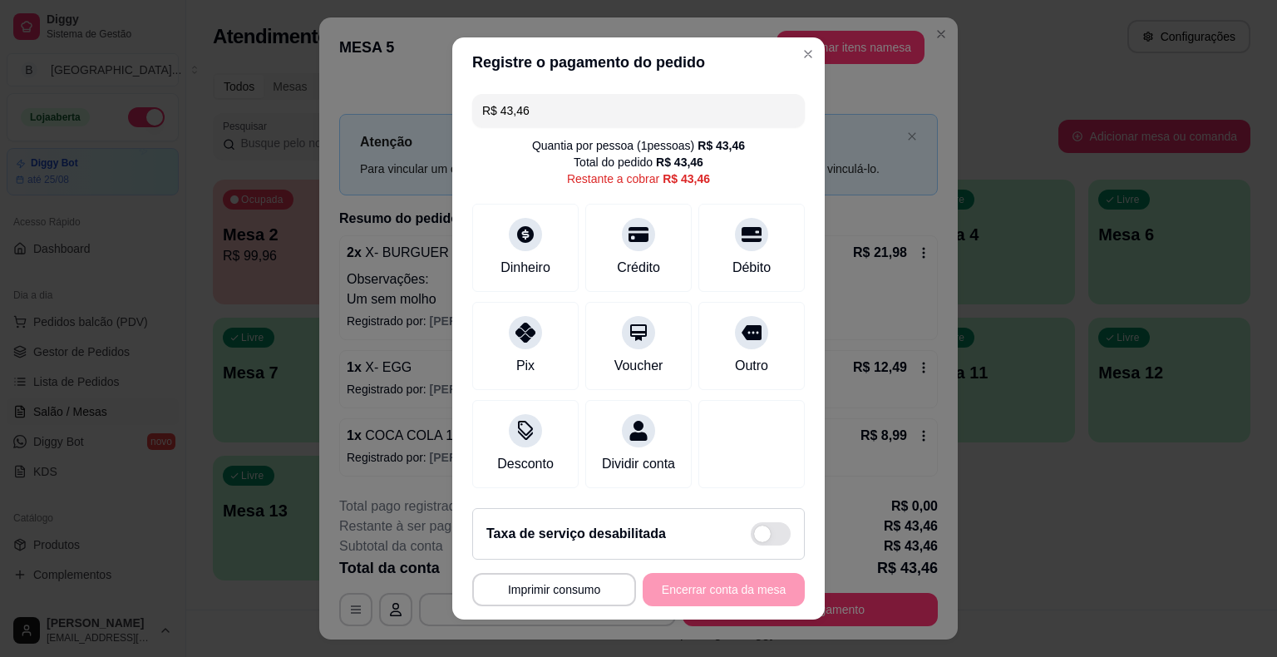
drag, startPoint x: 695, startPoint y: 95, endPoint x: 697, endPoint y: 103, distance: 8.5
click at [697, 100] on input "R$ 43,46" at bounding box center [638, 110] width 313 height 33
click at [490, 323] on div "Pix" at bounding box center [525, 342] width 117 height 97
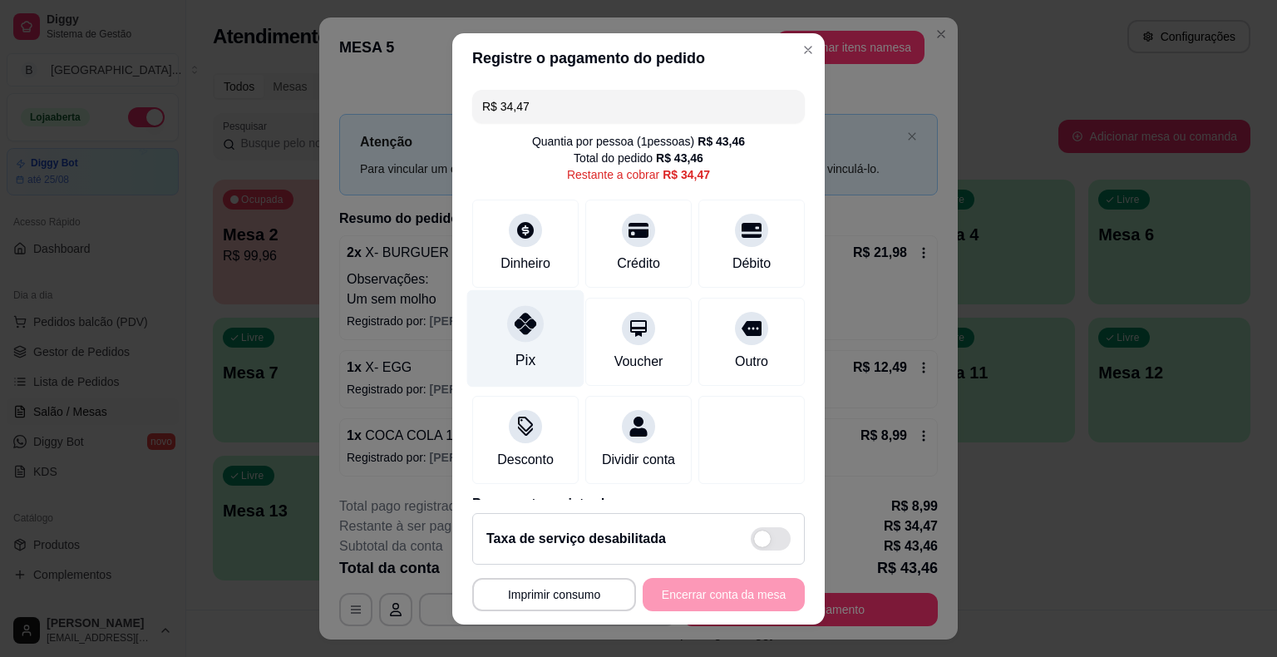
click at [496, 334] on div "Pix" at bounding box center [525, 337] width 117 height 97
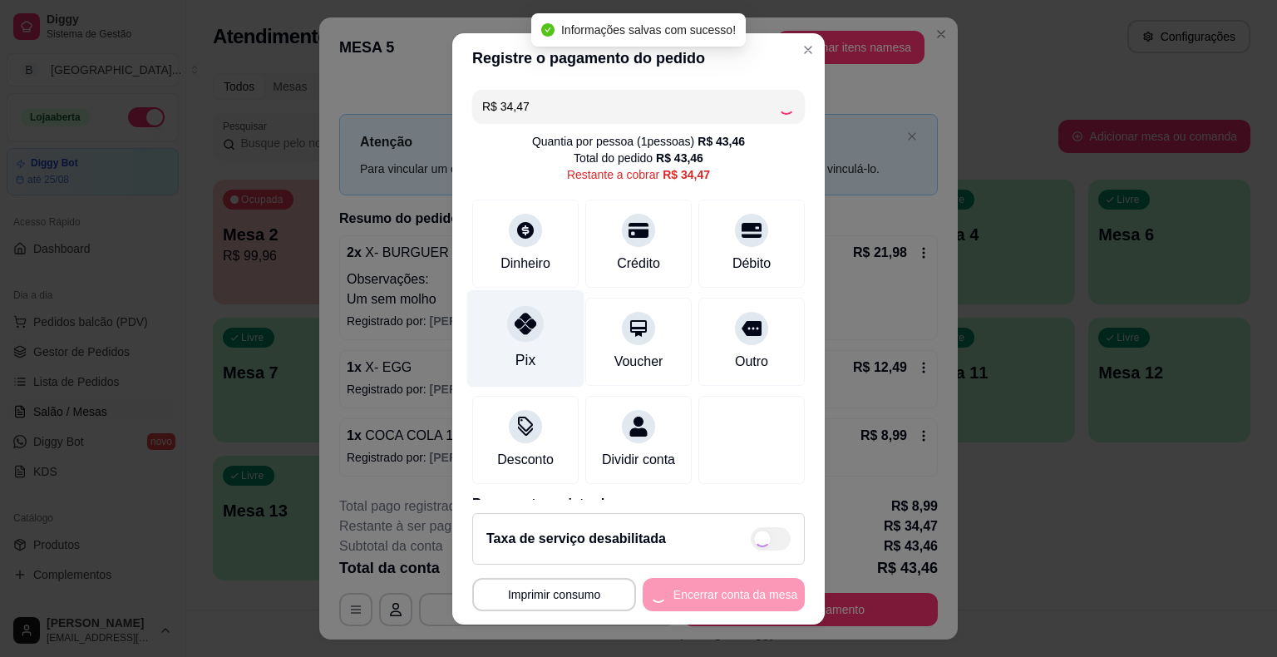
type input "R$ 0,00"
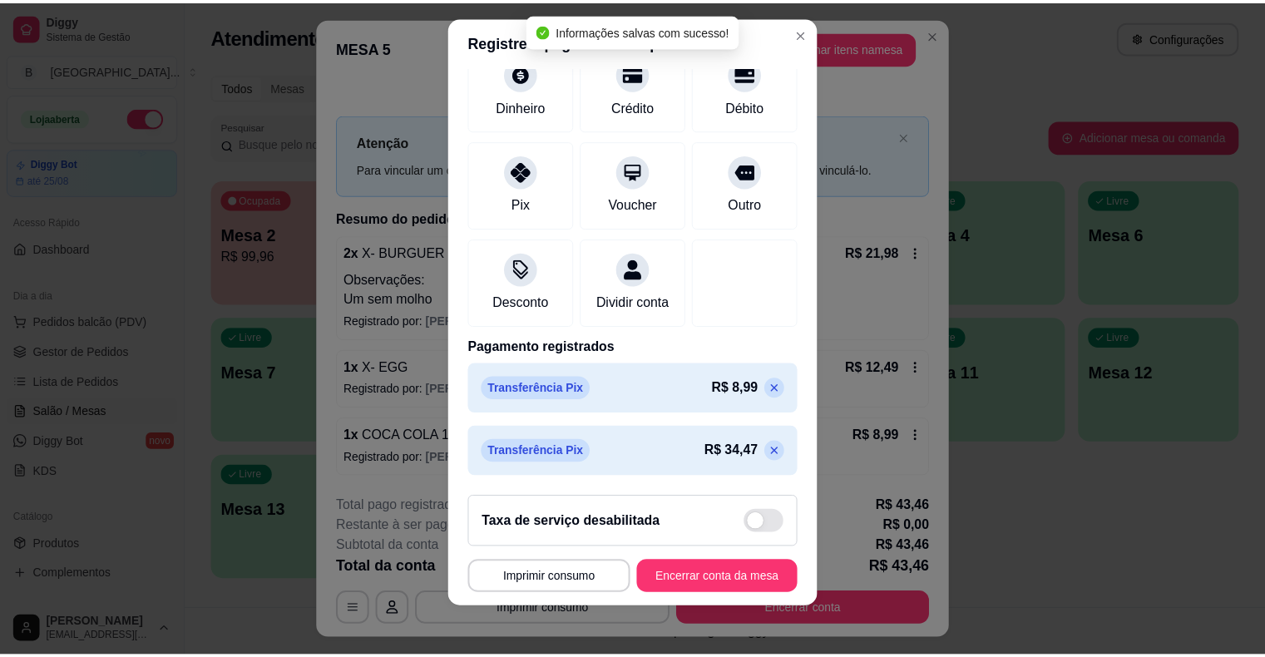
scroll to position [20, 0]
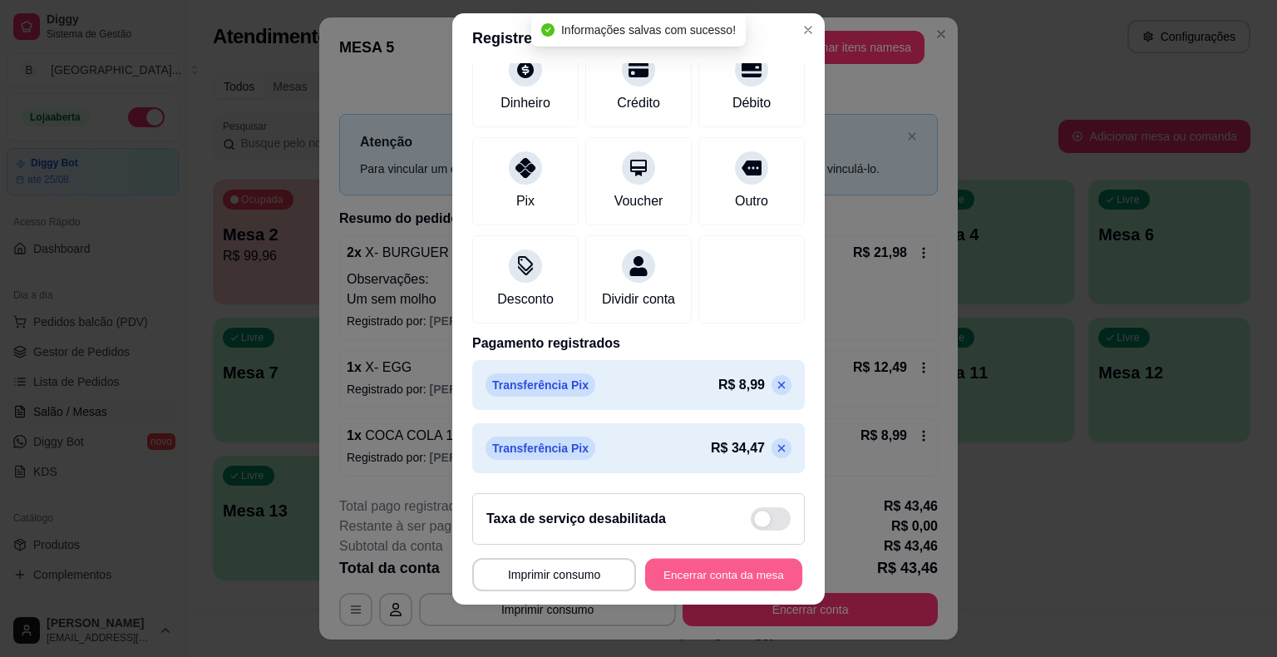
click at [763, 579] on button "Encerrar conta da mesa" at bounding box center [723, 574] width 157 height 32
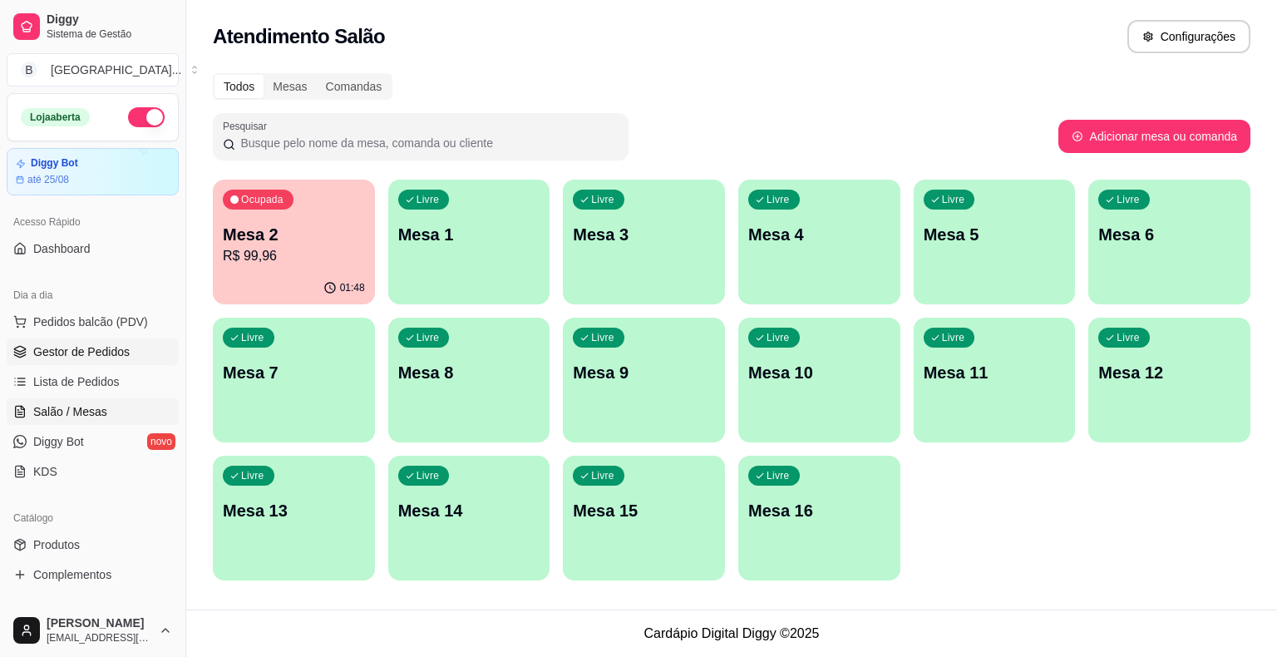
click at [117, 353] on span "Gestor de Pedidos" at bounding box center [81, 351] width 96 height 17
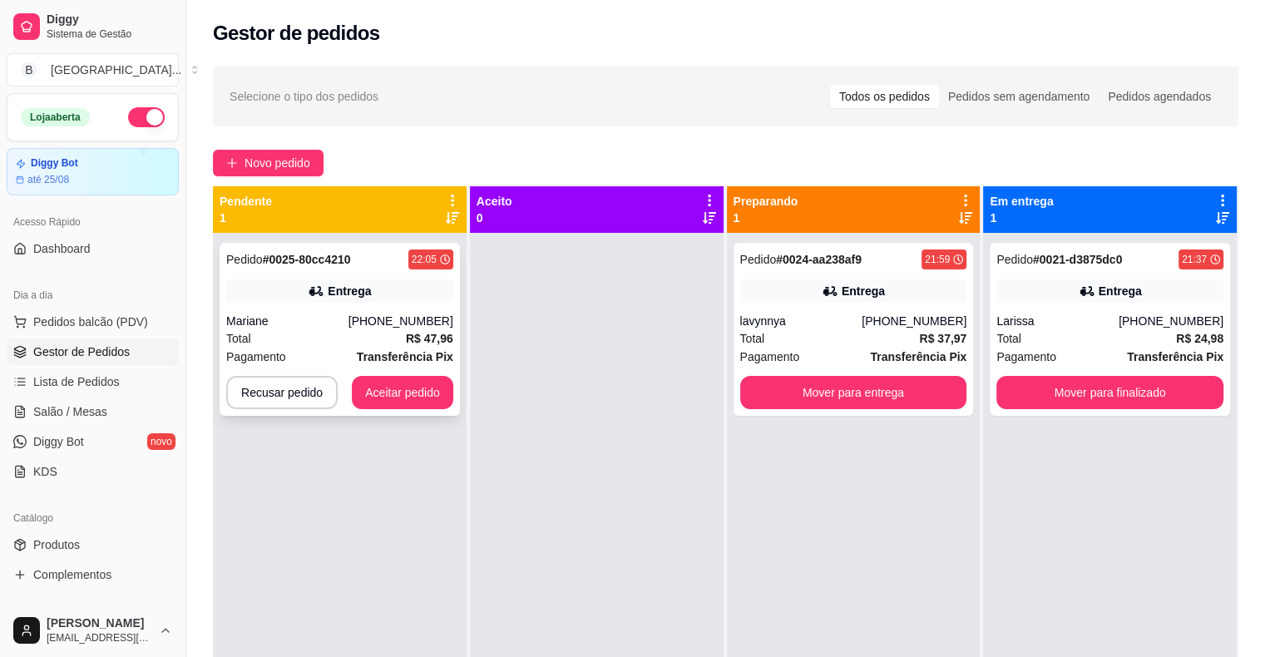
click at [264, 299] on div "Entrega" at bounding box center [339, 290] width 227 height 23
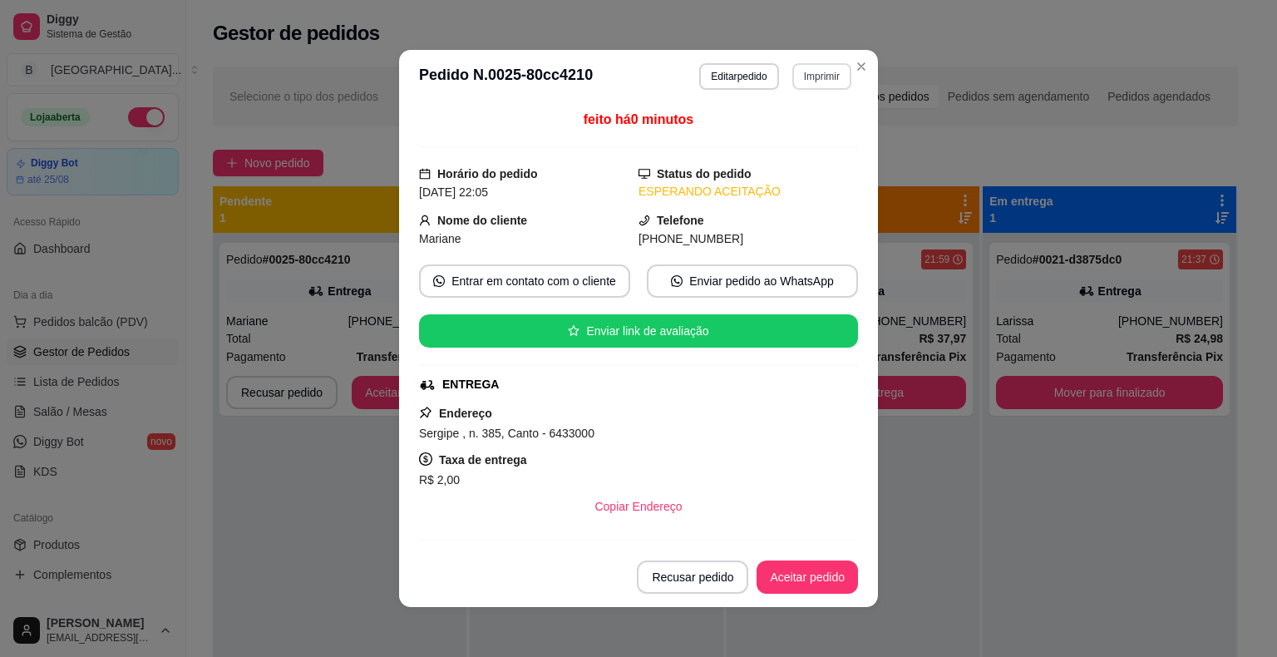
click at [802, 63] on button "Imprimir" at bounding box center [822, 76] width 59 height 27
click at [808, 77] on button "Imprimir" at bounding box center [821, 76] width 57 height 26
click at [822, 116] on div "Escolha a impressora IMPRESSORA Impressora" at bounding box center [786, 140] width 137 height 90
click at [827, 131] on button "IMPRESSORA" at bounding box center [786, 134] width 121 height 27
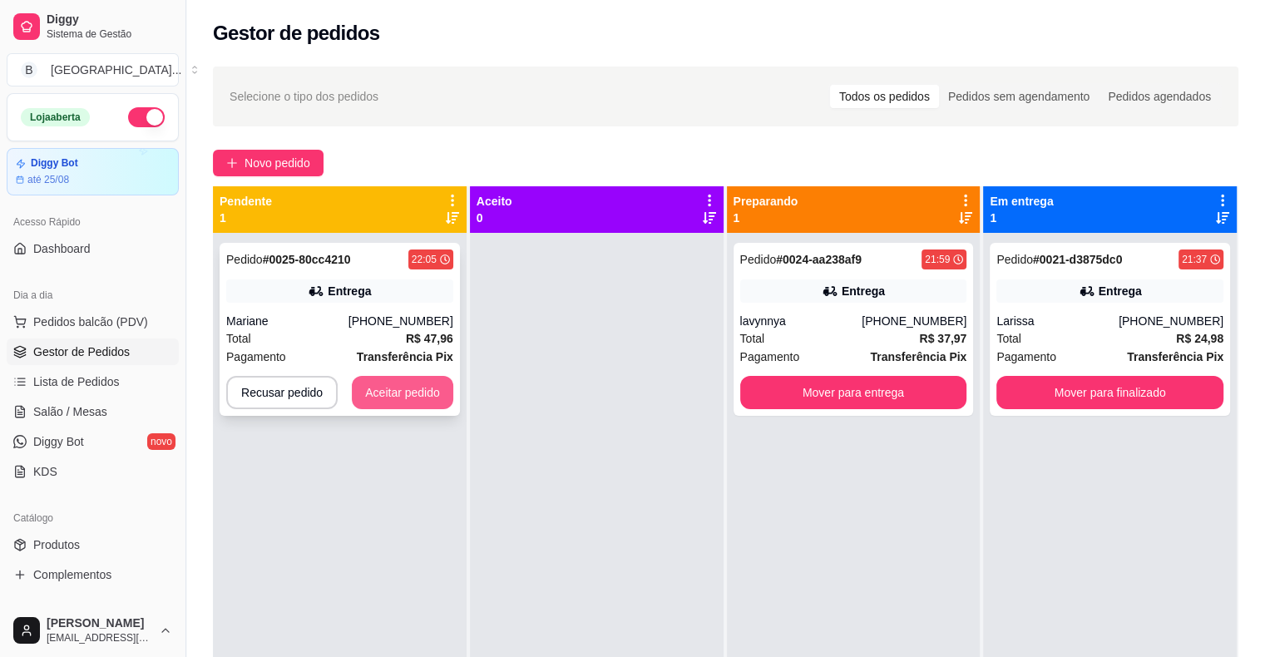
click at [432, 396] on button "Aceitar pedido" at bounding box center [402, 392] width 101 height 33
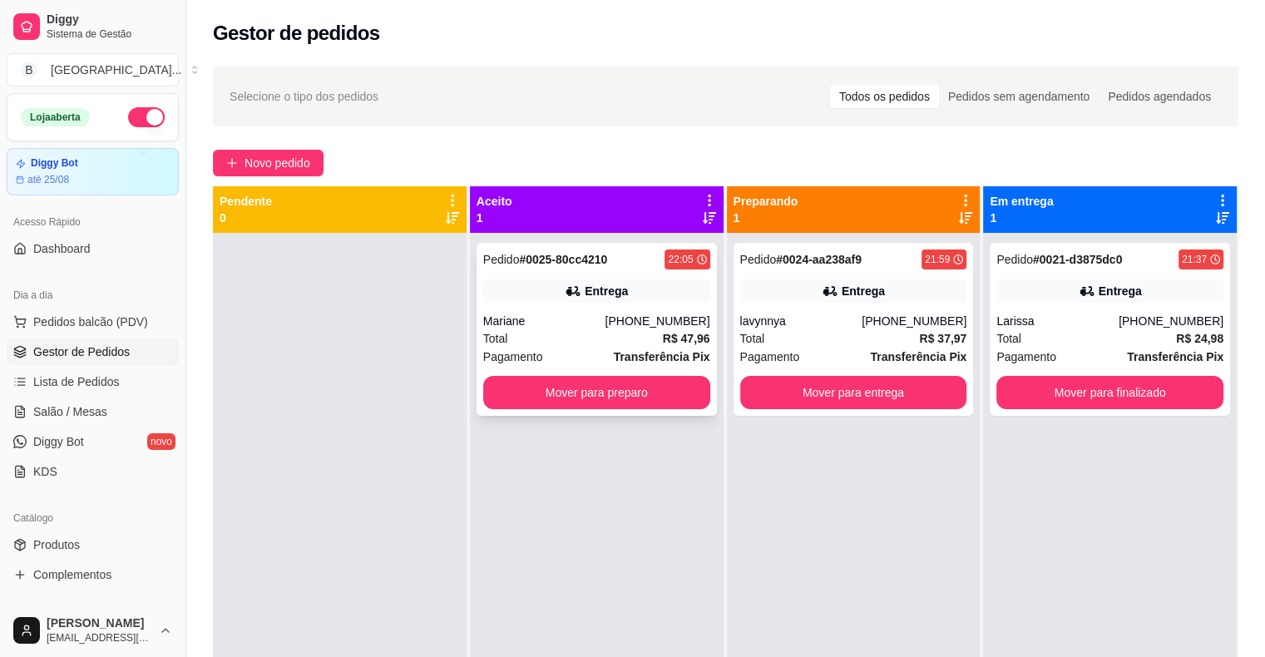
click at [516, 374] on div "Pedido # 0025-80cc4210 22:05 Entrega Mariane [PHONE_NUMBER] Total R$ 47,96 Paga…" at bounding box center [596, 329] width 240 height 173
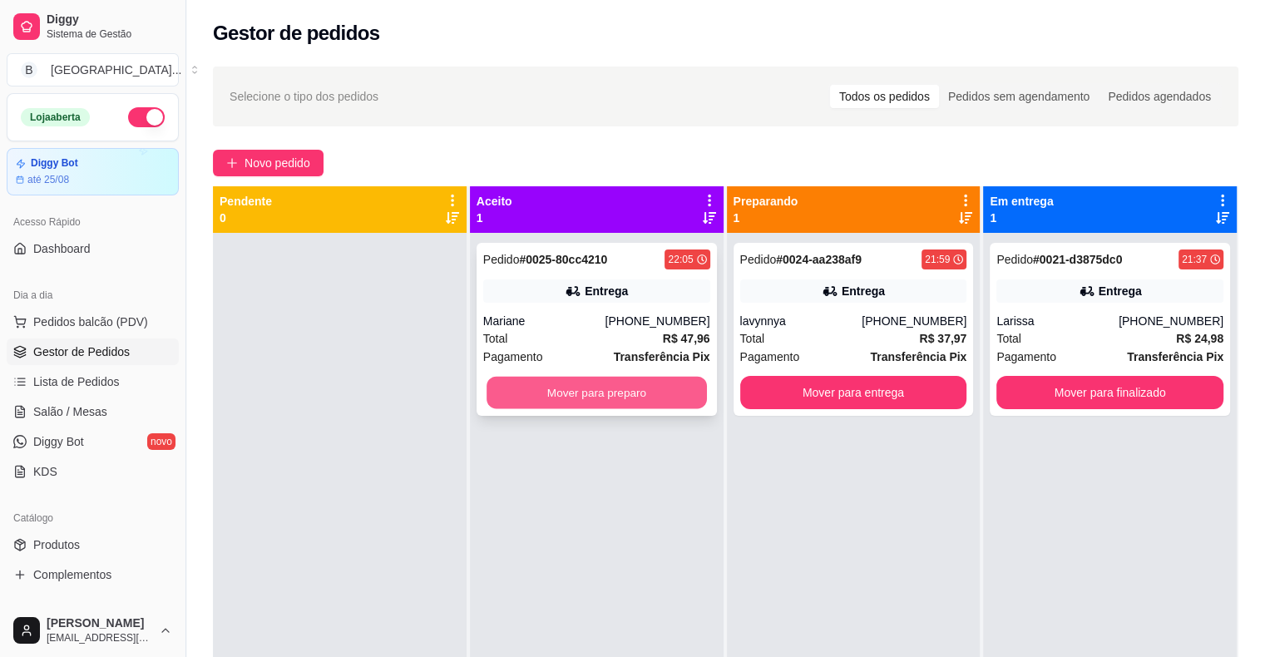
click at [590, 401] on button "Mover para preparo" at bounding box center [596, 393] width 220 height 32
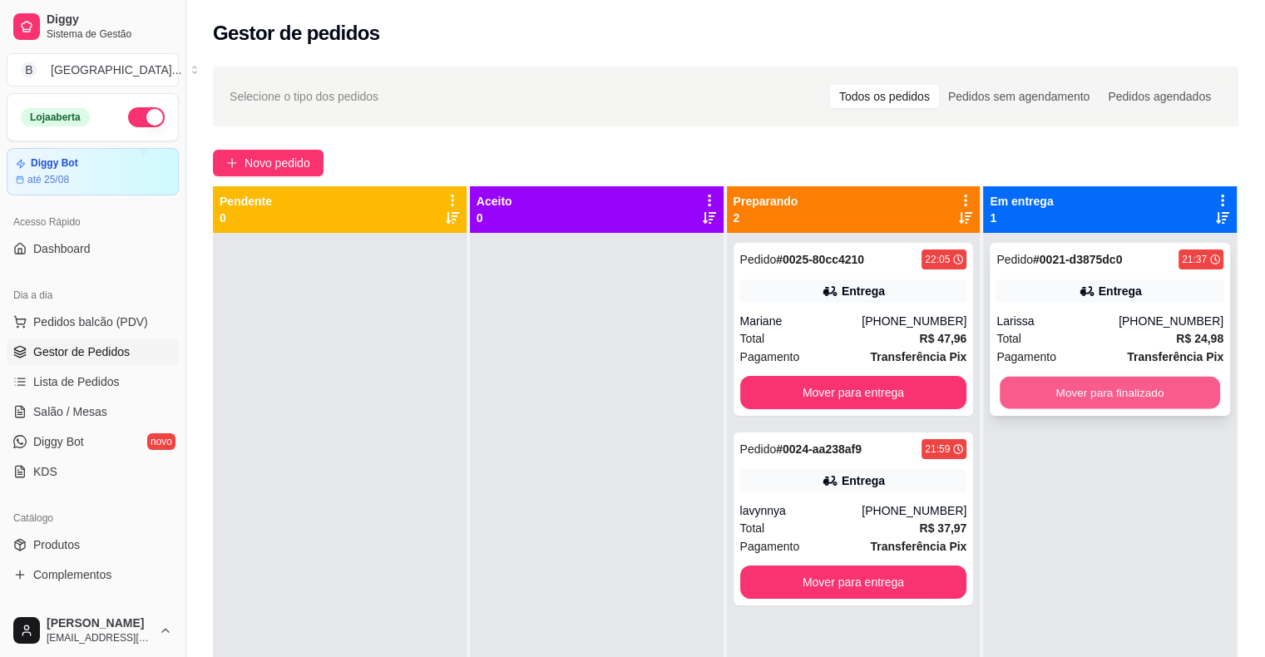
click at [1168, 389] on button "Mover para finalizado" at bounding box center [1110, 393] width 220 height 32
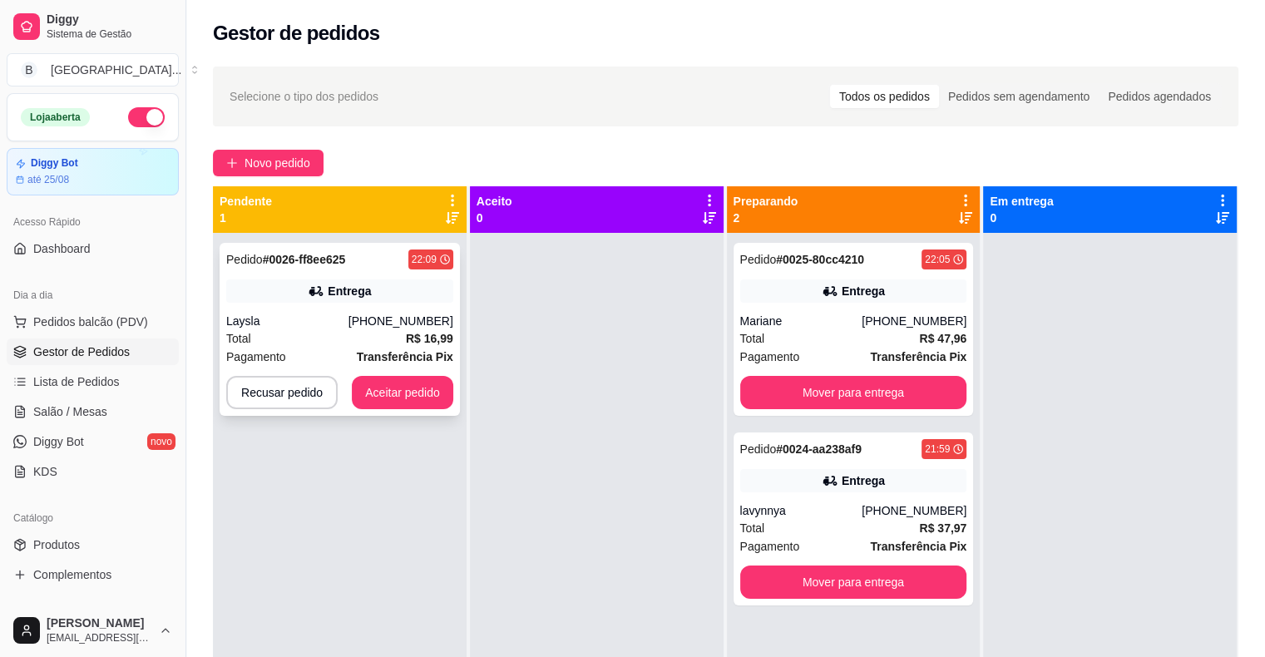
click at [388, 310] on div "Pedido # 0026-ff8ee625 22:09 Entrega Laysla [PHONE_NUMBER] Total R$ 16,99 Pagam…" at bounding box center [340, 329] width 240 height 173
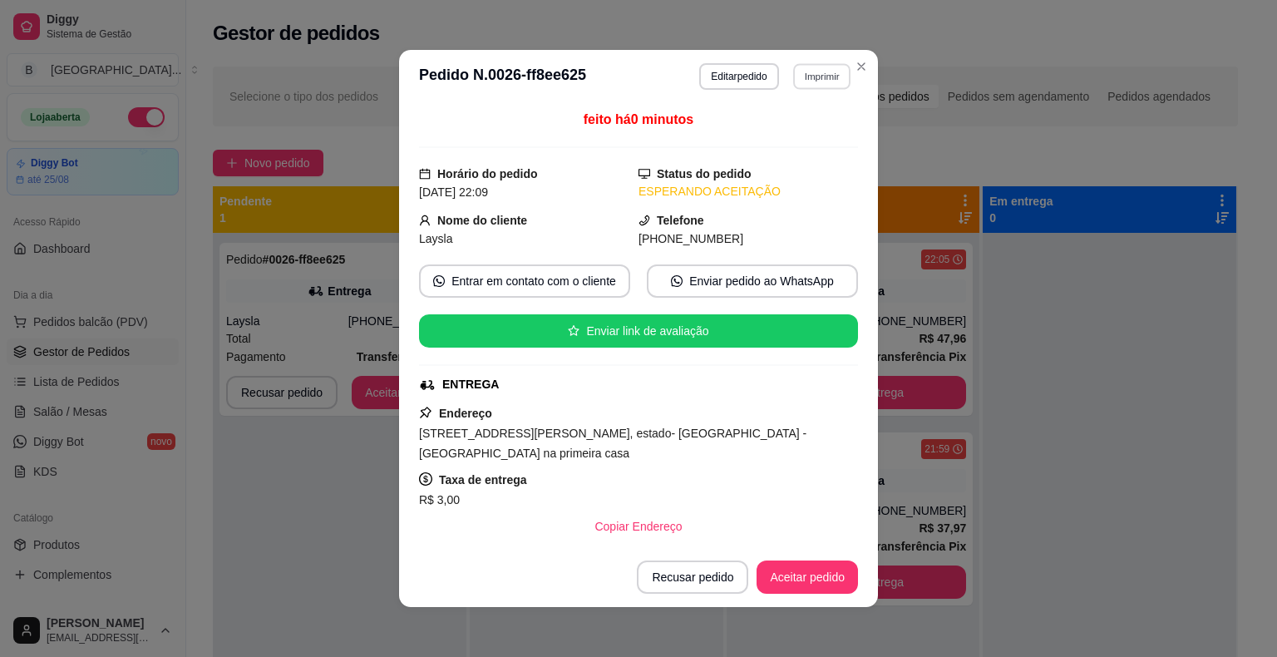
click at [825, 70] on button "Imprimir" at bounding box center [821, 76] width 57 height 26
click at [826, 128] on button "IMPRESSORA" at bounding box center [786, 134] width 121 height 27
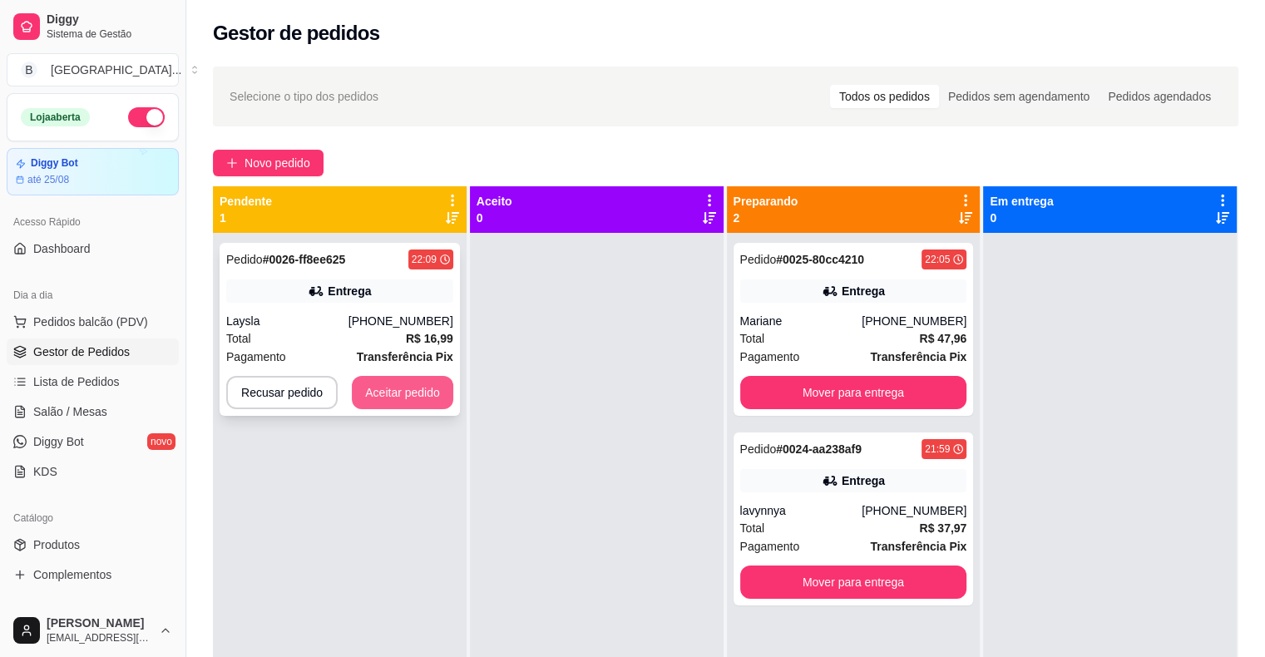
click at [417, 406] on button "Aceitar pedido" at bounding box center [402, 392] width 101 height 33
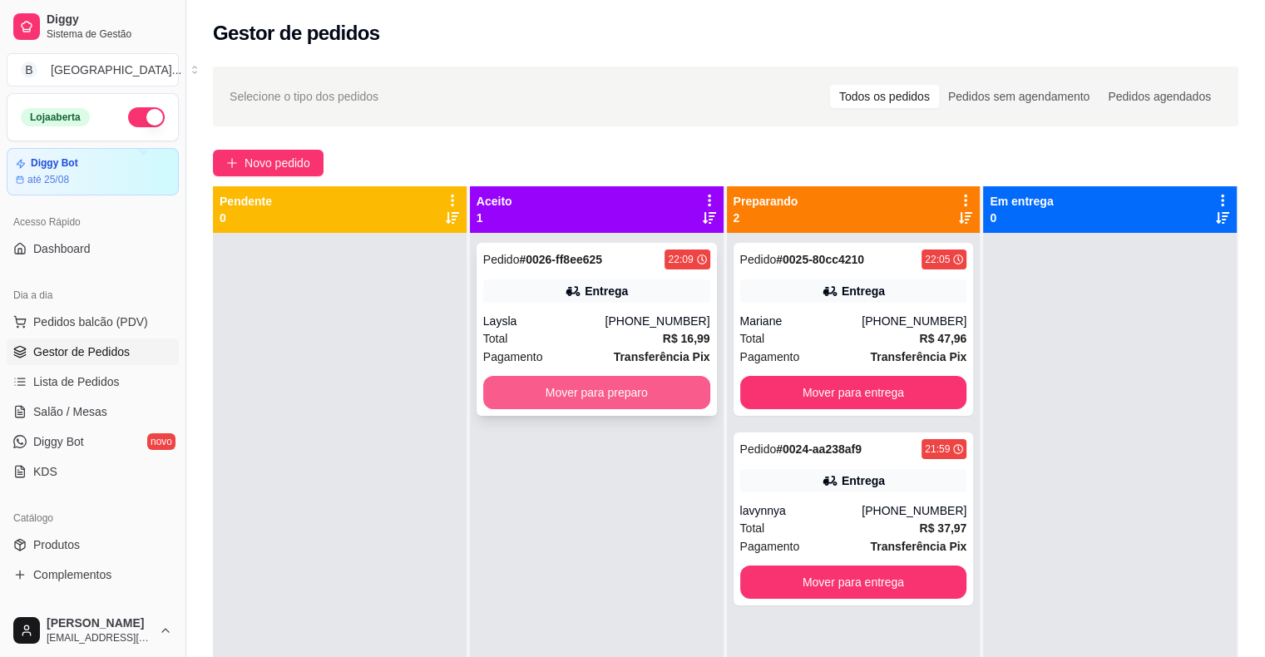
click at [541, 389] on button "Mover para preparo" at bounding box center [596, 392] width 227 height 33
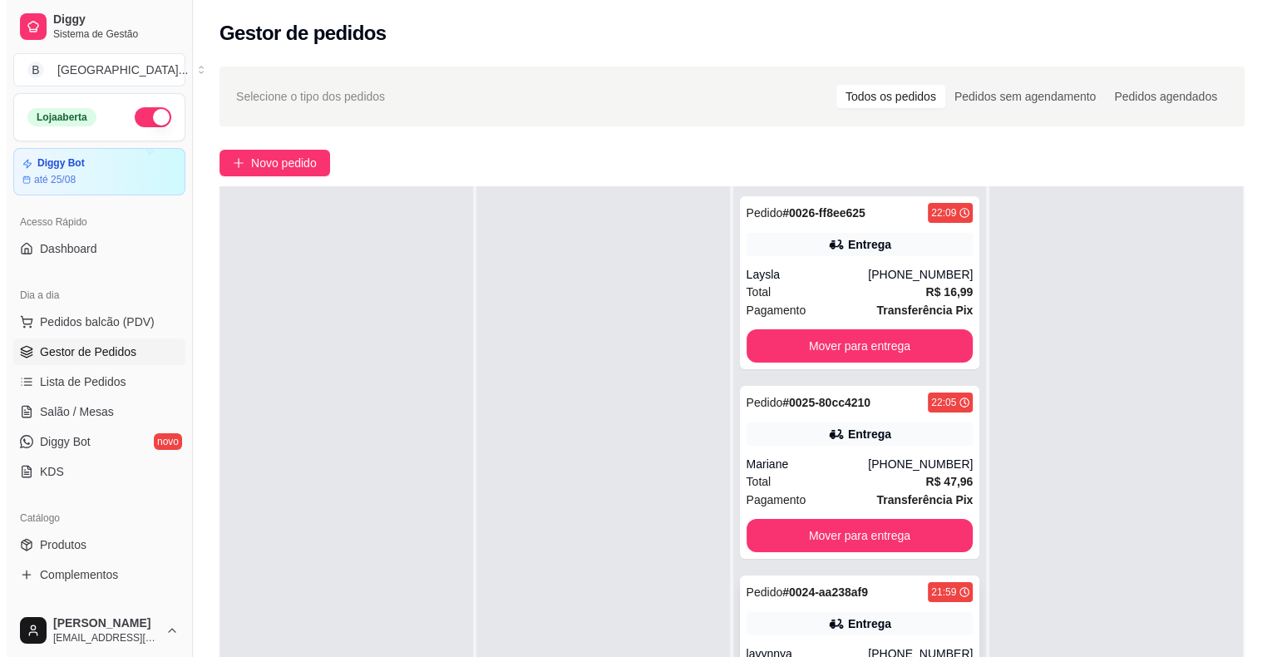
scroll to position [249, 0]
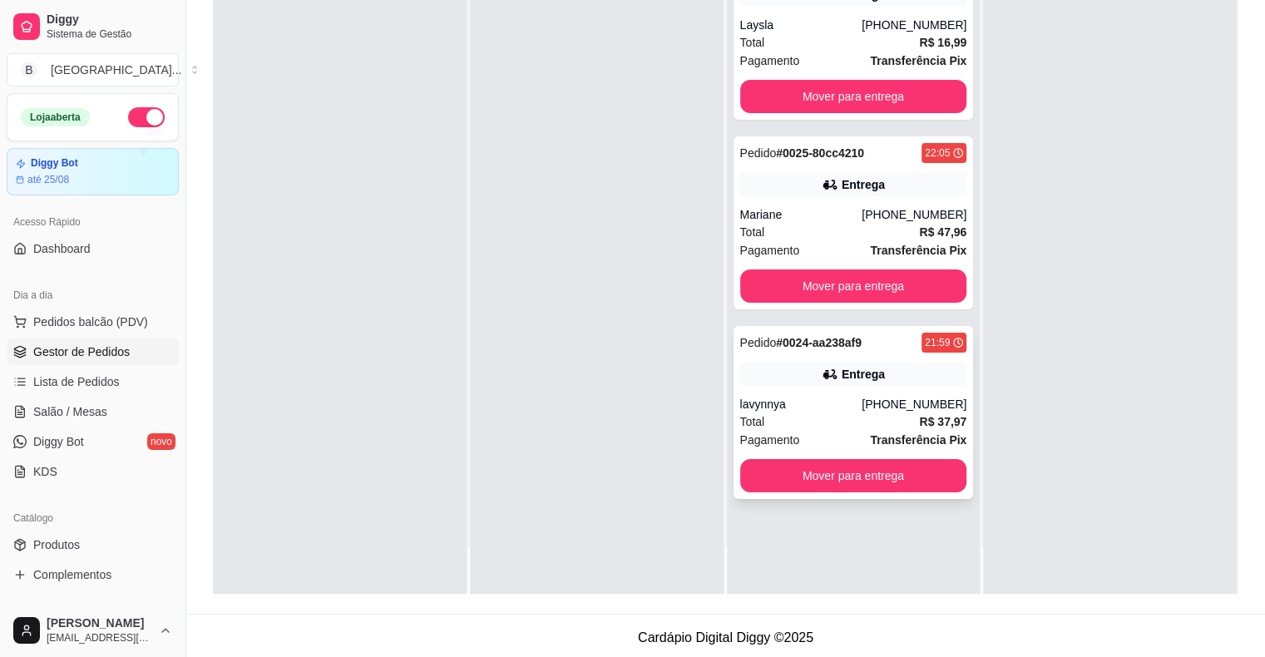
click at [832, 411] on div "lavynnya" at bounding box center [801, 404] width 122 height 17
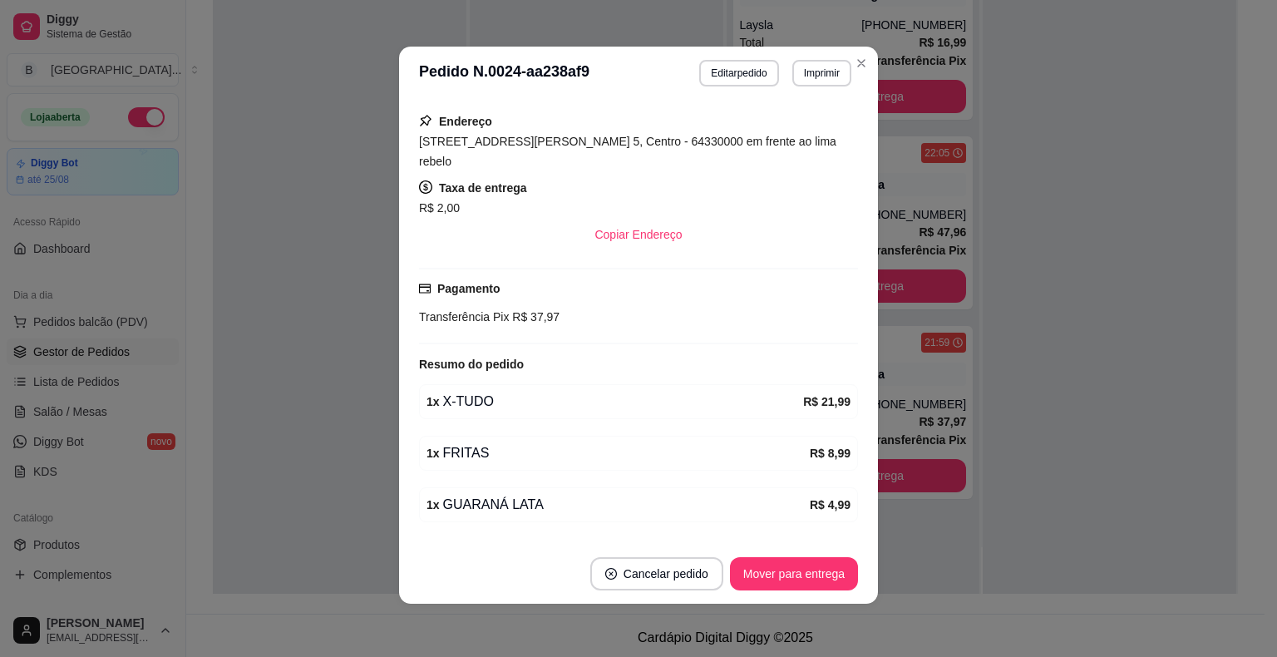
scroll to position [315, 0]
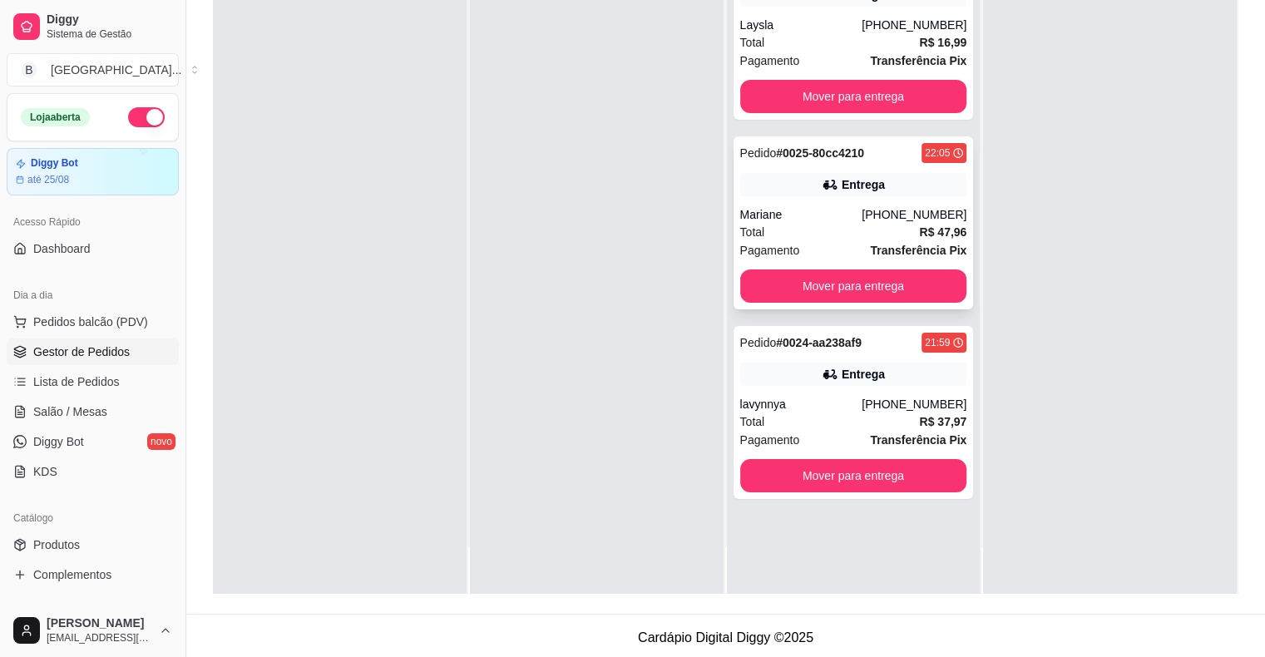
click at [817, 211] on div "Mariane" at bounding box center [801, 214] width 122 height 17
click at [30, 408] on link "Salão / Mesas" at bounding box center [93, 411] width 172 height 27
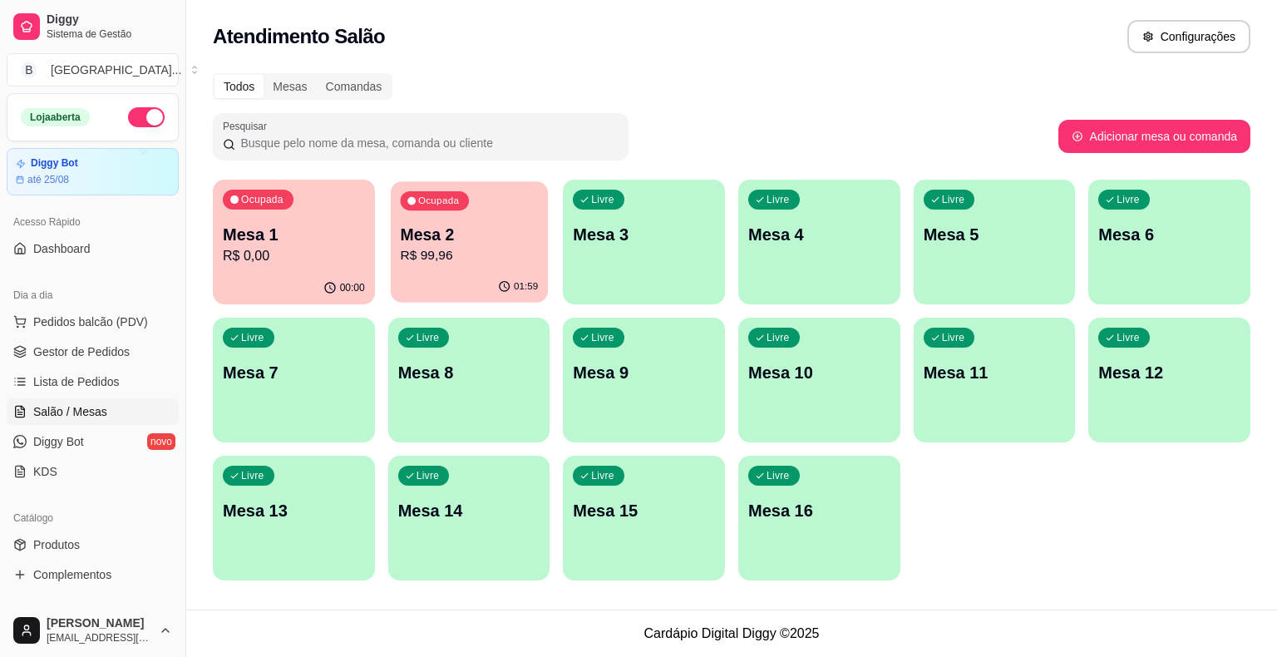
click at [427, 268] on div "Ocupada Mesa 2 R$ 99,96" at bounding box center [469, 226] width 157 height 90
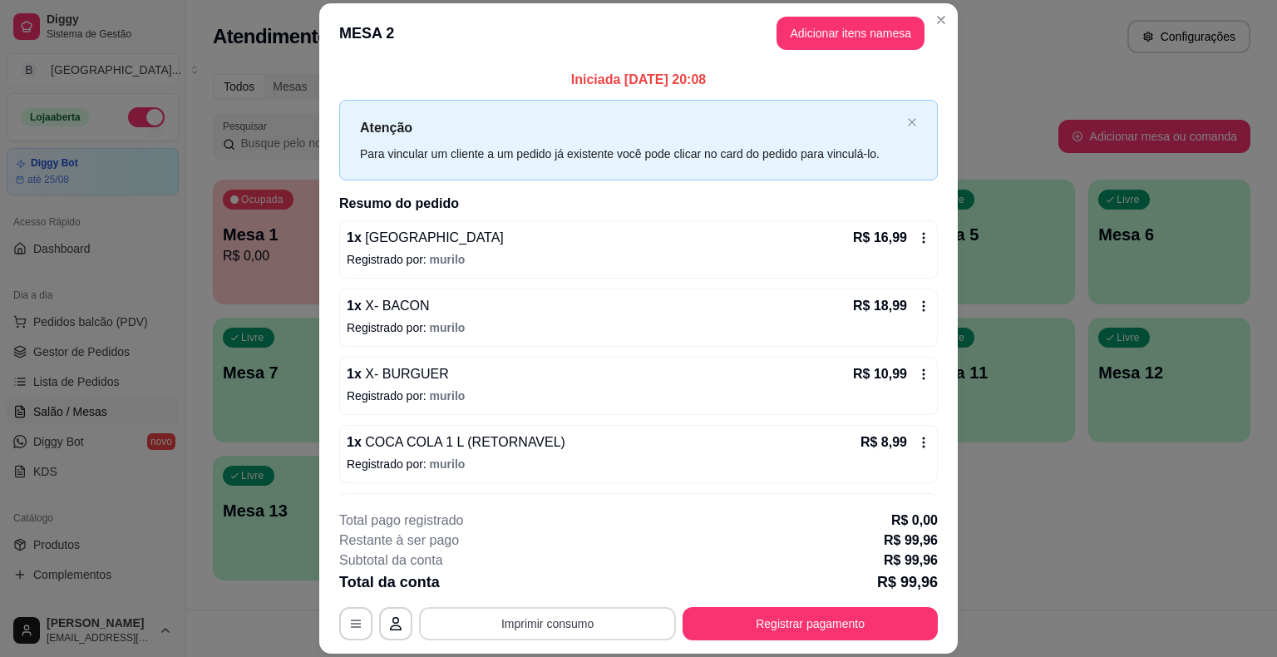
click at [550, 634] on button "Imprimir consumo" at bounding box center [547, 623] width 257 height 33
click at [542, 564] on button "IMPRESSORA" at bounding box center [546, 553] width 116 height 26
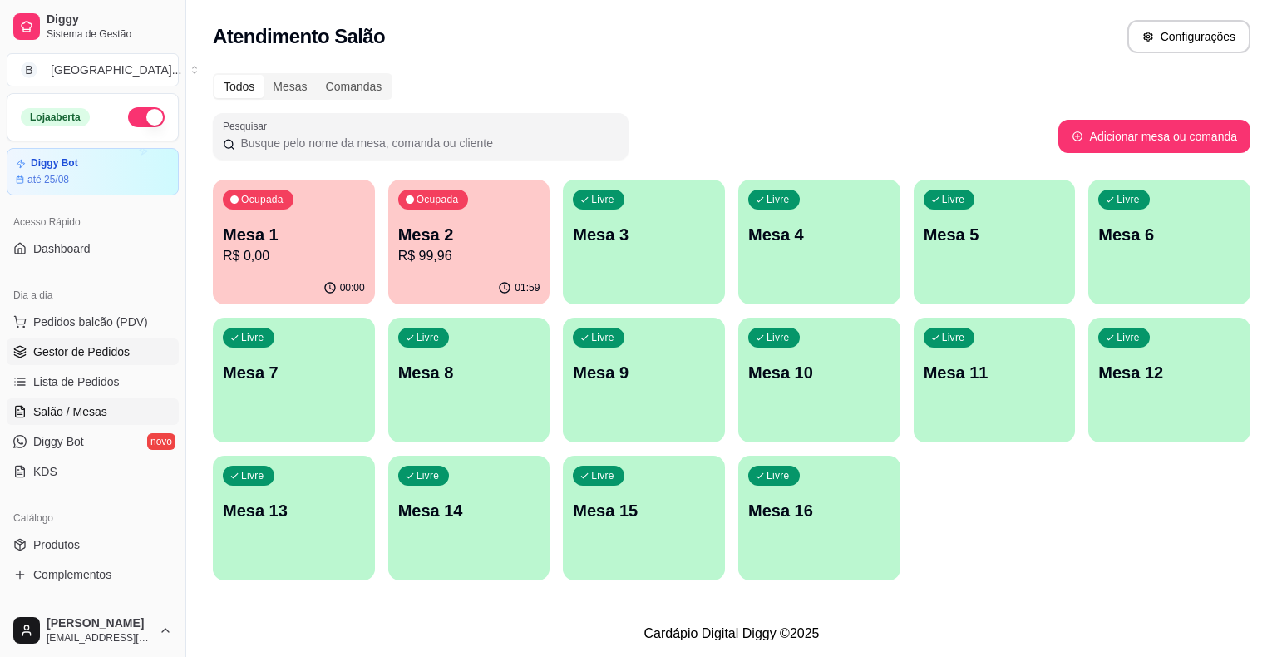
click at [116, 355] on span "Gestor de Pedidos" at bounding box center [81, 351] width 96 height 17
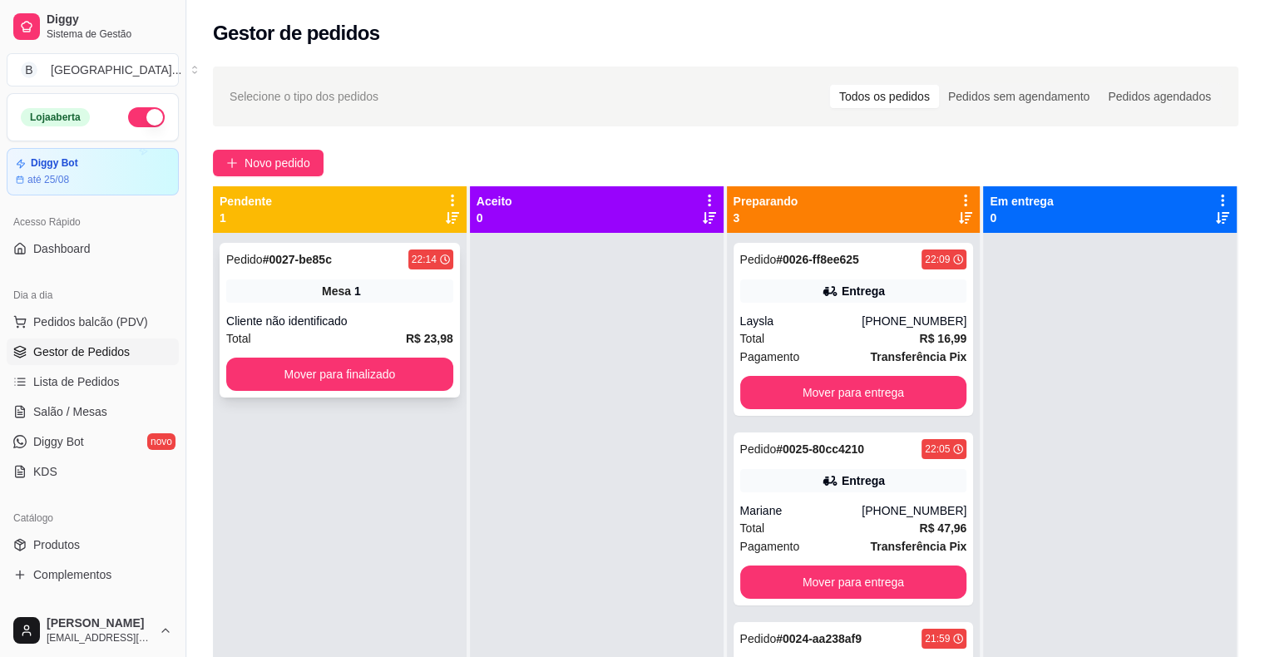
click at [422, 279] on div "Mesa 1" at bounding box center [339, 290] width 227 height 23
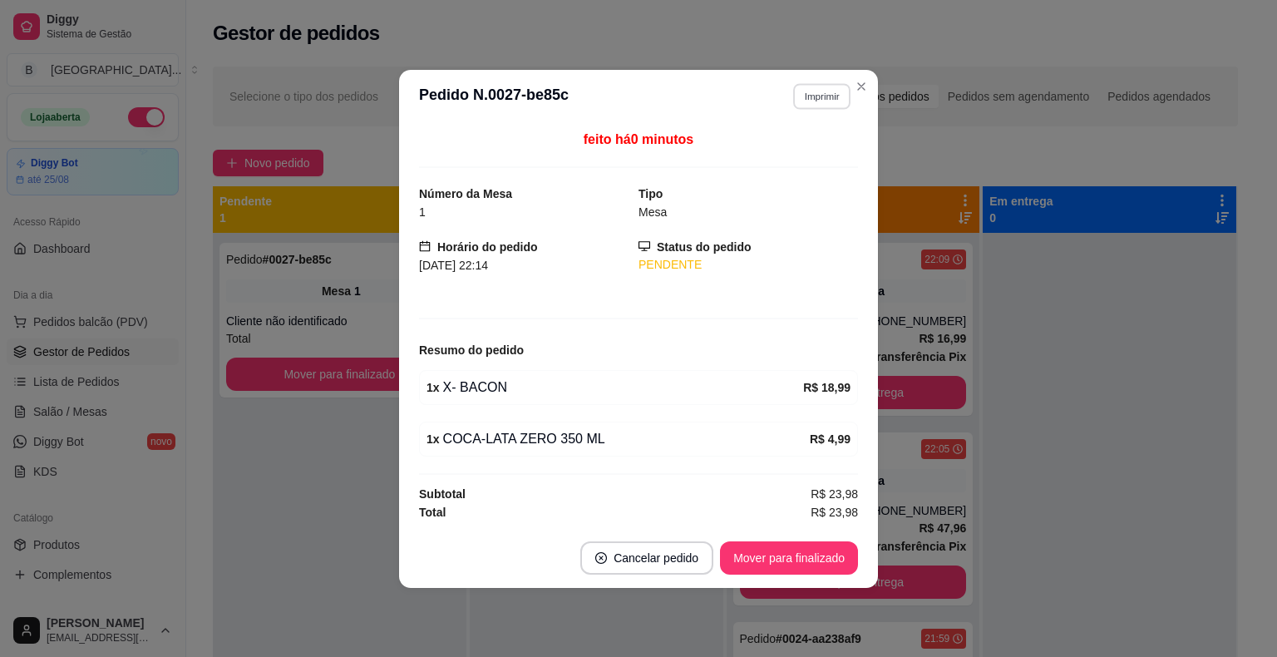
click at [844, 103] on button "Imprimir" at bounding box center [821, 96] width 57 height 26
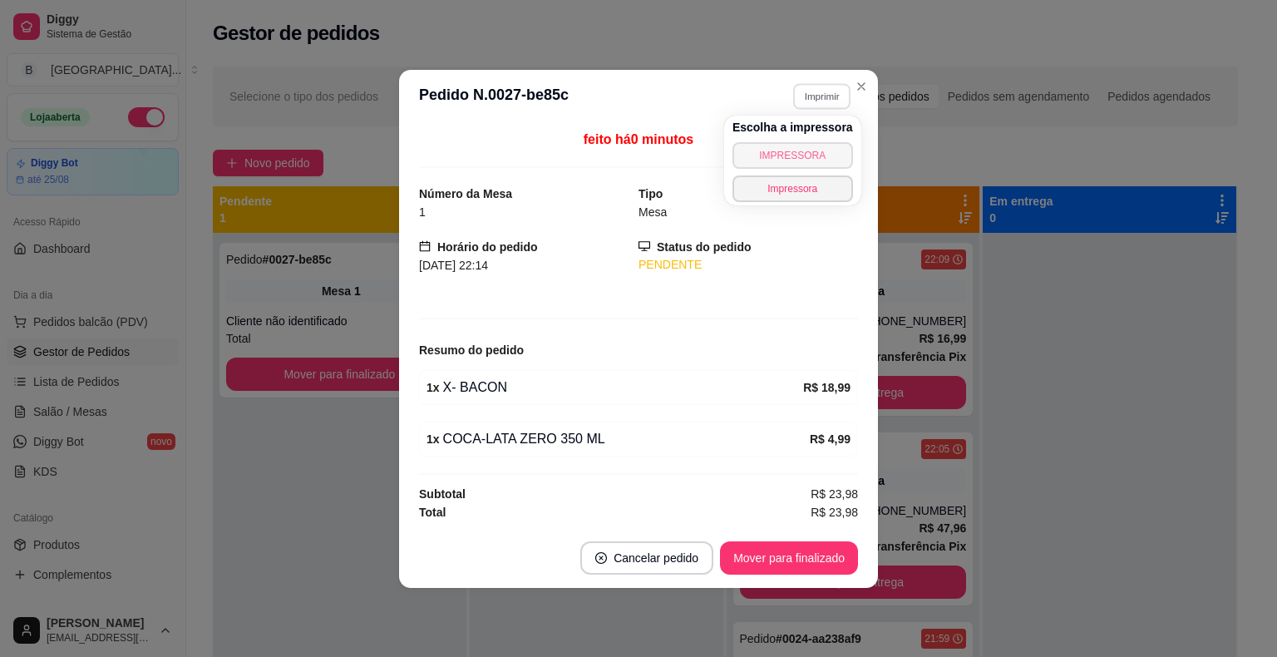
click at [813, 161] on button "IMPRESSORA" at bounding box center [793, 155] width 121 height 27
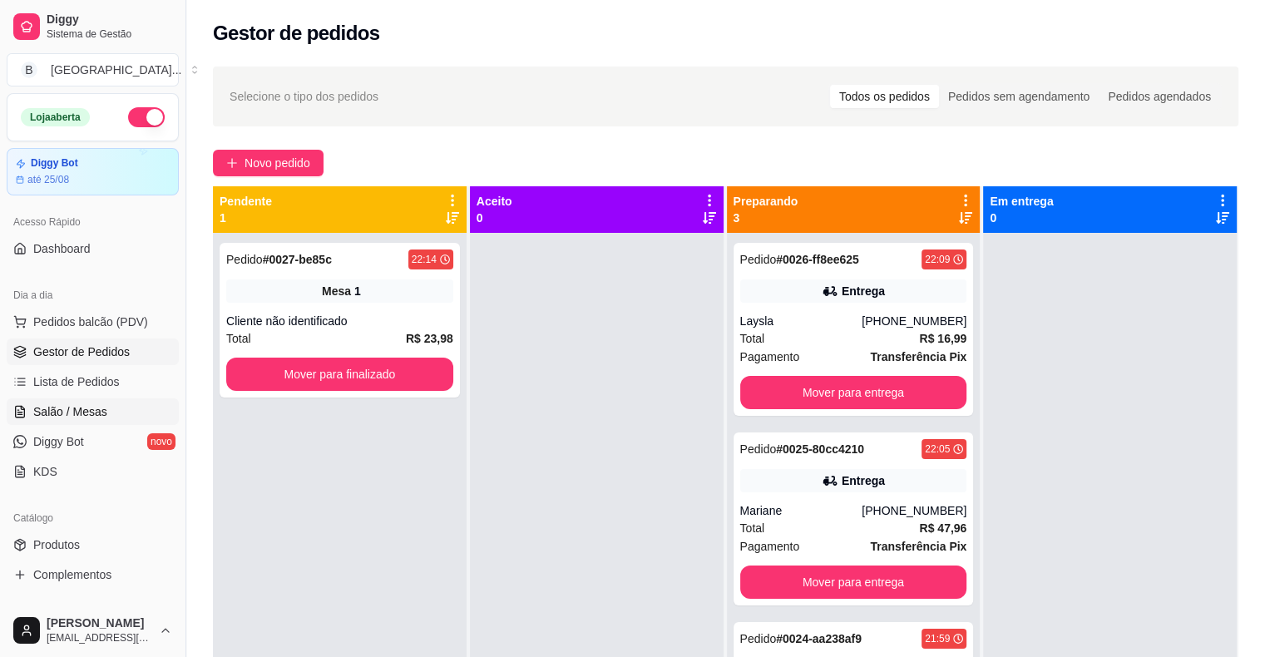
click at [66, 407] on span "Salão / Mesas" at bounding box center [70, 411] width 74 height 17
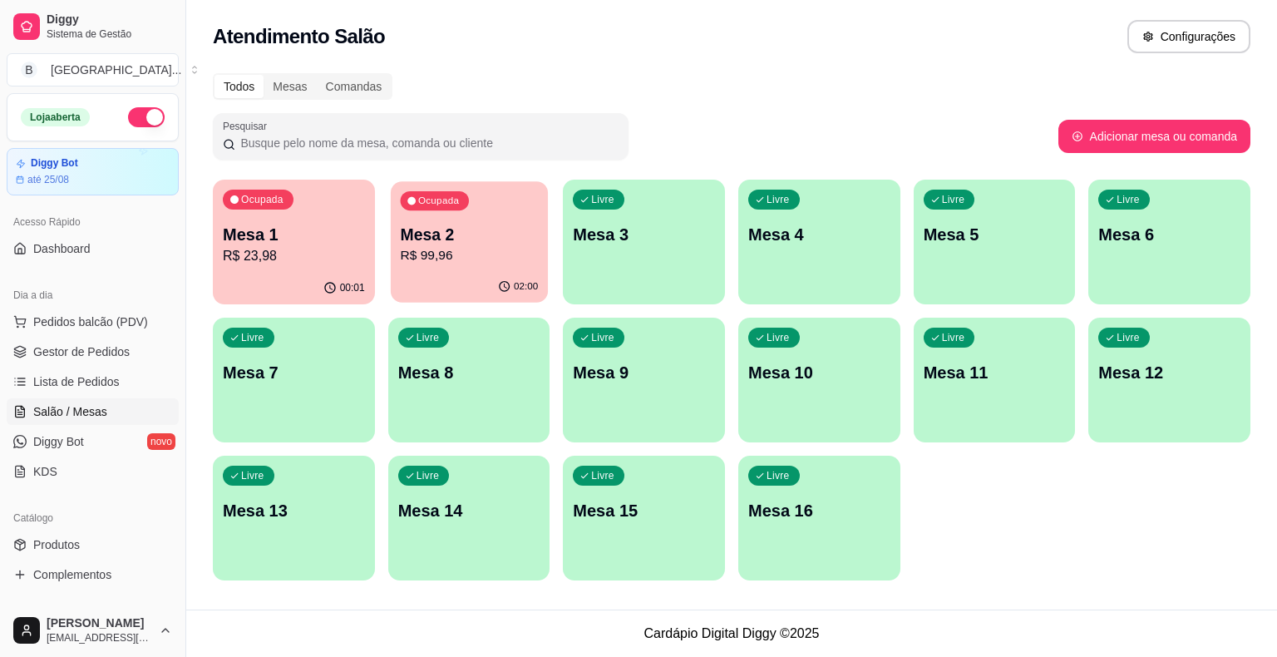
click at [462, 290] on div "02:00" at bounding box center [469, 287] width 157 height 32
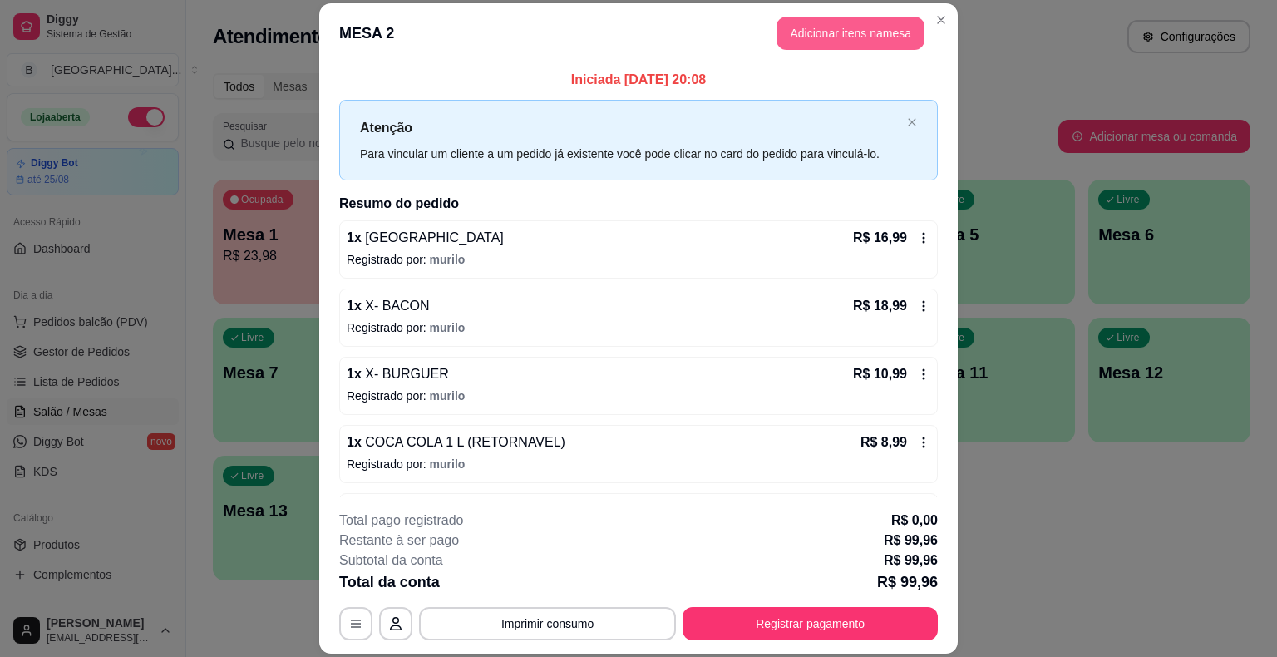
click at [812, 37] on button "Adicionar itens na mesa" at bounding box center [851, 33] width 148 height 33
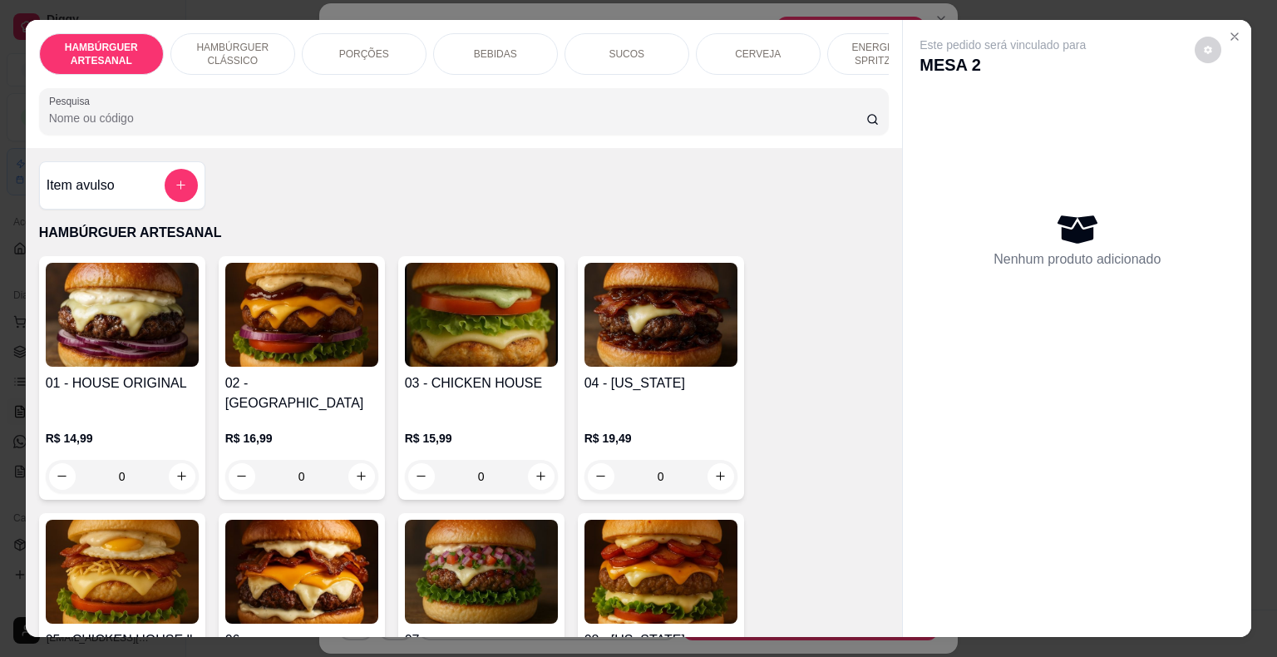
click at [493, 49] on p "BEBIDAS" at bounding box center [495, 53] width 43 height 13
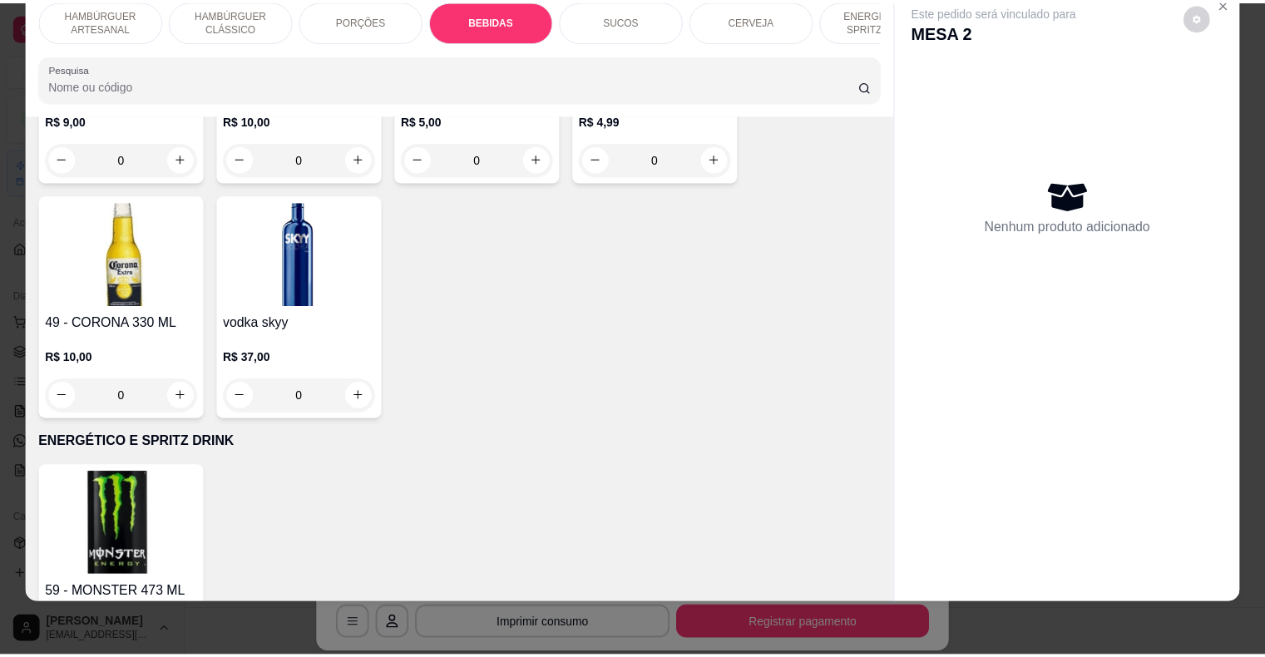
scroll to position [3619, 0]
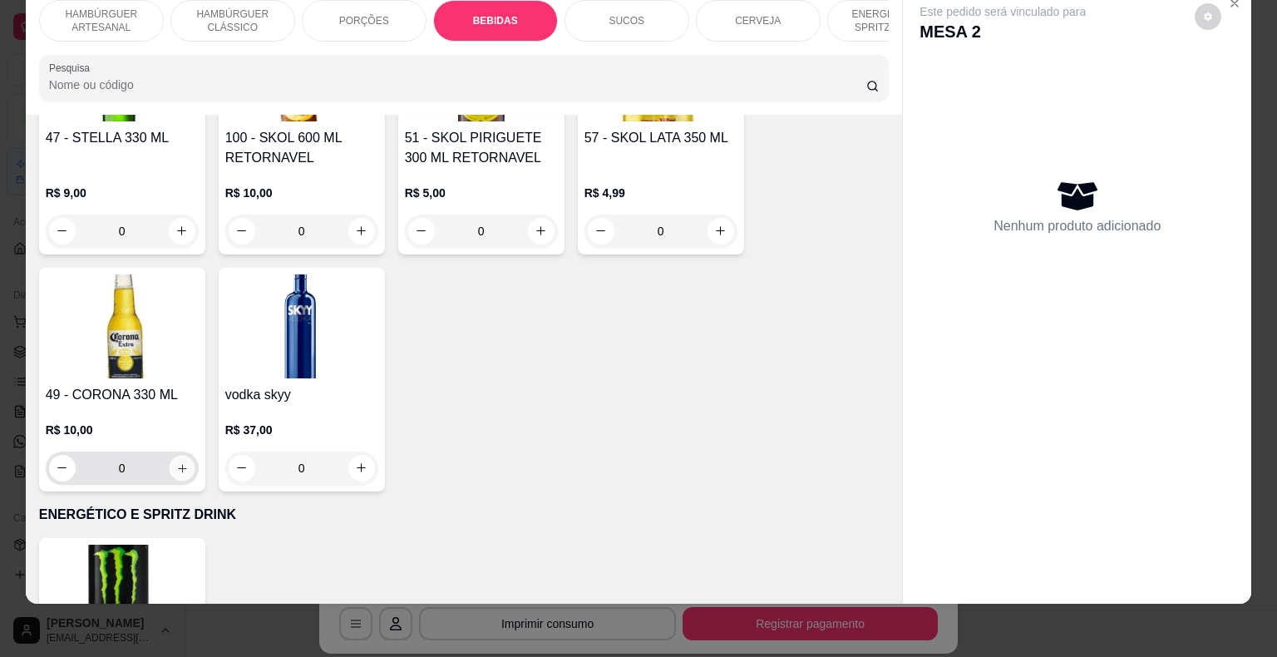
click at [180, 462] on icon "increase-product-quantity" at bounding box center [181, 468] width 12 height 12
type input "1"
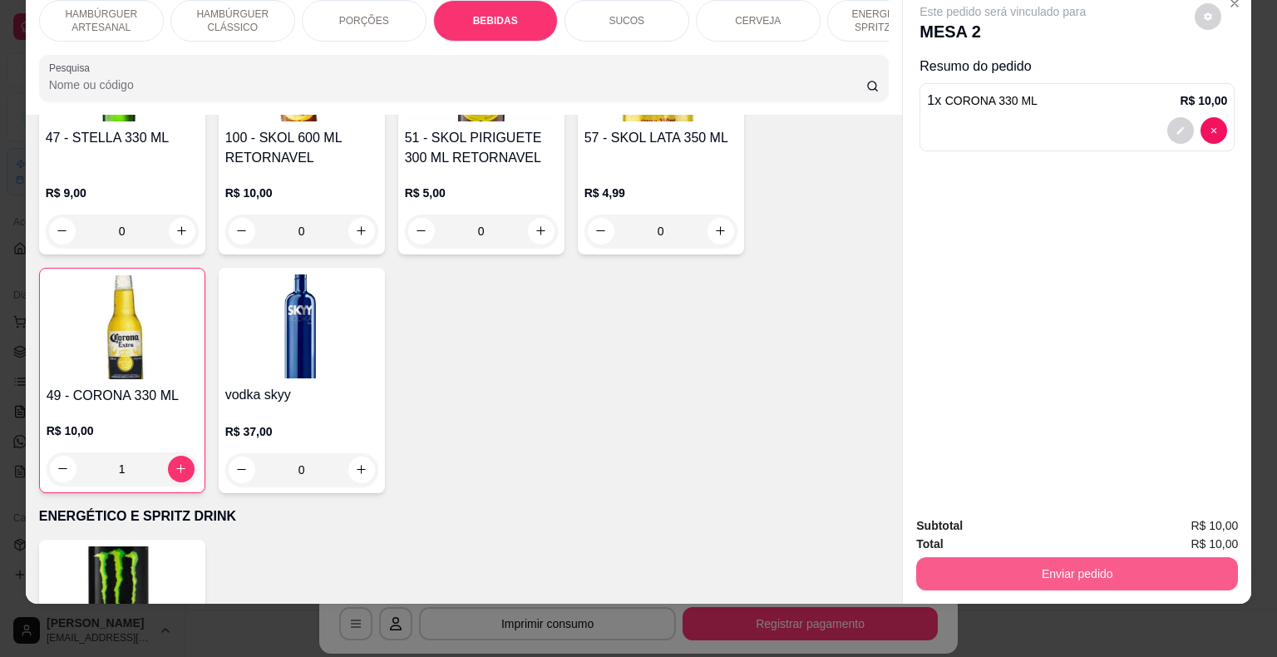
click at [941, 557] on button "Enviar pedido" at bounding box center [1077, 573] width 322 height 33
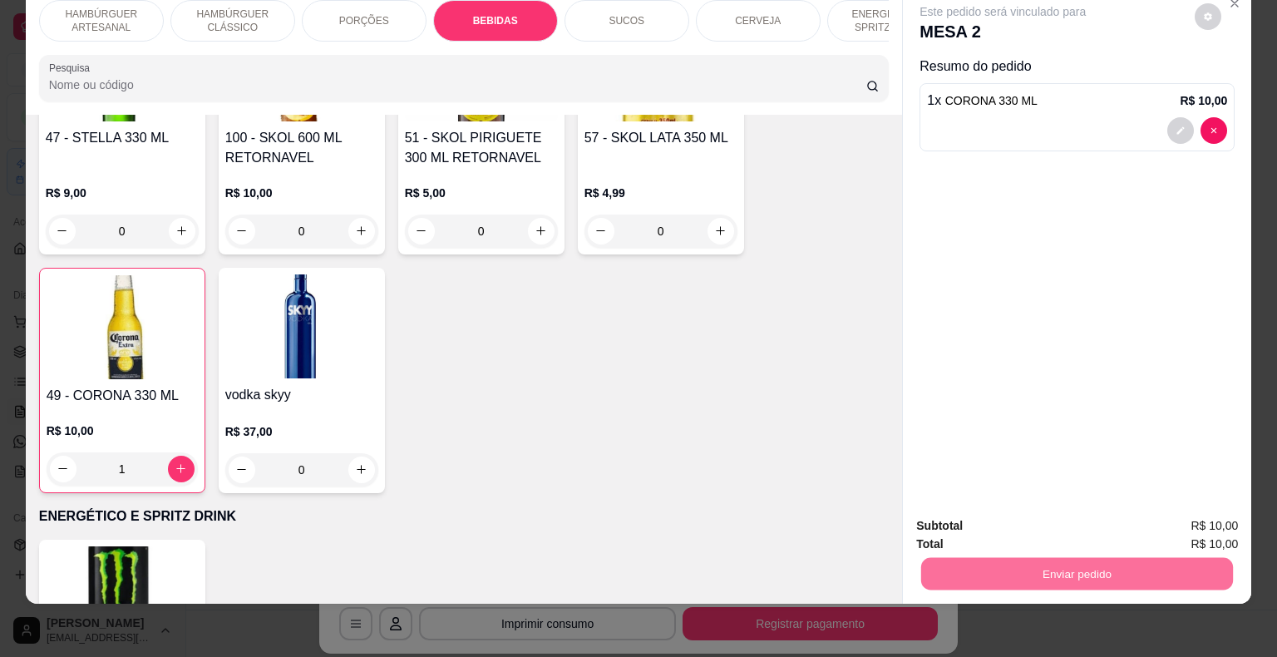
click at [936, 511] on button "Não registrar e enviar pedido" at bounding box center [1022, 521] width 173 height 32
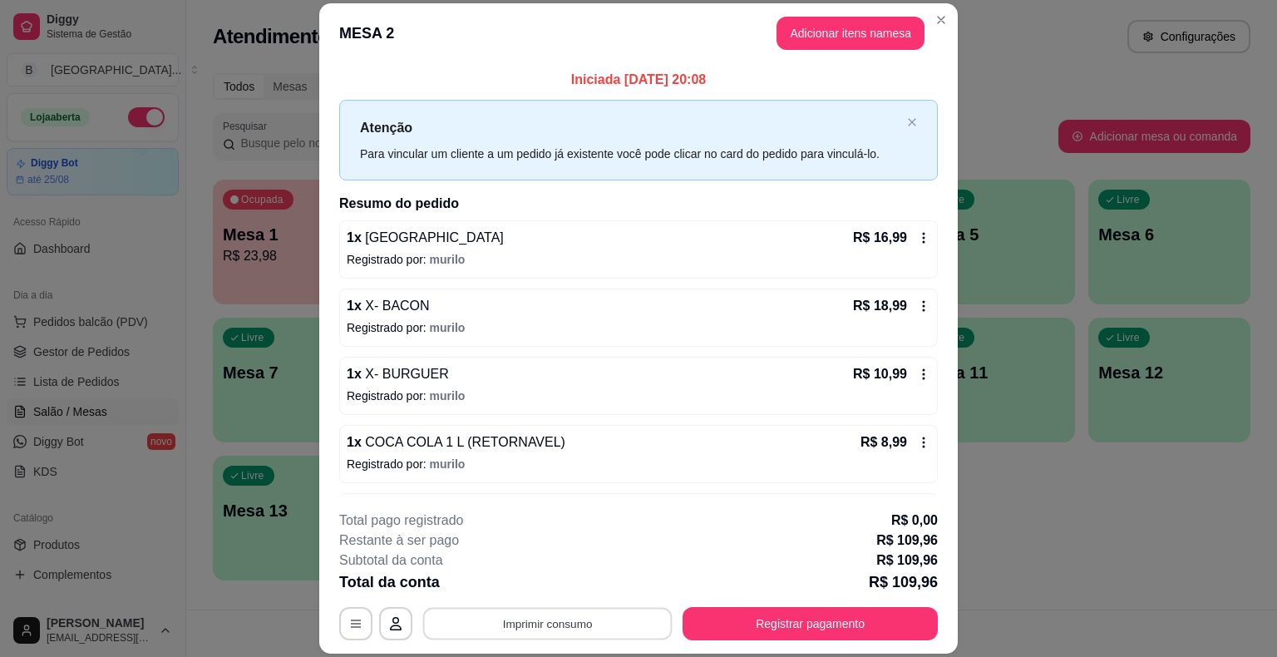
click at [611, 617] on button "Imprimir consumo" at bounding box center [547, 624] width 249 height 32
click at [594, 554] on button "IMPRESSORA" at bounding box center [546, 552] width 116 height 26
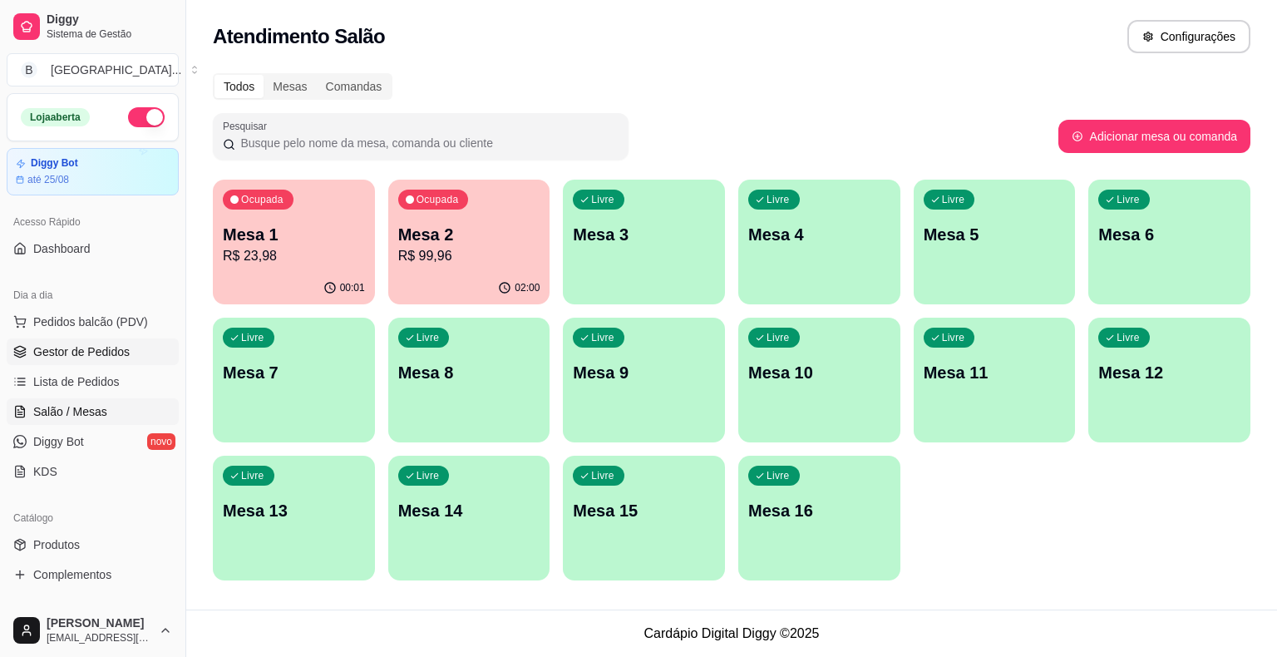
click at [79, 345] on span "Gestor de Pedidos" at bounding box center [81, 351] width 96 height 17
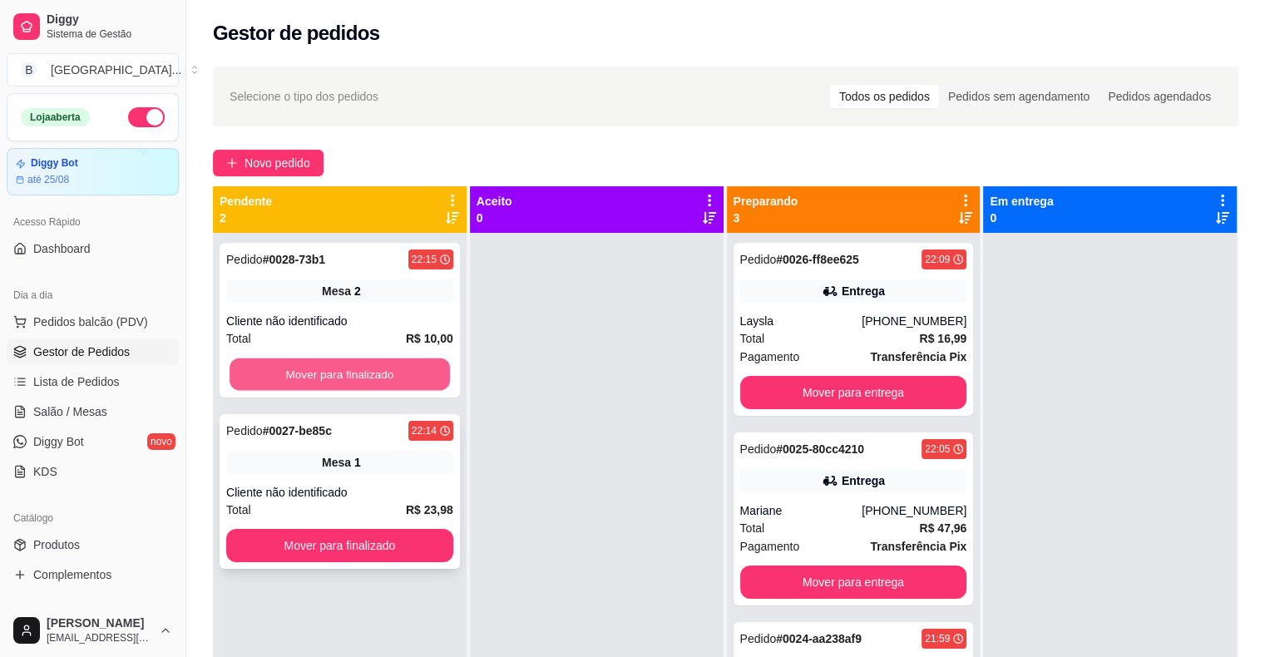
click at [442, 382] on button "Mover para finalizado" at bounding box center [340, 374] width 220 height 32
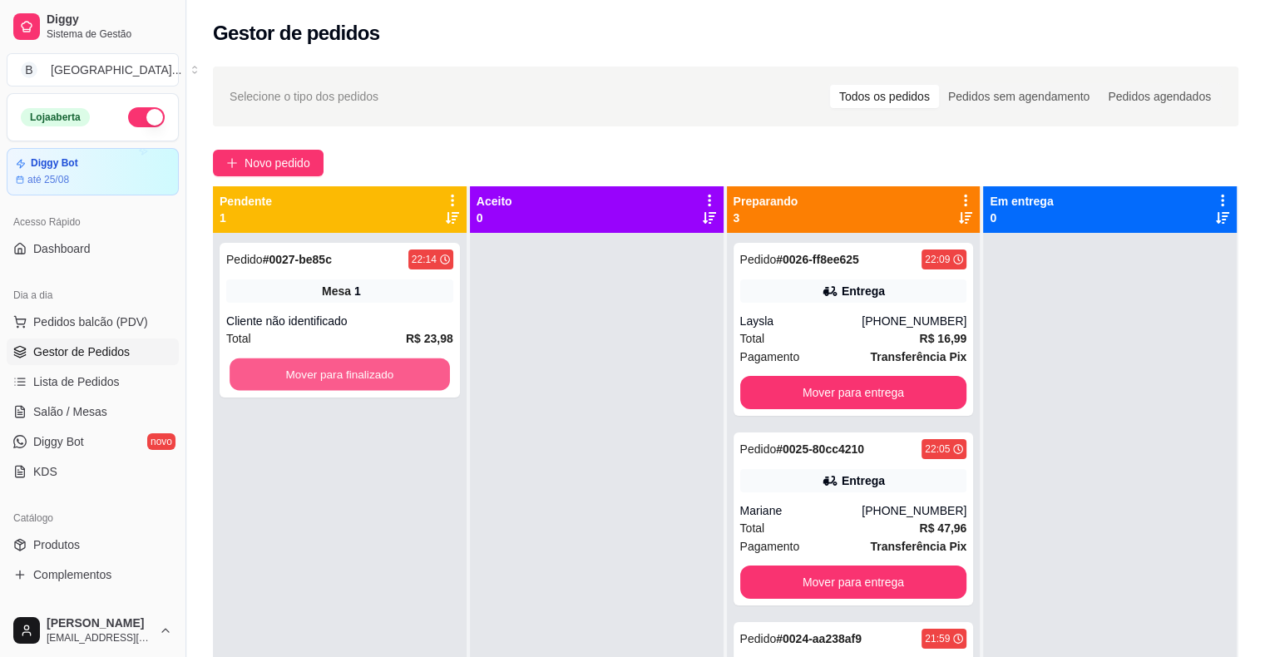
click at [434, 382] on button "Mover para finalizado" at bounding box center [340, 374] width 220 height 32
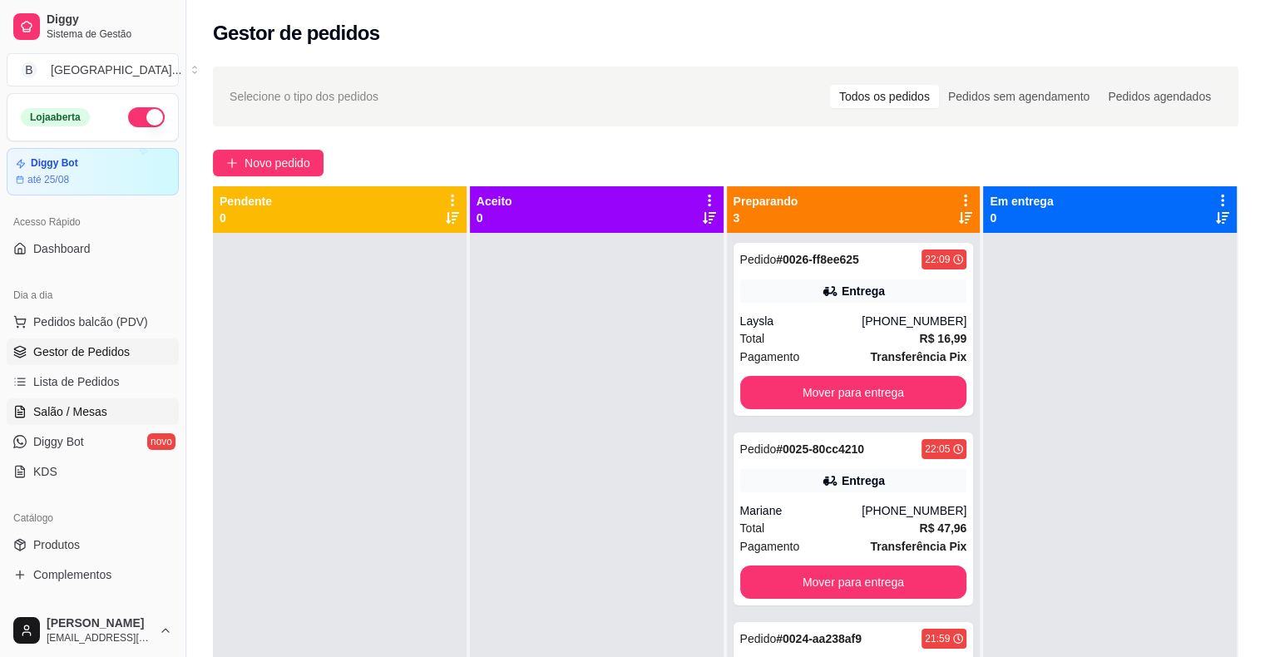
click at [103, 414] on span "Salão / Mesas" at bounding box center [70, 411] width 74 height 17
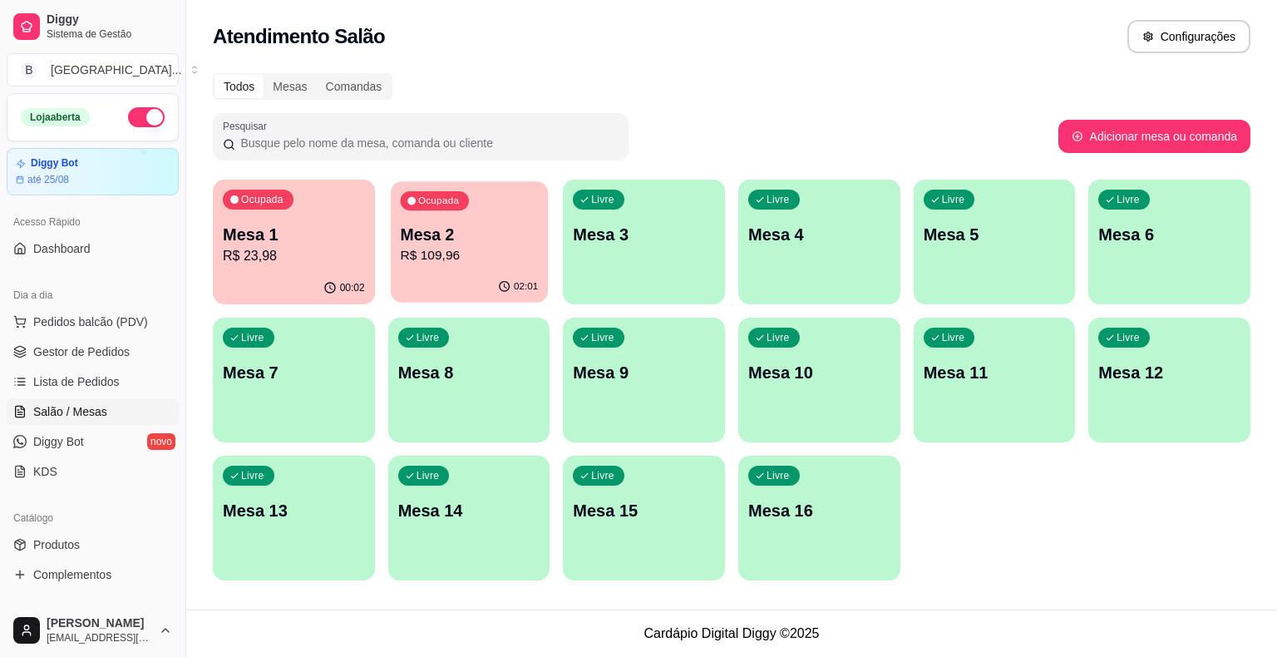
click at [472, 264] on p "R$ 109,96" at bounding box center [469, 255] width 138 height 19
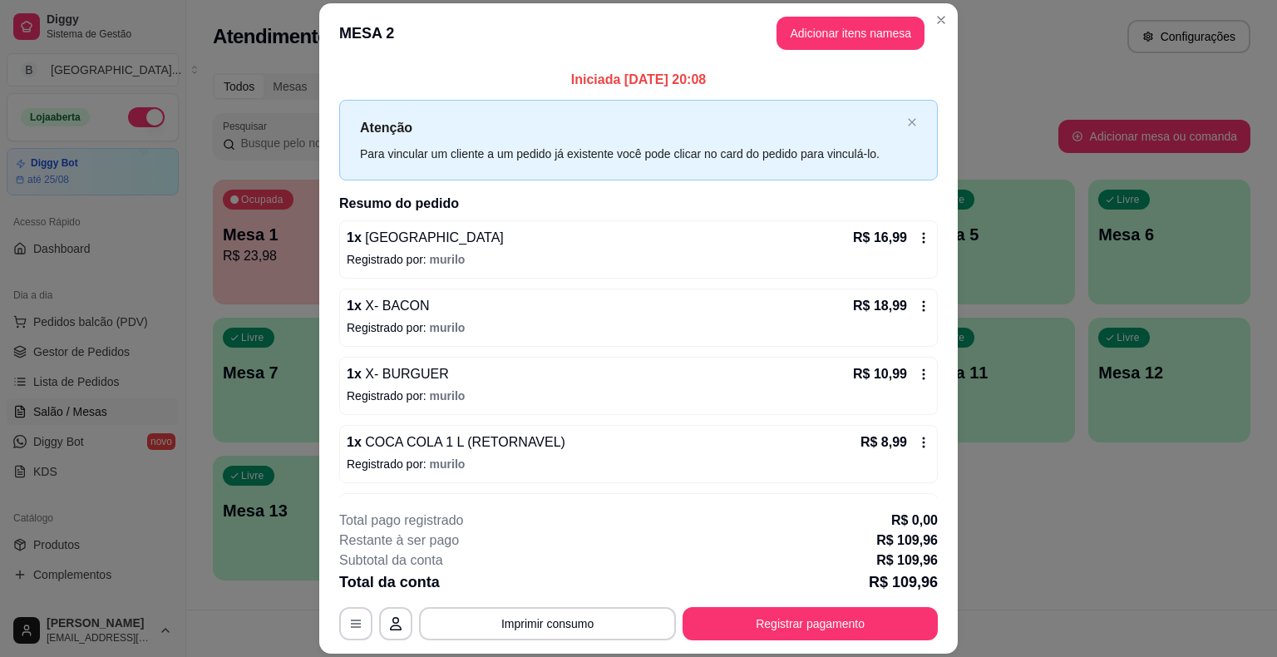
scroll to position [397, 0]
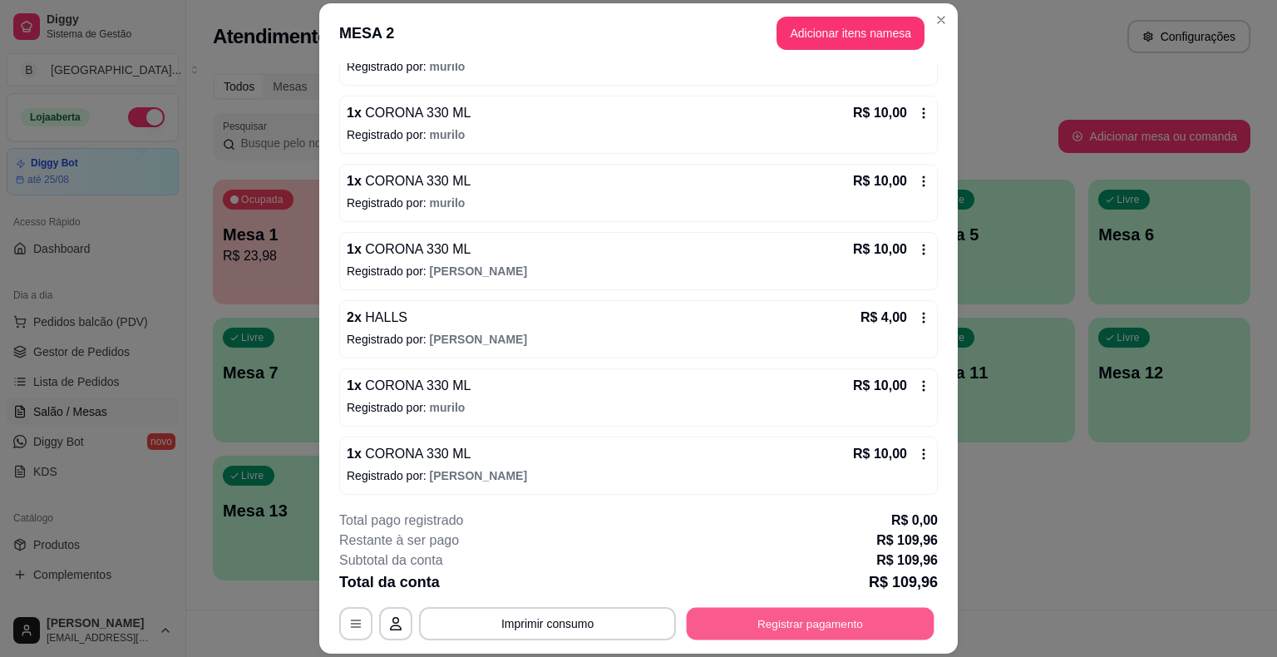
click at [822, 634] on button "Registrar pagamento" at bounding box center [811, 624] width 248 height 32
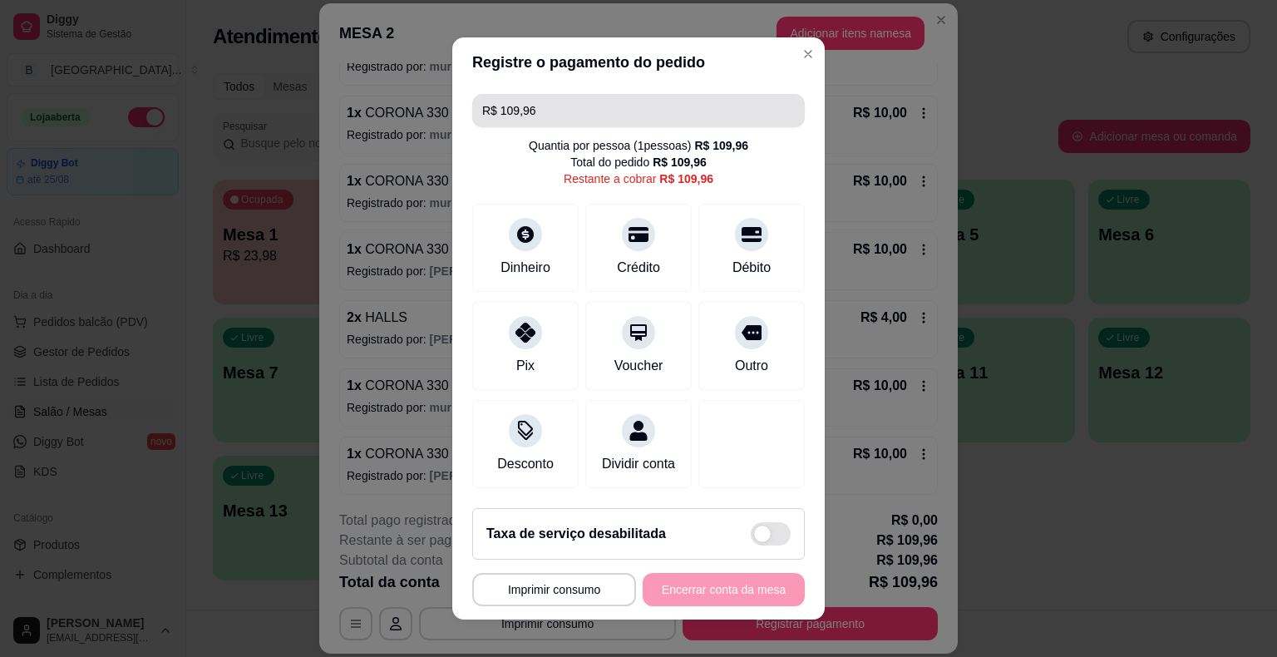
click at [733, 118] on input "R$ 109,96" at bounding box center [638, 110] width 313 height 33
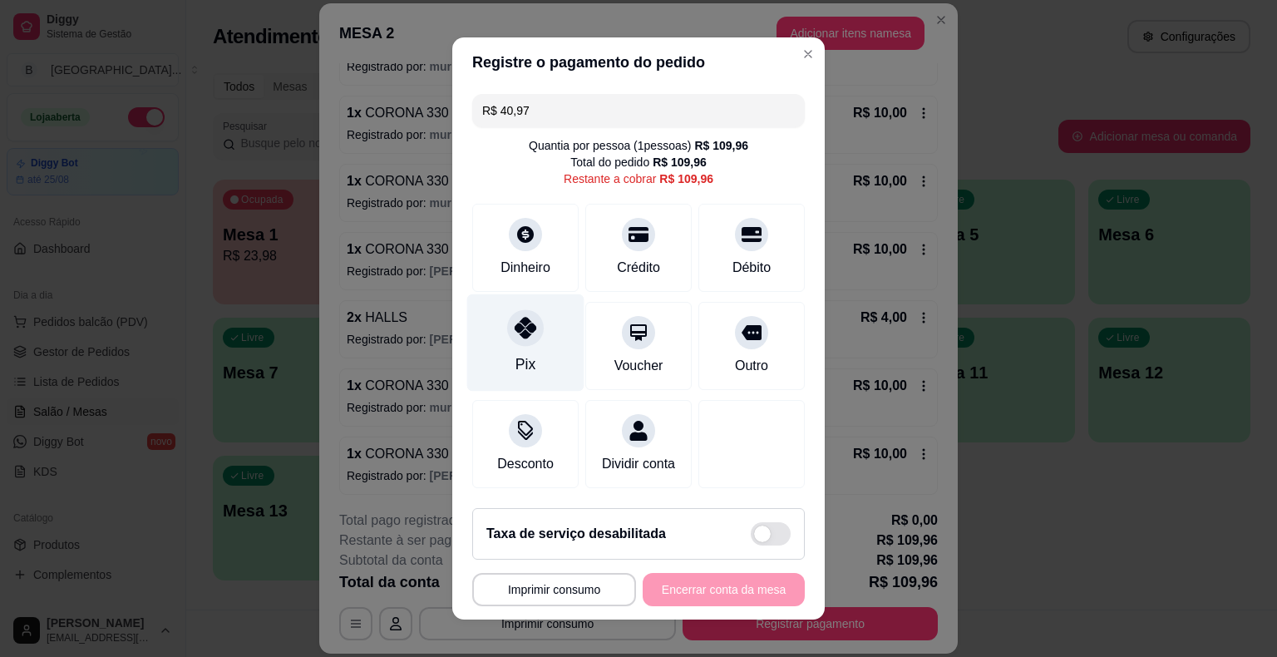
click at [535, 305] on div "Pix" at bounding box center [525, 342] width 117 height 97
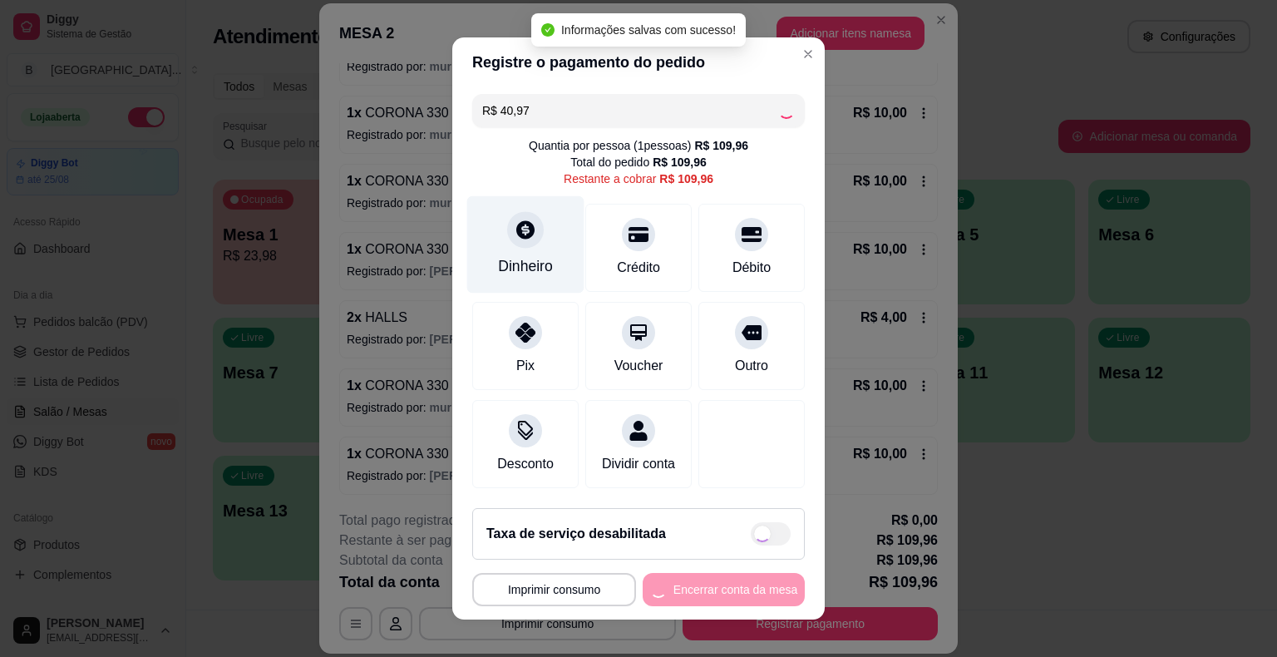
type input "R$ 68,99"
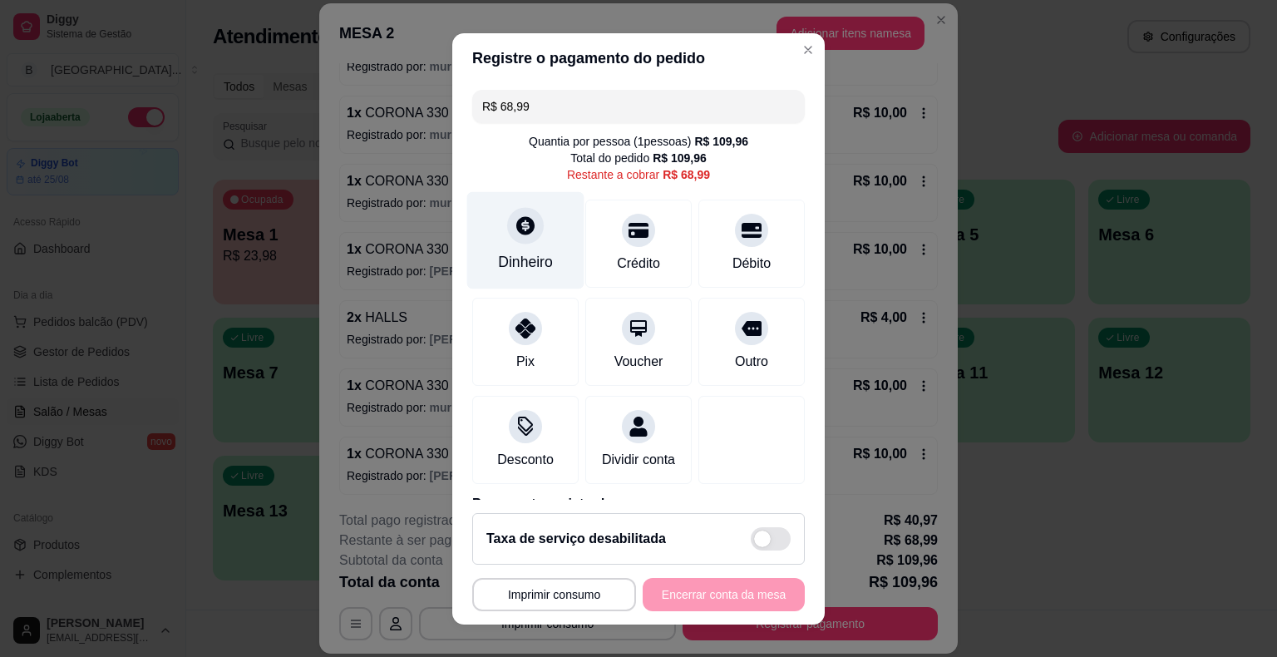
click at [518, 258] on div "Dinheiro" at bounding box center [525, 262] width 55 height 22
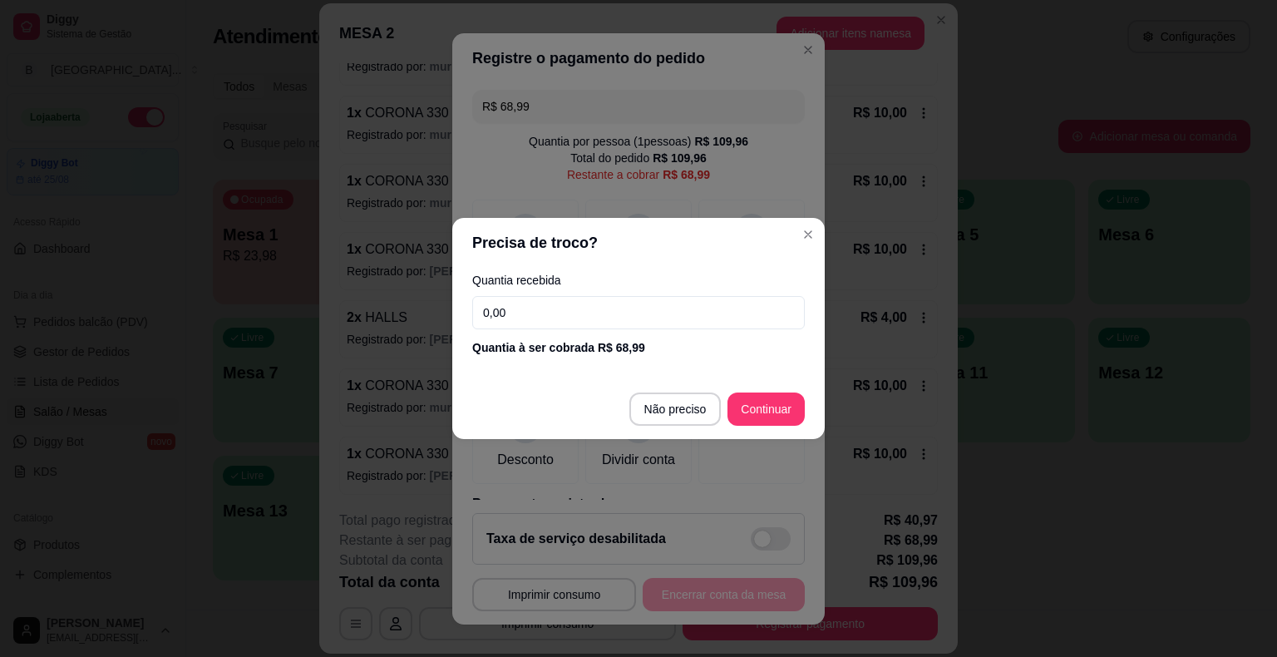
click at [532, 312] on input "0,00" at bounding box center [638, 312] width 333 height 33
click at [546, 328] on input "0,00" at bounding box center [638, 312] width 333 height 33
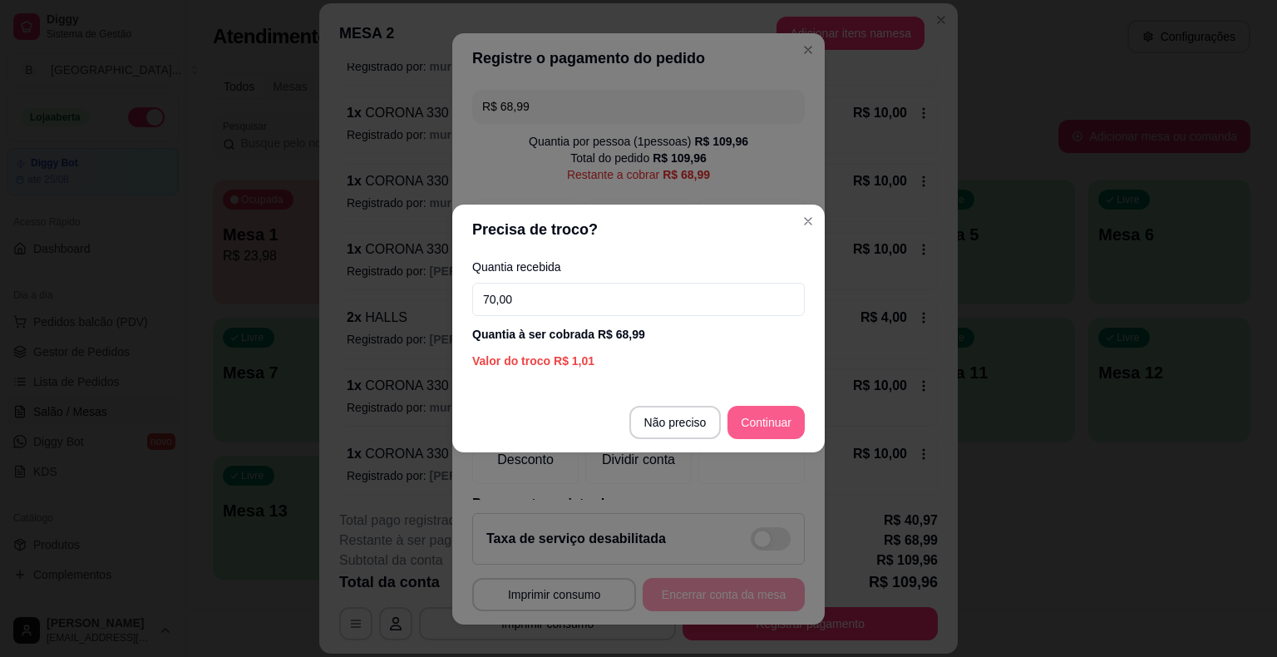
type input "70,00"
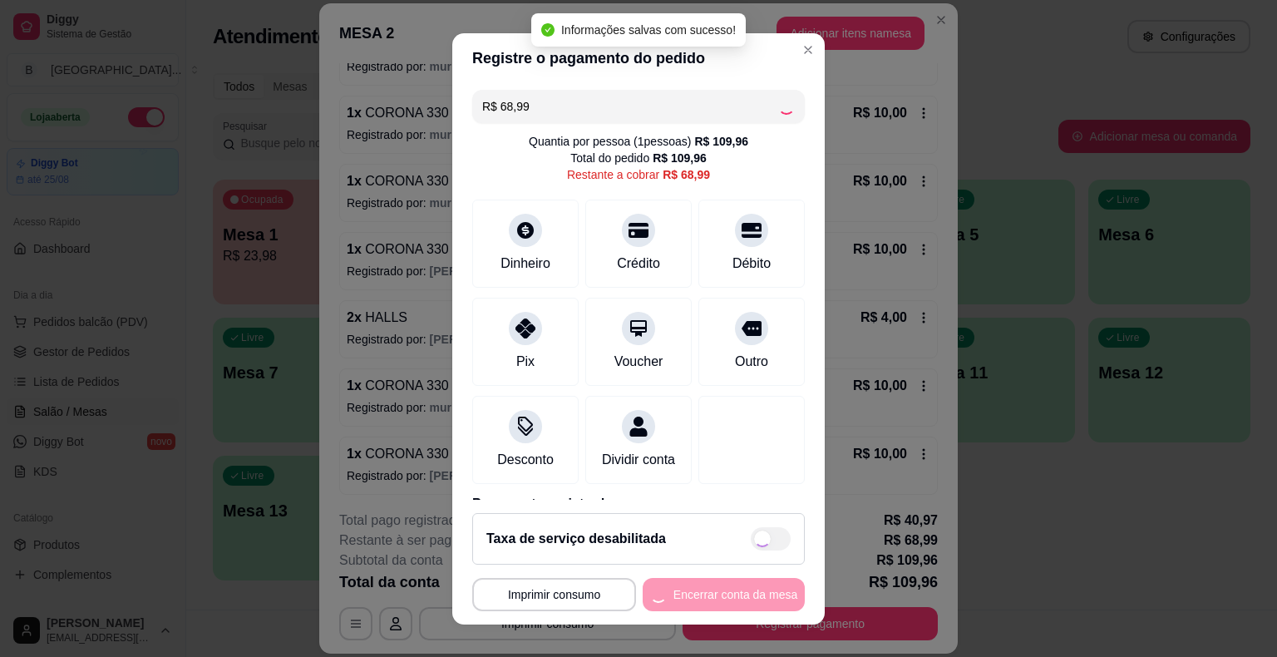
type input "R$ 0,00"
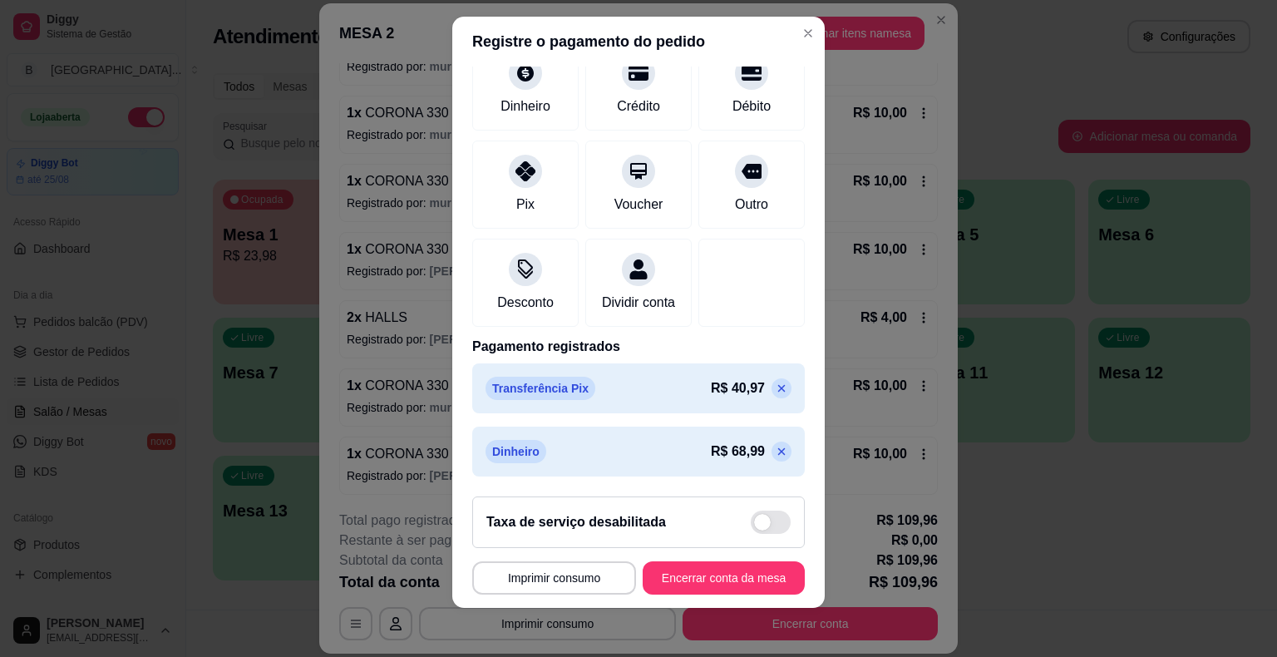
scroll to position [20, 0]
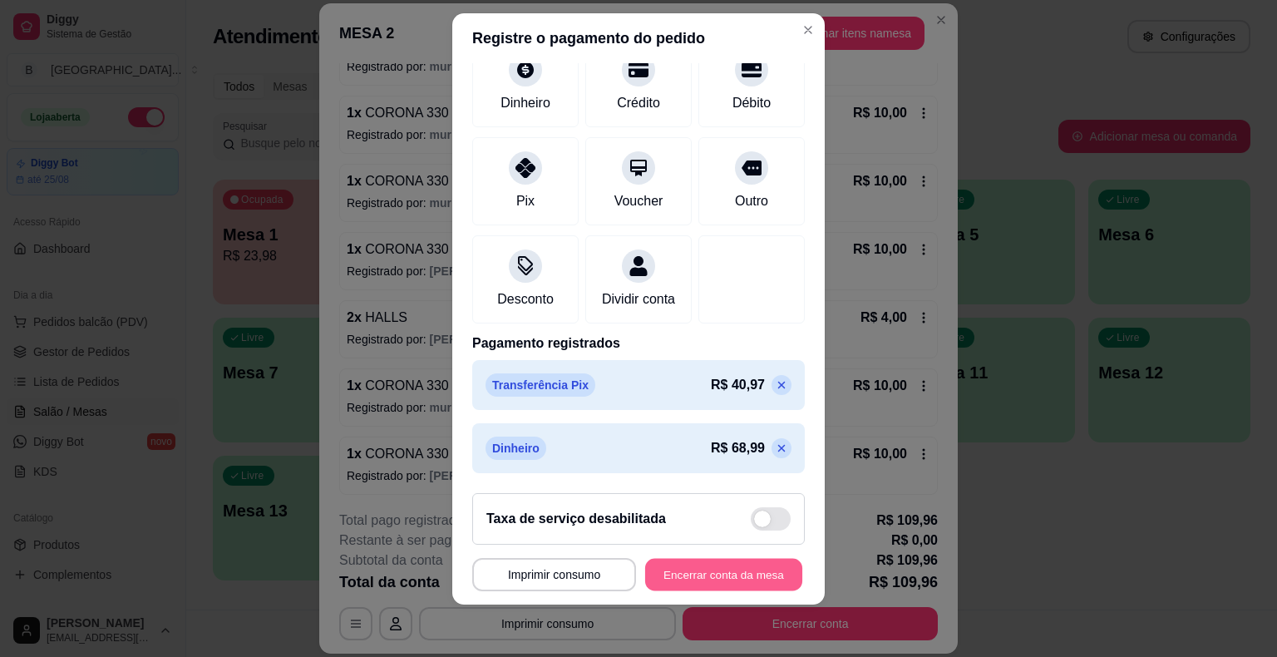
click at [699, 580] on button "Encerrar conta da mesa" at bounding box center [723, 574] width 157 height 32
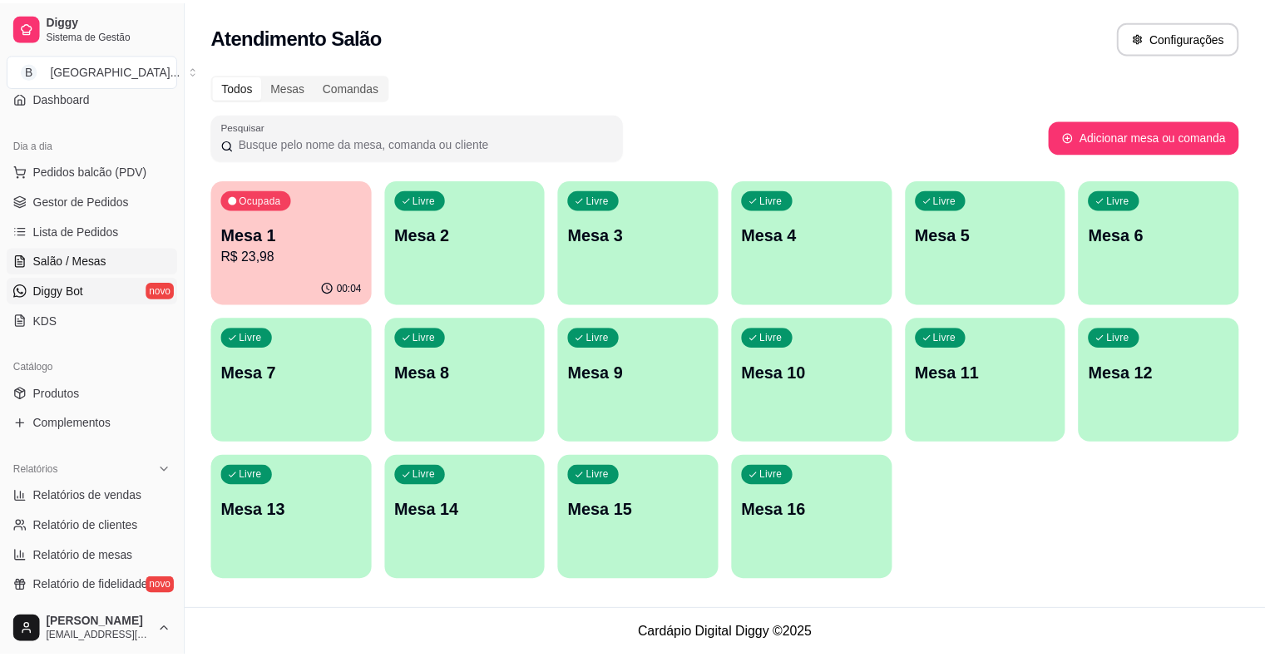
scroll to position [166, 0]
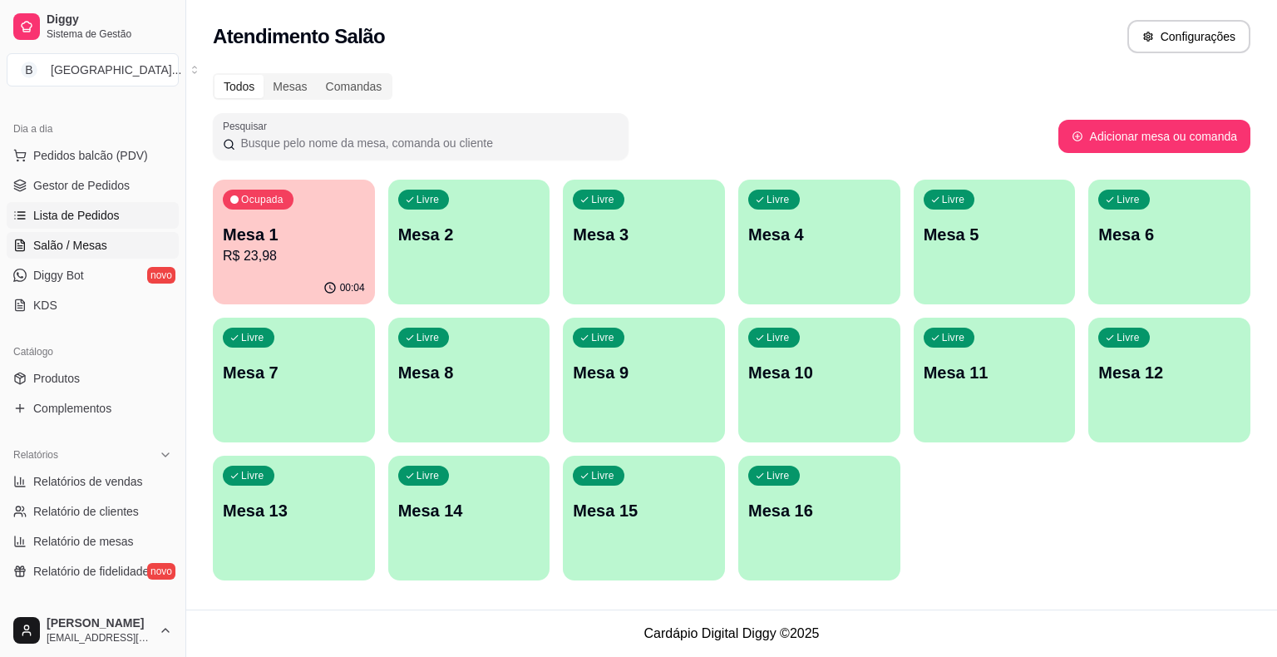
click at [100, 218] on span "Lista de Pedidos" at bounding box center [76, 215] width 86 height 17
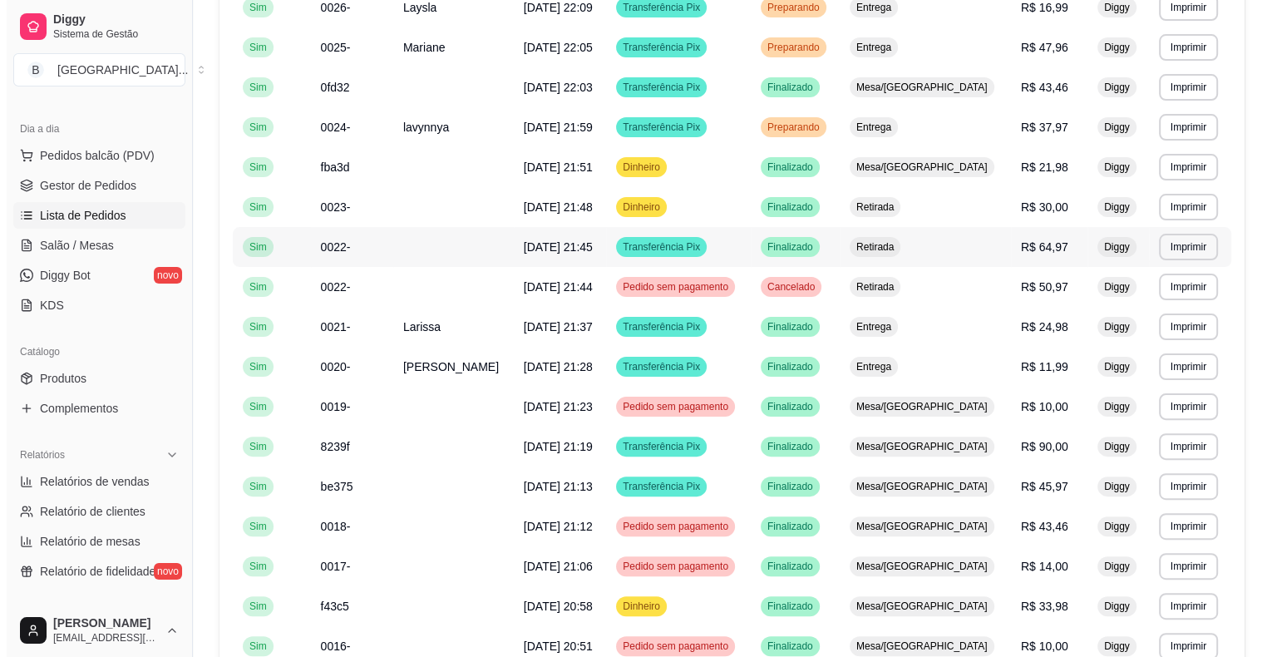
scroll to position [416, 0]
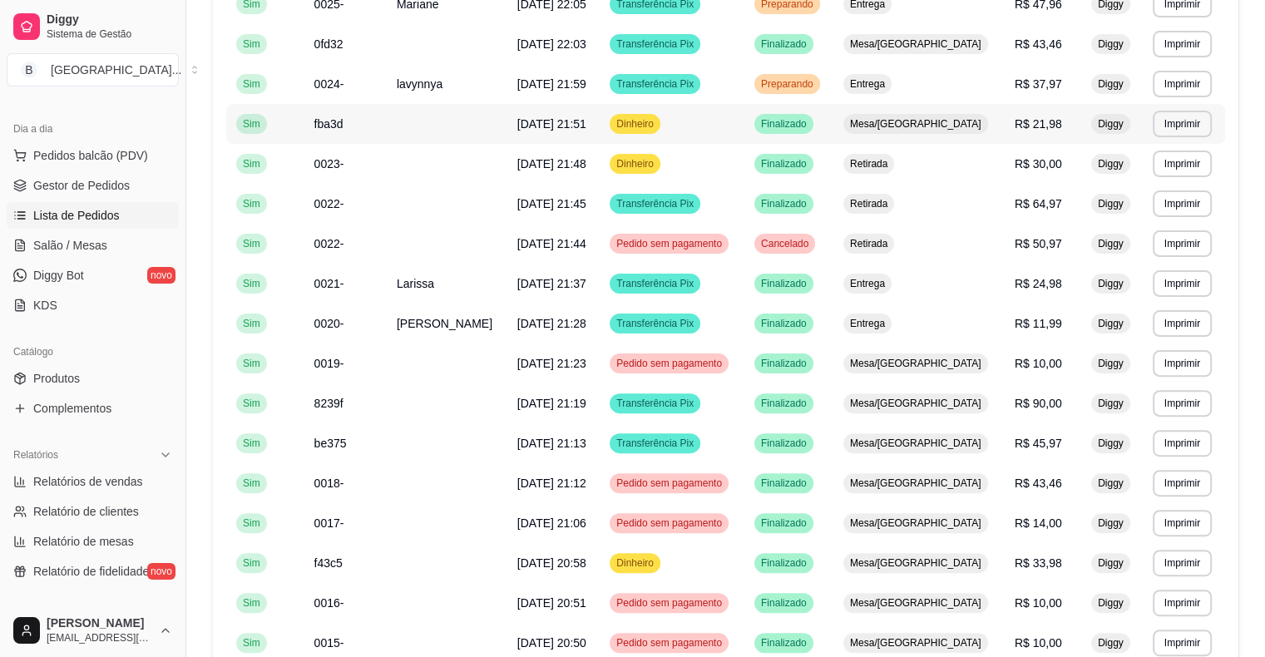
click at [744, 138] on td "Dinheiro" at bounding box center [672, 124] width 145 height 40
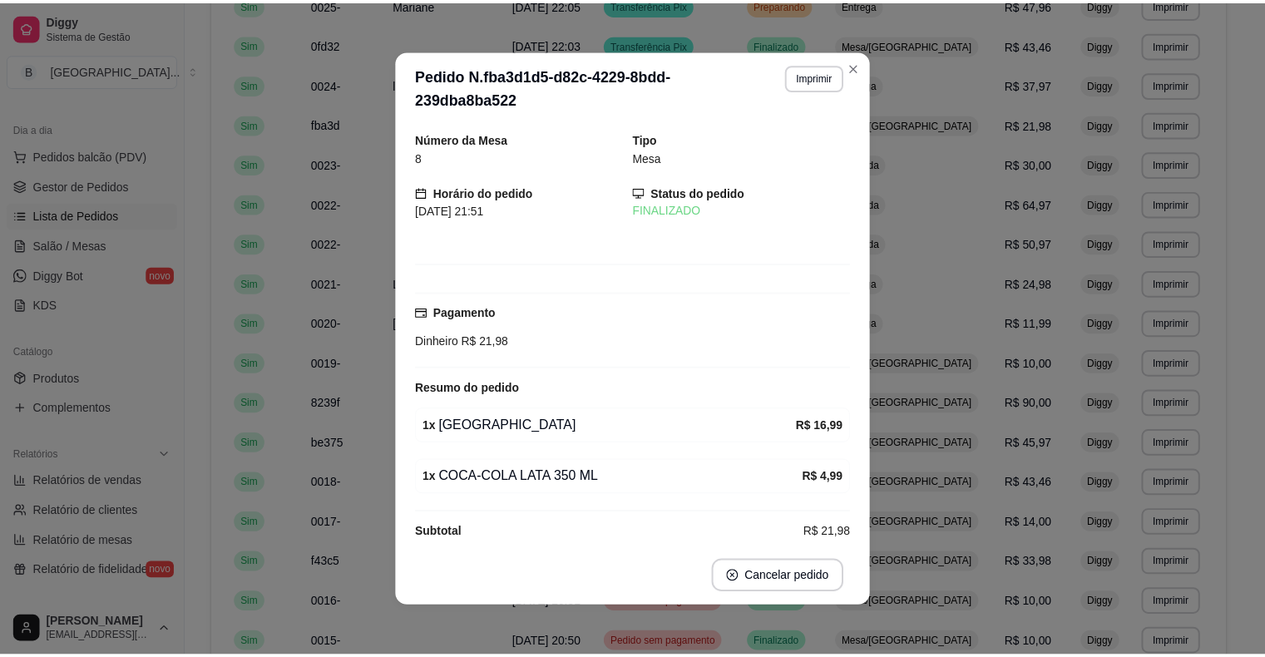
scroll to position [17, 0]
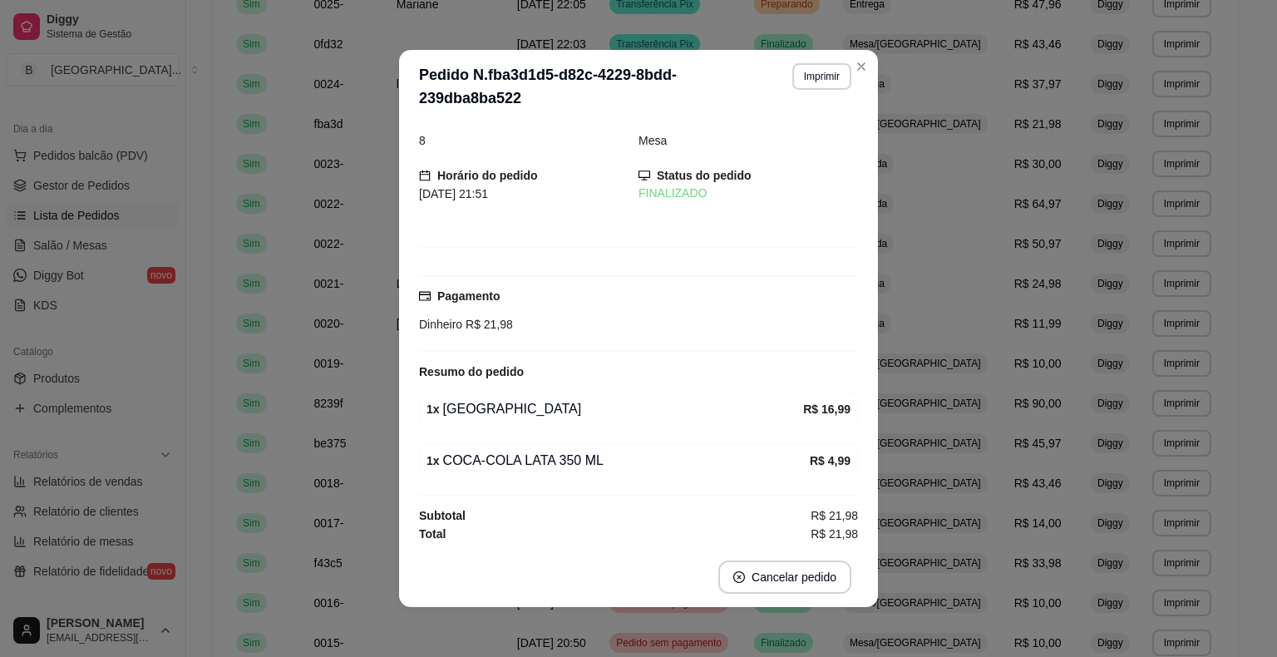
click at [1164, 378] on td "**********" at bounding box center [1184, 363] width 82 height 40
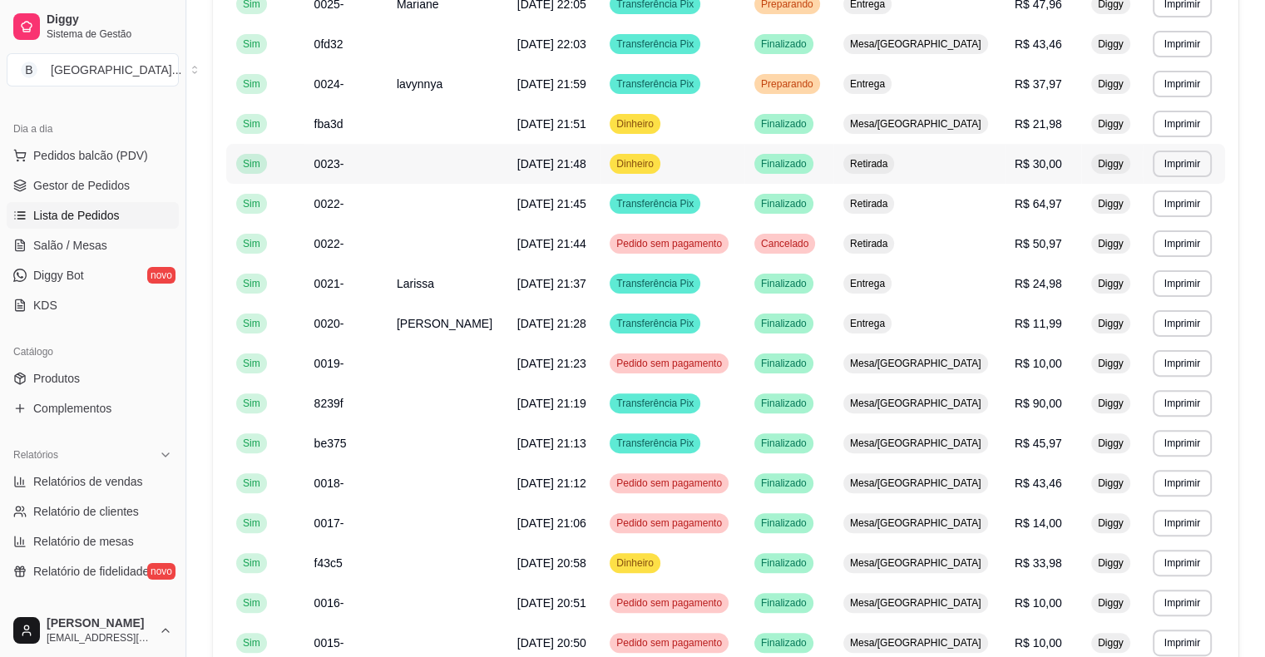
click at [719, 164] on td "Dinheiro" at bounding box center [672, 164] width 145 height 40
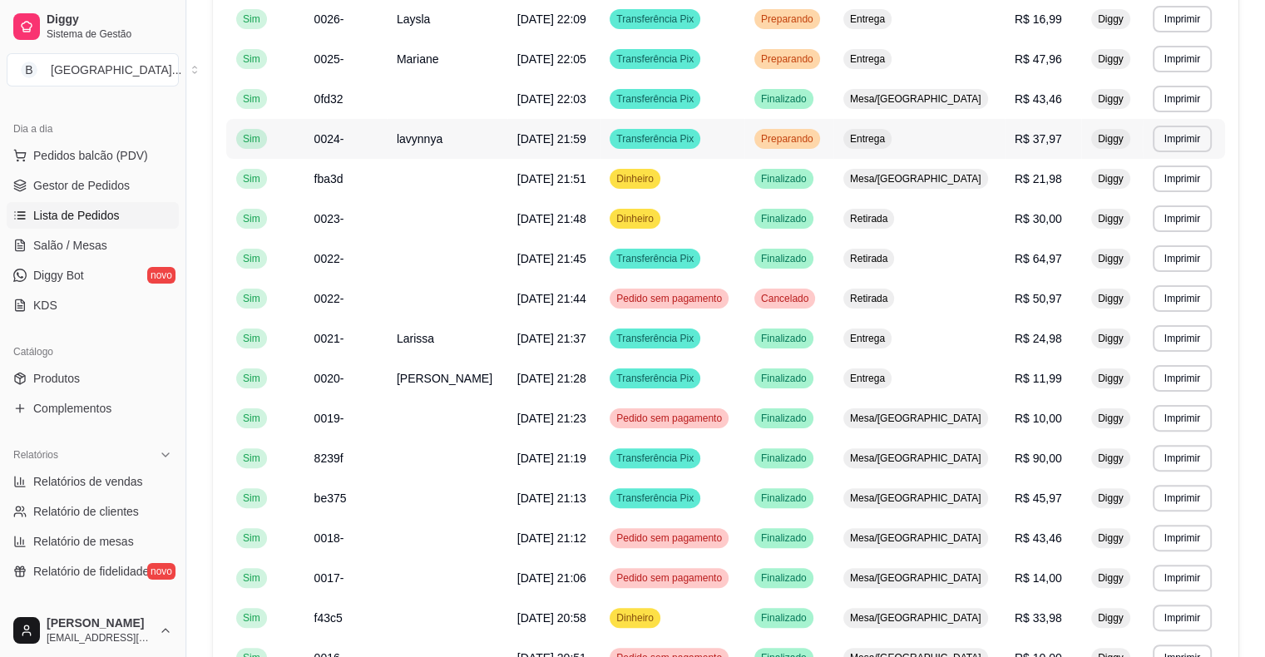
scroll to position [333, 0]
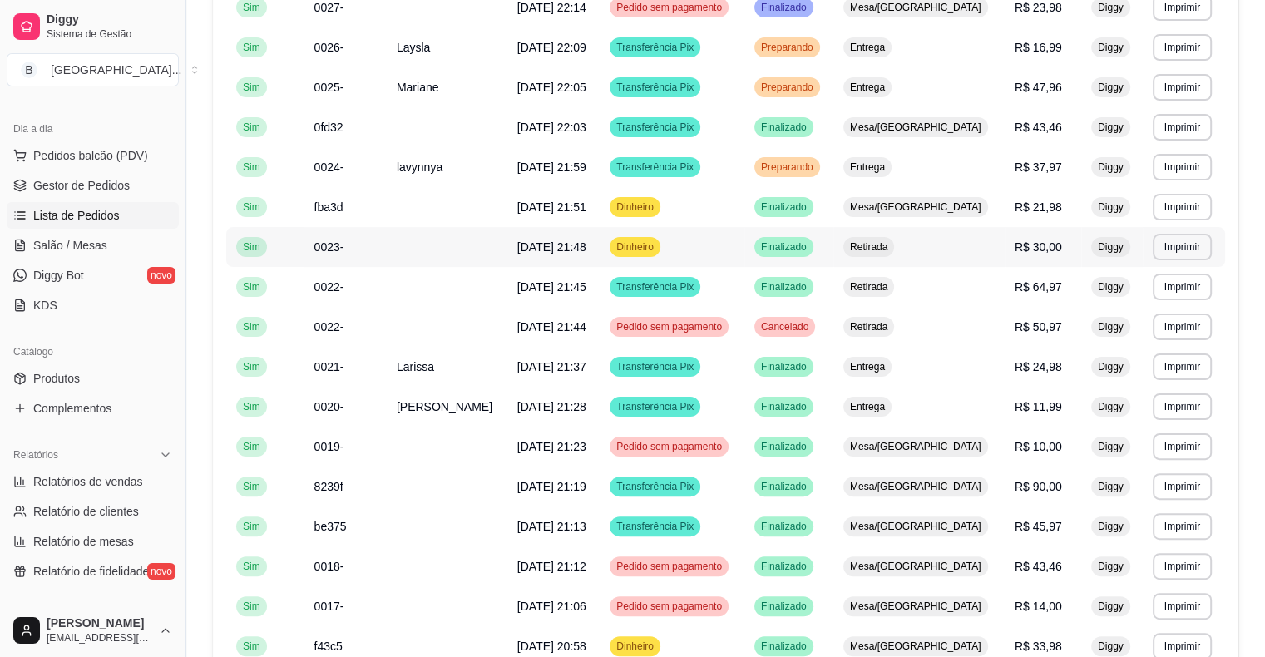
click at [744, 228] on td "Dinheiro" at bounding box center [672, 247] width 145 height 40
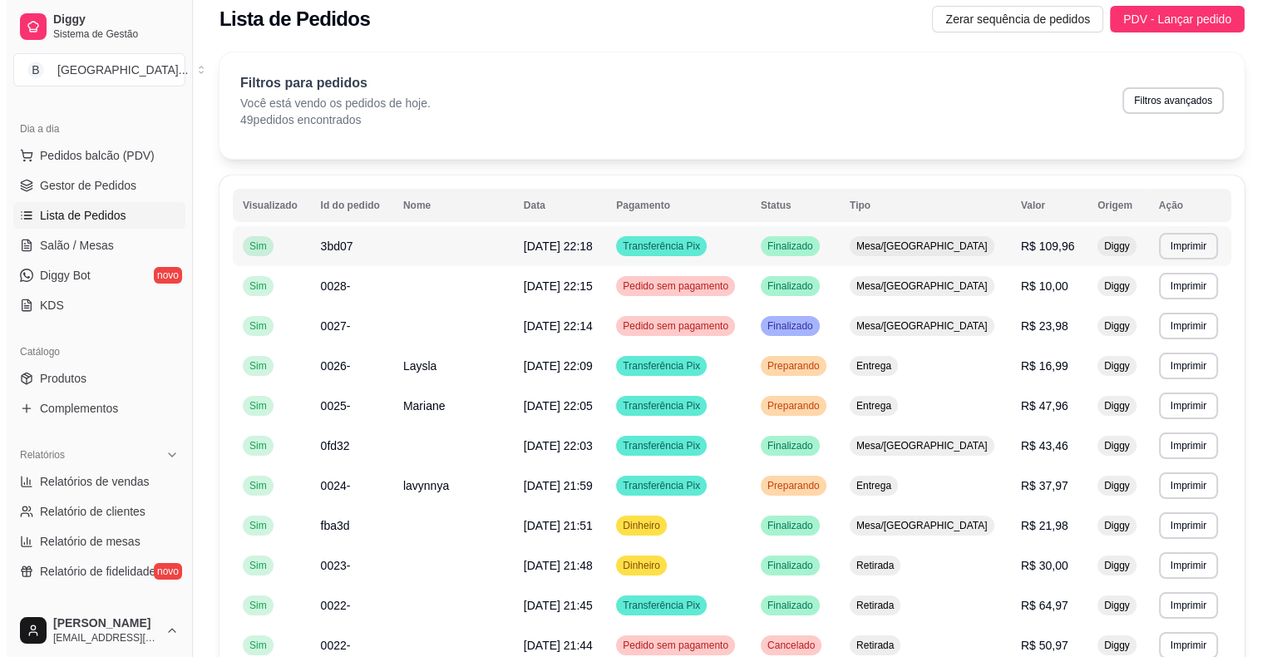
scroll to position [0, 0]
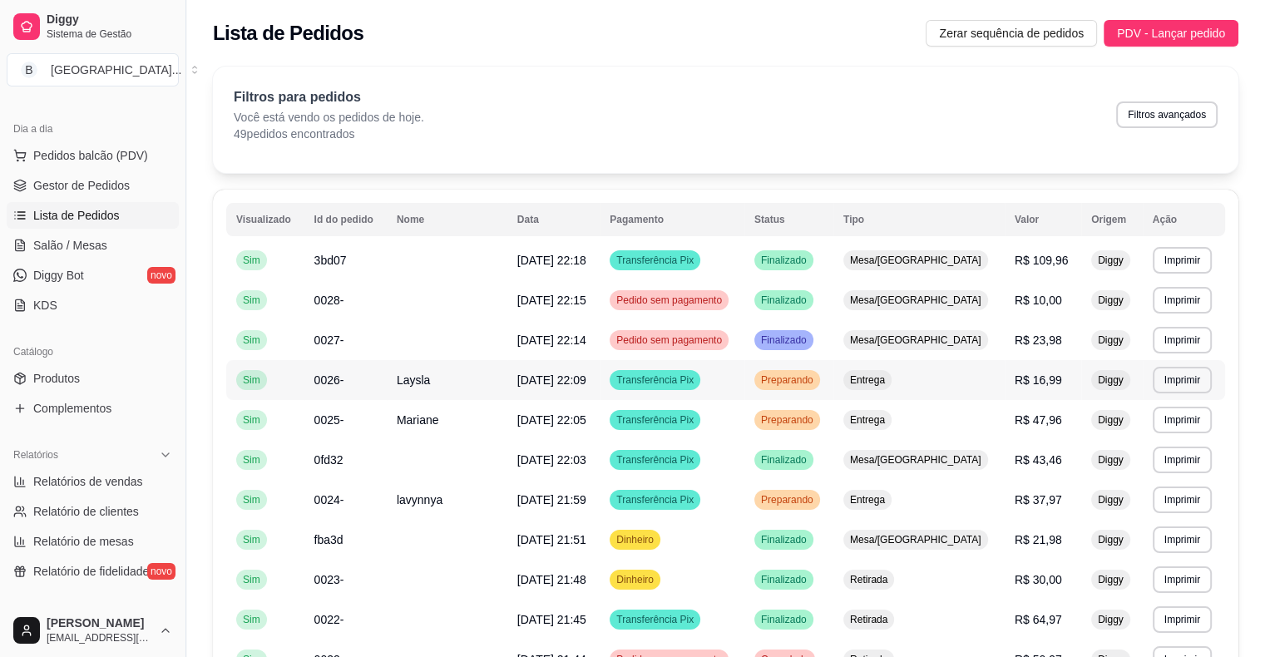
click at [744, 398] on td "Transferência Pix" at bounding box center [672, 380] width 145 height 40
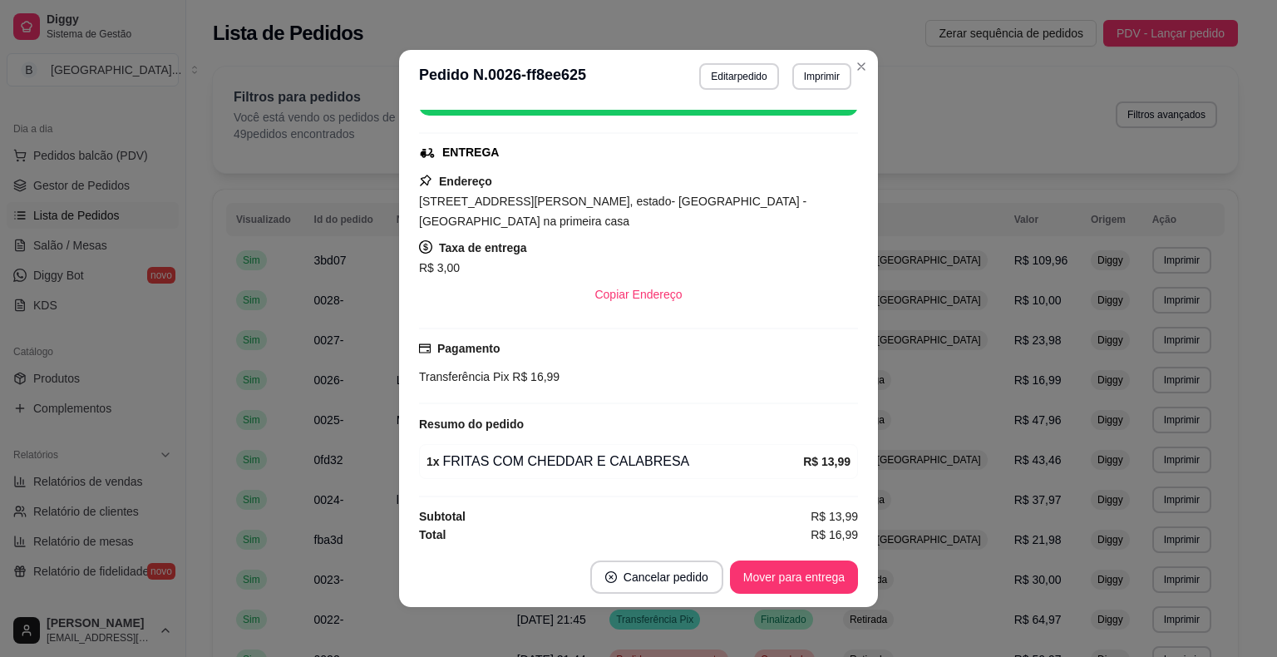
scroll to position [233, 0]
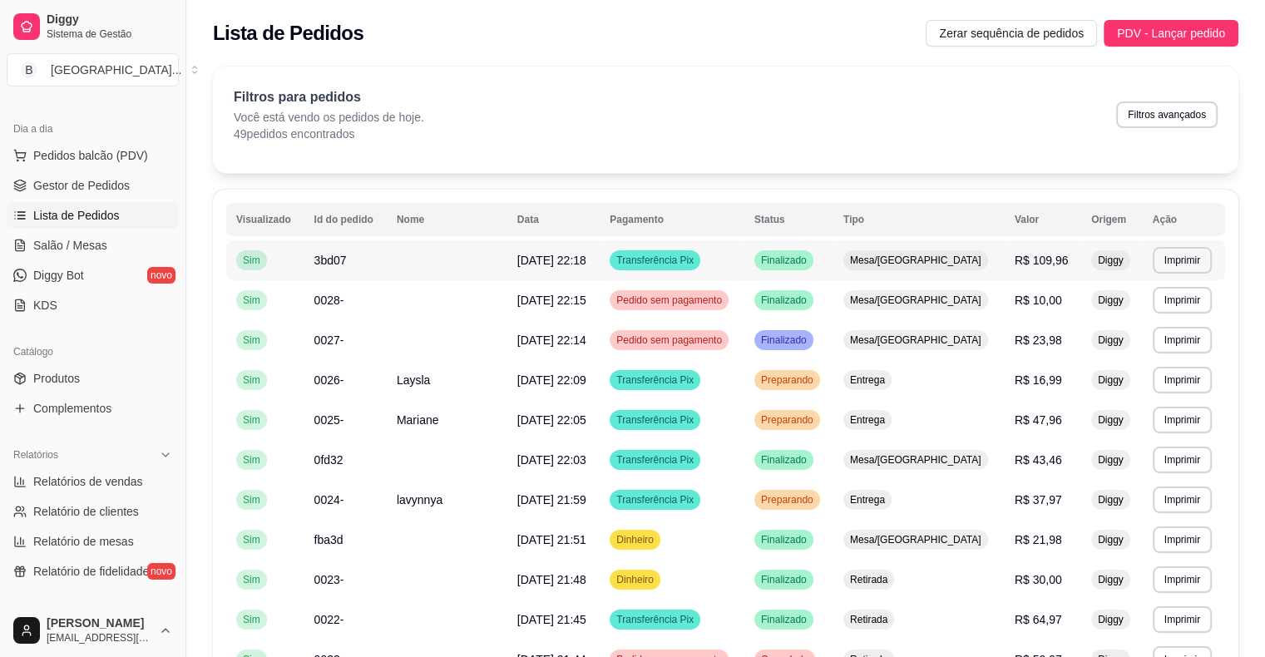
click at [744, 263] on td "Transferência Pix" at bounding box center [672, 260] width 145 height 40
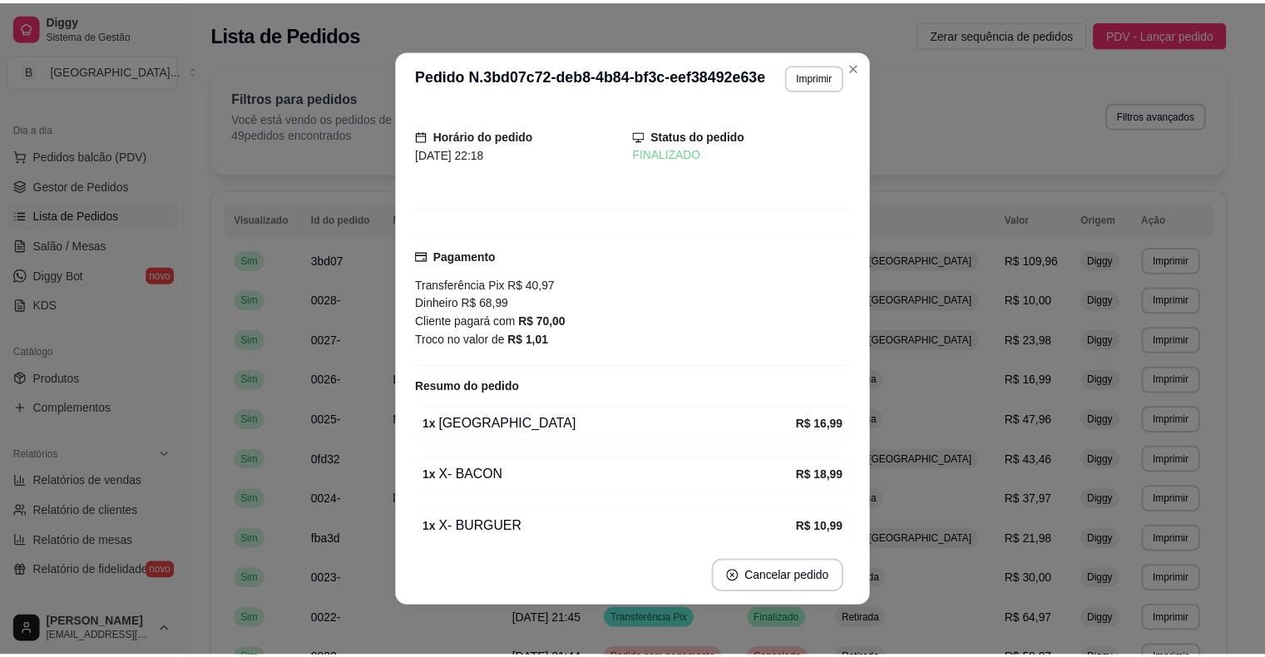
scroll to position [0, 0]
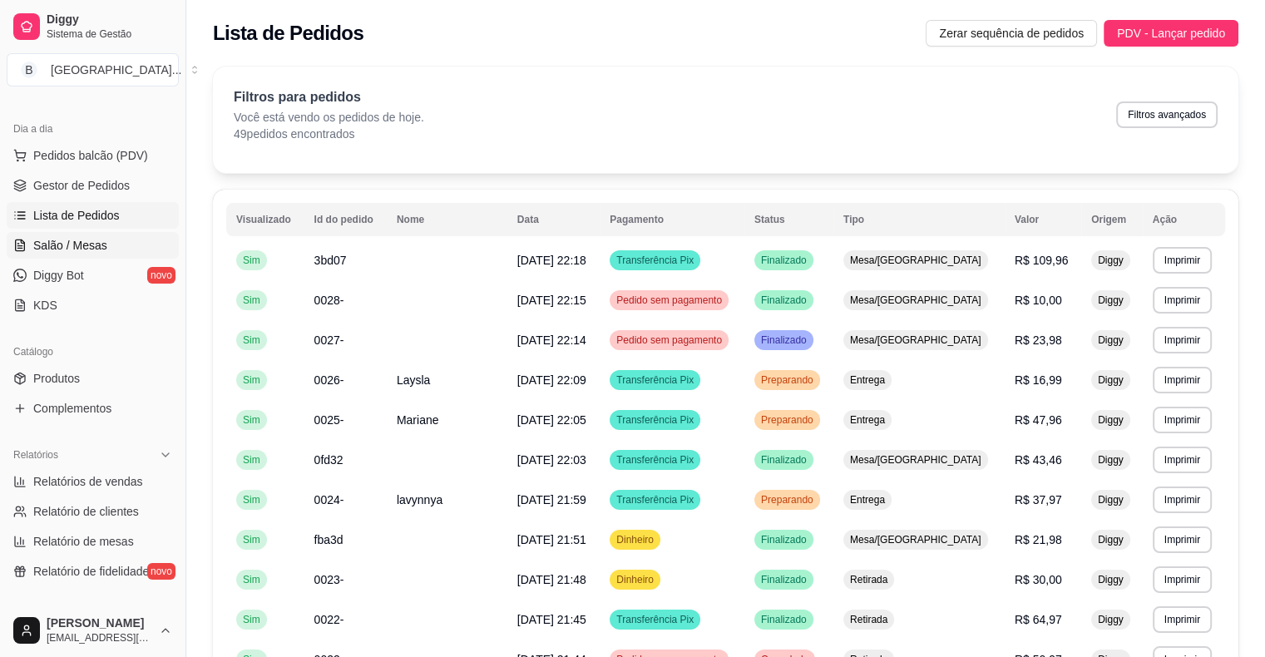
click at [78, 237] on span "Salão / Mesas" at bounding box center [70, 245] width 74 height 17
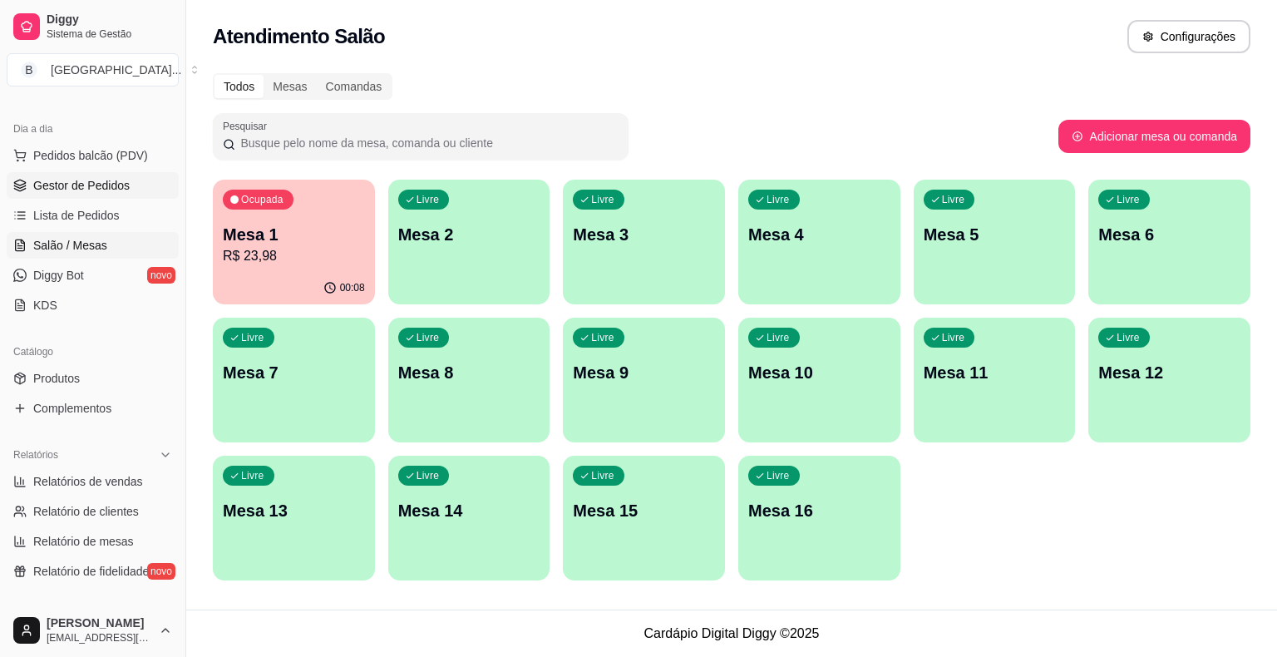
click at [136, 182] on link "Gestor de Pedidos" at bounding box center [93, 185] width 172 height 27
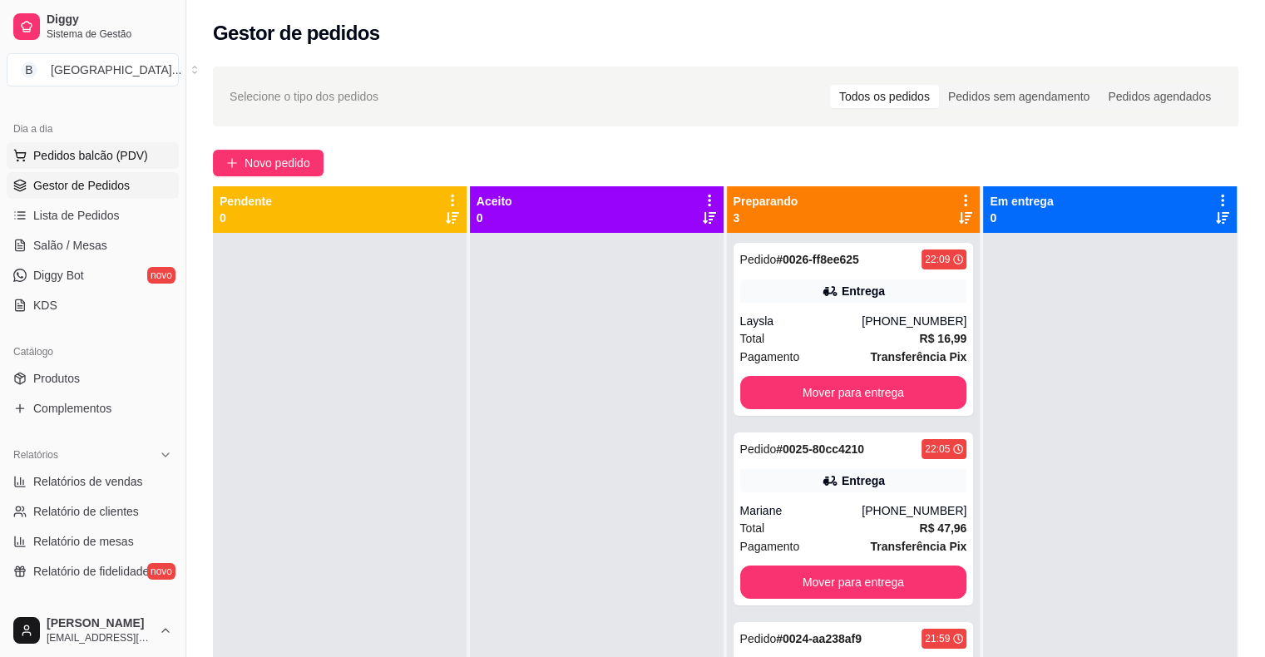
click at [123, 155] on span "Pedidos balcão (PDV)" at bounding box center [90, 155] width 115 height 17
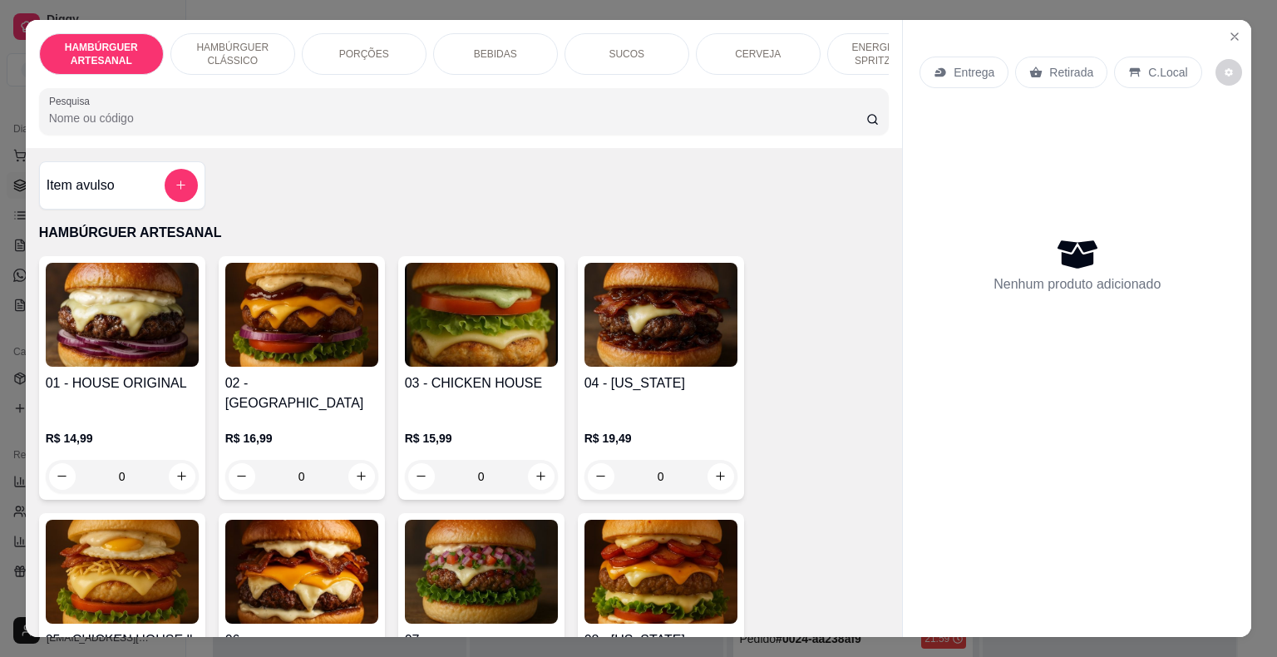
click at [126, 182] on div "Item avulso" at bounding box center [122, 185] width 151 height 33
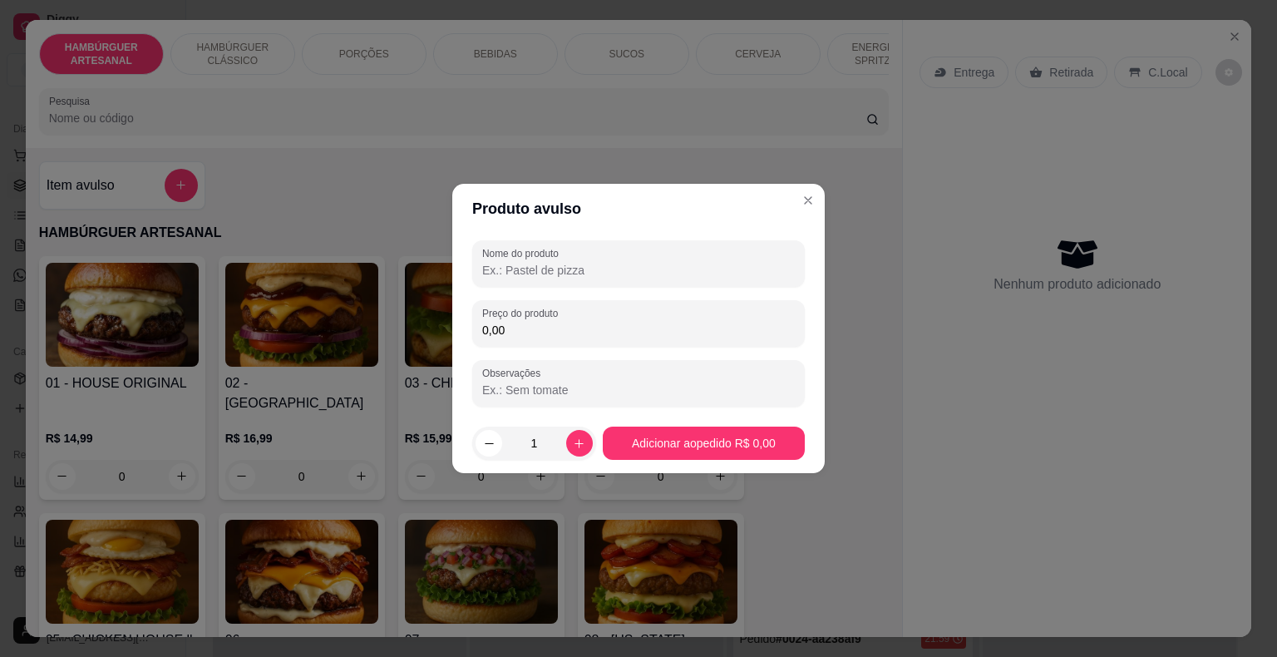
click at [551, 324] on input "0,00" at bounding box center [638, 330] width 313 height 17
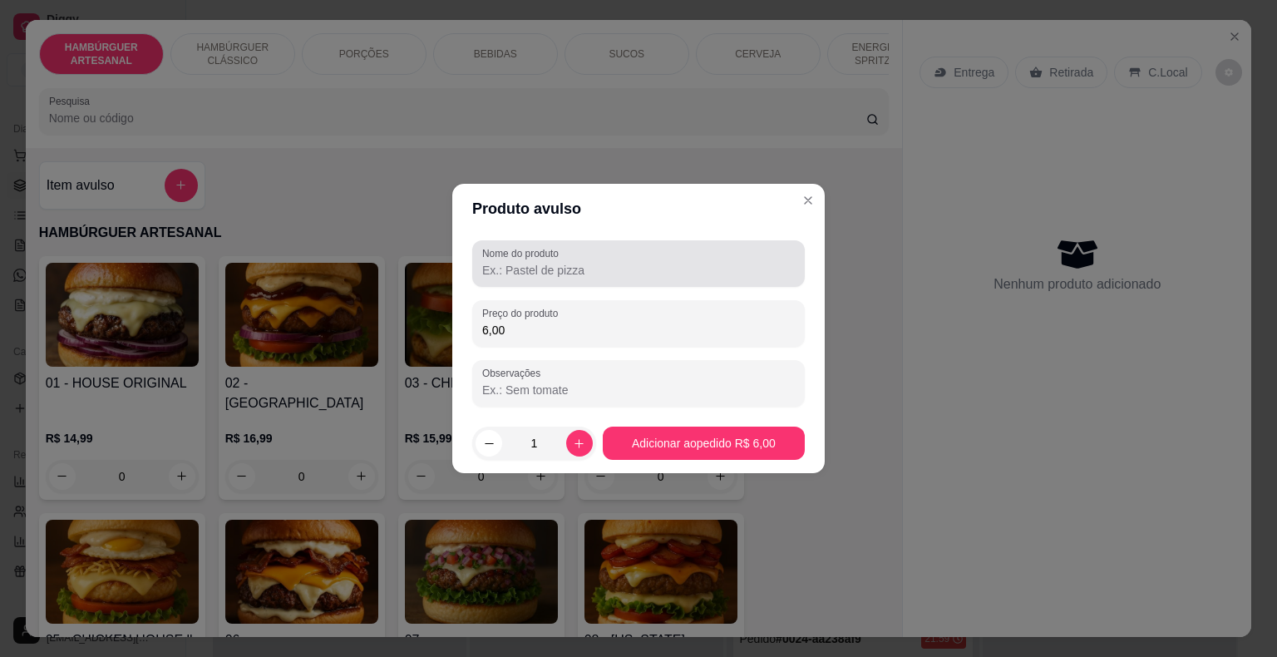
type input "6,00"
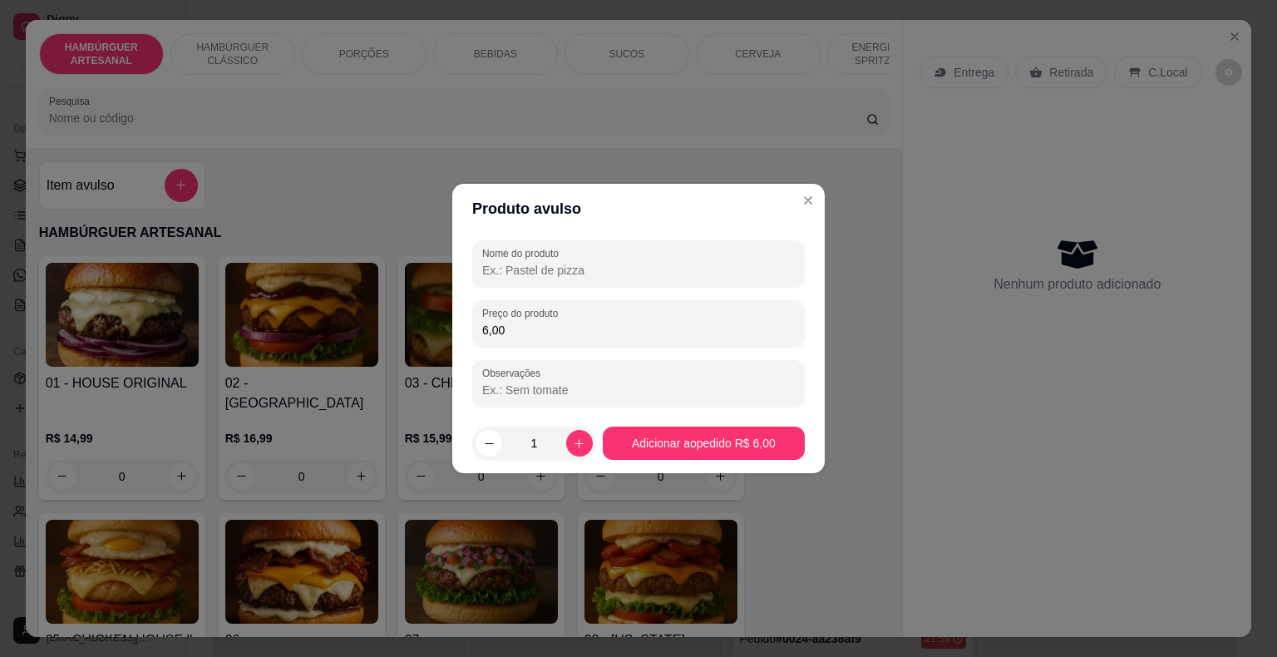
click at [575, 271] on input "Nome do produto" at bounding box center [638, 270] width 313 height 17
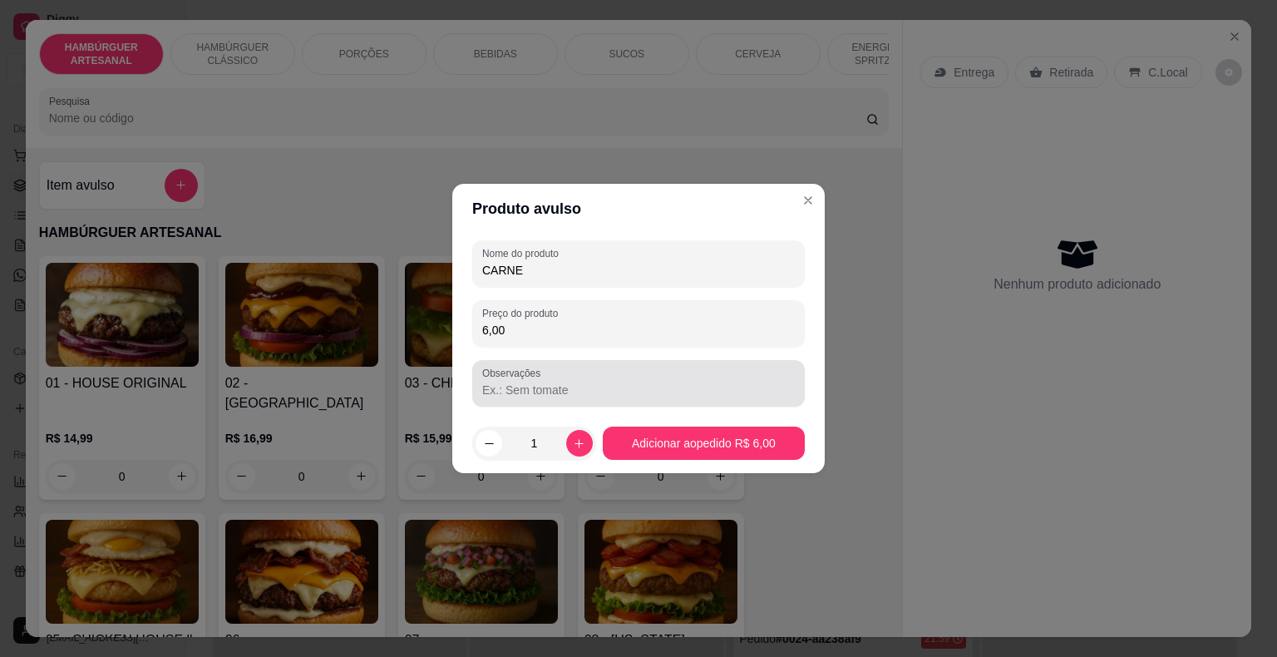
type input "CARNE"
click at [620, 398] on div at bounding box center [638, 383] width 313 height 33
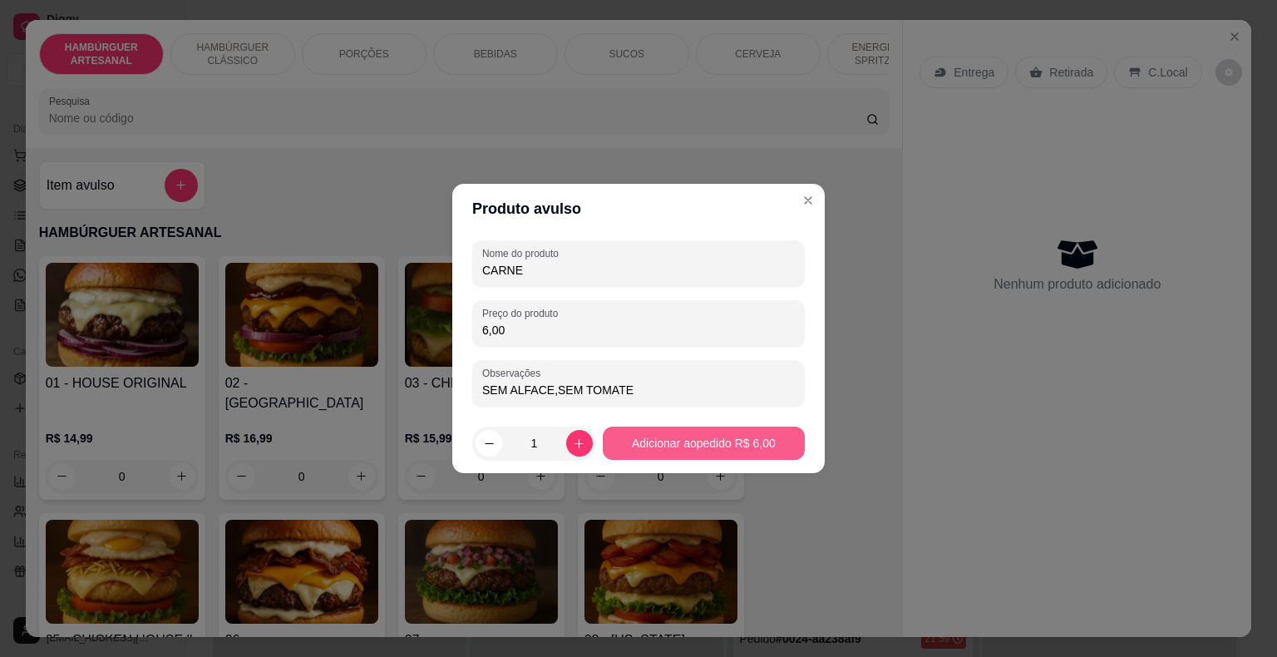
type input "SEM ALFACE,SEM TOMATE"
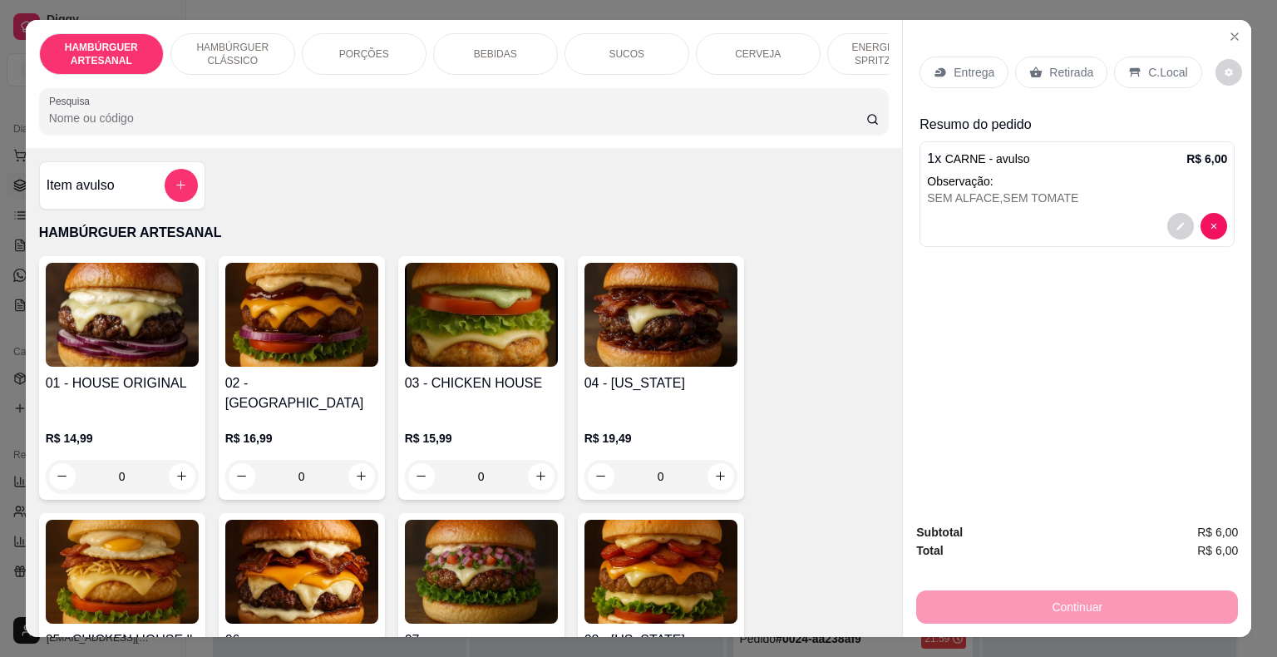
click at [1070, 68] on p "Retirada" at bounding box center [1071, 72] width 44 height 17
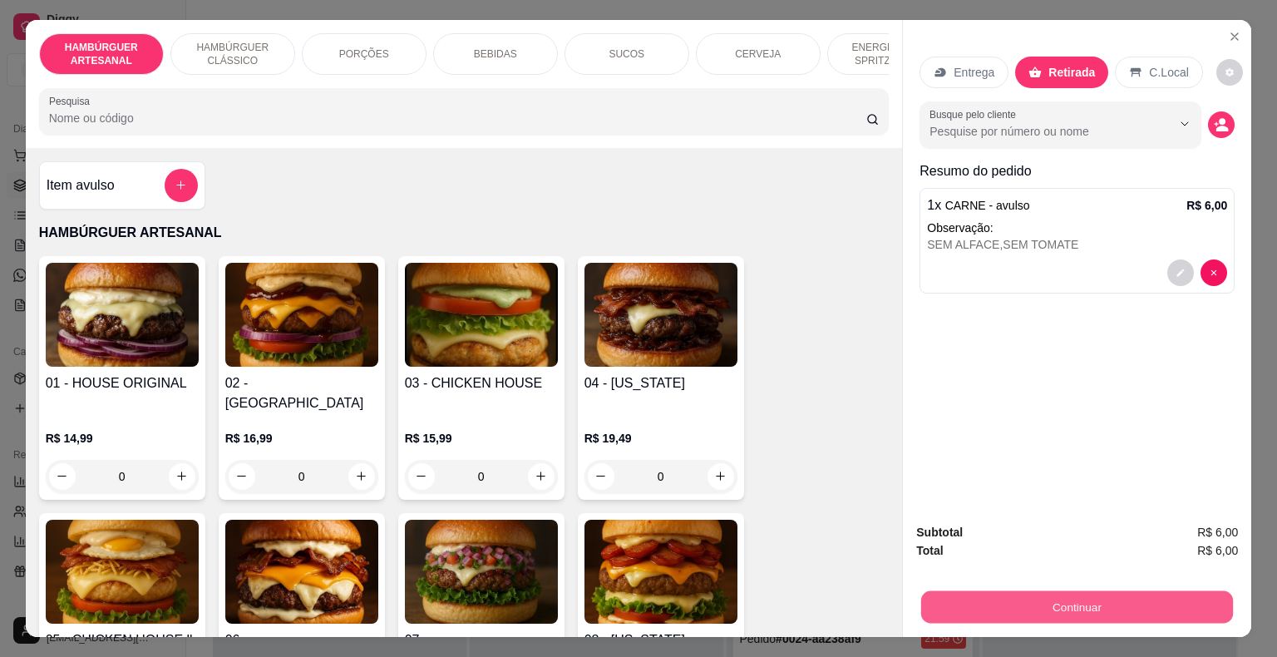
click at [1060, 597] on button "Continuar" at bounding box center [1077, 607] width 312 height 32
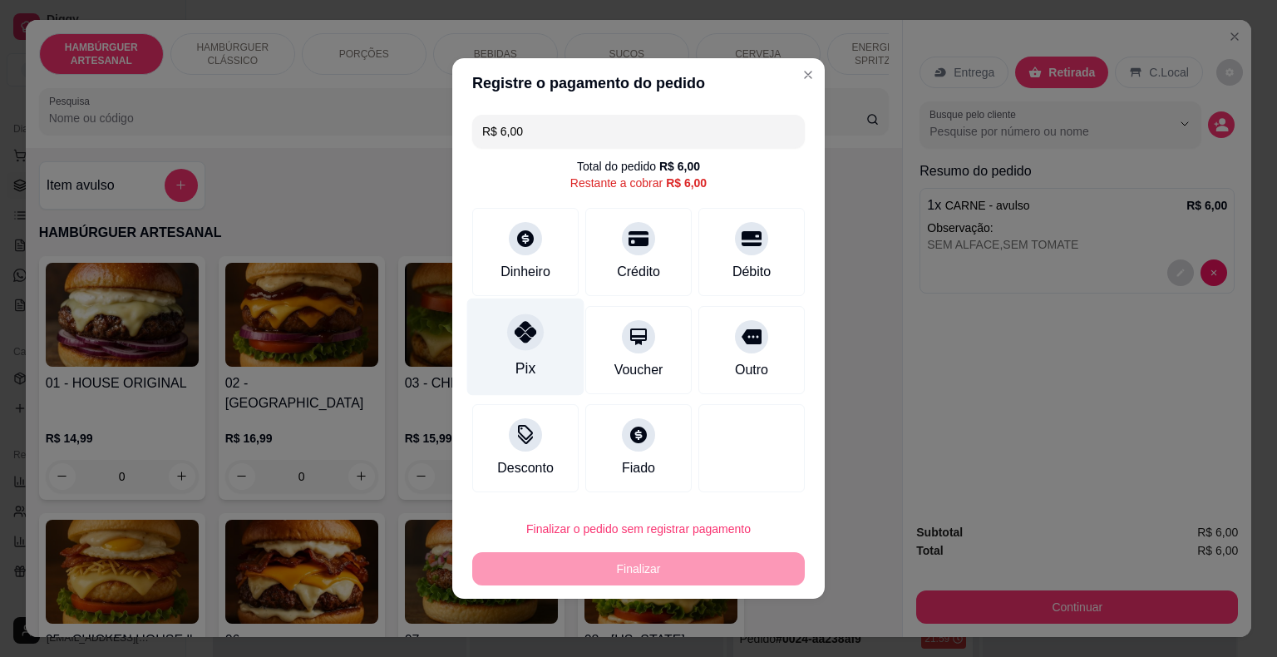
click at [536, 344] on div at bounding box center [525, 332] width 37 height 37
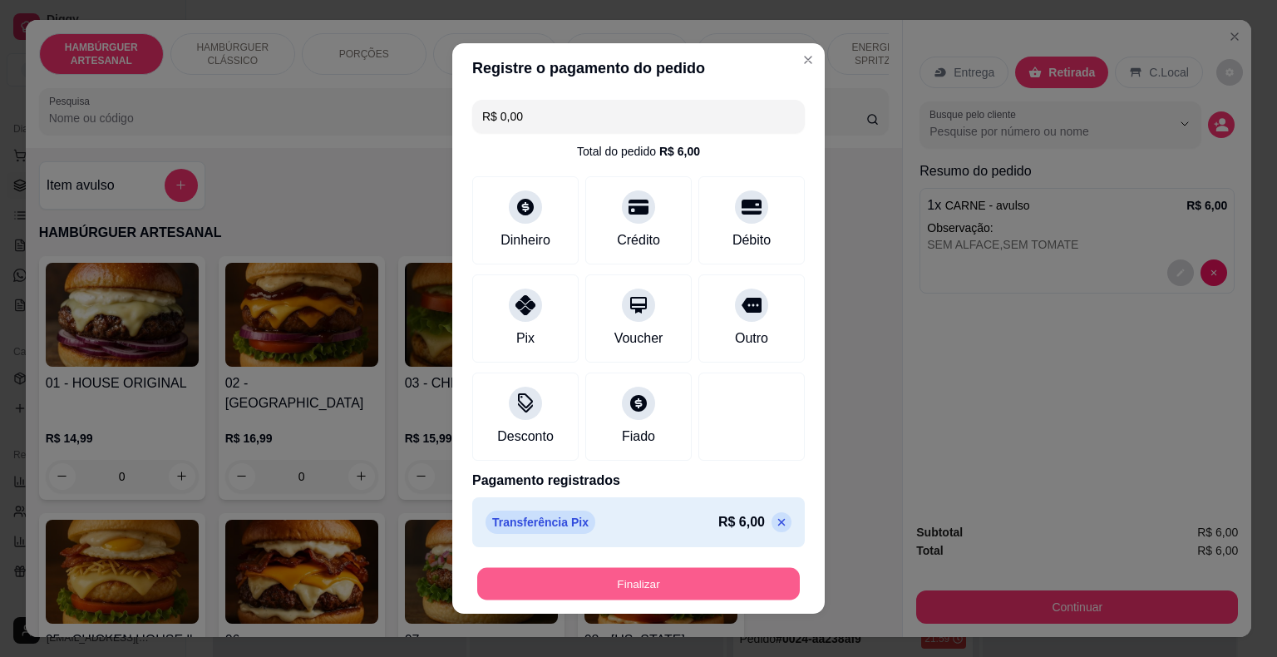
click at [595, 588] on button "Finalizar" at bounding box center [638, 584] width 323 height 32
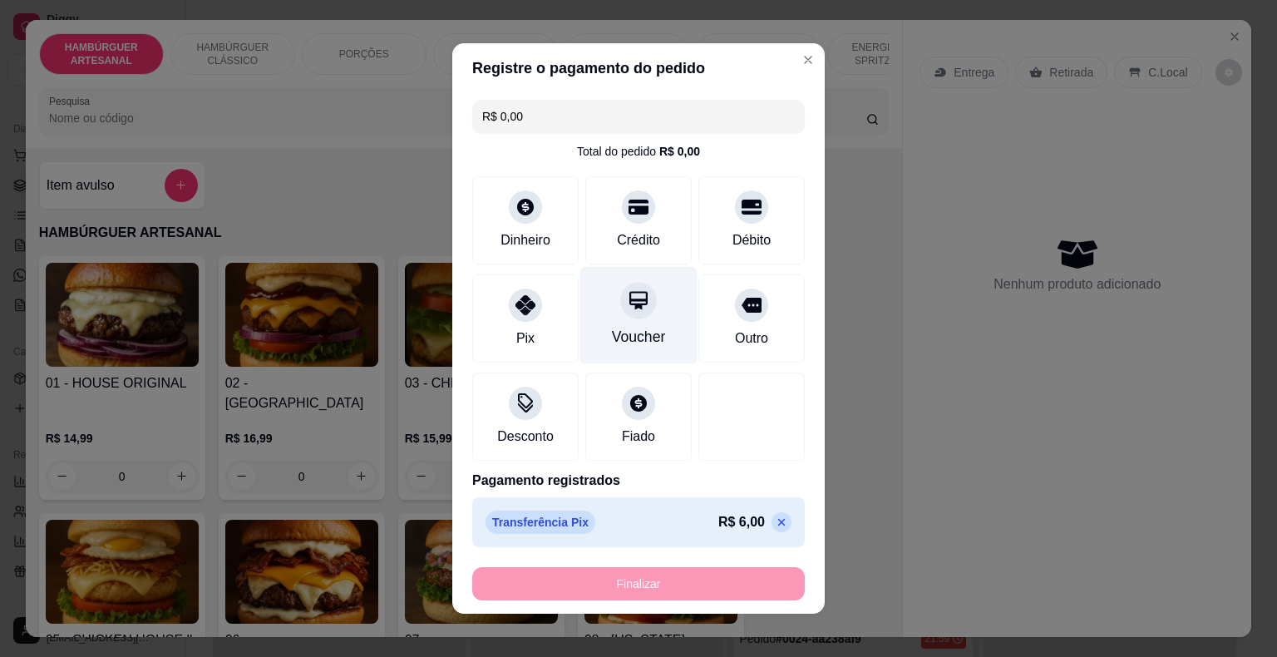
type input "-R$ 6,00"
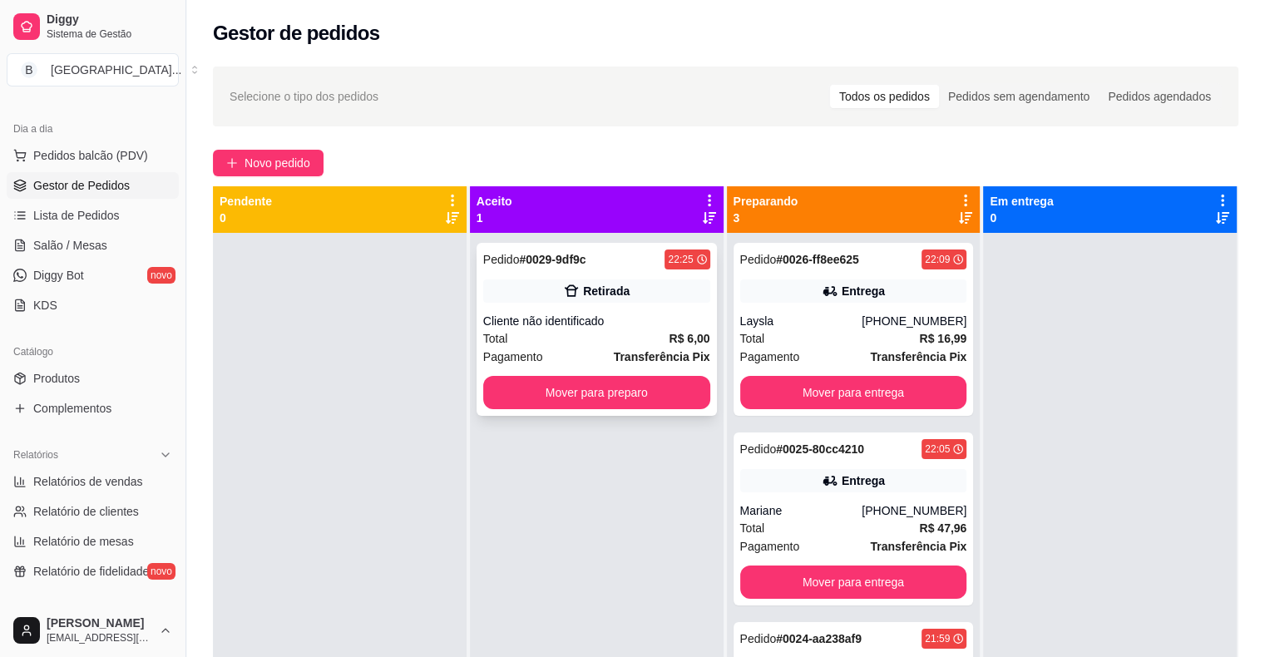
click at [619, 333] on div "Total R$ 6,00" at bounding box center [596, 338] width 227 height 18
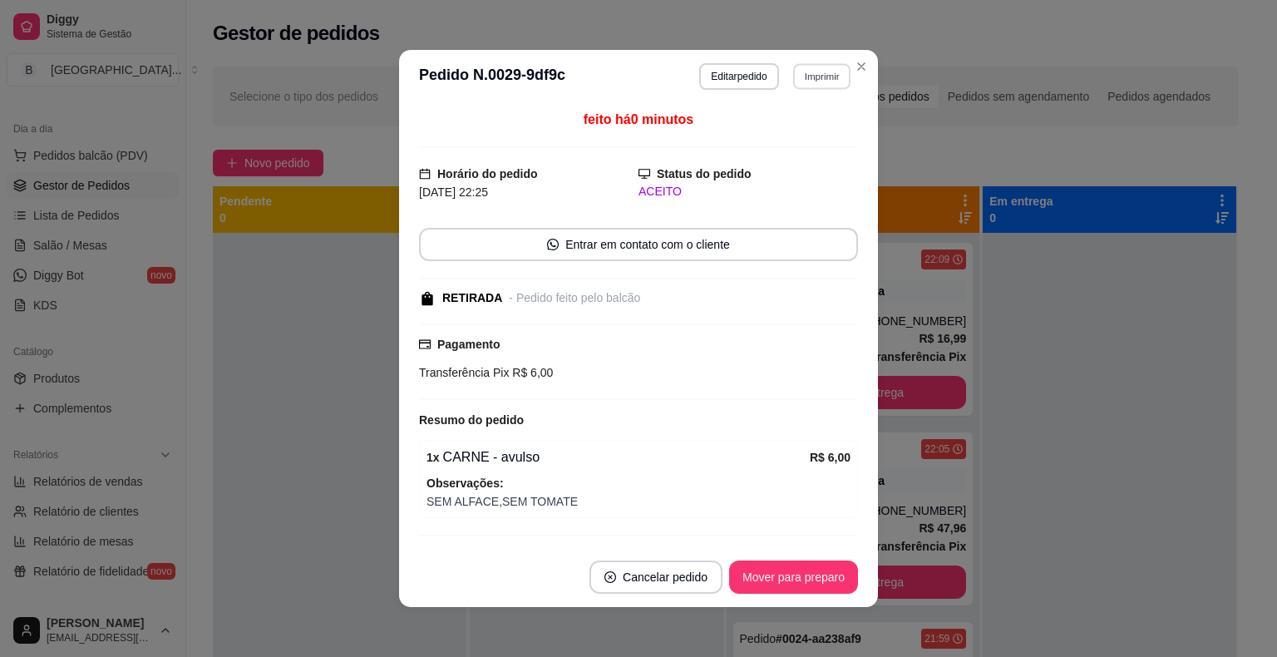
click at [795, 82] on button "Imprimir" at bounding box center [821, 76] width 57 height 26
click at [784, 142] on button "IMPRESSORA" at bounding box center [786, 134] width 121 height 27
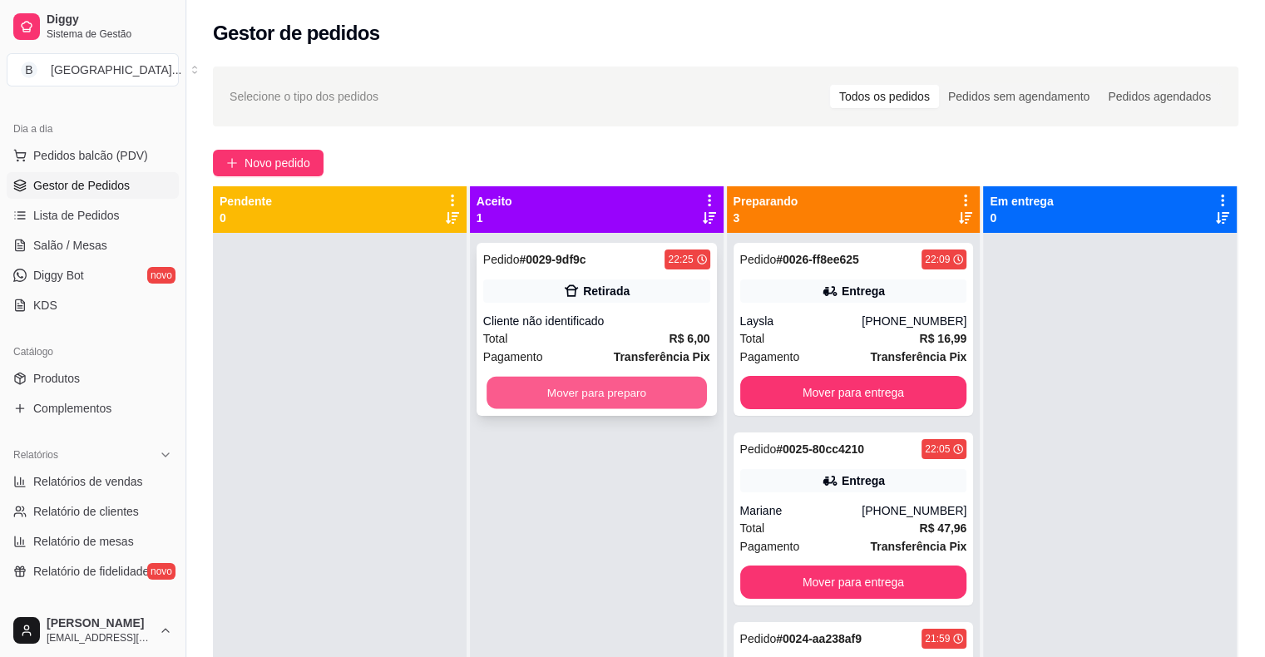
click at [630, 379] on button "Mover para preparo" at bounding box center [596, 393] width 220 height 32
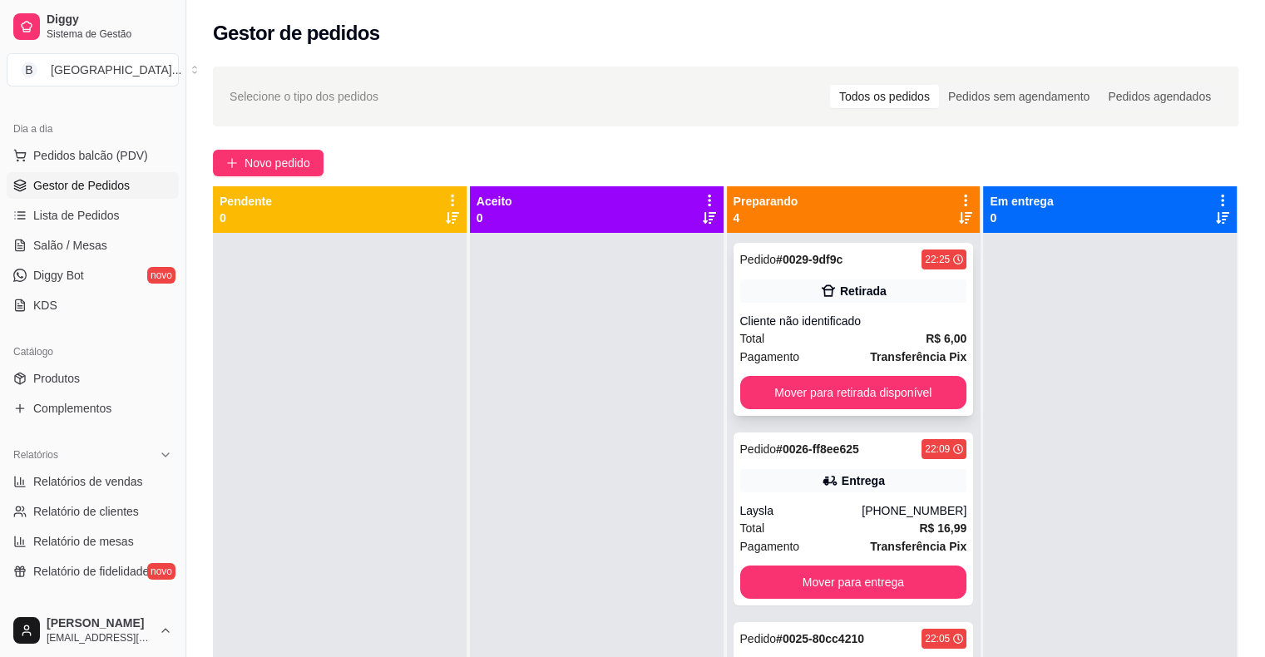
click at [854, 333] on div "Total R$ 6,00" at bounding box center [853, 338] width 227 height 18
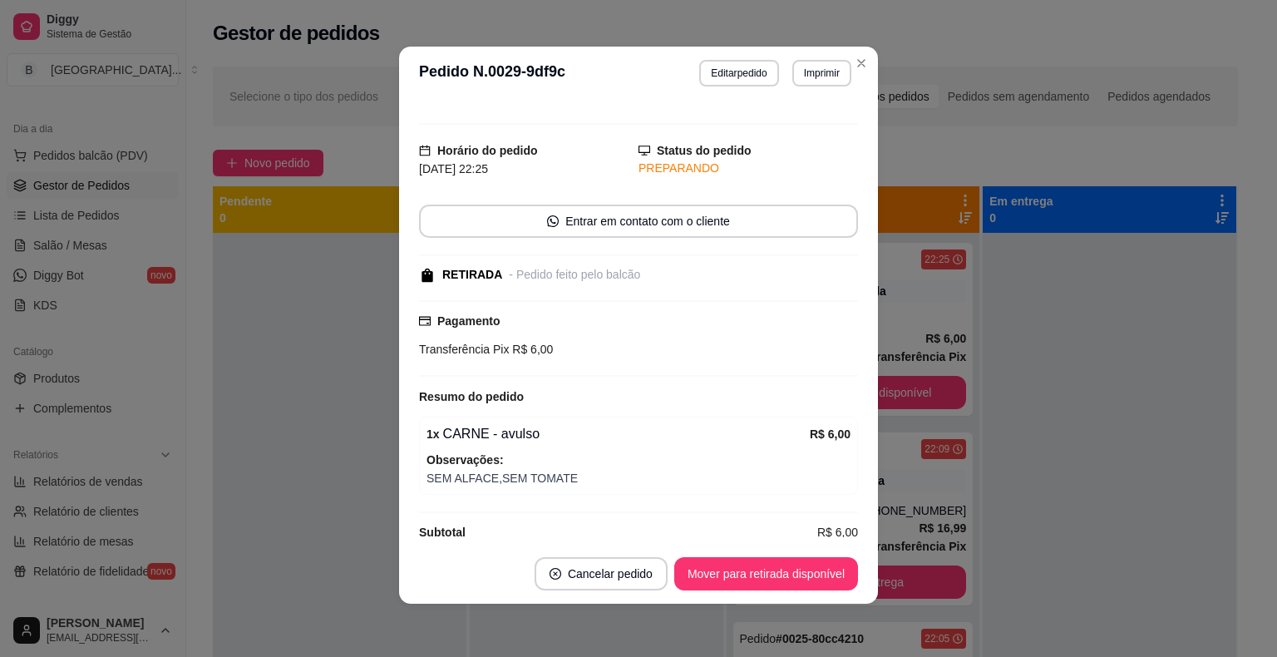
scroll to position [40, 0]
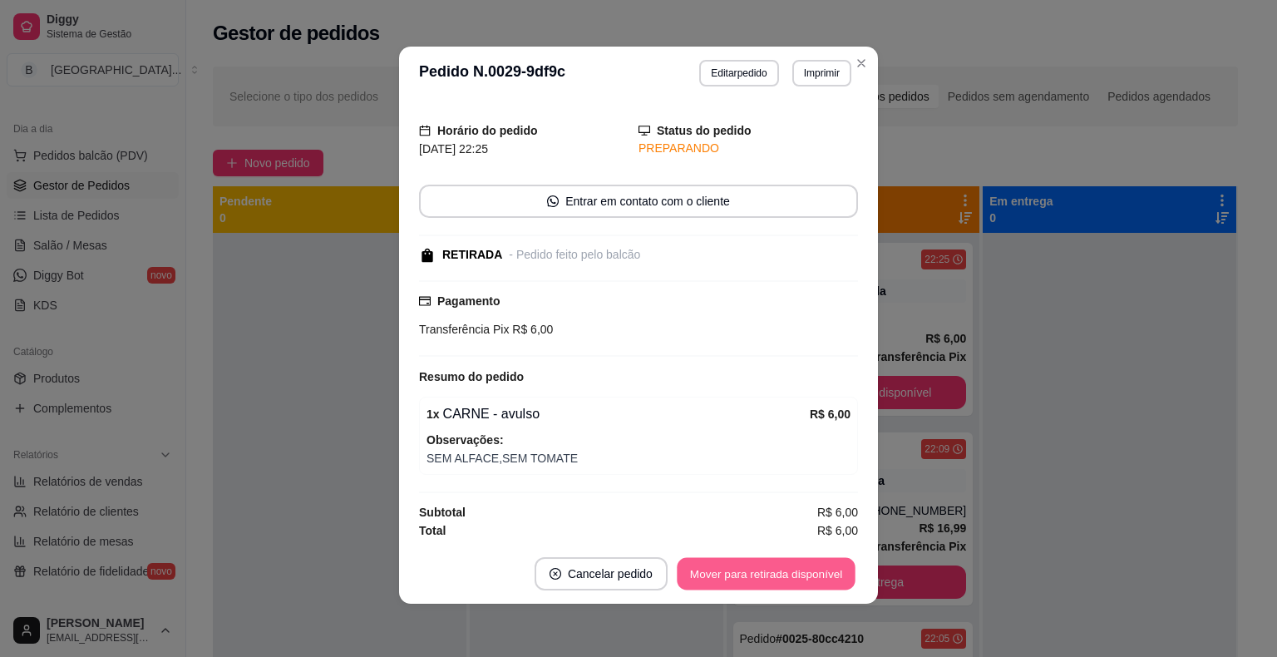
click at [705, 580] on button "Mover para retirada disponível" at bounding box center [766, 574] width 178 height 32
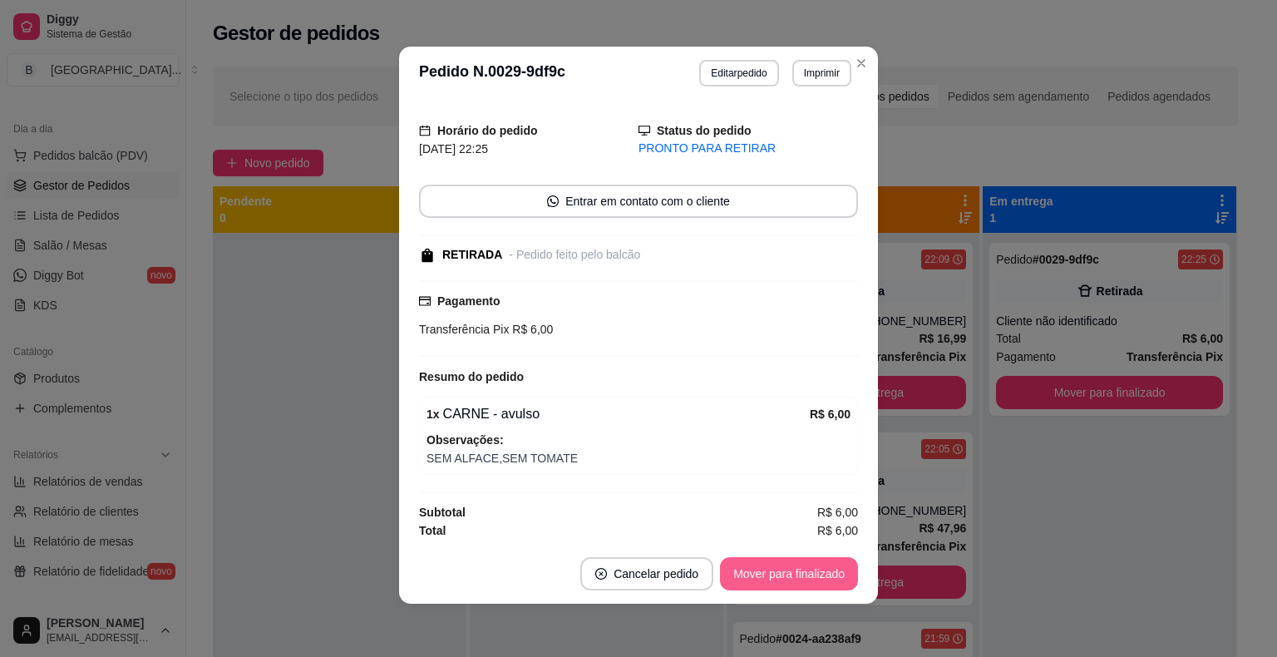
click at [786, 570] on button "Mover para finalizado" at bounding box center [789, 573] width 138 height 33
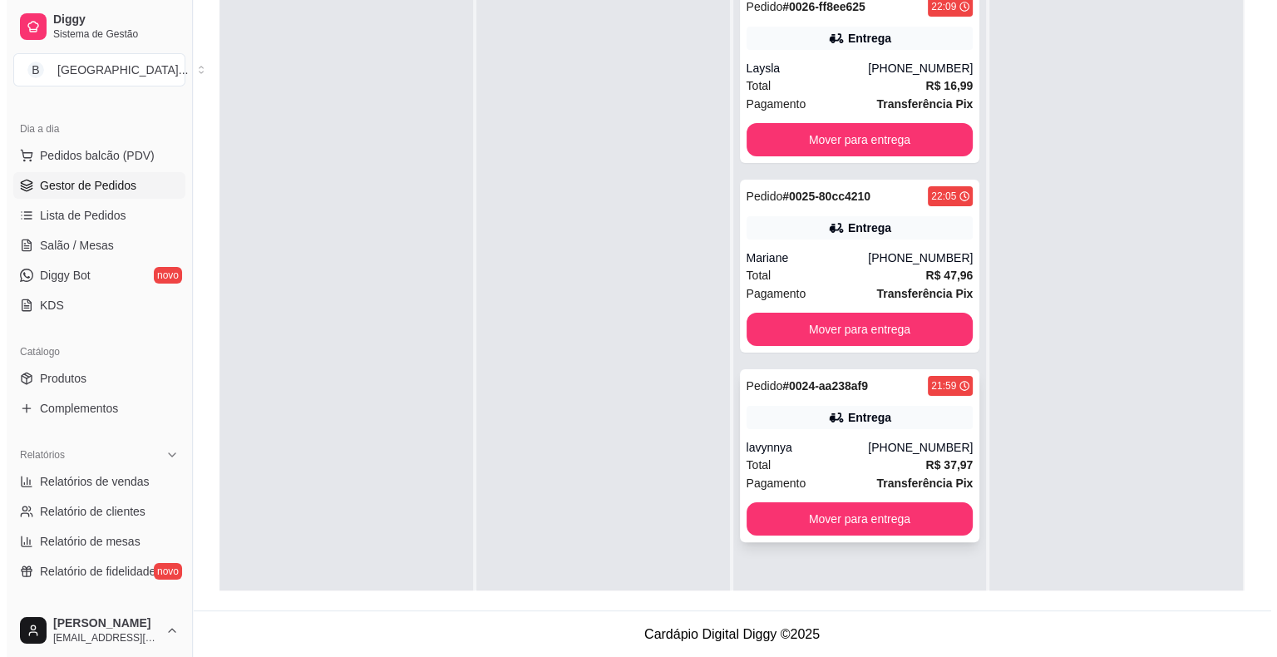
scroll to position [47, 0]
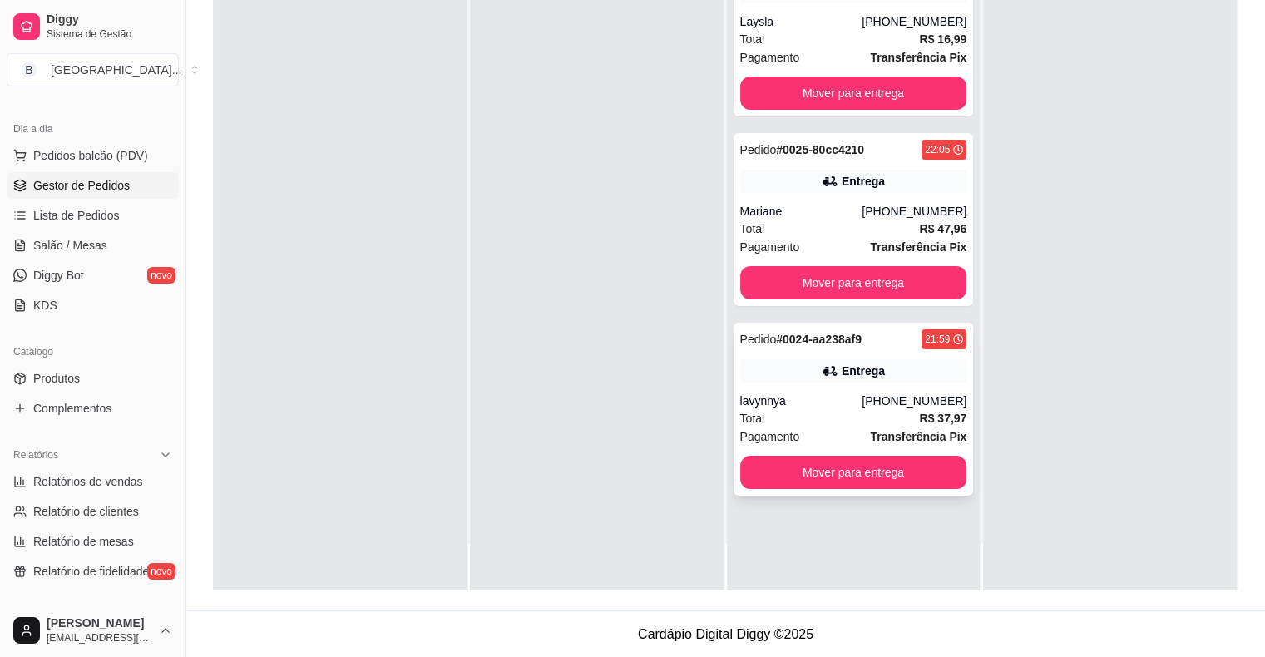
click at [865, 418] on div "Total R$ 37,97" at bounding box center [853, 418] width 227 height 18
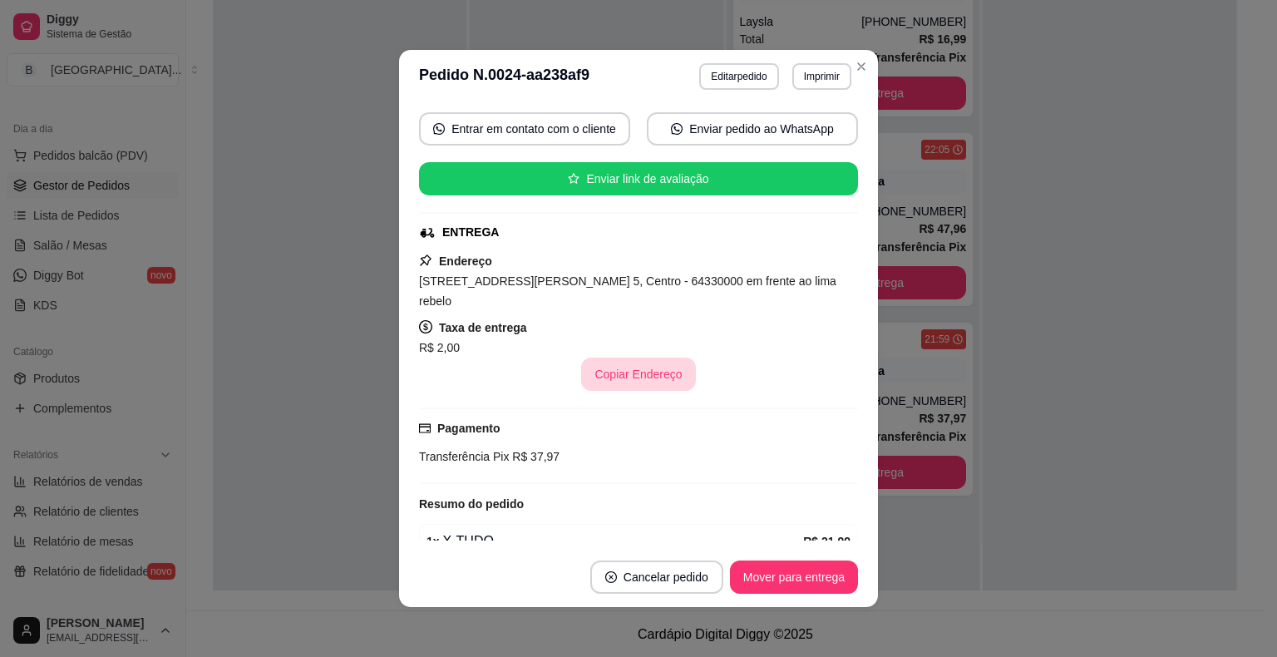
scroll to position [149, 0]
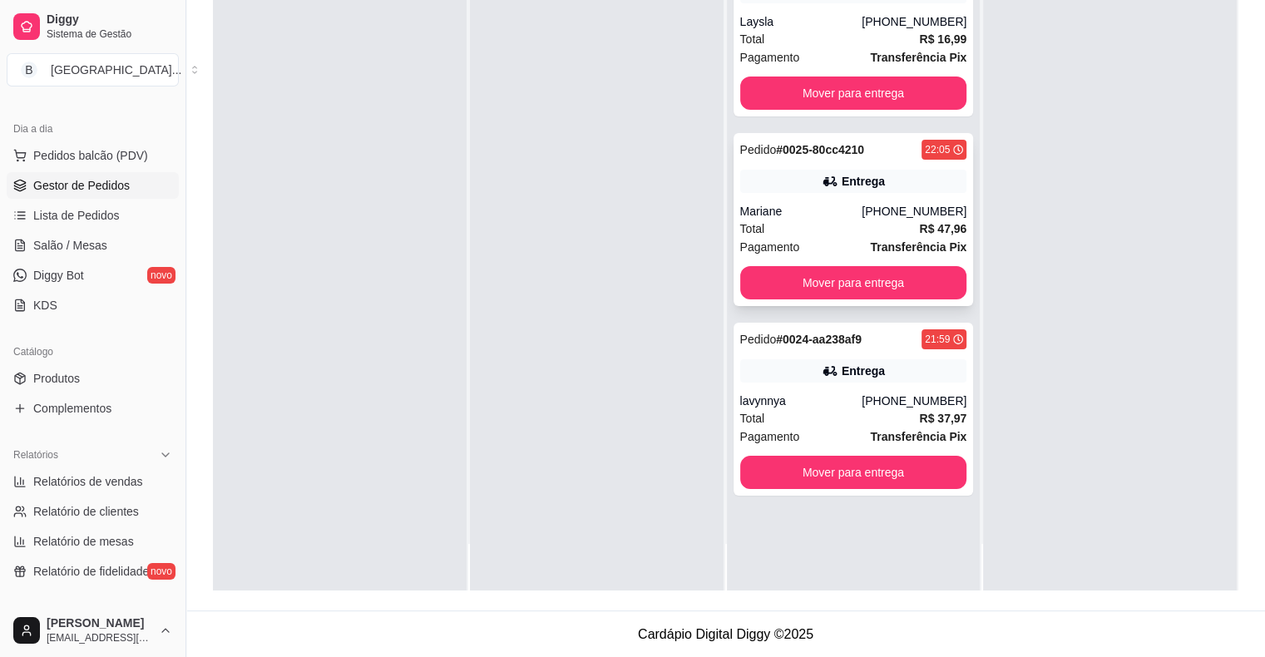
click at [875, 231] on div "Total R$ 47,96" at bounding box center [853, 229] width 227 height 18
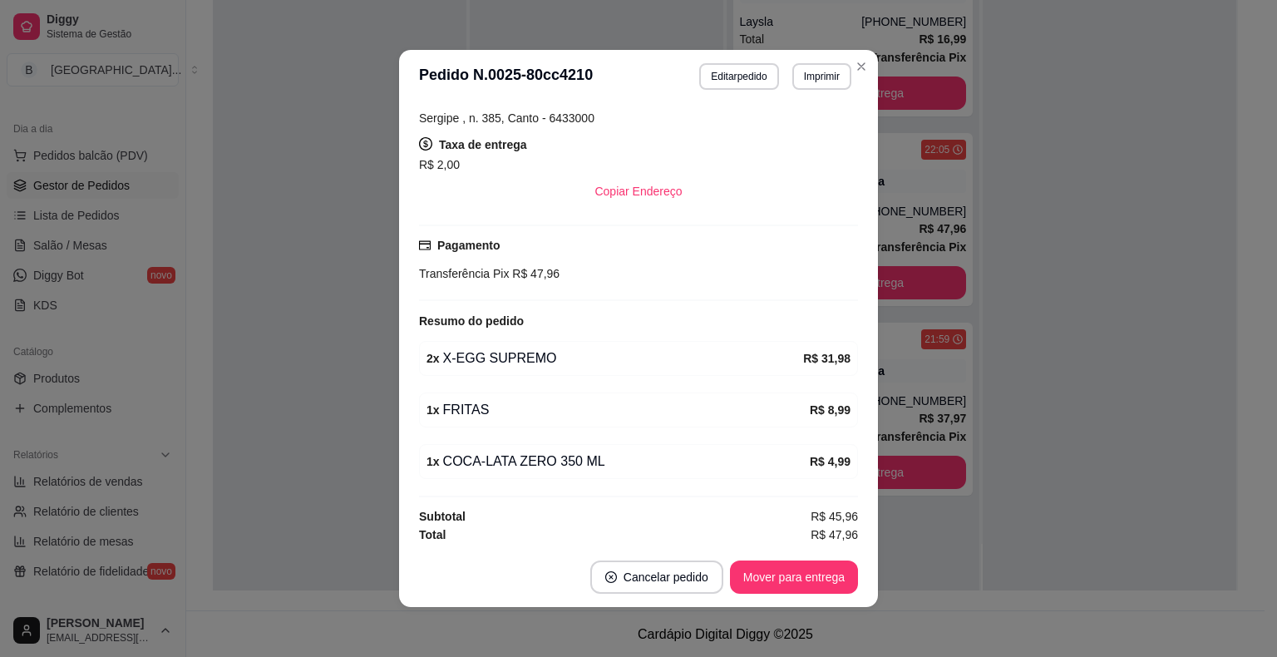
scroll to position [3, 0]
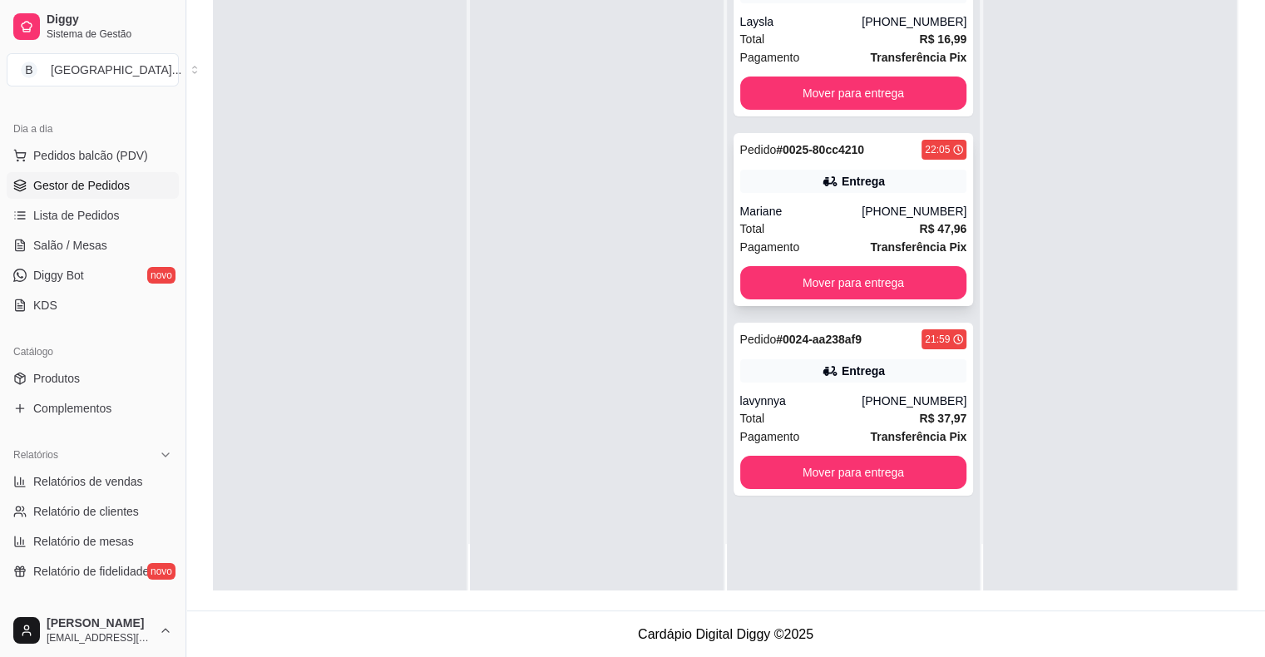
click at [821, 210] on div "Mariane" at bounding box center [801, 211] width 122 height 17
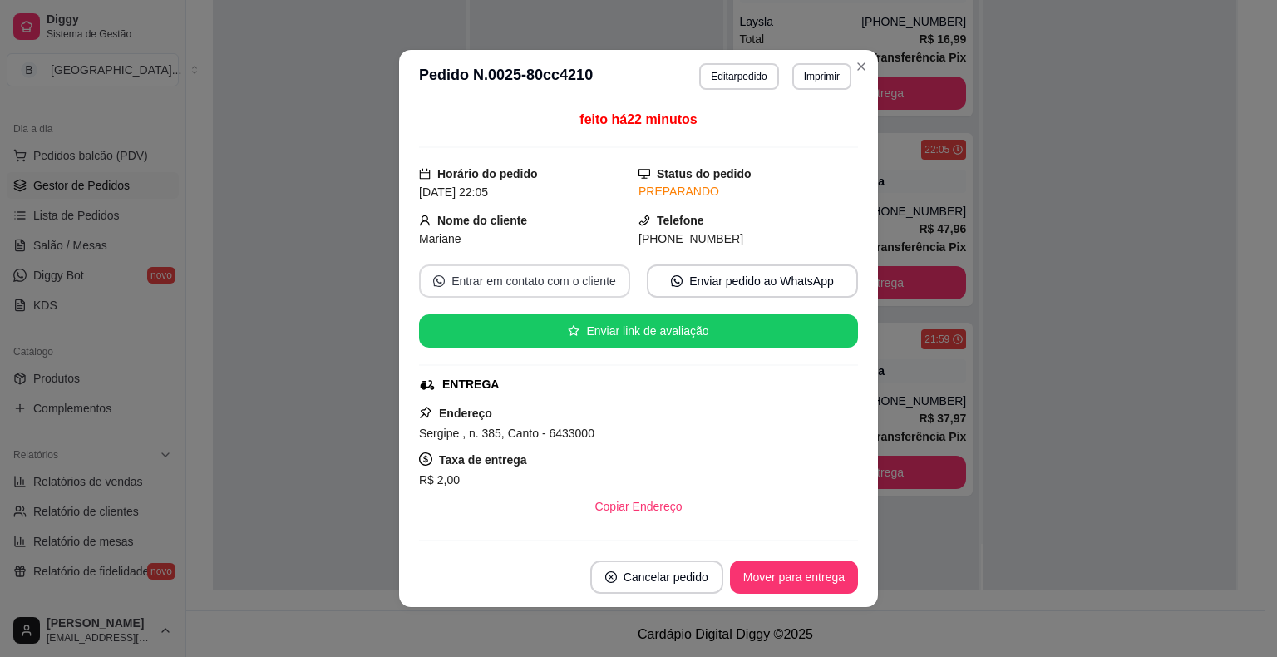
scroll to position [83, 0]
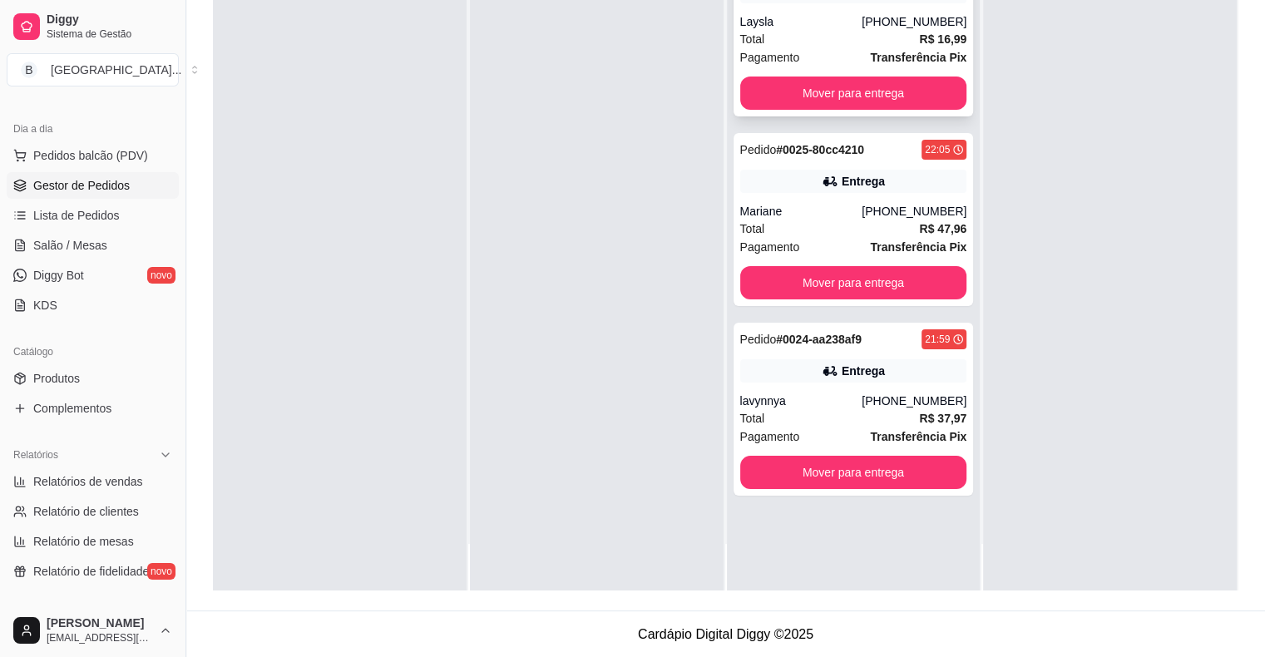
click at [788, 30] on div "Total R$ 16,99" at bounding box center [853, 39] width 227 height 18
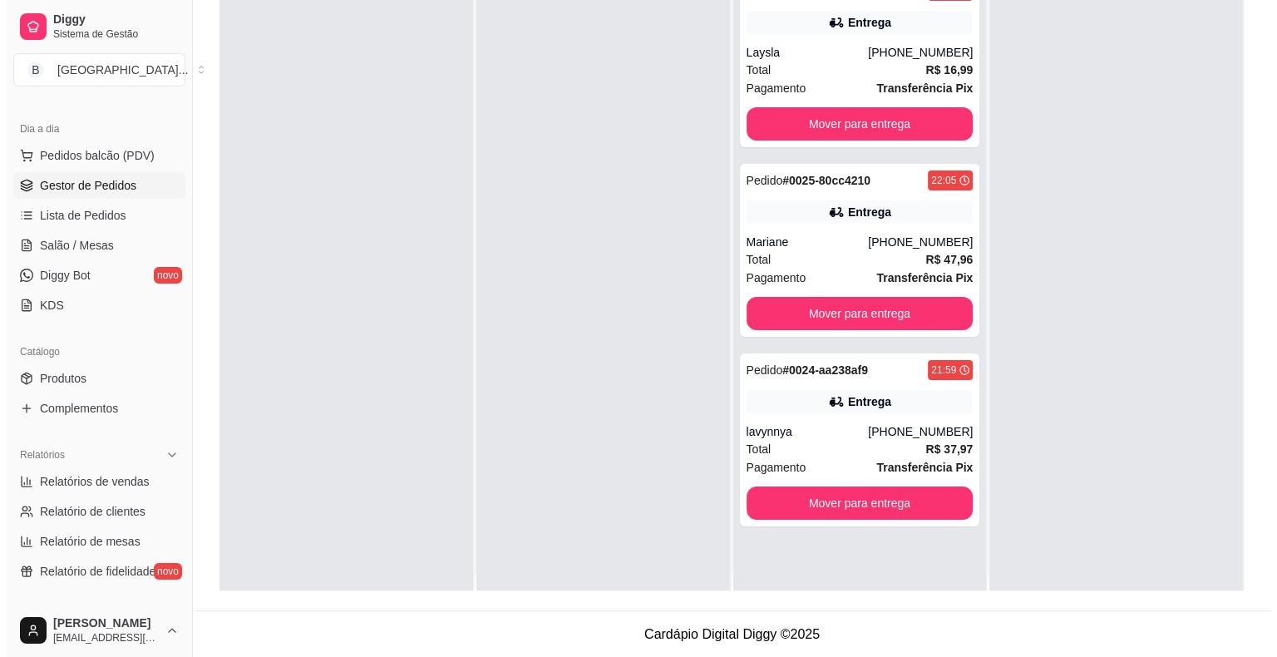
scroll to position [0, 0]
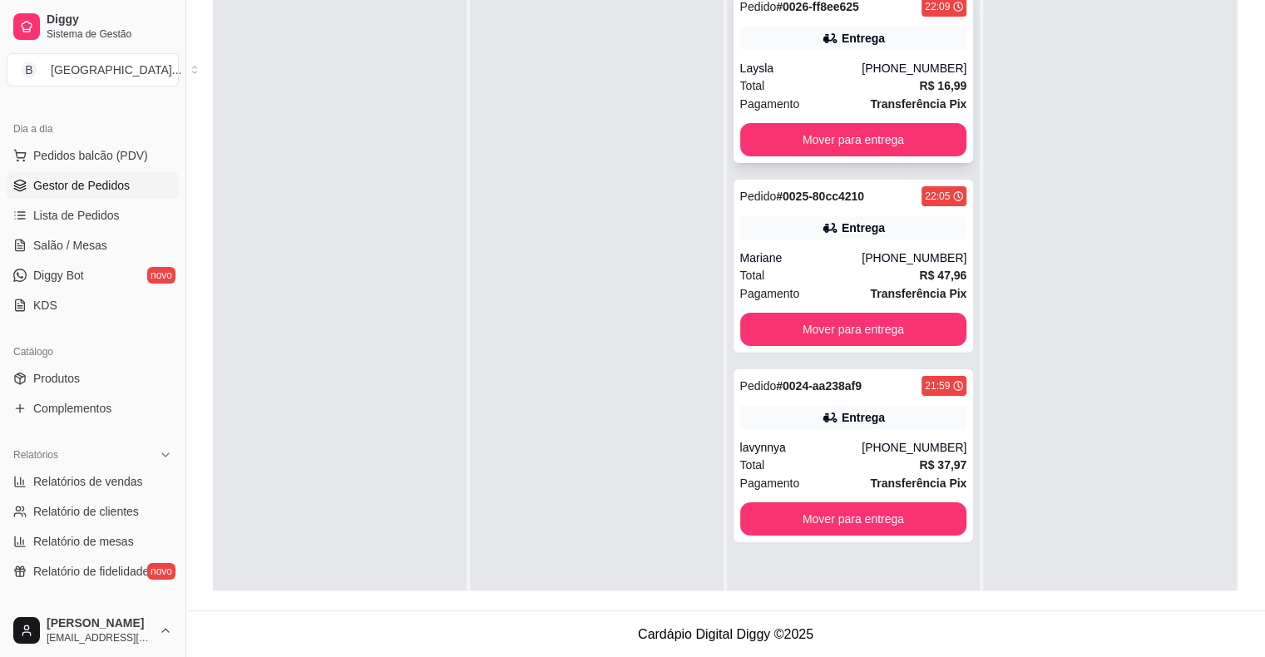
click at [859, 105] on div "Pagamento Transferência Pix" at bounding box center [853, 104] width 227 height 18
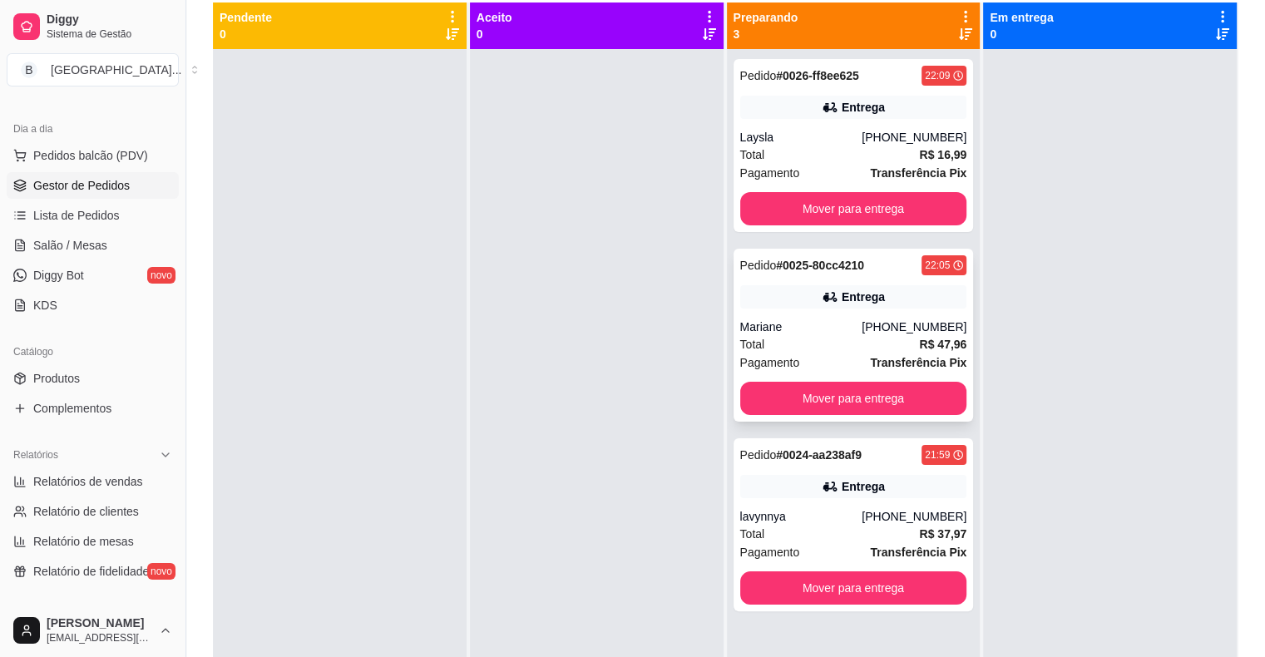
scroll to position [3, 0]
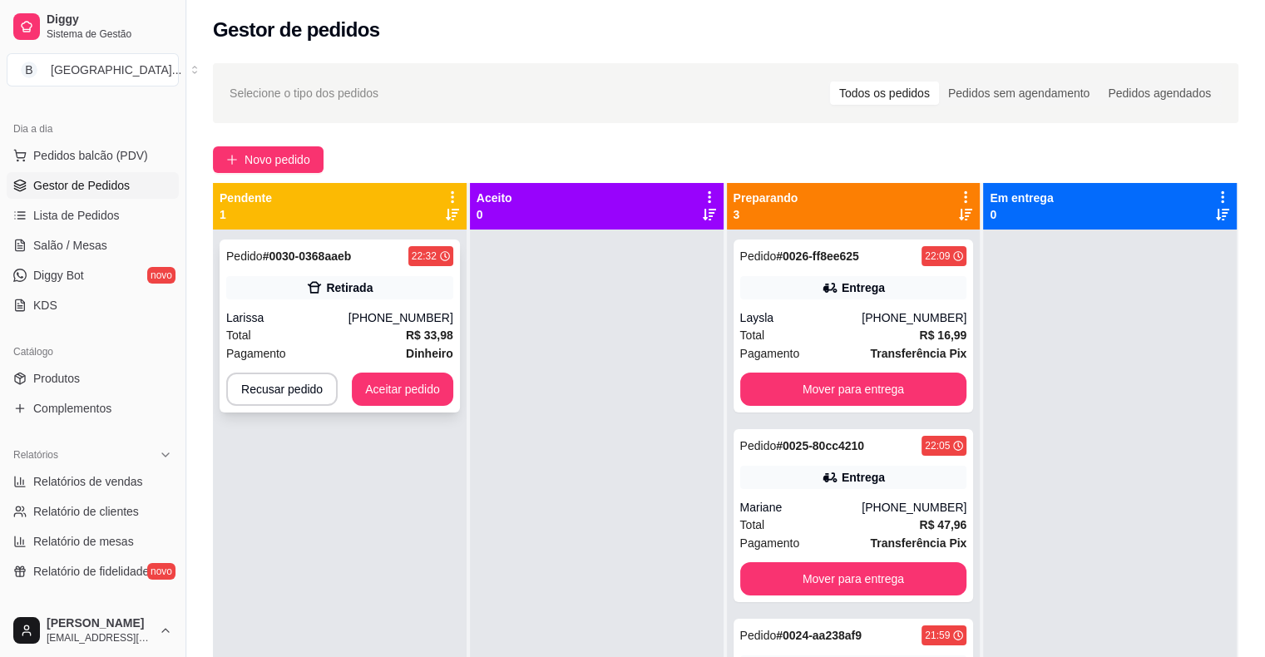
click at [368, 336] on div "Total R$ 33,98" at bounding box center [339, 335] width 227 height 18
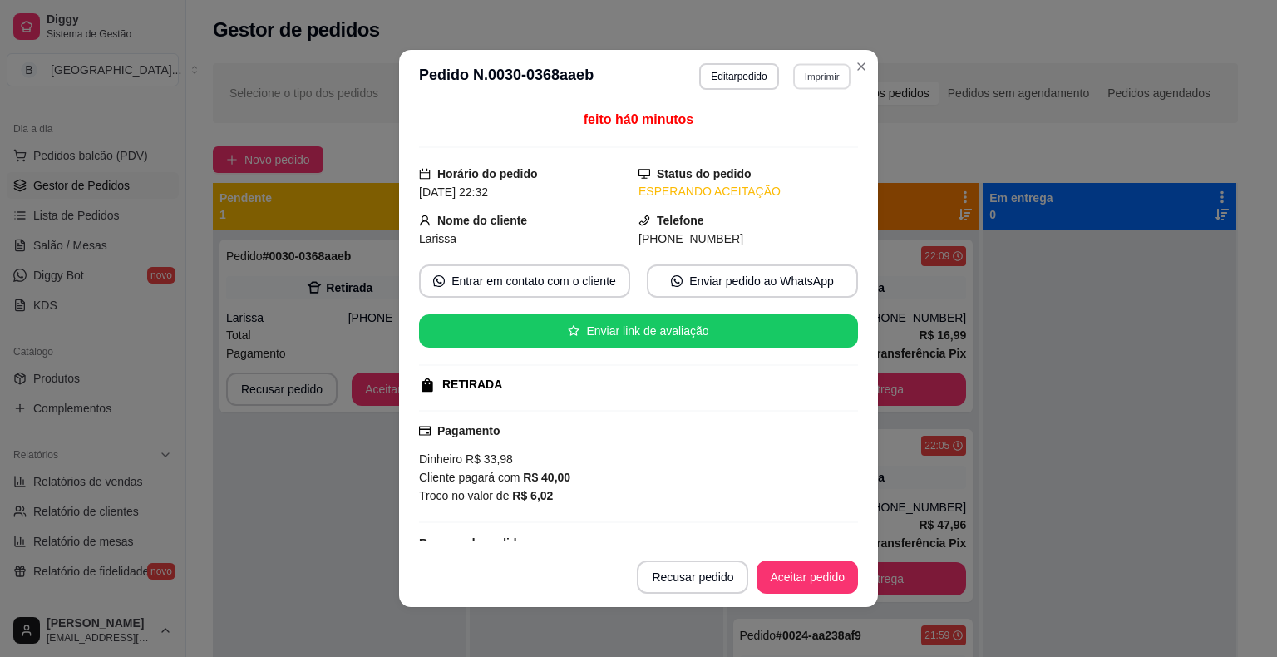
click at [825, 84] on button "Imprimir" at bounding box center [821, 76] width 57 height 26
click at [812, 125] on button "IMPRESSORA" at bounding box center [786, 135] width 121 height 27
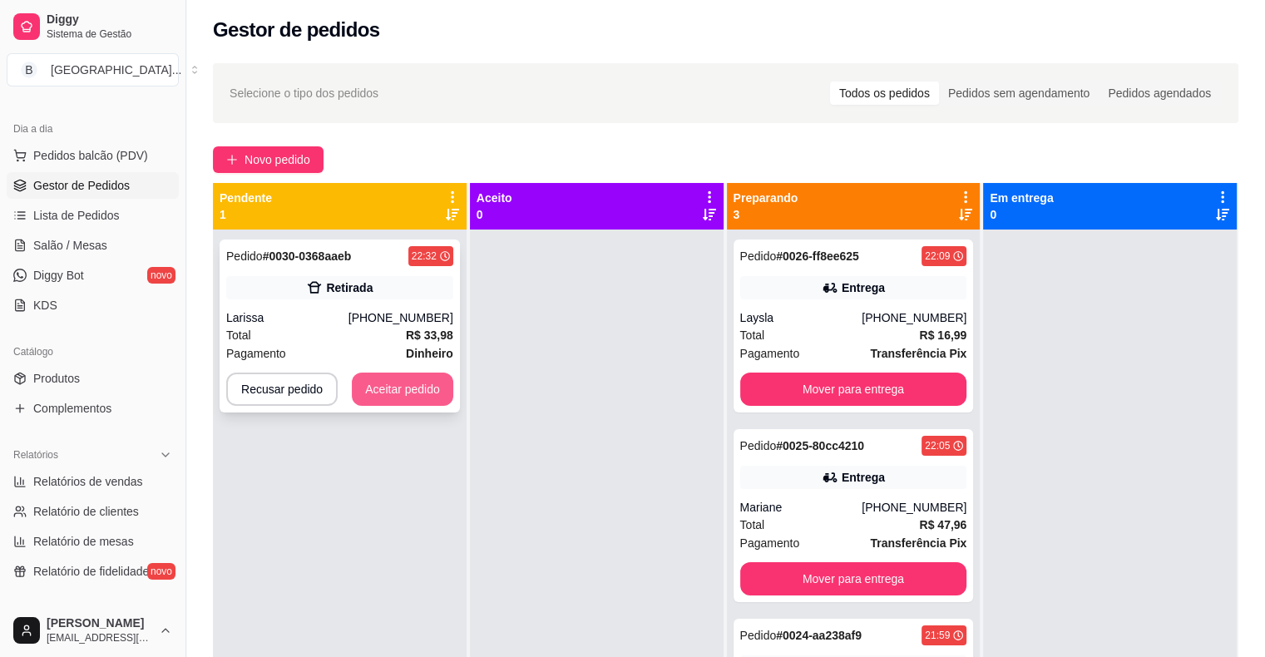
click at [382, 393] on button "Aceitar pedido" at bounding box center [402, 389] width 101 height 33
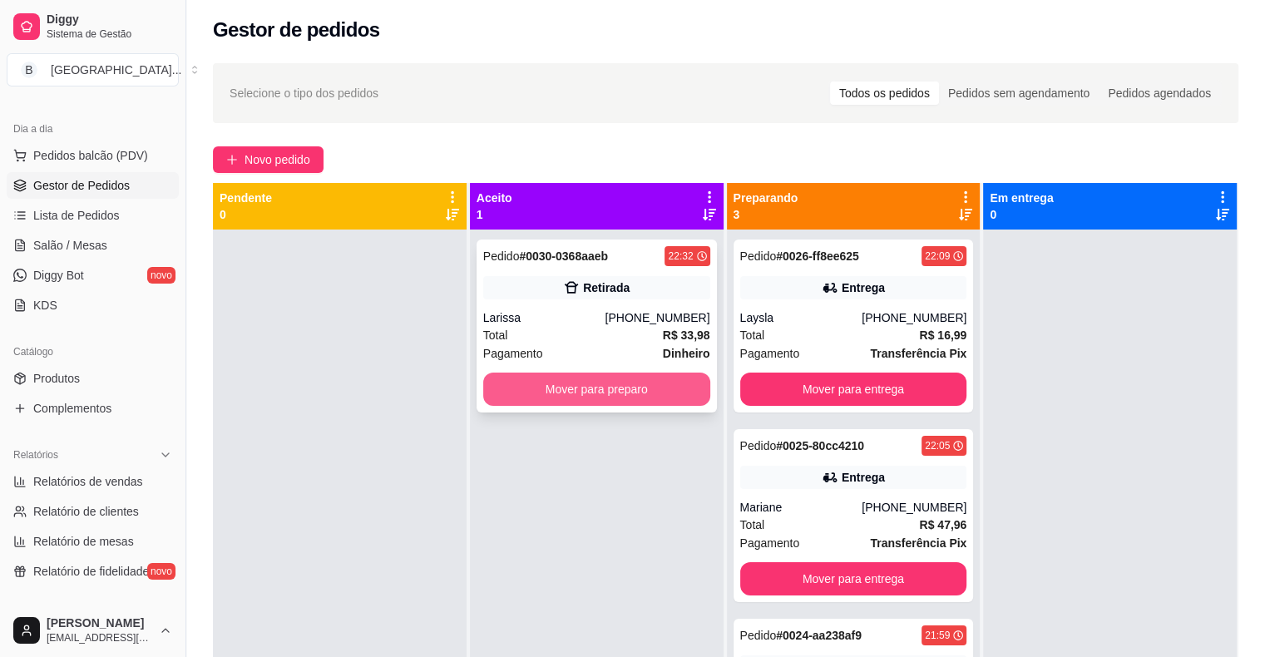
click at [531, 388] on button "Mover para preparo" at bounding box center [596, 389] width 227 height 33
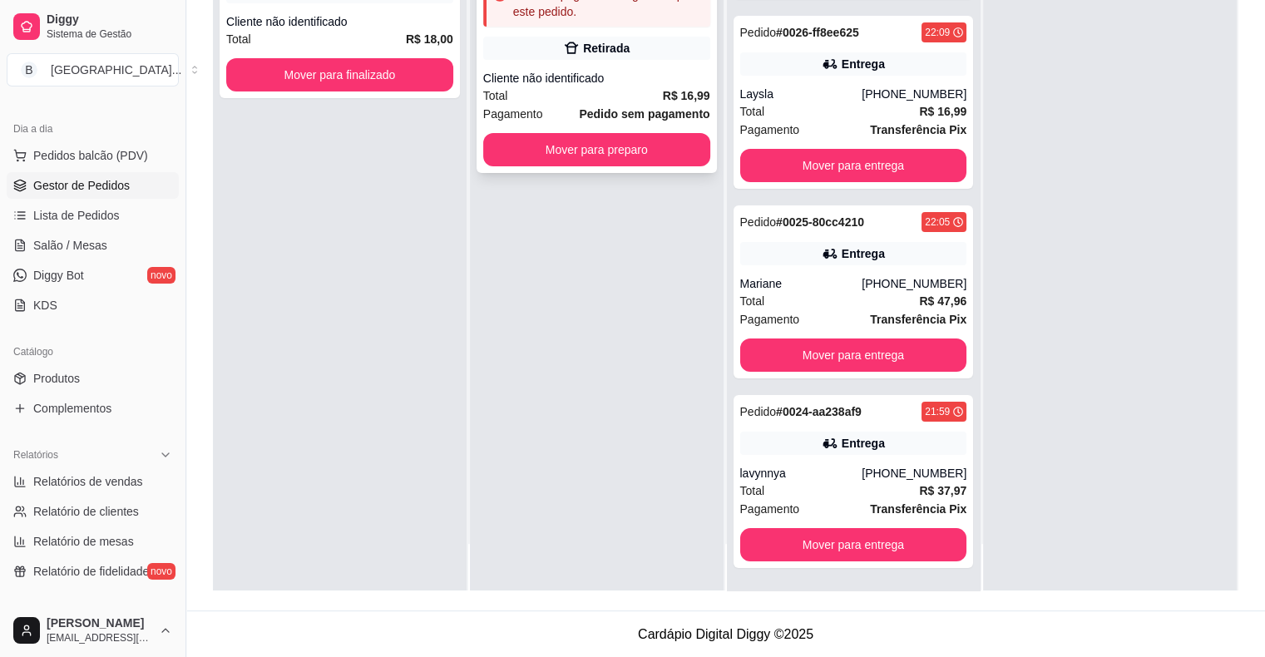
scroll to position [0, 0]
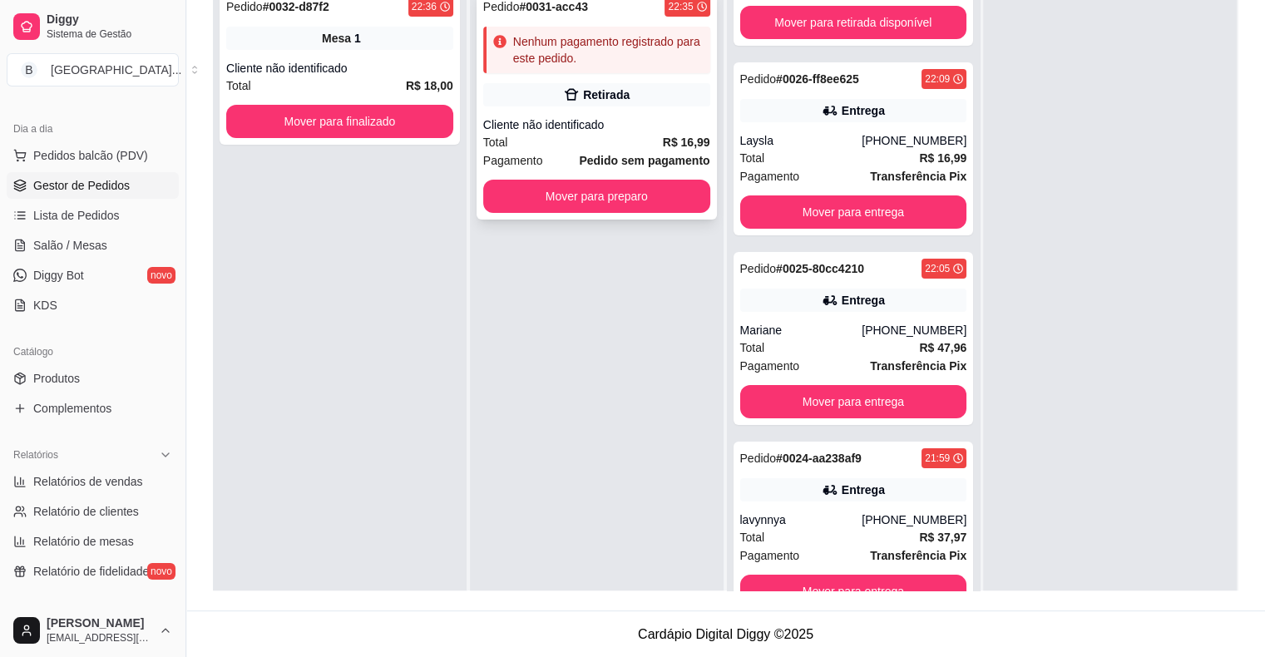
click at [637, 125] on div "Cliente não identificado" at bounding box center [596, 124] width 227 height 17
click at [628, 89] on div "Retirada" at bounding box center [596, 94] width 227 height 23
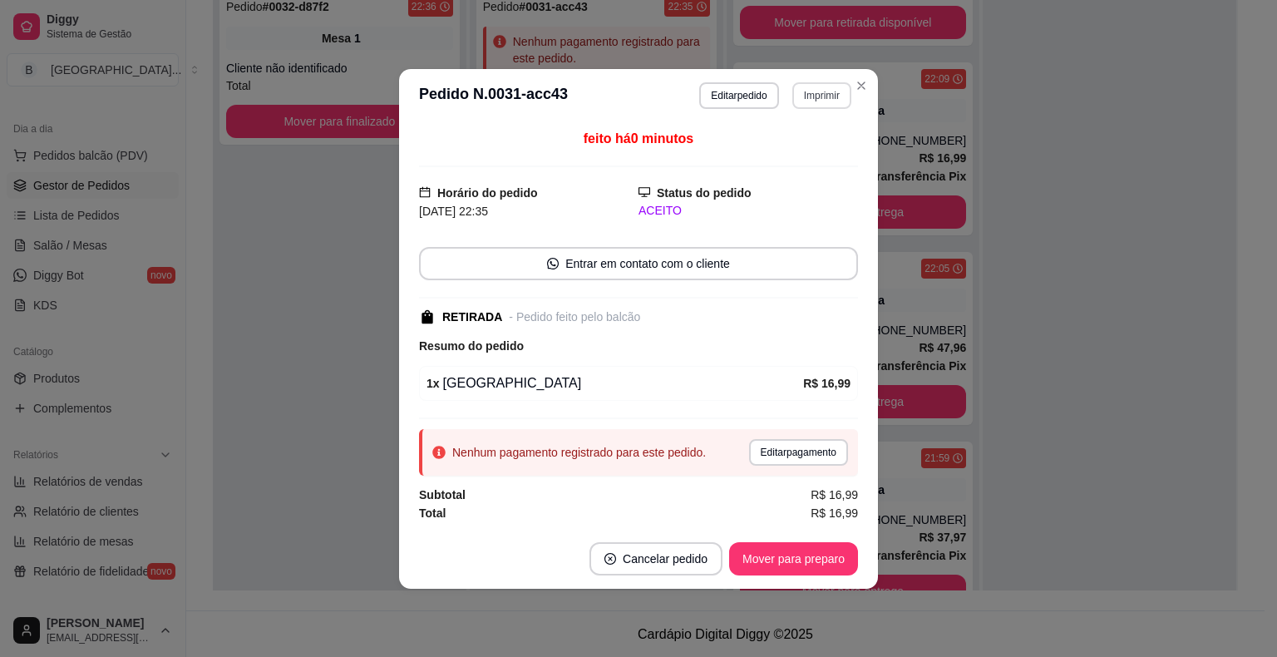
click at [802, 99] on button "Imprimir" at bounding box center [822, 95] width 59 height 27
click at [792, 142] on button "IMPRESSORA" at bounding box center [793, 154] width 121 height 27
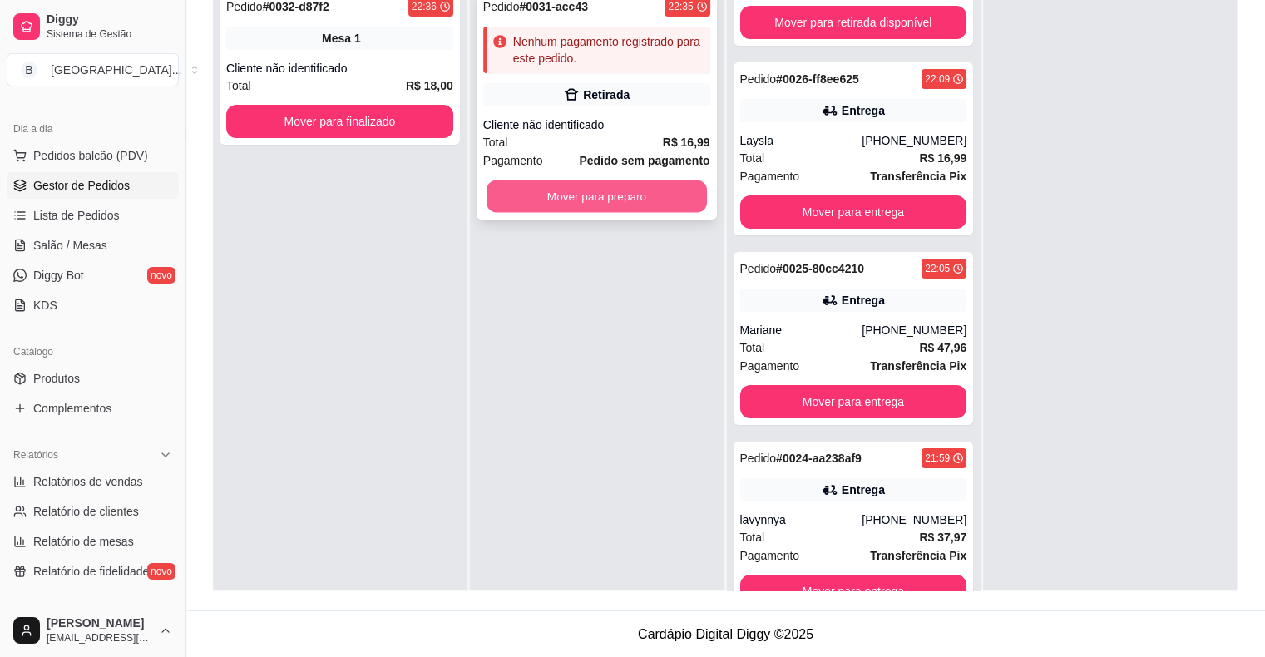
click at [594, 205] on button "Mover para preparo" at bounding box center [596, 196] width 220 height 32
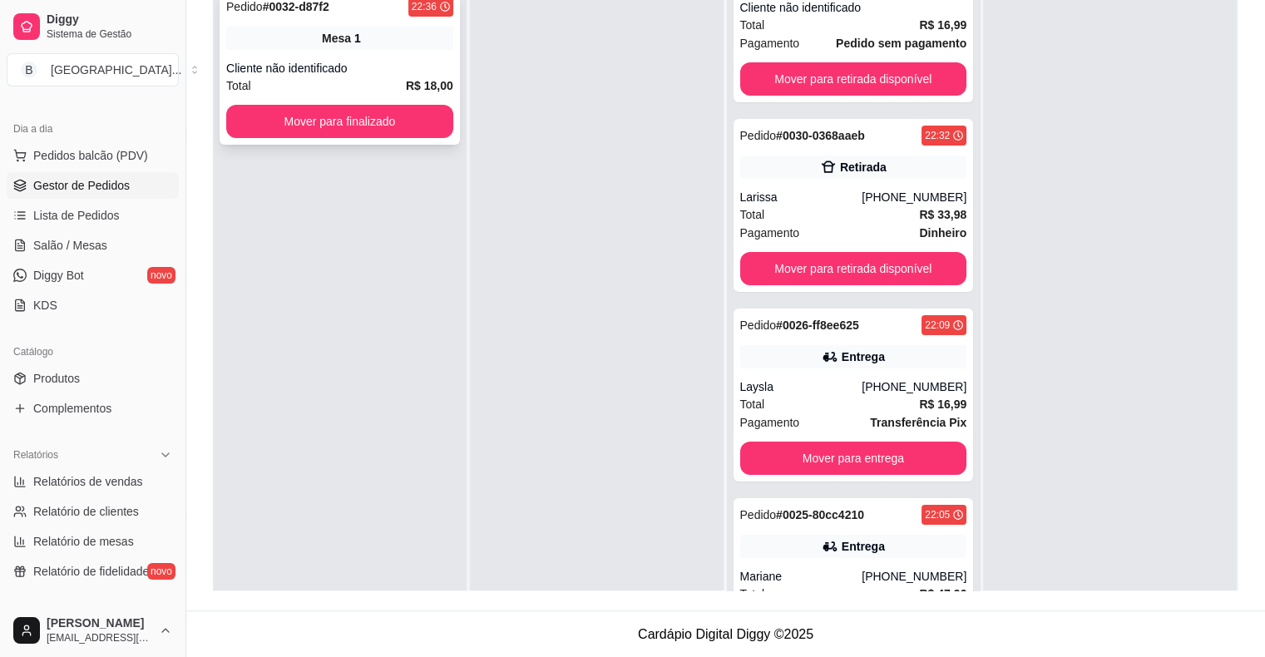
scroll to position [363, 0]
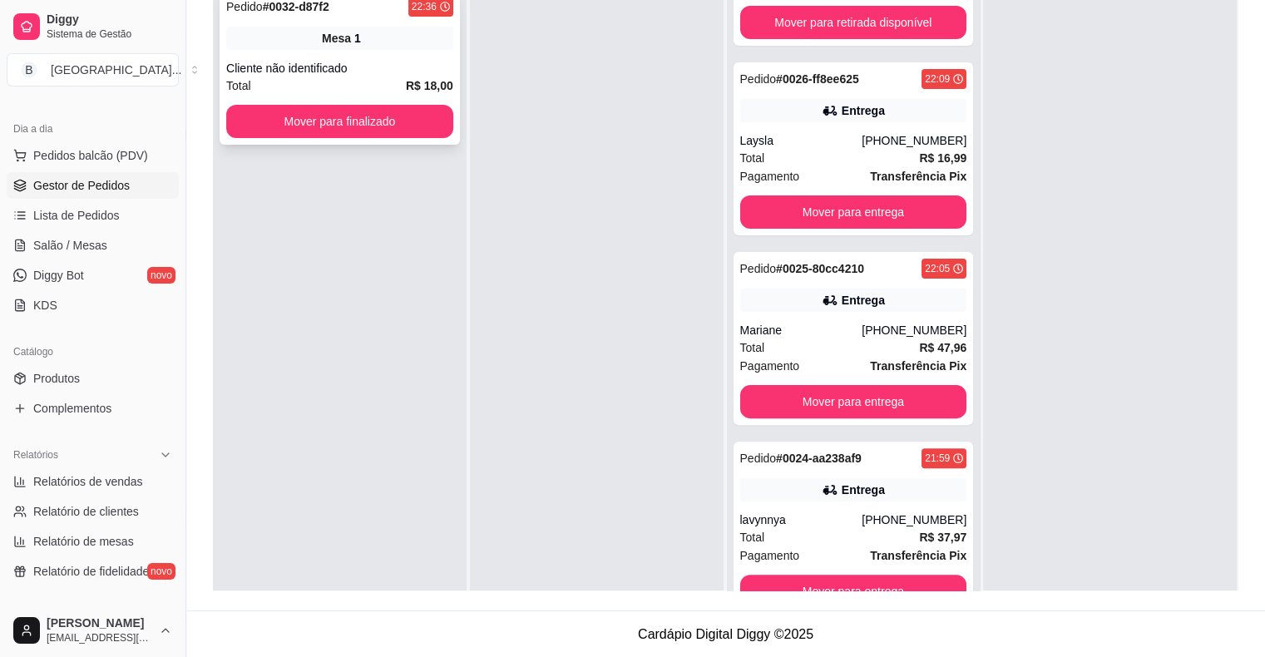
click at [383, 74] on div "Cliente não identificado" at bounding box center [339, 68] width 227 height 17
click at [389, 123] on button "Mover para finalizado" at bounding box center [340, 122] width 220 height 32
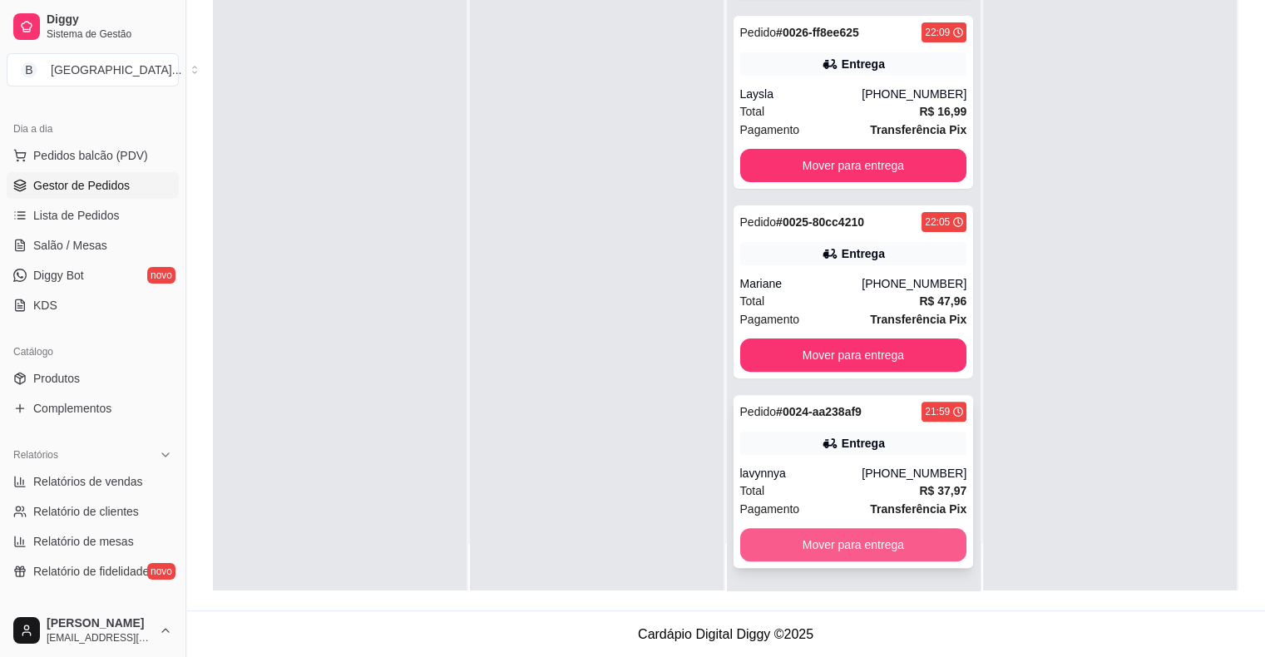
click at [801, 544] on button "Mover para entrega" at bounding box center [853, 544] width 227 height 33
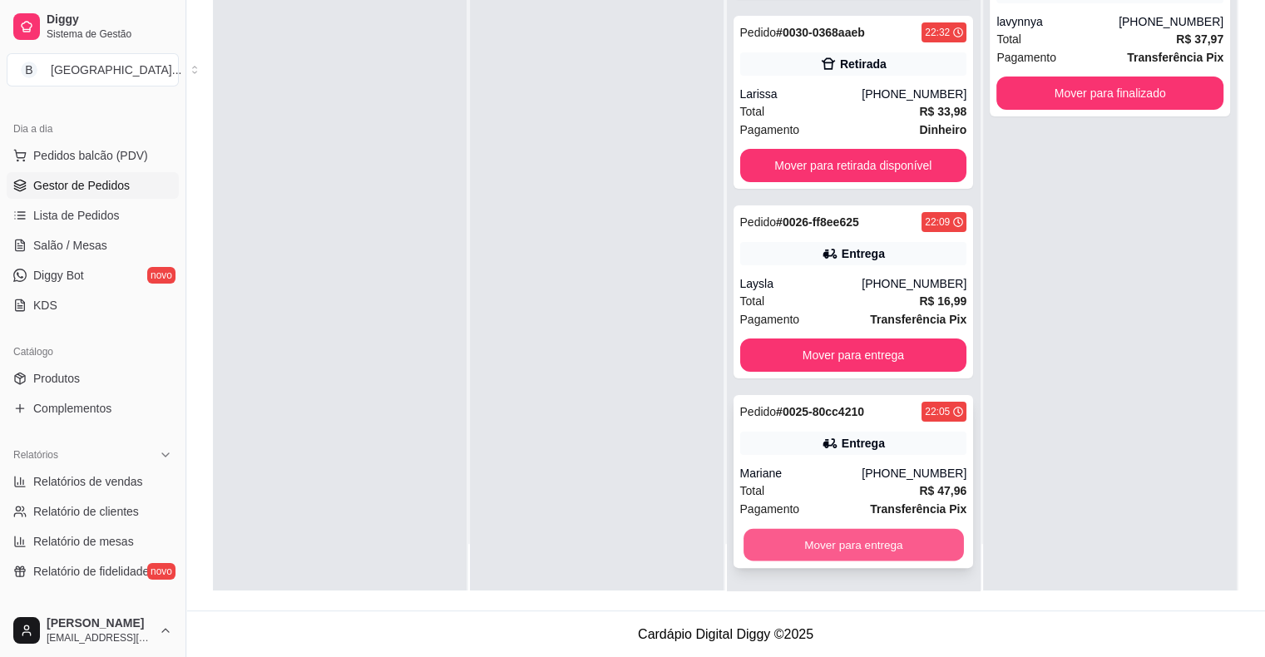
click at [938, 537] on button "Mover para entrega" at bounding box center [853, 545] width 220 height 32
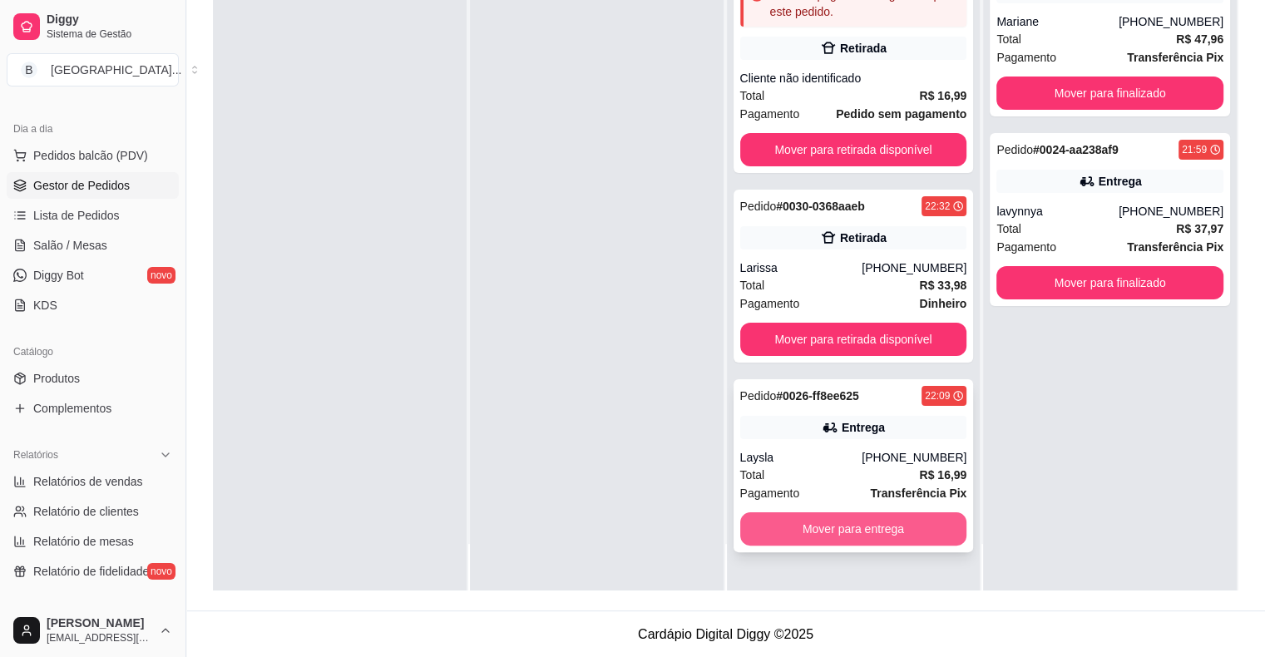
click at [931, 536] on button "Mover para entrega" at bounding box center [853, 528] width 227 height 33
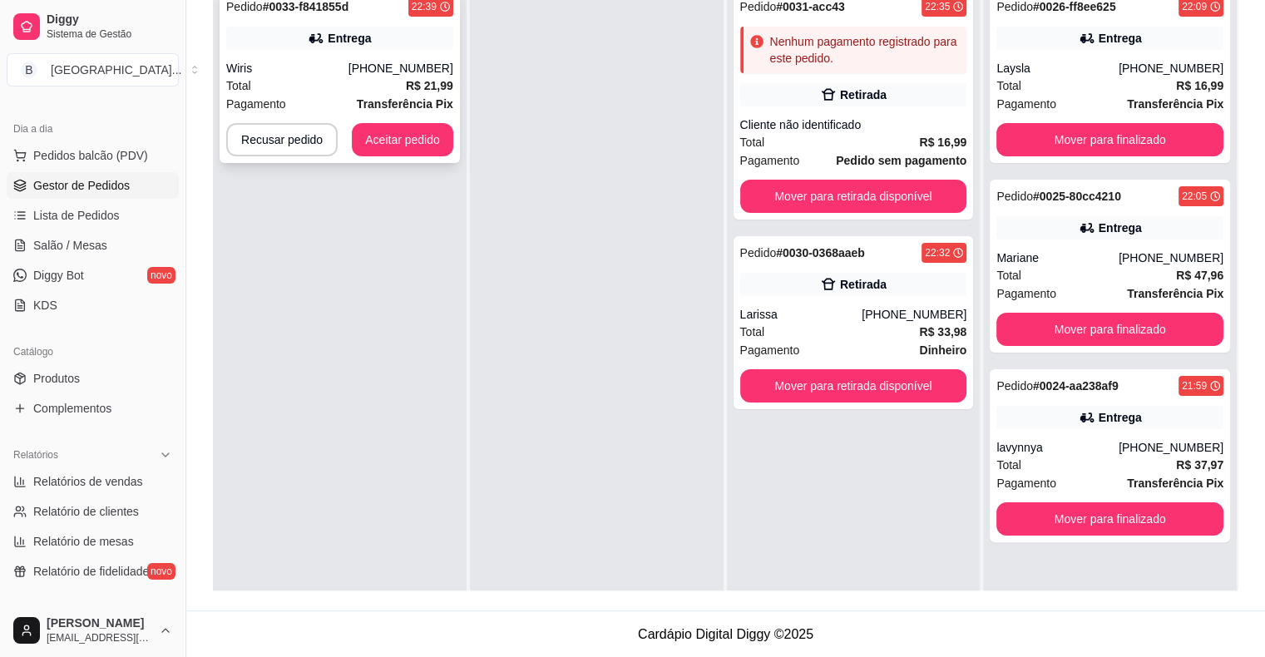
click at [343, 73] on div "Wiris" at bounding box center [287, 68] width 122 height 17
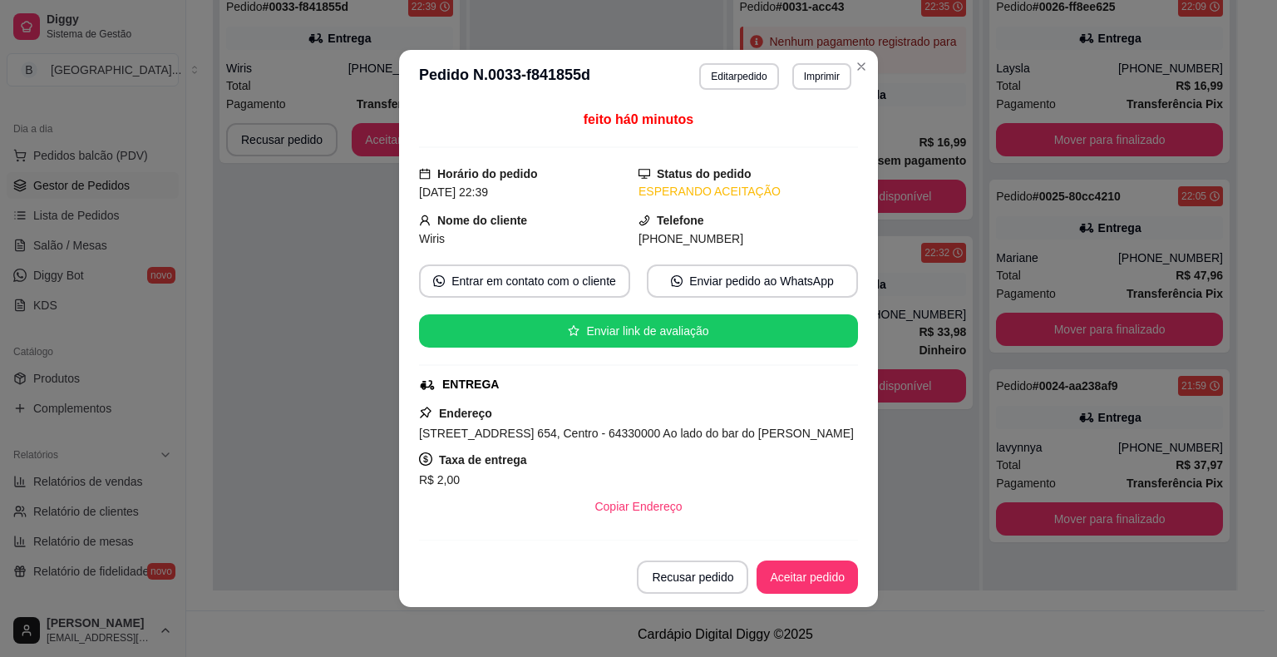
click at [818, 90] on header "**********" at bounding box center [638, 76] width 479 height 53
click at [818, 80] on button "Imprimir" at bounding box center [822, 76] width 59 height 27
click at [818, 128] on button "IMPRESSORA" at bounding box center [786, 135] width 121 height 27
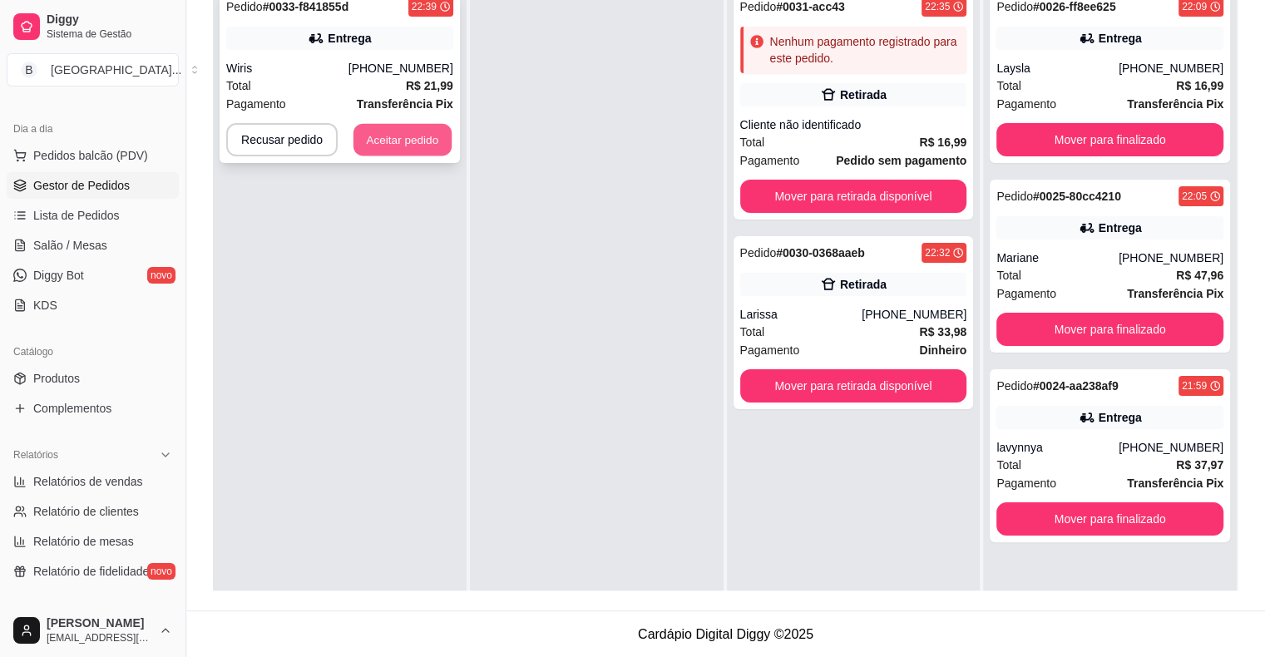
click at [437, 128] on button "Aceitar pedido" at bounding box center [402, 140] width 98 height 32
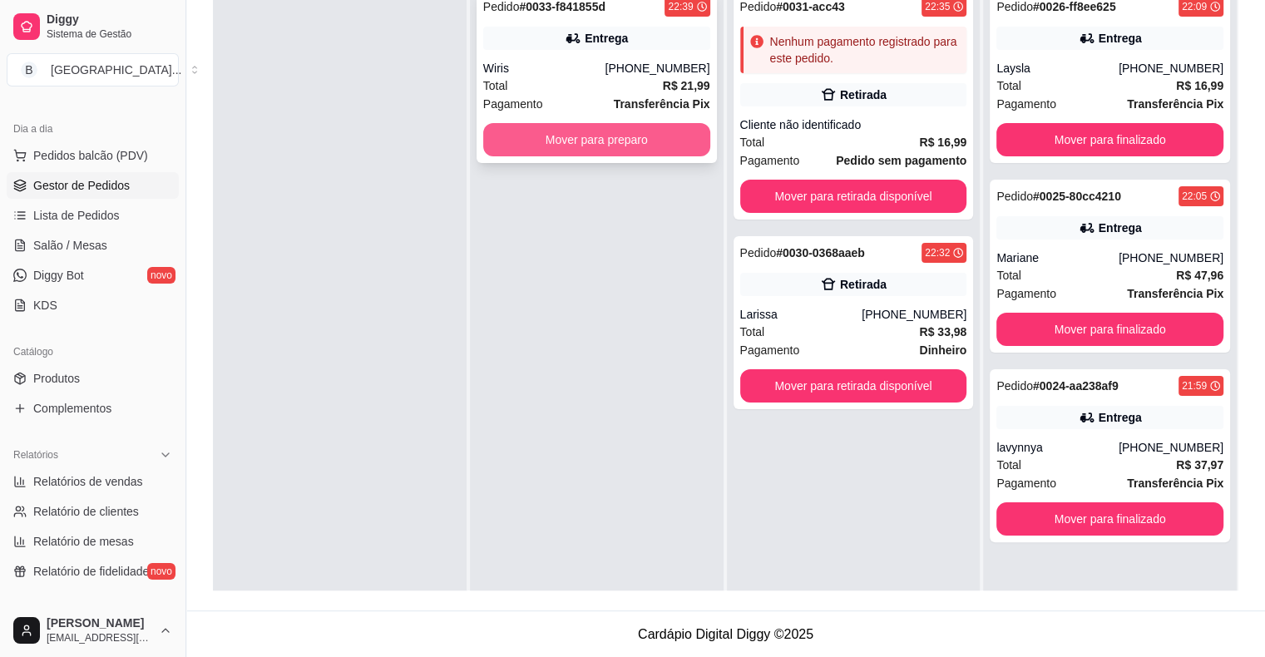
click at [560, 148] on button "Mover para preparo" at bounding box center [596, 139] width 227 height 33
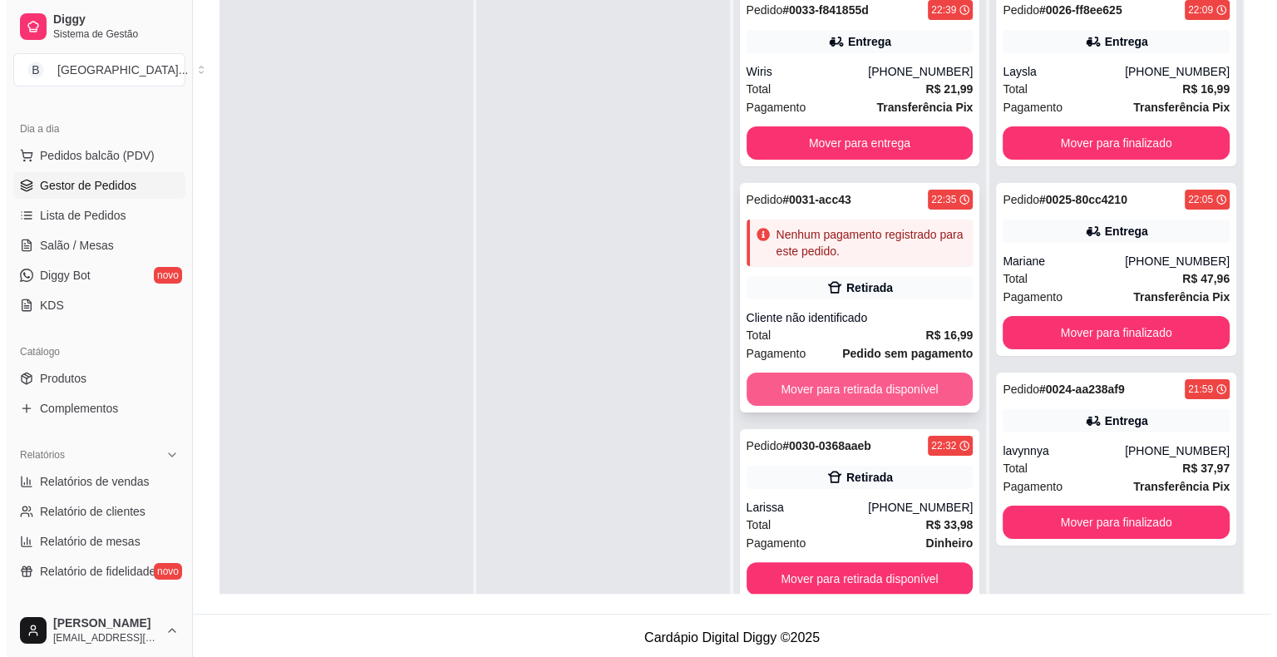
scroll to position [47, 0]
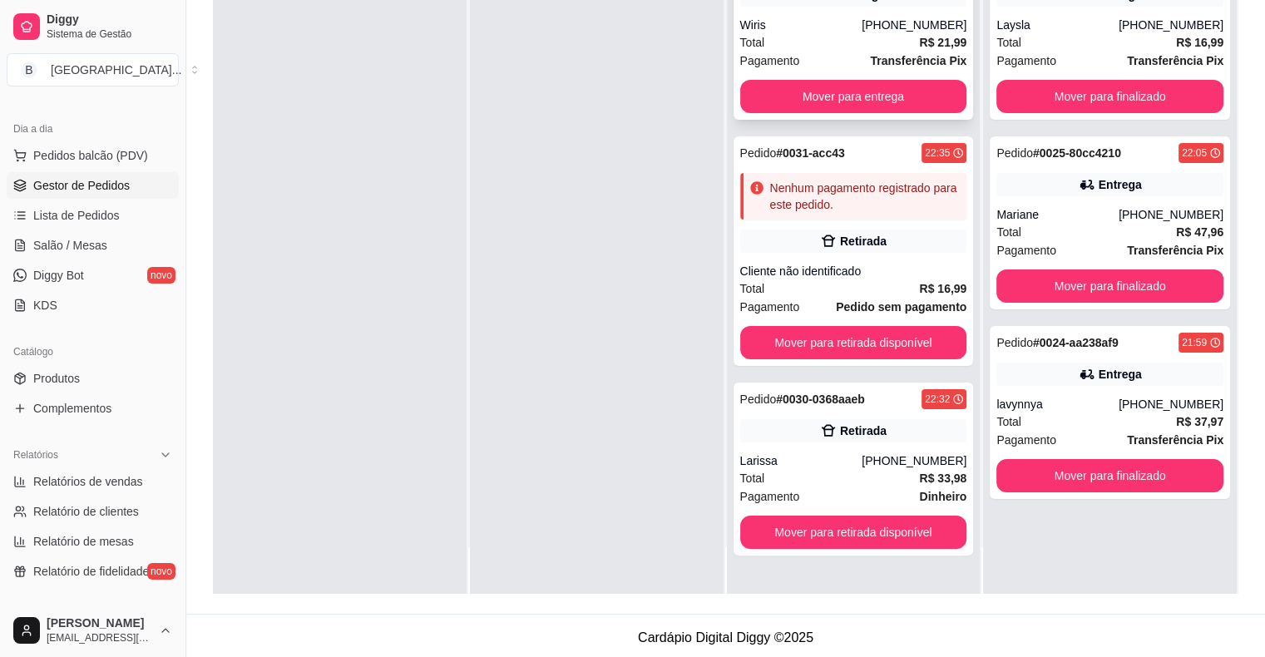
click at [870, 58] on strong "Transferência Pix" at bounding box center [918, 60] width 96 height 13
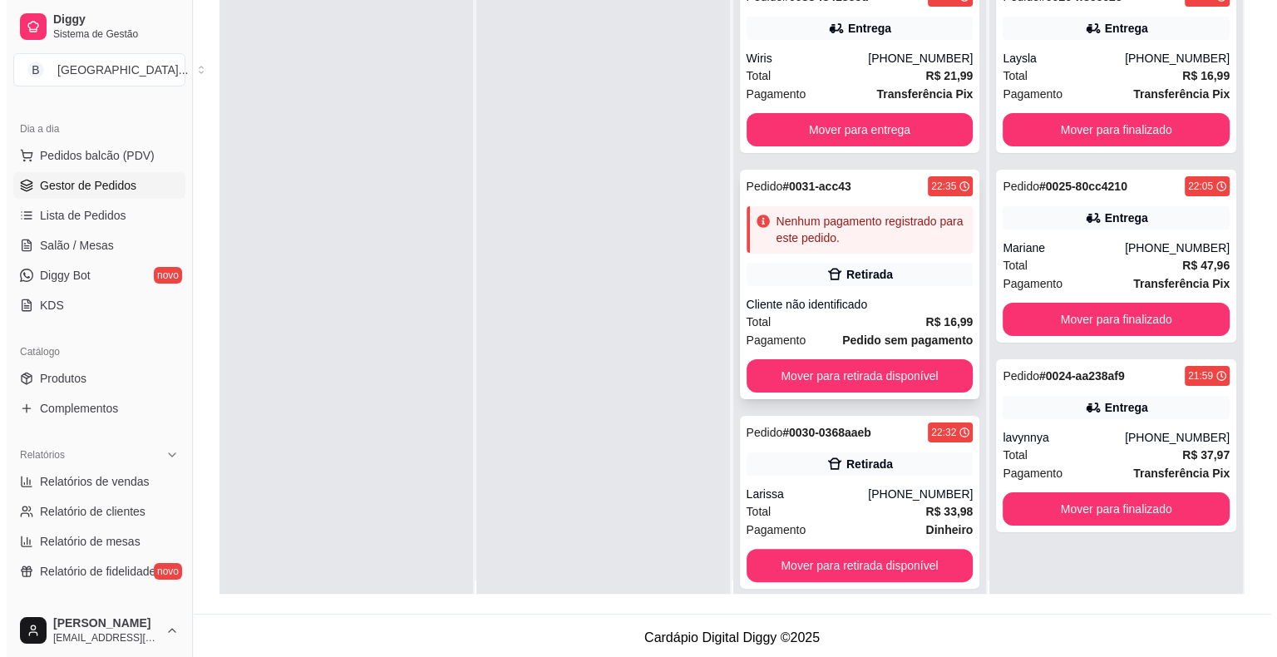
scroll to position [0, 0]
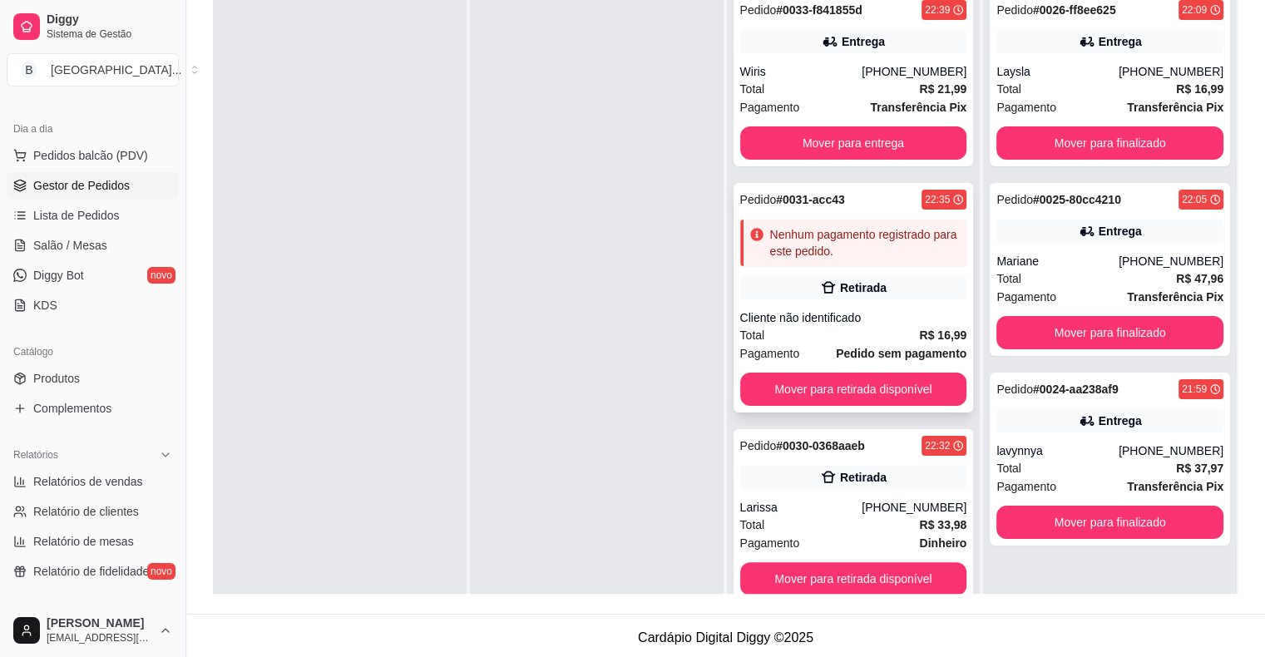
click at [832, 314] on div "Cliente não identificado" at bounding box center [853, 317] width 227 height 17
click at [784, 481] on div "Retirada" at bounding box center [853, 477] width 227 height 23
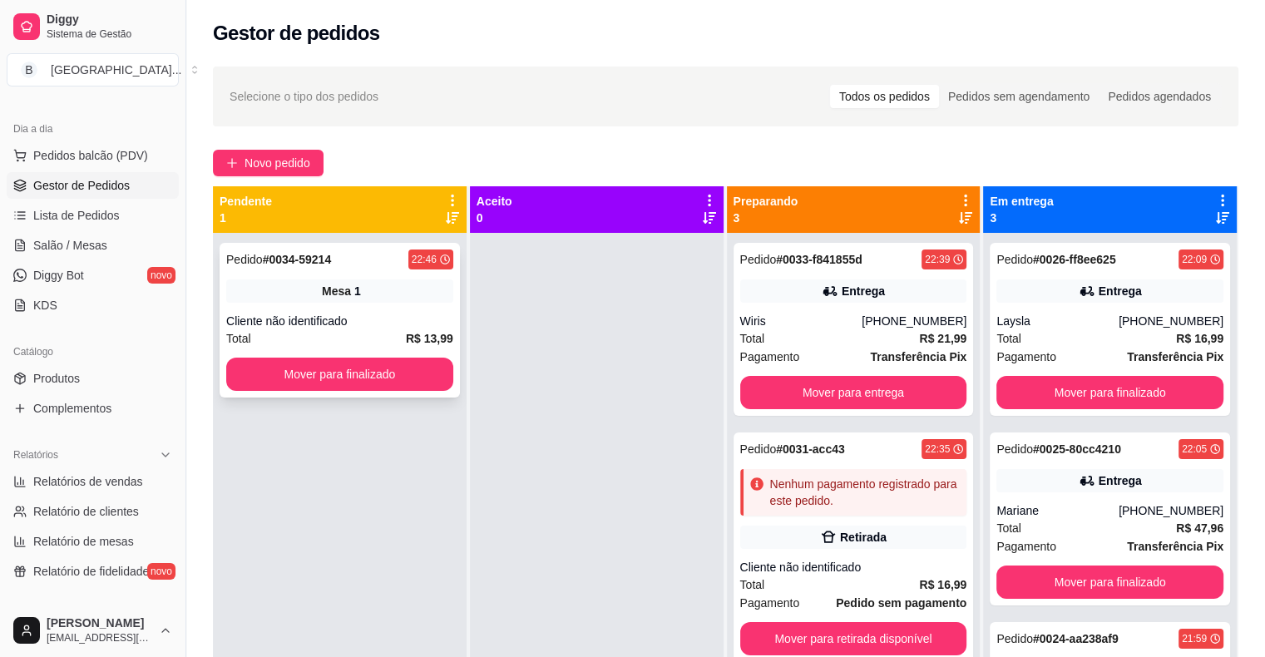
click at [355, 281] on div "Mesa 1" at bounding box center [339, 290] width 227 height 23
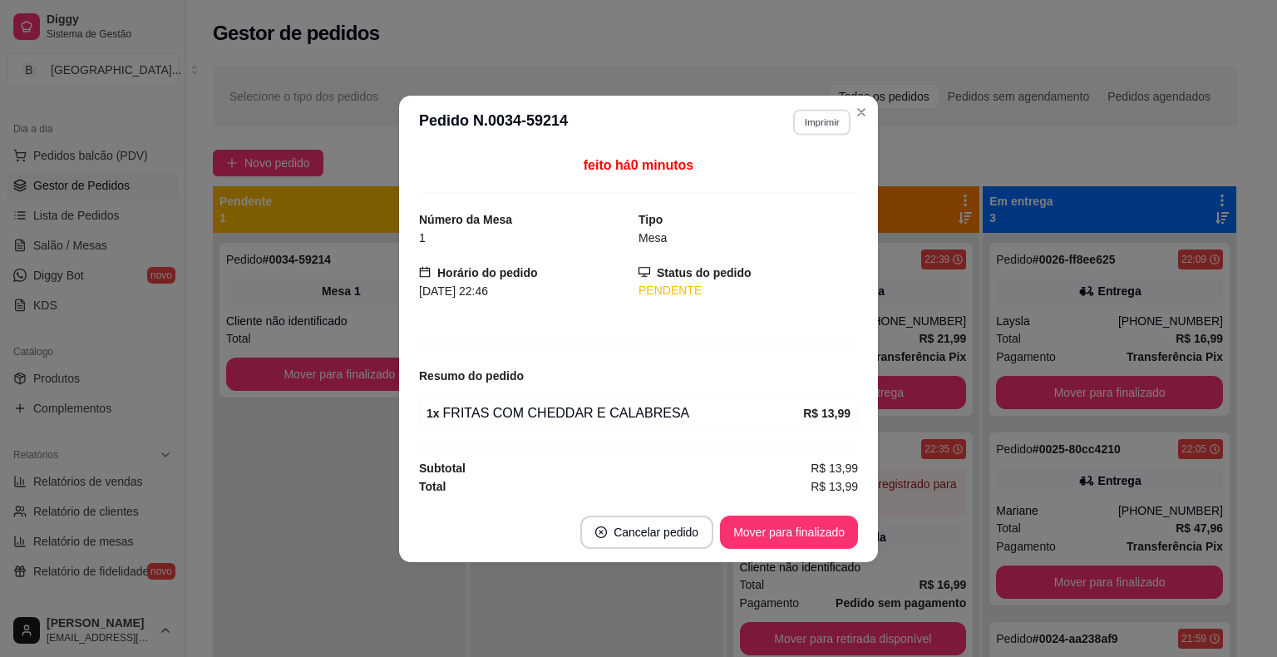
click at [828, 119] on button "Imprimir" at bounding box center [821, 122] width 57 height 26
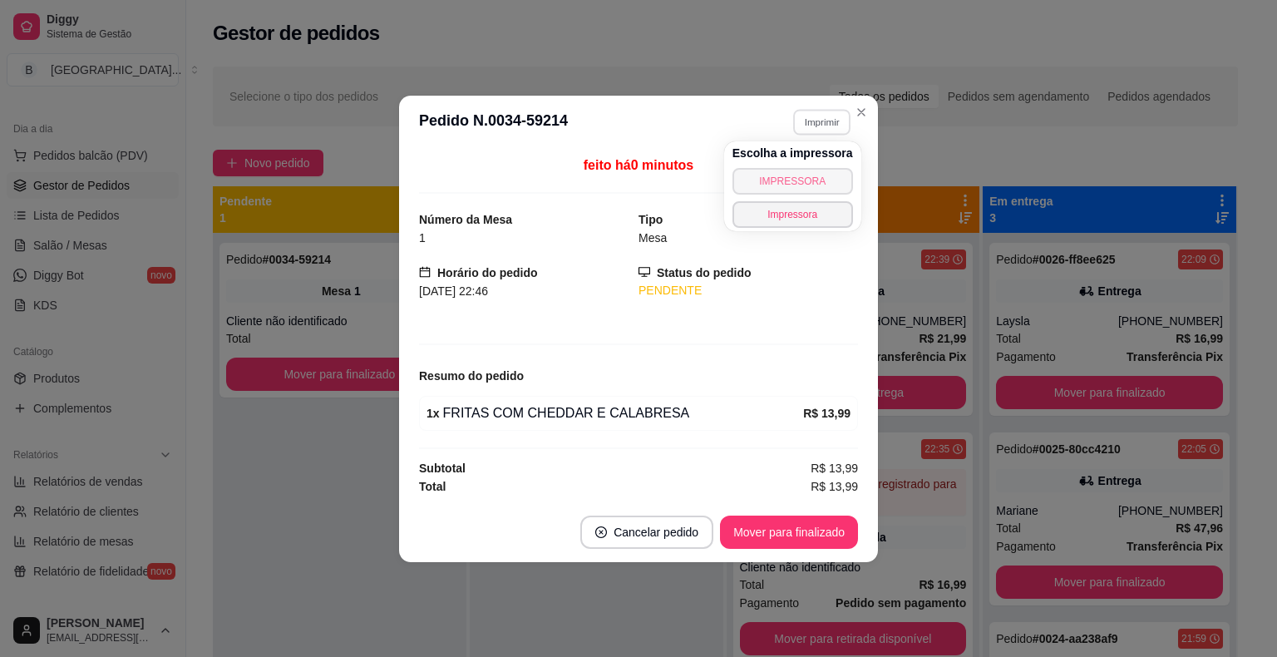
click at [788, 177] on button "IMPRESSORA" at bounding box center [793, 181] width 121 height 27
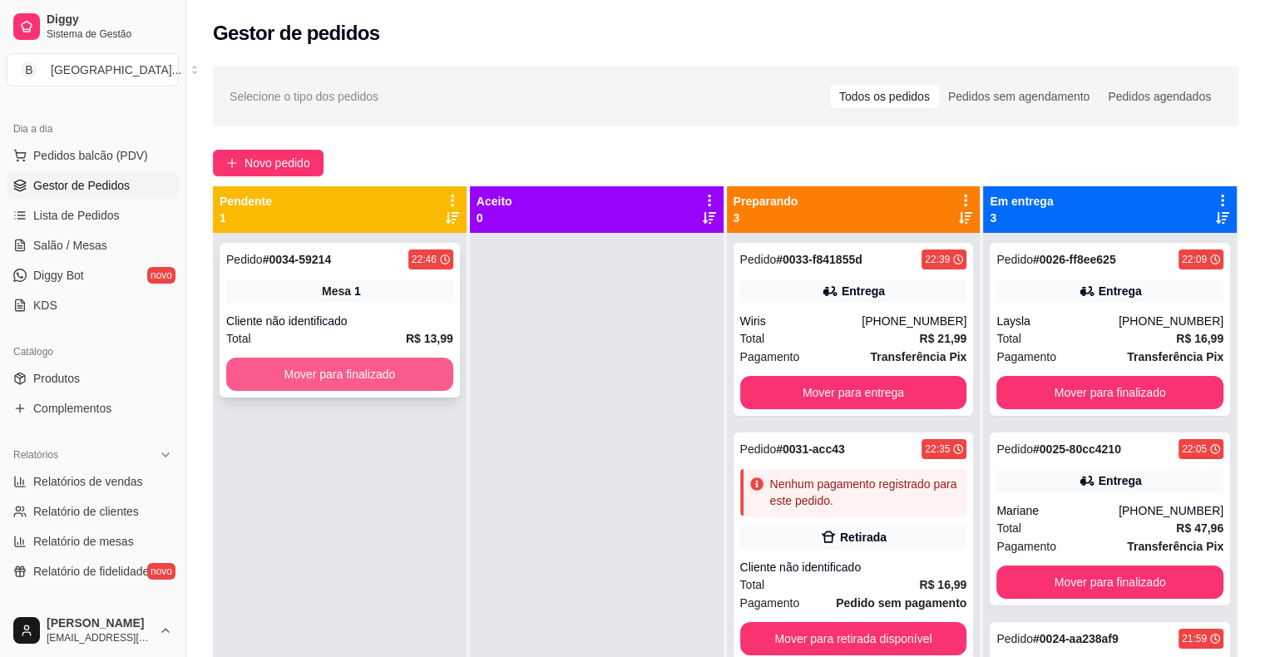
click at [445, 374] on button "Mover para finalizado" at bounding box center [339, 374] width 227 height 33
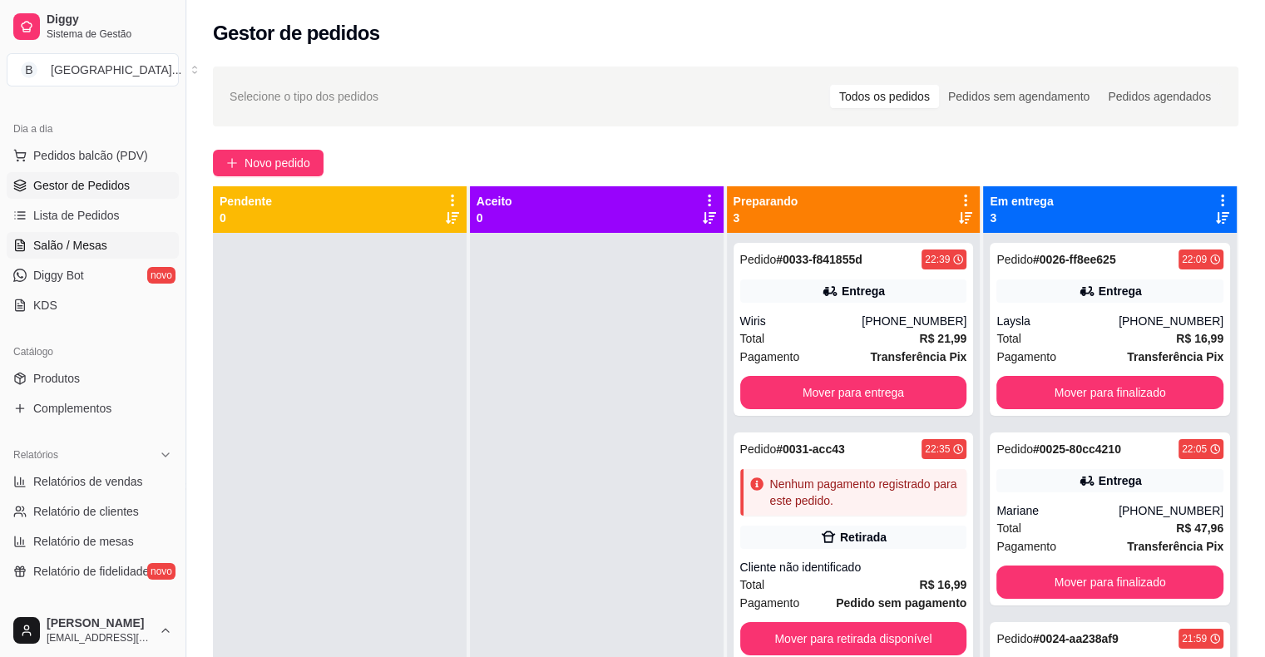
click at [98, 249] on span "Salão / Mesas" at bounding box center [70, 245] width 74 height 17
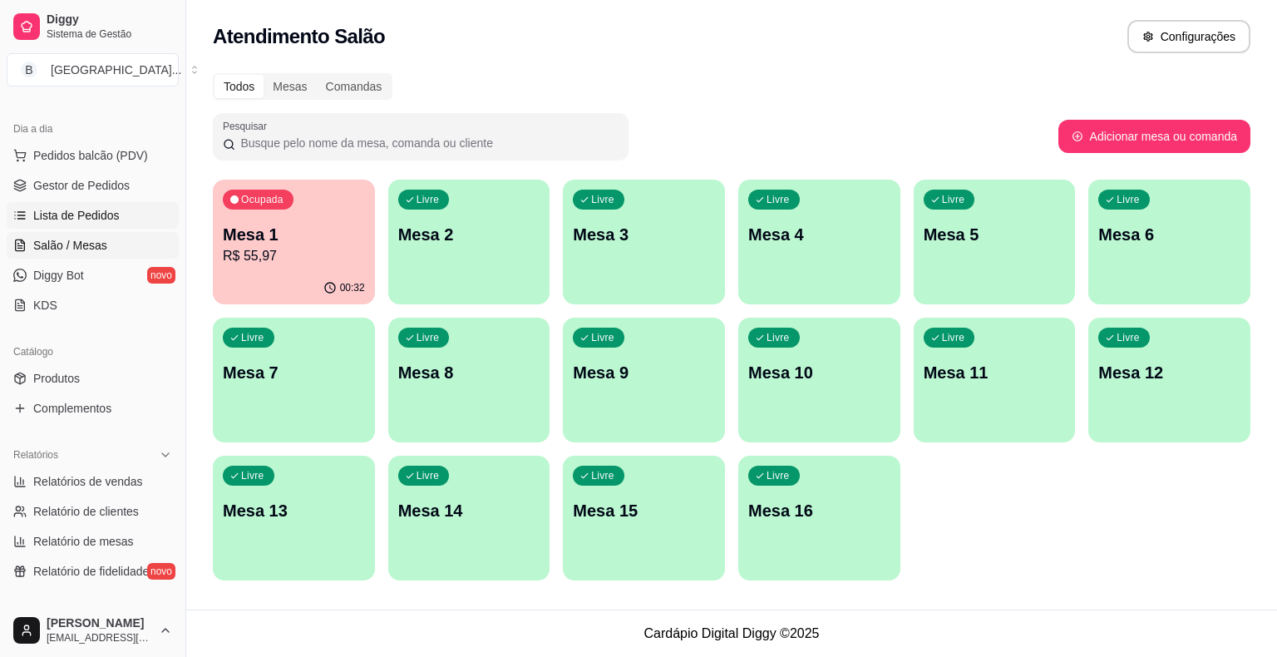
click at [103, 220] on span "Lista de Pedidos" at bounding box center [76, 215] width 86 height 17
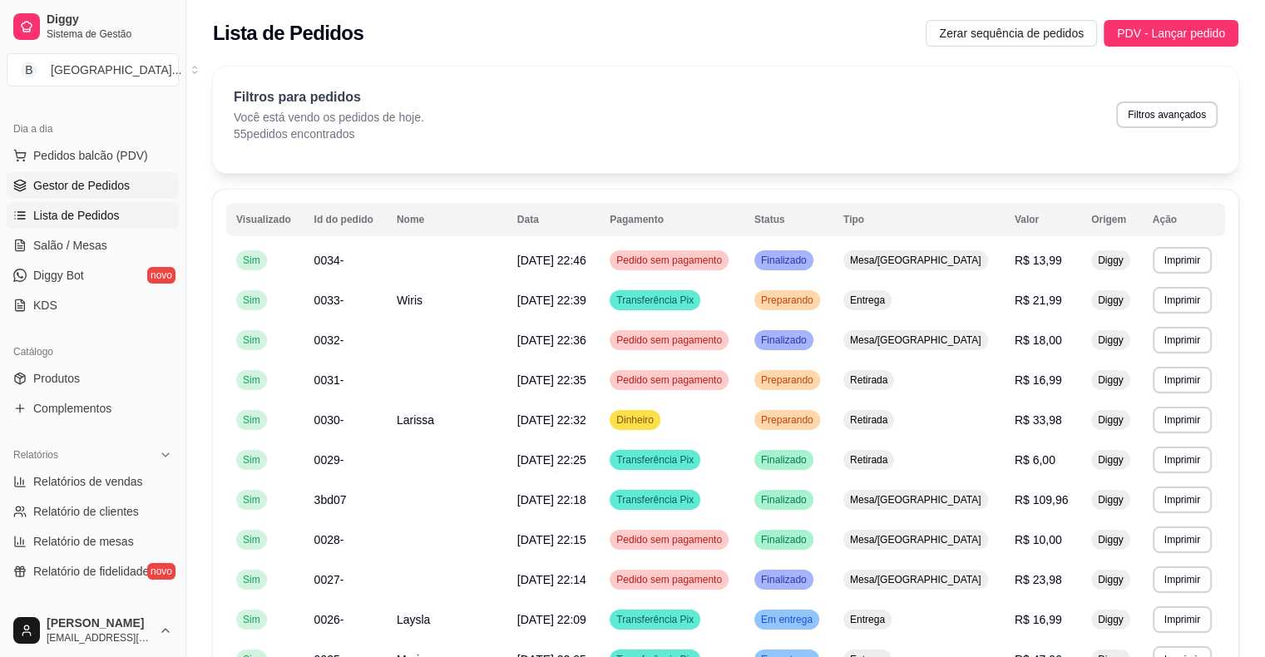
click at [126, 172] on link "Gestor de Pedidos" at bounding box center [93, 185] width 172 height 27
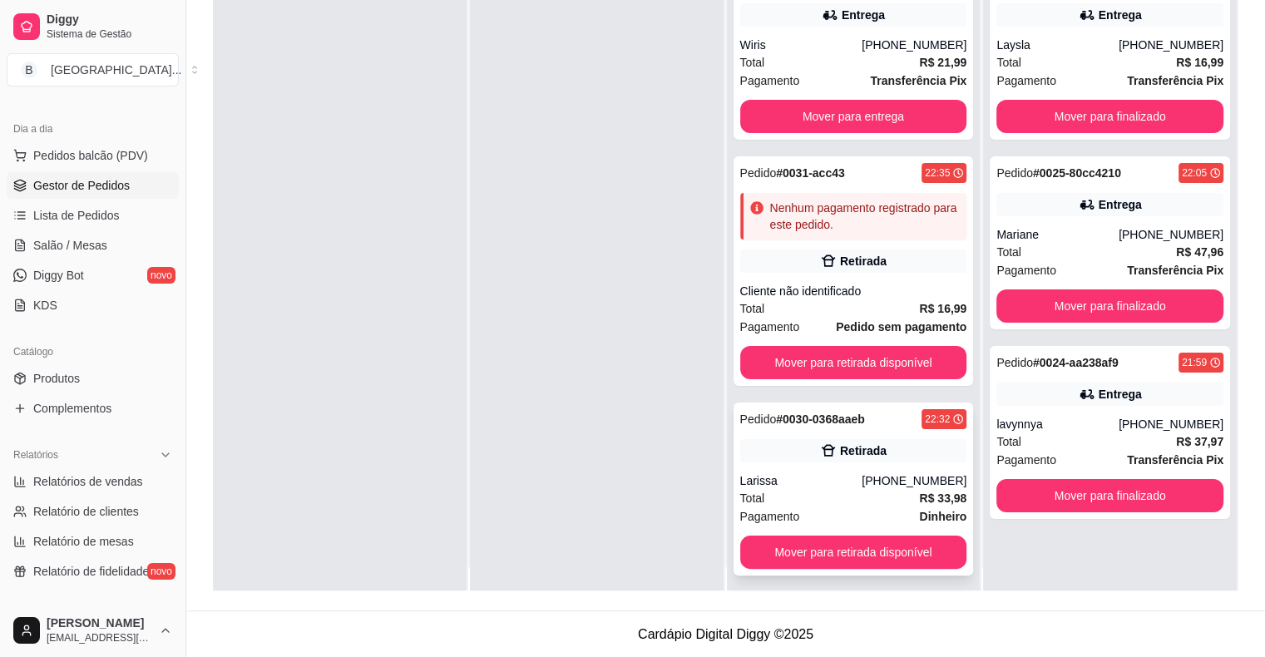
scroll to position [47, 0]
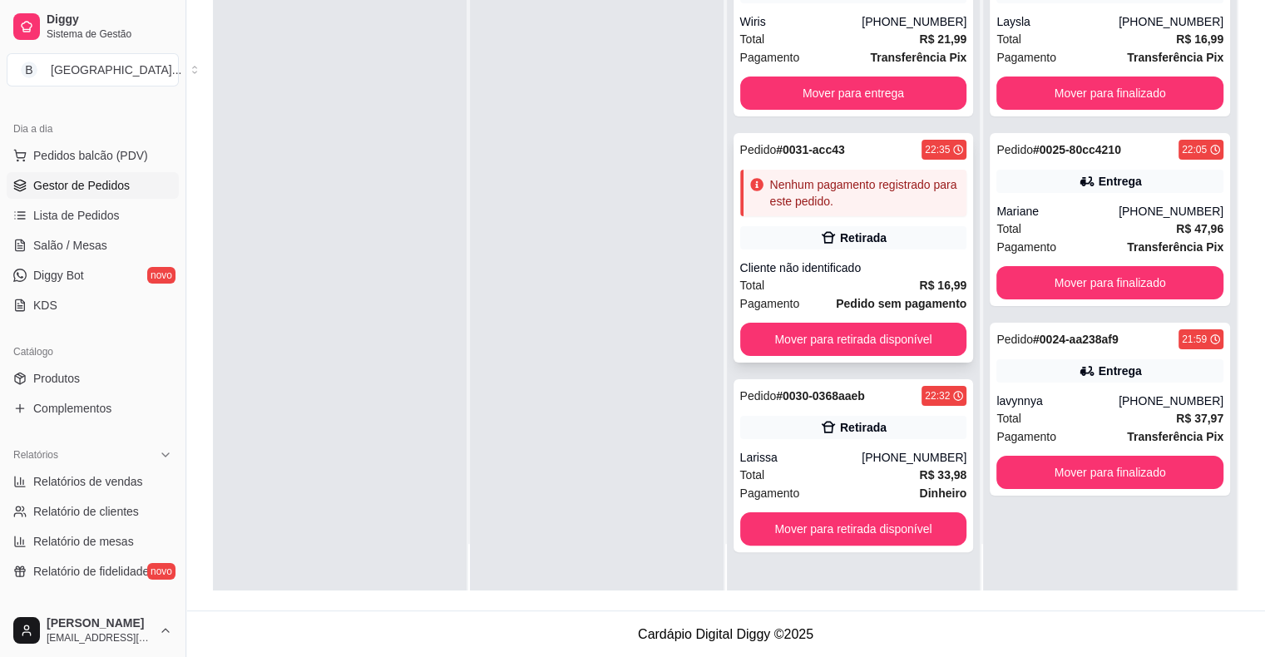
click at [857, 258] on div "Pedido # 0031-acc43 22:35 Nenhum pagamento registrado para este pedido. Retirad…" at bounding box center [853, 248] width 240 height 230
click at [88, 254] on link "Salão / Mesas" at bounding box center [93, 245] width 172 height 27
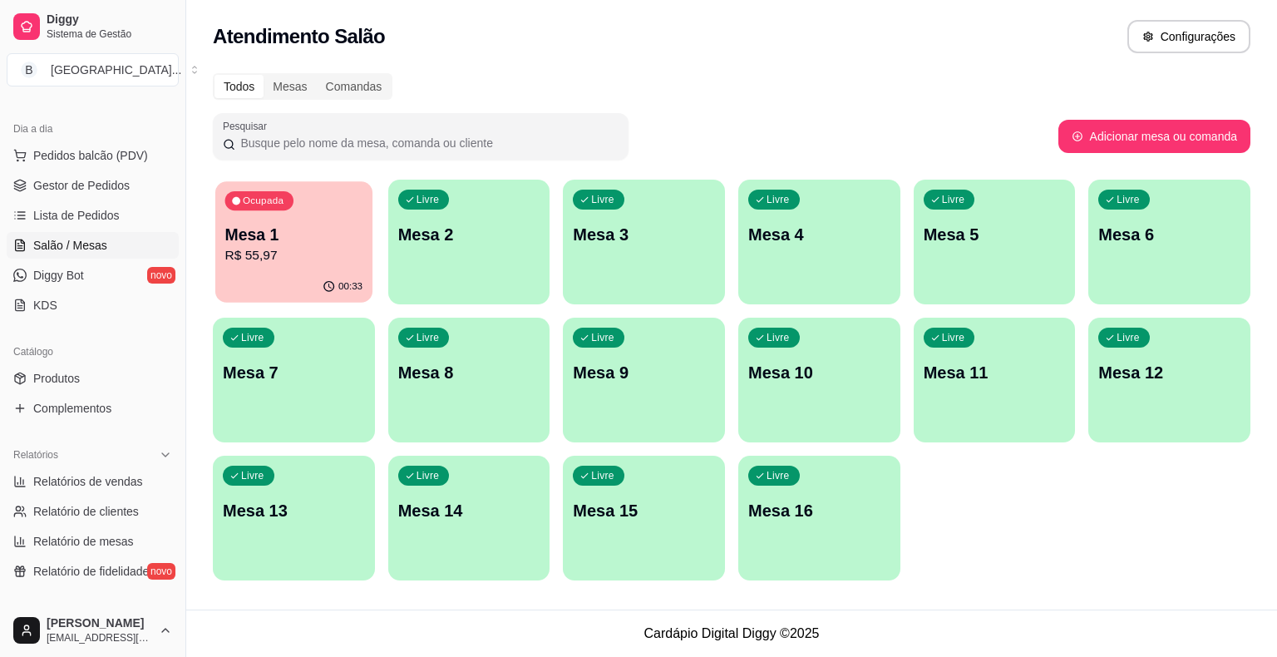
click at [298, 224] on p "Mesa 1" at bounding box center [294, 235] width 138 height 22
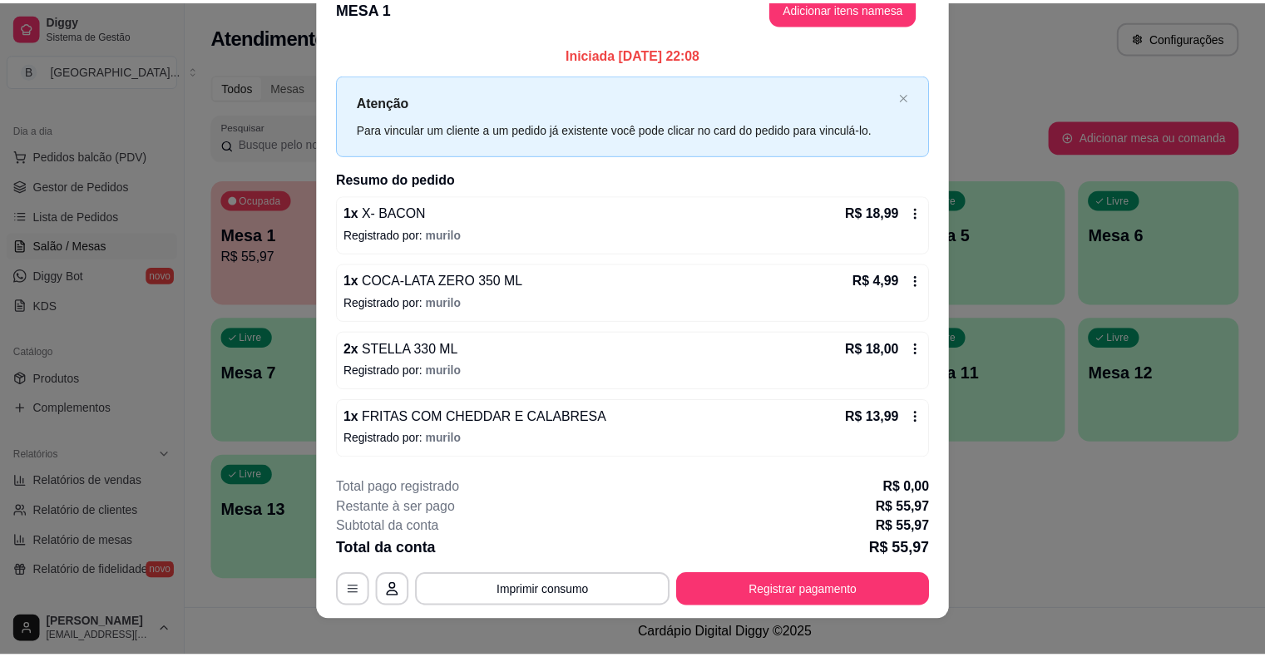
scroll to position [45, 0]
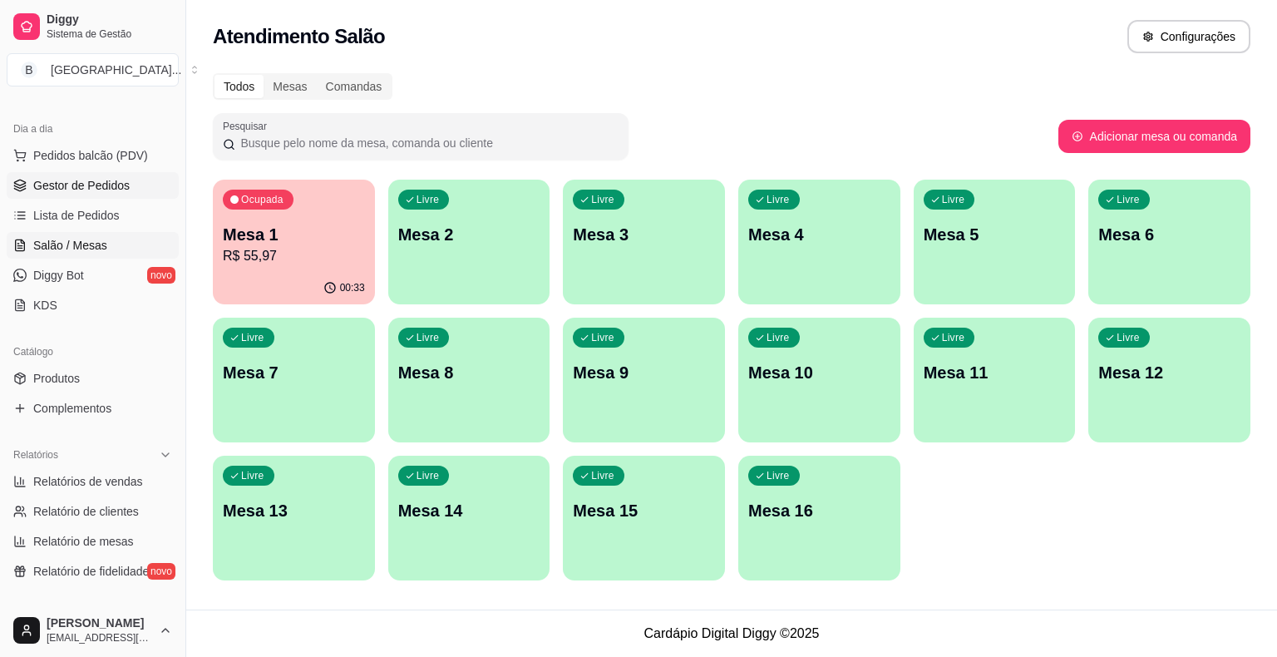
click at [83, 190] on span "Gestor de Pedidos" at bounding box center [81, 185] width 96 height 17
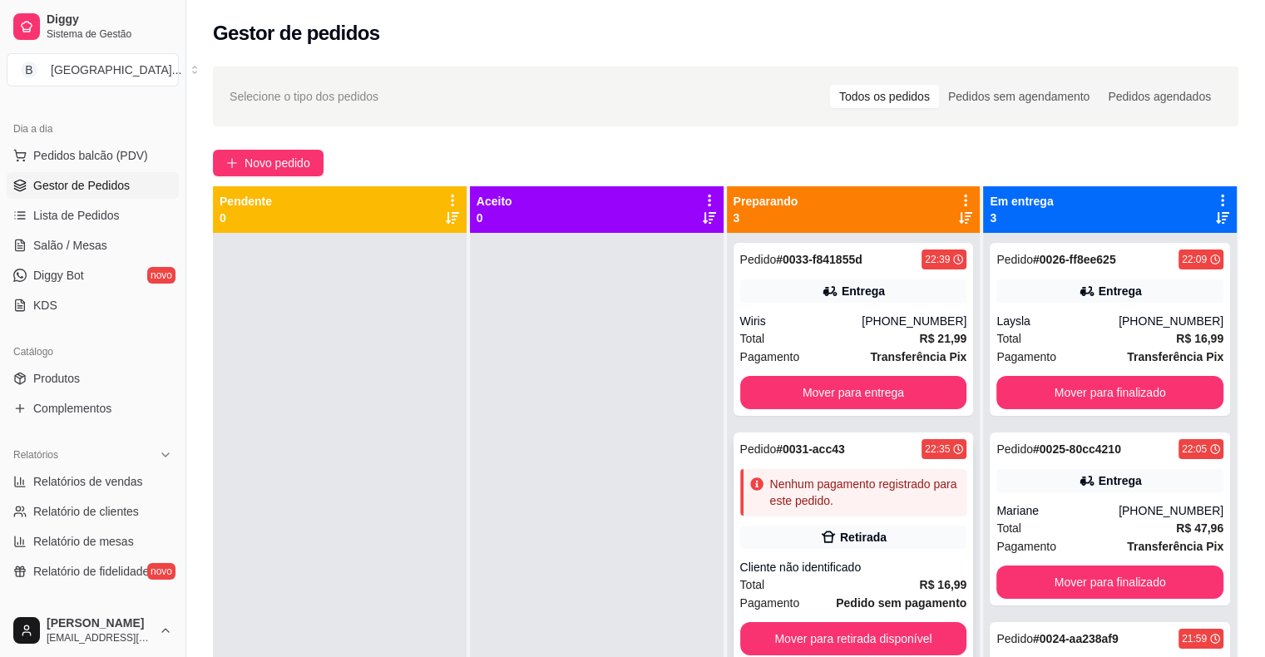
scroll to position [47, 0]
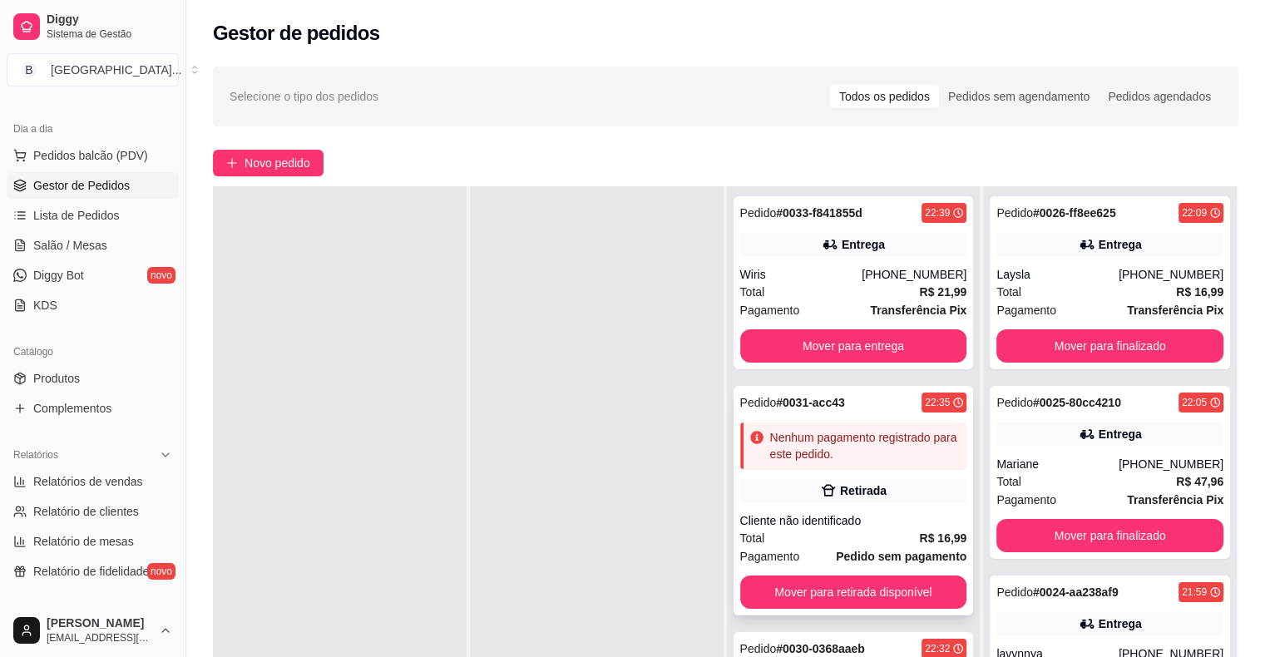
click at [888, 496] on div "Retirada" at bounding box center [853, 490] width 227 height 23
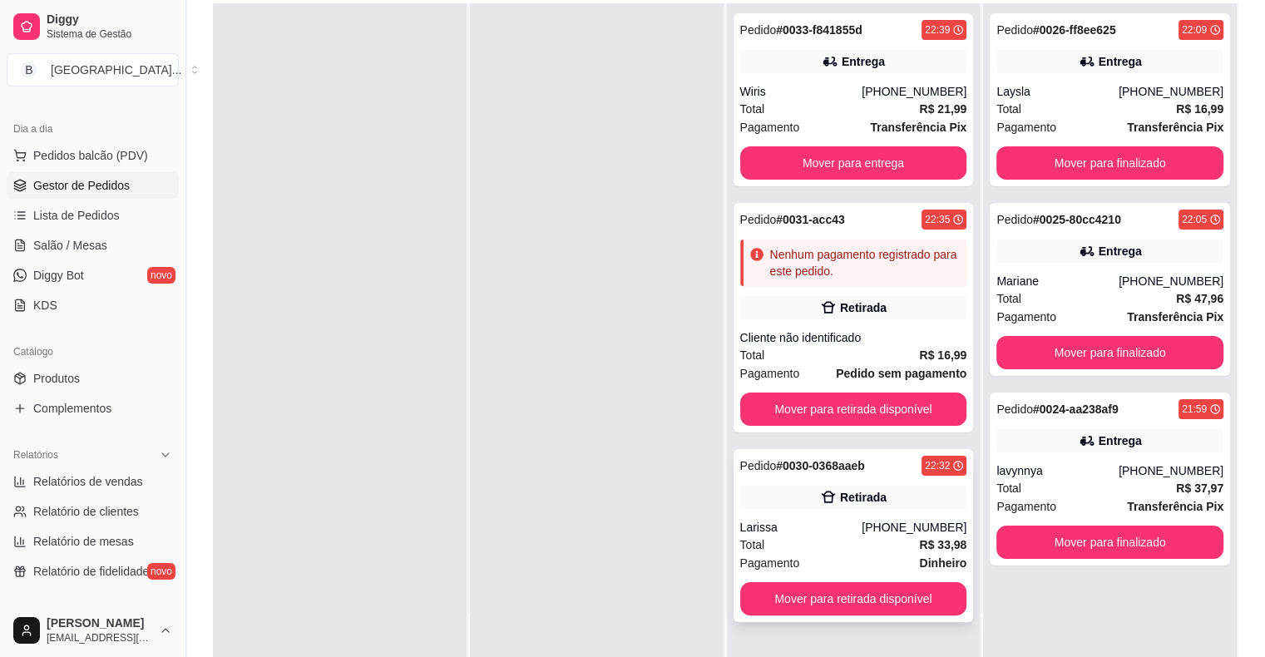
scroll to position [249, 0]
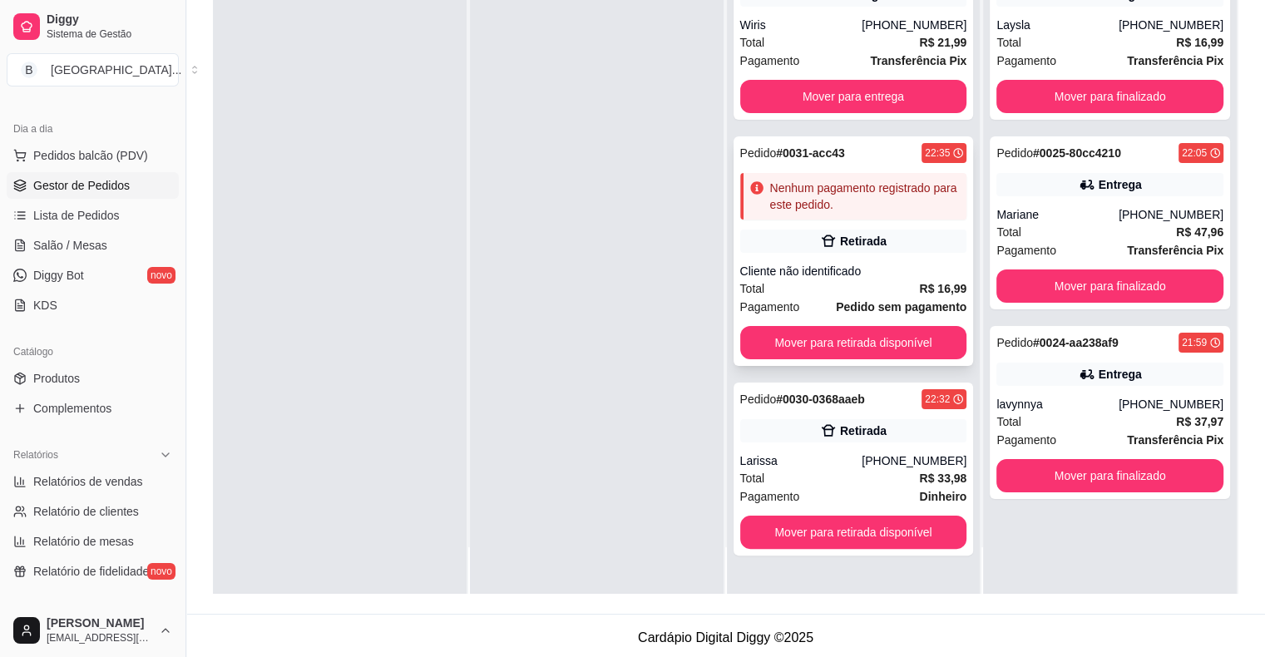
click at [857, 259] on div "Pedido # 0031-acc43 22:35 Nenhum pagamento registrado para este pedido. Retirad…" at bounding box center [853, 251] width 240 height 230
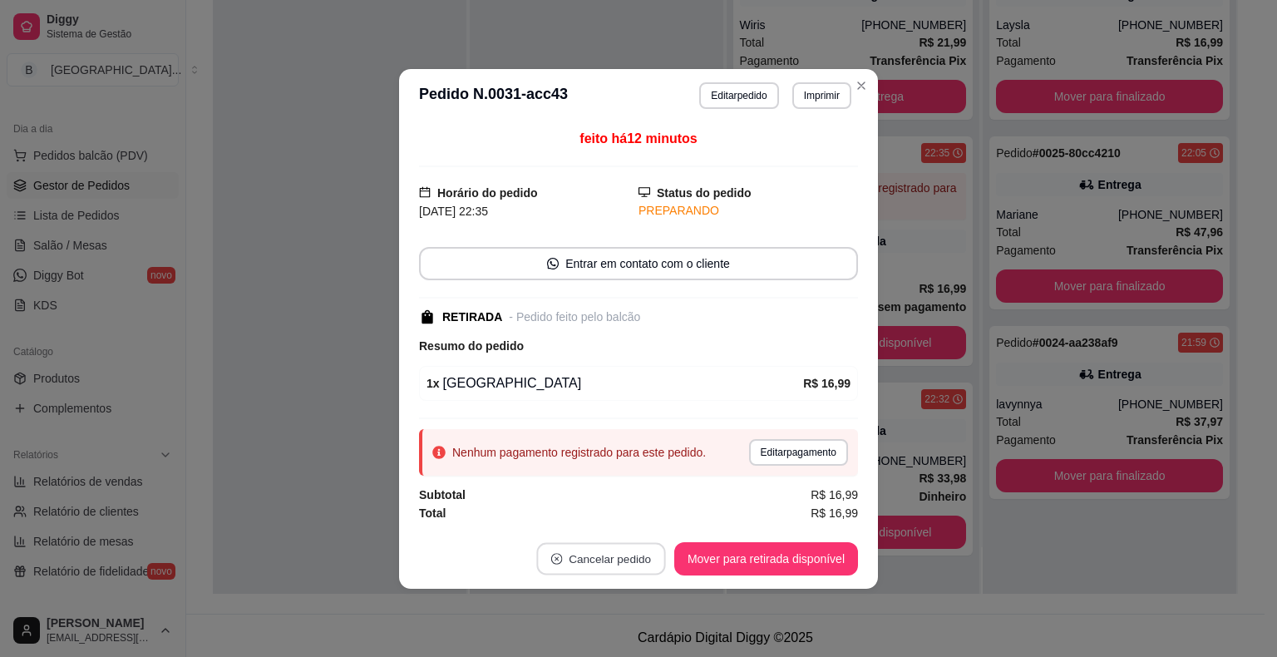
click at [637, 568] on button "Cancelar pedido" at bounding box center [600, 558] width 129 height 32
click at [660, 516] on button "Sim" at bounding box center [648, 516] width 67 height 33
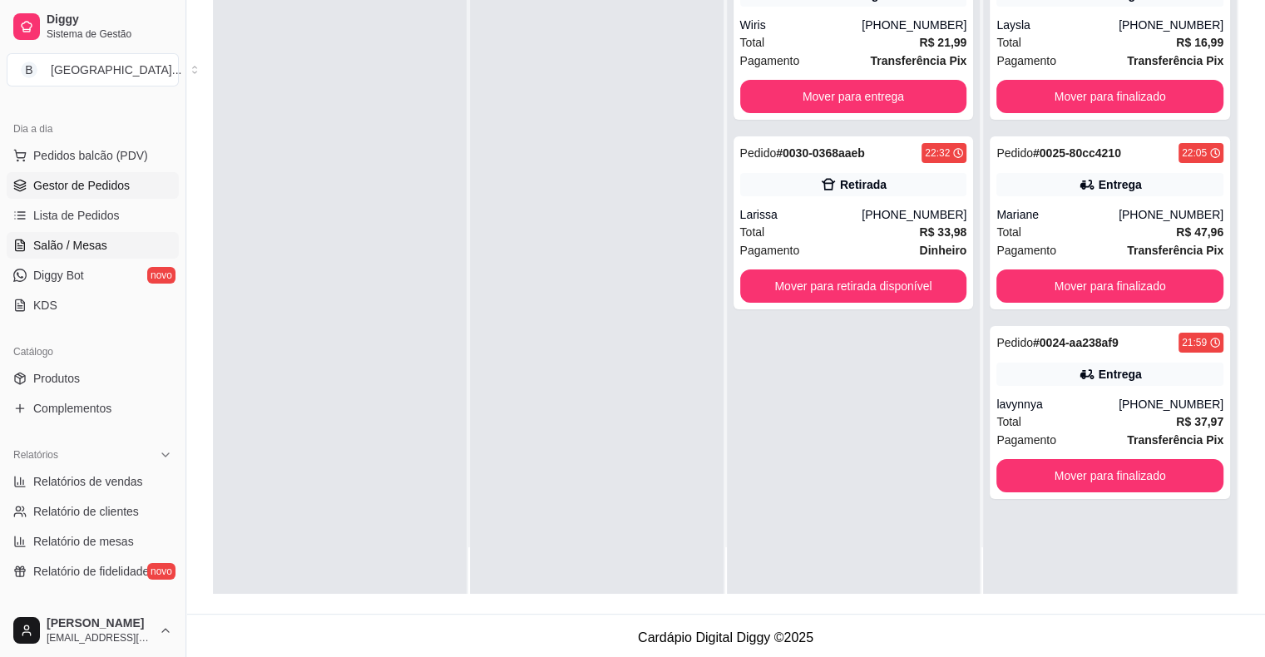
click at [111, 251] on link "Salão / Mesas" at bounding box center [93, 245] width 172 height 27
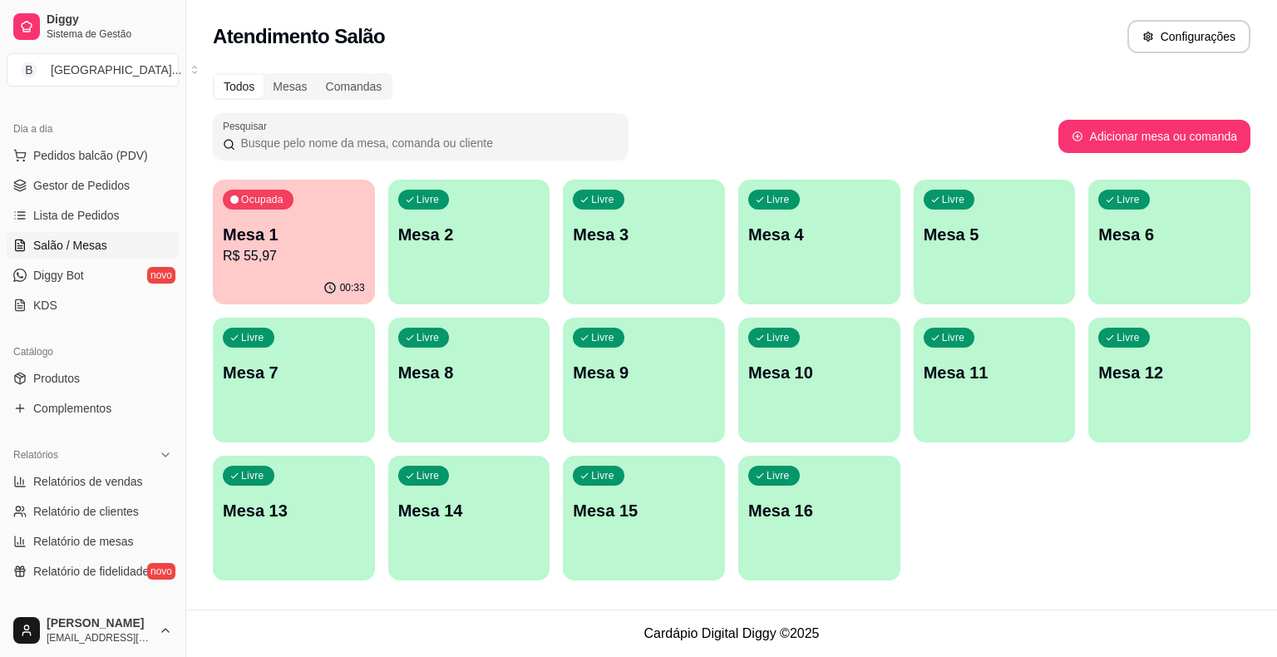
click at [257, 254] on p "R$ 55,97" at bounding box center [294, 256] width 142 height 20
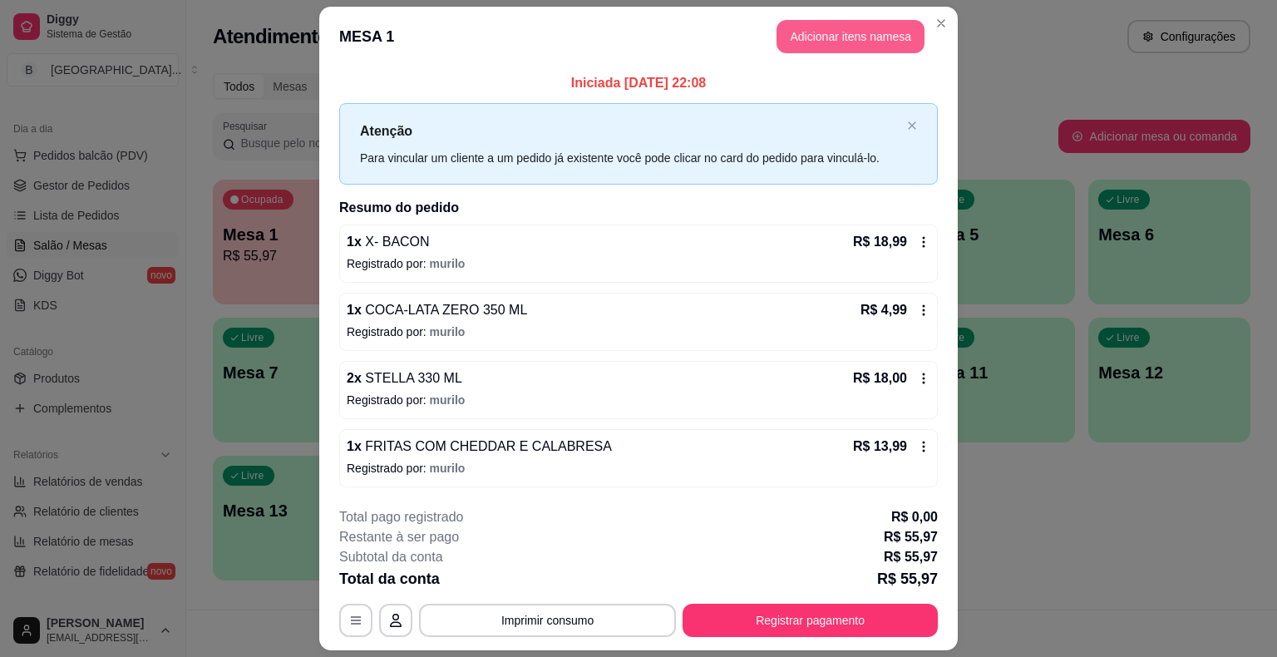
click at [780, 50] on button "Adicionar itens na mesa" at bounding box center [851, 36] width 148 height 33
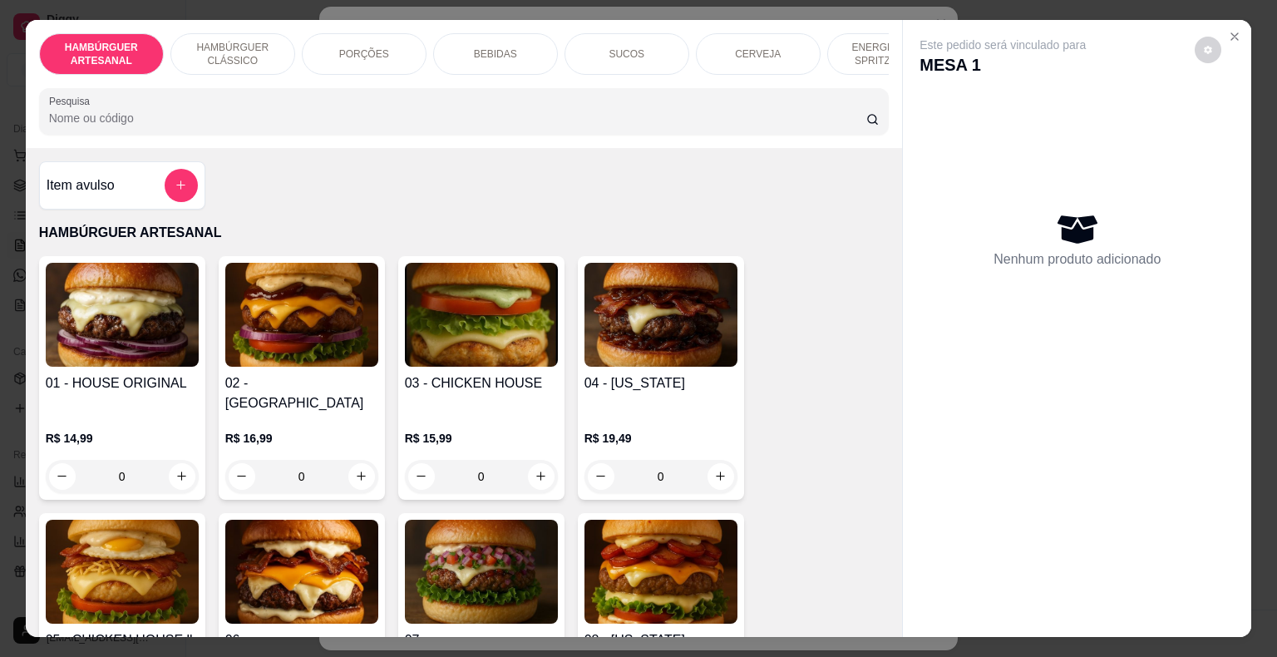
scroll to position [83, 0]
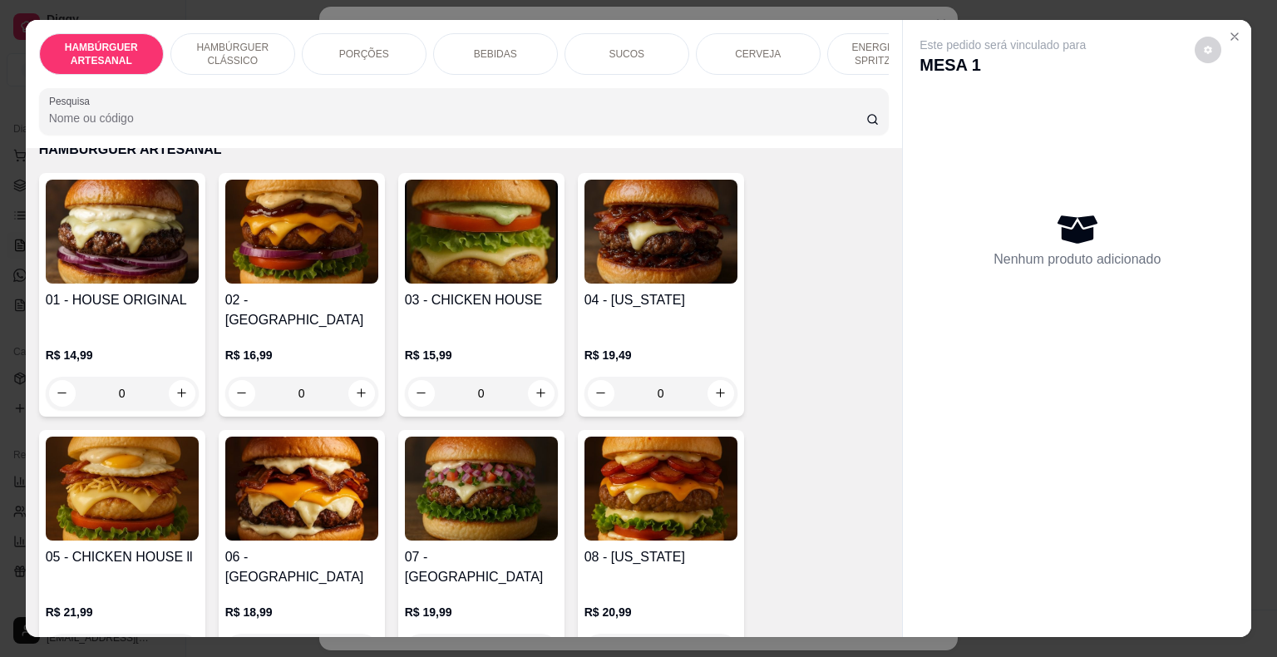
click at [349, 377] on div "0" at bounding box center [301, 393] width 153 height 33
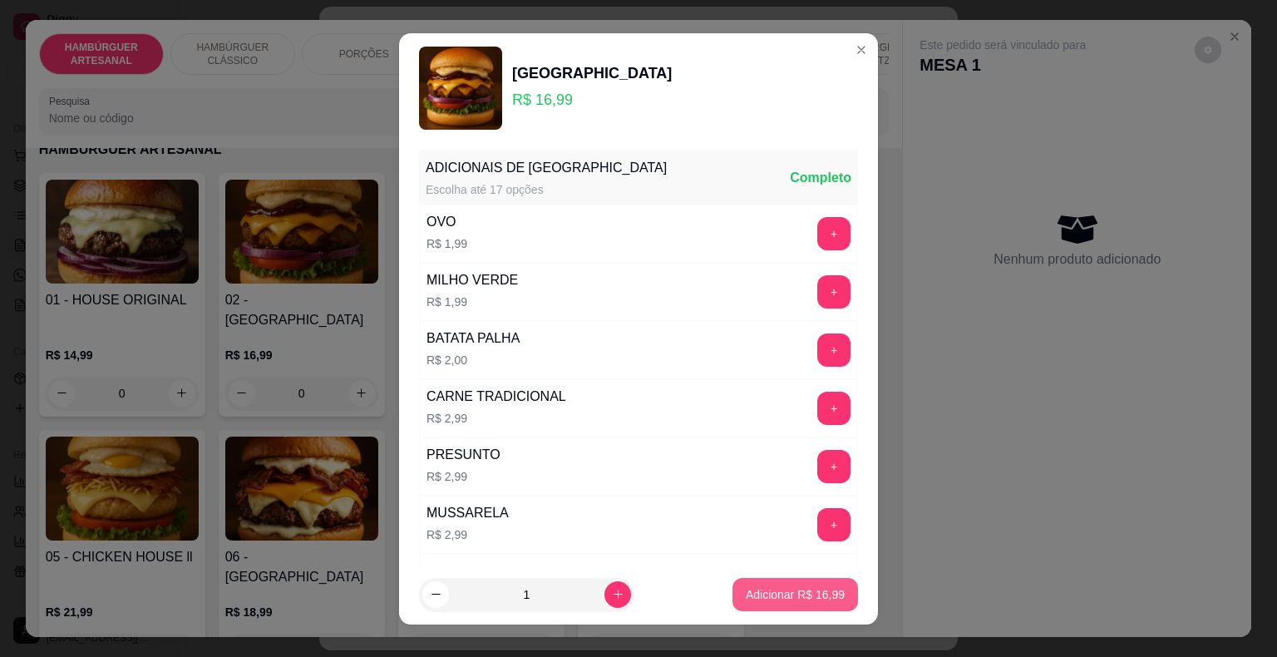
click at [810, 592] on p "Adicionar R$ 16,99" at bounding box center [795, 594] width 99 height 17
type input "1"
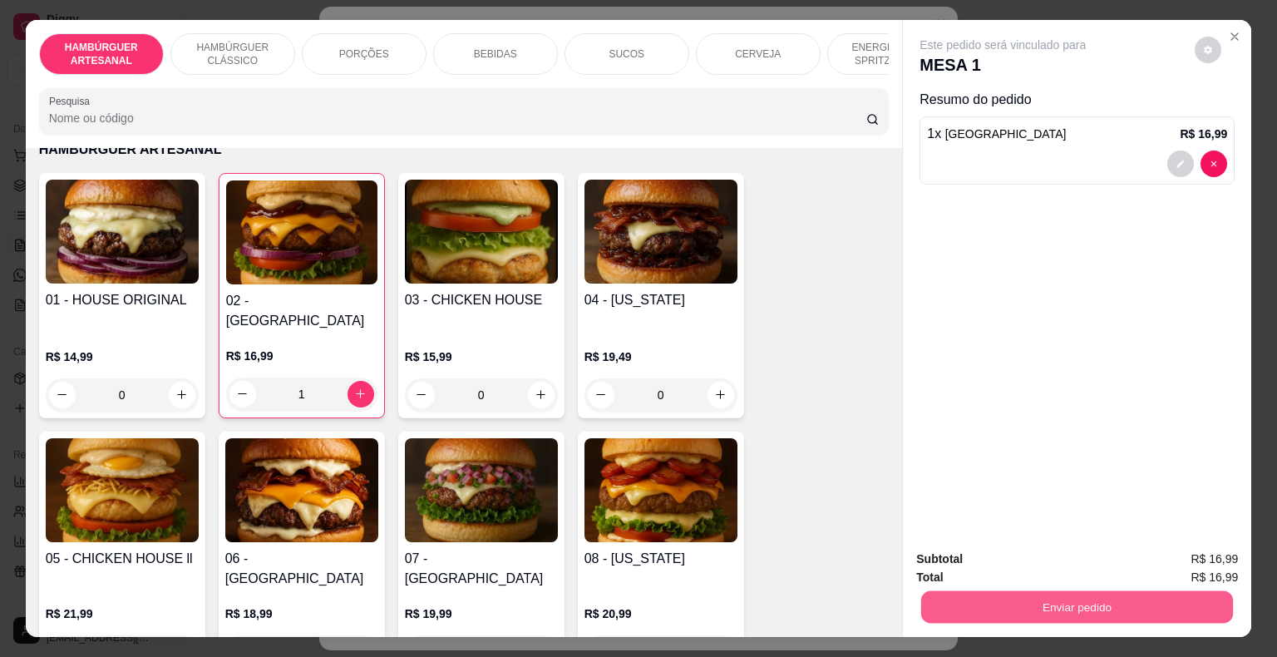
click at [1031, 603] on button "Enviar pedido" at bounding box center [1077, 607] width 312 height 32
click at [989, 567] on button "Não registrar e enviar pedido" at bounding box center [1022, 560] width 168 height 31
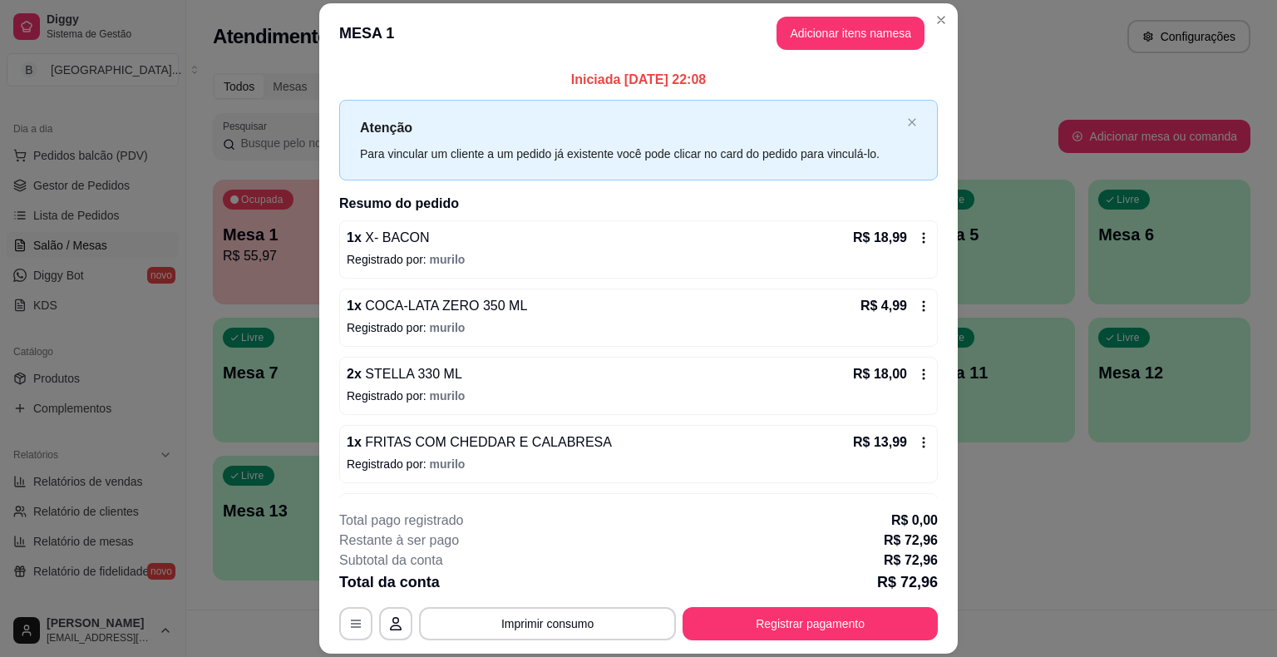
drag, startPoint x: 1005, startPoint y: 447, endPoint x: 987, endPoint y: 445, distance: 17.6
click at [1005, 447] on div "Ocupada Mesa 1 R$ 55,97 00:33 Livre Mesa 2 Livre Mesa 3 Livre Mesa 4 Livre Mesa…" at bounding box center [732, 380] width 1038 height 401
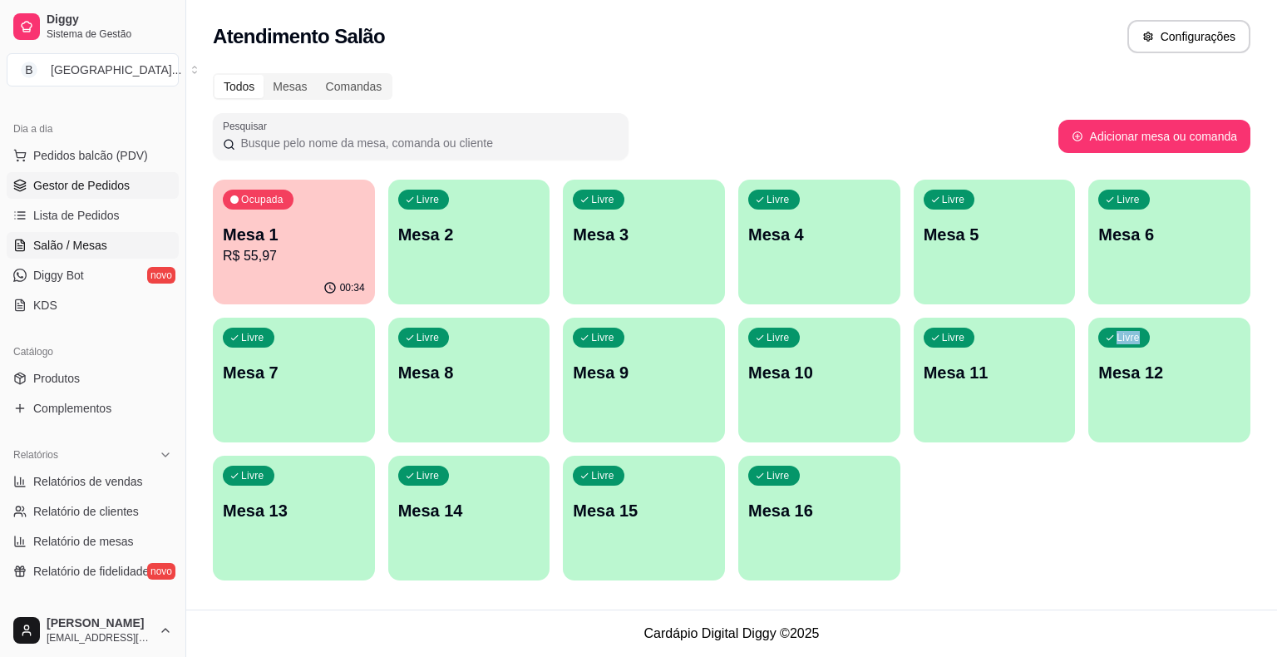
click at [113, 193] on link "Gestor de Pedidos" at bounding box center [93, 185] width 172 height 27
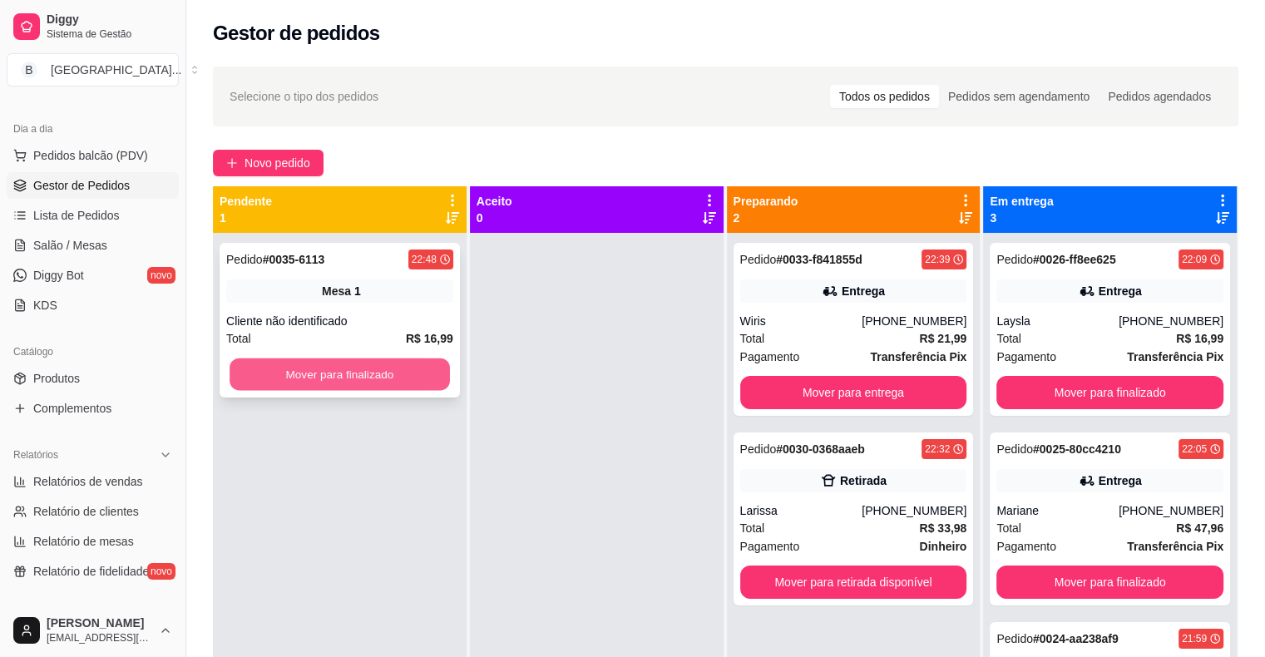
click at [402, 382] on button "Mover para finalizado" at bounding box center [340, 374] width 220 height 32
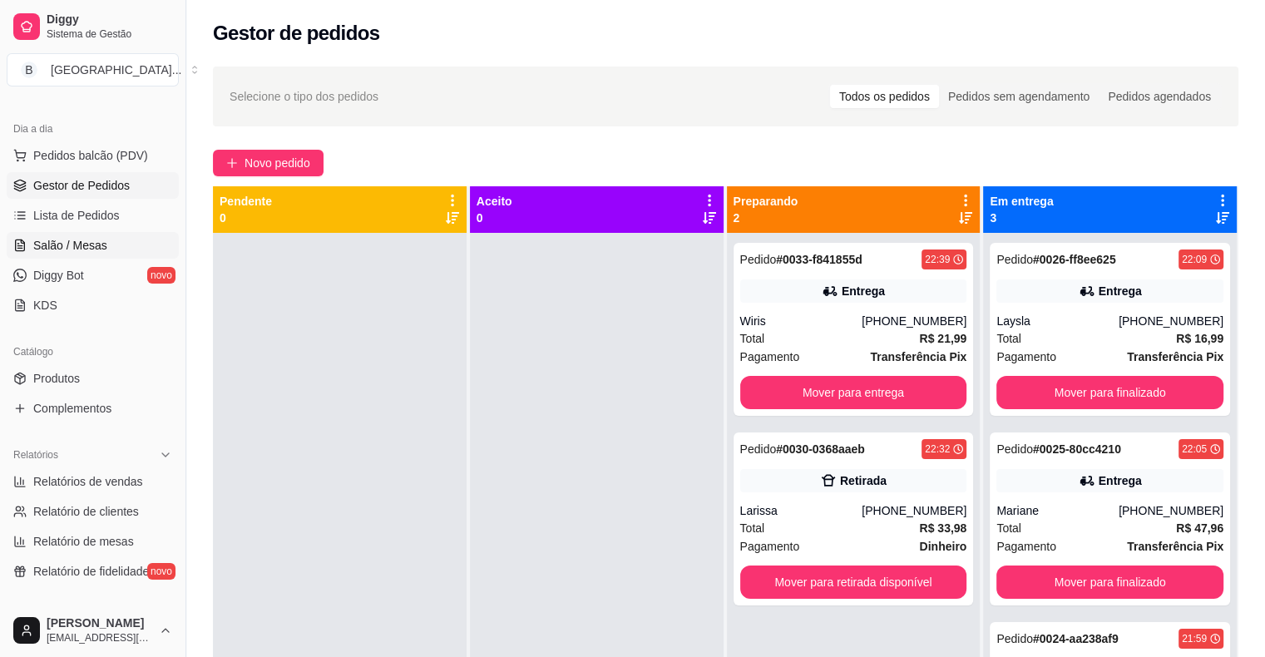
click at [116, 248] on link "Salão / Mesas" at bounding box center [93, 245] width 172 height 27
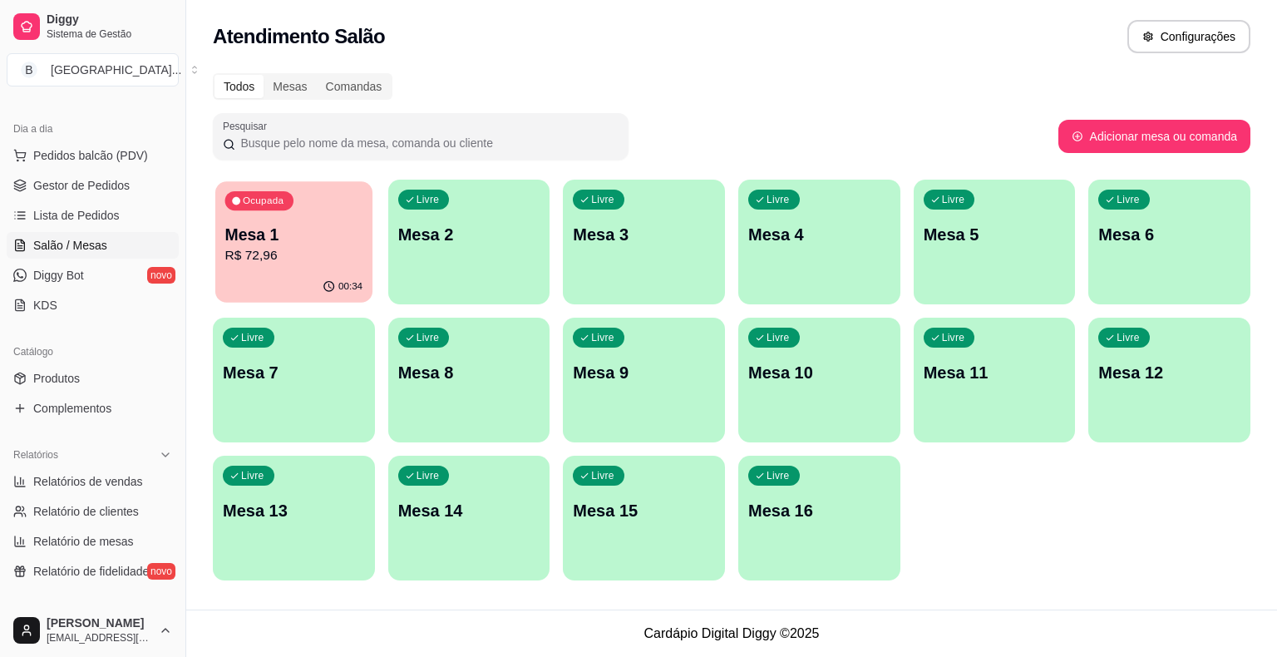
click at [350, 230] on p "Mesa 1" at bounding box center [294, 235] width 138 height 22
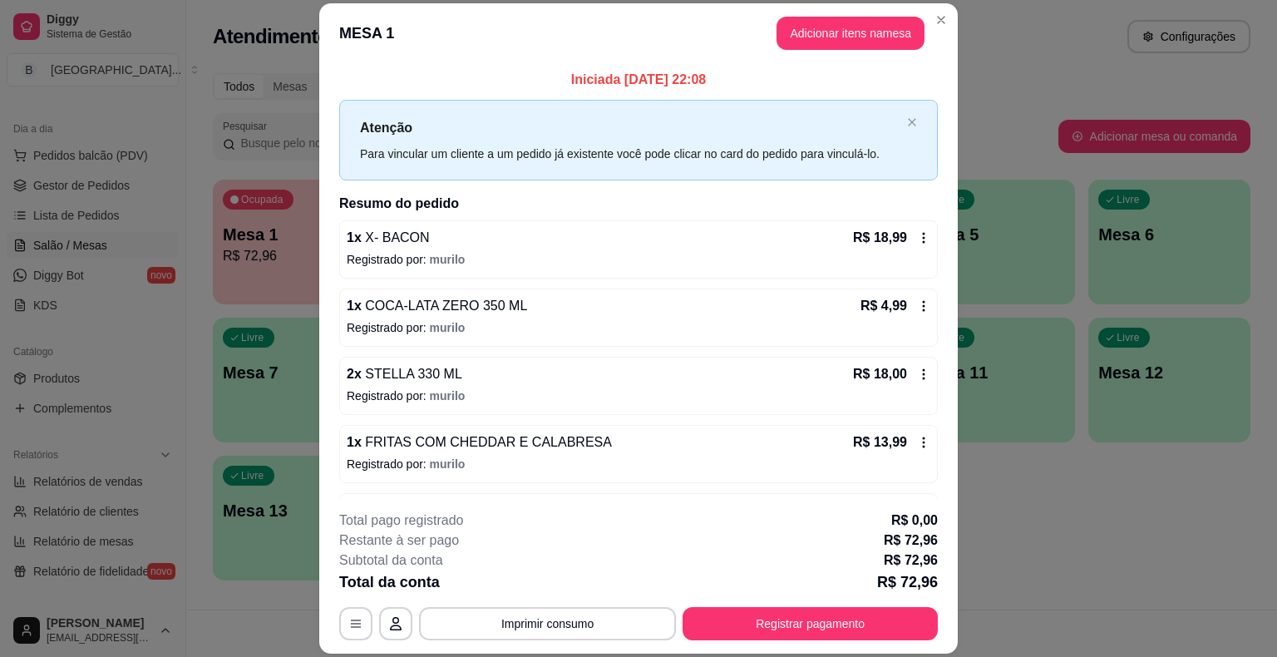
scroll to position [58, 0]
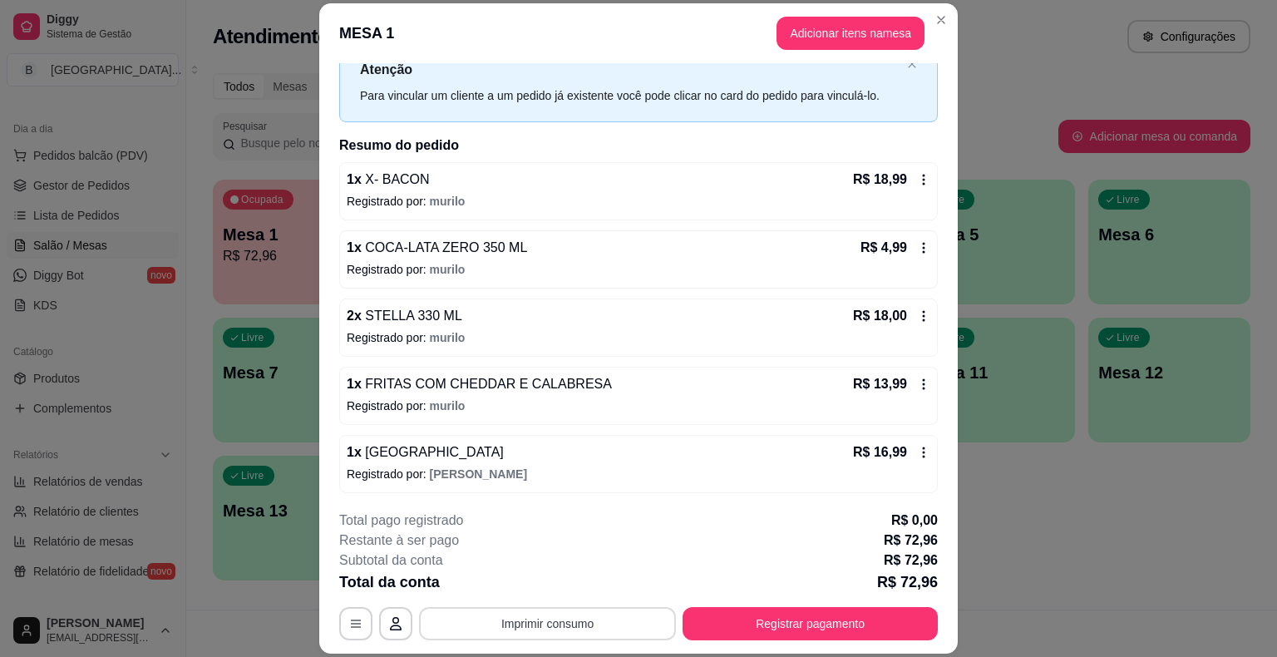
click at [522, 630] on button "Imprimir consumo" at bounding box center [547, 623] width 257 height 33
click at [575, 557] on button "IMPRESSORA" at bounding box center [546, 552] width 121 height 27
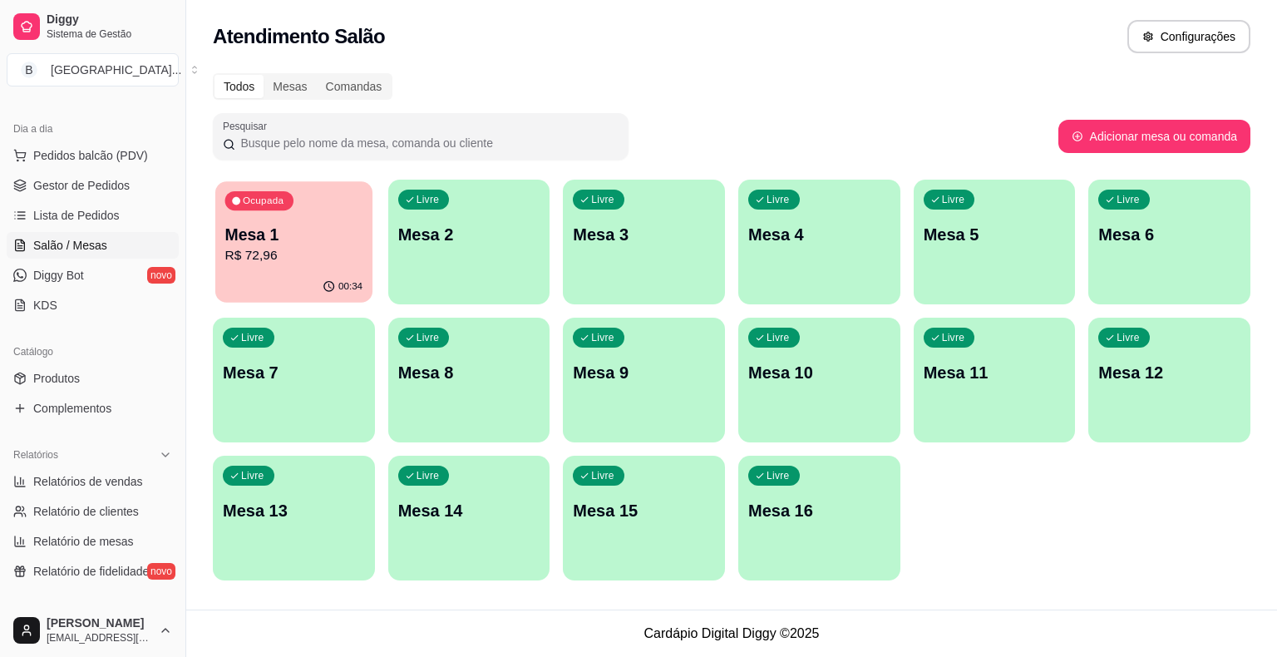
click at [289, 224] on p "Mesa 1" at bounding box center [294, 235] width 138 height 22
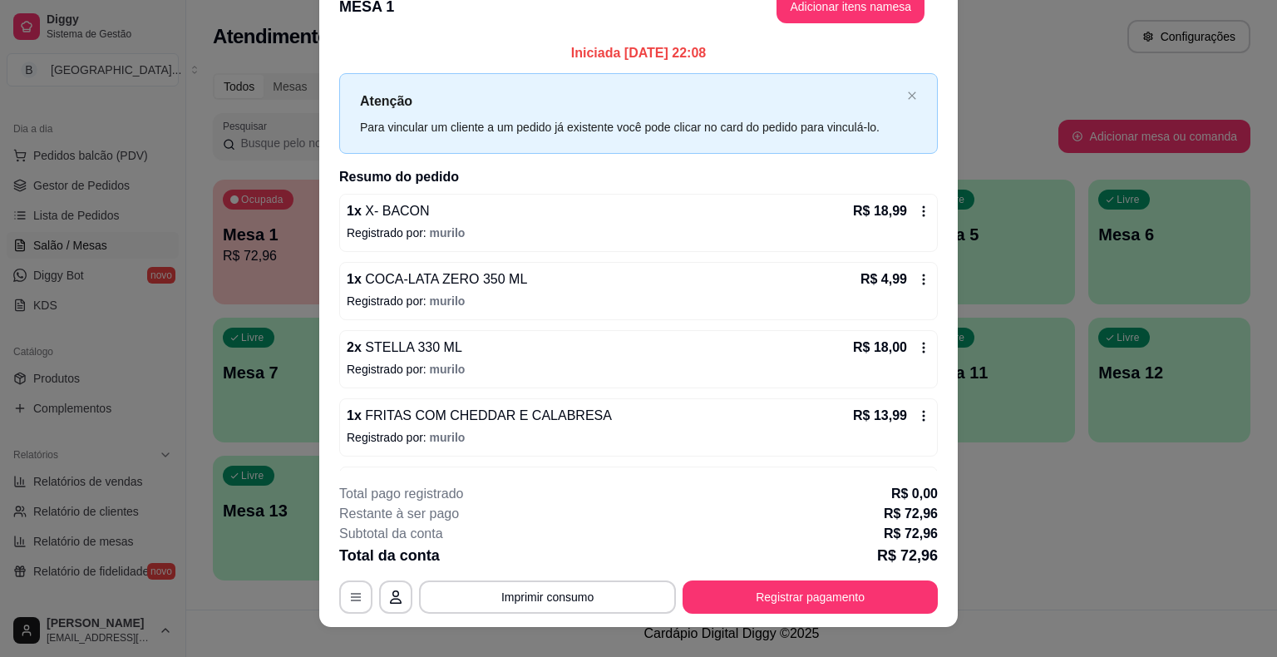
scroll to position [50, 0]
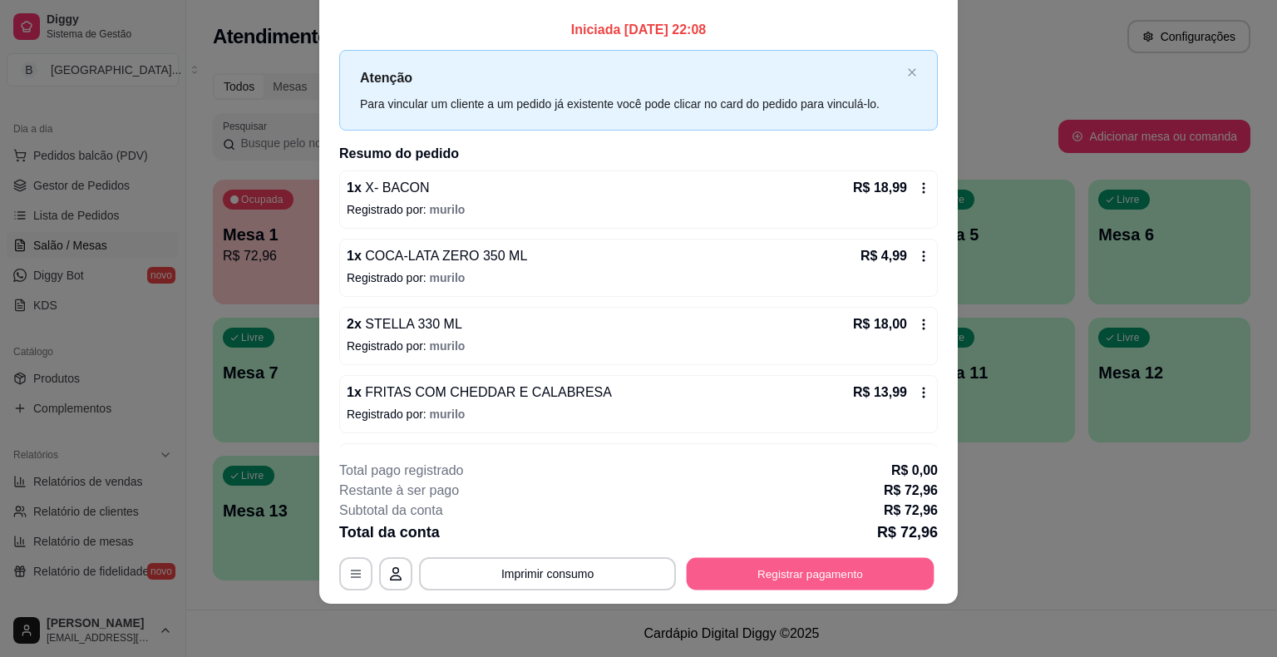
click at [827, 565] on button "Registrar pagamento" at bounding box center [811, 574] width 248 height 32
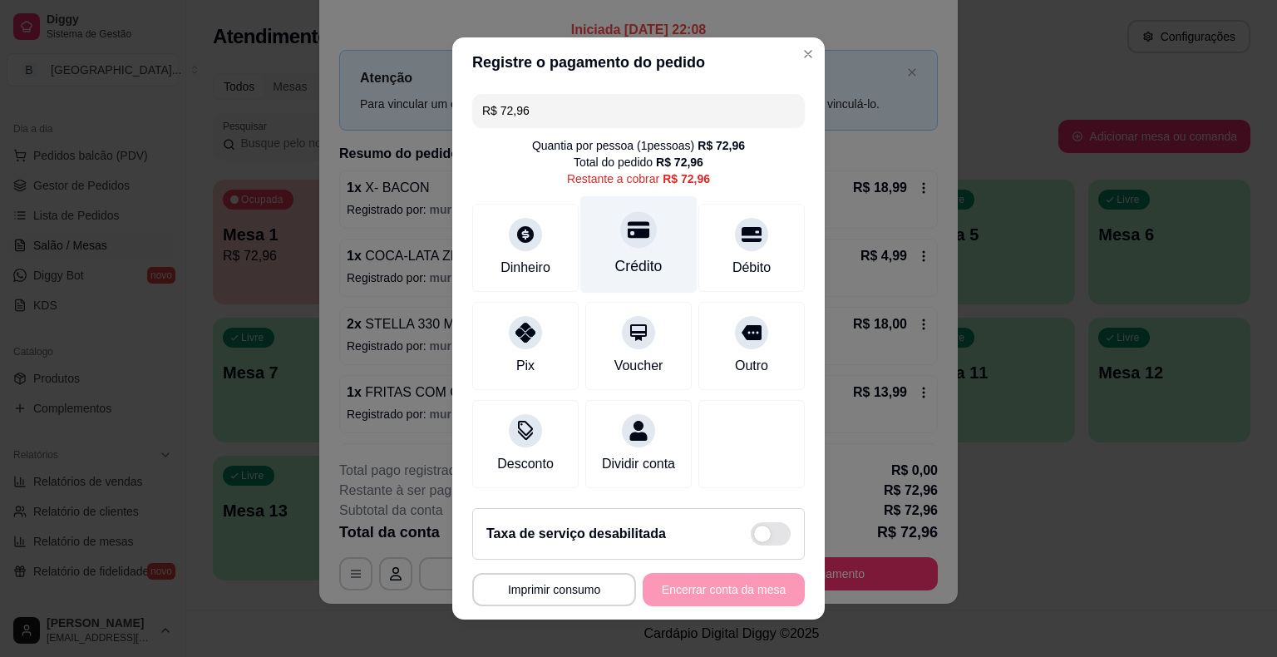
click at [662, 249] on div "Crédito" at bounding box center [638, 244] width 117 height 97
type input "R$ 0,00"
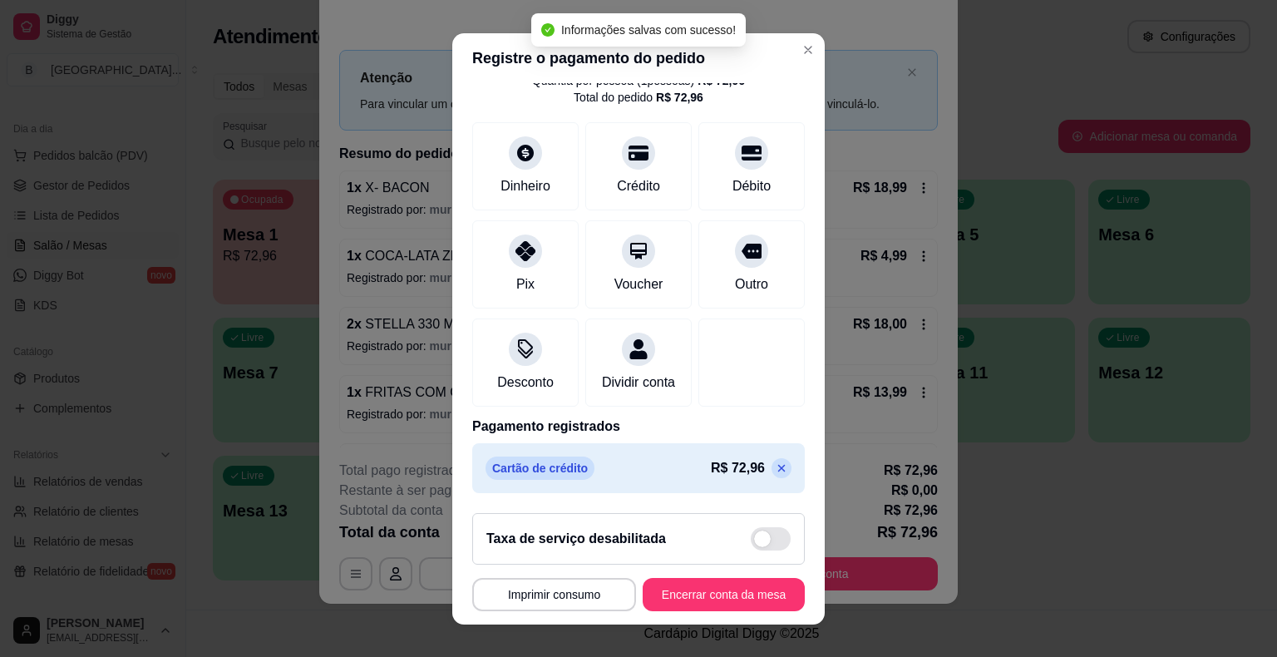
scroll to position [20, 0]
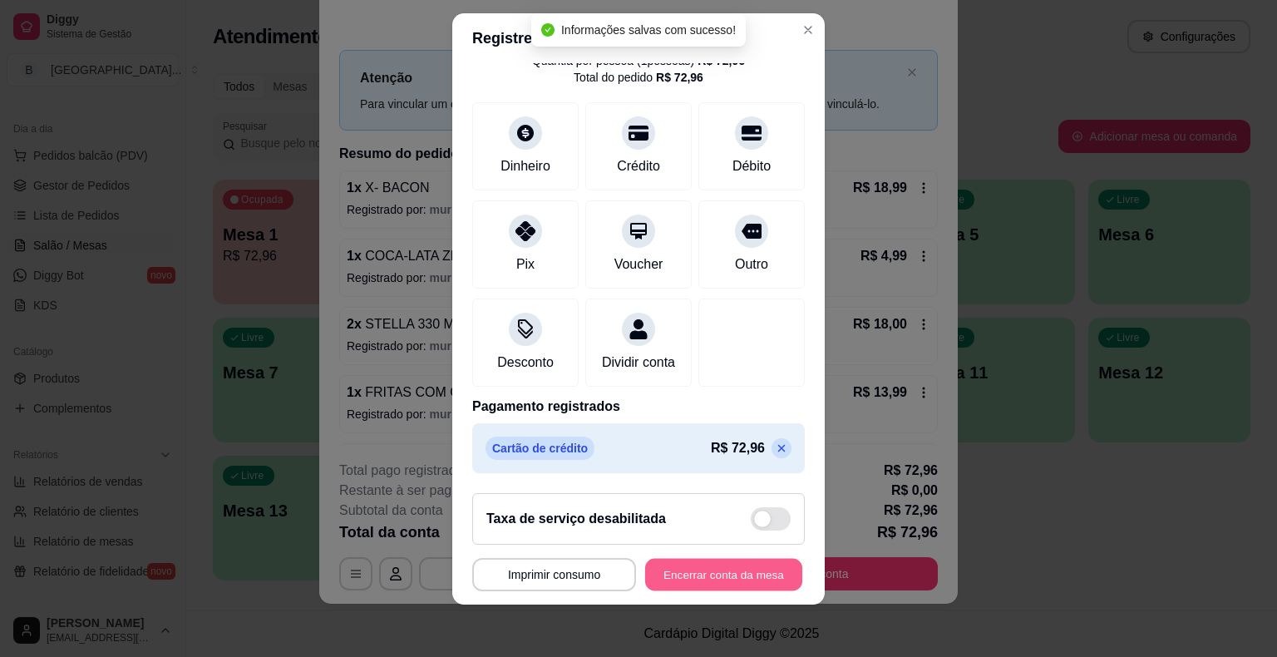
click at [728, 580] on button "Encerrar conta da mesa" at bounding box center [723, 574] width 157 height 32
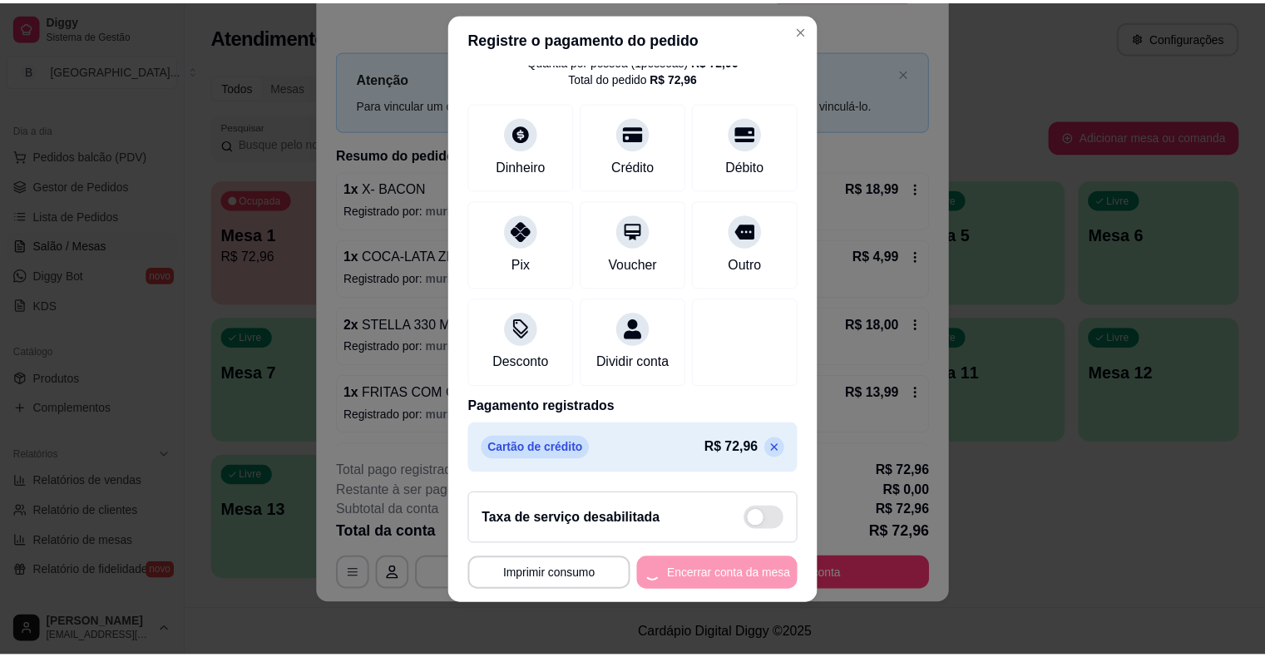
scroll to position [0, 0]
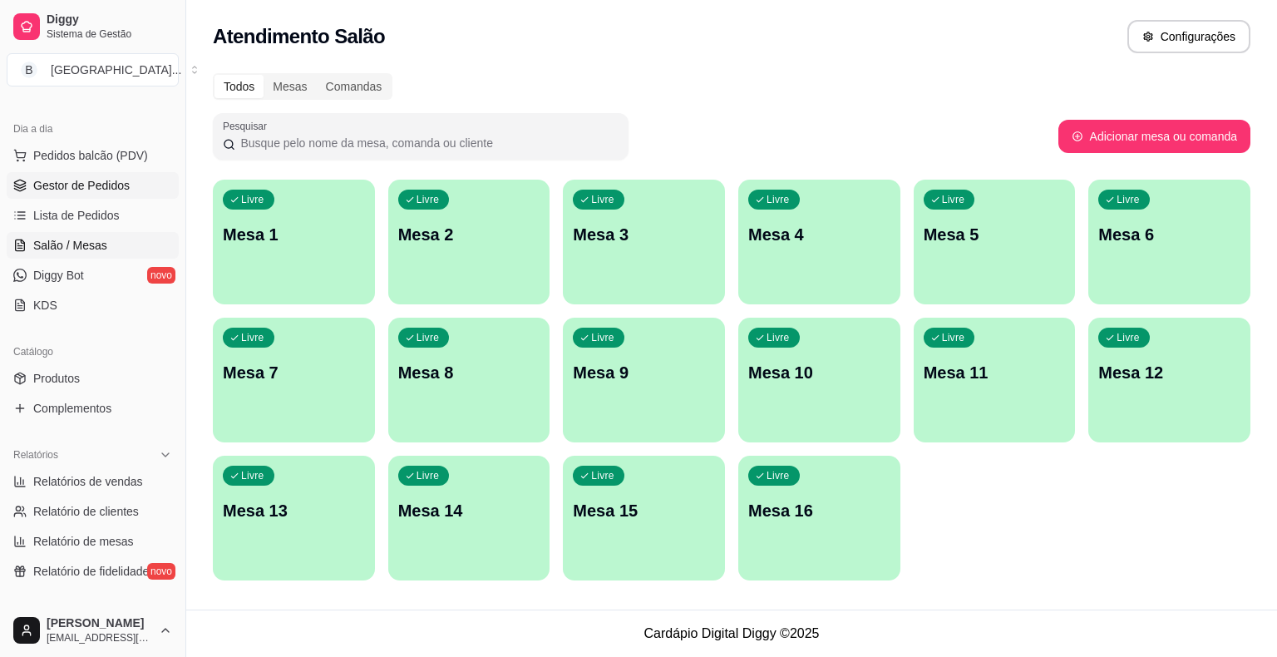
click at [74, 177] on span "Gestor de Pedidos" at bounding box center [81, 185] width 96 height 17
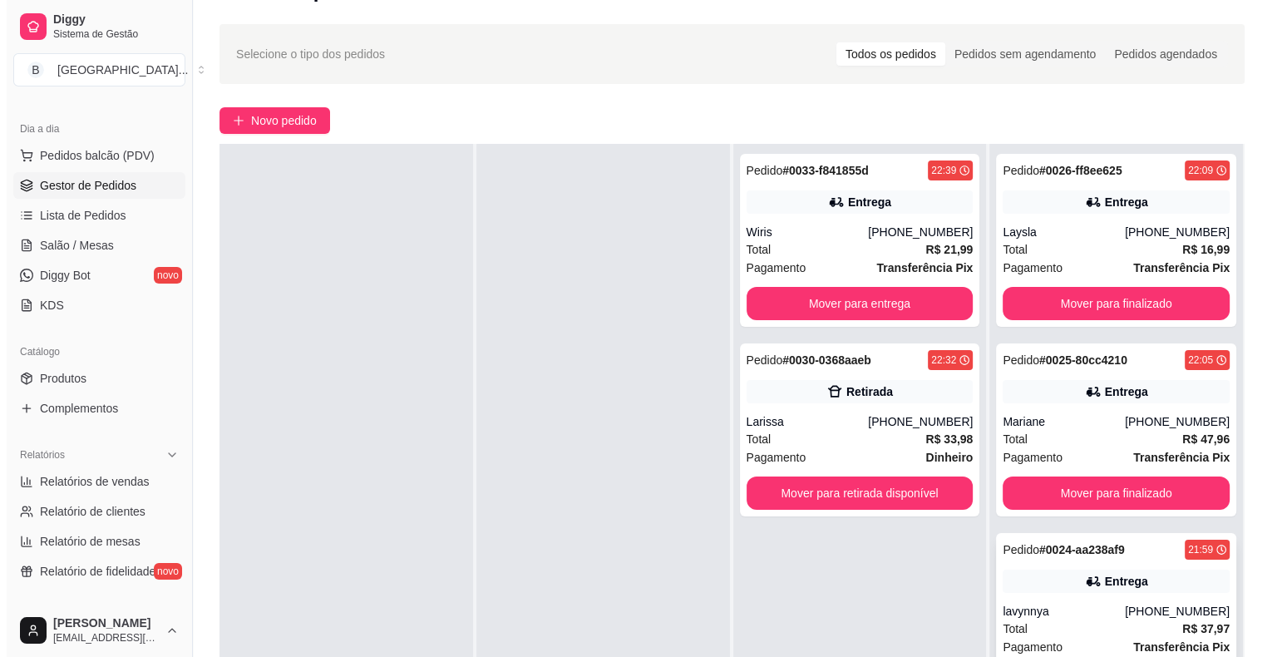
scroll to position [83, 0]
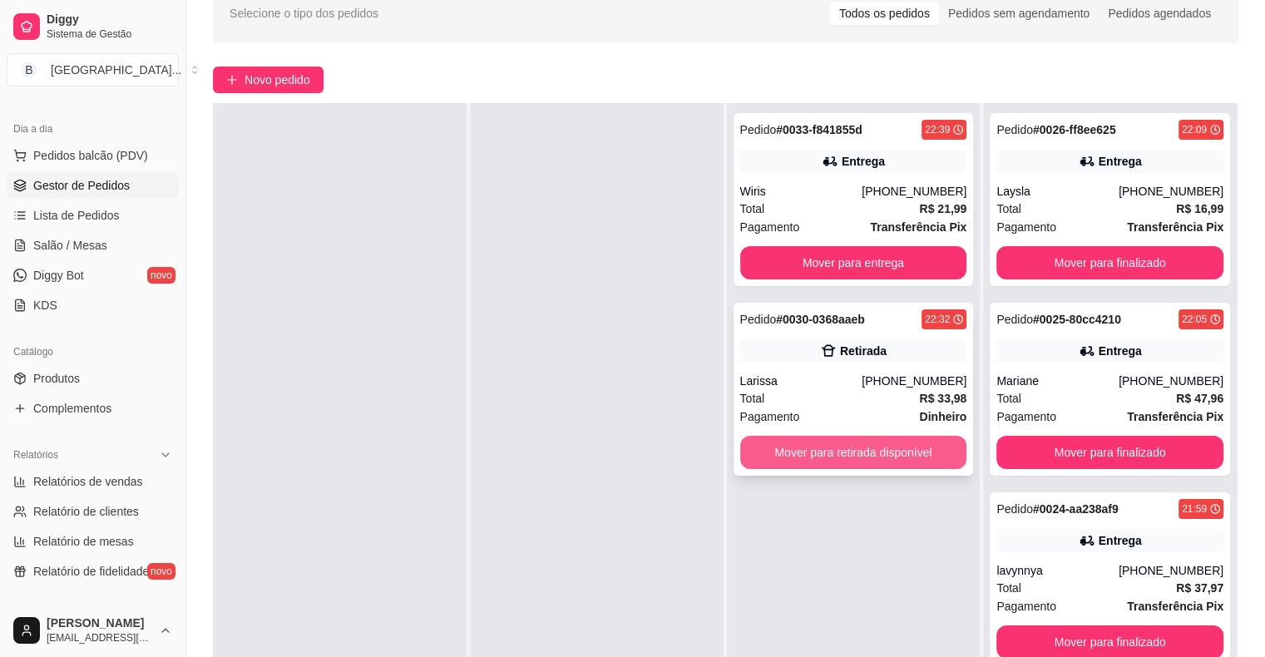
click at [919, 454] on button "Mover para retirada disponível" at bounding box center [853, 452] width 227 height 33
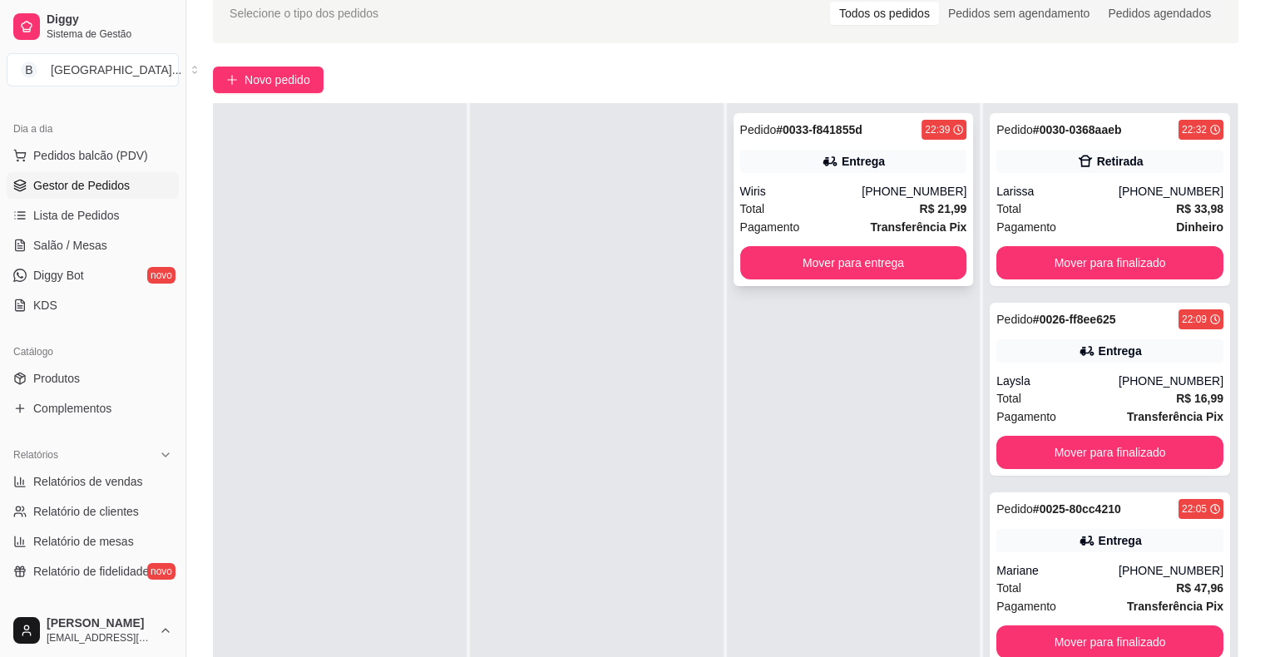
click at [936, 206] on strong "R$ 21,99" at bounding box center [942, 208] width 47 height 13
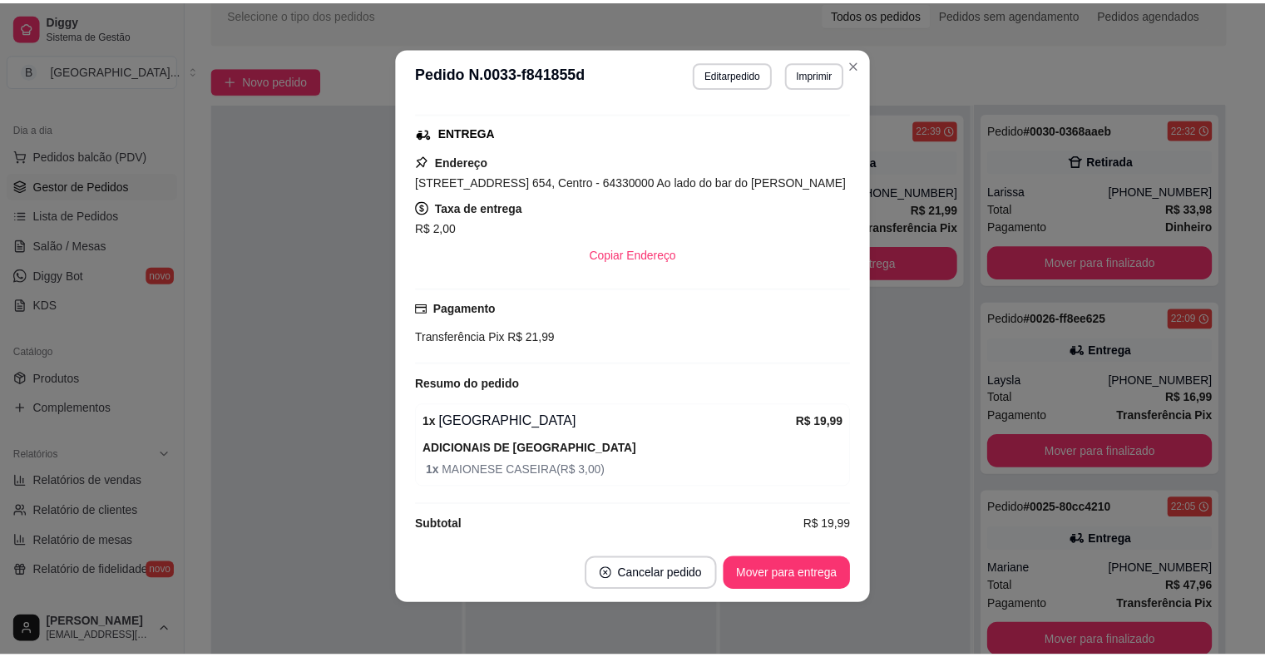
scroll to position [3, 0]
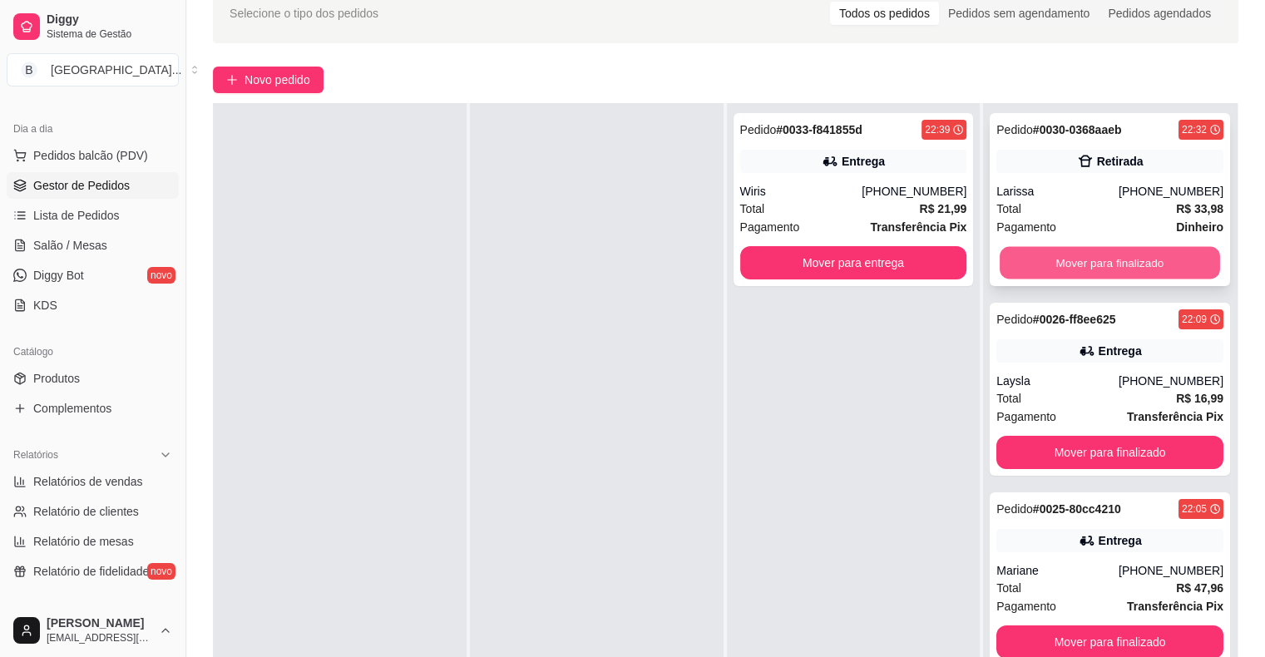
click at [1152, 254] on button "Mover para finalizado" at bounding box center [1110, 263] width 220 height 32
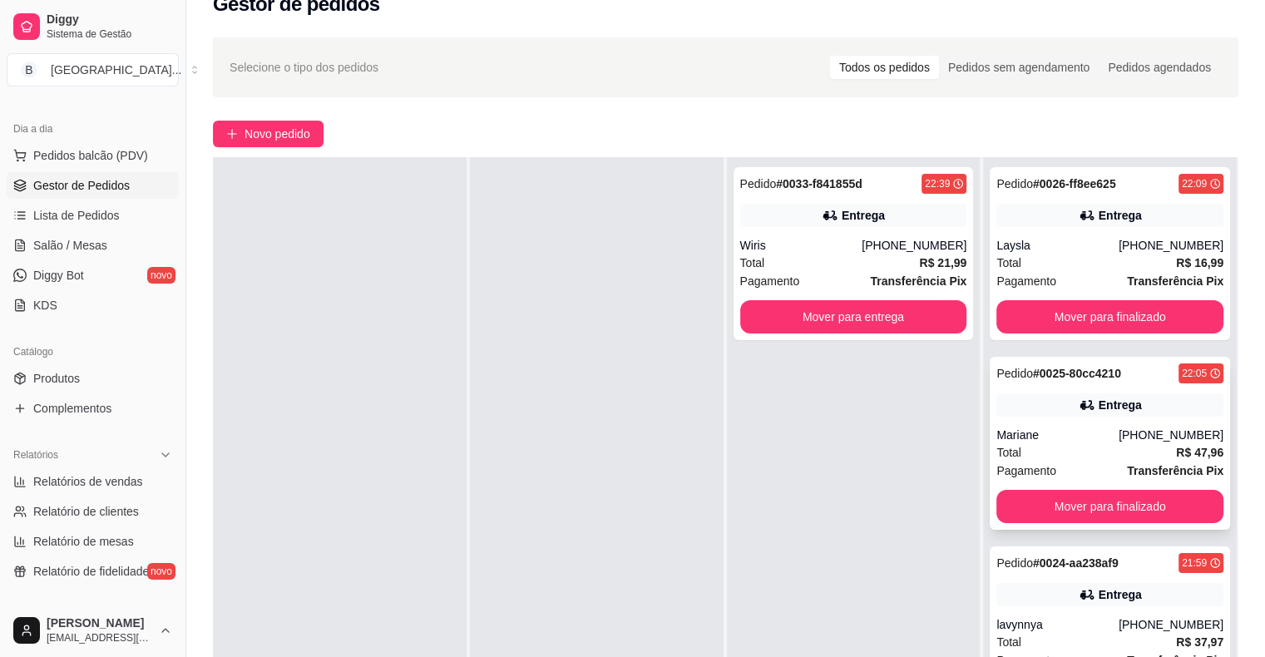
scroll to position [0, 0]
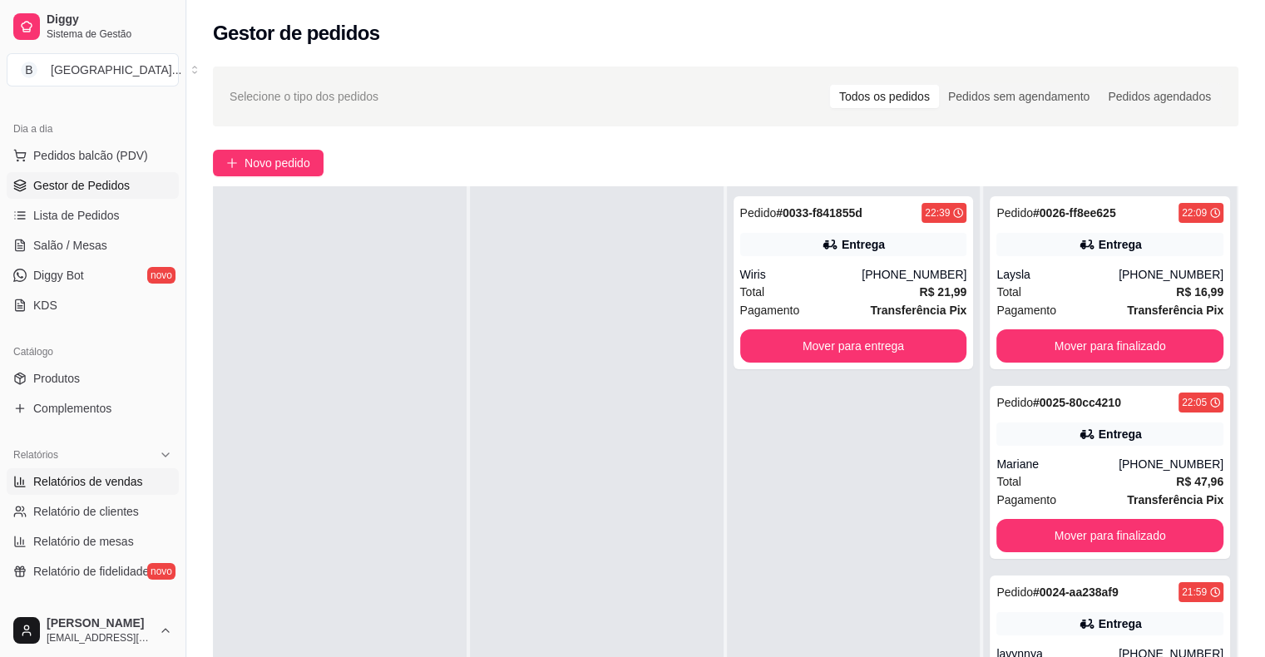
click at [117, 471] on link "Relatórios de vendas" at bounding box center [93, 481] width 172 height 27
select select "ALL"
select select "0"
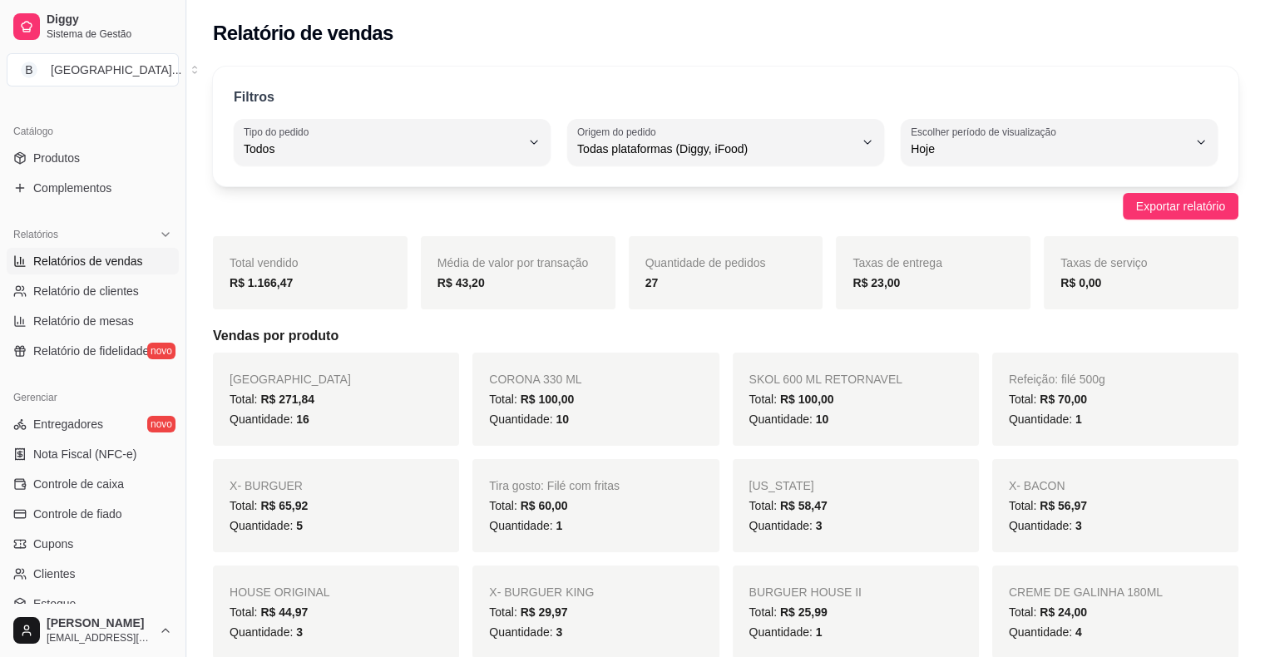
scroll to position [416, 0]
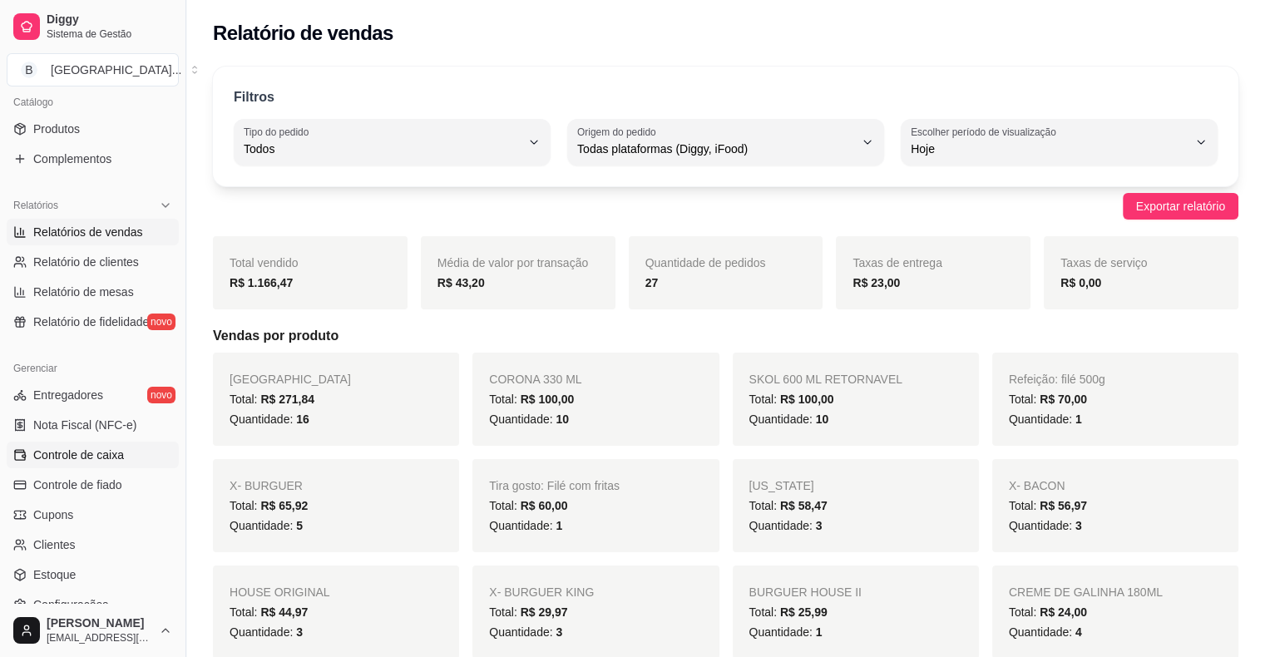
click at [107, 442] on link "Controle de caixa" at bounding box center [93, 455] width 172 height 27
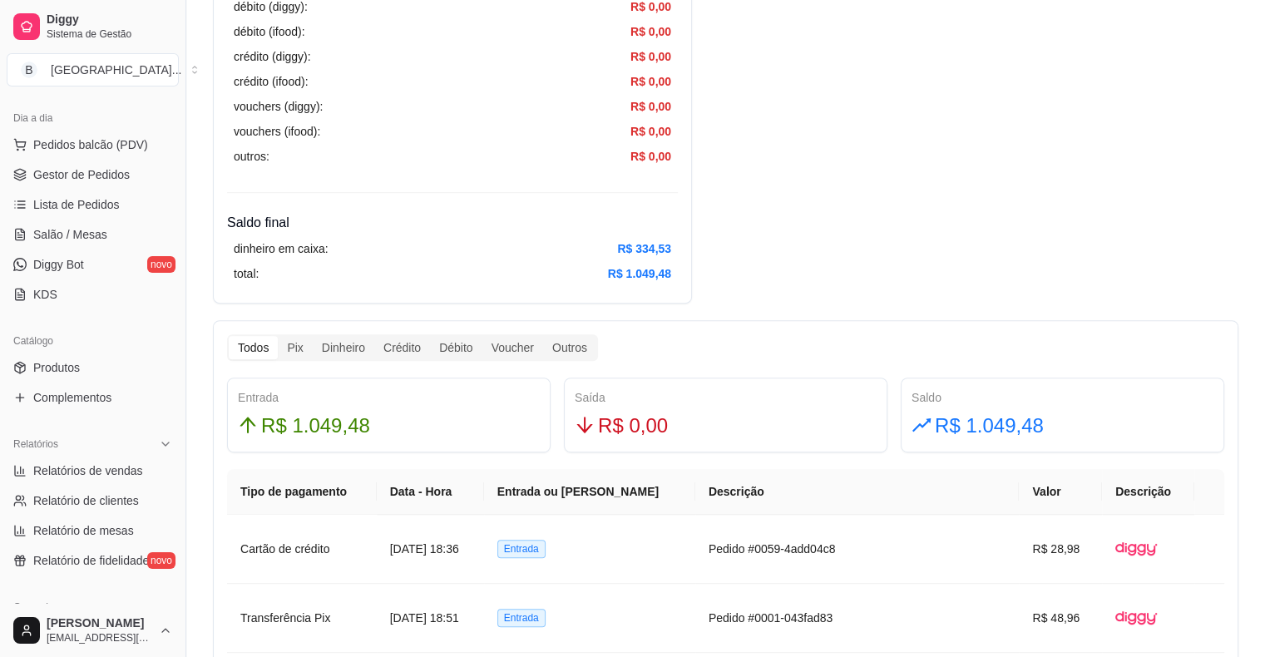
scroll to position [166, 0]
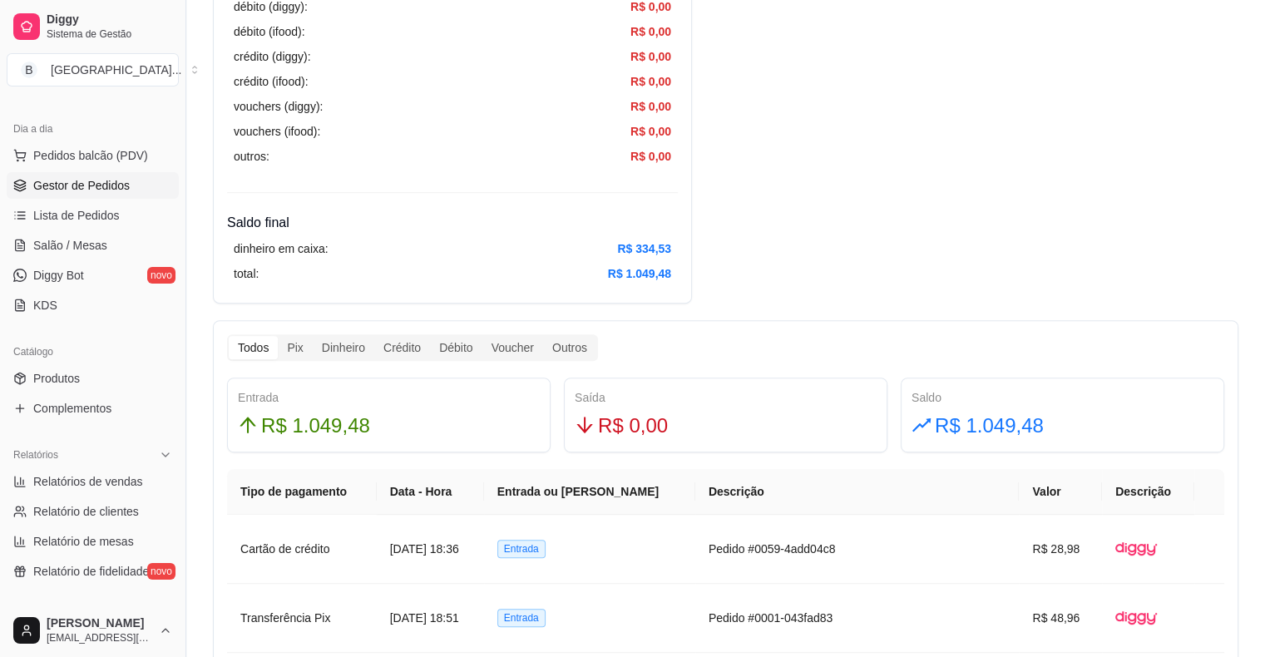
click at [126, 184] on span "Gestor de Pedidos" at bounding box center [81, 185] width 96 height 17
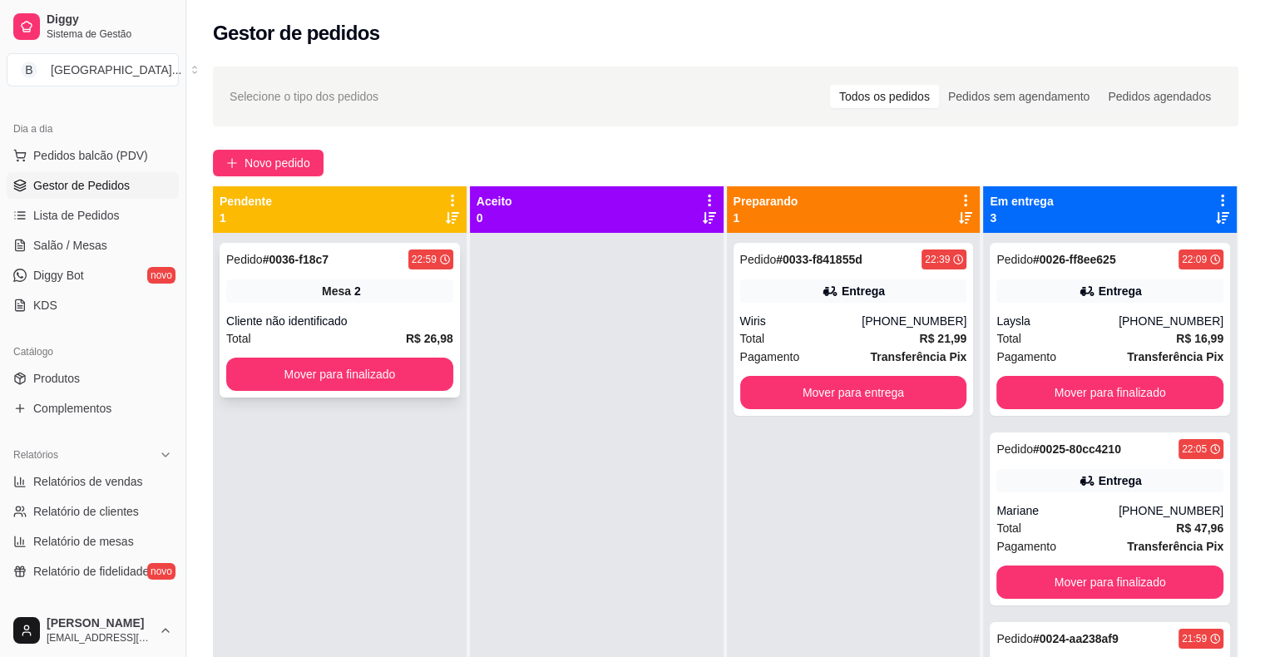
click at [283, 324] on div "Cliente não identificado" at bounding box center [339, 321] width 227 height 17
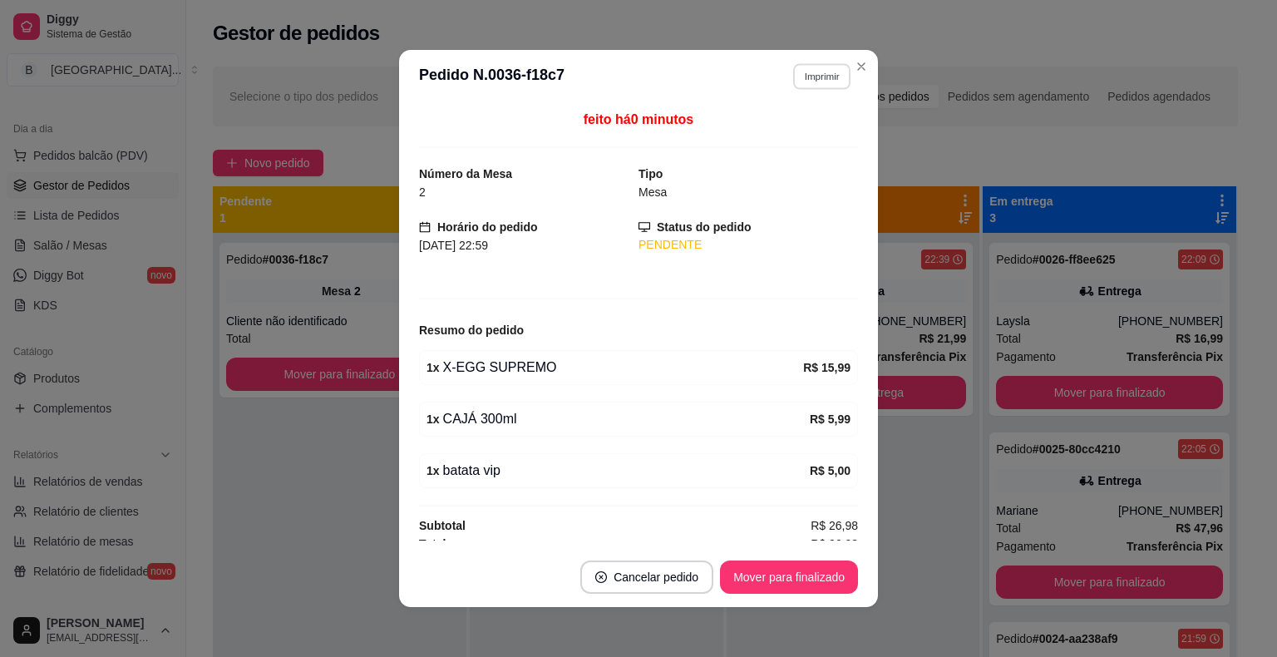
click at [821, 76] on button "Imprimir" at bounding box center [821, 76] width 57 height 26
click at [812, 144] on button "IMPRESSORA" at bounding box center [786, 134] width 116 height 26
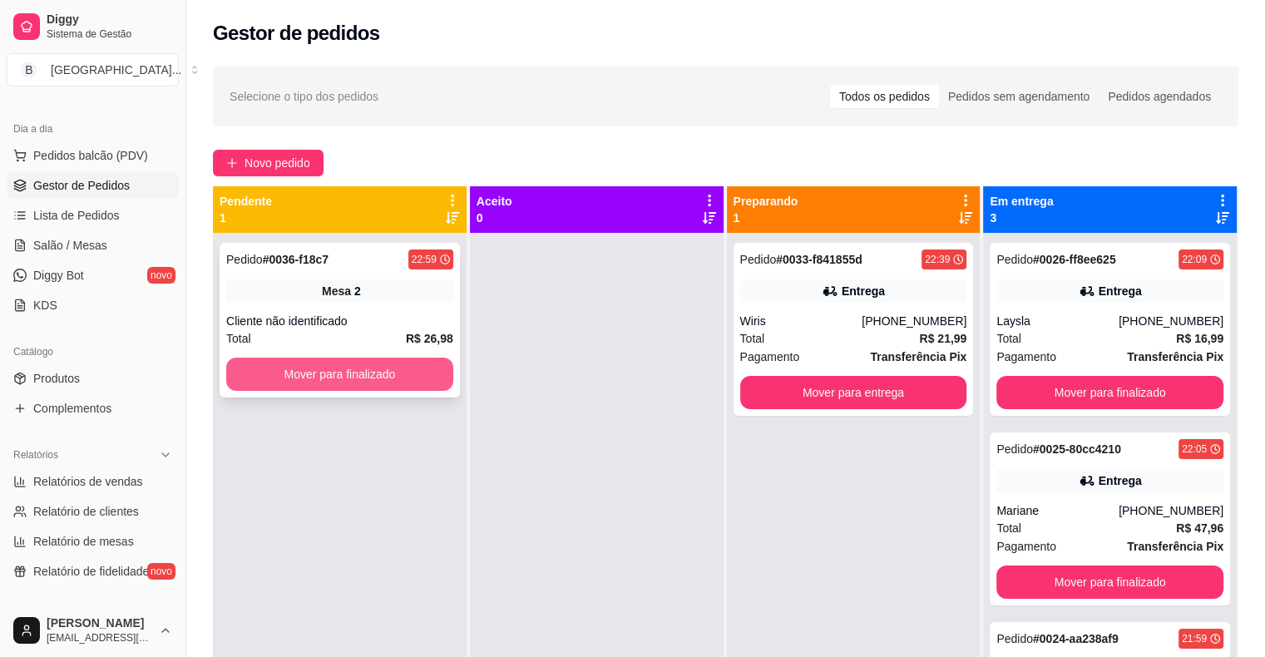
click at [337, 376] on button "Mover para finalizado" at bounding box center [339, 374] width 227 height 33
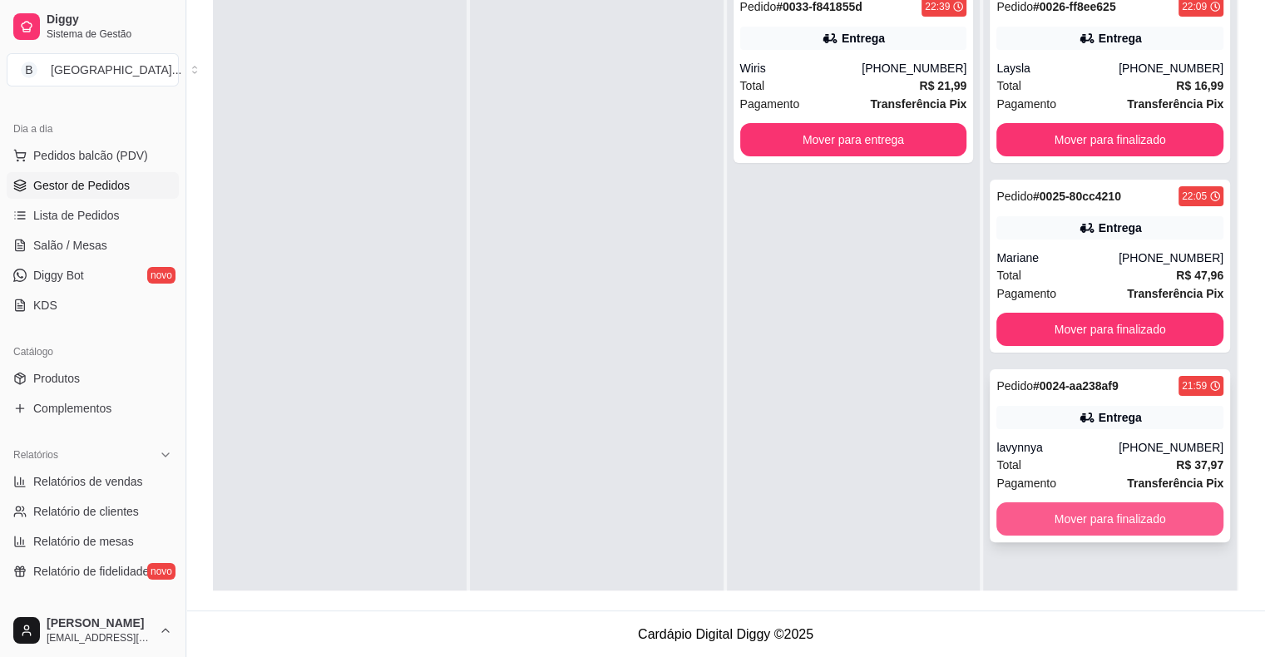
click at [1094, 524] on button "Mover para finalizado" at bounding box center [1109, 518] width 227 height 33
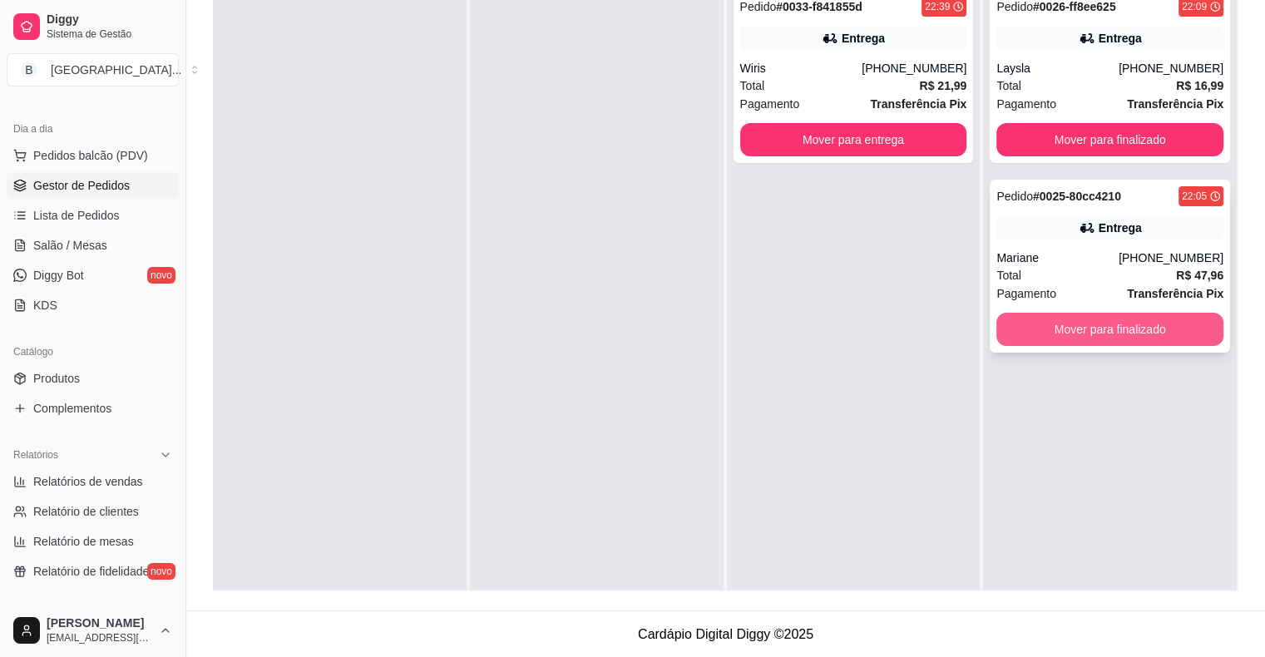
click at [1078, 327] on button "Mover para finalizado" at bounding box center [1109, 329] width 227 height 33
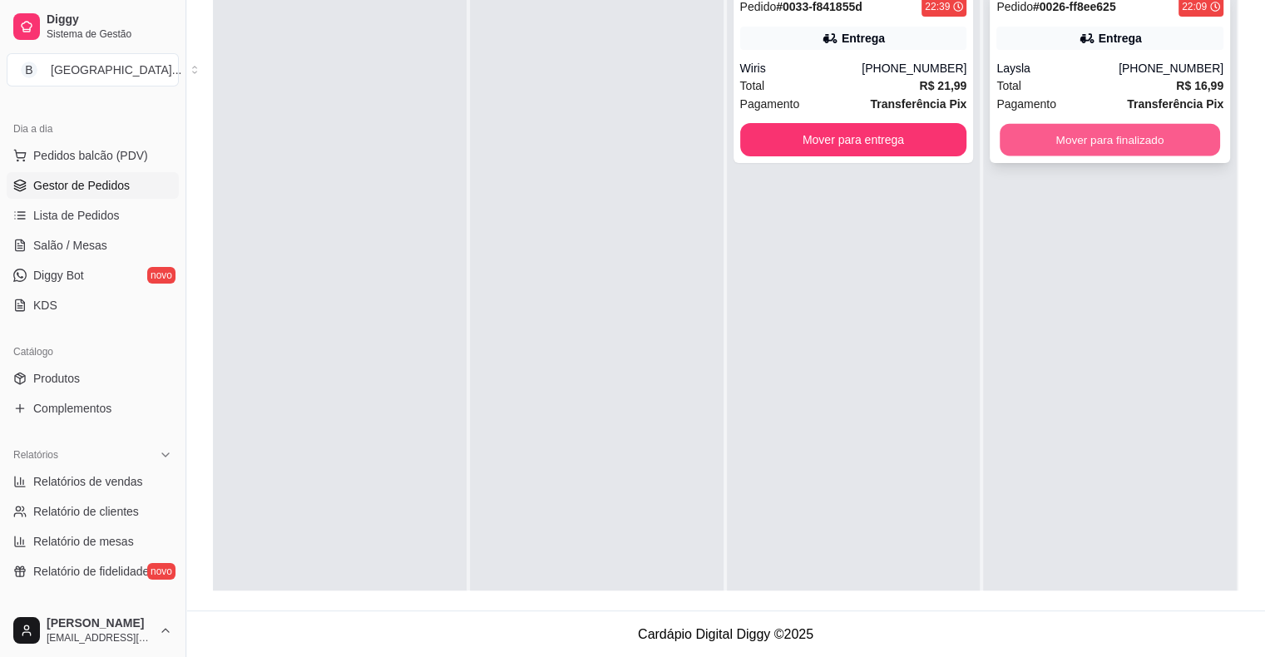
click at [1084, 136] on button "Mover para finalizado" at bounding box center [1110, 140] width 220 height 32
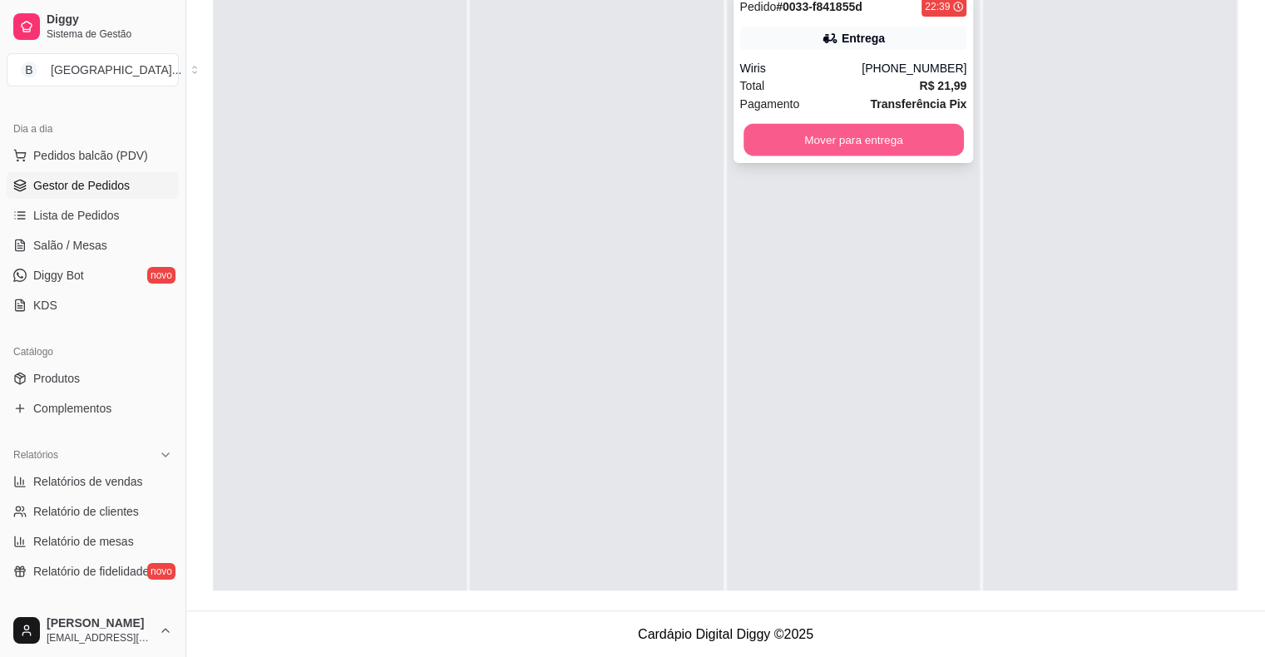
click at [916, 137] on button "Mover para entrega" at bounding box center [853, 140] width 220 height 32
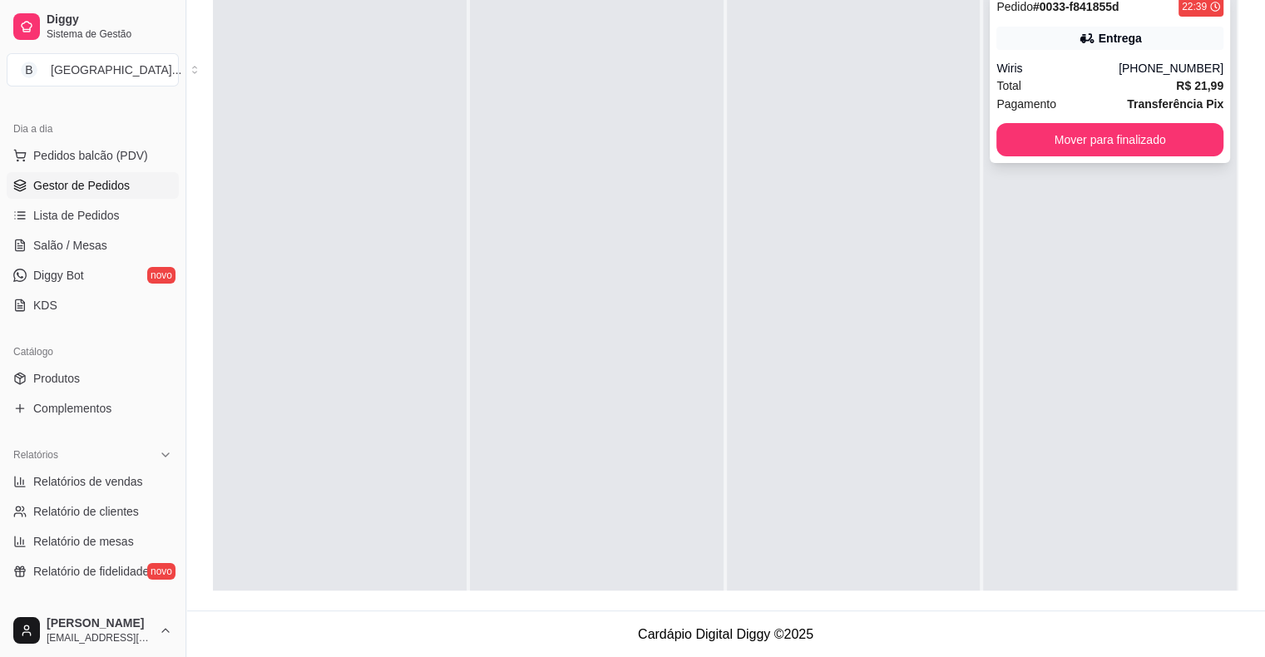
click at [1090, 82] on div "Total R$ 21,99" at bounding box center [1109, 86] width 227 height 18
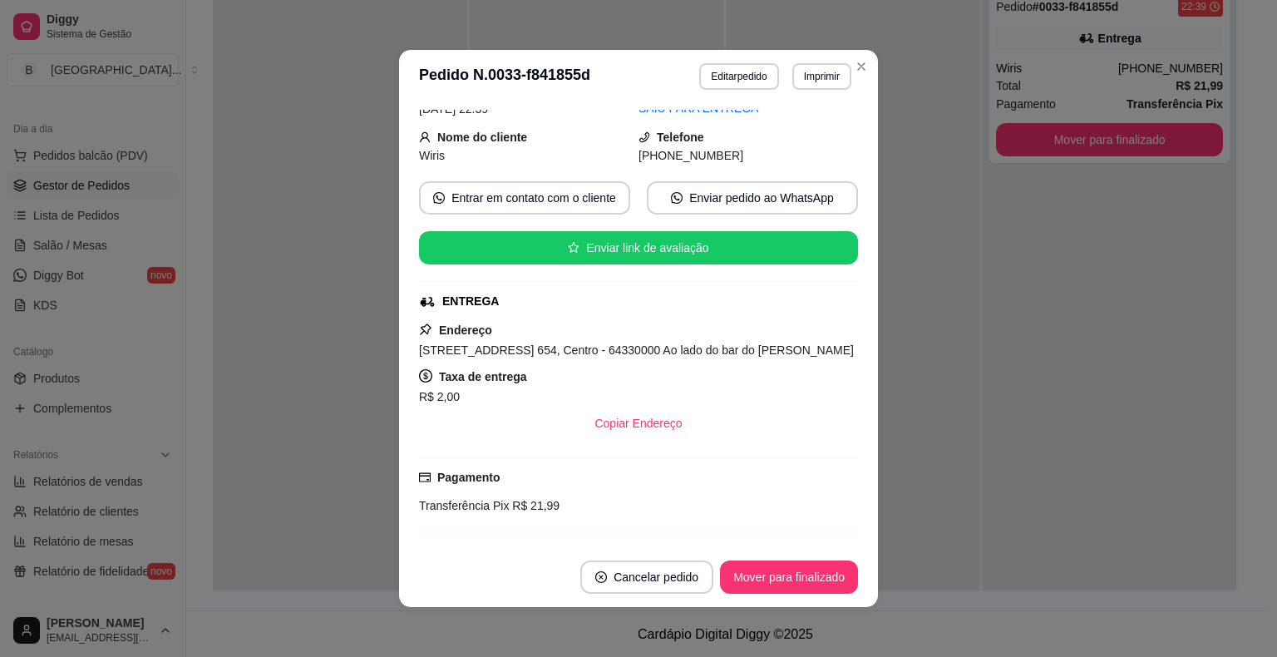
scroll to position [166, 0]
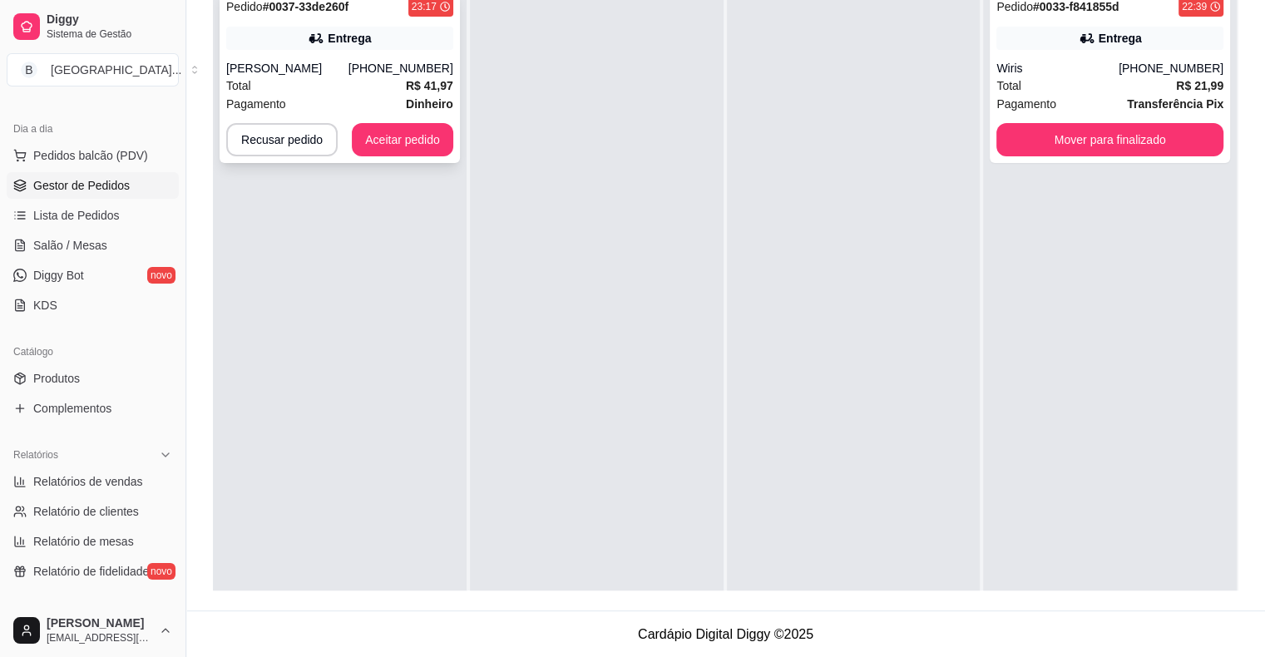
click at [315, 72] on div "[PERSON_NAME]" at bounding box center [287, 68] width 122 height 17
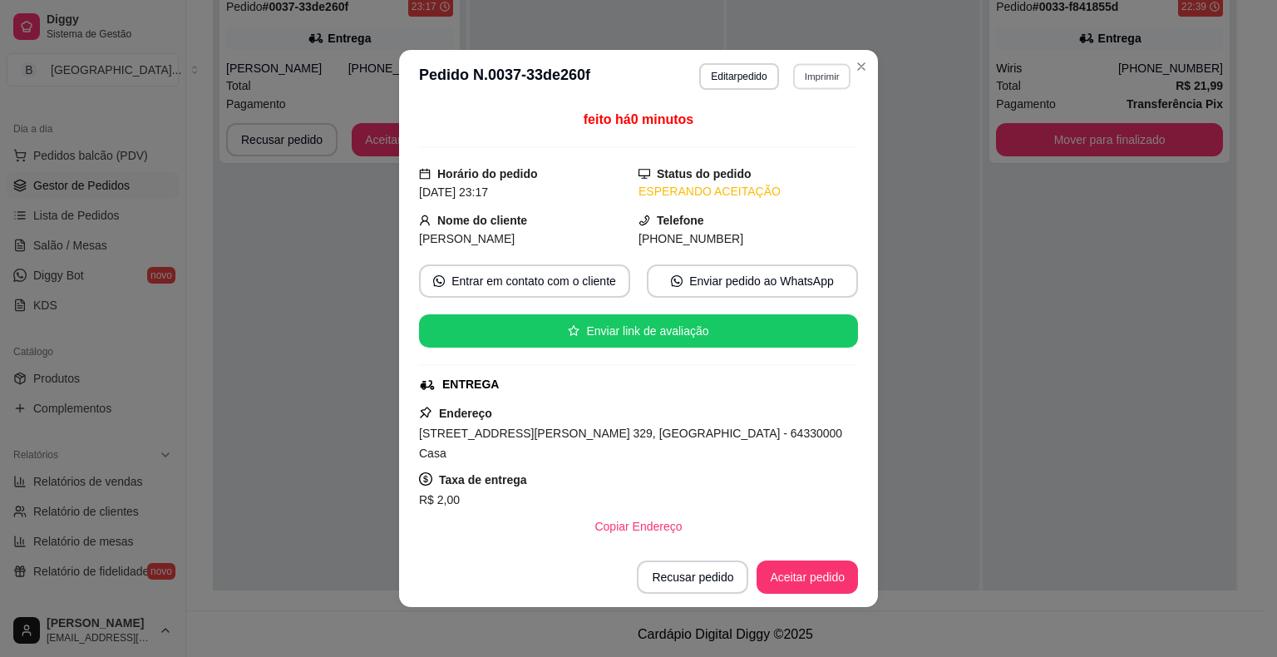
click at [818, 77] on button "Imprimir" at bounding box center [821, 76] width 57 height 26
click at [823, 133] on button "IMPRESSORA" at bounding box center [786, 135] width 116 height 26
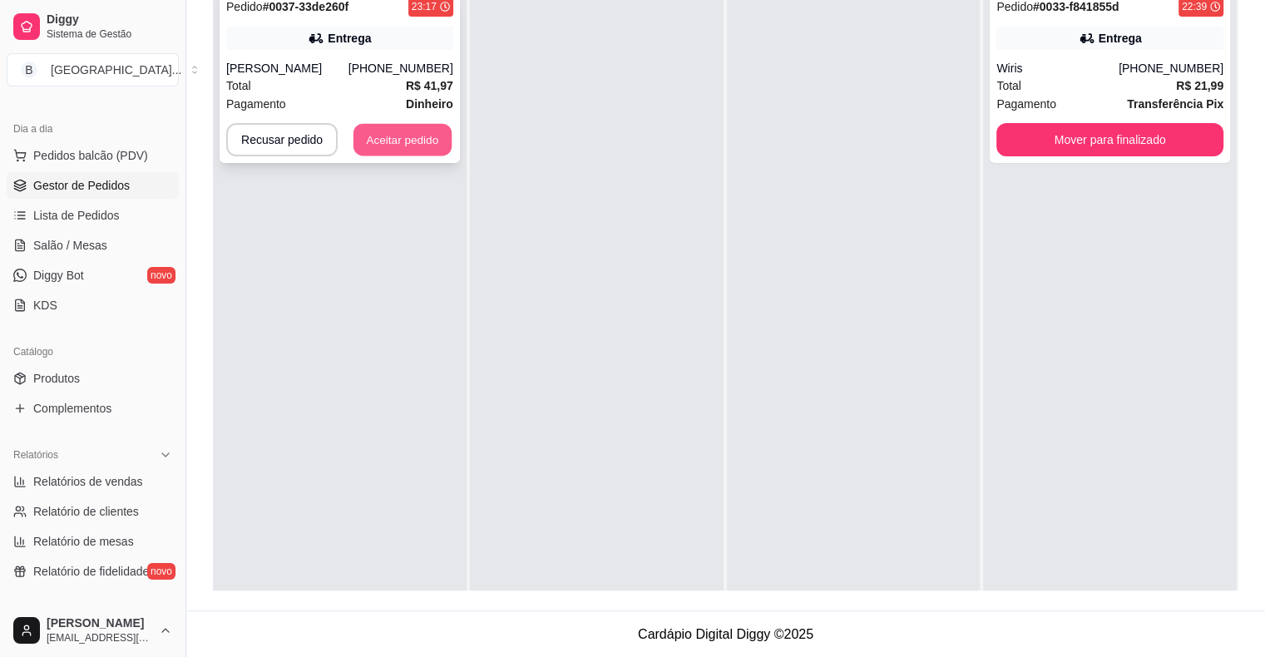
click at [422, 139] on button "Aceitar pedido" at bounding box center [402, 140] width 98 height 32
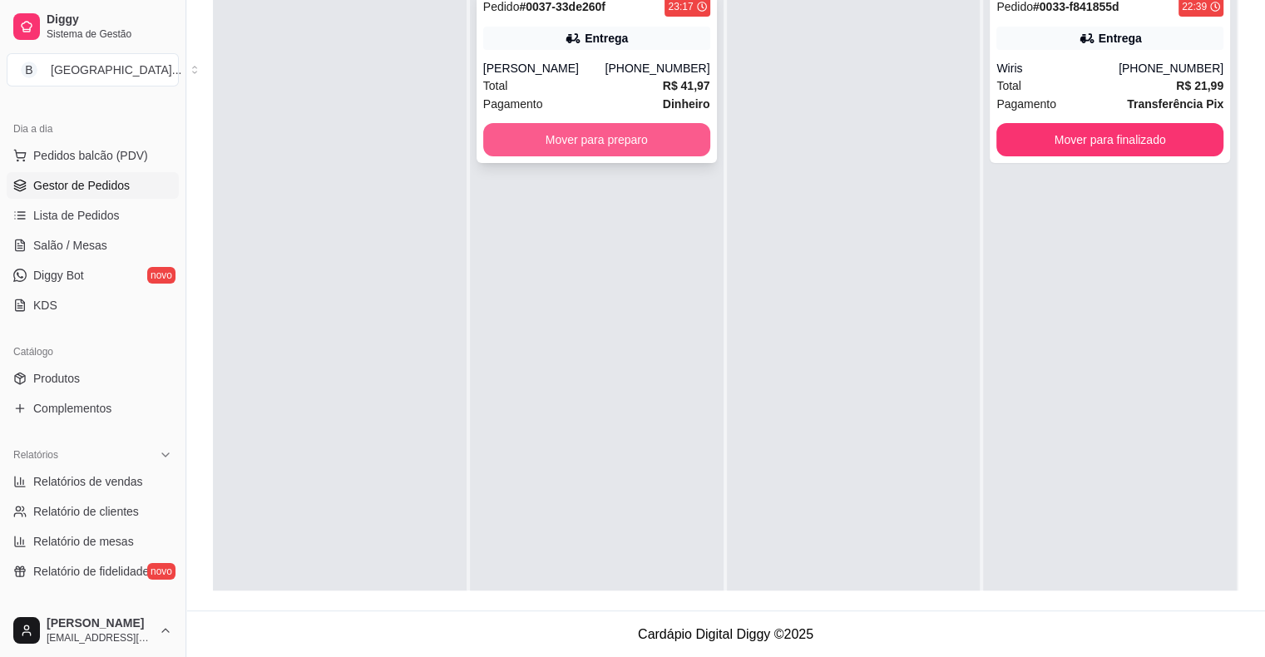
click at [610, 126] on button "Mover para preparo" at bounding box center [596, 139] width 227 height 33
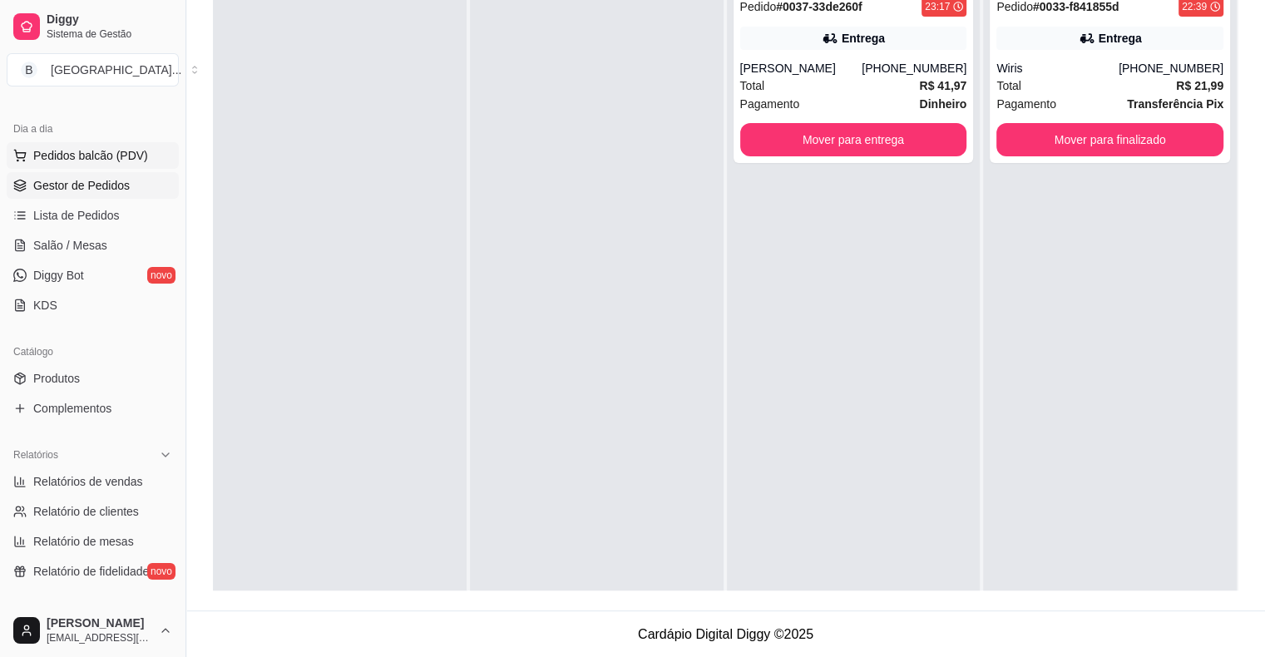
click at [81, 145] on button "Pedidos balcão (PDV)" at bounding box center [93, 155] width 172 height 27
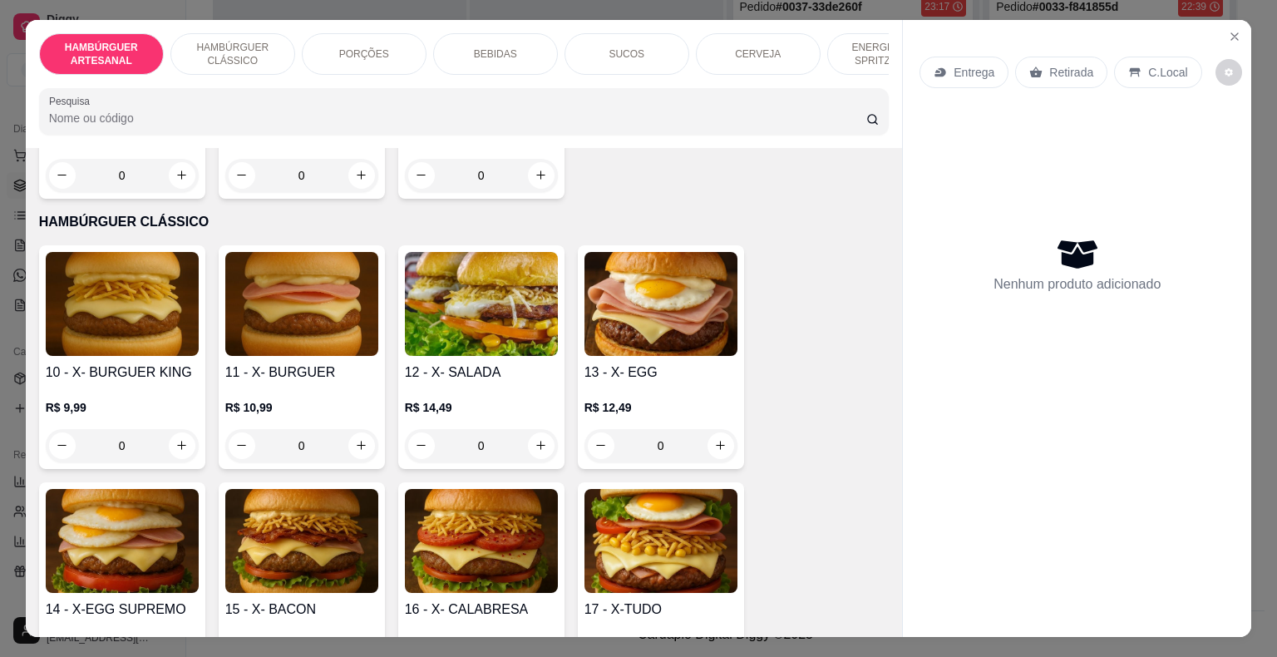
scroll to position [832, 0]
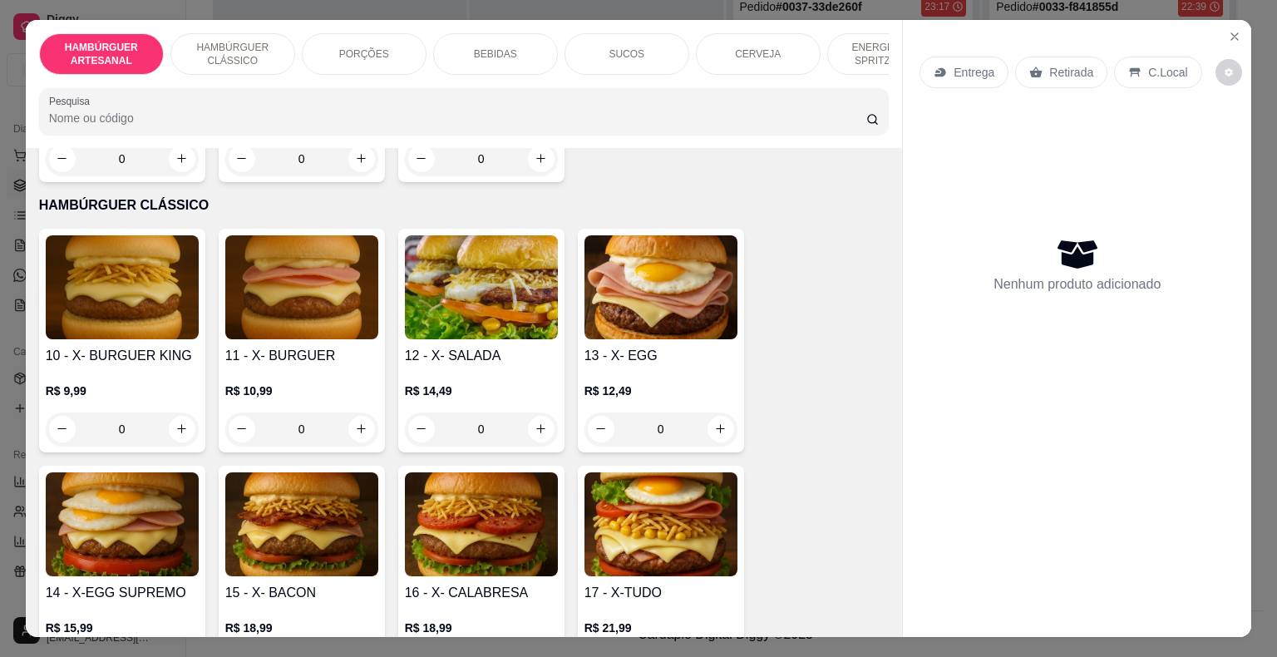
click at [170, 412] on div "0" at bounding box center [122, 428] width 153 height 33
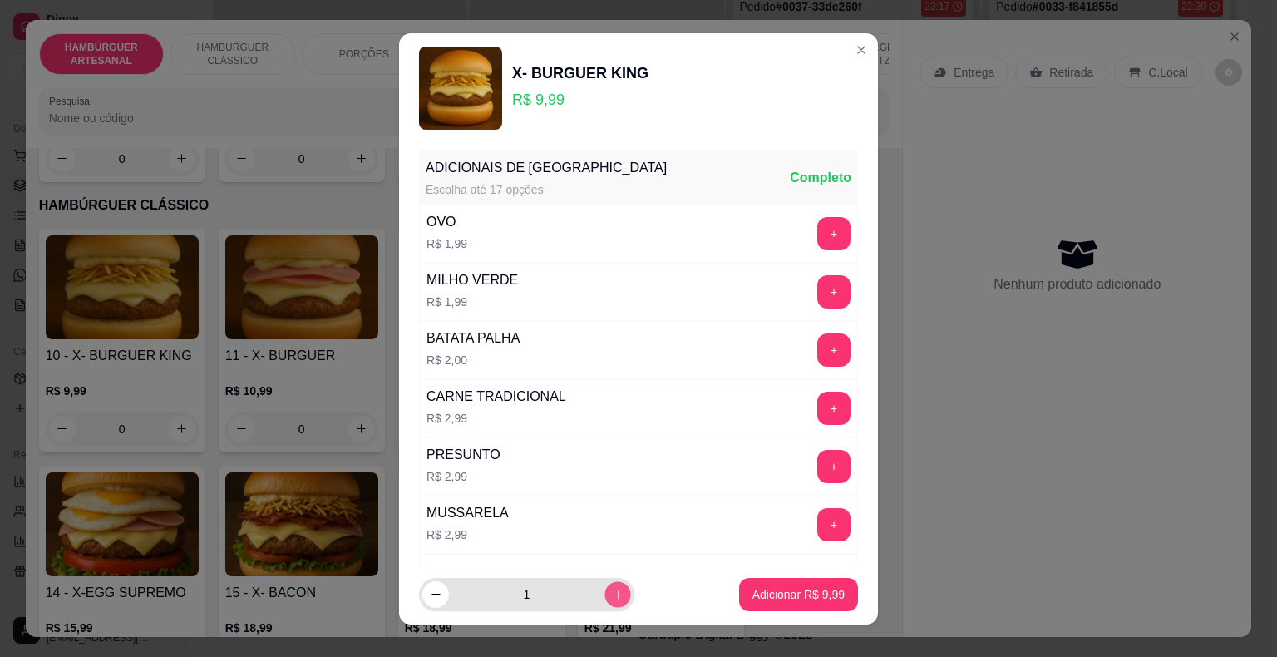
click at [605, 585] on button "increase-product-quantity" at bounding box center [618, 594] width 26 height 26
type input "2"
click at [780, 602] on p "Adicionar R$ 19,98" at bounding box center [796, 594] width 96 height 16
type input "2"
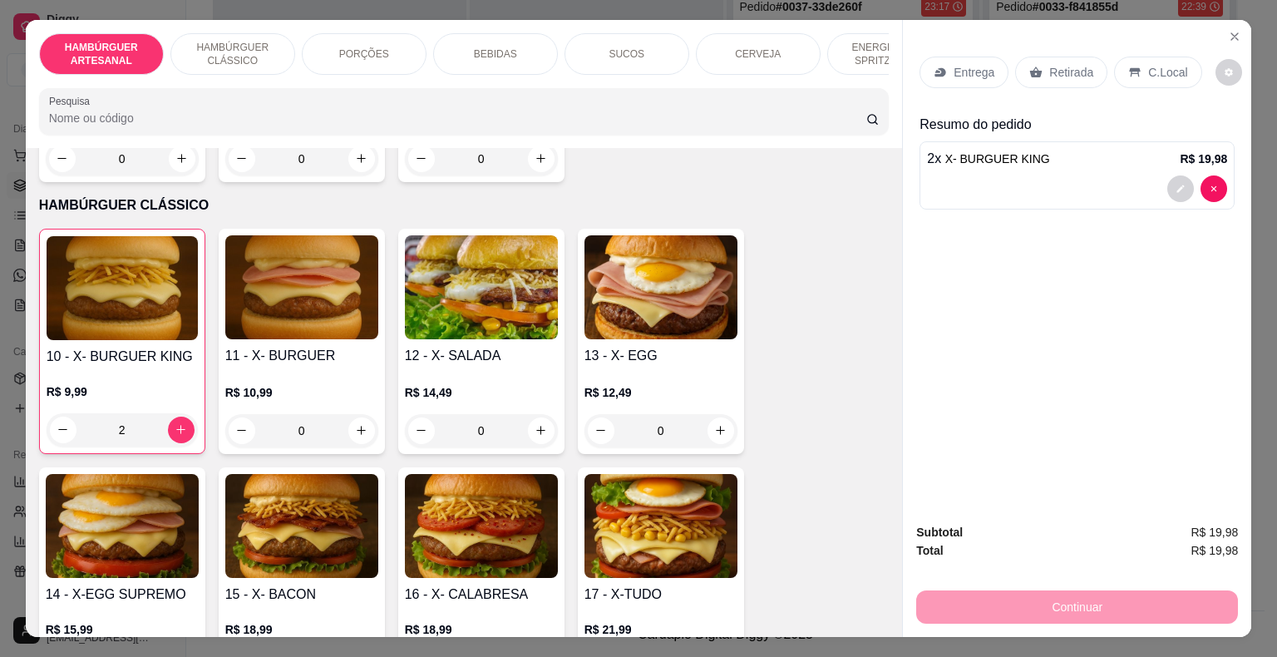
click at [943, 70] on div "Entrega" at bounding box center [964, 73] width 89 height 32
click at [516, 46] on div "BEBIDAS" at bounding box center [495, 54] width 125 height 42
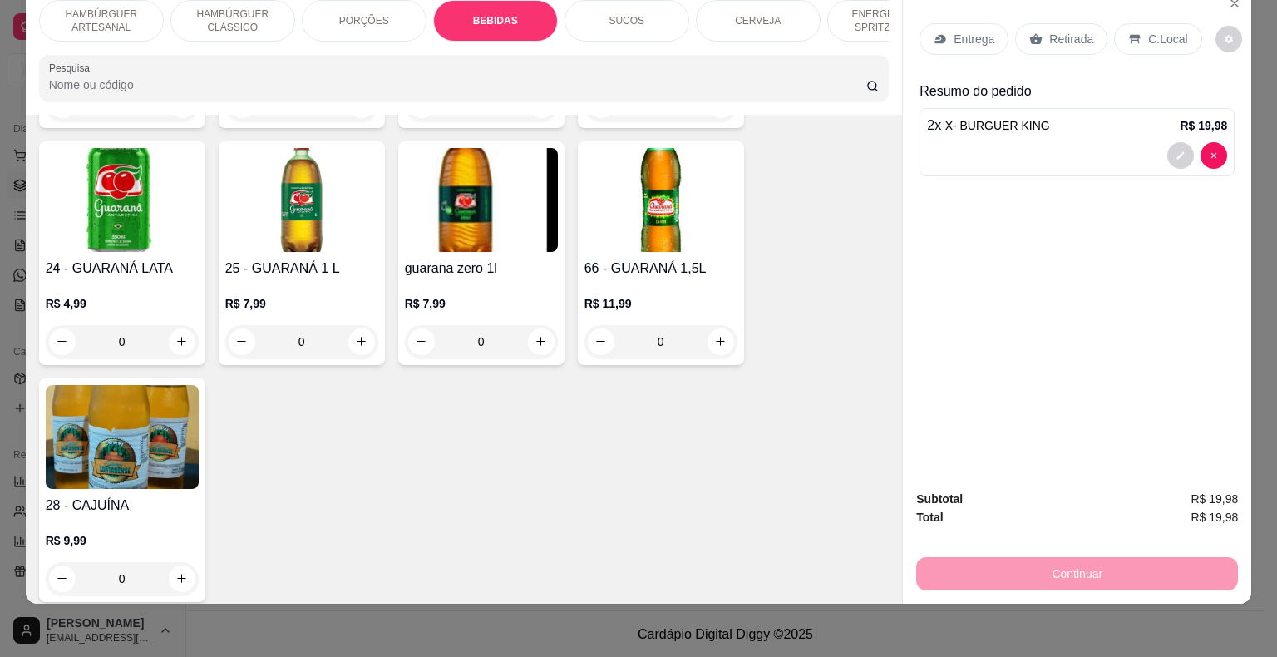
scroll to position [2457, 0]
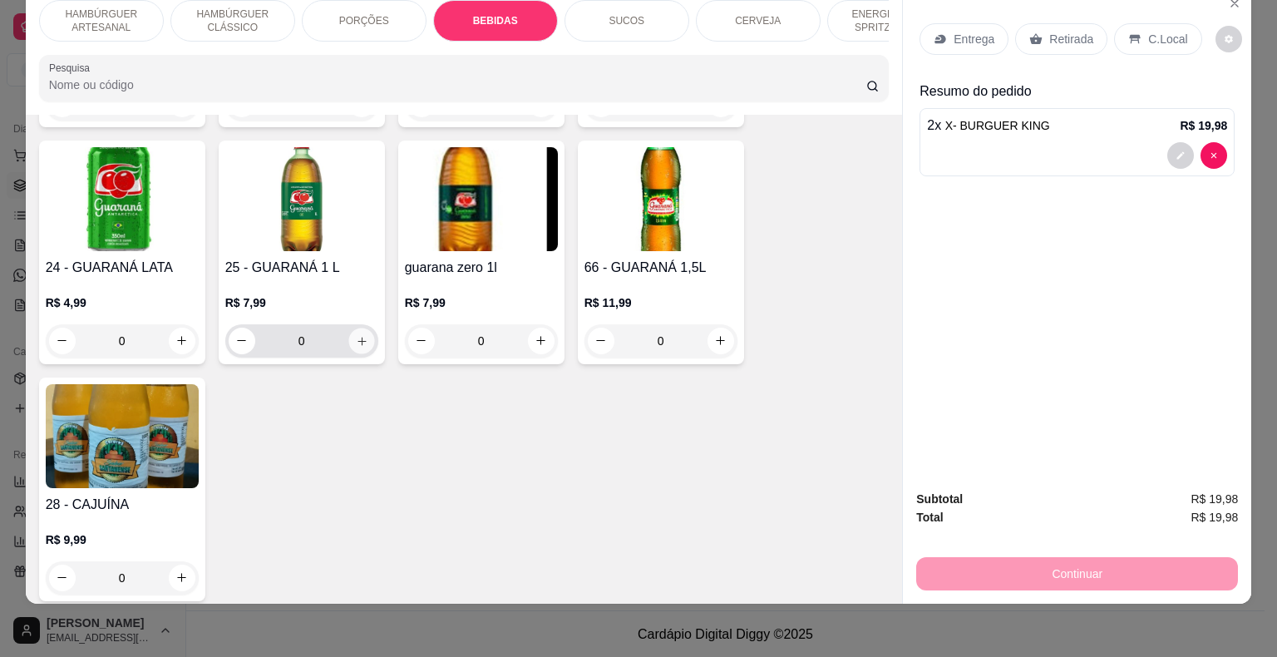
click at [355, 334] on icon "increase-product-quantity" at bounding box center [361, 340] width 12 height 12
type input "1"
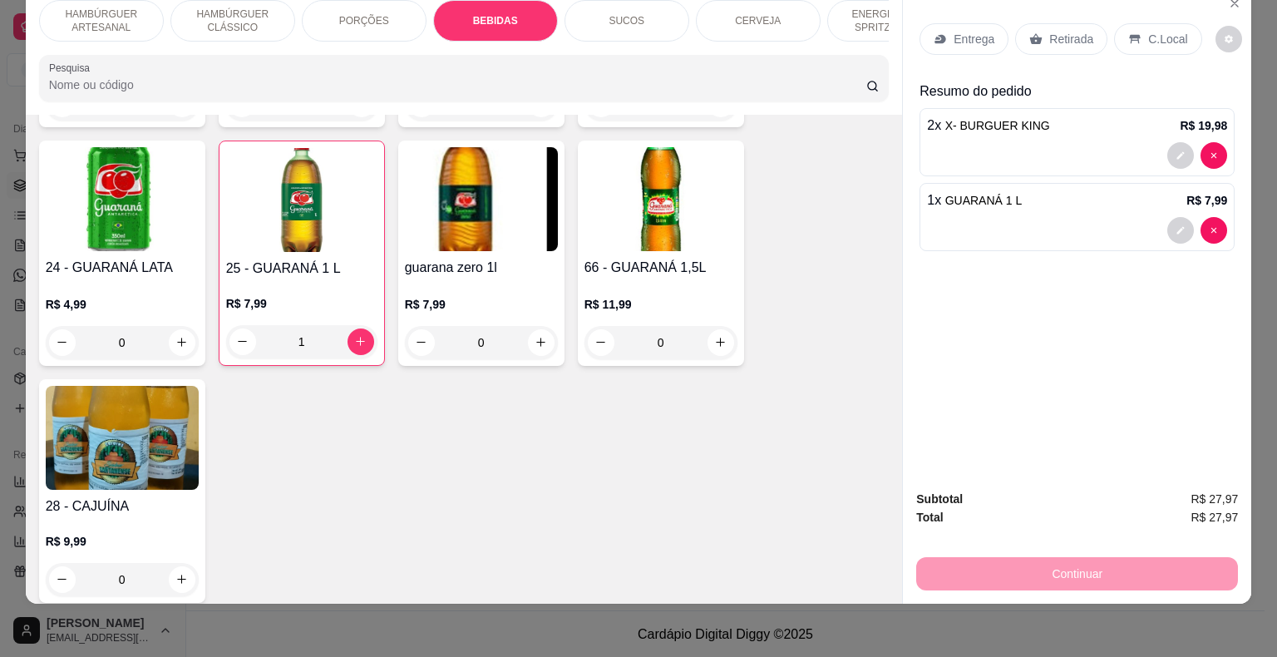
scroll to position [0, 0]
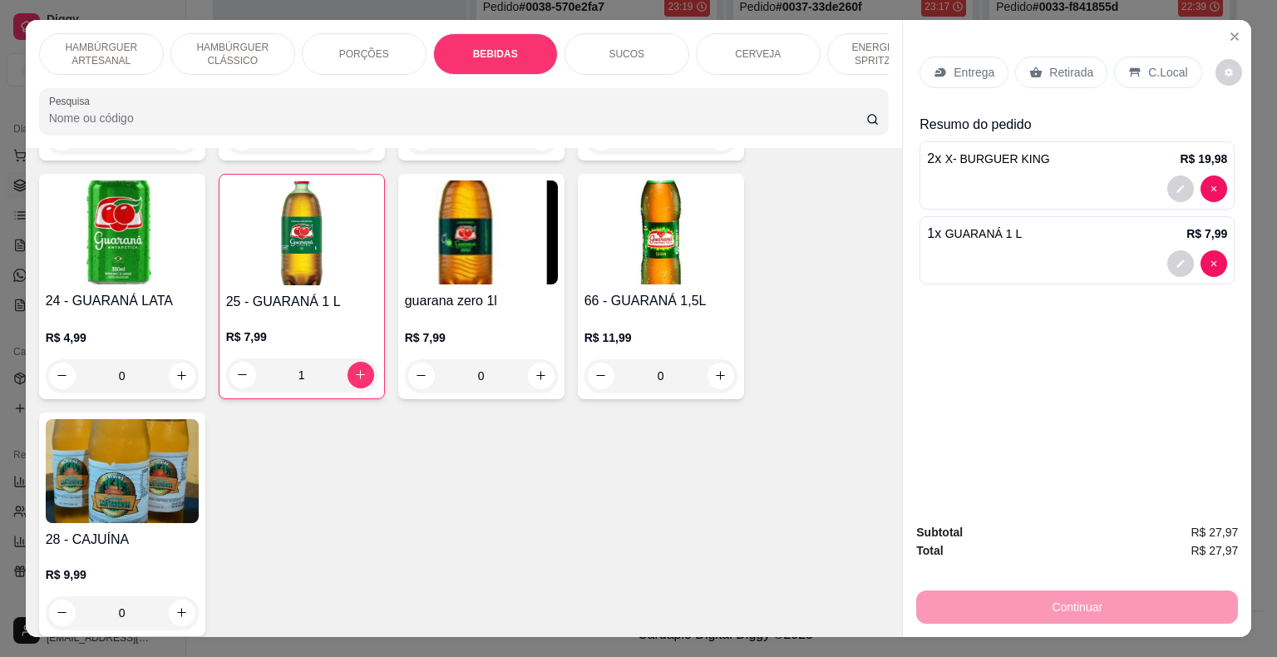
click at [971, 67] on p "Entrega" at bounding box center [974, 72] width 41 height 17
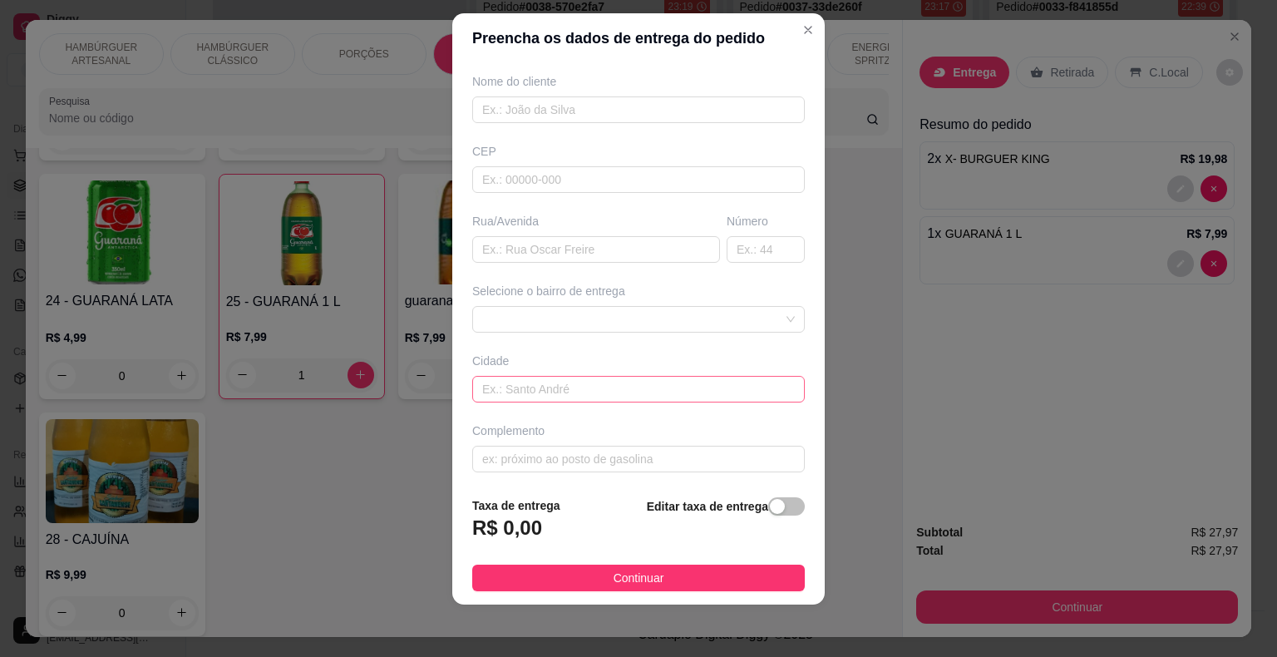
scroll to position [137, 0]
click at [717, 320] on span at bounding box center [638, 316] width 313 height 25
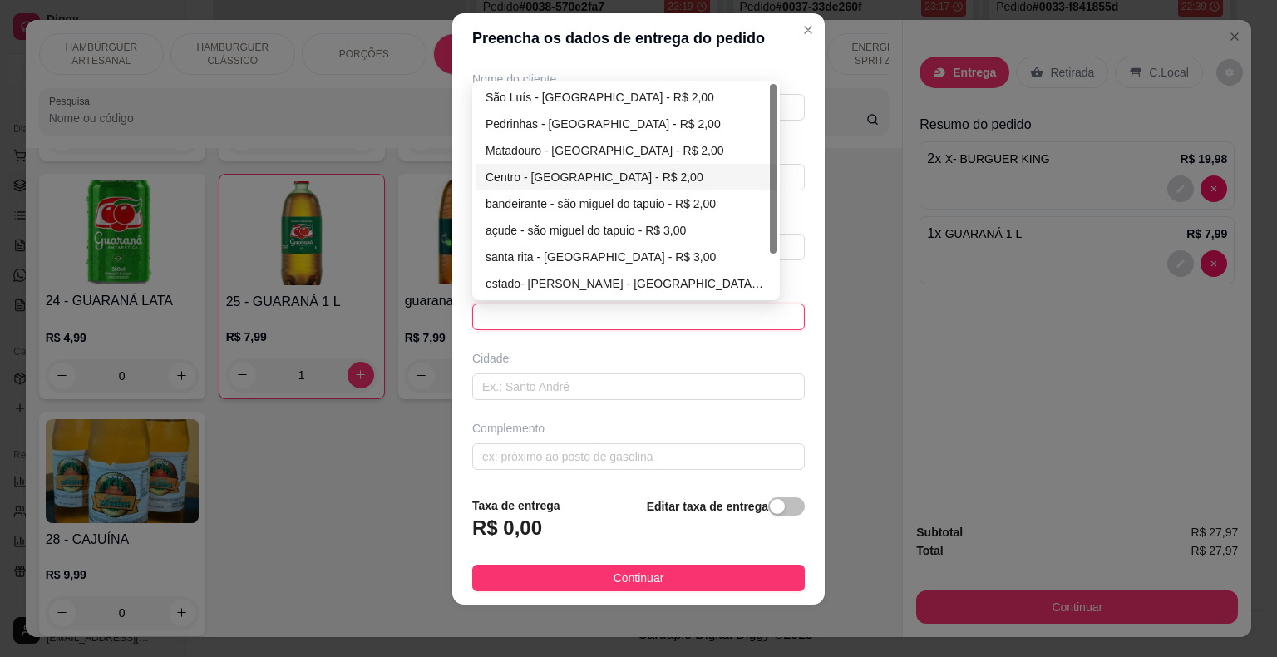
scroll to position [54, 0]
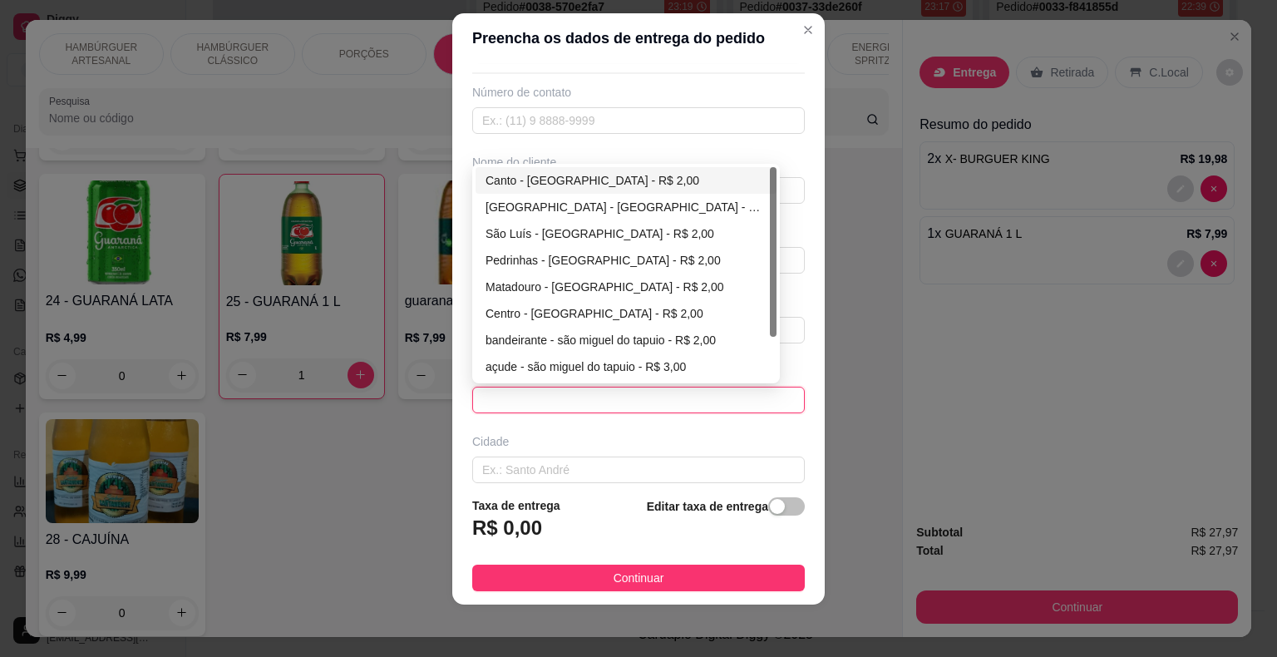
click at [646, 181] on div "Canto - [GEOGRAPHIC_DATA] - R$ 2,00" at bounding box center [626, 180] width 281 height 18
type input "São Miguel do Tapuio"
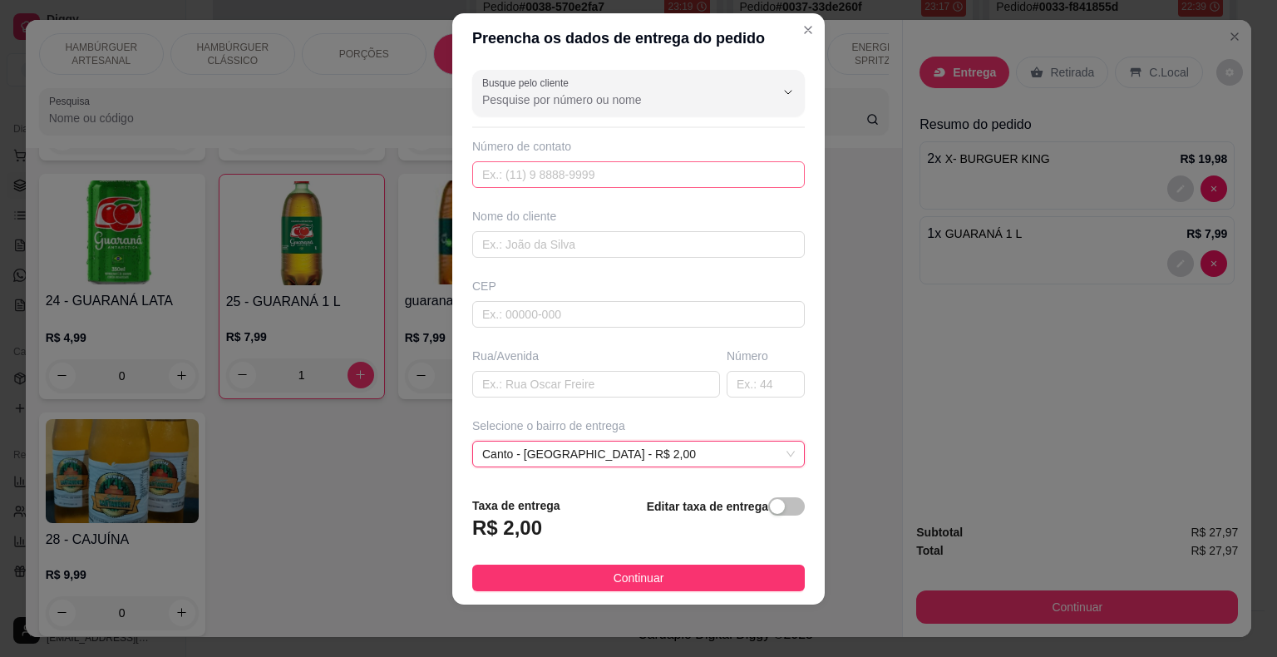
scroll to position [0, 0]
click at [581, 237] on input "text" at bounding box center [638, 244] width 333 height 27
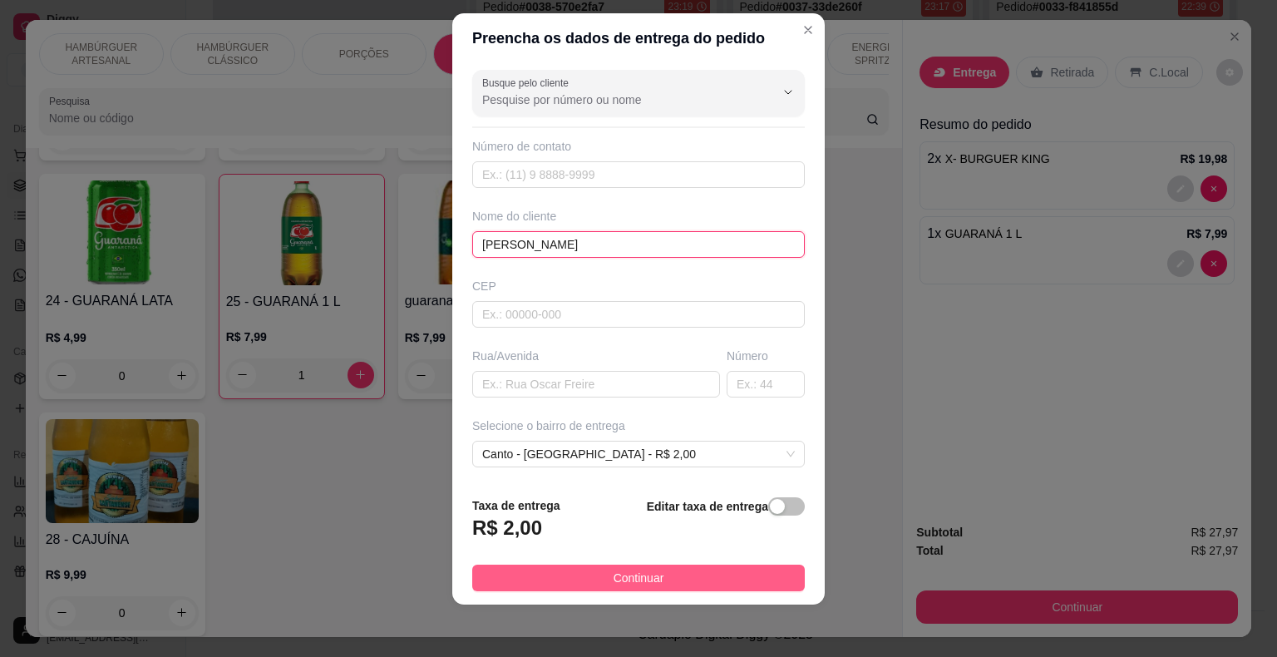
type input "[PERSON_NAME]"
click at [578, 578] on button "Continuar" at bounding box center [638, 578] width 333 height 27
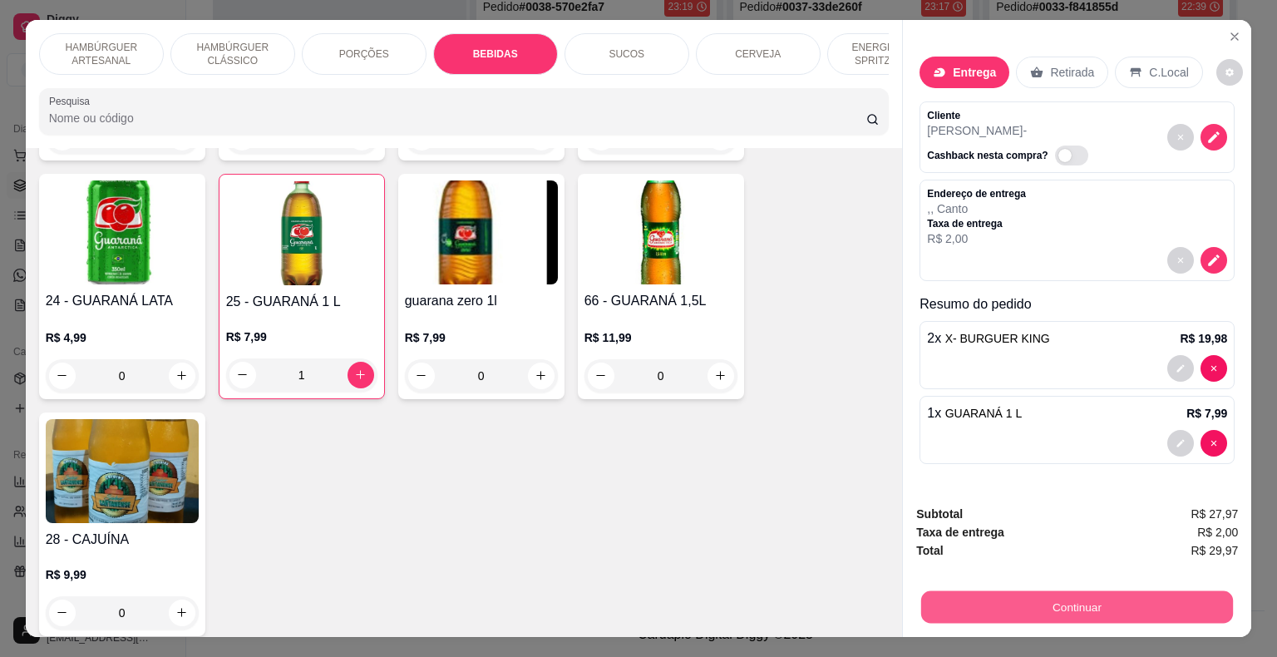
click at [1017, 600] on button "Continuar" at bounding box center [1077, 607] width 312 height 32
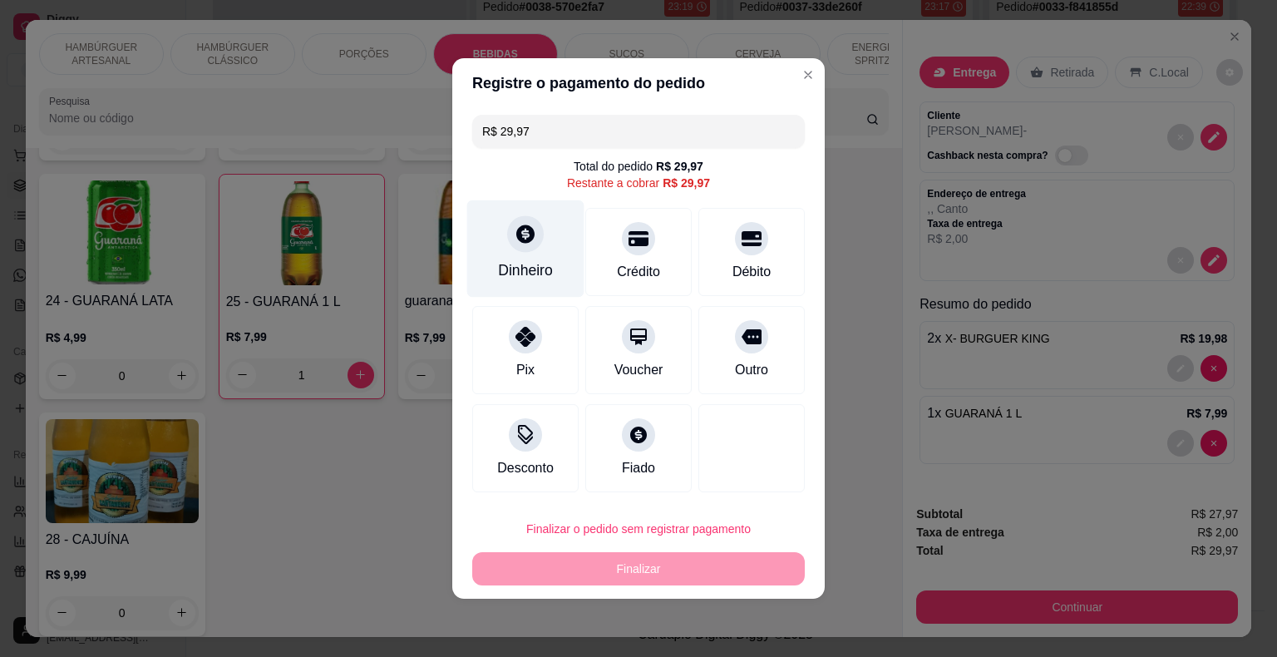
click at [527, 254] on div "Dinheiro" at bounding box center [525, 248] width 117 height 97
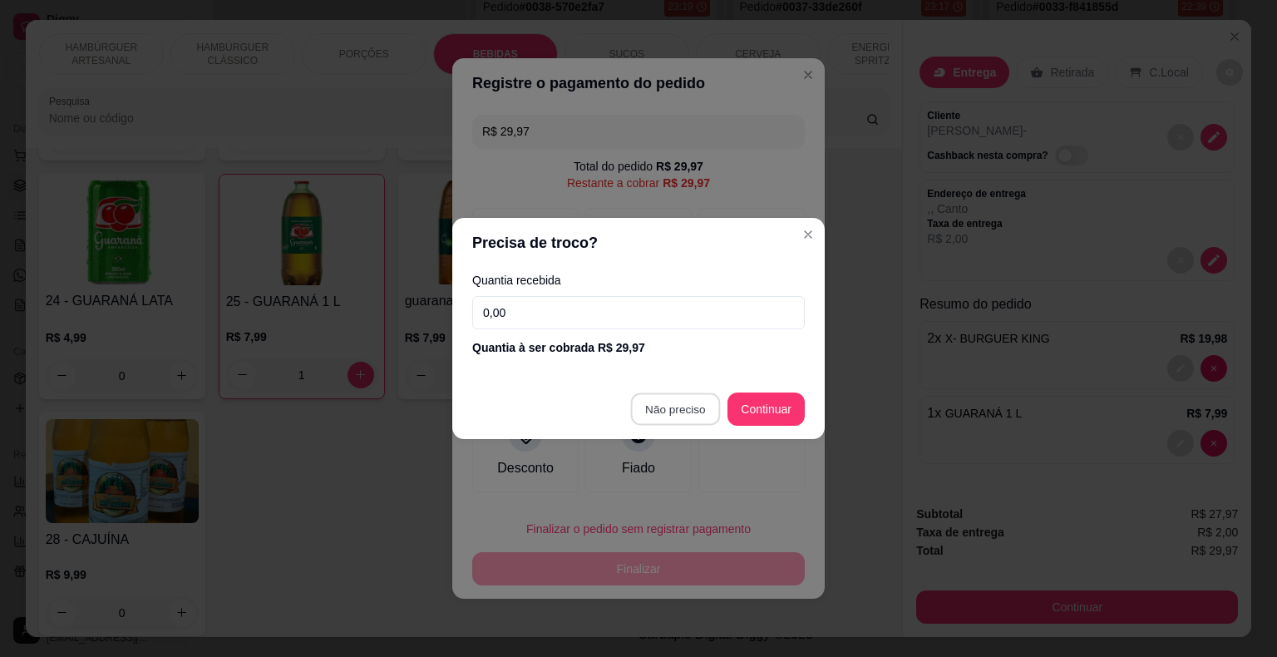
type input "R$ 0,00"
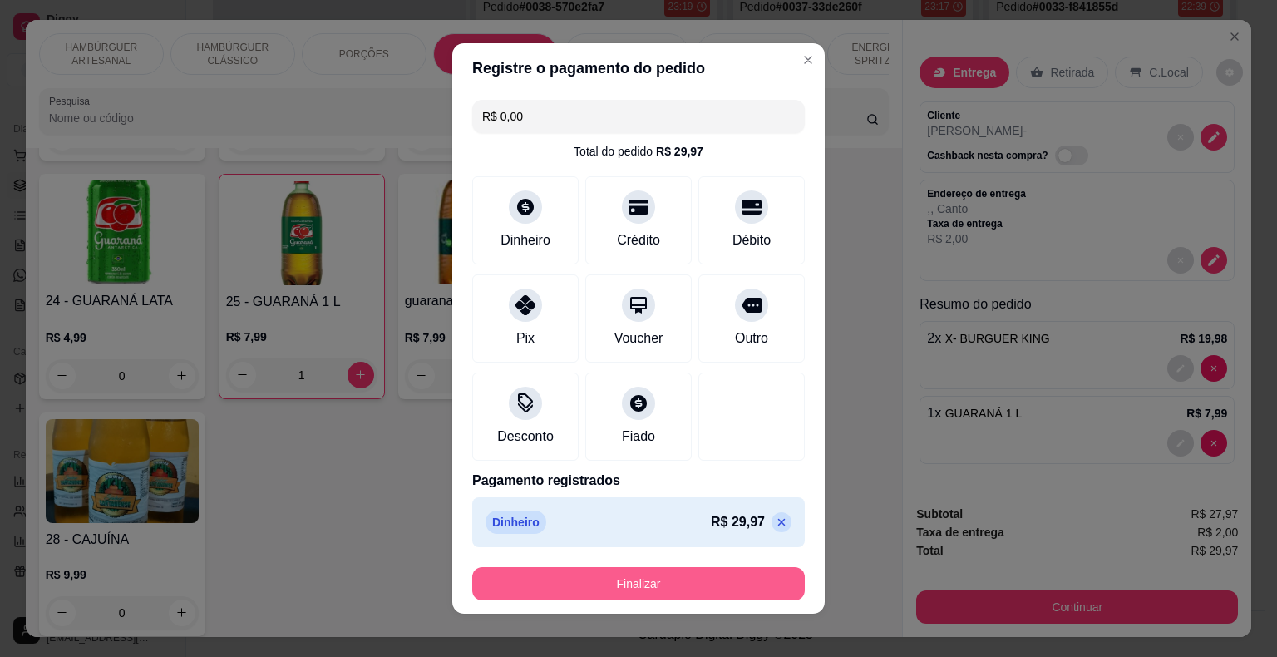
click at [713, 580] on button "Finalizar" at bounding box center [638, 583] width 333 height 33
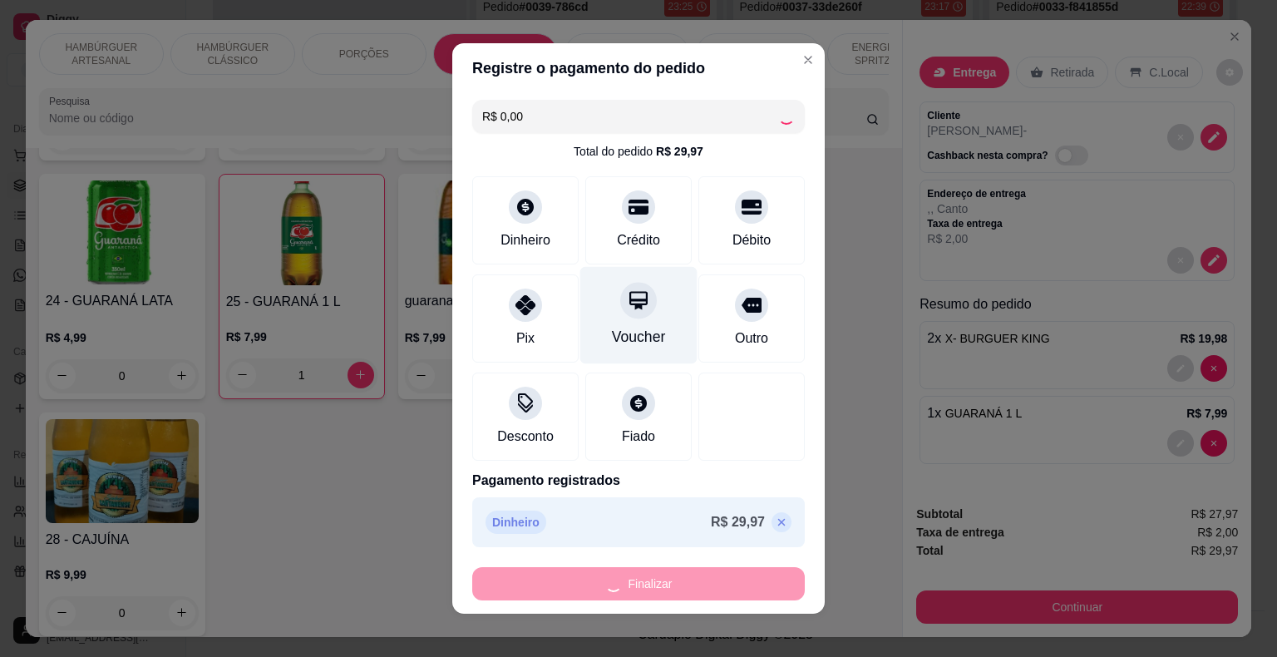
type input "0"
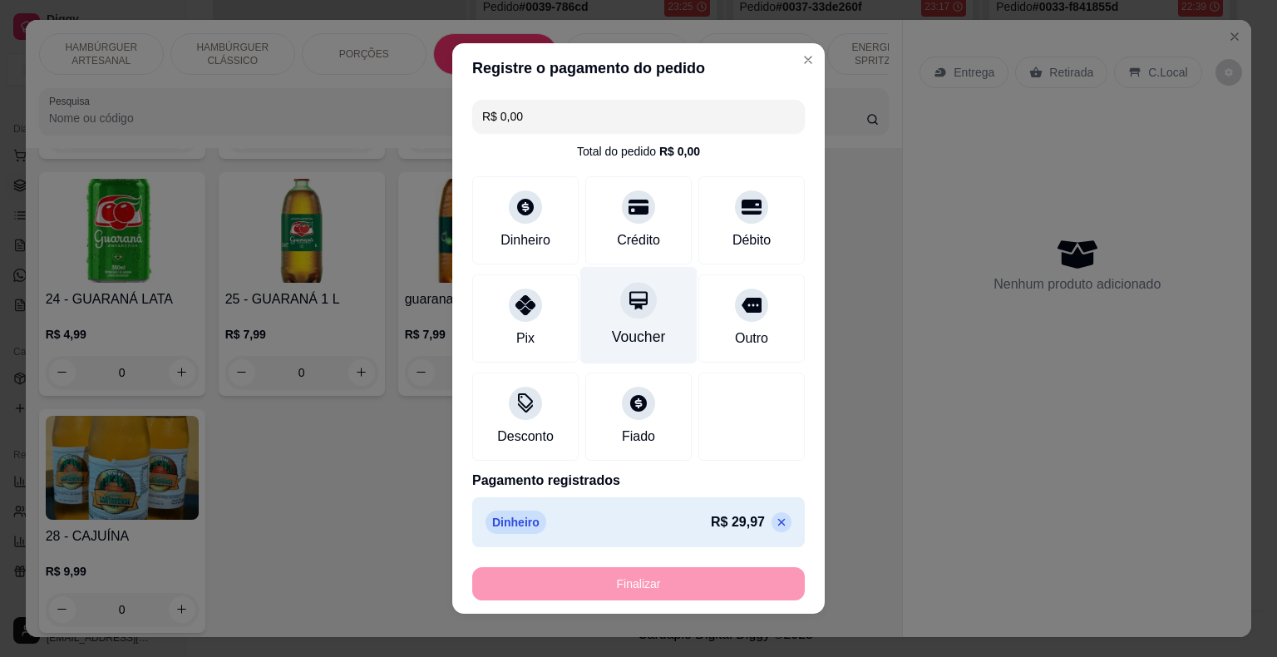
type input "-R$ 29,97"
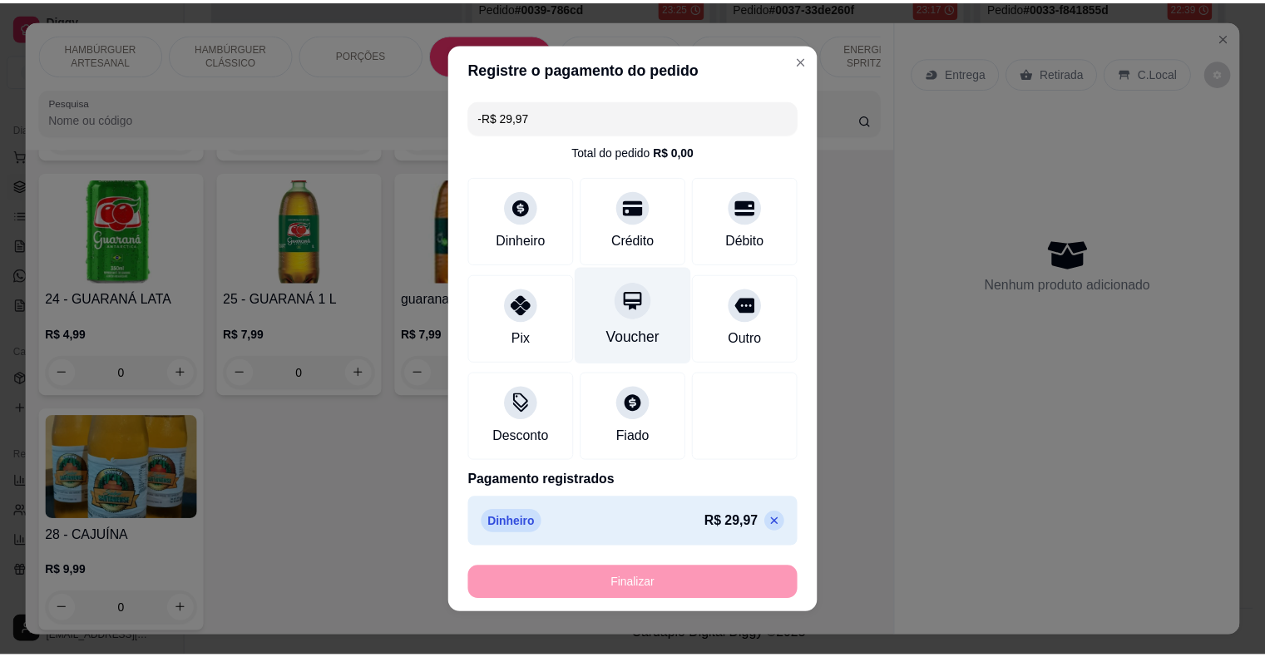
scroll to position [2455, 0]
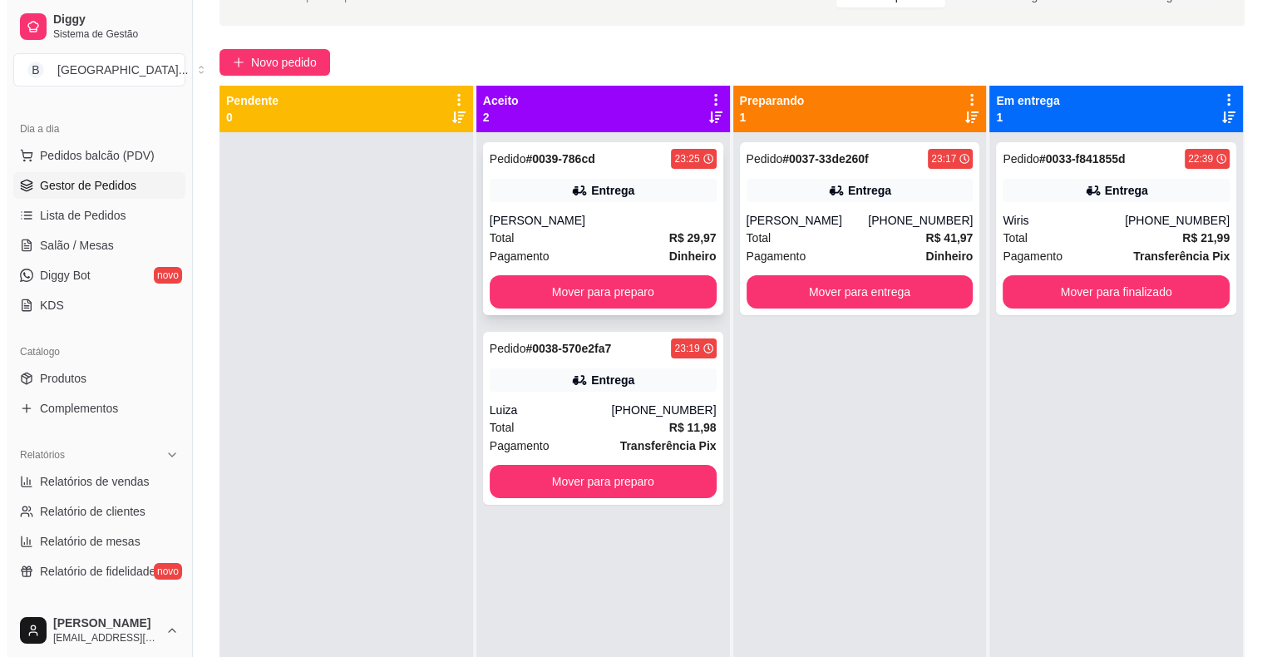
scroll to position [86, 0]
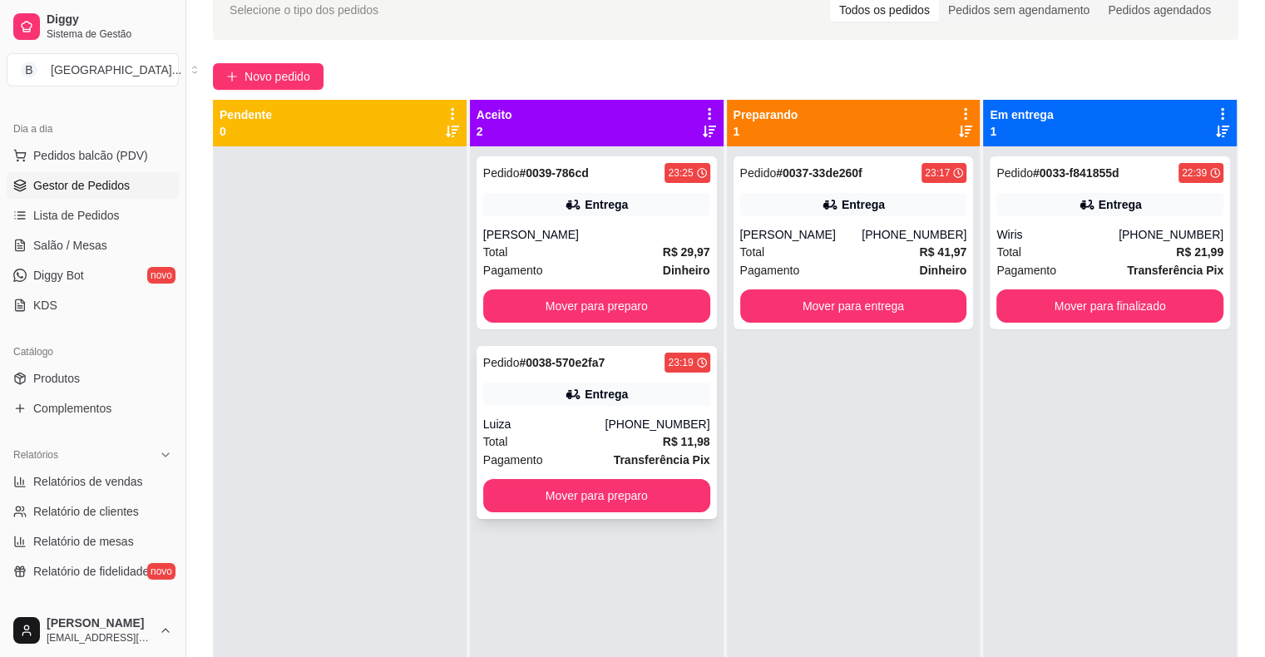
click at [585, 424] on div "Luiza" at bounding box center [544, 424] width 122 height 17
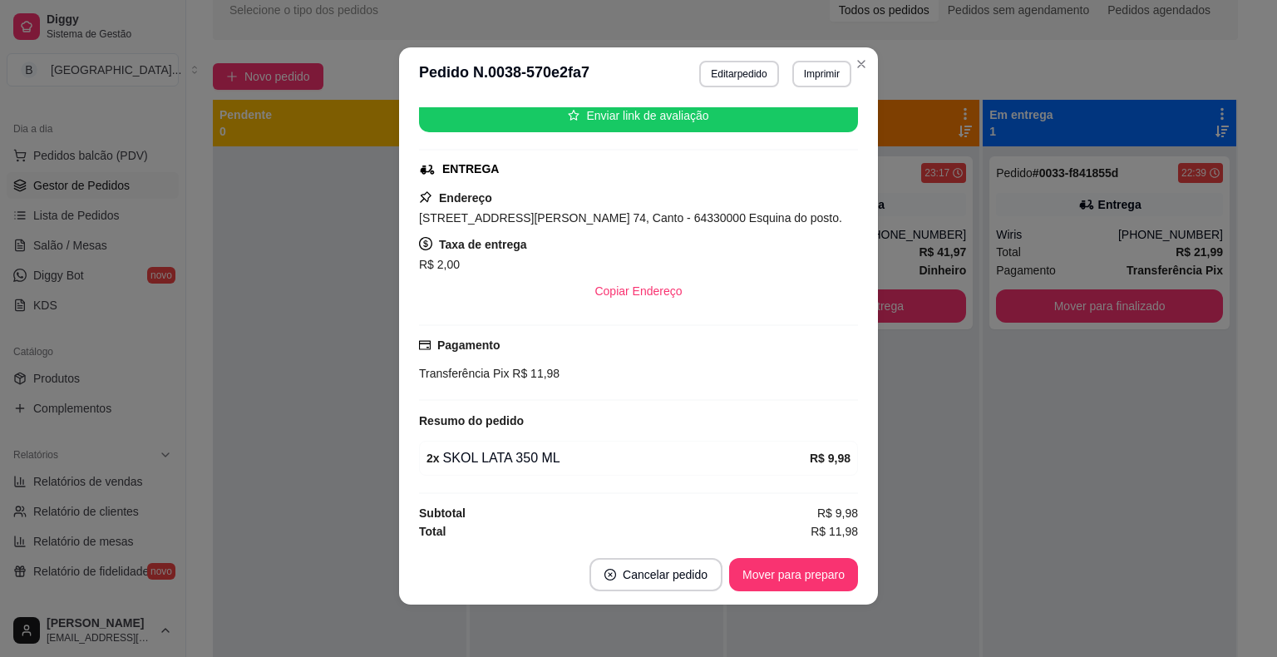
scroll to position [3, 0]
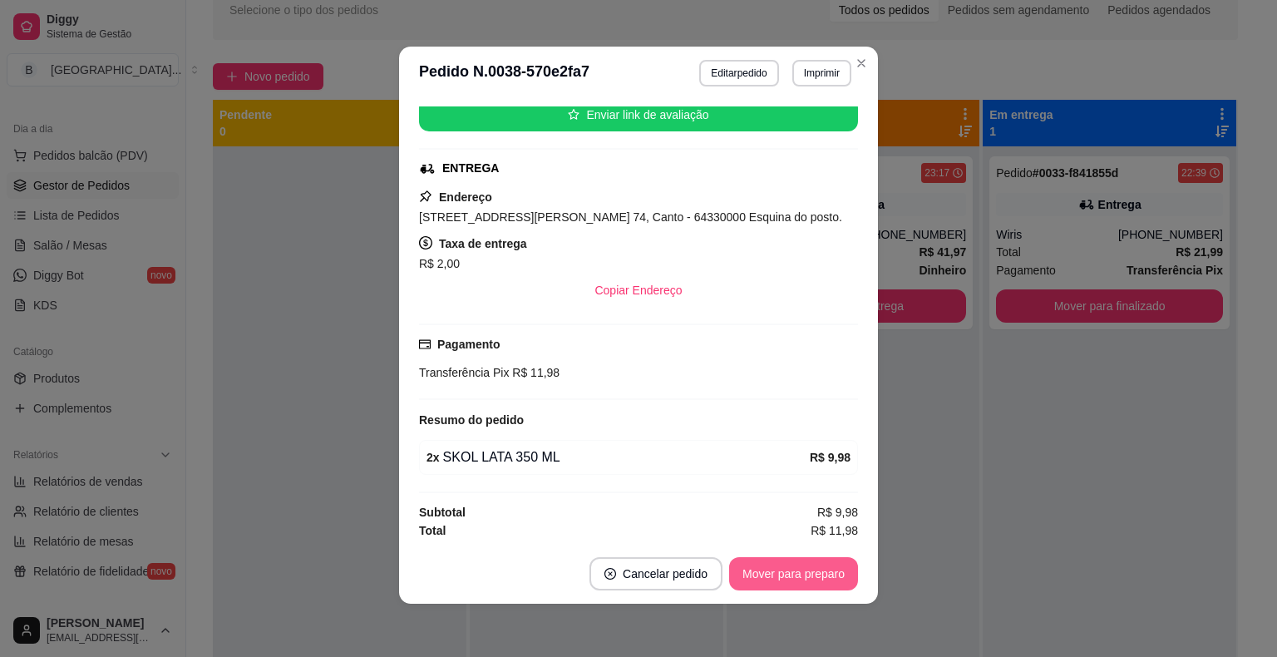
click at [755, 568] on button "Mover para preparo" at bounding box center [793, 573] width 129 height 33
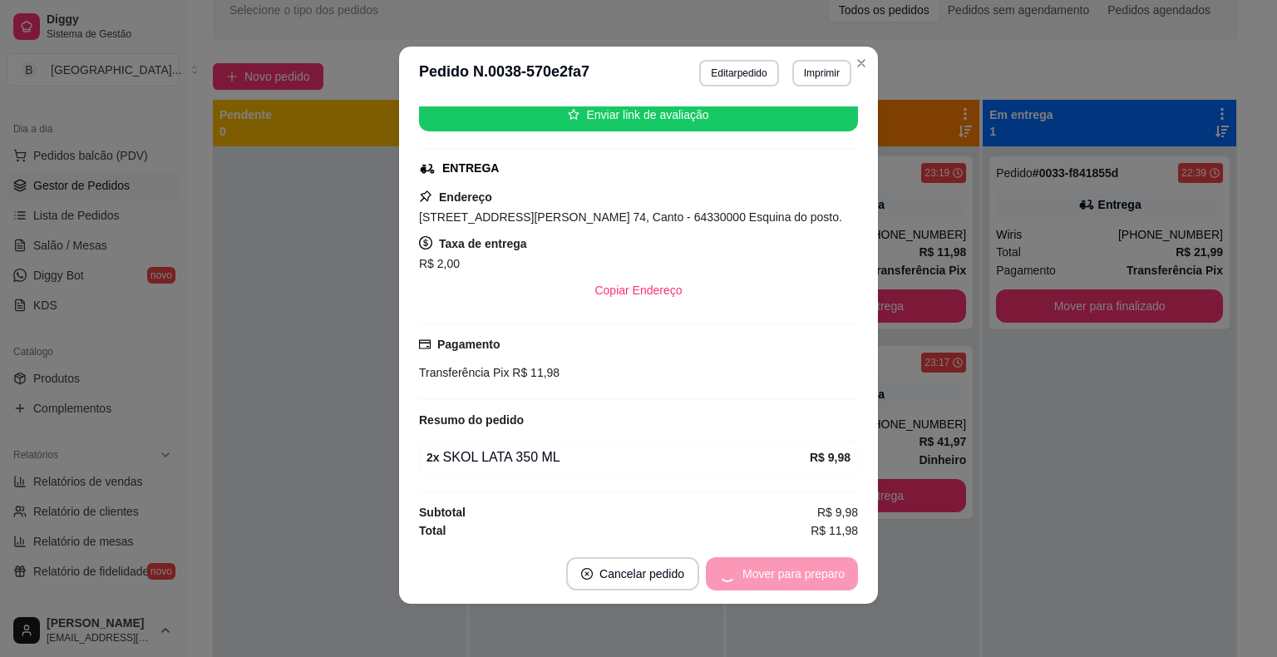
click at [755, 569] on div "Mover para preparo" at bounding box center [782, 573] width 152 height 33
click at [788, 581] on button "Mover para entrega" at bounding box center [794, 573] width 128 height 33
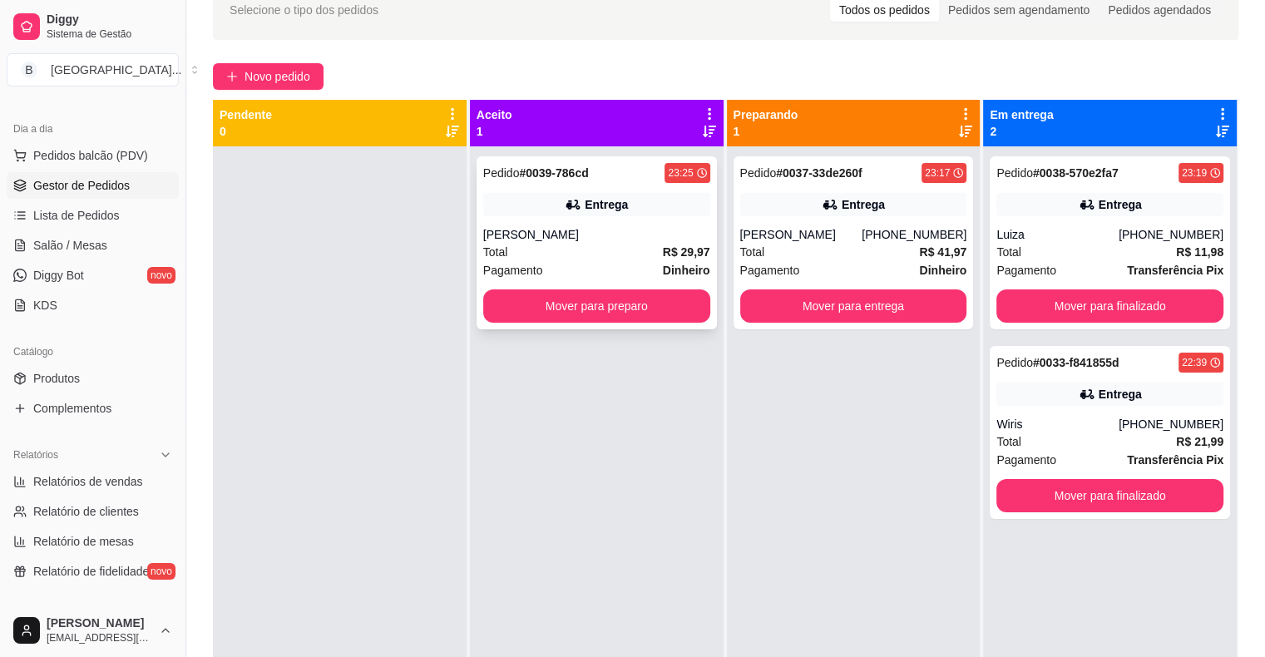
click at [608, 249] on div "Total R$ 29,97" at bounding box center [596, 252] width 227 height 18
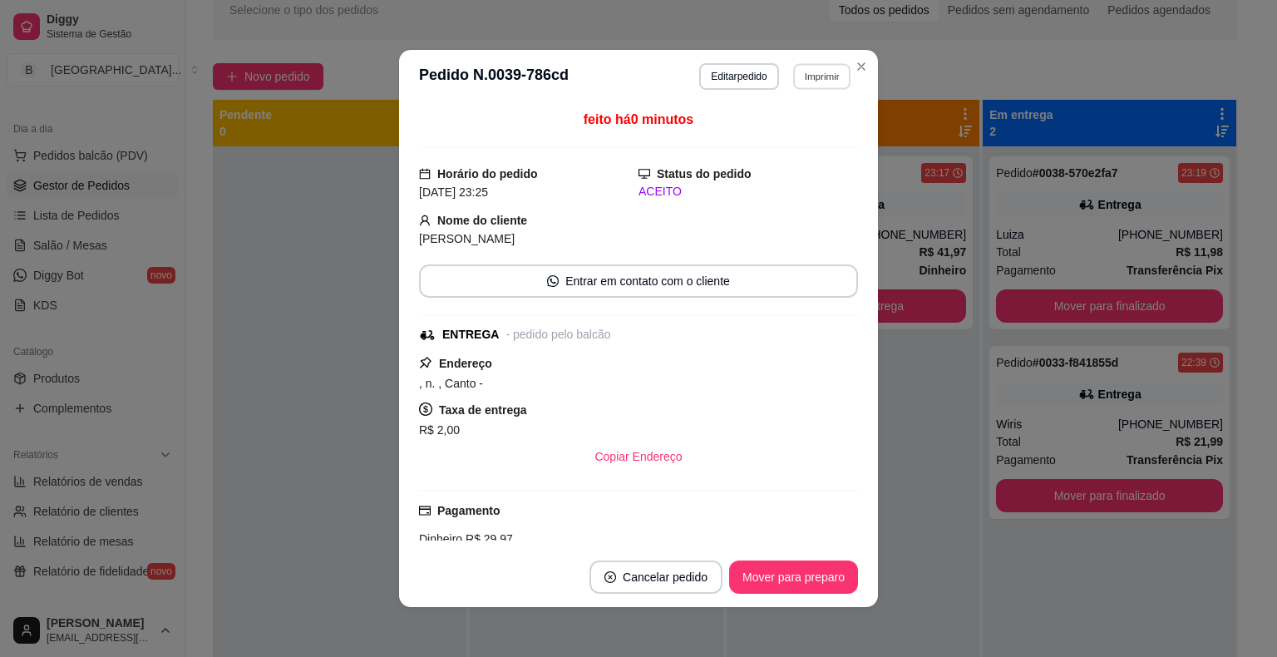
click at [824, 68] on button "Imprimir" at bounding box center [821, 76] width 57 height 26
click at [813, 67] on button "Imprimir" at bounding box center [822, 76] width 59 height 27
click at [802, 126] on button "IMPRESSORA" at bounding box center [786, 135] width 116 height 26
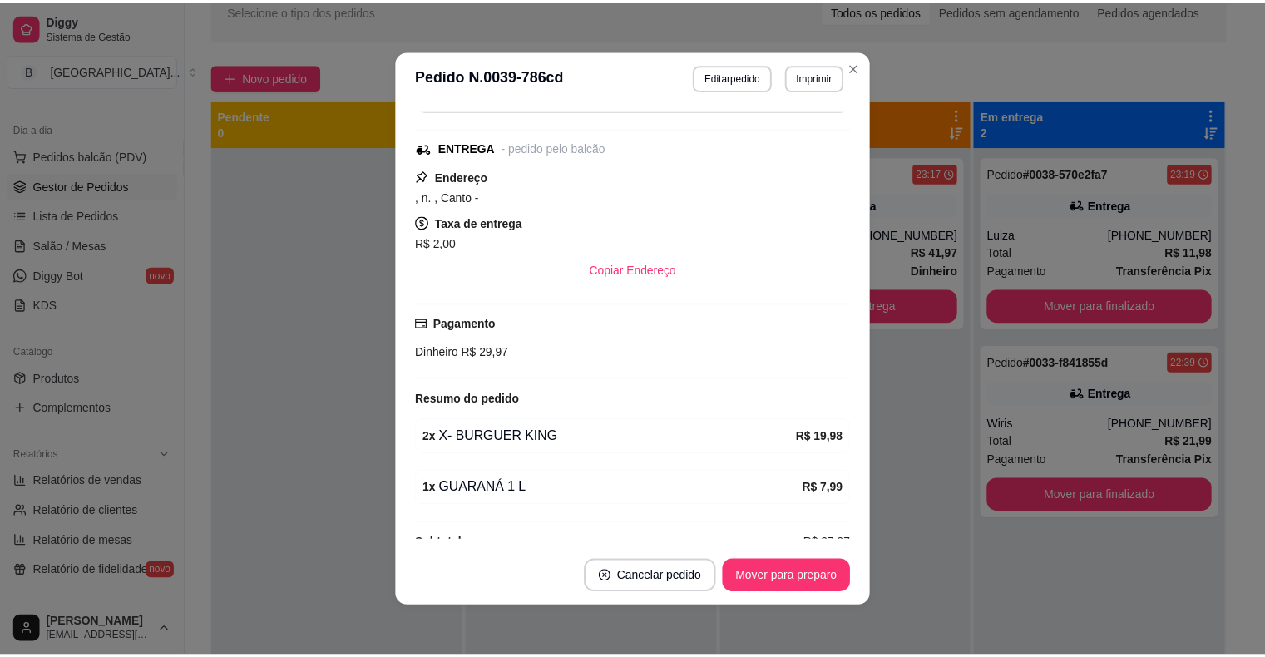
scroll to position [214, 0]
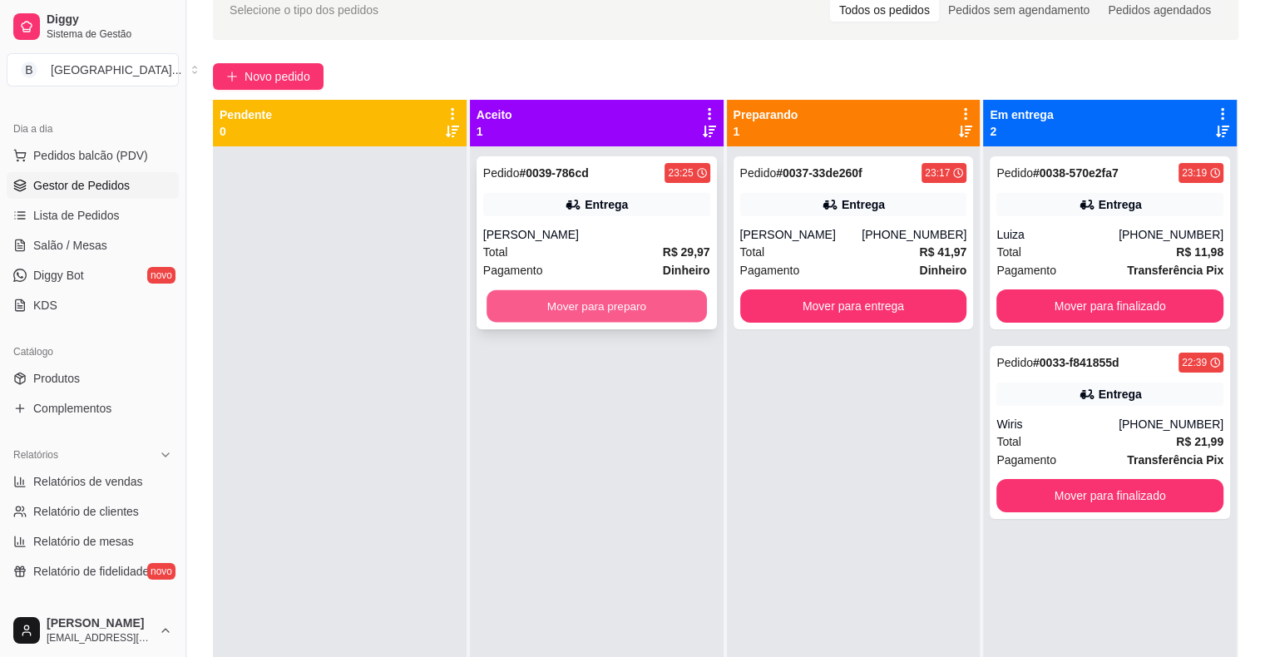
click at [665, 290] on button "Mover para preparo" at bounding box center [596, 306] width 220 height 32
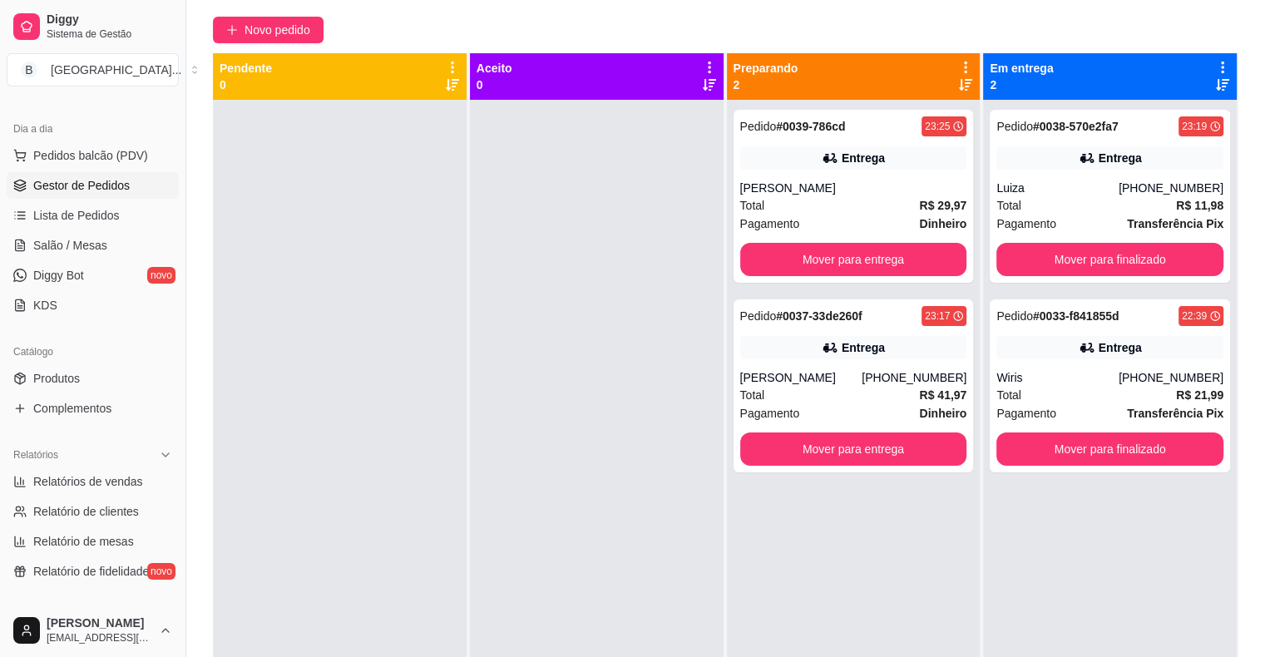
scroll to position [170, 0]
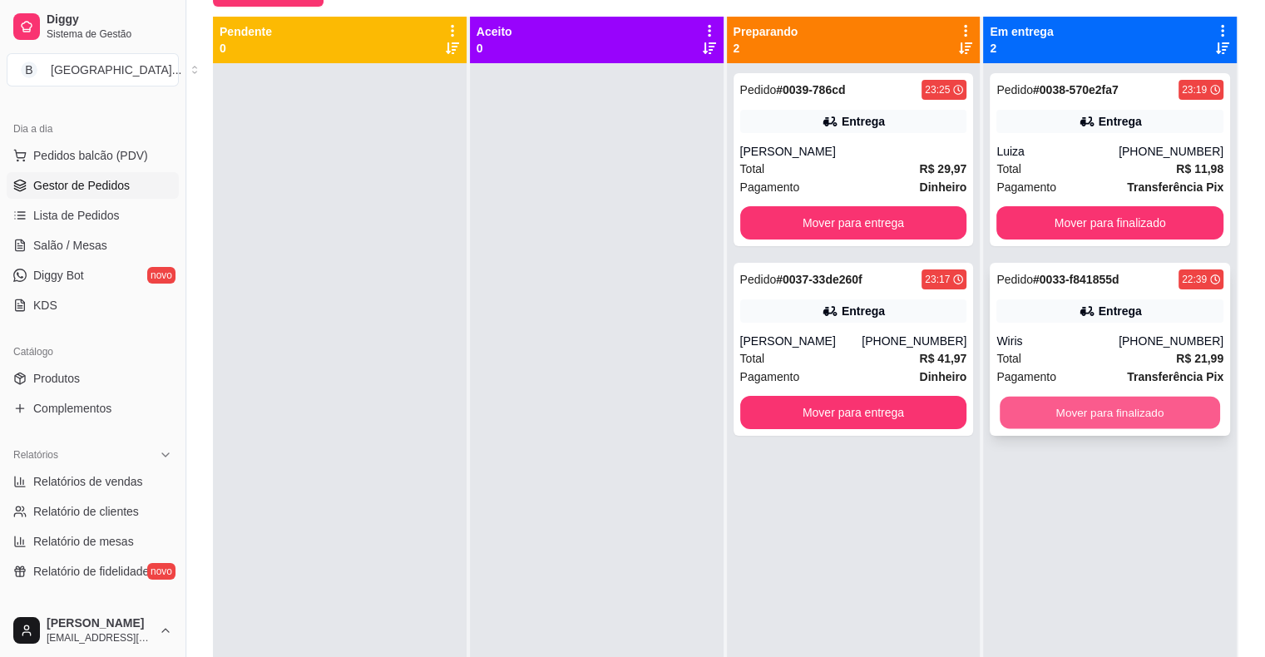
click at [1108, 402] on button "Mover para finalizado" at bounding box center [1110, 413] width 220 height 32
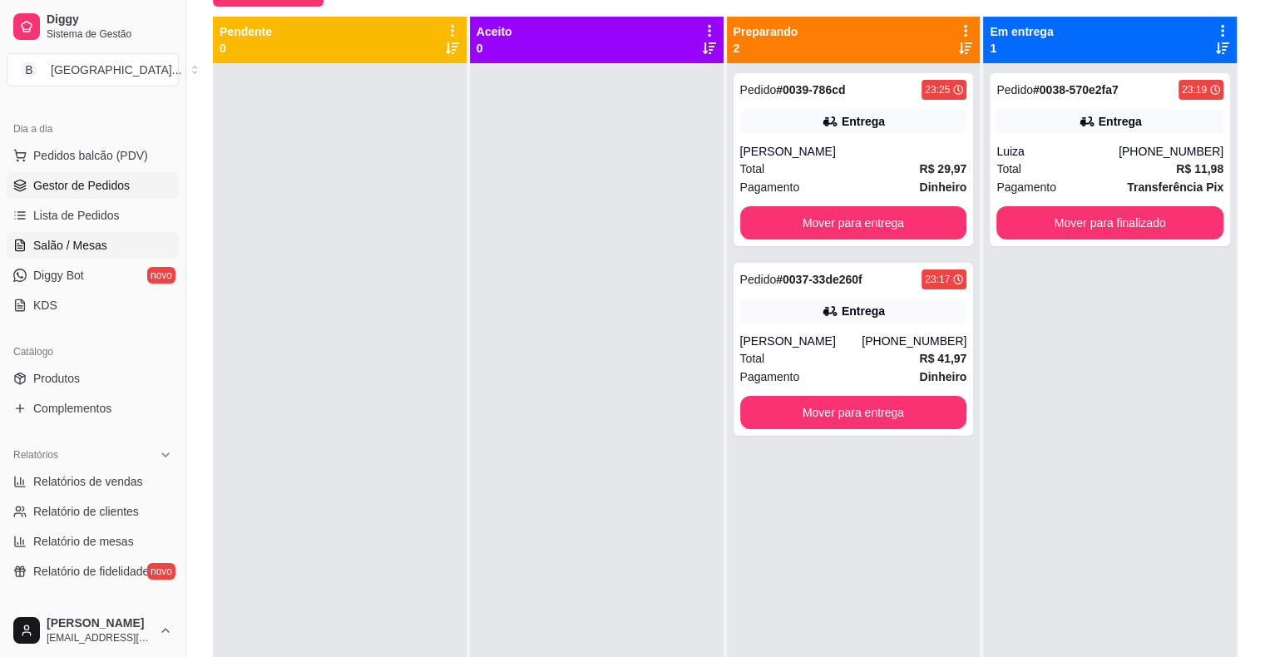
click at [78, 248] on span "Salão / Mesas" at bounding box center [70, 245] width 74 height 17
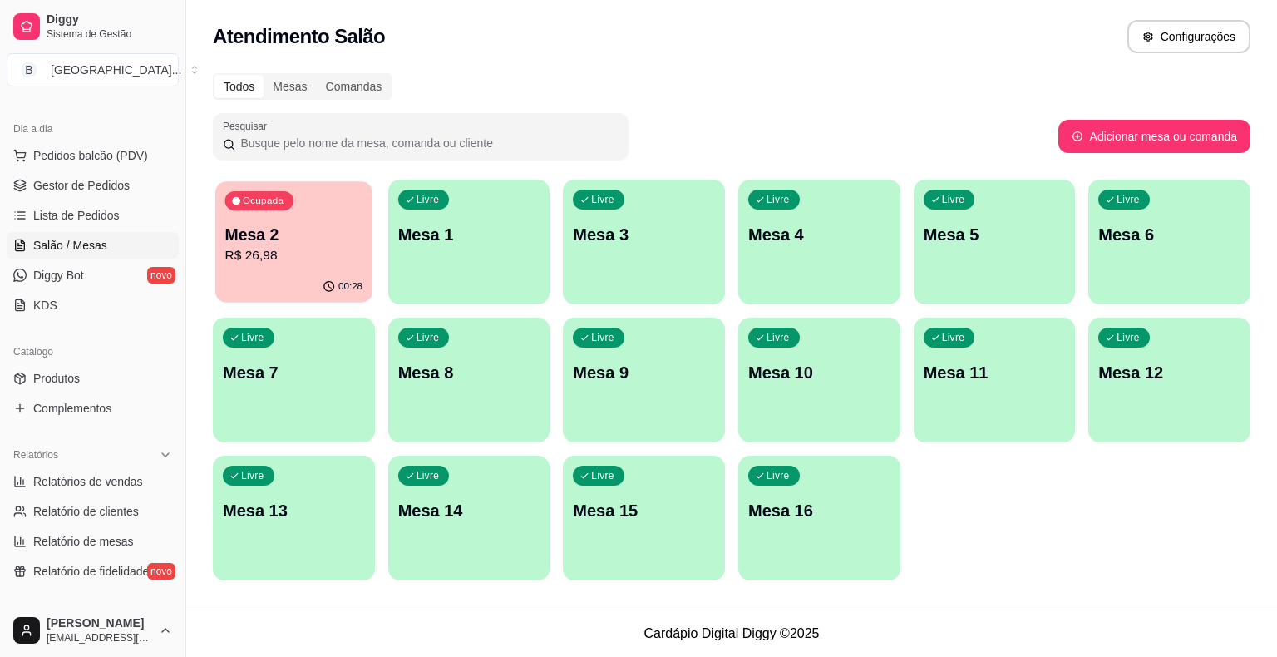
click at [268, 260] on p "R$ 26,98" at bounding box center [294, 255] width 138 height 19
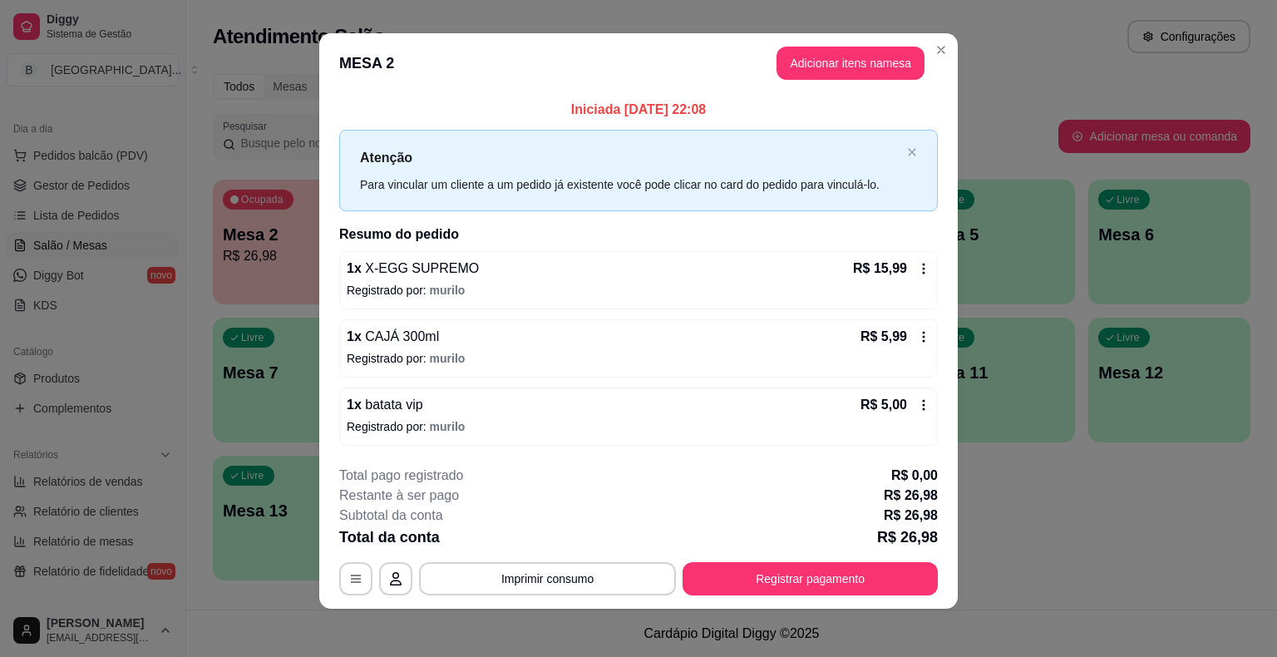
scroll to position [11, 0]
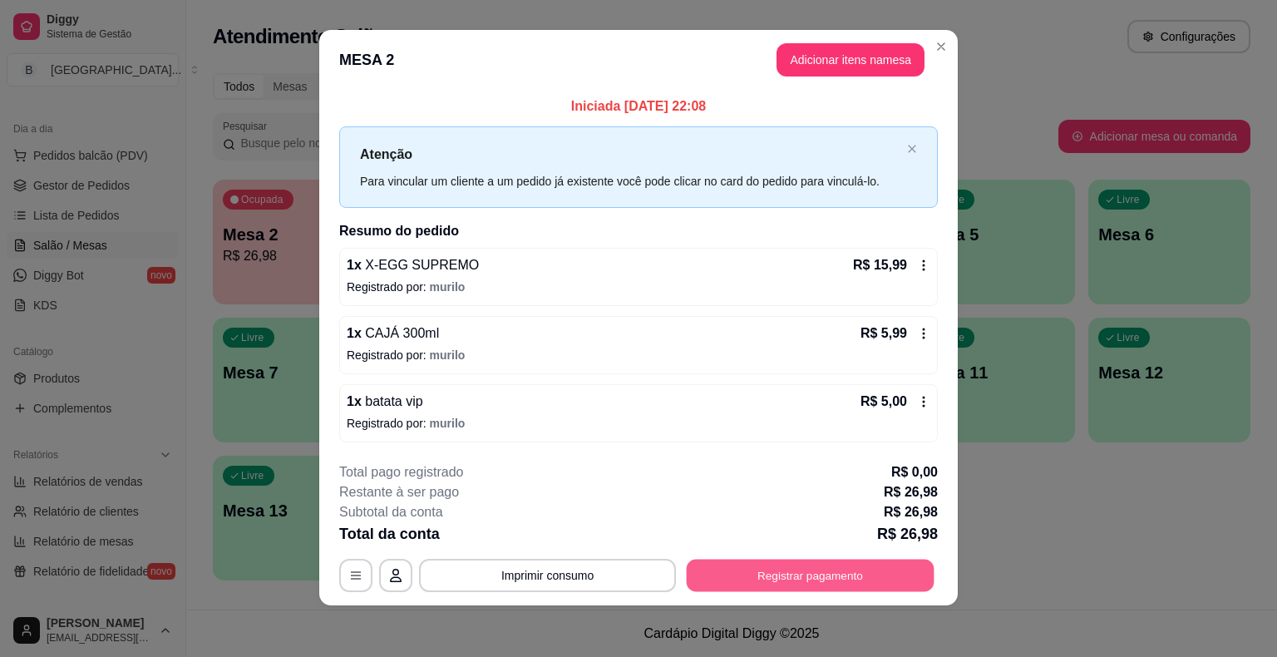
click at [783, 580] on button "Registrar pagamento" at bounding box center [811, 575] width 248 height 32
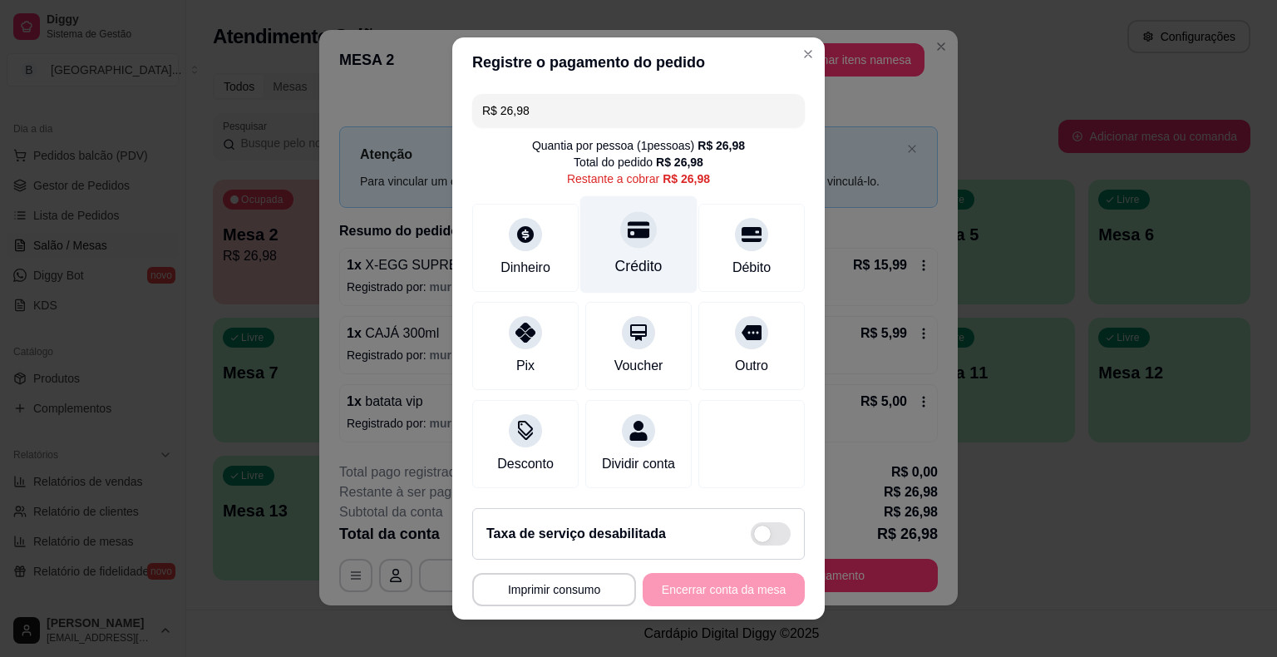
click at [641, 268] on div "Crédito" at bounding box center [638, 266] width 47 height 22
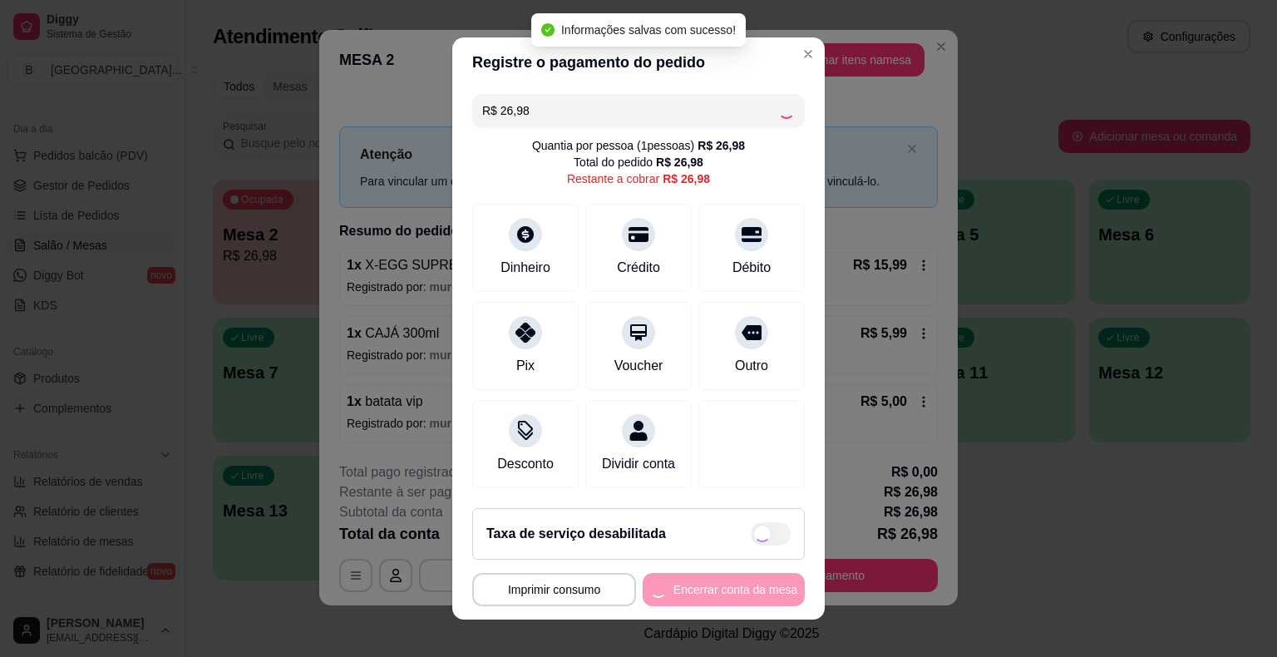
type input "R$ 0,00"
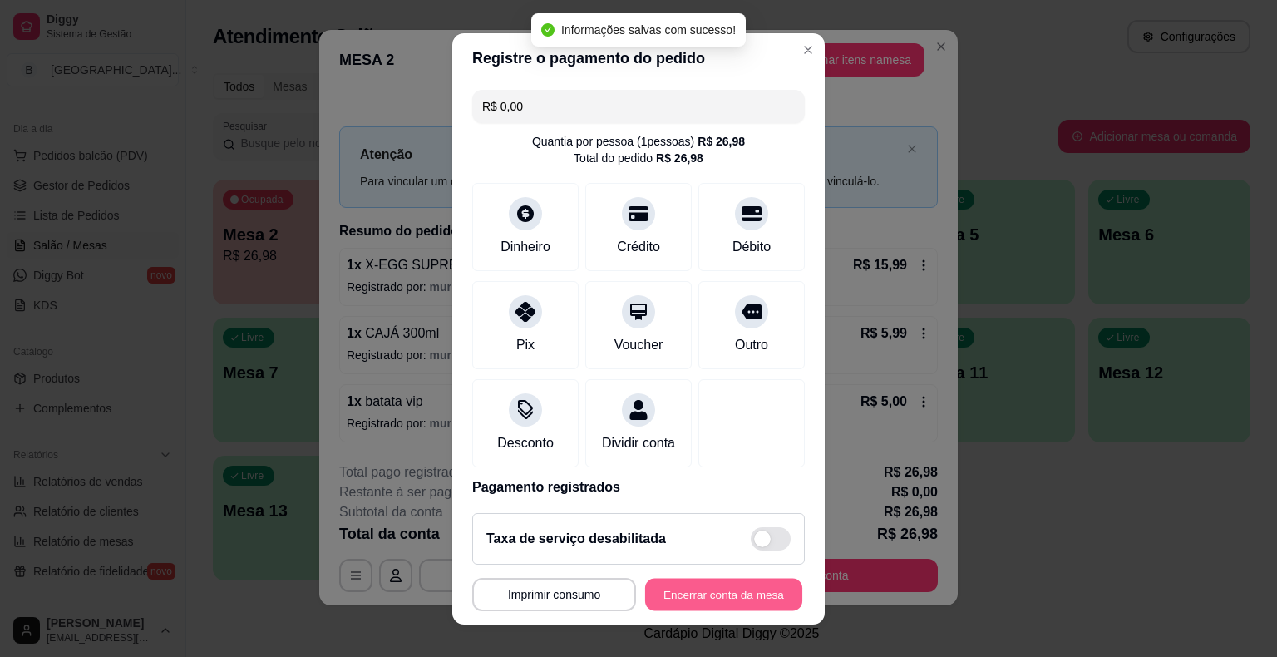
click at [717, 588] on button "Encerrar conta da mesa" at bounding box center [723, 594] width 157 height 32
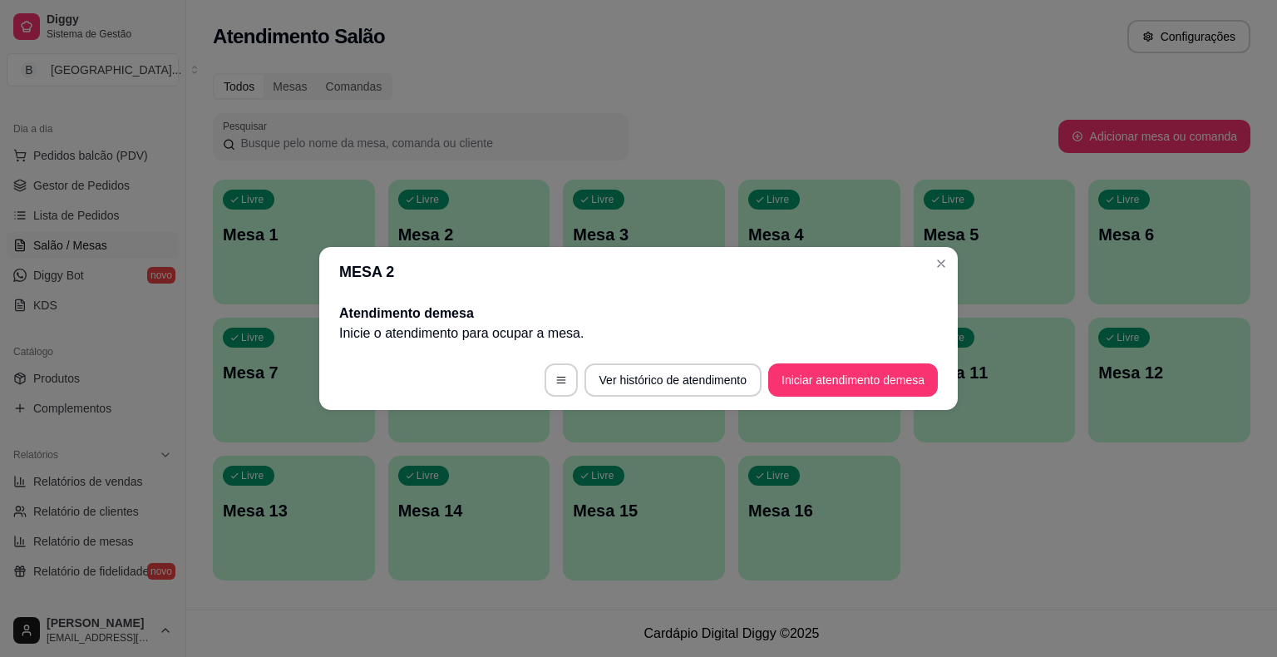
click at [151, 228] on ul "Pedidos balcão (PDV) Gestor de Pedidos Lista de Pedidos Salão / Mesas Diggy Bot…" at bounding box center [93, 230] width 172 height 176
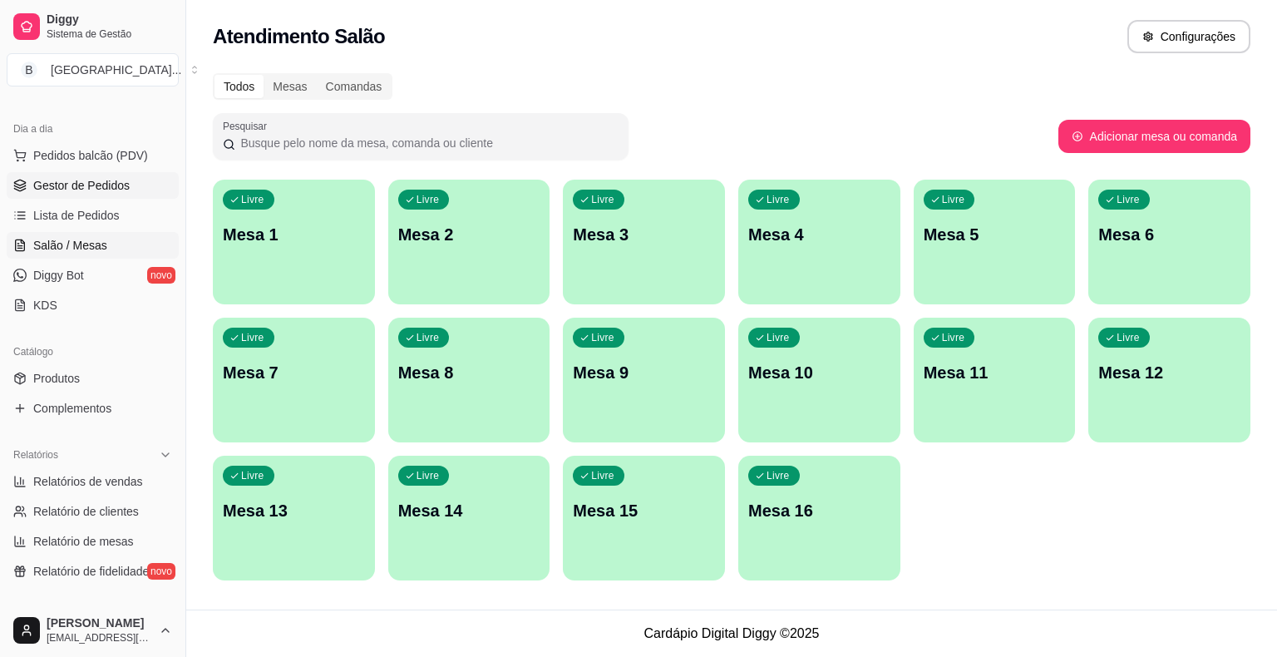
click at [116, 191] on span "Gestor de Pedidos" at bounding box center [81, 185] width 96 height 17
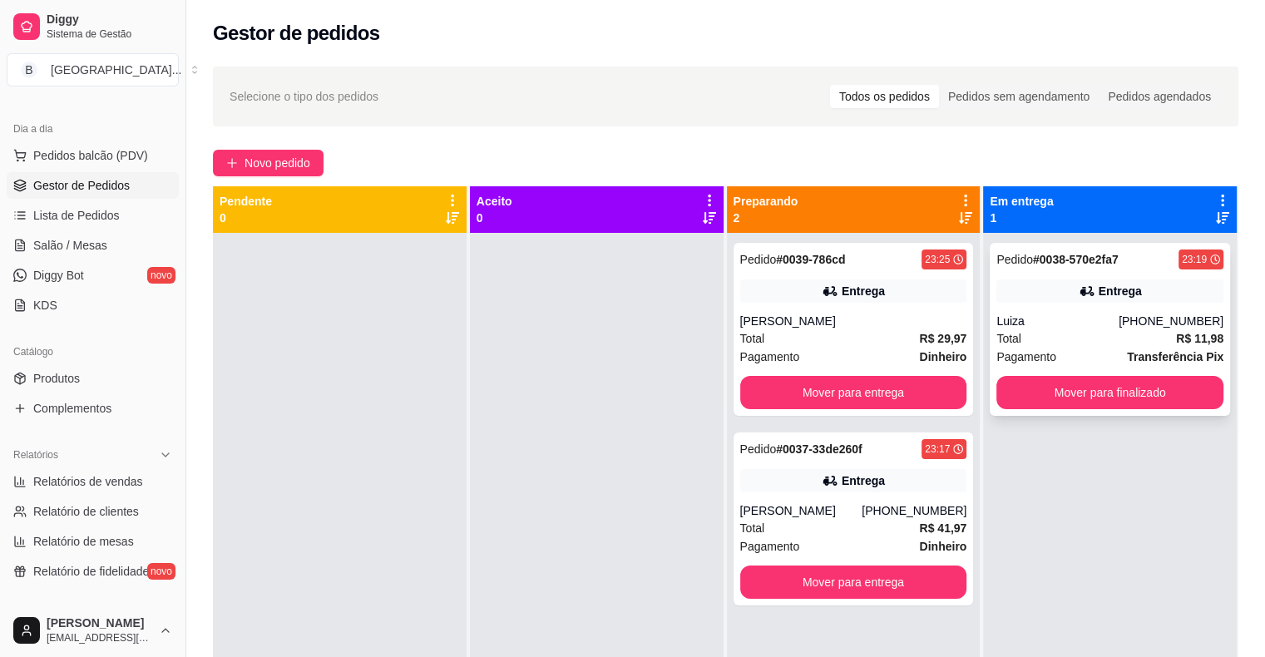
click at [1144, 314] on div "[PHONE_NUMBER]" at bounding box center [1170, 321] width 105 height 17
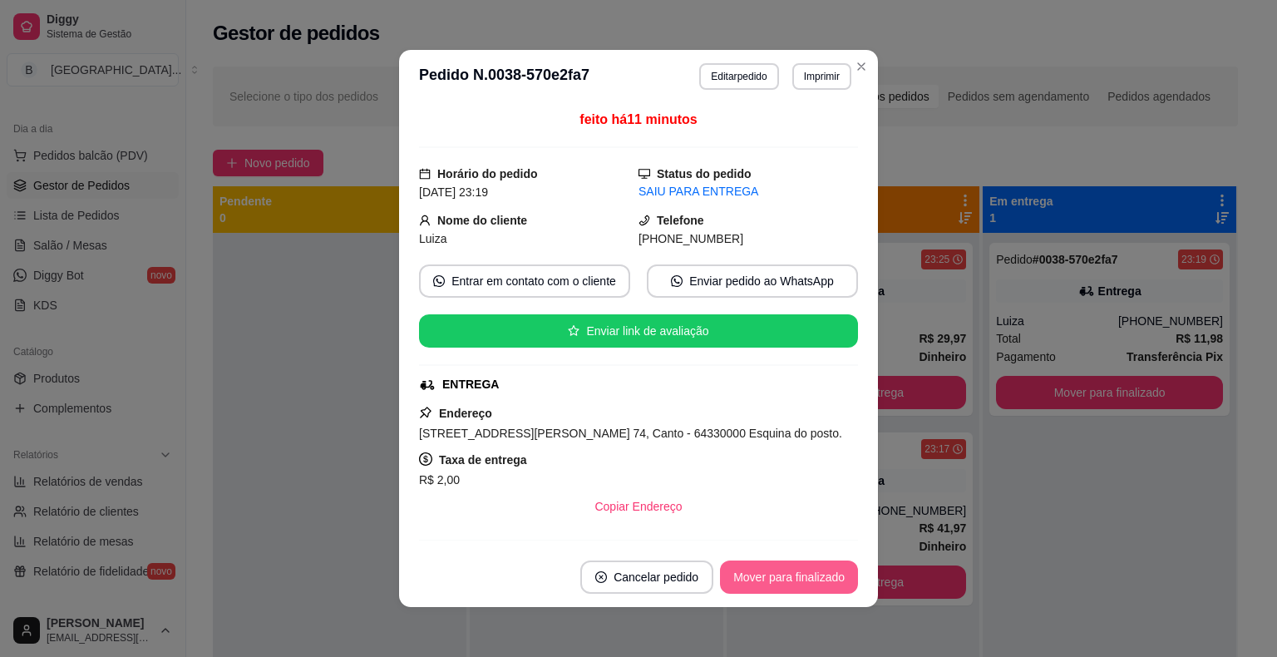
click at [778, 578] on button "Mover para finalizado" at bounding box center [789, 576] width 138 height 33
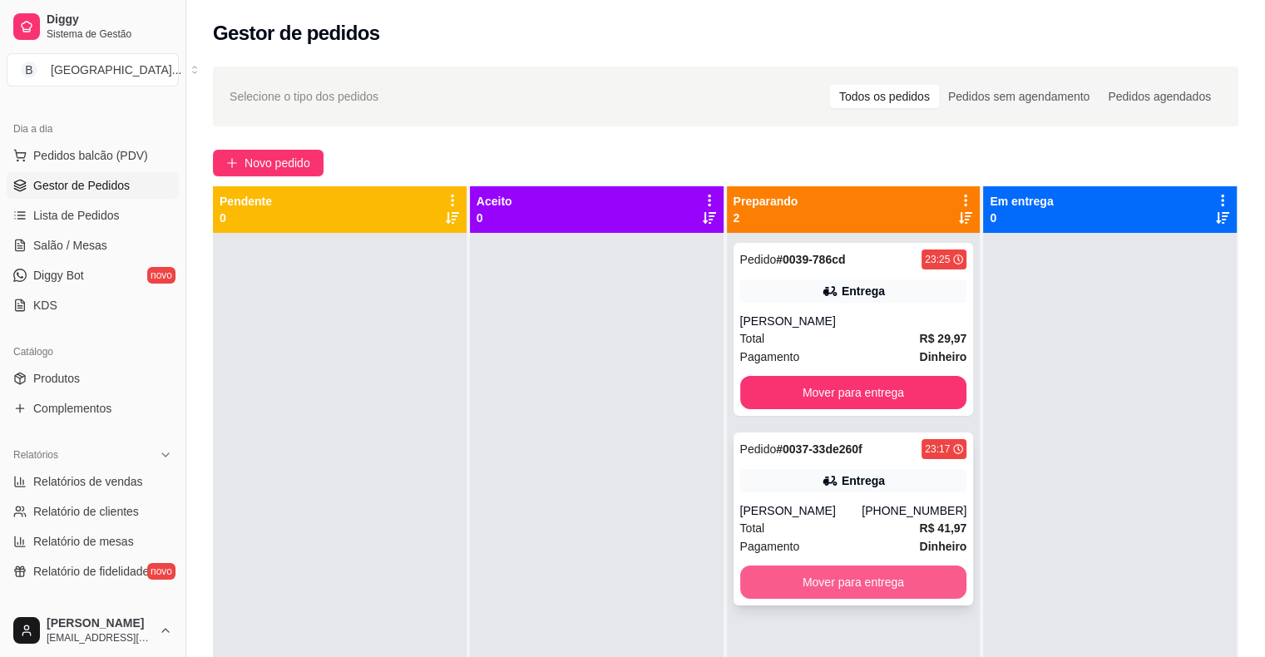
click at [786, 577] on button "Mover para entrega" at bounding box center [853, 581] width 227 height 33
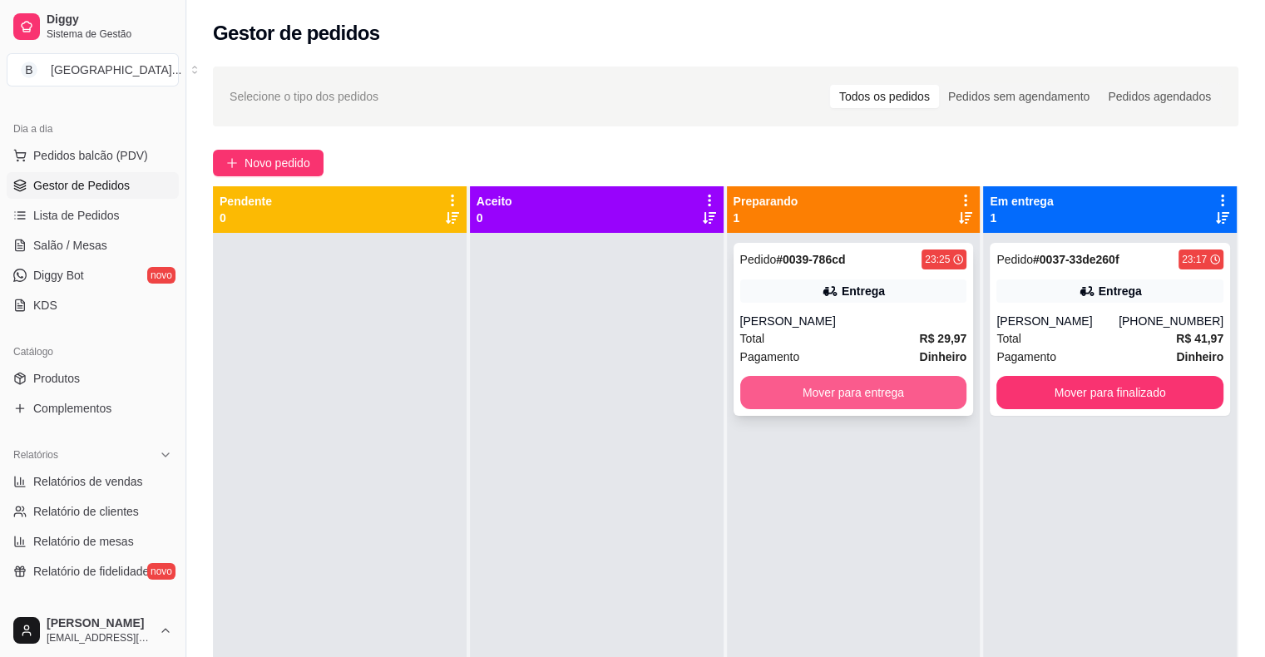
click at [809, 384] on button "Mover para entrega" at bounding box center [853, 392] width 227 height 33
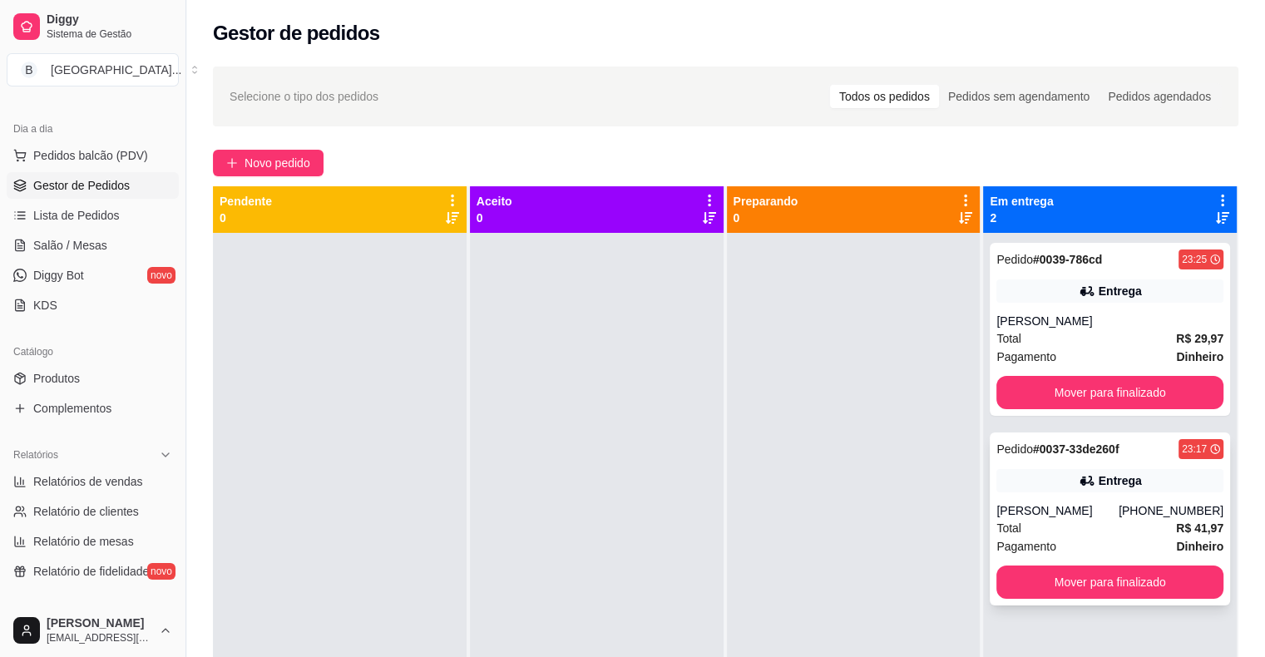
click at [1094, 533] on div "Total R$ 41,97" at bounding box center [1109, 528] width 227 height 18
click at [1100, 501] on div "Pedido # 0037-33de260f 23:17 Entrega [PERSON_NAME] [PHONE_NUMBER] Total R$ 41,9…" at bounding box center [1110, 518] width 240 height 173
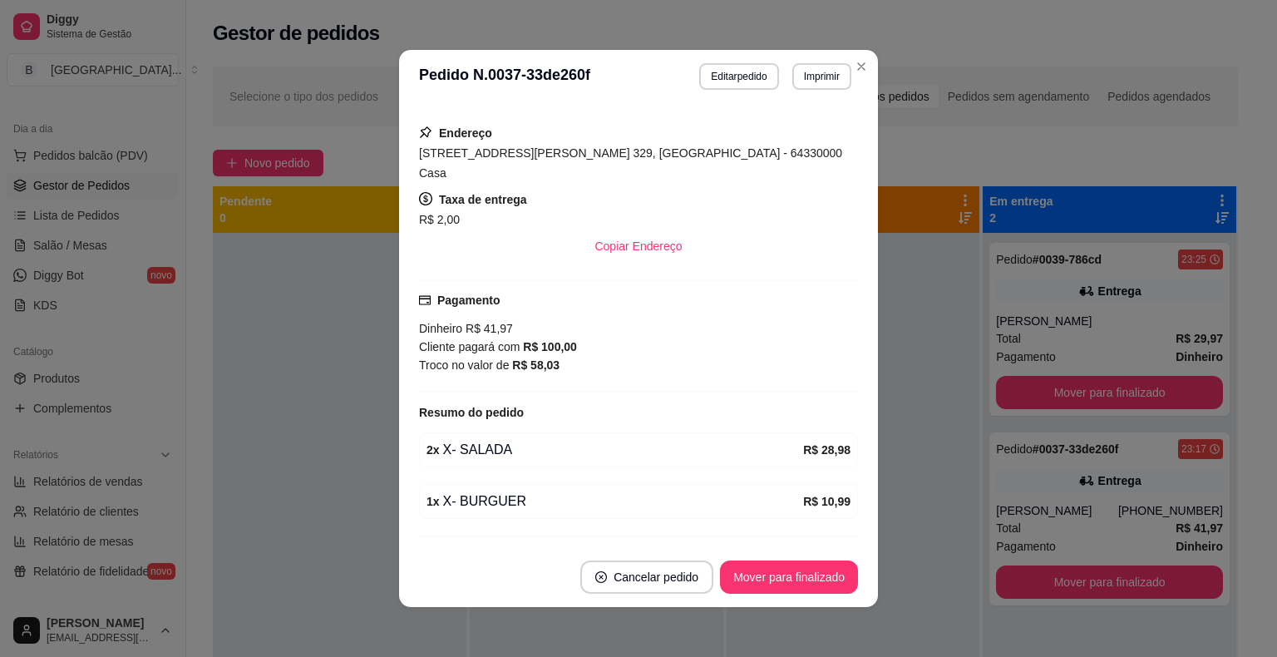
scroll to position [300, 0]
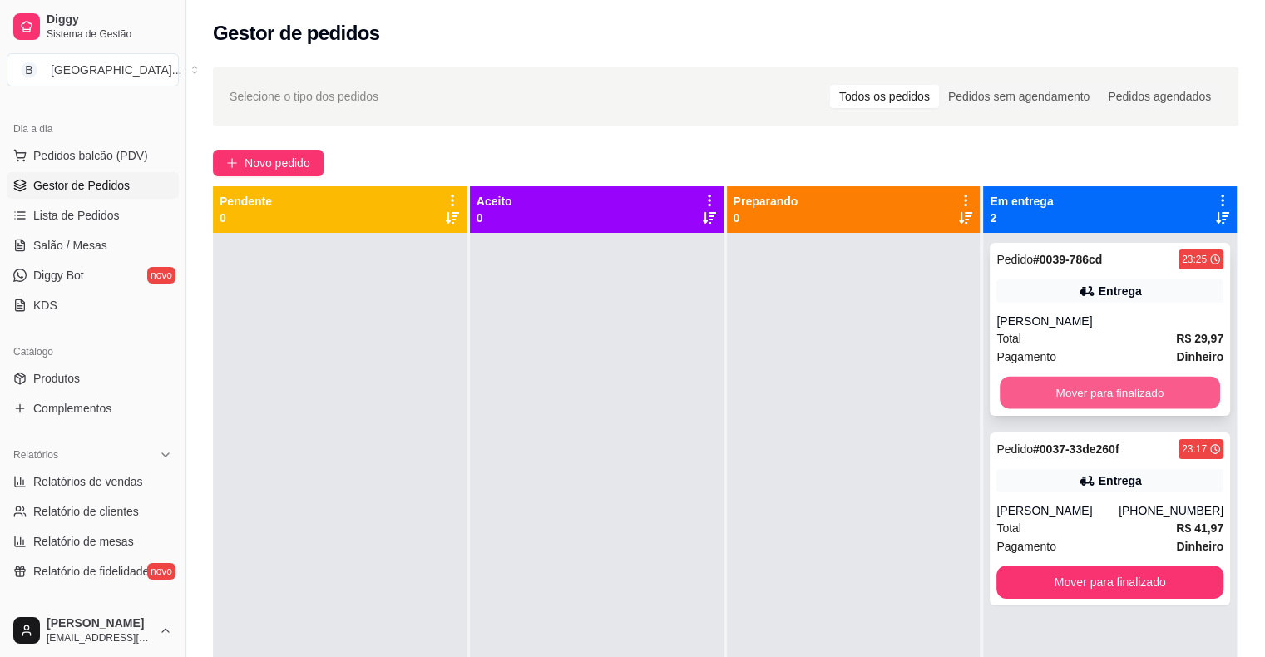
click at [1044, 397] on button "Mover para finalizado" at bounding box center [1110, 393] width 220 height 32
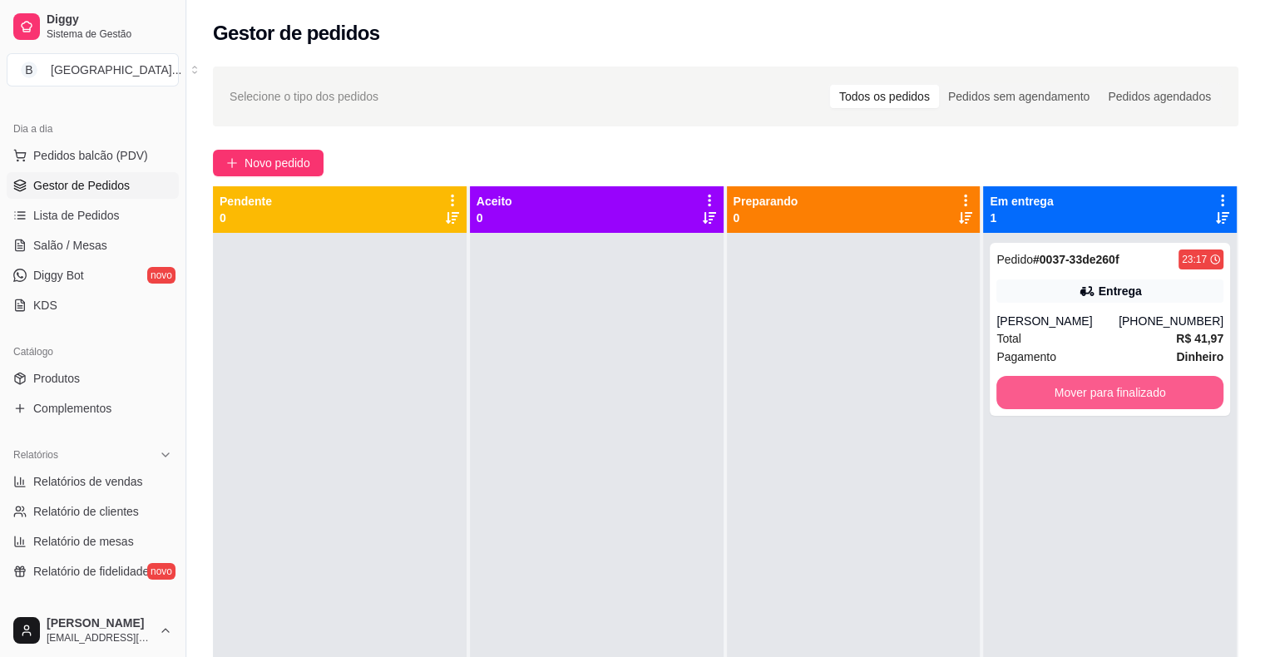
click at [1044, 397] on button "Mover para finalizado" at bounding box center [1109, 392] width 227 height 33
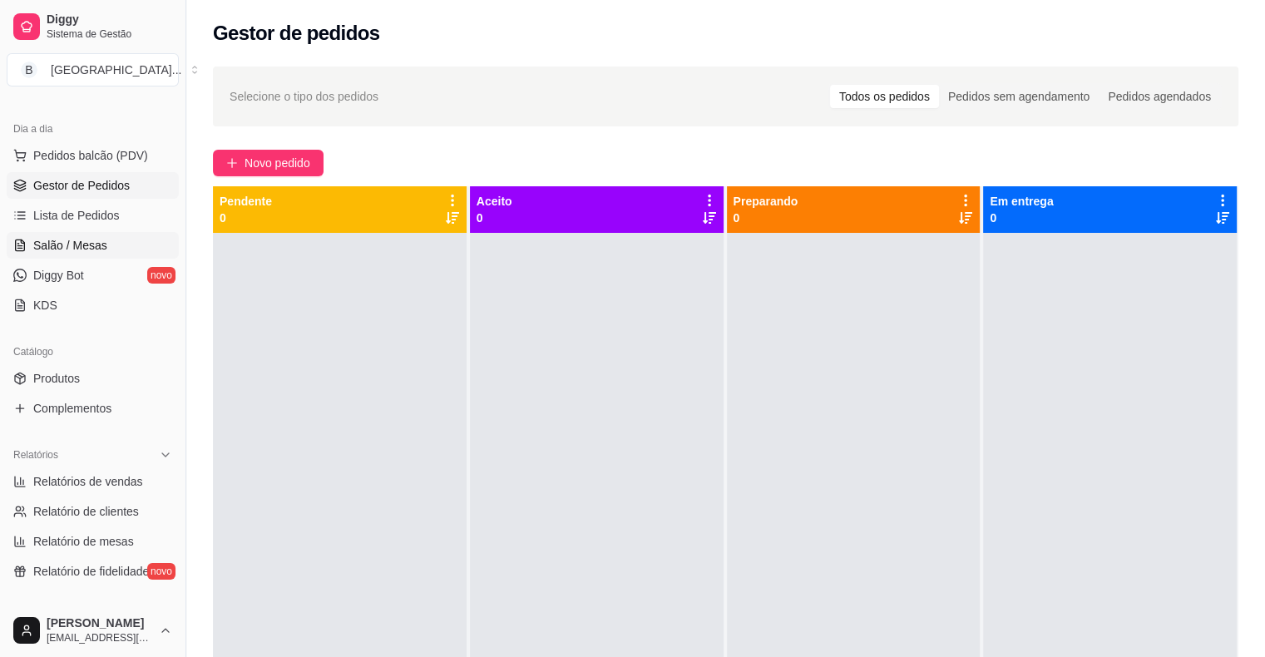
click at [105, 248] on link "Salão / Mesas" at bounding box center [93, 245] width 172 height 27
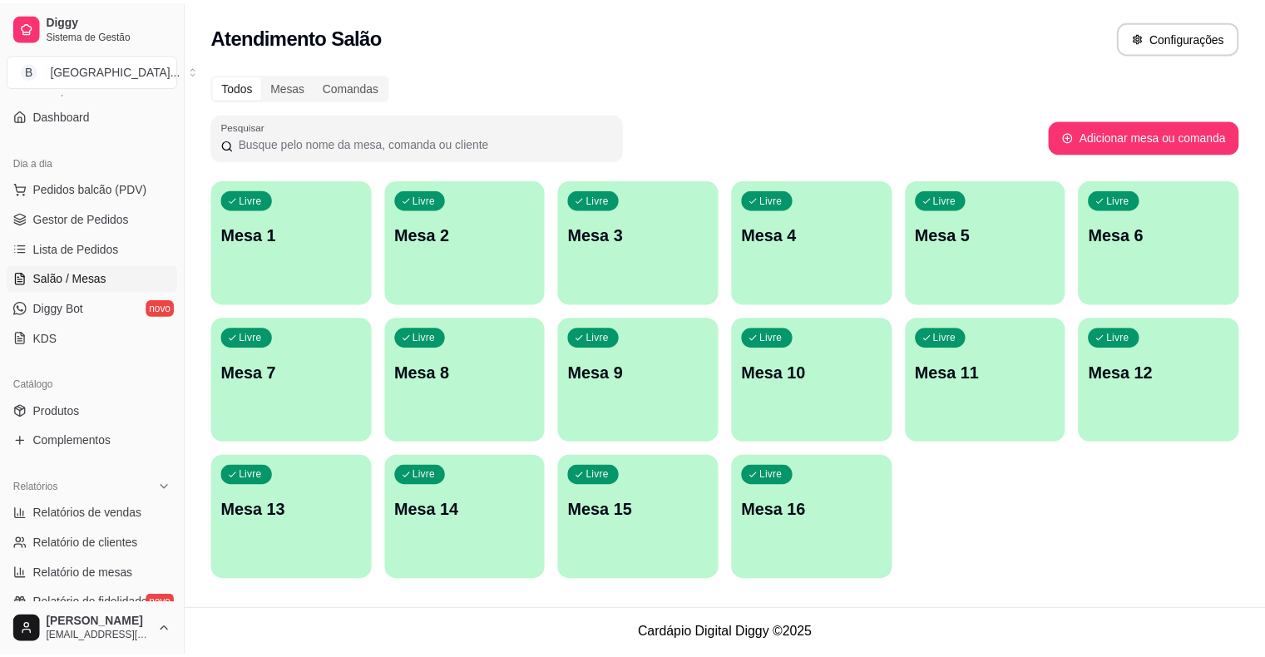
scroll to position [166, 0]
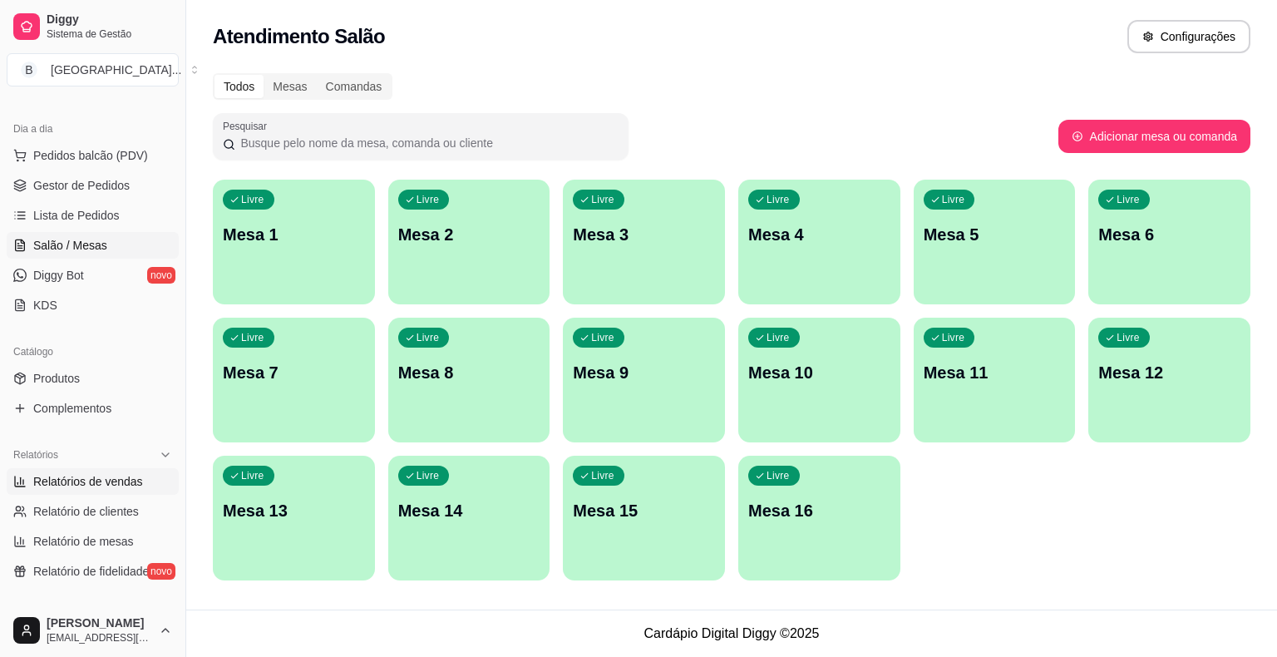
click at [37, 477] on span "Relatórios de vendas" at bounding box center [88, 481] width 110 height 17
select select "ALL"
select select "0"
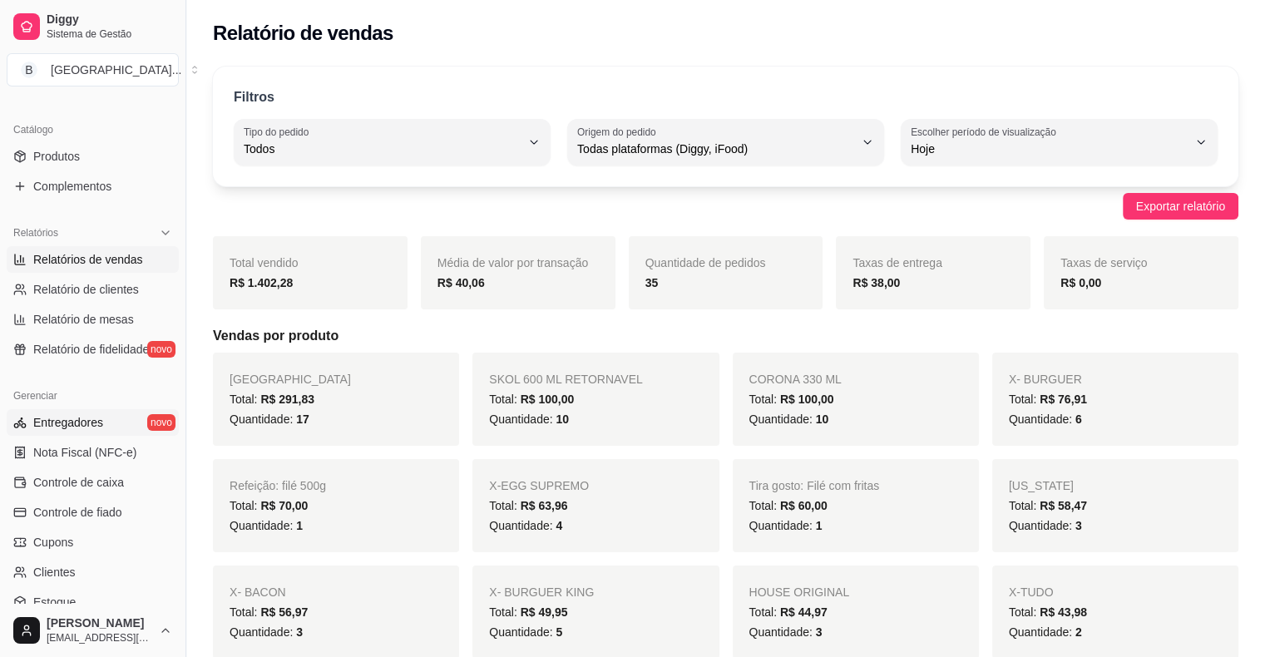
scroll to position [416, 0]
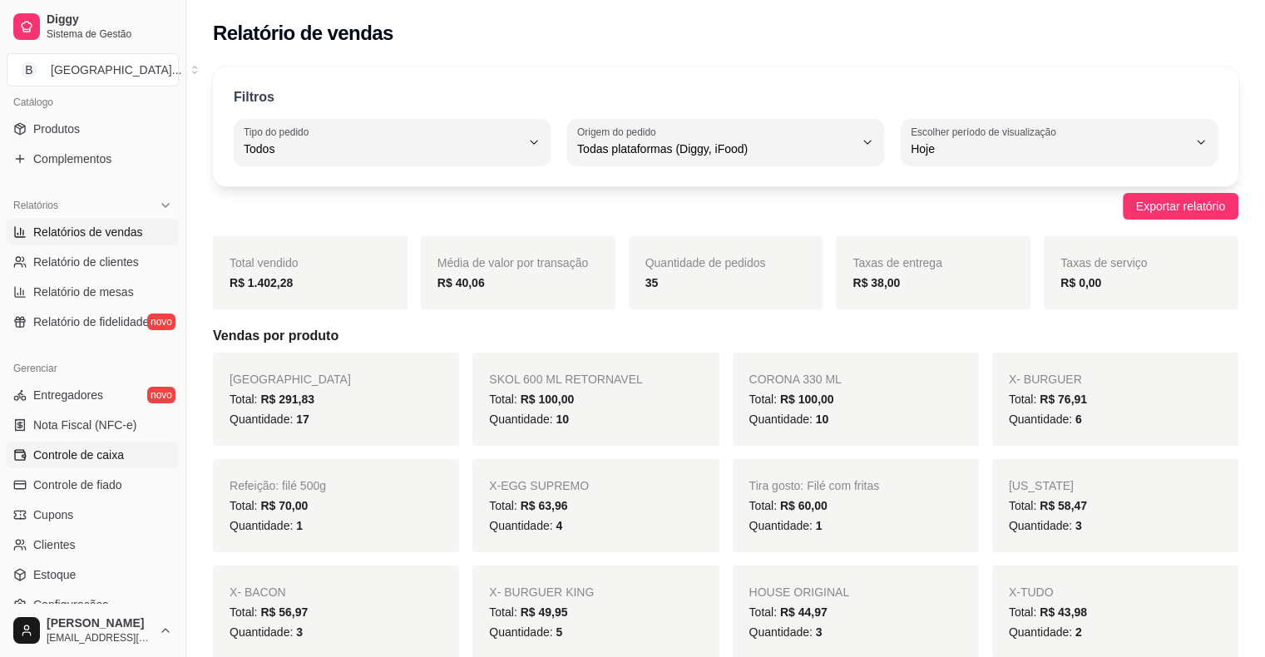
click at [101, 465] on link "Controle de caixa" at bounding box center [93, 455] width 172 height 27
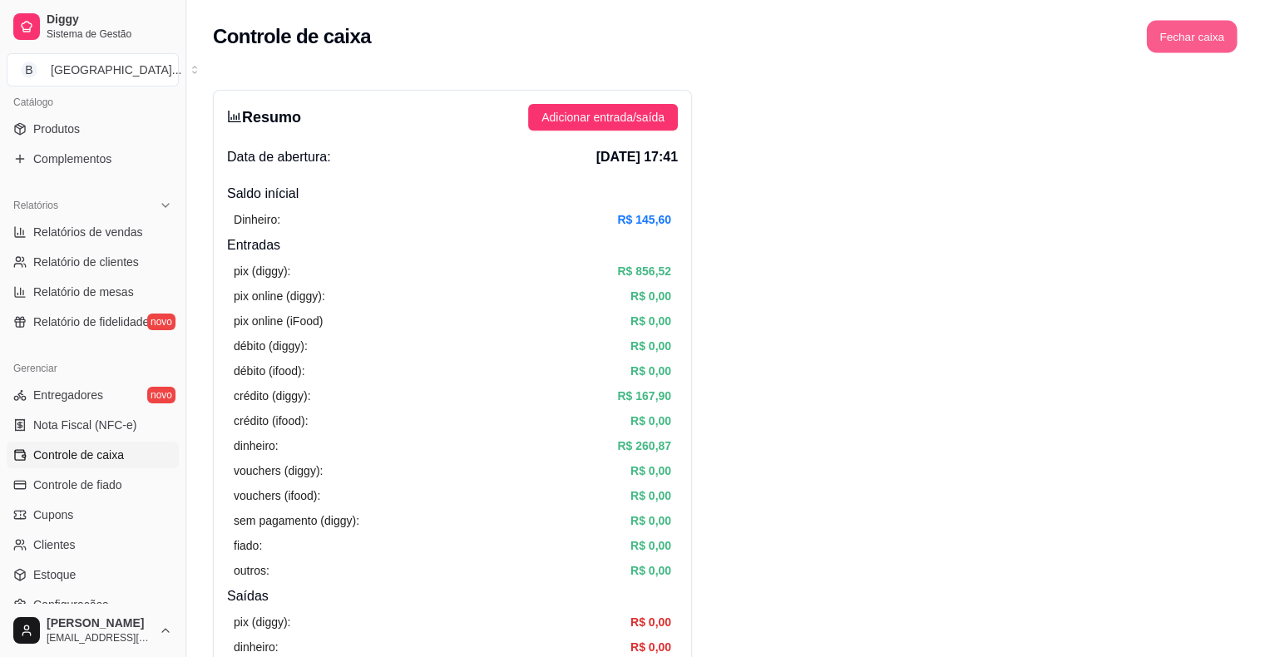
click at [1212, 42] on button "Fechar caixa" at bounding box center [1192, 37] width 91 height 32
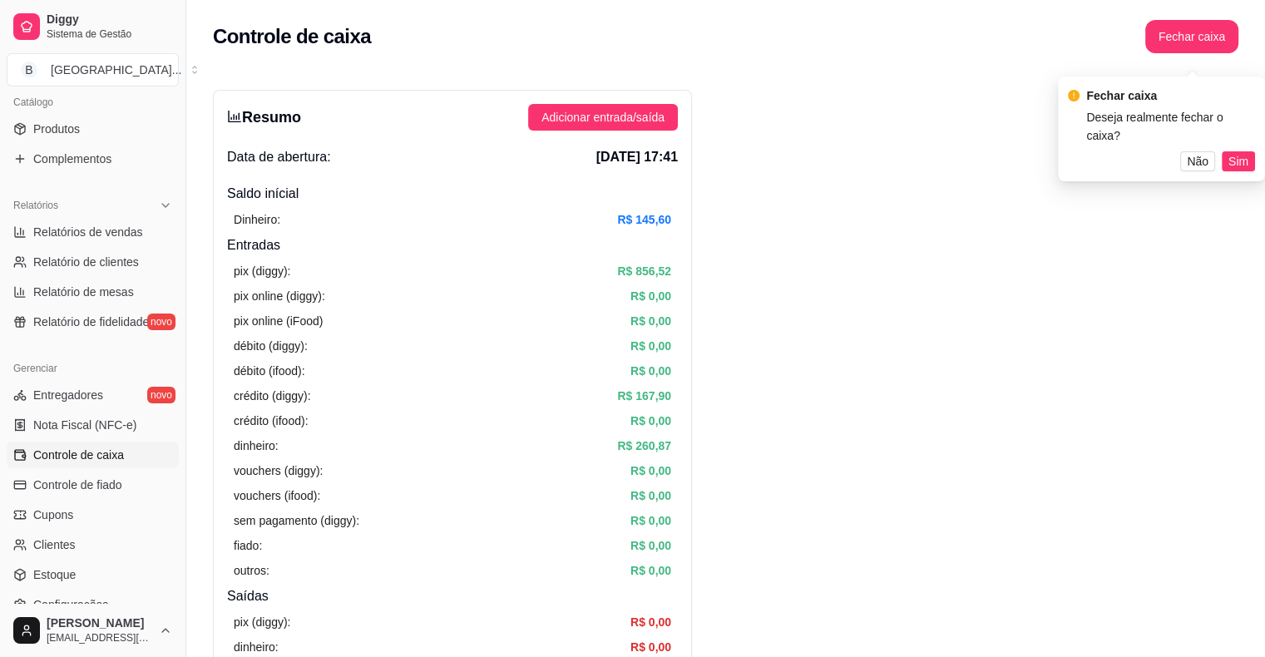
click at [1255, 146] on div "Fechar caixa Deseja realmente fechar o caixa? Não Sim" at bounding box center [1161, 129] width 207 height 105
click at [1250, 151] on button "Sim" at bounding box center [1238, 161] width 33 height 20
